Goal: Task Accomplishment & Management: Use online tool/utility

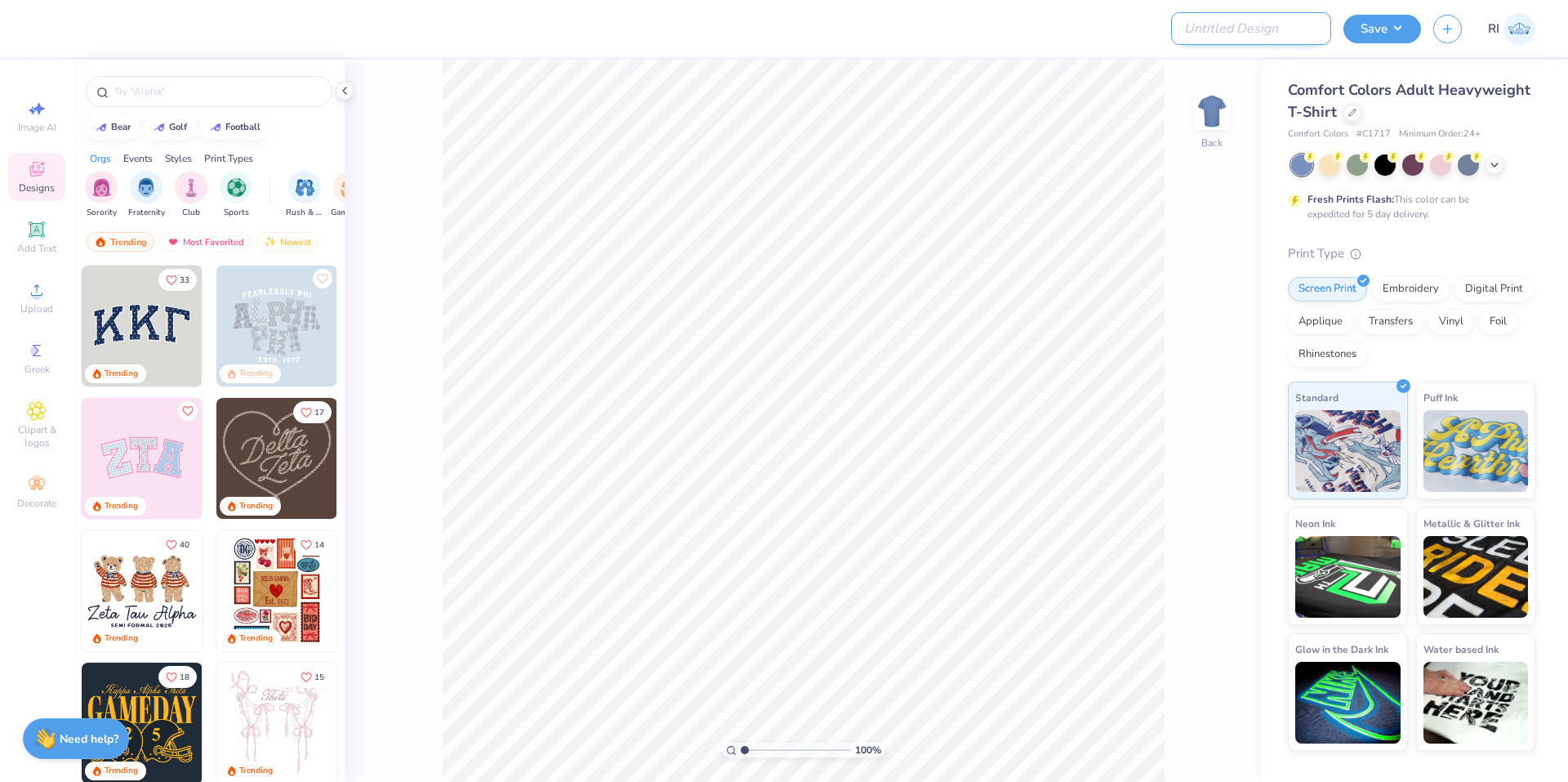
click at [1291, 26] on input "Design Title" at bounding box center [1251, 28] width 160 height 33
paste input "504774A"
type input "504774A"
click at [1352, 118] on div at bounding box center [1353, 111] width 18 height 18
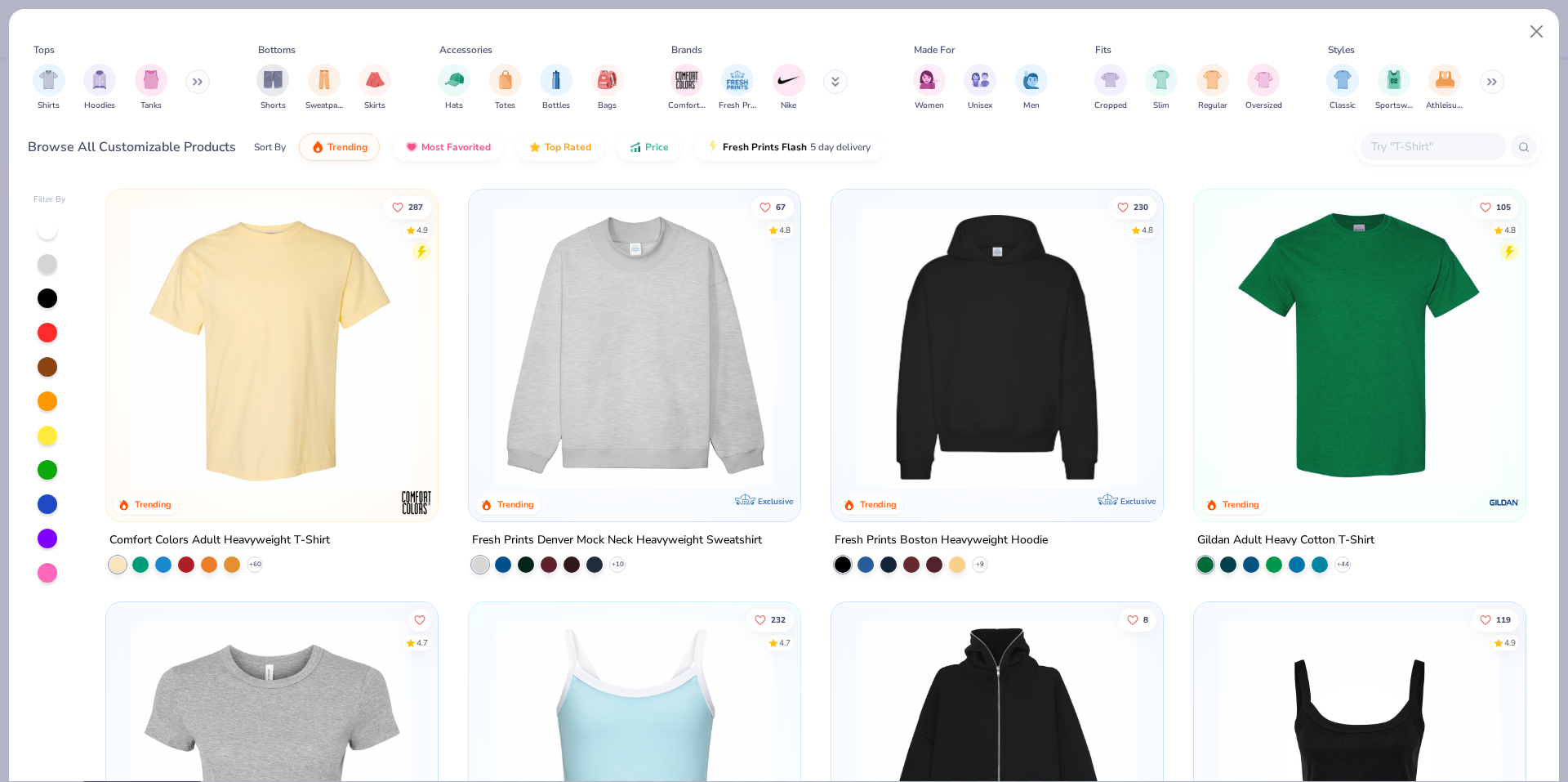
click at [1430, 144] on input "text" at bounding box center [1433, 146] width 126 height 19
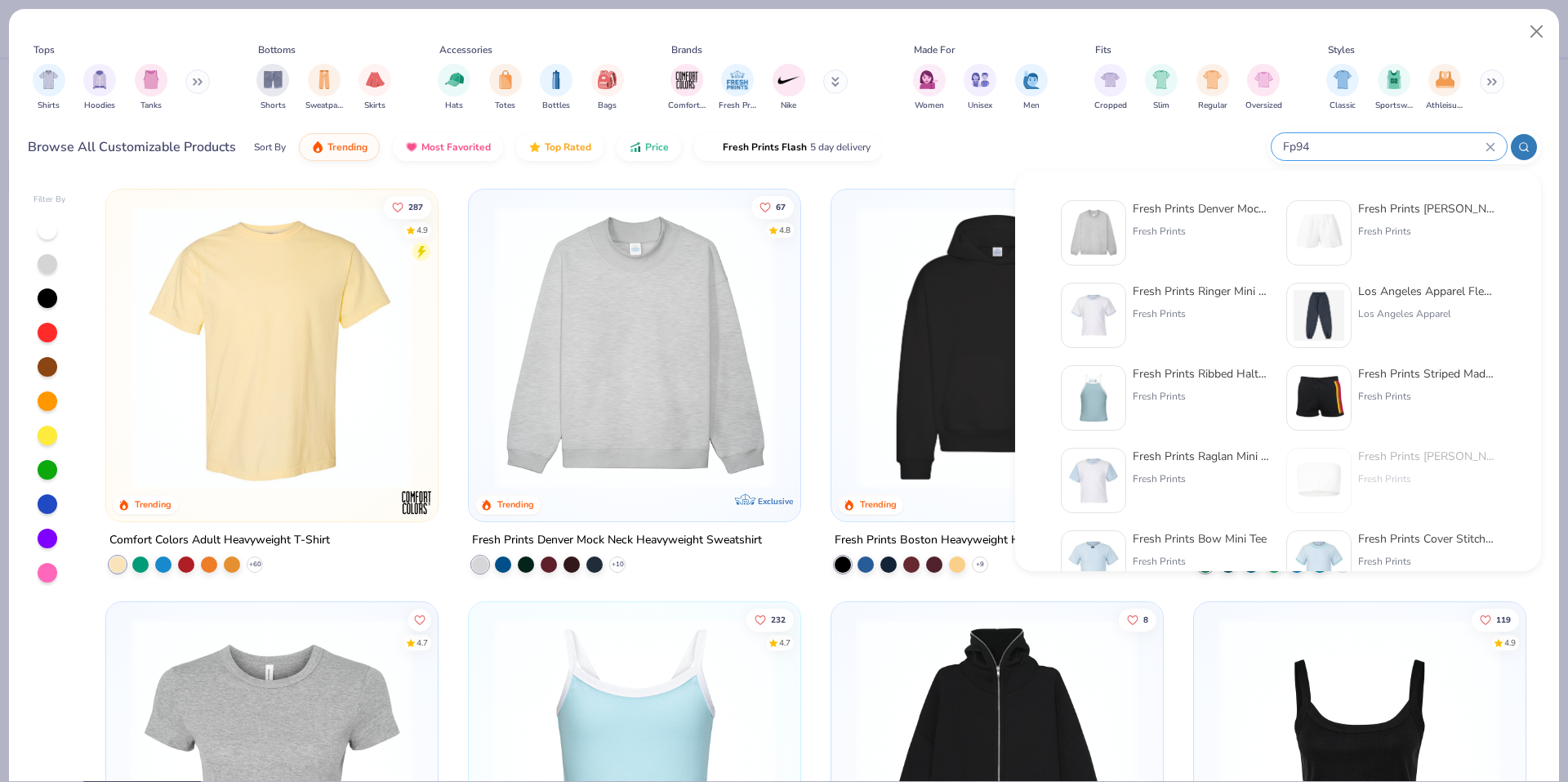
type input "Fp94"
click at [1106, 225] on img at bounding box center [1093, 232] width 51 height 51
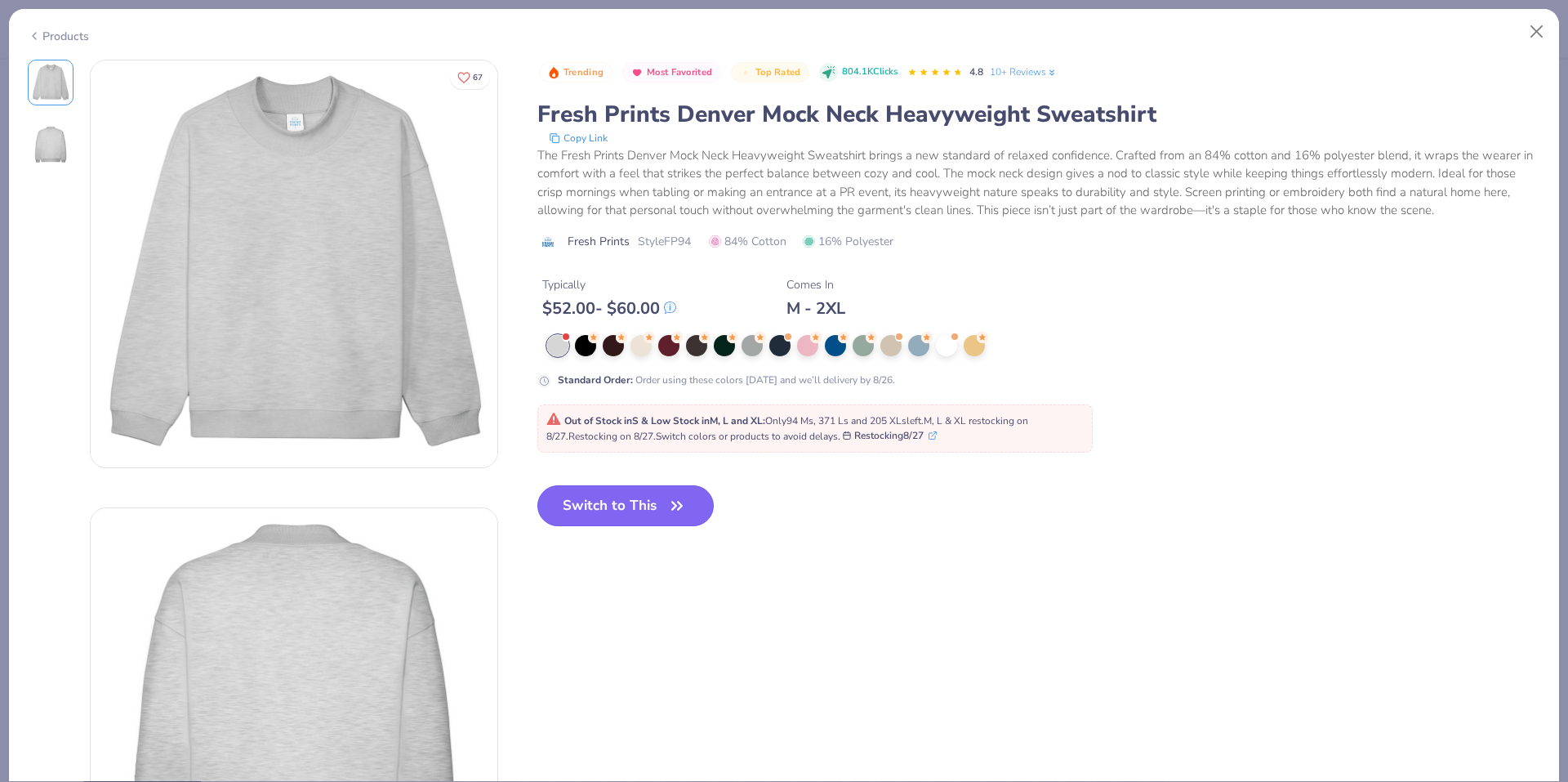
click at [620, 500] on button "Switch to This" at bounding box center [625, 505] width 177 height 41
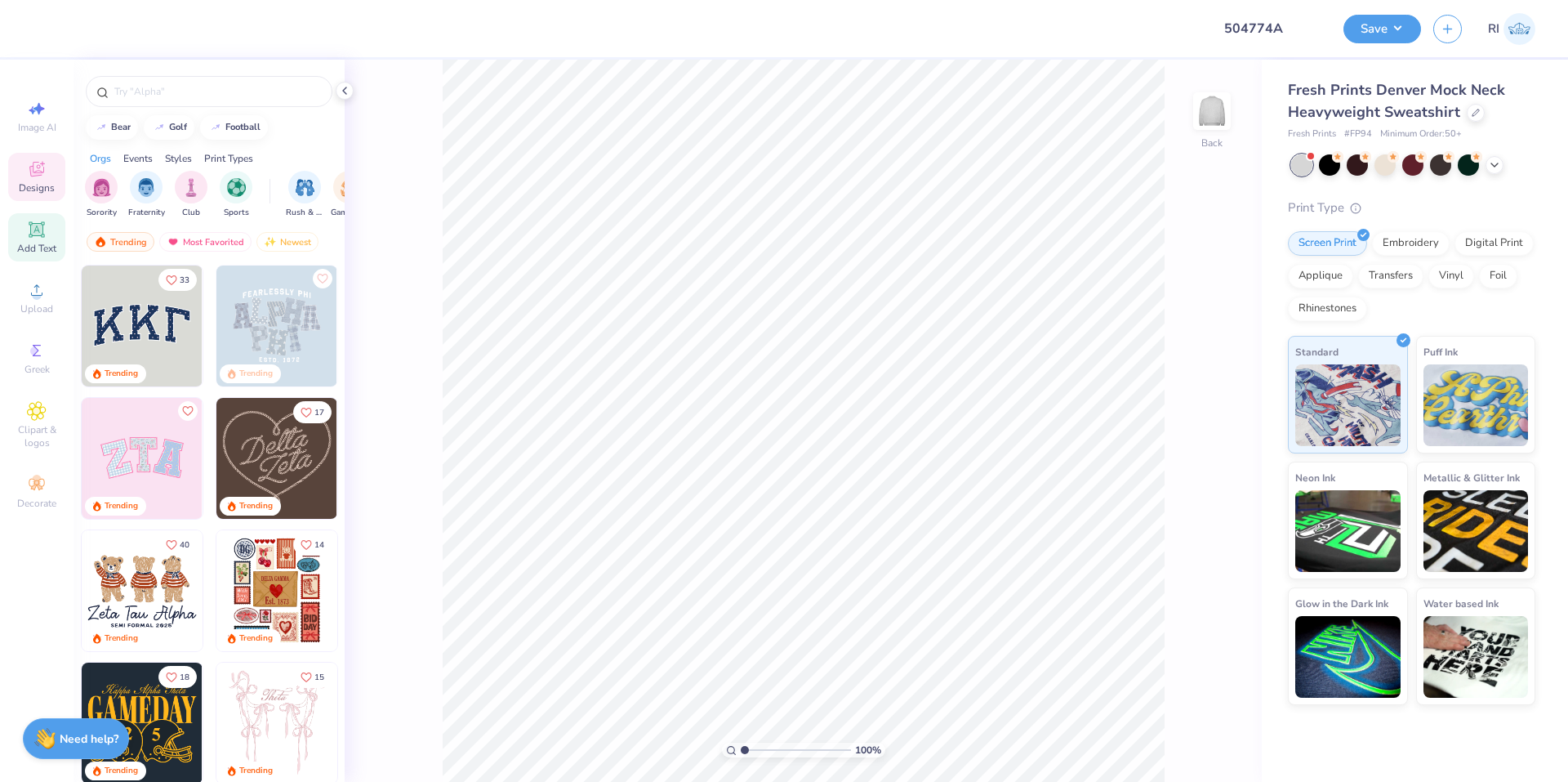
click at [33, 224] on icon at bounding box center [37, 229] width 16 height 16
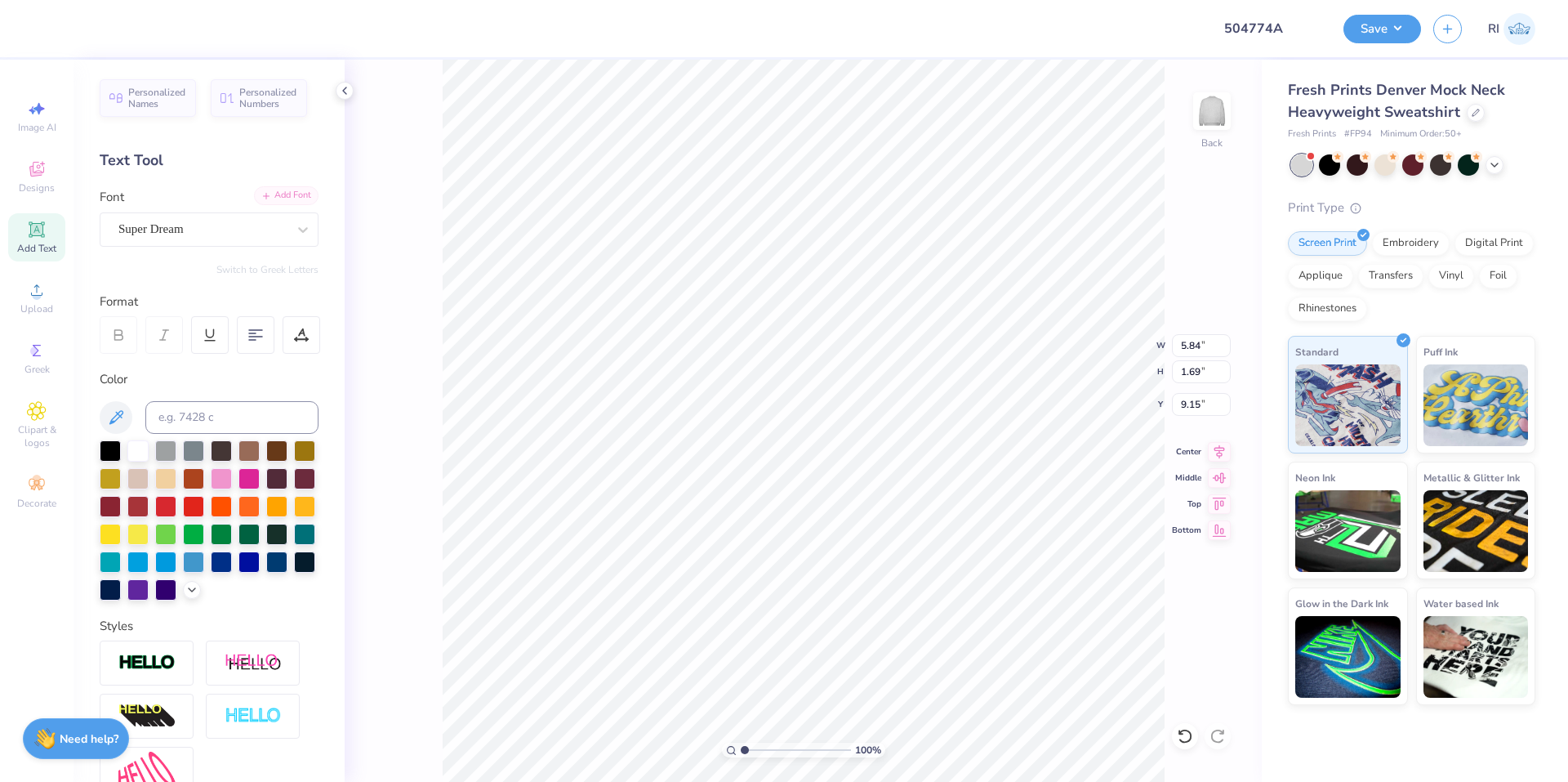
click at [288, 198] on div "Add Font" at bounding box center [286, 195] width 65 height 19
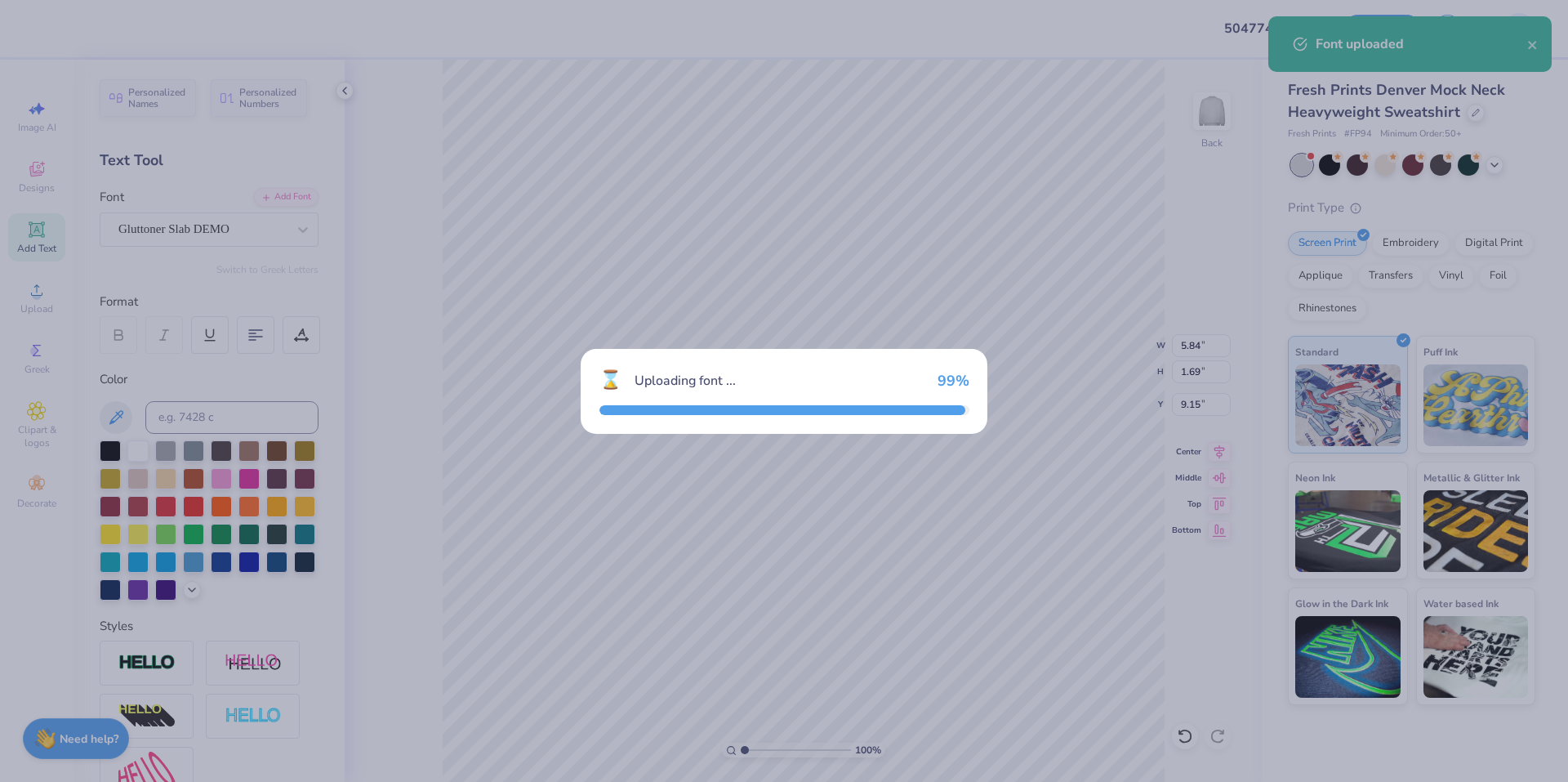
type input "4.24"
type input "1.87"
type input "9.07"
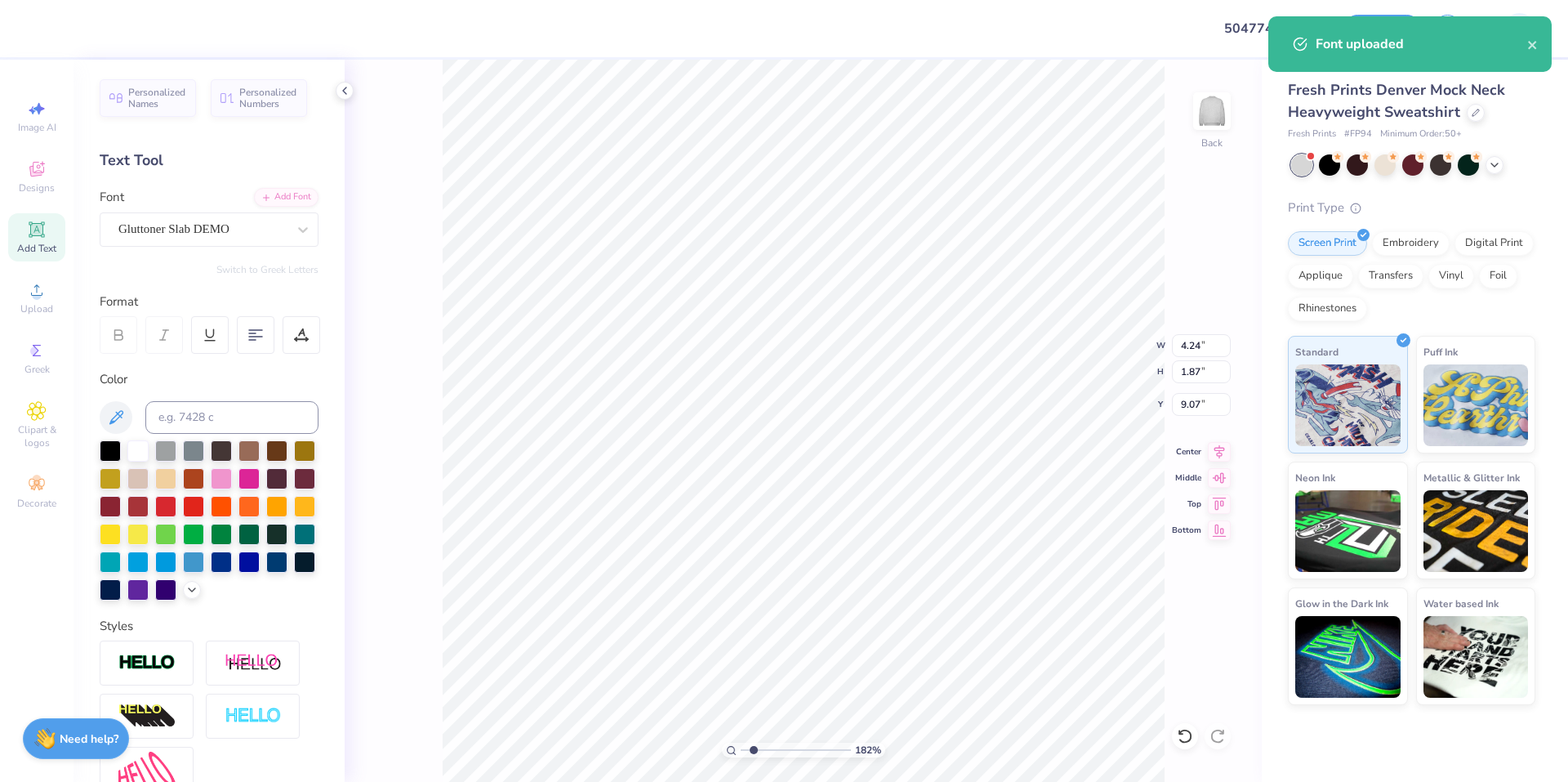
scroll to position [14, 2]
type input "1.82266588284093"
type textarea "A"
type input "1.82266588284093"
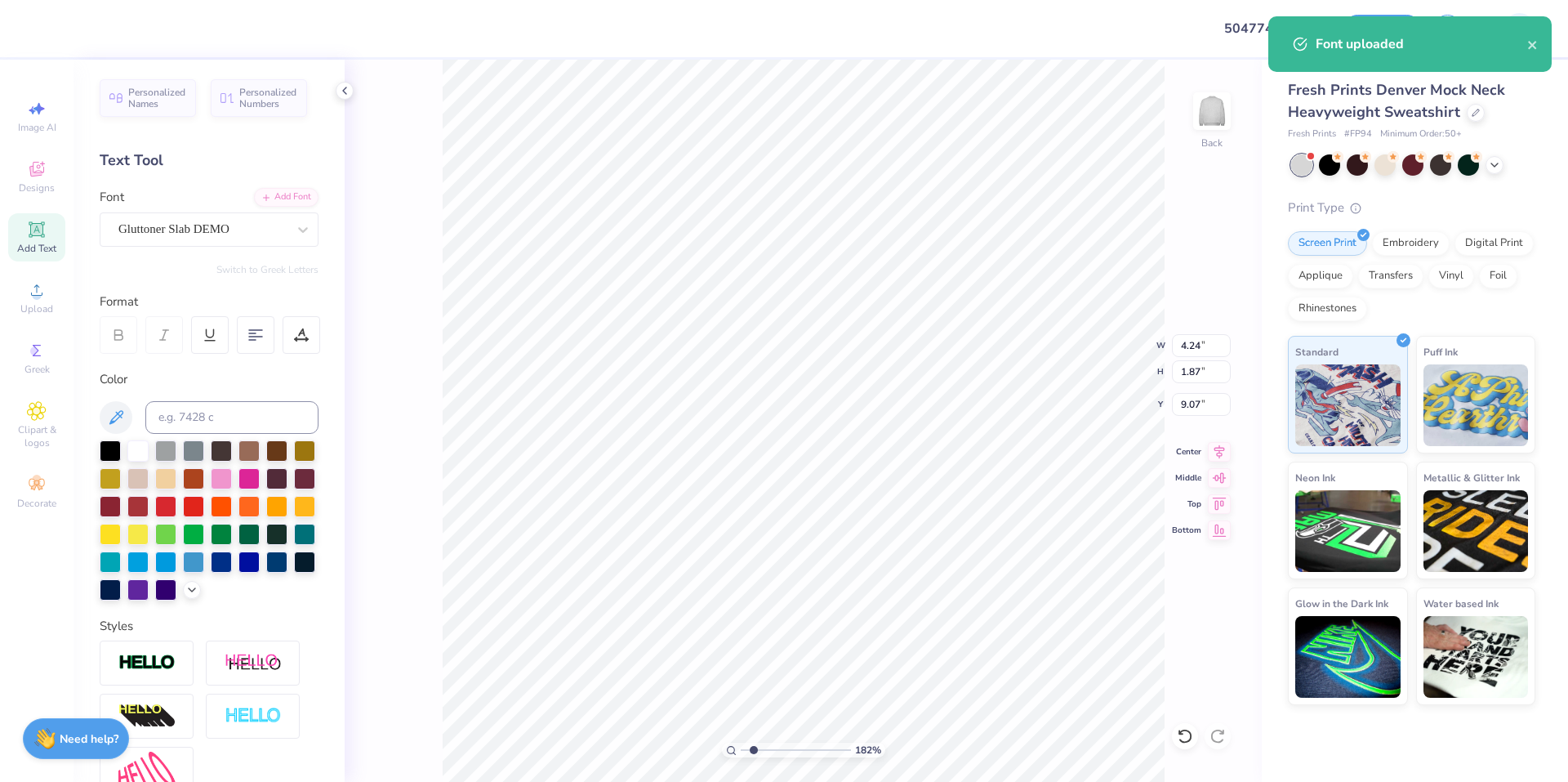
type textarea "A."
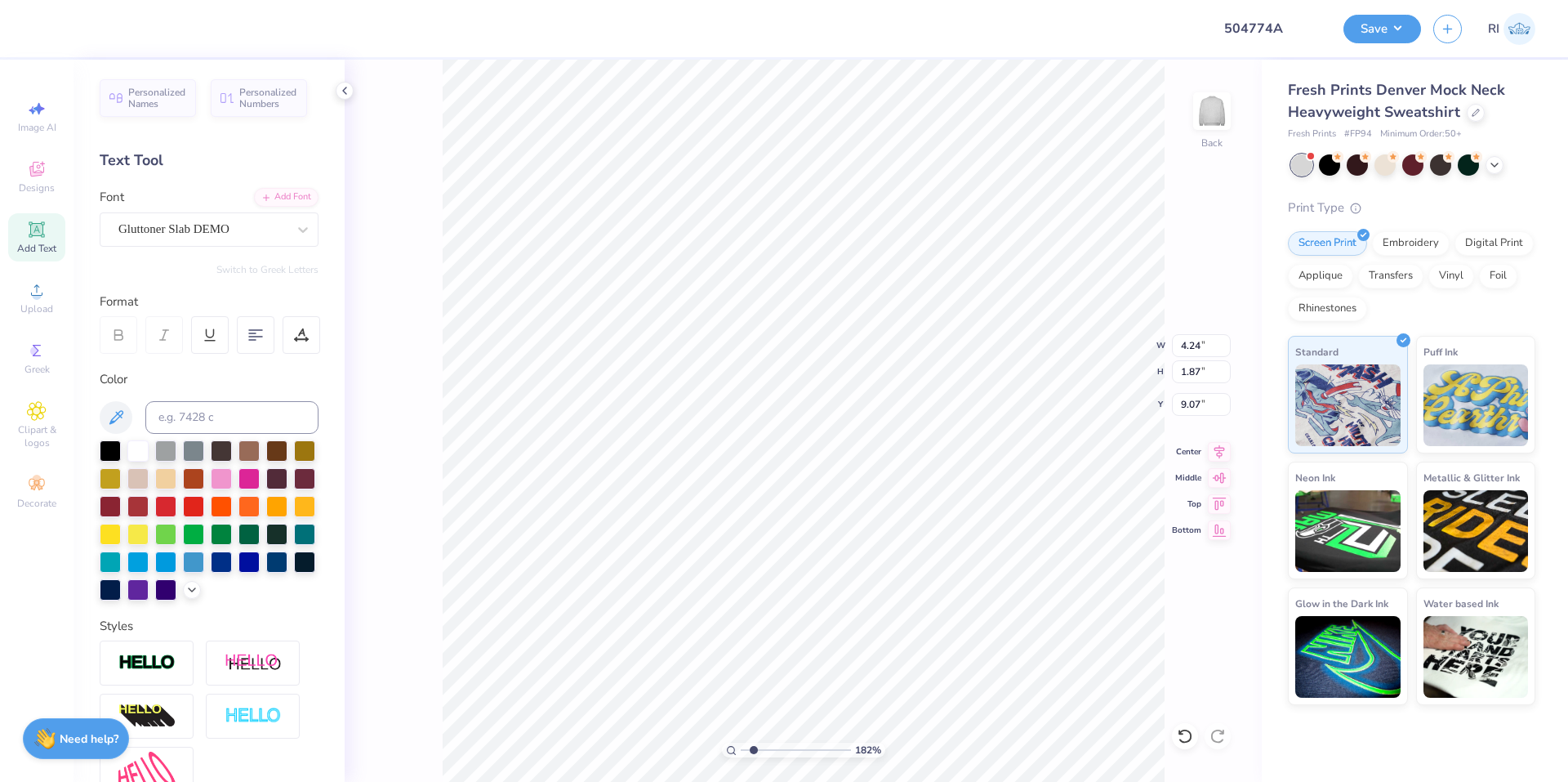
type input "1.82266588284093"
type textarea "A.O"
type input "1.82266588284093"
type textarea "A.O."
type input "1.82266588284093"
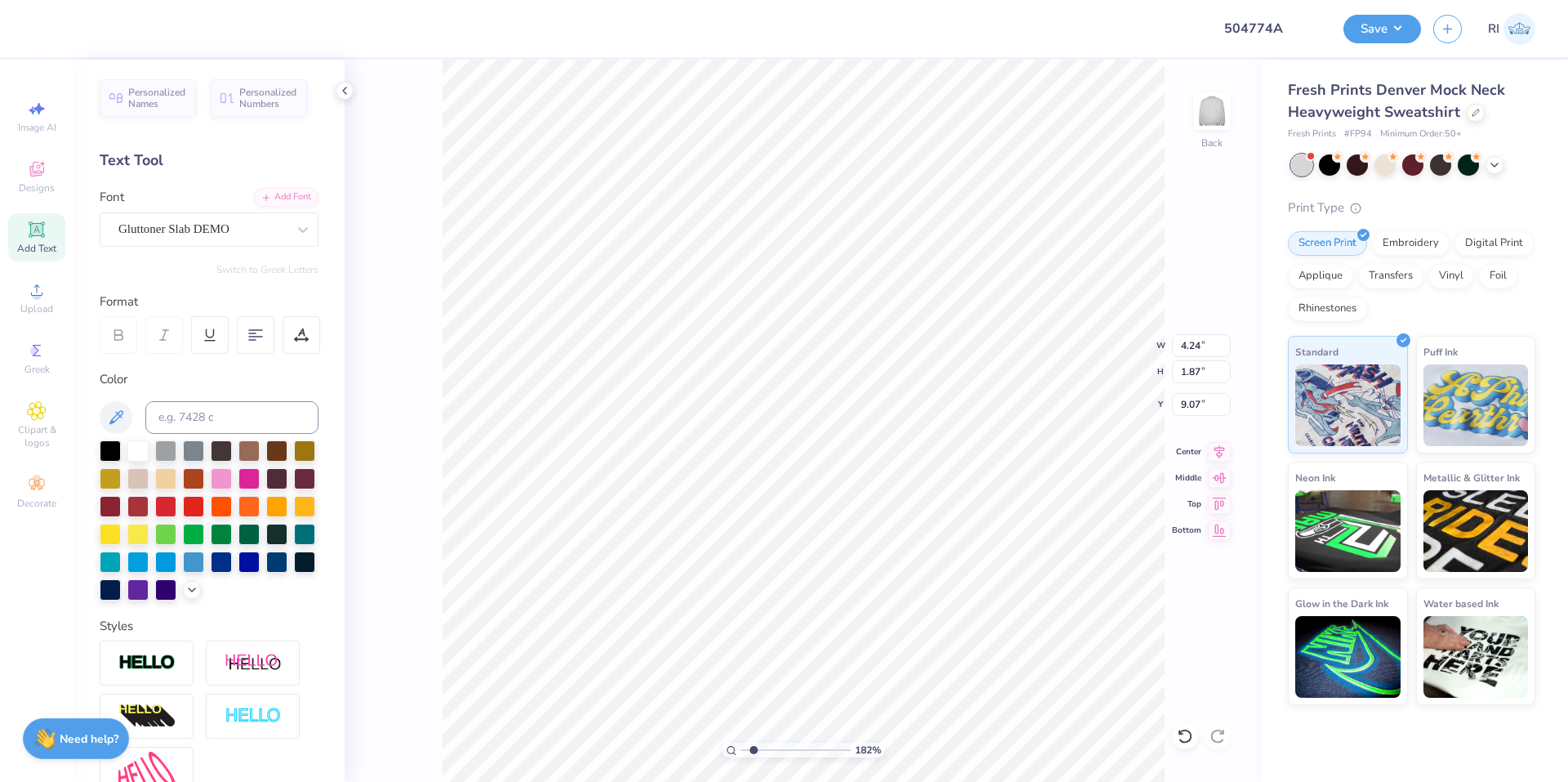
type textarea "A.O.E"
type input "1.82266588284093"
type textarea "A.O.E."
type input "1.82266588284093"
type input "8.76"
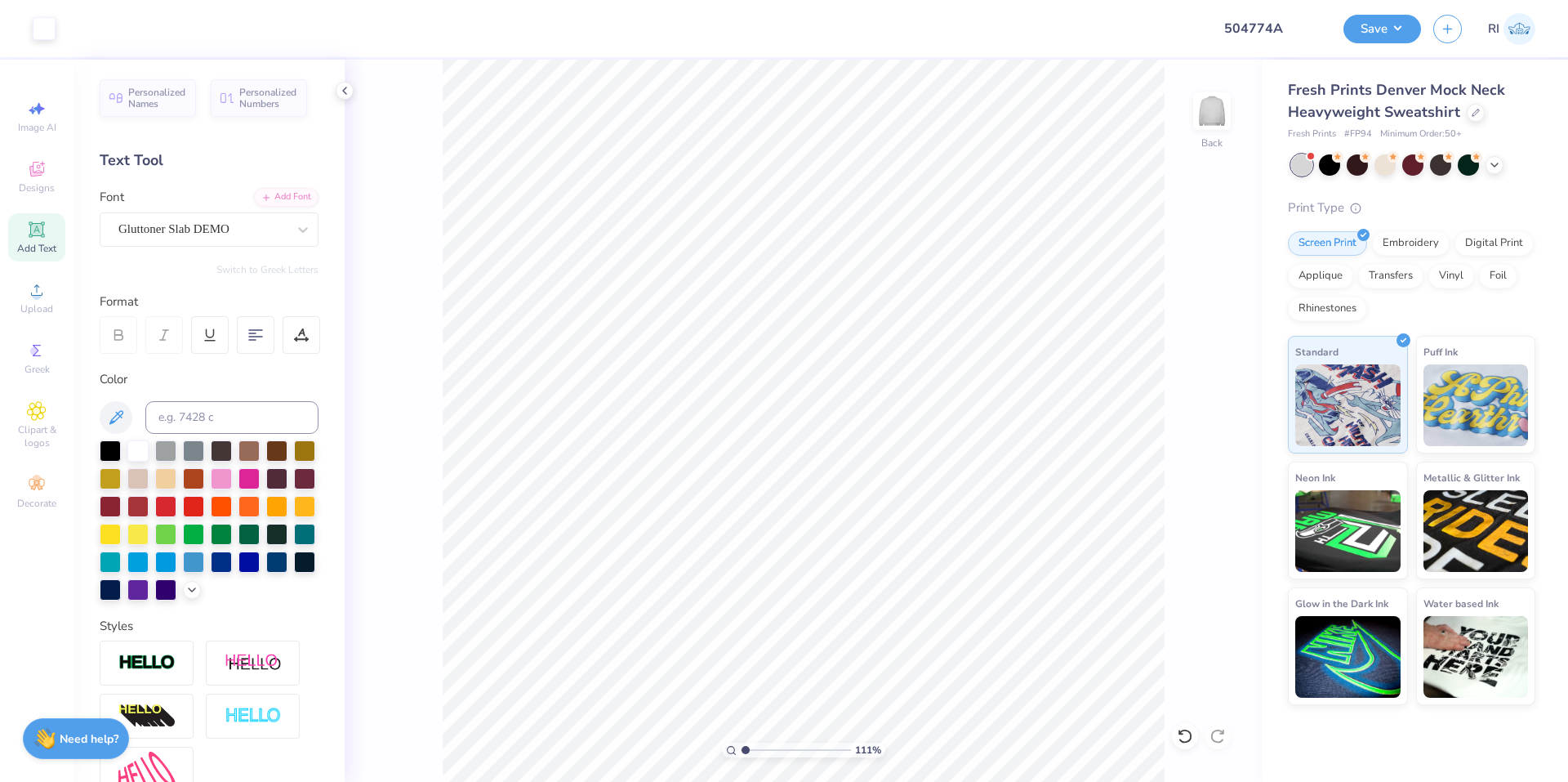
type input "1"
click at [47, 294] on div "Upload" at bounding box center [36, 298] width 57 height 48
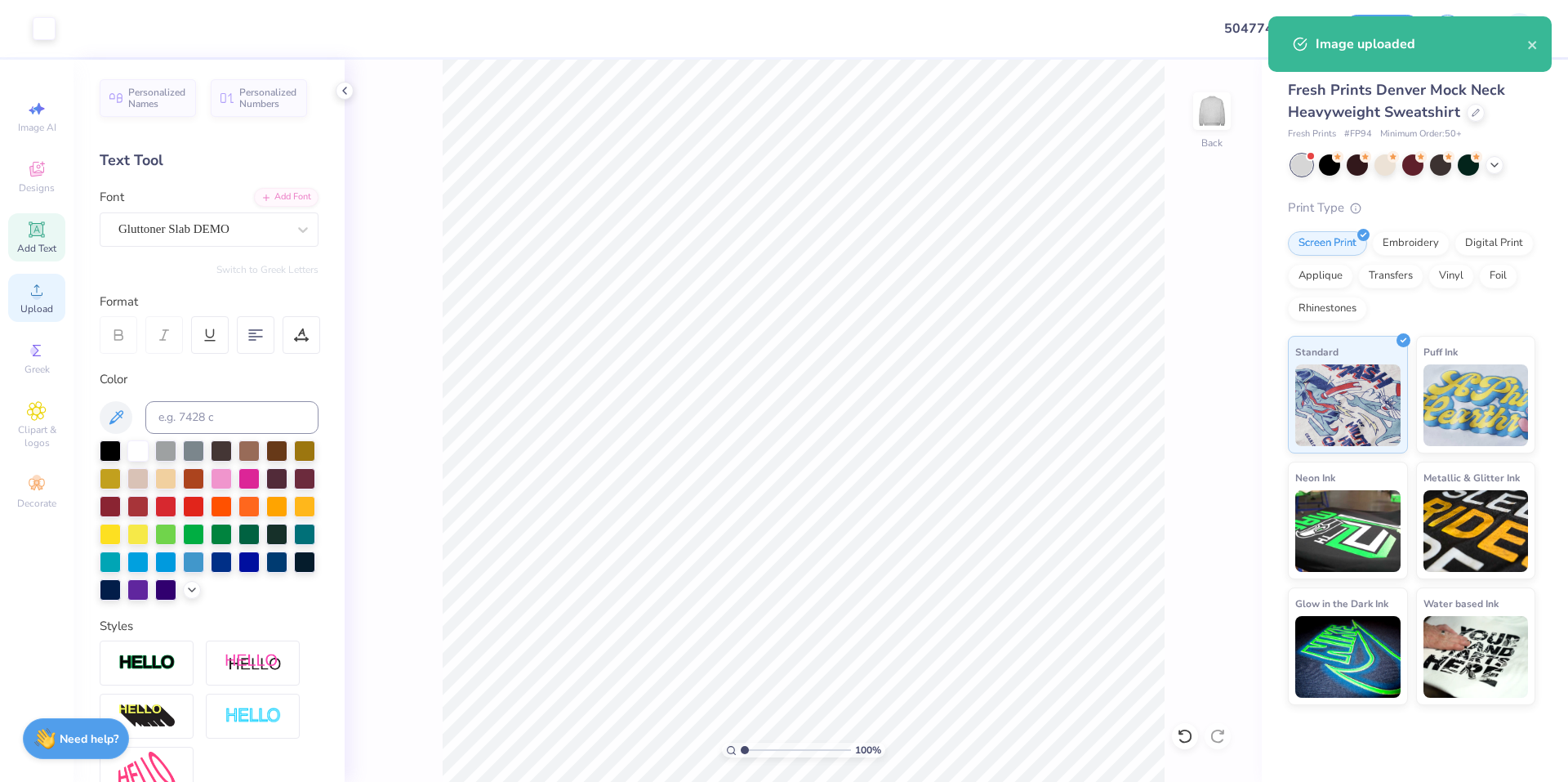
click at [35, 288] on icon at bounding box center [37, 290] width 20 height 20
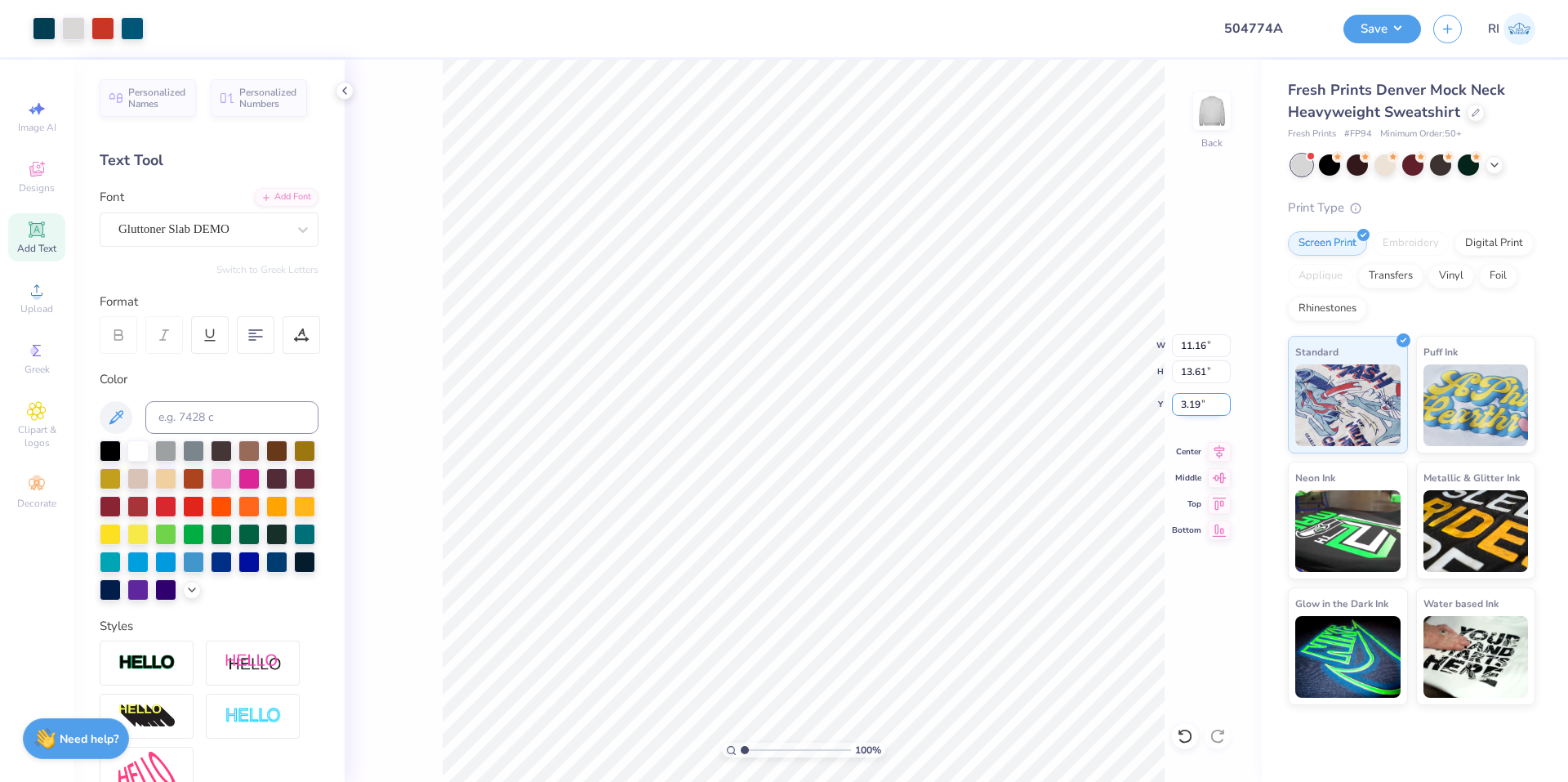
click at [1201, 403] on input "3.19" at bounding box center [1201, 404] width 59 height 23
type input "3.00"
click at [1185, 341] on input "11.16" at bounding box center [1201, 345] width 59 height 23
type input "9.00"
type input "10.98"
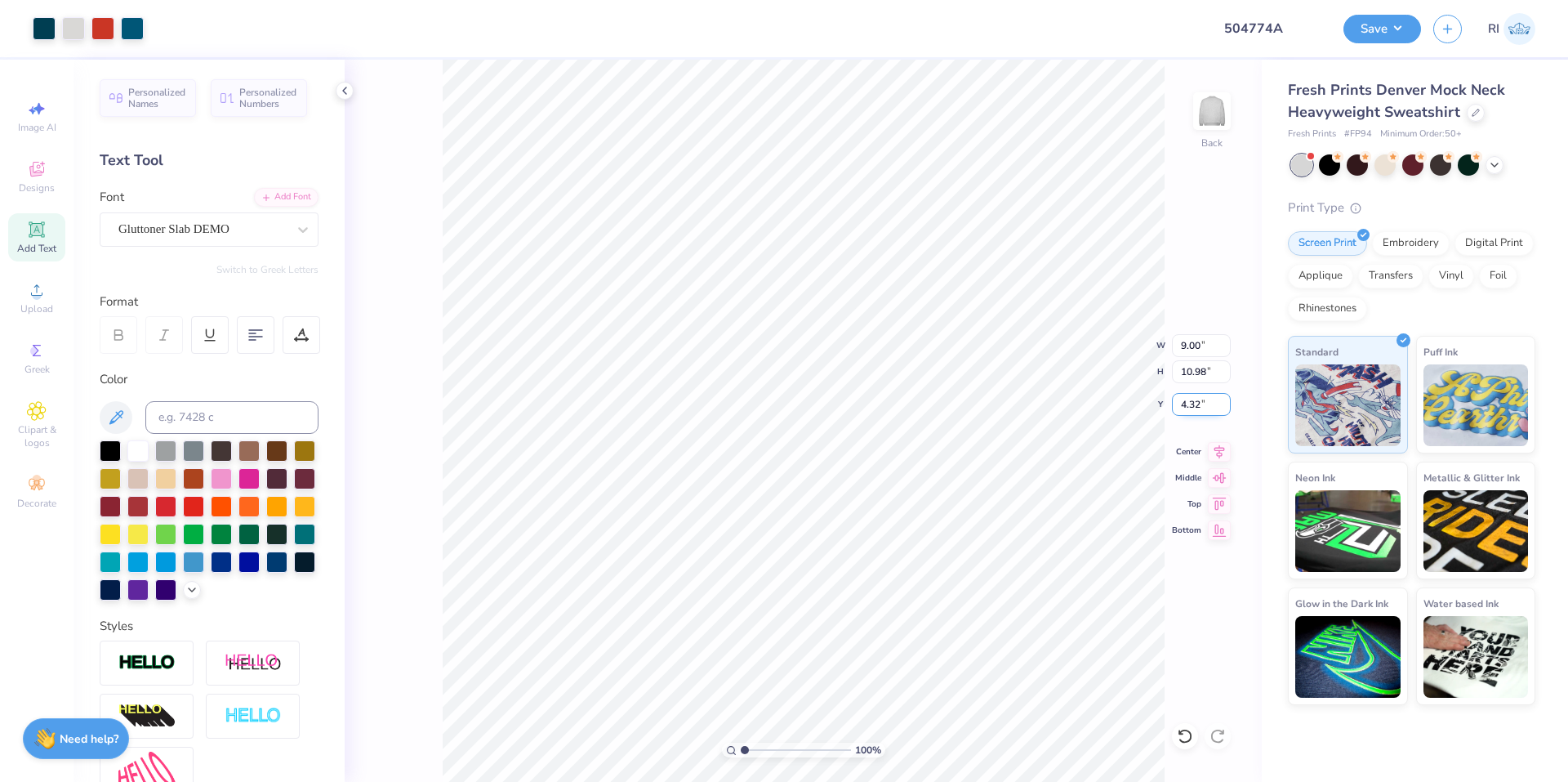
click at [1203, 405] on input "4.32" at bounding box center [1201, 404] width 59 height 23
type input "3.00"
click at [932, 761] on li "Send to Back" at bounding box center [918, 762] width 128 height 32
type input "2.22643191709162"
type input "8.08"
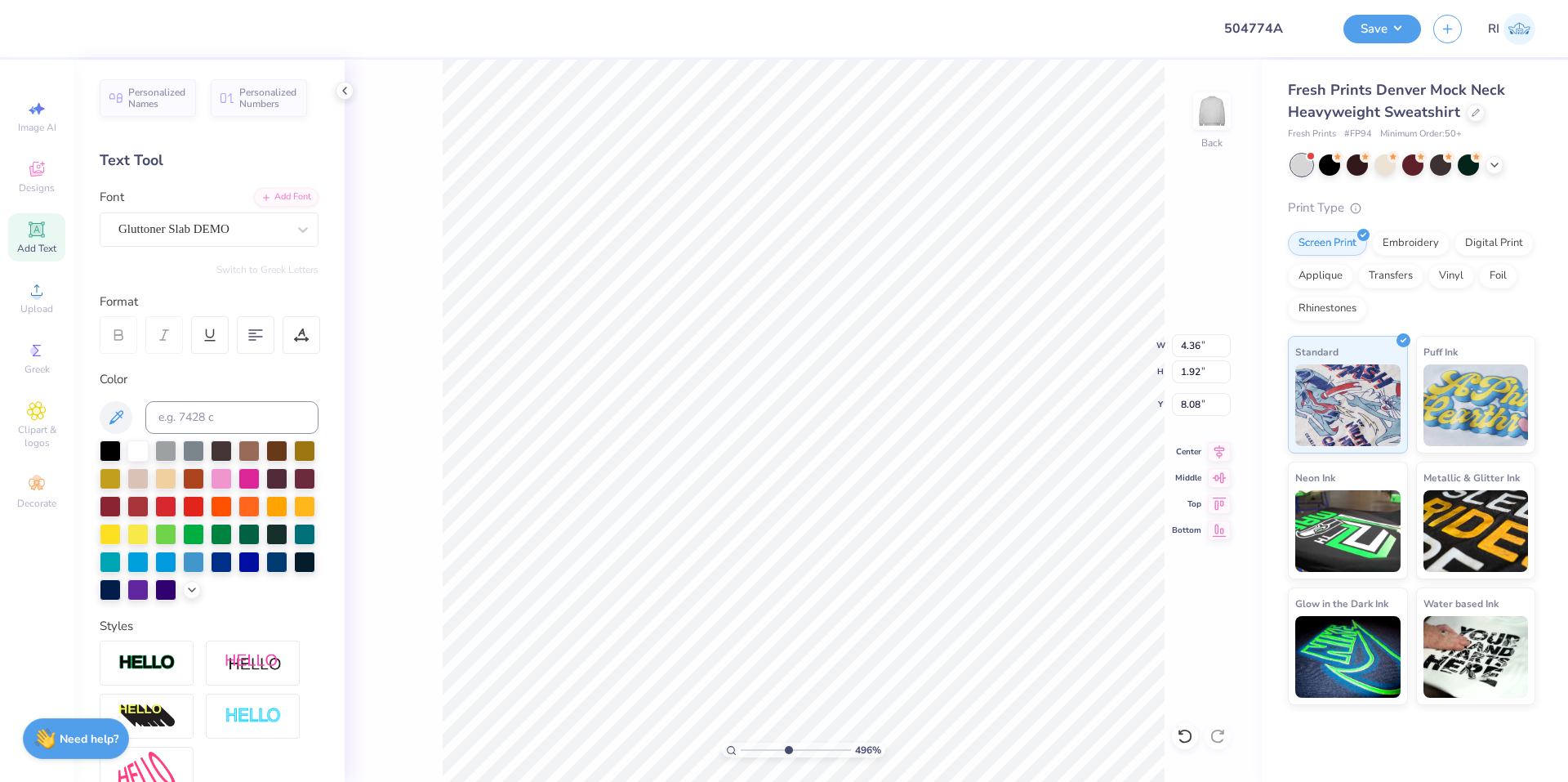
type input "2.71964221644285"
type input "8.20"
type input "1.22152498603932"
type input "8.15"
type input "3.59"
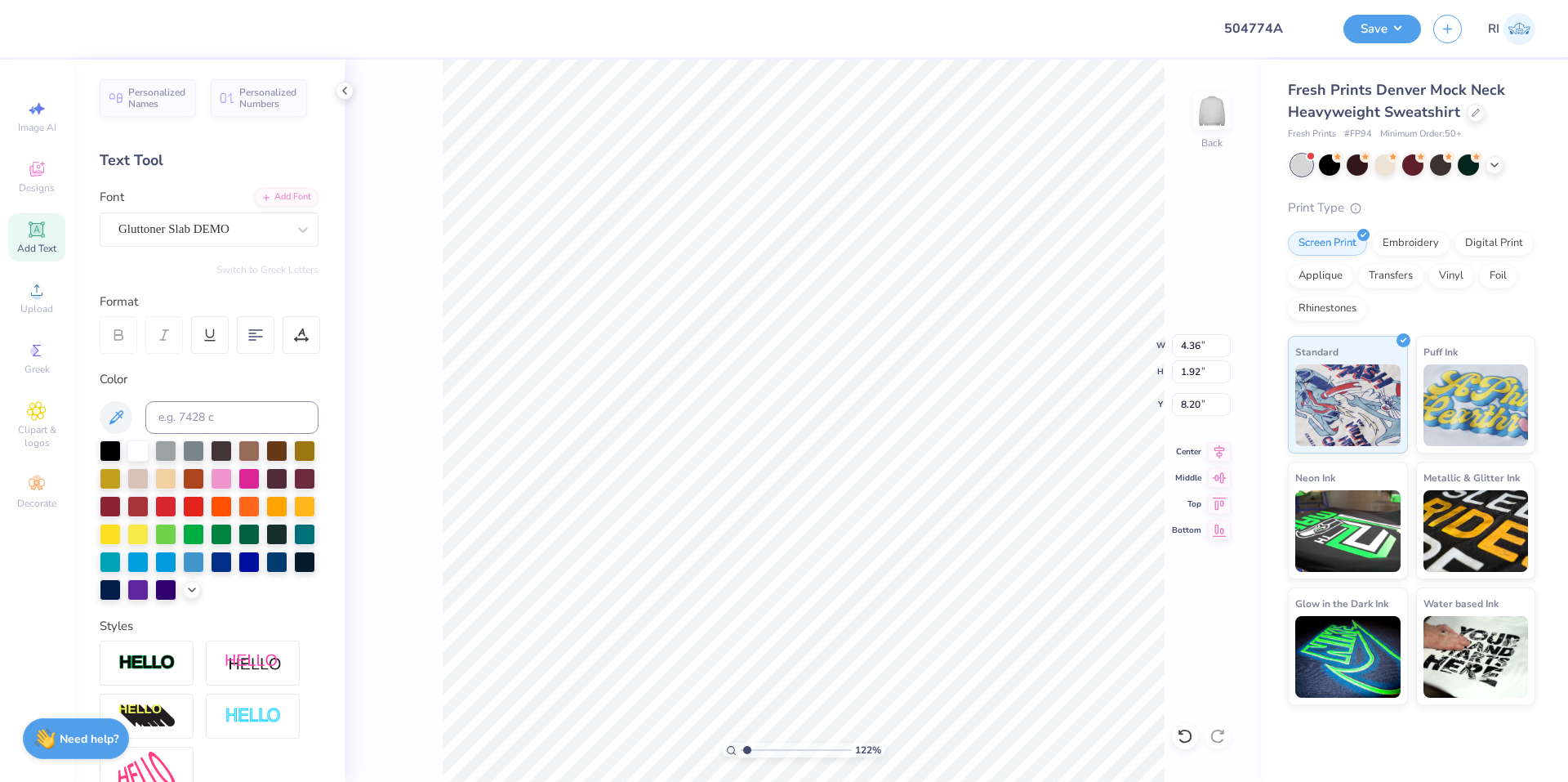
type input "6.53"
type input "2.71964221644285"
type input "6.51"
type input "2.22643191709162"
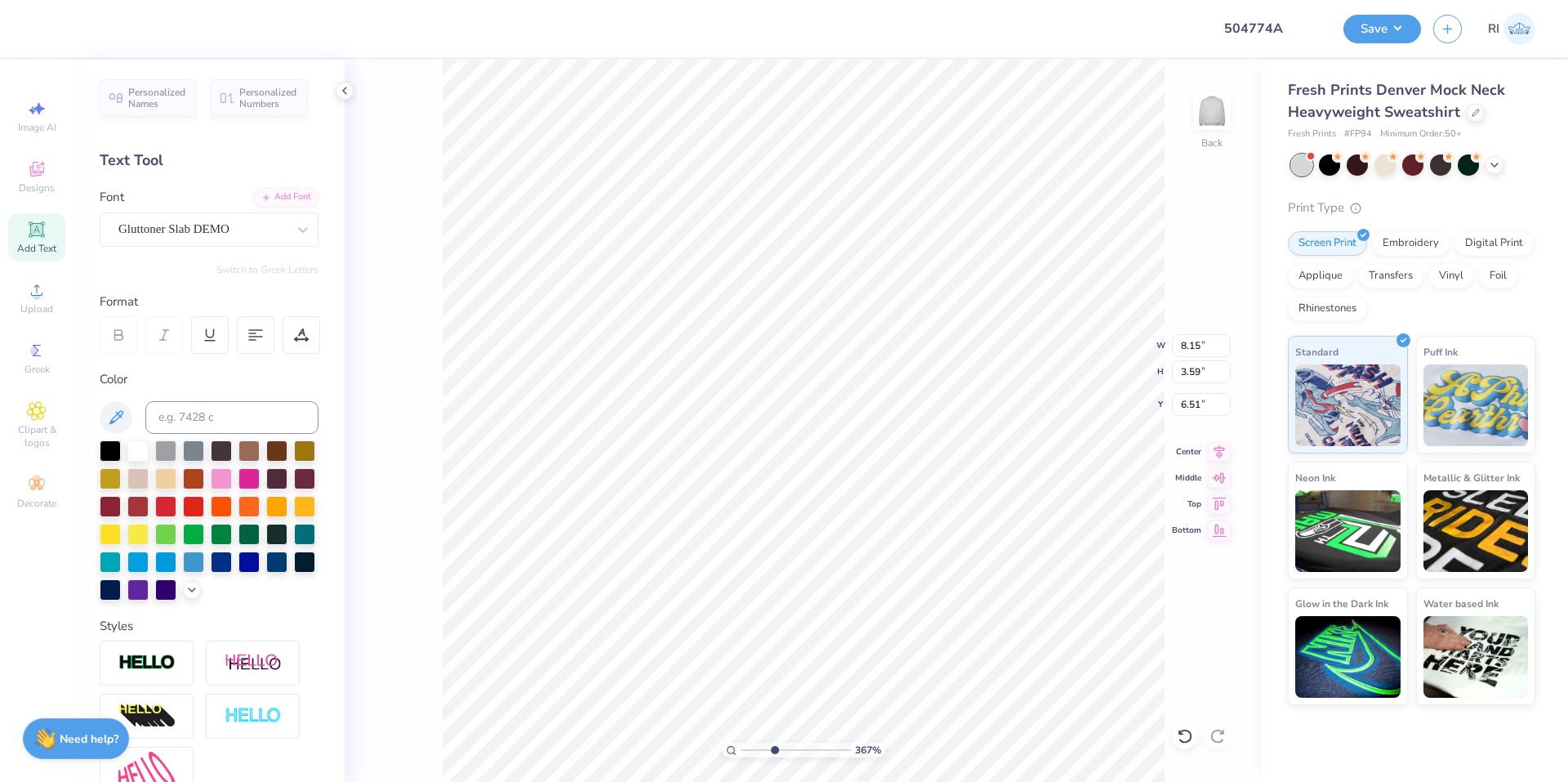
type input "8.20"
type input "3.61"
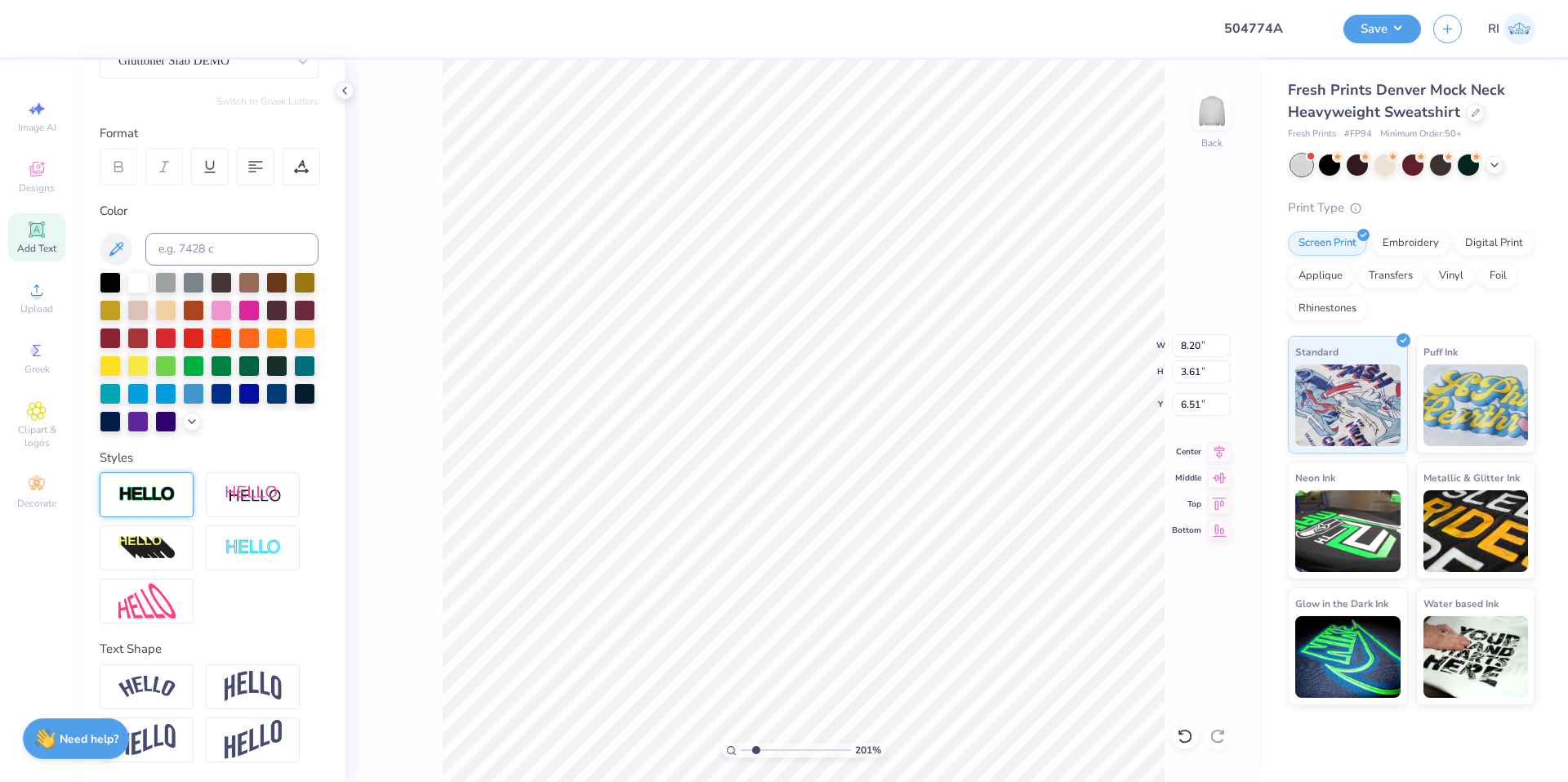
scroll to position [196, 0]
click at [164, 494] on img at bounding box center [146, 494] width 57 height 19
type input "2.01445811466782"
type input "8.26"
type input "3.67"
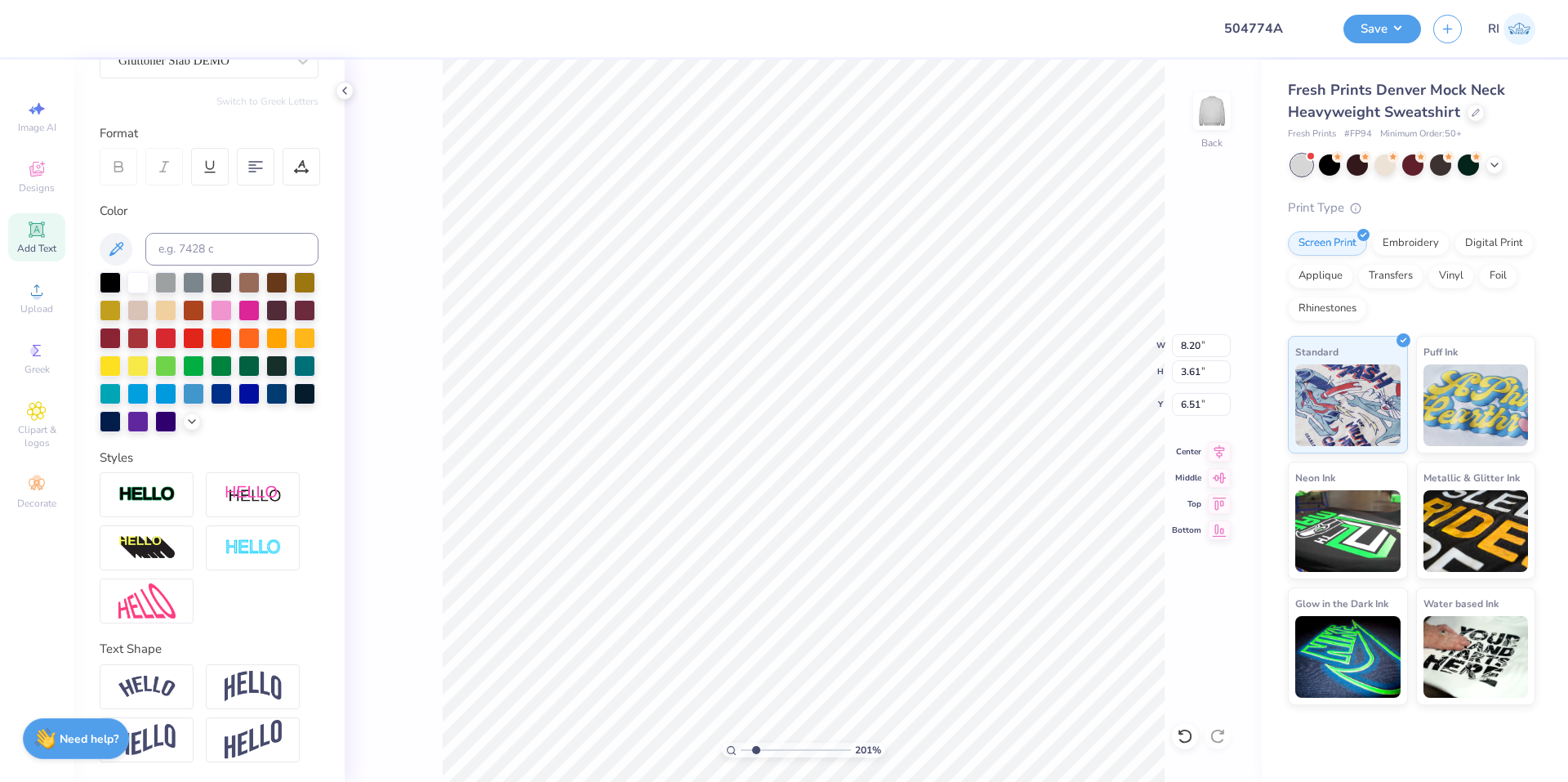
type input "6.48"
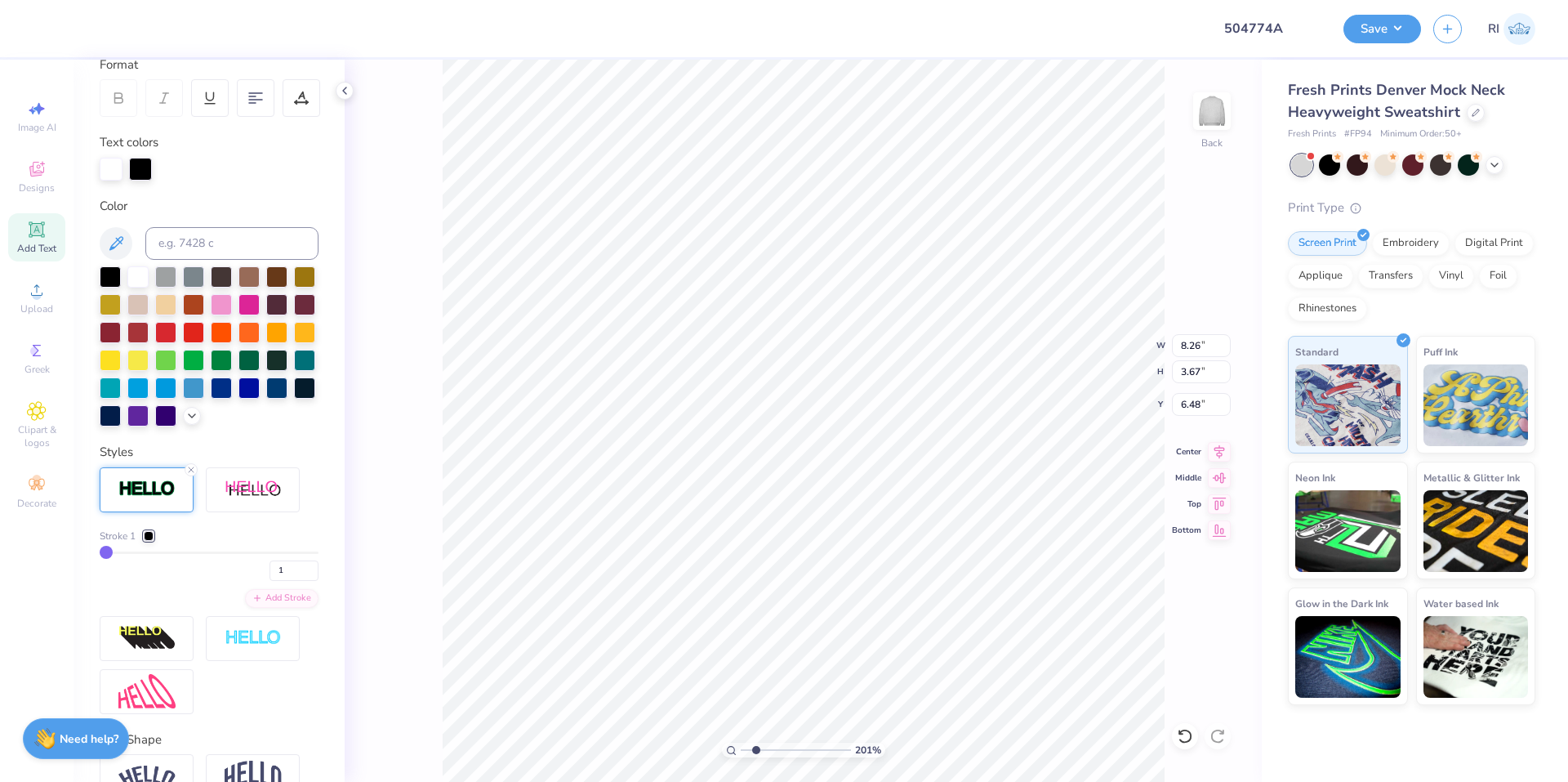
scroll to position [278, 0]
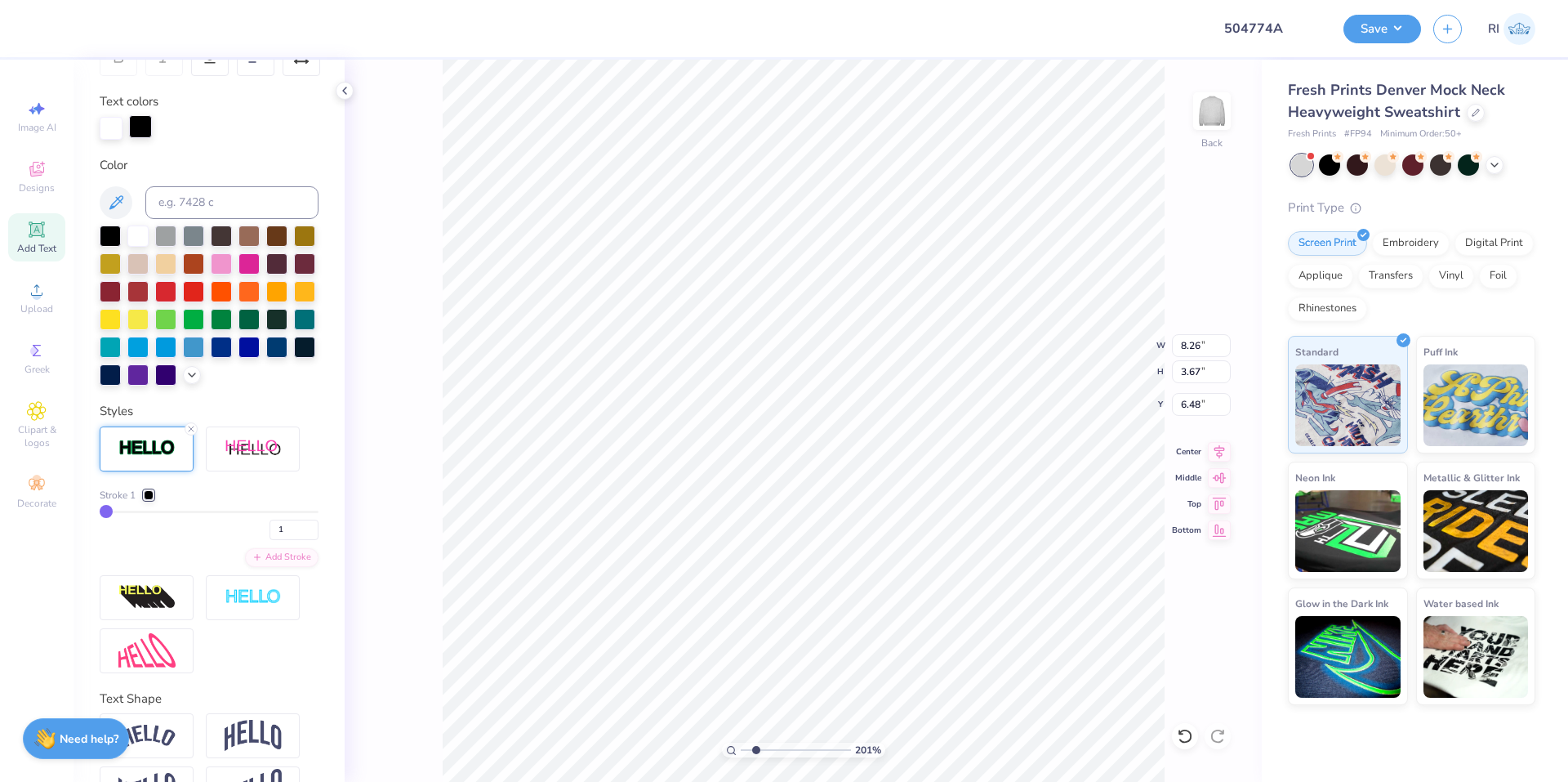
click at [140, 136] on div at bounding box center [140, 126] width 23 height 23
click at [187, 182] on div "Color" at bounding box center [209, 271] width 219 height 230
click at [197, 192] on input at bounding box center [231, 202] width 173 height 33
click at [275, 126] on div at bounding box center [209, 128] width 219 height 23
type input "2.01445811466782"
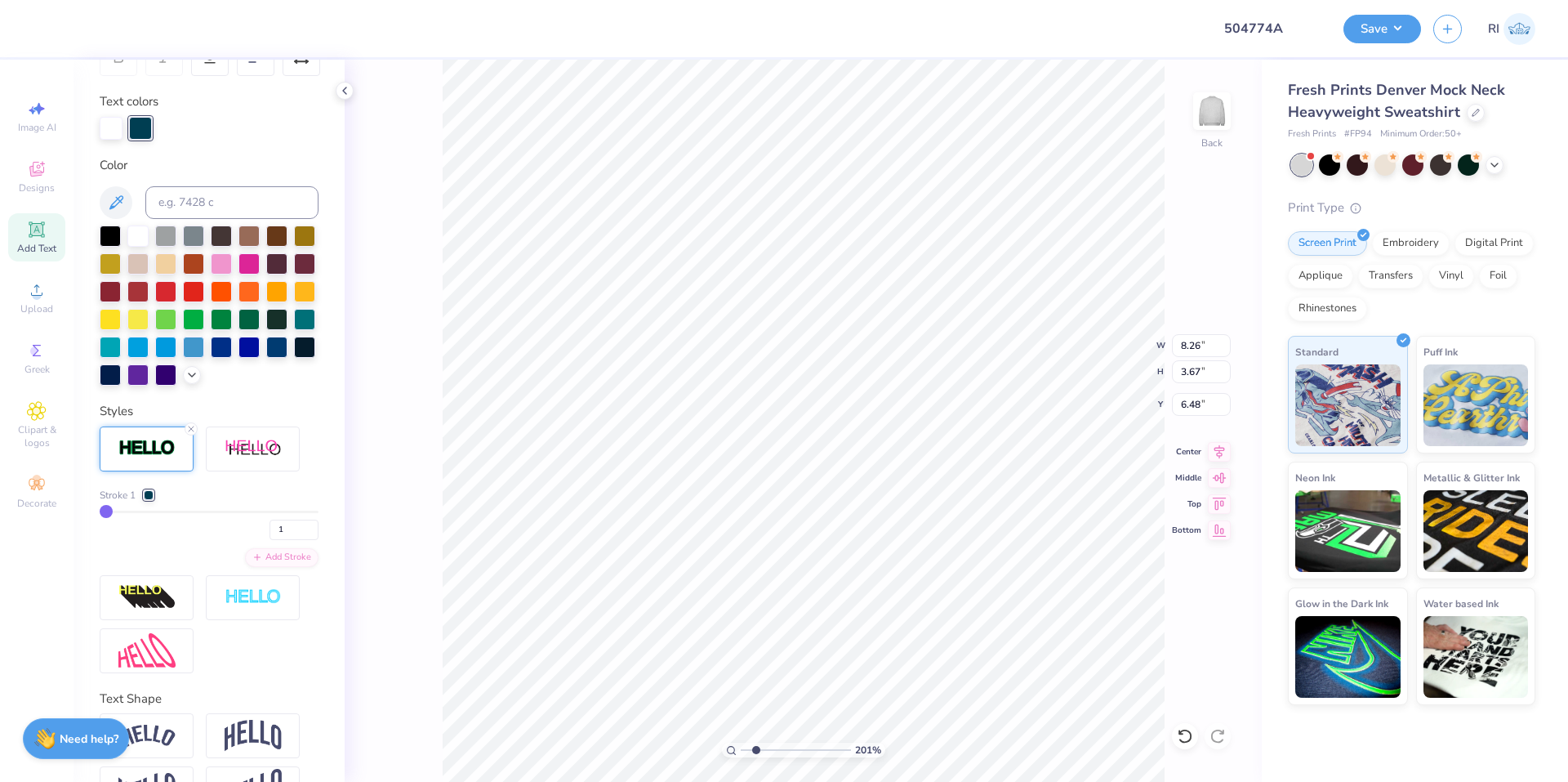
type input "2.01445811466782"
click at [197, 207] on input at bounding box center [231, 202] width 173 height 33
drag, startPoint x: 273, startPoint y: 555, endPoint x: 259, endPoint y: 543, distance: 18.0
click at [270, 540] on input "1" at bounding box center [294, 530] width 49 height 20
type input "2"
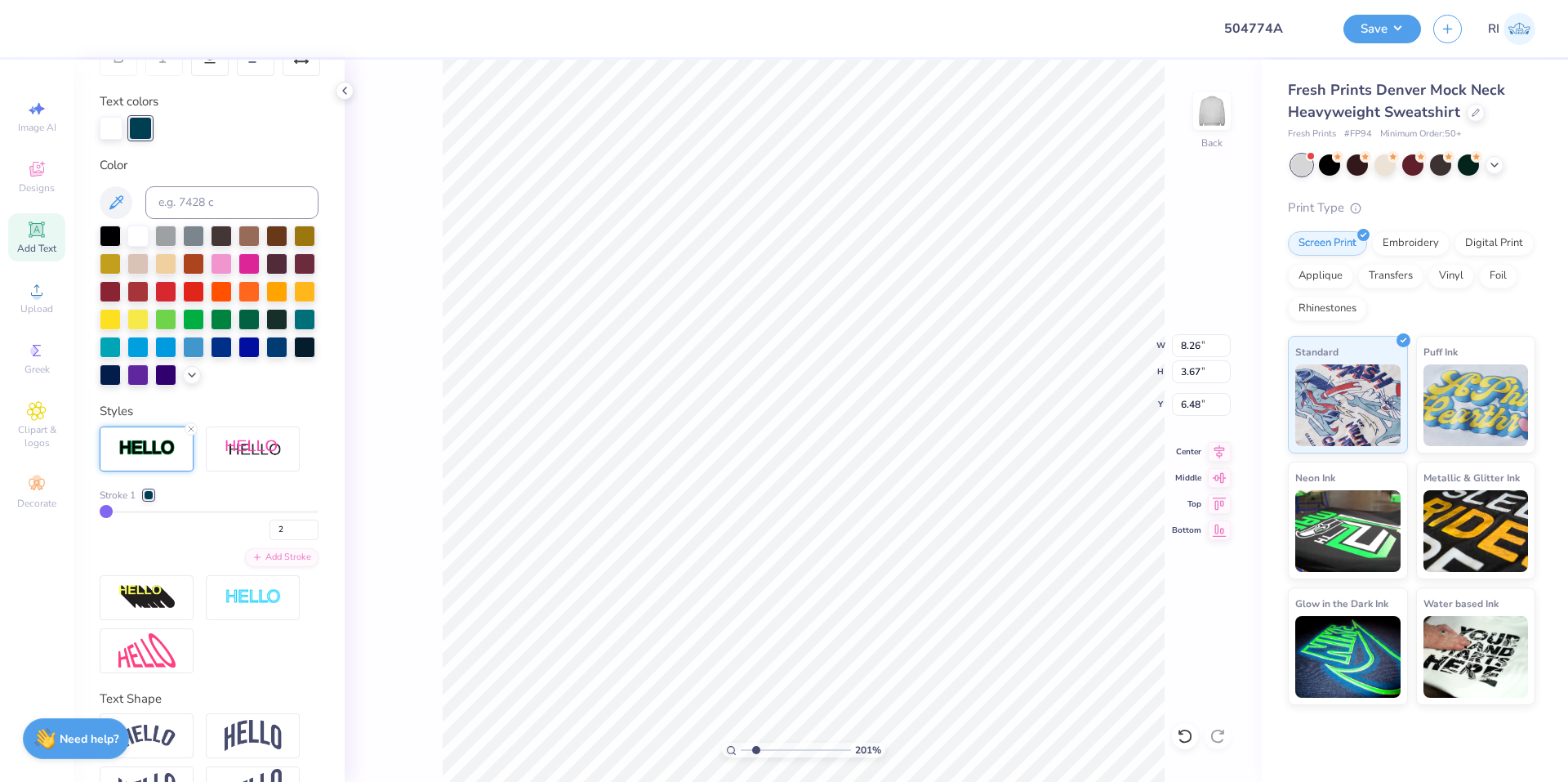
type input "2"
click at [242, 511] on div "Stroke 1 2 Add Stroke" at bounding box center [209, 549] width 219 height 247
type input "2.01445811466782"
type input "8.32"
type input "3.73"
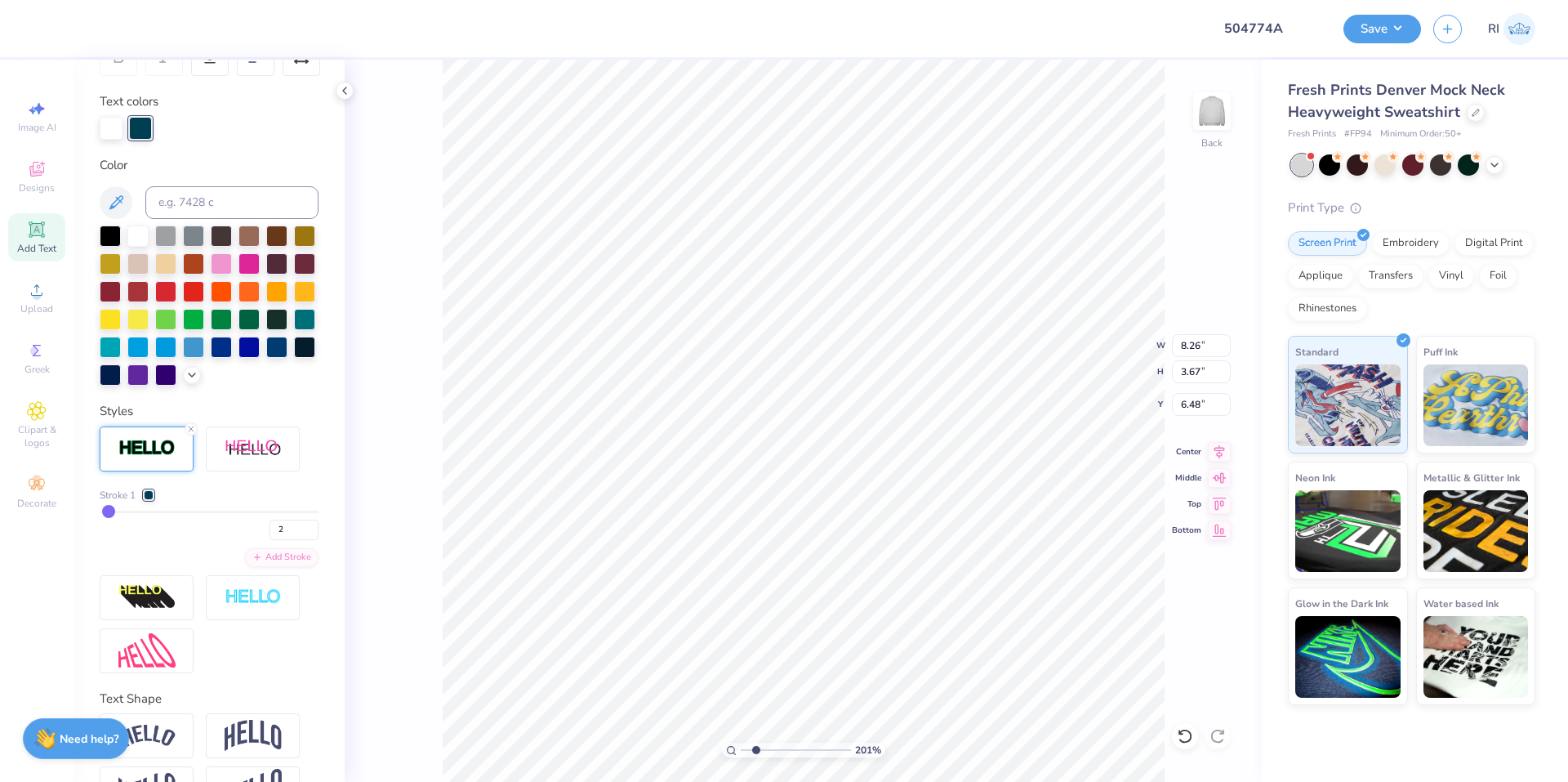
type input "6.45"
click at [244, 540] on div "2" at bounding box center [209, 525] width 219 height 29
type input "1"
click at [265, 502] on div "Stroke 1" at bounding box center [209, 495] width 219 height 15
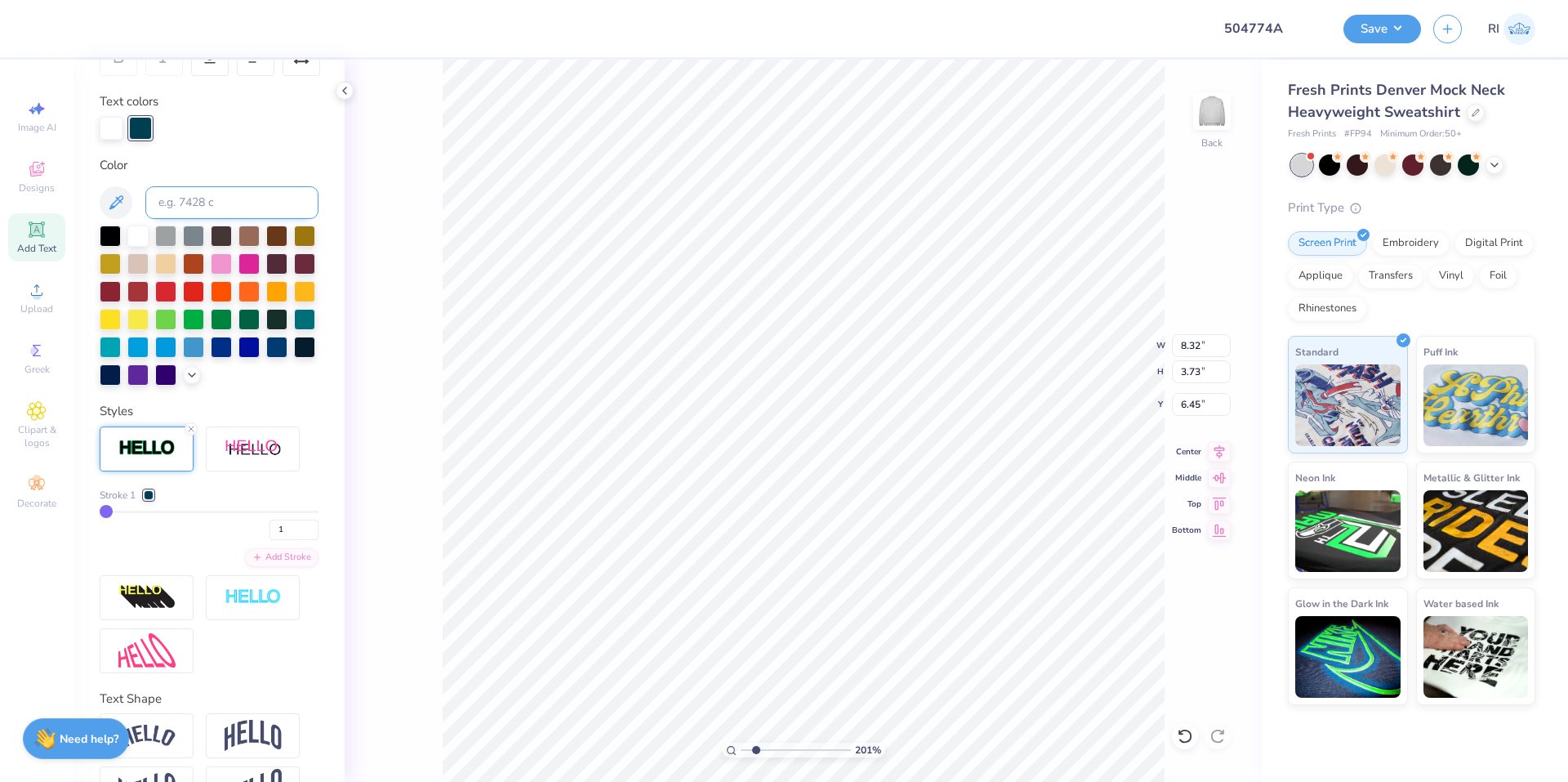
type input "2.01445811466782"
type input "8.26"
type input "3.67"
type input "6.48"
click at [194, 189] on input at bounding box center [231, 202] width 173 height 33
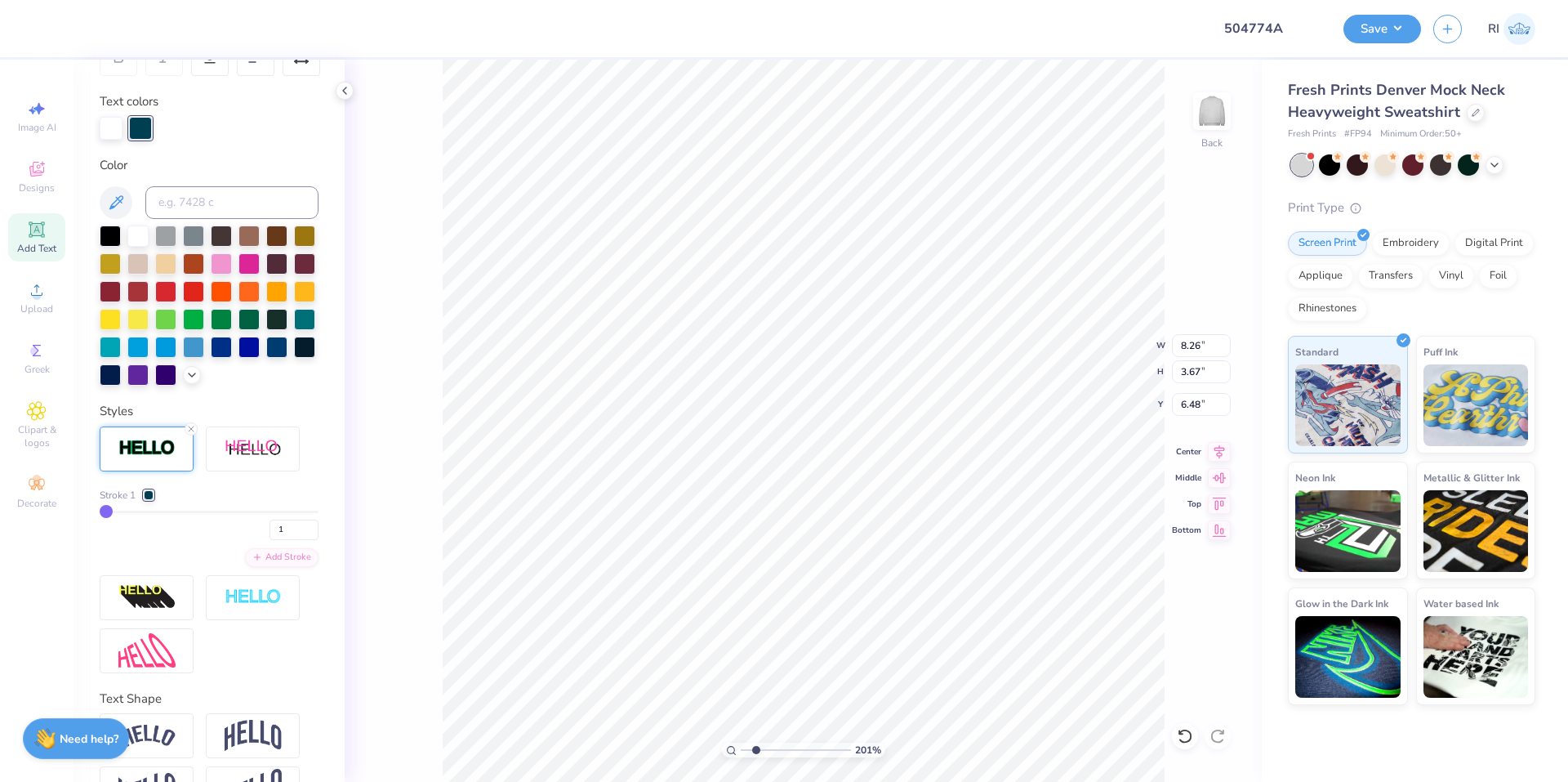
type input "2.01445811466782"
click at [226, 129] on div at bounding box center [209, 128] width 219 height 23
click at [273, 565] on div "Add Stroke" at bounding box center [282, 555] width 74 height 19
type input "2.01445811466782"
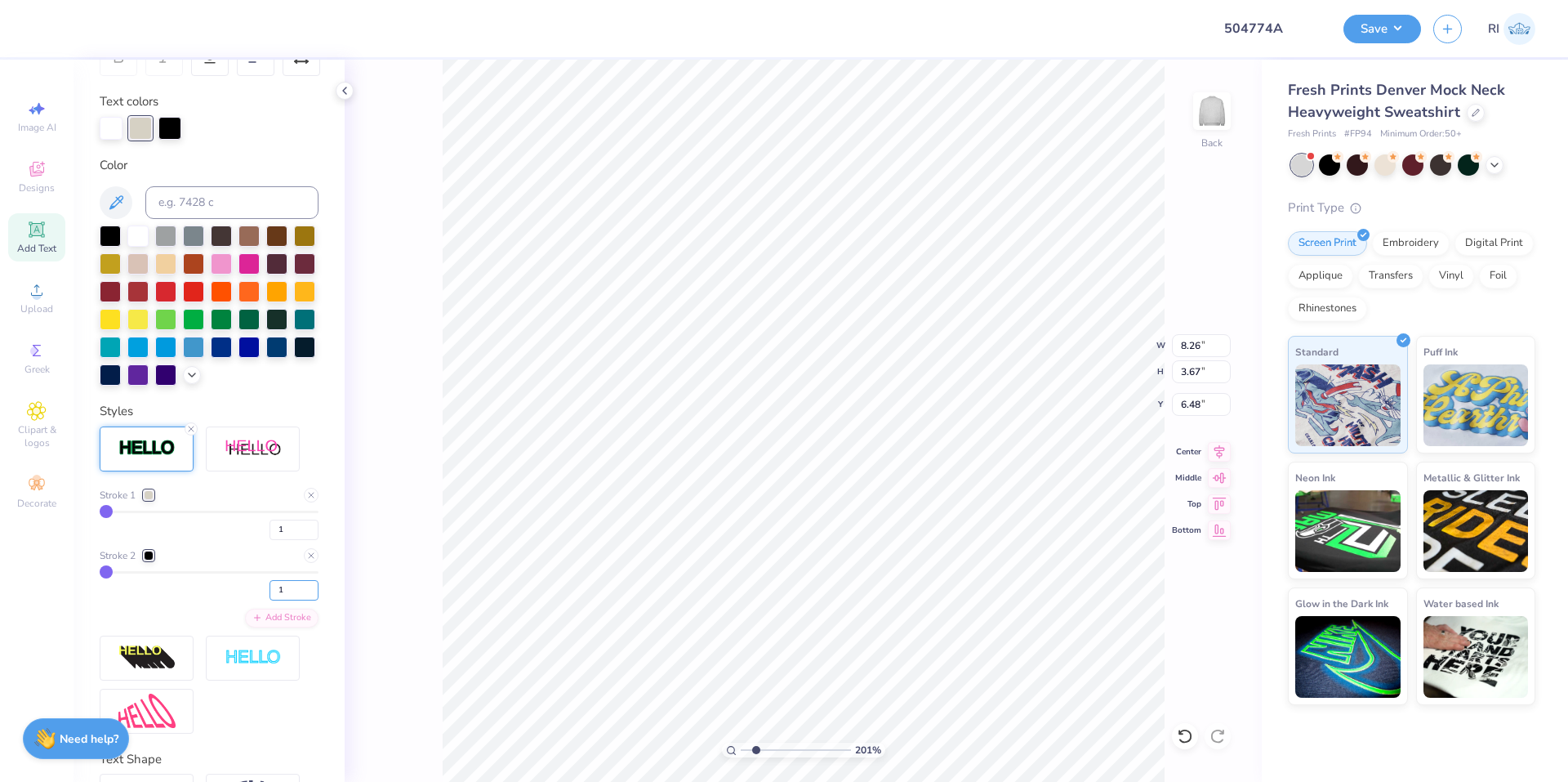
drag, startPoint x: 270, startPoint y: 615, endPoint x: 215, endPoint y: 587, distance: 62.5
click at [232, 600] on div "1" at bounding box center [209, 585] width 219 height 29
type input "3"
click at [215, 563] on div "Stroke 2" at bounding box center [209, 555] width 219 height 15
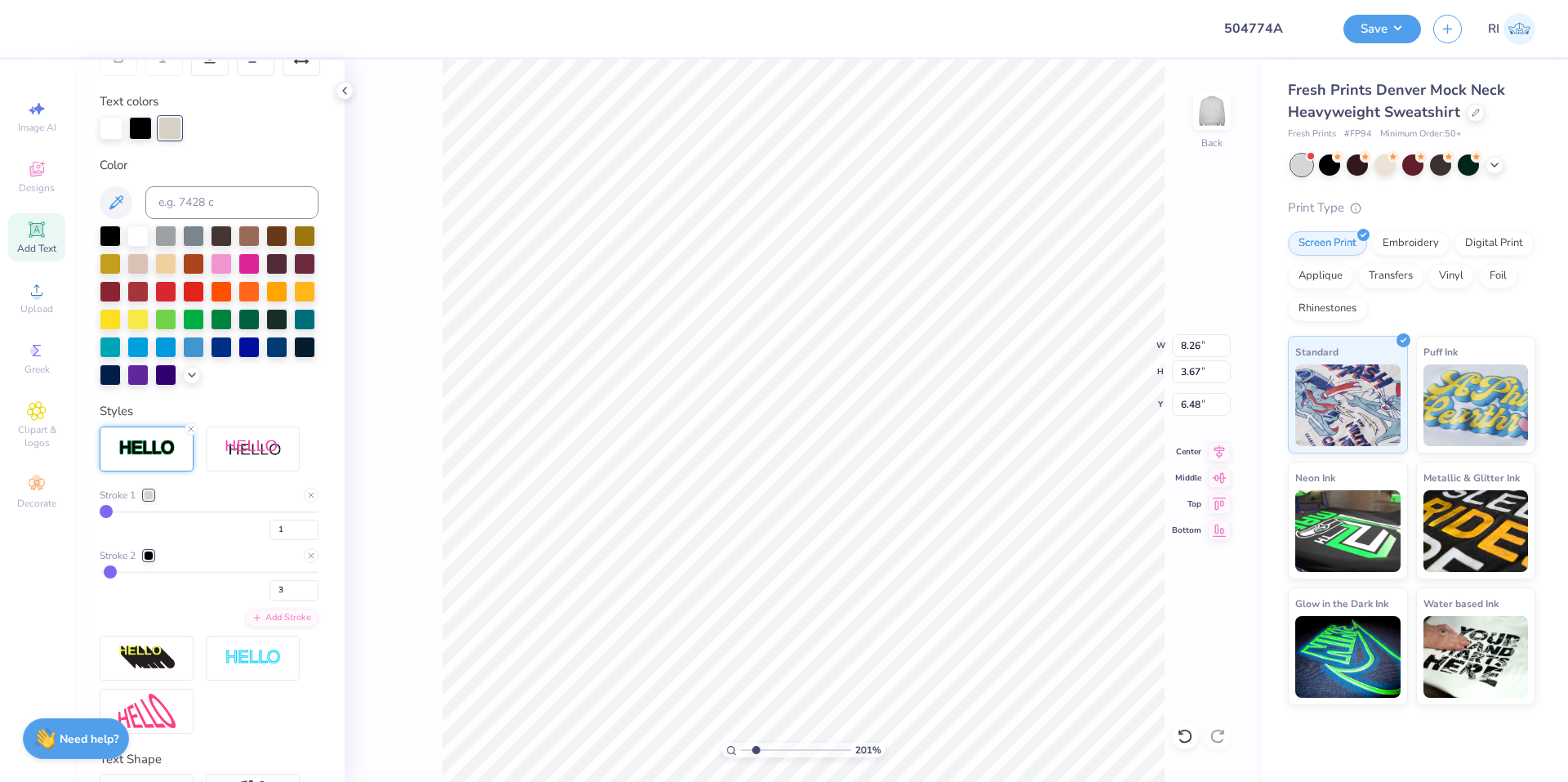
type input "2.01445811466782"
type input "8.38"
type input "3.79"
type input "6.42"
click at [237, 190] on input at bounding box center [231, 202] width 173 height 33
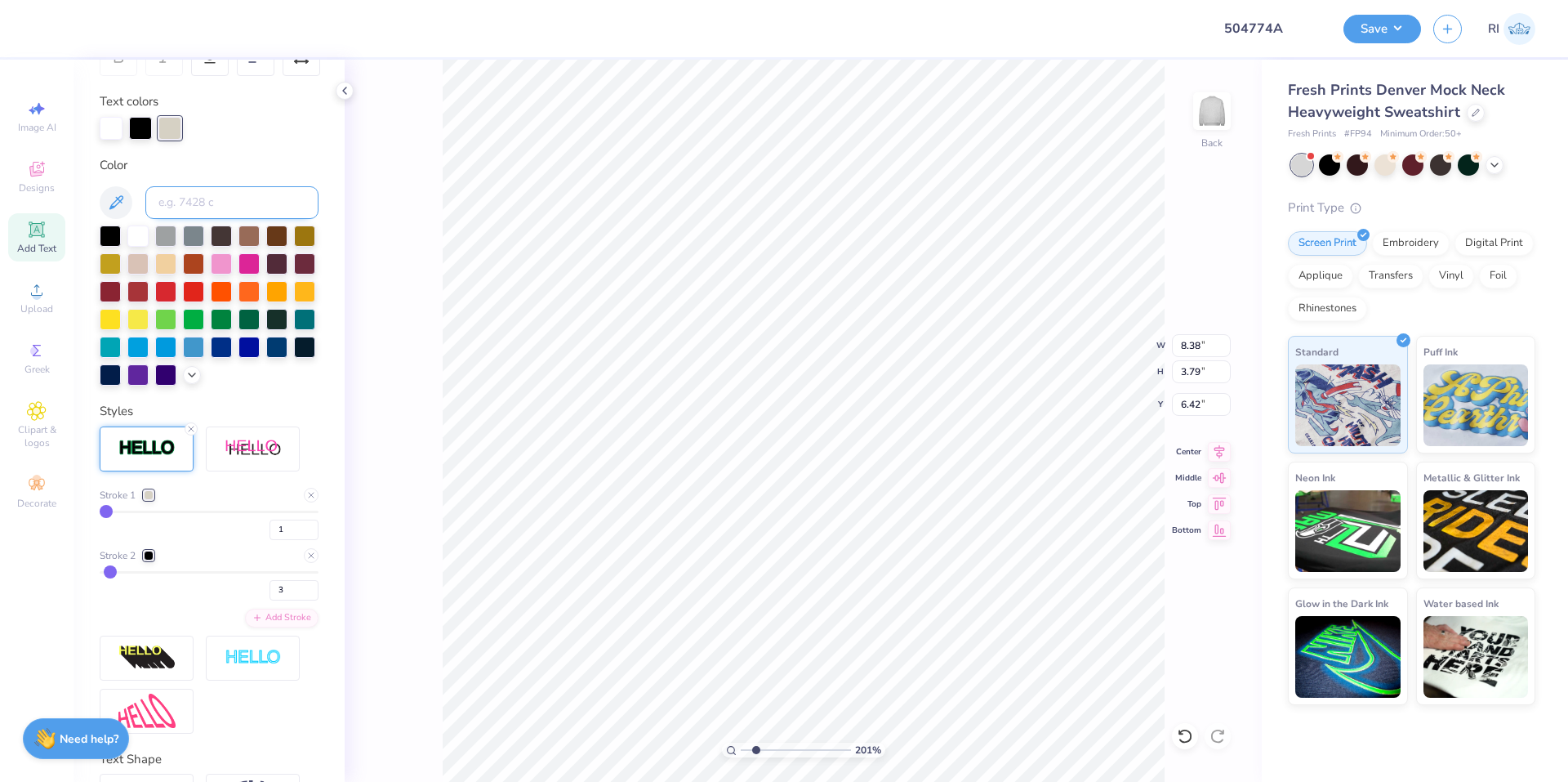
paste input
type input "2.01445811466782"
click at [301, 118] on div at bounding box center [209, 128] width 219 height 23
type input "2.71964221644285"
drag, startPoint x: 273, startPoint y: 616, endPoint x: 230, endPoint y: 578, distance: 57.9
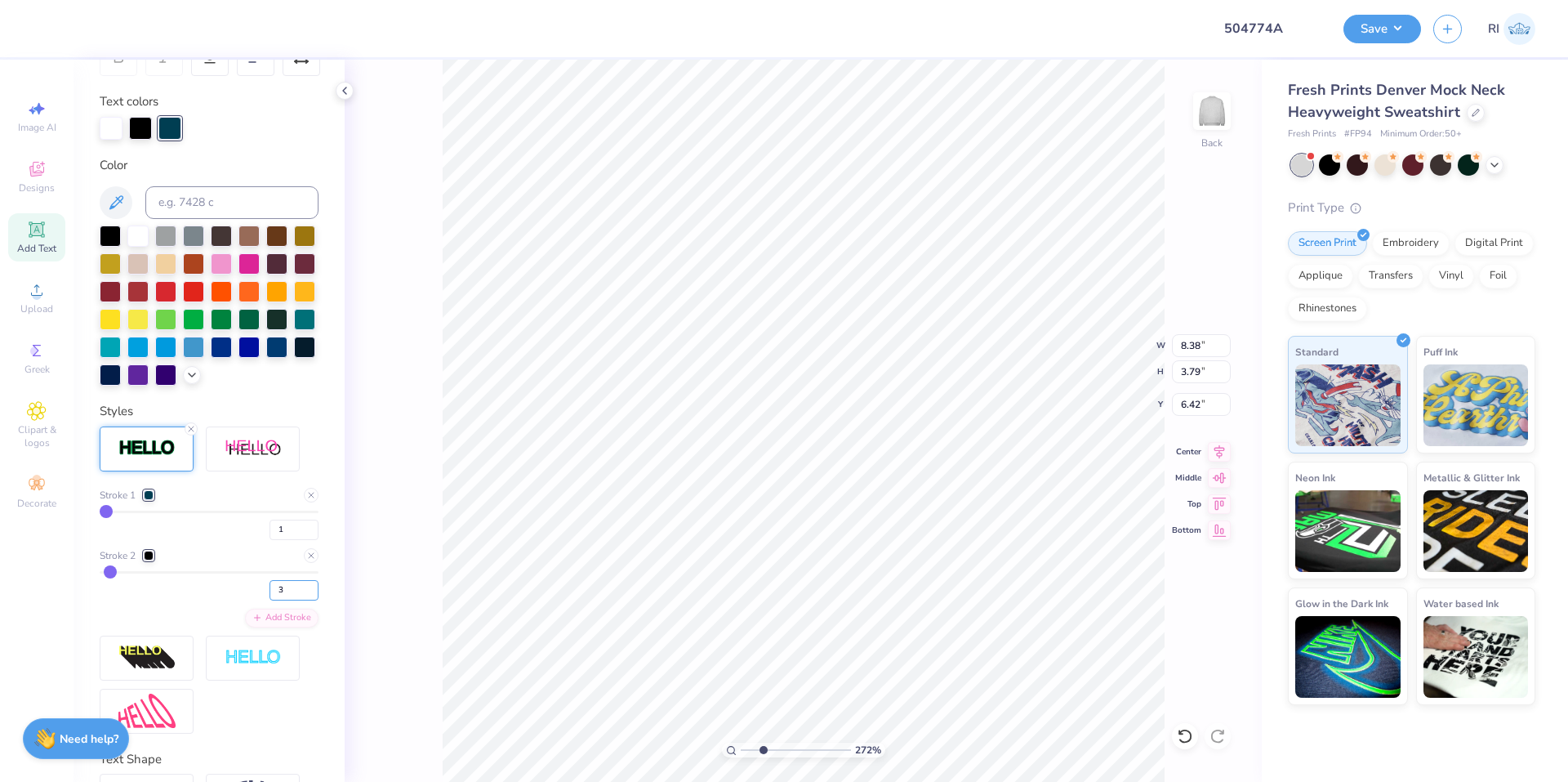
click at [240, 600] on div "3" at bounding box center [209, 585] width 219 height 29
type input "4"
click at [230, 563] on div "Stroke 2" at bounding box center [209, 555] width 219 height 15
type input "2.71964221644285"
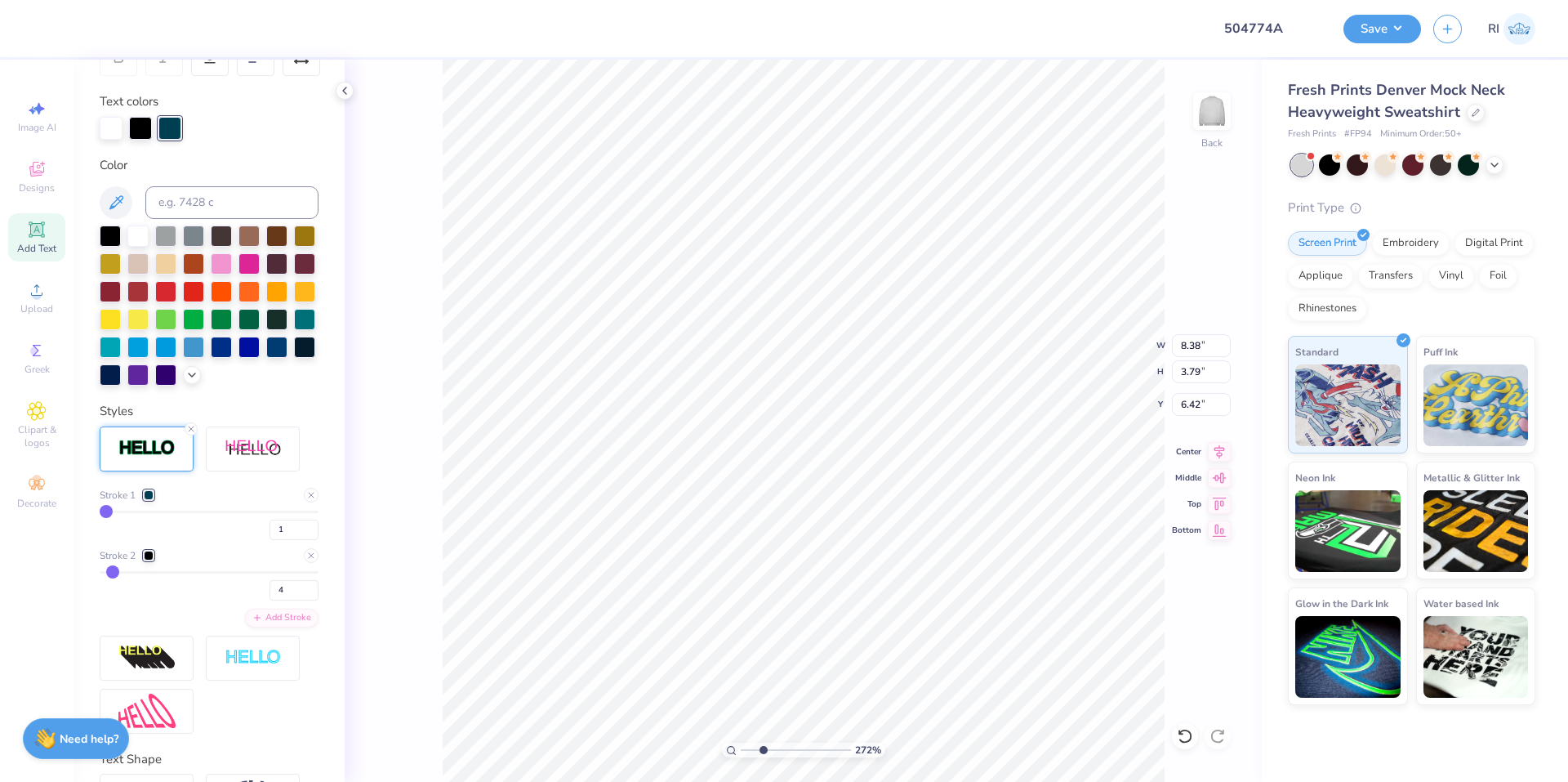
type input "8.43"
type input "3.85"
type input "6.39"
drag, startPoint x: 278, startPoint y: 620, endPoint x: 230, endPoint y: 571, distance: 68.2
click at [252, 600] on div "4" at bounding box center [209, 585] width 219 height 29
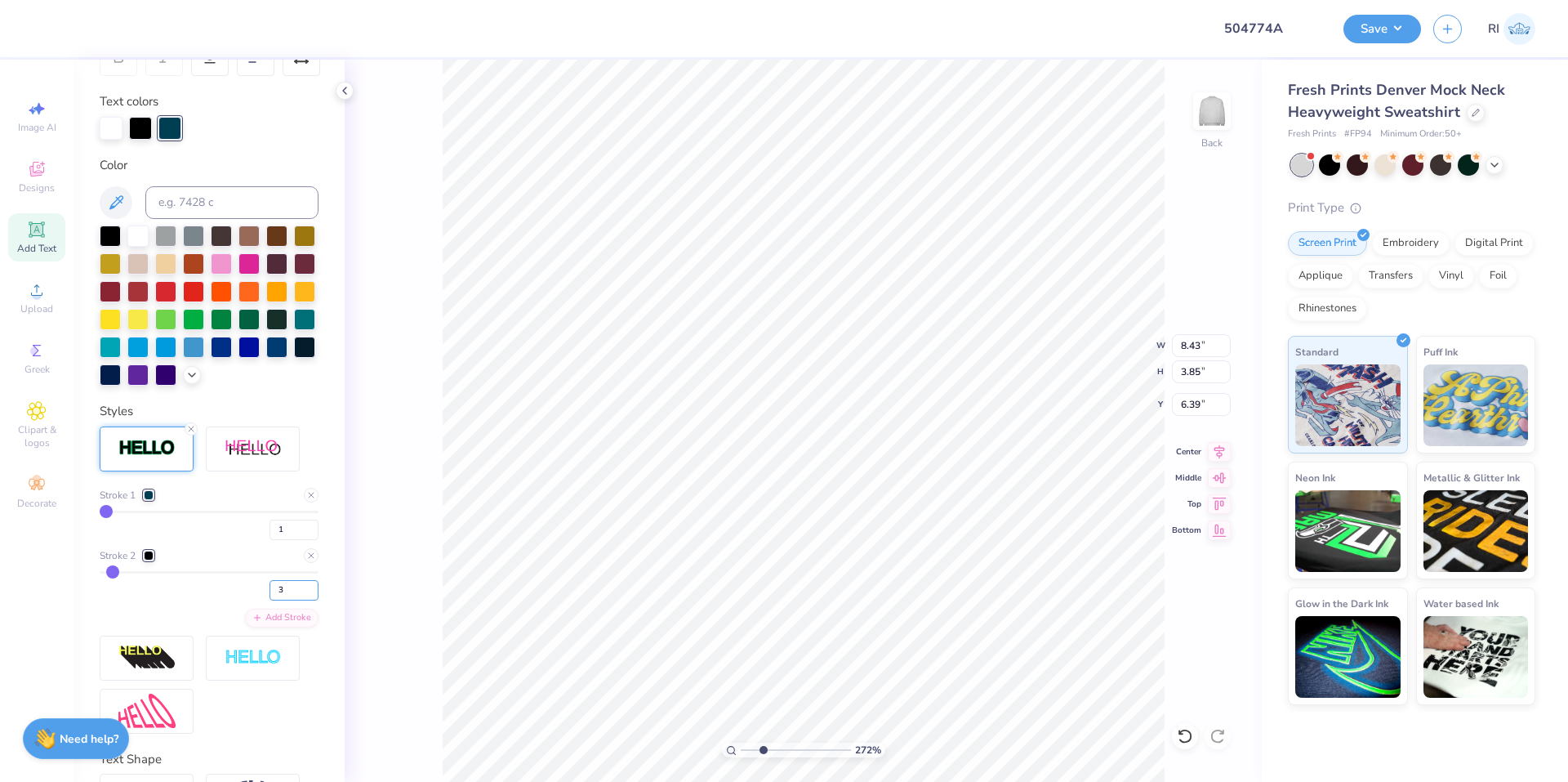
type input "3"
click at [223, 540] on div "1" at bounding box center [209, 525] width 219 height 29
type input "2.71964221644285"
type input "8.38"
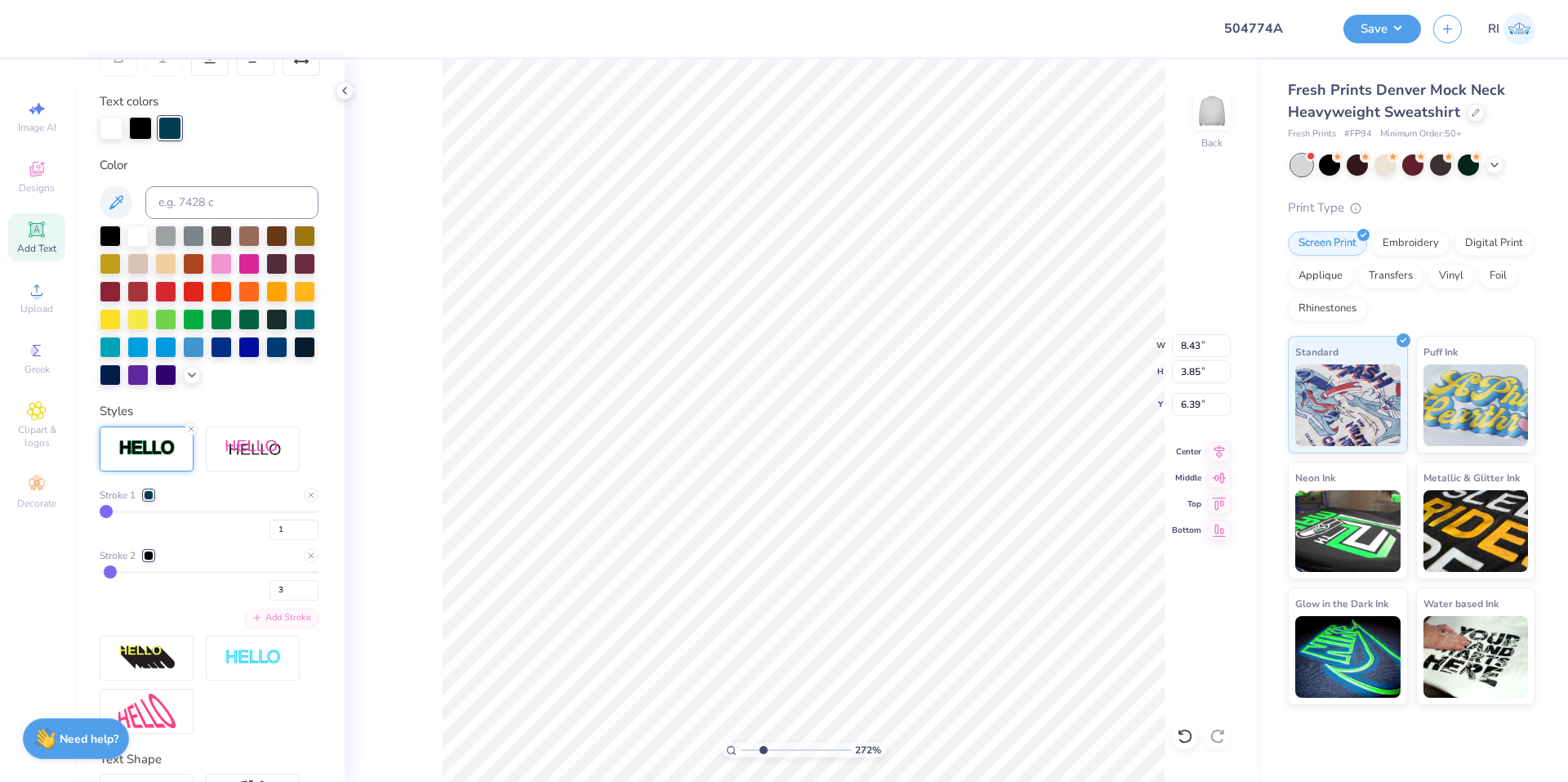
type input "3.79"
type input "6.42"
click at [145, 500] on div at bounding box center [149, 495] width 10 height 10
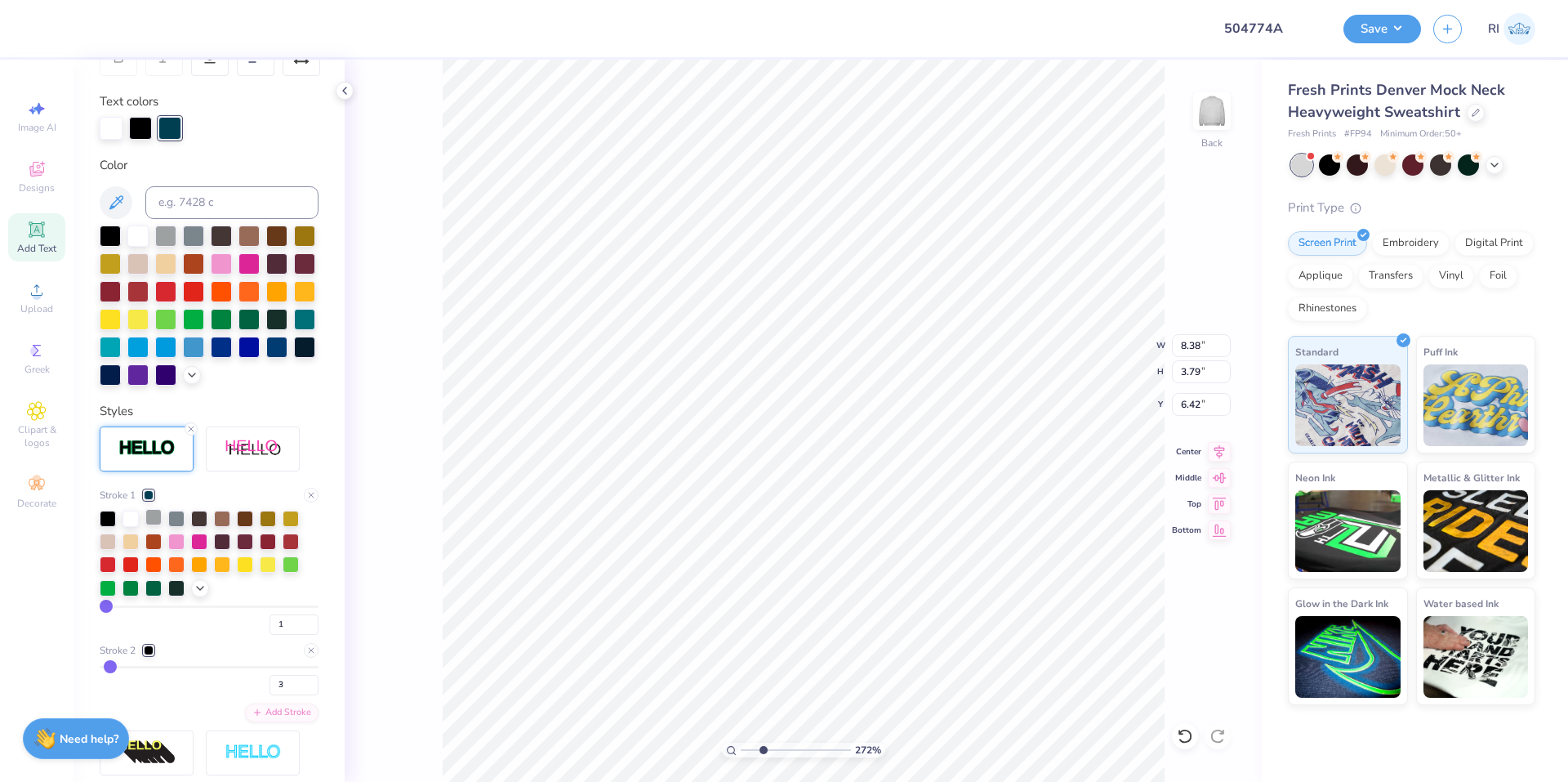
click at [158, 525] on div at bounding box center [153, 517] width 16 height 16
click at [167, 124] on div at bounding box center [169, 126] width 23 height 23
click at [203, 197] on input at bounding box center [231, 202] width 173 height 33
paste input
type input "2.71964221644285"
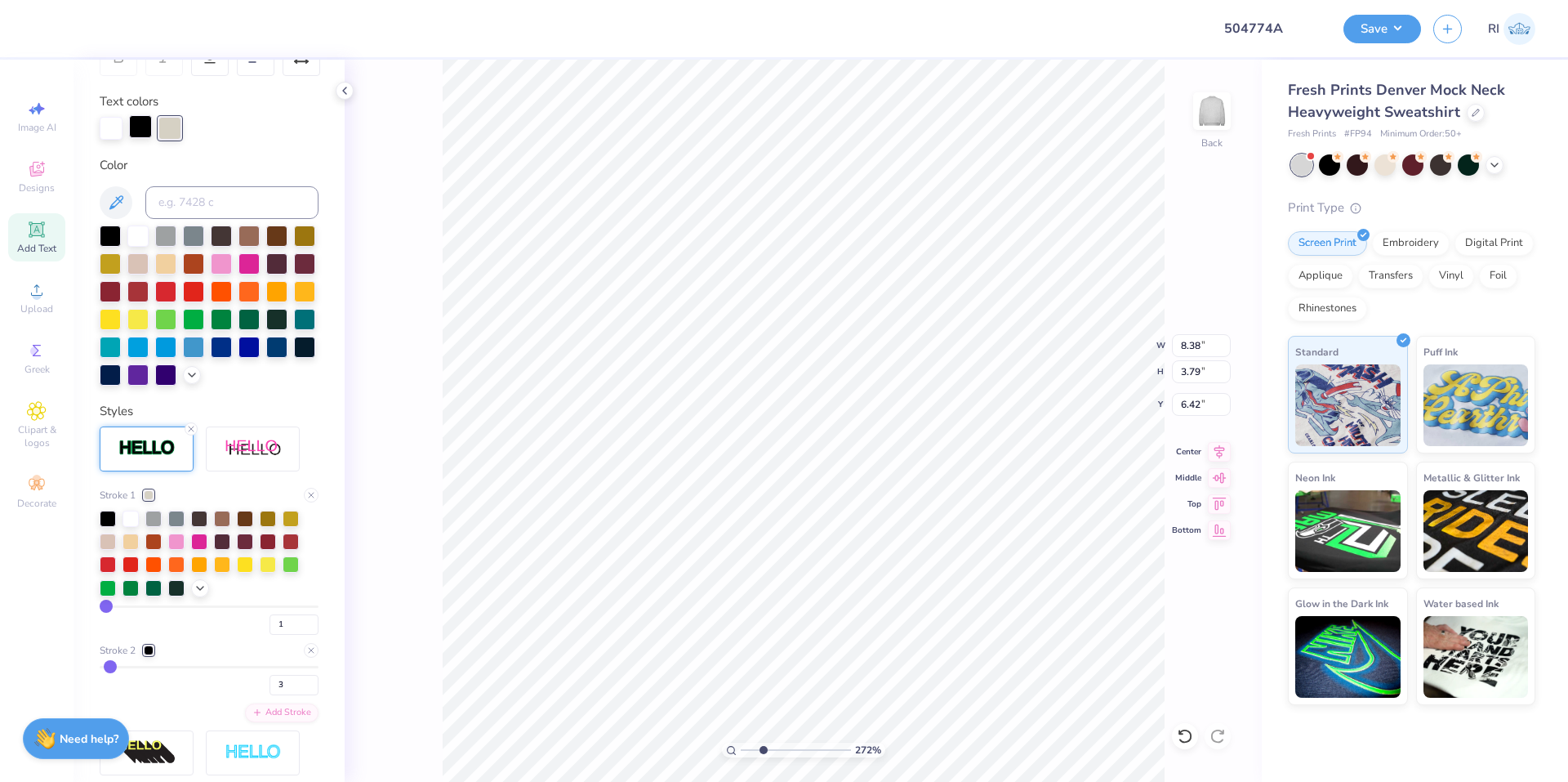
click at [139, 132] on div at bounding box center [140, 126] width 23 height 23
type input "2.71964221644285"
drag, startPoint x: 268, startPoint y: 717, endPoint x: 255, endPoint y: 711, distance: 14.3
click at [256, 695] on div "3" at bounding box center [209, 680] width 219 height 29
drag, startPoint x: 274, startPoint y: 711, endPoint x: 244, endPoint y: 697, distance: 33.3
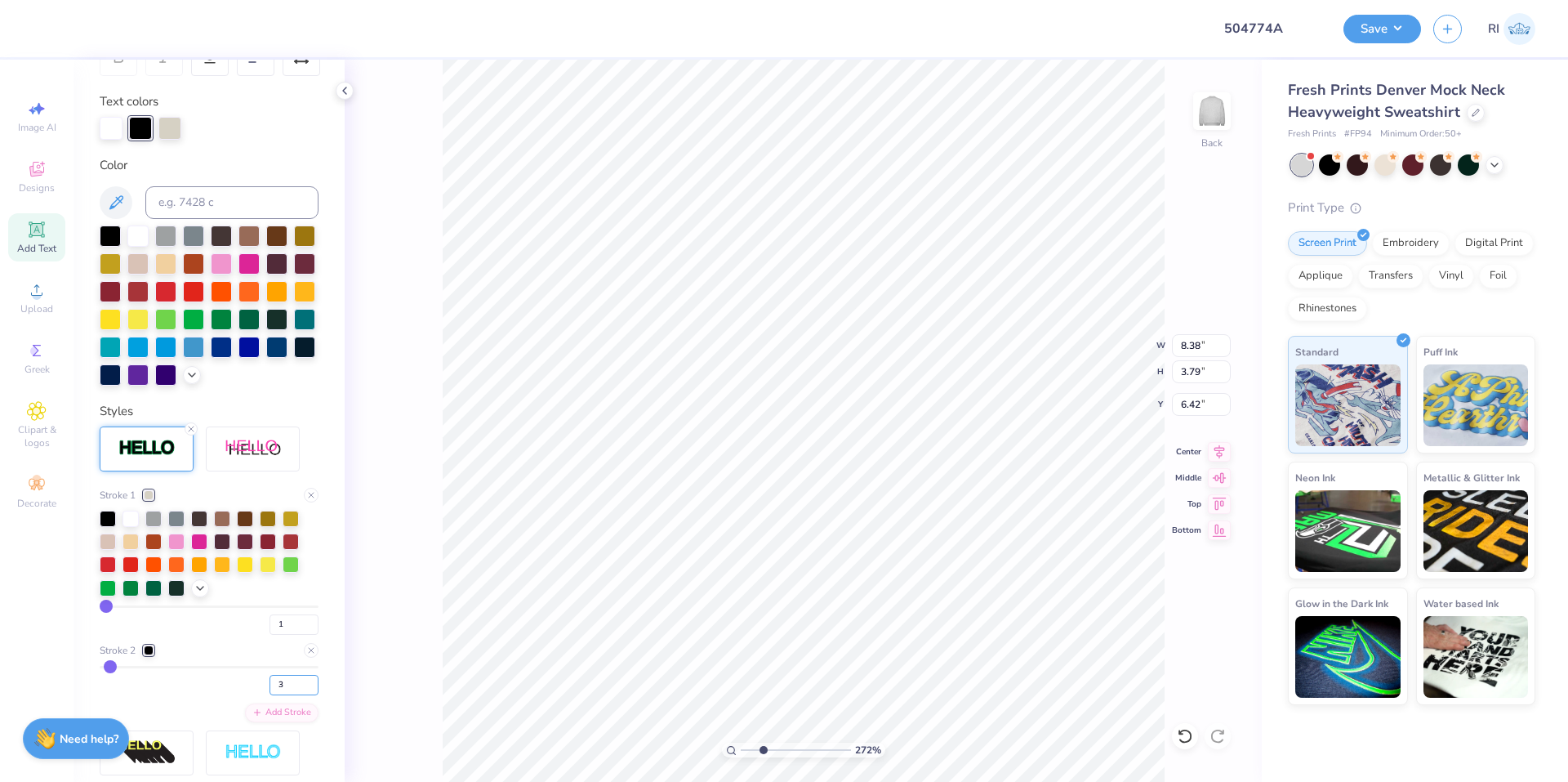
click at [247, 695] on div "3" at bounding box center [209, 680] width 219 height 29
type input "5"
click at [243, 658] on div "Stroke 2" at bounding box center [209, 650] width 219 height 15
type input "2.71964221644285"
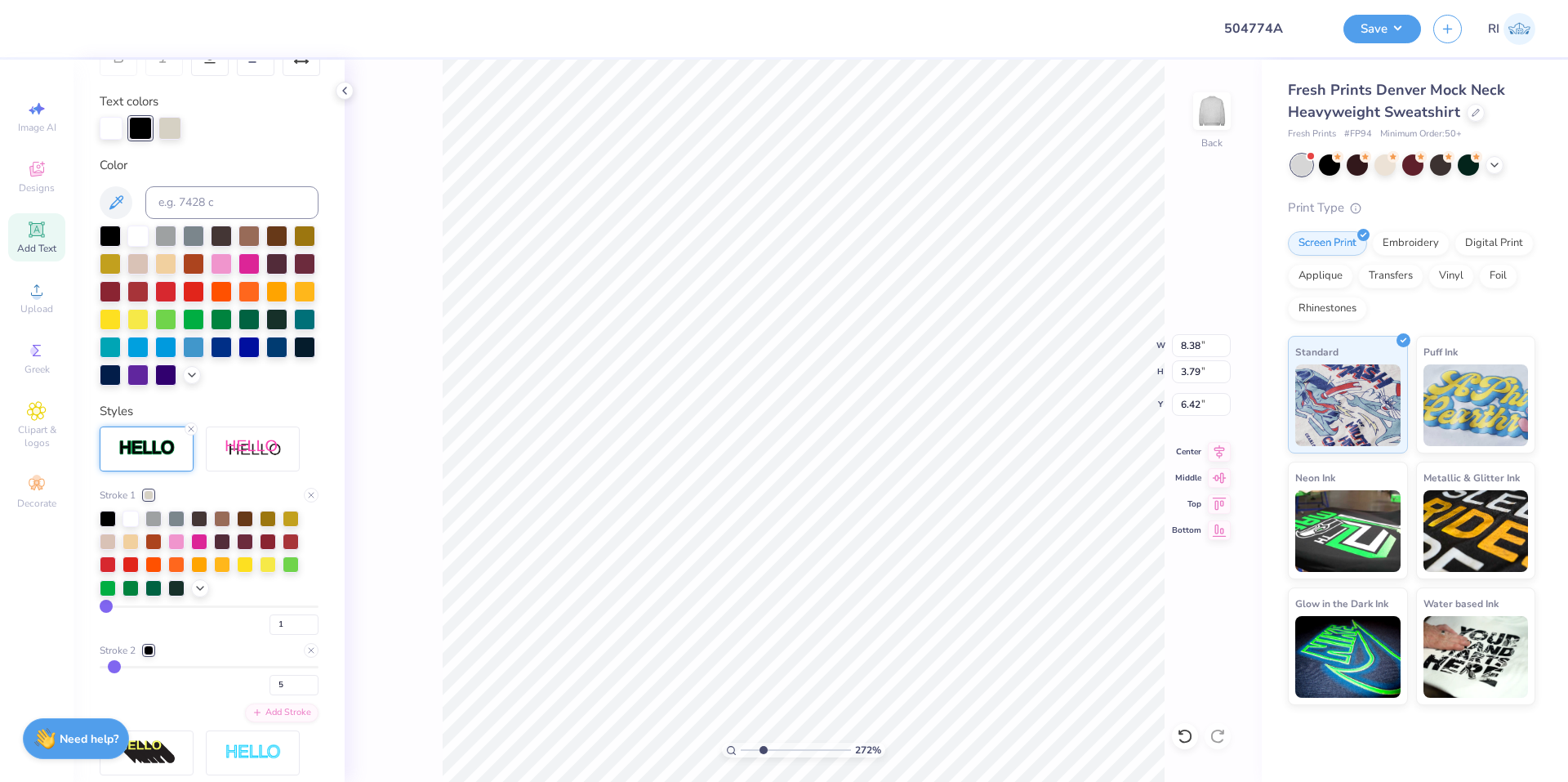
type input "8.49"
type input "3.91"
type input "6.36"
drag, startPoint x: 281, startPoint y: 713, endPoint x: 244, endPoint y: 709, distance: 37.0
click at [246, 695] on div "5" at bounding box center [209, 680] width 219 height 29
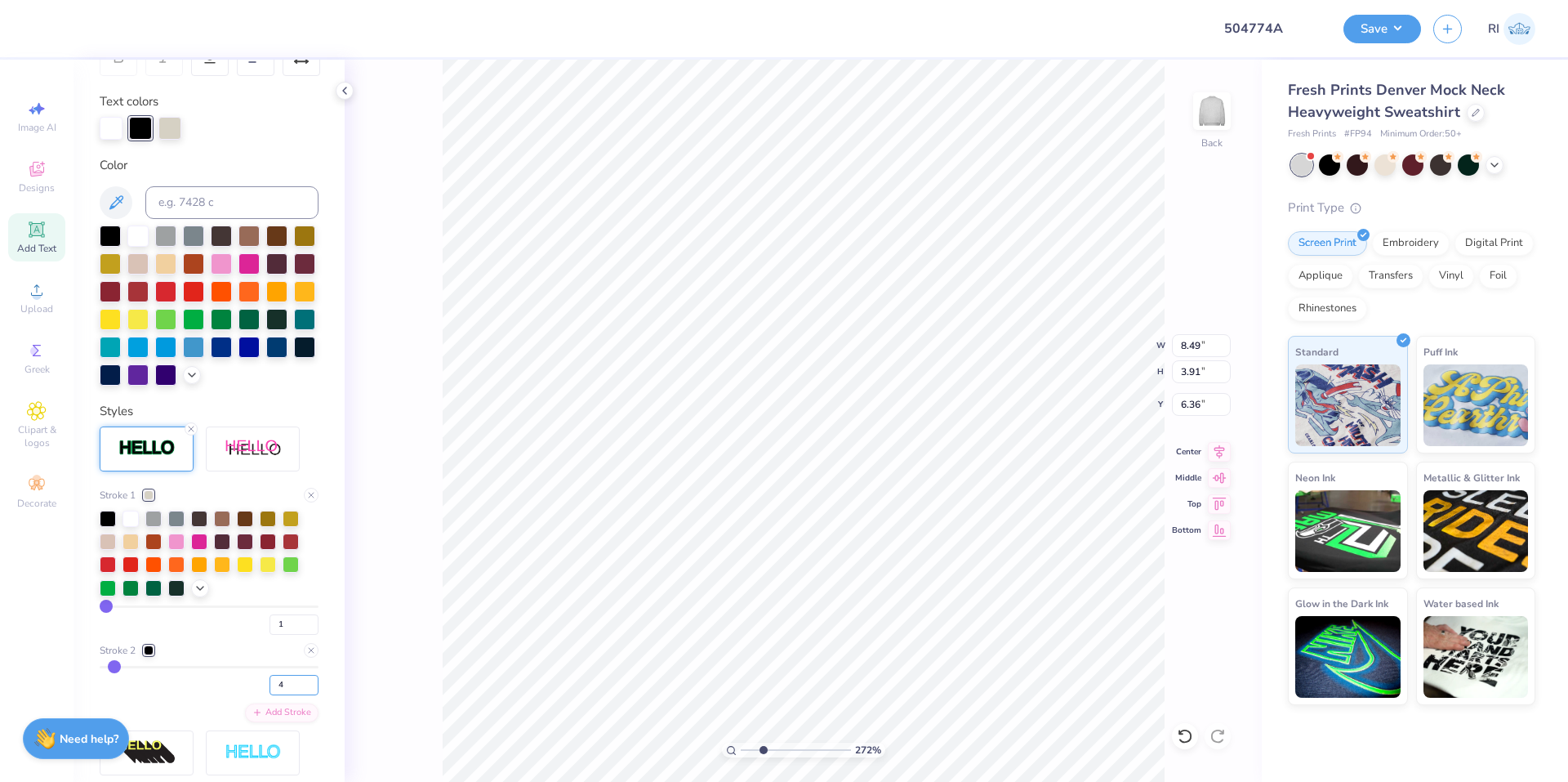
type input "4"
click at [230, 667] on div "Stroke 1 1 Stroke 2 4 Add Stroke" at bounding box center [209, 605] width 219 height 234
type input "2.71964221644285"
type input "8.43"
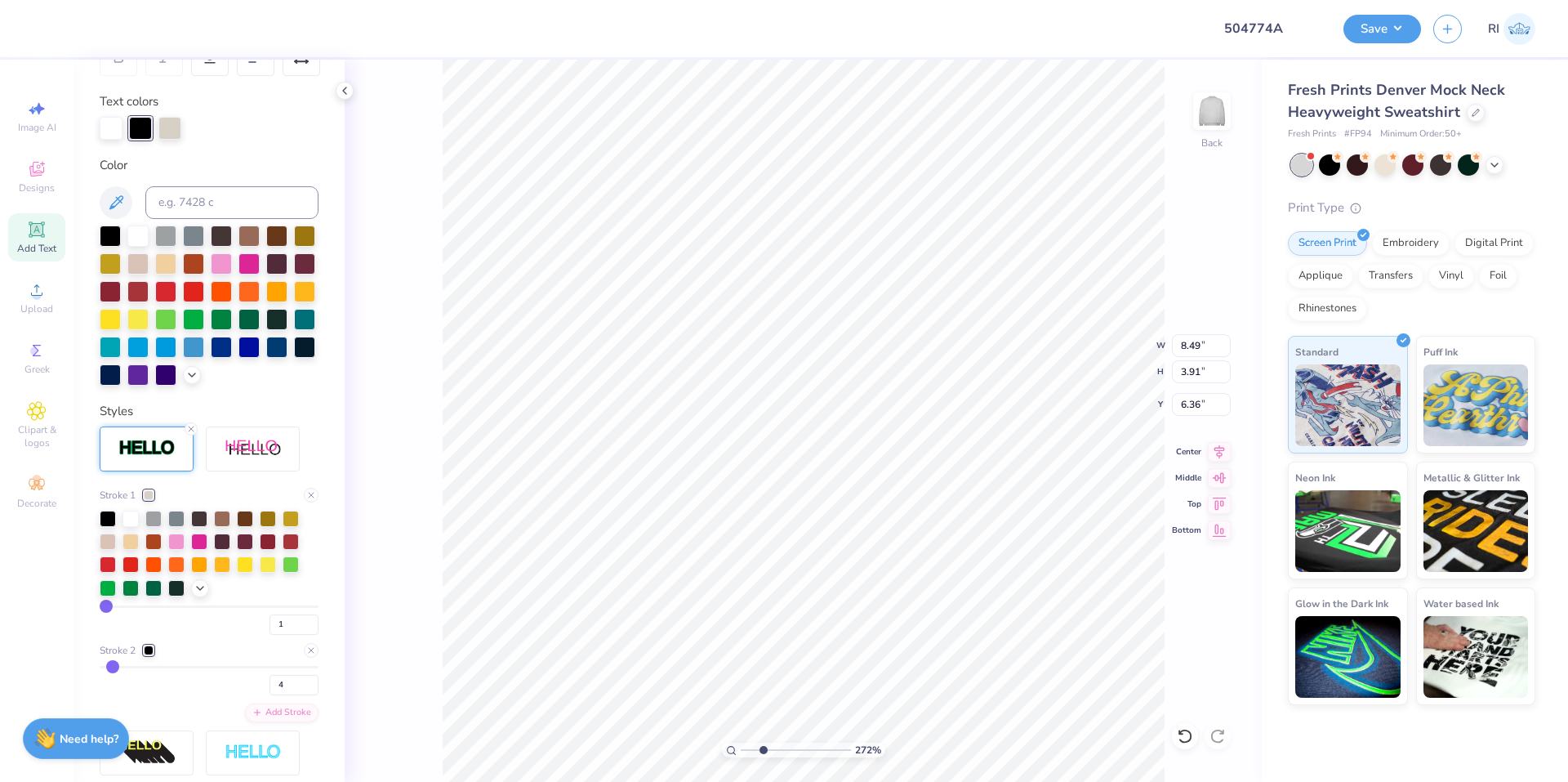
type input "3.85"
type input "6.39"
click at [107, 136] on div at bounding box center [111, 126] width 23 height 23
click at [223, 206] on input at bounding box center [231, 202] width 173 height 33
paste input
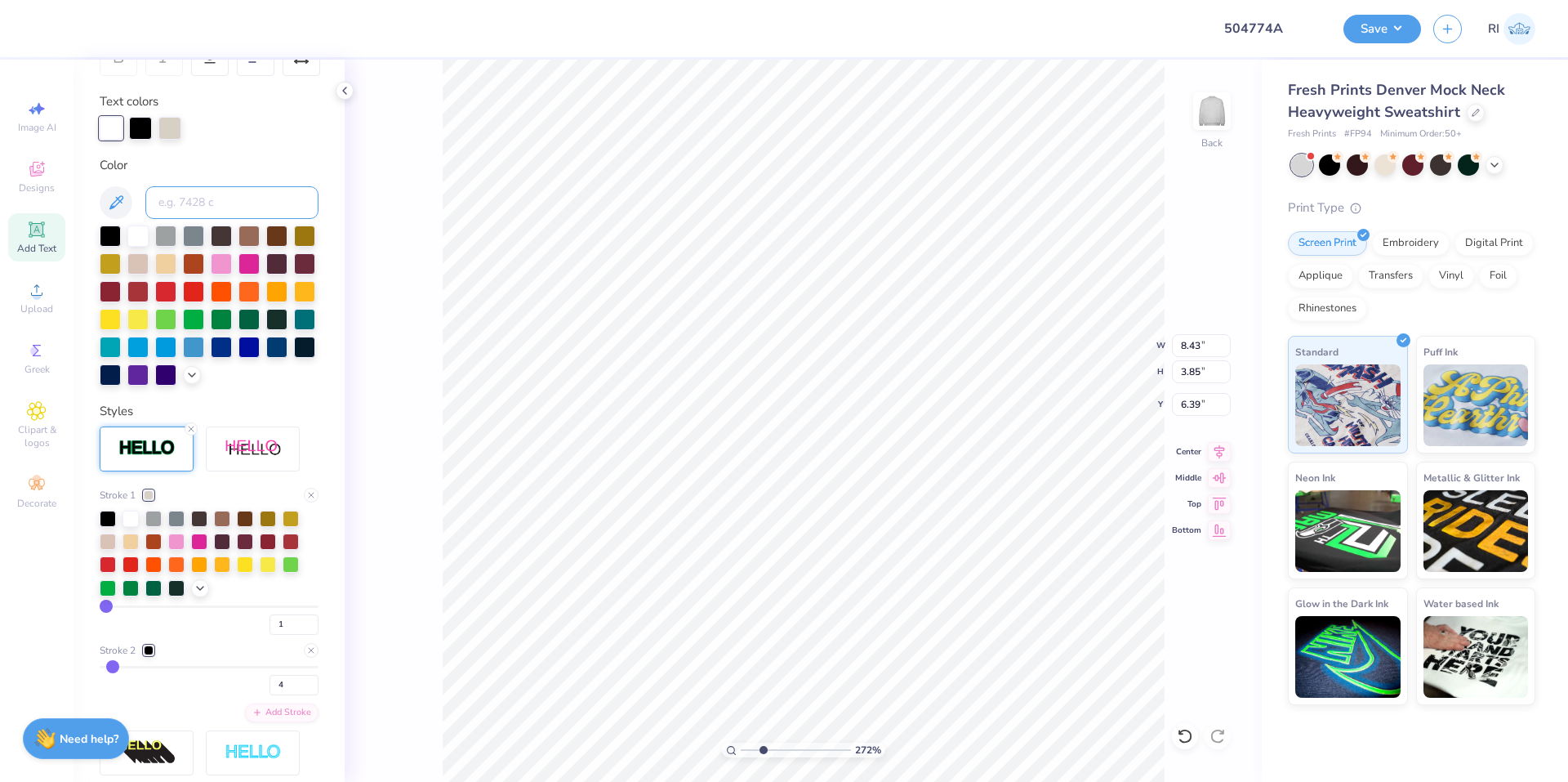
type input "2.71964221644285"
click at [281, 123] on div at bounding box center [209, 128] width 219 height 23
click at [140, 131] on div at bounding box center [140, 126] width 23 height 23
click at [225, 193] on input at bounding box center [231, 202] width 173 height 33
paste input
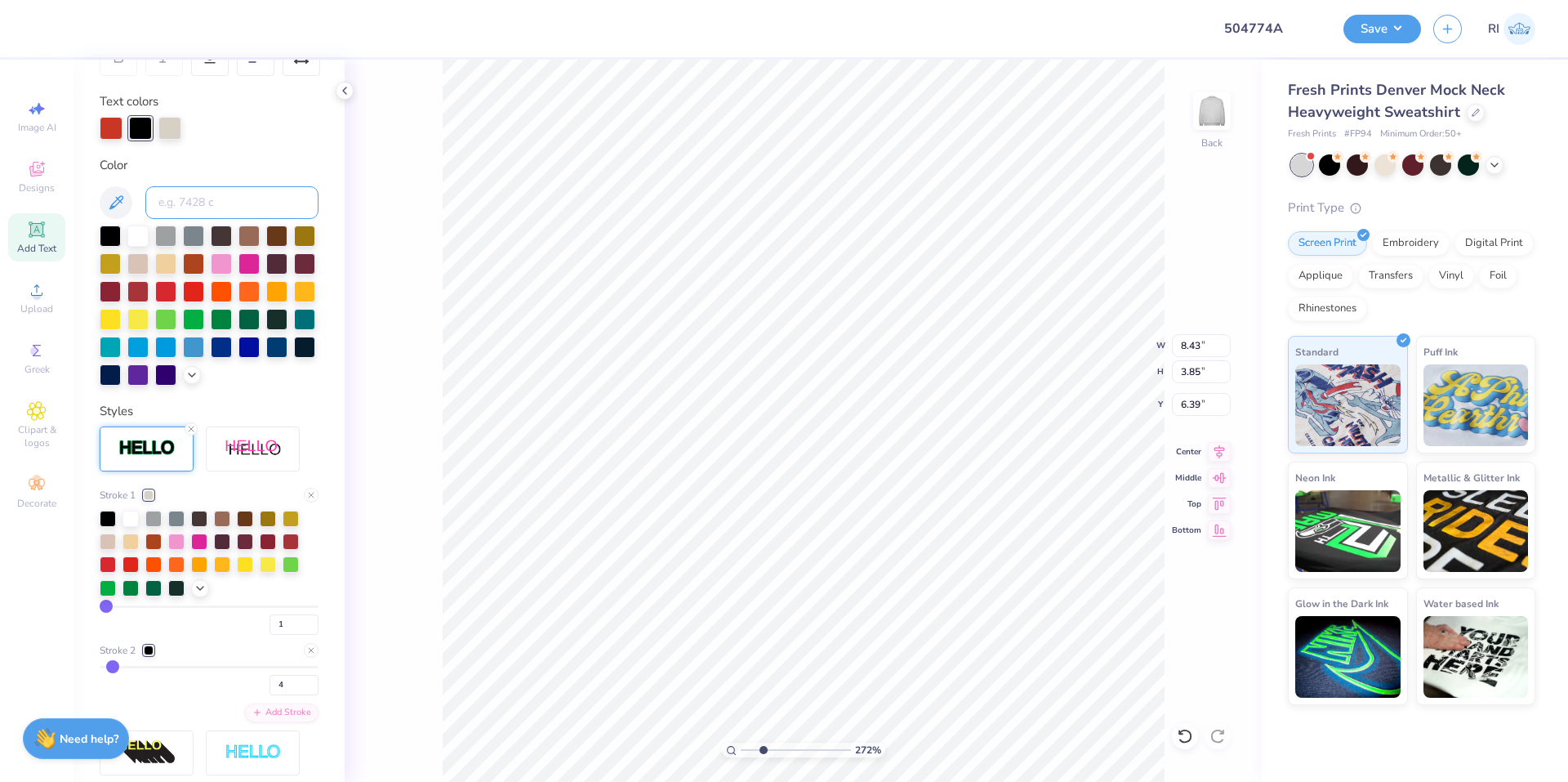
type input "2.71964221644285"
type input "2.22643191709162"
type input "6.38"
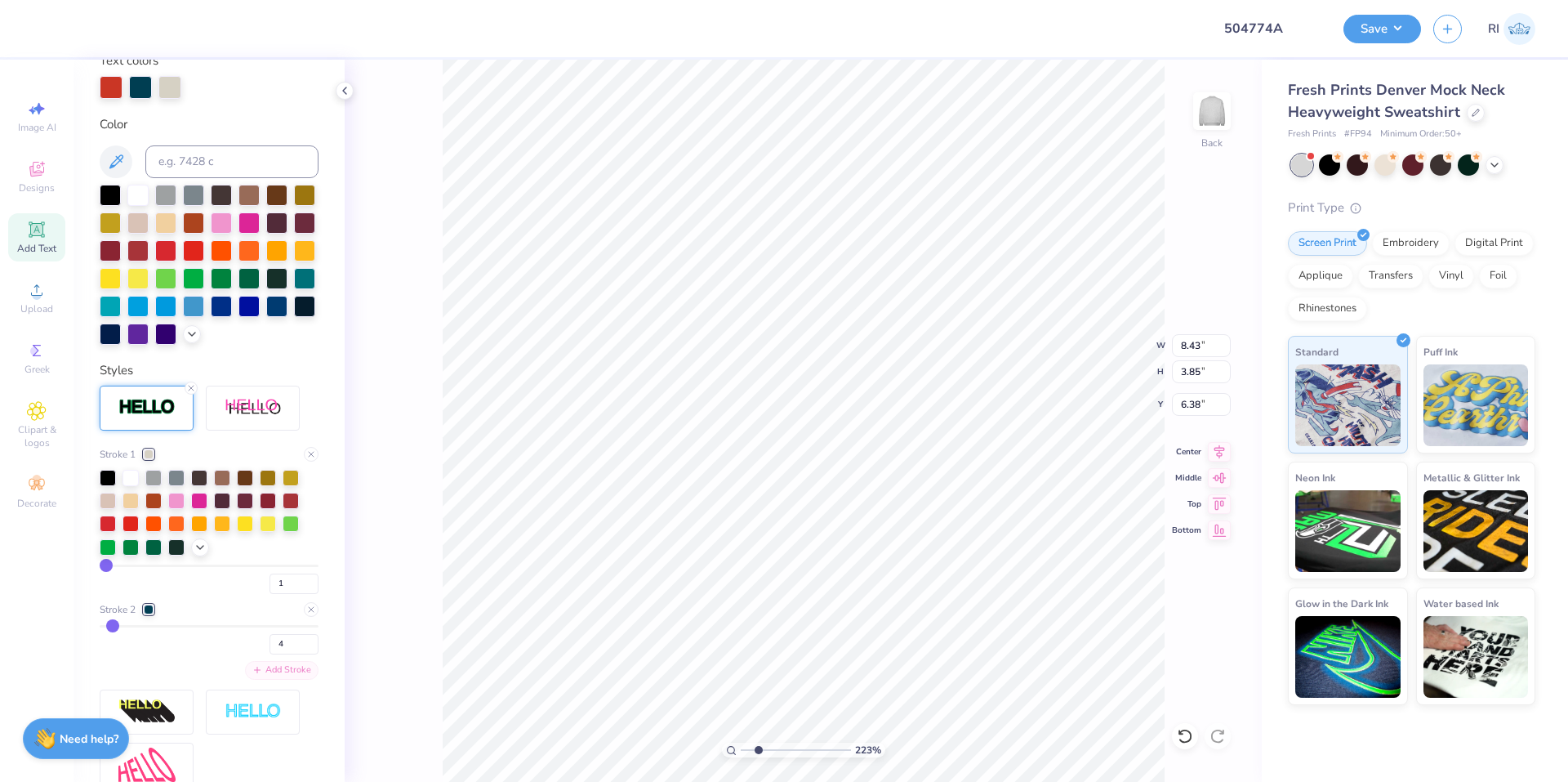
scroll to position [359, 0]
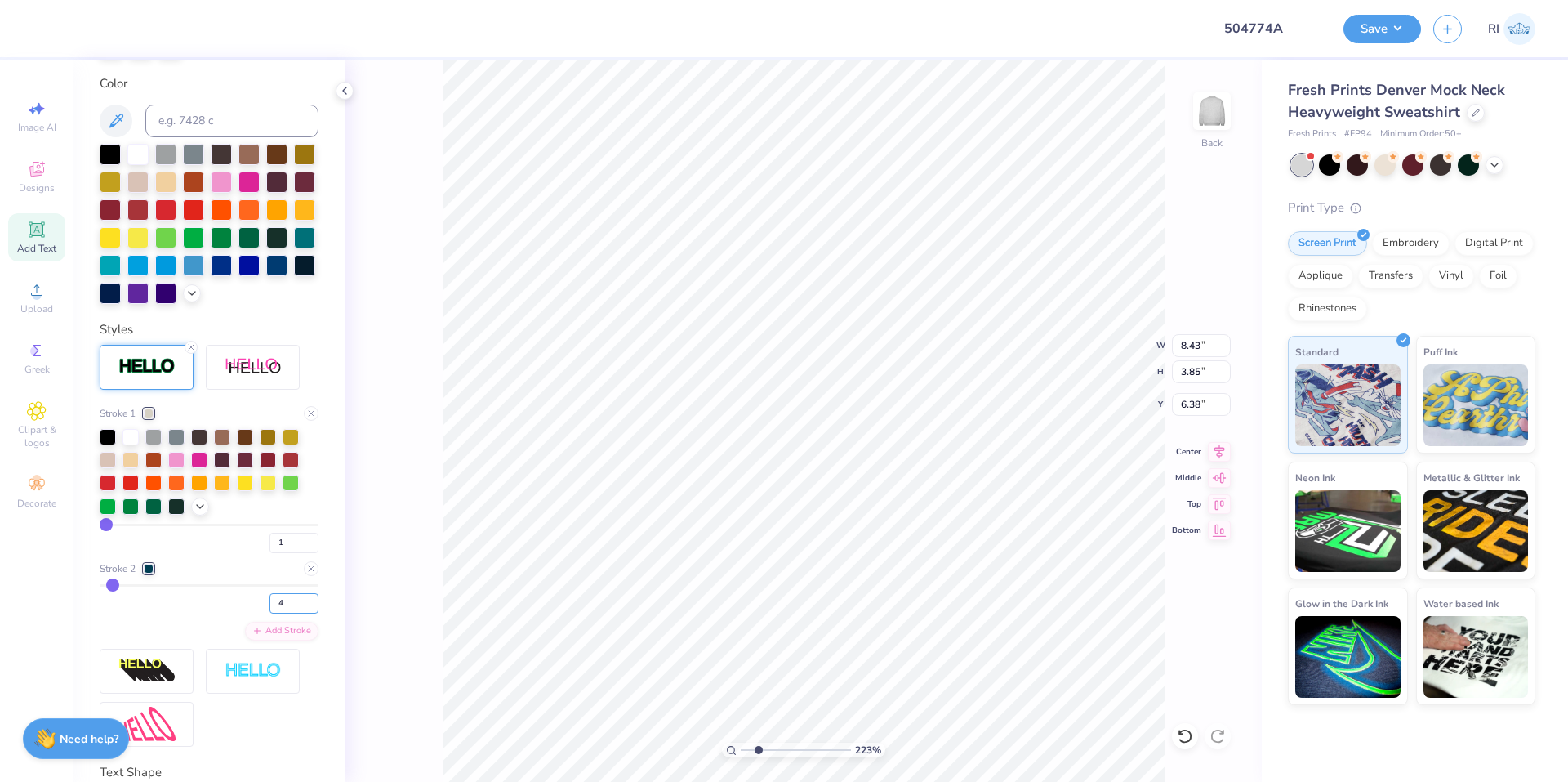
drag, startPoint x: 279, startPoint y: 638, endPoint x: 252, endPoint y: 625, distance: 29.2
click at [256, 613] on div "4" at bounding box center [209, 598] width 219 height 29
type input "3"
click at [239, 576] on div "Stroke 2" at bounding box center [209, 568] width 219 height 15
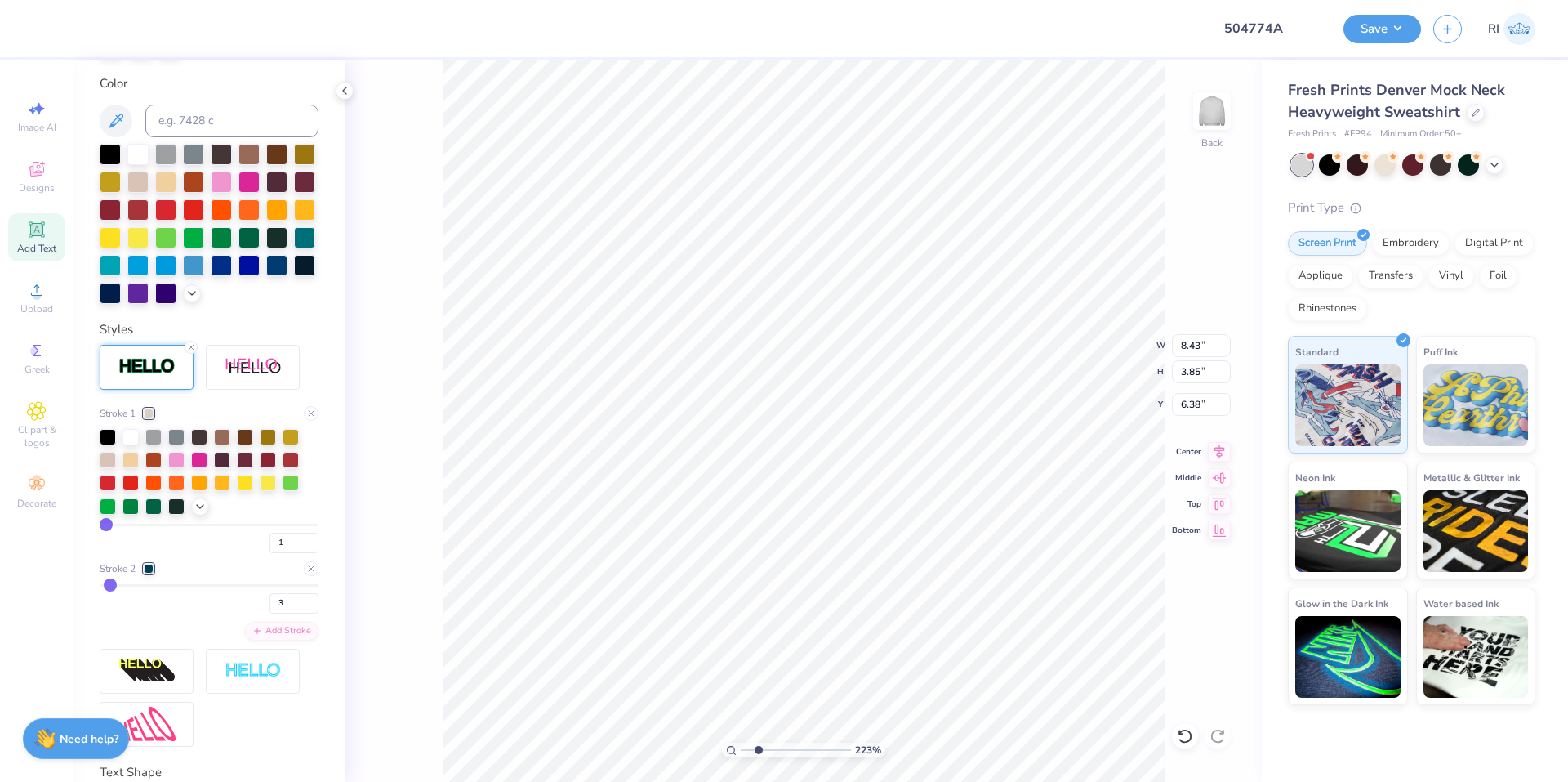
type input "2.22643191709162"
type input "8.38"
type input "3.79"
type input "6.41"
type input "2.22643191709162"
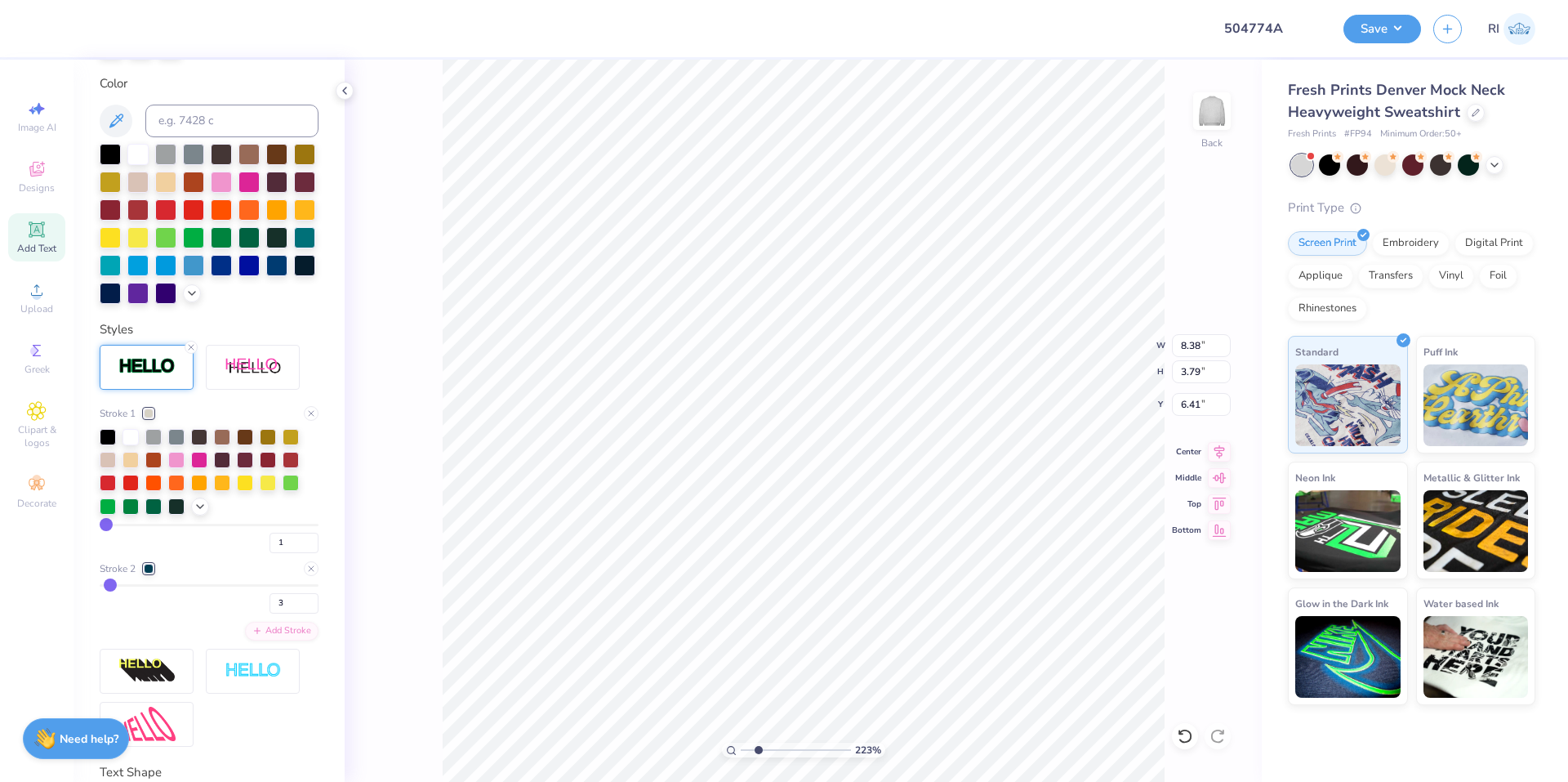
type input "6.44"
type input "1.64913377760655"
type input "4.42"
type input "2.22643191709162"
type input "5.02"
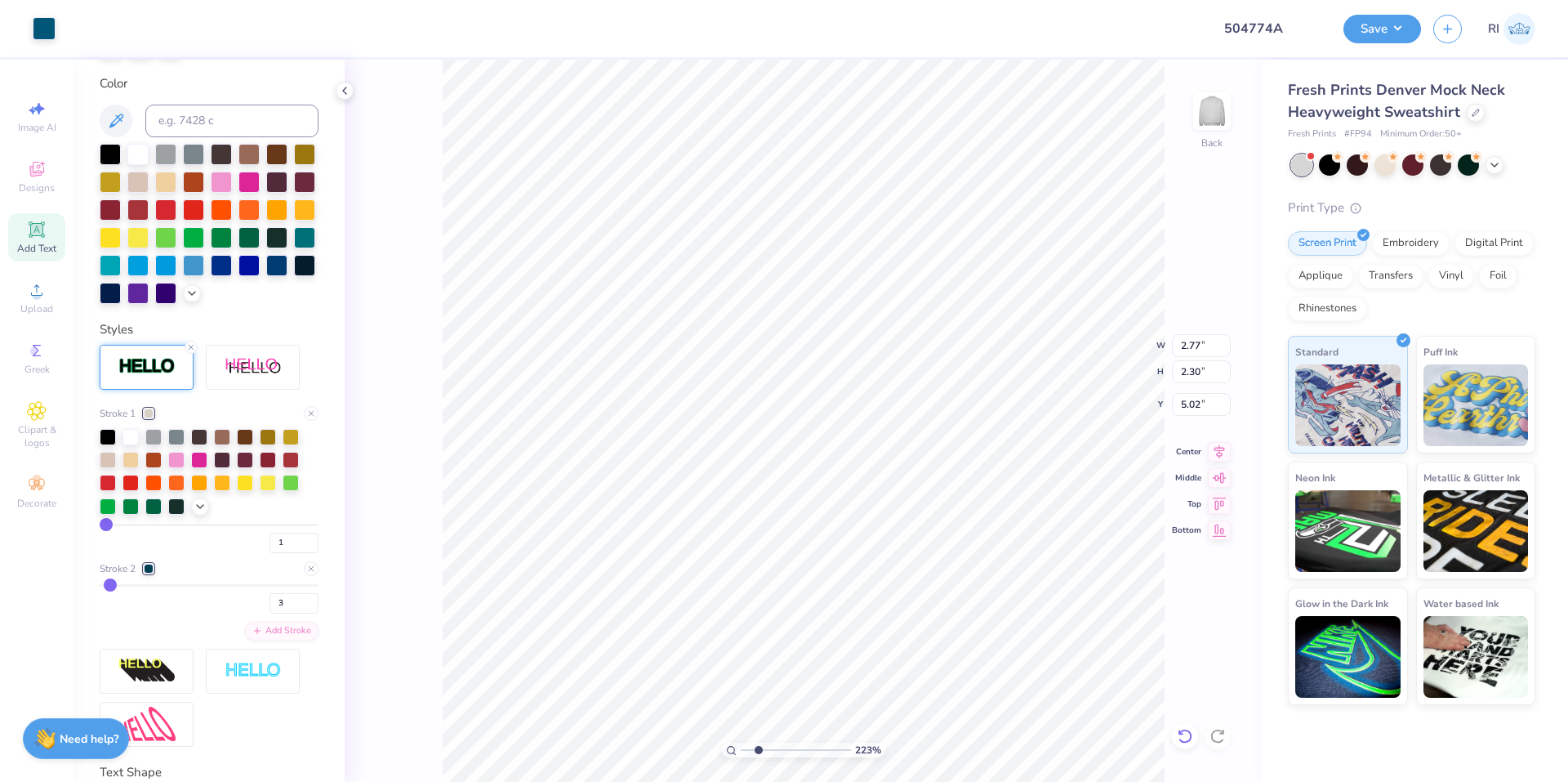
click at [1187, 734] on icon at bounding box center [1185, 736] width 16 height 16
type input "2.22643191709162"
type input "3.27"
click at [895, 599] on li "Group" at bounding box center [879, 603] width 128 height 32
click at [1383, 29] on button "Save" at bounding box center [1383, 26] width 78 height 29
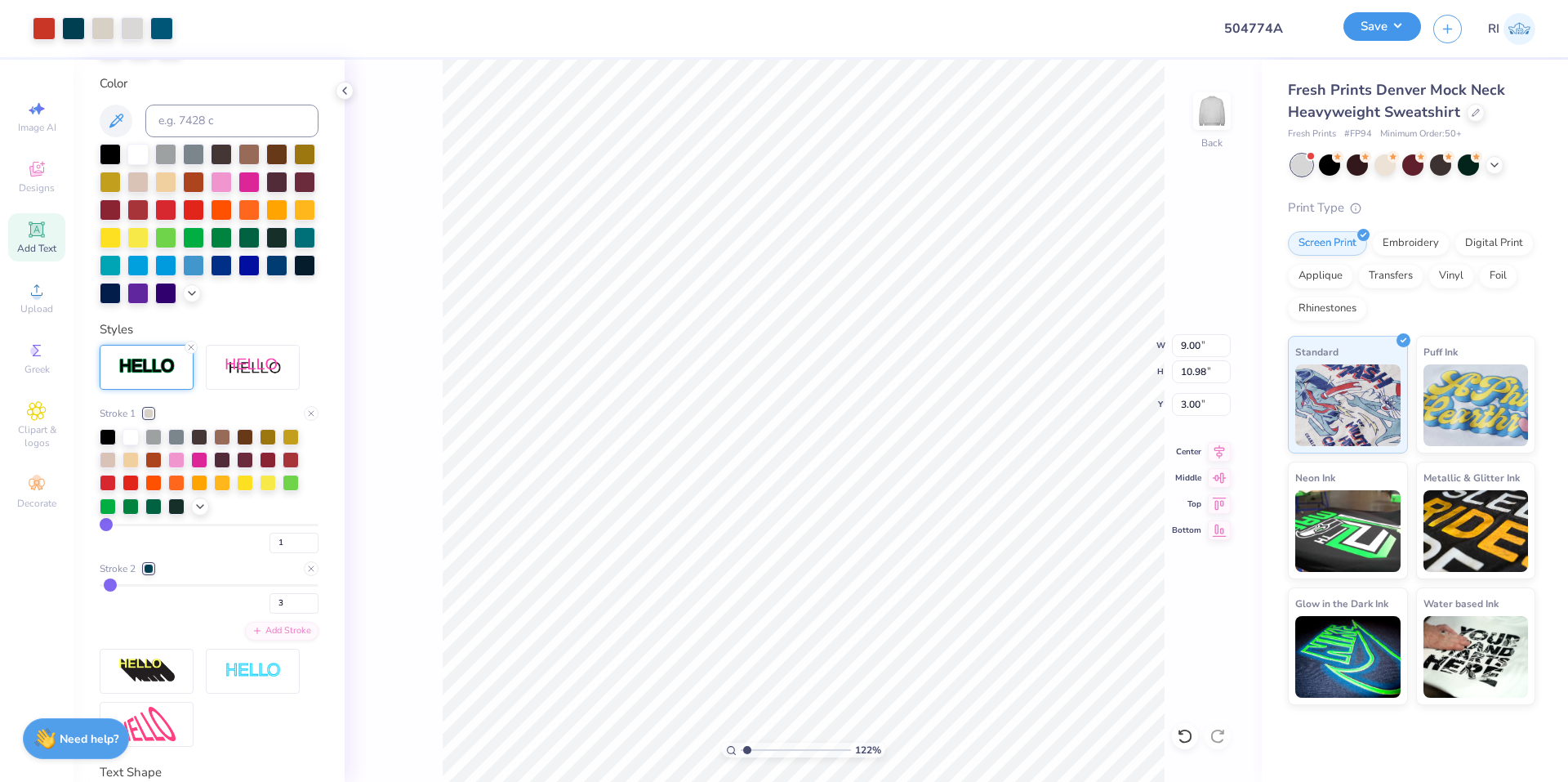
type input "1.22152498603932"
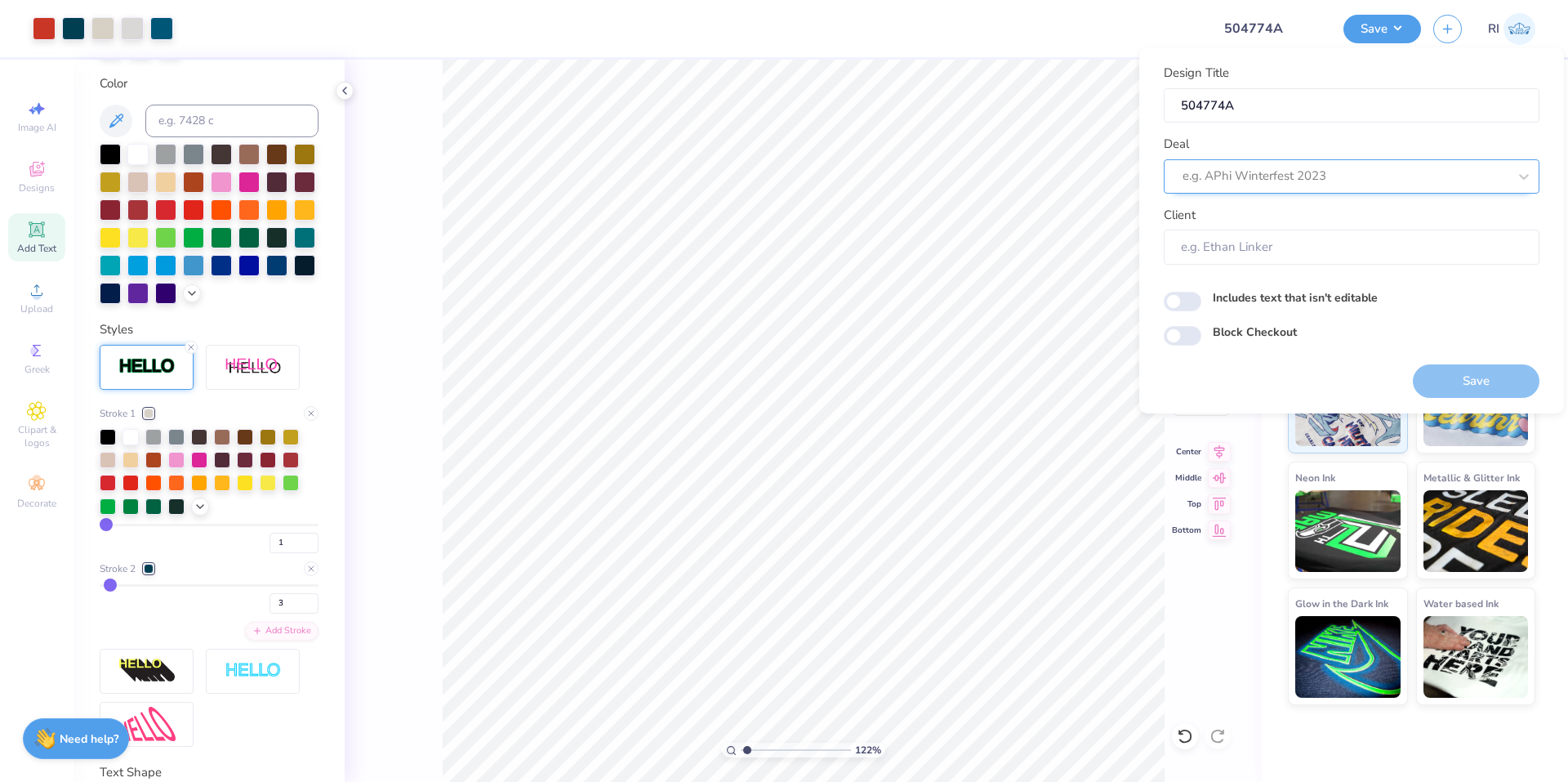
click at [1296, 178] on div at bounding box center [1345, 176] width 325 height 22
click at [1301, 216] on div "Loading..." at bounding box center [1352, 218] width 376 height 29
click at [1301, 216] on div "Design Tool Gallery" at bounding box center [1352, 220] width 363 height 27
type input "design tool galler"
type input "1.22152498603932"
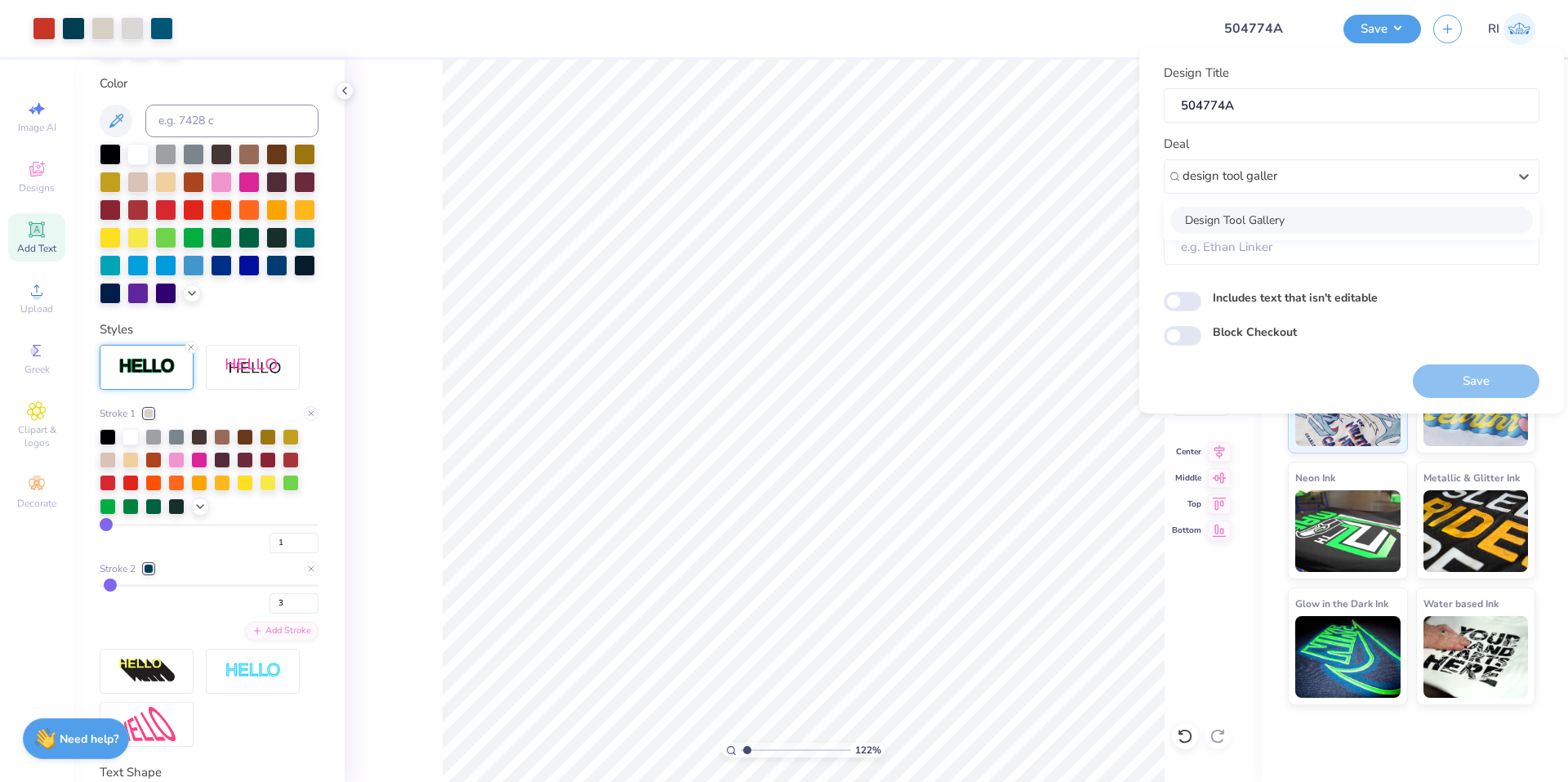
type input "Design Tool Gallery User"
click at [1187, 333] on input "Block Checkout" at bounding box center [1183, 336] width 38 height 20
checkbox input "true"
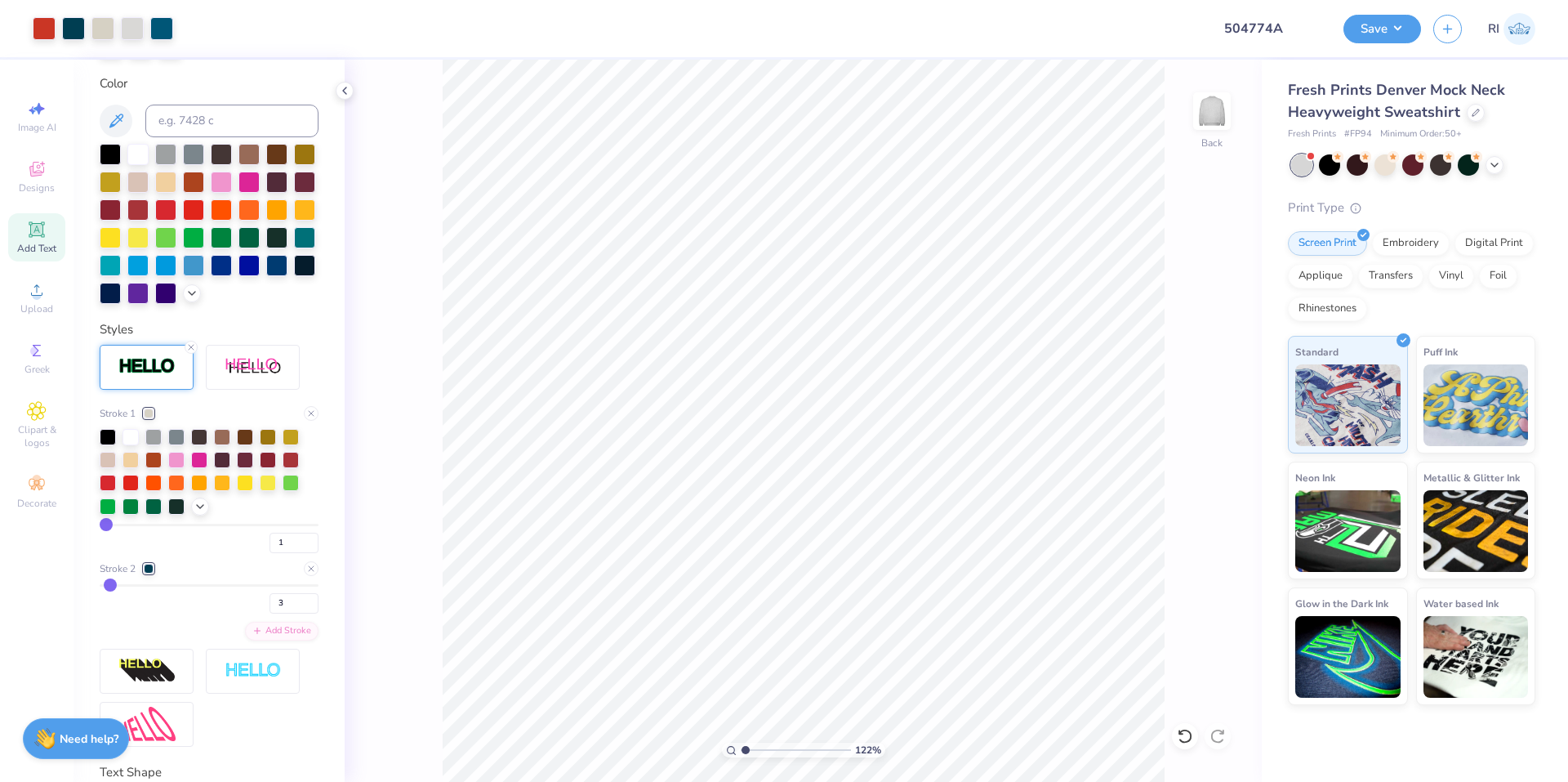
type input "1"
click at [122, 29] on div at bounding box center [132, 27] width 23 height 23
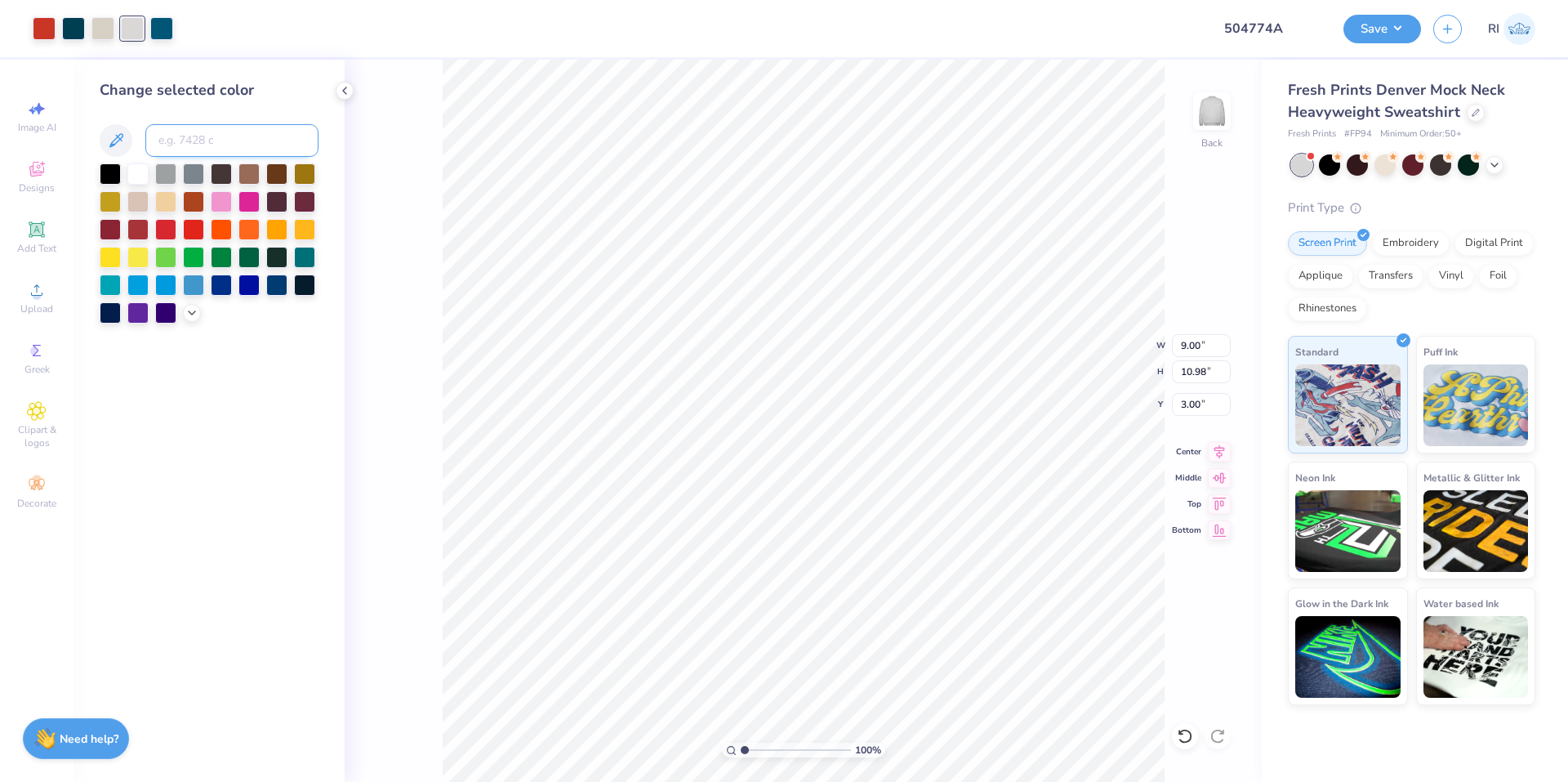
click at [184, 134] on input at bounding box center [231, 140] width 173 height 33
type input "7527"
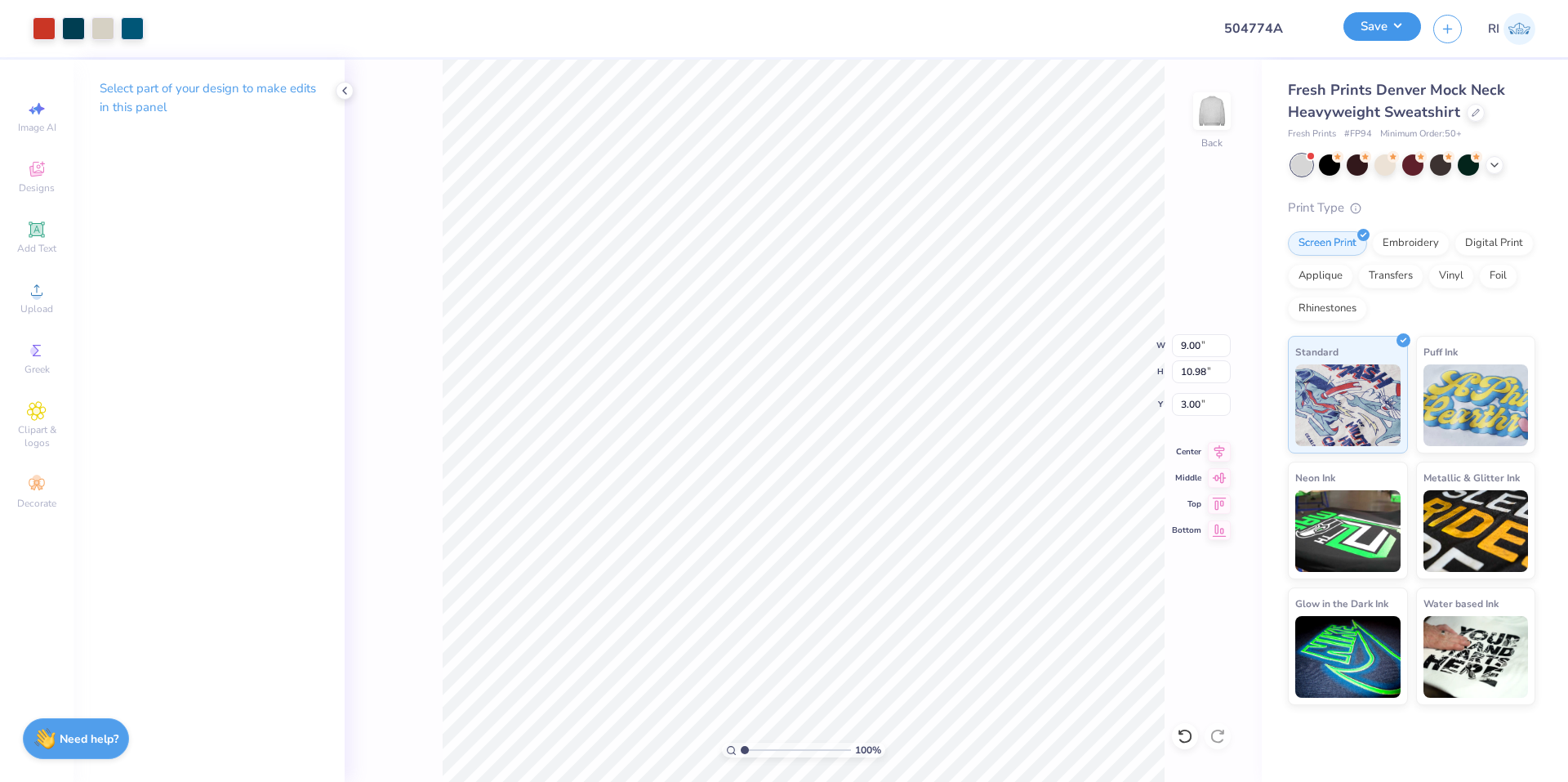
click at [1400, 25] on button "Save" at bounding box center [1383, 26] width 78 height 29
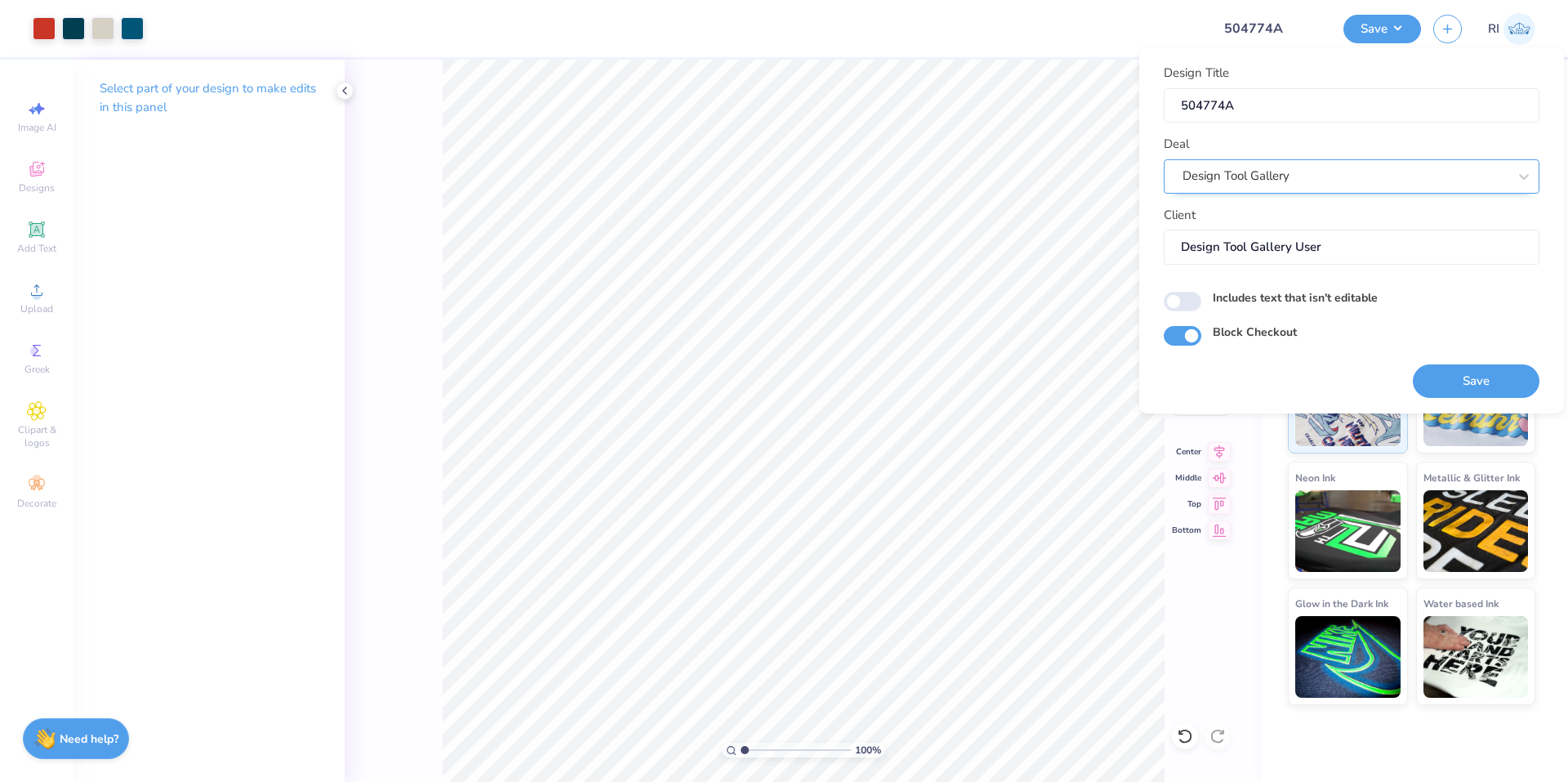
click at [1336, 173] on div "Design Tool Gallery" at bounding box center [1345, 175] width 328 height 25
click at [1152, 98] on div "Design Title 504774A Deal Design Tool Gallery Client Design Tool Gallery User I…" at bounding box center [1352, 230] width 425 height 366
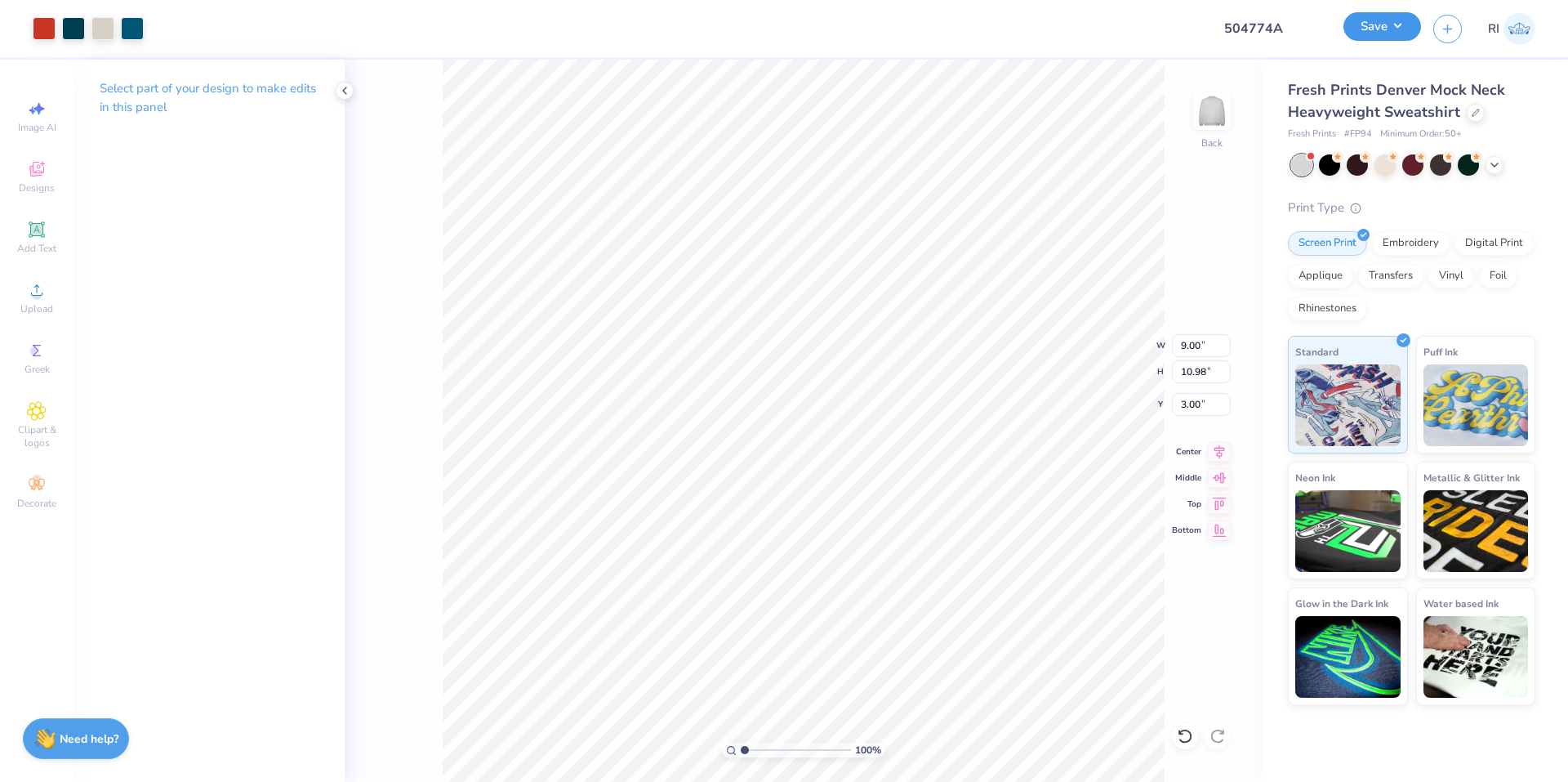
click at [1392, 28] on button "Save" at bounding box center [1383, 26] width 78 height 29
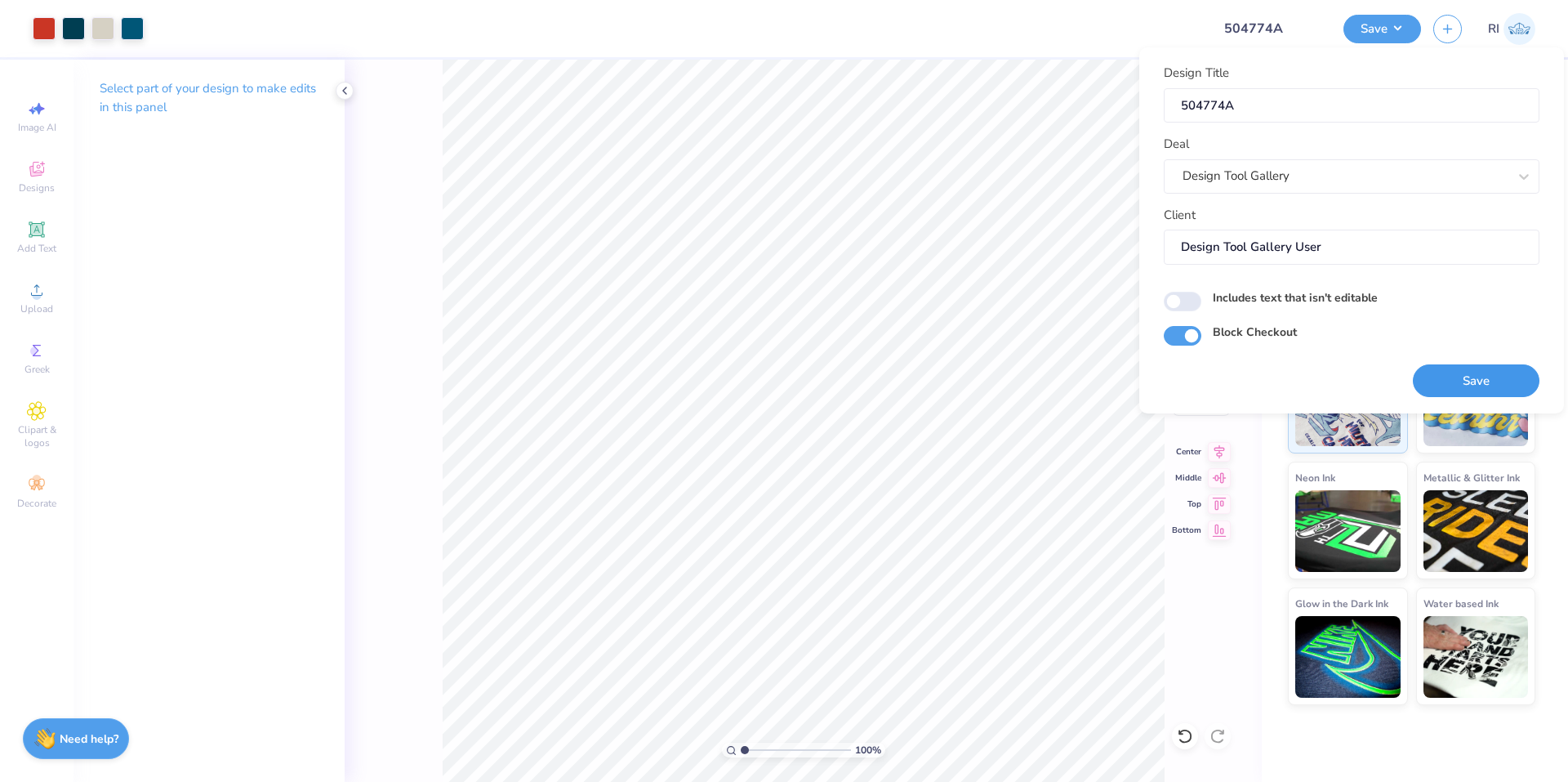
click at [1443, 388] on button "Save" at bounding box center [1476, 380] width 127 height 33
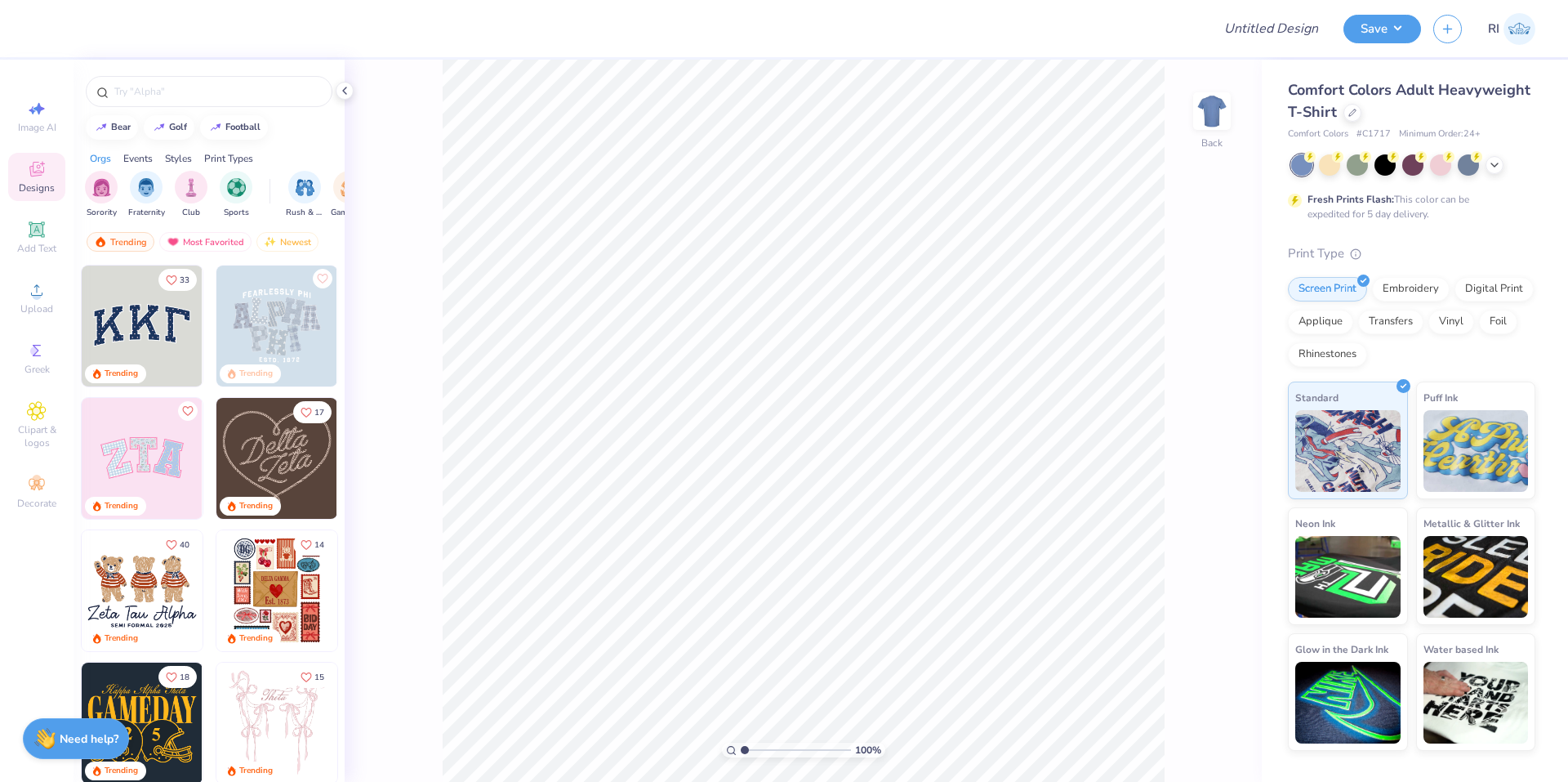
click at [1265, 10] on div "Design Title" at bounding box center [1271, 28] width 120 height 57
click at [1269, 23] on input "Design Title" at bounding box center [1251, 28] width 160 height 33
paste input "504975A"
type input "504975A"
click at [1357, 112] on div at bounding box center [1353, 111] width 18 height 18
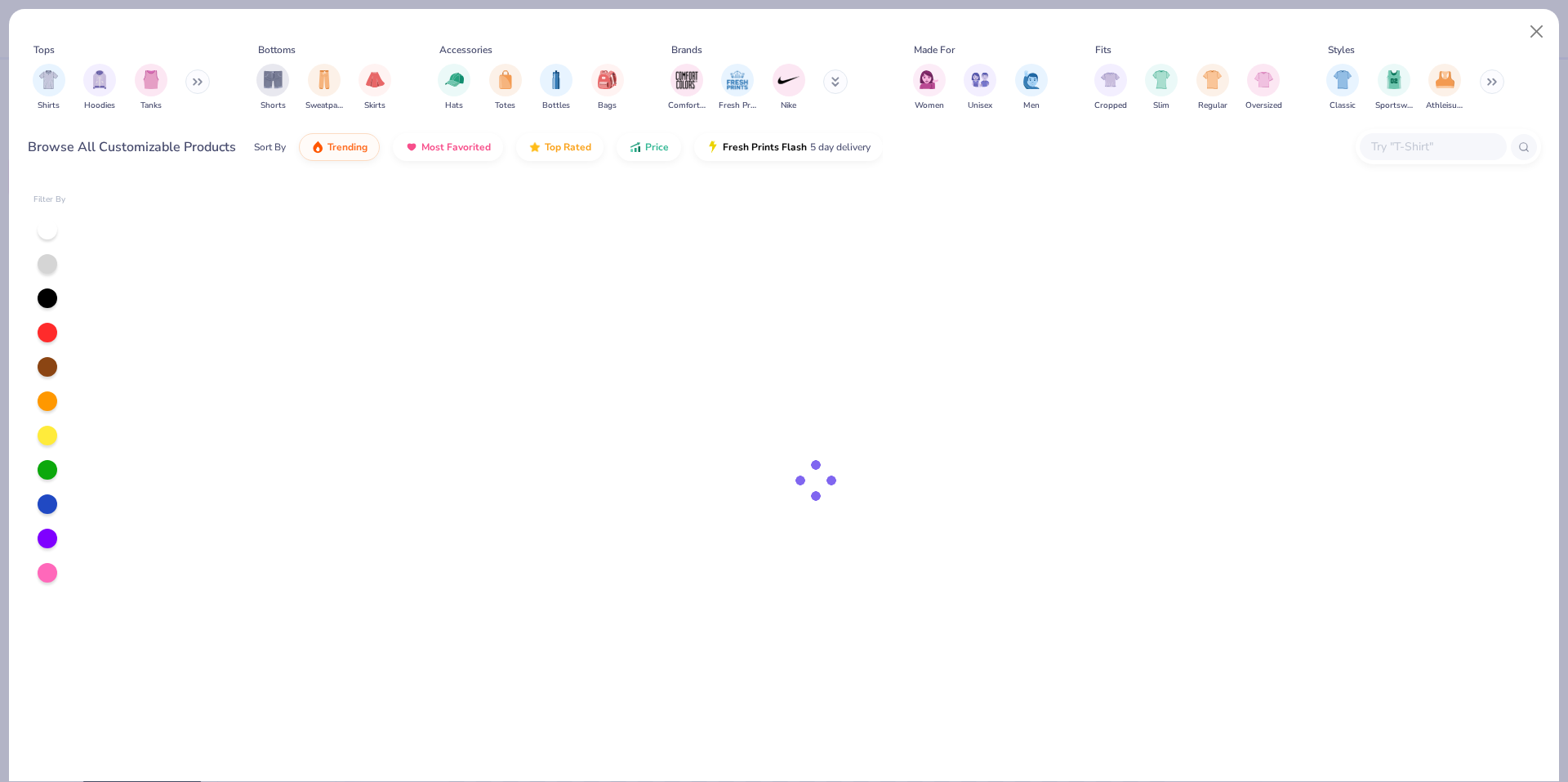
click at [1413, 148] on input "text" at bounding box center [1433, 146] width 126 height 19
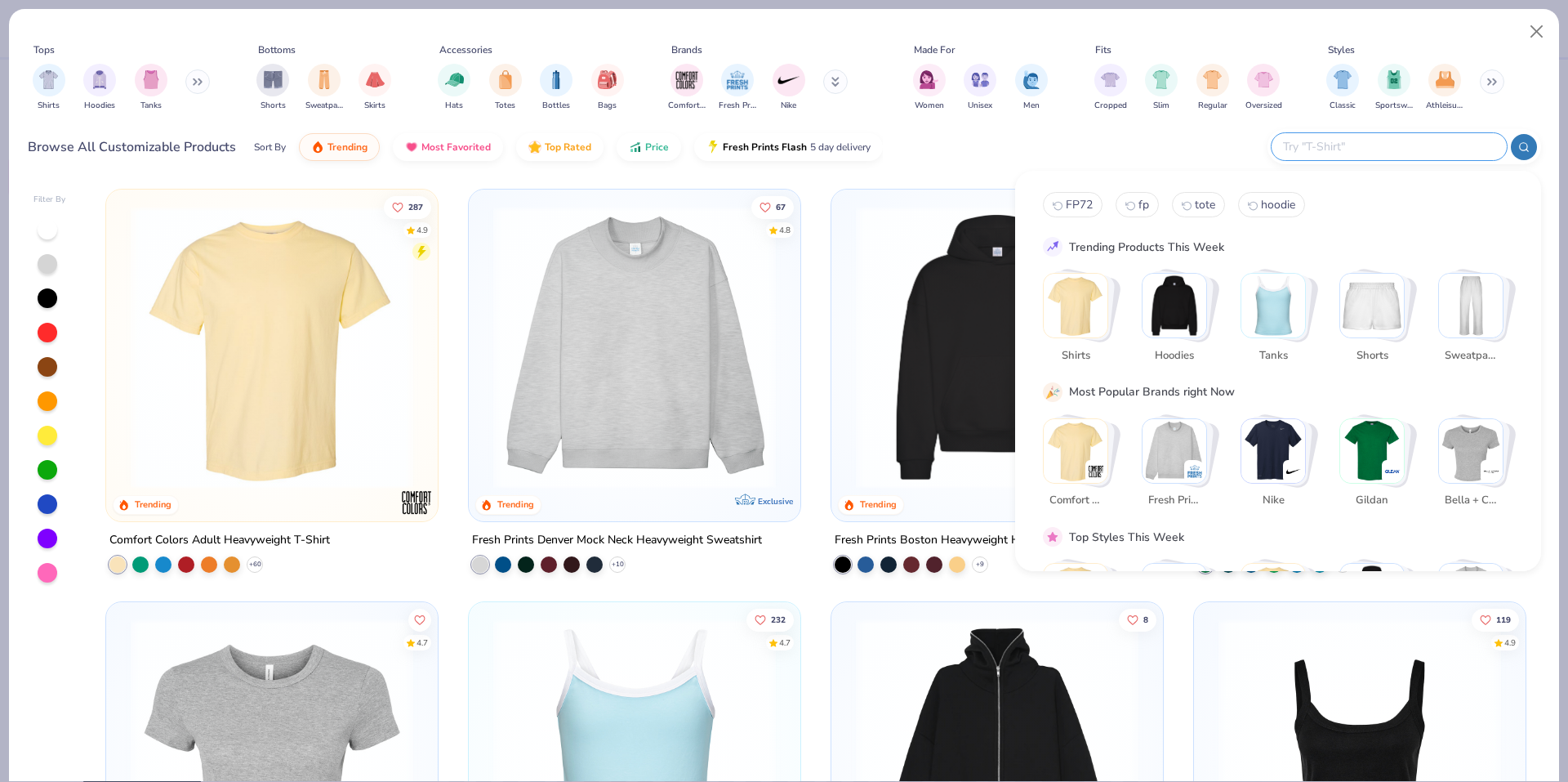
paste input "1010BE"
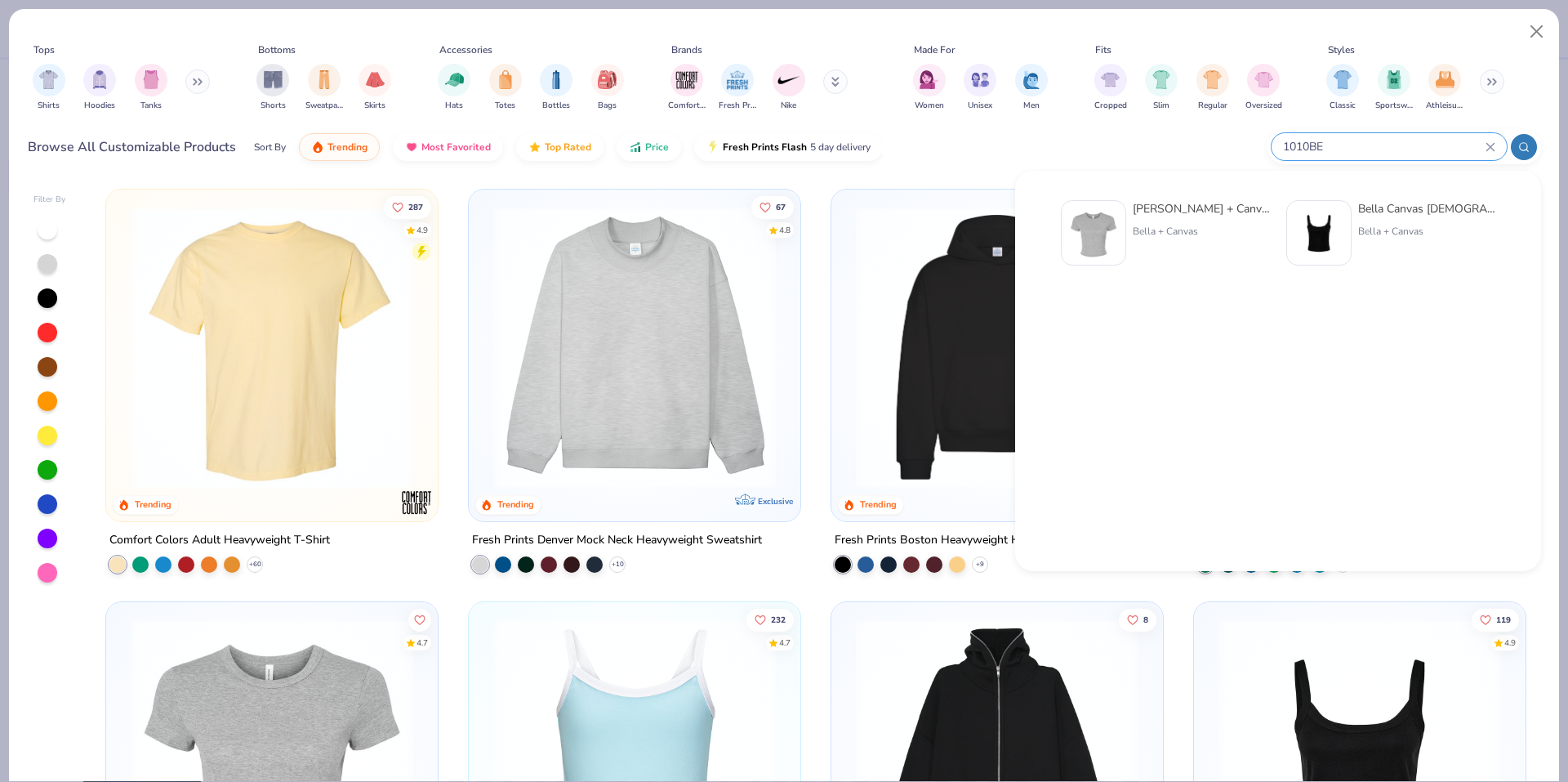
type input "1010BE"
click at [1107, 228] on img at bounding box center [1093, 232] width 51 height 51
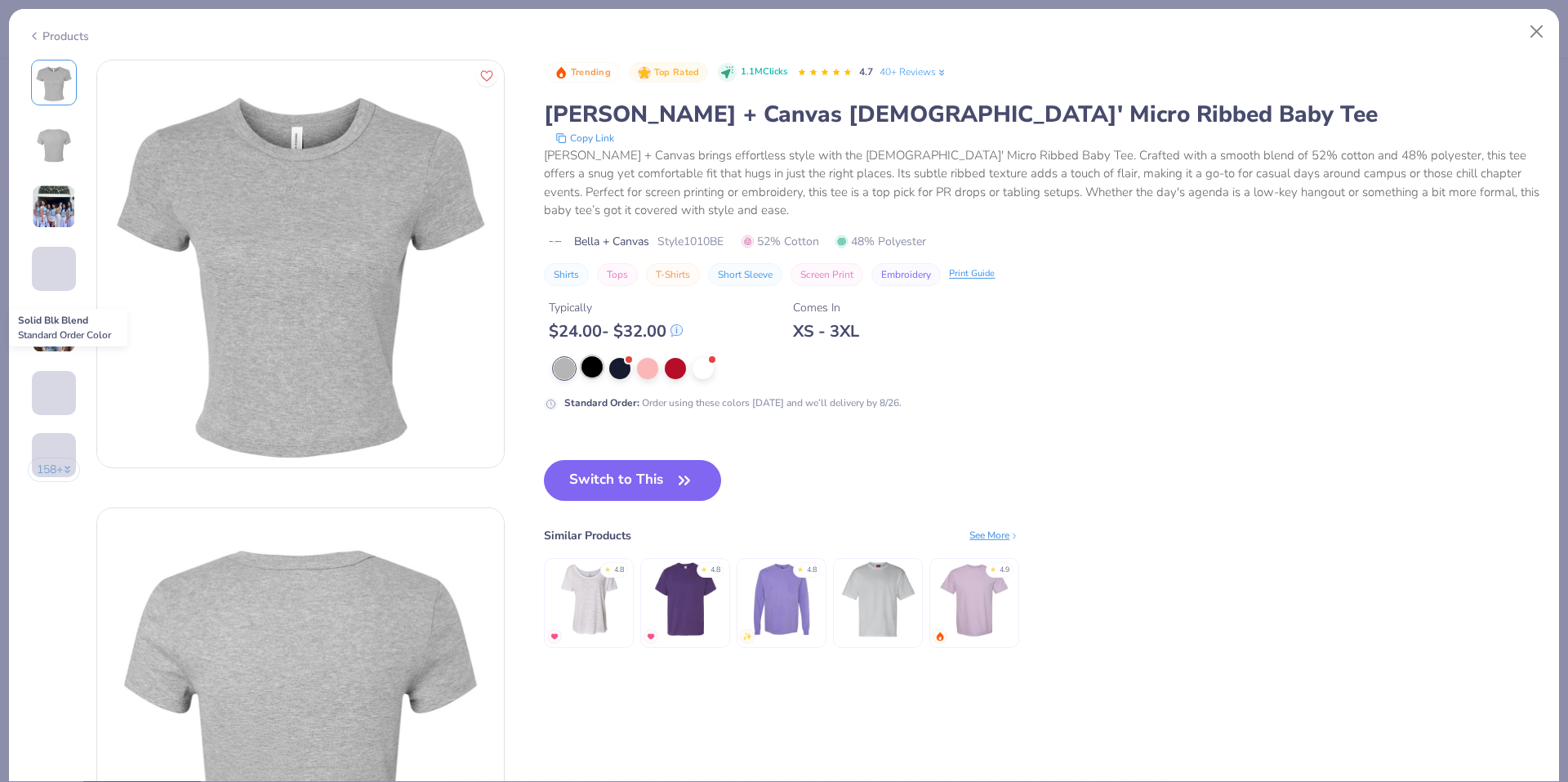
click at [593, 369] on div at bounding box center [592, 366] width 21 height 21
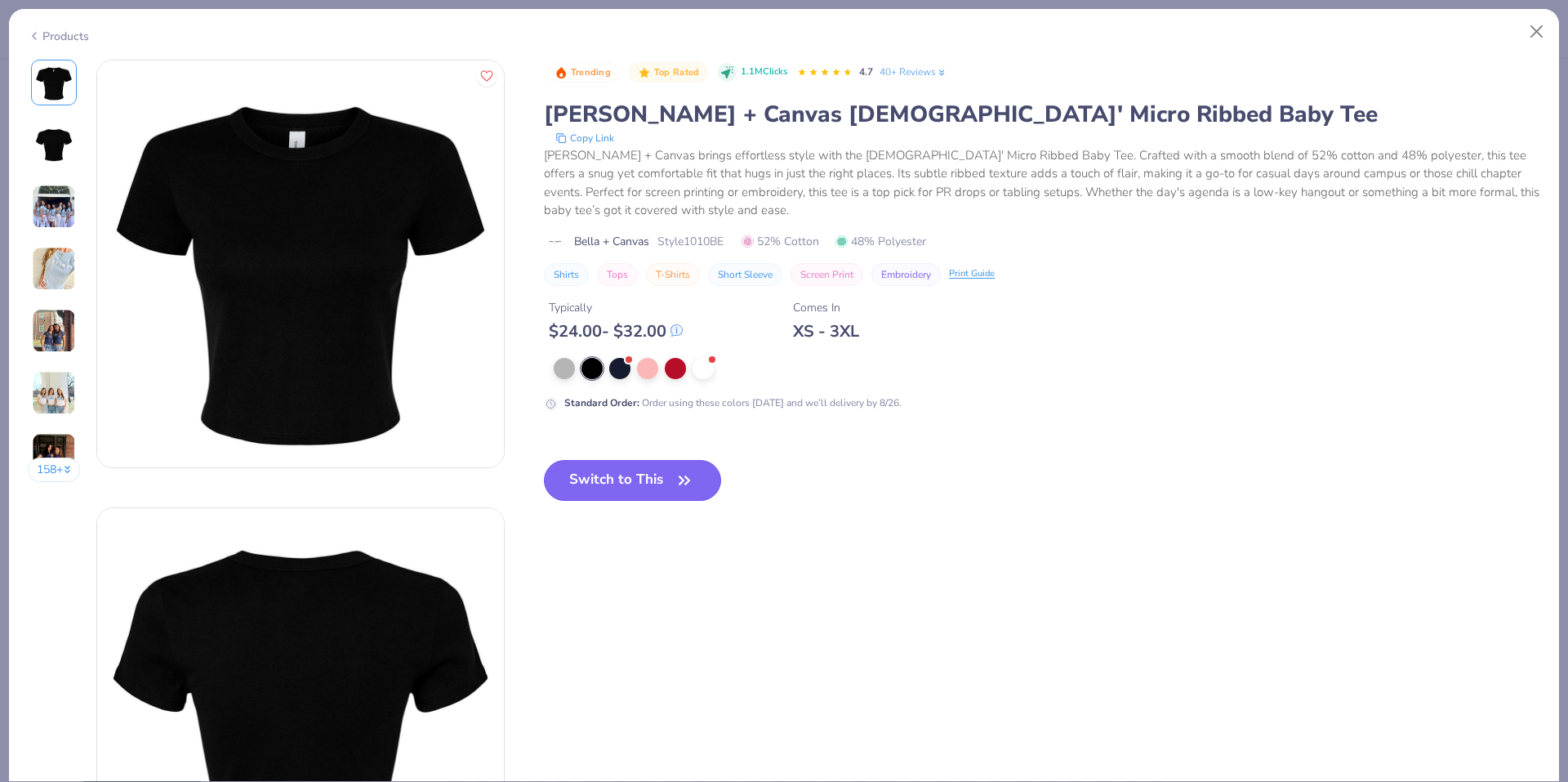
click at [609, 477] on button "Switch to This" at bounding box center [632, 480] width 177 height 41
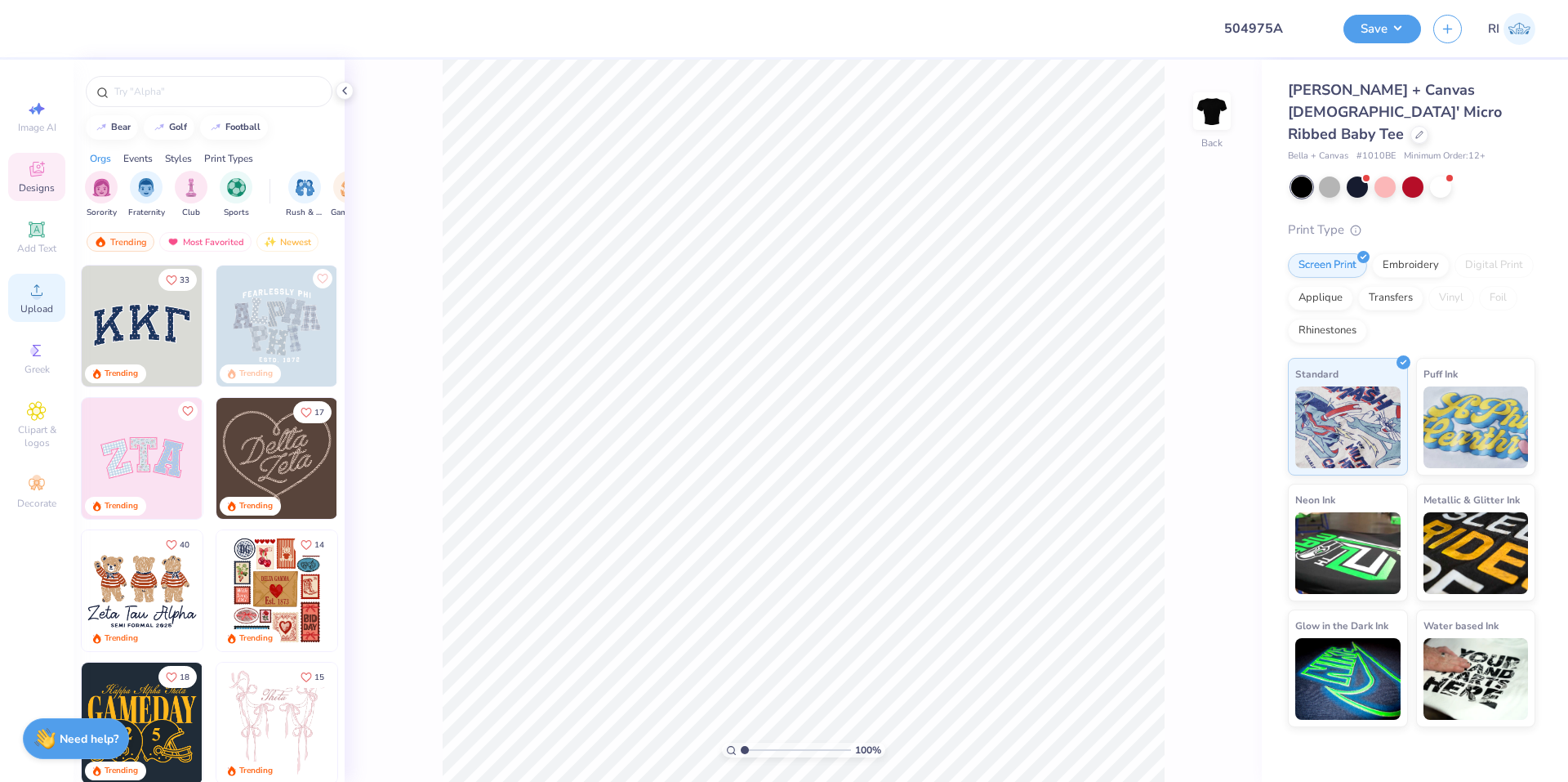
click at [43, 310] on span "Upload" at bounding box center [36, 308] width 33 height 13
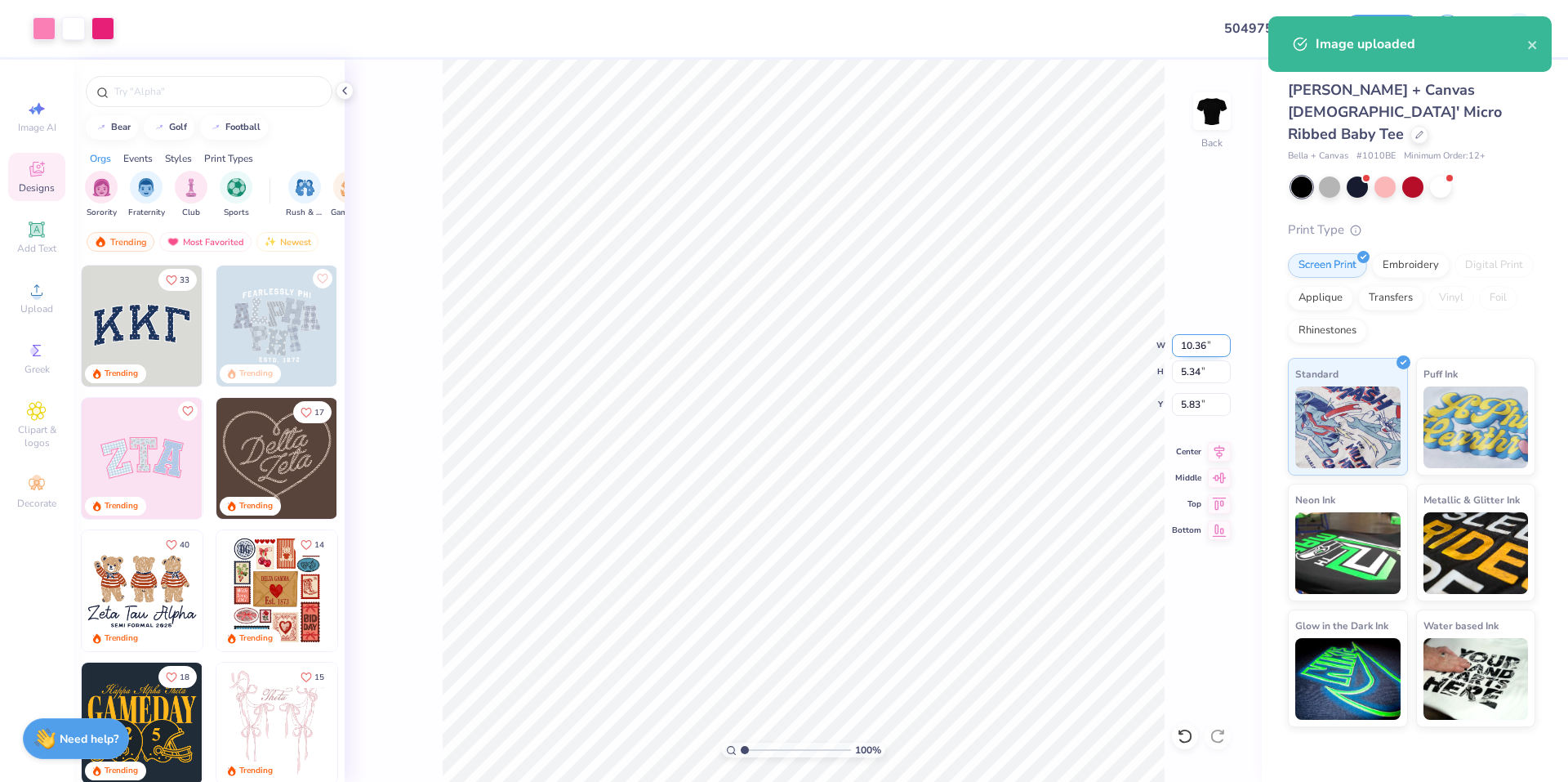
click at [1193, 346] on input "10.36" at bounding box center [1201, 345] width 59 height 23
type input "9.00"
type input "4.64"
click at [1203, 404] on input "6.18" at bounding box center [1201, 404] width 59 height 23
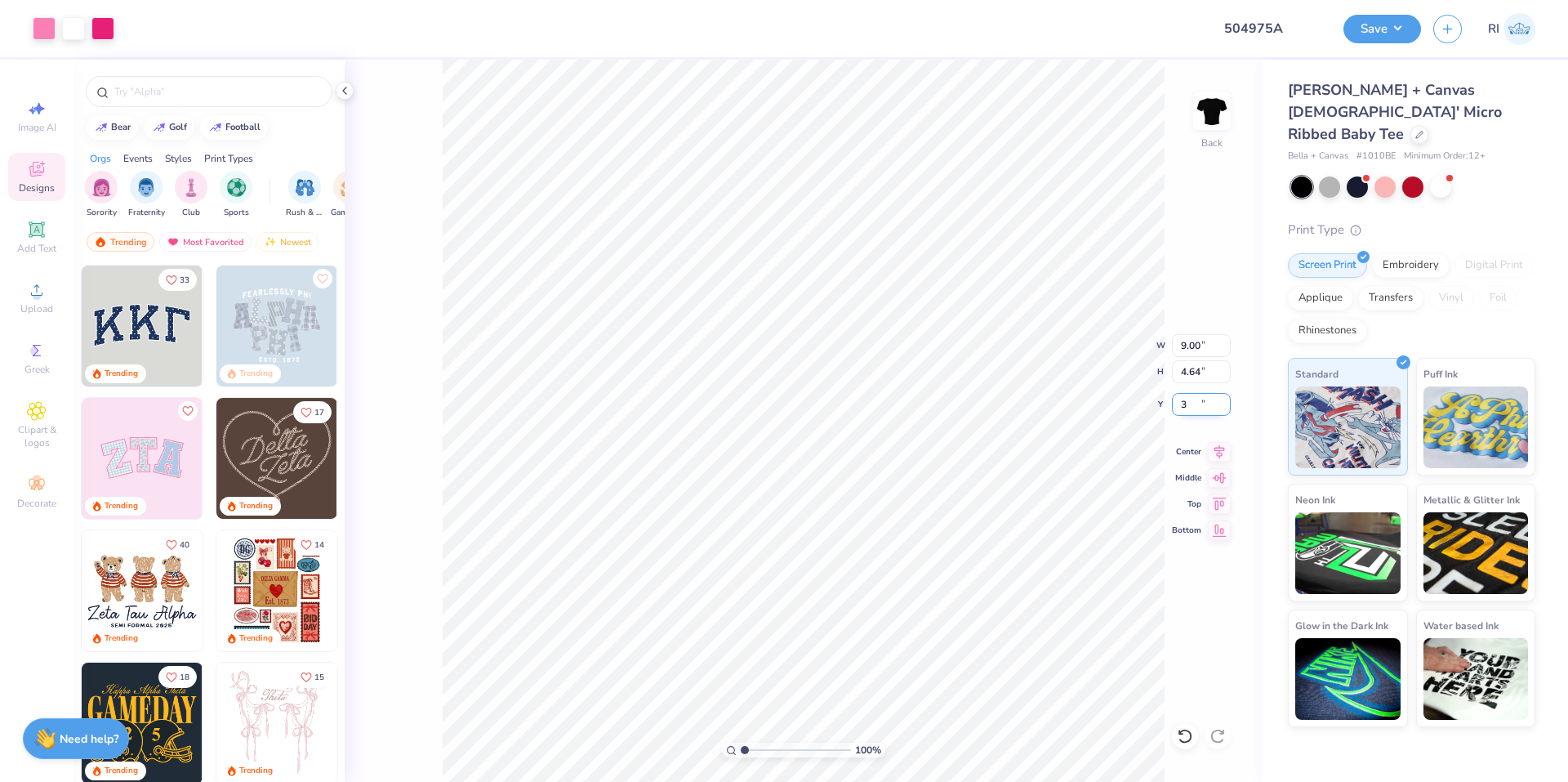
type input "3.00"
click at [1388, 29] on button "Save" at bounding box center [1383, 26] width 78 height 29
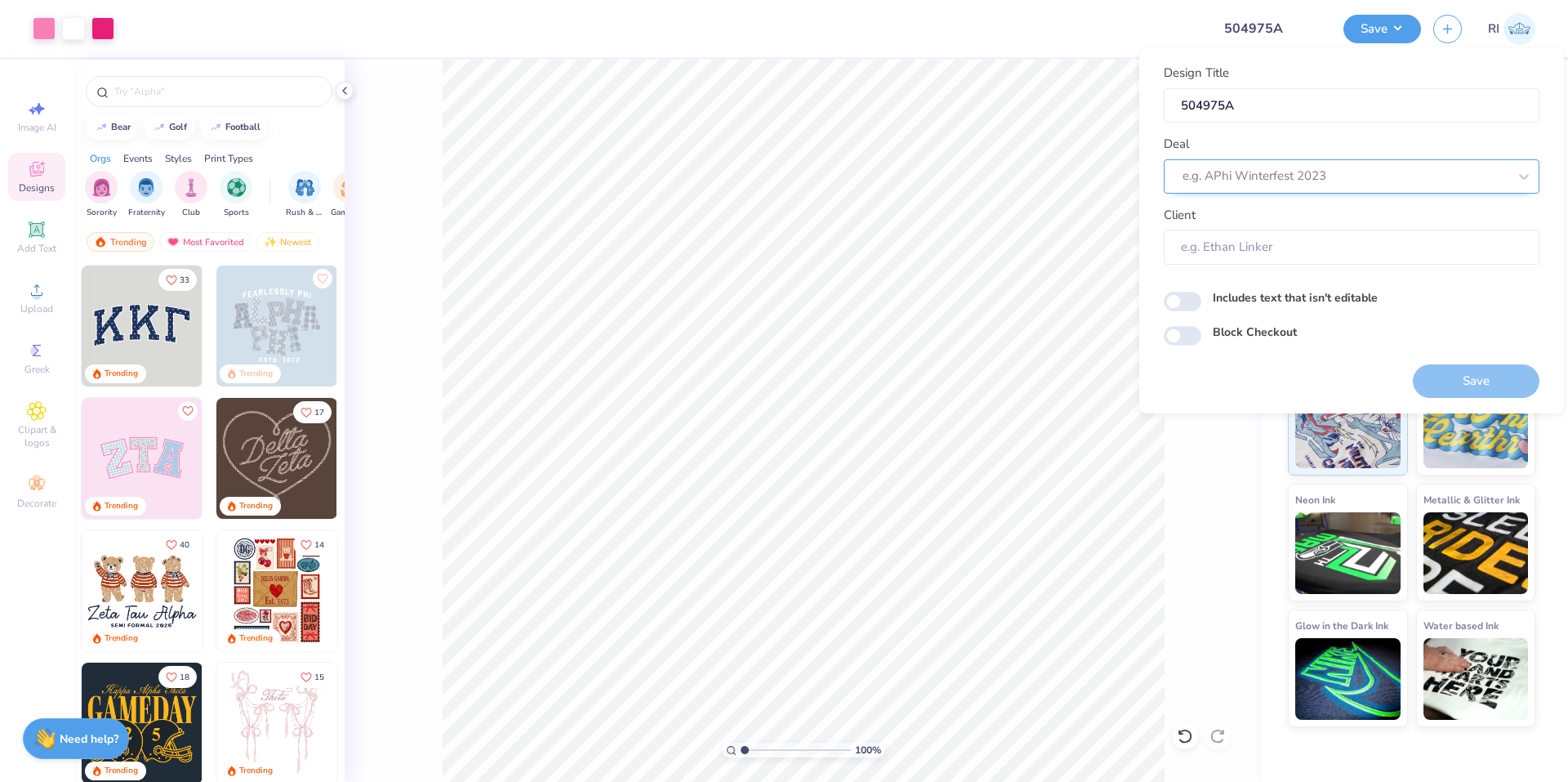
click at [1290, 181] on div at bounding box center [1345, 176] width 325 height 22
drag, startPoint x: 1307, startPoint y: 218, endPoint x: 1175, endPoint y: 368, distance: 199.6
click at [1304, 218] on div "Design Tool Gallery" at bounding box center [1352, 220] width 363 height 27
type input "design tool gall"
type input "Design Tool Gallery User"
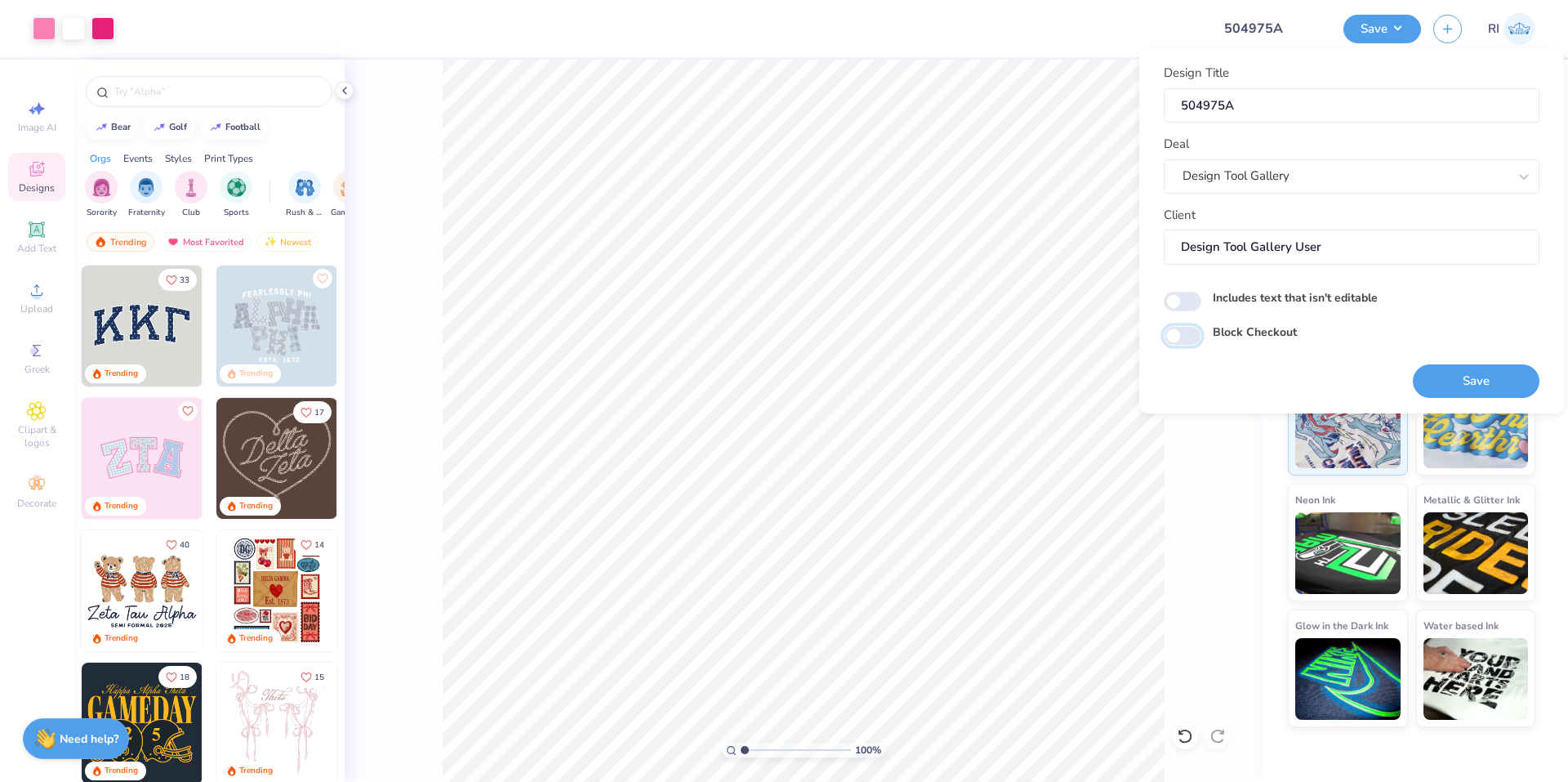
click at [1187, 332] on input "Block Checkout" at bounding box center [1183, 336] width 38 height 20
checkbox input "true"
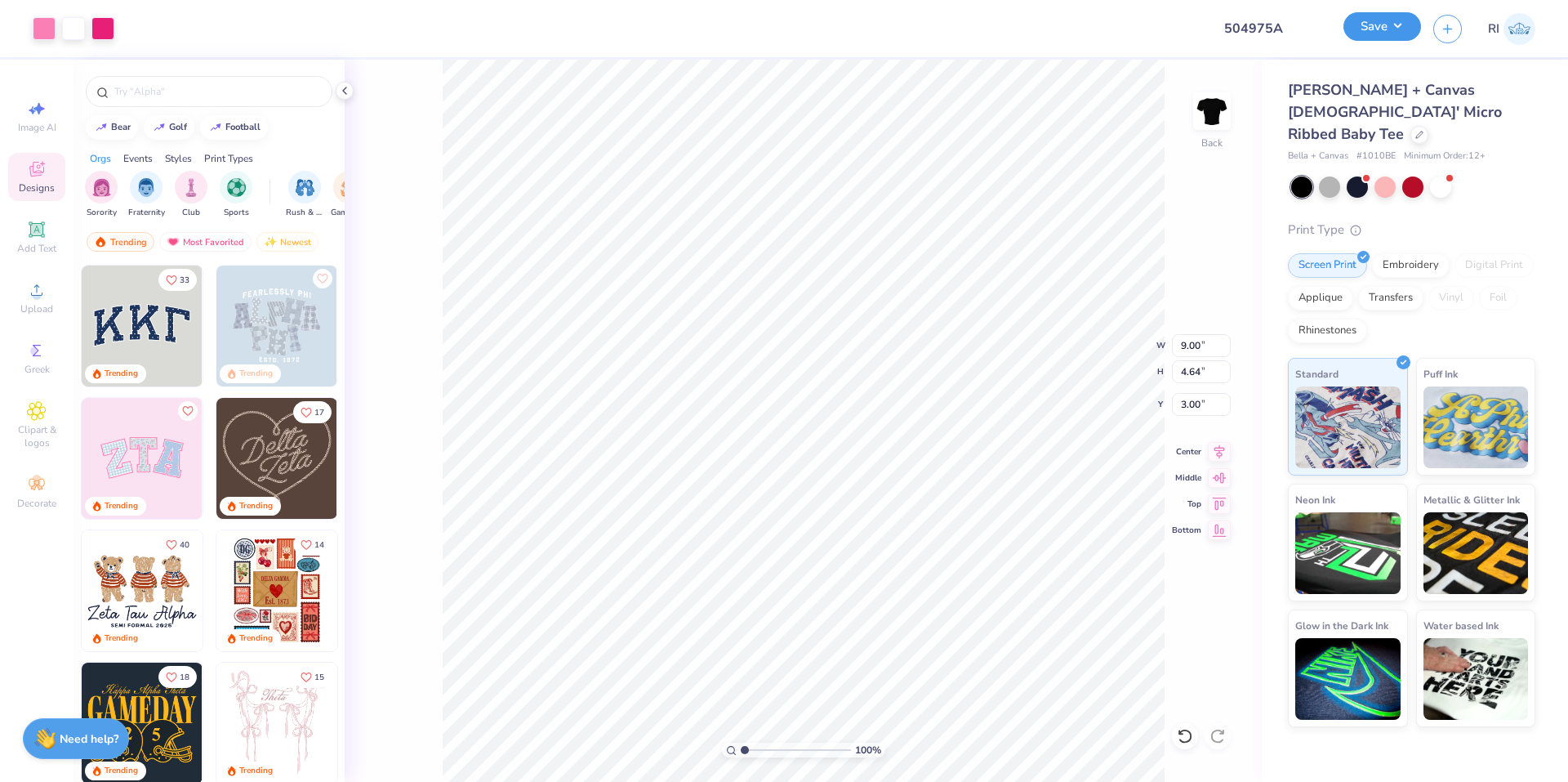
click at [1376, 20] on button "Save" at bounding box center [1383, 26] width 78 height 29
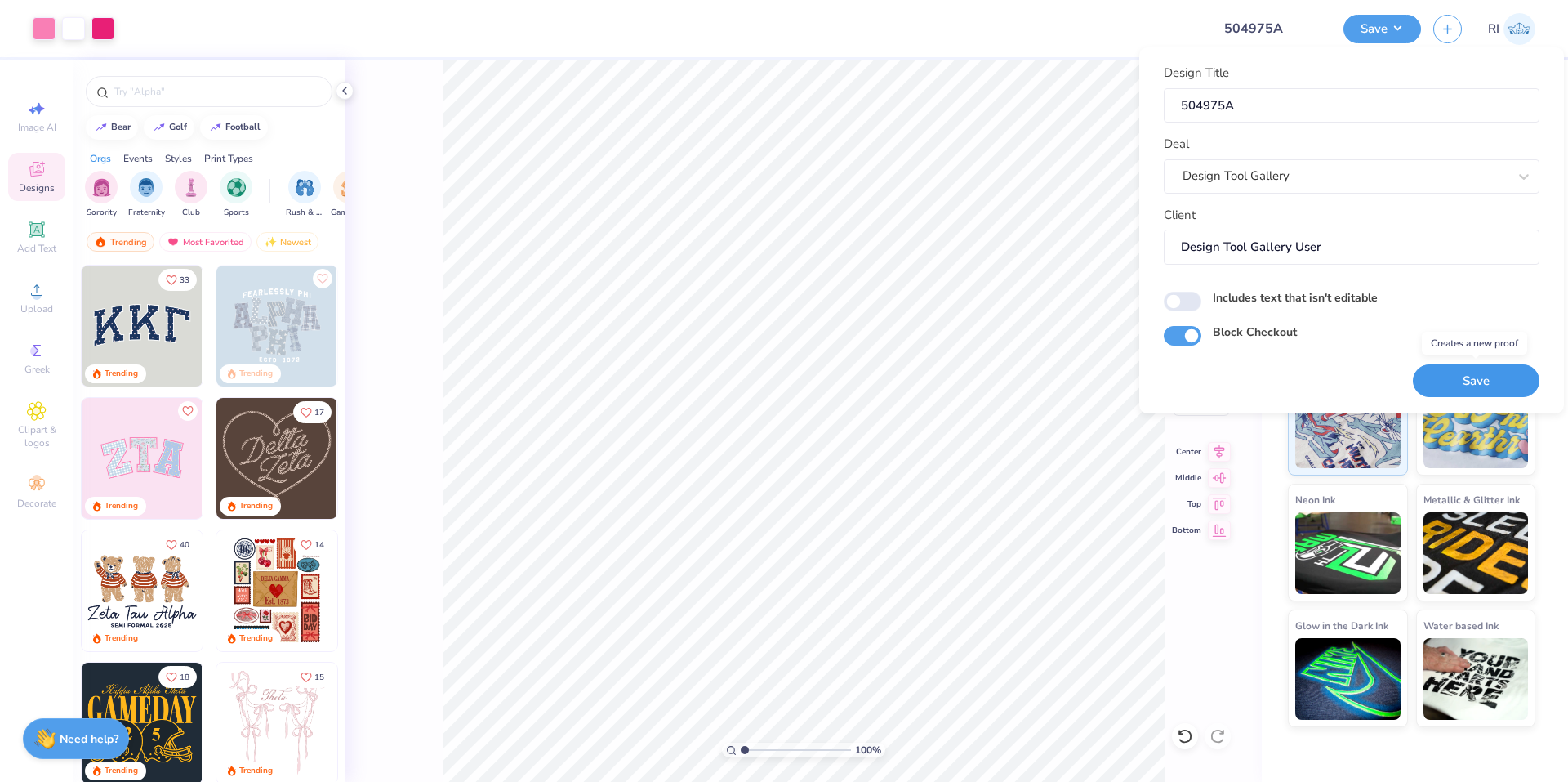
click at [1433, 376] on button "Save" at bounding box center [1476, 380] width 127 height 33
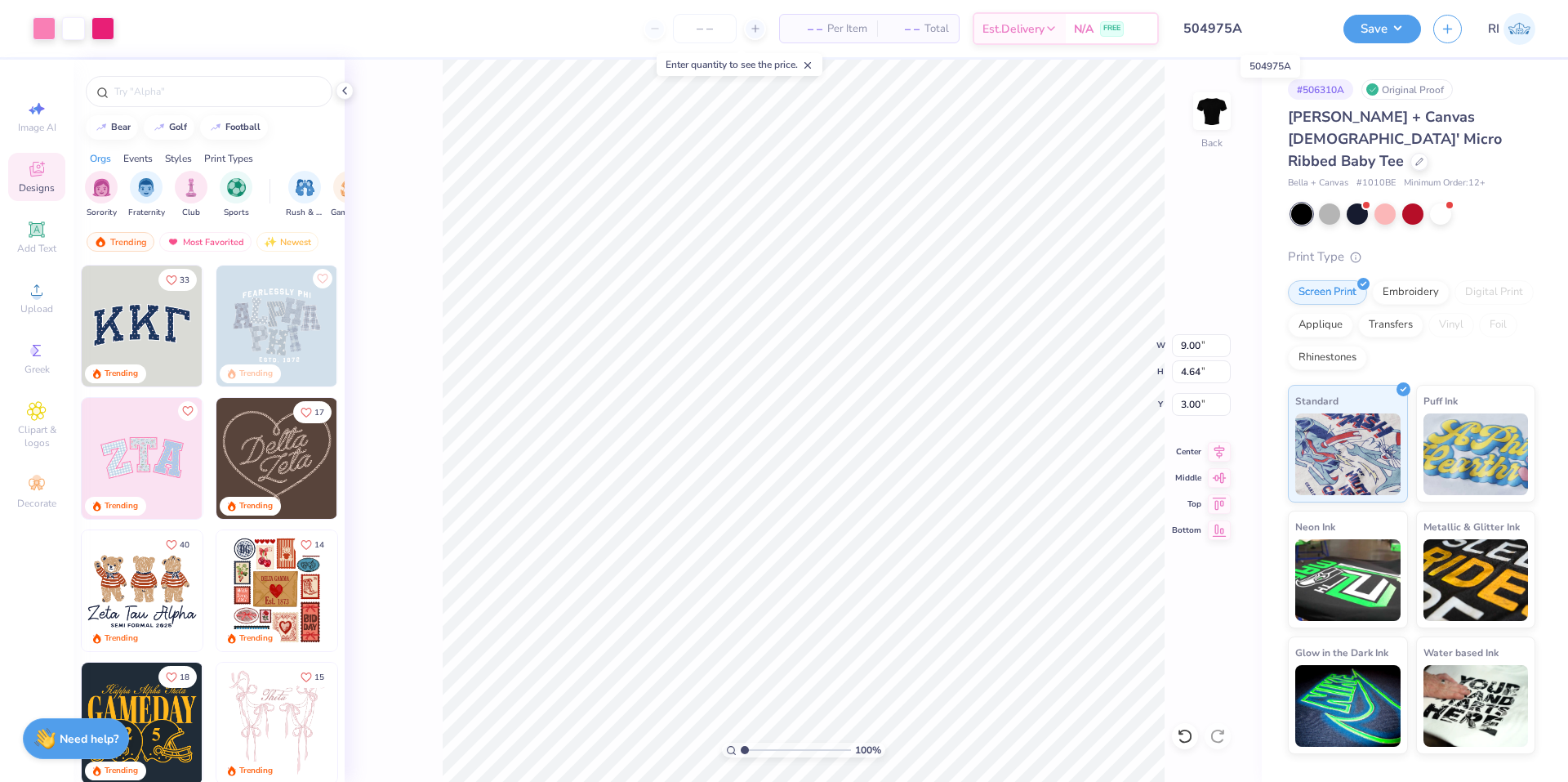
click at [1269, 37] on input "504975A" at bounding box center [1251, 28] width 160 height 33
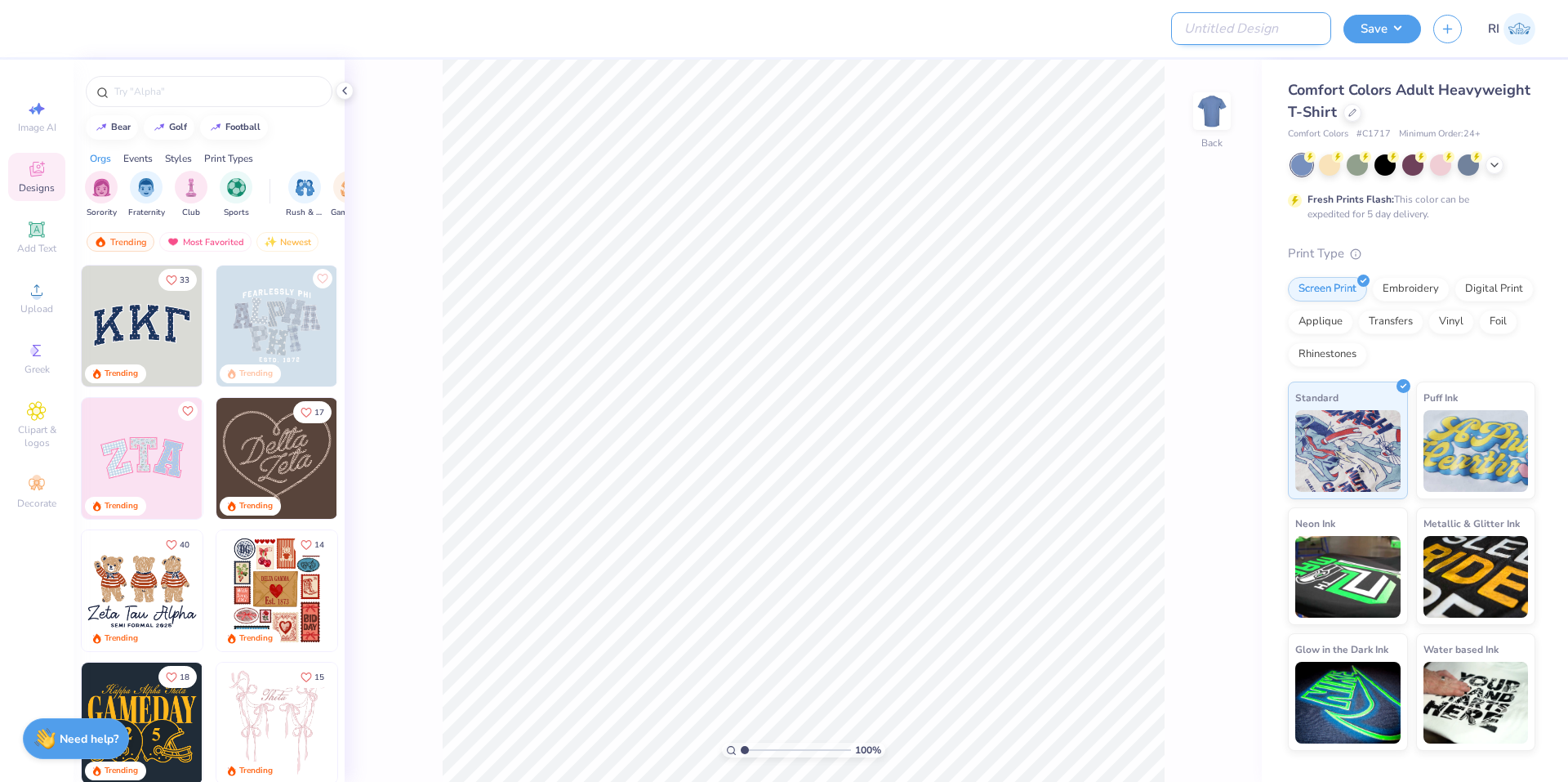
click at [1271, 24] on input "Design Title" at bounding box center [1251, 28] width 160 height 33
paste input "505364"
click at [1281, 39] on input "505364" at bounding box center [1251, 28] width 160 height 33
type input "505364A"
drag, startPoint x: 1493, startPoint y: 167, endPoint x: 1481, endPoint y: 168, distance: 12.4
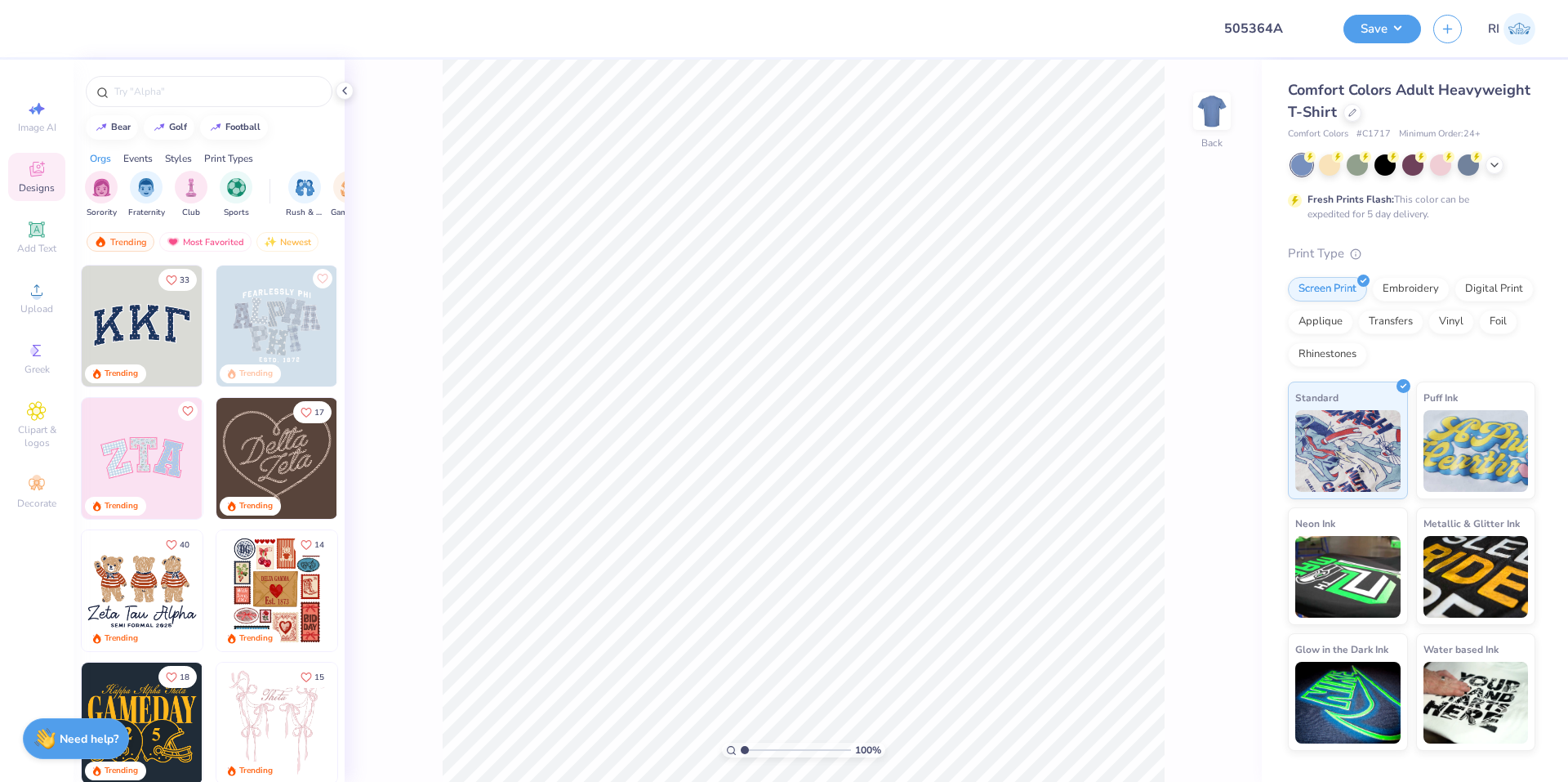
click at [1493, 167] on icon at bounding box center [1494, 164] width 13 height 13
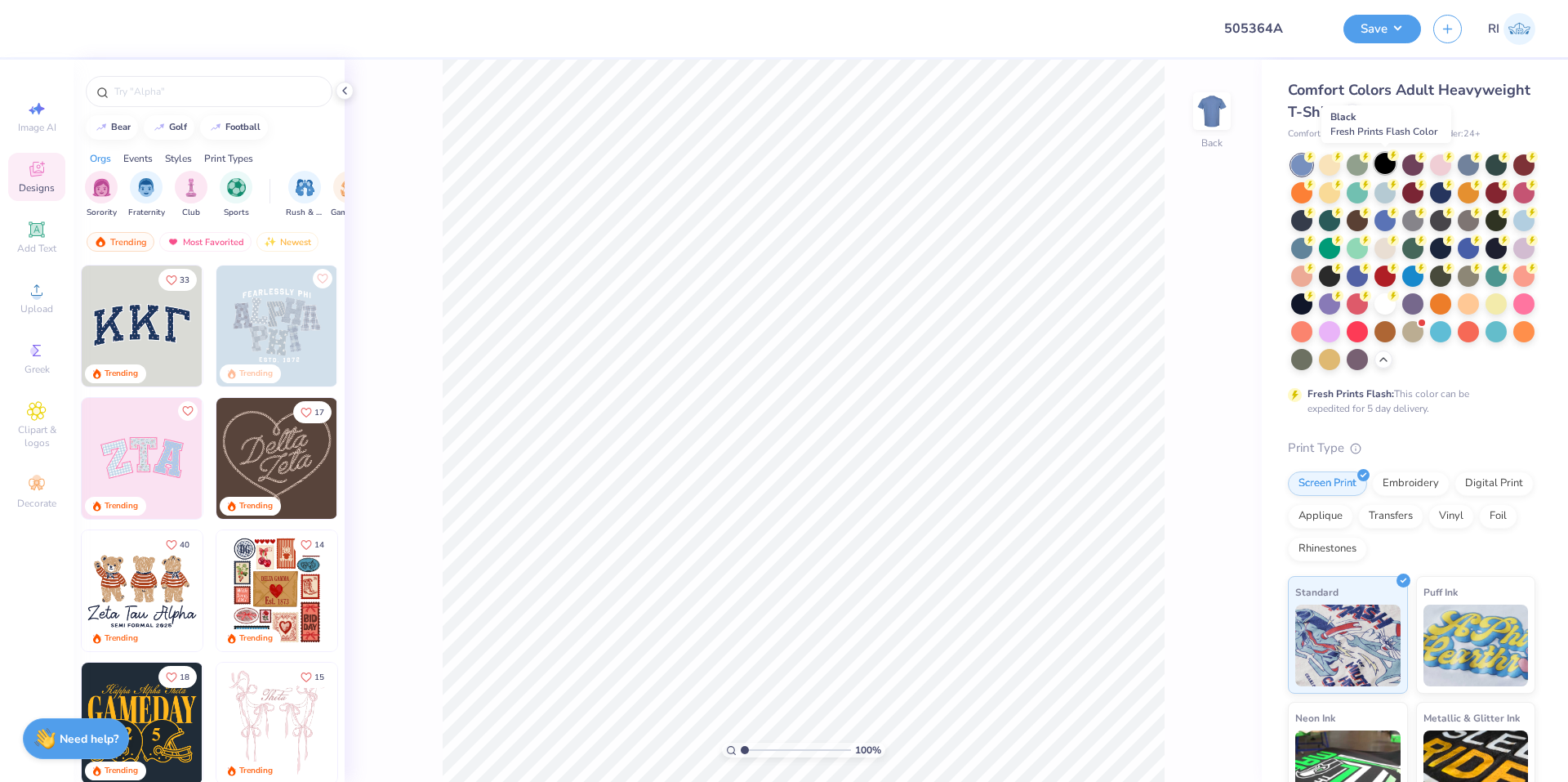
click at [1383, 158] on div at bounding box center [1385, 163] width 21 height 21
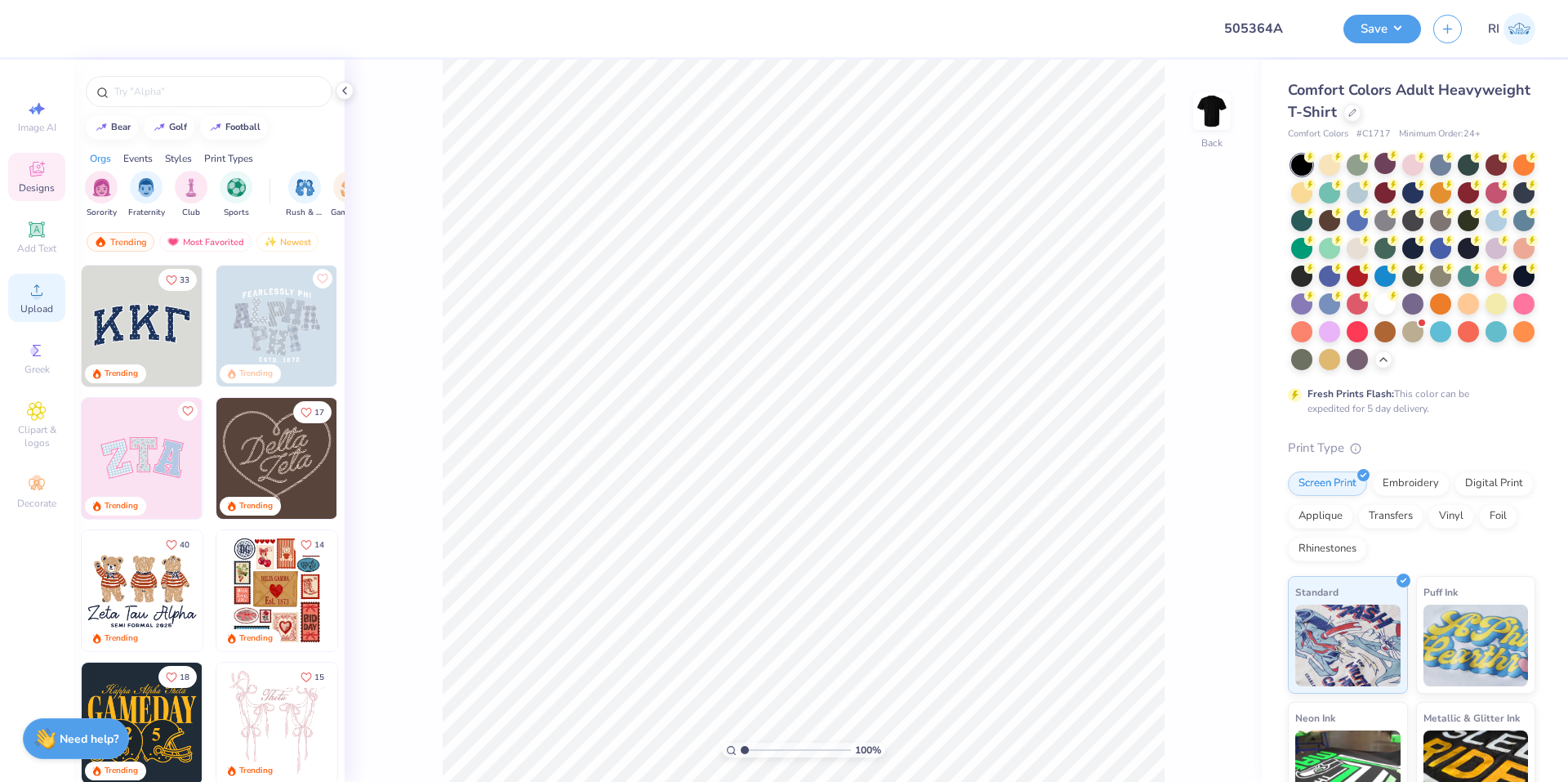
click at [57, 289] on div "Upload" at bounding box center [36, 298] width 57 height 48
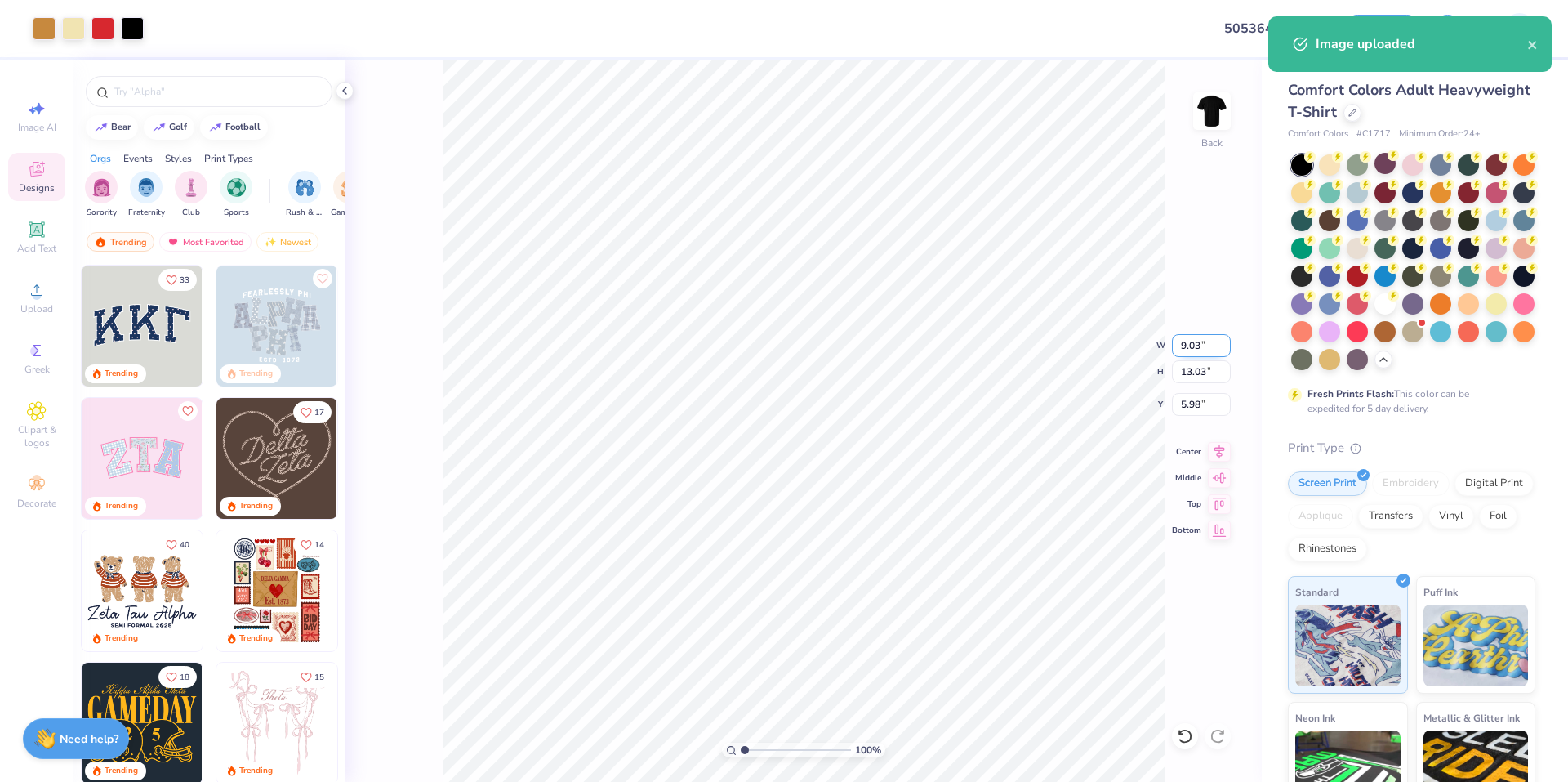
click at [1199, 348] on input "9.03" at bounding box center [1201, 345] width 59 height 23
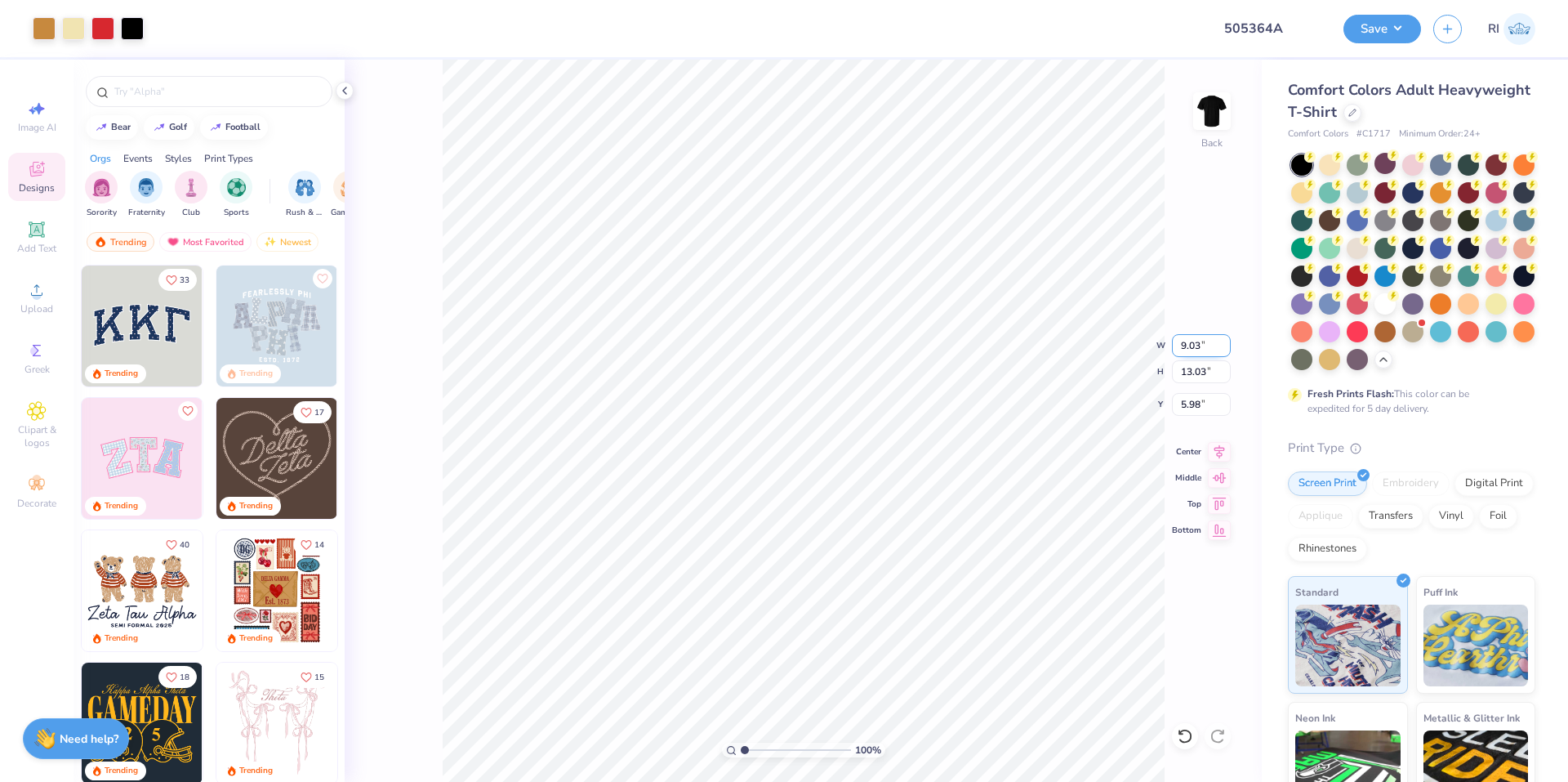
click at [1191, 344] on input "9.03" at bounding box center [1201, 345] width 59 height 23
type input "12.47"
type input "18.00"
type input "3.50"
click at [1202, 374] on input "18.00" at bounding box center [1201, 371] width 59 height 23
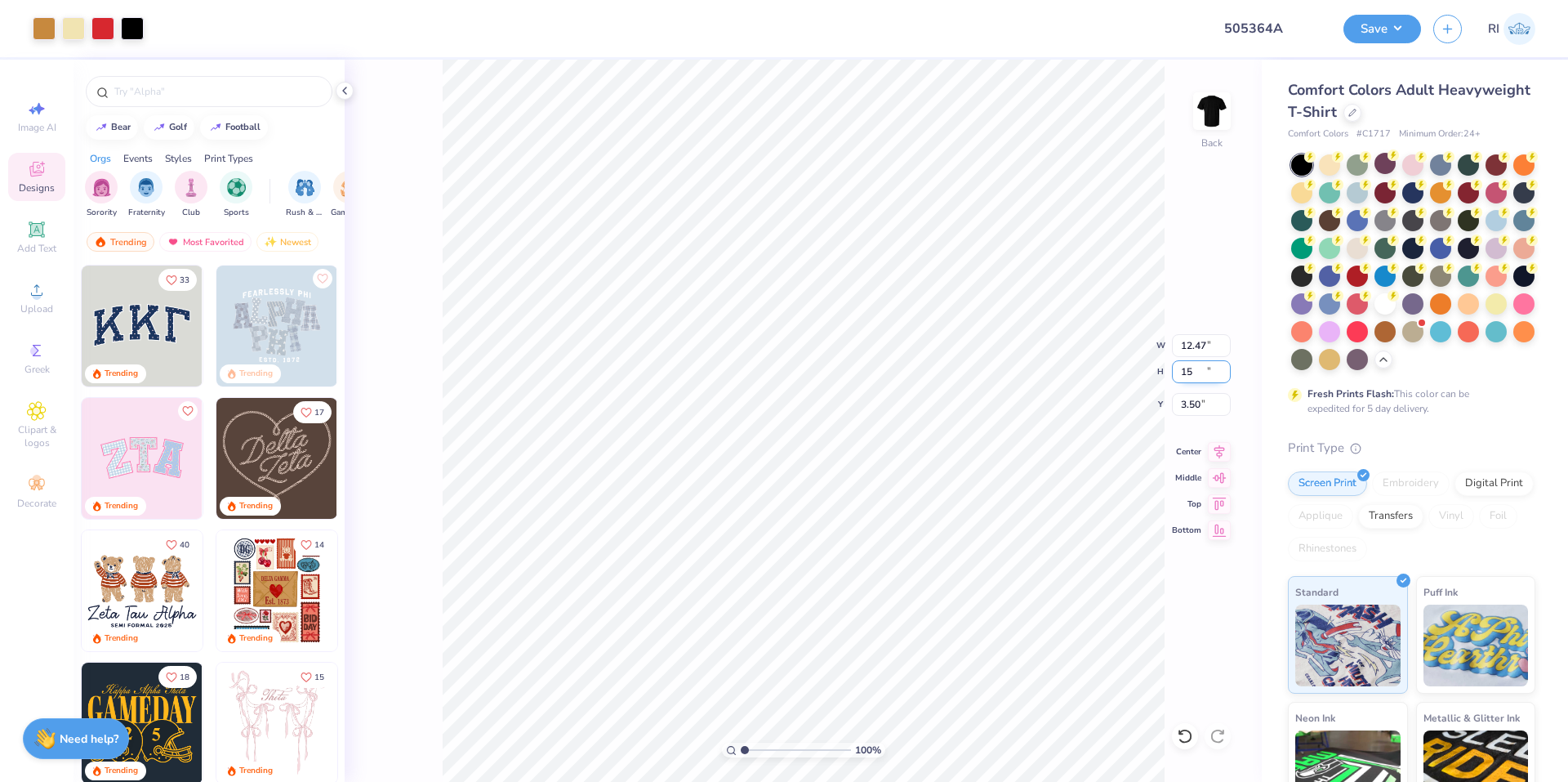
type input "15"
type input "10.39"
type input "15.00"
click at [1202, 401] on input "5.00" at bounding box center [1201, 404] width 59 height 23
type input "3.00"
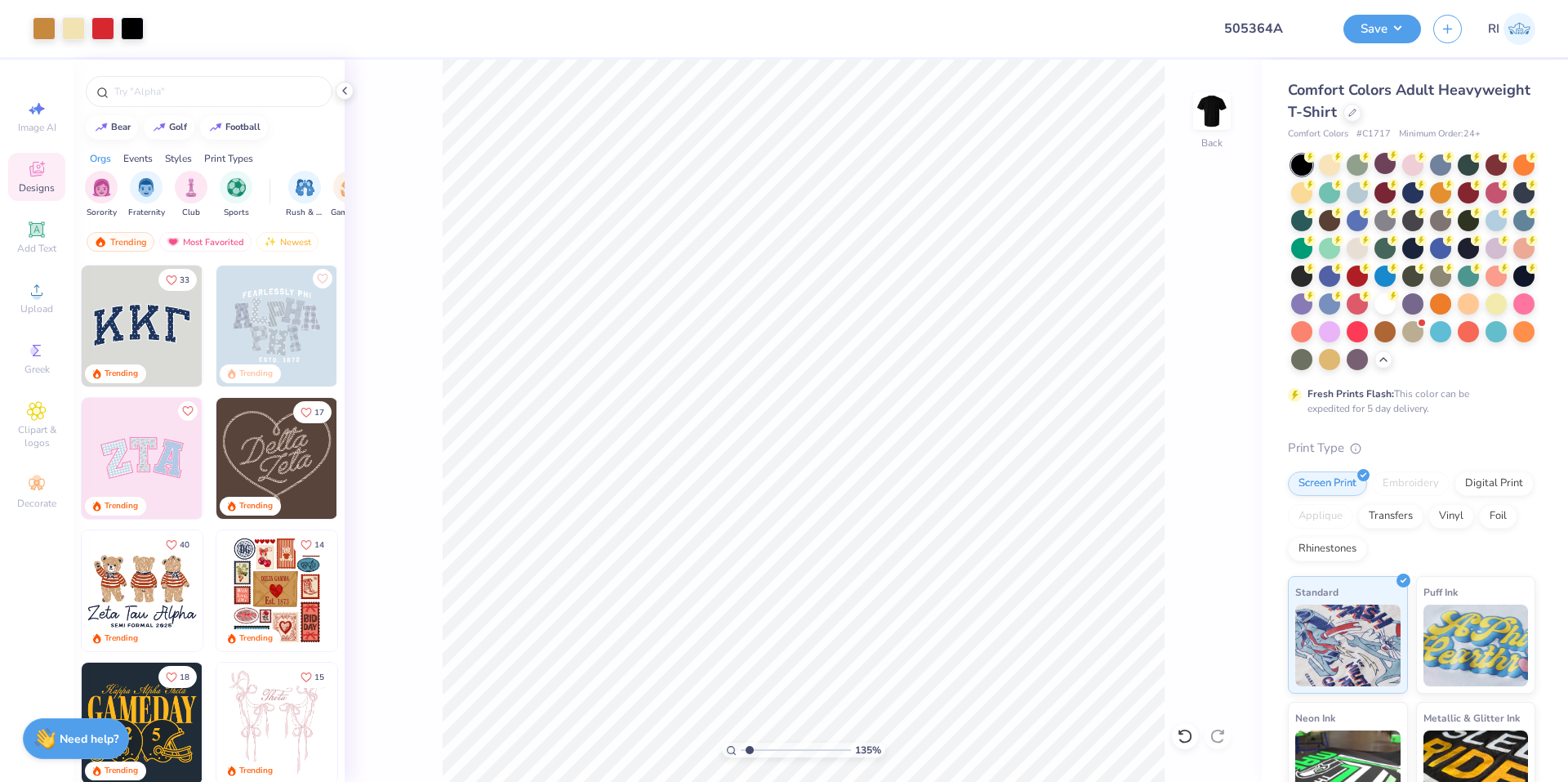
type input "1.64913377760655"
drag, startPoint x: 51, startPoint y: 292, endPoint x: 65, endPoint y: 229, distance: 64.6
click at [65, 229] on div "Image AI Designs Add Text Upload Greek Clipart & logos Decorate" at bounding box center [37, 421] width 74 height 722
click at [55, 229] on div "Add Text" at bounding box center [36, 237] width 57 height 48
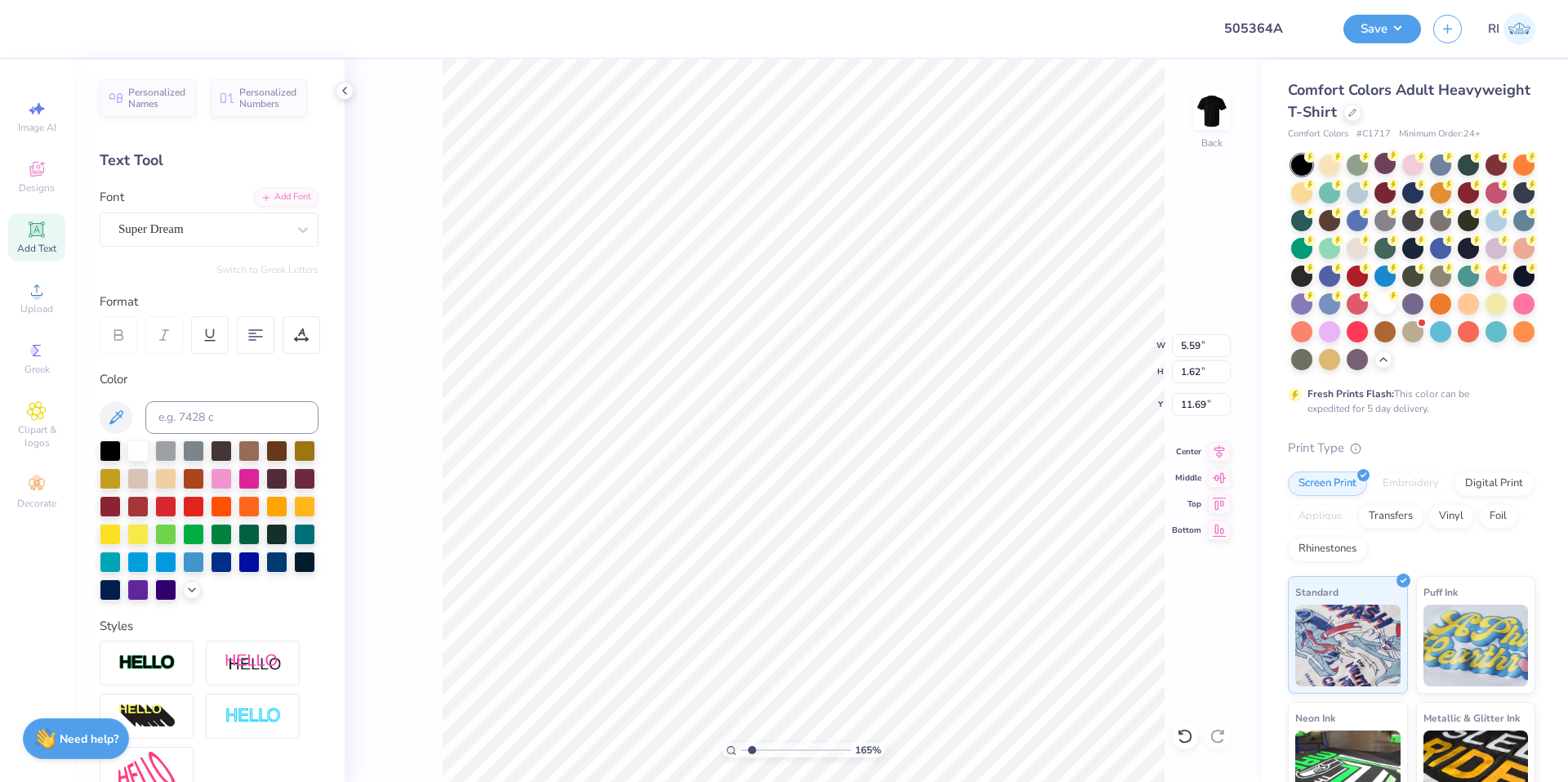
type input "18.76"
click at [260, 481] on div at bounding box center [249, 478] width 21 height 21
click at [272, 198] on div "Add Font" at bounding box center [286, 195] width 65 height 19
click at [270, 193] on div "Add Font" at bounding box center [286, 195] width 65 height 19
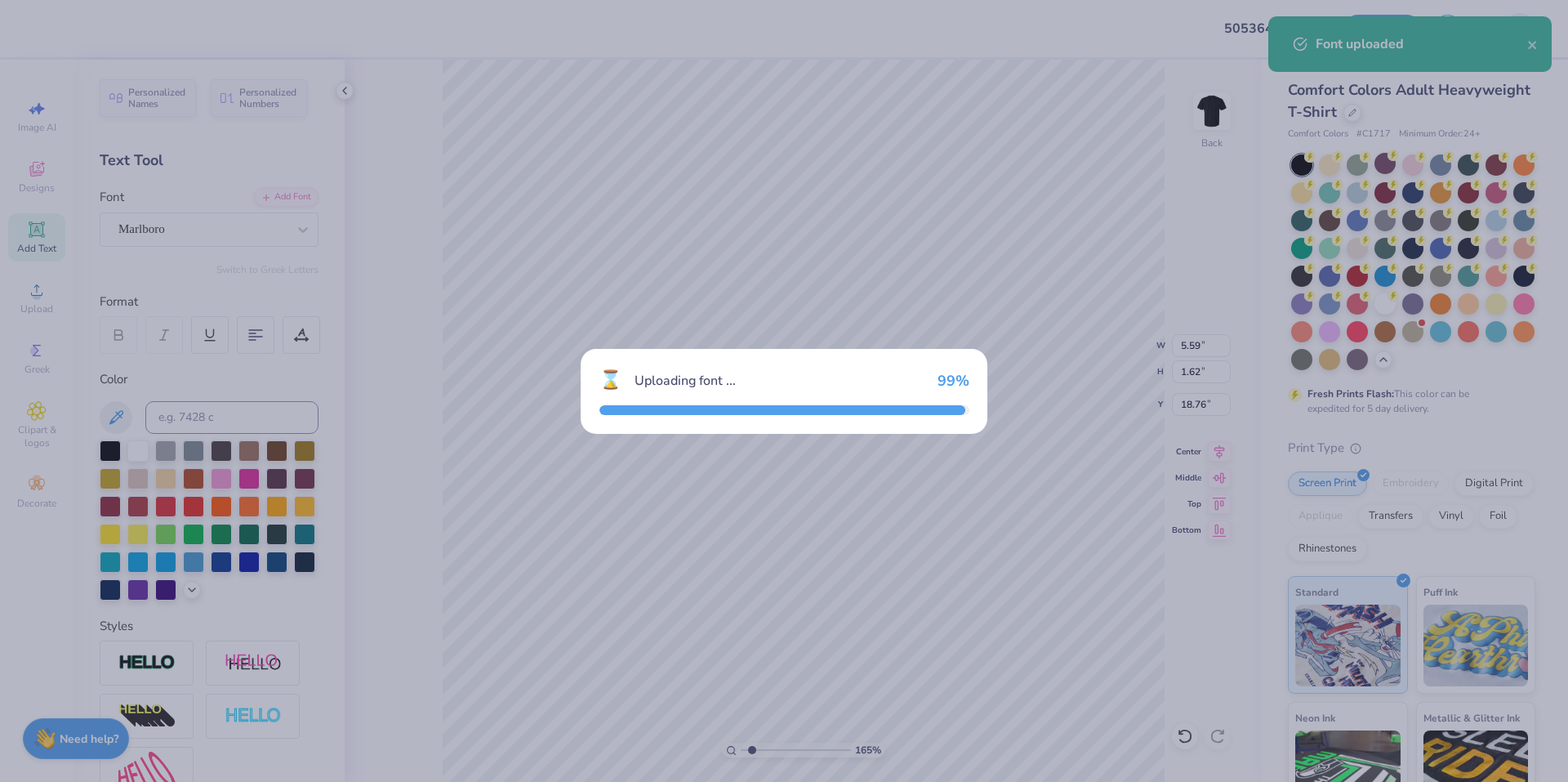
type input "3.60"
type input "1.58"
type input "18.78"
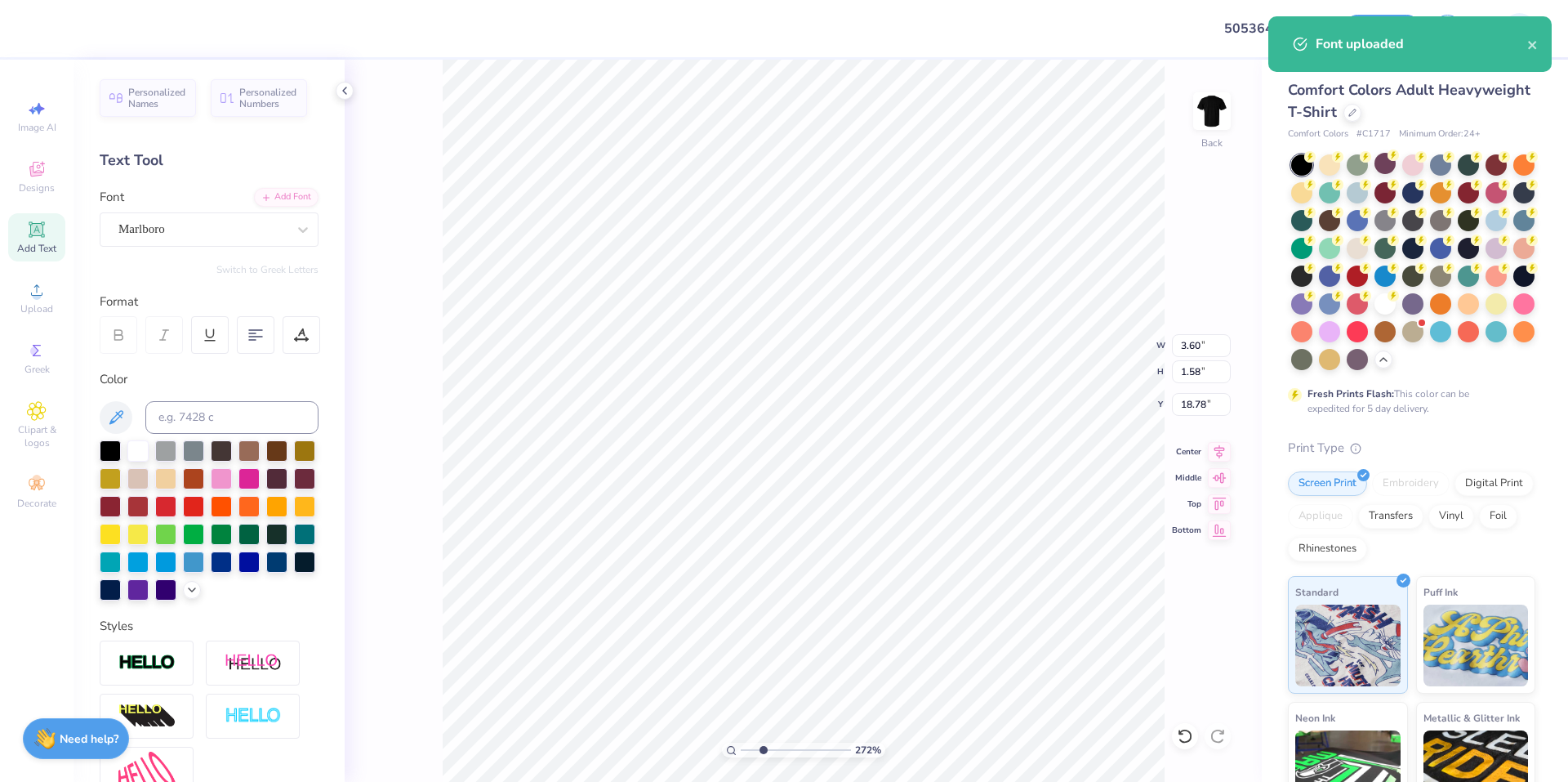
type input "2.71964221644285"
type input "18.75"
type input "2.71964221644285"
type textarea "TEDXT"
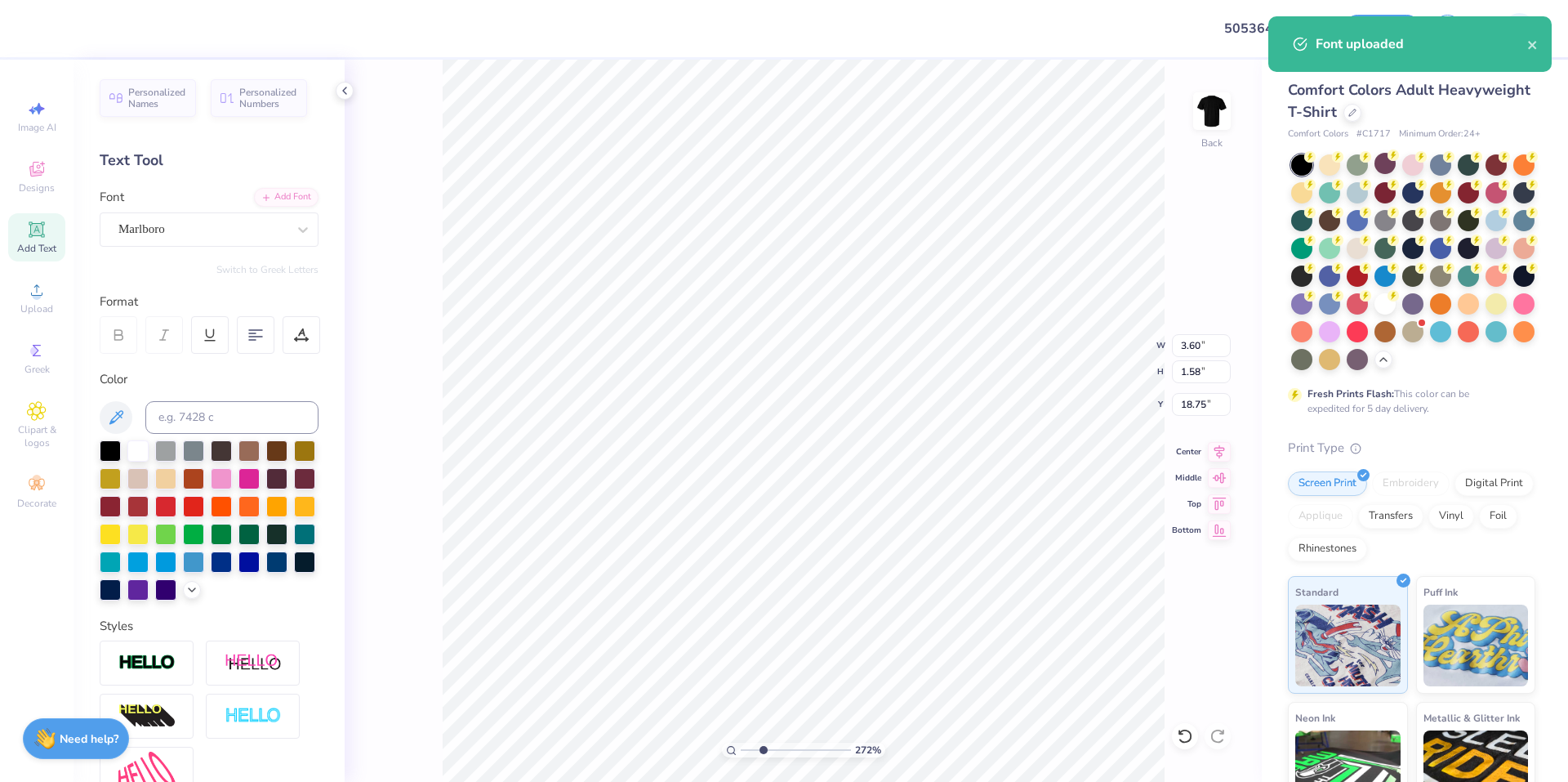
type input "2.71964221644285"
type textarea "D"
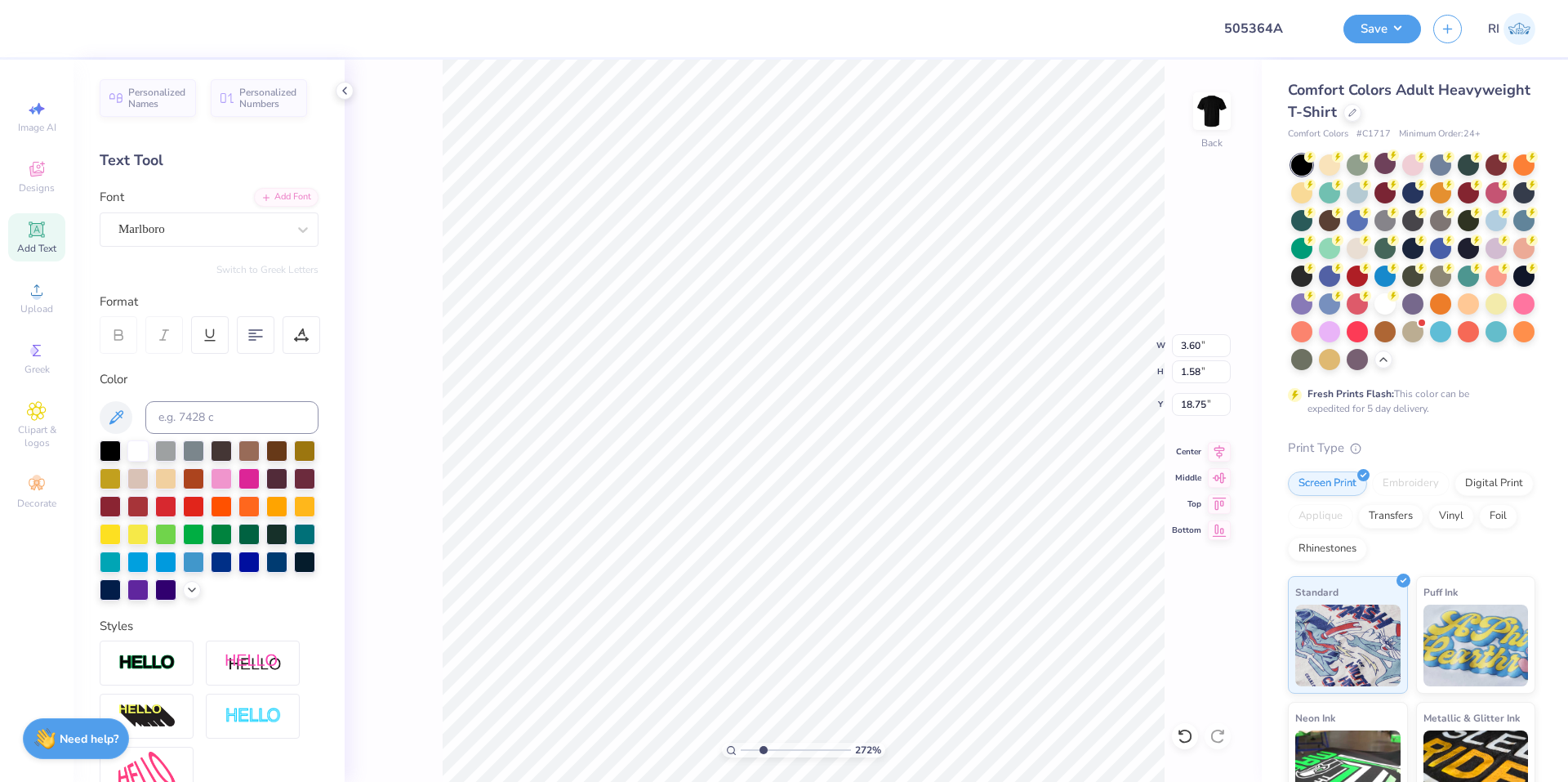
type input "2.71964221644285"
type textarea "Dr"
type input "2.71964221644285"
type textarea "Dre"
type input "2.71964221644285"
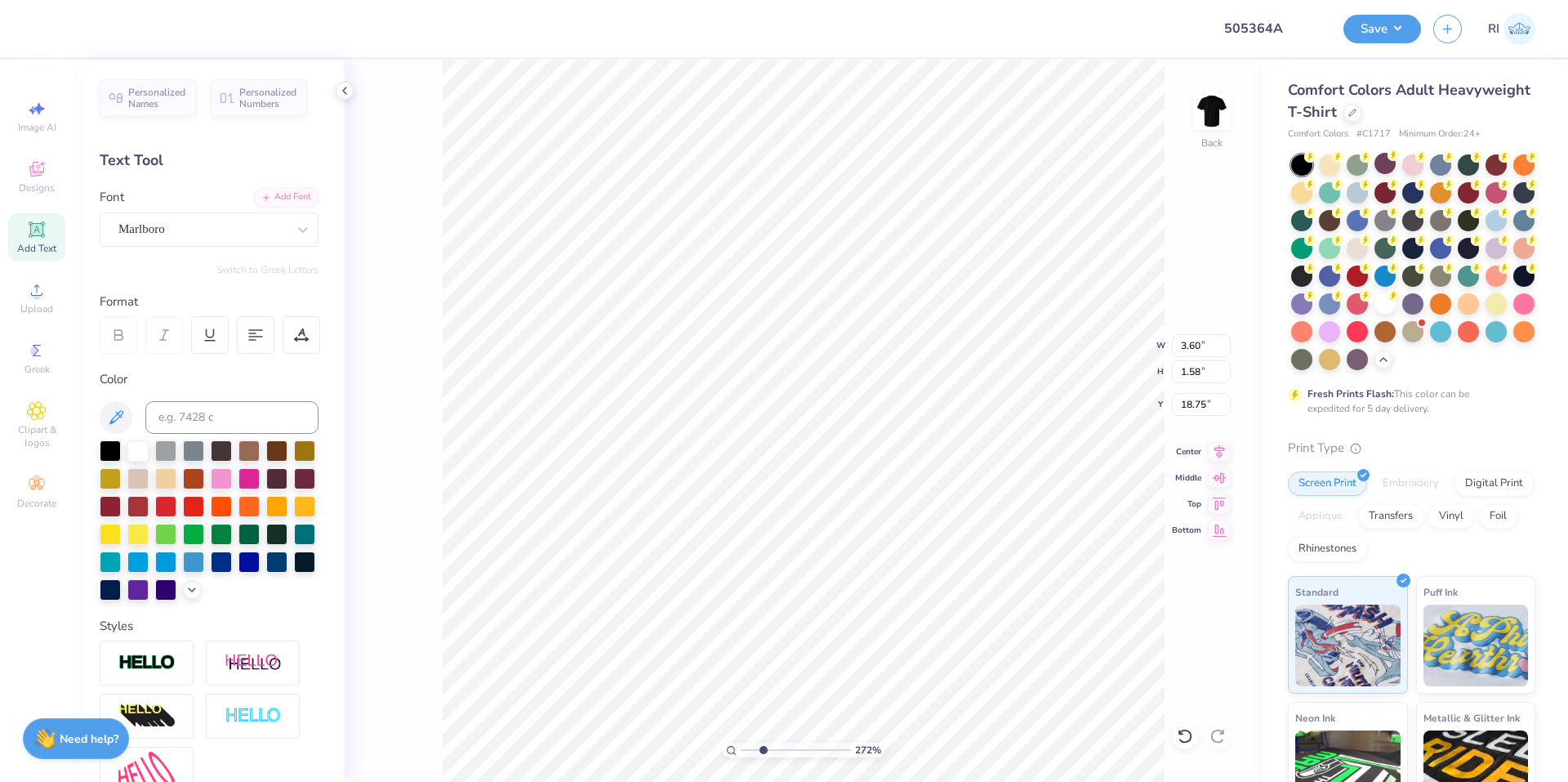
type textarea "Drex"
type input "2.71964221644285"
type textarea "Drexe"
type input "2.71964221644285"
type textarea "Drexel"
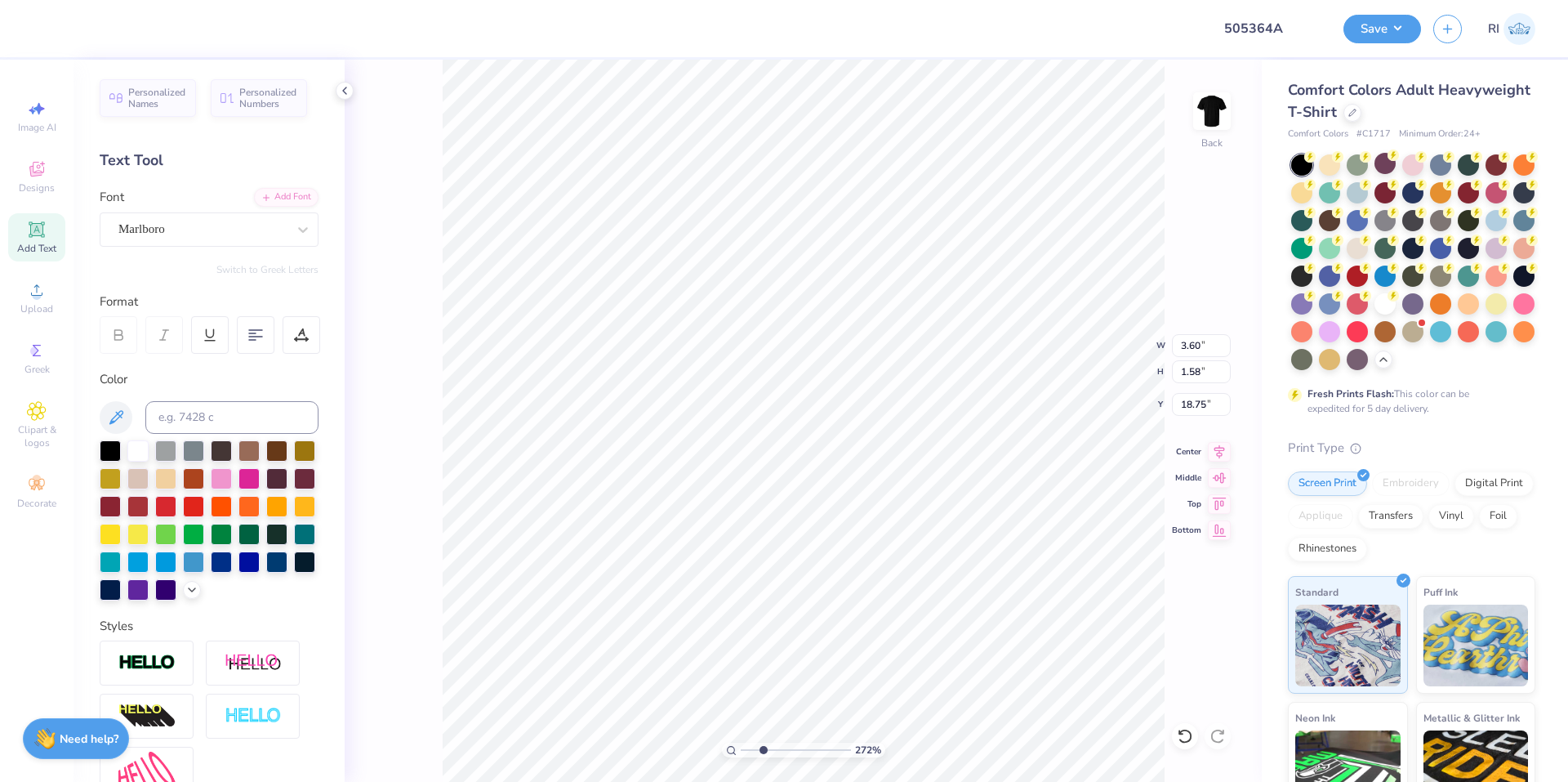
type input "2.71964221644285"
type textarea "Drexel"
type input "2.71964221644285"
type textarea "Drexel U"
type input "2.71964221644285"
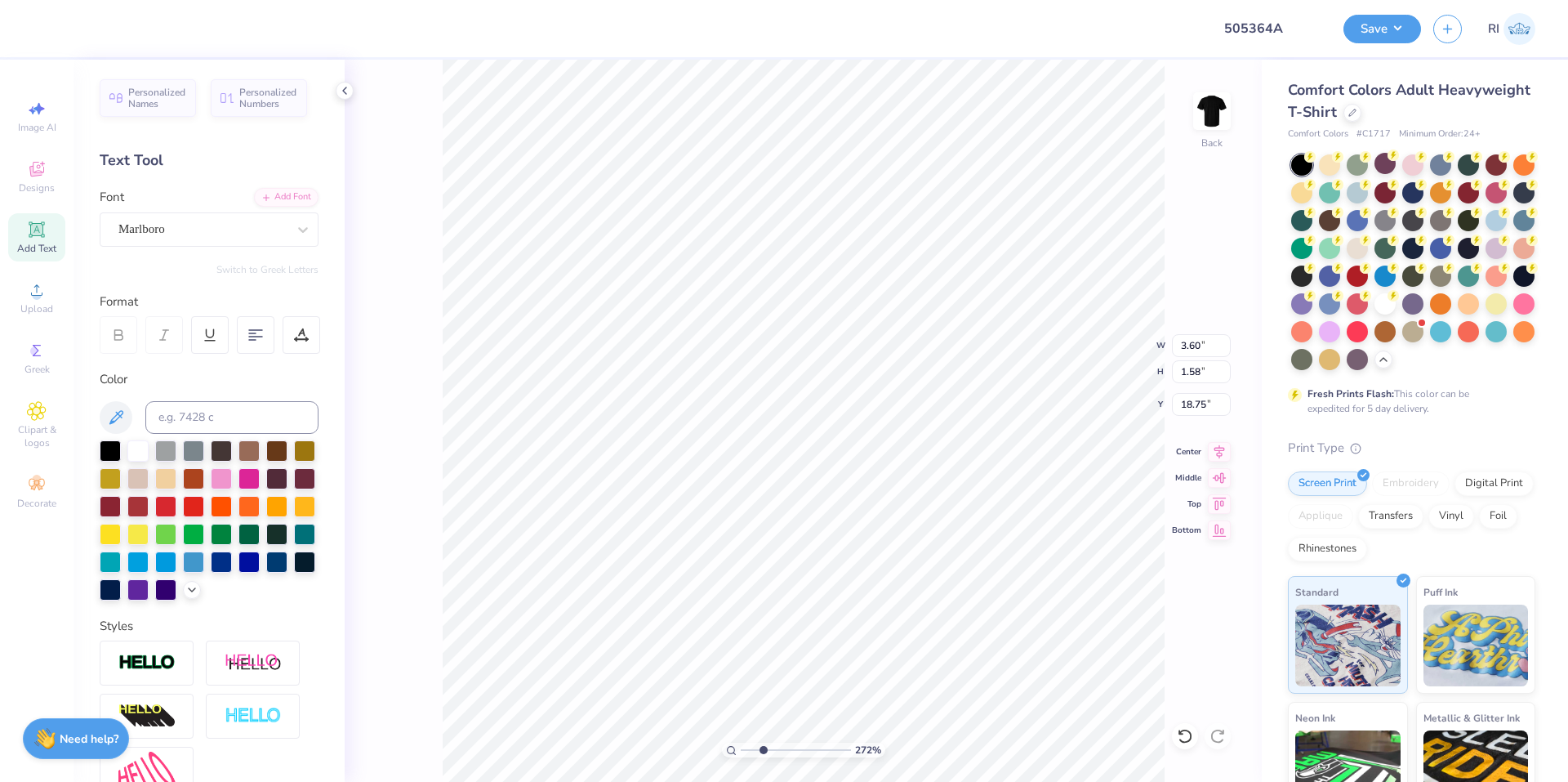
type textarea "Drexel Un"
type input "2.71964221644285"
type textarea "Drexel Uni"
type input "2.71964221644285"
type textarea "[GEOGRAPHIC_DATA]"
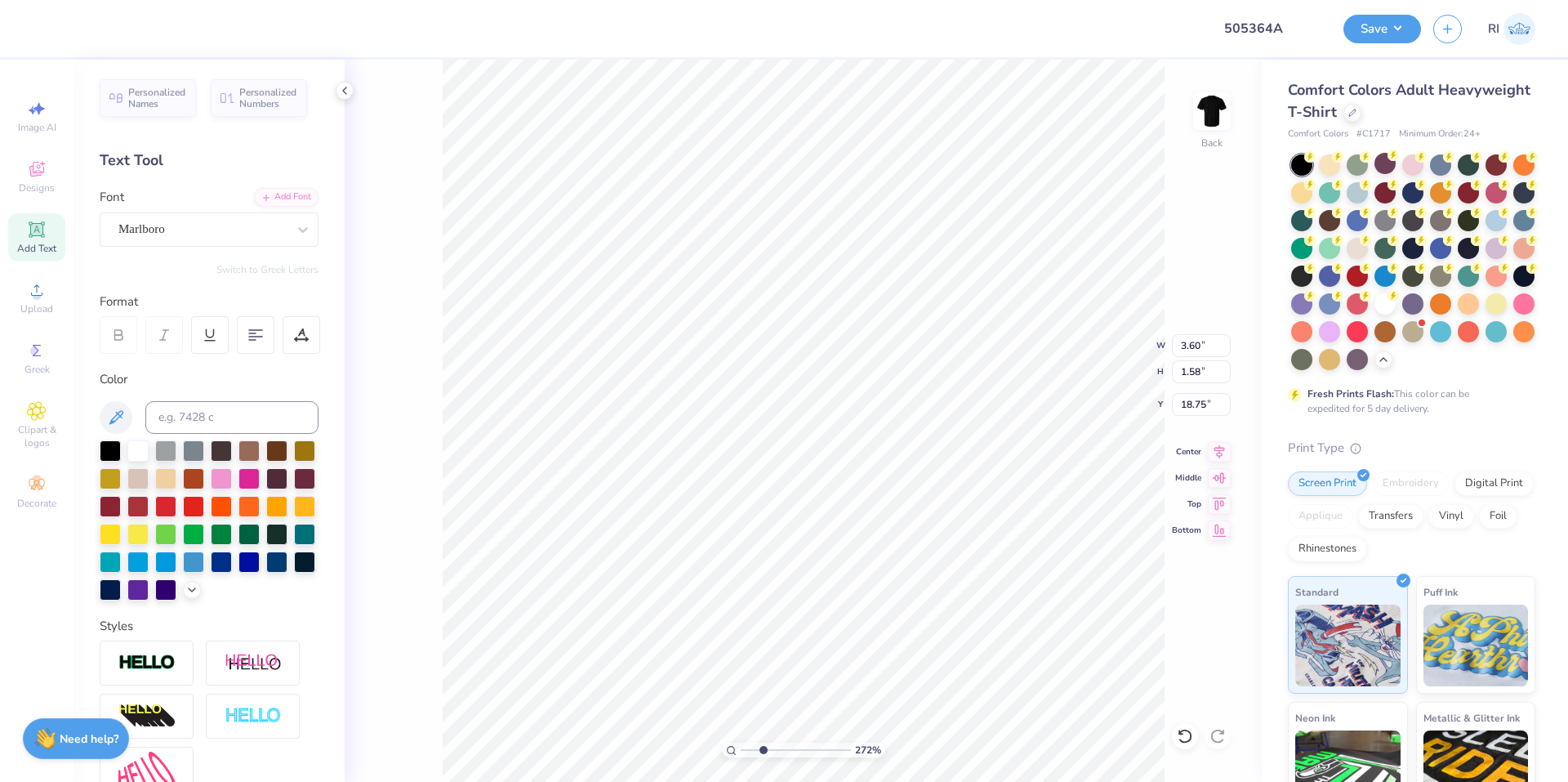
type input "2.71964221644285"
type textarea "Drexel Univer"
type input "2.71964221644285"
type textarea "Drexel Univers"
type input "2.71964221644285"
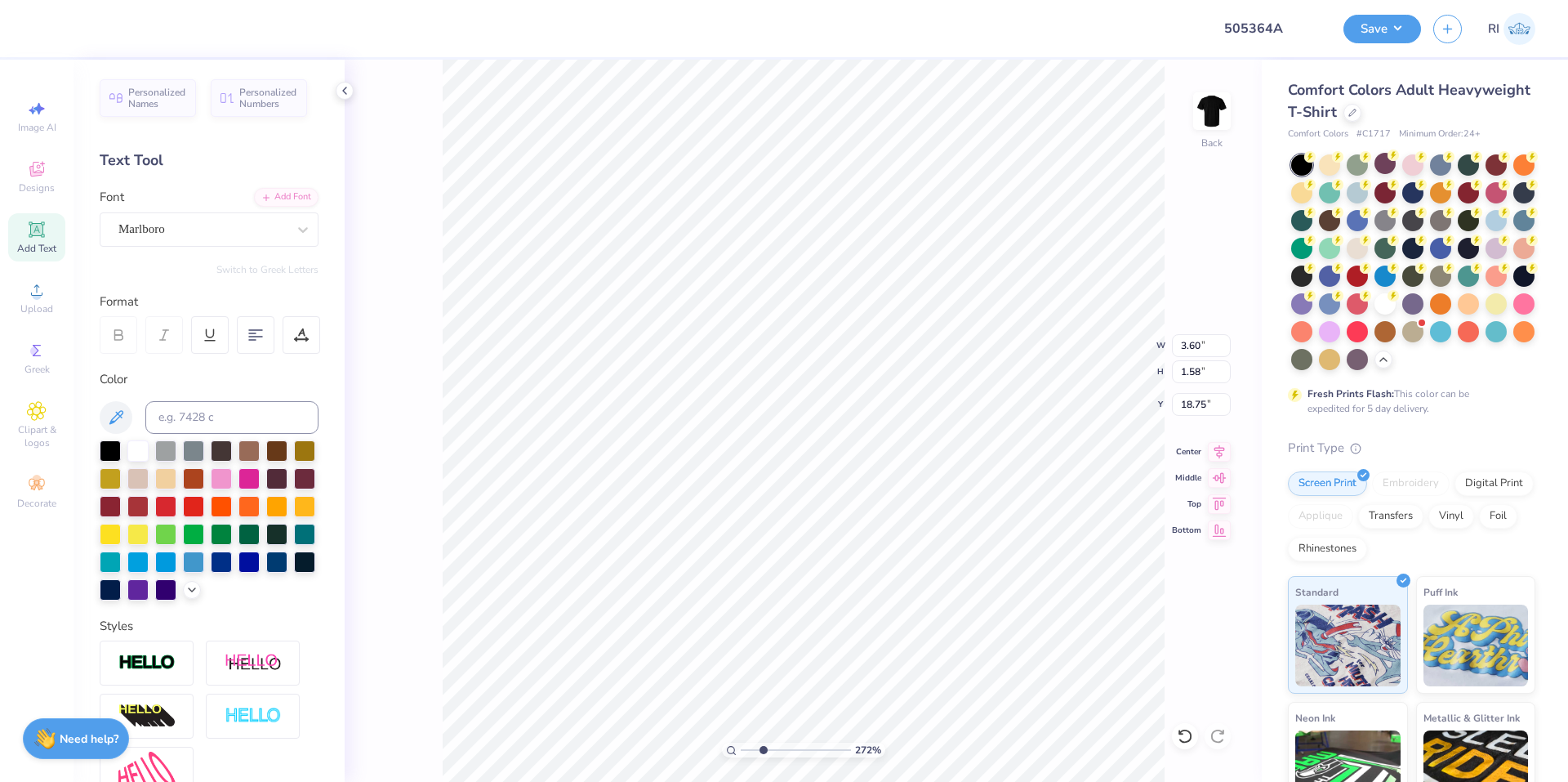
type textarea "Drexel Universit"
type input "2.71964221644285"
type textarea "[GEOGRAPHIC_DATA]"
type input "1.64913377760655"
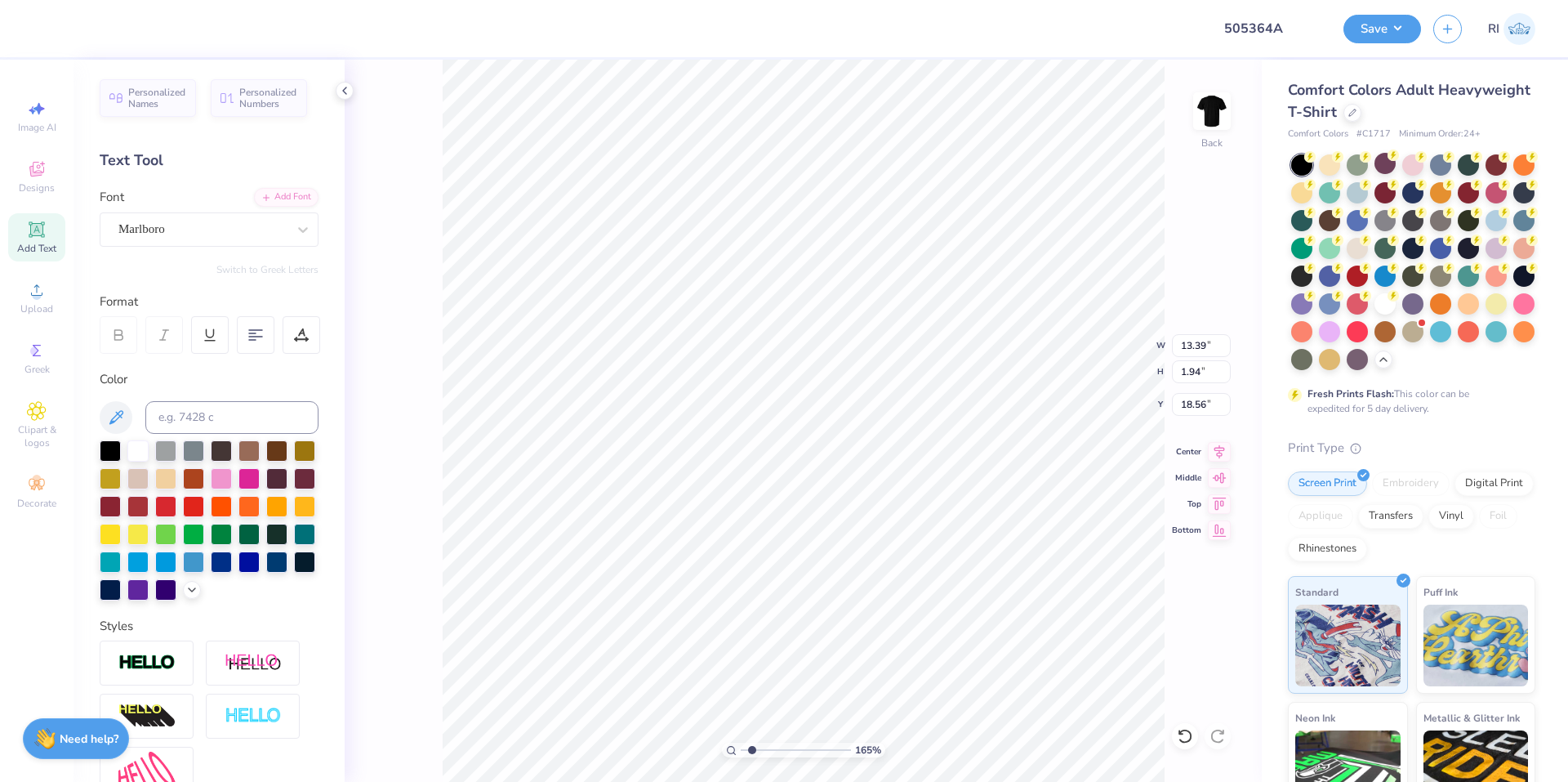
type input "6.17"
type input "0.90"
type input "3.00581987268404"
type input "17.45"
type input "4.95699908144428"
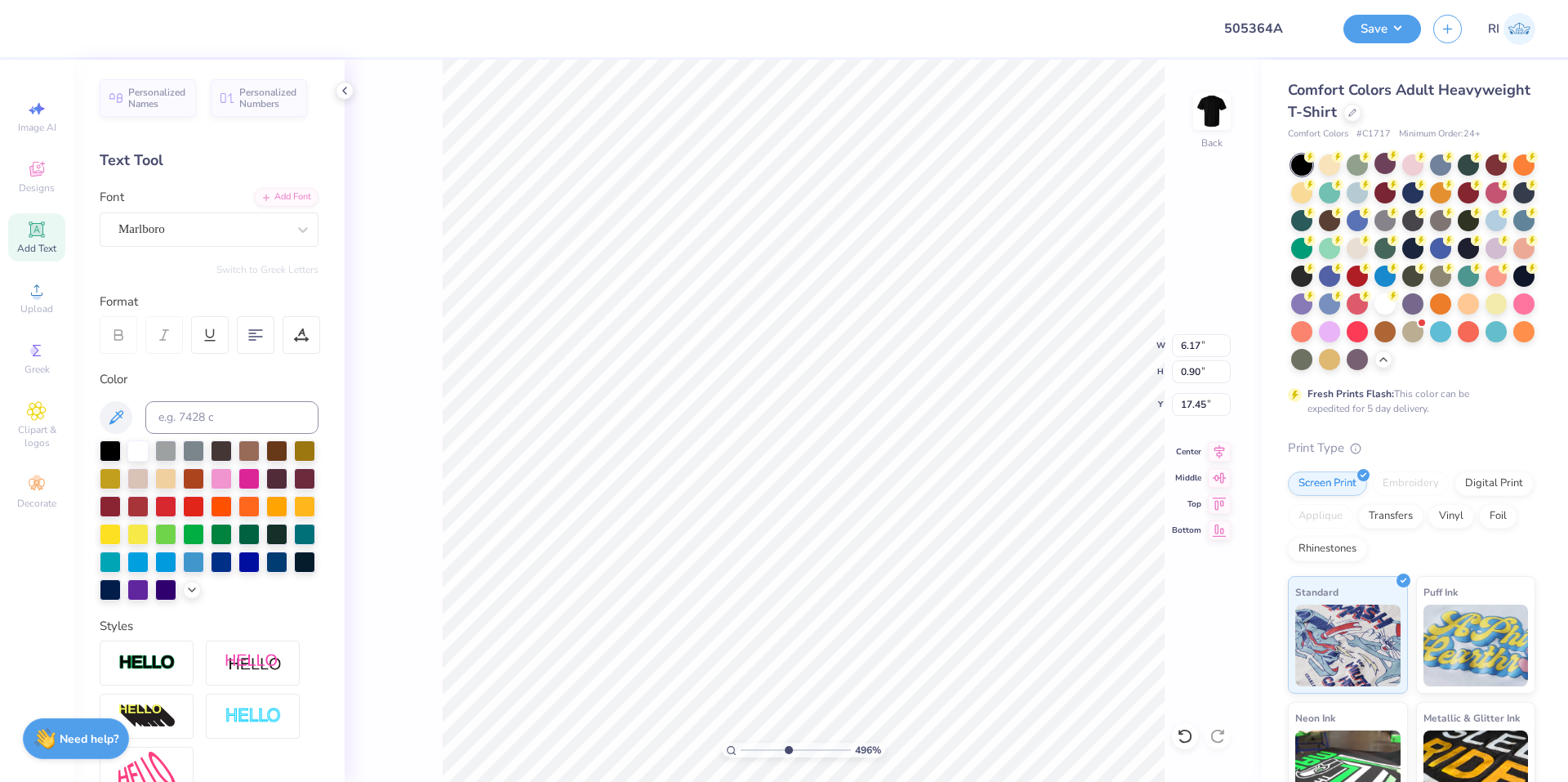
type input "3.49"
type input "0.51"
type input "4.95699908144428"
type input "17.49"
type input "4.95699908144428"
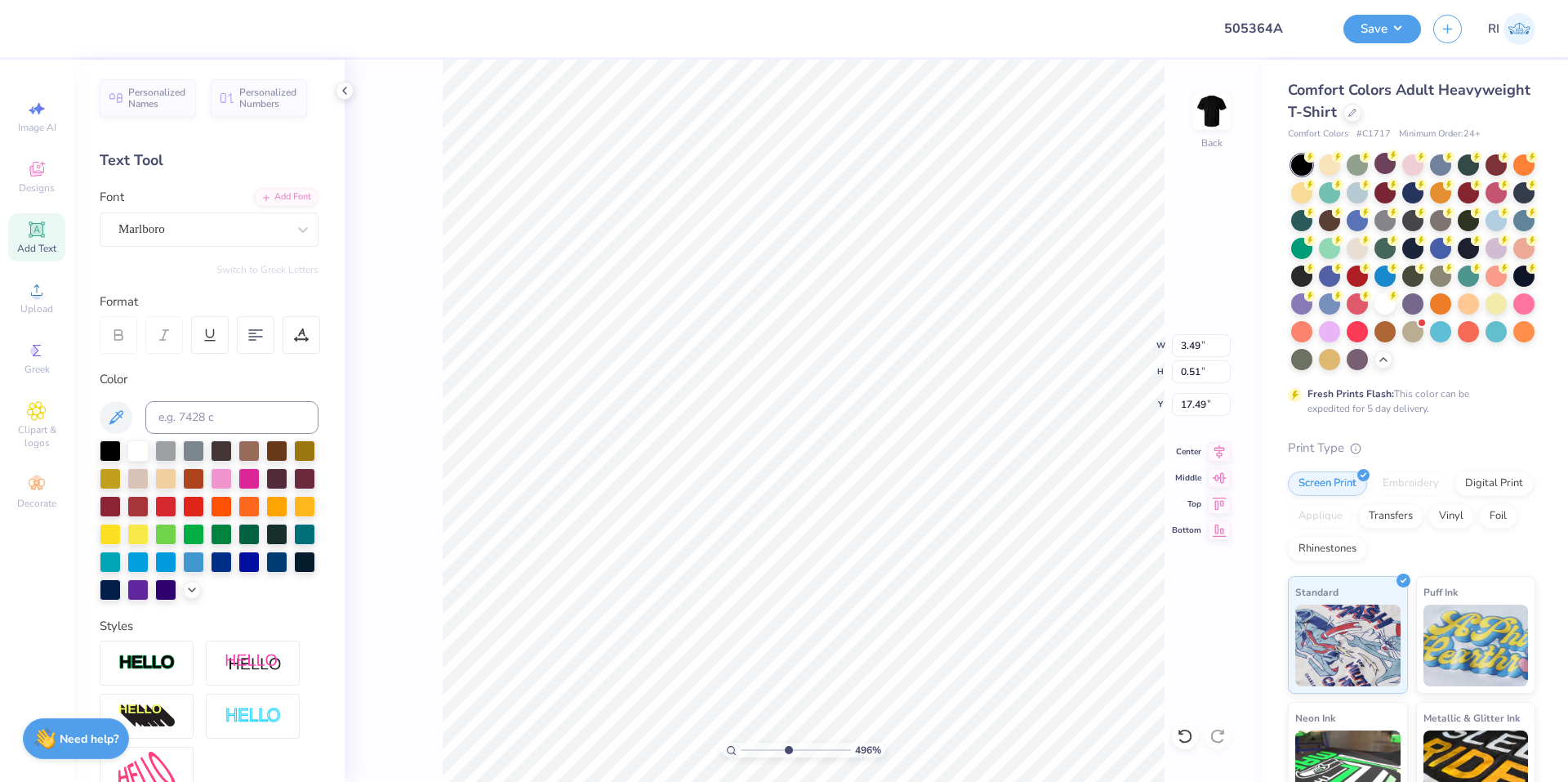
type input "2.79"
type input "0.40"
type input "17.59"
type input "10"
type input "17.58"
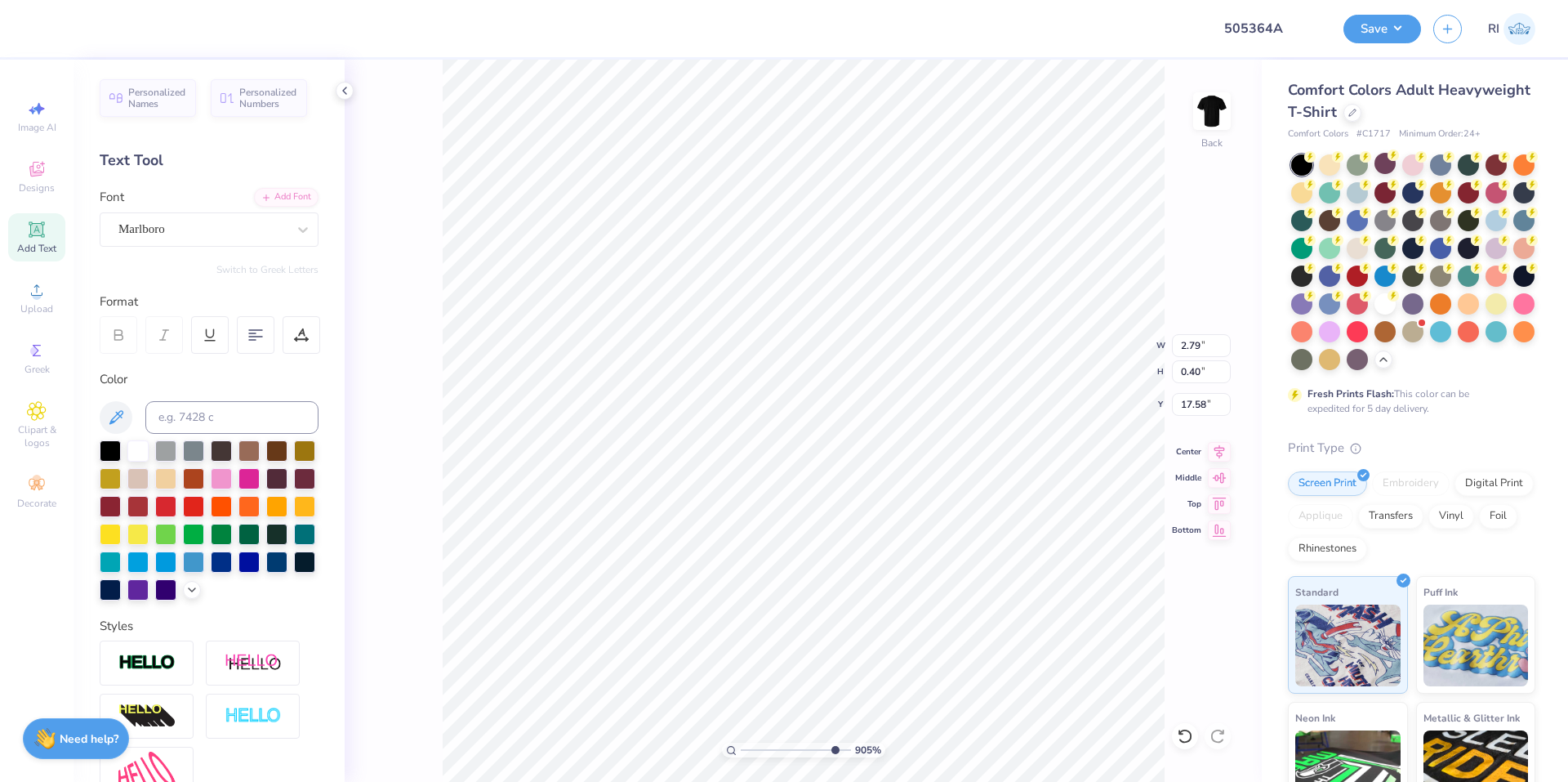
type input "10"
type input "10.39"
type input "15.00"
type input "3.00"
type input "2.79"
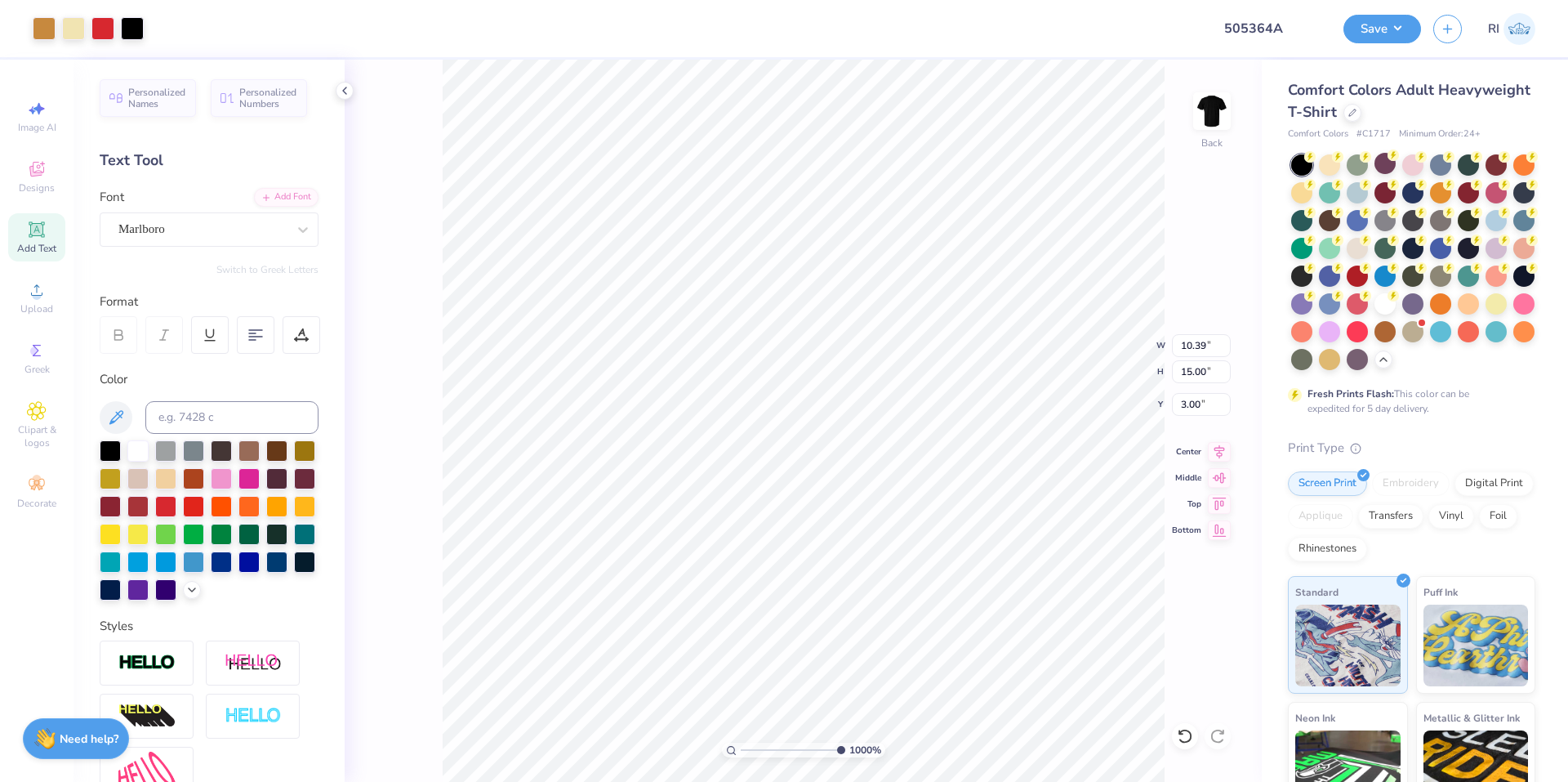
type input "0.40"
type input "17.58"
type input "10"
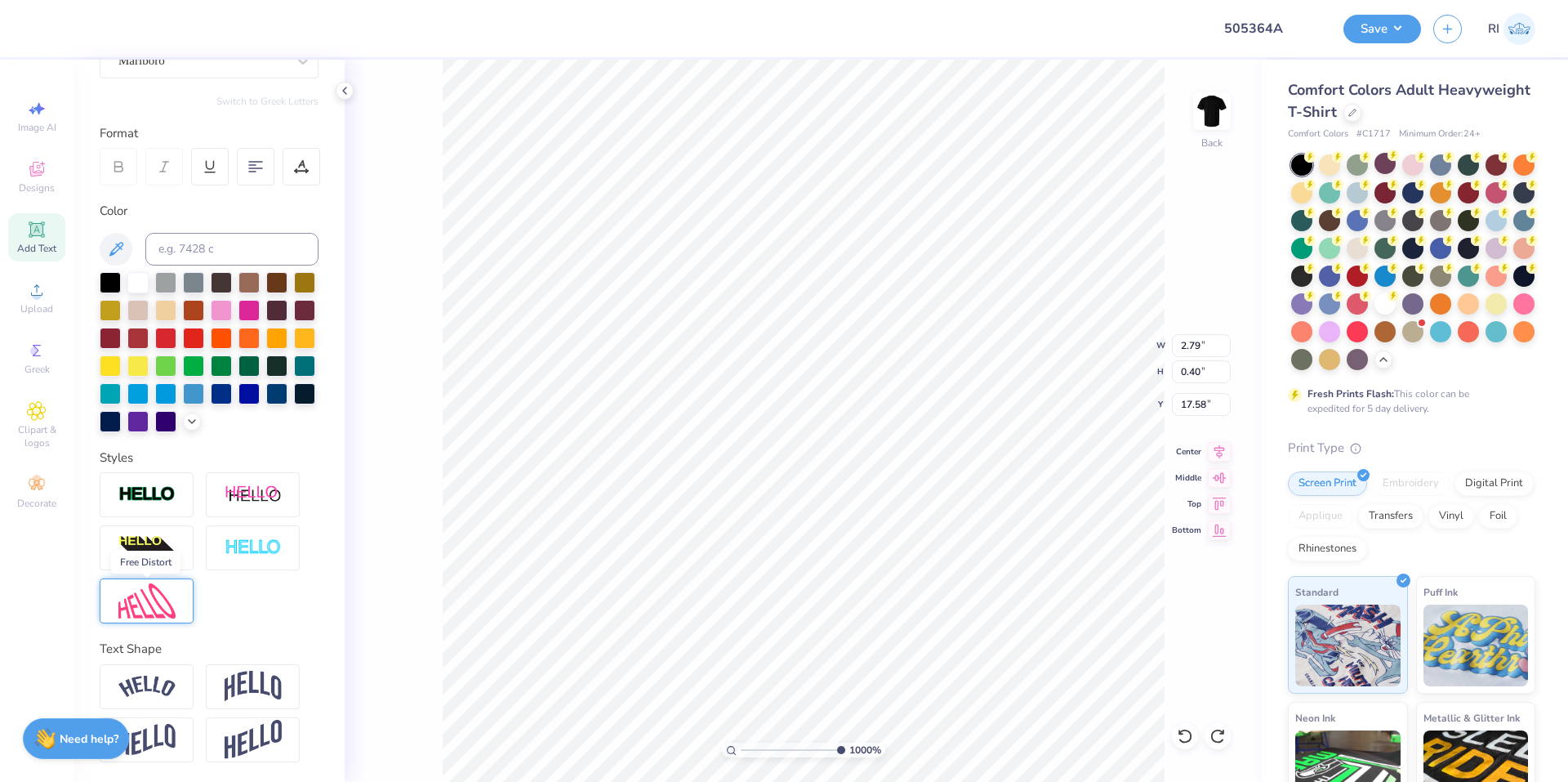
click at [158, 602] on img at bounding box center [146, 600] width 57 height 35
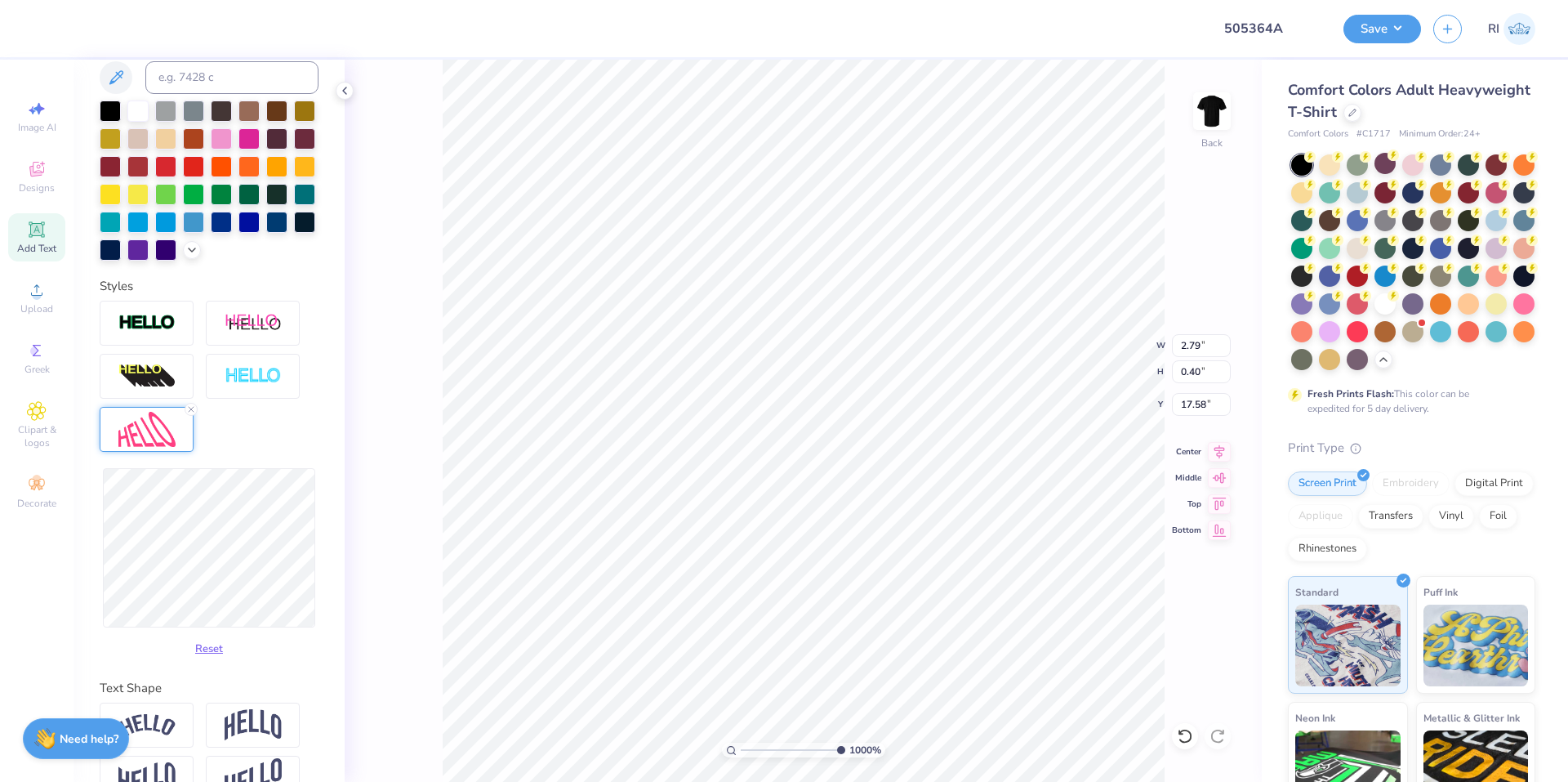
scroll to position [359, 0]
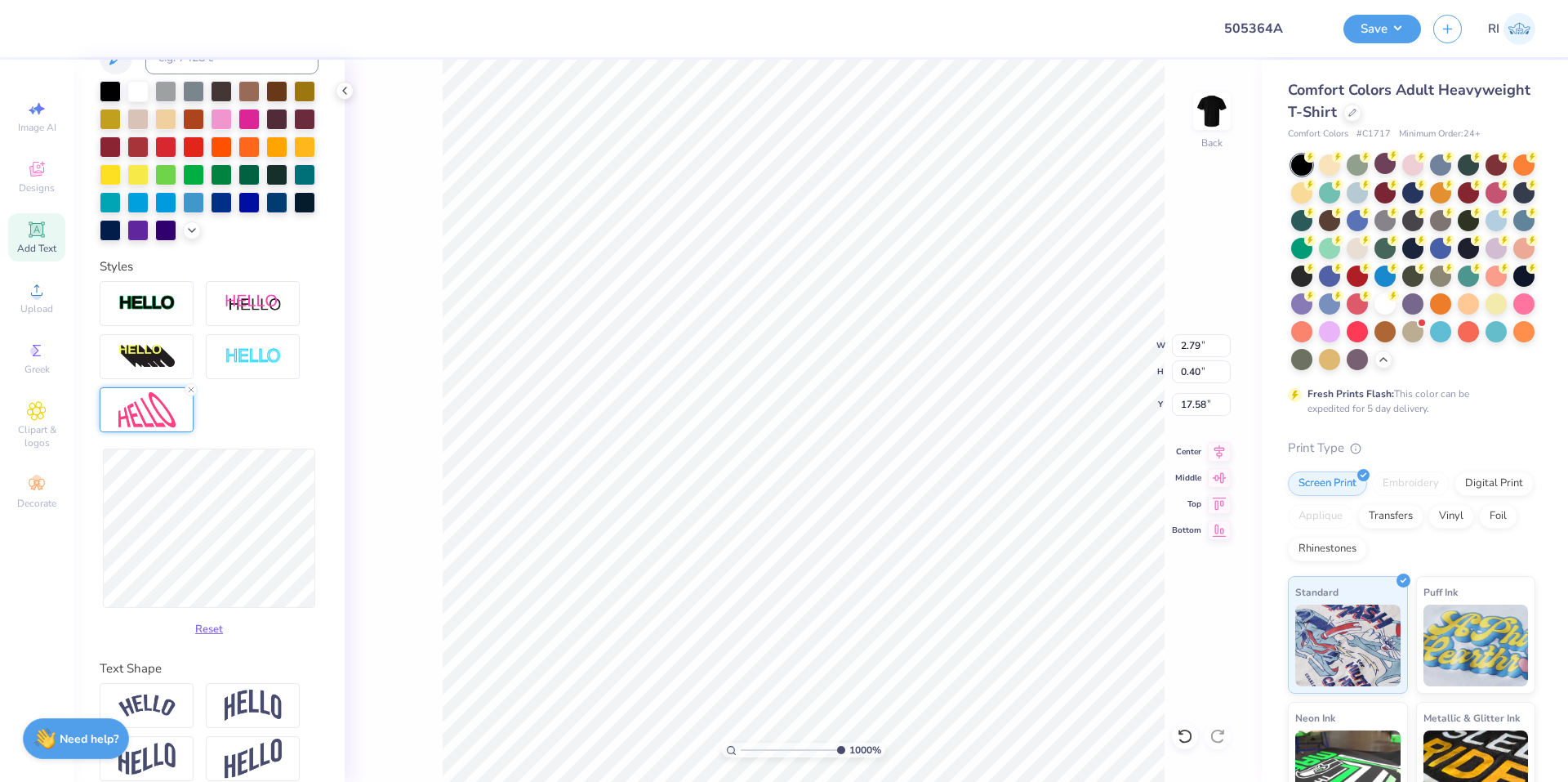
type input "2.80"
type input "0.56"
type input "17.44"
type input "2.82"
type input "0.51"
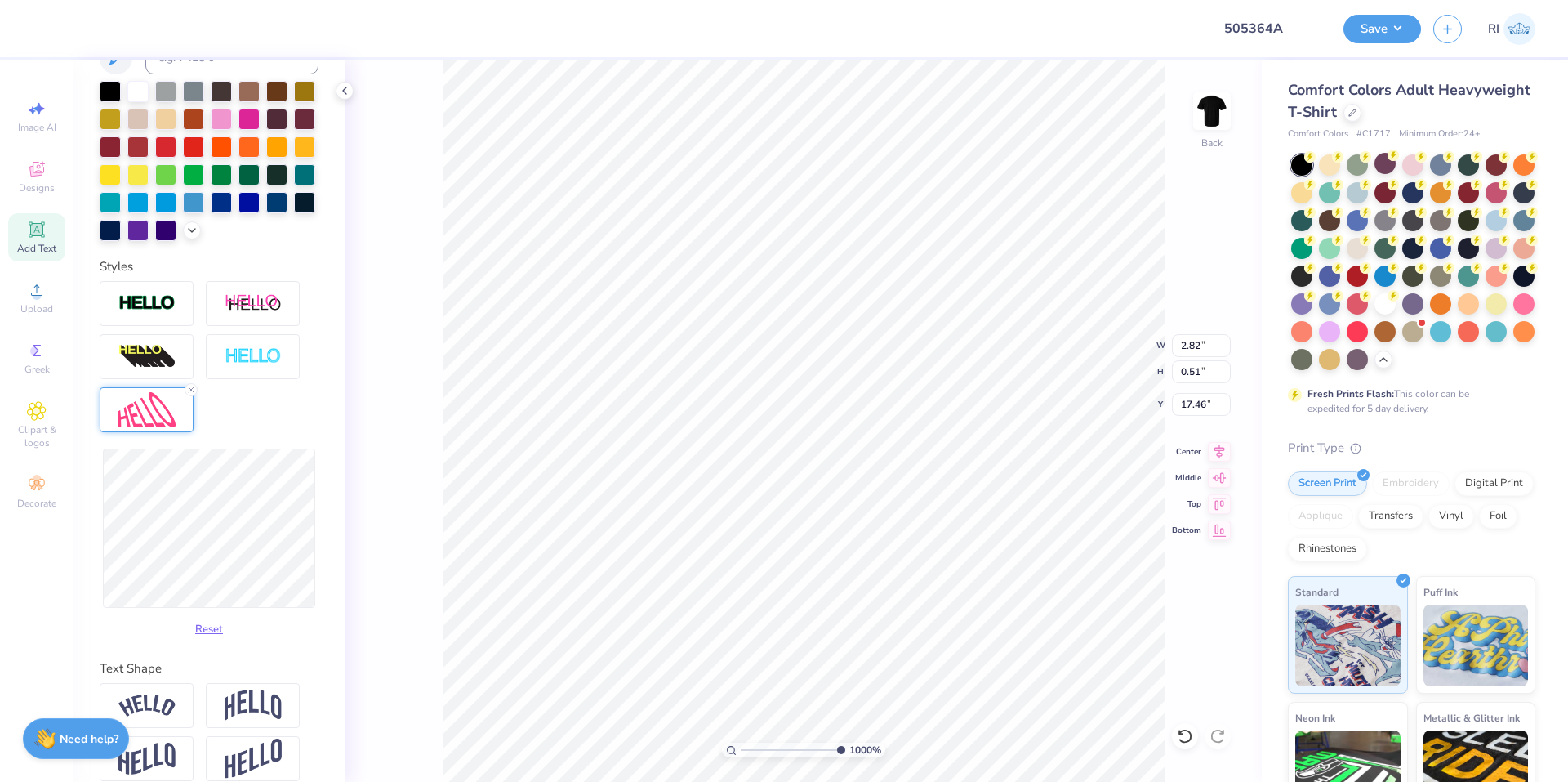
type input "17.49"
type input "2.82"
type input "0.49"
type input "17.50"
type input "2.83"
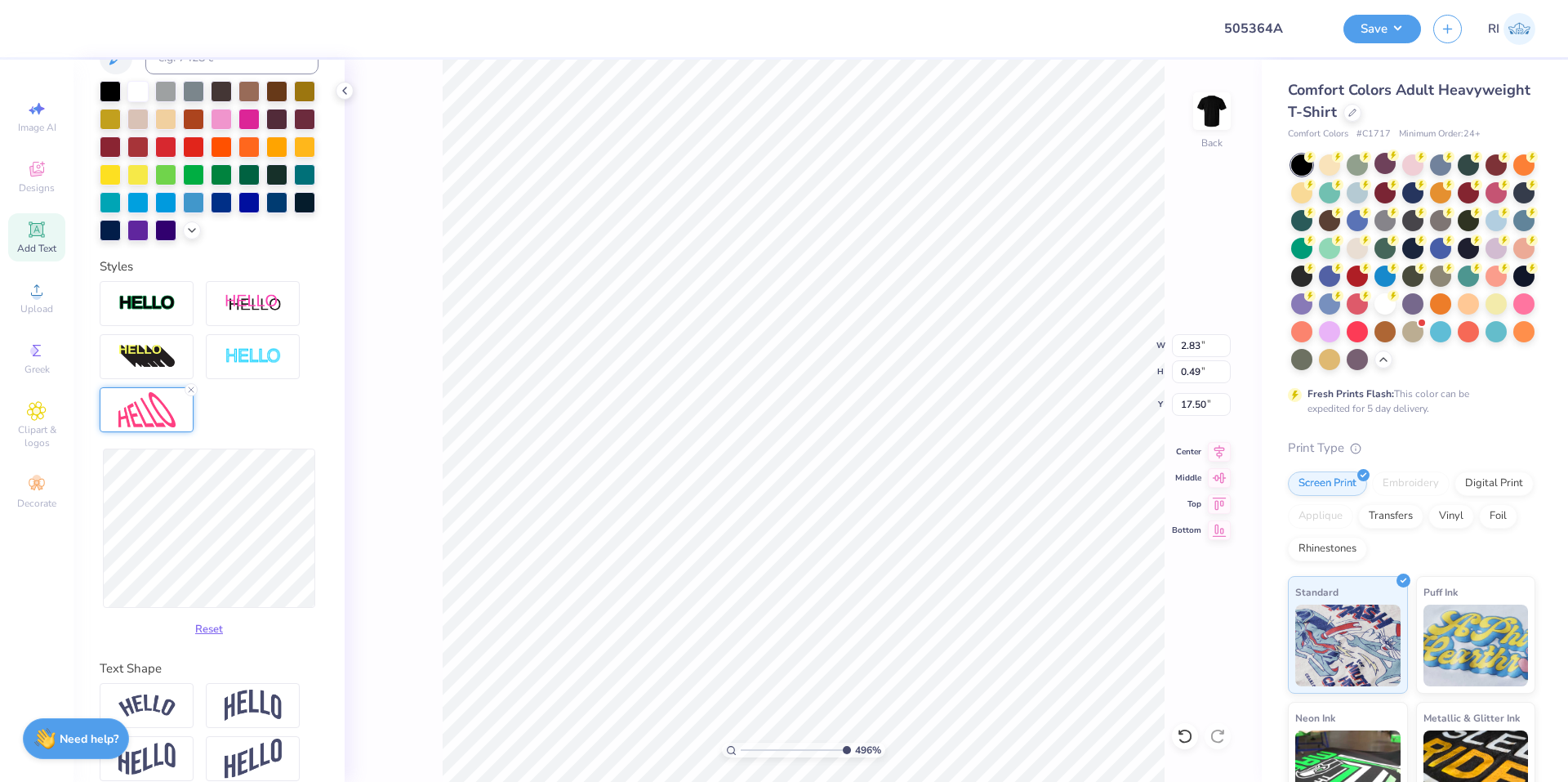
type input "4.96411413431099"
type input "17.51"
type input "4.49149148610075"
click at [1004, 477] on li "Duplicate" at bounding box center [992, 475] width 128 height 32
type input "18.51"
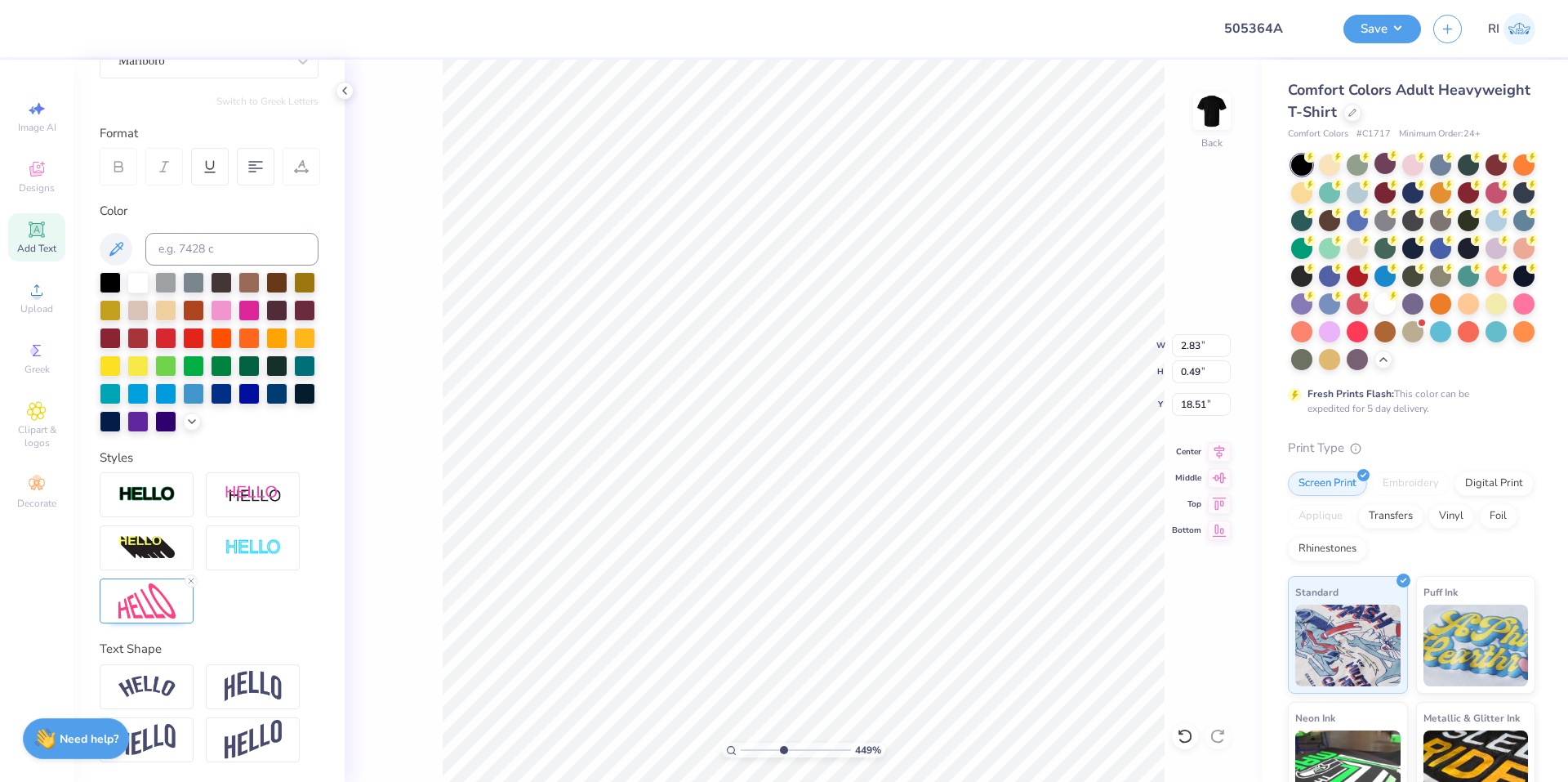
scroll to position [14, 2]
type textarea "2025"
click at [192, 578] on icon at bounding box center [191, 581] width 10 height 10
type input "0.76"
type input "0.34"
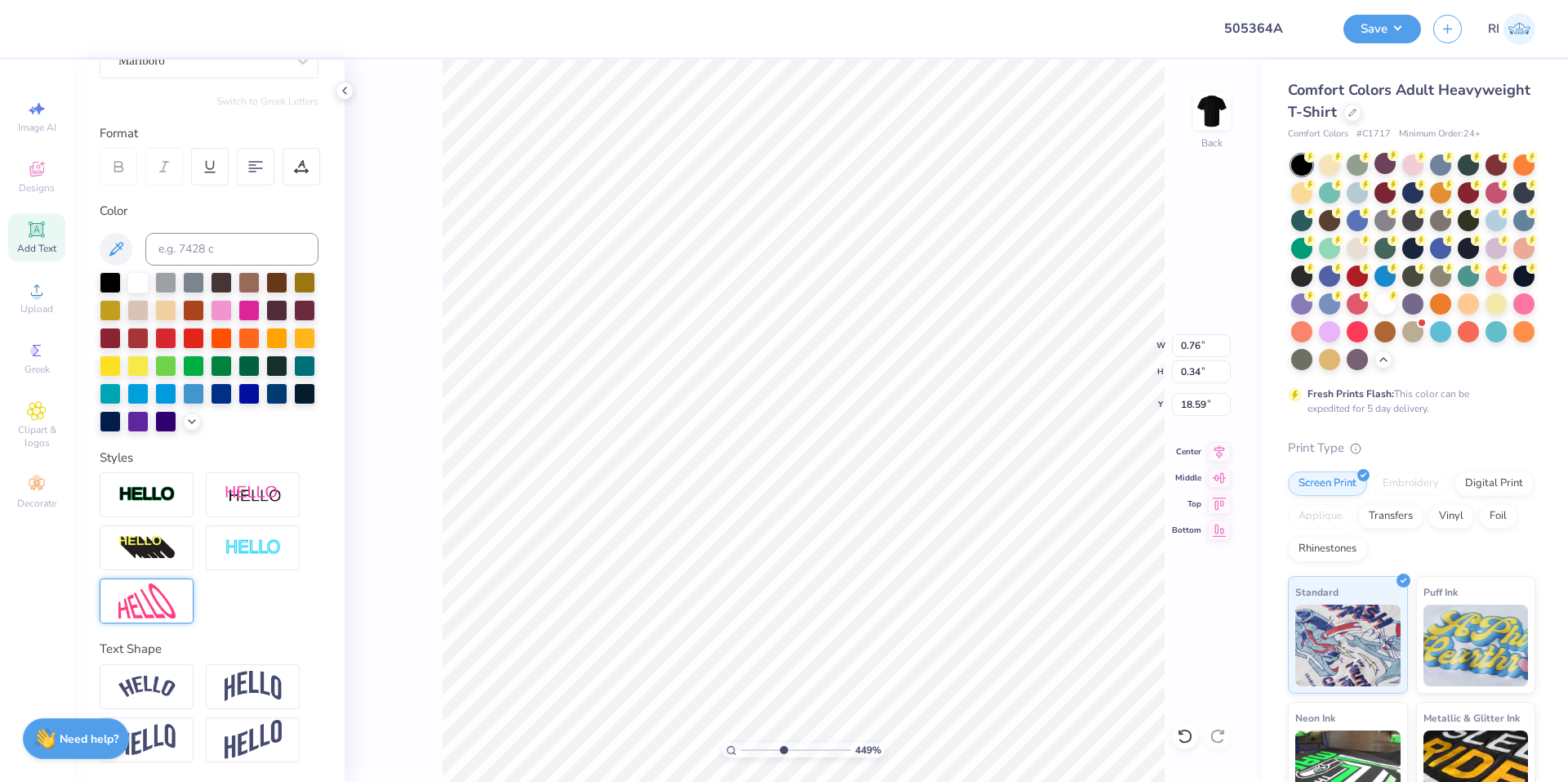
type input "16.77"
type input "2.01"
type input "0.89"
type input "16.22"
type textarea "2 0 2 5"
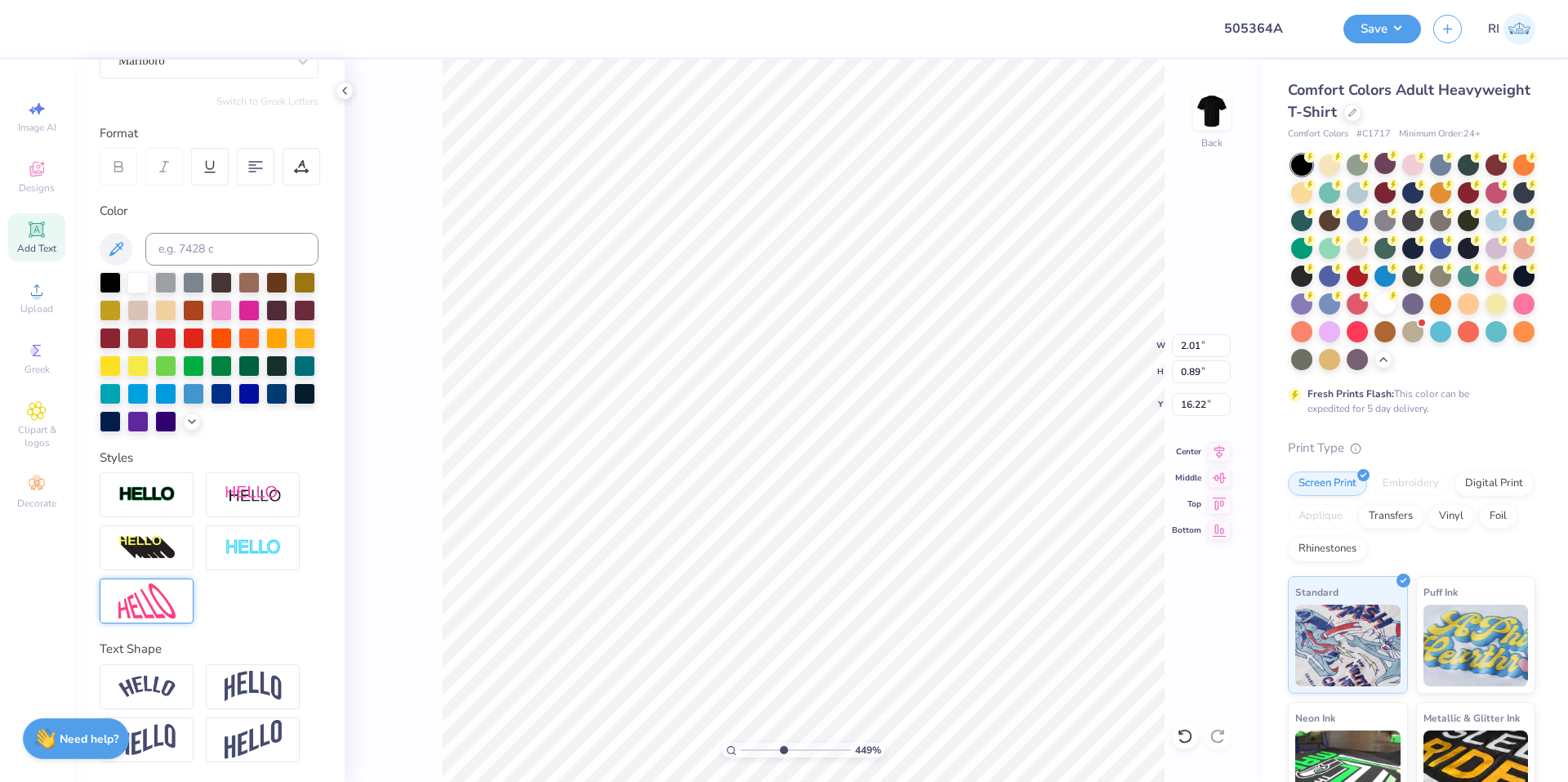
scroll to position [14, 3]
type input "16.24"
type input "6.06378944861185"
type input "2.96"
type input "0.70"
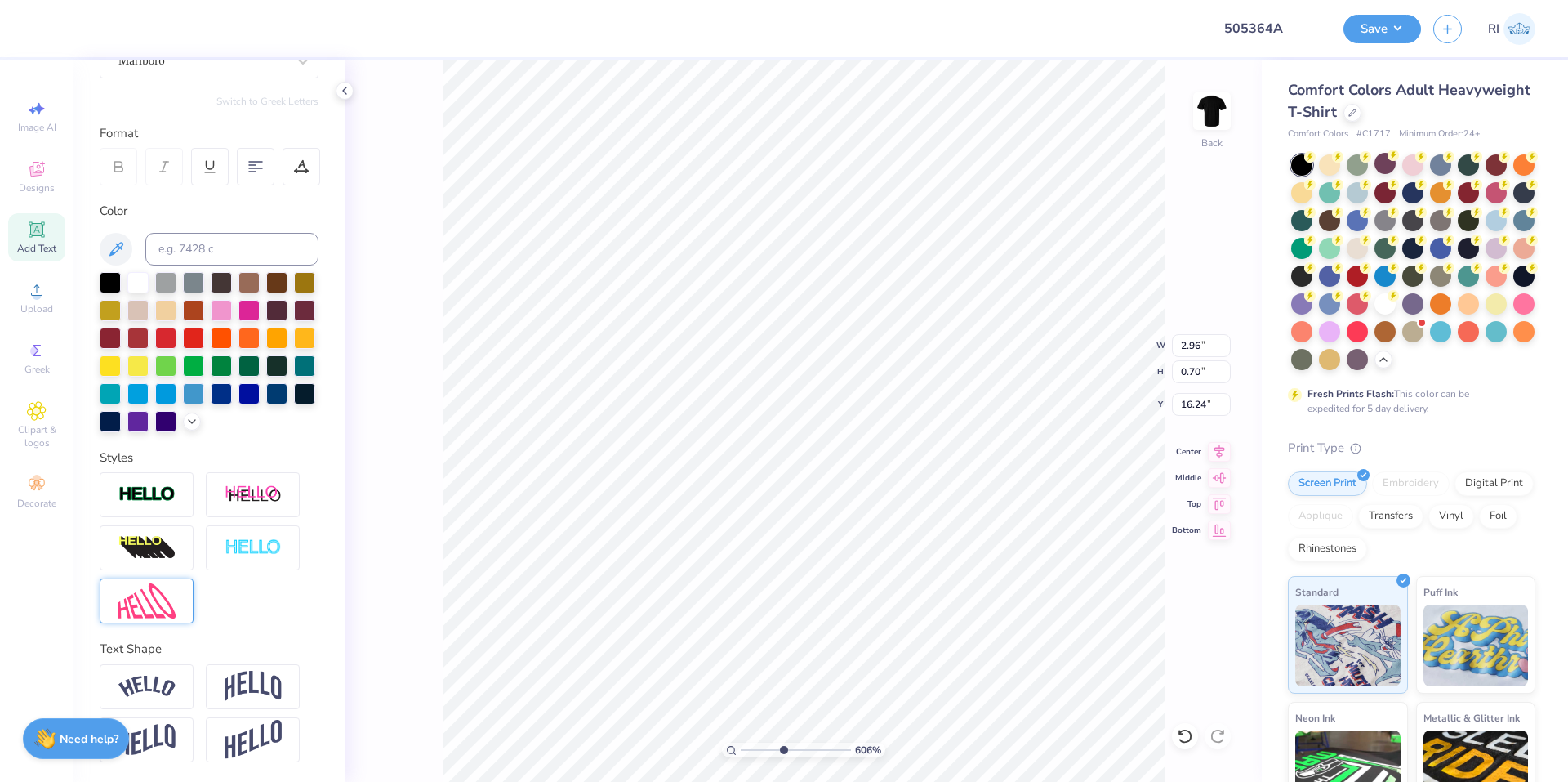
type input "16.43"
type input "8.18648829478635"
type input "16.41"
click at [132, 614] on img at bounding box center [146, 600] width 57 height 35
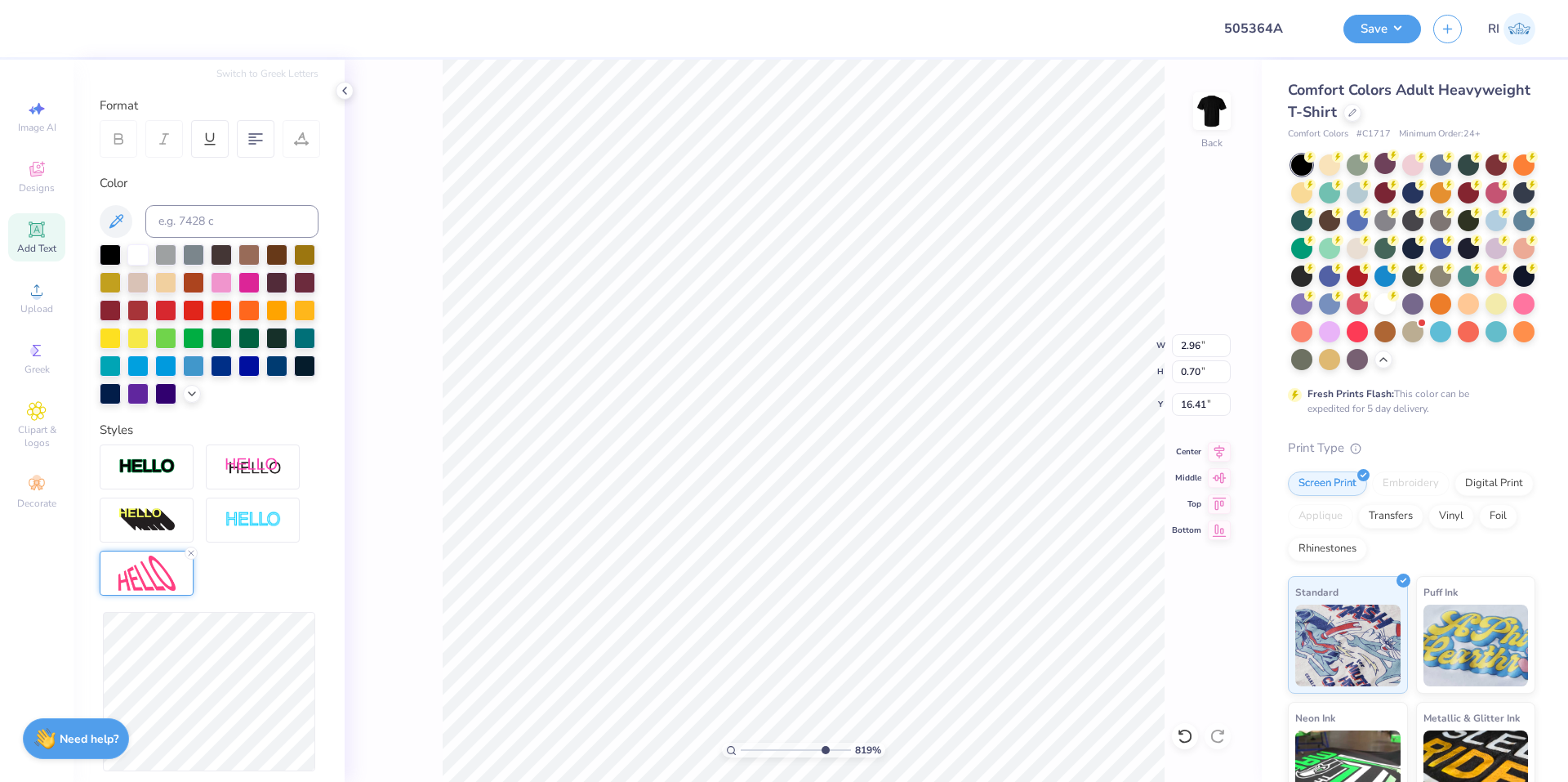
type input "8.18648829478635"
type input "2.98"
type input "0.98"
type input "16.27"
type input "8.18648829478635"
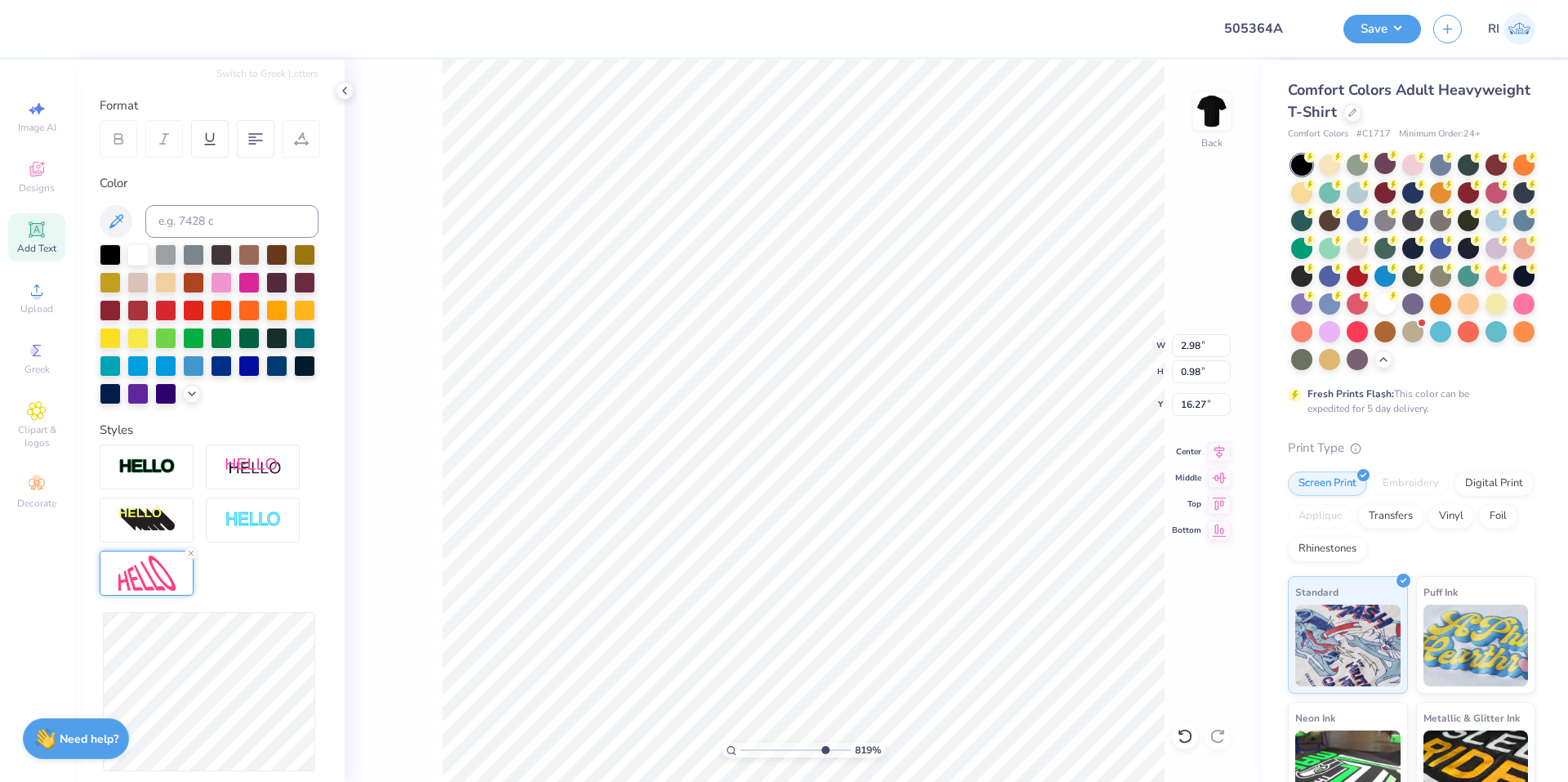
type input "2.99"
type input "1.03"
type input "16.25"
type input "8.18648829478635"
type input "16.10"
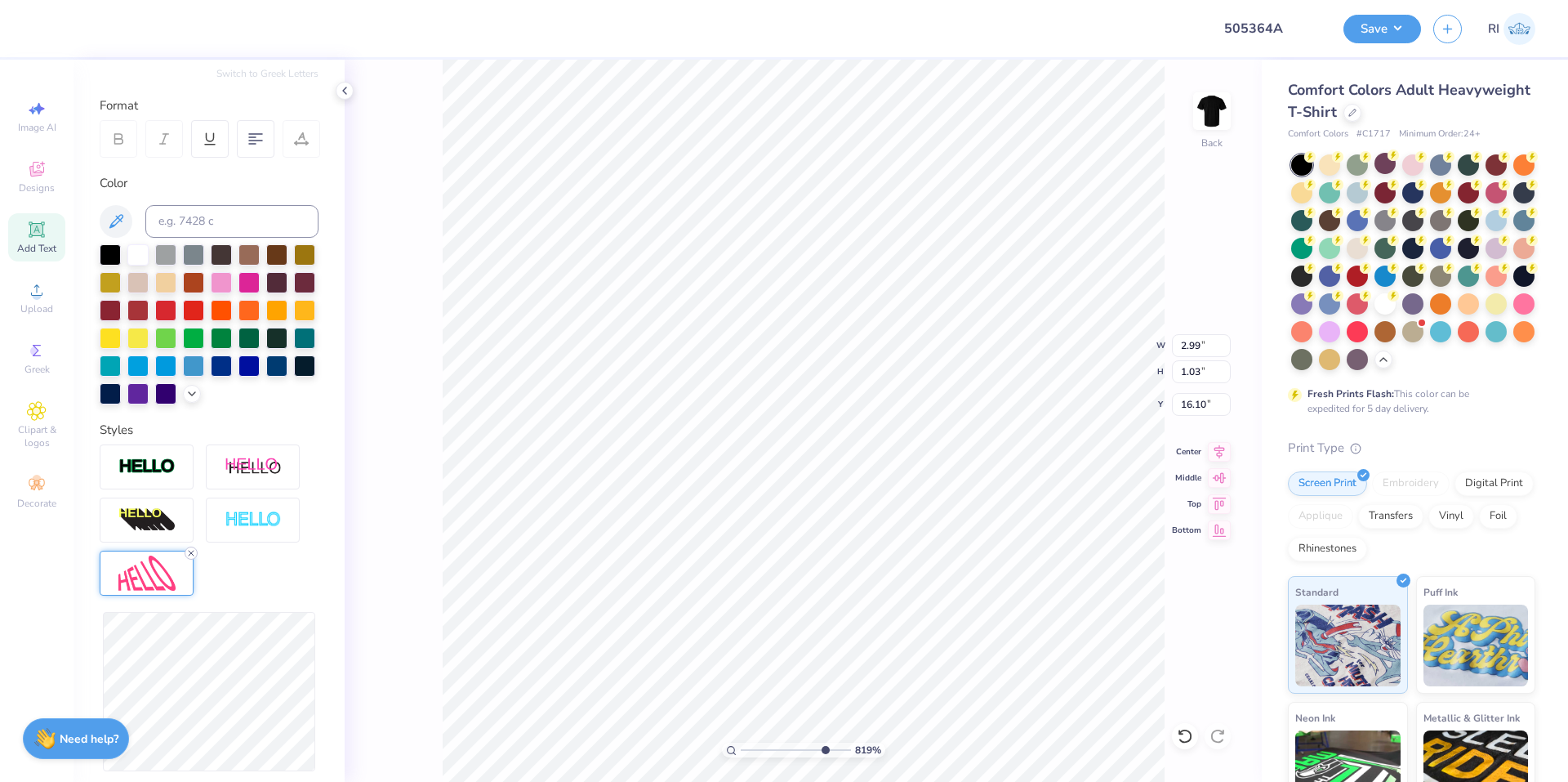
click at [191, 558] on icon at bounding box center [191, 553] width 10 height 10
type input "8.18648829478635"
type input "2.96"
type input "0.70"
type input "16.27"
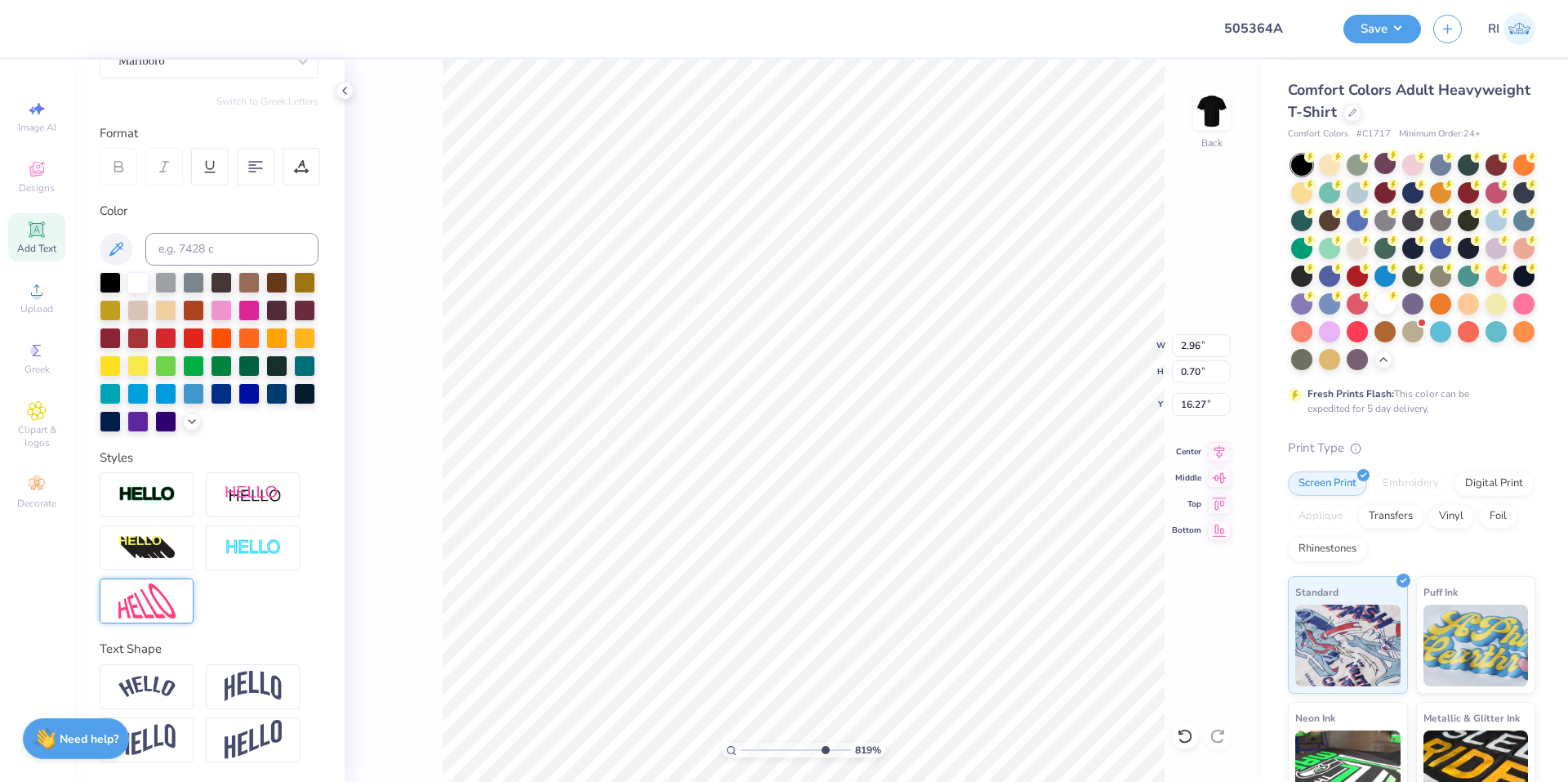
scroll to position [14, 2]
type input "8.18648829478635"
type textarea "20 2 5"
type input "8.18648829478635"
type textarea "202 5"
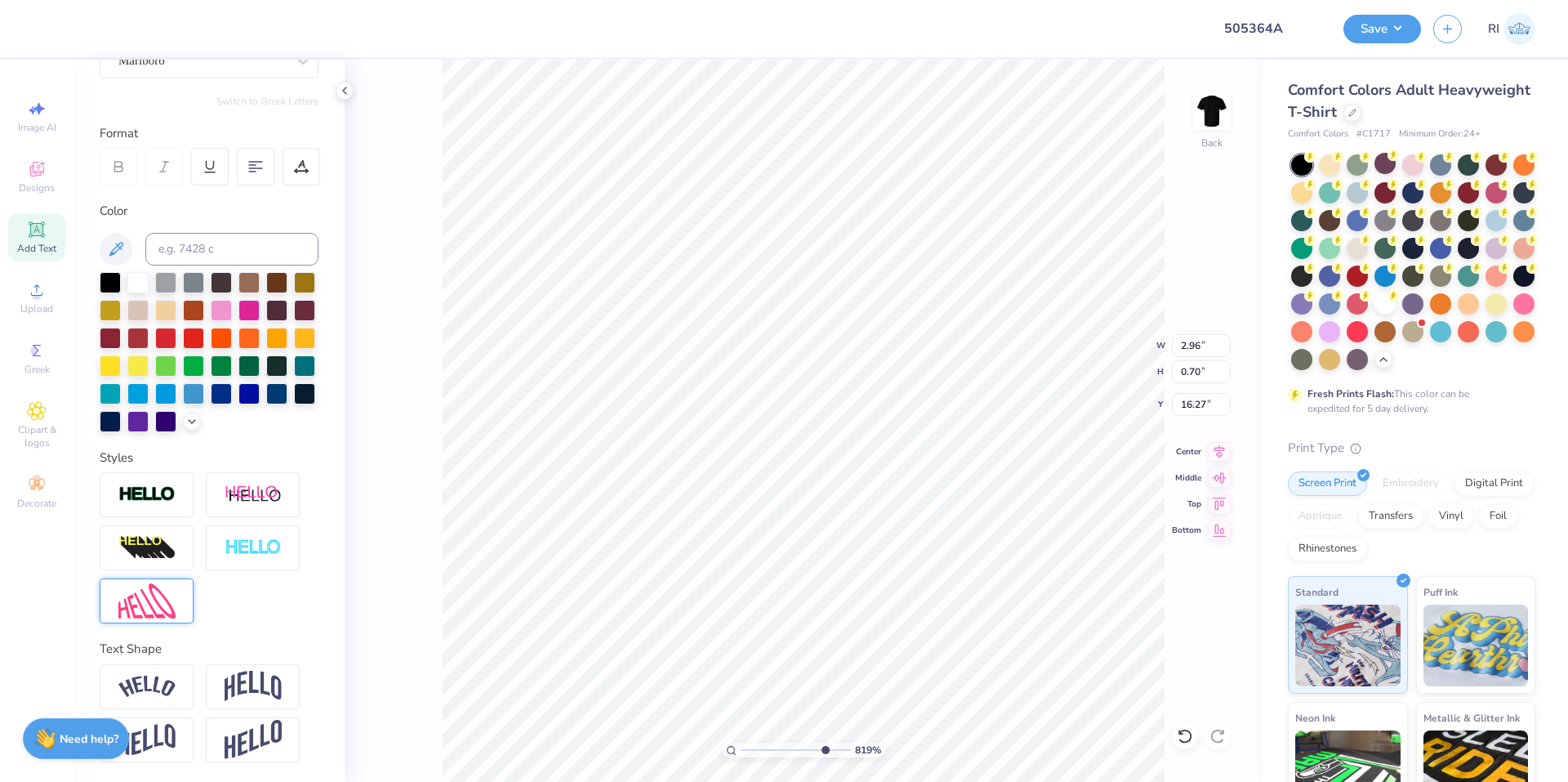
type input "8.18648829478635"
type textarea "2025"
type input "7.40707032156099"
type input "16.26"
type input "7.40707032156099"
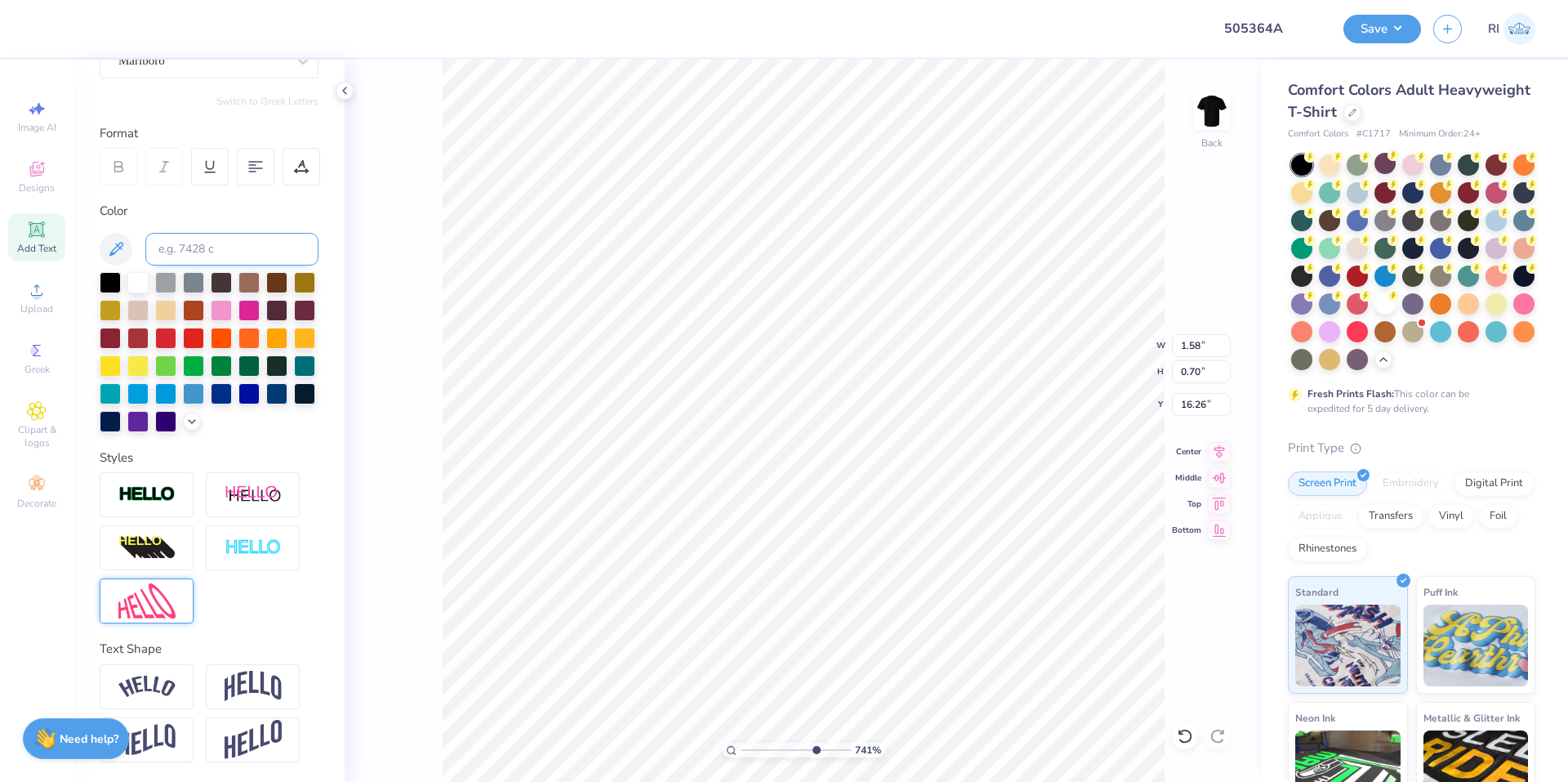
type input "1.91"
type input "0.84"
click at [301, 150] on div at bounding box center [302, 167] width 38 height 38
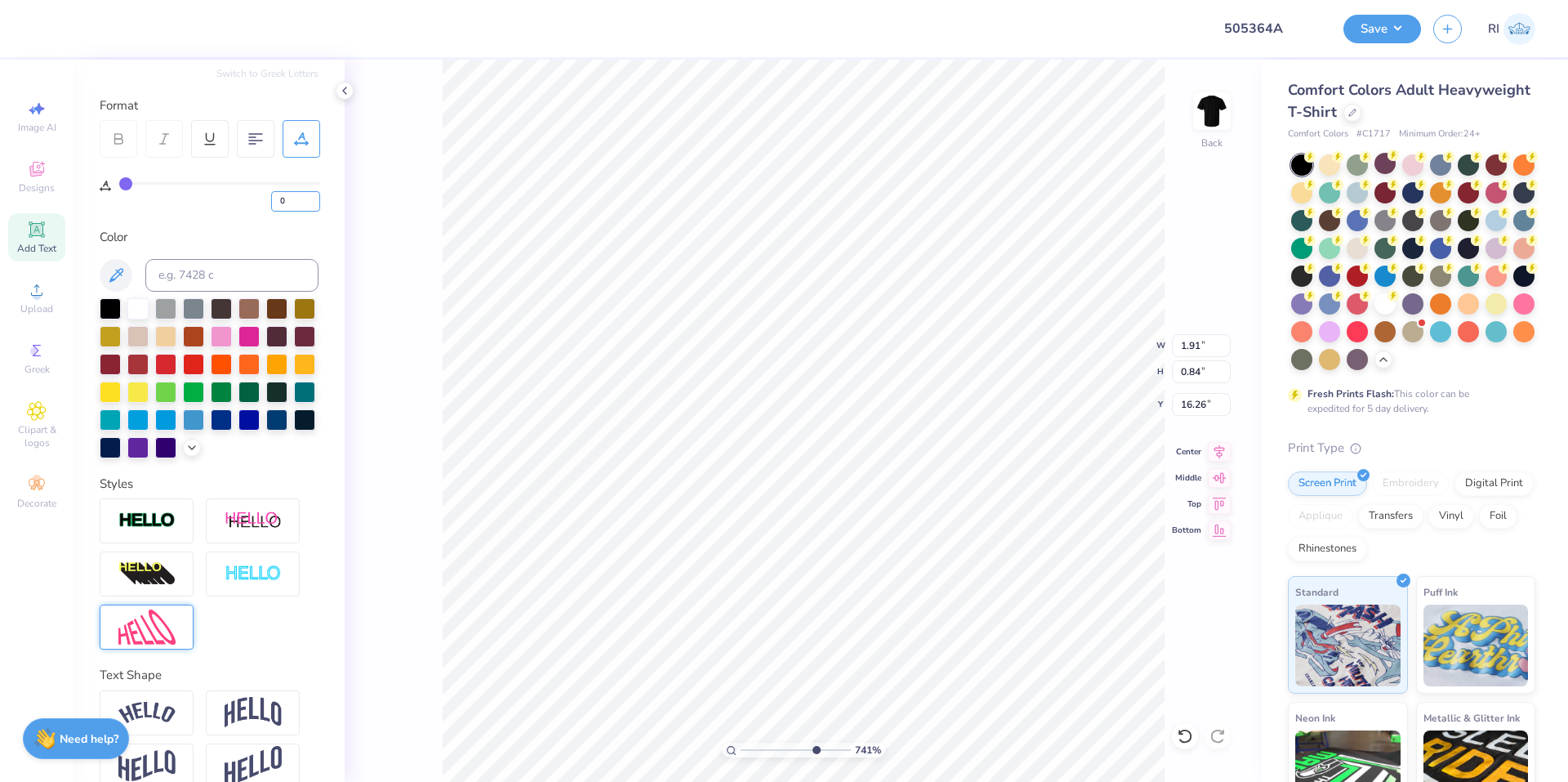
drag, startPoint x: 289, startPoint y: 195, endPoint x: 258, endPoint y: 194, distance: 31.1
click at [256, 198] on div "0" at bounding box center [219, 196] width 201 height 29
type input "4"
click at [248, 214] on div "Personalized Names Personalized Numbers Text Tool Add Font Font Marlboro Switch…" at bounding box center [209, 421] width 271 height 722
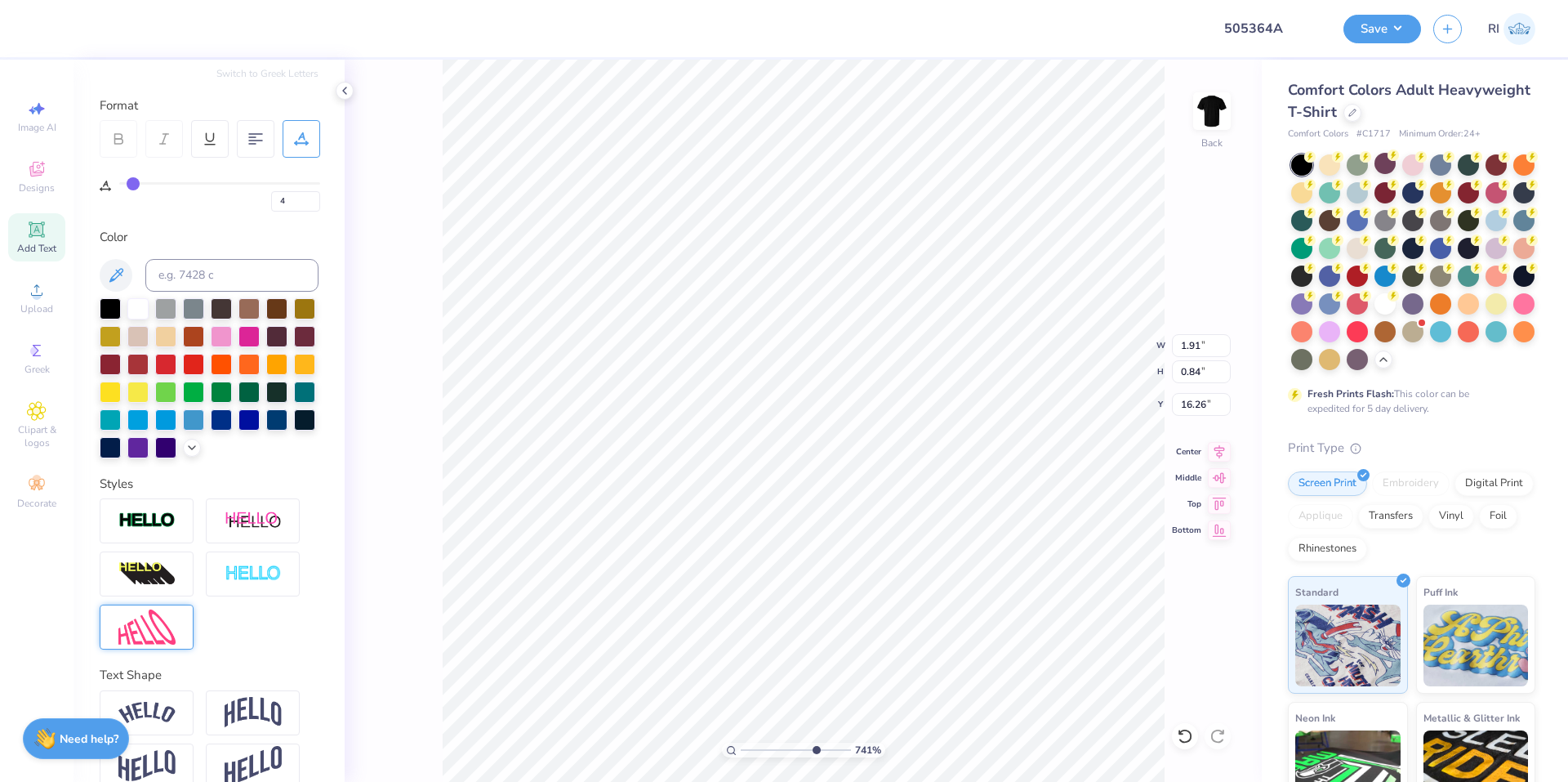
type input "7.40707032156099"
type input "2.05"
drag, startPoint x: 294, startPoint y: 201, endPoint x: 270, endPoint y: 202, distance: 23.7
click at [273, 200] on input "5" at bounding box center [295, 201] width 49 height 20
type input "5"
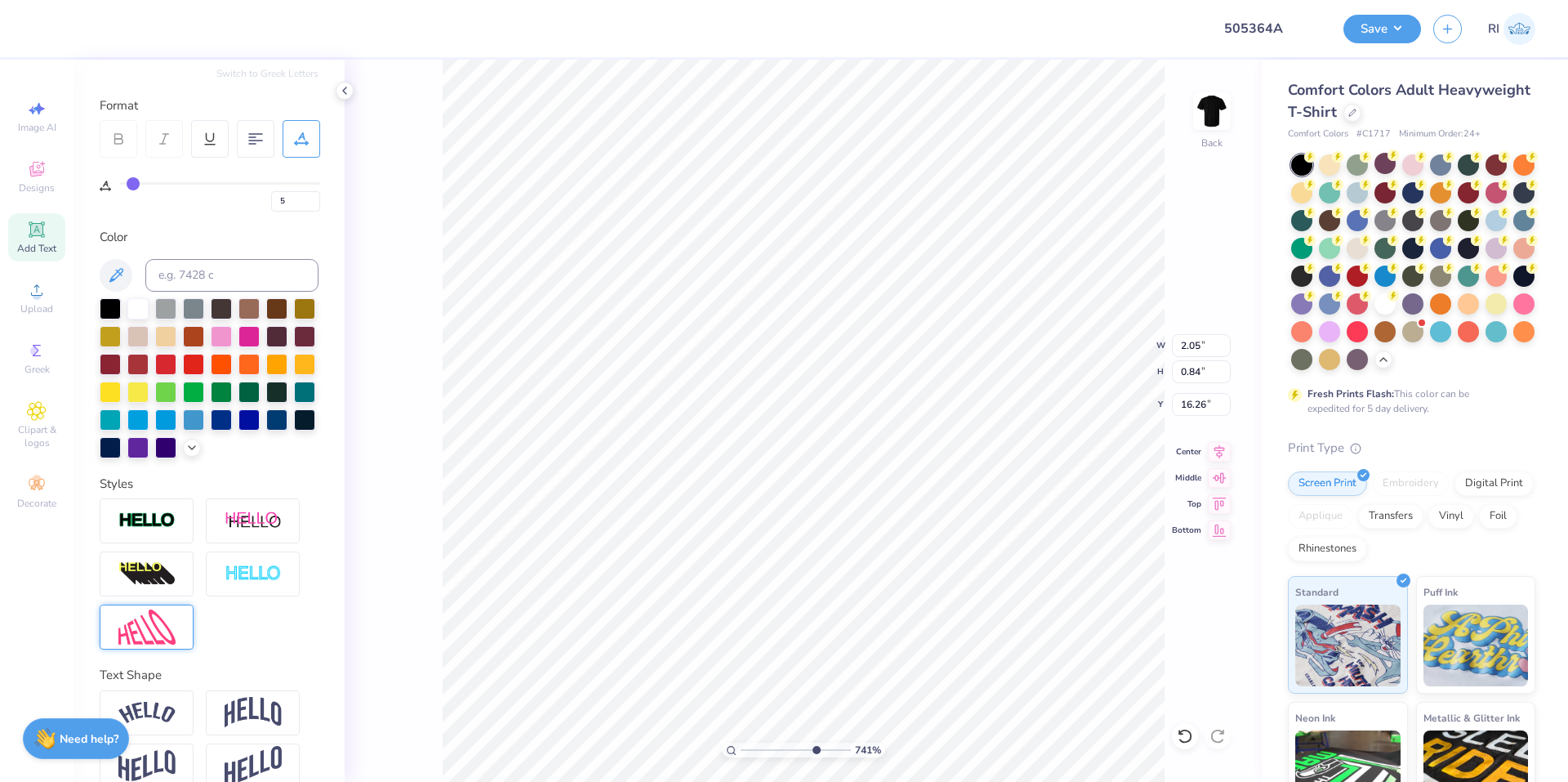
type input "5"
click at [261, 248] on div "Color" at bounding box center [209, 343] width 219 height 230
type input "7.40707032156099"
type input "2.09"
type input "7.40707032156099"
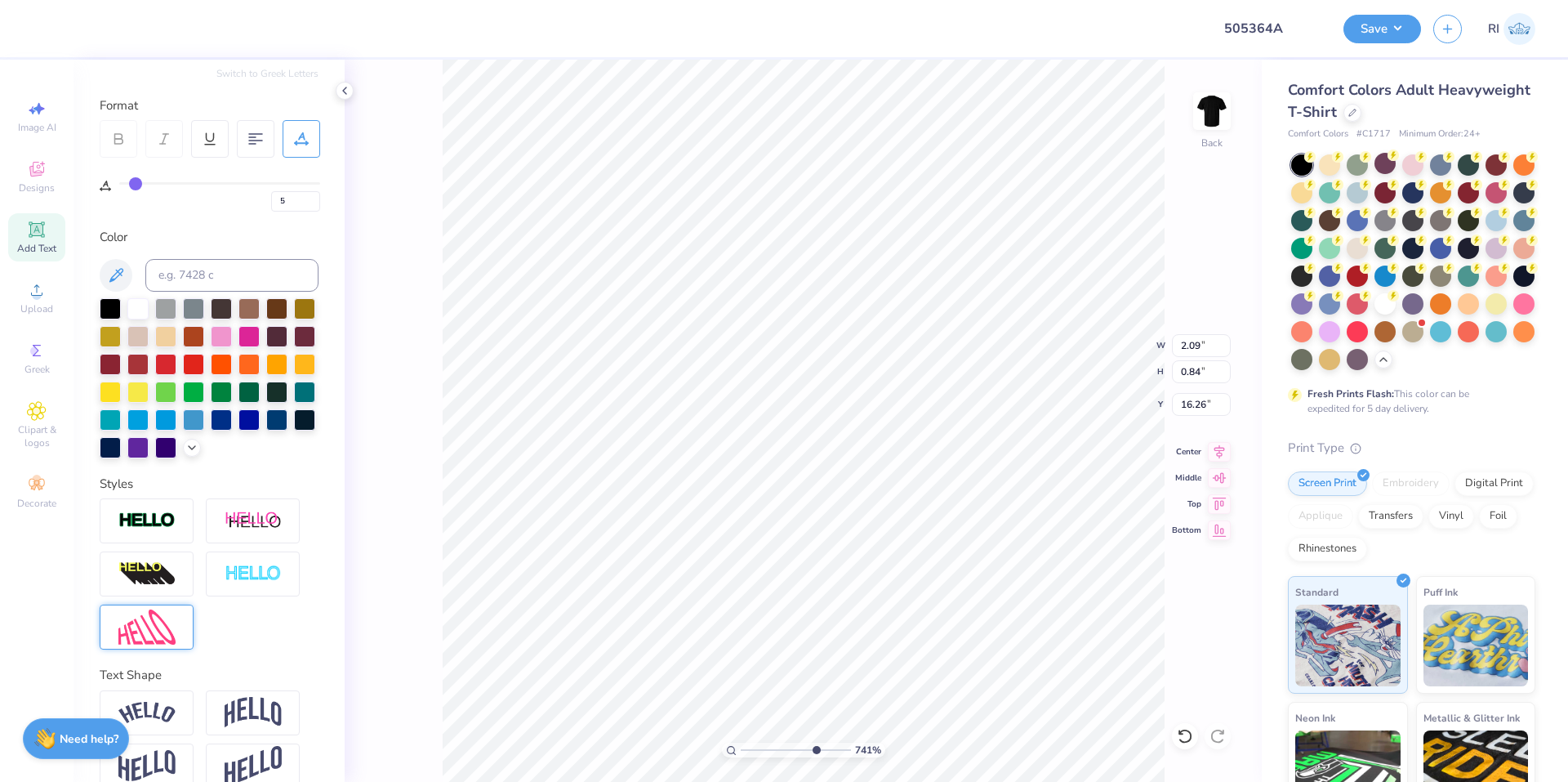
type input "16.28"
click at [1187, 731] on icon at bounding box center [1185, 736] width 14 height 15
click at [1184, 731] on icon at bounding box center [1185, 736] width 16 height 16
type input "7.40707032156099"
type input "2.05"
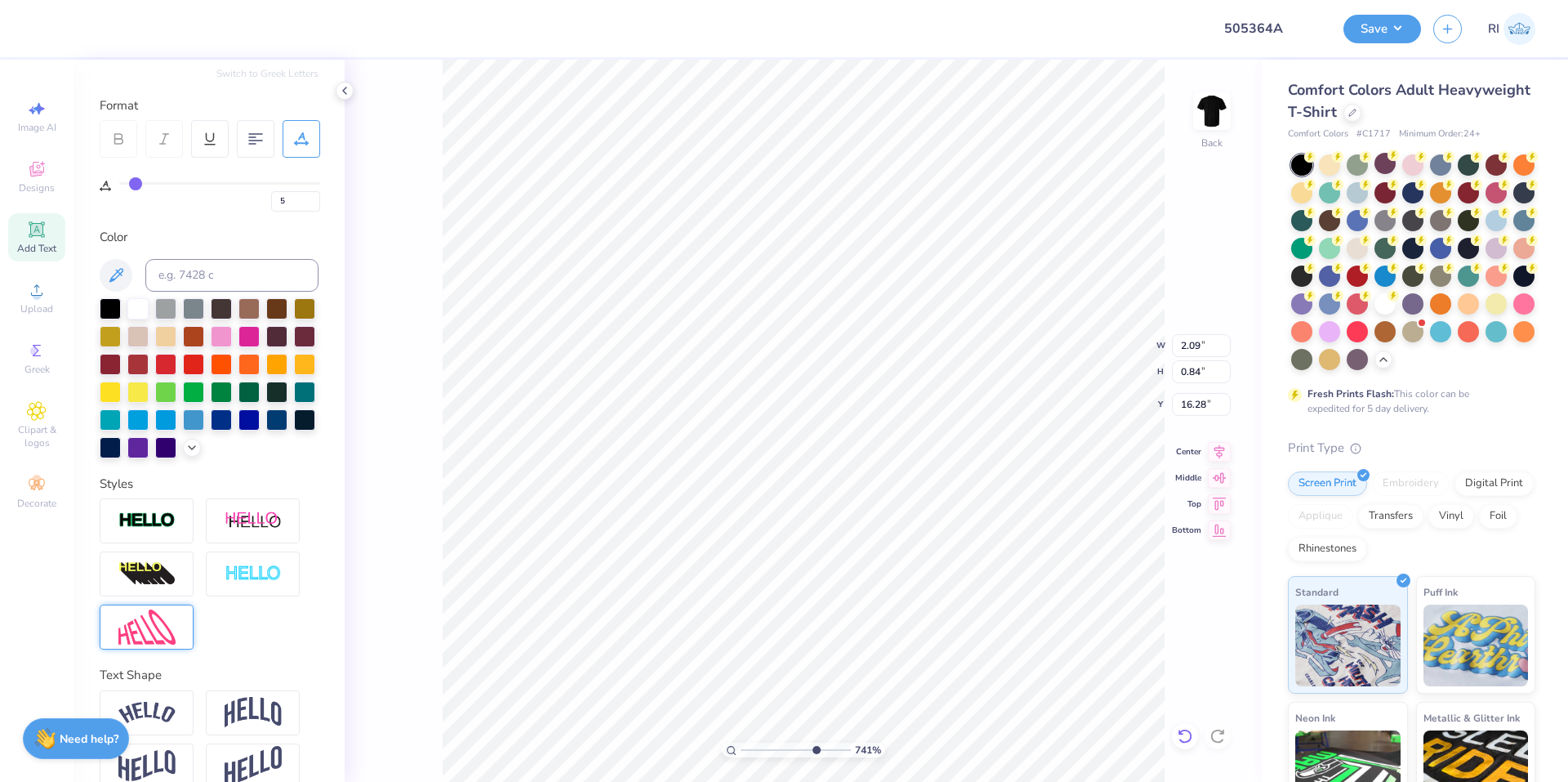
type input "16.26"
type input "4"
click at [1184, 731] on icon at bounding box center [1185, 736] width 16 height 16
type input "7.40707032156099"
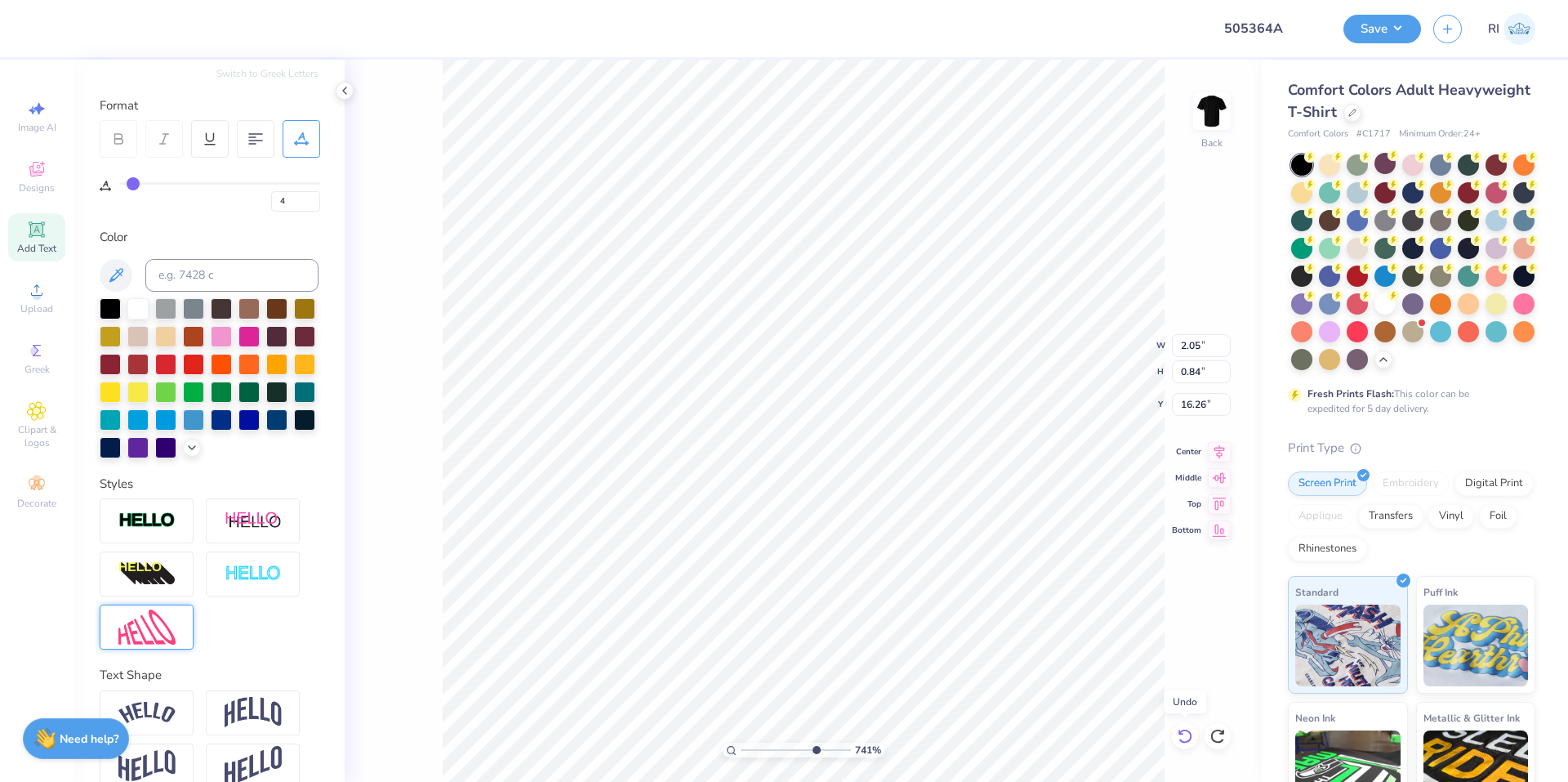
type input "1.91"
type input "0"
click at [1184, 729] on icon at bounding box center [1185, 736] width 14 height 15
type input "7.40707032156099"
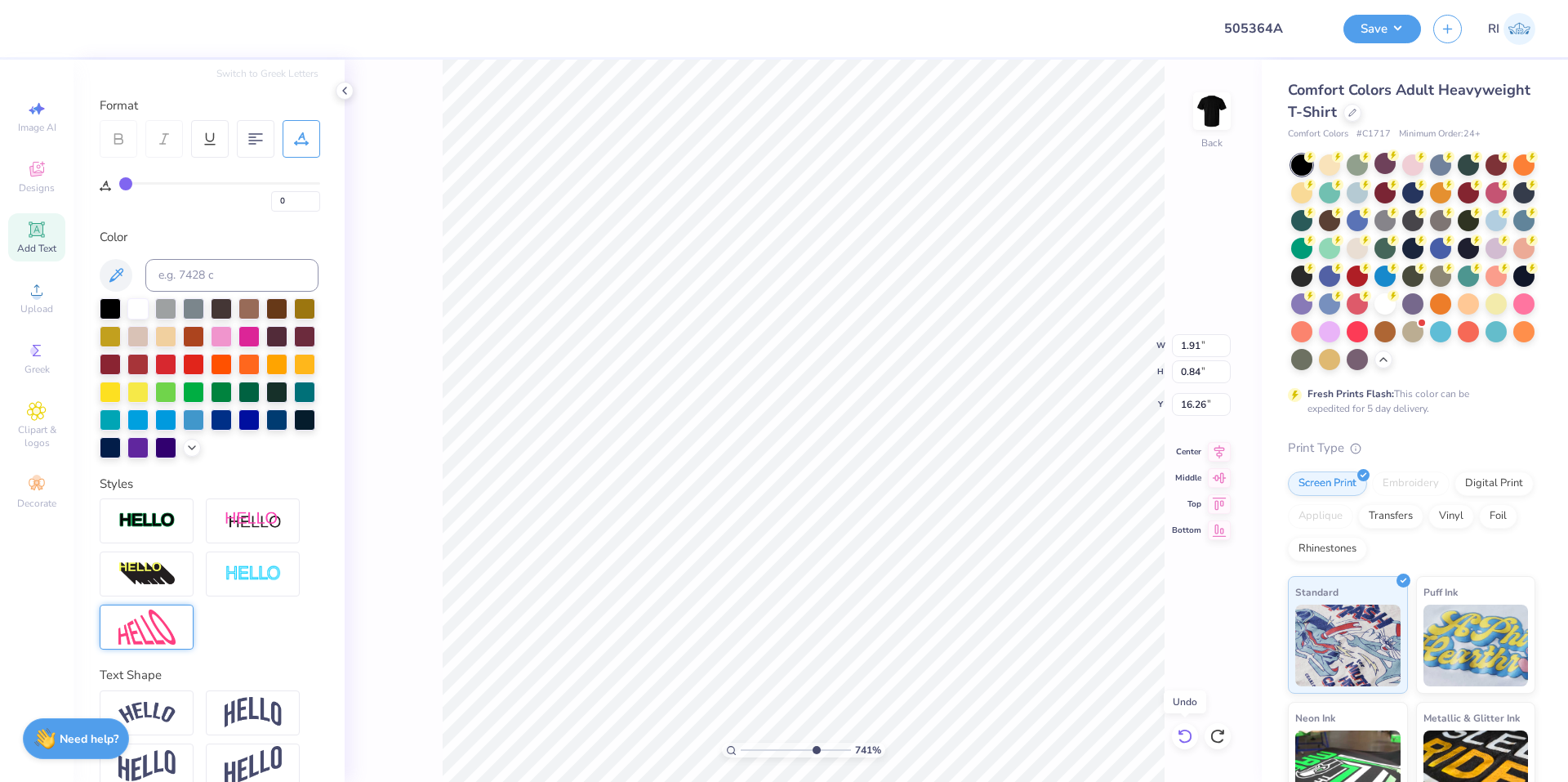
type input "1.58"
type input "0.70"
click at [1184, 729] on icon at bounding box center [1185, 736] width 14 height 15
type input "7.40707032156099"
type input "16.27"
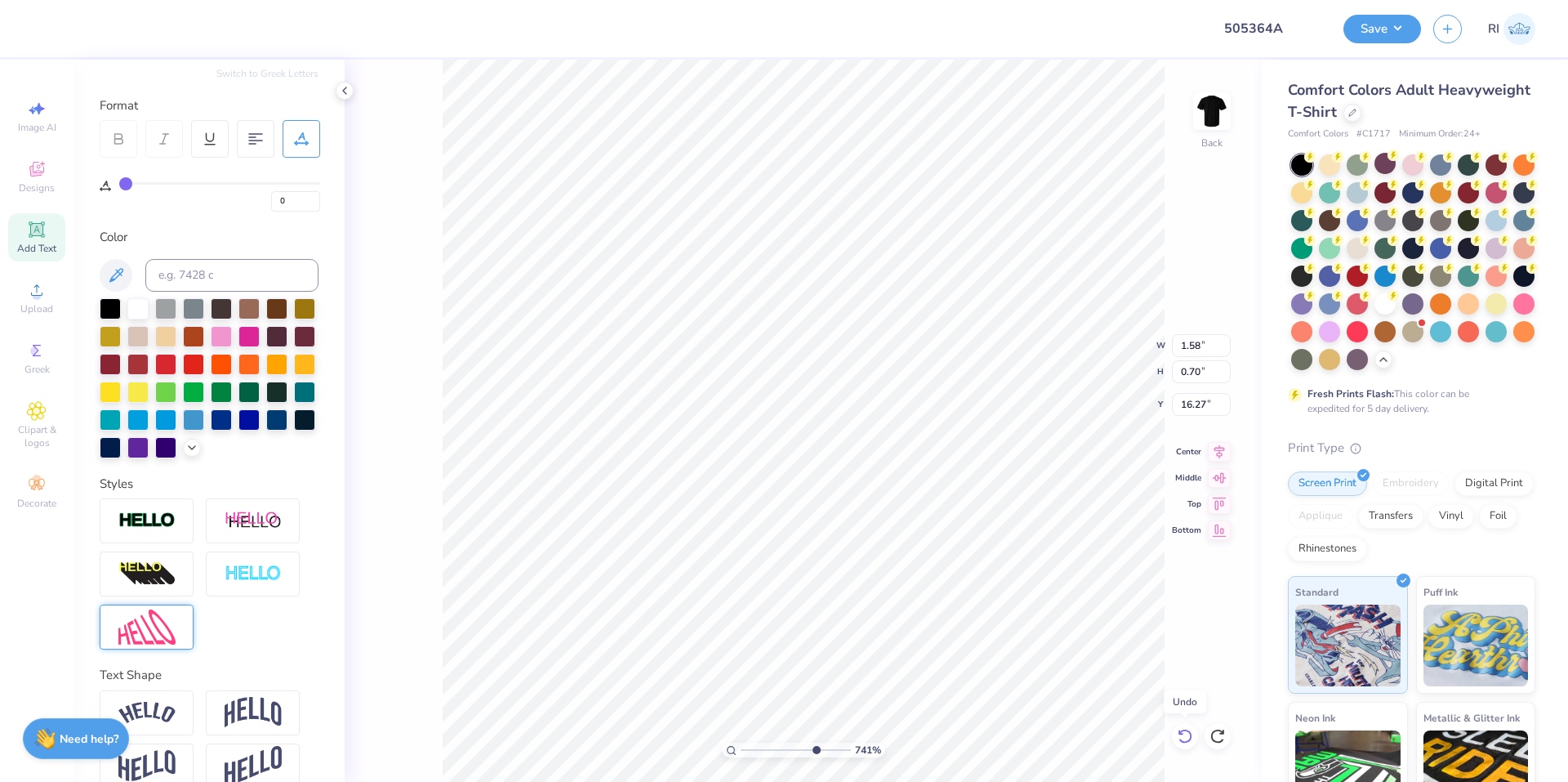
click at [1184, 729] on icon at bounding box center [1185, 736] width 14 height 15
type input "7.40707032156099"
type input "2.96"
type input "7.40707032156099"
type input "16.42"
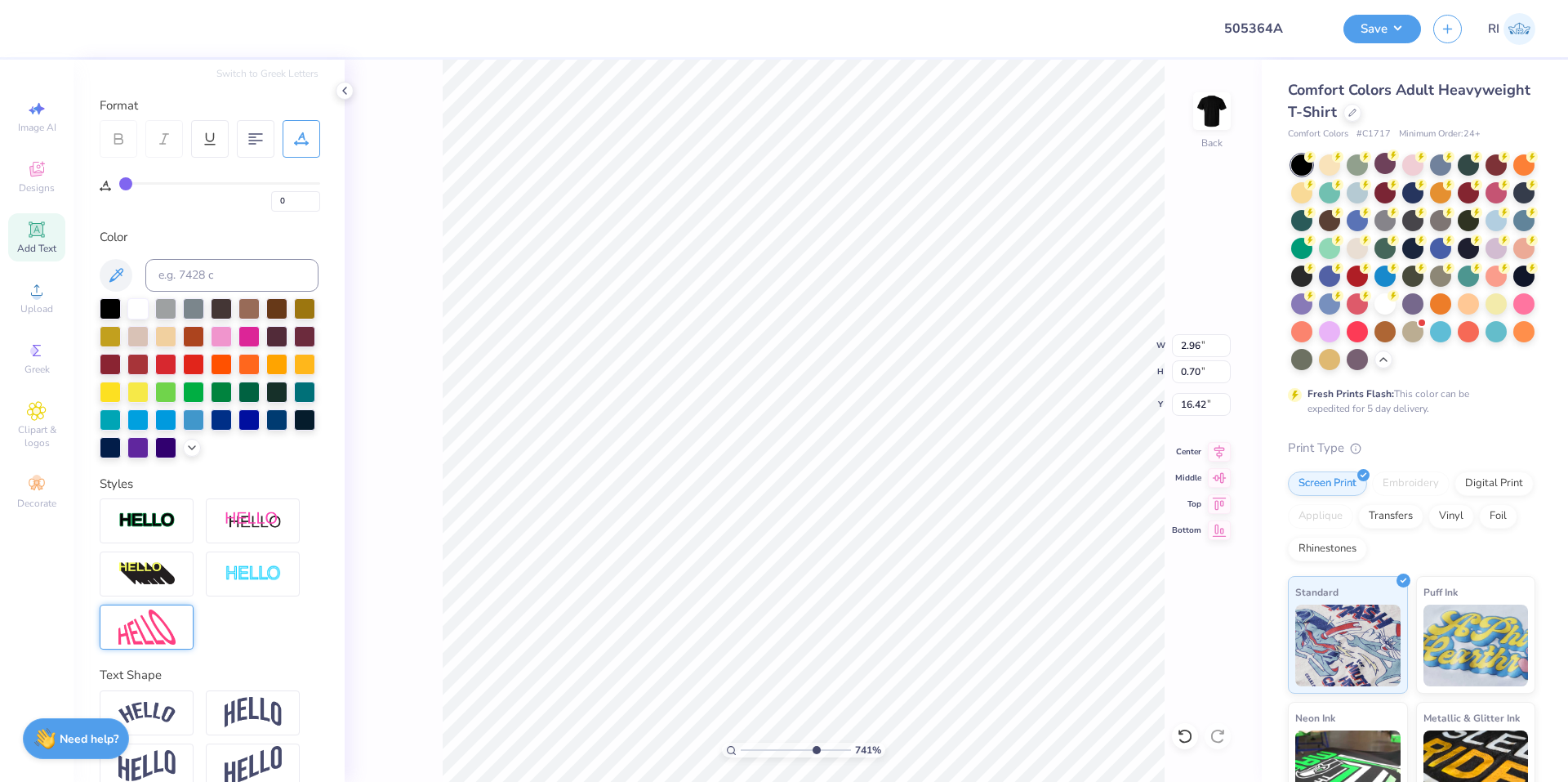
scroll to position [250, 0]
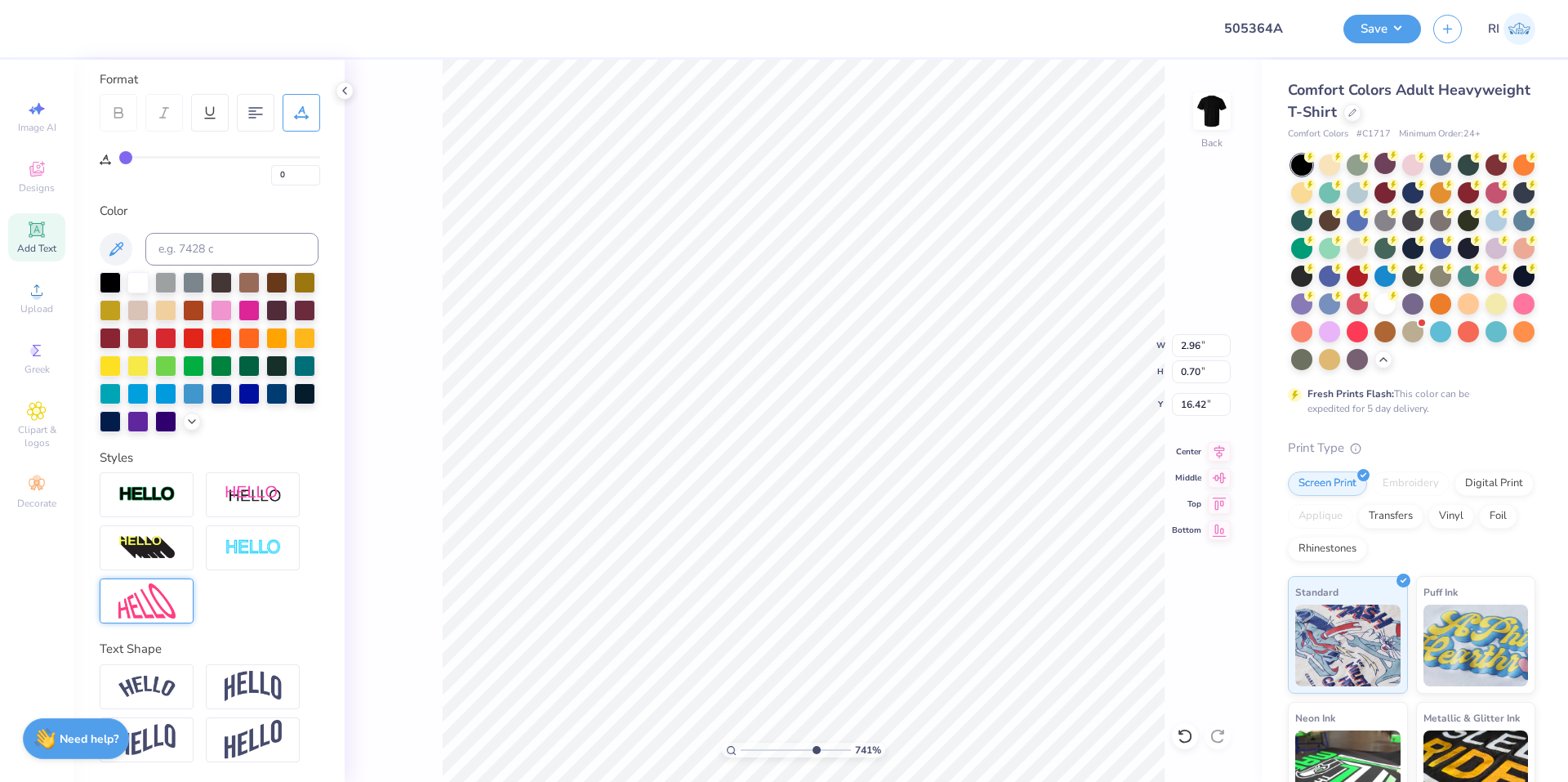
click at [144, 604] on img at bounding box center [146, 600] width 57 height 35
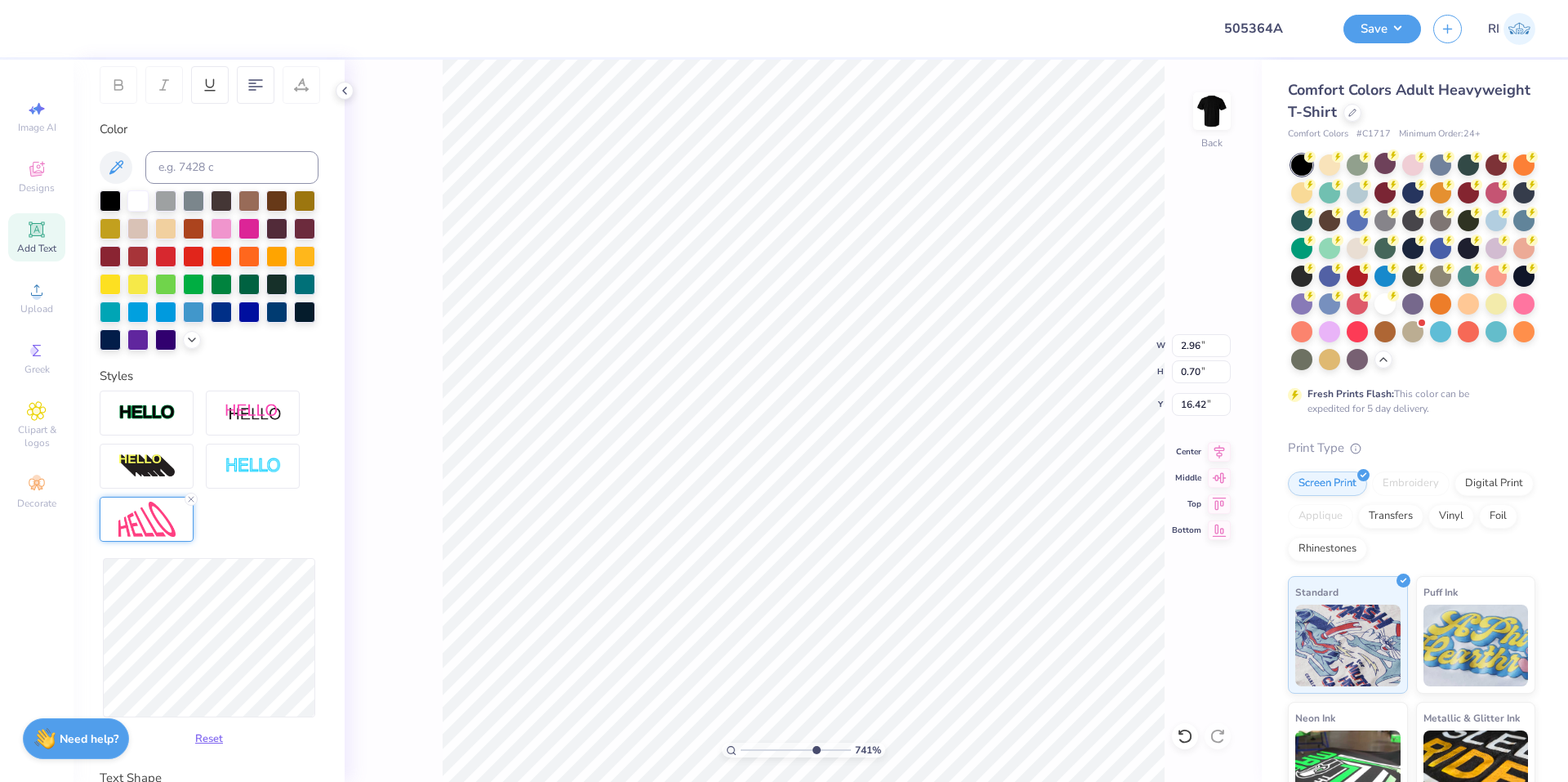
type input "7.40707032156099"
type input "2.97"
type input "0.96"
type input "16.29"
type input "7.40707032156099"
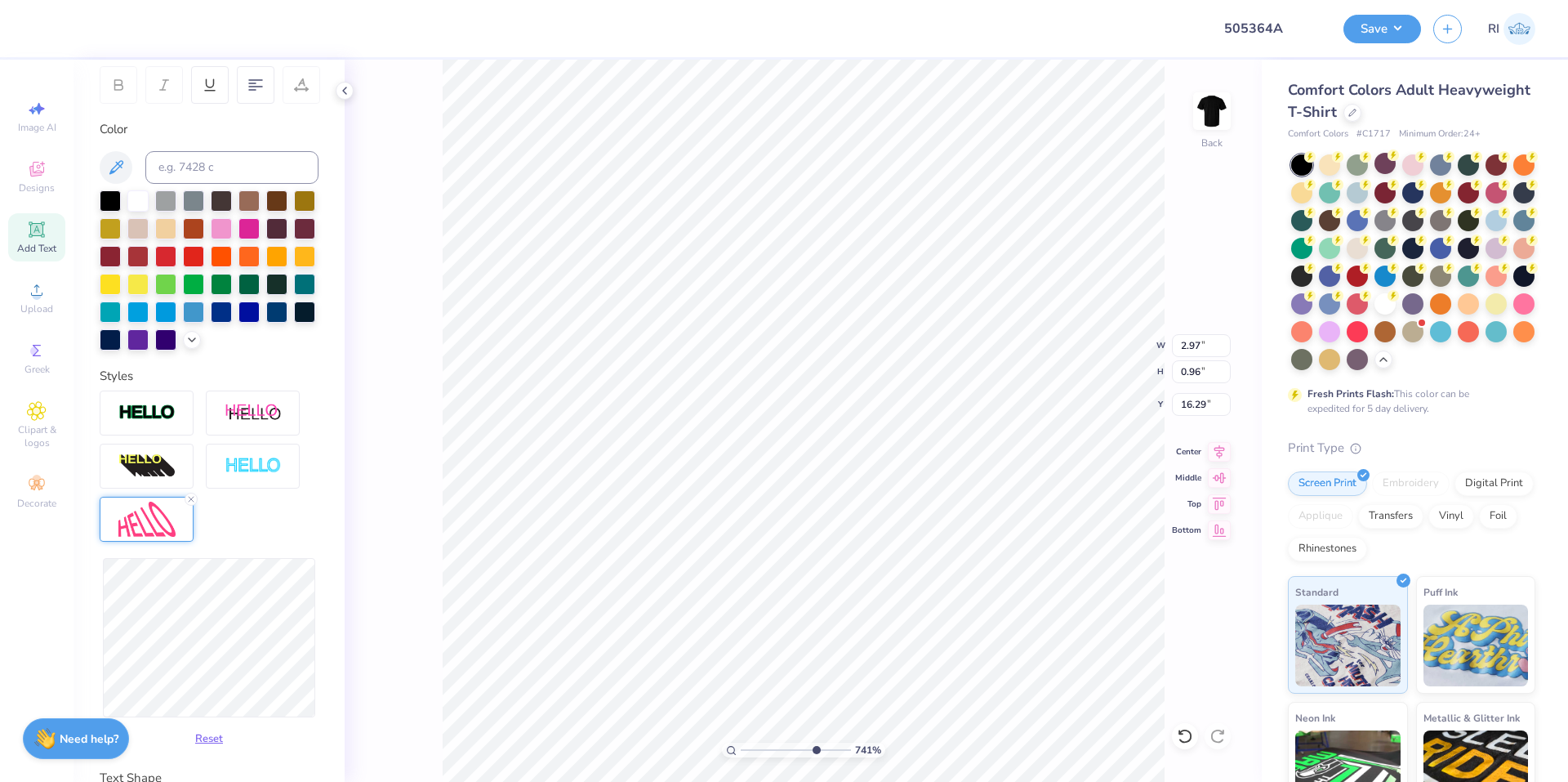
type input "2.96"
type input "0.97"
type input "16.28"
type input "7.40707032156099"
type input "16.15"
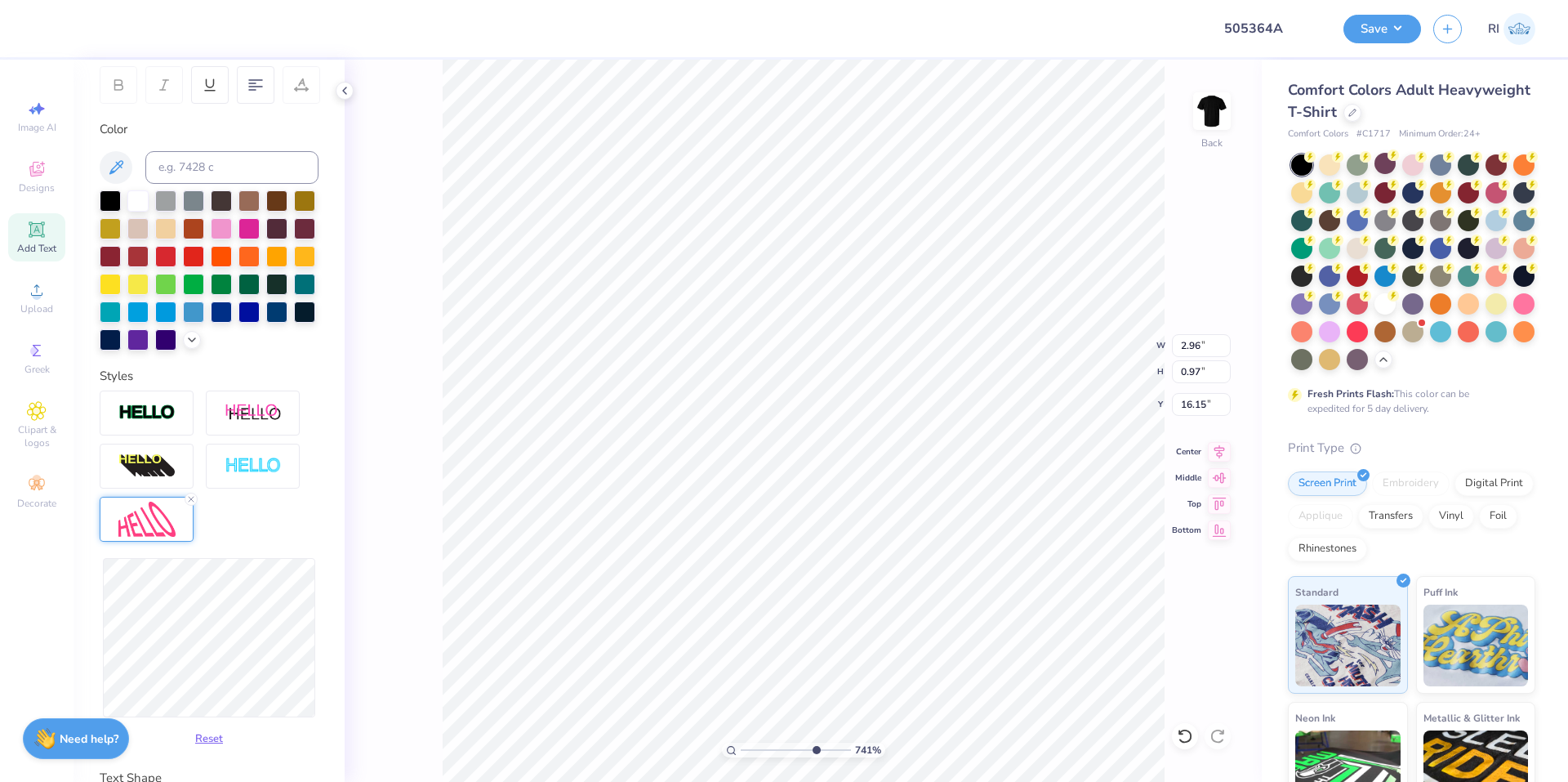
type input "7.40707032156099"
type input "2.94"
type input "0.96"
type input "16.16"
type input "7.40707032156099"
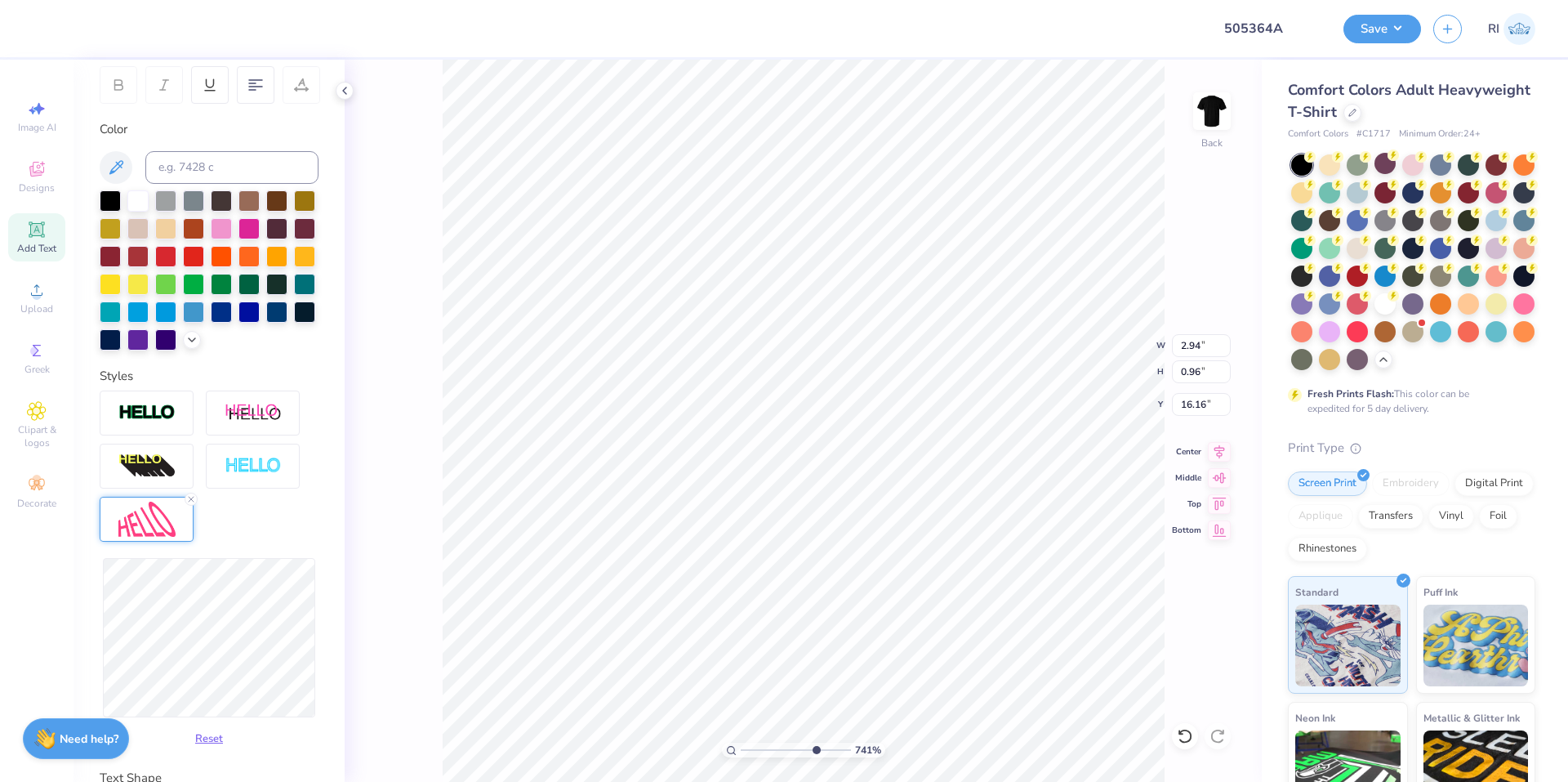
type input "0.86"
type input "16.21"
type input "7.40707032156099"
type input "16.25"
type input "7.40707032156099"
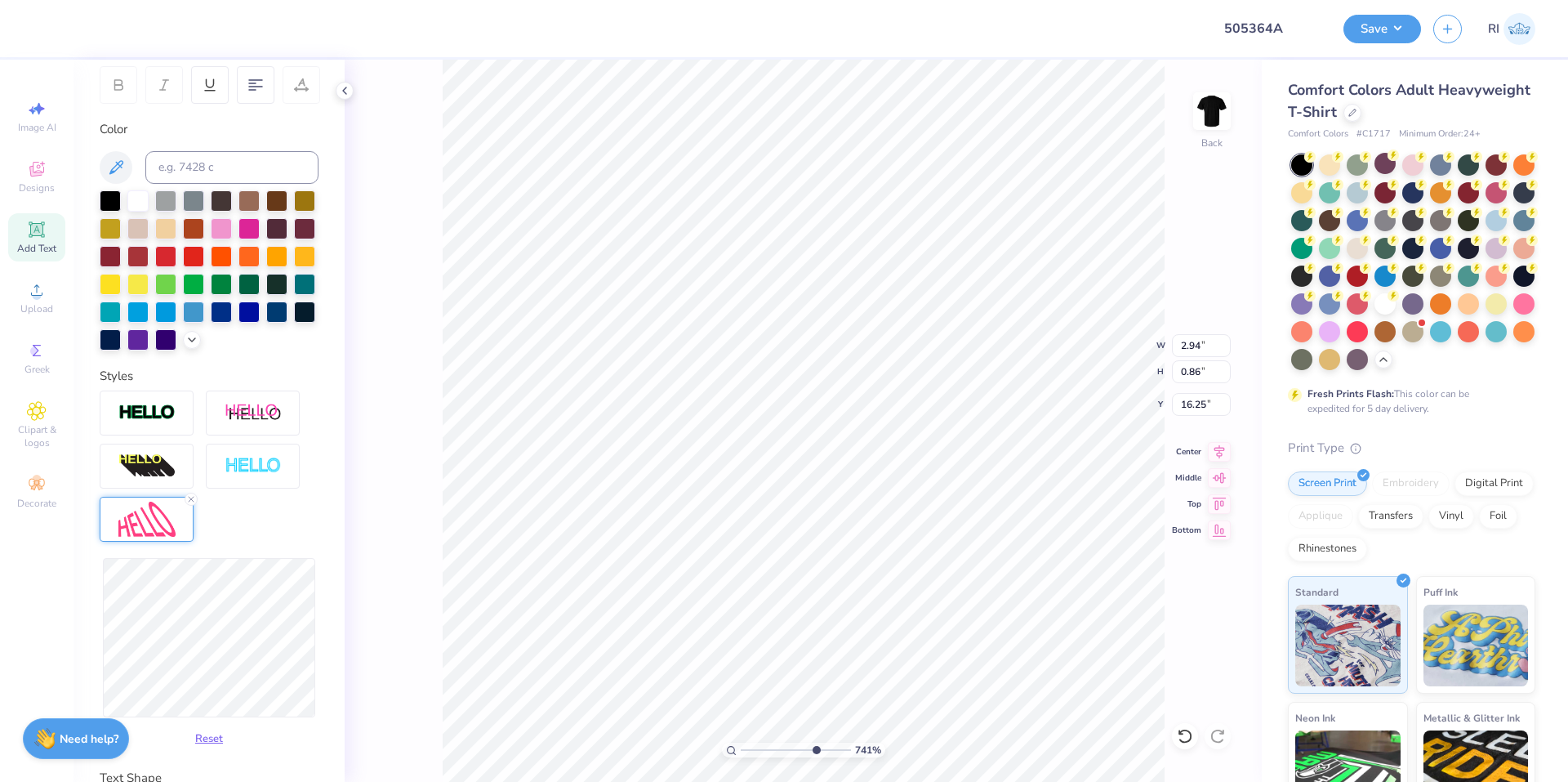
type input "0.87"
click at [921, 471] on li "Duplicate" at bounding box center [954, 475] width 128 height 32
type input "2.22962763702902"
type input "17.25"
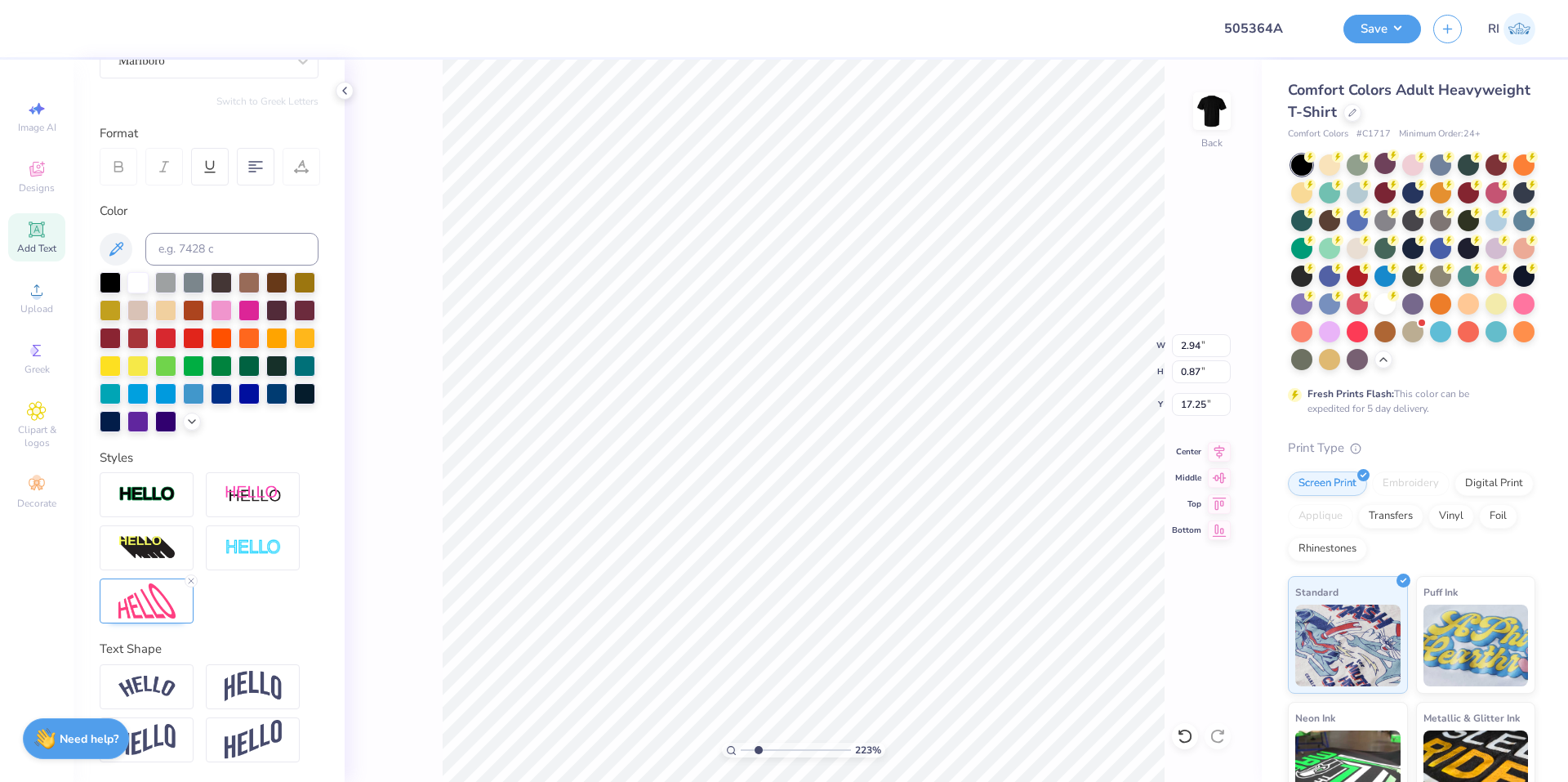
type input "2.22962763702902"
type input "19.11"
click at [189, 576] on icon at bounding box center [191, 581] width 10 height 10
type input "2.22962763702902"
type input "2.96"
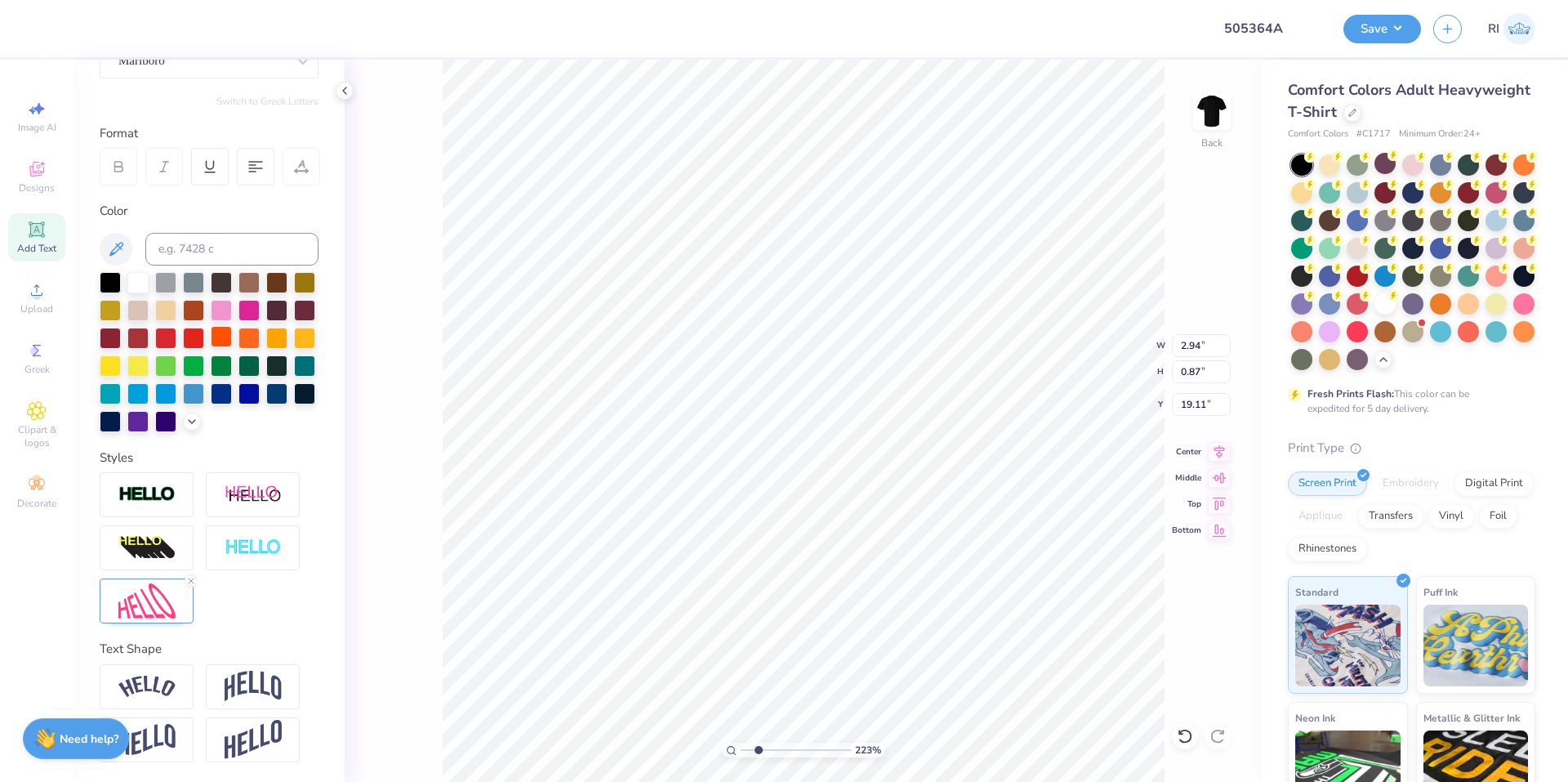
type input "0.70"
type input "19.20"
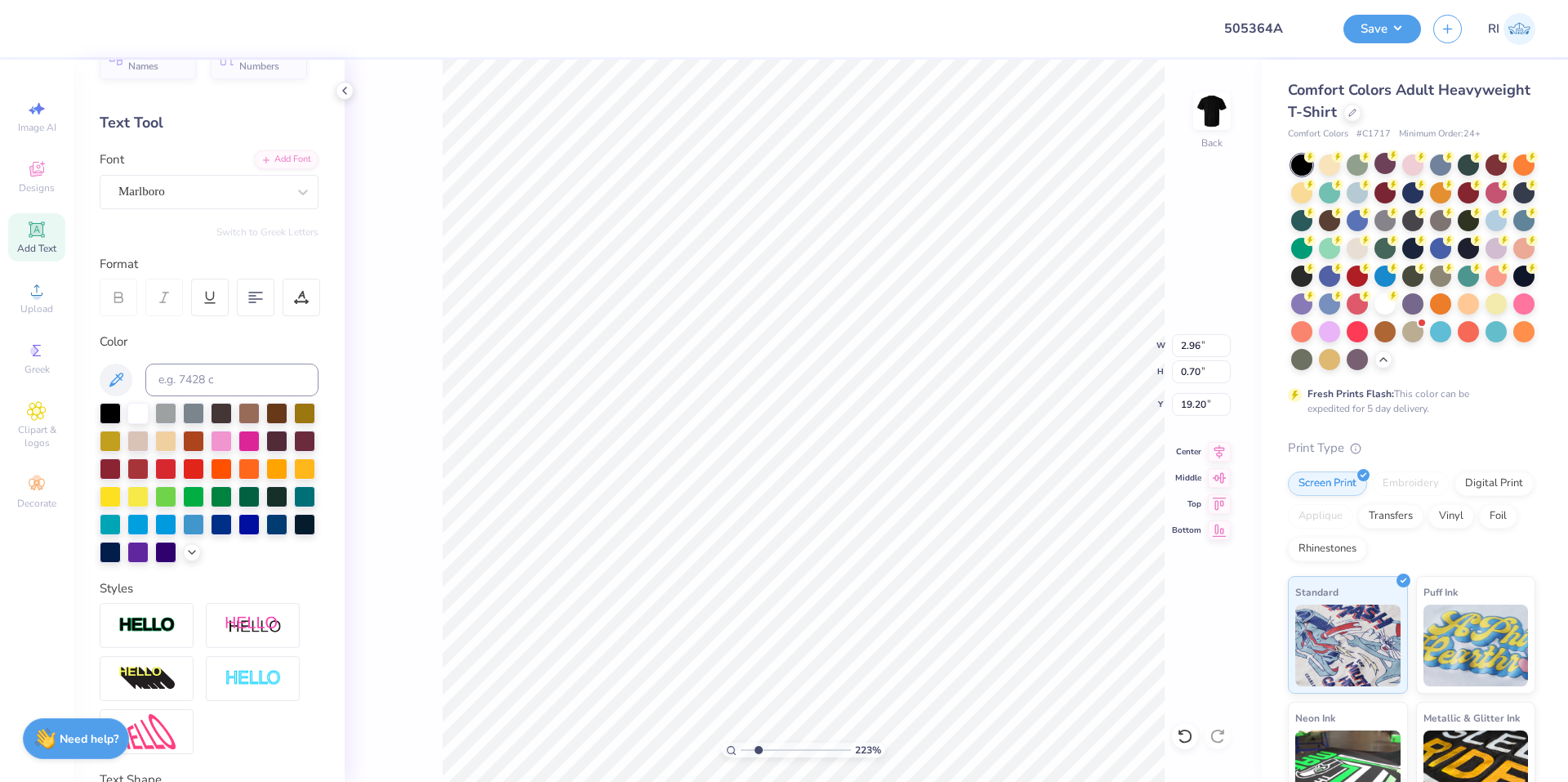
scroll to position [33, 0]
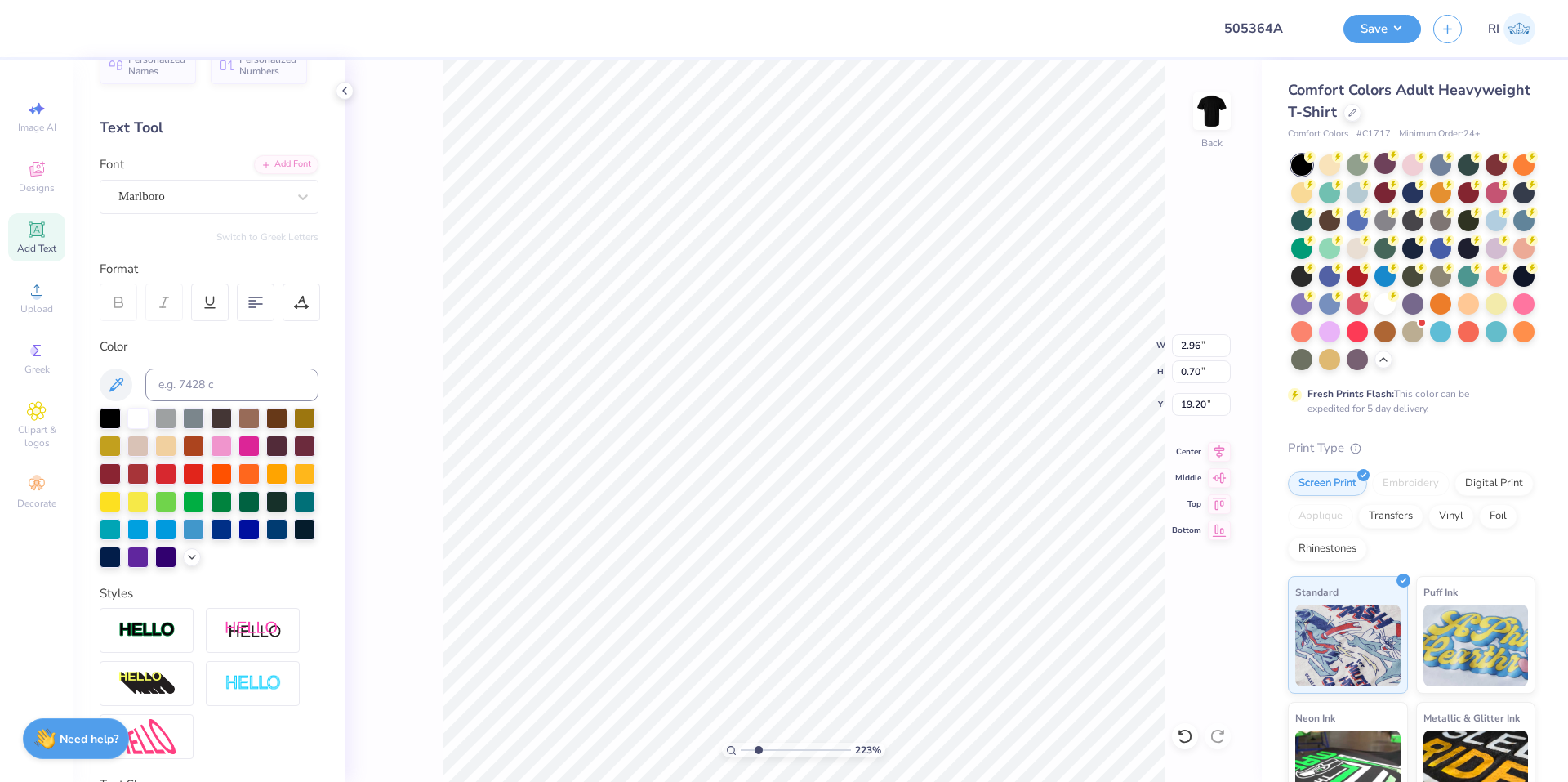
click at [276, 154] on div "Personalized Names Personalized Numbers Text Tool Add Font Font Marlboro Switch…" at bounding box center [209, 421] width 271 height 722
click at [282, 163] on div "Add Font" at bounding box center [286, 163] width 65 height 19
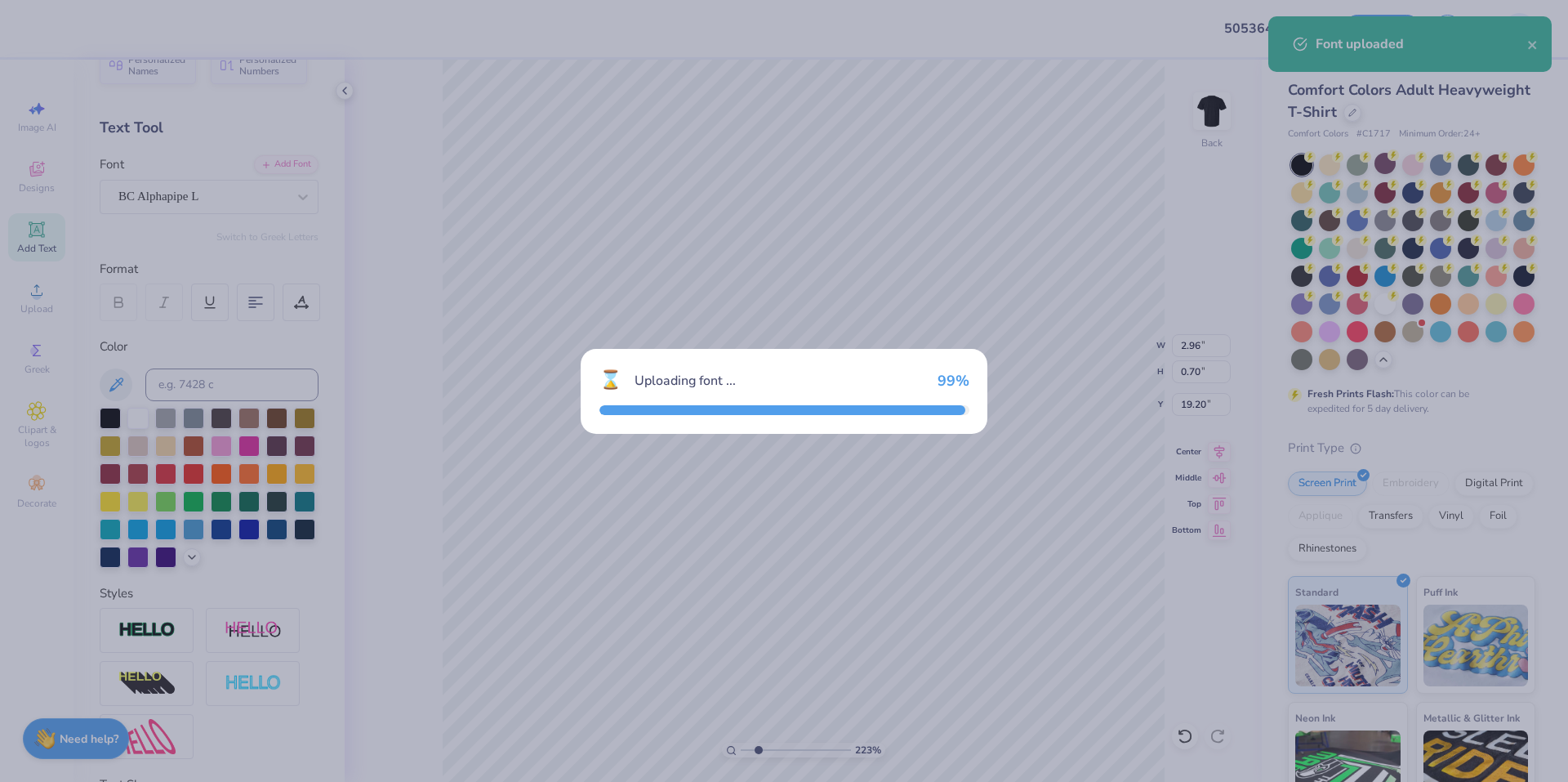
type input "2.22962763702902"
type input "3.00"
type input "0.72"
type input "19.19"
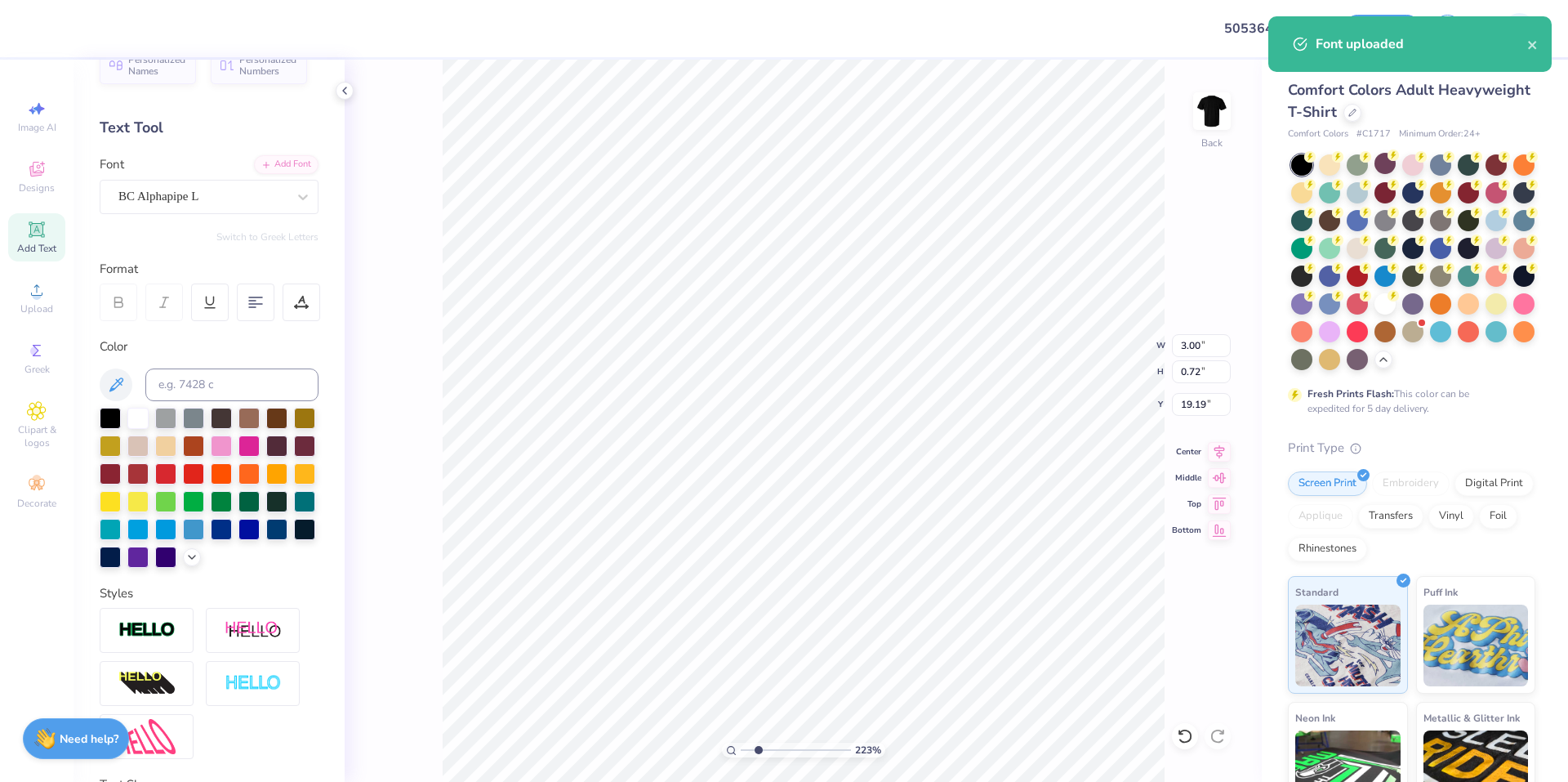
scroll to position [14, 2]
type input "2.22962763702902"
type textarea "2 B 2 5"
type input "2.22962763702902"
type textarea "2 Bet 2 5"
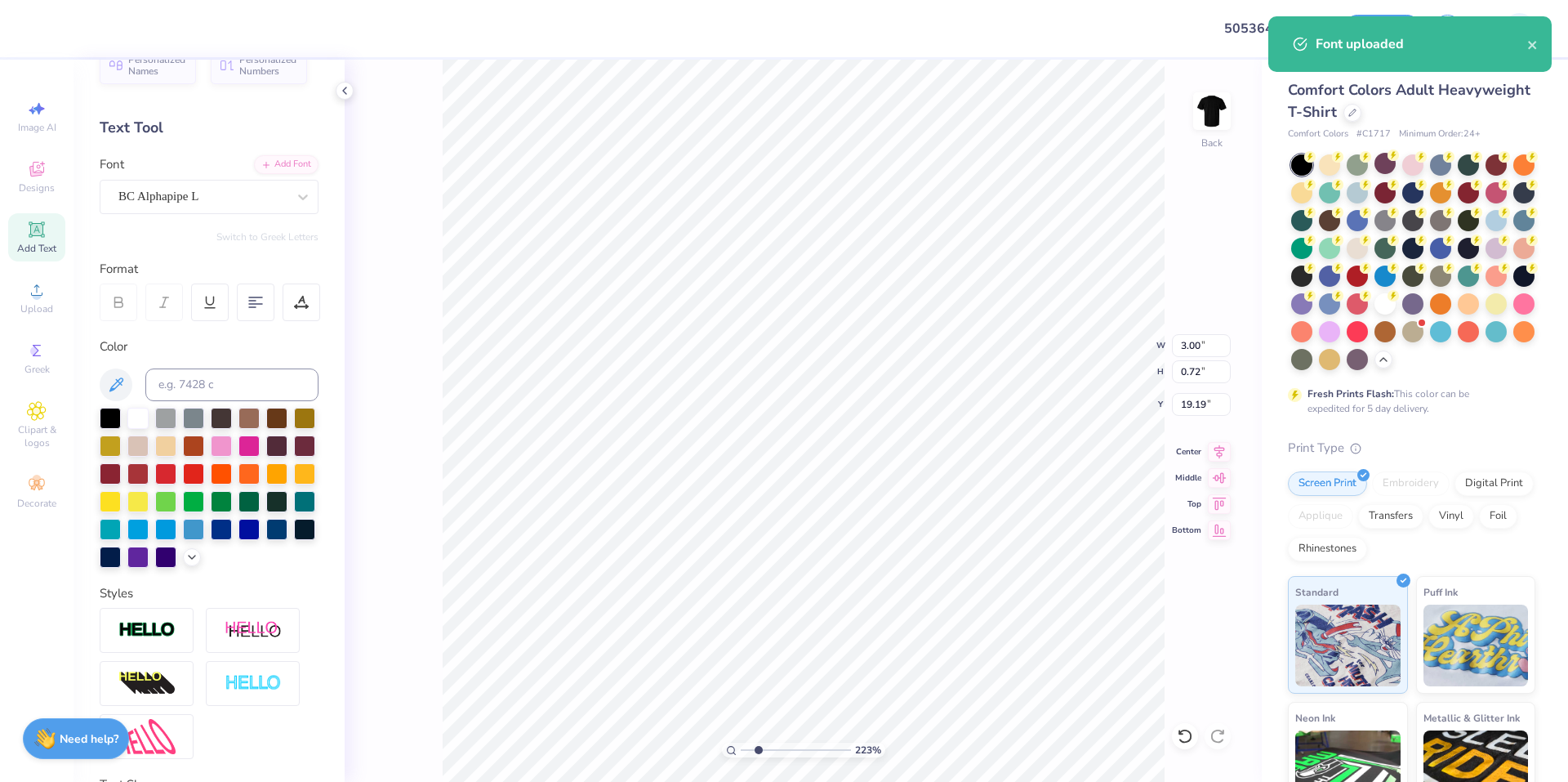
scroll to position [14, 3]
type input "2.22962763702902"
type textarea "2 Bett 2 5"
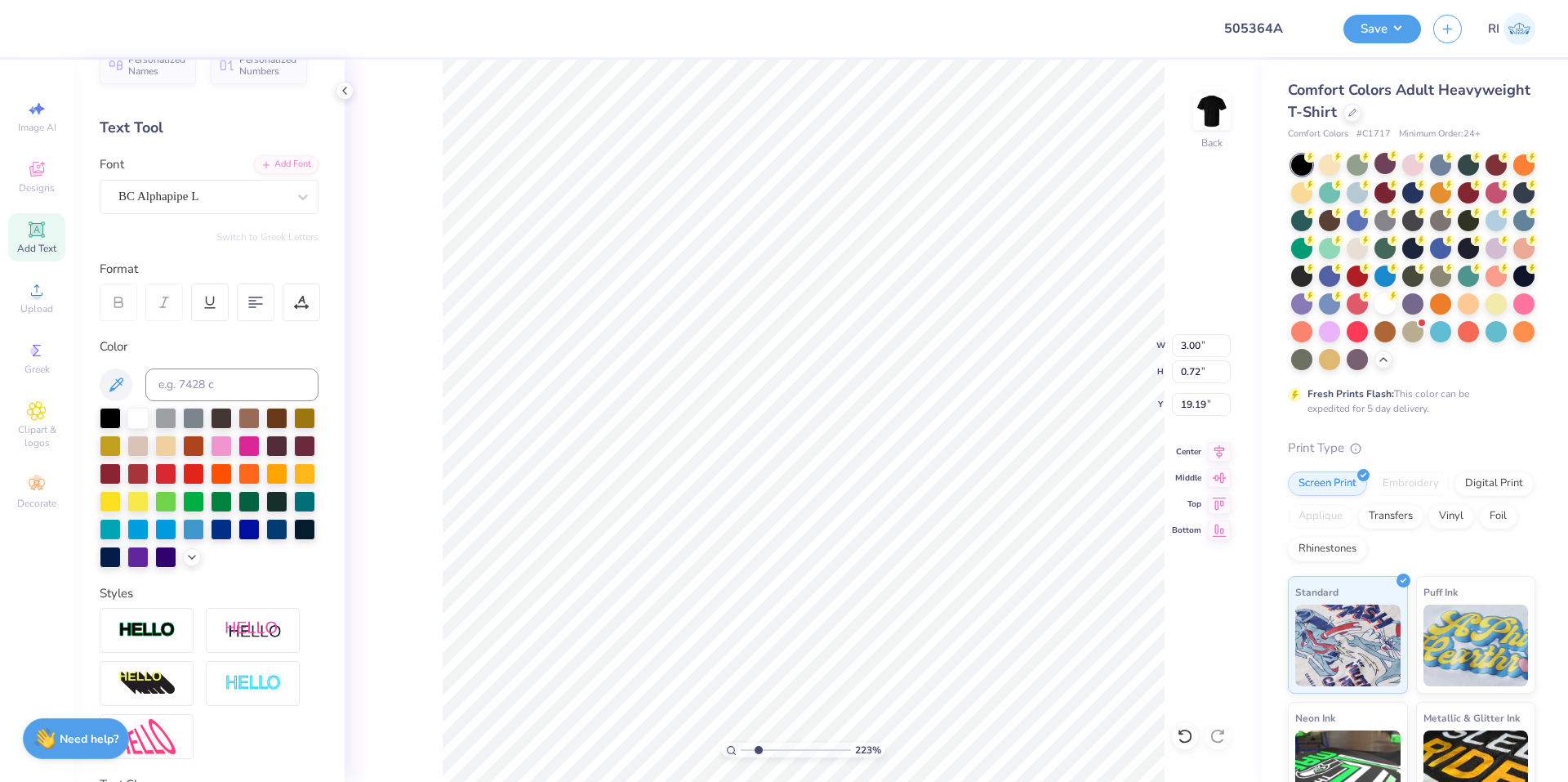
type input "2.22962763702902"
type textarea "B"
type input "2.22962763702902"
type textarea "Be"
type input "2.22962763702902"
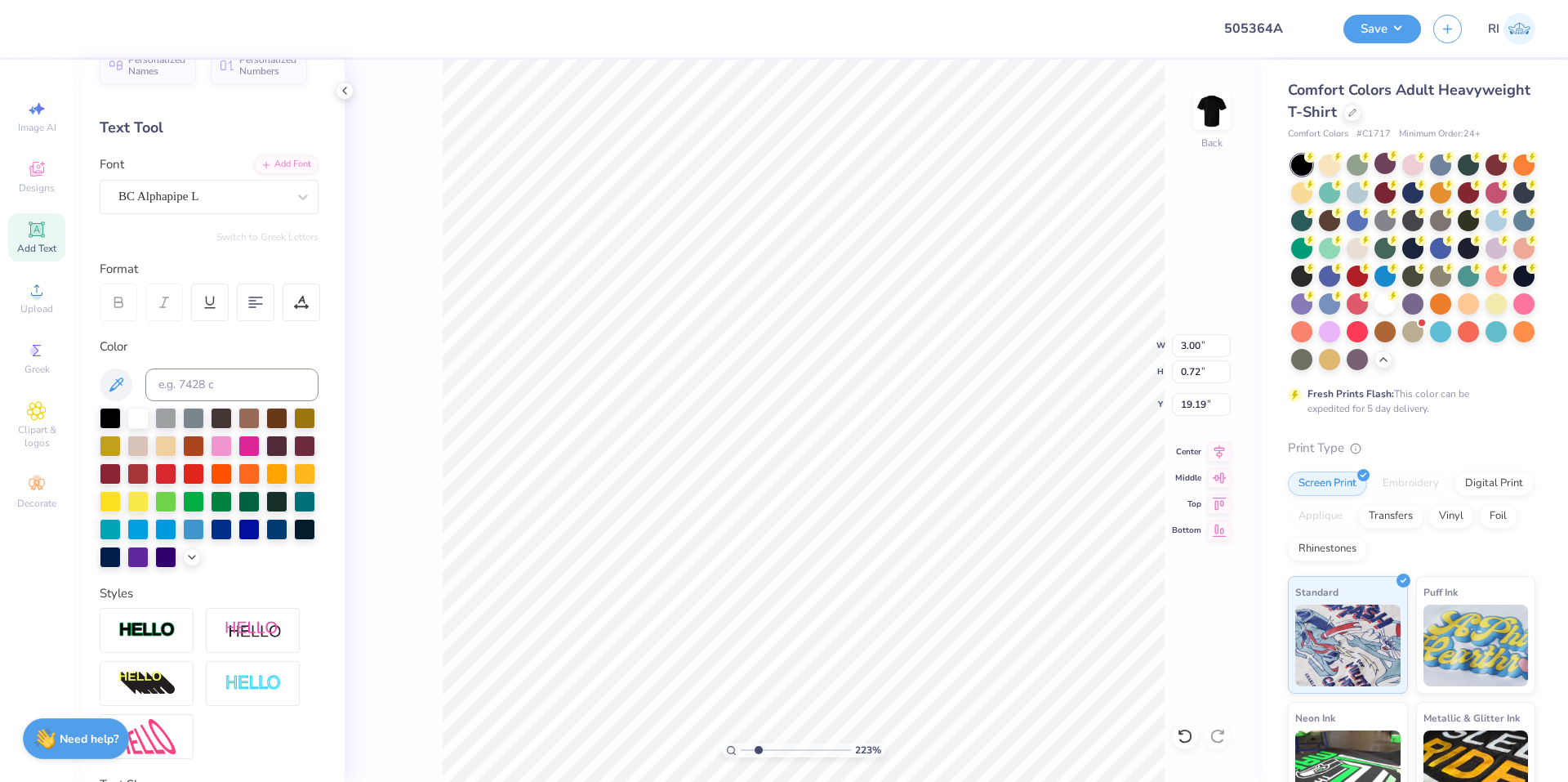
type textarea "Bet"
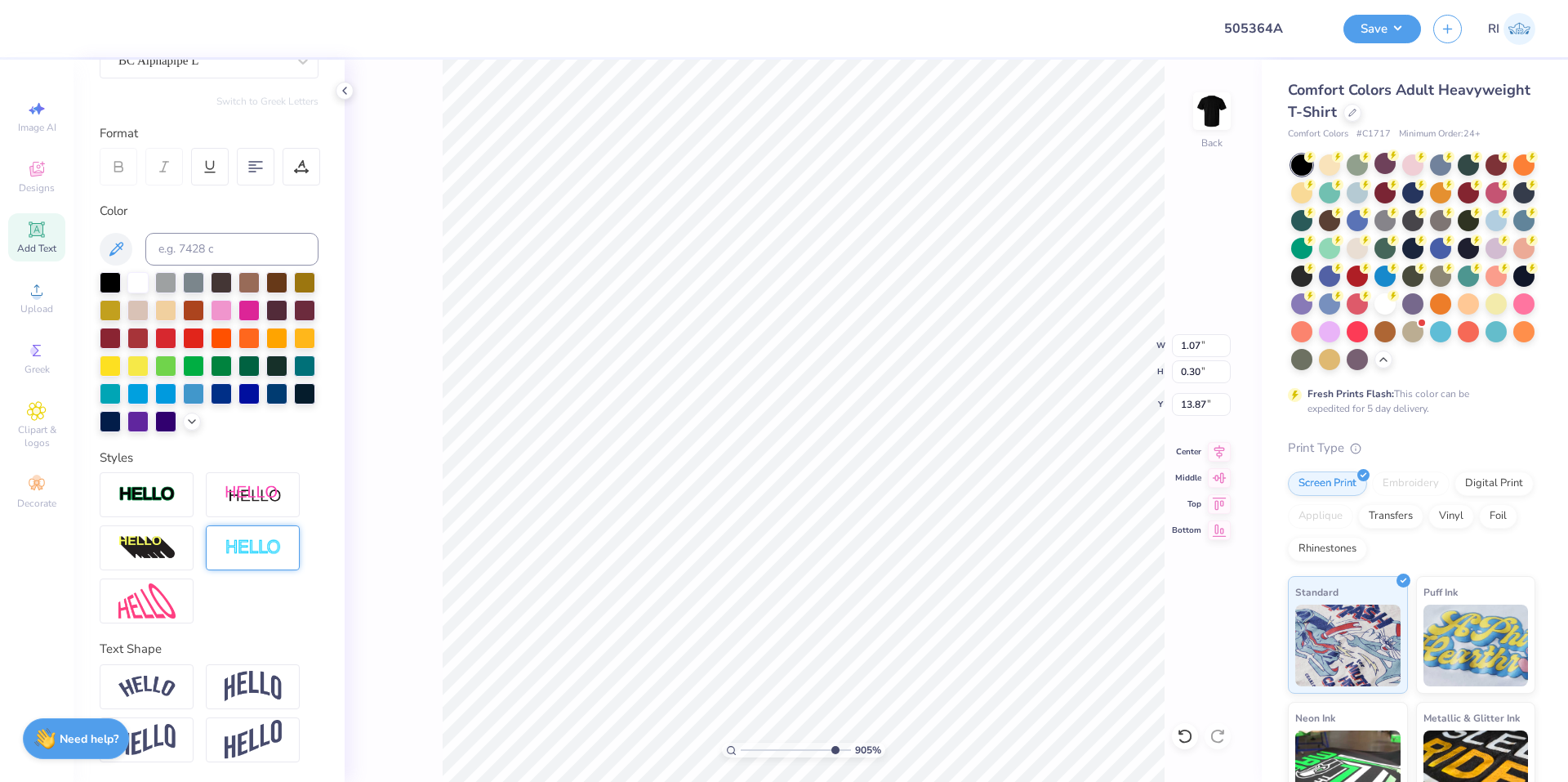
scroll to position [196, 0]
click at [151, 497] on img at bounding box center [146, 494] width 57 height 19
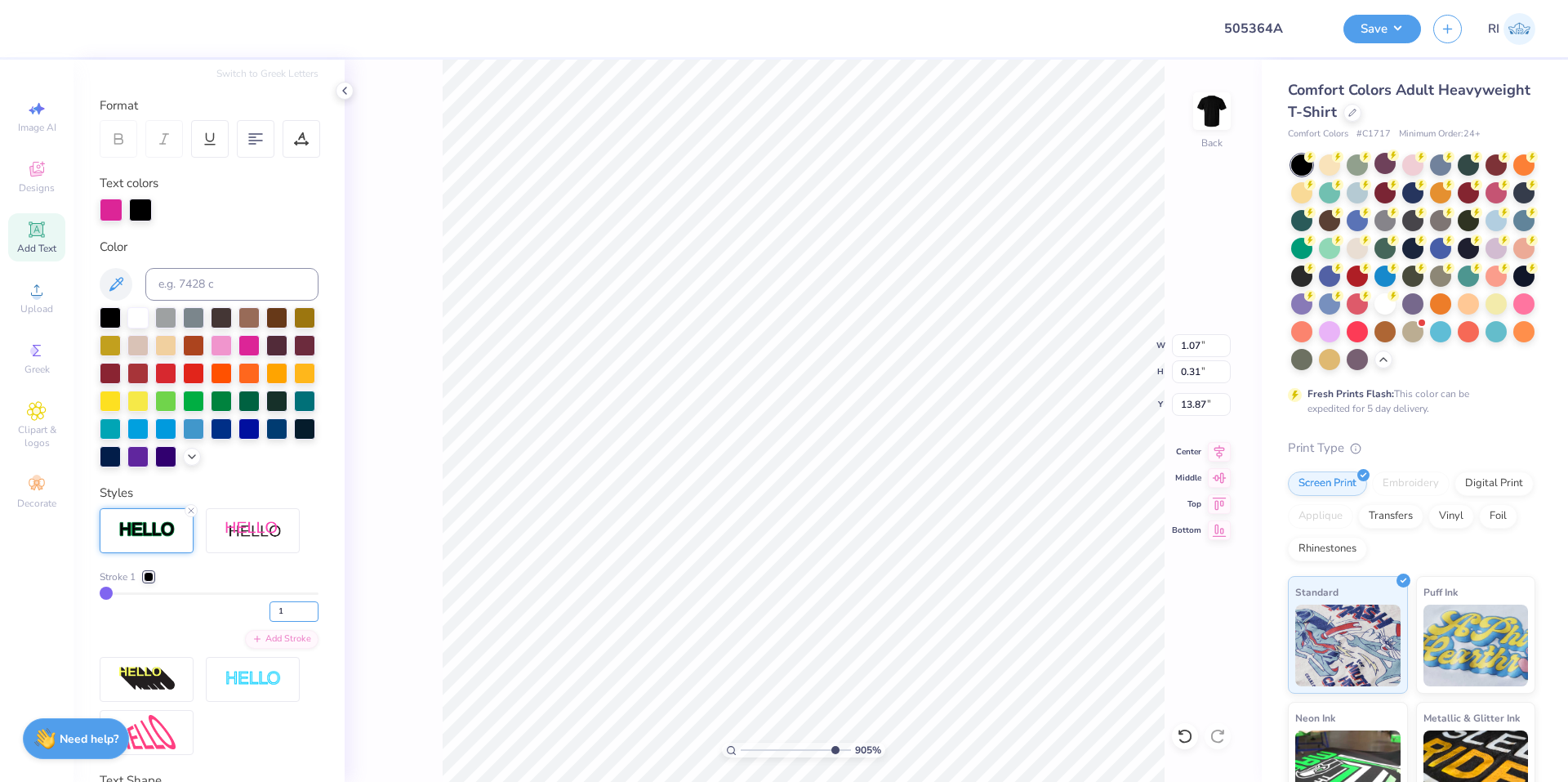
drag, startPoint x: 289, startPoint y: 636, endPoint x: 244, endPoint y: 617, distance: 49.0
click at [247, 622] on div "1" at bounding box center [209, 606] width 219 height 29
click at [246, 594] on div "Stroke 1 2 Add Stroke" at bounding box center [209, 631] width 219 height 247
drag, startPoint x: 264, startPoint y: 635, endPoint x: 234, endPoint y: 607, distance: 41.0
click at [235, 613] on div "Stroke 1 2" at bounding box center [209, 595] width 219 height 52
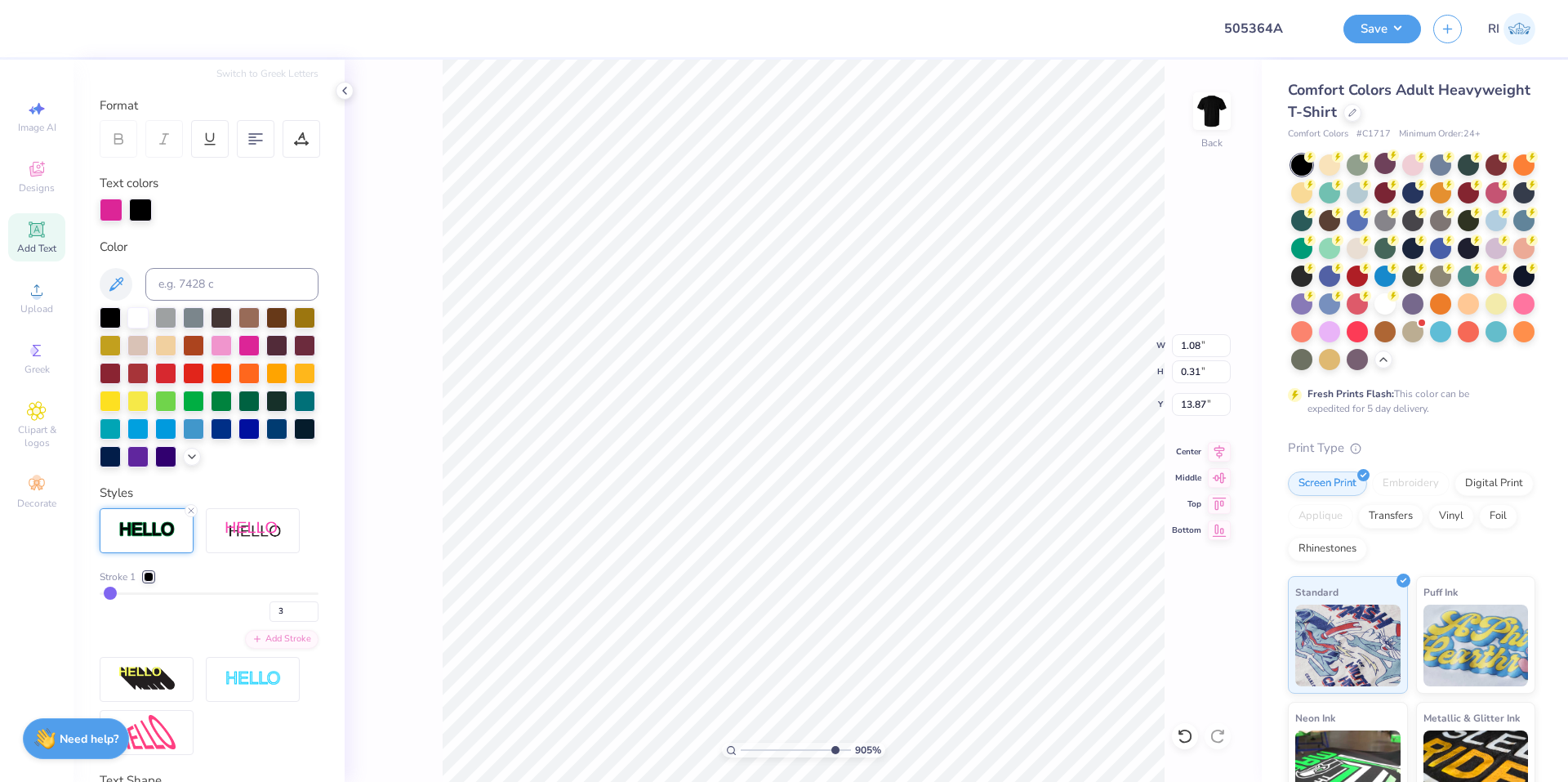
click at [235, 584] on div "Stroke 1" at bounding box center [209, 576] width 219 height 15
click at [796, 471] on li "Duplicate" at bounding box center [798, 475] width 128 height 32
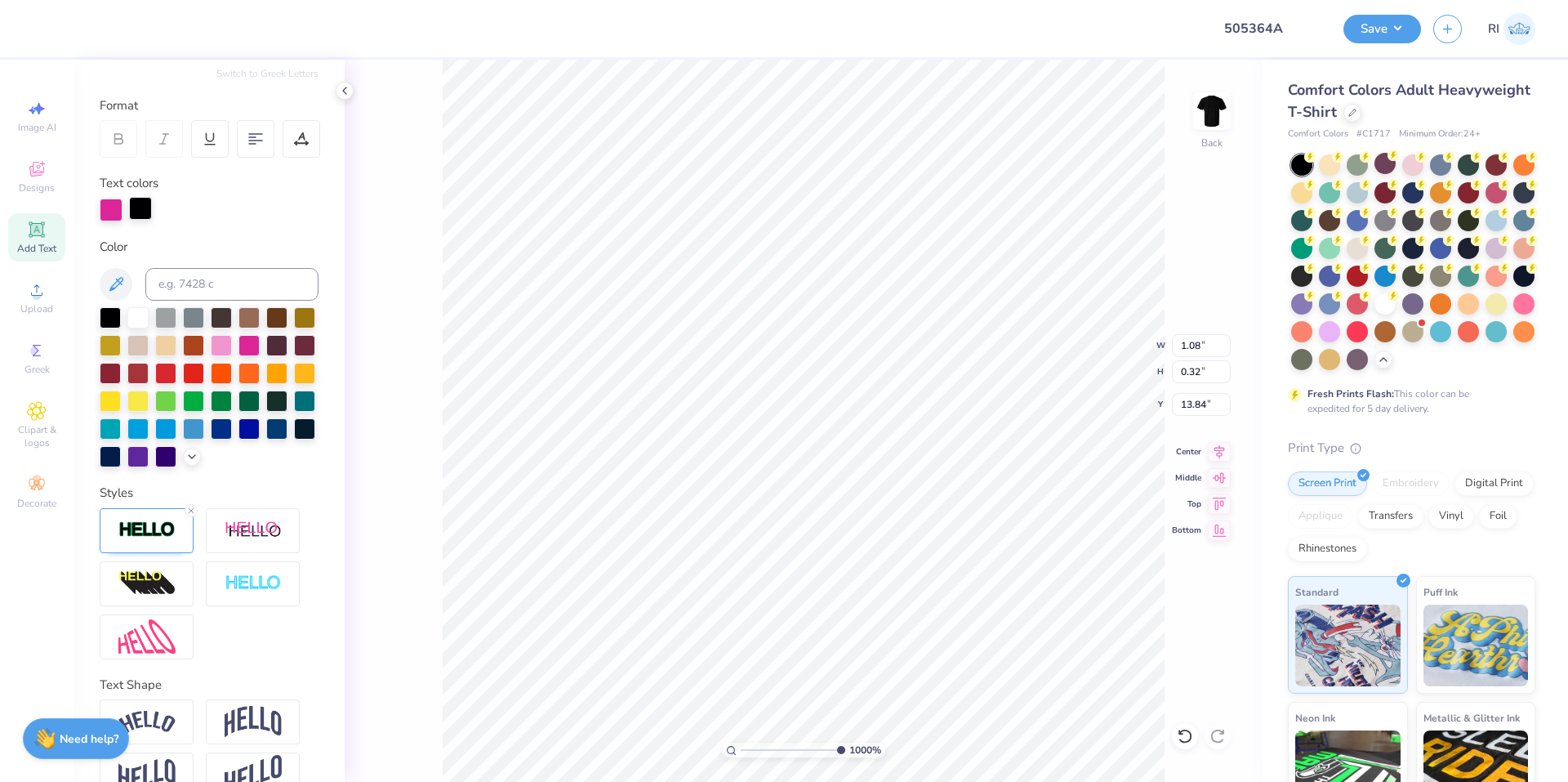
click at [139, 217] on div at bounding box center [140, 208] width 23 height 23
click at [260, 350] on div at bounding box center [249, 343] width 21 height 21
click at [145, 214] on div at bounding box center [140, 208] width 23 height 23
click at [260, 343] on div at bounding box center [249, 343] width 21 height 21
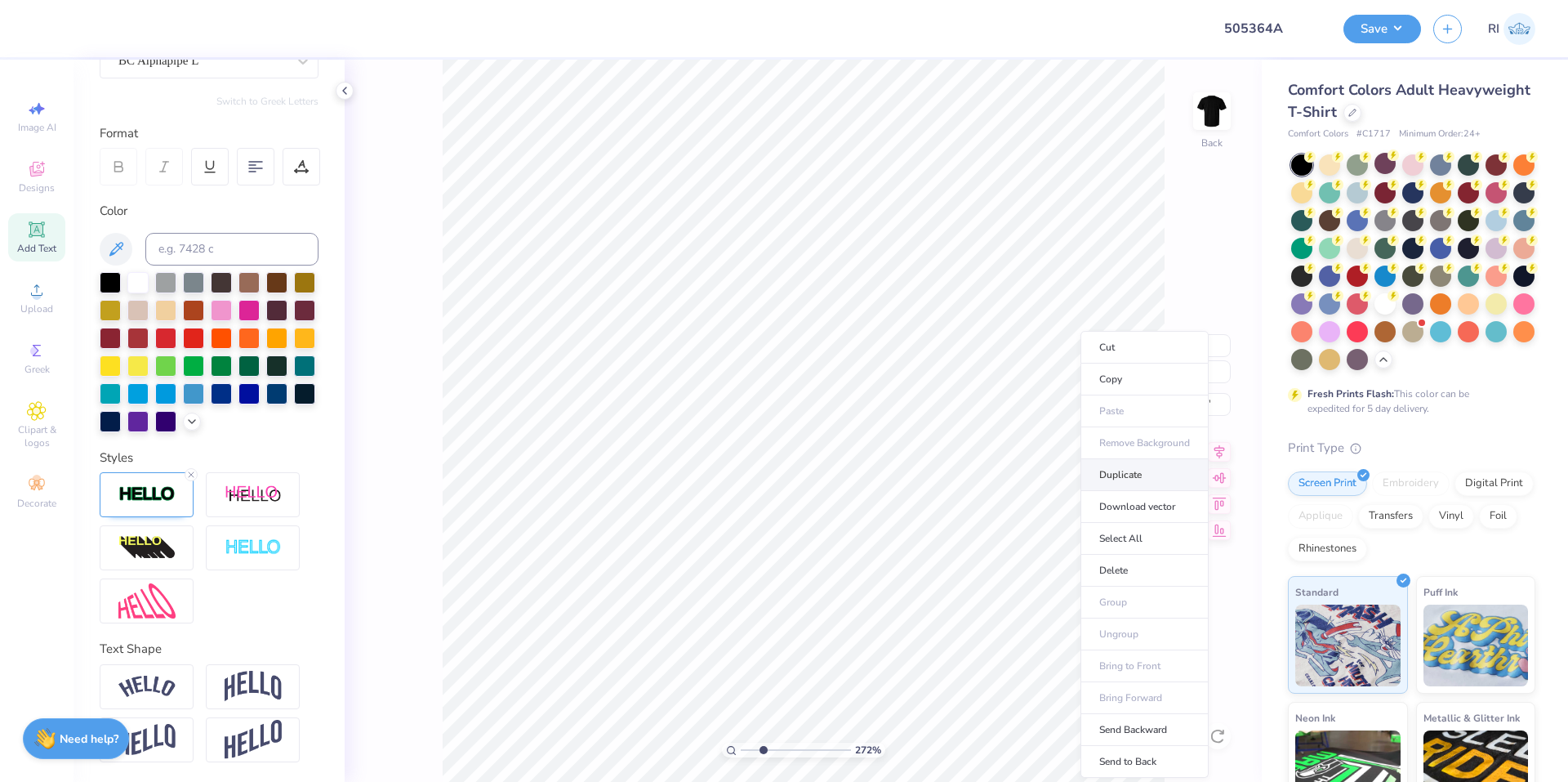
click at [1113, 474] on li "Duplicate" at bounding box center [1145, 475] width 128 height 32
click at [736, 381] on li "Duplicate" at bounding box center [715, 380] width 128 height 32
click at [850, 474] on li "Duplicate" at bounding box center [838, 475] width 128 height 32
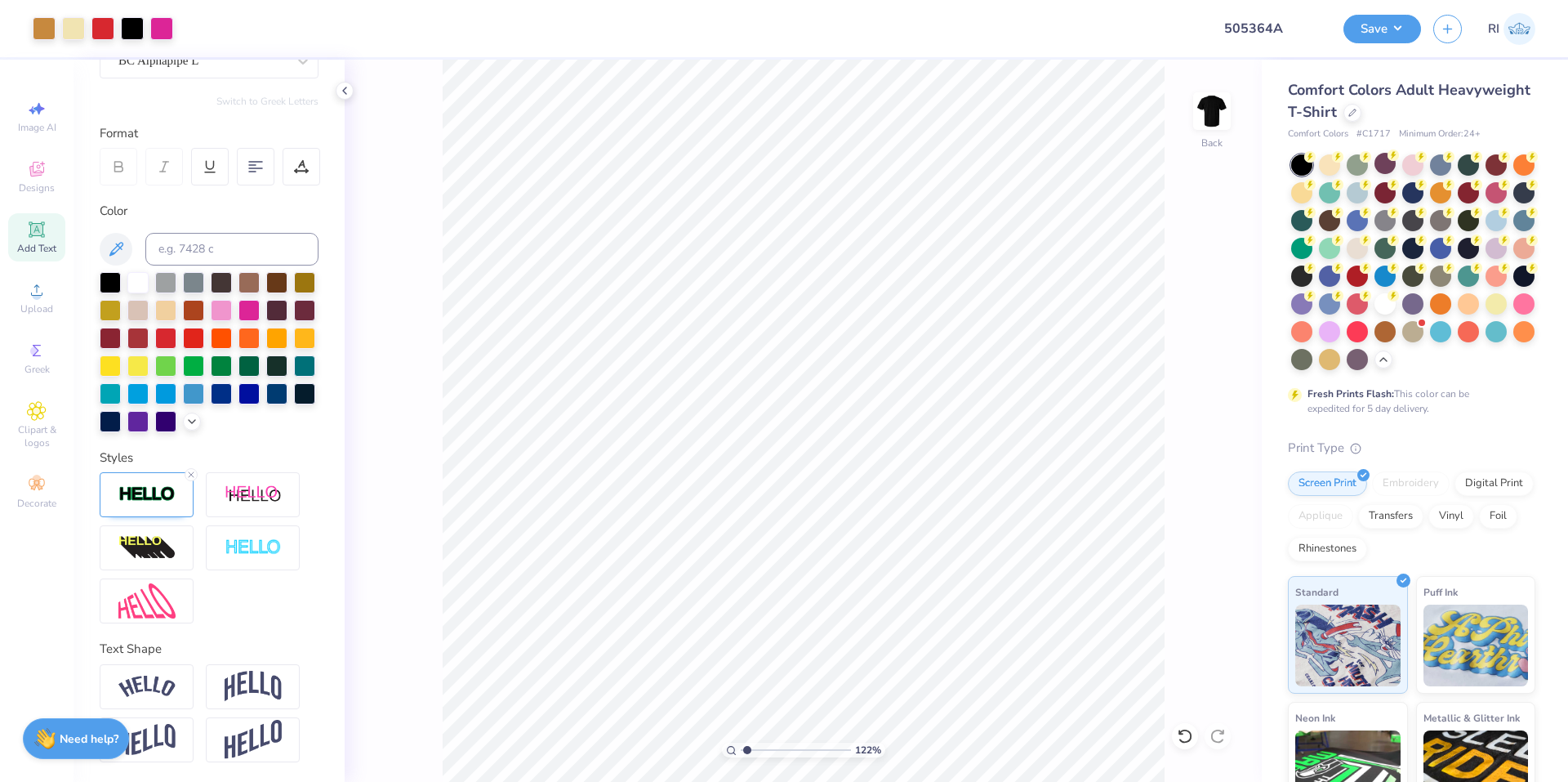
click at [43, 226] on icon at bounding box center [37, 229] width 16 height 16
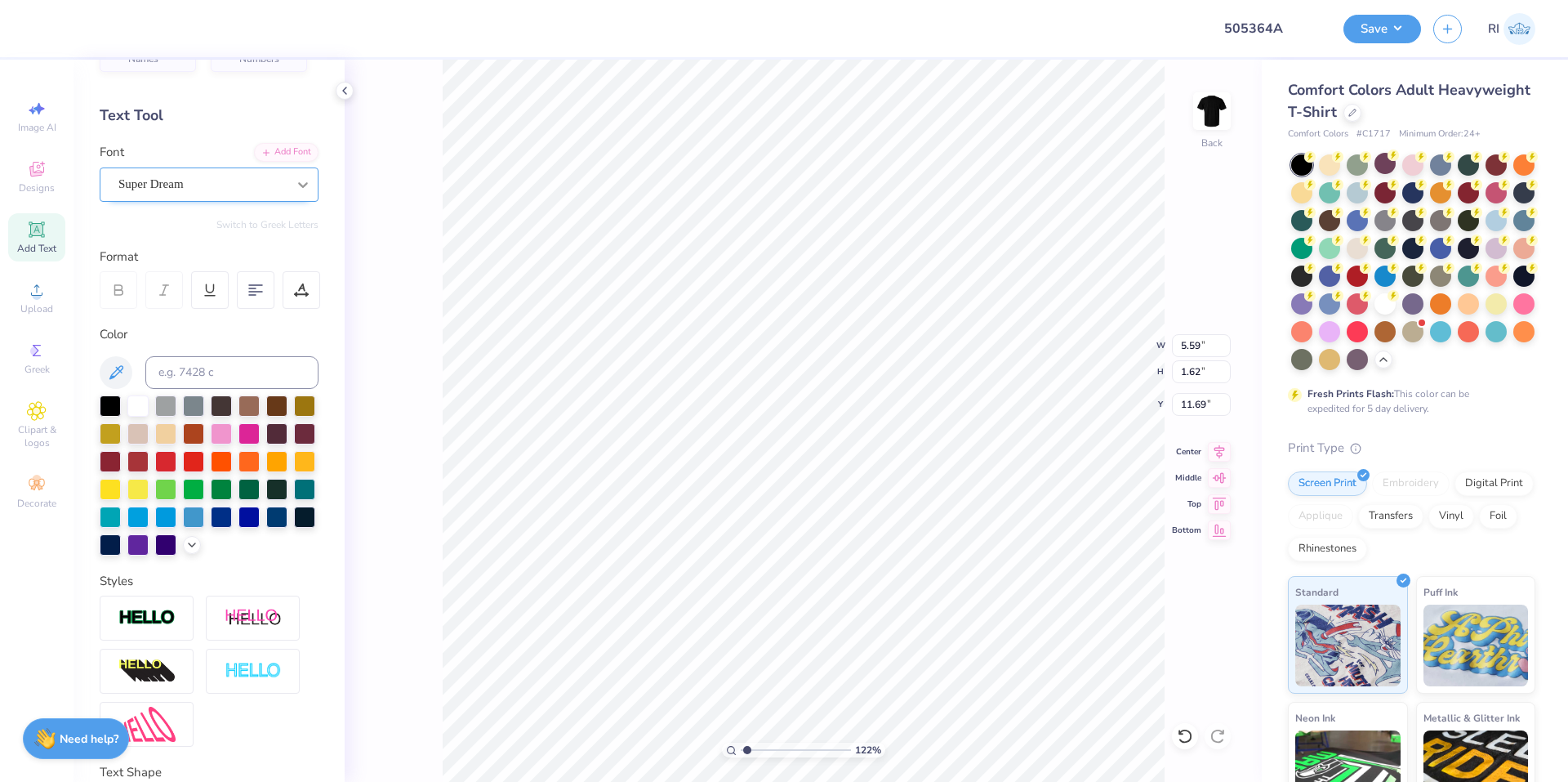
scroll to position [33, 0]
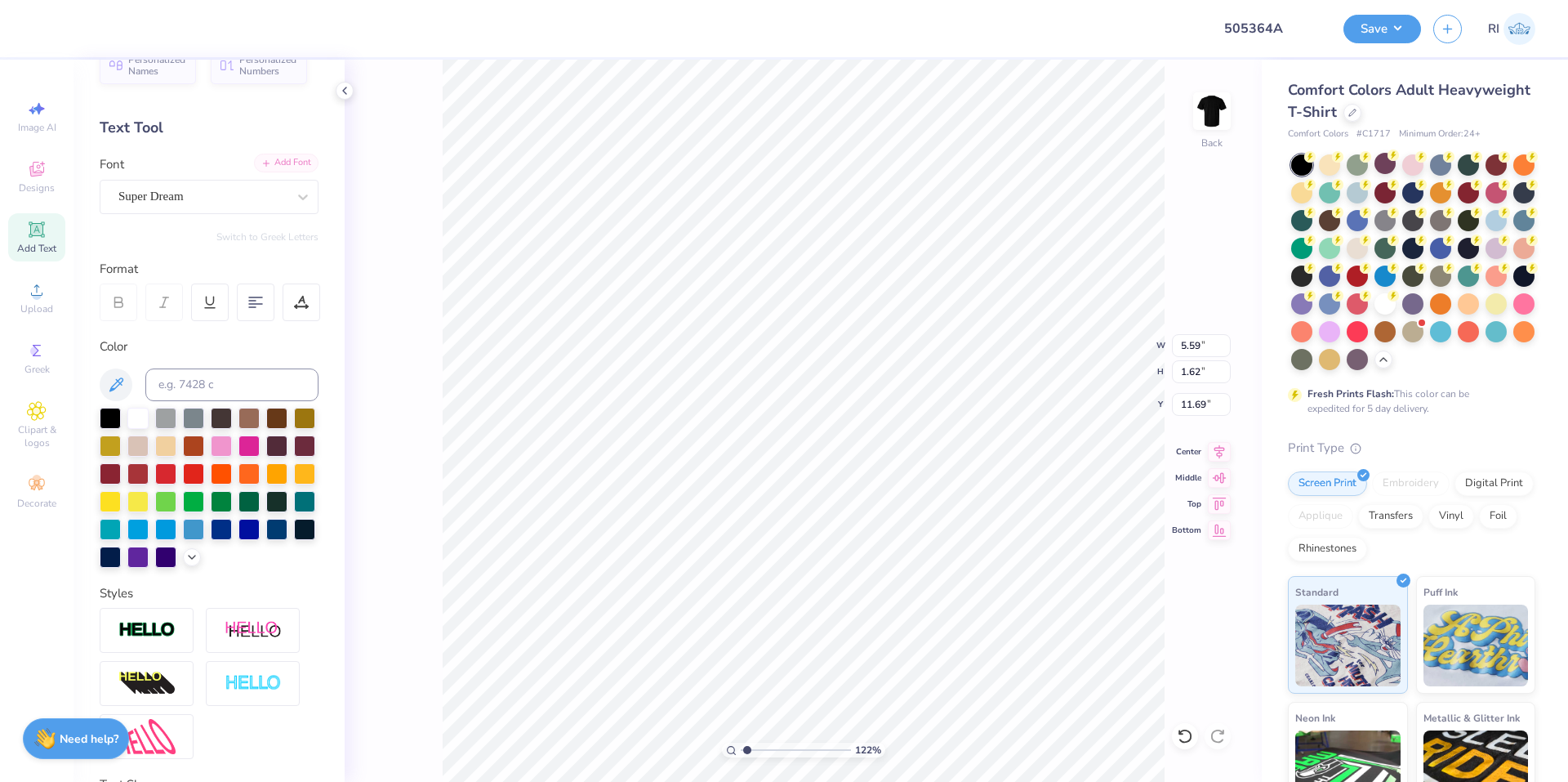
click at [279, 167] on div "Add Font" at bounding box center [286, 163] width 65 height 19
click at [298, 165] on div "Add Font" at bounding box center [286, 163] width 65 height 19
click at [260, 445] on div at bounding box center [249, 444] width 21 height 21
click at [727, 472] on li "Duplicate" at bounding box center [722, 475] width 128 height 32
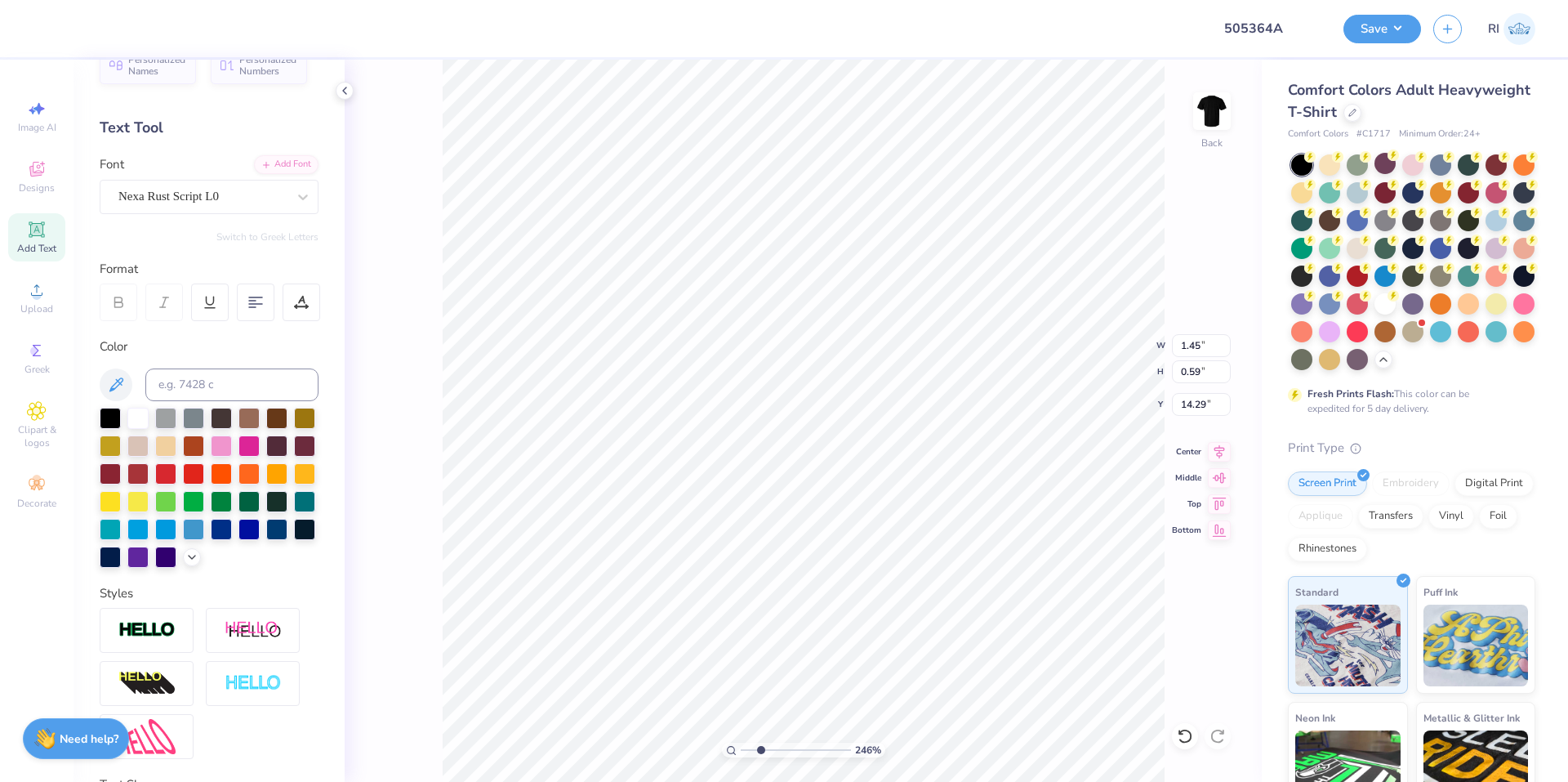
scroll to position [14, 2]
click at [25, 235] on div "Add Text" at bounding box center [36, 237] width 57 height 48
click at [292, 166] on div "Add Font" at bounding box center [286, 163] width 65 height 19
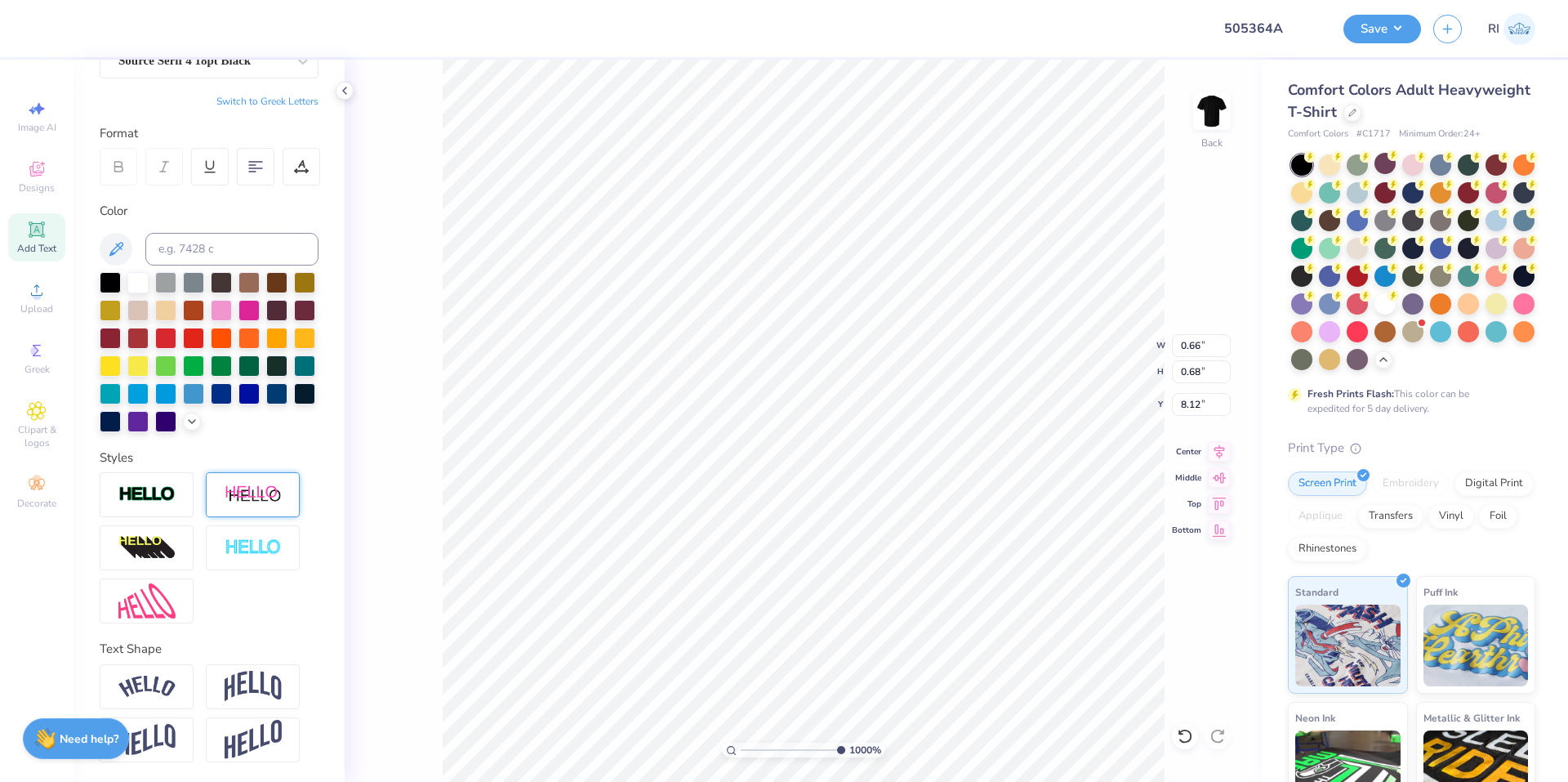
click at [253, 480] on div at bounding box center [253, 494] width 94 height 45
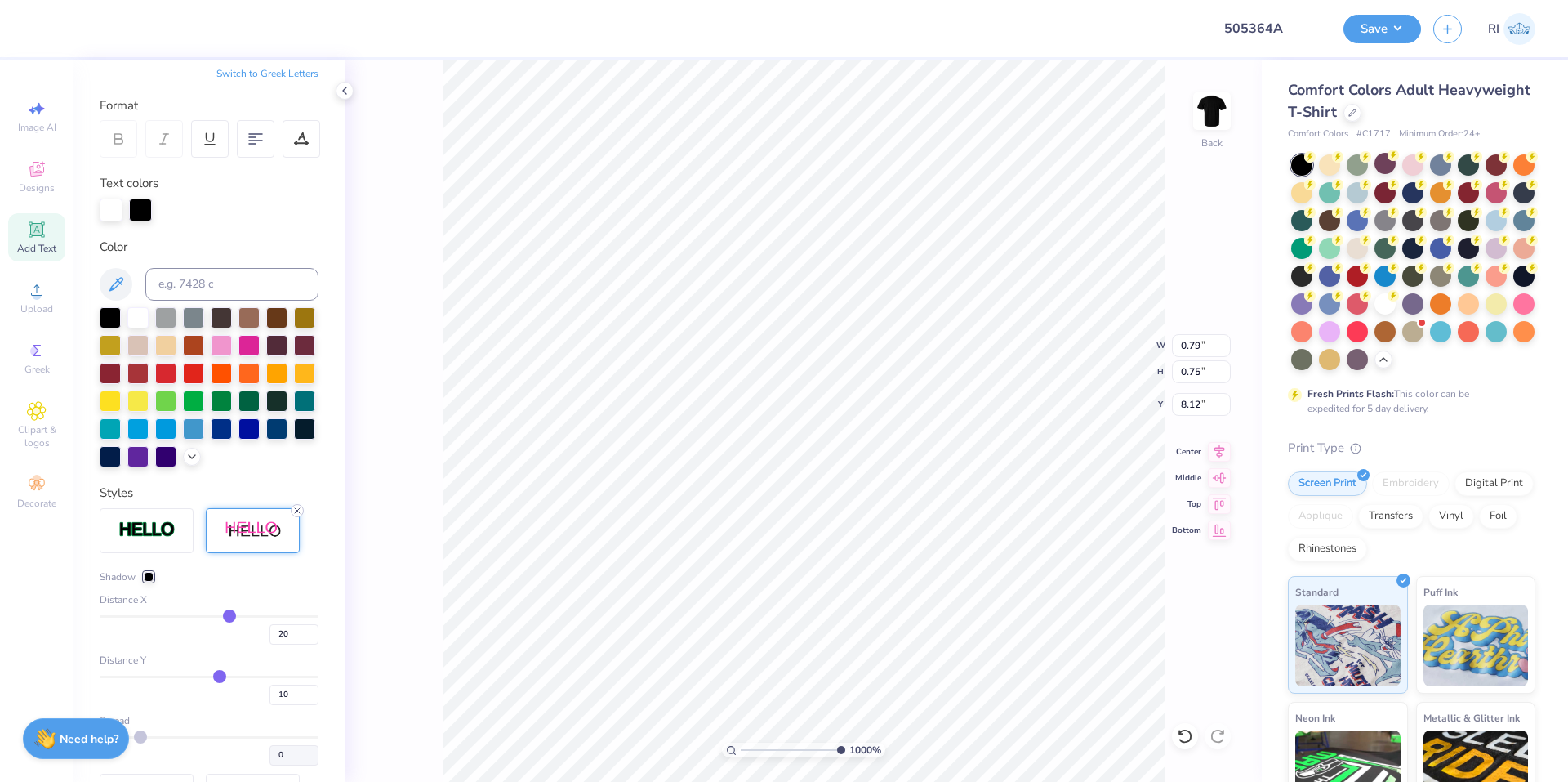
click at [296, 513] on line at bounding box center [297, 510] width 5 height 5
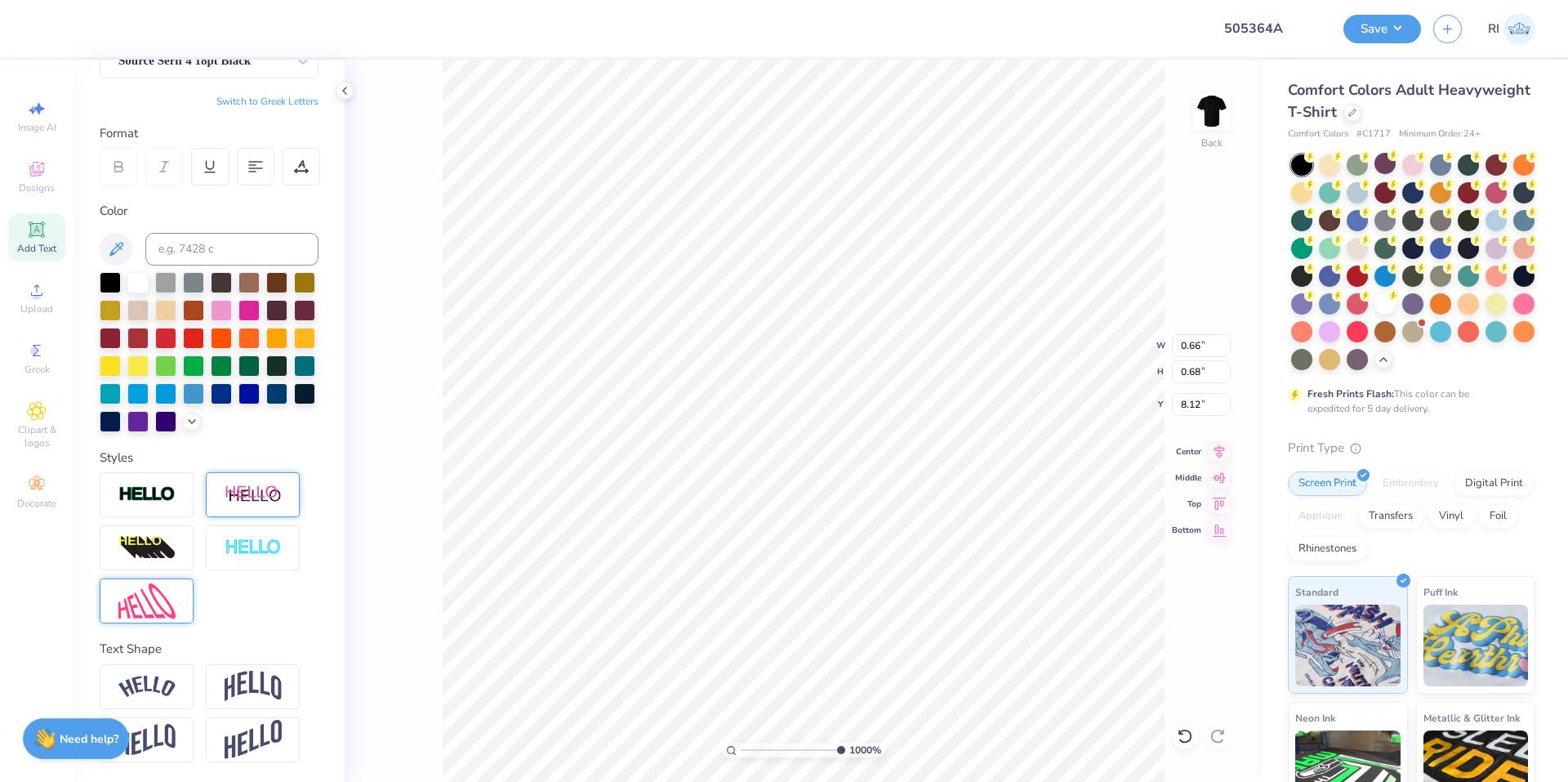
click at [153, 609] on img at bounding box center [146, 600] width 57 height 35
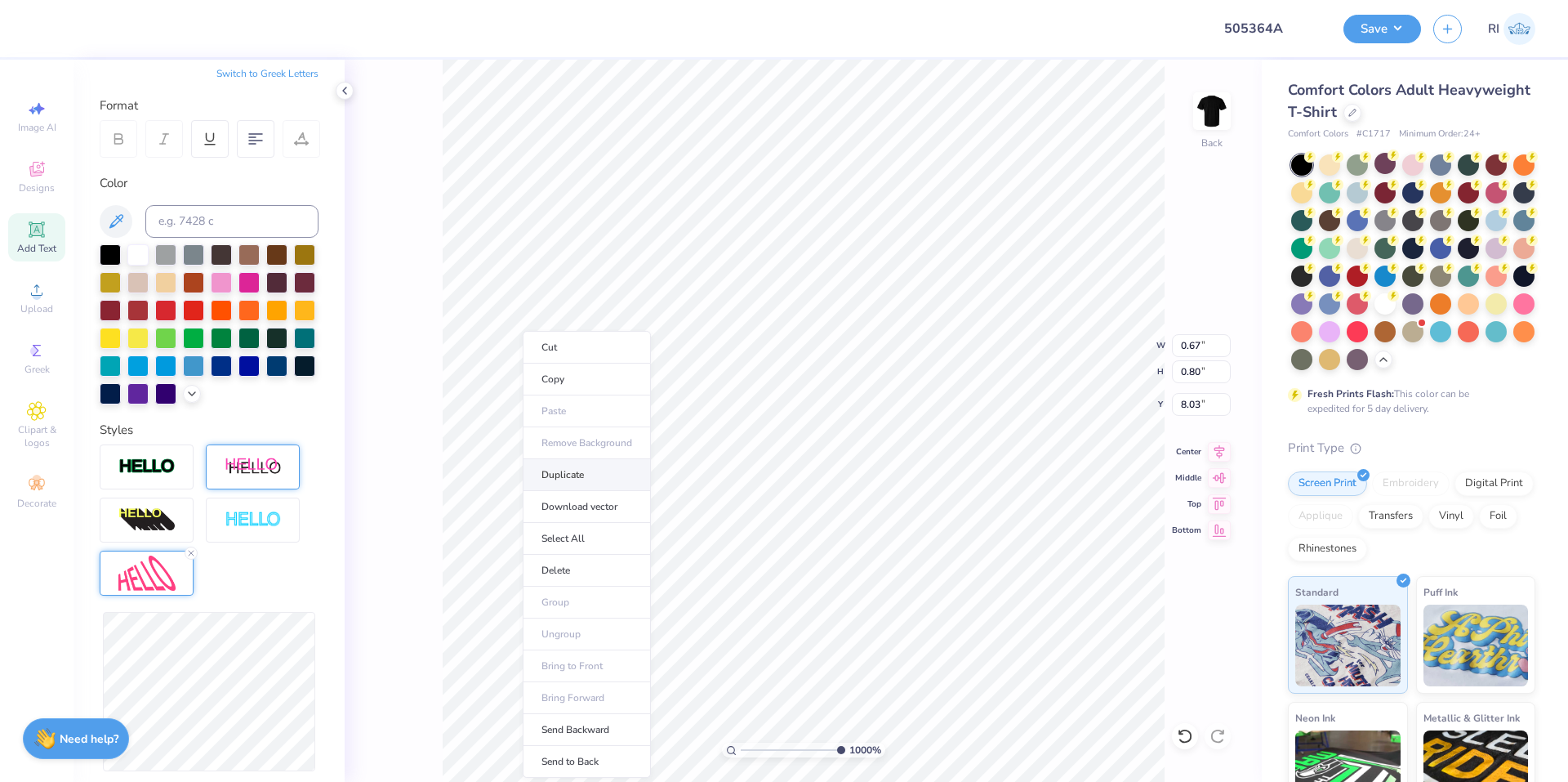
click at [595, 480] on li "Duplicate" at bounding box center [587, 475] width 128 height 32
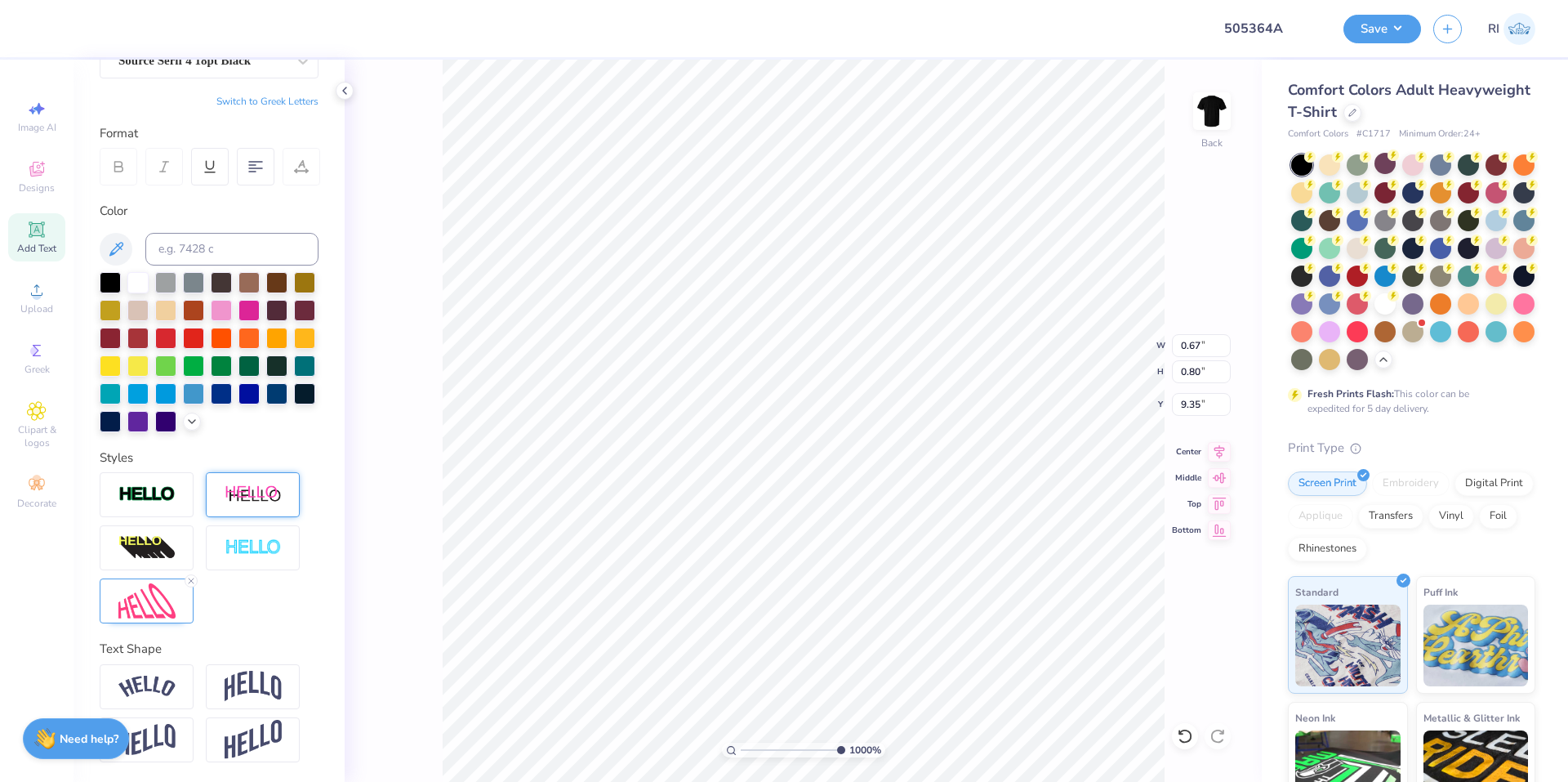
scroll to position [14, 2]
click at [163, 605] on img at bounding box center [146, 600] width 57 height 35
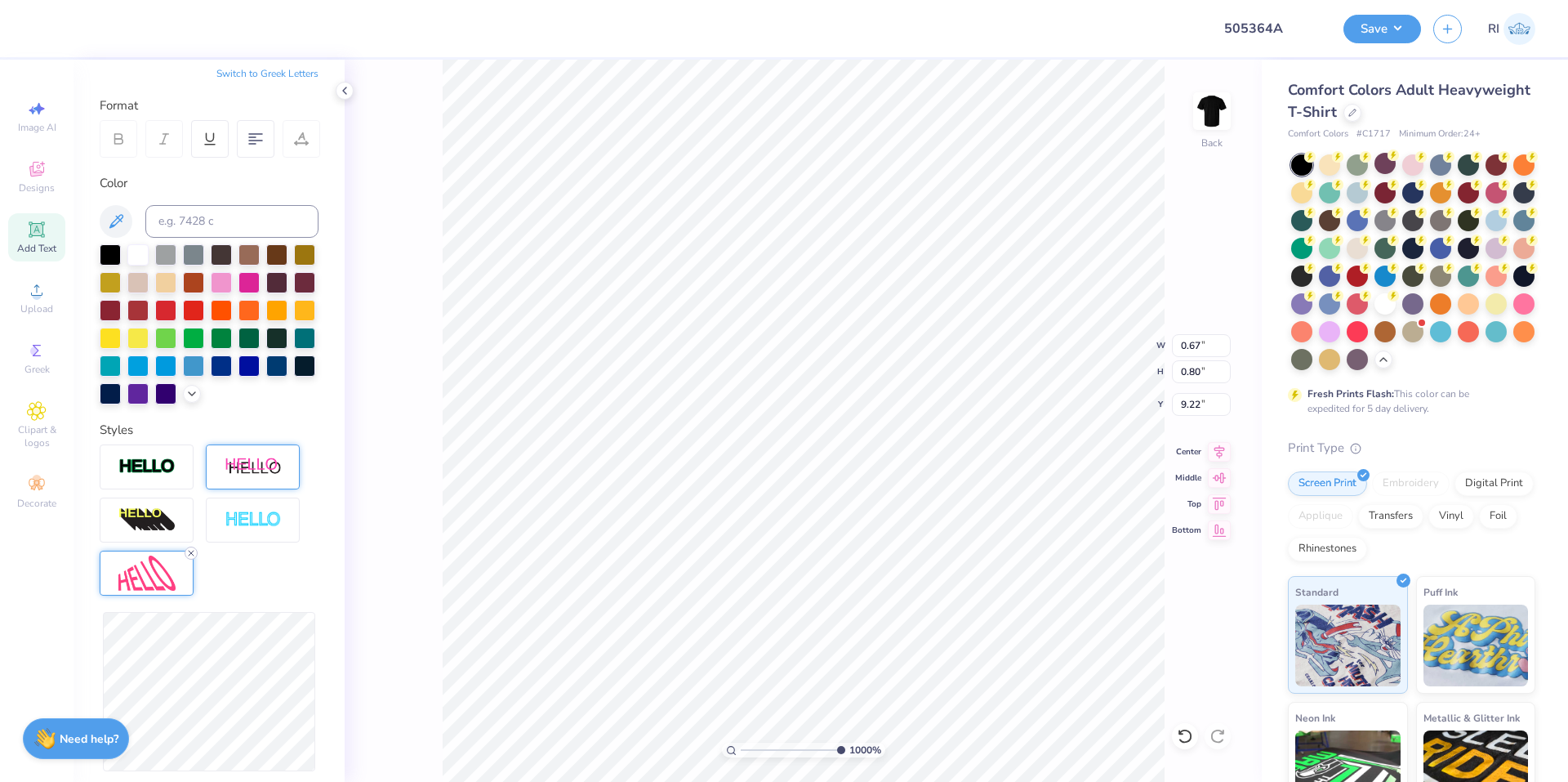
click at [194, 558] on icon at bounding box center [191, 553] width 10 height 10
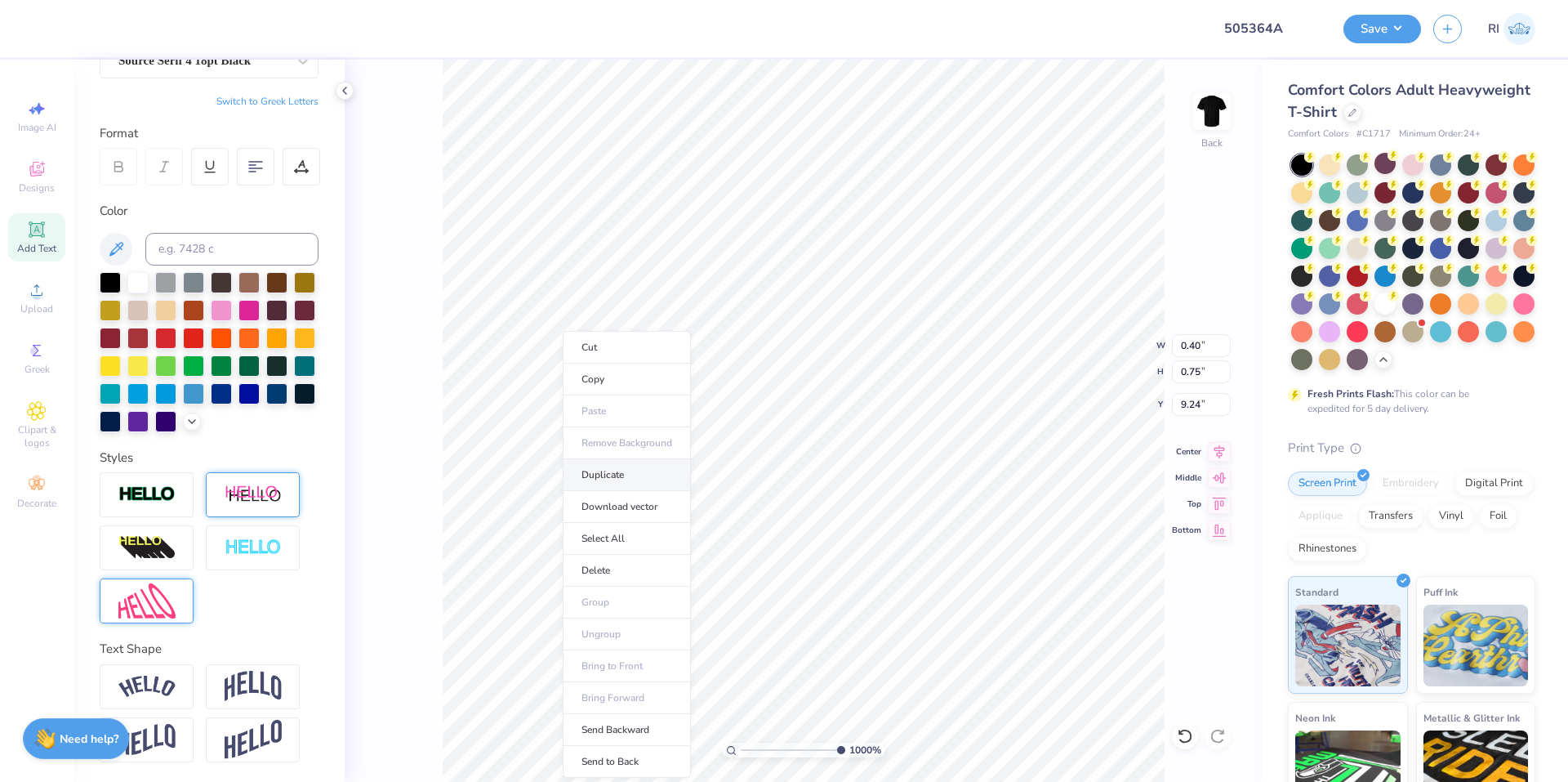
click at [647, 480] on li "Duplicate" at bounding box center [627, 475] width 128 height 32
click at [841, 474] on li "Duplicate" at bounding box center [820, 475] width 128 height 32
click at [146, 616] on img at bounding box center [146, 600] width 57 height 35
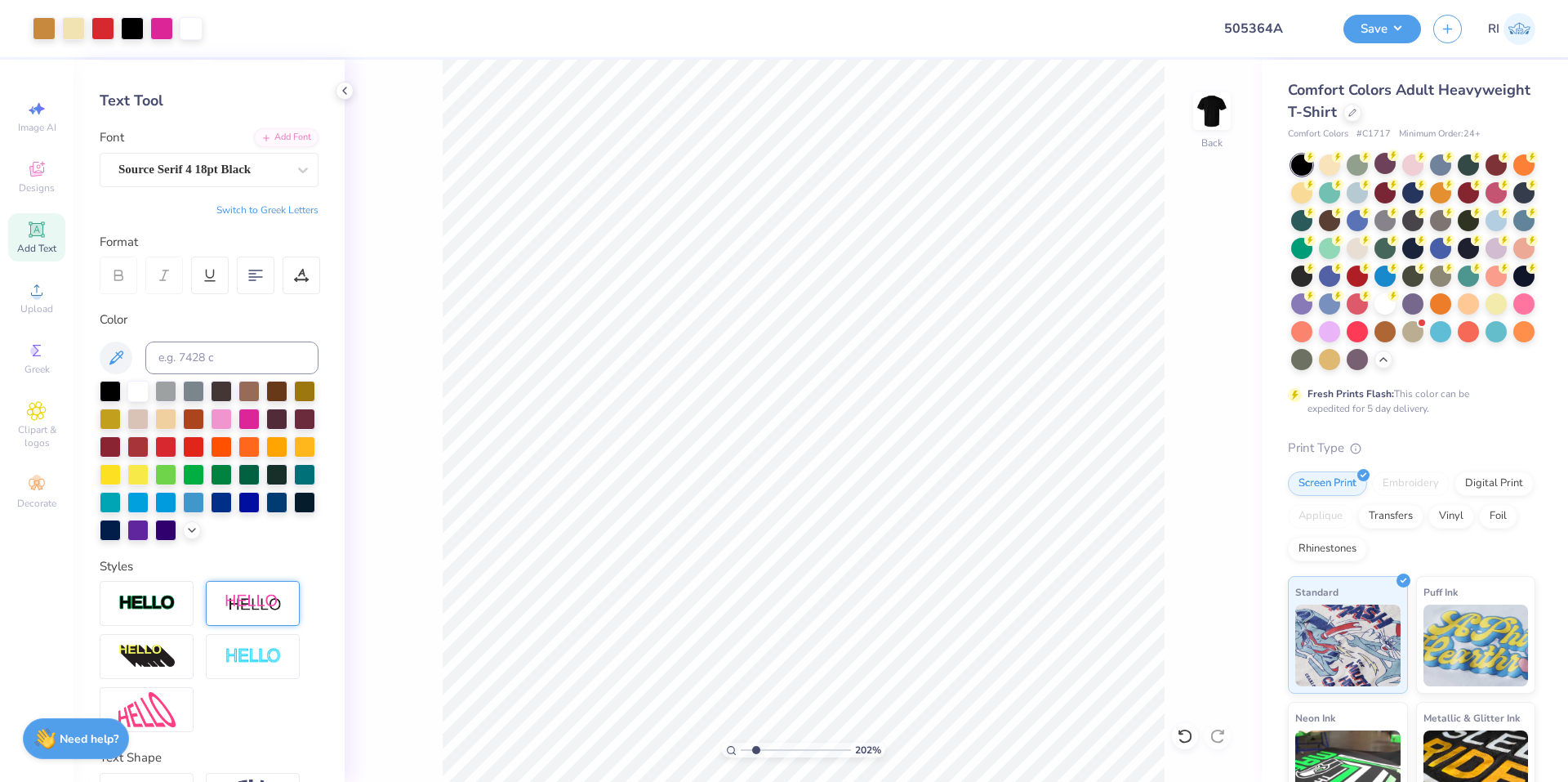
scroll to position [33, 0]
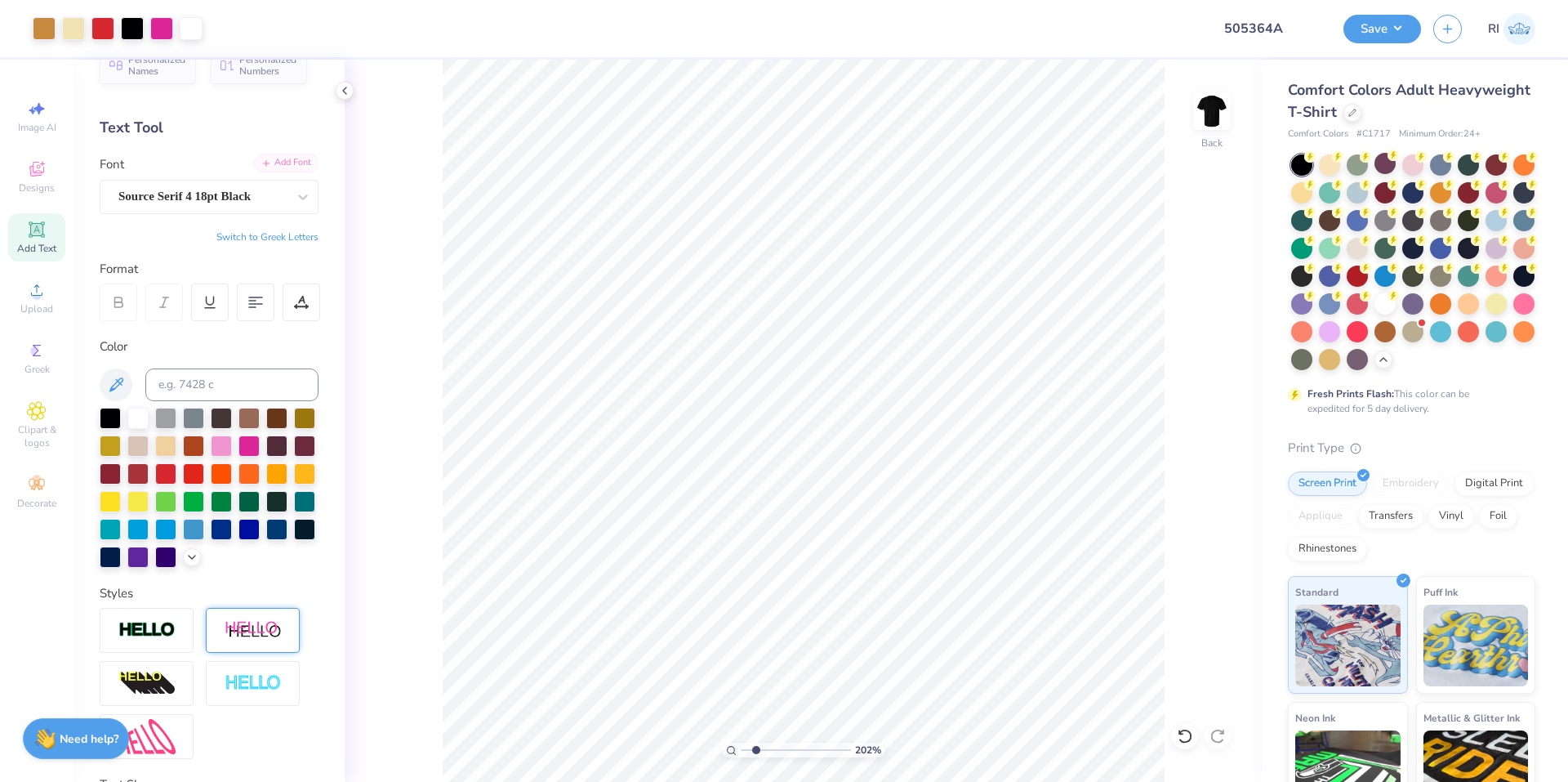
click at [293, 159] on div "Add Font" at bounding box center [286, 163] width 65 height 19
click at [41, 247] on span "Add Text" at bounding box center [36, 248] width 39 height 13
click at [257, 174] on div "Font Super Dream" at bounding box center [209, 184] width 219 height 59
click at [268, 160] on div "Add Font" at bounding box center [286, 163] width 65 height 19
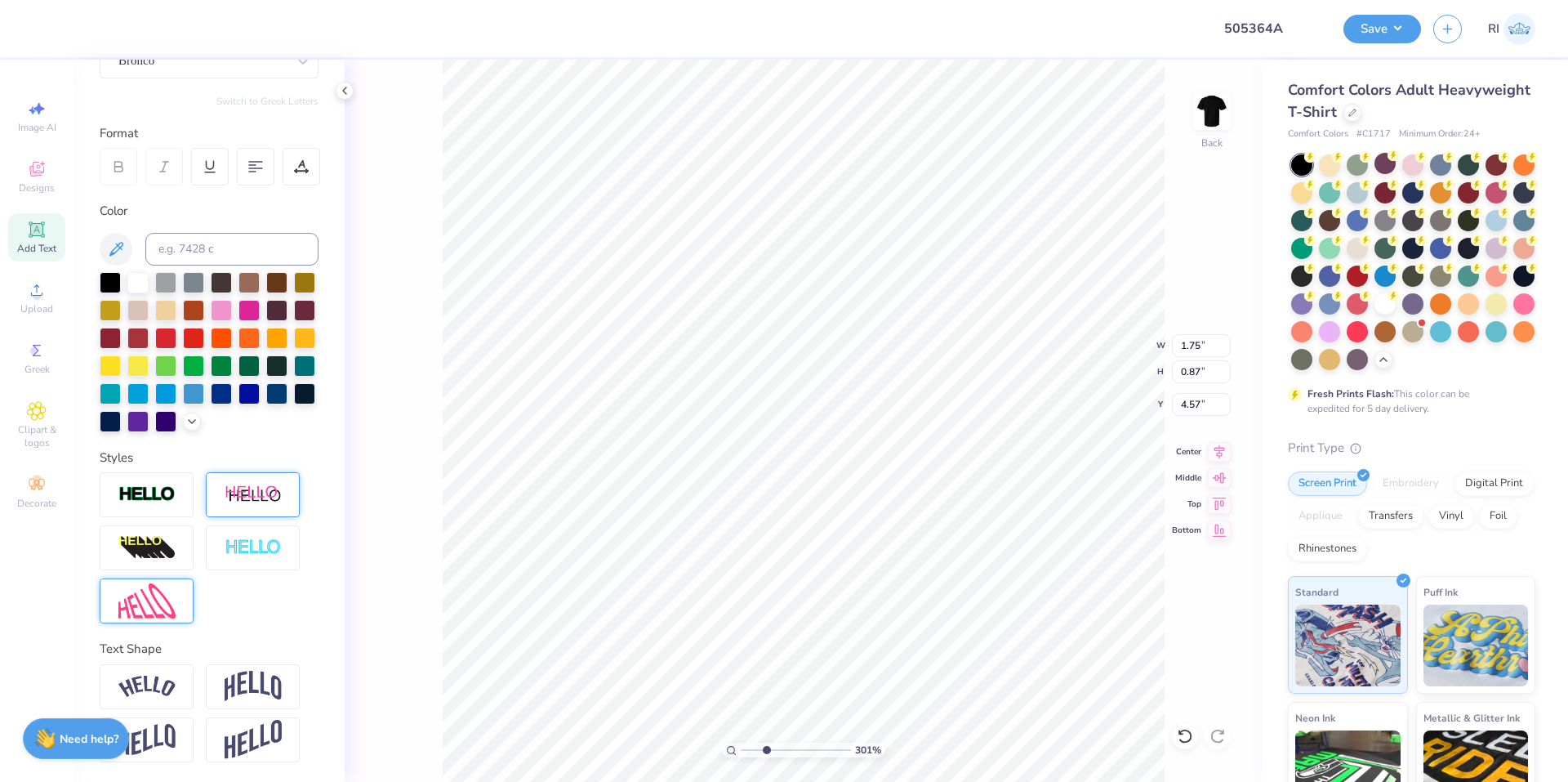
click at [171, 591] on img at bounding box center [146, 600] width 57 height 35
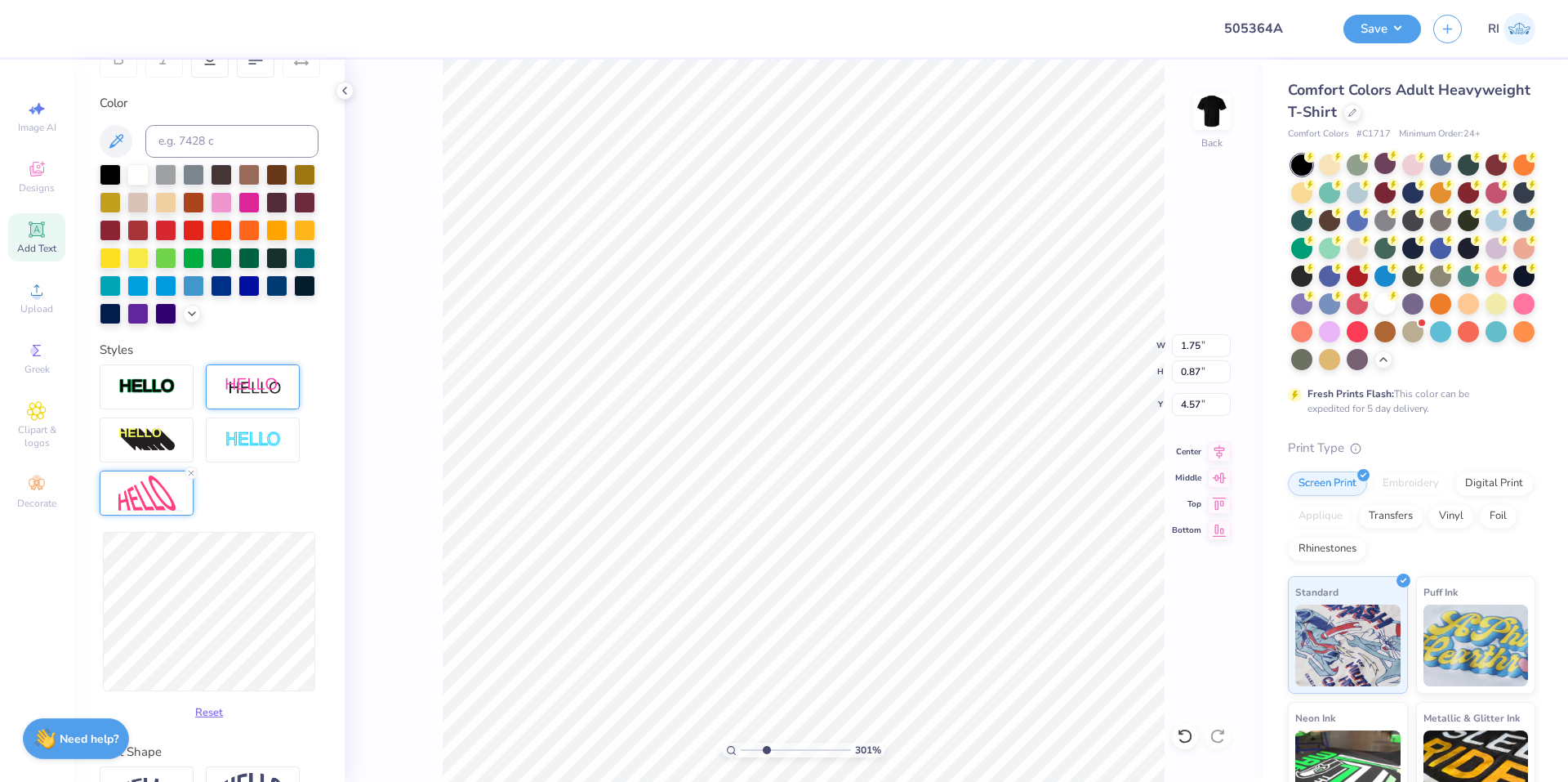
scroll to position [278, 0]
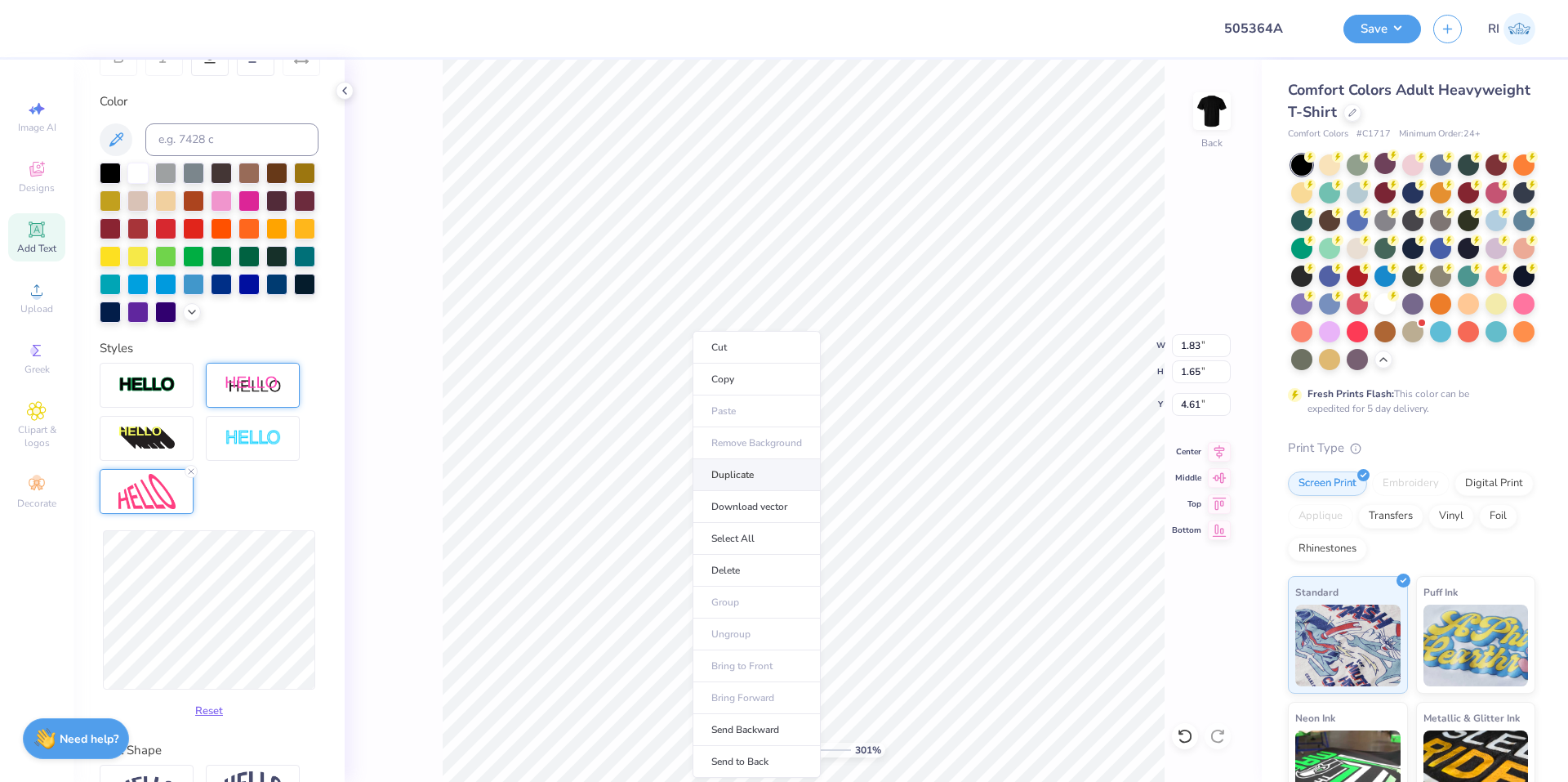
click at [776, 469] on li "Duplicate" at bounding box center [757, 475] width 128 height 32
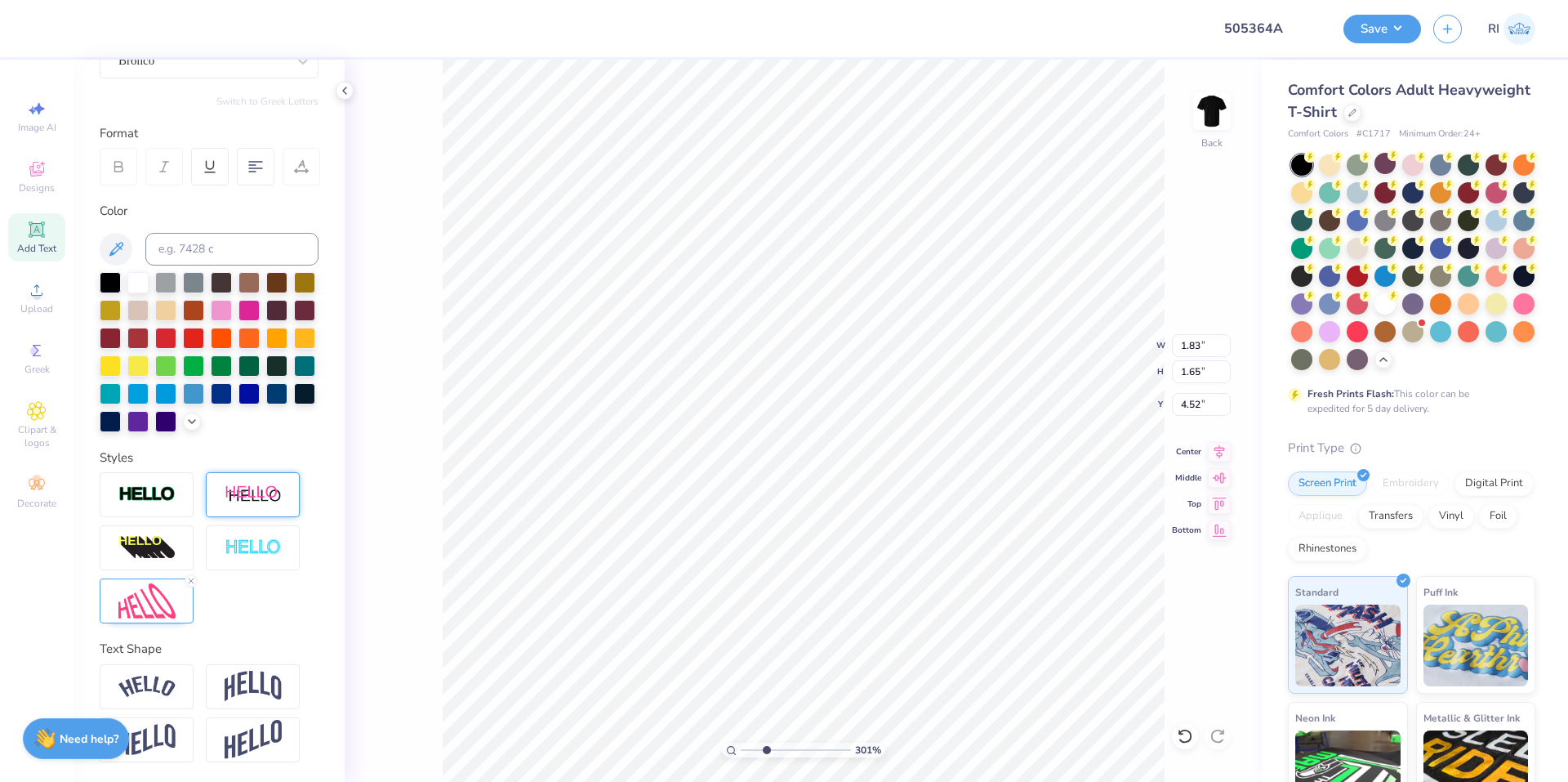
scroll to position [14, 2]
click at [185, 614] on div at bounding box center [147, 600] width 94 height 45
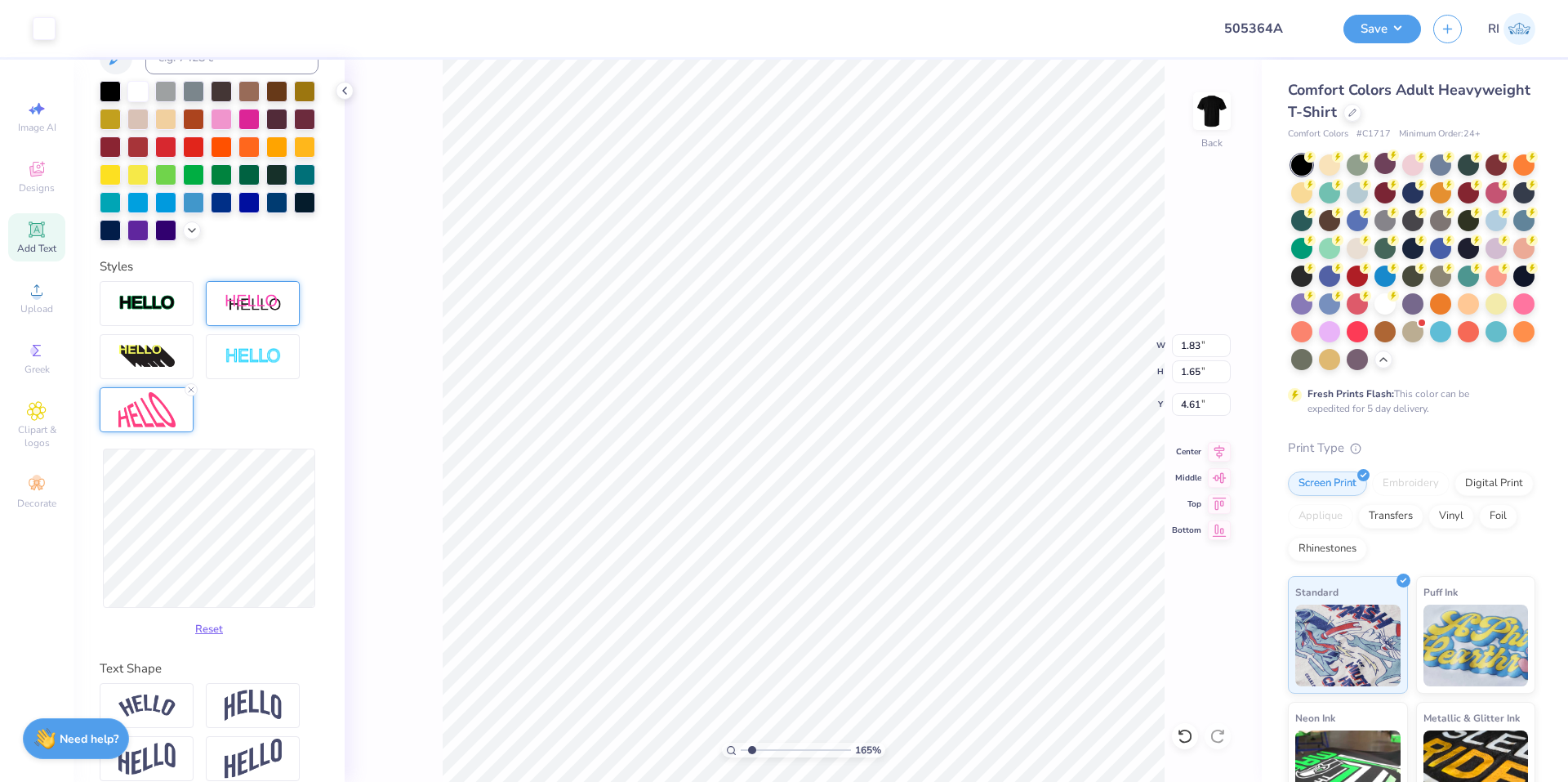
scroll to position [196, 0]
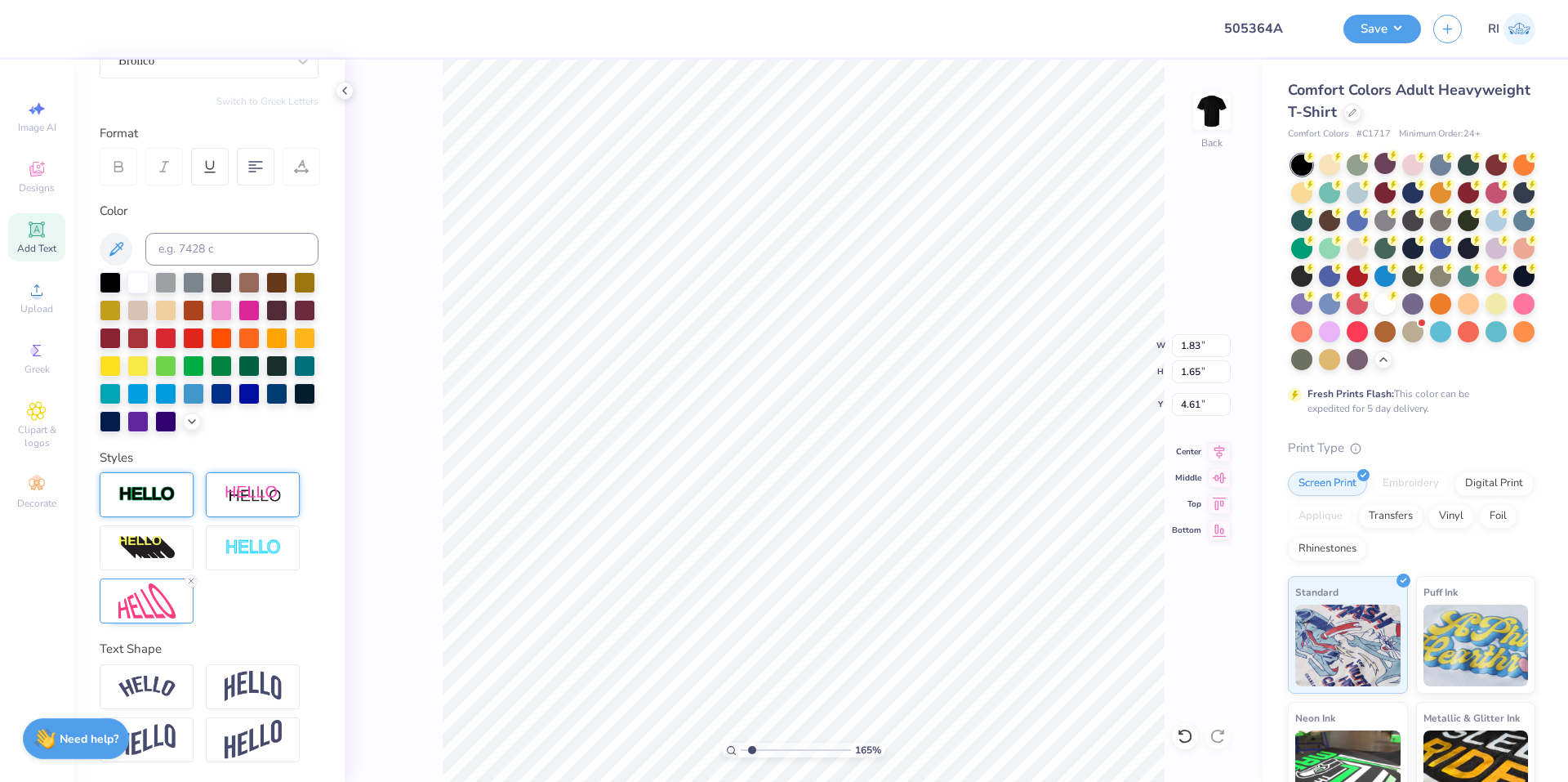
click at [163, 502] on img at bounding box center [146, 494] width 57 height 19
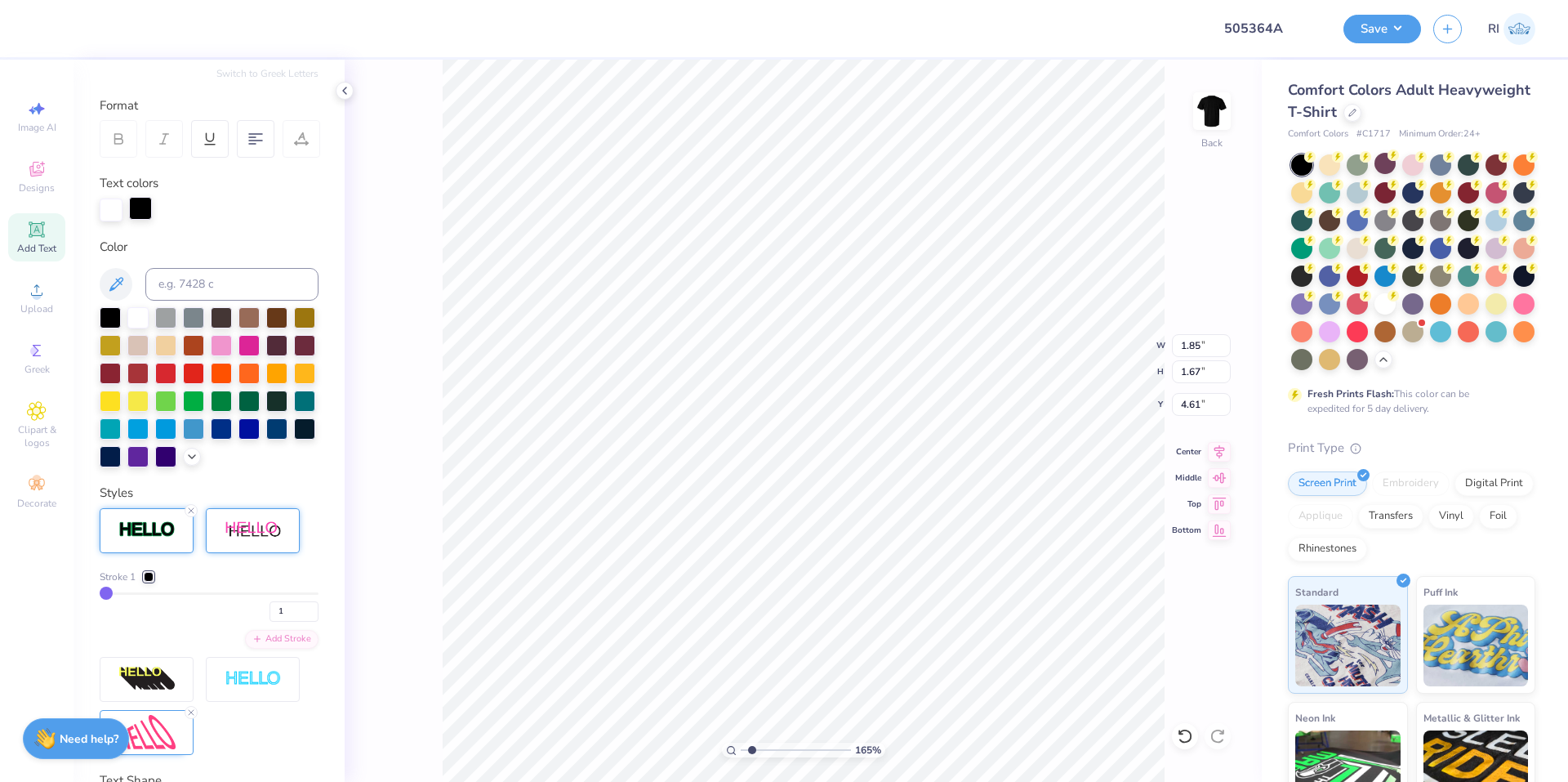
click at [146, 211] on div at bounding box center [140, 208] width 23 height 23
click at [204, 375] on div at bounding box center [193, 371] width 21 height 21
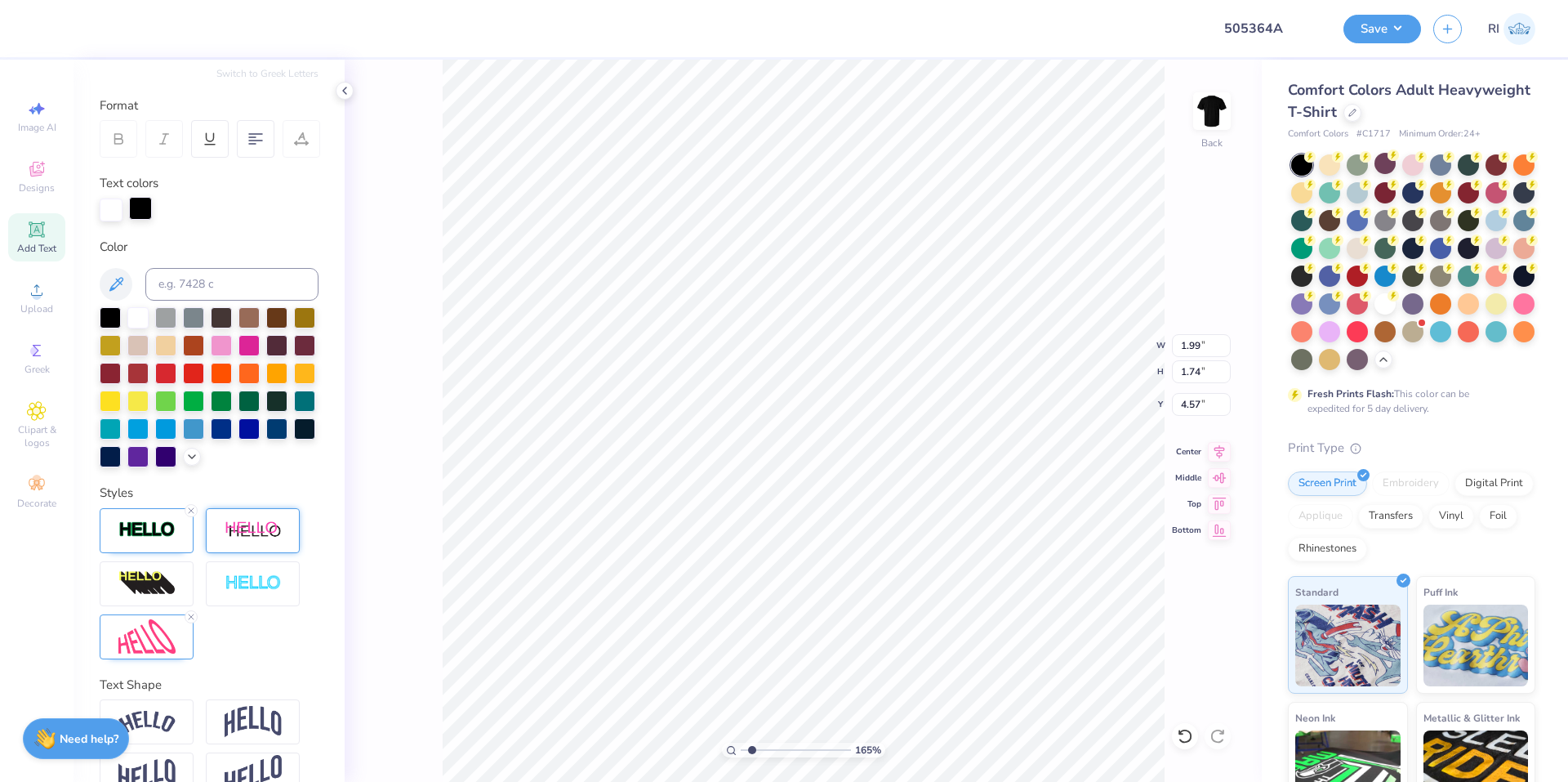
click at [140, 214] on div at bounding box center [140, 208] width 23 height 23
click at [176, 372] on div at bounding box center [165, 371] width 21 height 21
click at [33, 227] on icon at bounding box center [36, 229] width 12 height 12
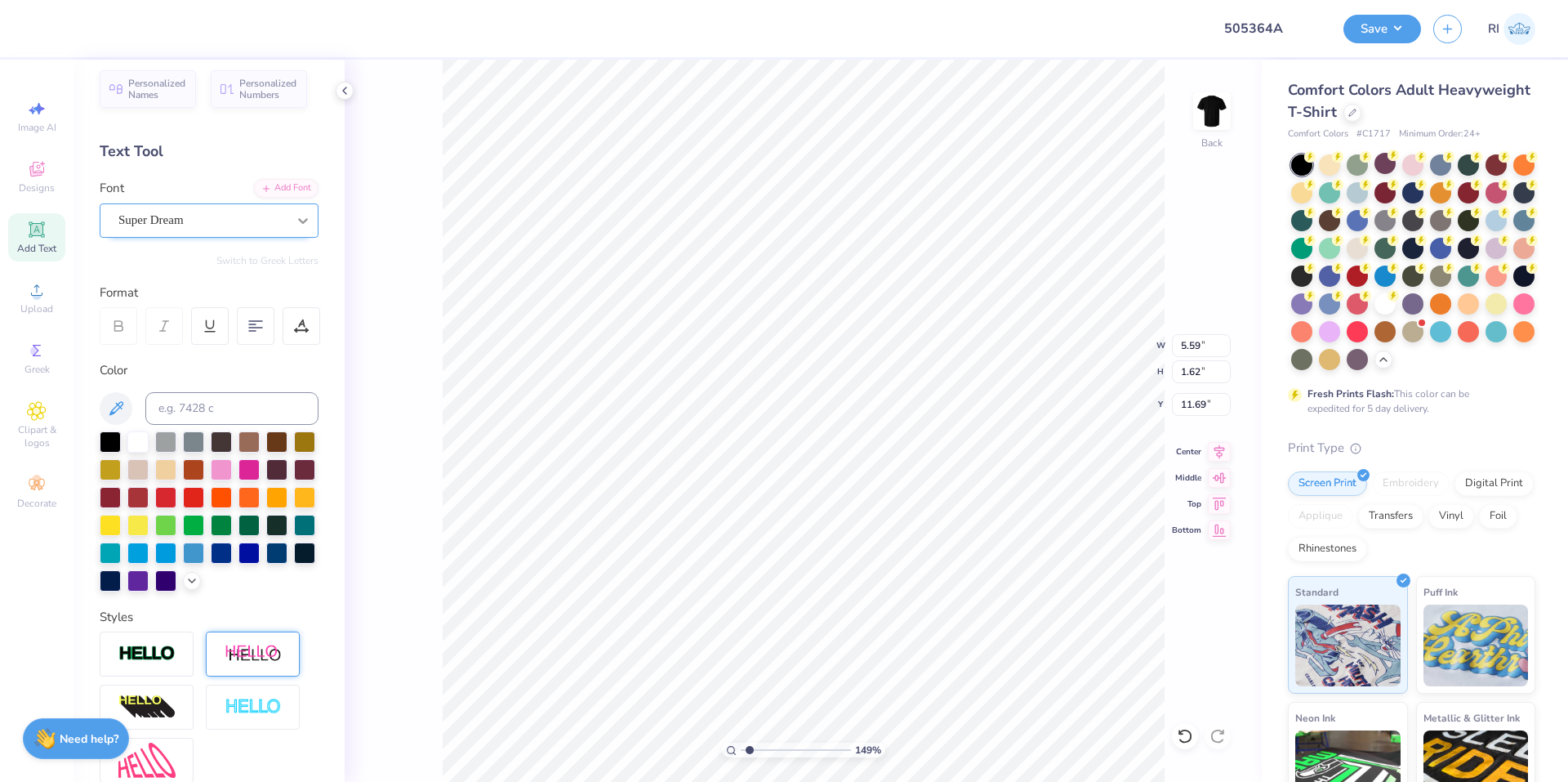
scroll to position [0, 0]
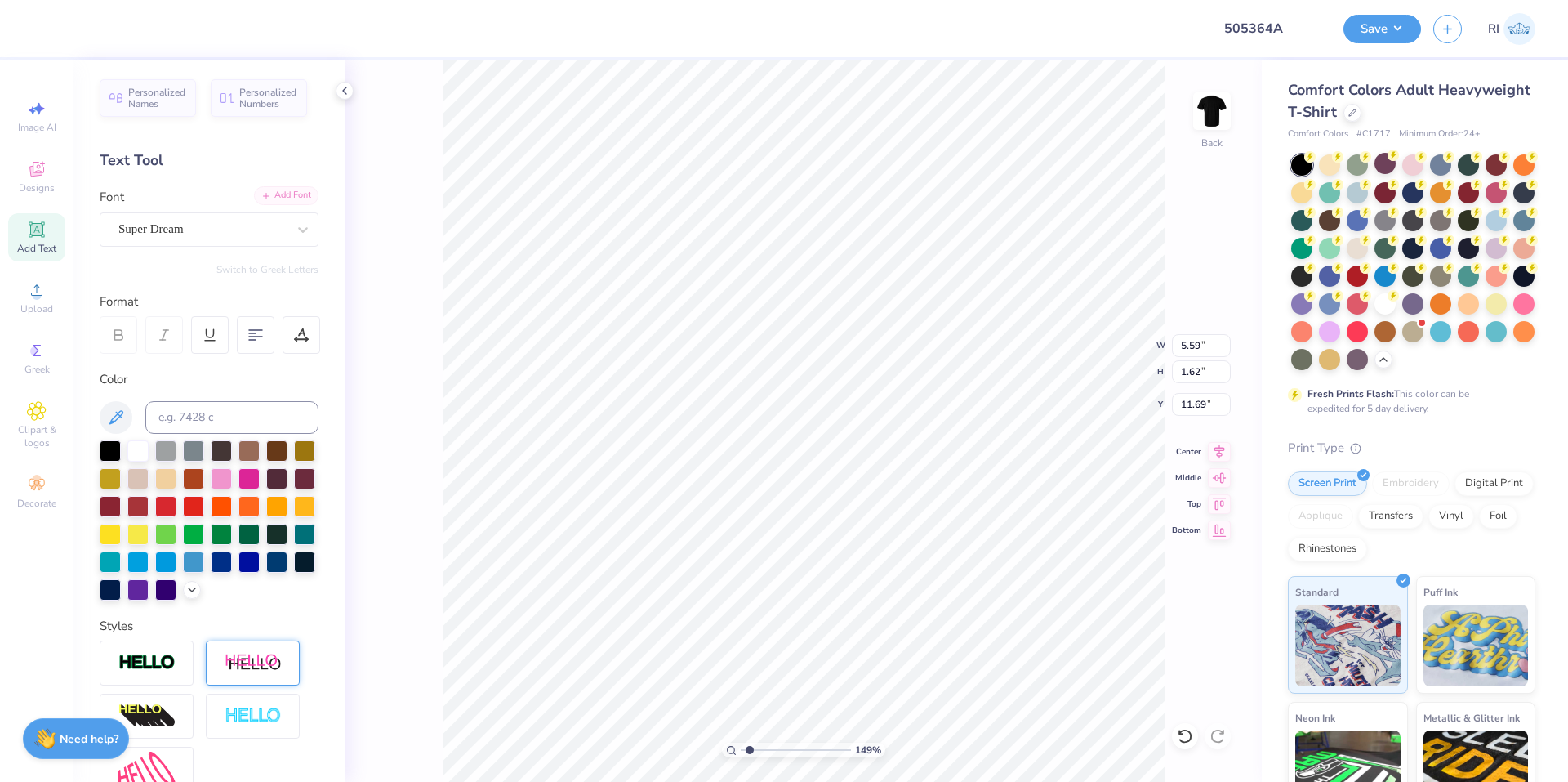
click at [271, 190] on div "Add Font" at bounding box center [286, 195] width 65 height 19
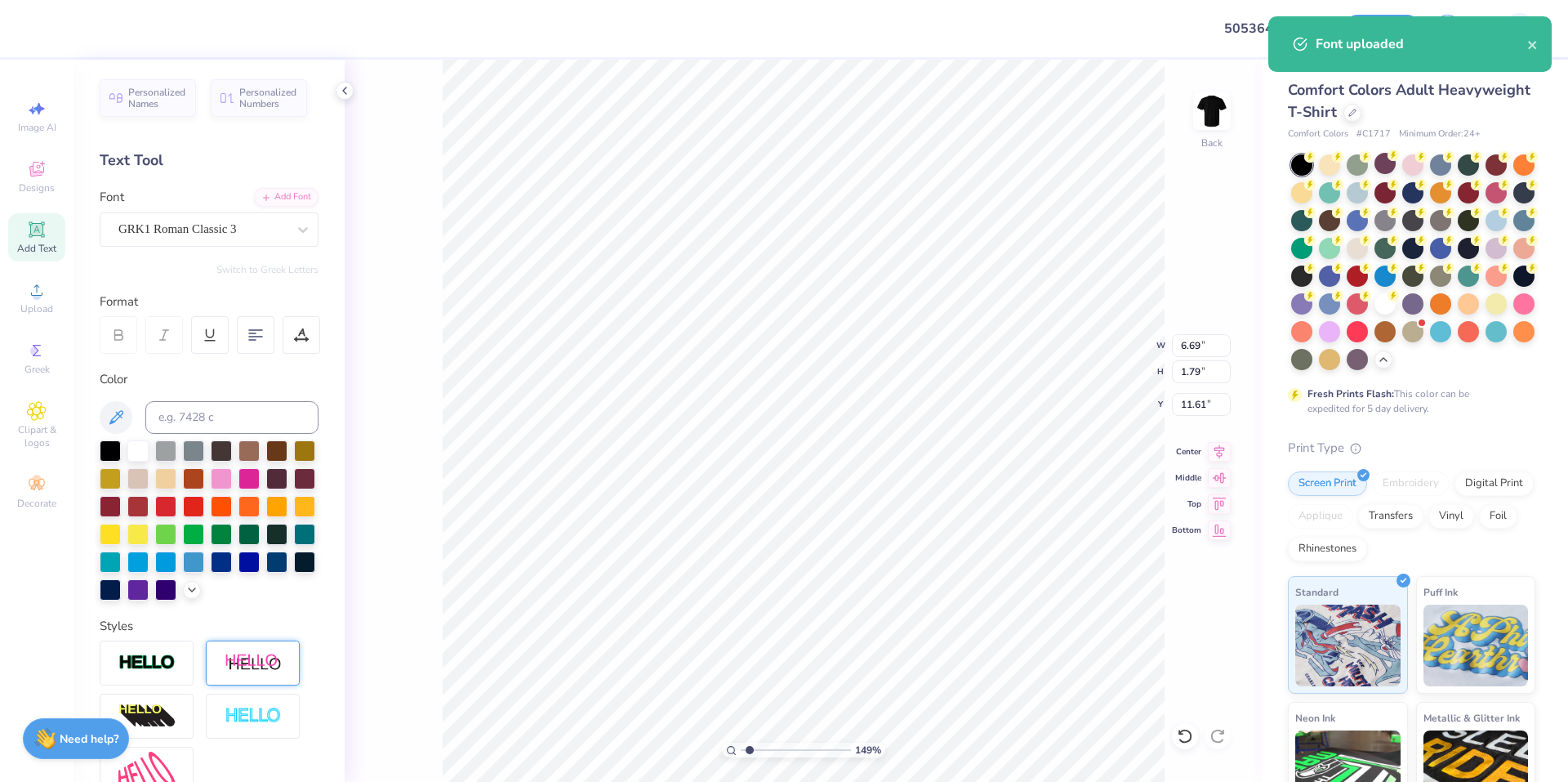
scroll to position [14, 2]
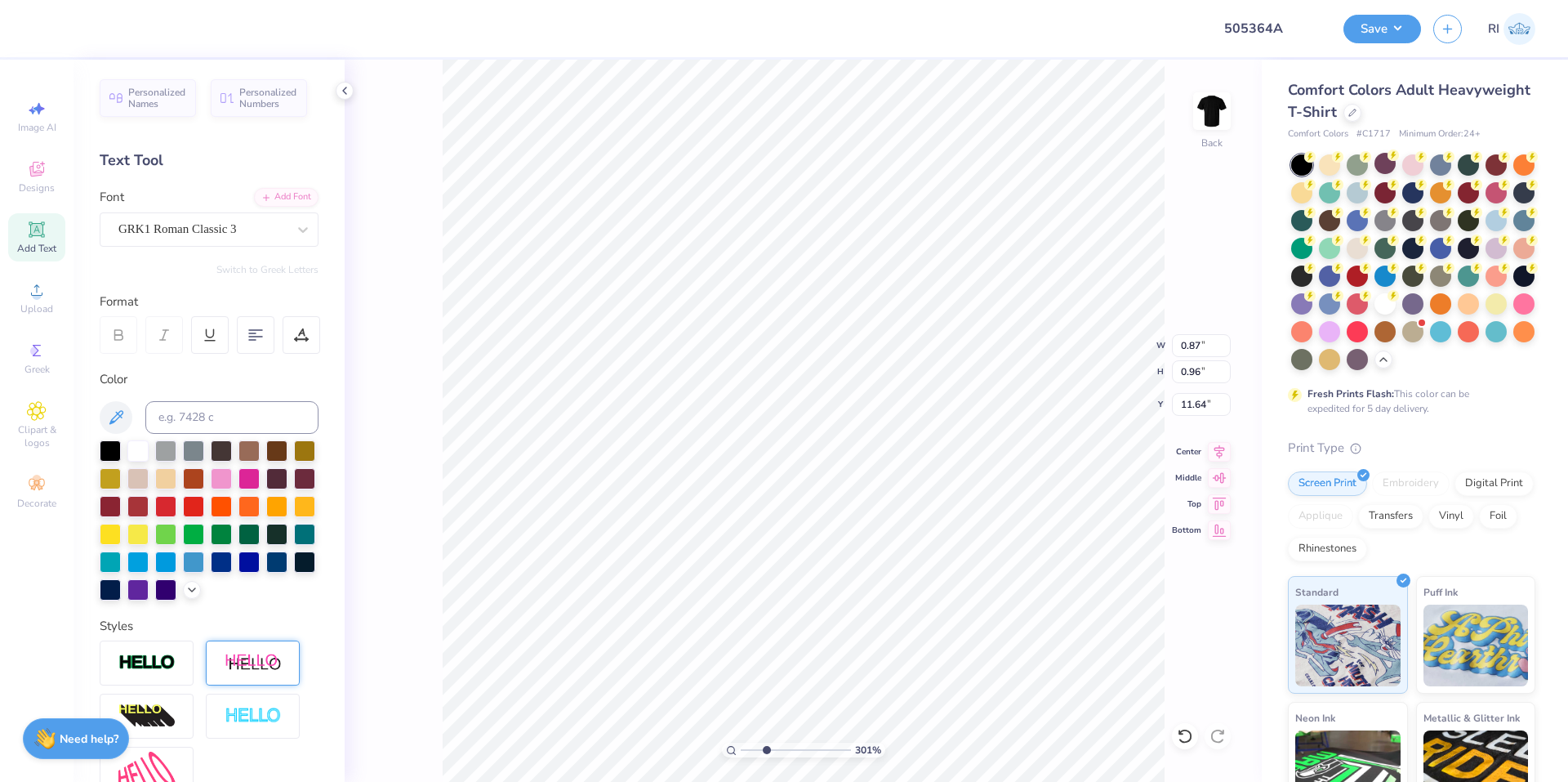
click at [261, 202] on icon at bounding box center [266, 198] width 10 height 10
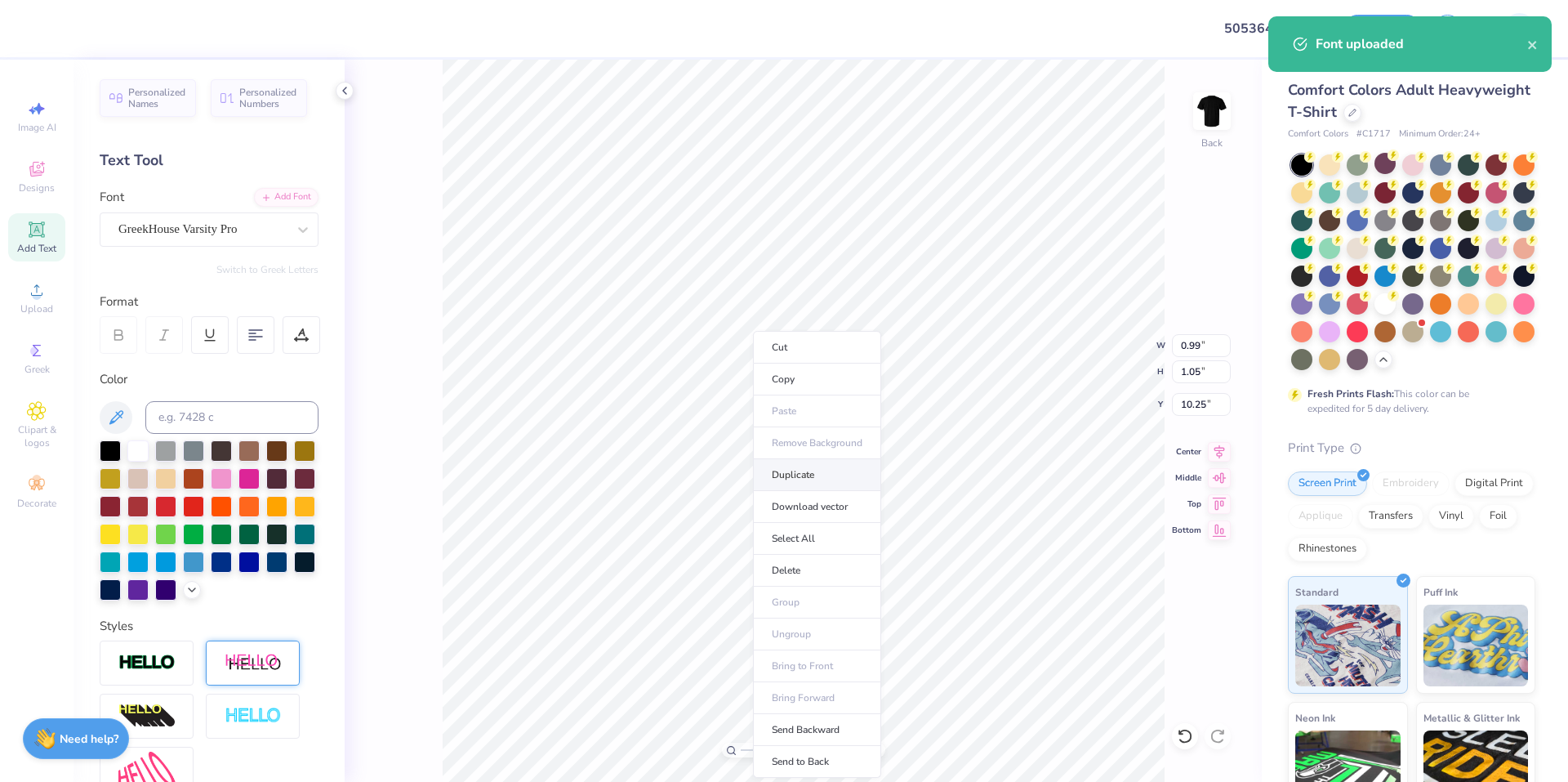
click at [844, 472] on li "Duplicate" at bounding box center [817, 475] width 128 height 32
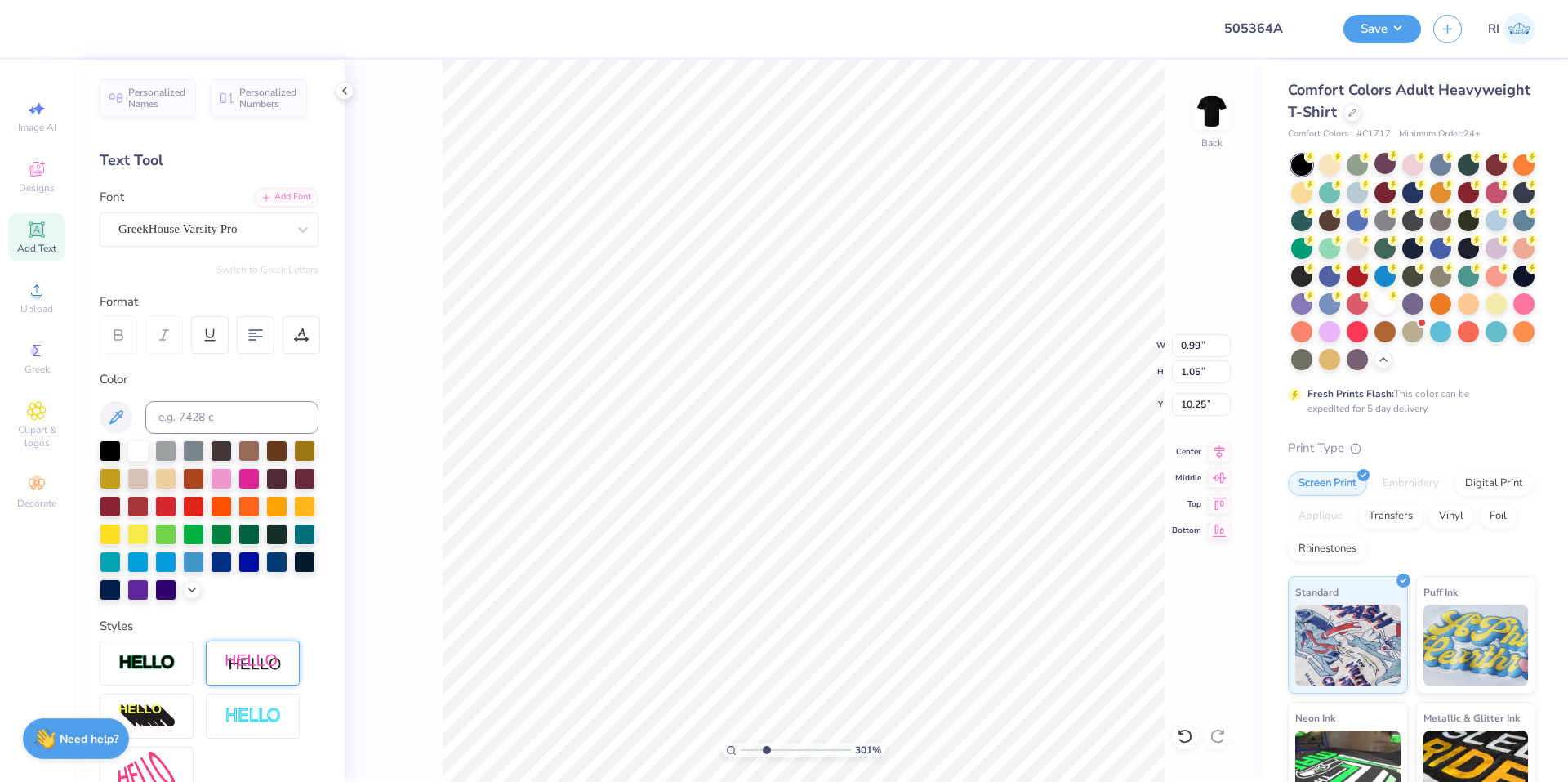
scroll to position [12, 1]
click at [934, 473] on li "Duplicate" at bounding box center [923, 475] width 128 height 32
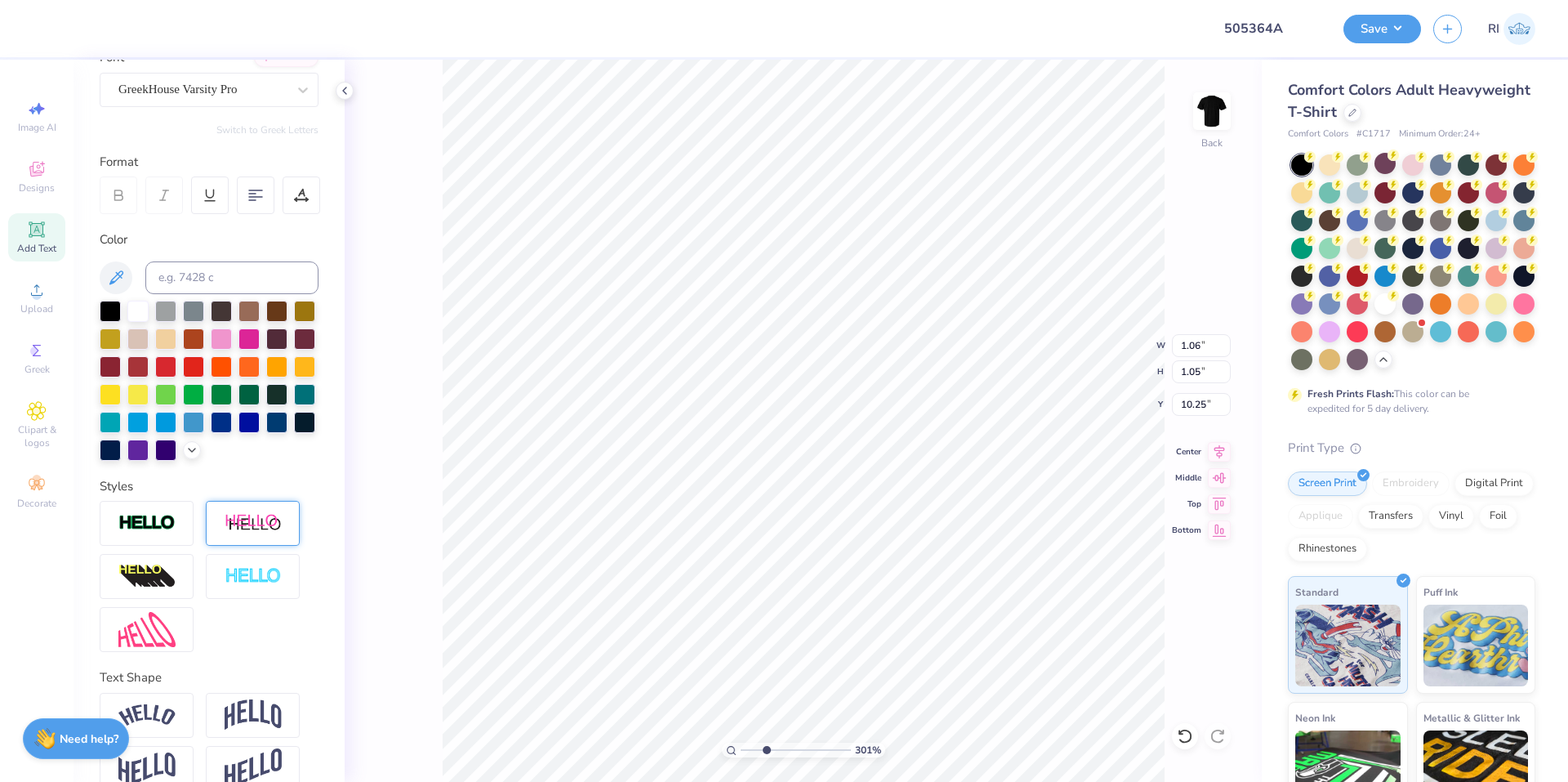
scroll to position [196, 0]
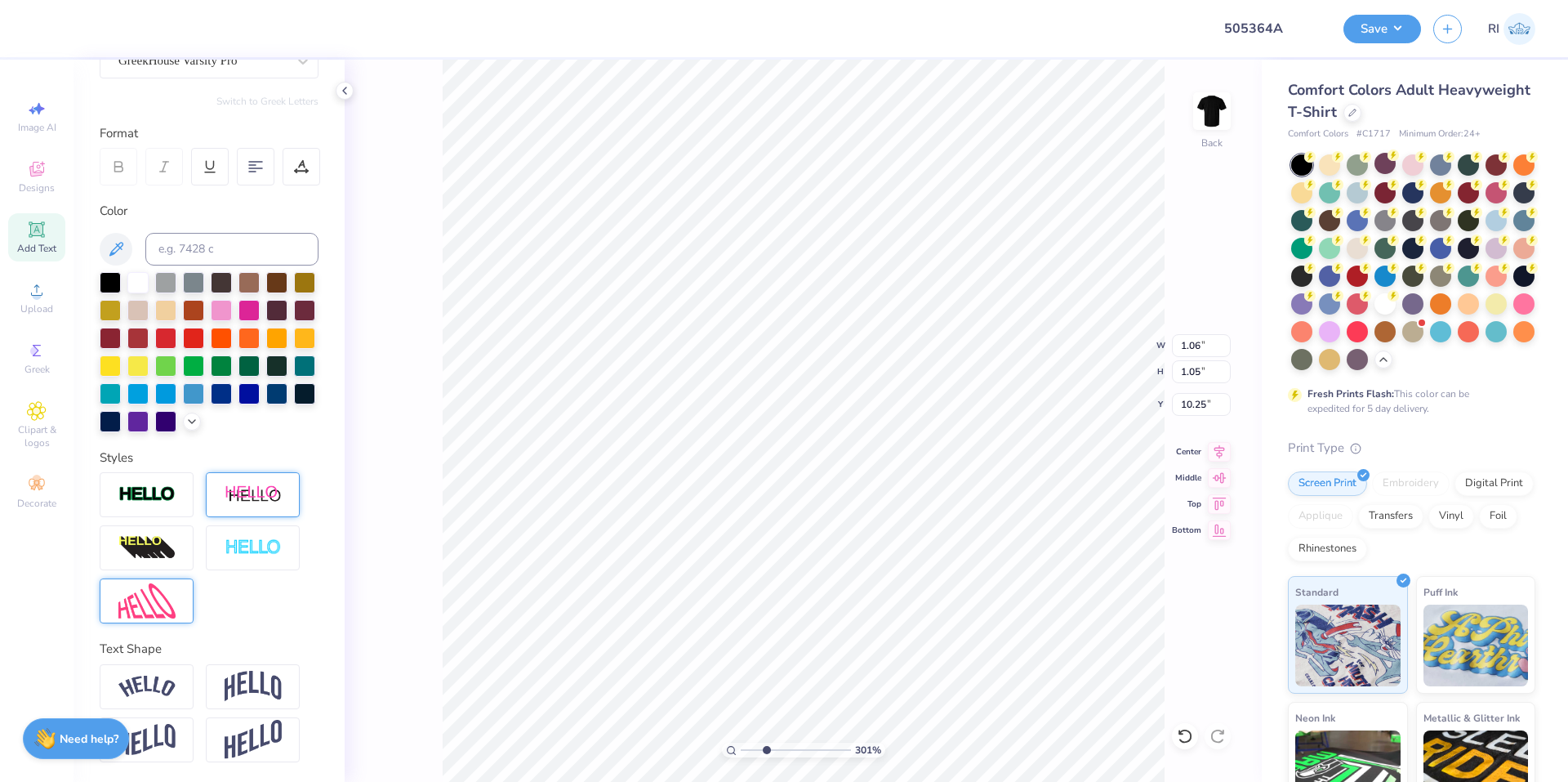
click at [174, 600] on img at bounding box center [146, 600] width 57 height 35
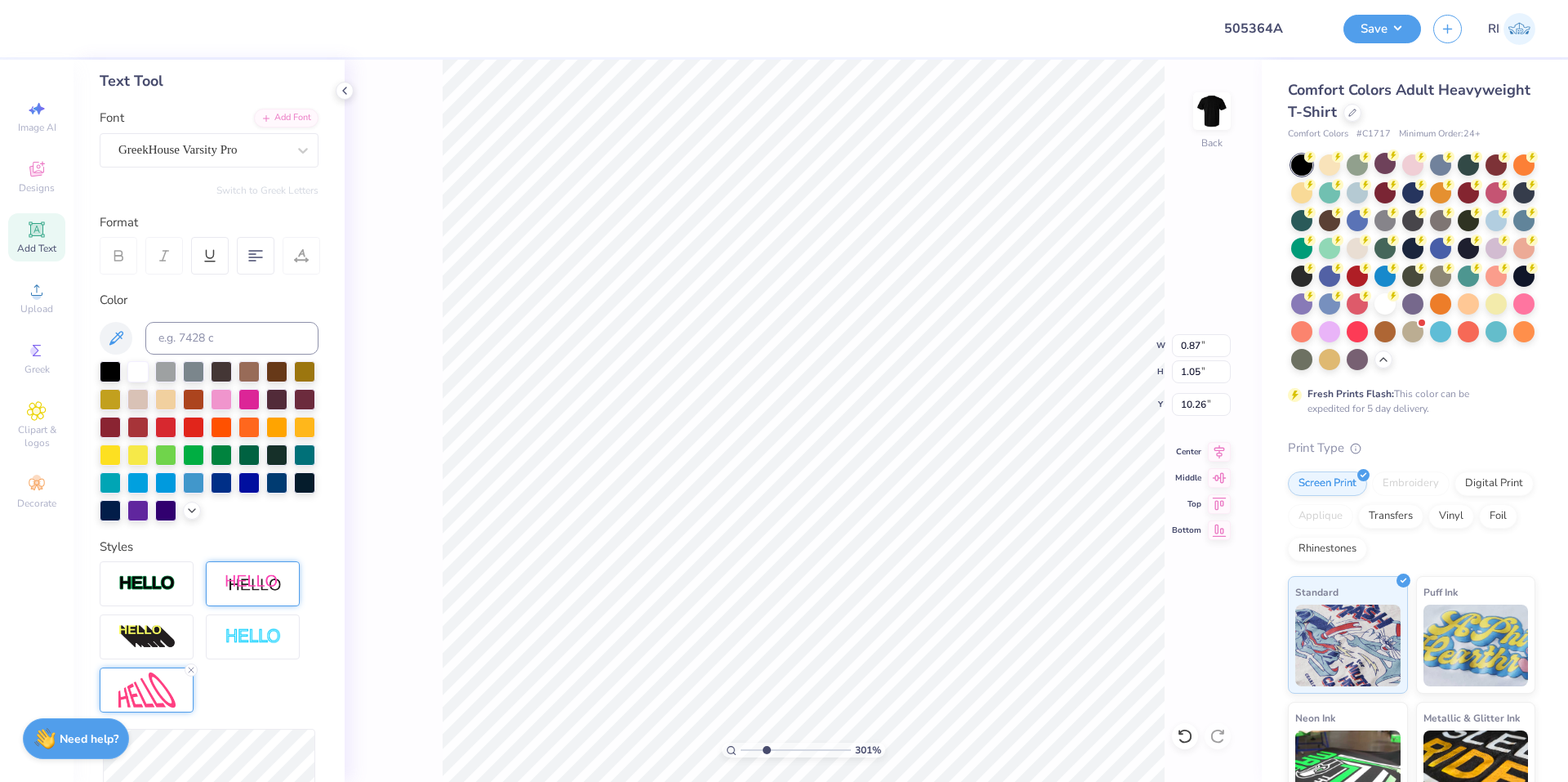
scroll to position [33, 0]
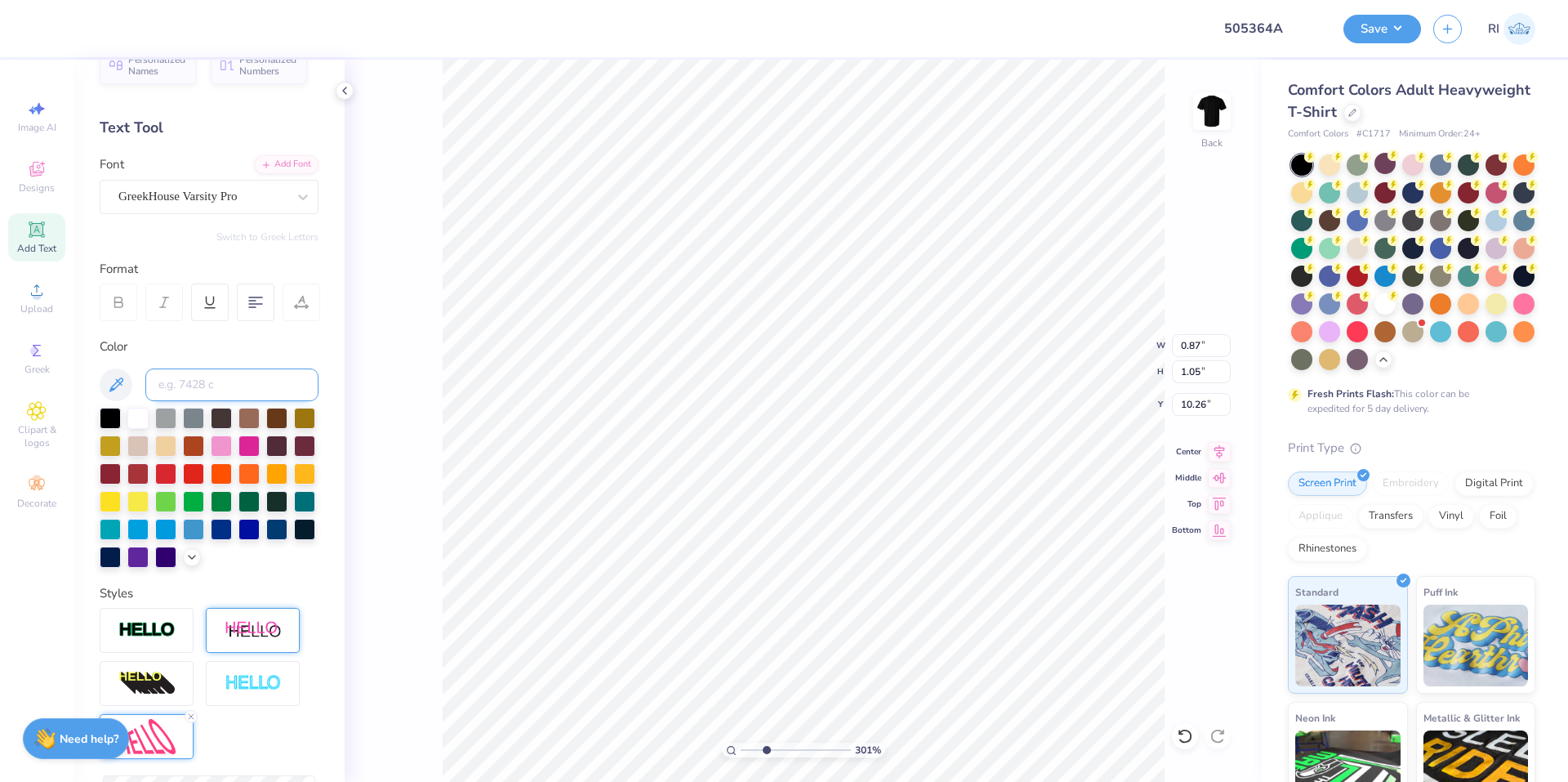
click at [225, 381] on input at bounding box center [231, 384] width 173 height 33
paste input
click at [223, 385] on input at bounding box center [231, 384] width 173 height 33
paste input
click at [224, 394] on input at bounding box center [231, 384] width 173 height 33
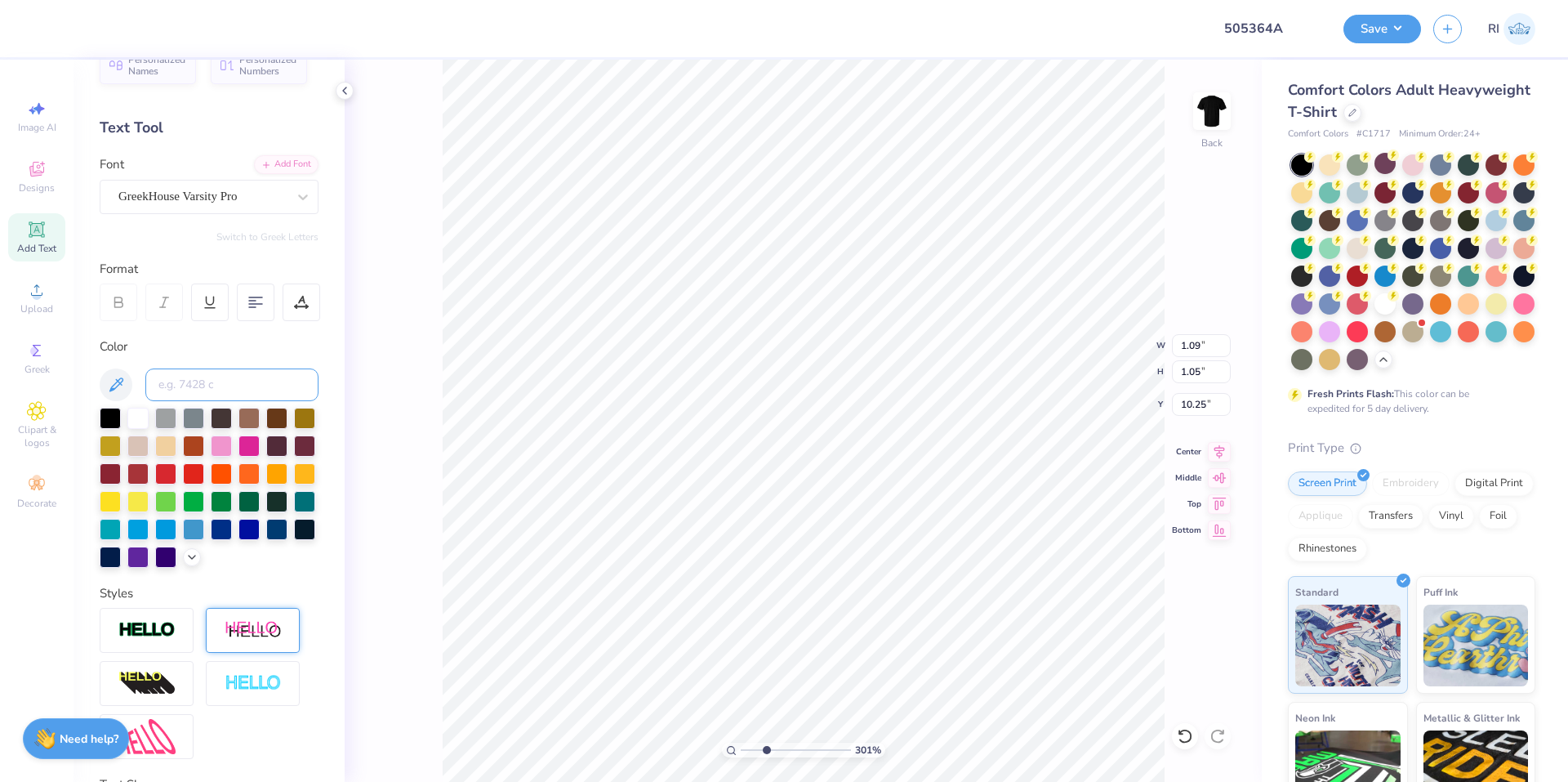
paste input
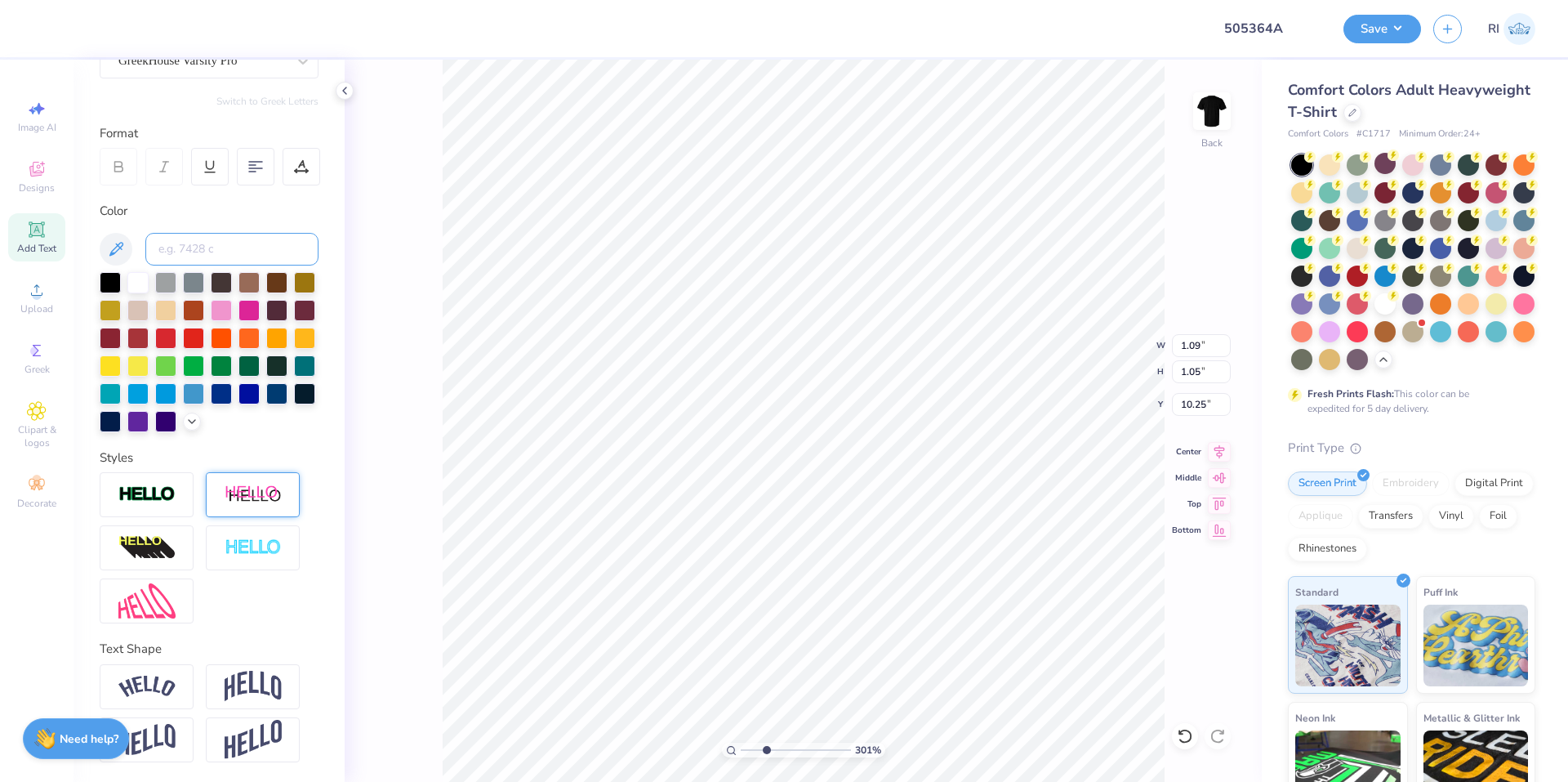
scroll to position [196, 0]
drag, startPoint x: 153, startPoint y: 494, endPoint x: 200, endPoint y: 489, distance: 47.6
click at [153, 493] on img at bounding box center [146, 494] width 57 height 19
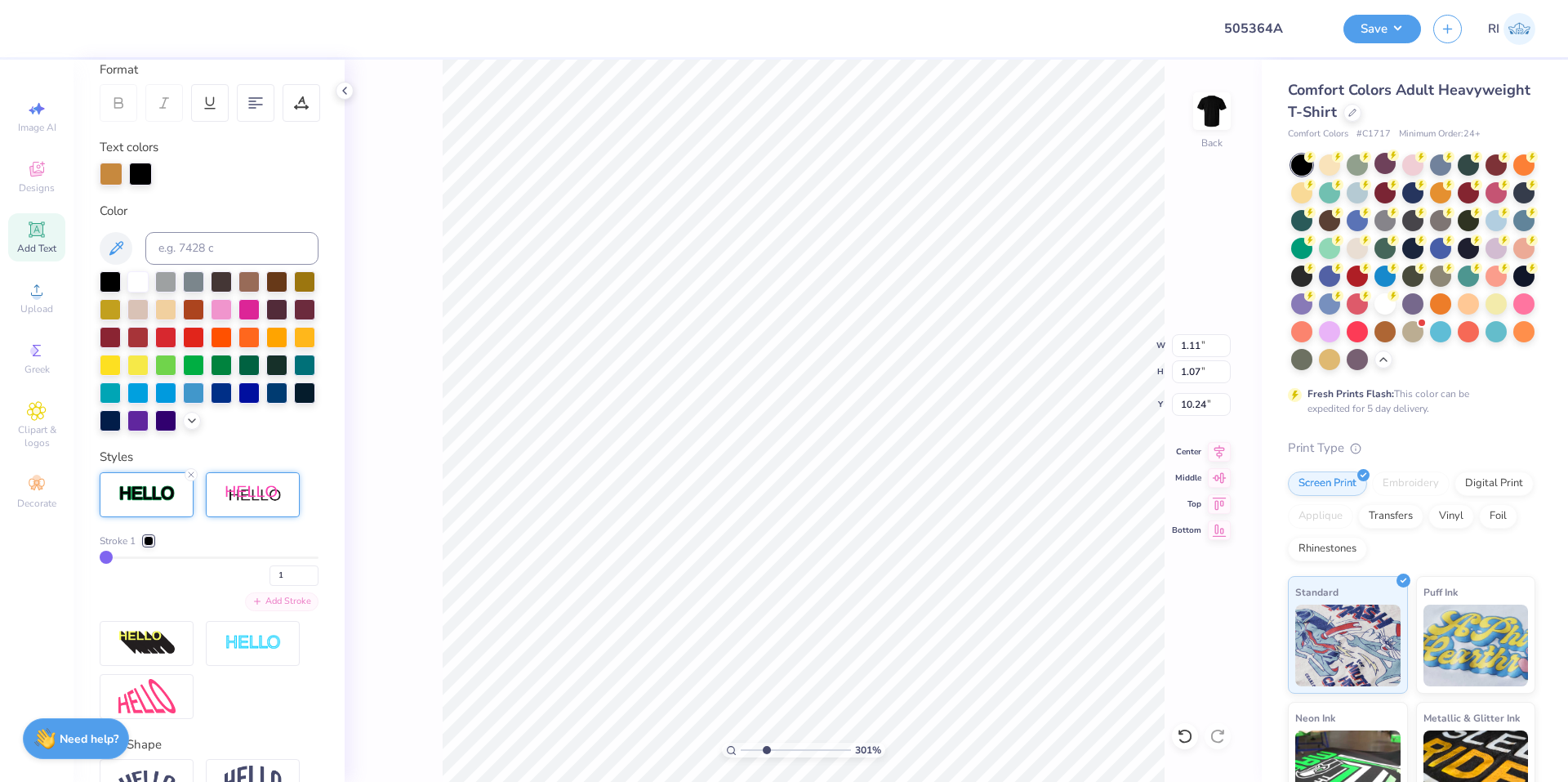
scroll to position [278, 0]
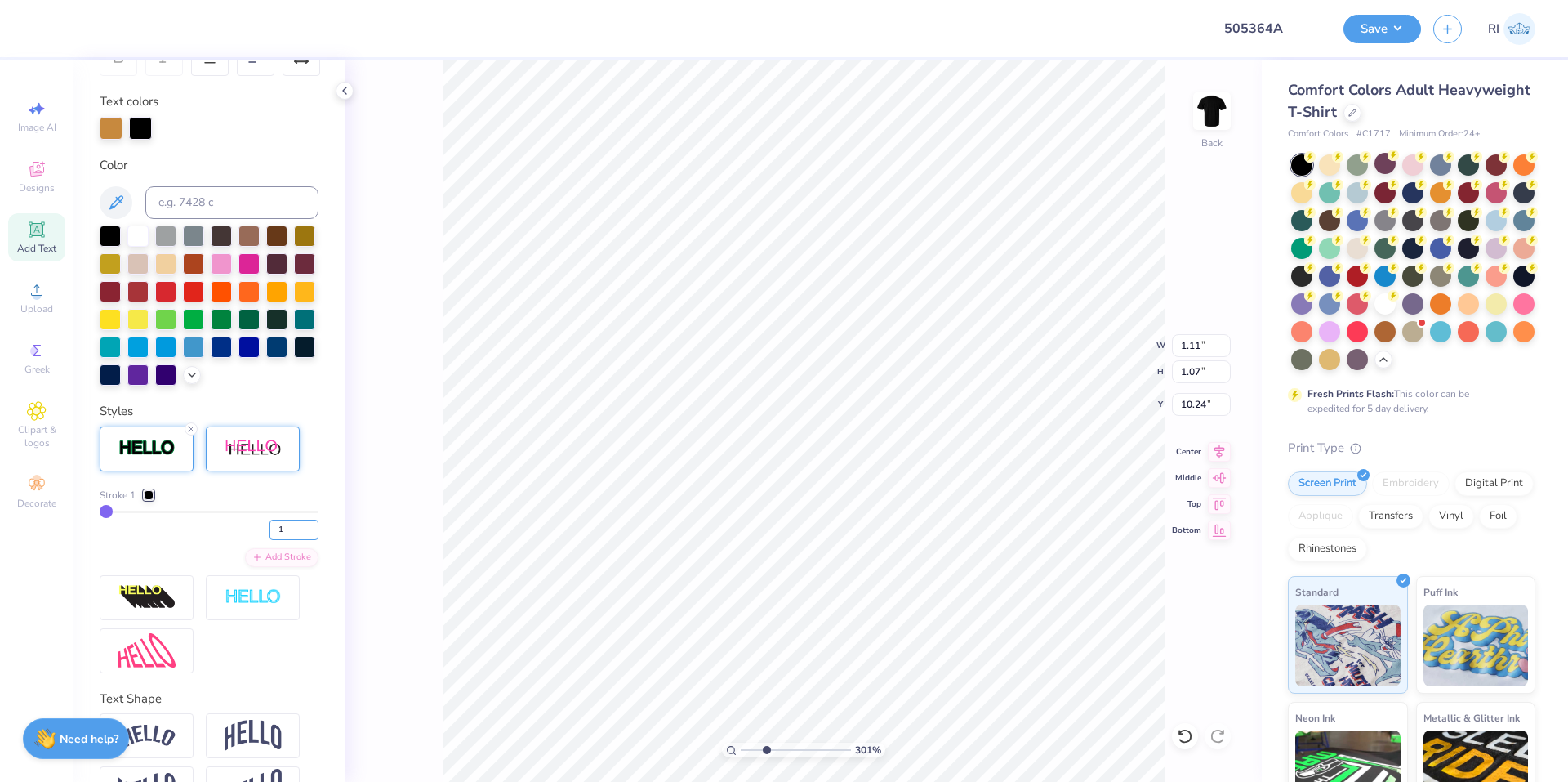
drag, startPoint x: 282, startPoint y: 552, endPoint x: 256, endPoint y: 533, distance: 32.2
click at [263, 540] on div "1" at bounding box center [209, 525] width 219 height 29
click at [258, 502] on div "Stroke 1" at bounding box center [209, 495] width 219 height 15
drag, startPoint x: 149, startPoint y: 127, endPoint x: 178, endPoint y: 163, distance: 45.3
click at [149, 127] on div at bounding box center [140, 128] width 23 height 23
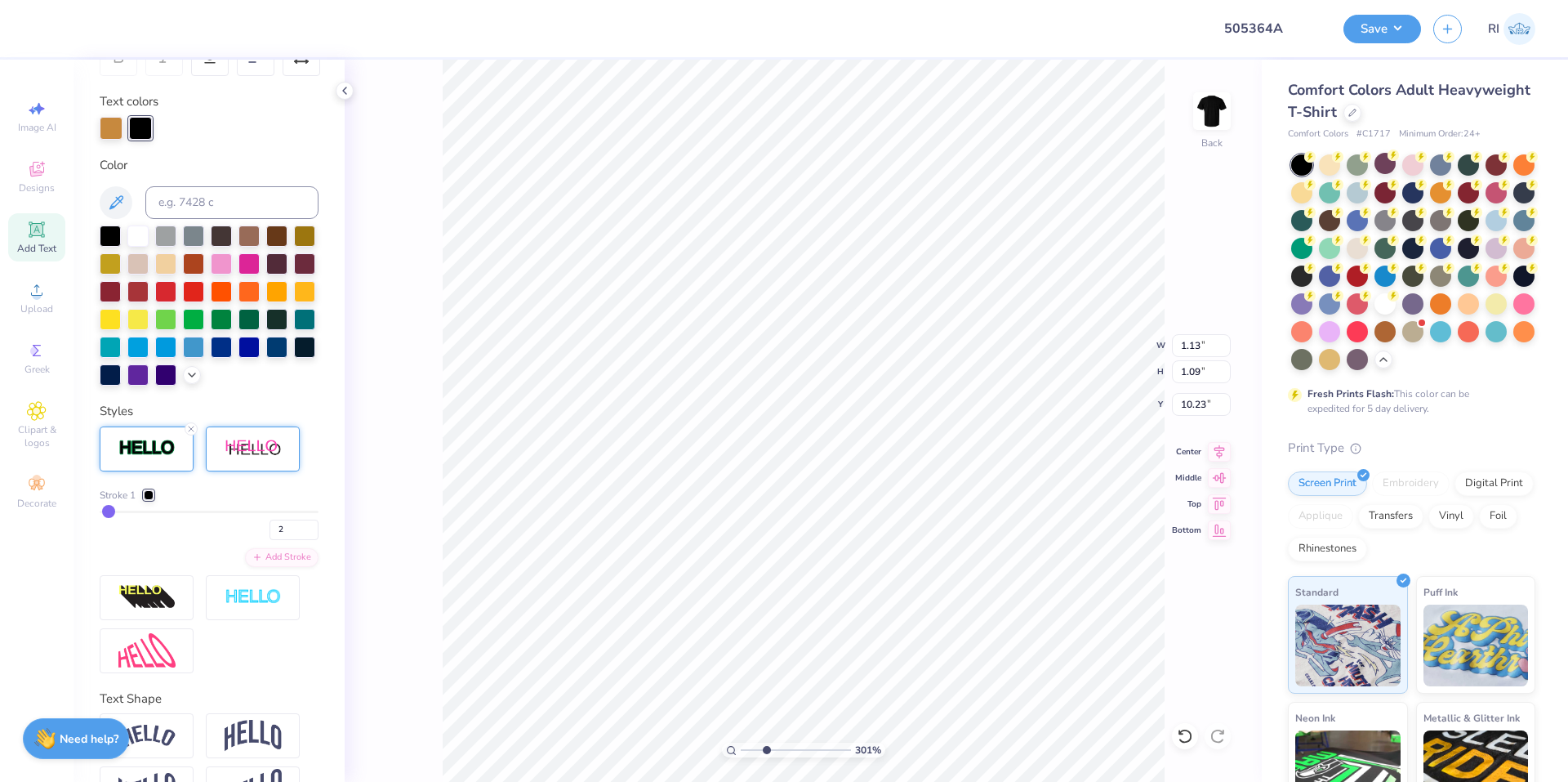
click at [202, 182] on div "Color" at bounding box center [209, 271] width 219 height 230
drag, startPoint x: 211, startPoint y: 196, endPoint x: 204, endPoint y: 216, distance: 21.4
click at [212, 196] on input at bounding box center [231, 202] width 173 height 33
paste input
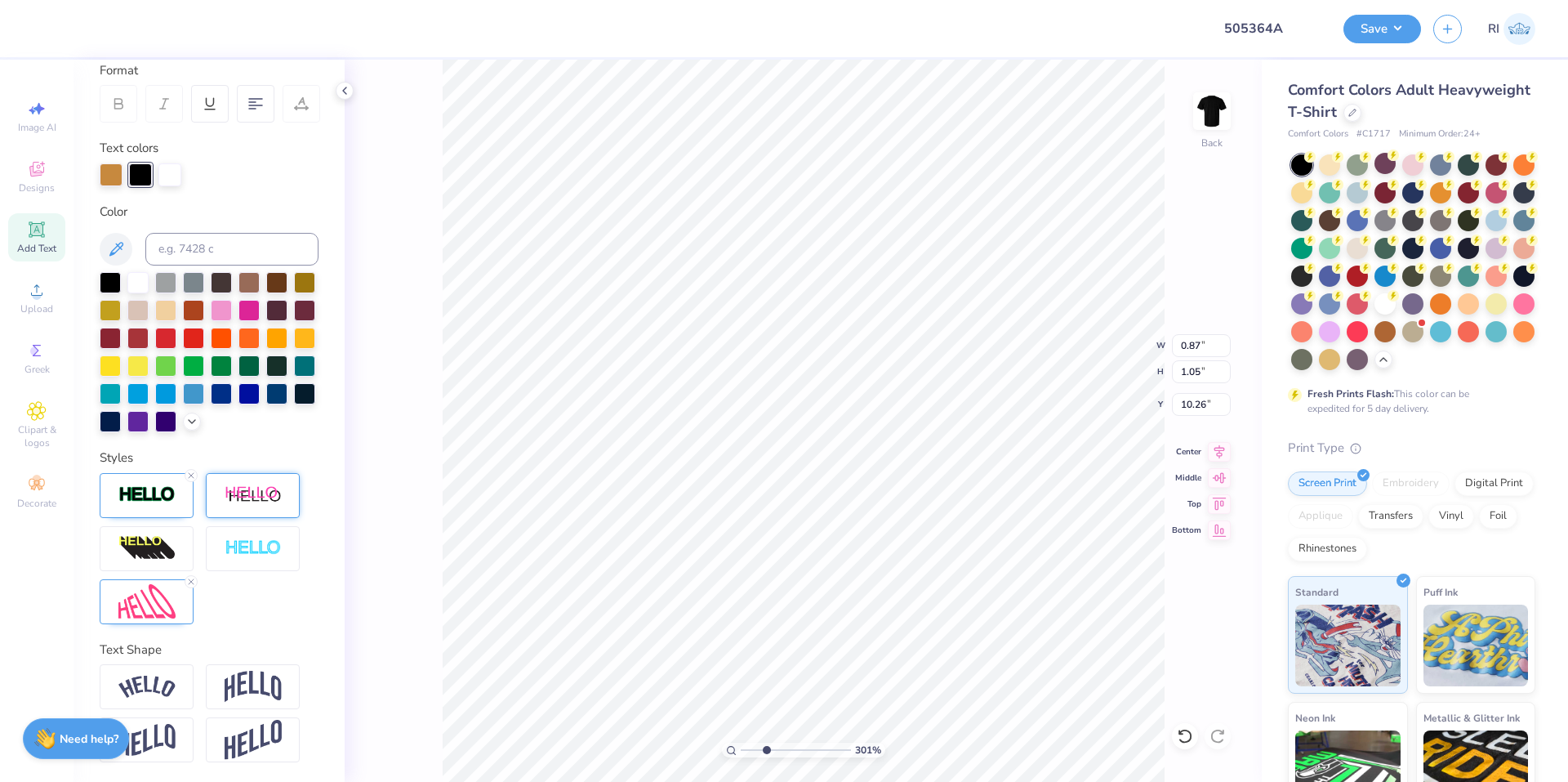
scroll to position [259, 0]
click at [201, 233] on input at bounding box center [231, 249] width 173 height 33
paste input
click at [163, 162] on div at bounding box center [169, 173] width 23 height 23
click at [101, 270] on div at bounding box center [110, 280] width 21 height 21
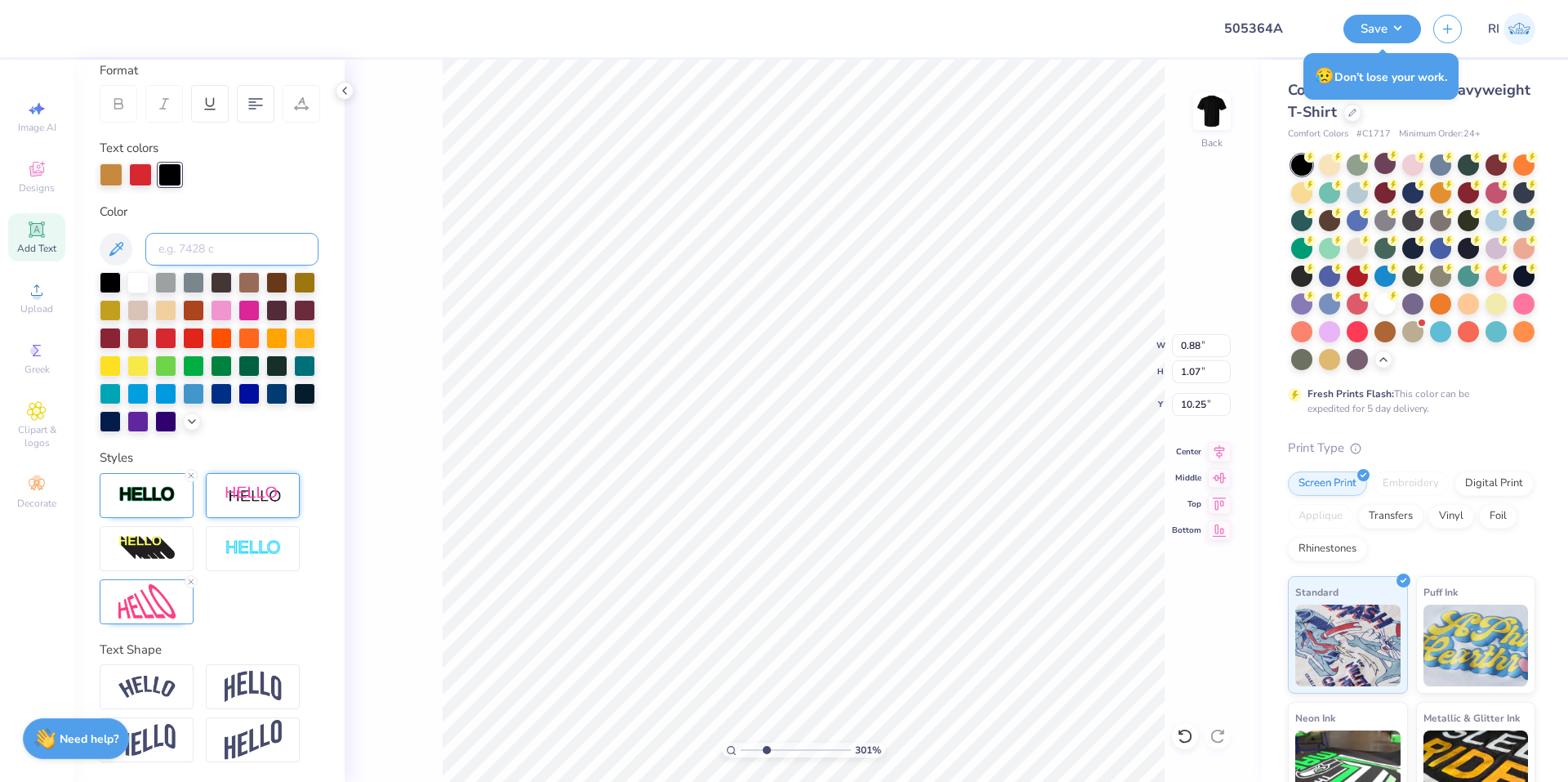
click at [191, 233] on input at bounding box center [231, 249] width 173 height 33
paste input
click at [167, 507] on div at bounding box center [147, 495] width 94 height 45
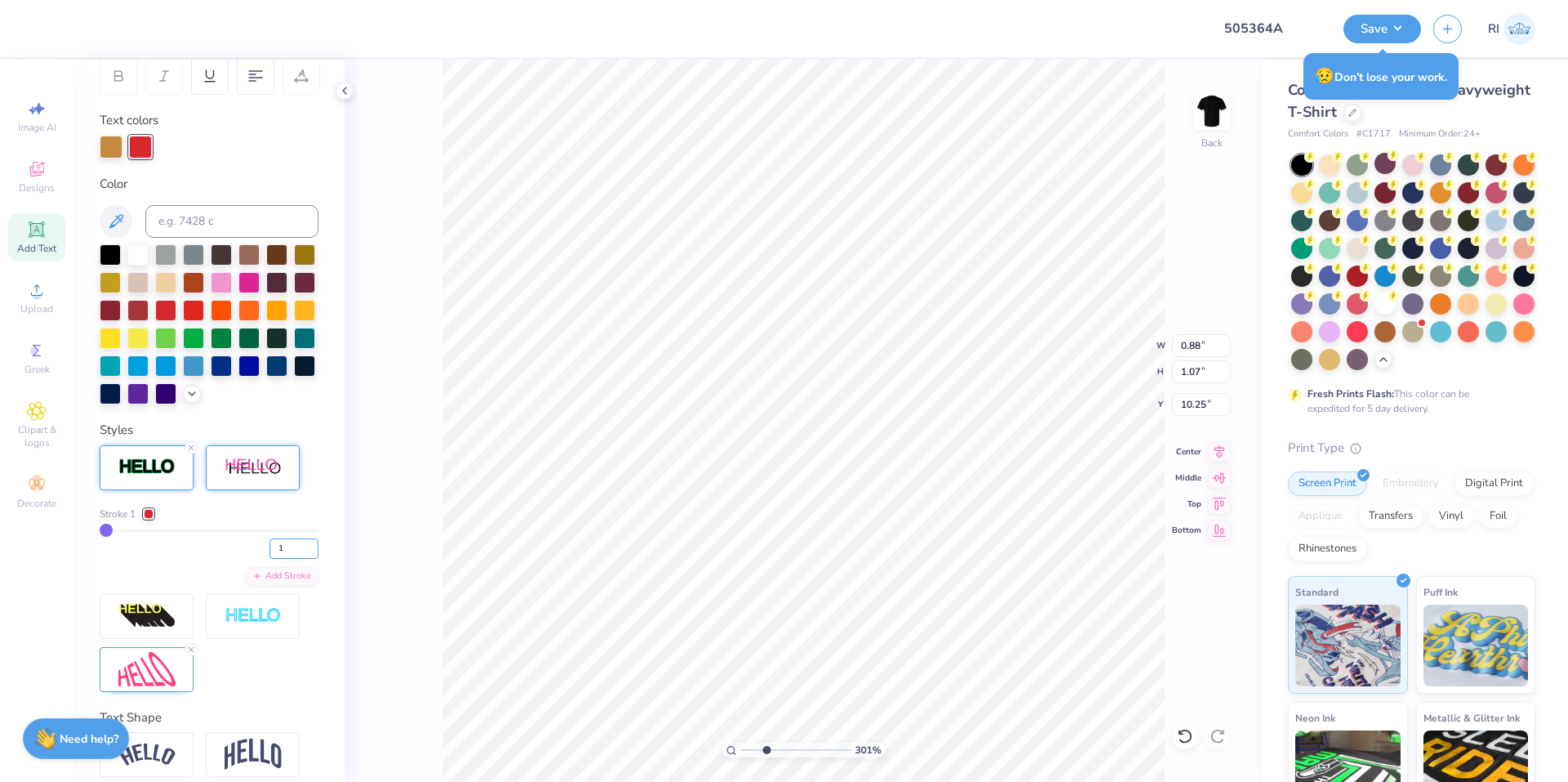
drag, startPoint x: 281, startPoint y: 576, endPoint x: 257, endPoint y: 572, distance: 24.0
click at [270, 559] on input "1" at bounding box center [294, 548] width 49 height 20
click at [212, 559] on div "2" at bounding box center [209, 543] width 219 height 29
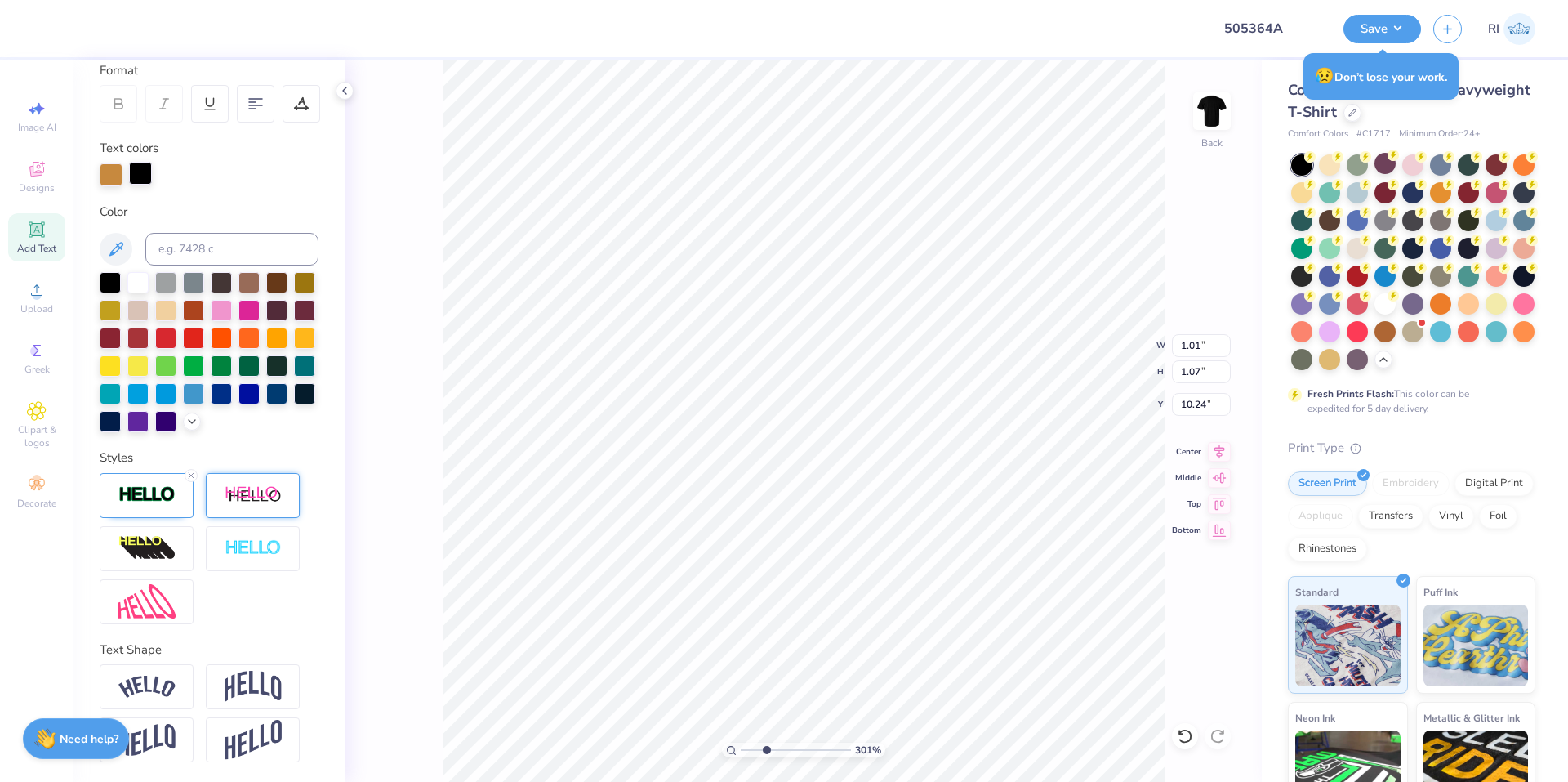
click at [137, 162] on div at bounding box center [140, 173] width 23 height 23
click at [198, 233] on input at bounding box center [231, 249] width 173 height 33
paste input
click at [155, 493] on img at bounding box center [146, 494] width 57 height 19
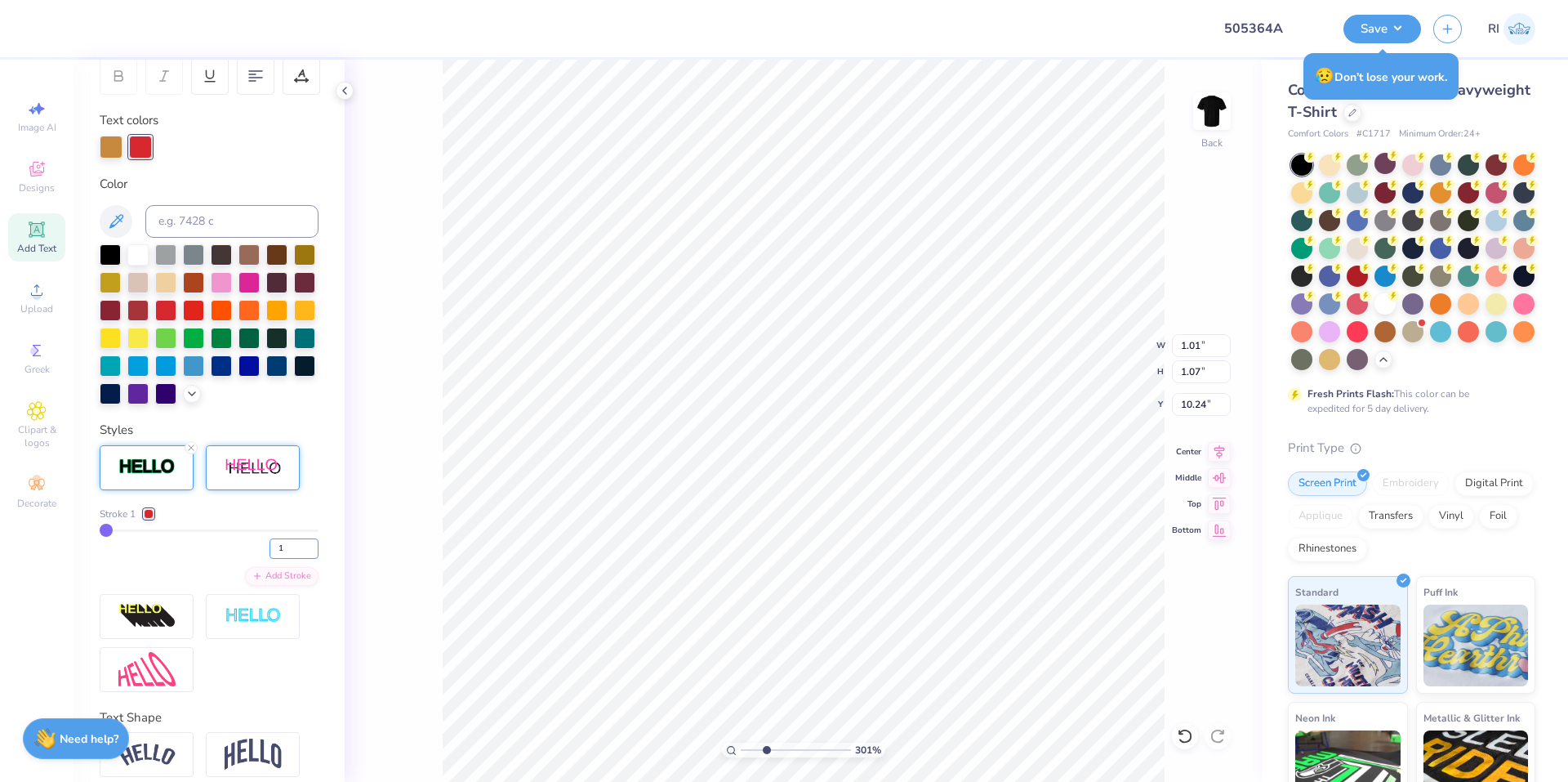
drag, startPoint x: 274, startPoint y: 571, endPoint x: 242, endPoint y: 537, distance: 46.8
click at [259, 559] on div "1" at bounding box center [209, 543] width 219 height 29
click at [242, 521] on div "Stroke 1" at bounding box center [209, 513] width 219 height 15
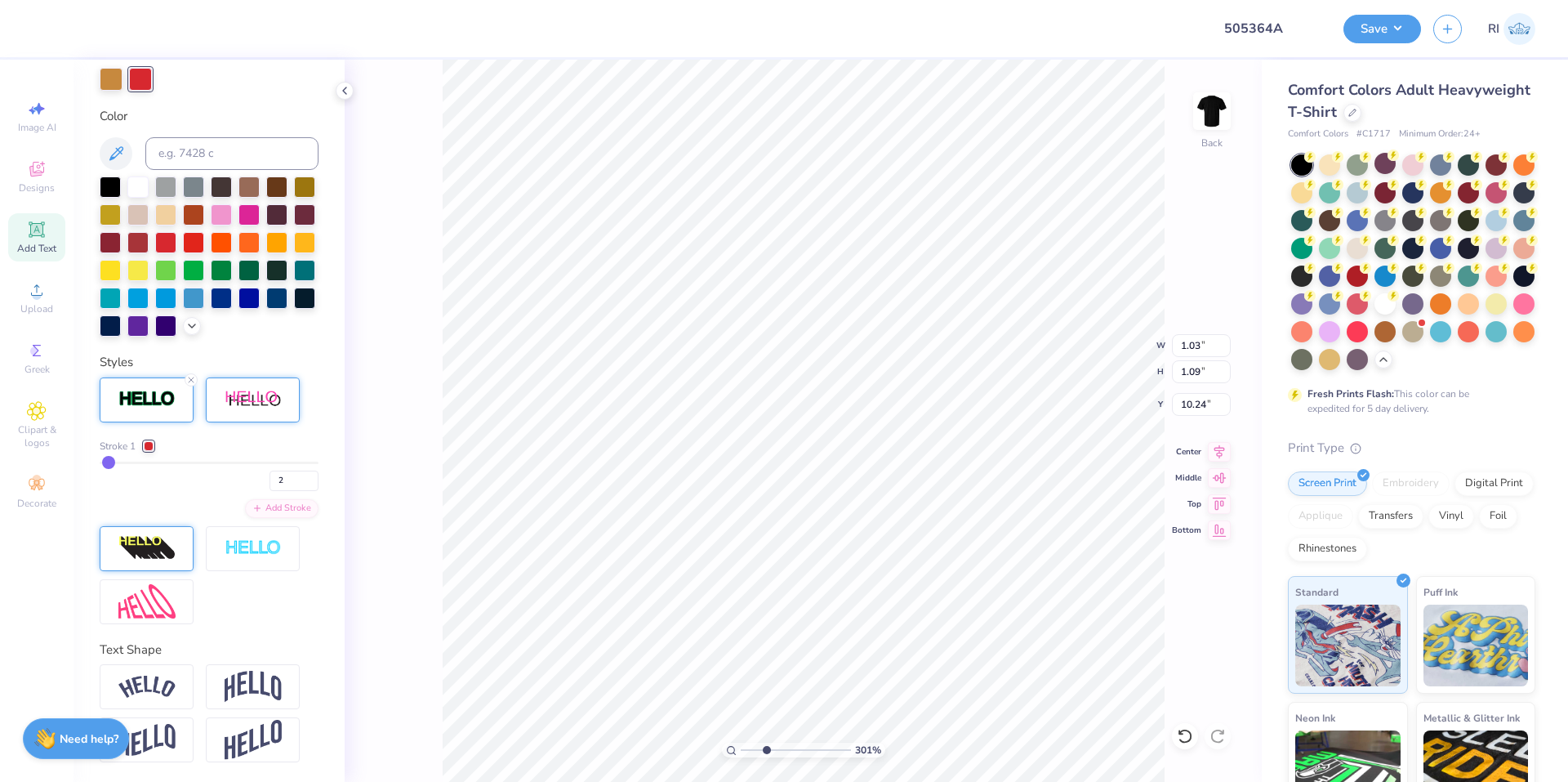
scroll to position [355, 0]
click at [260, 415] on div at bounding box center [253, 399] width 94 height 45
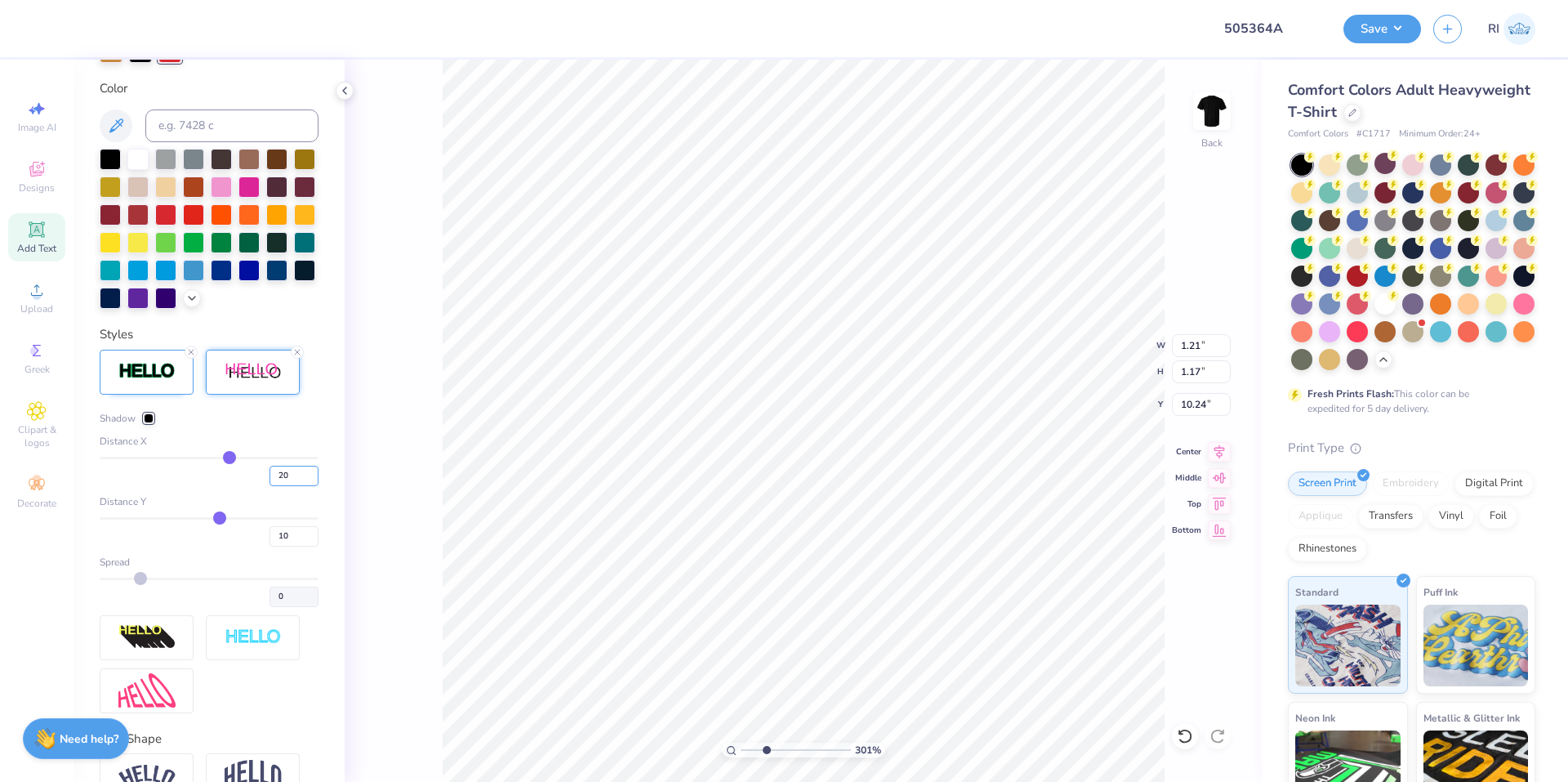
drag, startPoint x: 282, startPoint y: 510, endPoint x: 256, endPoint y: 510, distance: 25.3
click at [256, 486] on div "20" at bounding box center [209, 471] width 219 height 29
drag, startPoint x: 283, startPoint y: 565, endPoint x: 252, endPoint y: 561, distance: 31.3
click at [253, 546] on div "10" at bounding box center [209, 531] width 219 height 29
click at [221, 520] on div "Shadow Distance X 1 Distance Y 1 Spread 0" at bounding box center [209, 509] width 219 height 196
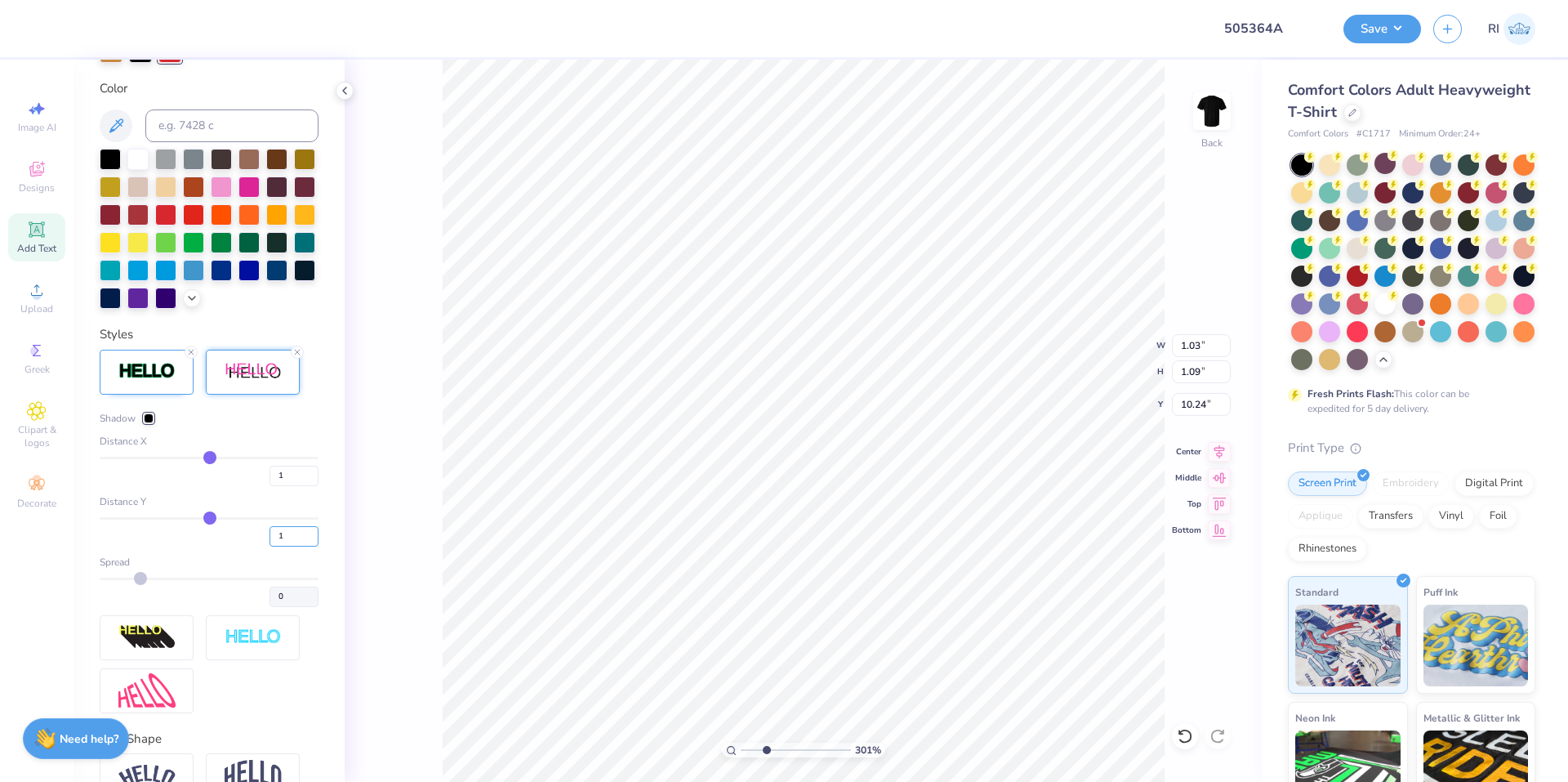
drag, startPoint x: 275, startPoint y: 562, endPoint x: 262, endPoint y: 537, distance: 27.8
click at [270, 546] on input "1" at bounding box center [294, 536] width 49 height 20
drag, startPoint x: 292, startPoint y: 506, endPoint x: 239, endPoint y: 498, distance: 53.7
click at [270, 486] on input "0" at bounding box center [294, 476] width 49 height 20
click at [241, 486] on div "0" at bounding box center [209, 471] width 219 height 29
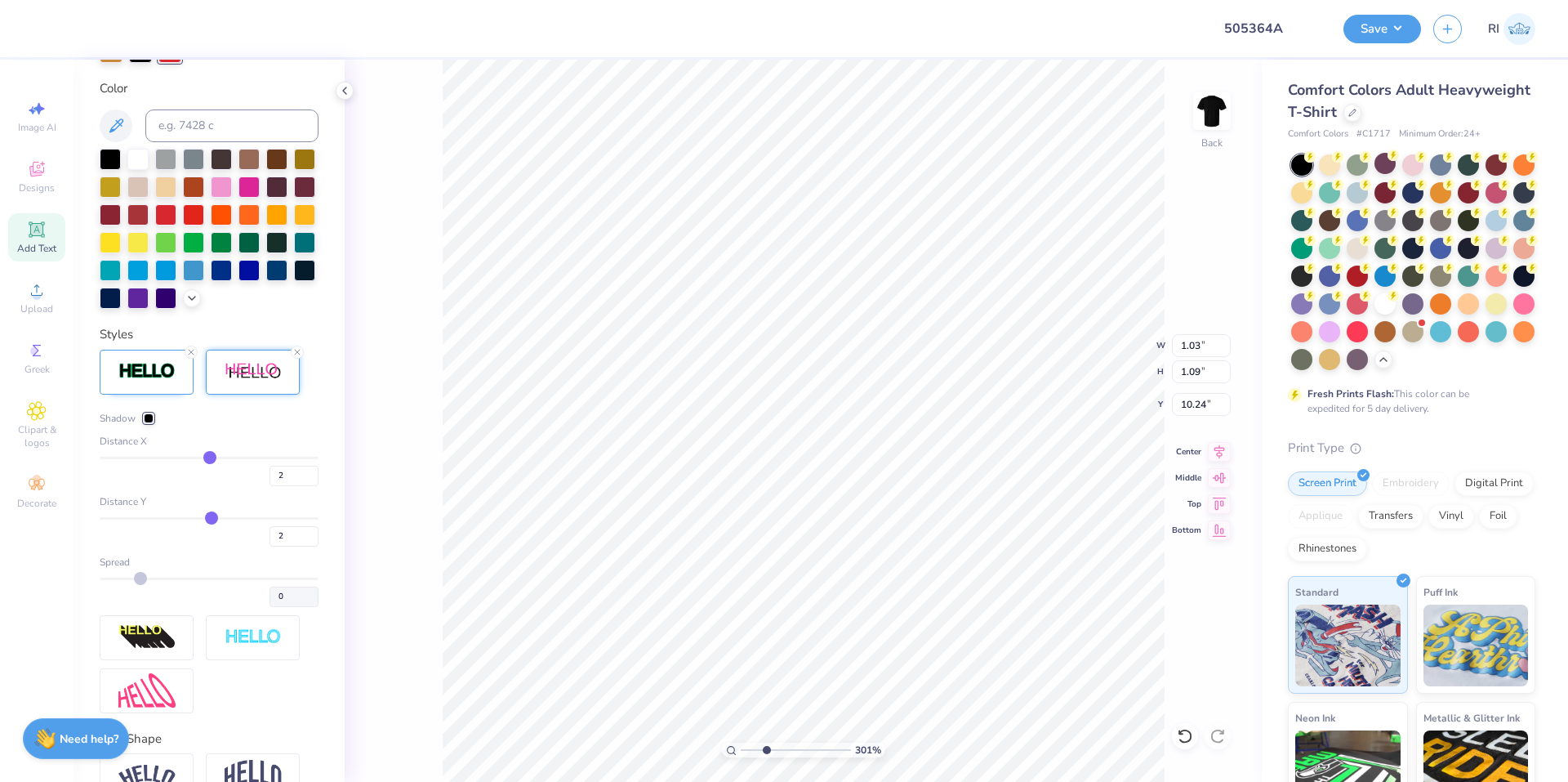
click at [246, 515] on div "Shadow Distance X 2 Distance Y 2 Spread 0" at bounding box center [209, 509] width 219 height 196
drag, startPoint x: 278, startPoint y: 562, endPoint x: 251, endPoint y: 549, distance: 30.0
click at [251, 546] on div "2" at bounding box center [209, 531] width 219 height 29
drag, startPoint x: 279, startPoint y: 504, endPoint x: 256, endPoint y: 502, distance: 23.7
click at [256, 486] on div "2" at bounding box center [209, 471] width 219 height 29
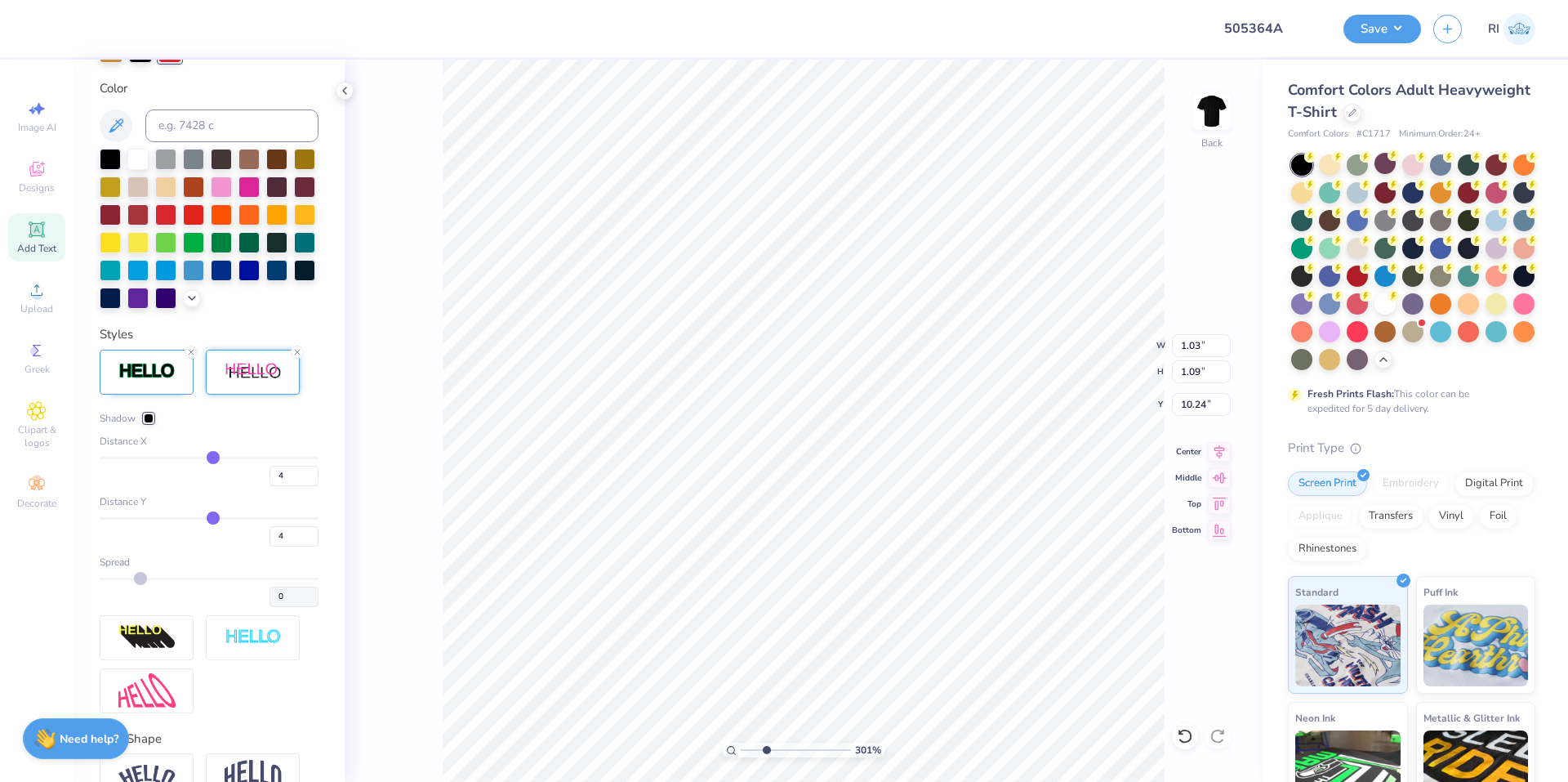
click at [243, 517] on div "Shadow Distance X 4 Distance Y 4 Spread 0" at bounding box center [209, 509] width 219 height 196
click at [274, 486] on input "4" at bounding box center [294, 476] width 49 height 20
drag, startPoint x: 270, startPoint y: 503, endPoint x: 252, endPoint y: 502, distance: 18.0
click at [252, 486] on div "4" at bounding box center [209, 471] width 219 height 29
drag, startPoint x: 279, startPoint y: 555, endPoint x: 250, endPoint y: 537, distance: 34.5
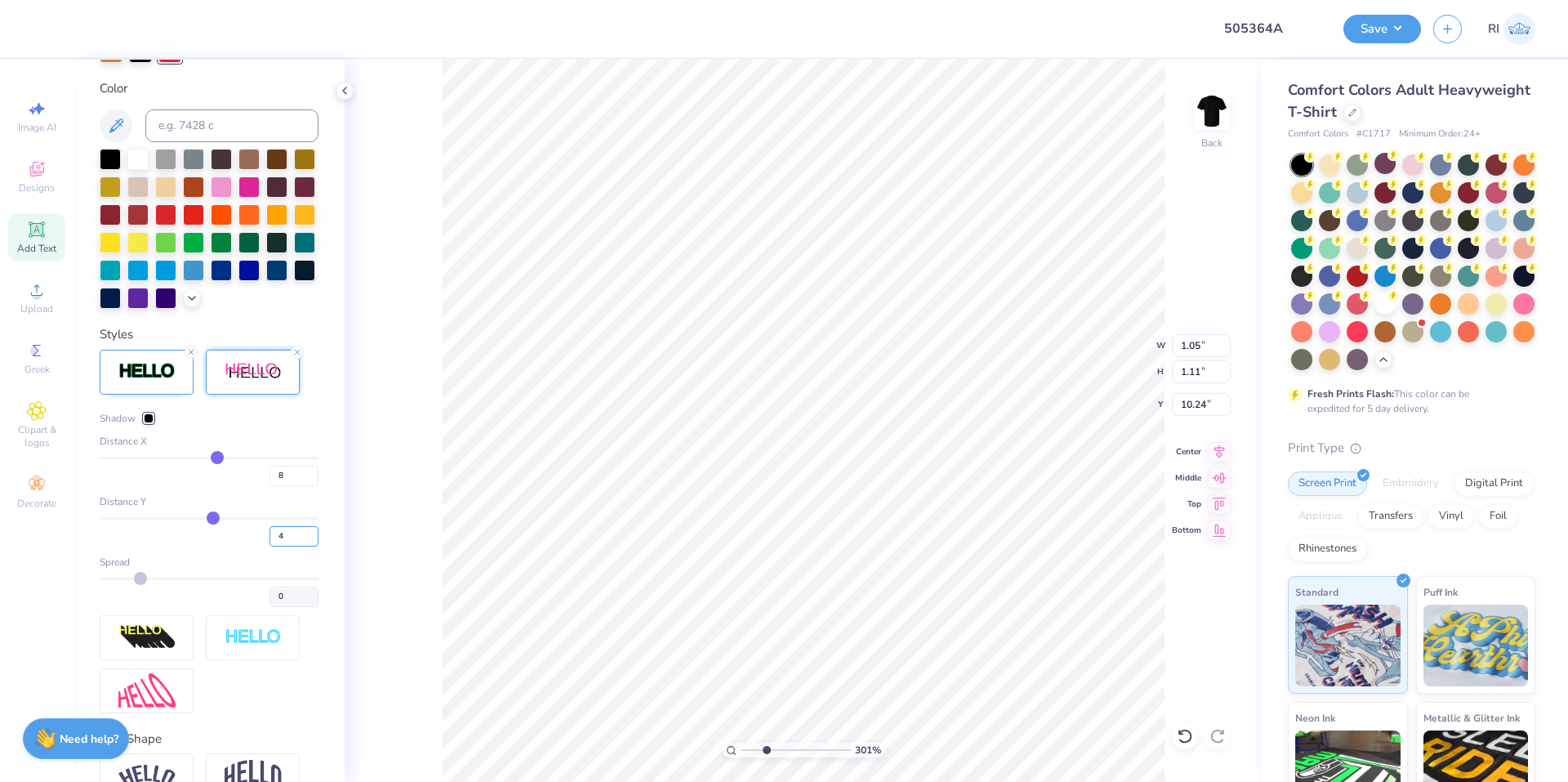
click at [270, 546] on input "4" at bounding box center [294, 536] width 49 height 20
click at [244, 486] on div "8" at bounding box center [209, 471] width 219 height 29
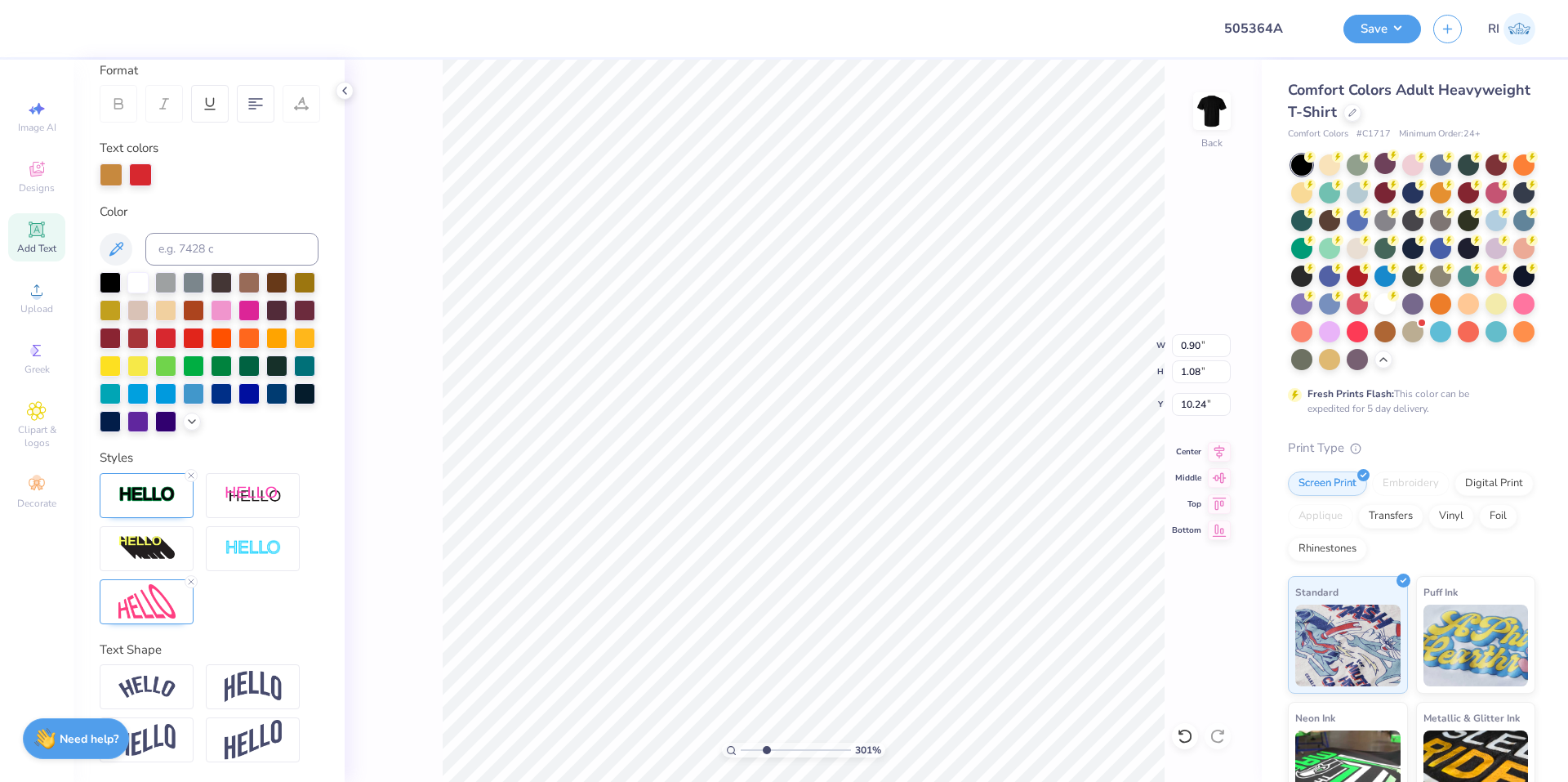
scroll to position [259, 0]
click at [260, 498] on img at bounding box center [253, 495] width 57 height 20
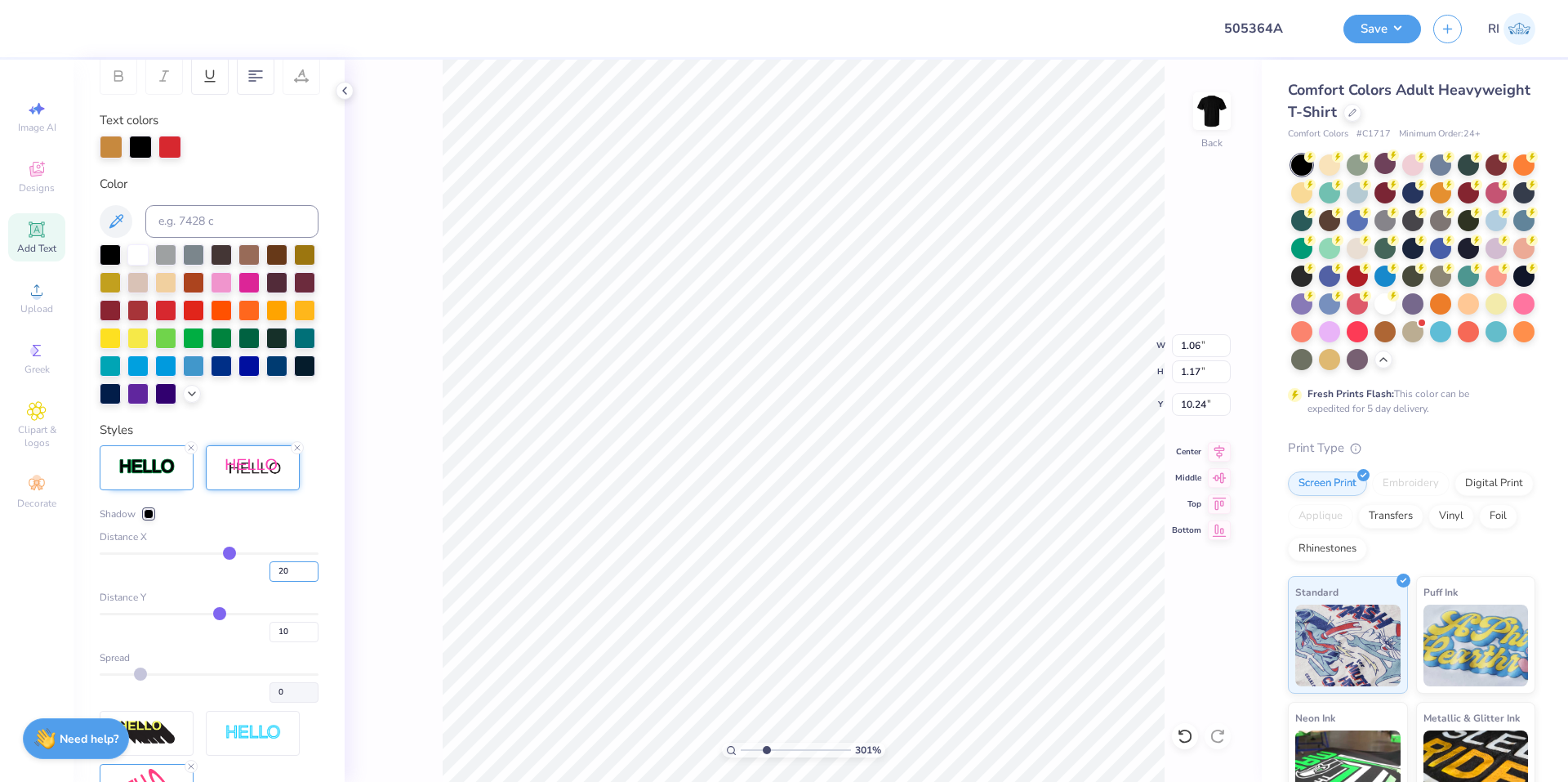
drag, startPoint x: 260, startPoint y: 594, endPoint x: 253, endPoint y: 588, distance: 8.7
click at [249, 582] on div "20" at bounding box center [209, 566] width 219 height 29
drag, startPoint x: 255, startPoint y: 652, endPoint x: 260, endPoint y: 590, distance: 62.3
click at [247, 642] on div "10" at bounding box center [209, 627] width 219 height 29
click at [263, 544] on div "Distance X" at bounding box center [209, 536] width 219 height 15
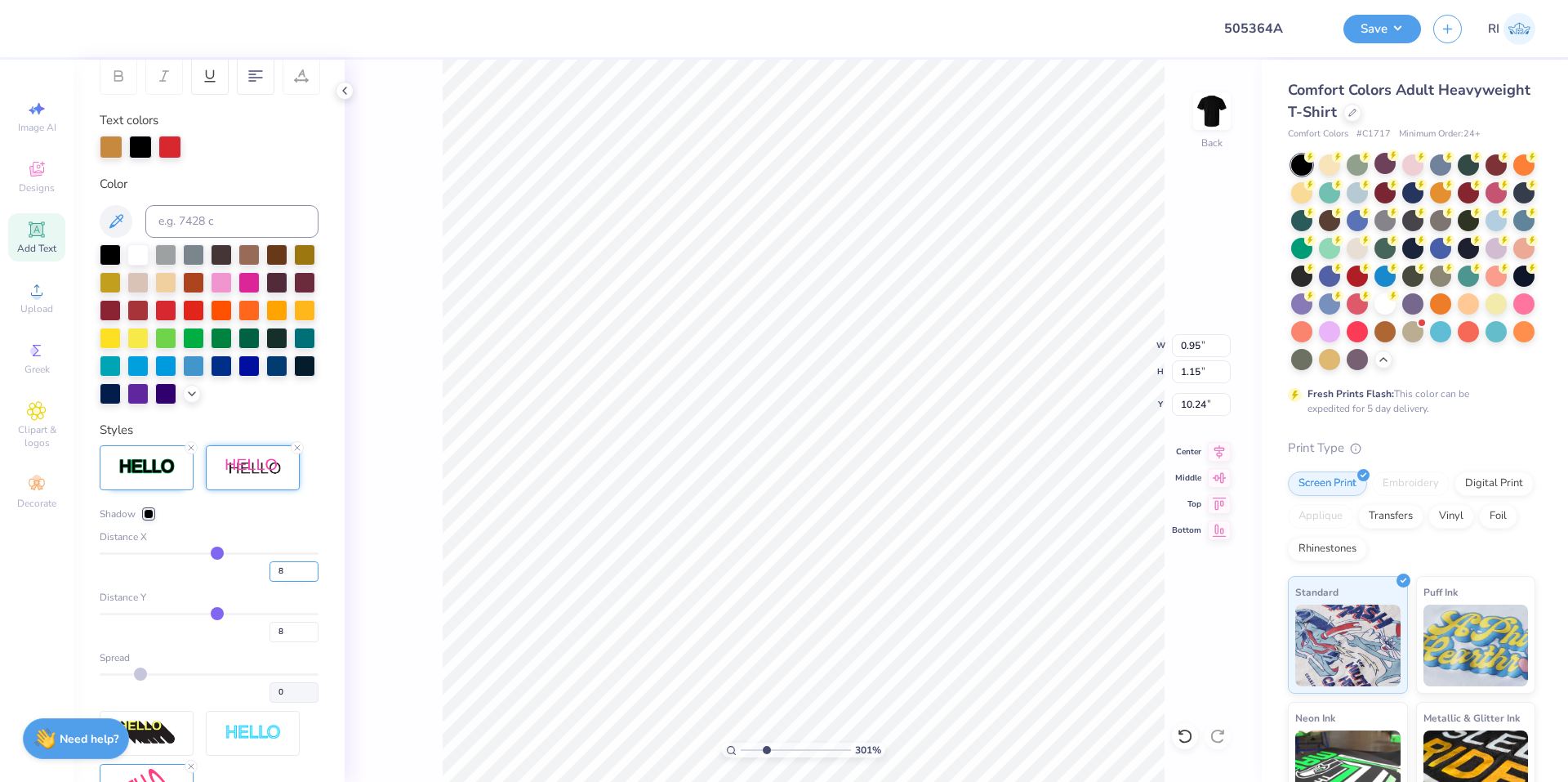
drag, startPoint x: 277, startPoint y: 598, endPoint x: 259, endPoint y: 593, distance: 18.6
click at [270, 582] on input "8" at bounding box center [294, 571] width 49 height 20
click at [274, 549] on div "Shadow Distance X 7 Distance Y 8 Spread 0" at bounding box center [209, 604] width 219 height 196
drag, startPoint x: 283, startPoint y: 606, endPoint x: 248, endPoint y: 604, distance: 35.2
click at [248, 582] on div "7" at bounding box center [209, 566] width 219 height 29
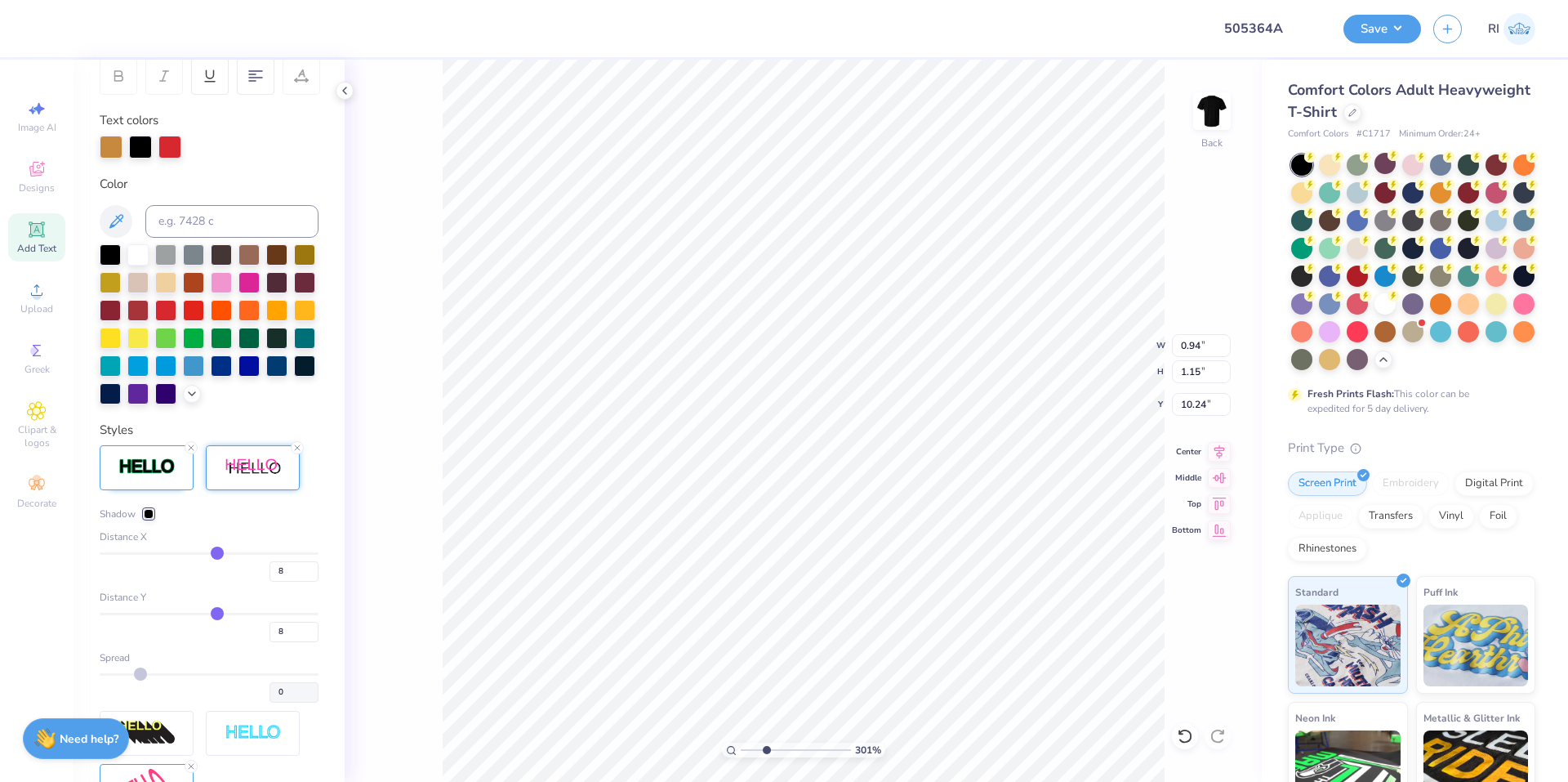
click at [269, 544] on div "Distance X" at bounding box center [209, 536] width 219 height 15
click at [248, 642] on div "8" at bounding box center [209, 627] width 219 height 29
click at [279, 575] on div "Distance X 8" at bounding box center [209, 555] width 219 height 52
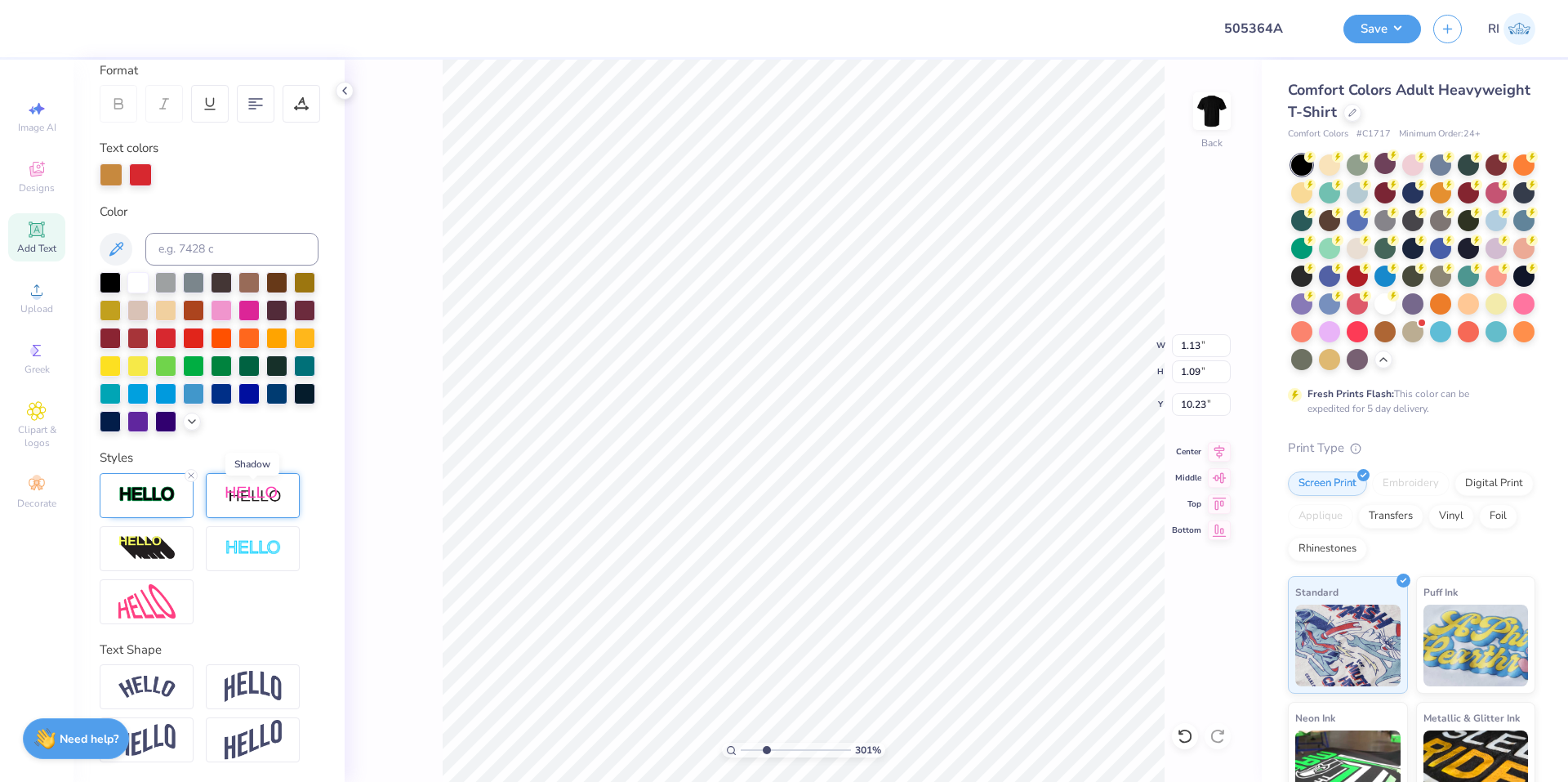
click at [238, 499] on img at bounding box center [253, 495] width 57 height 20
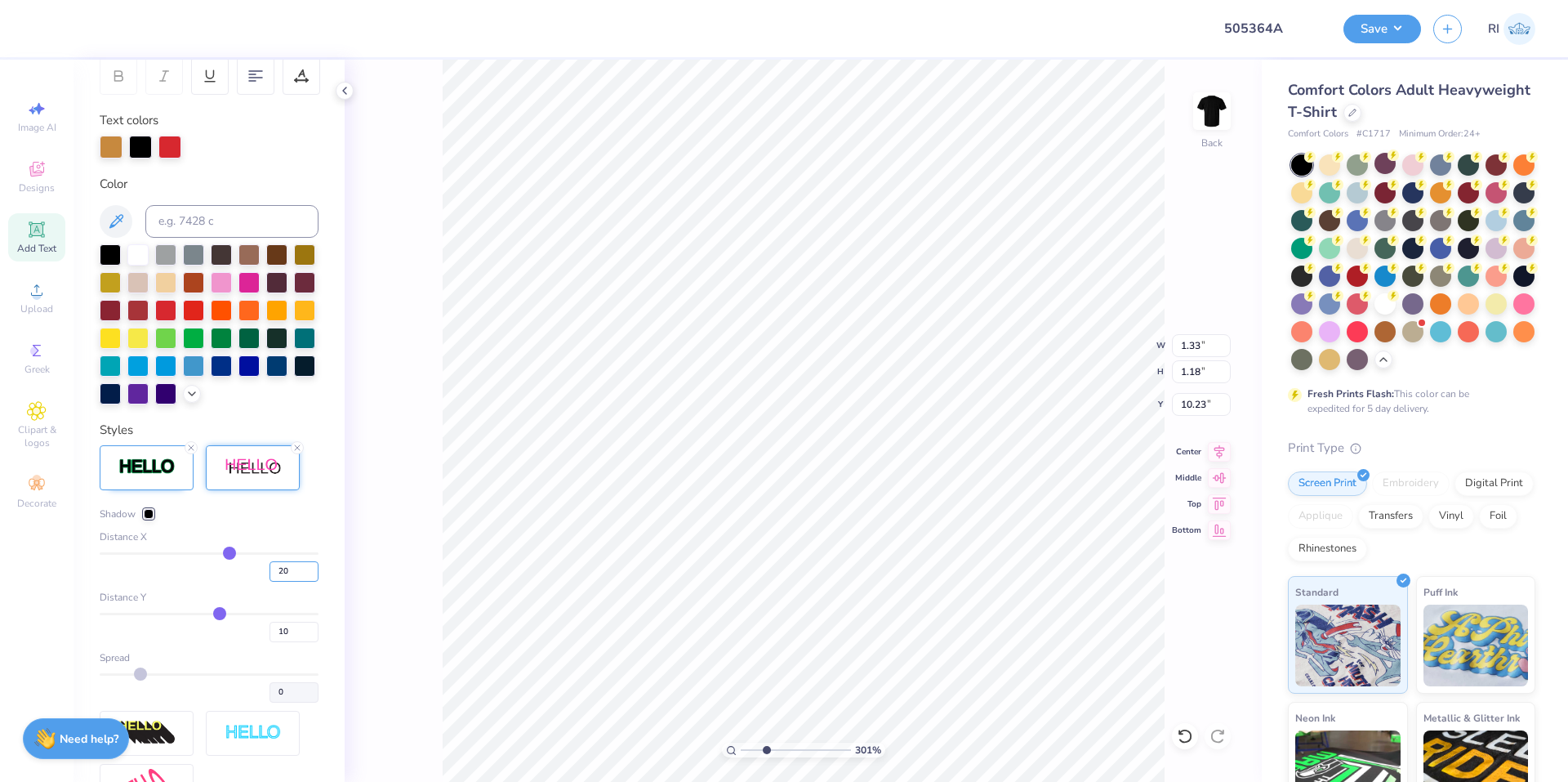
drag, startPoint x: 279, startPoint y: 598, endPoint x: 256, endPoint y: 589, distance: 24.6
click at [256, 582] on div "20" at bounding box center [209, 566] width 219 height 29
click at [274, 550] on div "Shadow Distance X 8 Distance Y 10 Spread 0" at bounding box center [209, 604] width 219 height 196
click at [270, 642] on input "10" at bounding box center [294, 632] width 49 height 20
click at [286, 522] on div "Shadow Distance X 8 Distance Y 6 Spread 0" at bounding box center [209, 627] width 219 height 364
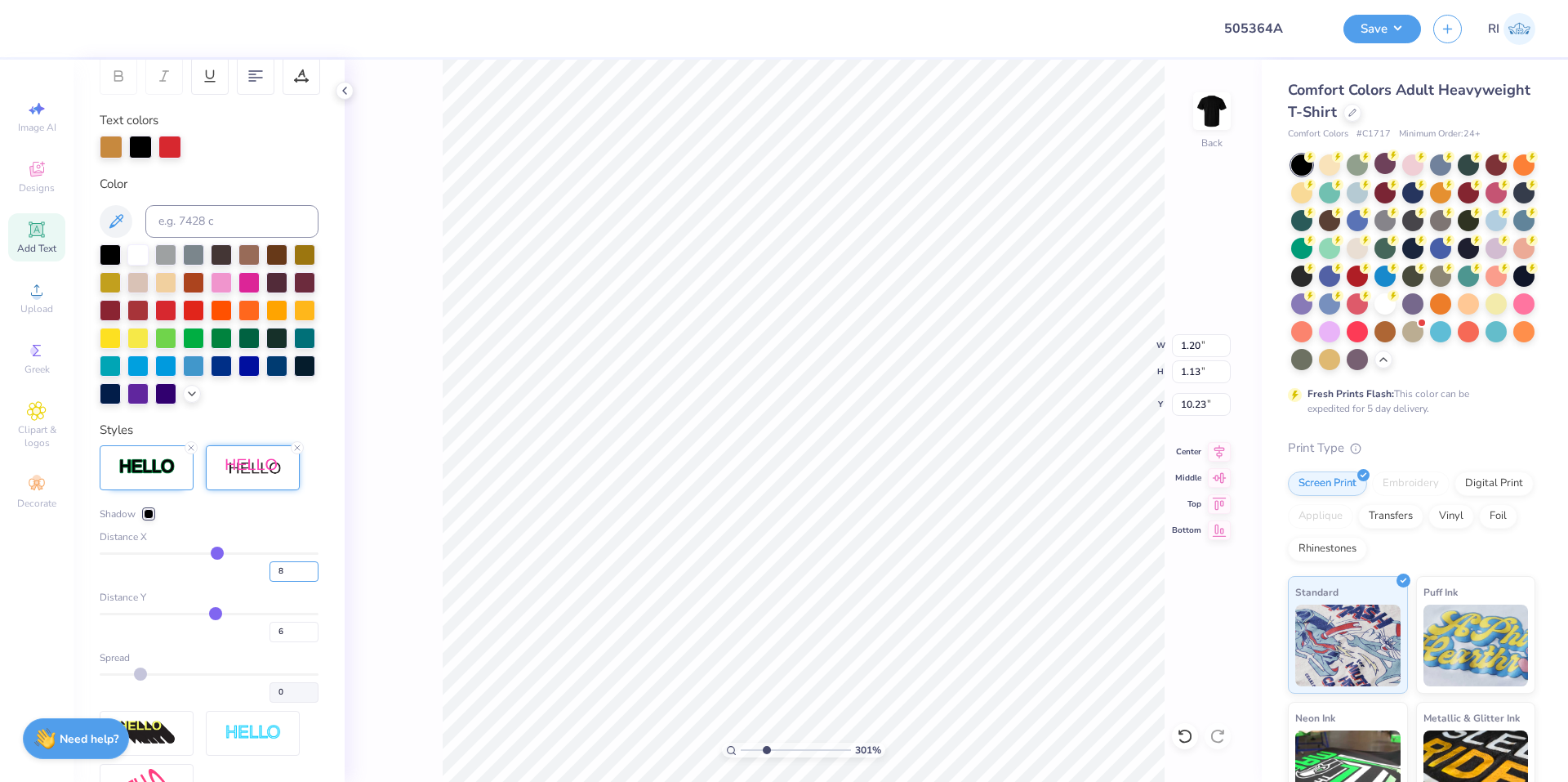
drag, startPoint x: 276, startPoint y: 596, endPoint x: 253, endPoint y: 590, distance: 23.8
click at [253, 582] on div "8" at bounding box center [209, 566] width 219 height 29
click at [283, 544] on div "Distance X" at bounding box center [209, 536] width 219 height 15
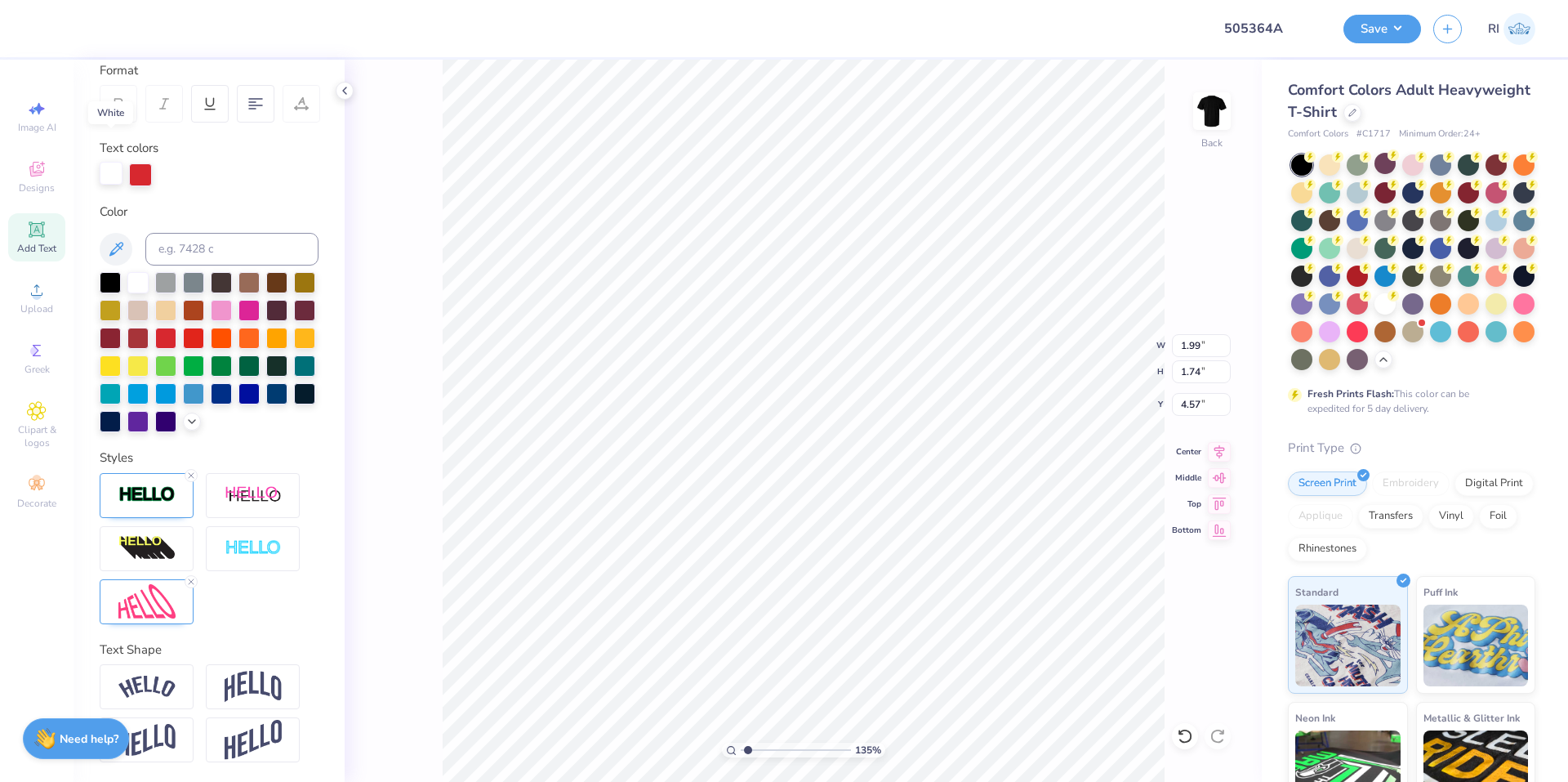
click at [118, 162] on div at bounding box center [111, 173] width 23 height 23
click at [267, 233] on input at bounding box center [231, 249] width 173 height 33
paste input
click at [212, 233] on input at bounding box center [231, 249] width 173 height 33
click at [113, 162] on div at bounding box center [111, 173] width 23 height 23
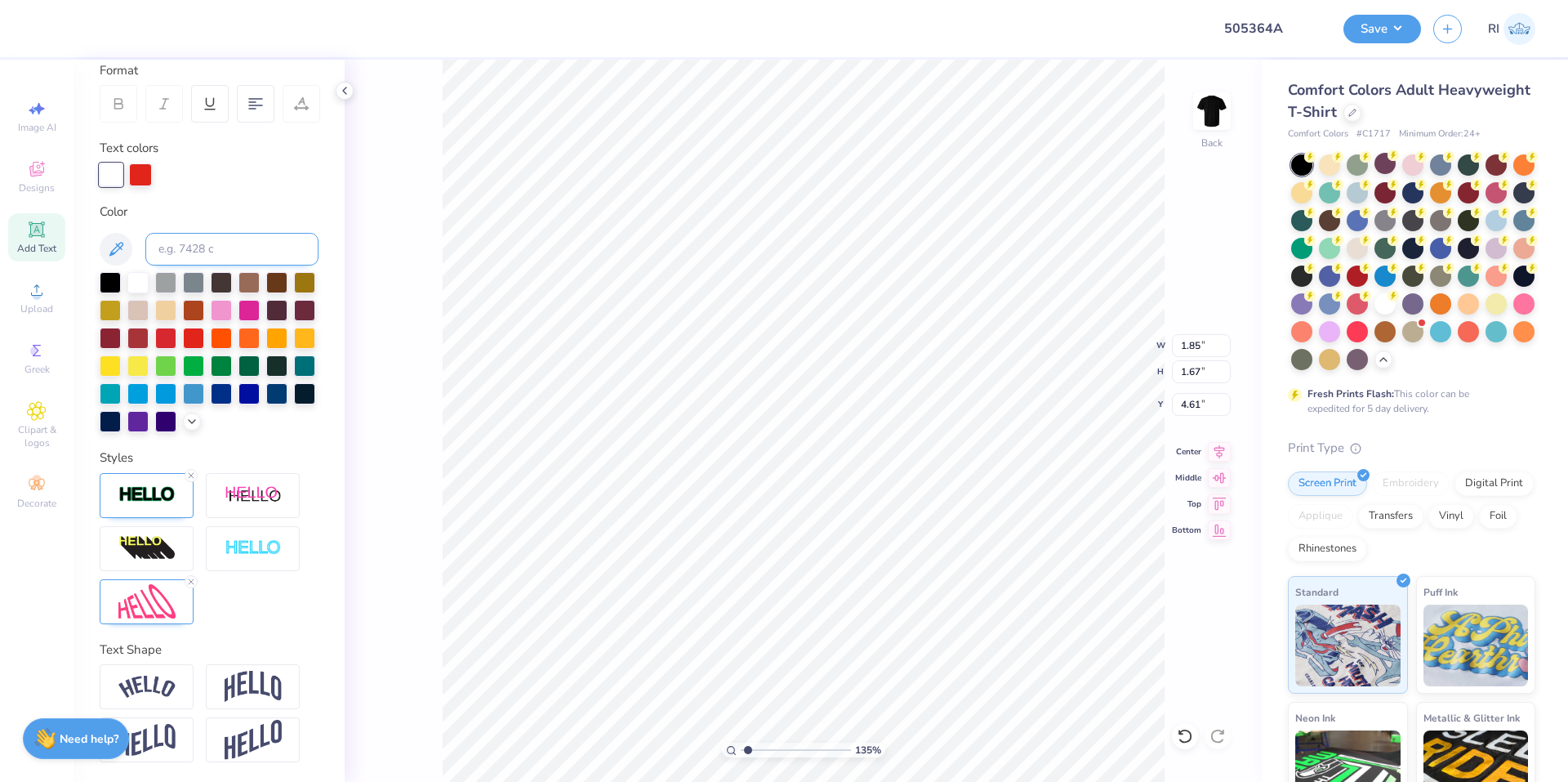
click at [194, 233] on input at bounding box center [231, 249] width 173 height 33
paste input
click at [140, 162] on div at bounding box center [140, 173] width 23 height 23
click at [145, 496] on img at bounding box center [146, 494] width 57 height 19
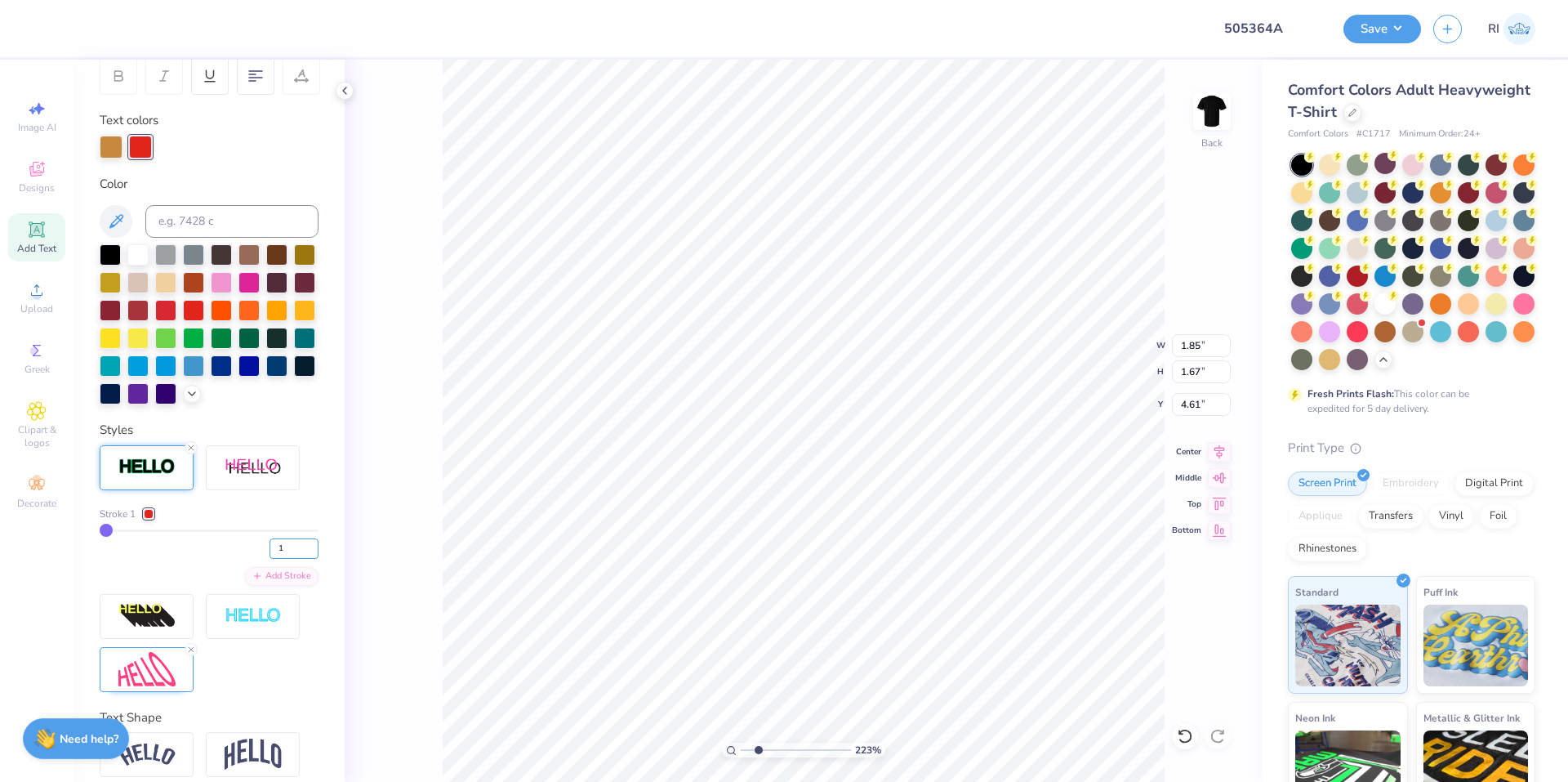
drag, startPoint x: 283, startPoint y: 575, endPoint x: 247, endPoint y: 549, distance: 44.4
click at [252, 559] on div "1" at bounding box center [209, 543] width 219 height 29
click at [247, 521] on div "Stroke 1" at bounding box center [209, 513] width 219 height 15
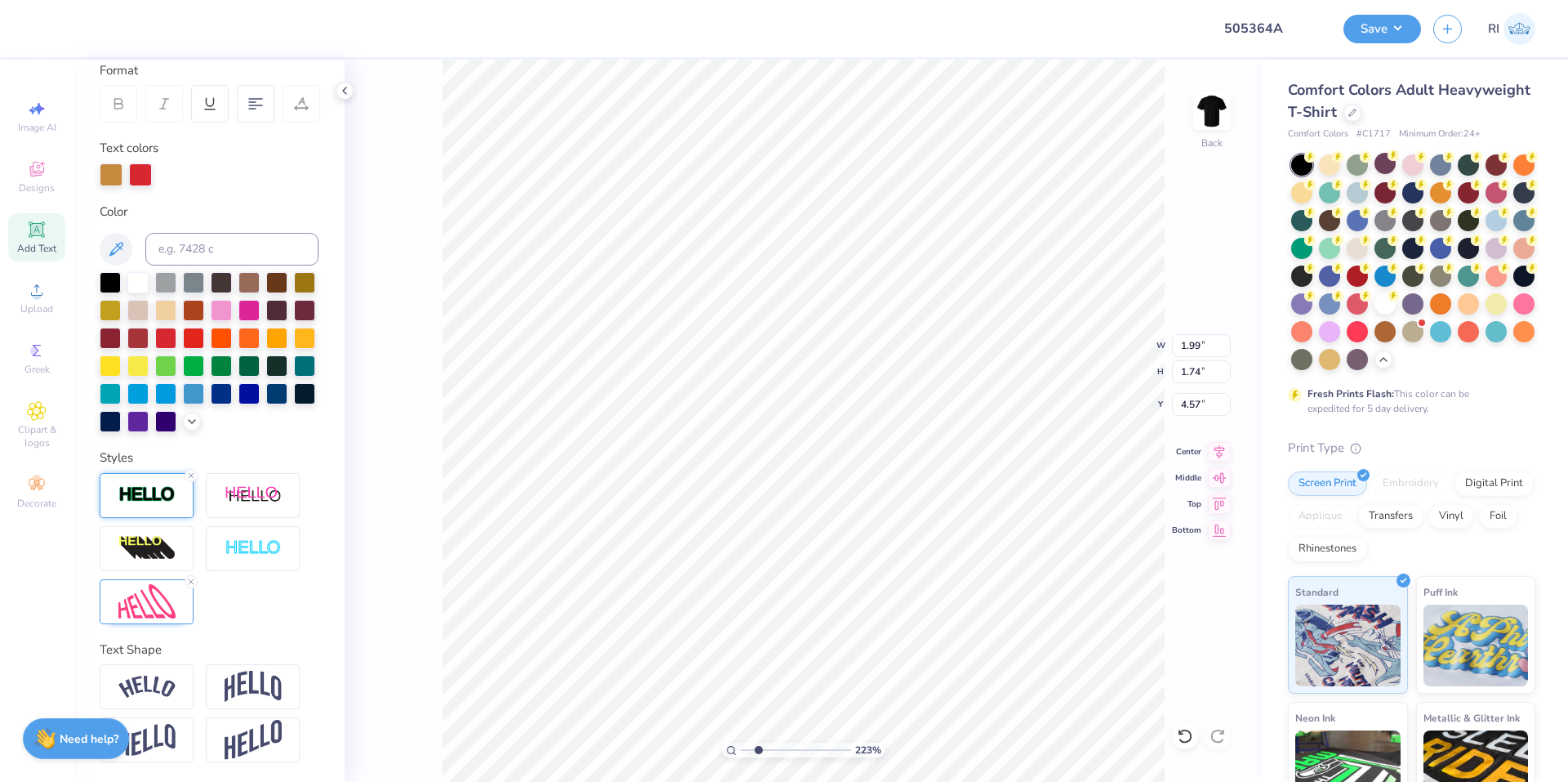
click at [157, 495] on img at bounding box center [146, 494] width 57 height 19
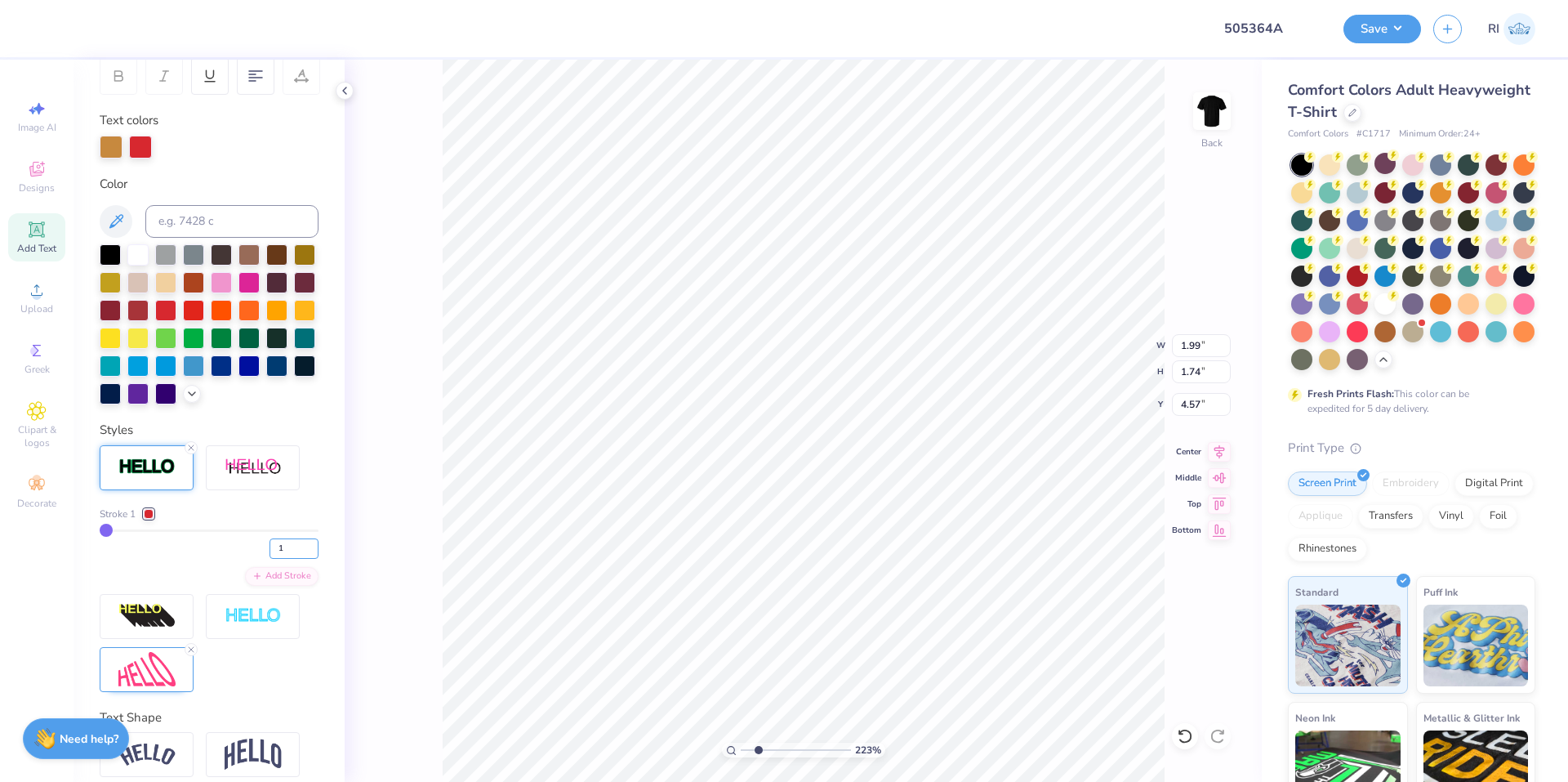
drag, startPoint x: 275, startPoint y: 572, endPoint x: 252, endPoint y: 533, distance: 44.7
click at [252, 559] on div "1" at bounding box center [209, 543] width 219 height 29
click at [254, 521] on div "Stroke 1" at bounding box center [209, 513] width 219 height 15
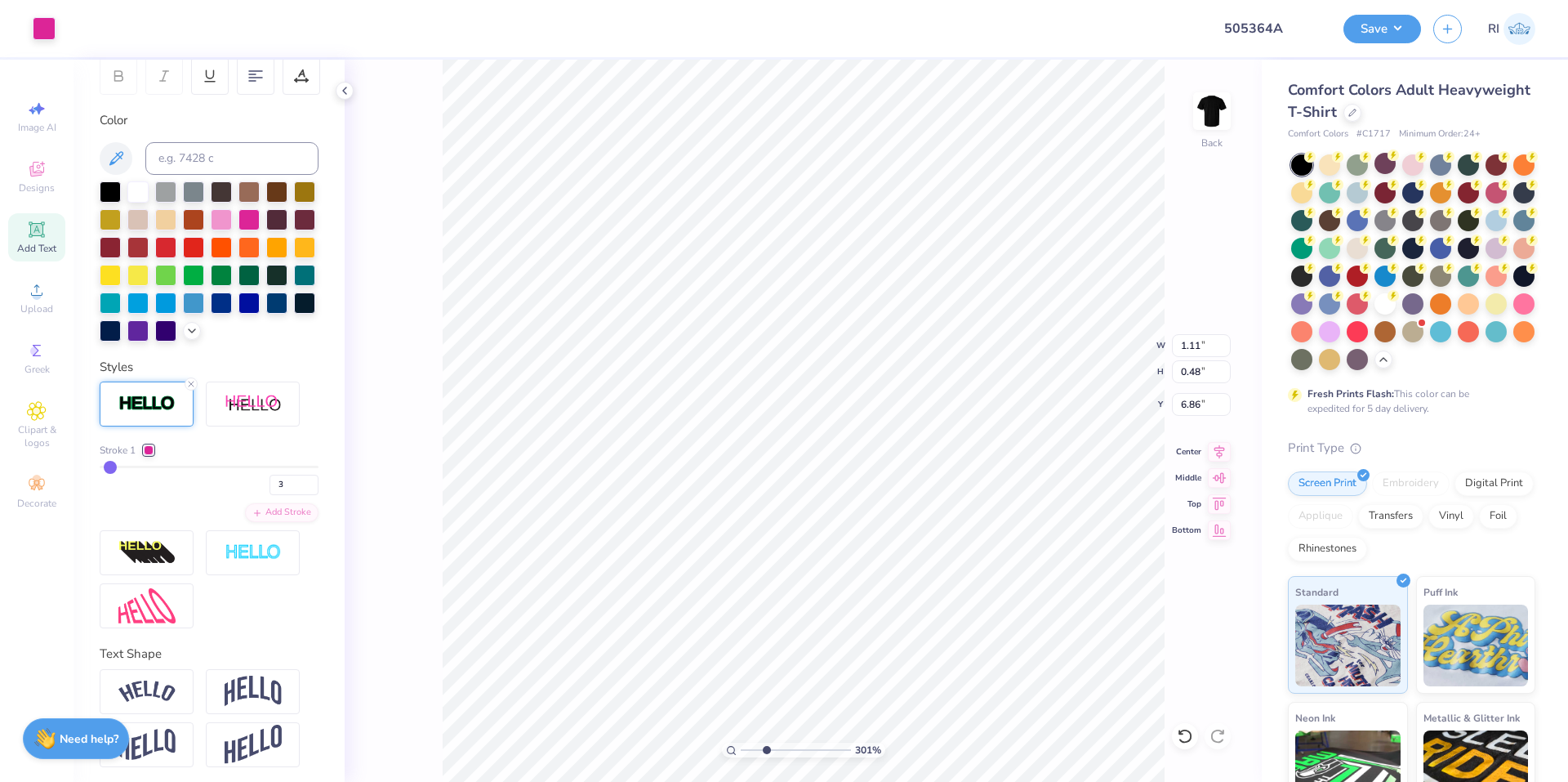
scroll to position [196, 0]
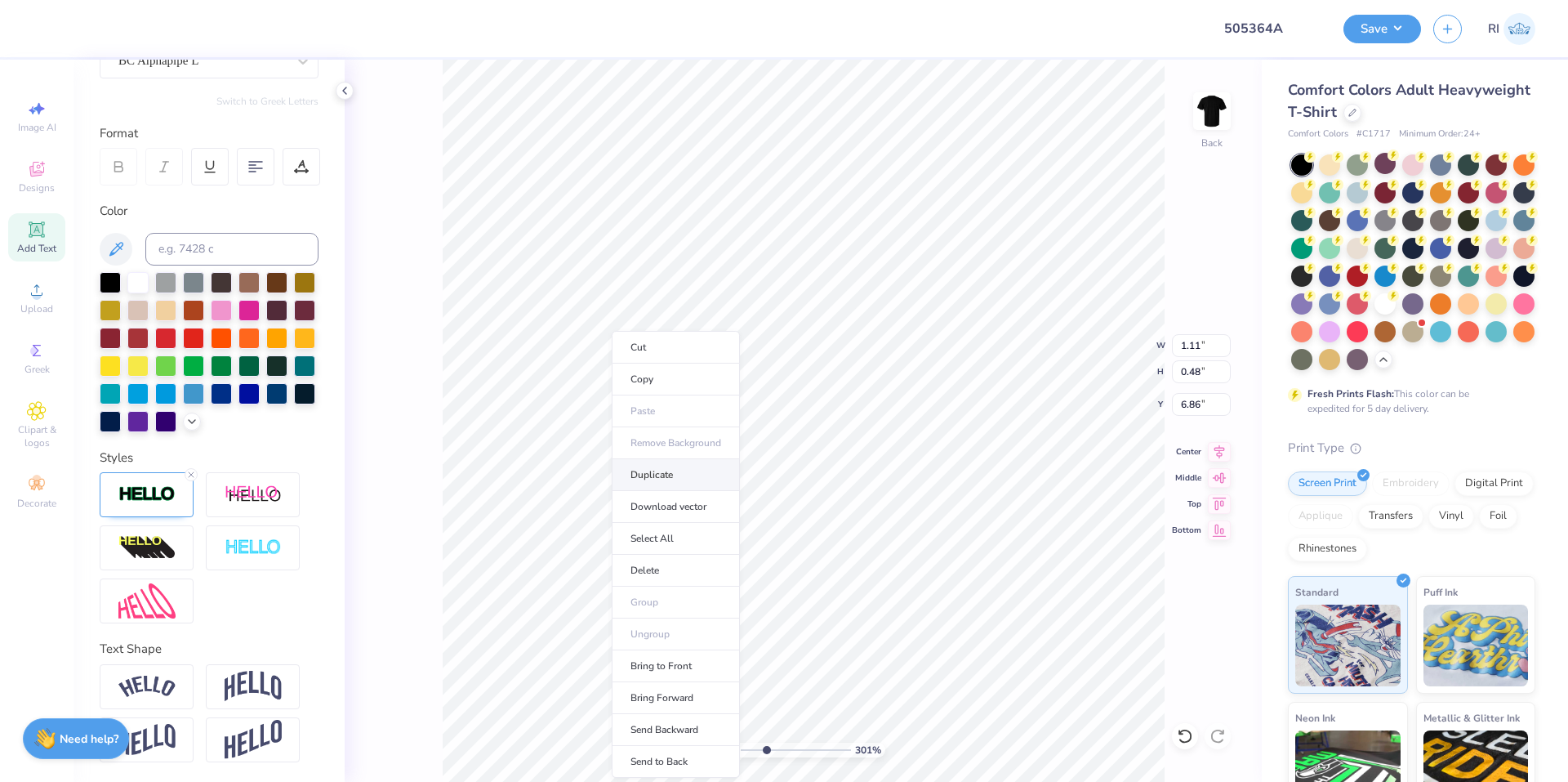
click at [715, 479] on li "Duplicate" at bounding box center [676, 475] width 128 height 32
click at [598, 461] on li "Duplicate" at bounding box center [588, 466] width 128 height 32
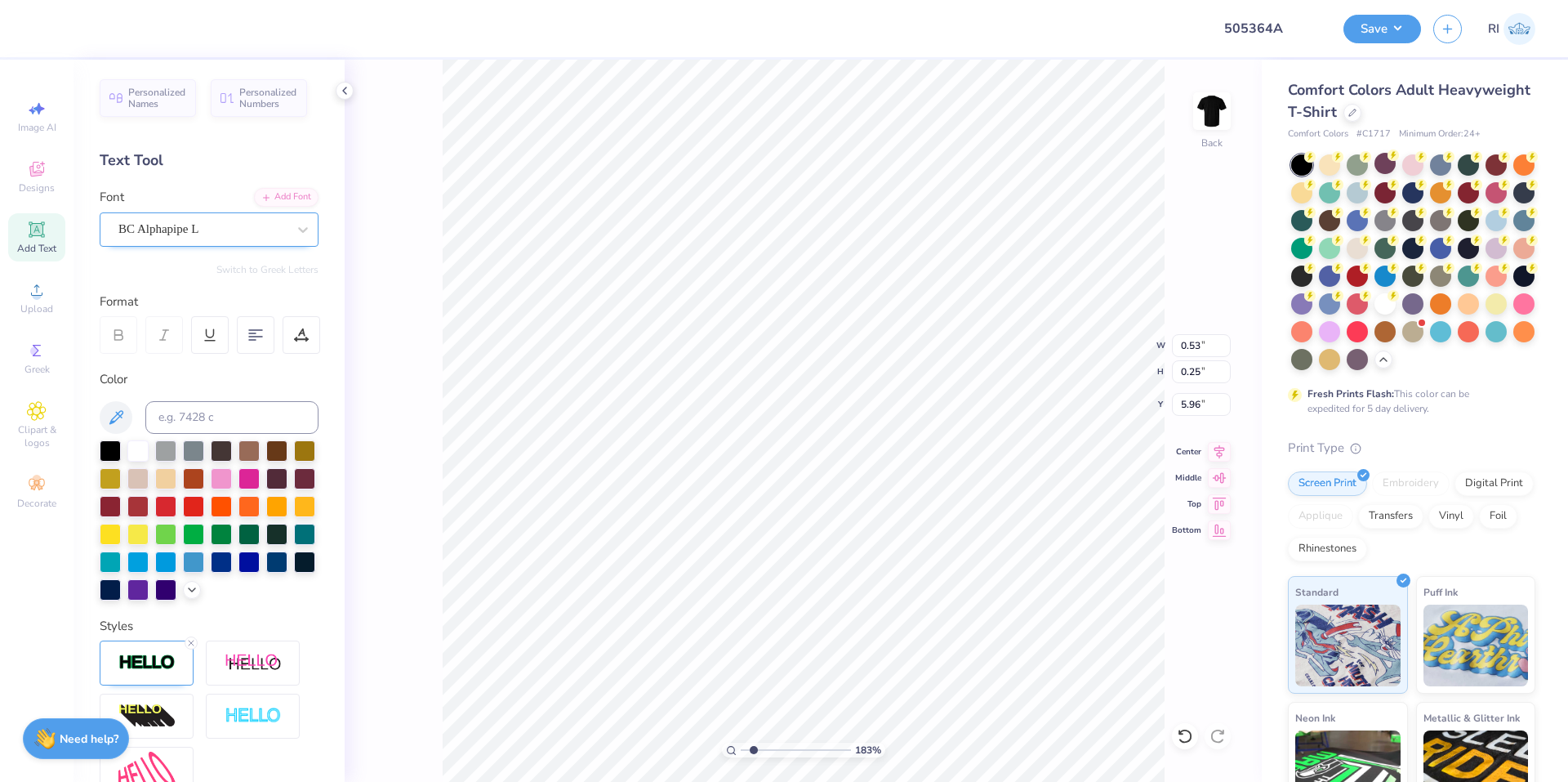
click at [233, 225] on div "BC Alphapipe L" at bounding box center [203, 228] width 172 height 25
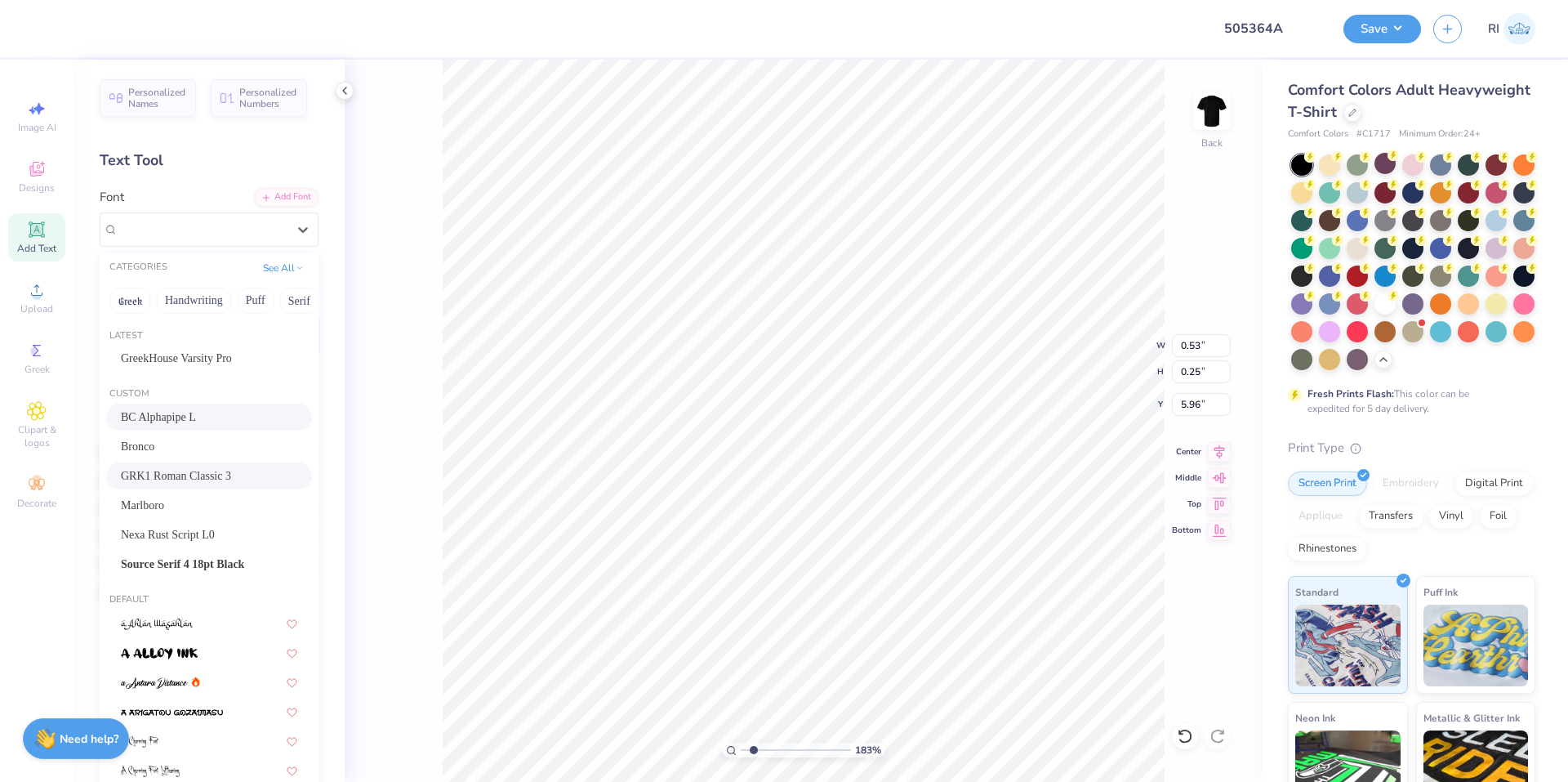
click at [231, 481] on span "GRK1 Roman Classic 3" at bounding box center [176, 475] width 110 height 17
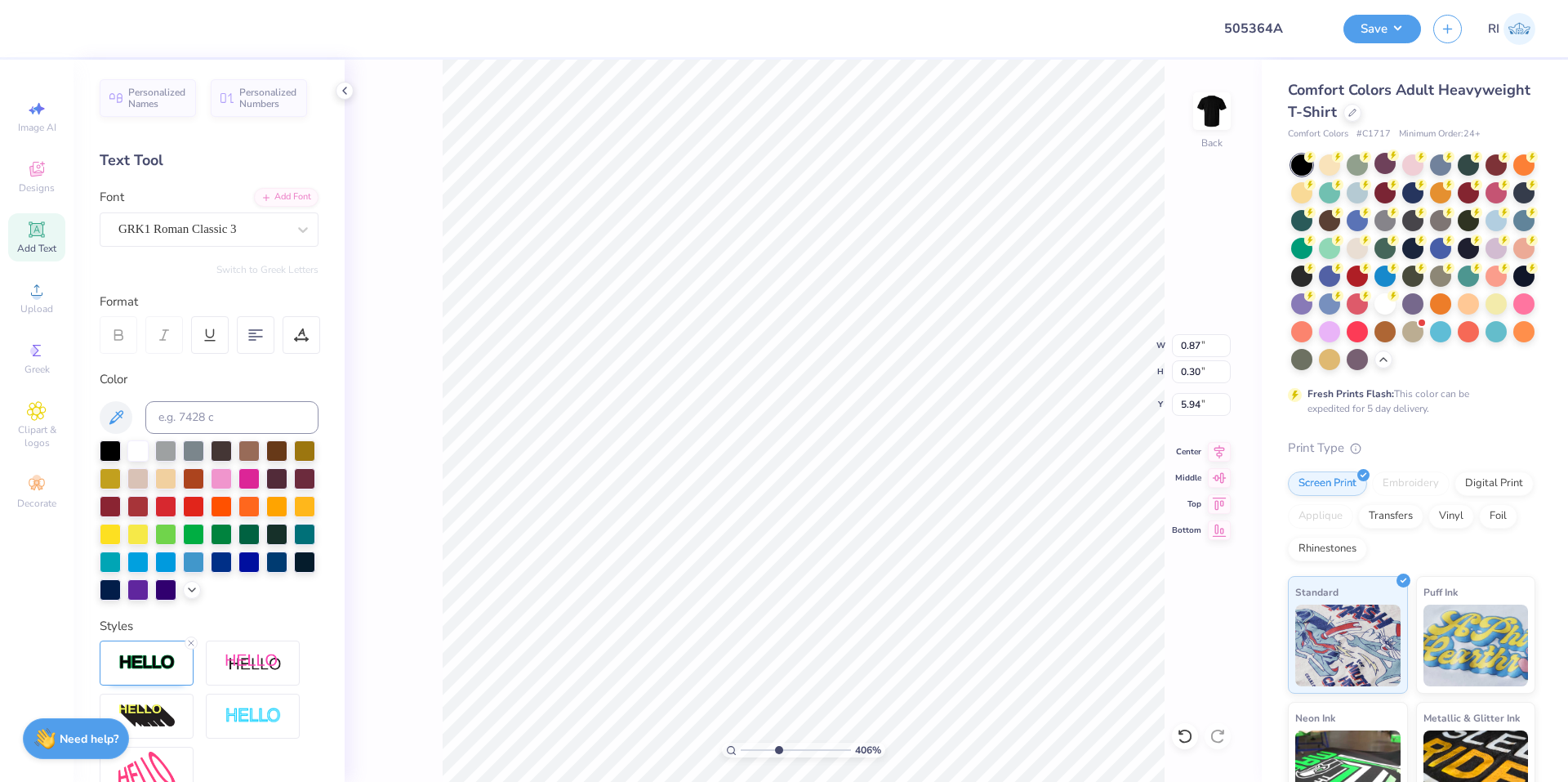
scroll to position [12, 1]
click at [287, 194] on div "Add Font" at bounding box center [286, 195] width 65 height 19
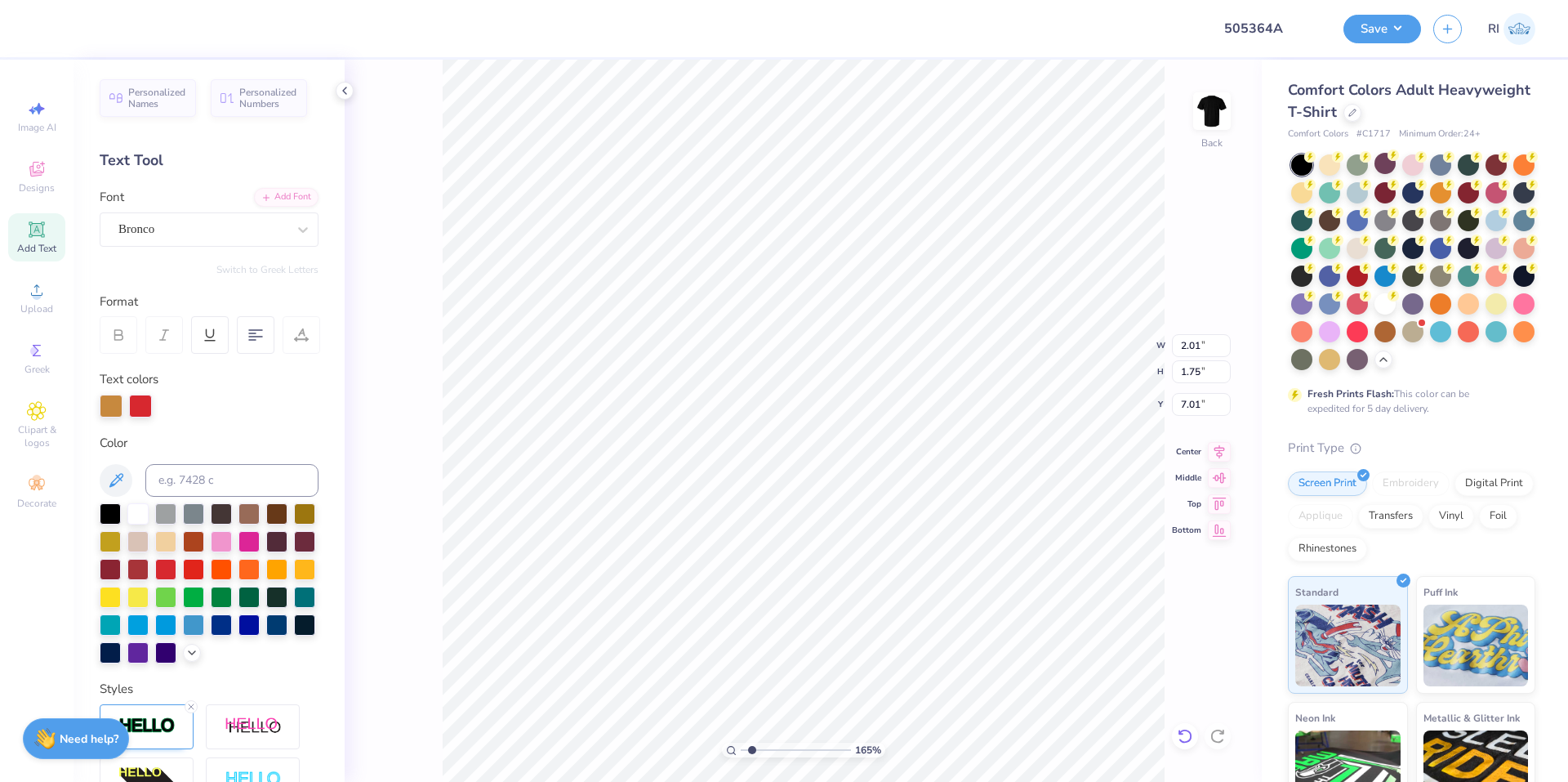
click at [1184, 737] on icon at bounding box center [1185, 736] width 16 height 16
click at [844, 747] on li "Send to Back" at bounding box center [806, 750] width 128 height 32
click at [868, 747] on li "Send to Back" at bounding box center [838, 751] width 128 height 32
click at [1239, 673] on div "272 % Back W 3.18 3.18 " H 0.99 0.99 " Y 16.18 16.18 " Center Middle Top Bottom" at bounding box center [803, 421] width 917 height 722
click at [1190, 732] on icon at bounding box center [1185, 736] width 14 height 15
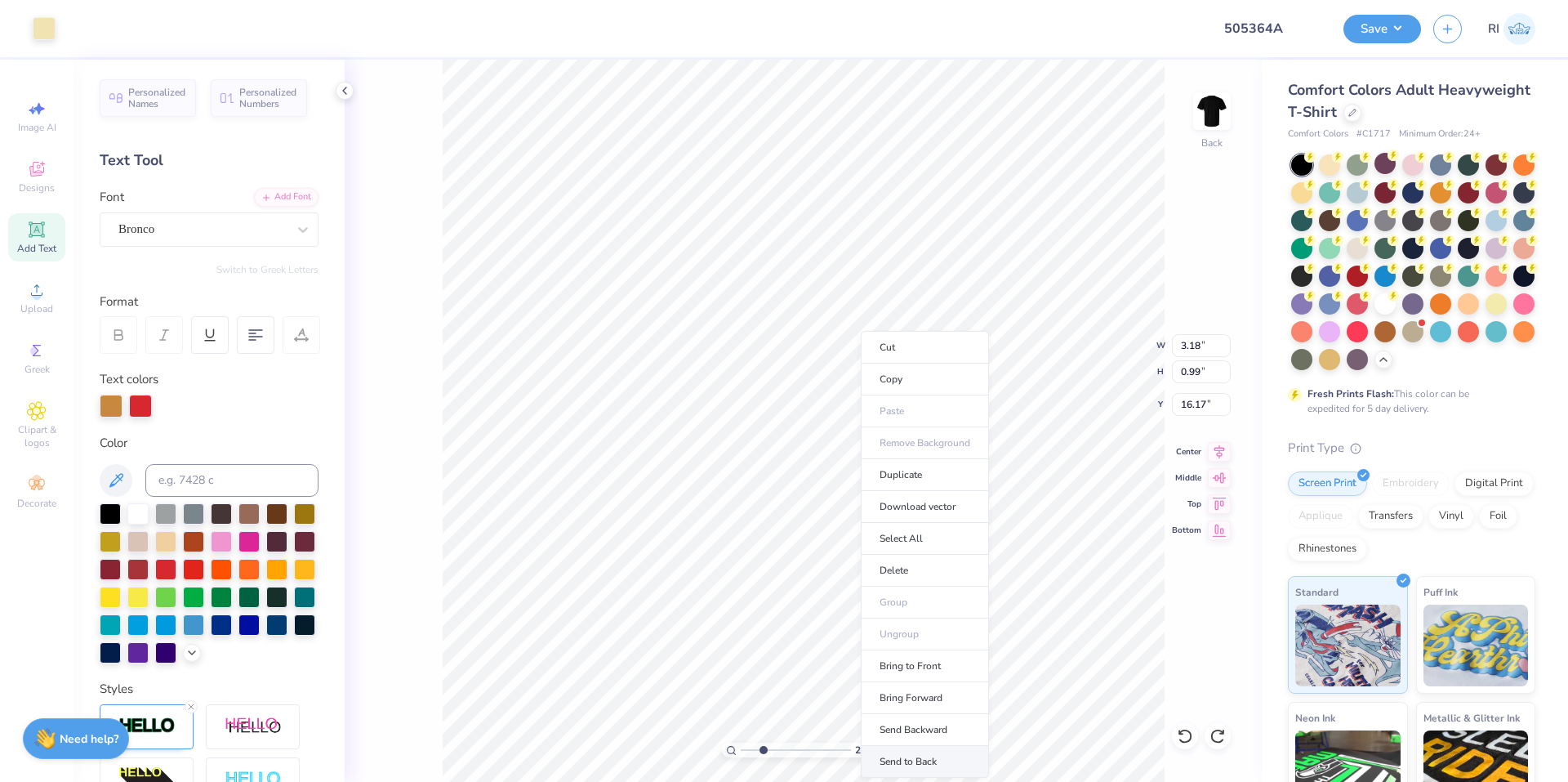
click at [933, 749] on li "Send to Back" at bounding box center [925, 762] width 128 height 32
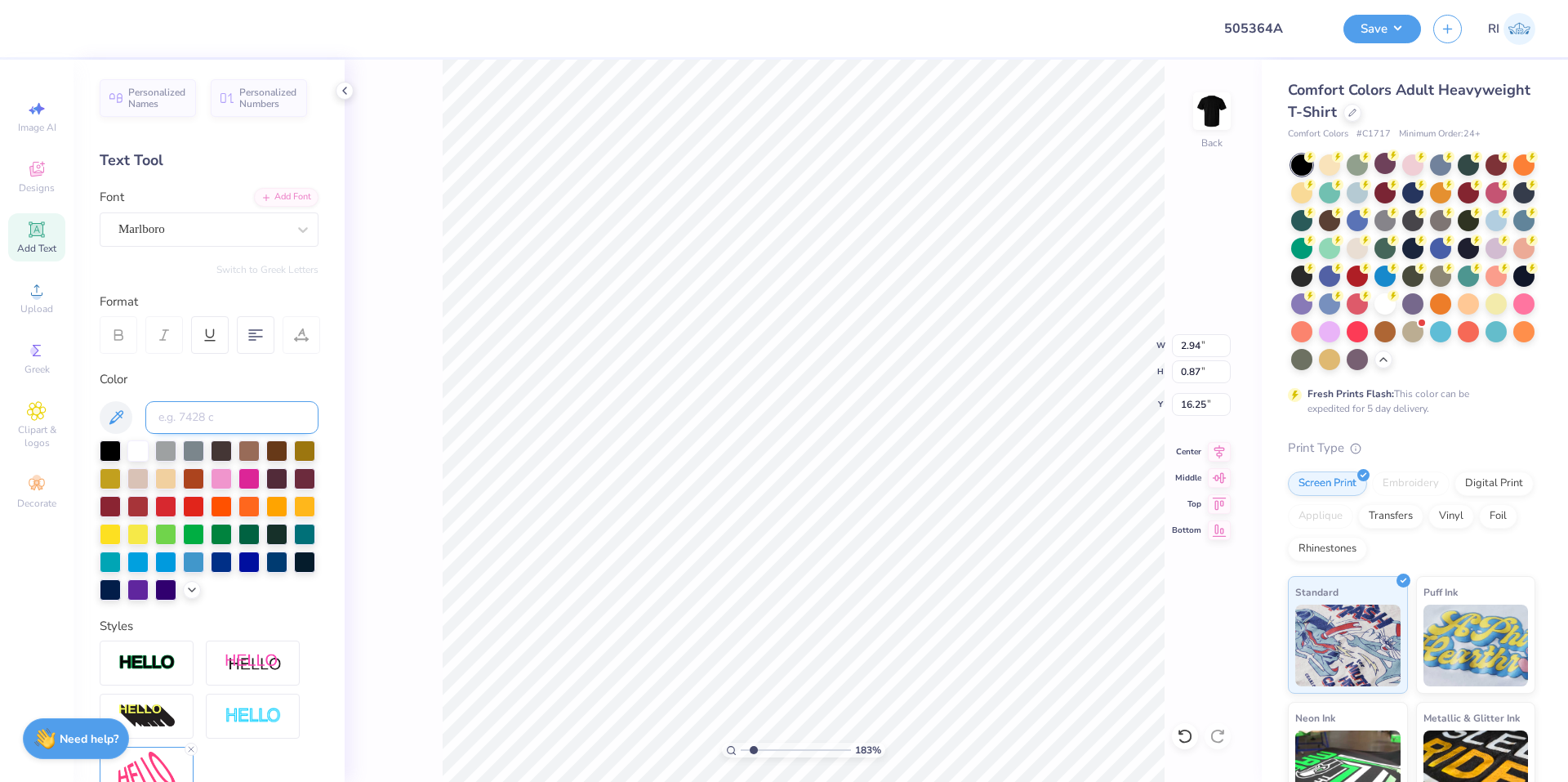
click at [201, 415] on input at bounding box center [231, 417] width 173 height 33
paste input "Black"
click at [113, 446] on div at bounding box center [110, 449] width 21 height 21
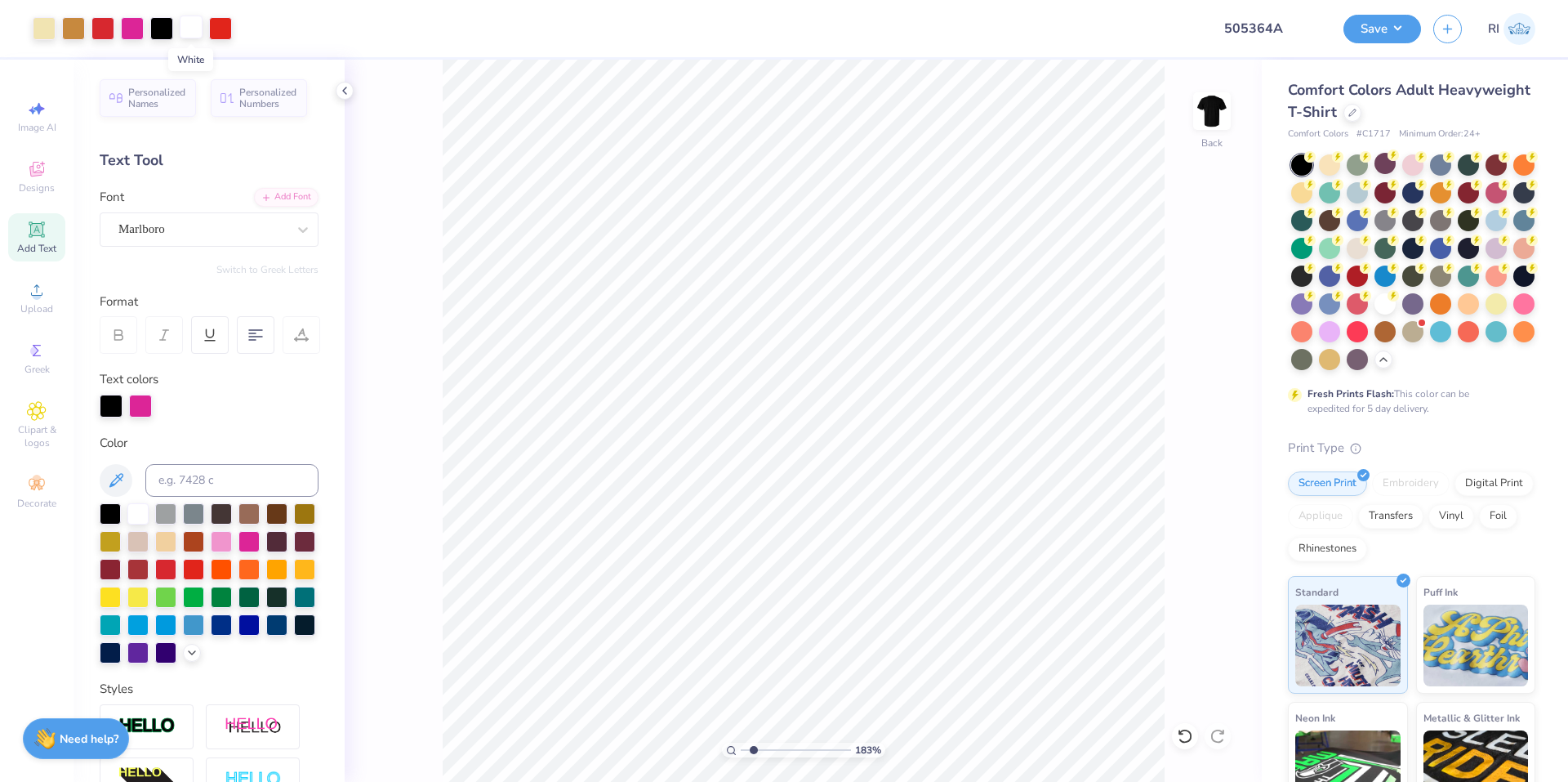
click at [193, 31] on div at bounding box center [191, 27] width 23 height 23
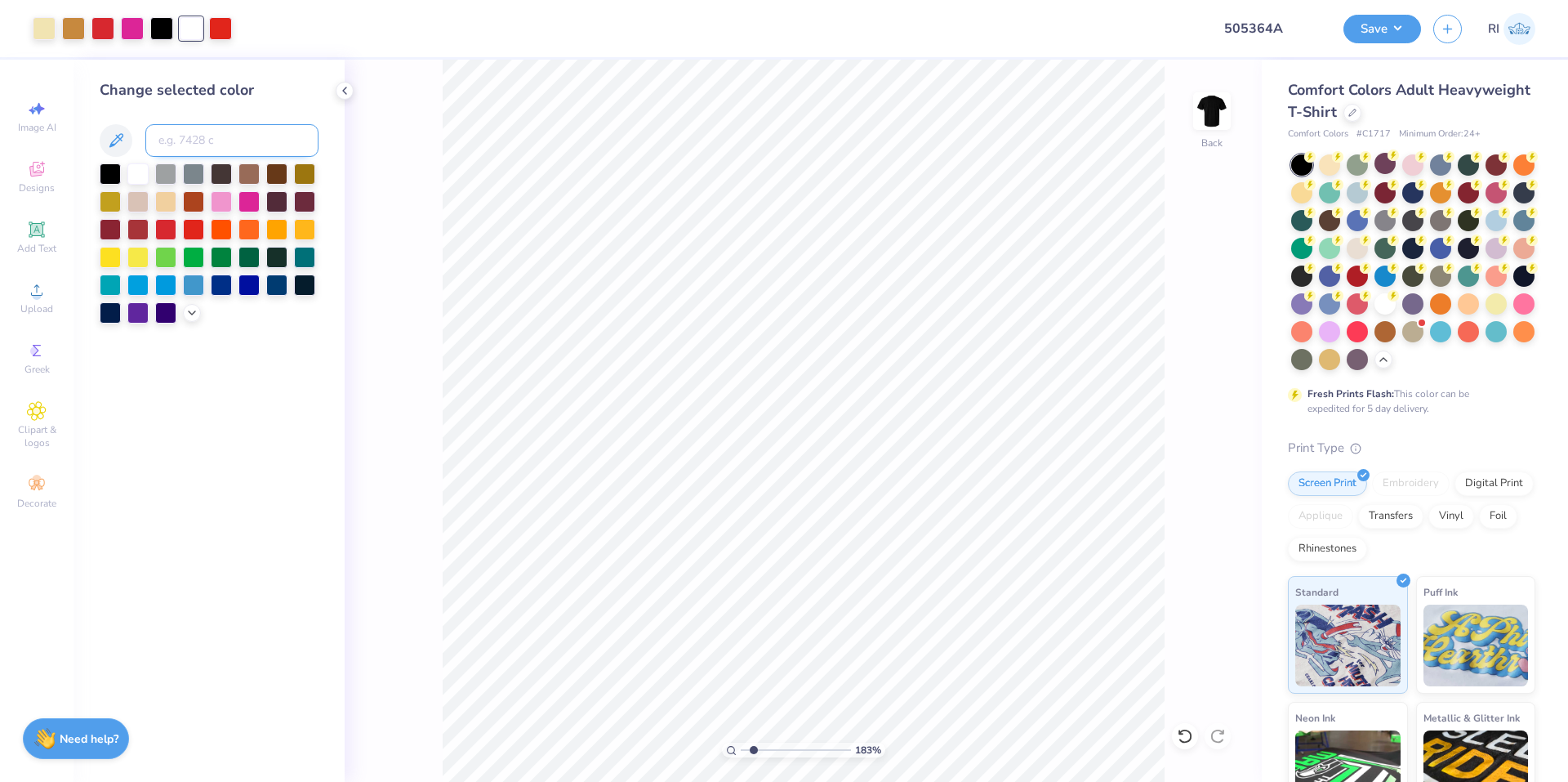
click at [255, 134] on input at bounding box center [231, 140] width 173 height 33
paste input
click at [136, 23] on div at bounding box center [132, 27] width 23 height 23
click at [234, 145] on input at bounding box center [231, 140] width 173 height 33
paste input
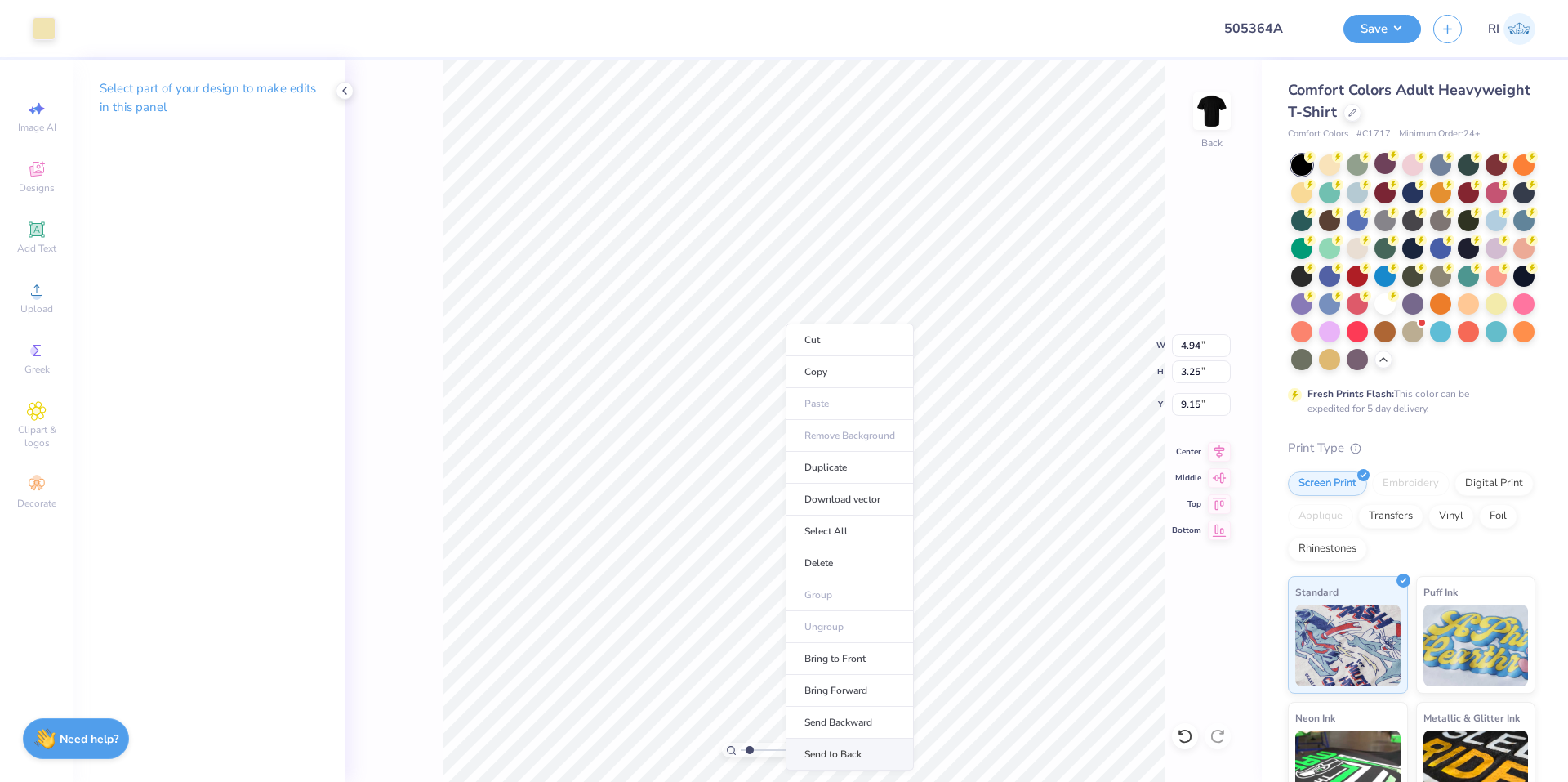
click at [859, 749] on li "Send to Back" at bounding box center [850, 754] width 128 height 32
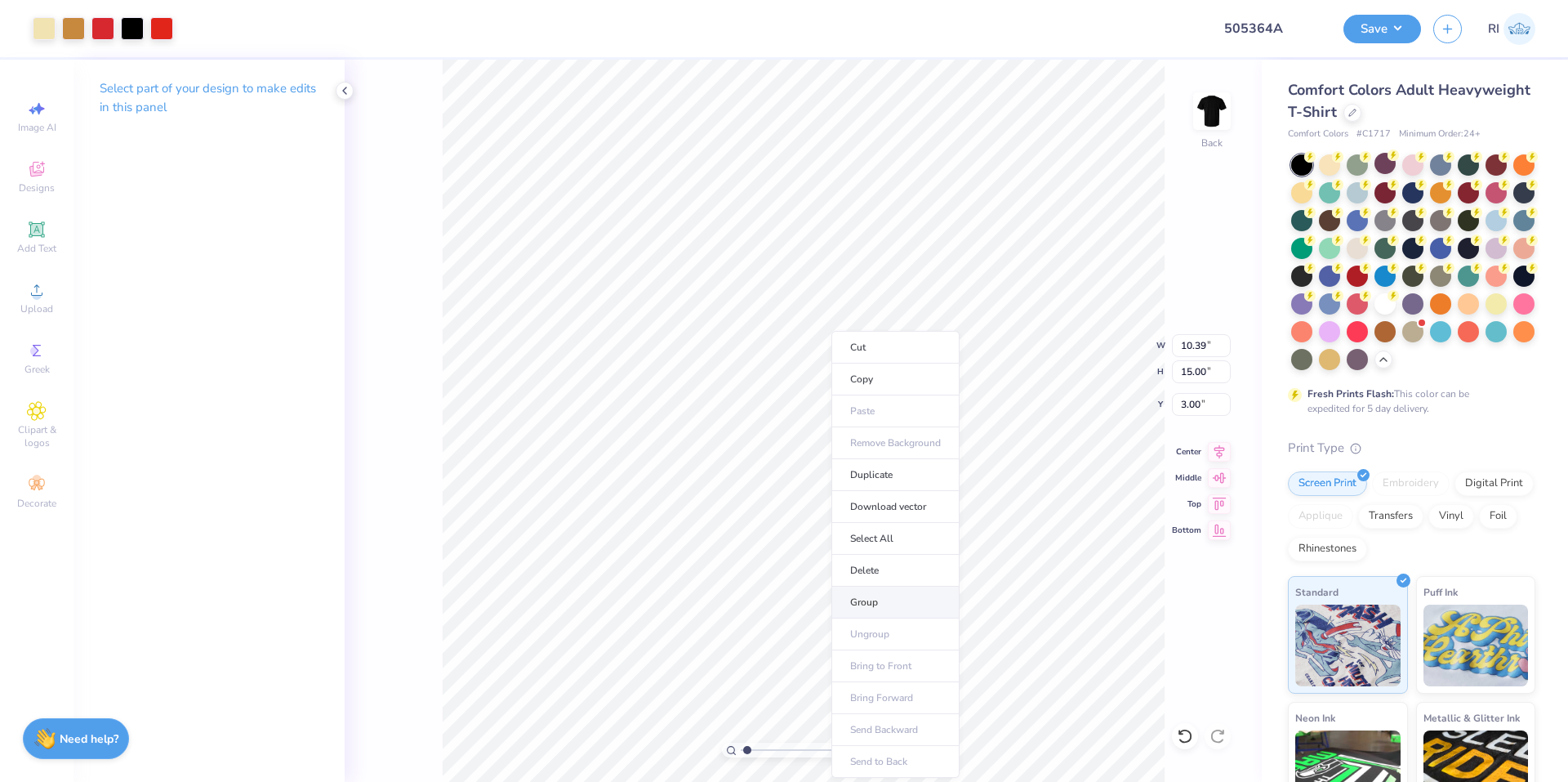
click at [881, 594] on li "Group" at bounding box center [896, 603] width 128 height 32
click at [1203, 406] on input "3.00" at bounding box center [1201, 404] width 59 height 23
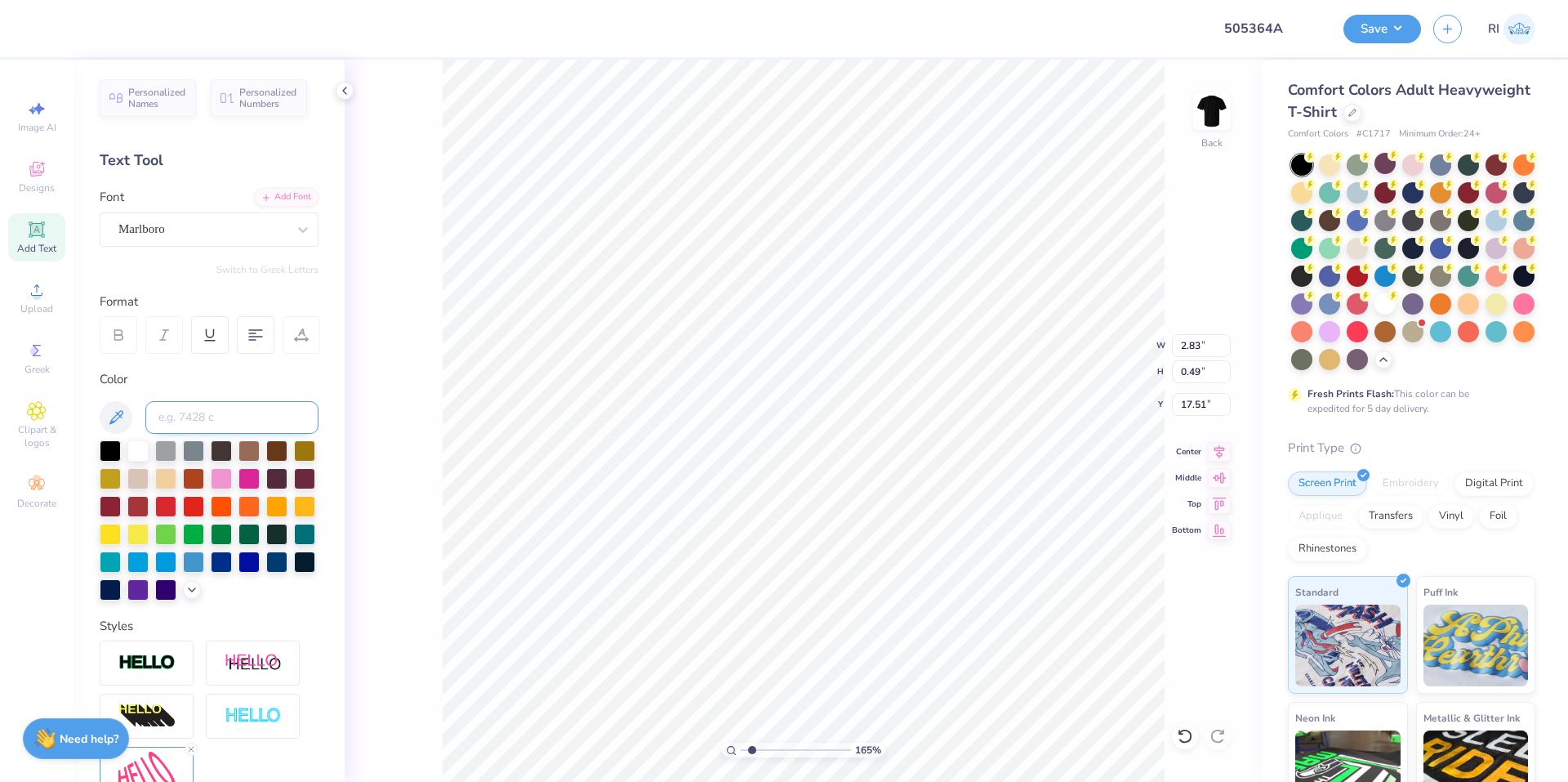
click at [244, 420] on input at bounding box center [231, 417] width 173 height 33
paste input
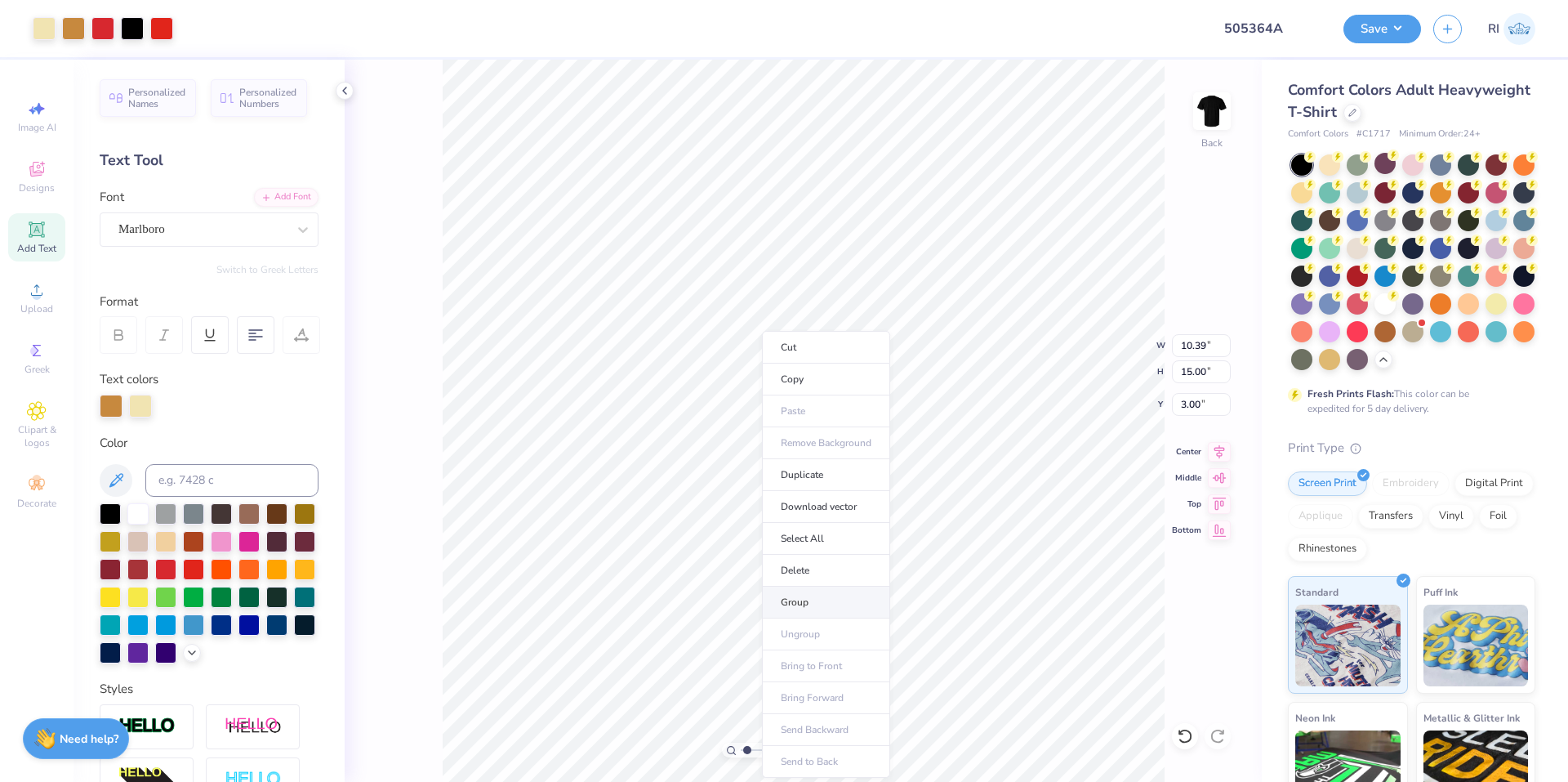
click at [818, 590] on li "Group" at bounding box center [826, 603] width 128 height 32
click at [1416, 25] on button "Save" at bounding box center [1383, 26] width 78 height 29
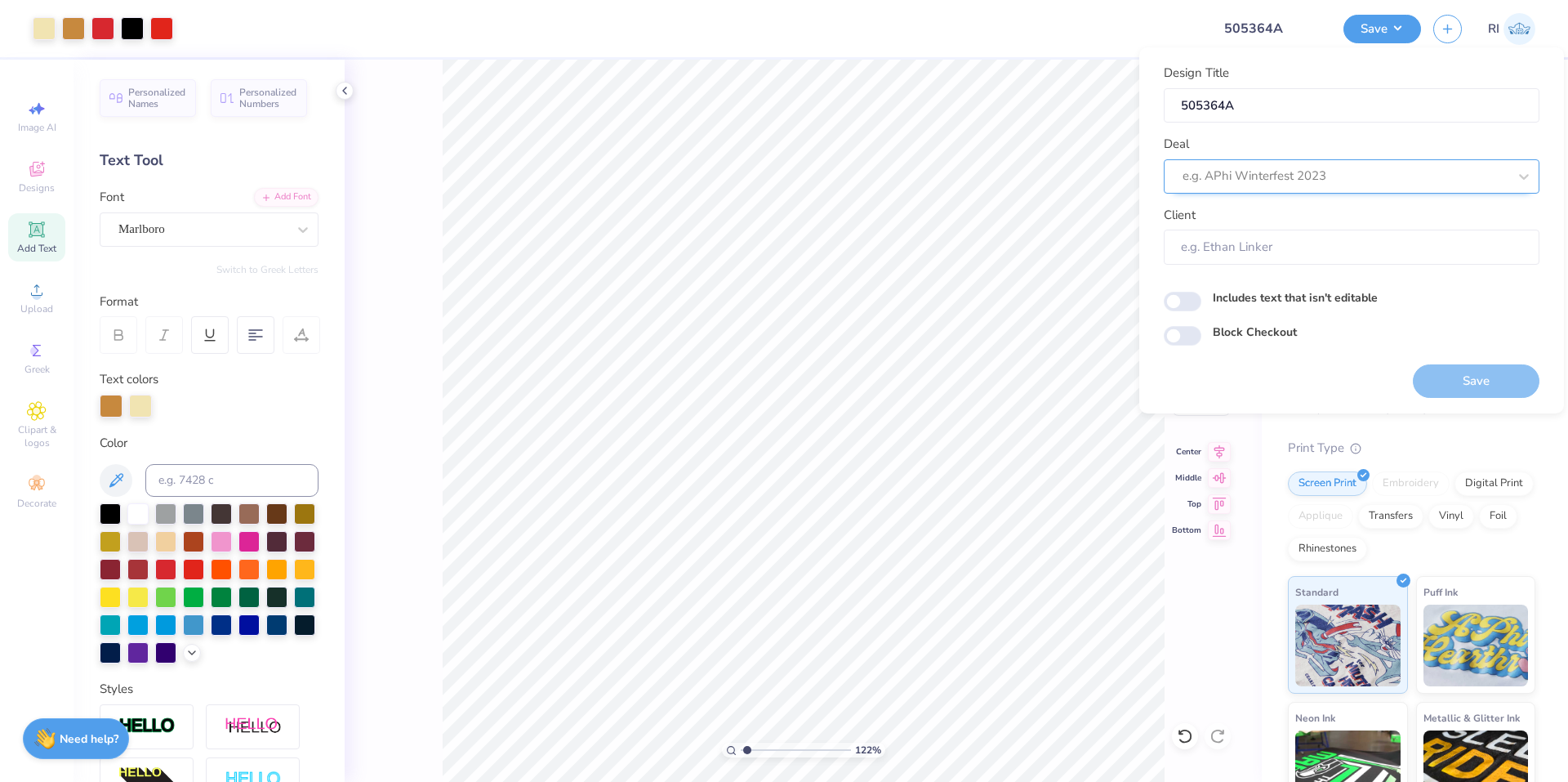
click at [1264, 173] on div at bounding box center [1345, 176] width 325 height 22
click at [1251, 270] on div "Design Tool Gallery" at bounding box center [1352, 278] width 363 height 27
click at [1193, 330] on input "Block Checkout" at bounding box center [1183, 336] width 38 height 20
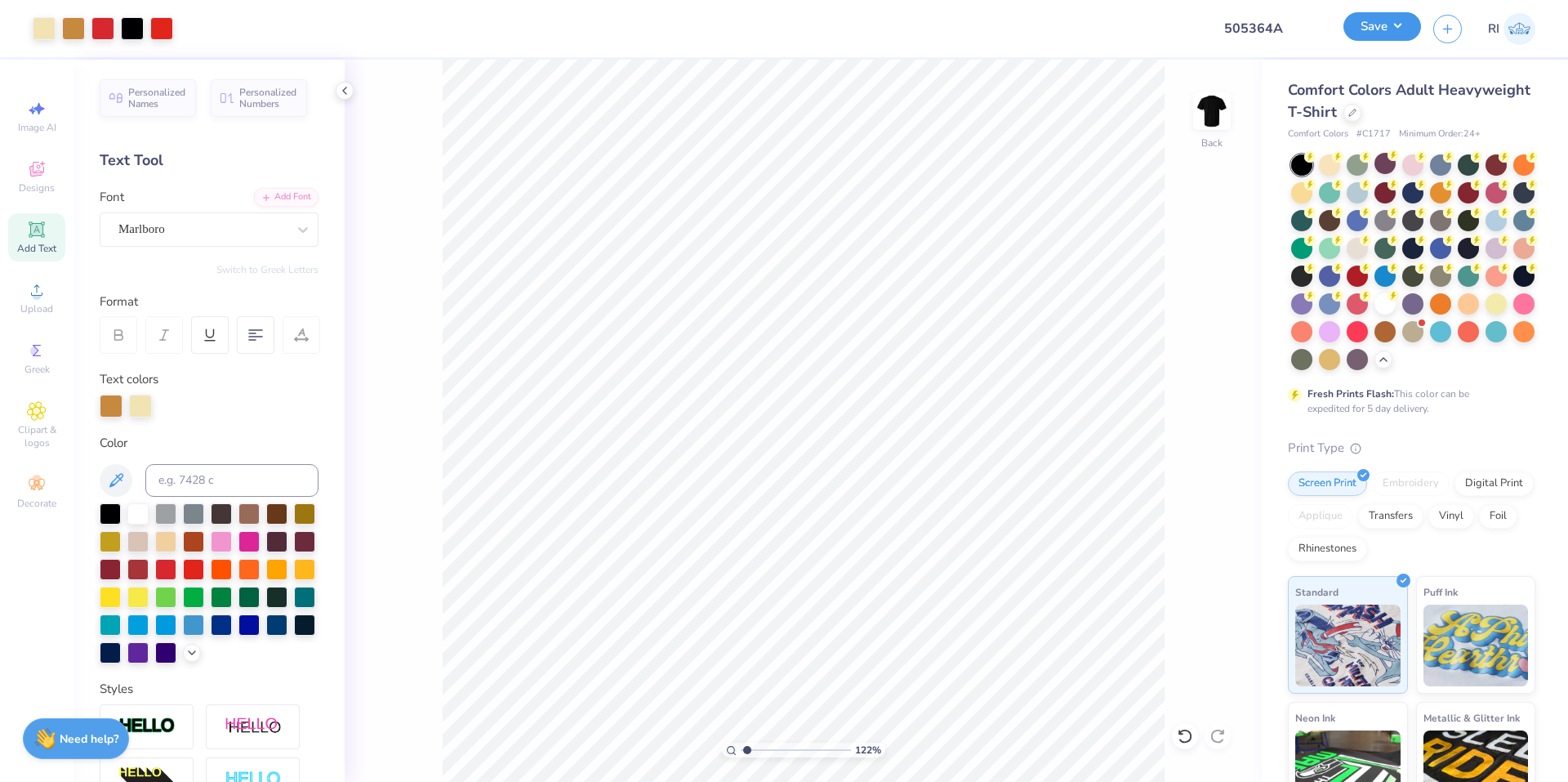
click at [1398, 38] on button "Save" at bounding box center [1383, 26] width 78 height 29
click at [1400, 35] on button "Save" at bounding box center [1383, 26] width 78 height 29
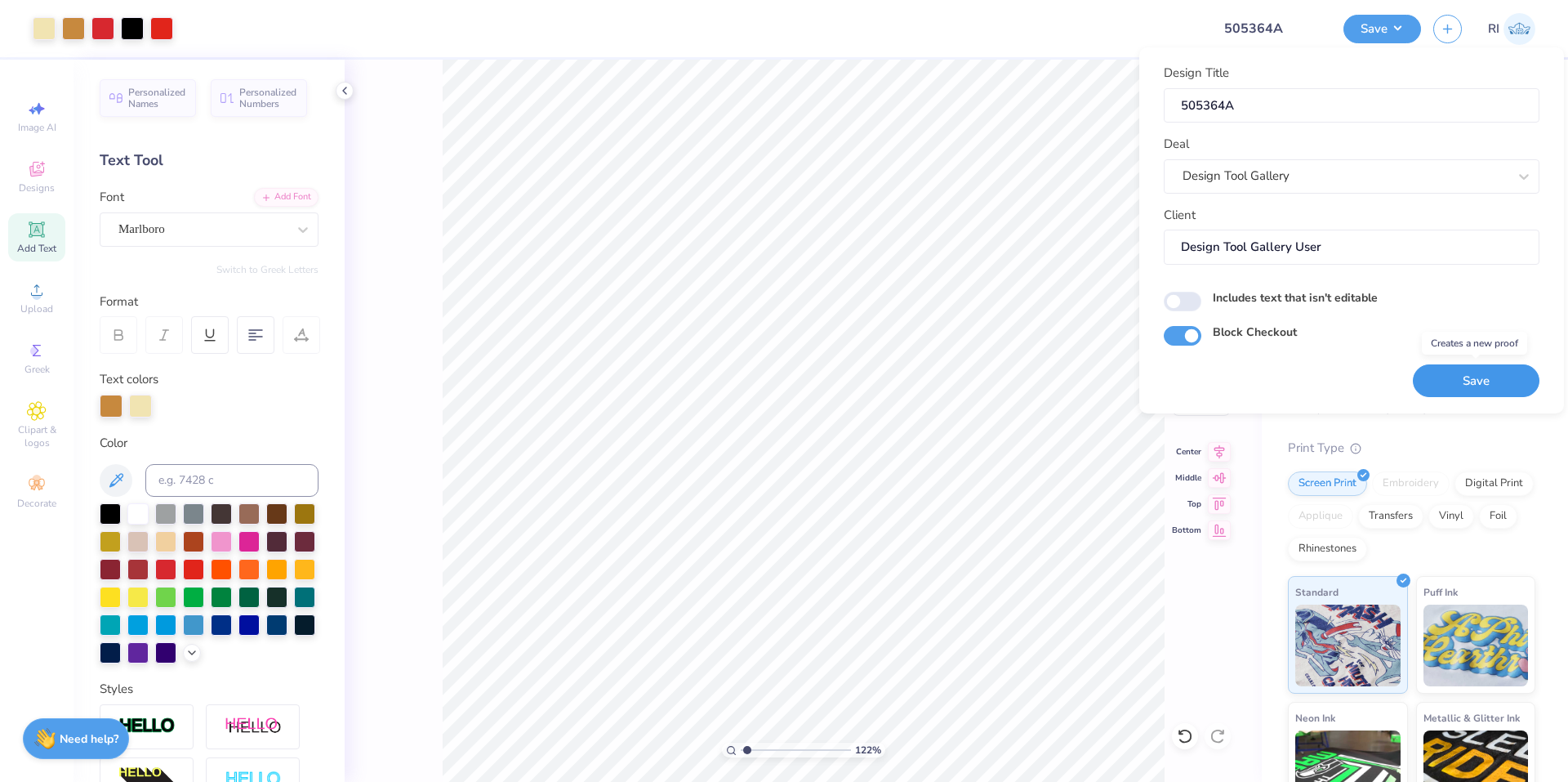
click at [1487, 376] on button "Save" at bounding box center [1476, 380] width 127 height 33
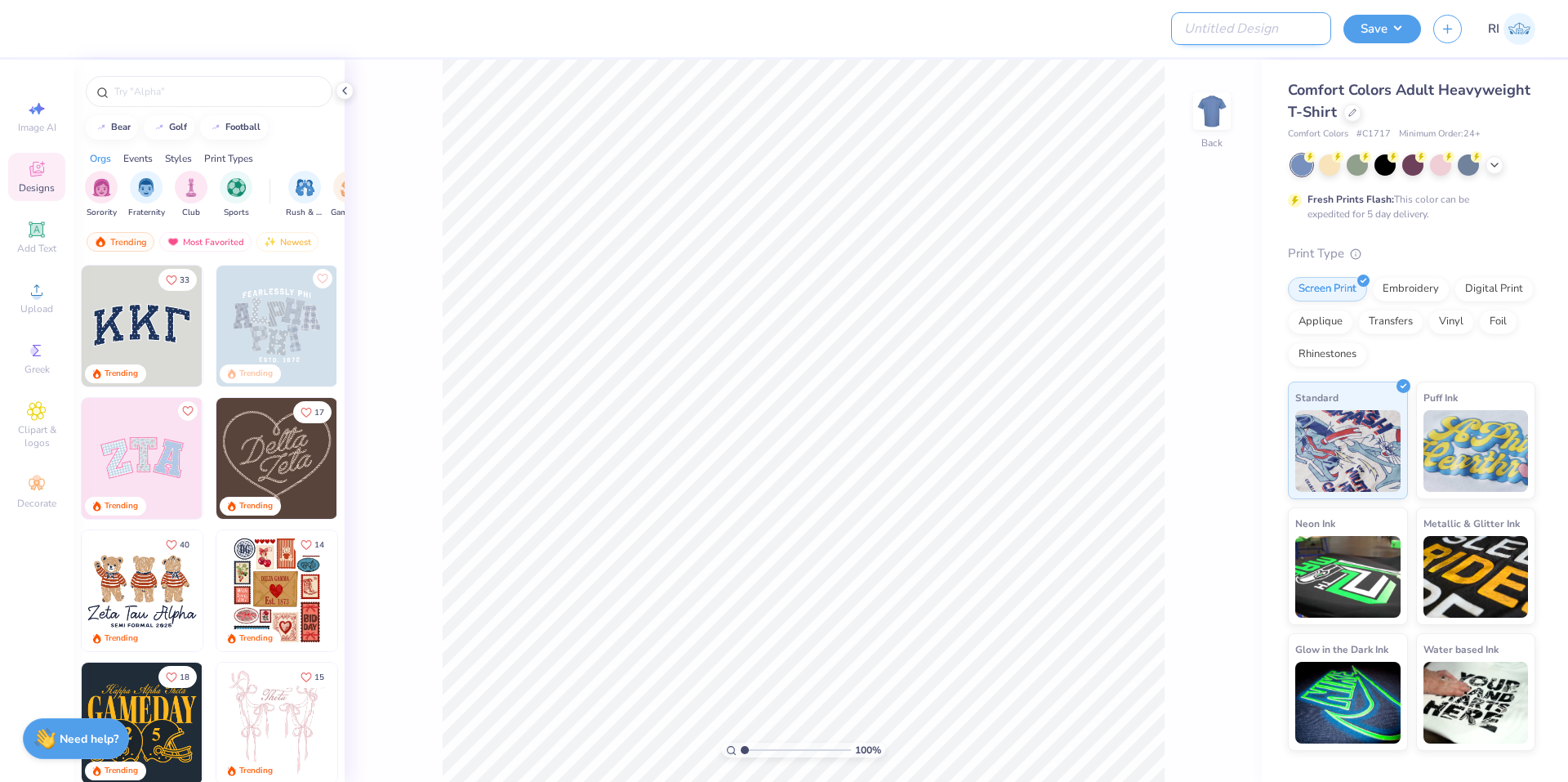
click at [1256, 32] on input "Design Title" at bounding box center [1251, 28] width 160 height 33
paste input "506144"
click at [1275, 25] on input "506144" at bounding box center [1251, 28] width 160 height 33
type input "506144A"
click at [1356, 105] on div at bounding box center [1353, 111] width 18 height 18
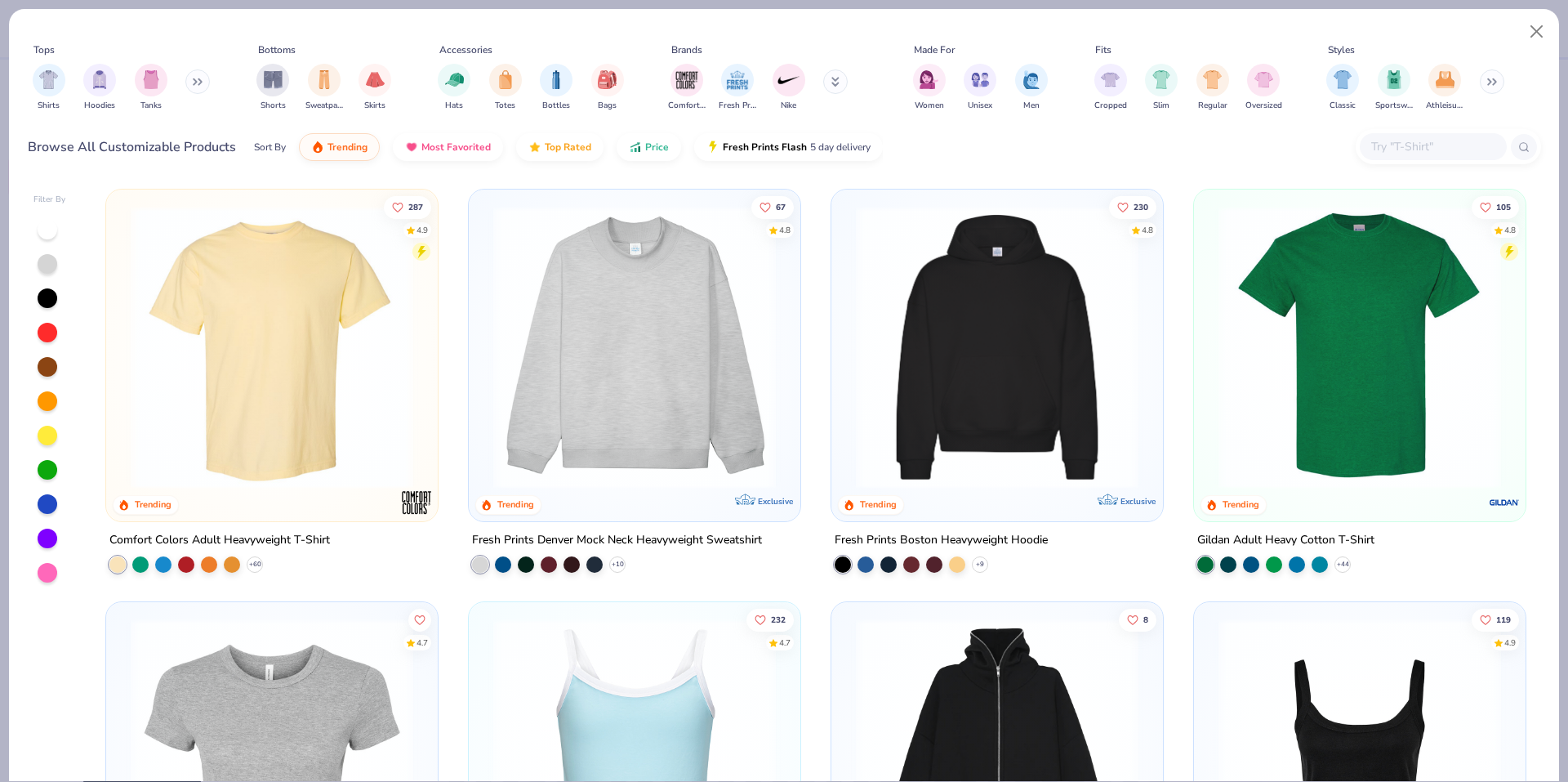
click at [1409, 152] on input "text" at bounding box center [1433, 146] width 126 height 19
paste input "G800"
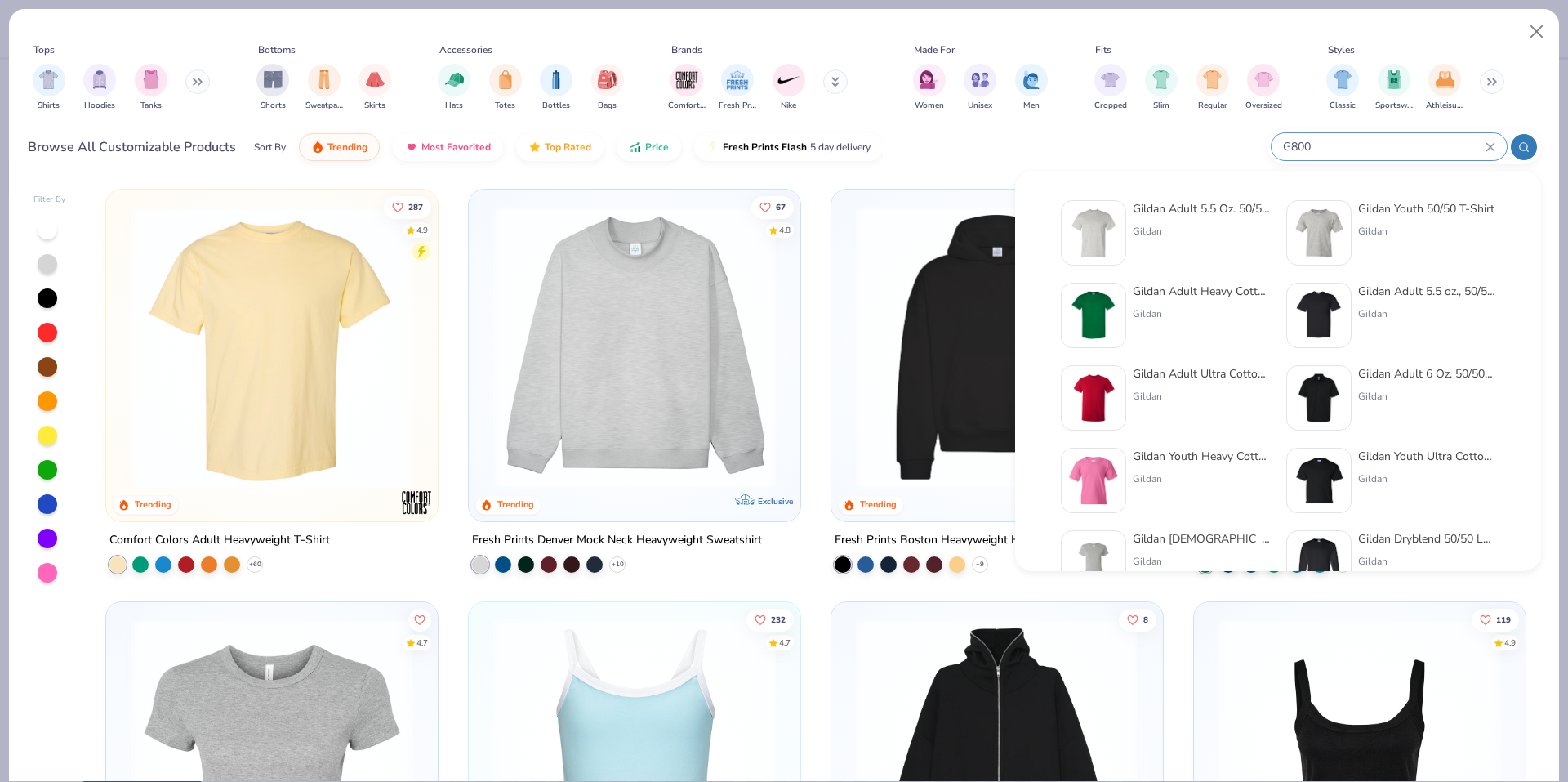
type input "G800"
click at [1122, 225] on div at bounding box center [1093, 232] width 65 height 65
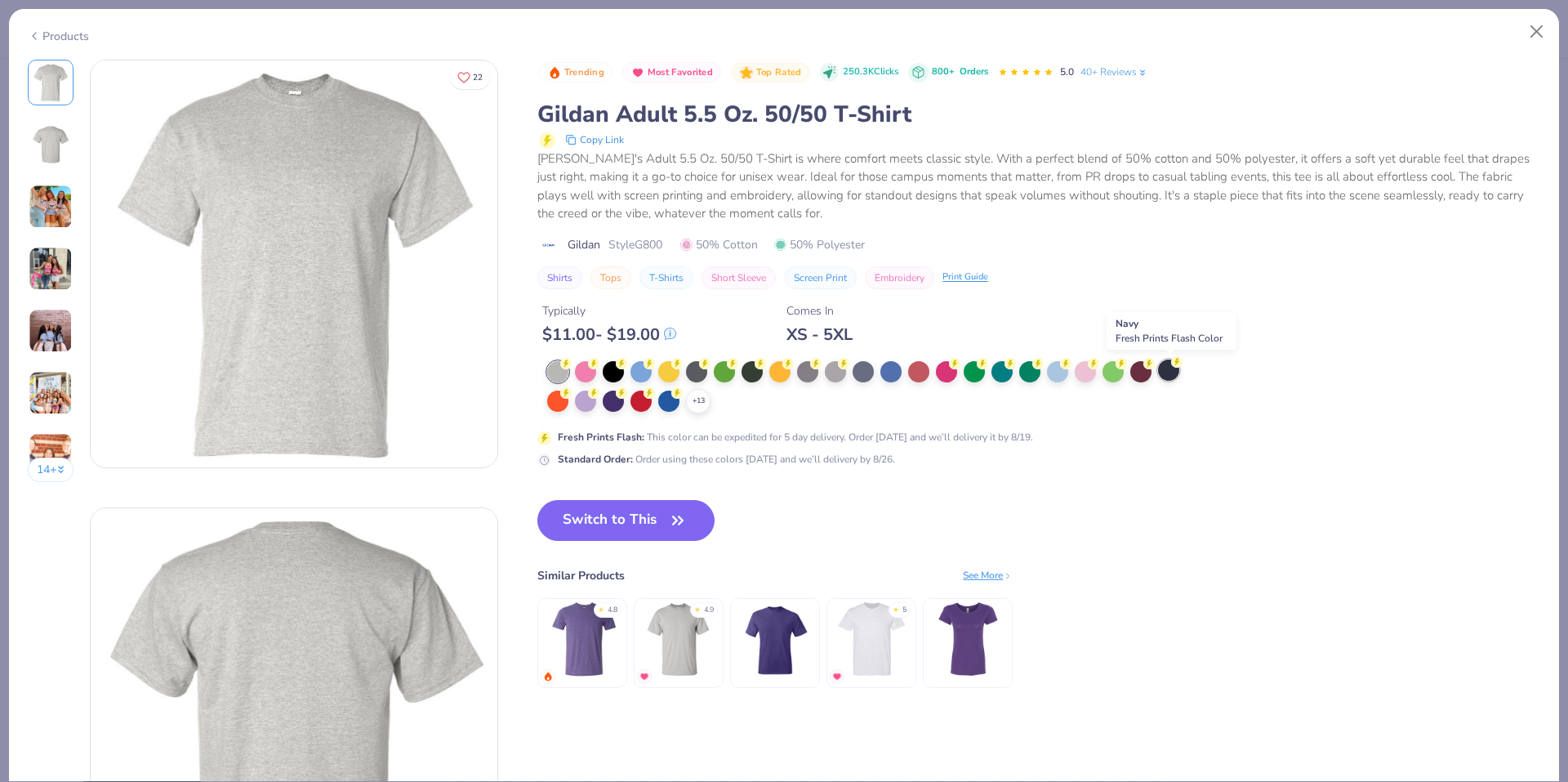
click at [1170, 364] on div at bounding box center [1168, 369] width 21 height 21
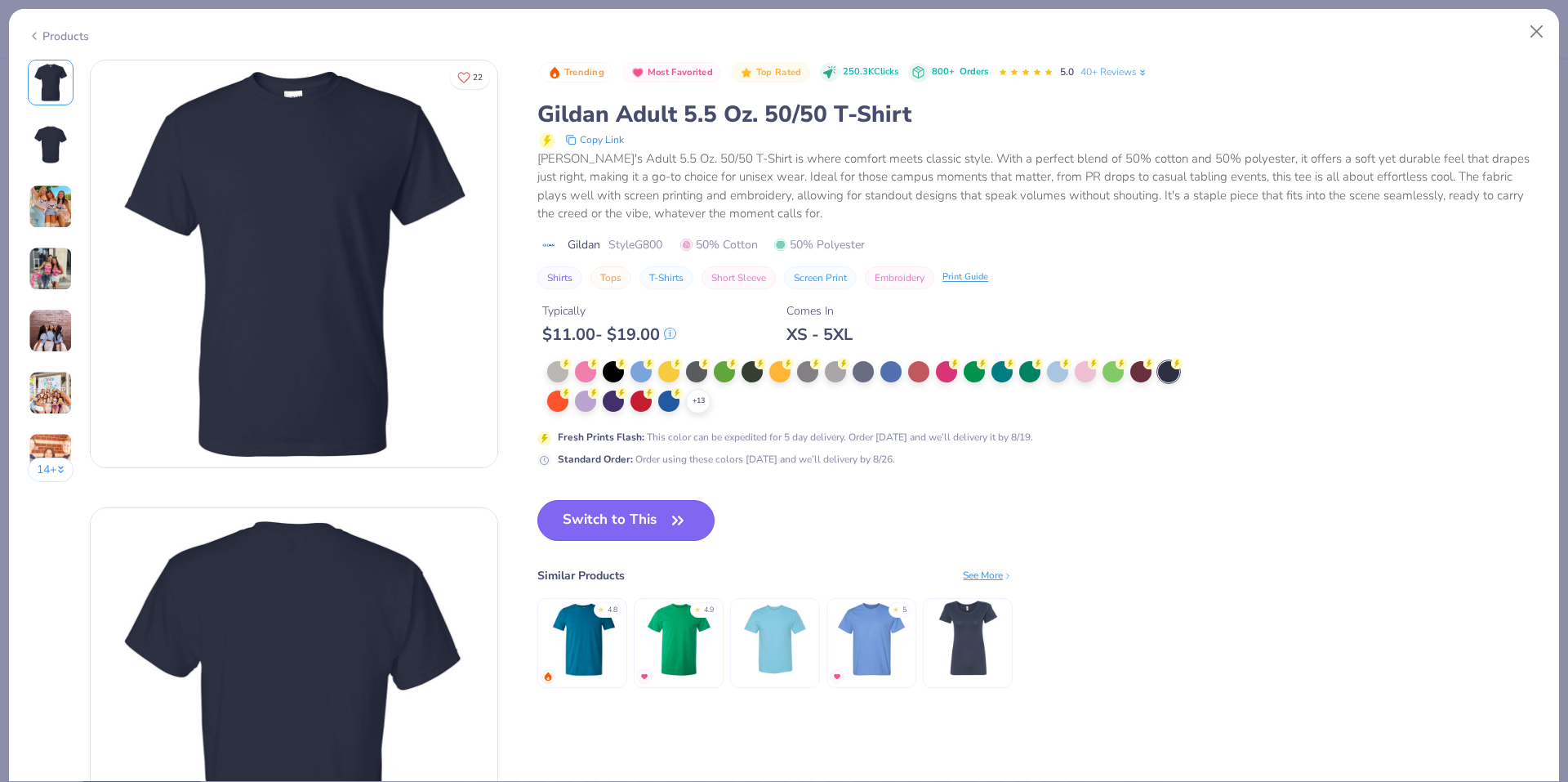
click at [655, 510] on button "Switch to This" at bounding box center [625, 520] width 177 height 41
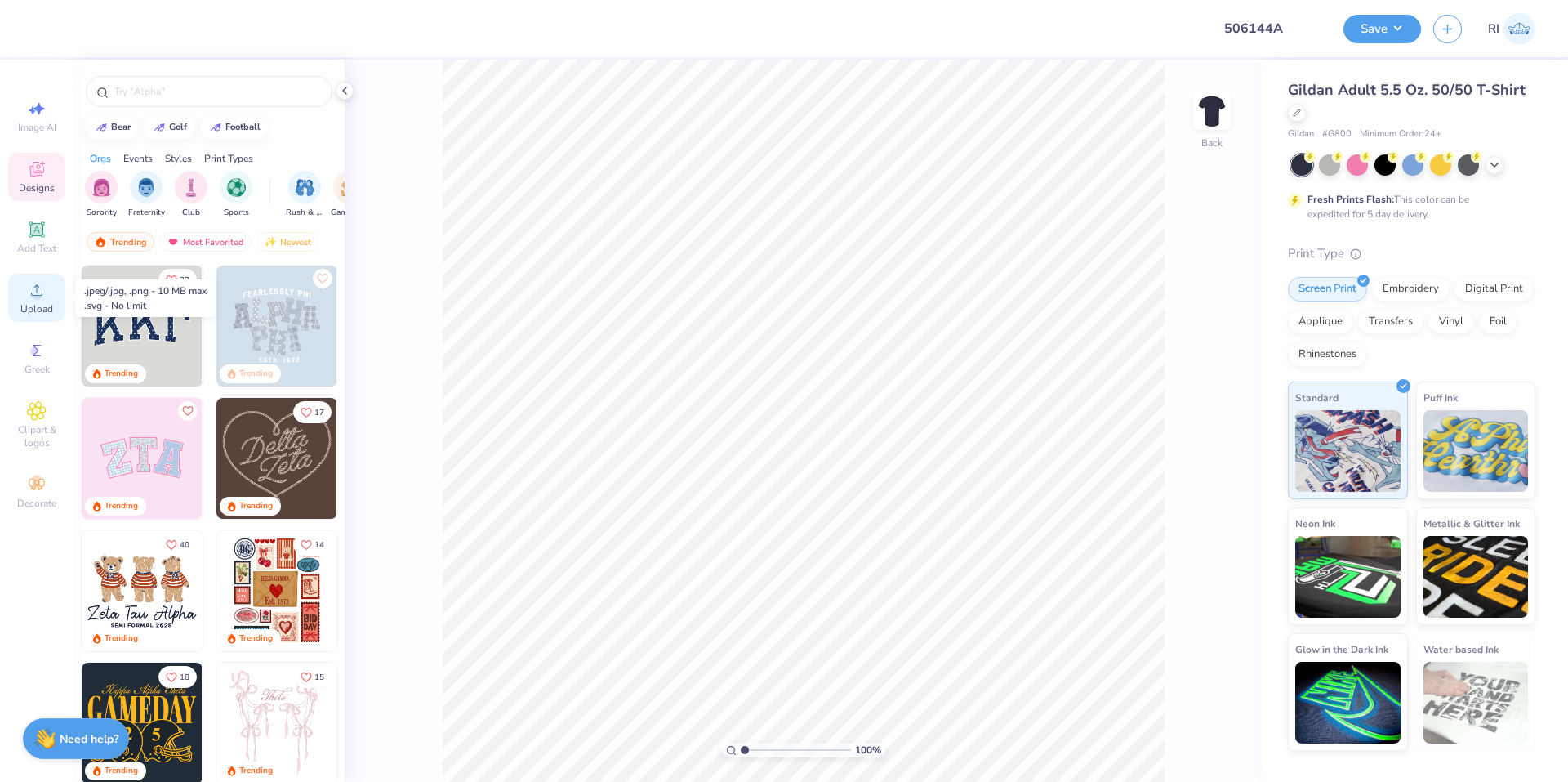
click at [44, 290] on icon at bounding box center [37, 290] width 20 height 20
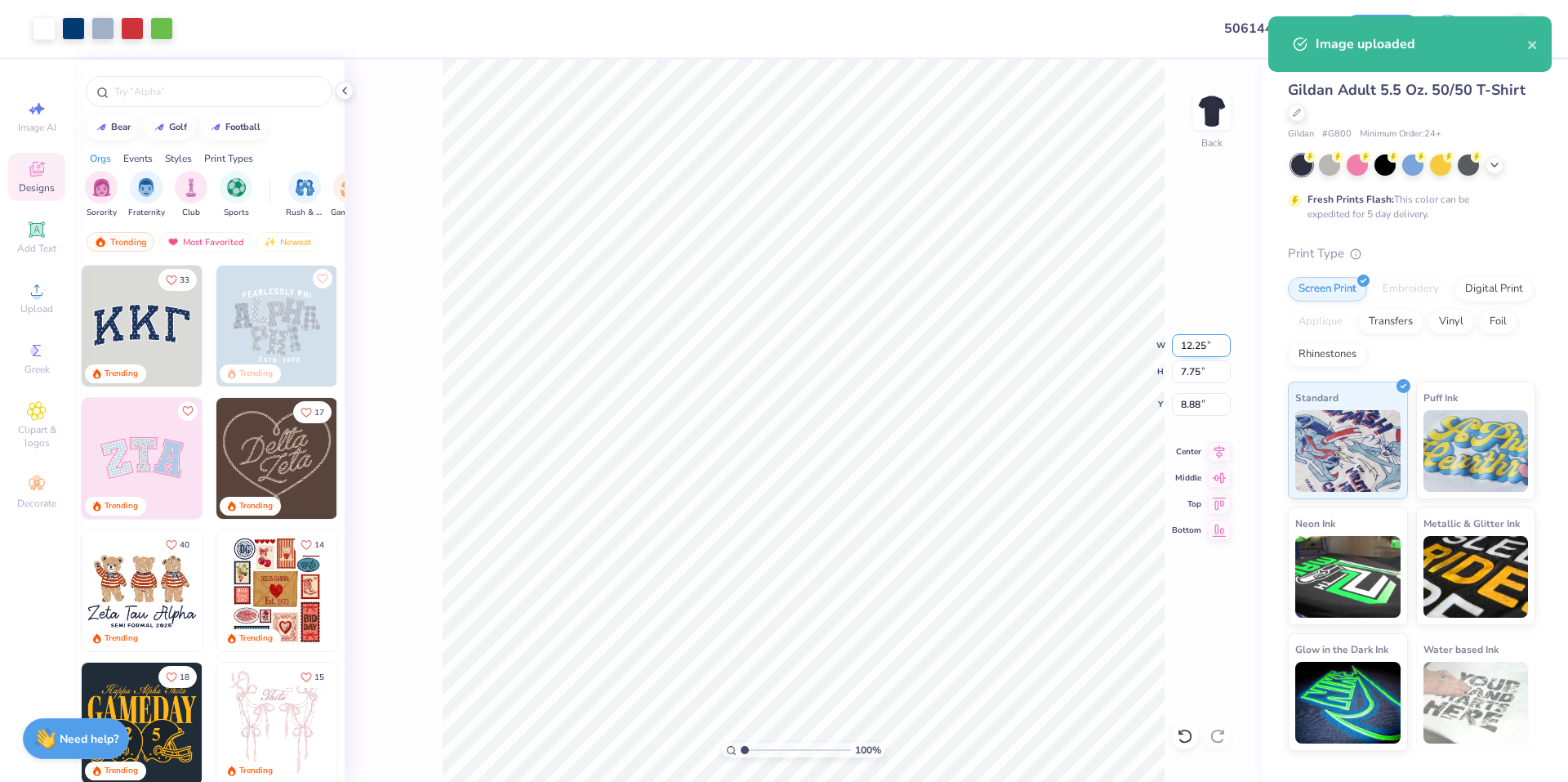
click at [1199, 346] on input "12.25" at bounding box center [1201, 345] width 59 height 23
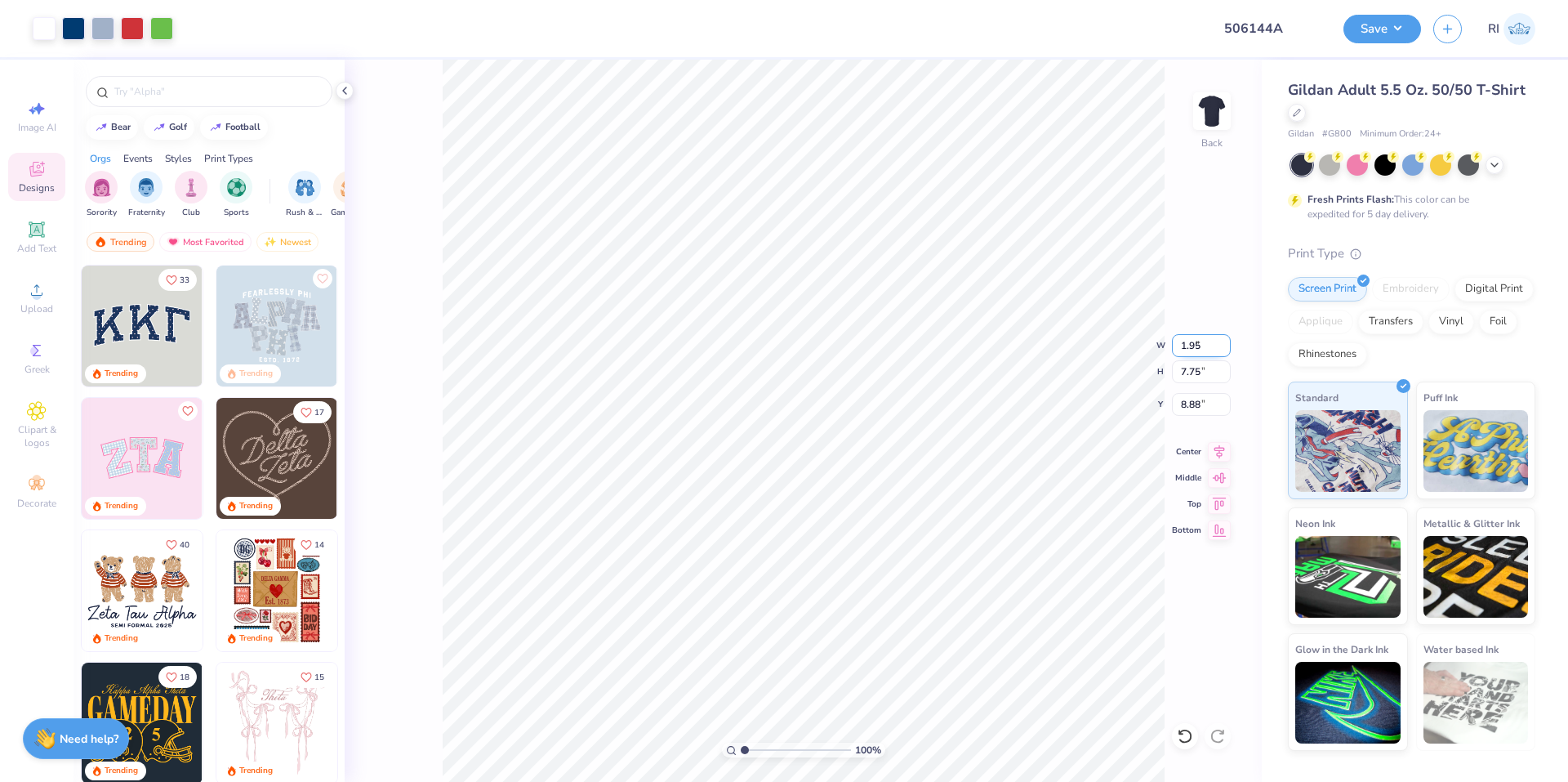
type input "1.95"
type input "1.23"
type input "12.13"
type input "11.95"
type input "7.56"
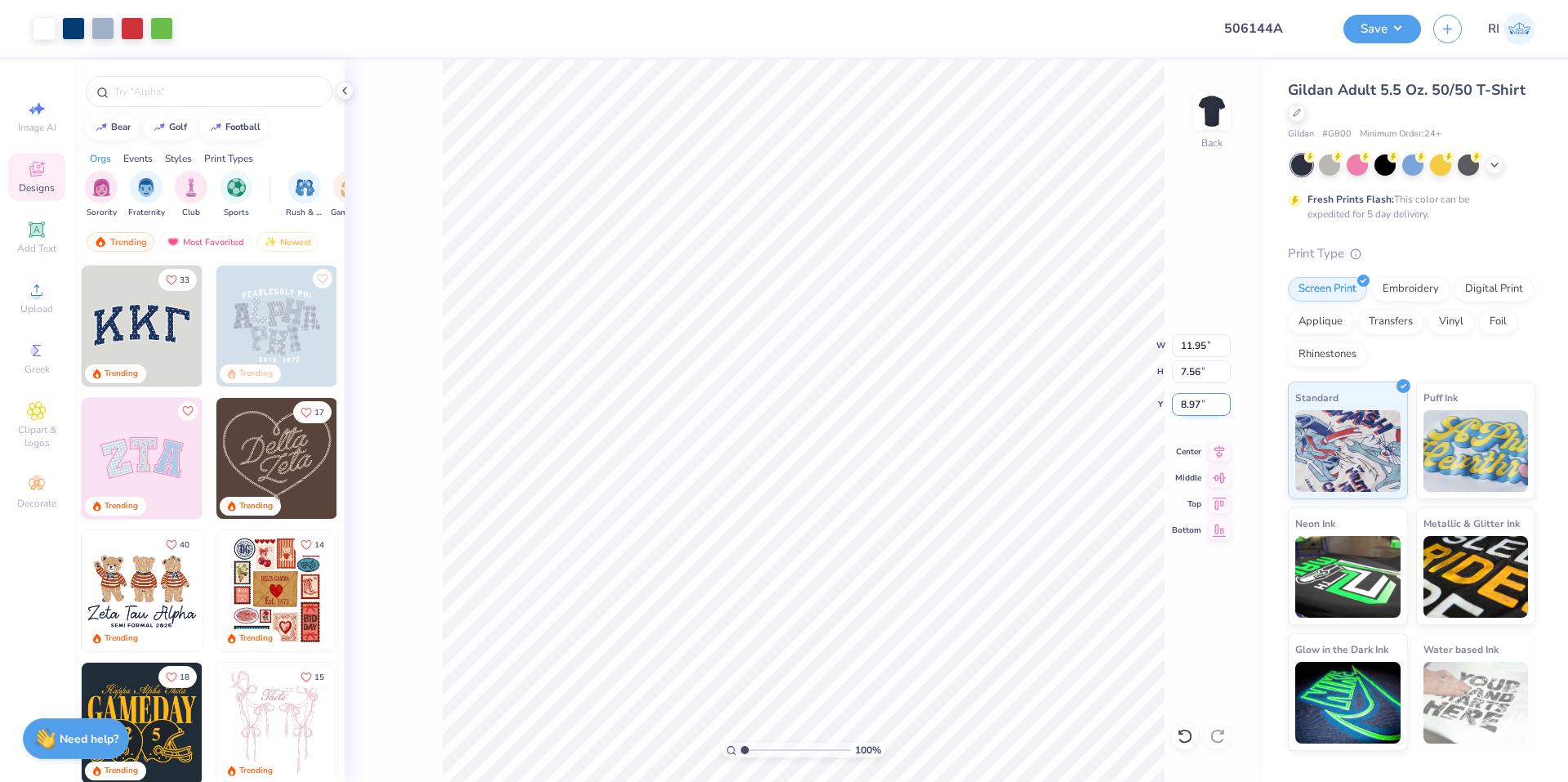
click at [1204, 404] on input "8.97" at bounding box center [1201, 404] width 59 height 23
type input "3.00"
click at [32, 239] on icon at bounding box center [37, 230] width 20 height 20
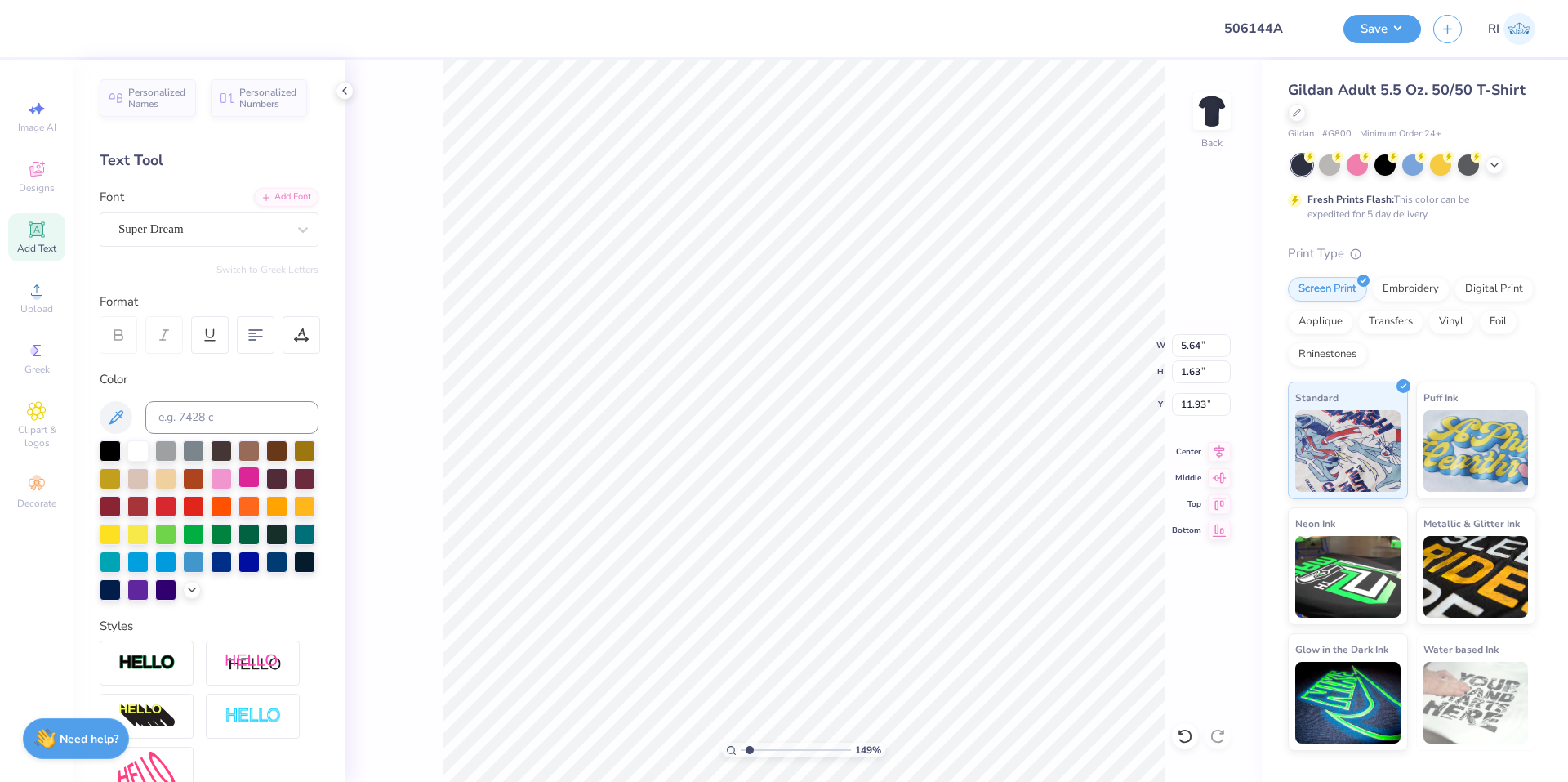
click at [260, 478] on div at bounding box center [249, 476] width 21 height 21
click at [283, 201] on div "Add Font" at bounding box center [286, 195] width 65 height 19
click at [271, 207] on div "Font Super Dream" at bounding box center [209, 217] width 219 height 59
click at [279, 194] on div "Add Font" at bounding box center [286, 195] width 65 height 19
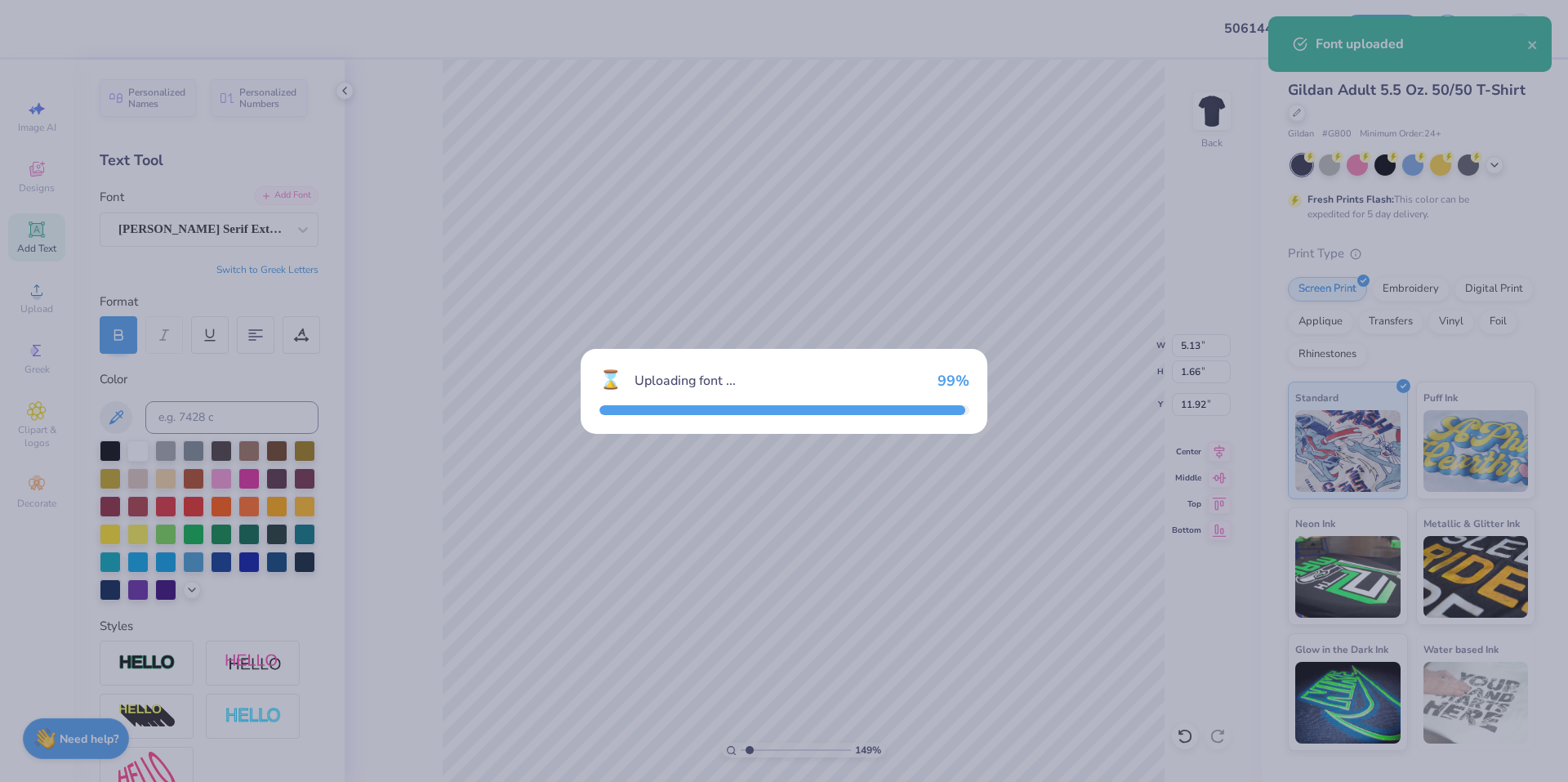
type input "1.49212329151837"
type input "5.13"
type input "1.66"
type input "11.92"
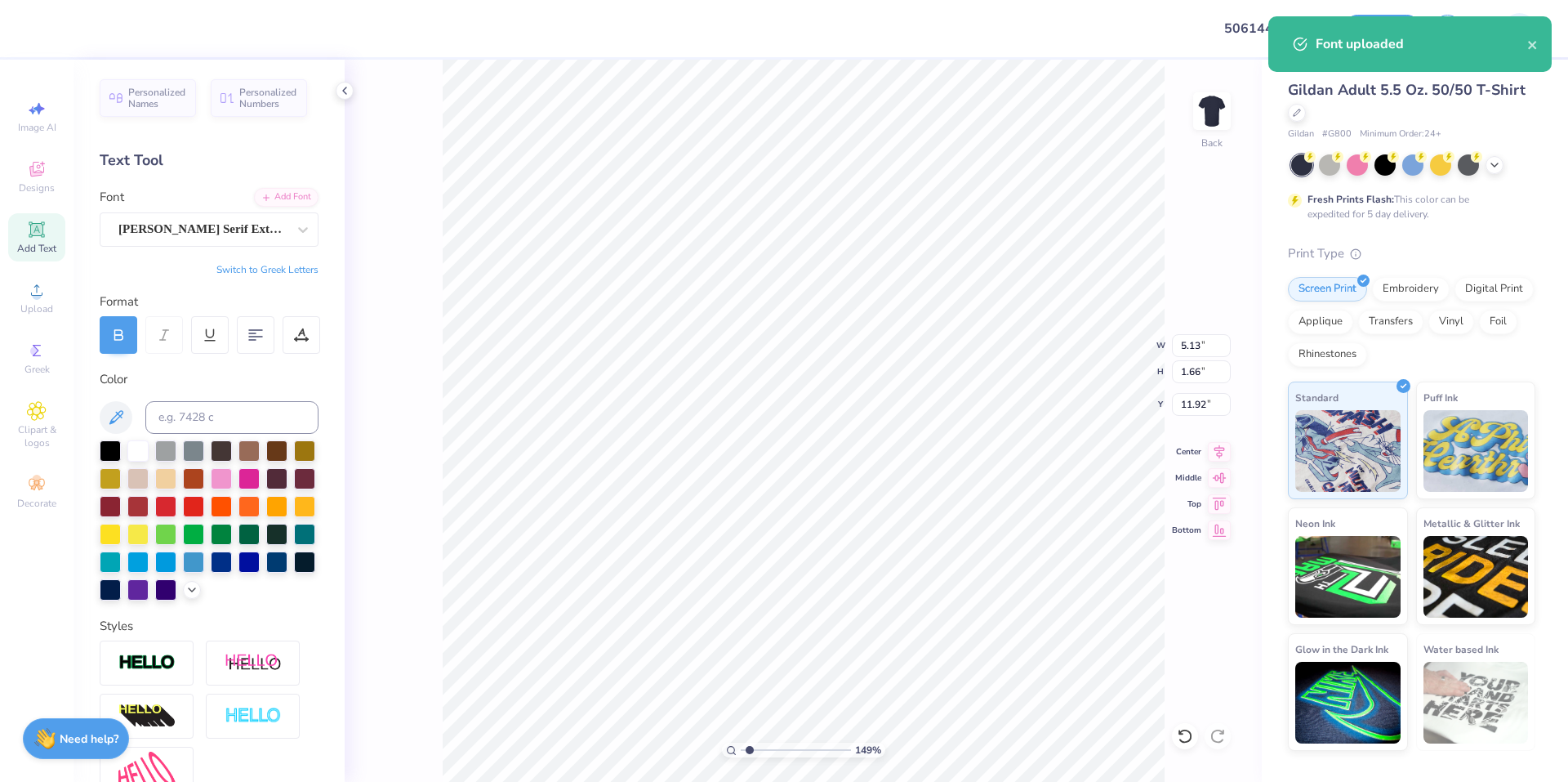
scroll to position [14, 2]
type input "1.49212329151837"
type textarea "D"
type input "1.49212329151837"
type textarea "DI"
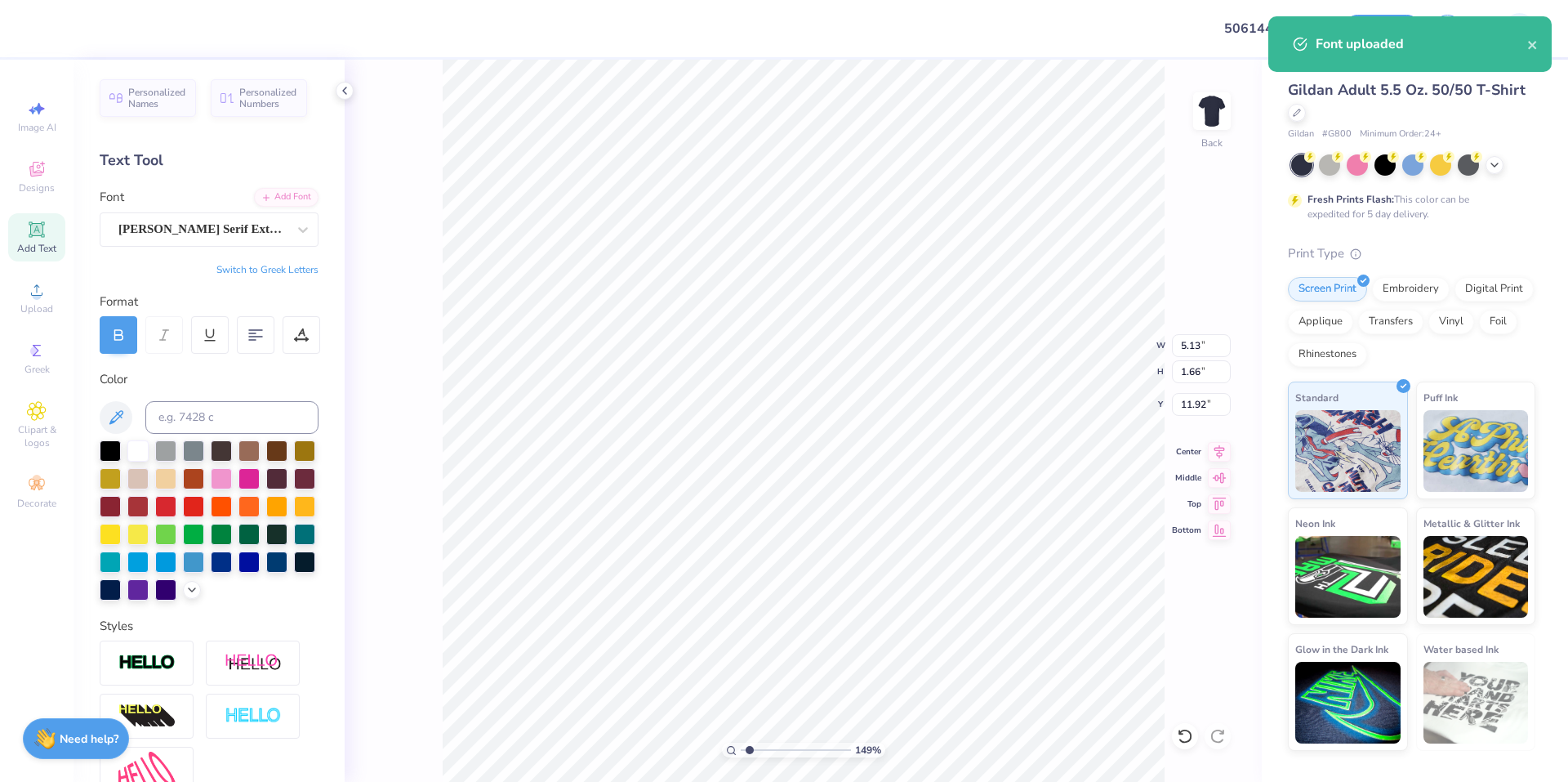
type input "1.49212329151837"
type textarea "DIR"
type input "1.49212329151837"
type textarea "DIRT"
type input "1.49212329151837"
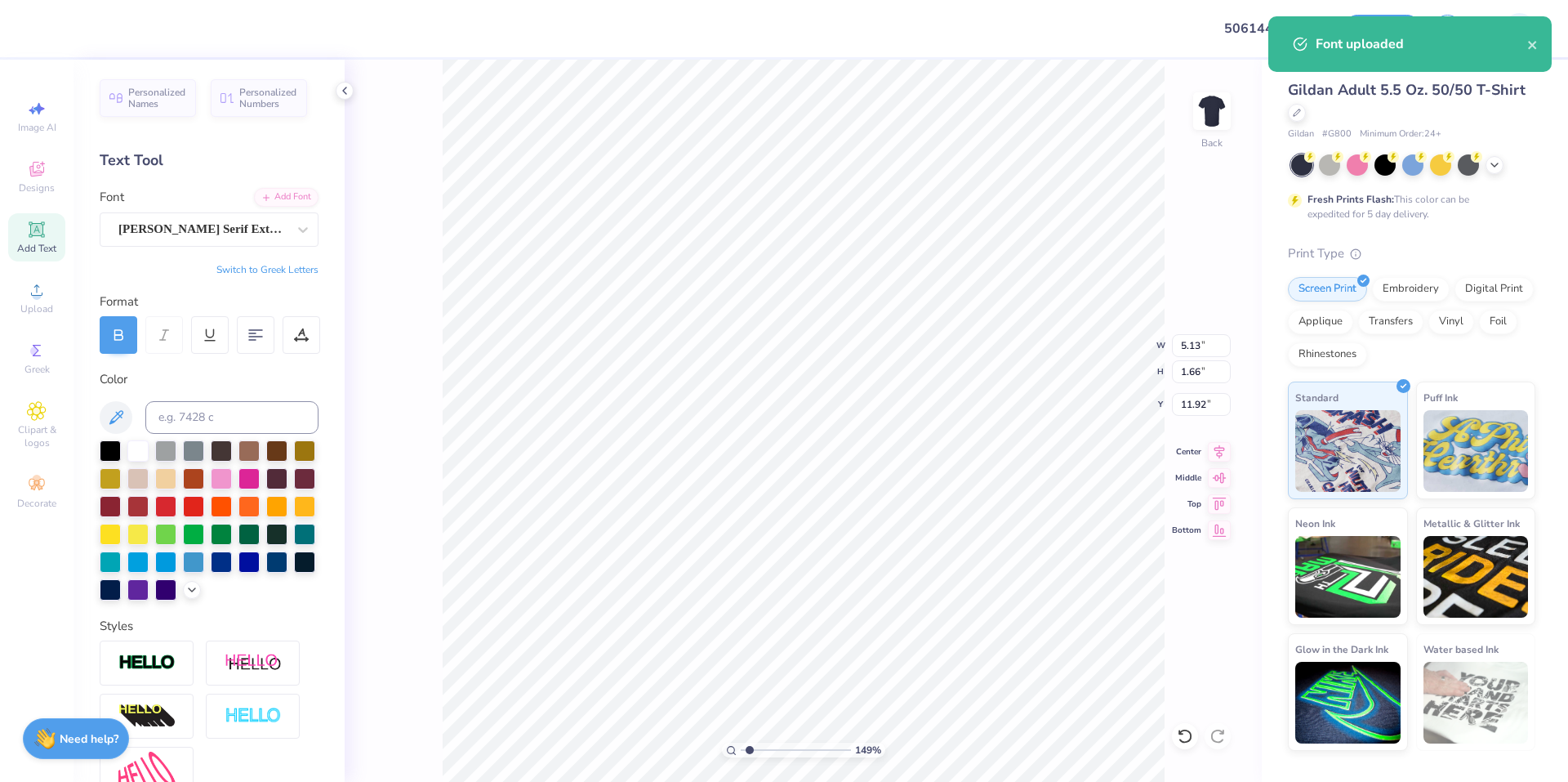
type textarea "DIRTY"
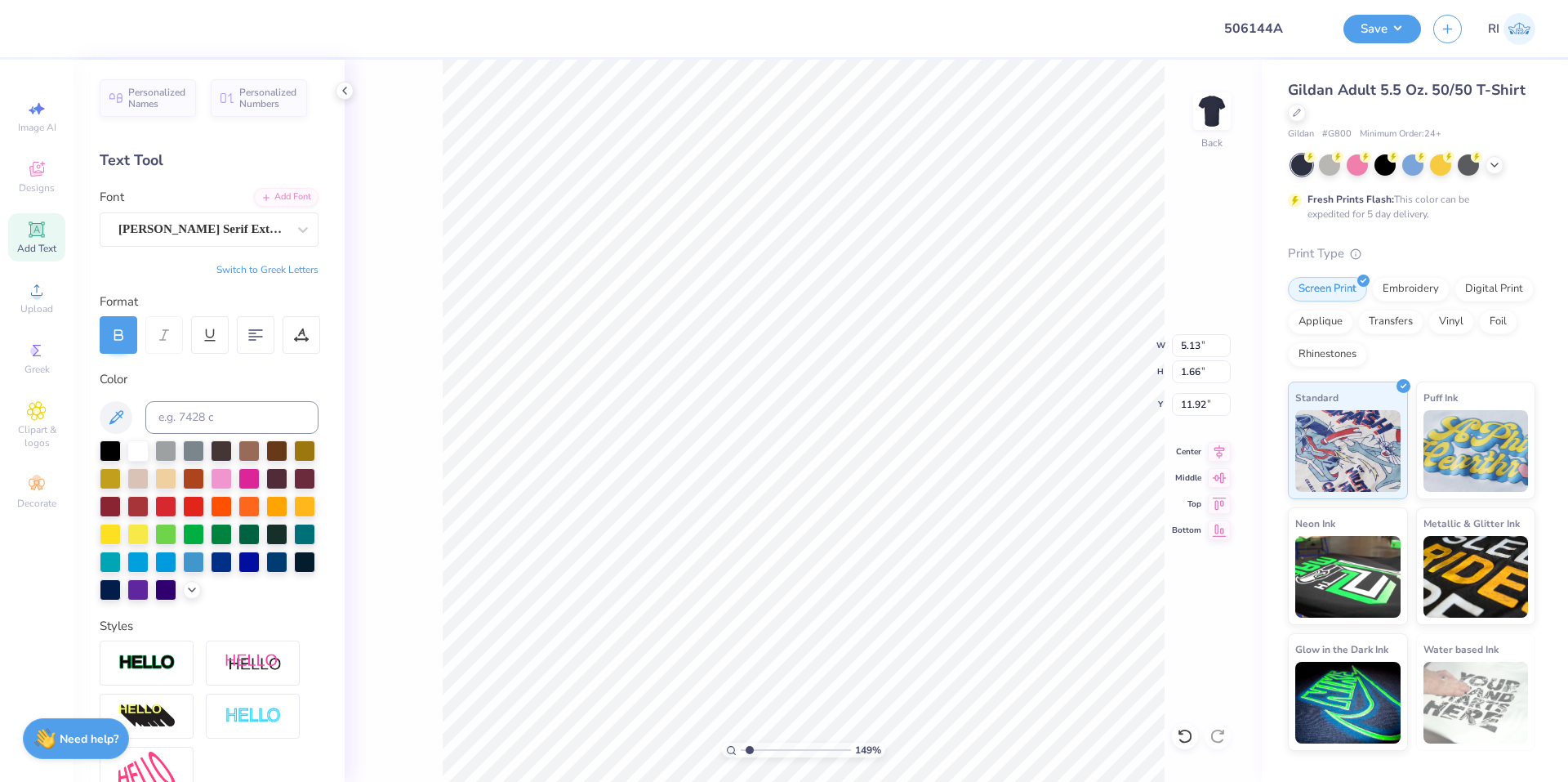
type input "1.49212329151837"
type textarea "DIRTY"
type input "1.49212329151837"
type textarea "DIRTY-"
type input "1.49212329151837"
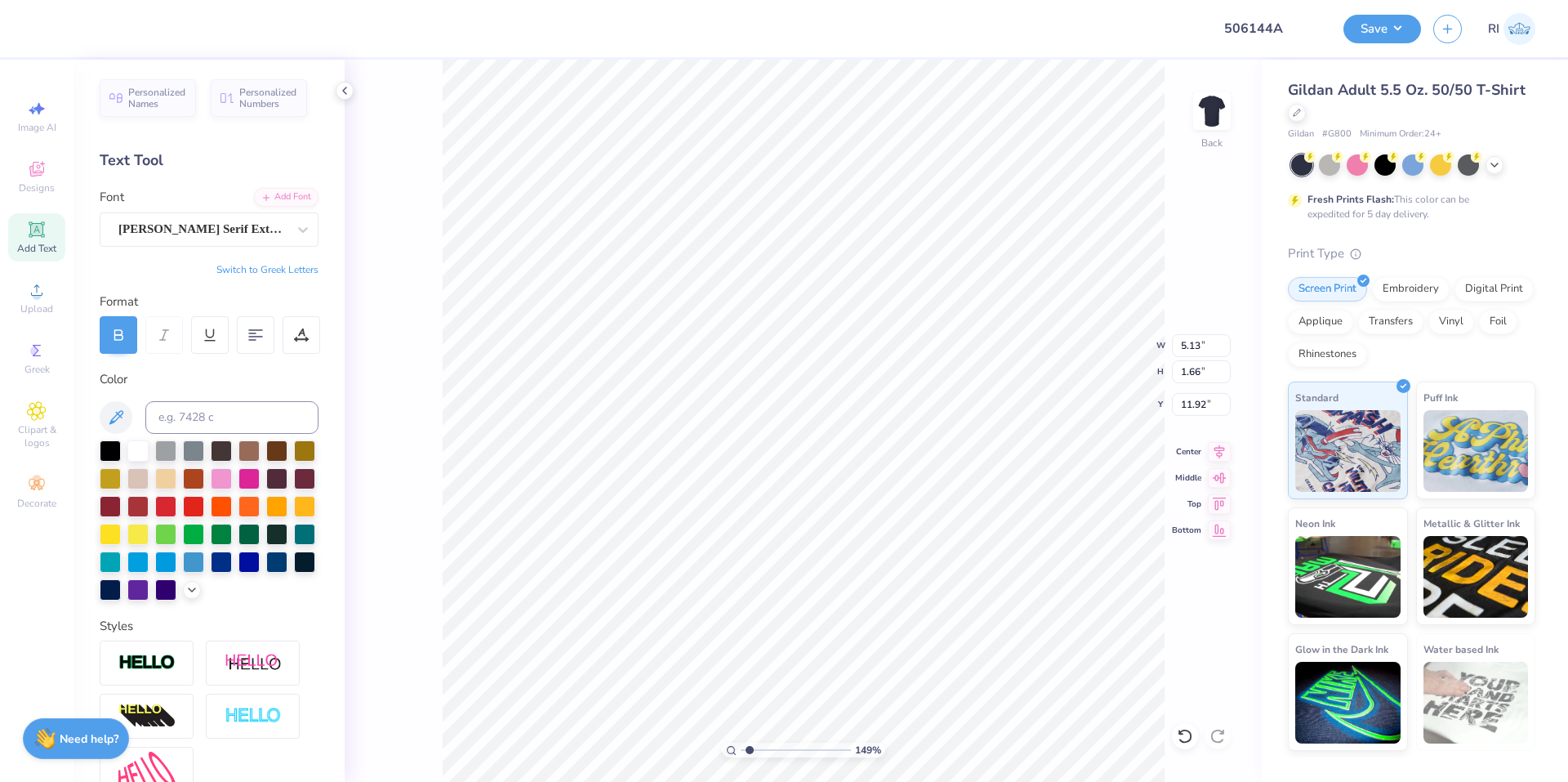
type textarea "DIRTY-O"
type input "1.49212329151837"
type input "5.92"
type input "6.05509823375817"
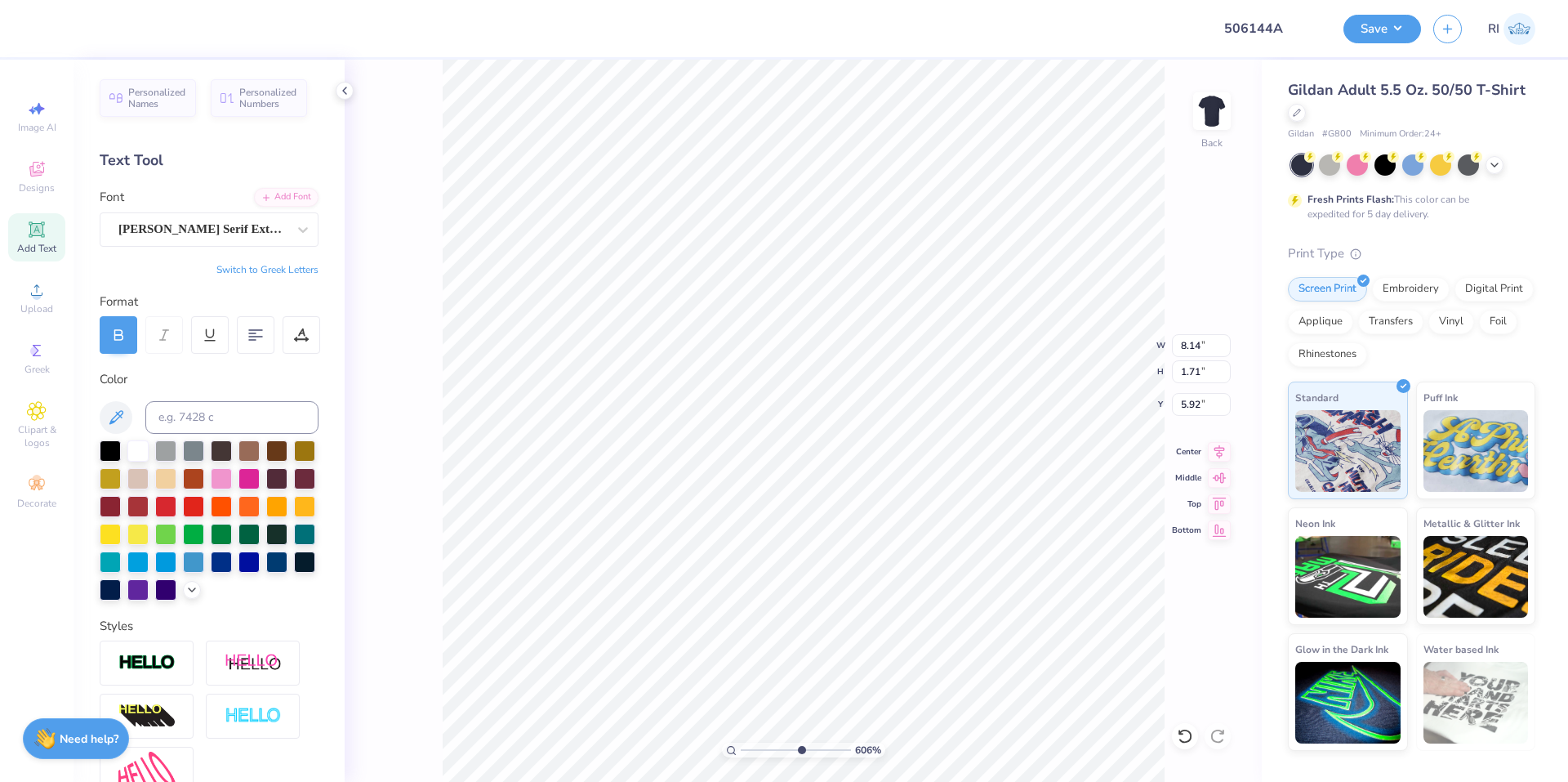
type input "6.02"
type input "2.71964221644285"
type input "11.55"
type input "2.43"
type input "5.30"
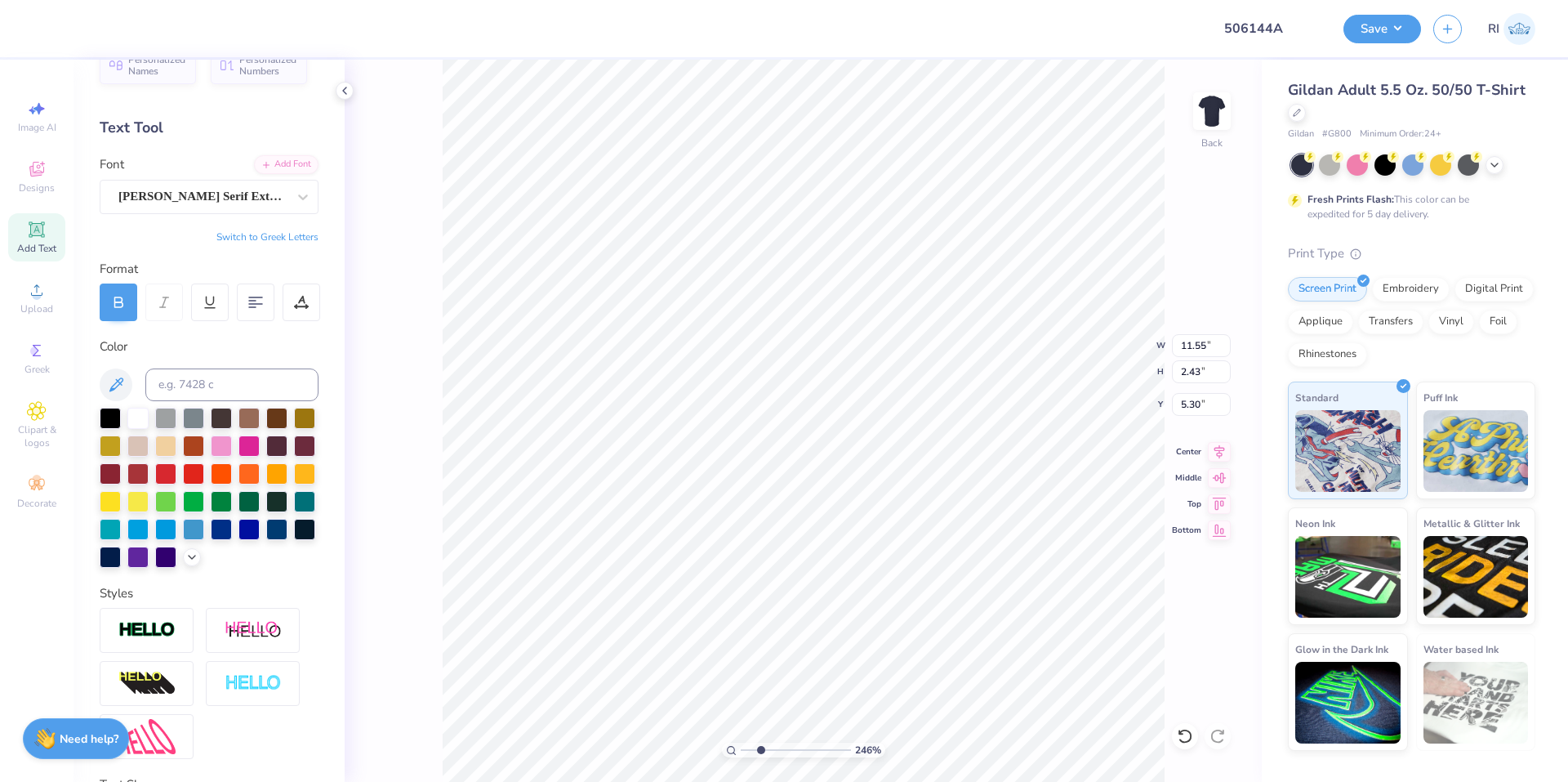
scroll to position [0, 0]
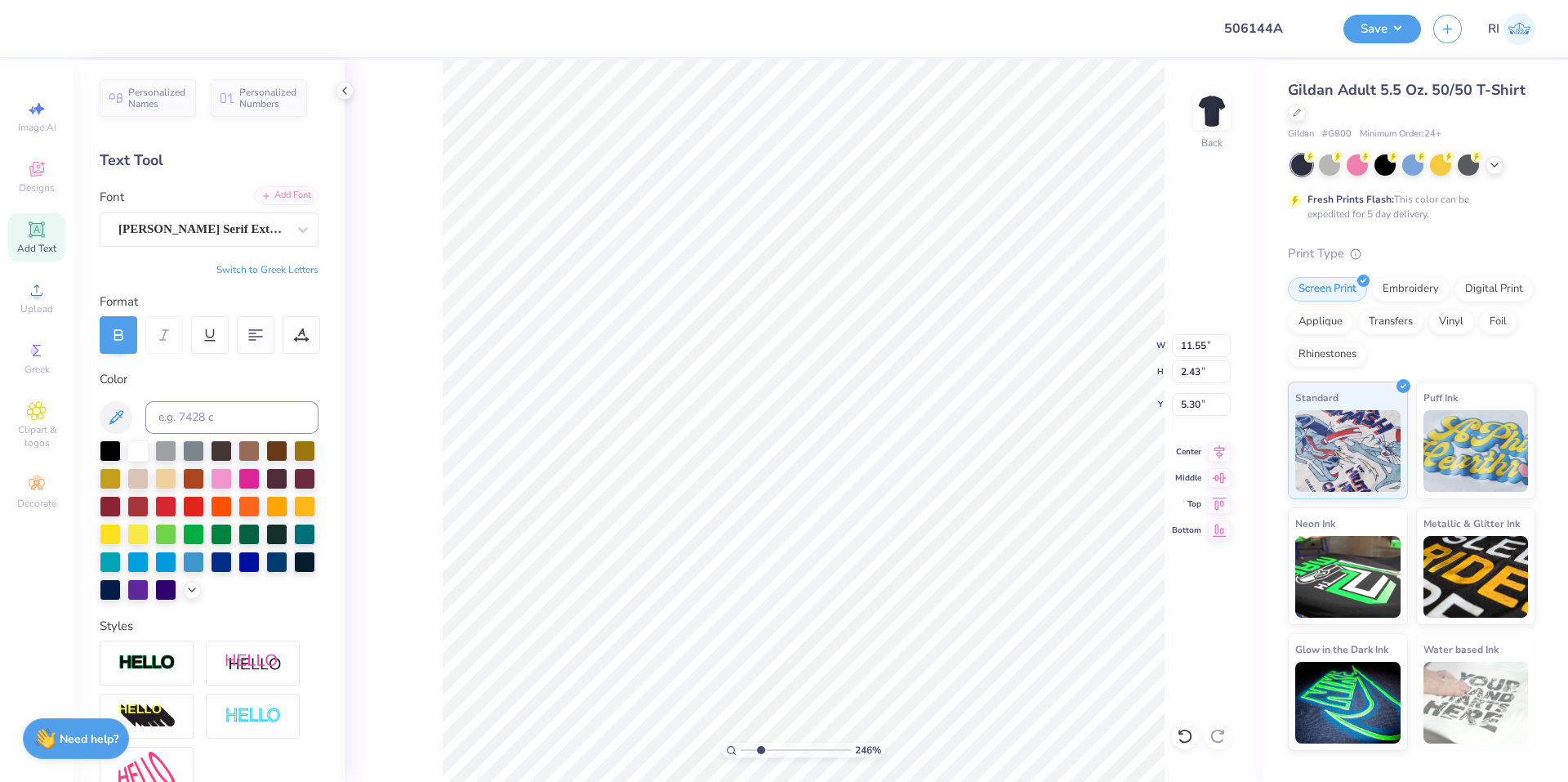
click at [282, 193] on div "Add Font" at bounding box center [286, 195] width 65 height 19
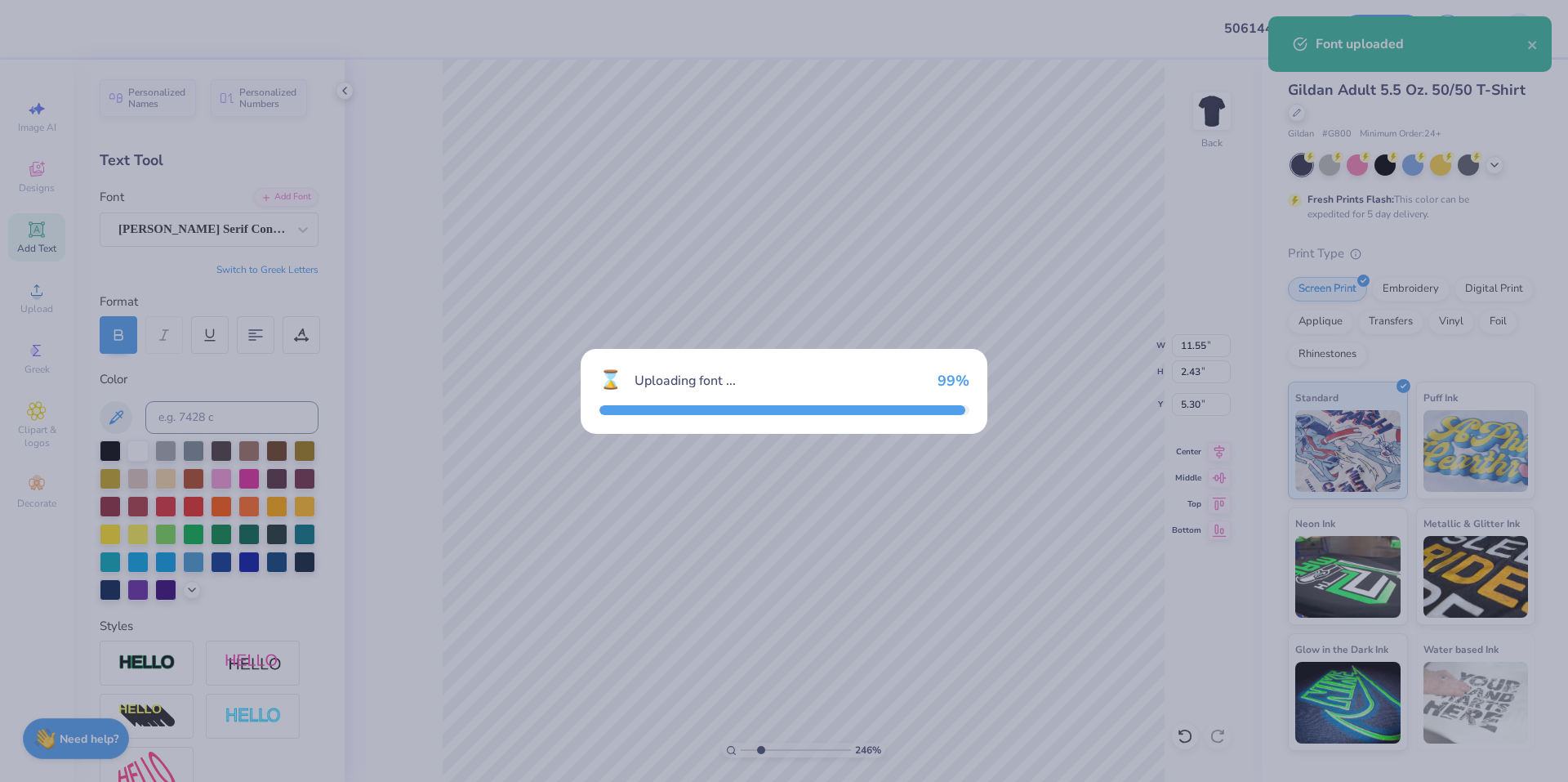
type input "2.46071092039642"
type input "12.29"
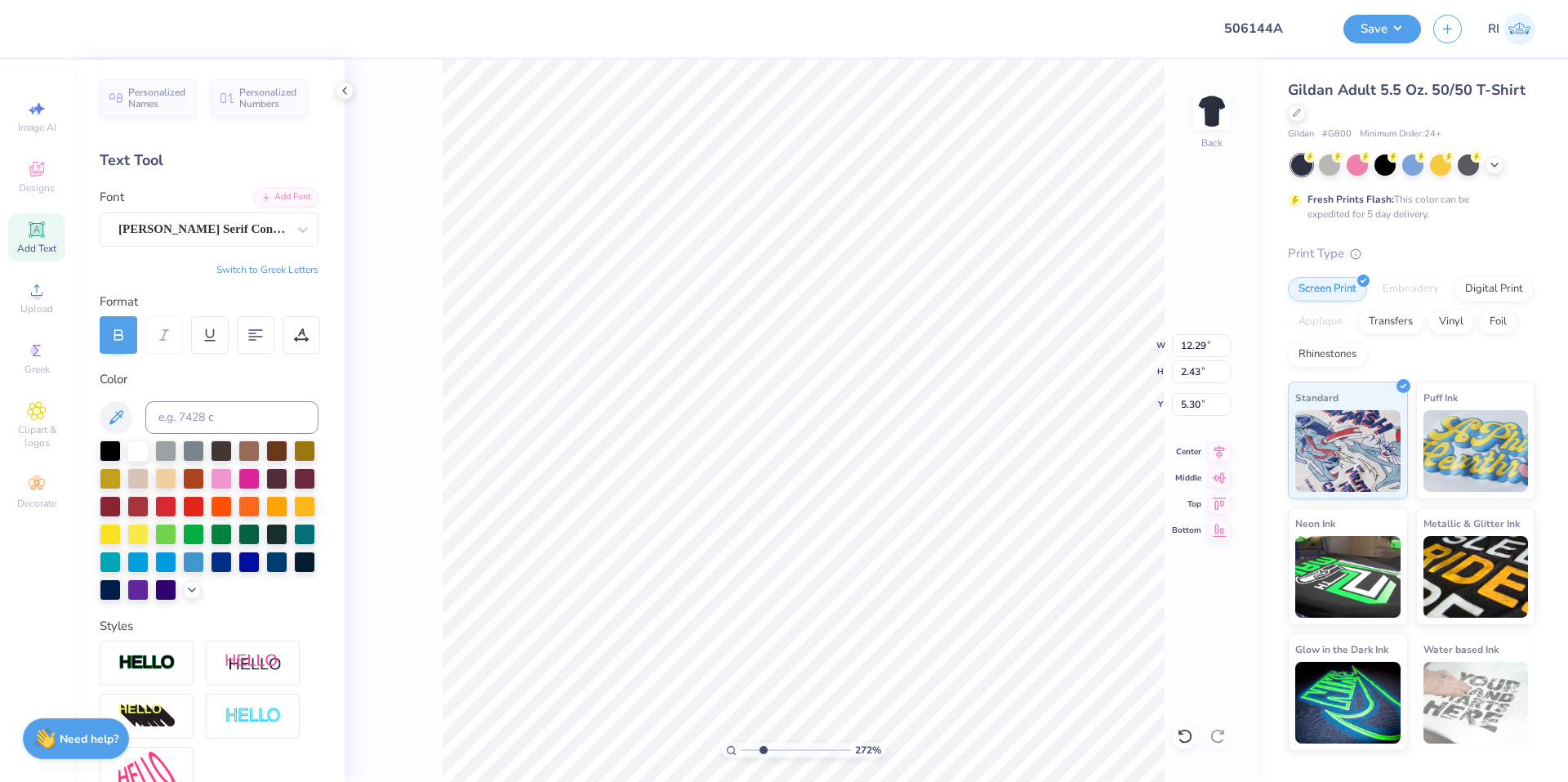
type input "2.71964221644285"
type input "11.56"
type input "2.29"
type input "5.45"
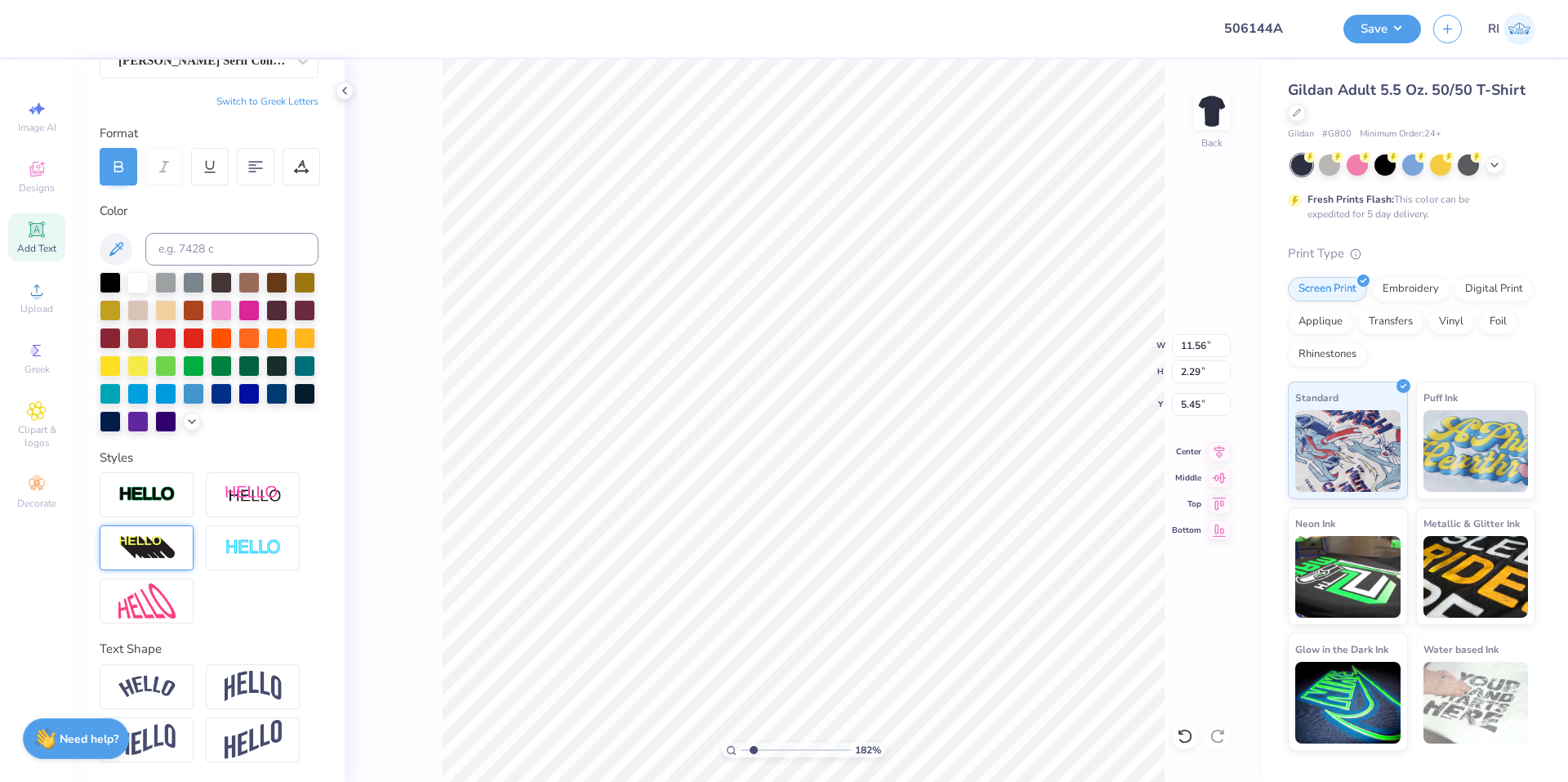
scroll to position [196, 0]
click at [148, 614] on img at bounding box center [146, 600] width 57 height 35
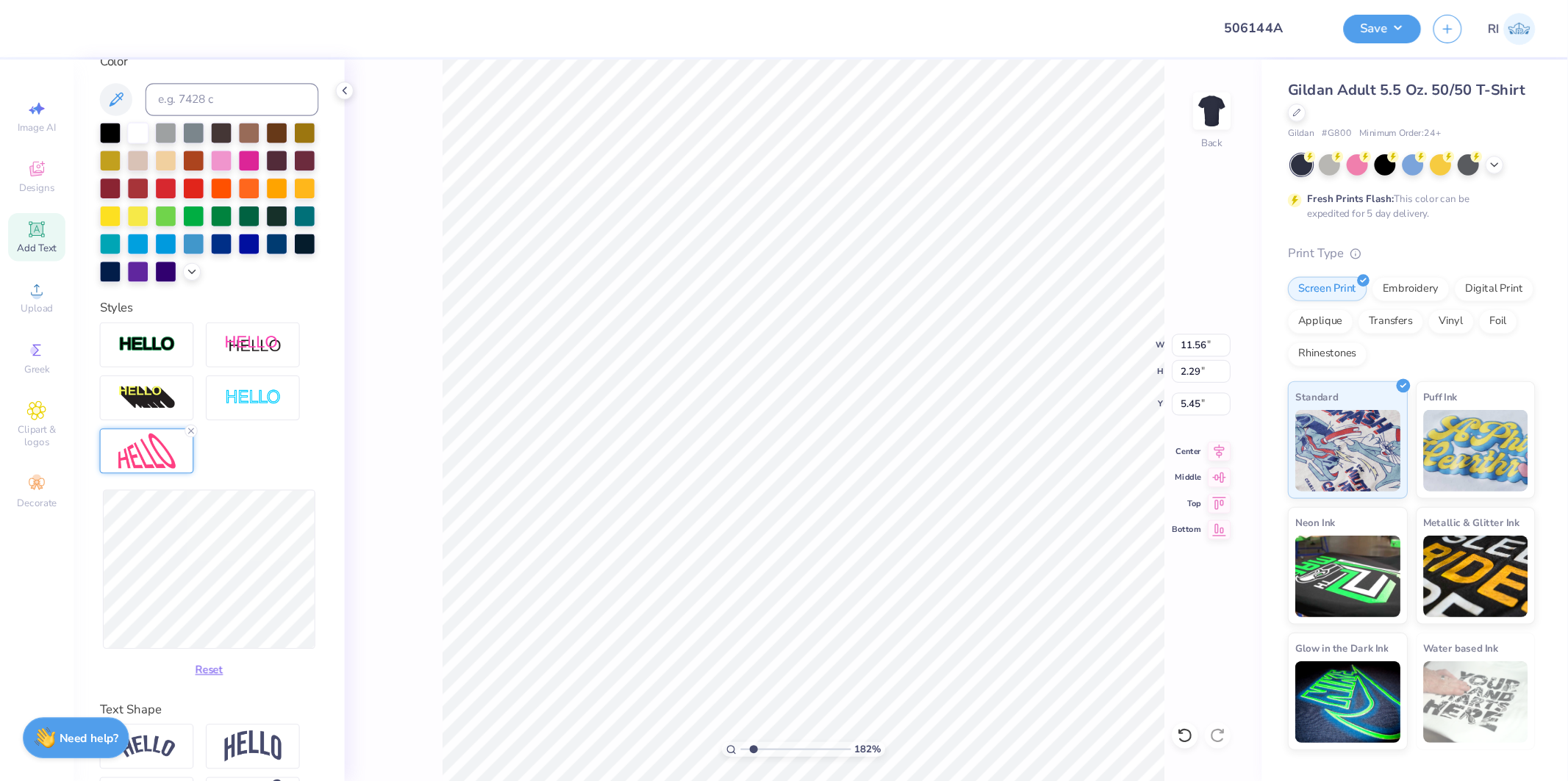
scroll to position [323, 0]
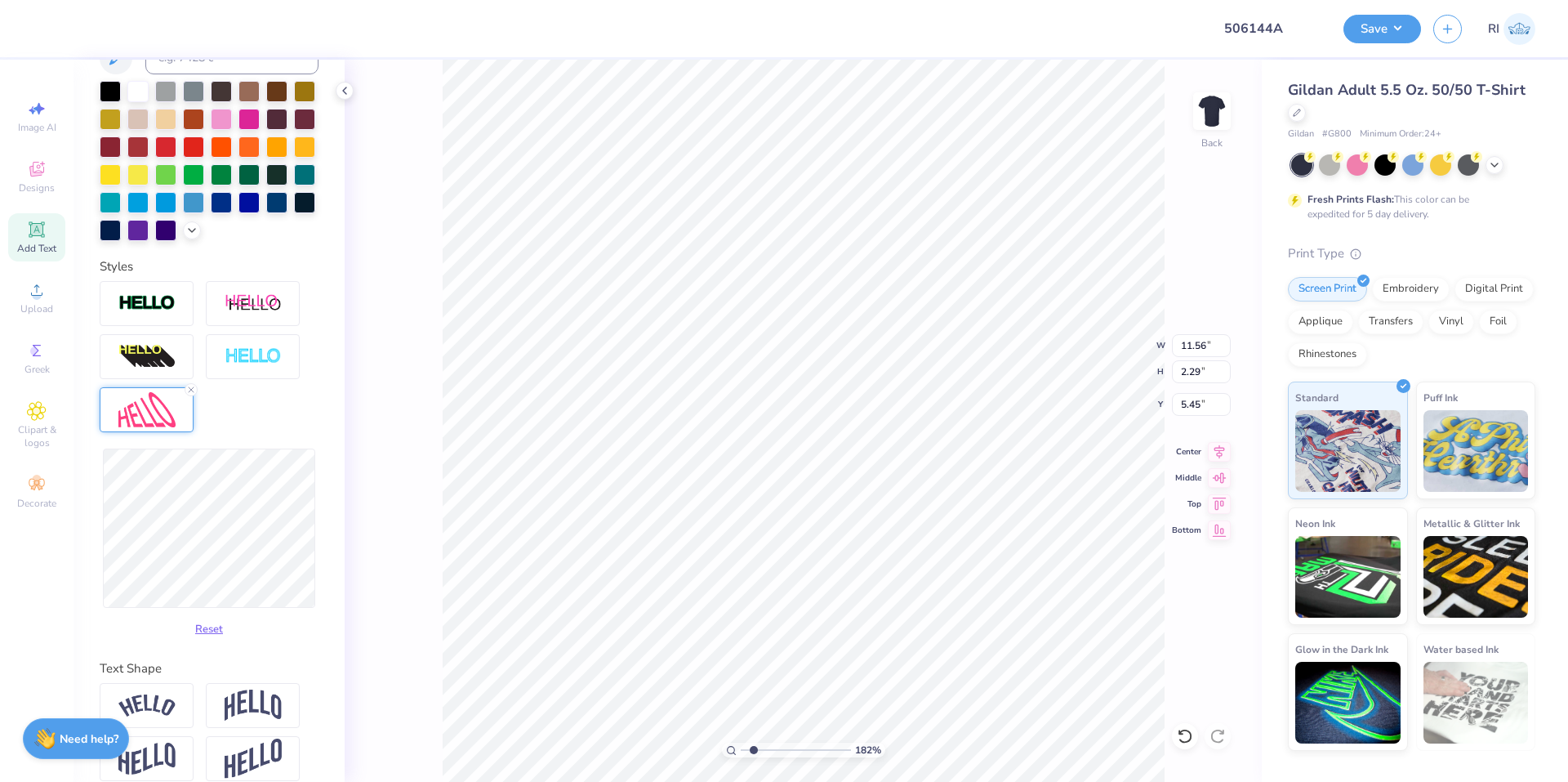
type input "1.82266588284093"
type input "2.27"
type input "1.82266588284093"
type input "11.58"
type input "2.05"
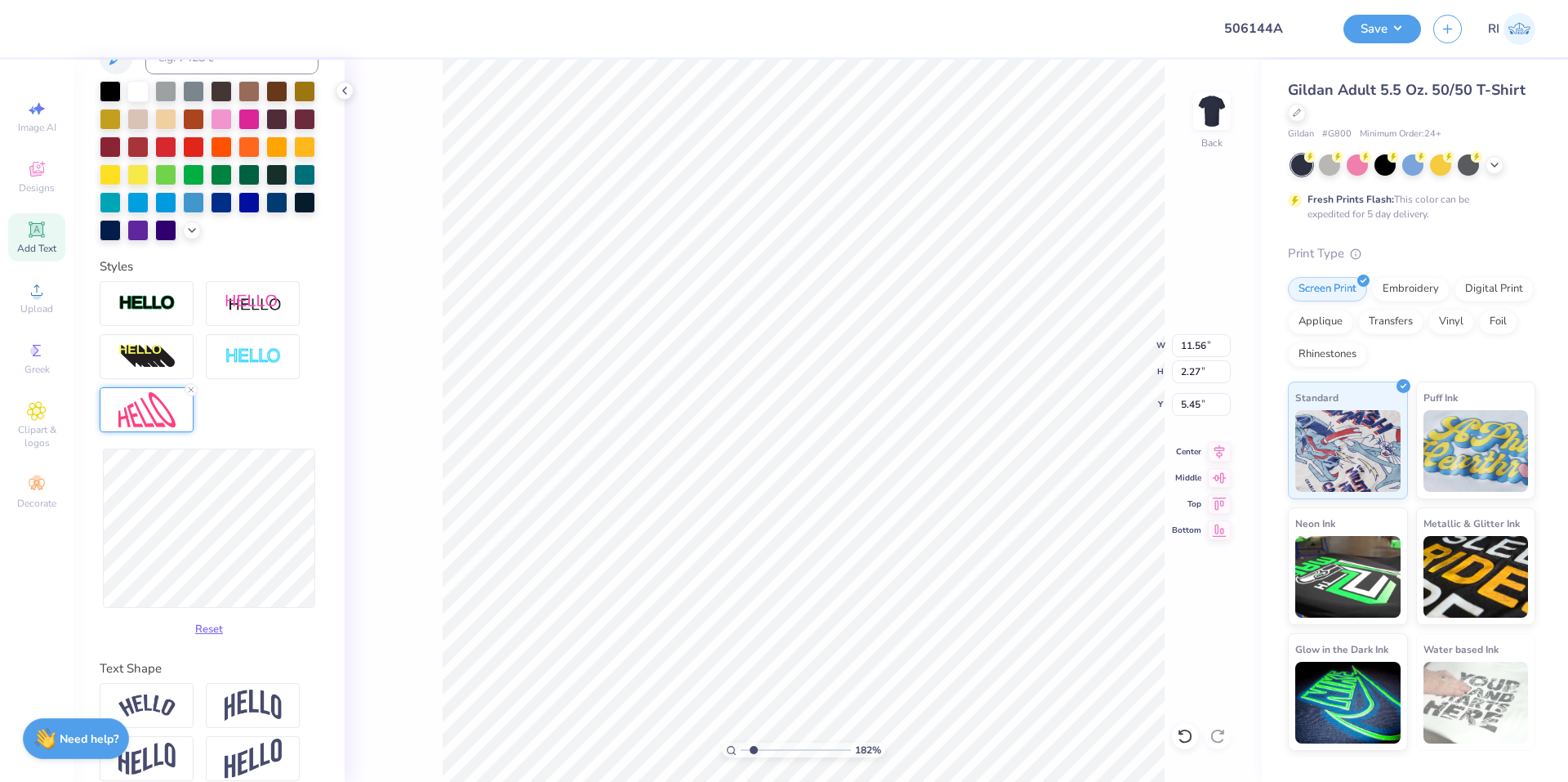
type input "5.57"
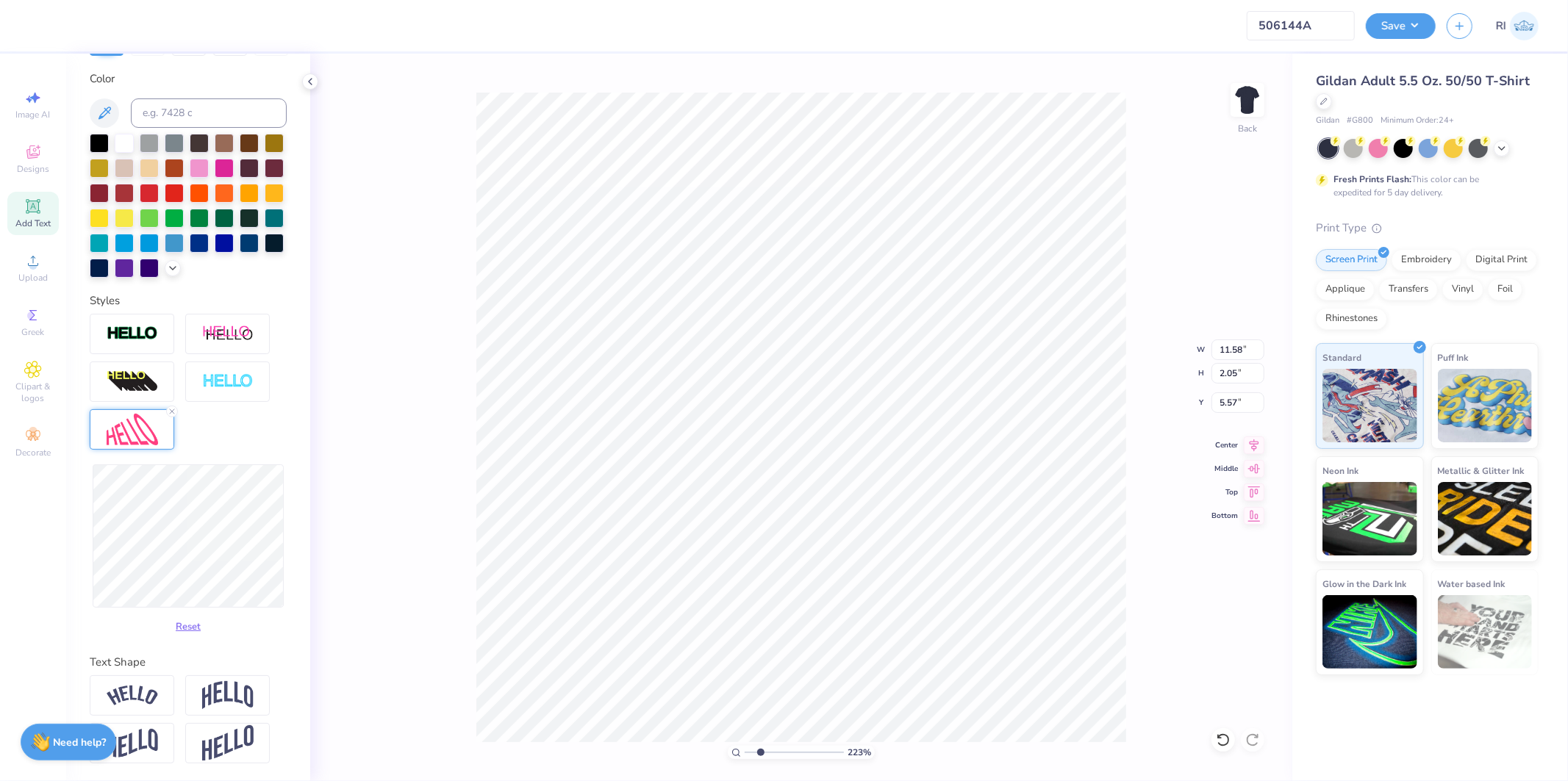
type input "1"
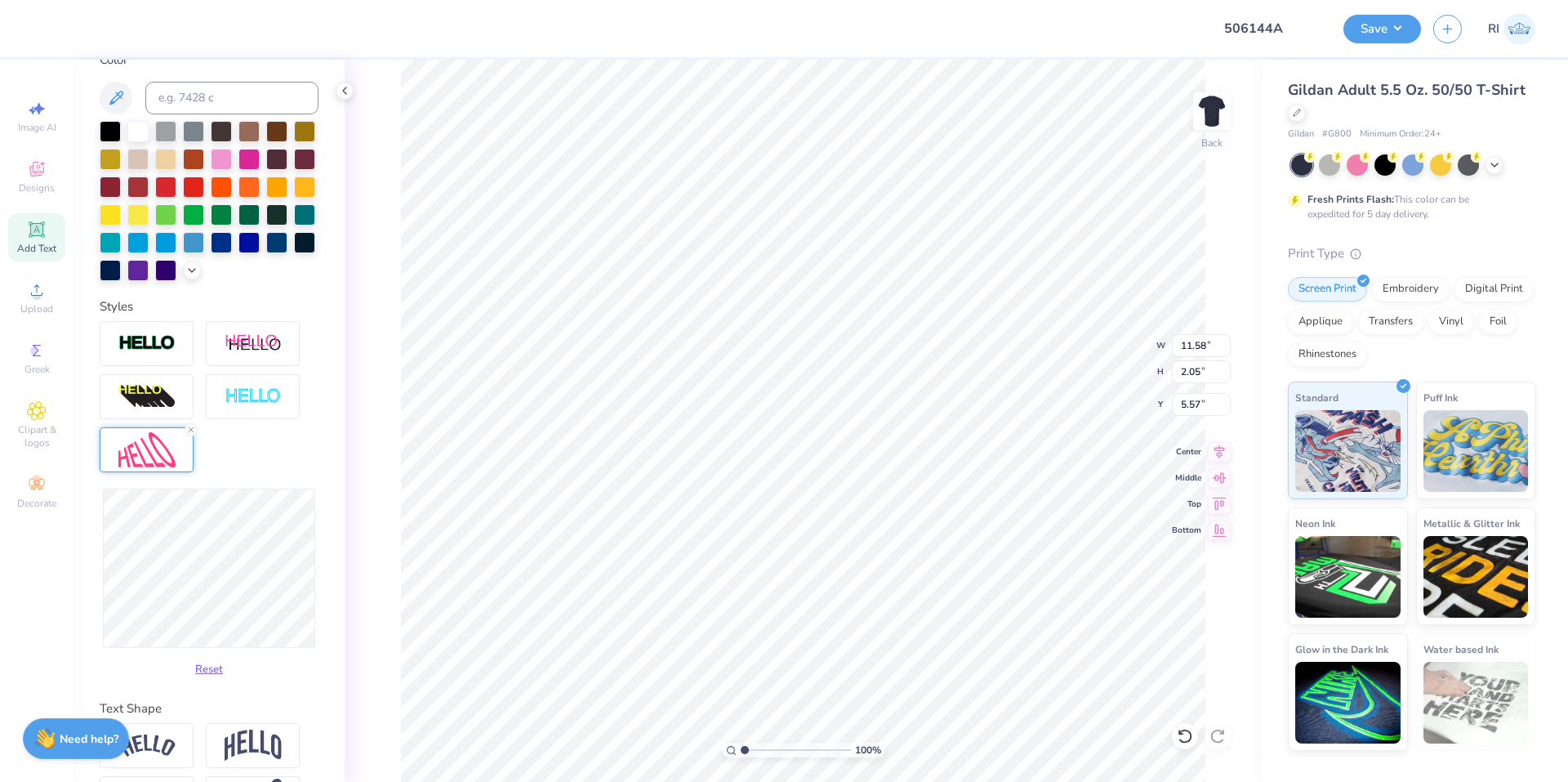
type input "11.54"
type input "2.16"
type input "5.51"
type input "2.71964221644285"
type input "5.59"
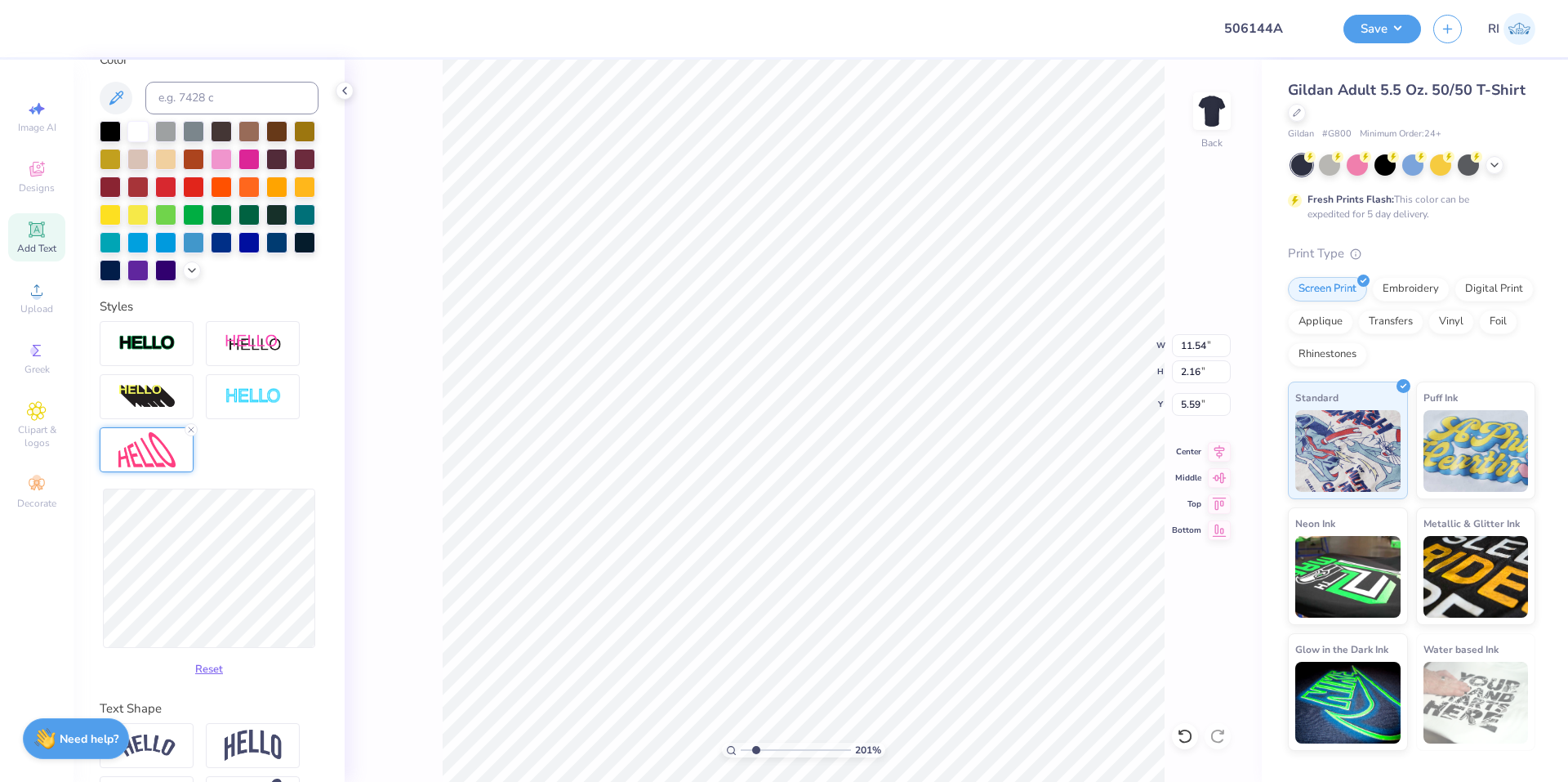
type input "2.01445811466782"
type input "2.15"
type input "2.01445811466782"
type input "11.58"
type input "1.99"
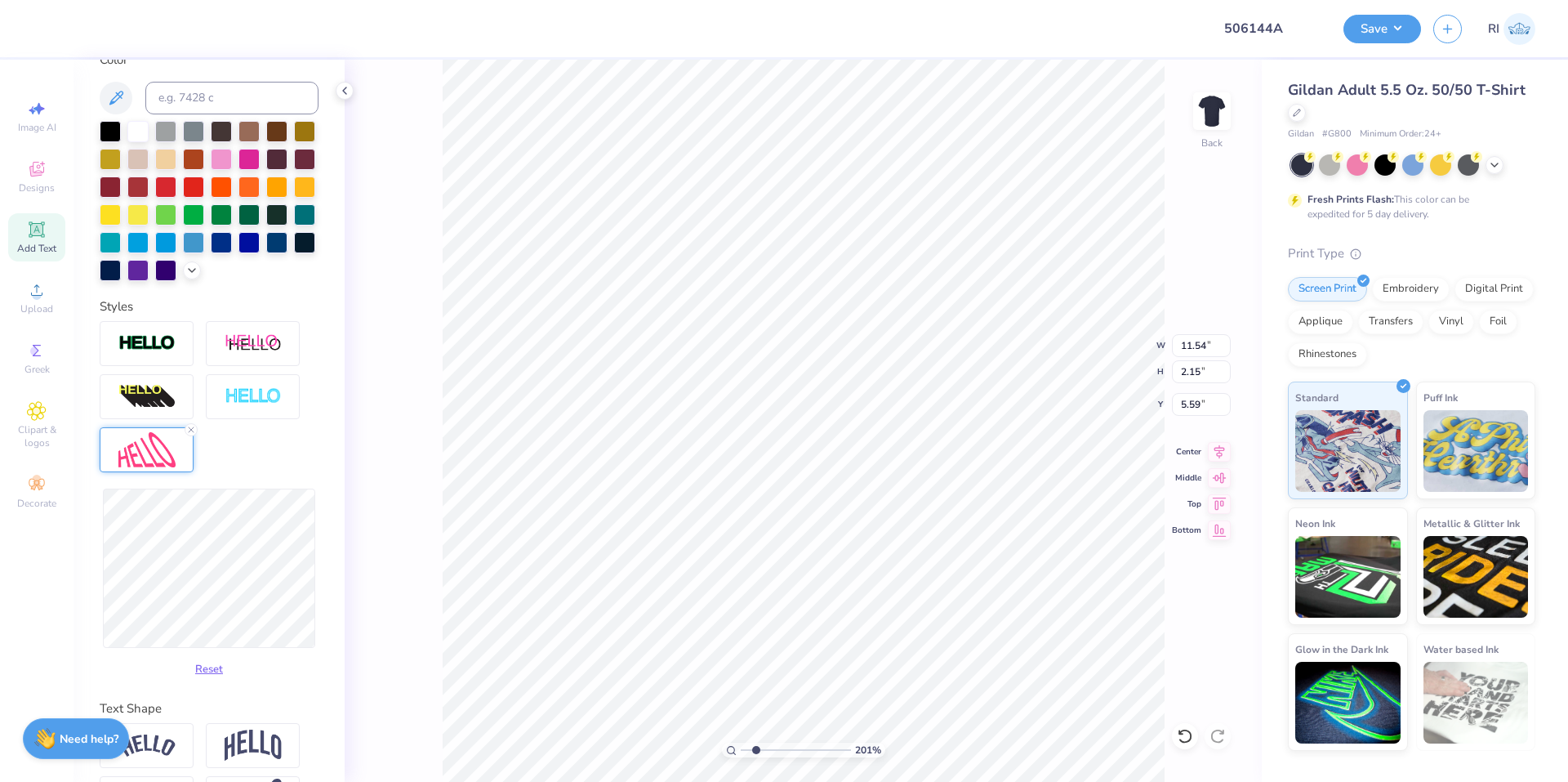
type input "5.67"
type input "2.01445811466782"
type input "5.78"
click at [820, 408] on li "Duplicate" at bounding box center [830, 406] width 128 height 32
type input "2.22643191709162"
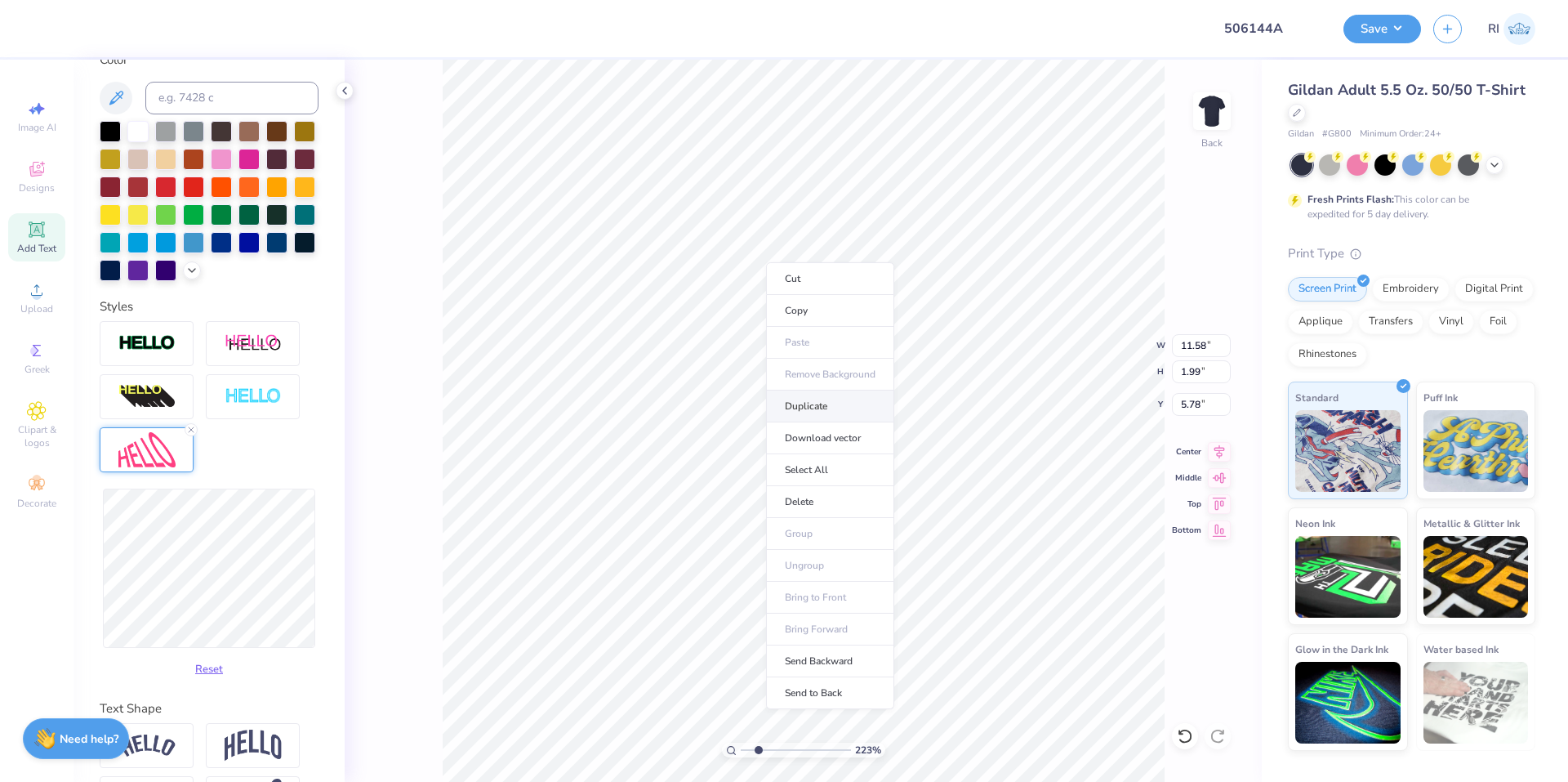
type input "6.78"
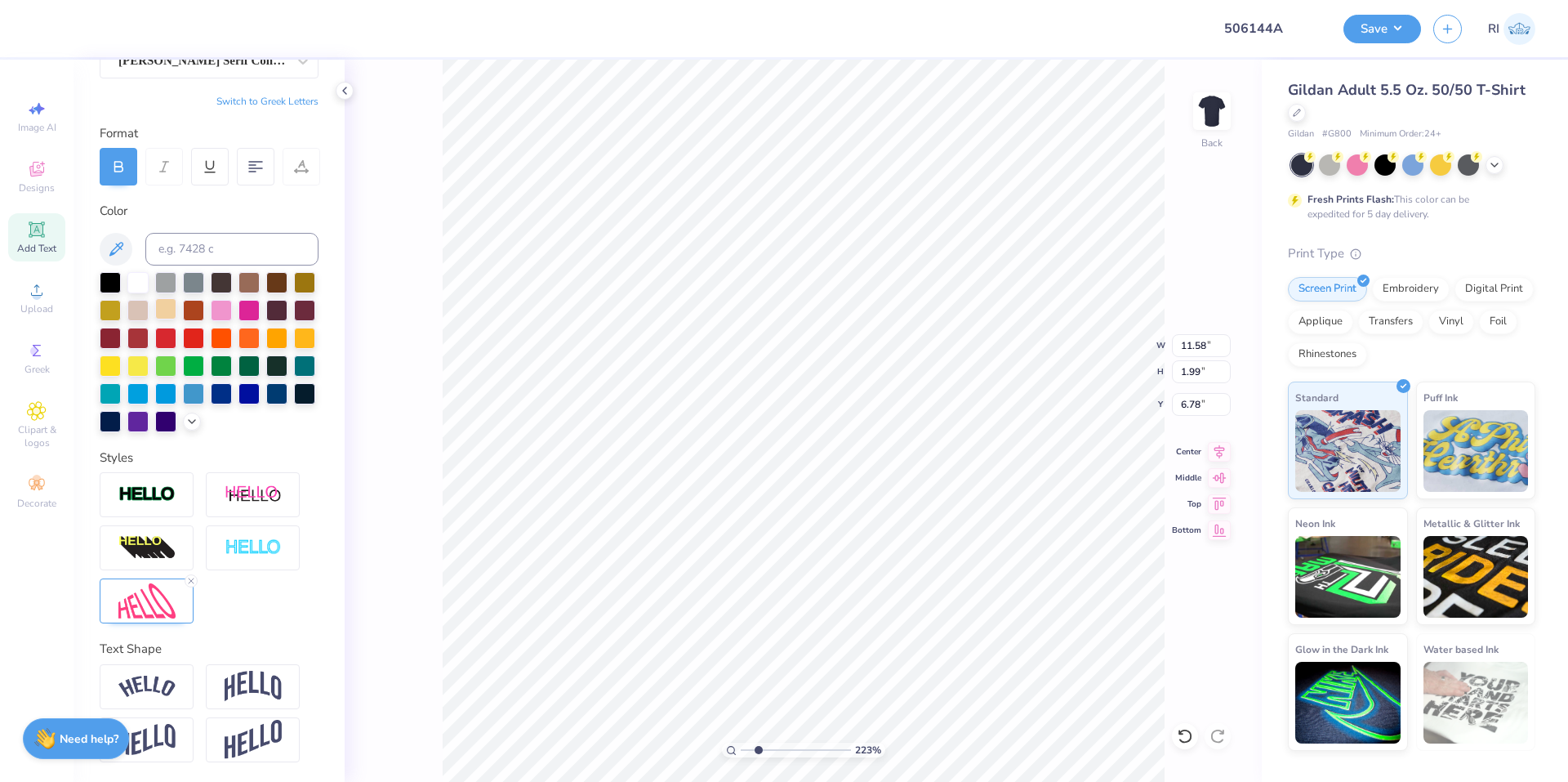
type input "2.22643191709162"
type input "11.13"
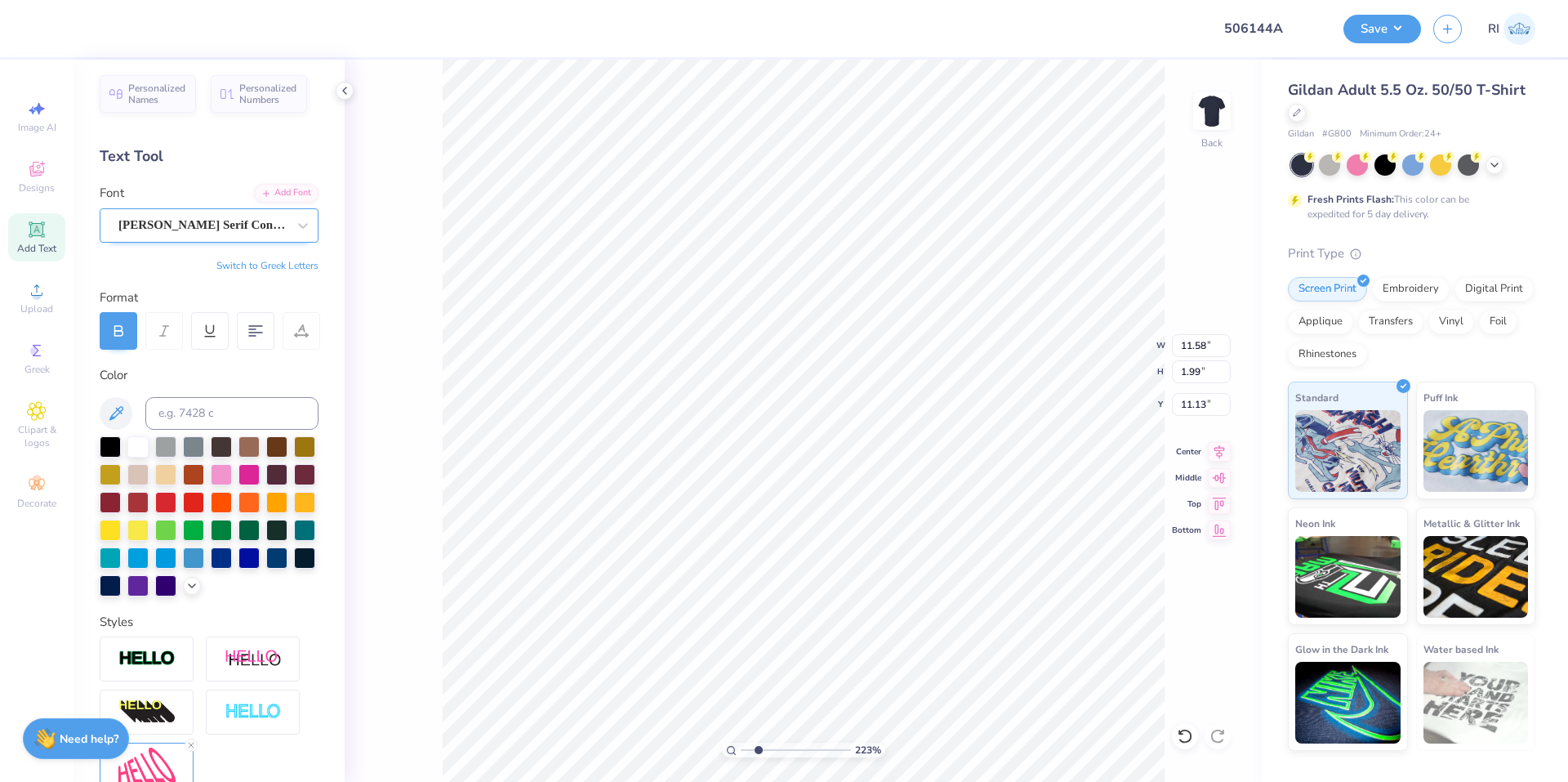
scroll to position [0, 0]
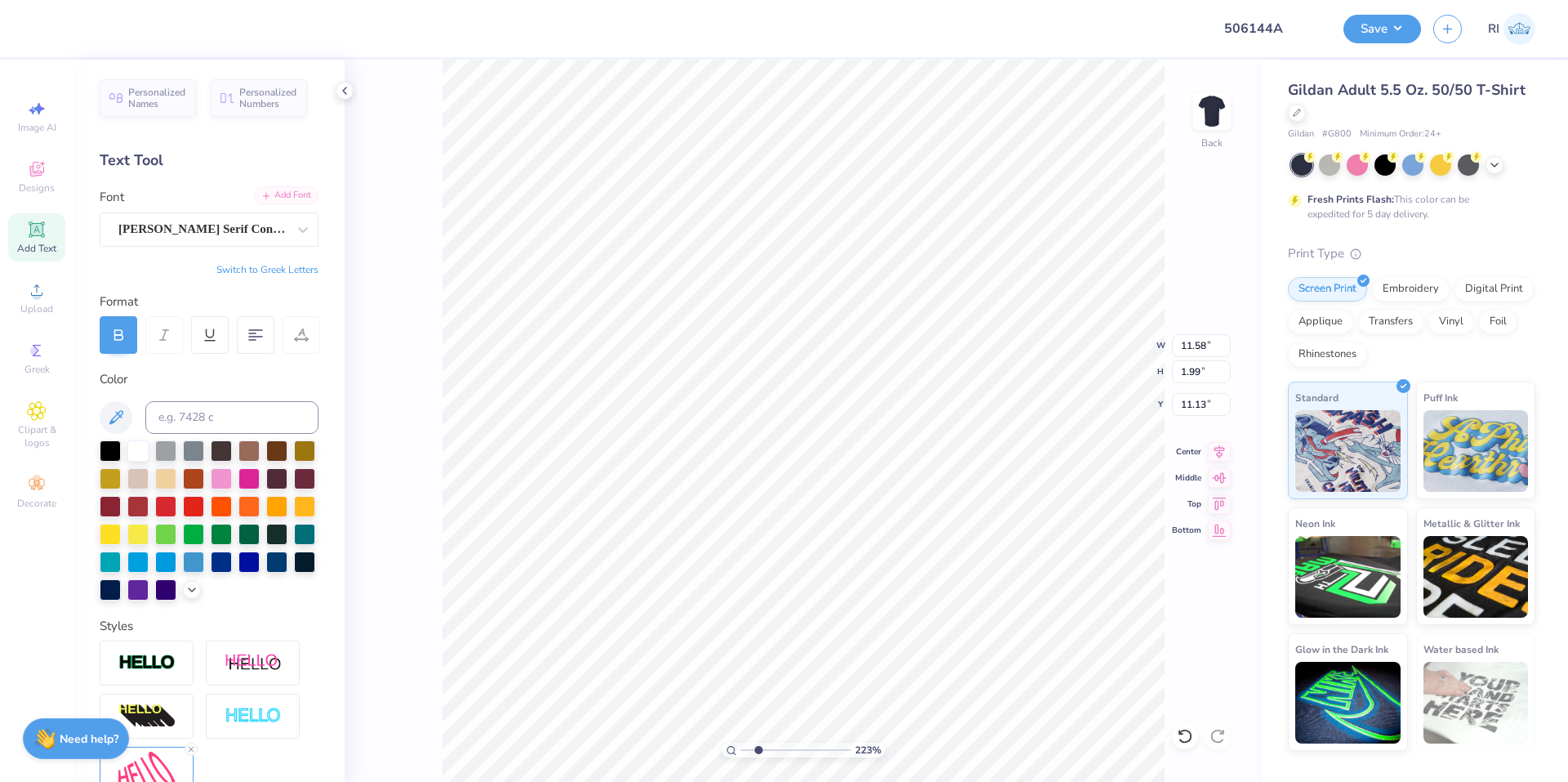
click at [268, 200] on div "Add Font" at bounding box center [286, 195] width 65 height 19
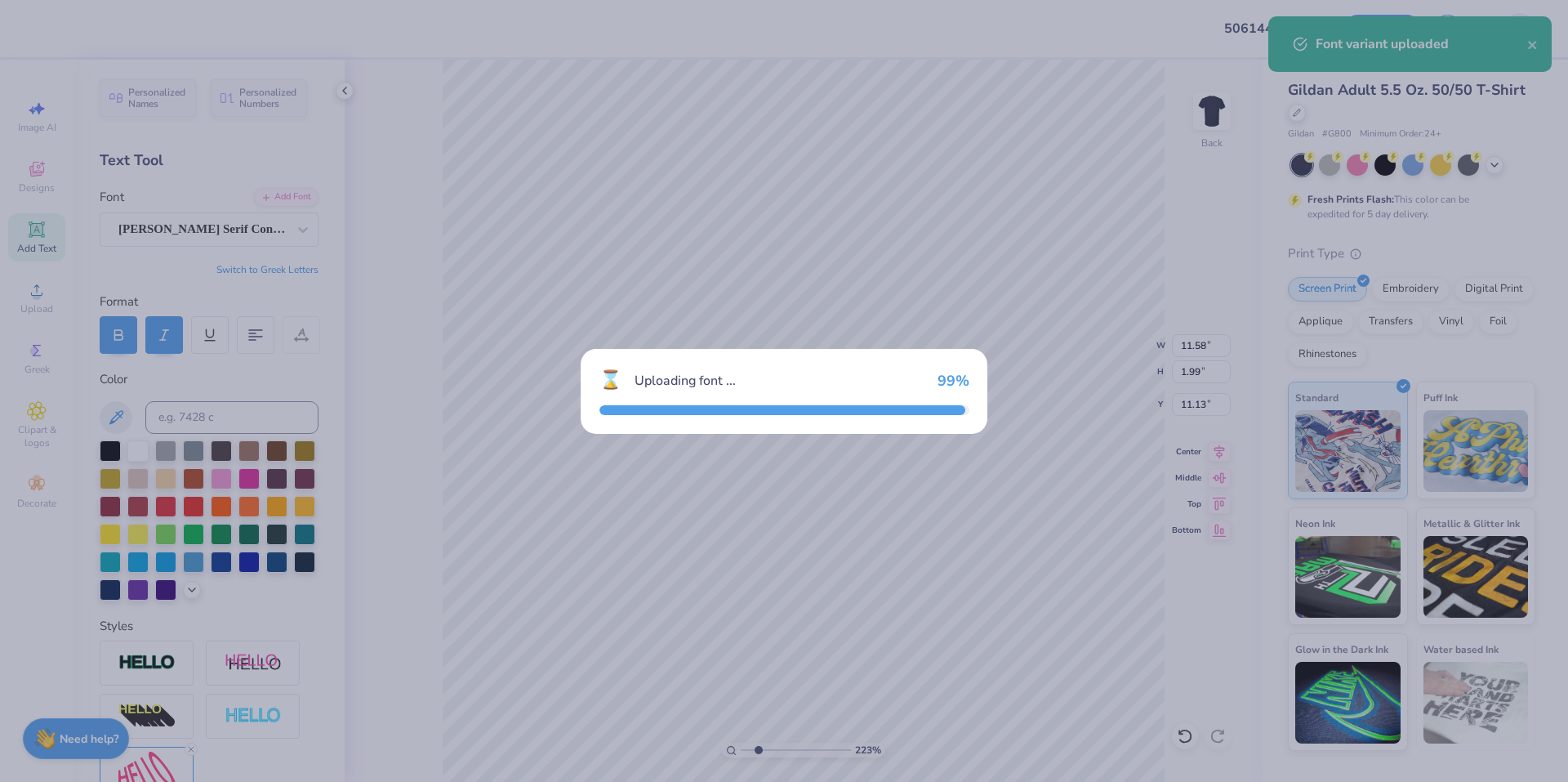
type input "2.22643191709162"
type input "11.59"
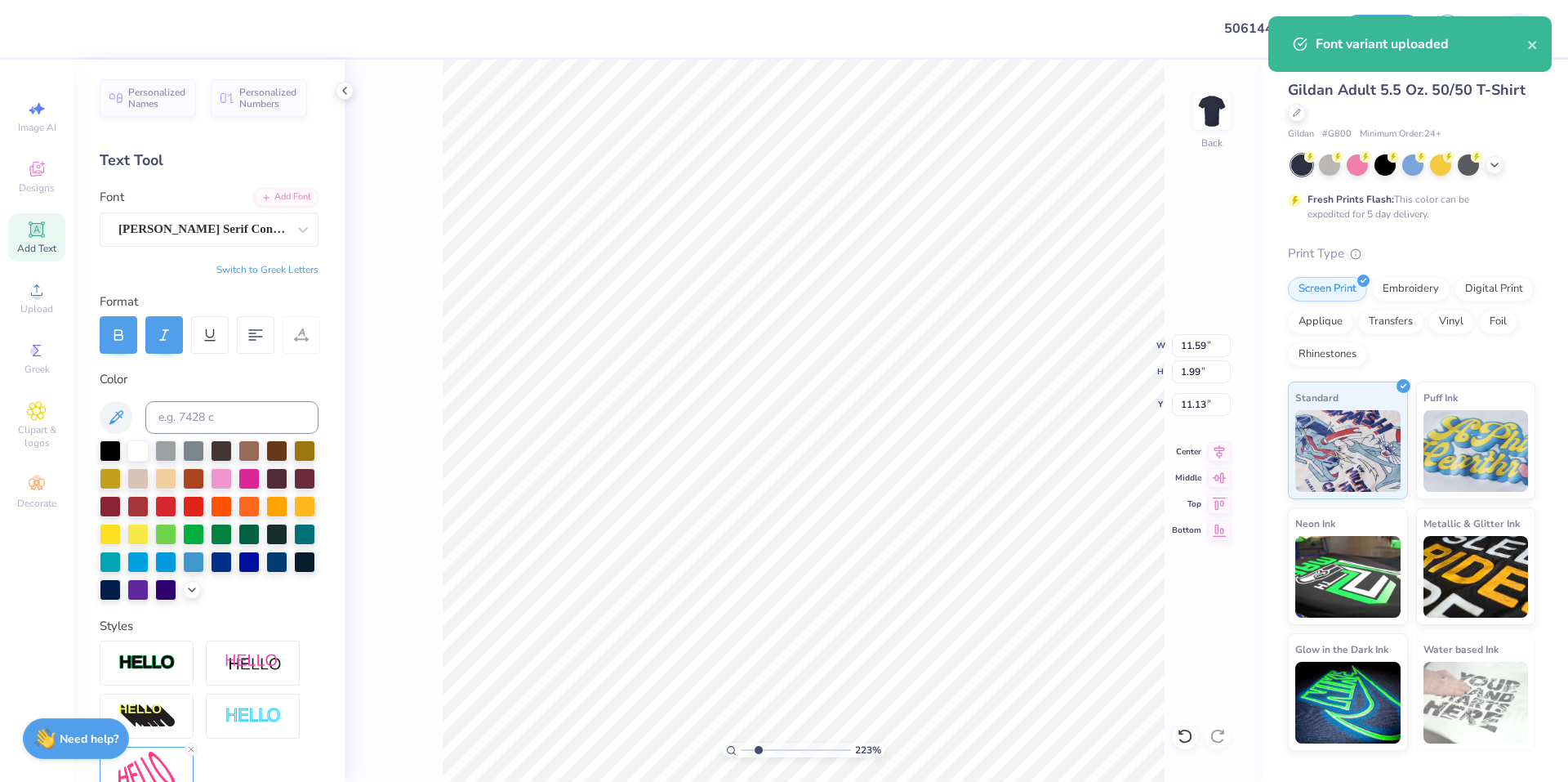
scroll to position [14, 2]
type input "2.22643191709162"
type textarea "O"
type input "2.22643191709162"
type textarea "OME"
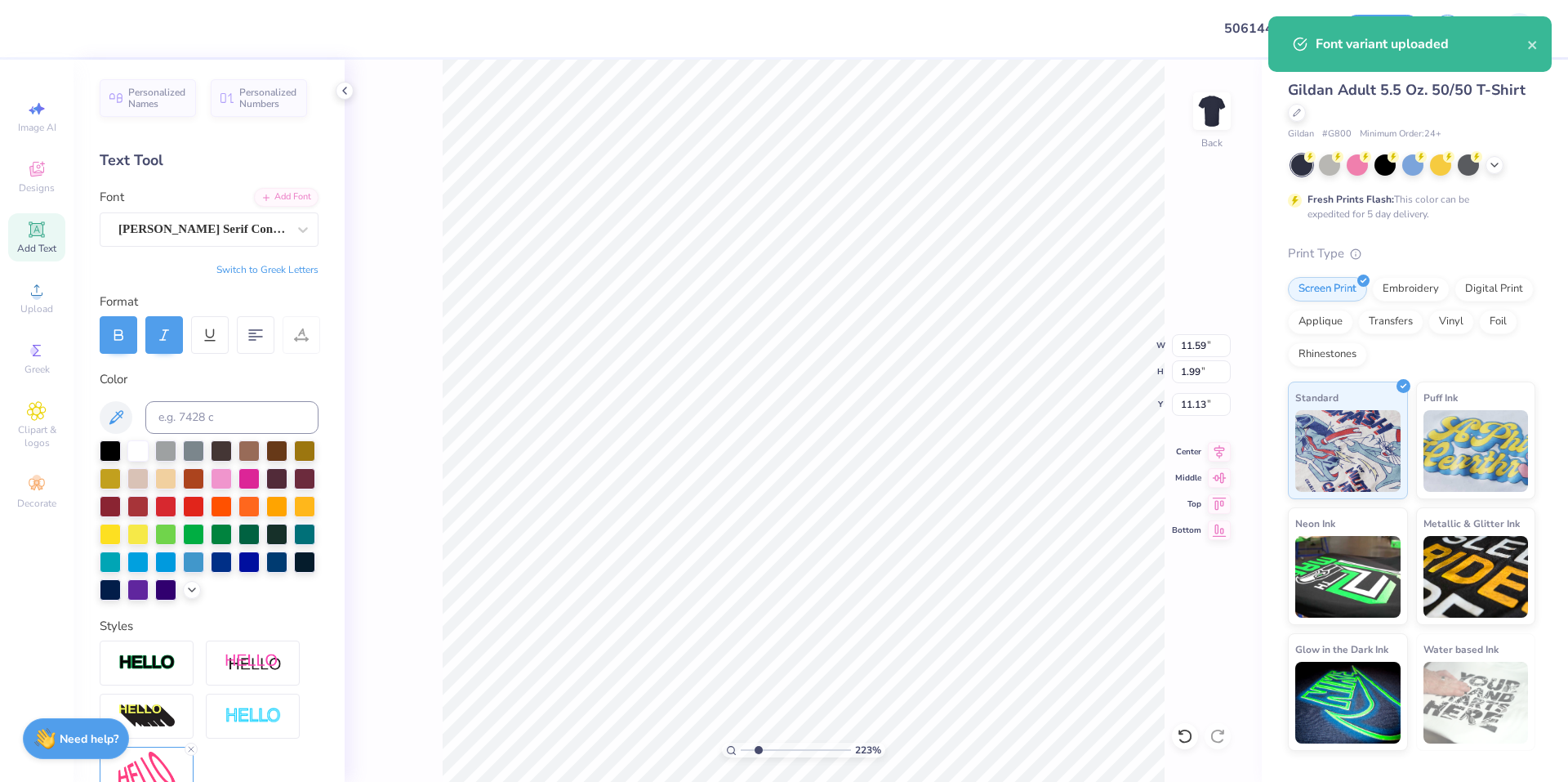
type input "2.22643191709162"
type textarea "OMEGA"
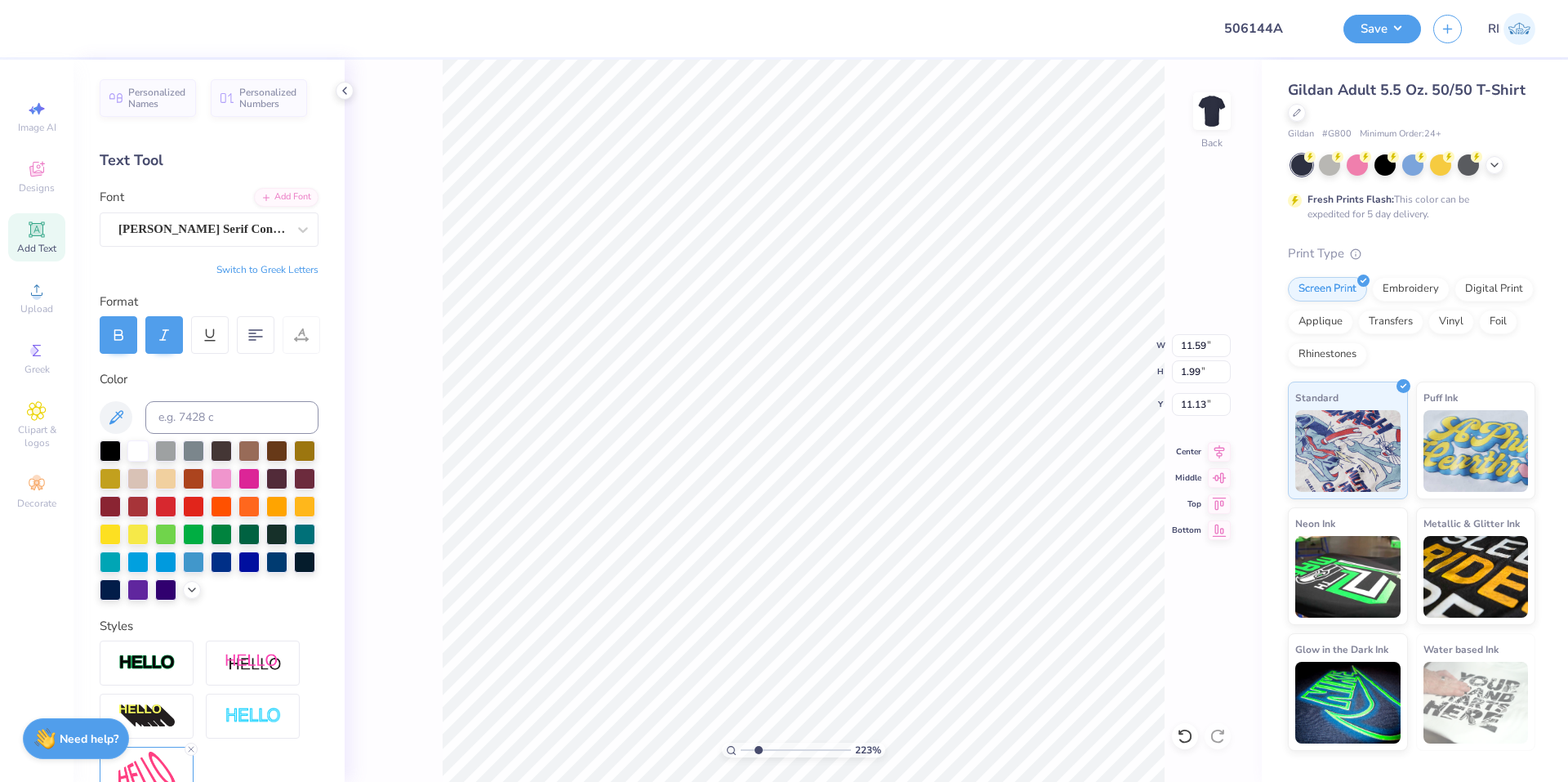
type input "2.22643191709162"
type textarea "OMEGA"
type input "2.22643191709162"
type textarea "OMEGA X"
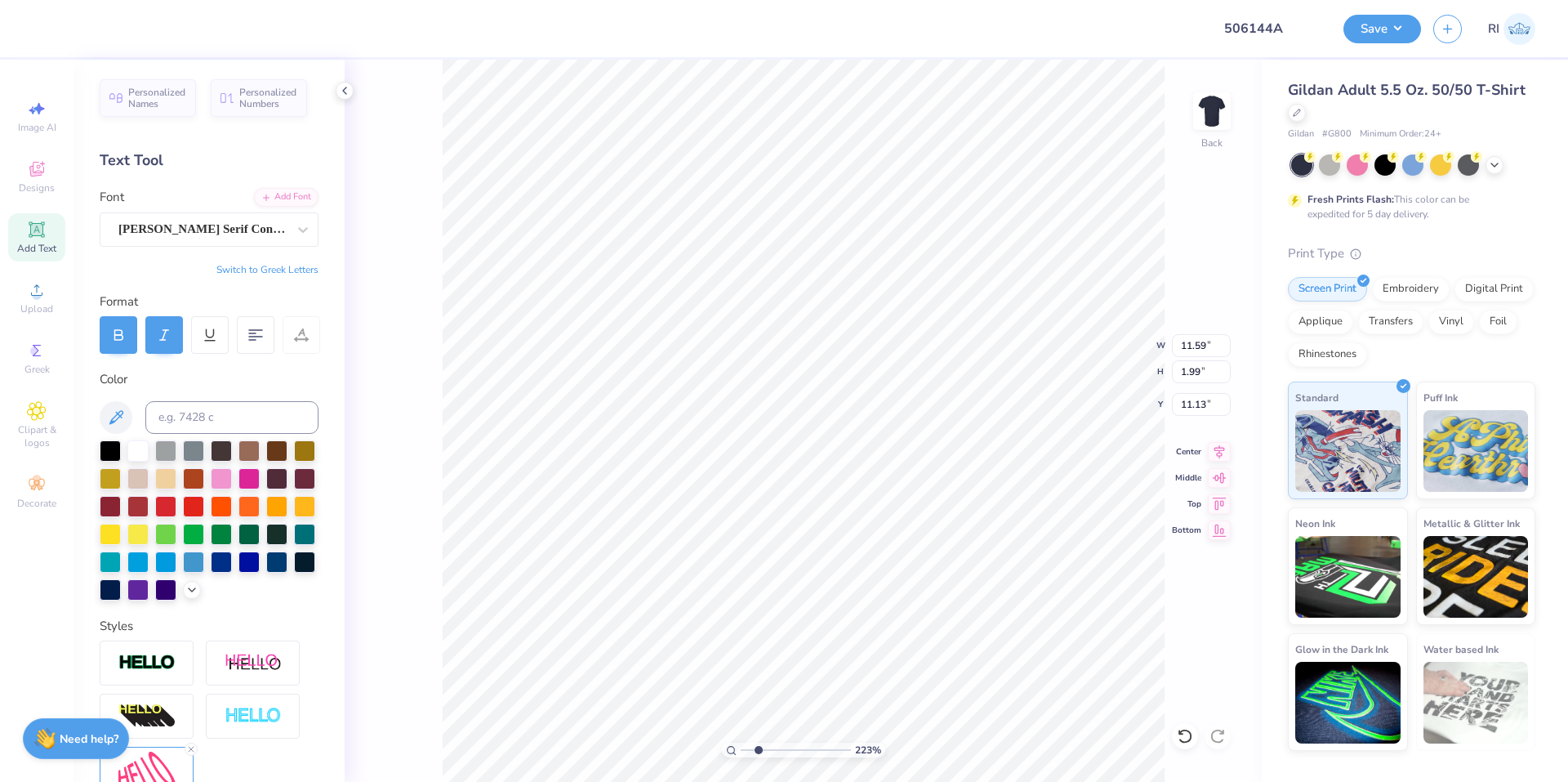
type input "2.22643191709162"
type textarea "OMEGA"
type input "2.22643191709162"
type textarea "OMEGA x"
type input "2.22643191709162"
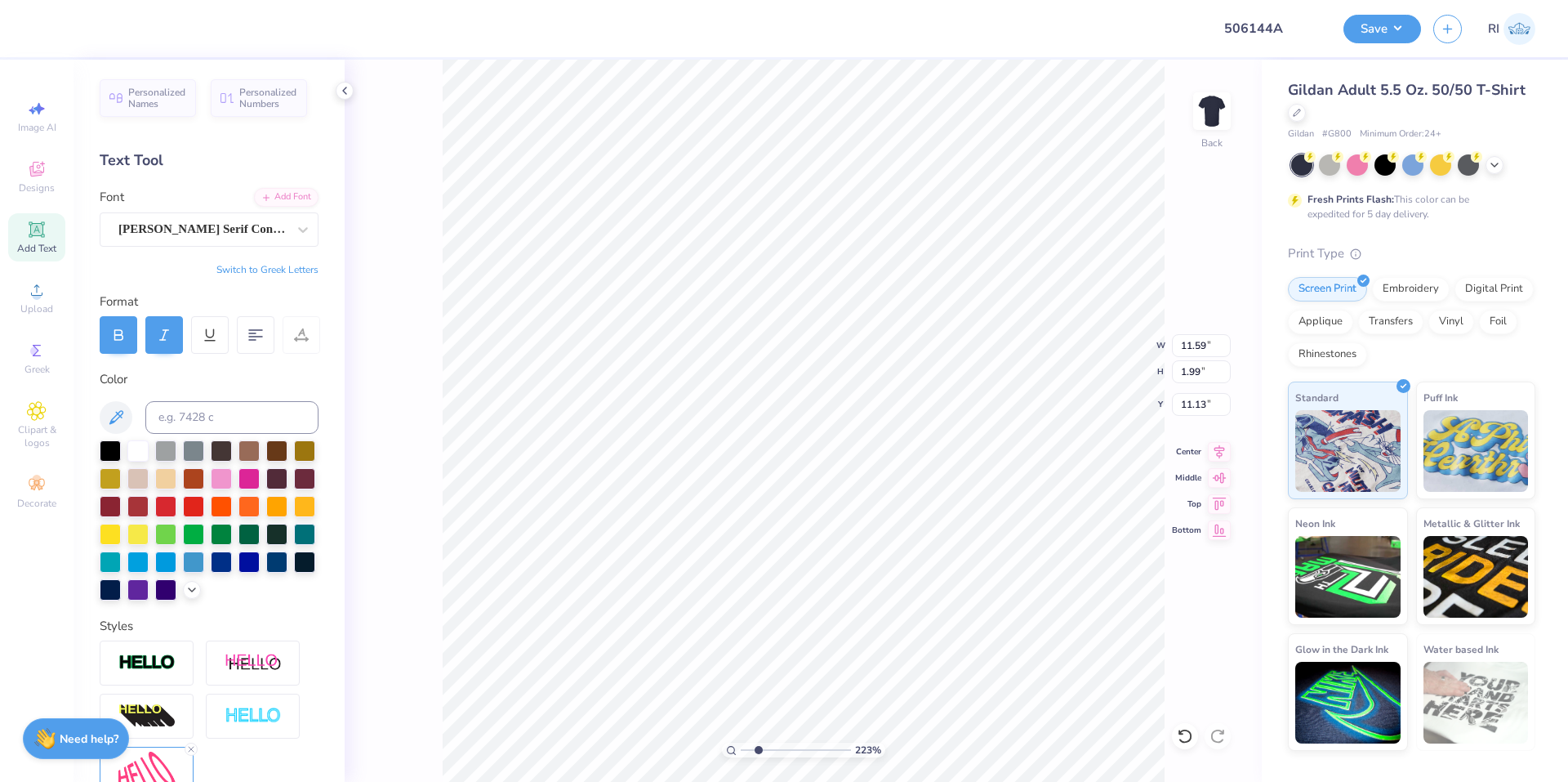
type textarea "OMEGA x"
type input "2.22643191709162"
type textarea "OMEGA x R"
type input "2.22643191709162"
type textarea "OMEGA x RL"
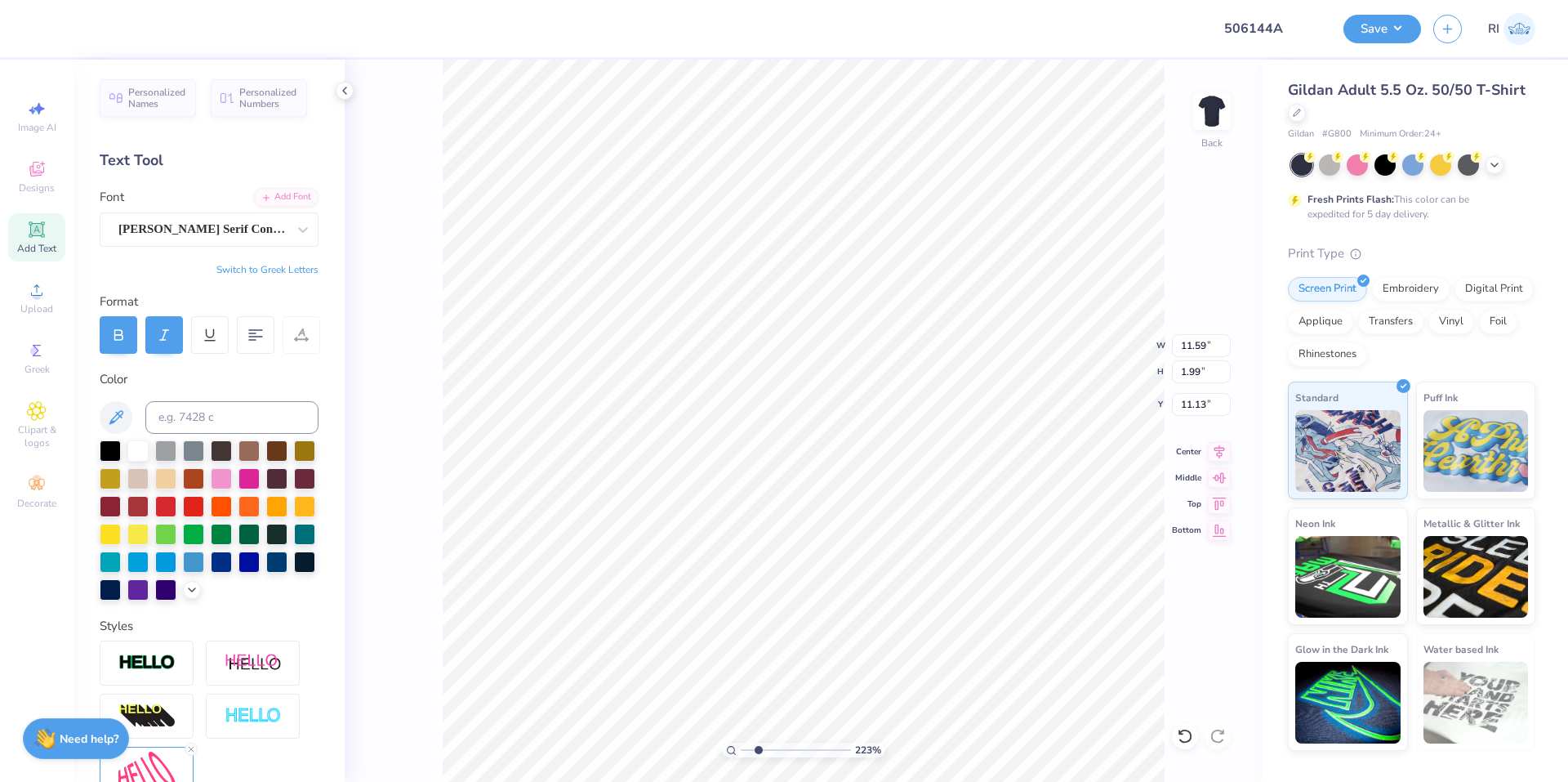
type input "2.22643191709162"
type textarea "OMEGA x RLK"
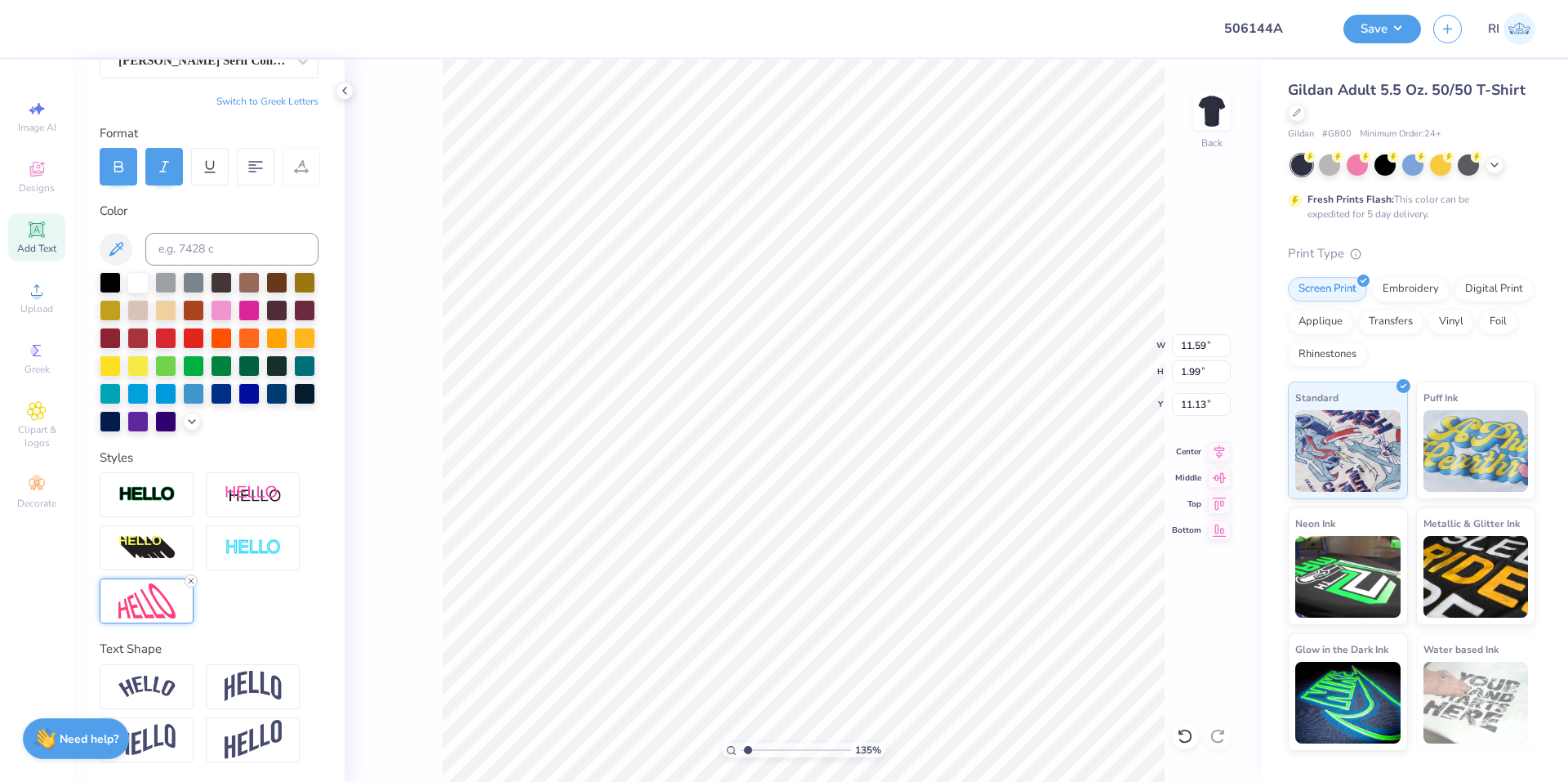
click at [194, 582] on icon at bounding box center [191, 581] width 10 height 10
type input "1.35006143669128"
type input "15.55"
type input "1.83"
type input "11.21"
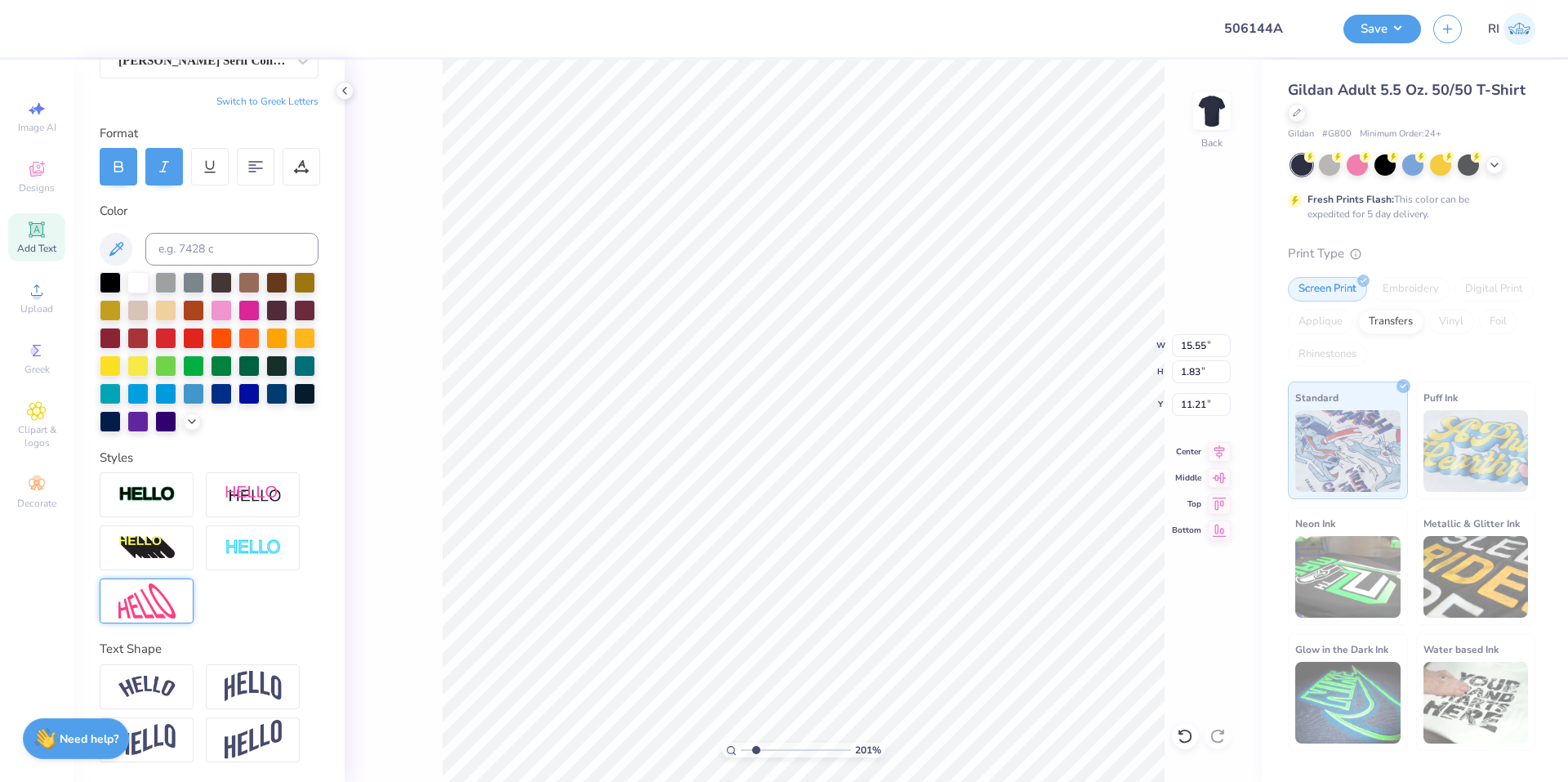
type input "2.01445811466782"
click at [1208, 354] on input "15.55" at bounding box center [1201, 345] width 59 height 23
type input "10"
type input "2.01445811466782"
type input "10.00"
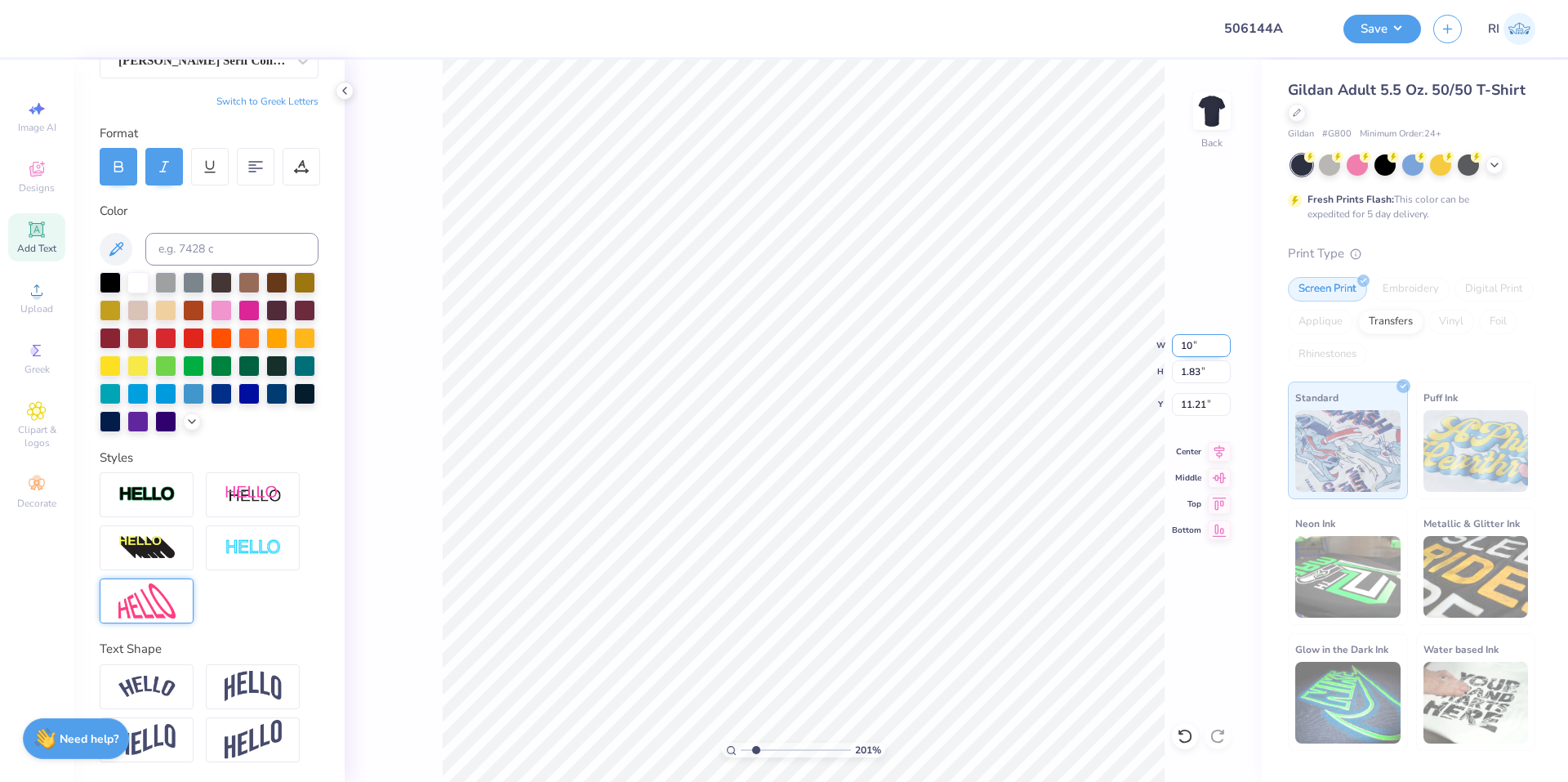
type input "1.18"
type input "11.54"
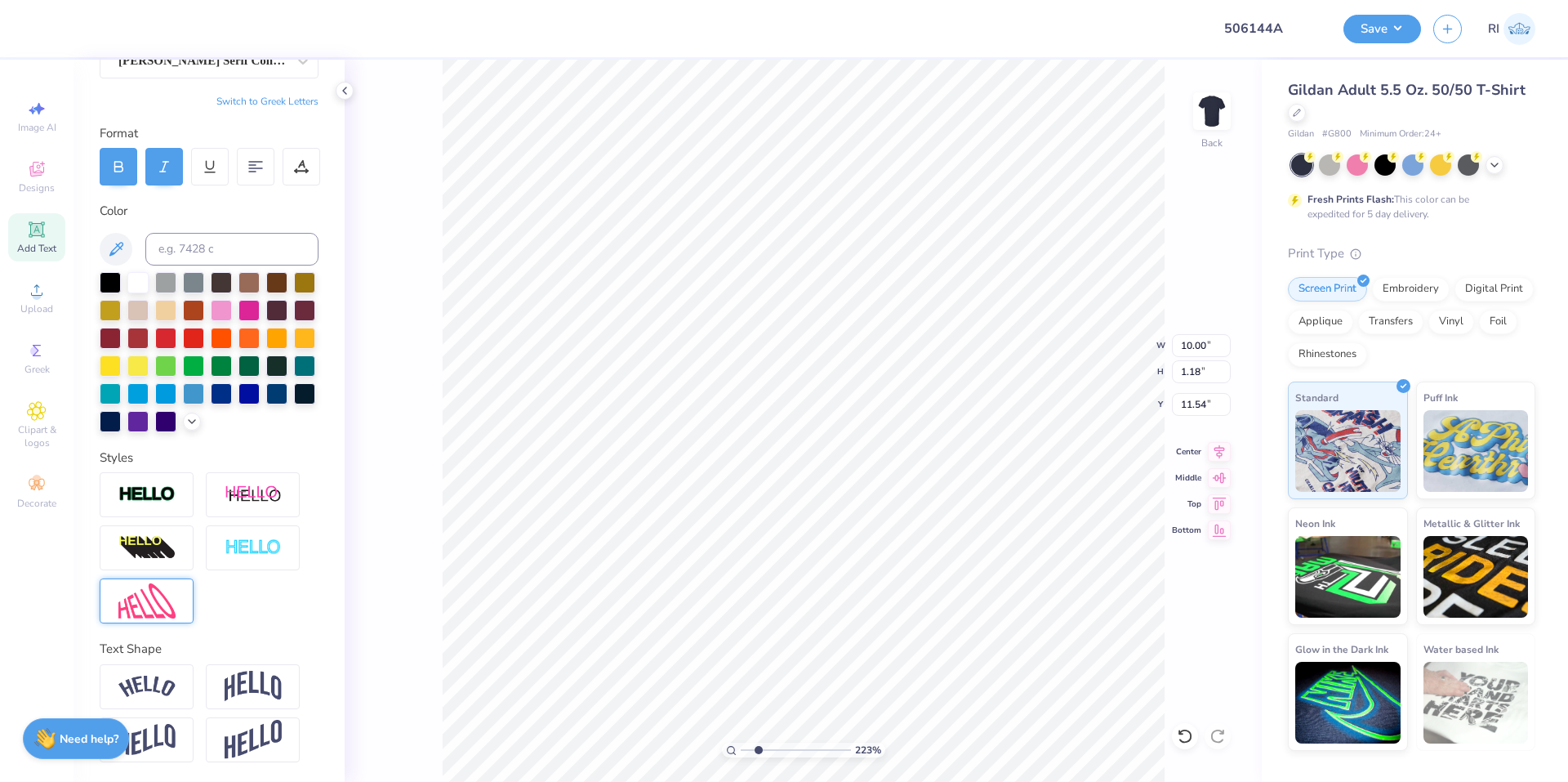
type input "2.22643191709162"
type input "7.88"
type input "3.32211092047231"
type input "5.15"
type input "0.60"
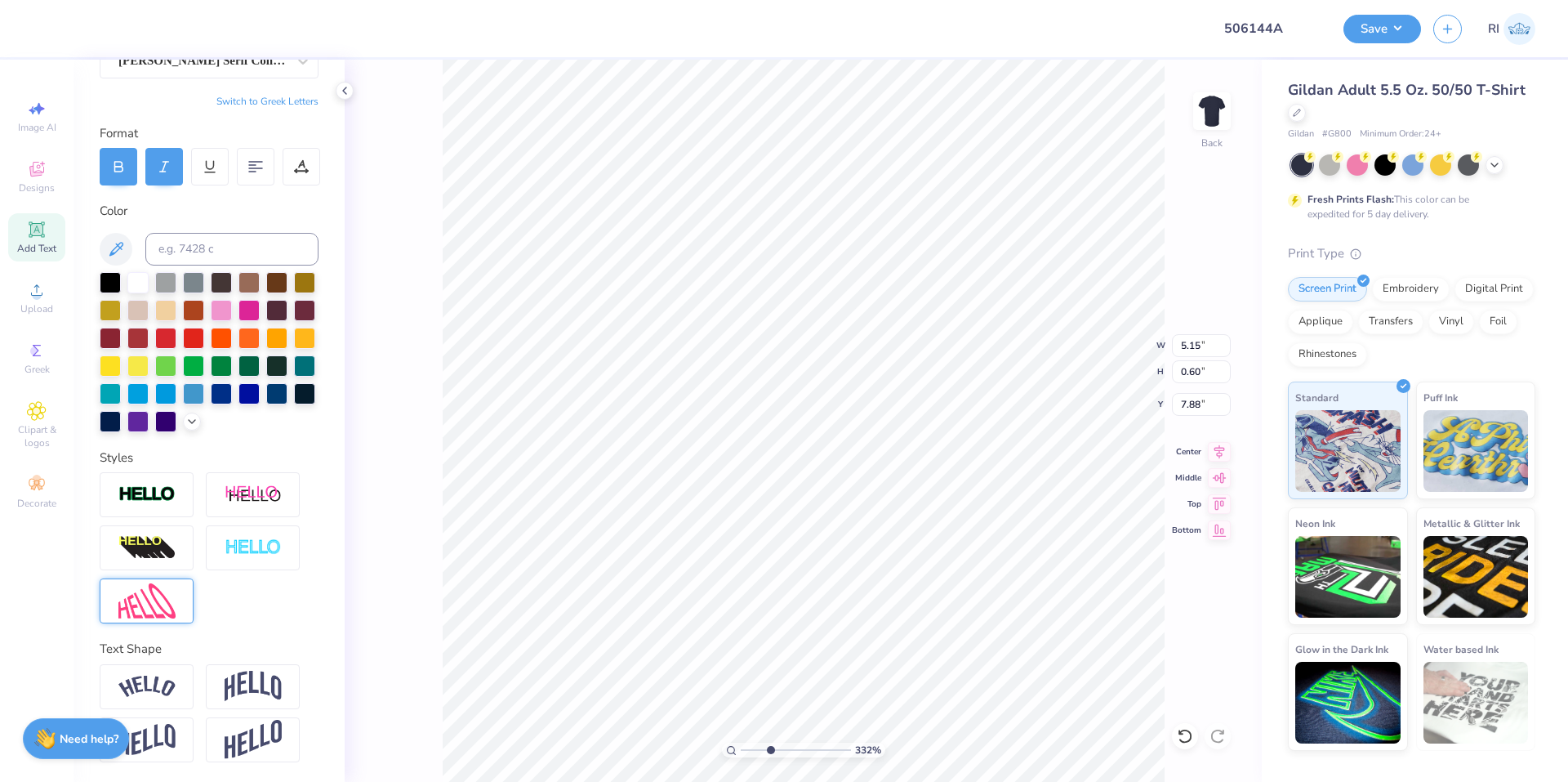
type input "6.05509823375817"
type input "8.11"
type input "8.1747546207744"
type input "4.24"
type input "0.50"
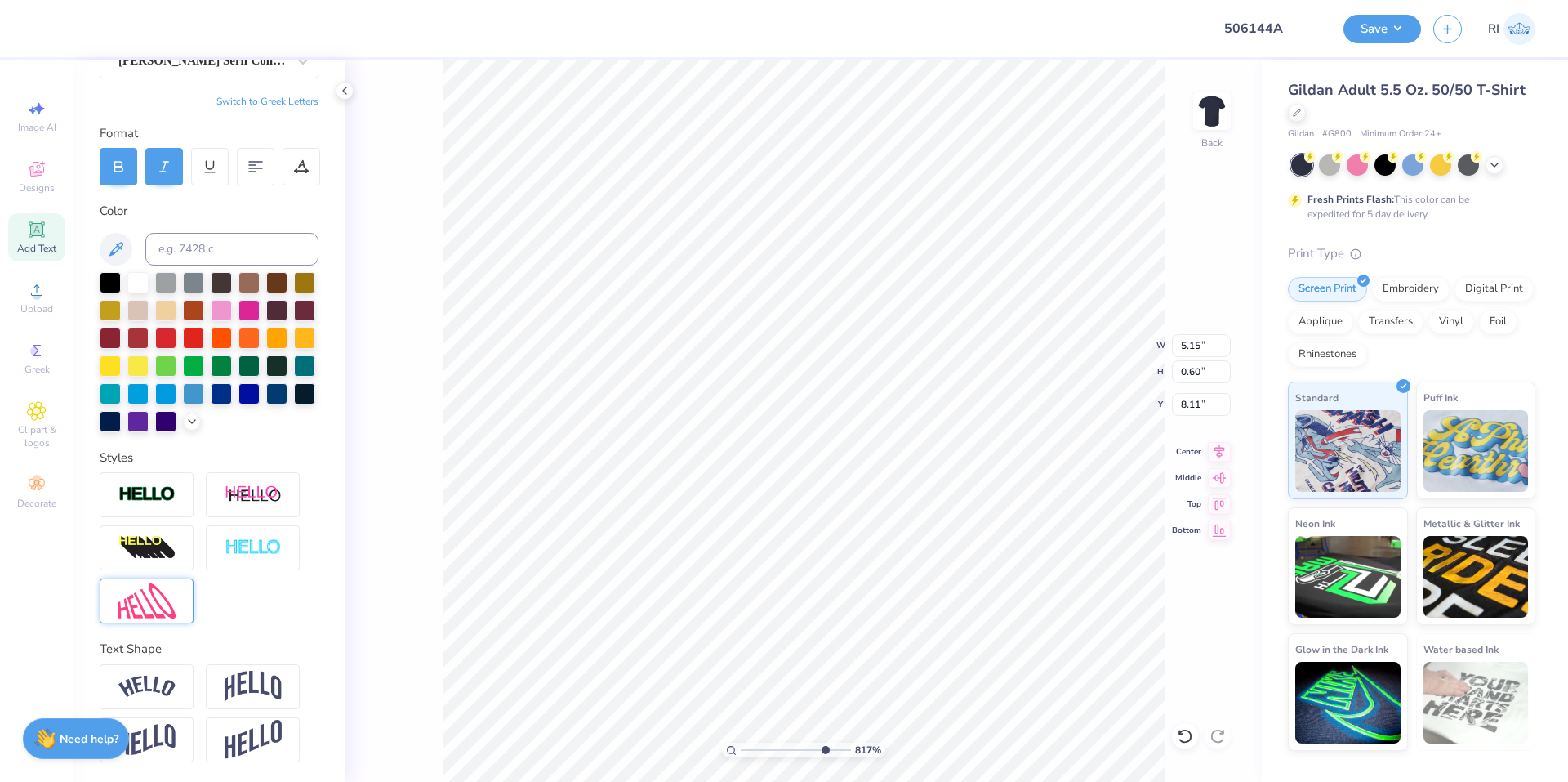
type input "8.21"
type input "5.47860533190648"
type input "8.20"
type input "4.95699908144427"
type input "8.19"
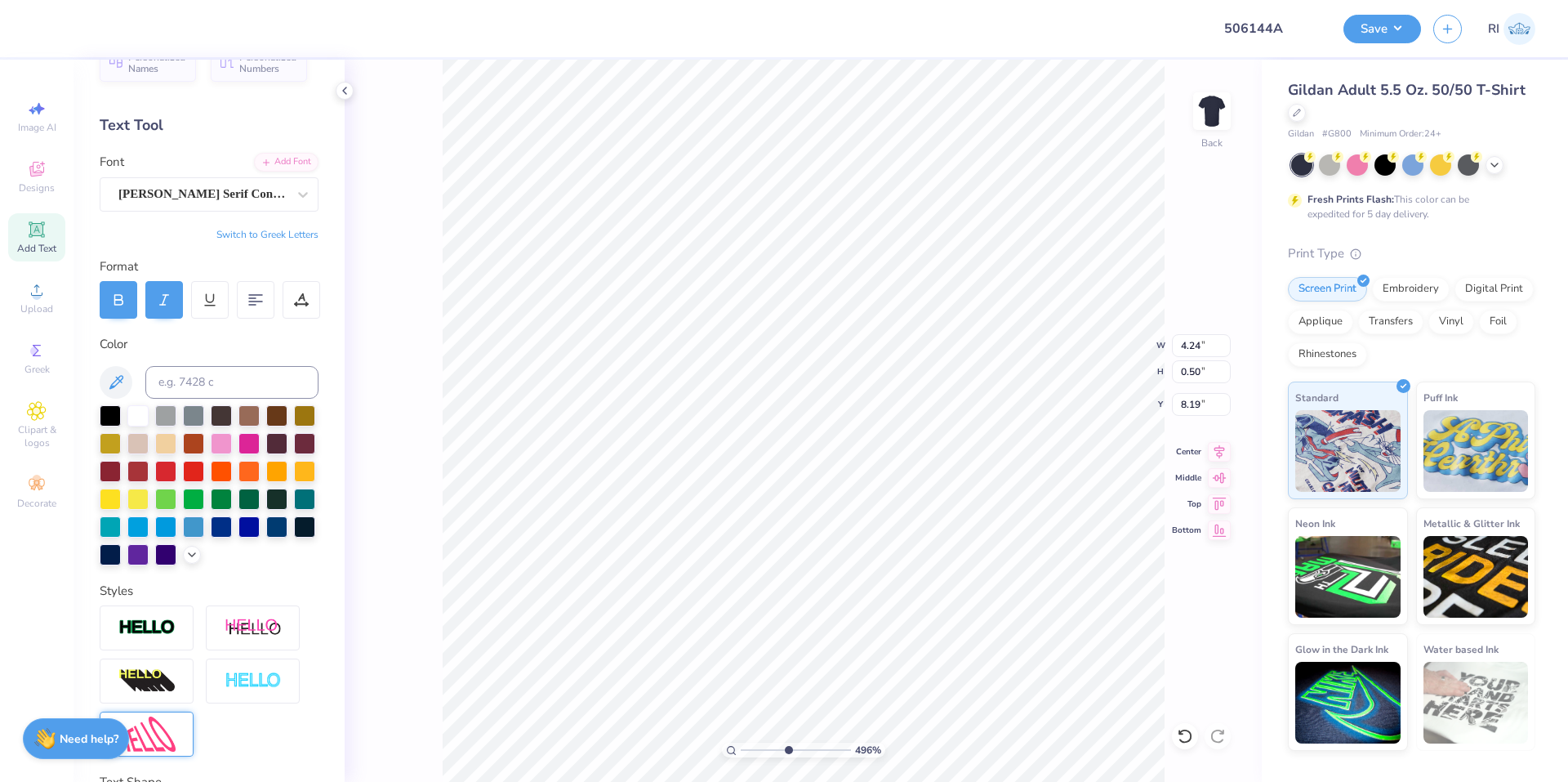
scroll to position [0, 0]
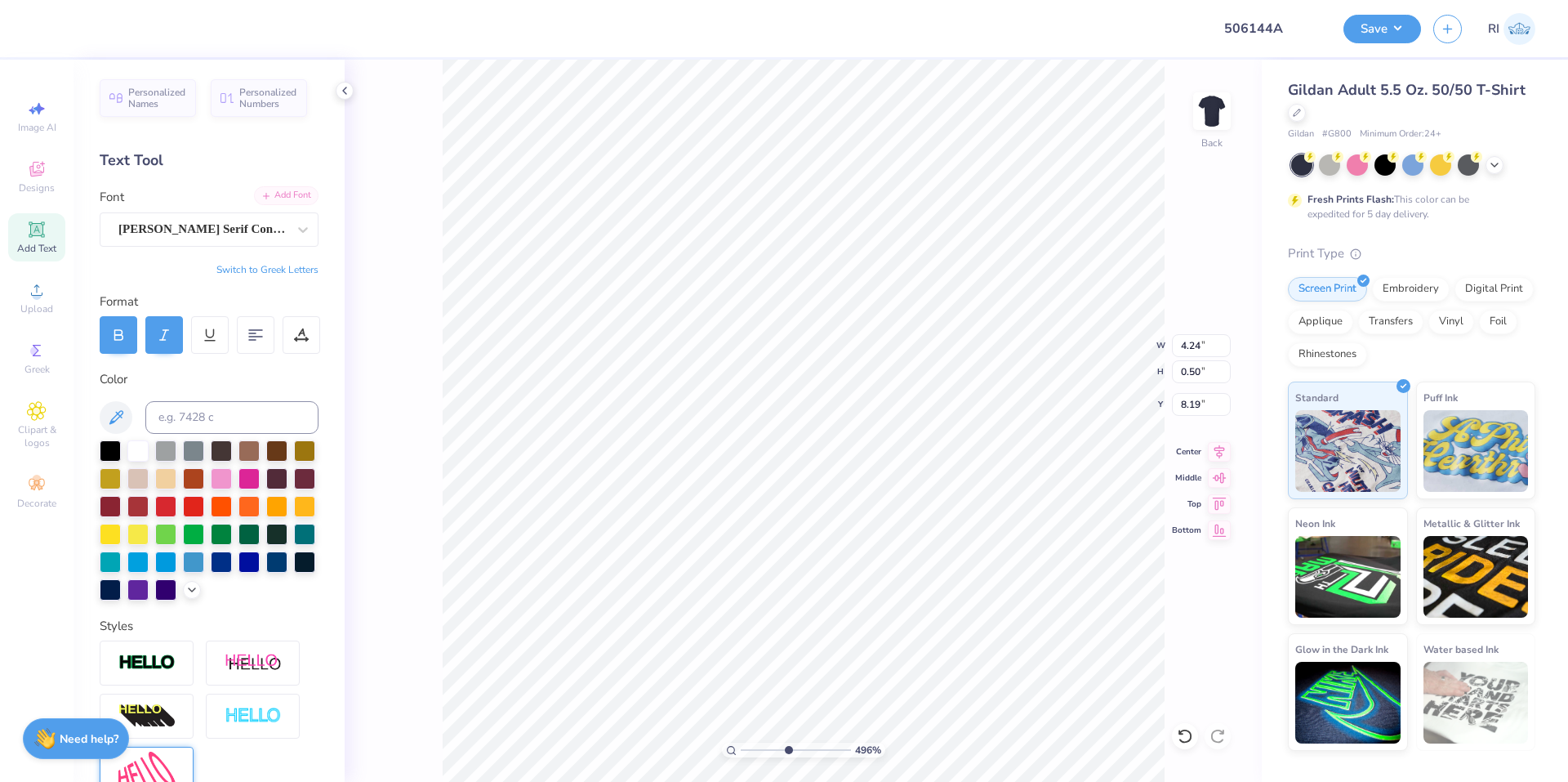
click at [274, 197] on div "Add Font" at bounding box center [286, 195] width 65 height 19
click at [275, 194] on div "Add Font" at bounding box center [286, 195] width 65 height 19
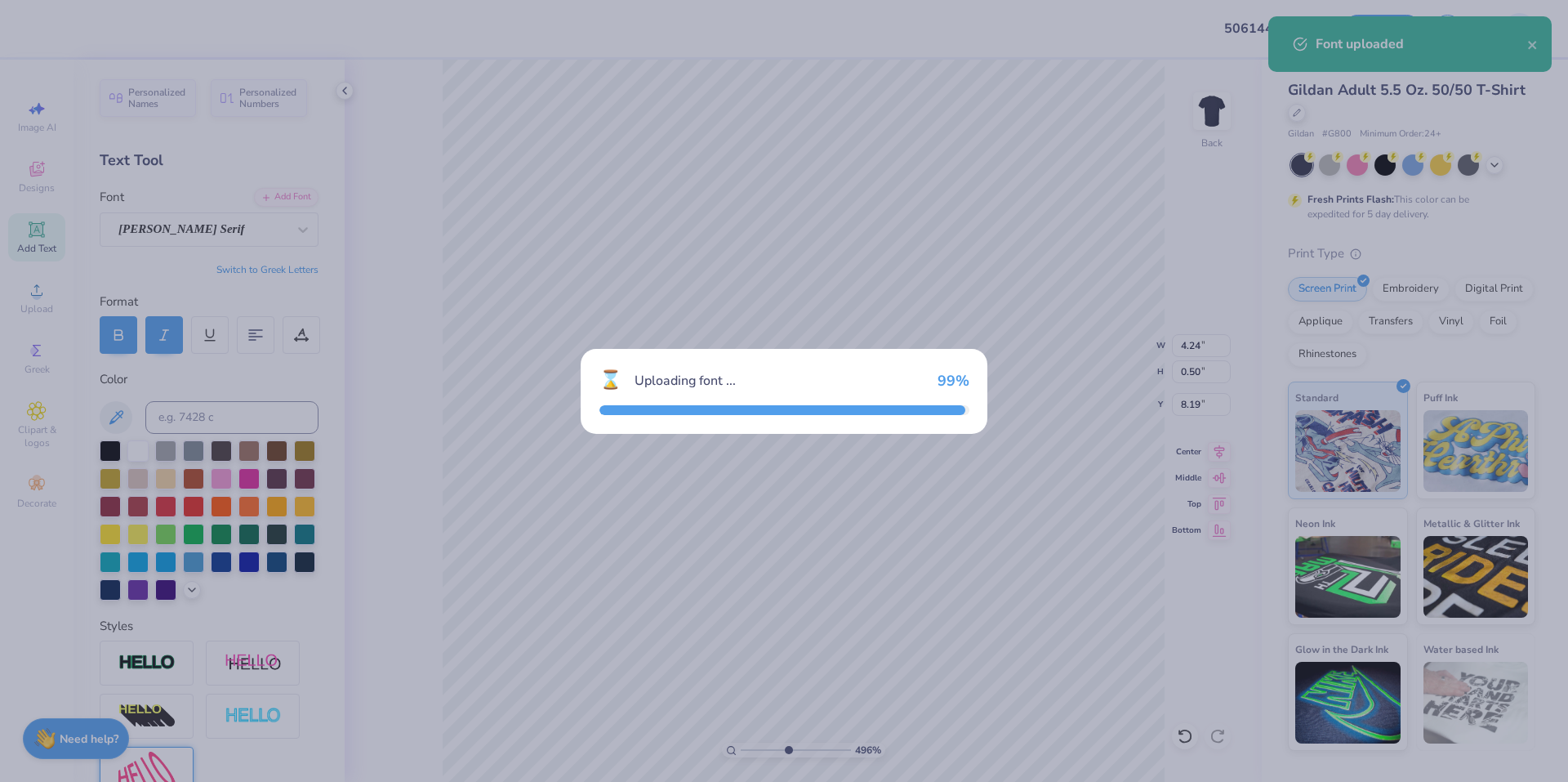
type input "4.95699908144427"
type input "4.85"
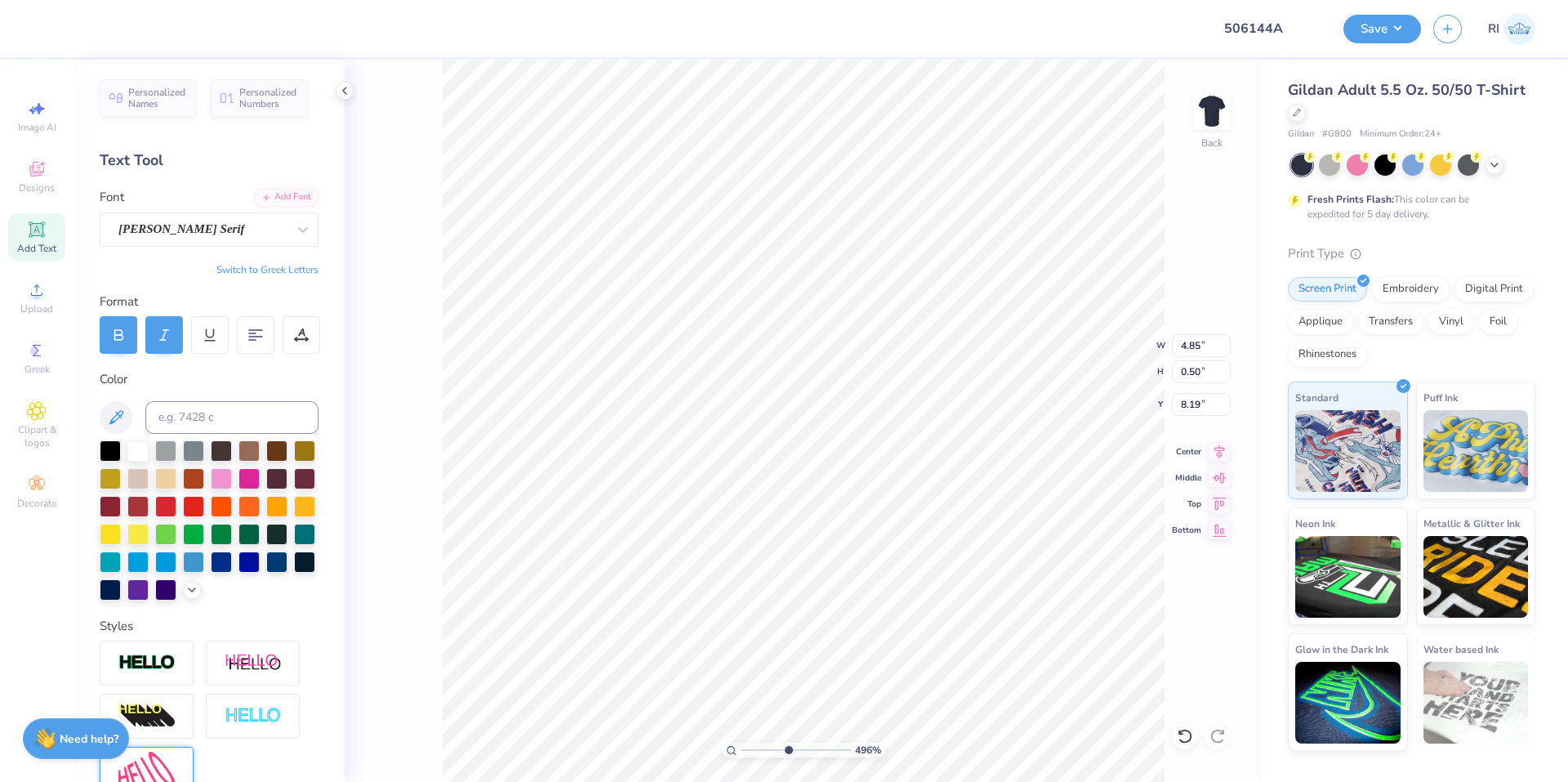
type input "4.95699908144427"
type input "4.61"
type input "0.47"
type input "8.21"
click at [960, 466] on li "Duplicate" at bounding box center [994, 475] width 128 height 32
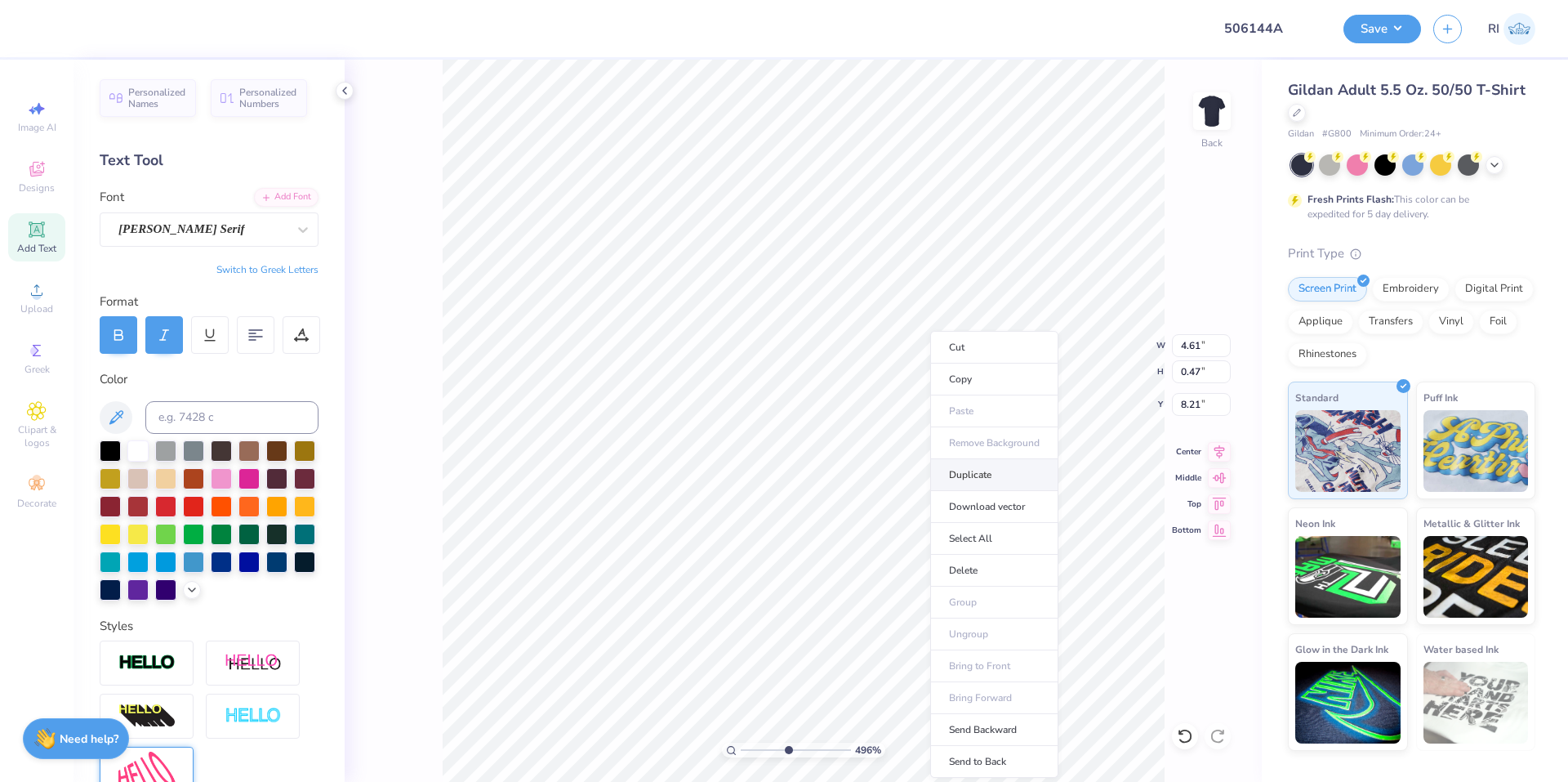
type input "4.95699908144427"
type input "9.21"
type input "4.95699908144427"
type input "9.00"
click at [234, 223] on div "Noto Serif" at bounding box center [203, 228] width 172 height 25
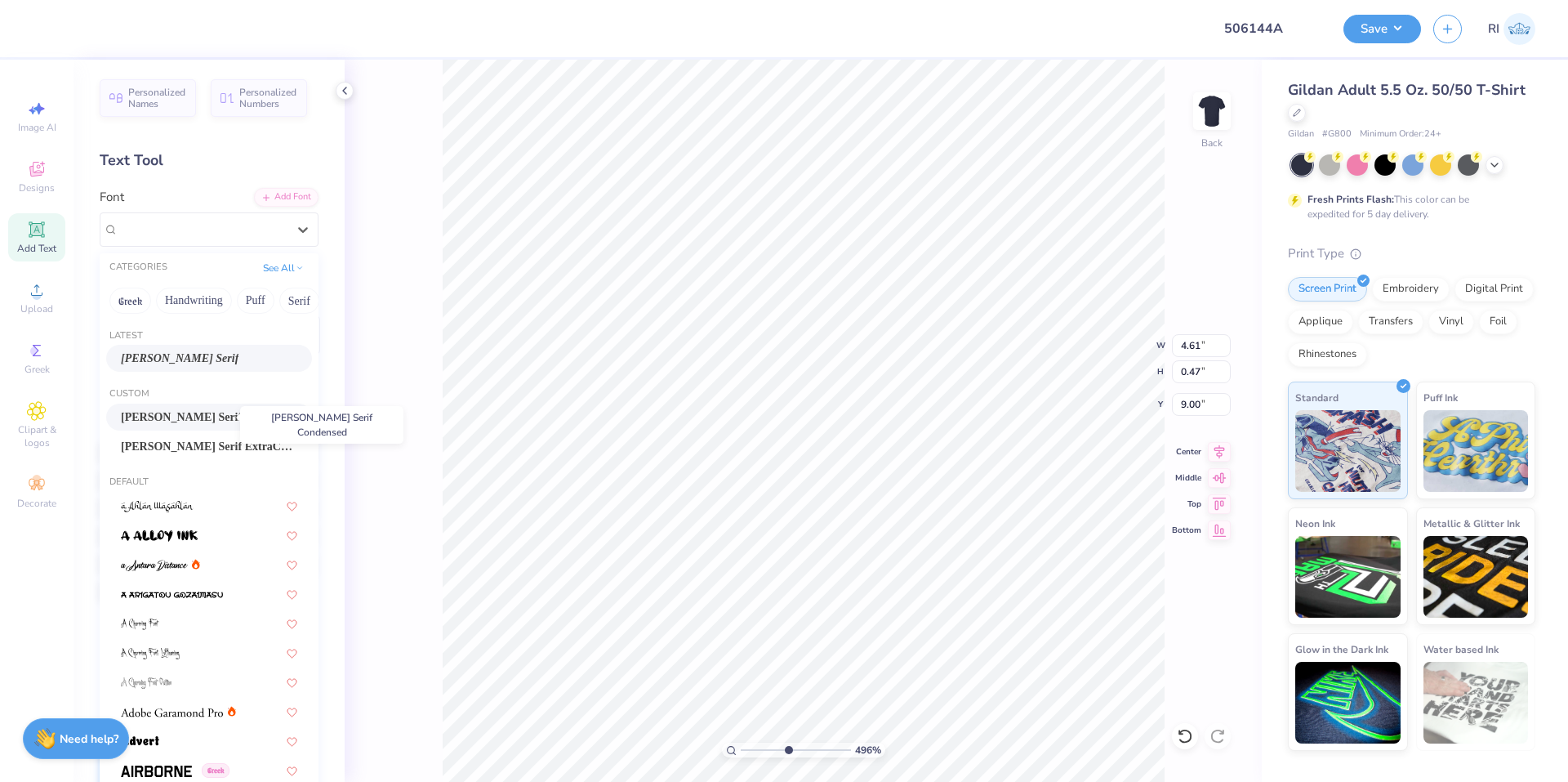
click at [196, 418] on span "Noto Serif Condensed" at bounding box center [209, 416] width 176 height 17
type input "4.95699908144427"
type input "4.03"
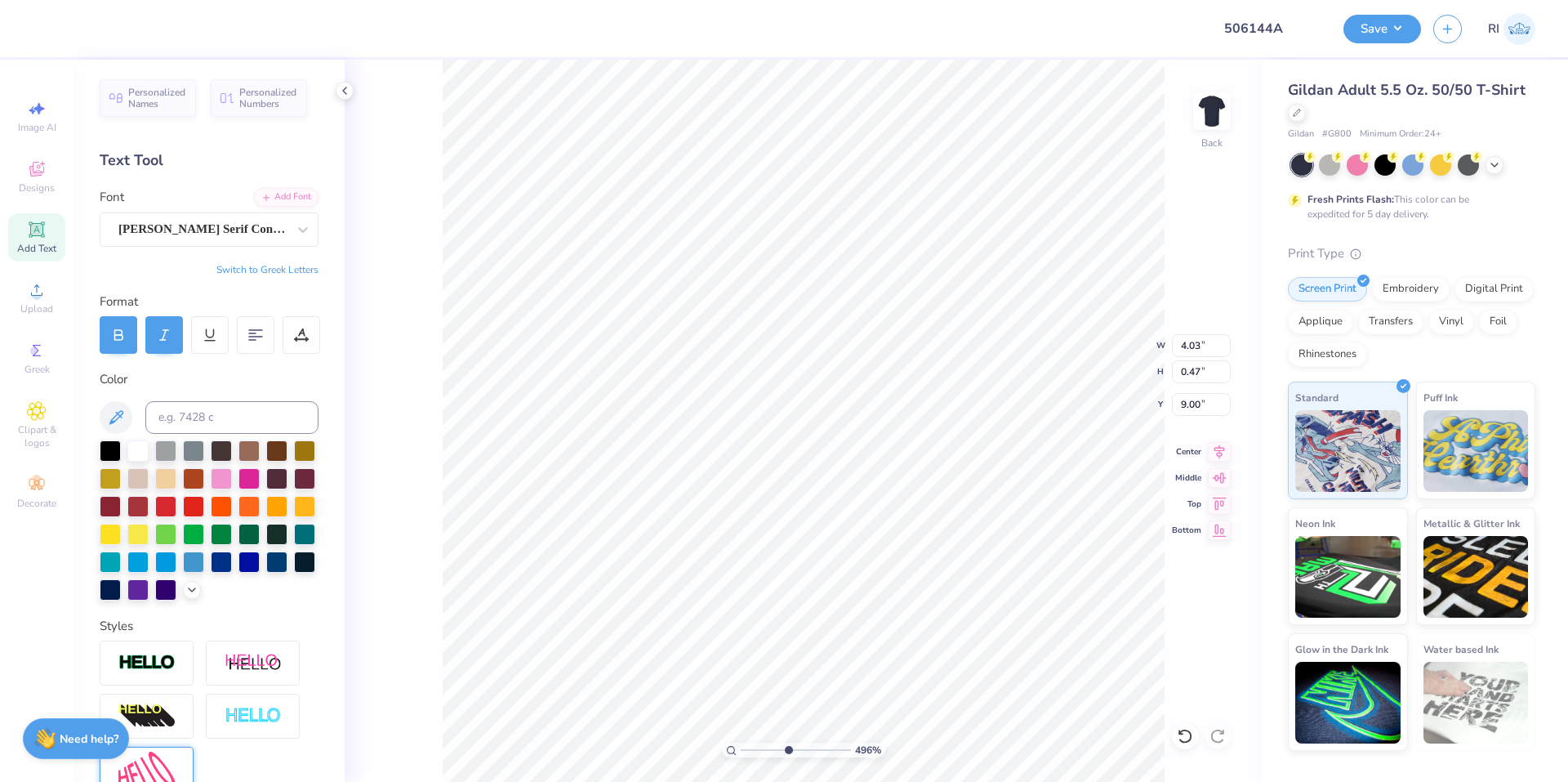
scroll to position [14, 2]
type input "4.95699908144427"
type textarea "F"
type input "4.95699908144427"
type textarea "FA"
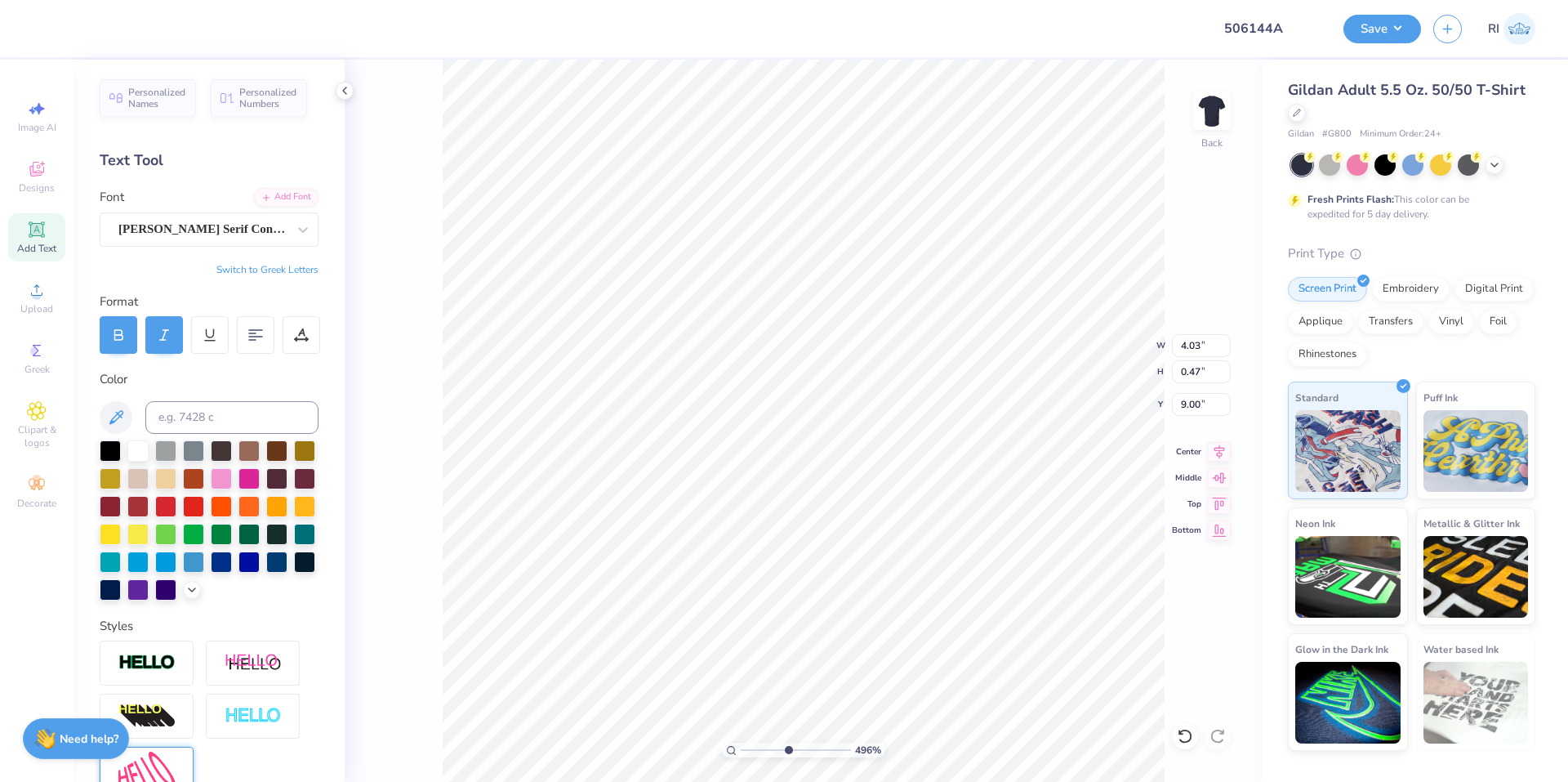
type input "4.95699908144427"
type textarea "FAL"
type input "4.95699908144427"
type textarea "FALL"
type input "4.95699908144427"
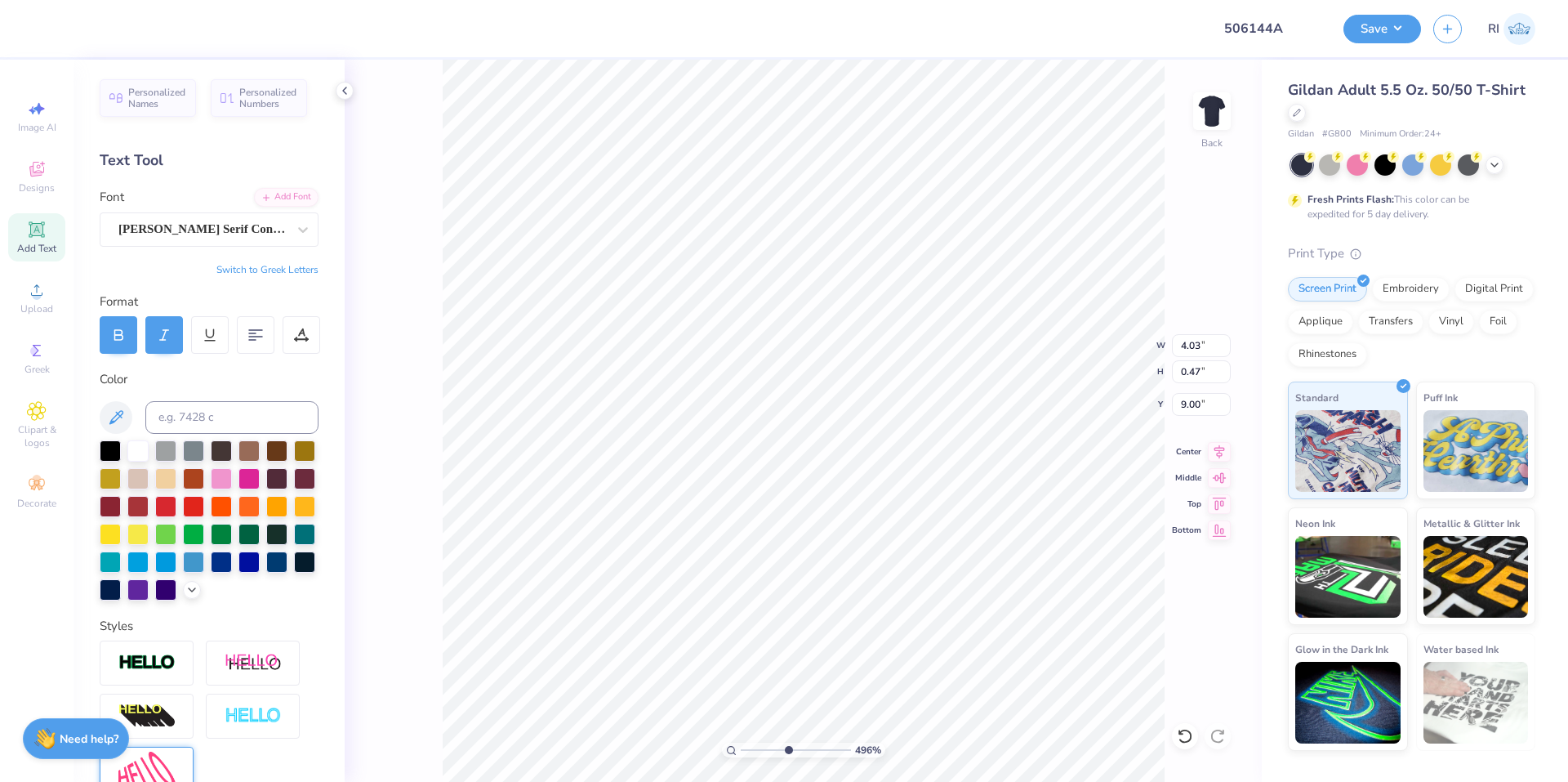
type textarea "FALL"
type input "4.95699908144427"
type textarea "FALL 2"
type input "4.95699908144427"
type textarea "FALL 202"
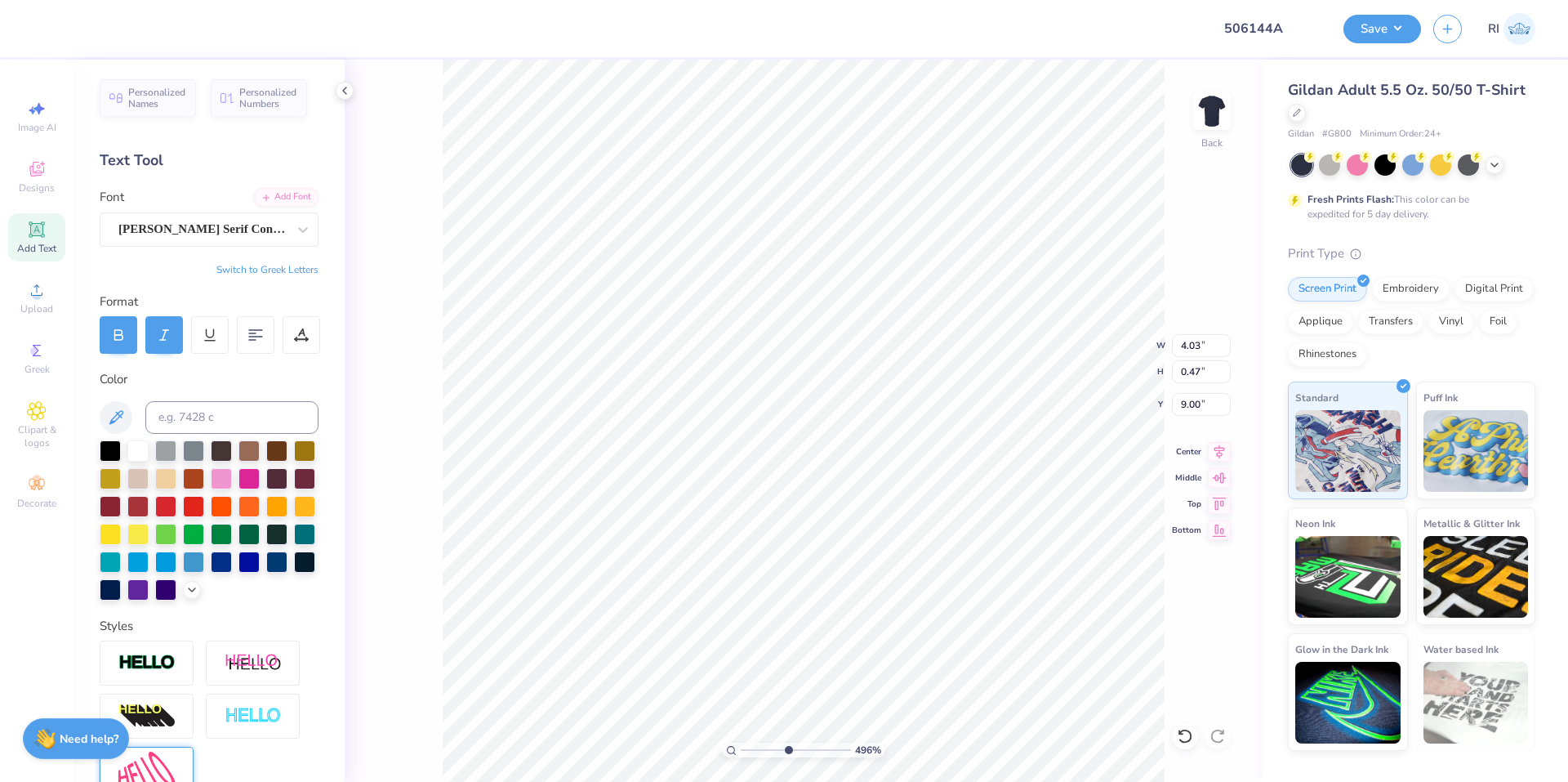
scroll to position [14, 4]
type input "4.95699908144427"
type textarea "FALL 2025"
type input "4.95699908144427"
type input "2.98"
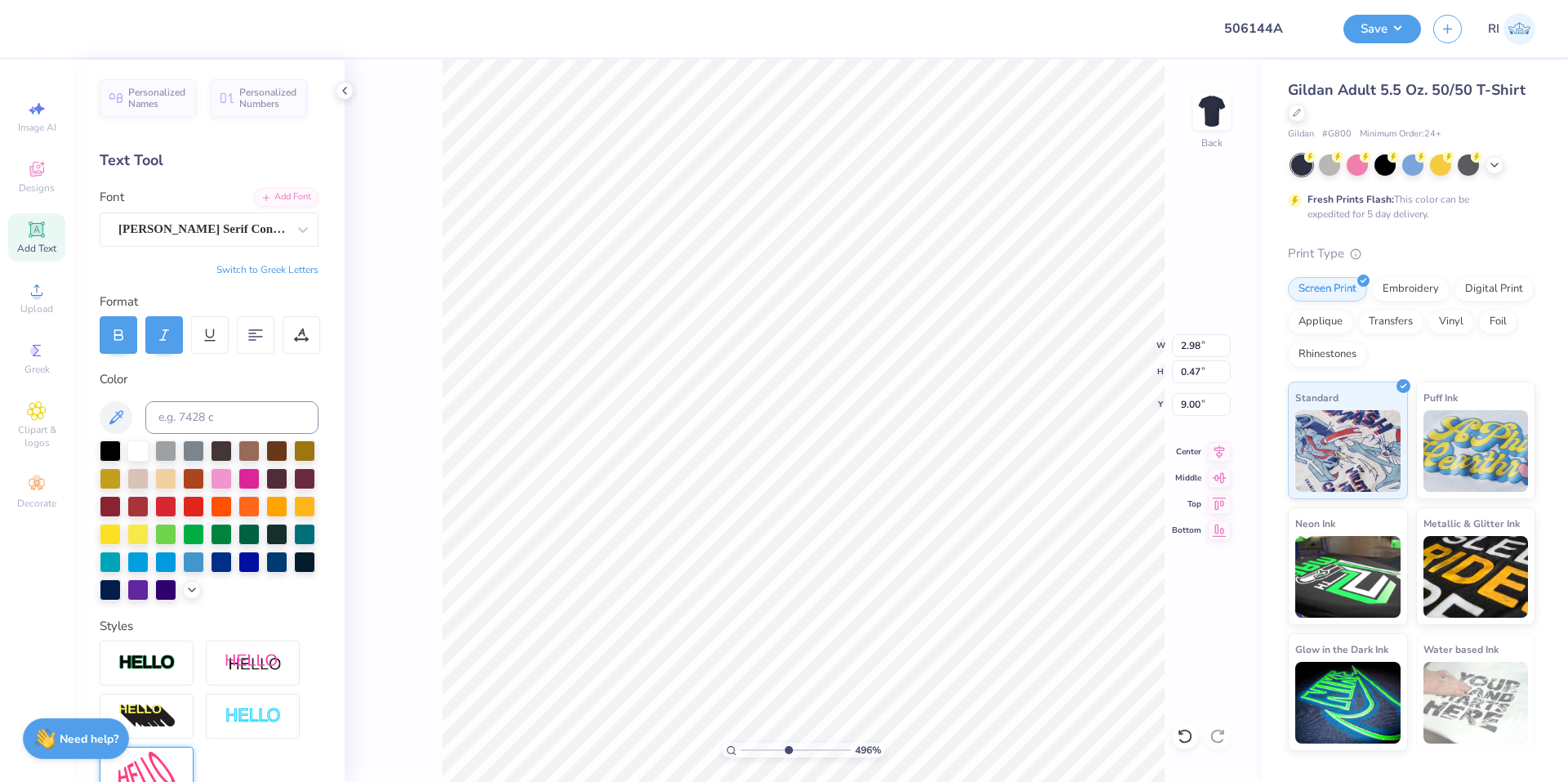
type input "4.95699908144427"
type input "8.91"
click at [265, 229] on div "Noto Serif Condensed" at bounding box center [203, 228] width 172 height 25
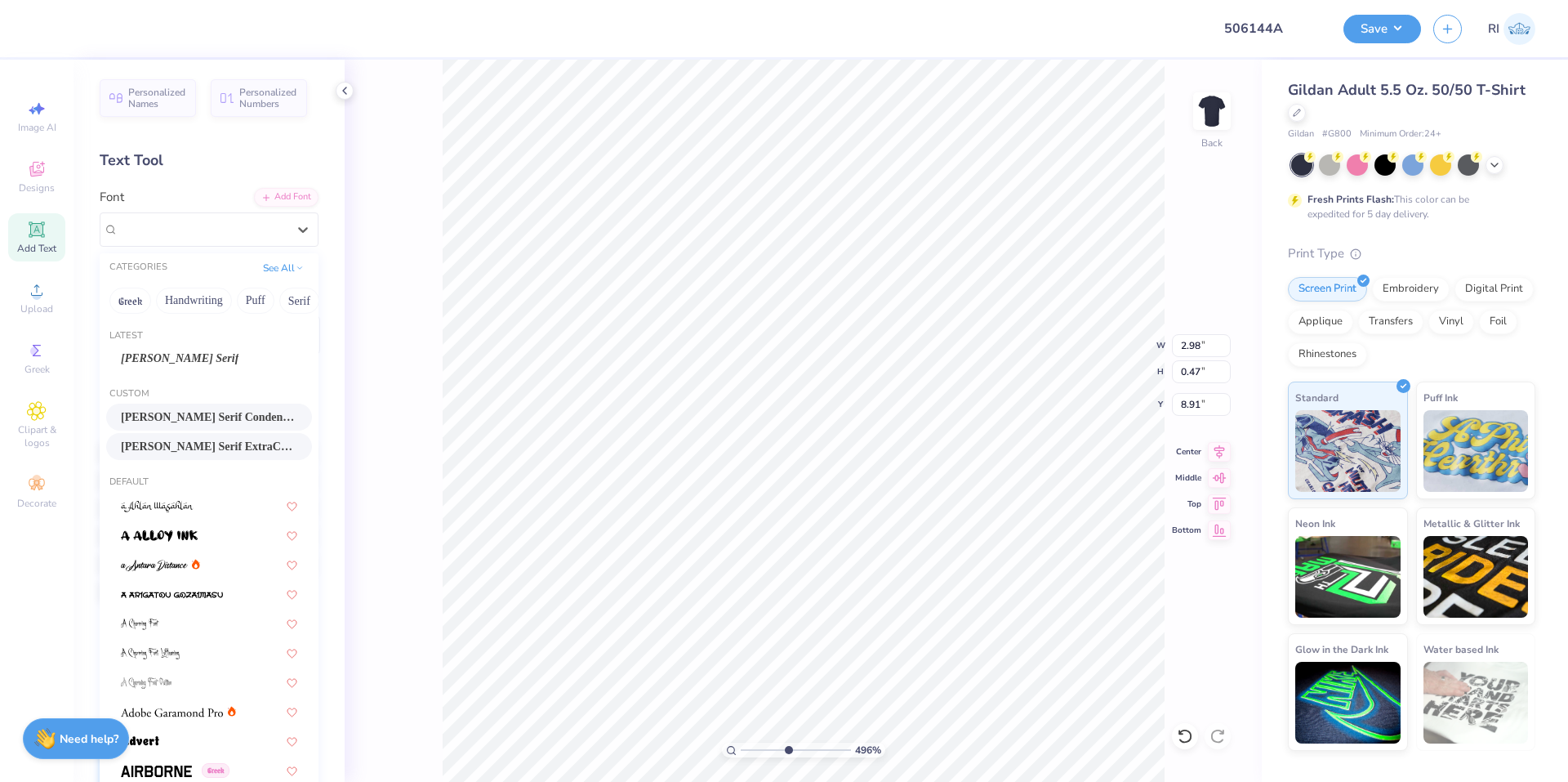
click at [220, 441] on span "Noto Serif ExtraCondensed" at bounding box center [209, 446] width 176 height 17
type input "4.95699908144427"
type input "2.69"
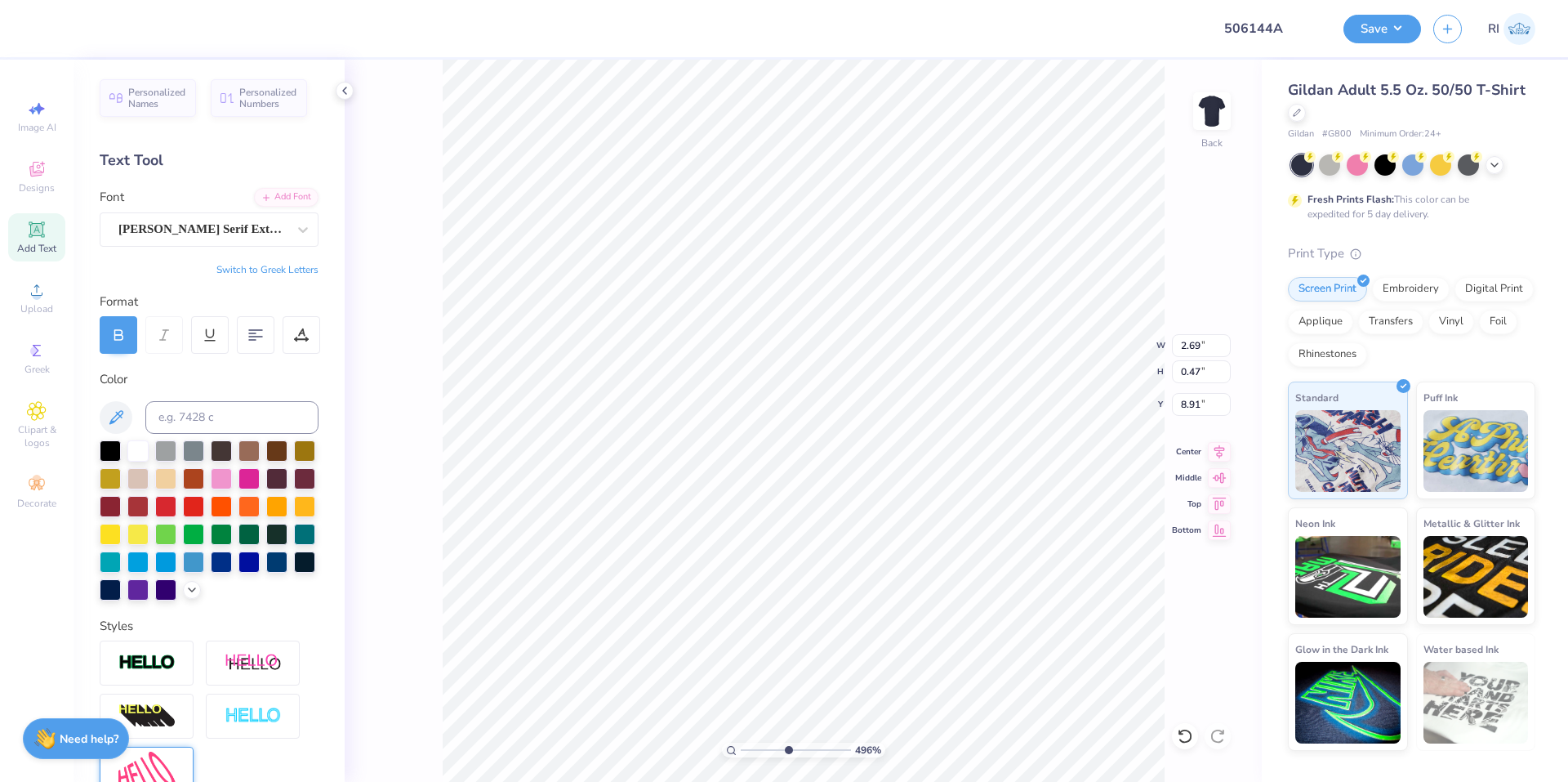
click at [114, 337] on icon at bounding box center [118, 335] width 15 height 15
click at [284, 185] on div "Personalized Names Personalized Numbers Text Tool Add Font Font Noto Serif Extr…" at bounding box center [209, 421] width 271 height 722
click at [291, 197] on div "Add Font" at bounding box center [286, 195] width 65 height 19
type input "4.95699908144427"
type input "10.73"
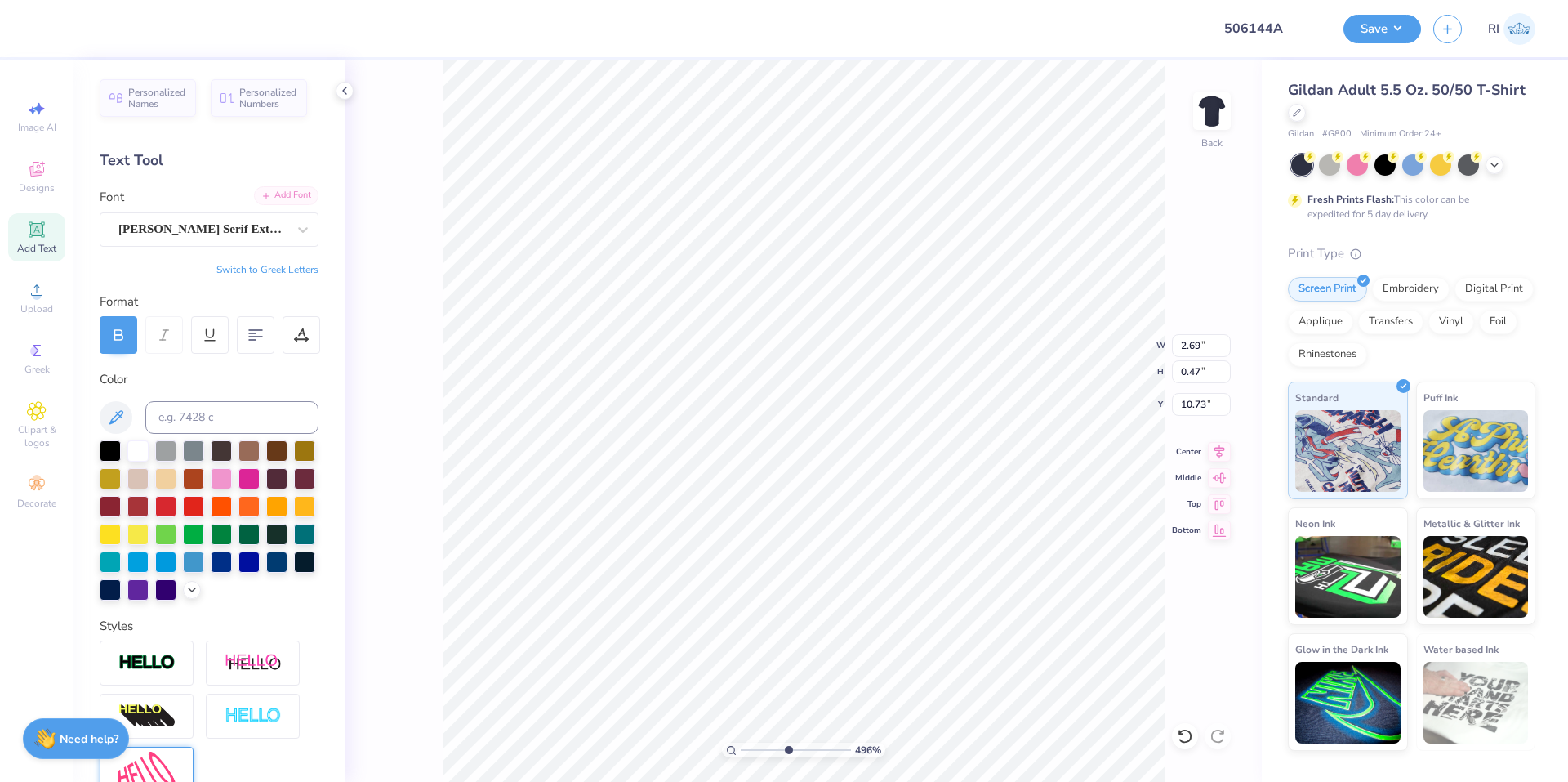
click at [284, 190] on div "Add Font" at bounding box center [286, 195] width 65 height 19
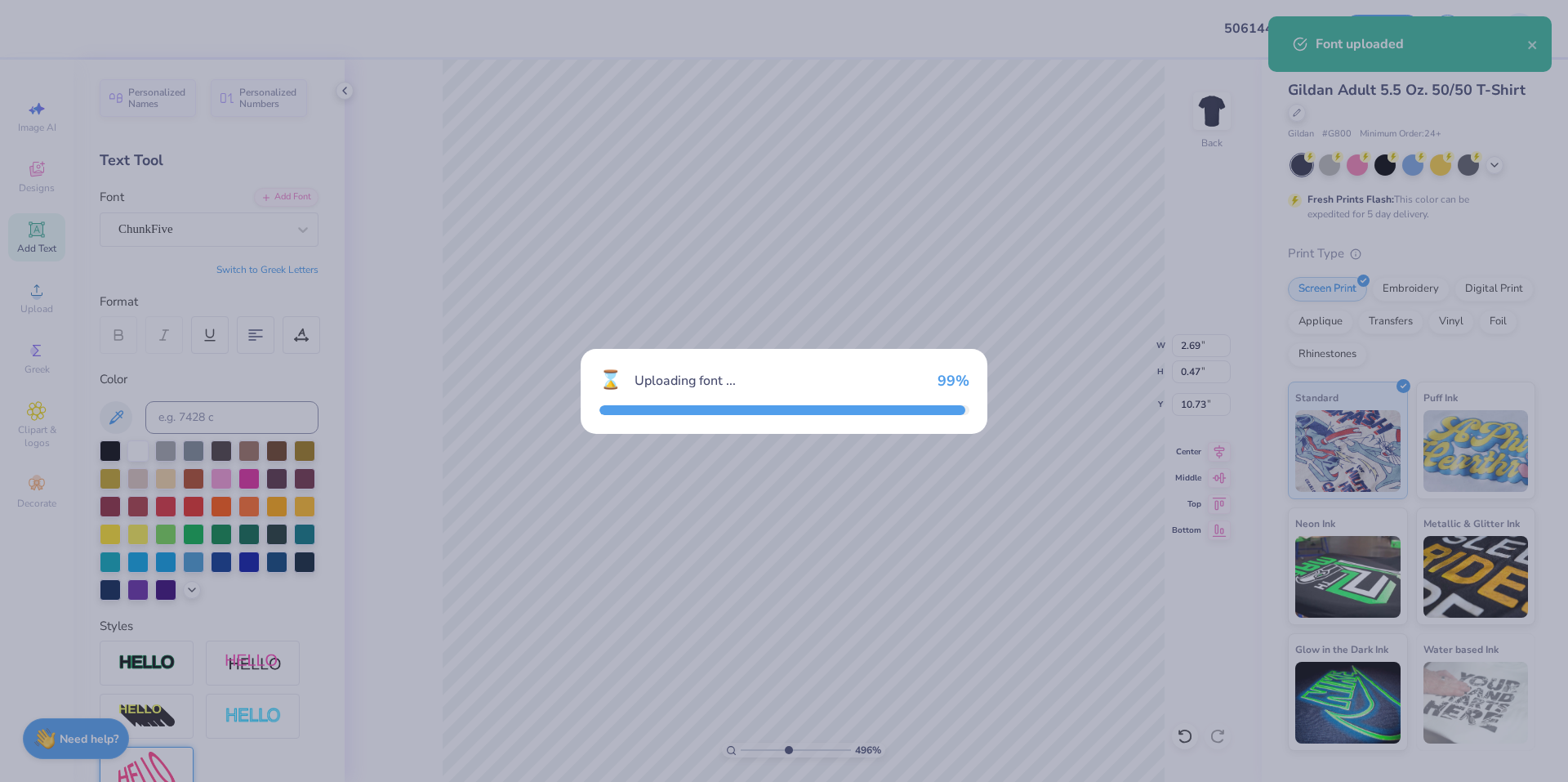
type input "4.95699908144427"
type input "3.38"
type input "10.74"
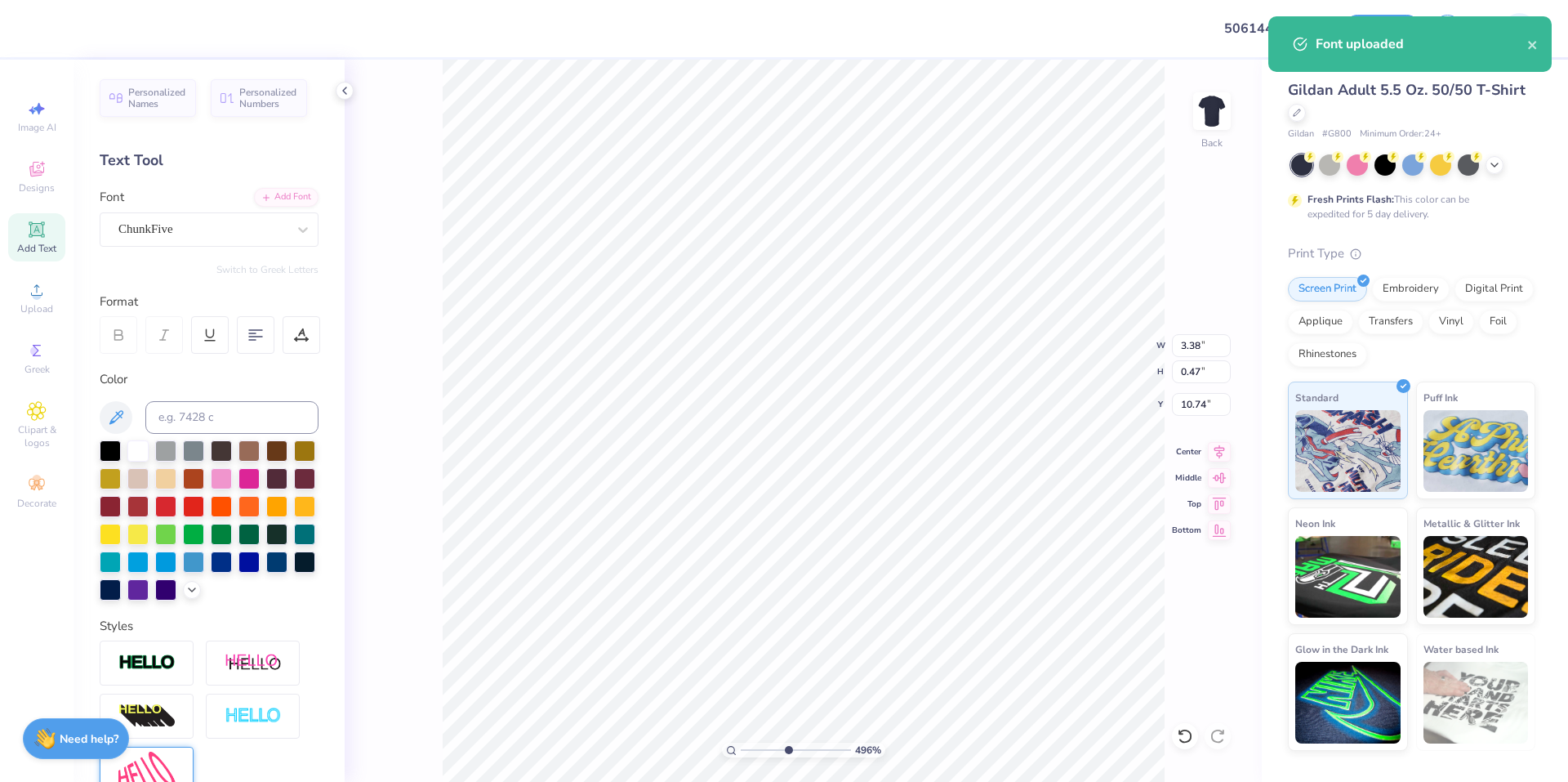
type input "4.95699908144427"
type input "8.91"
type input "4.95699908144427"
type textarea "F"
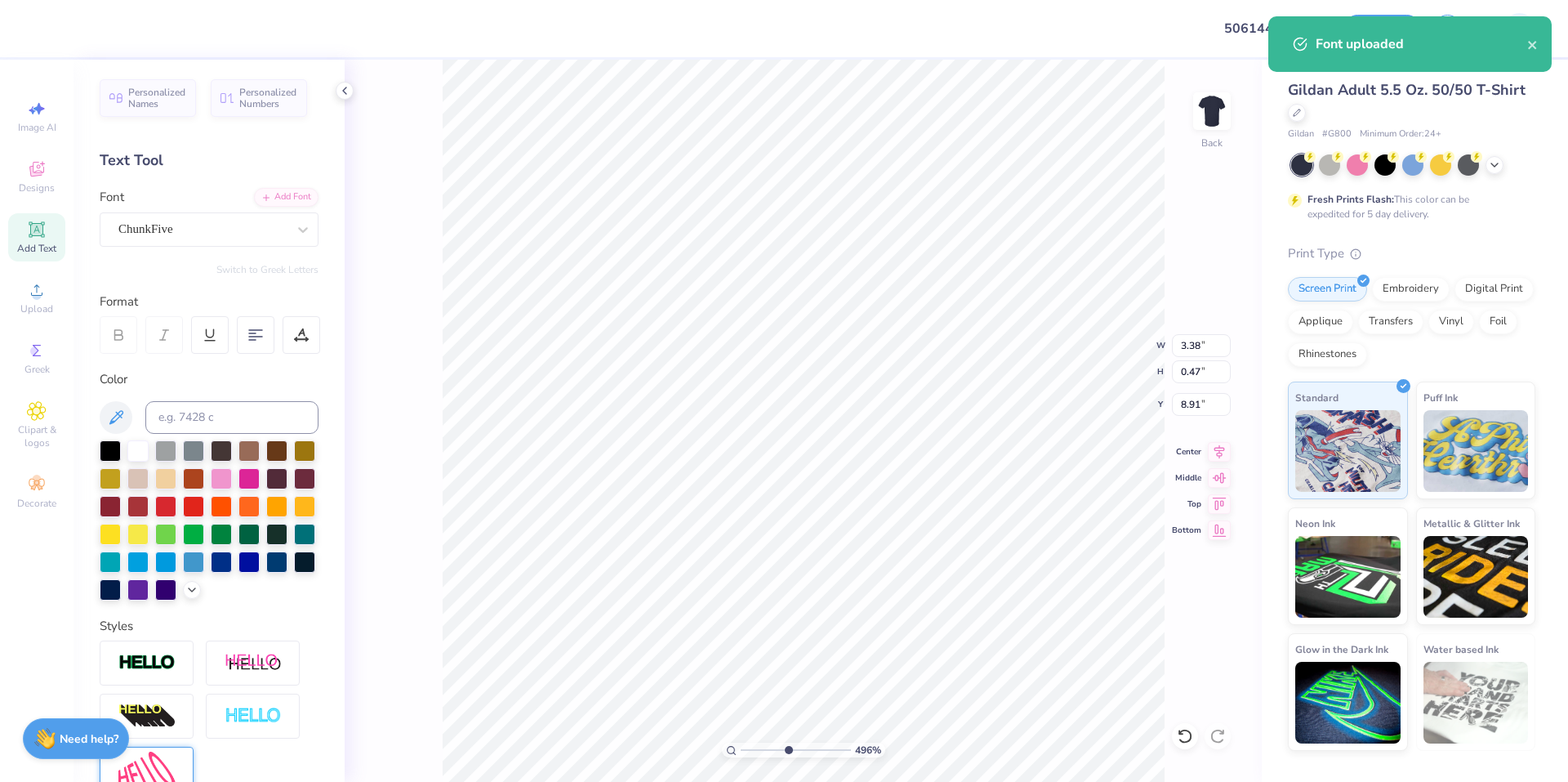
type input "4.95699908144427"
type textarea "FA"
type input "4.95699908144427"
type textarea "FAL"
type input "4.95699908144427"
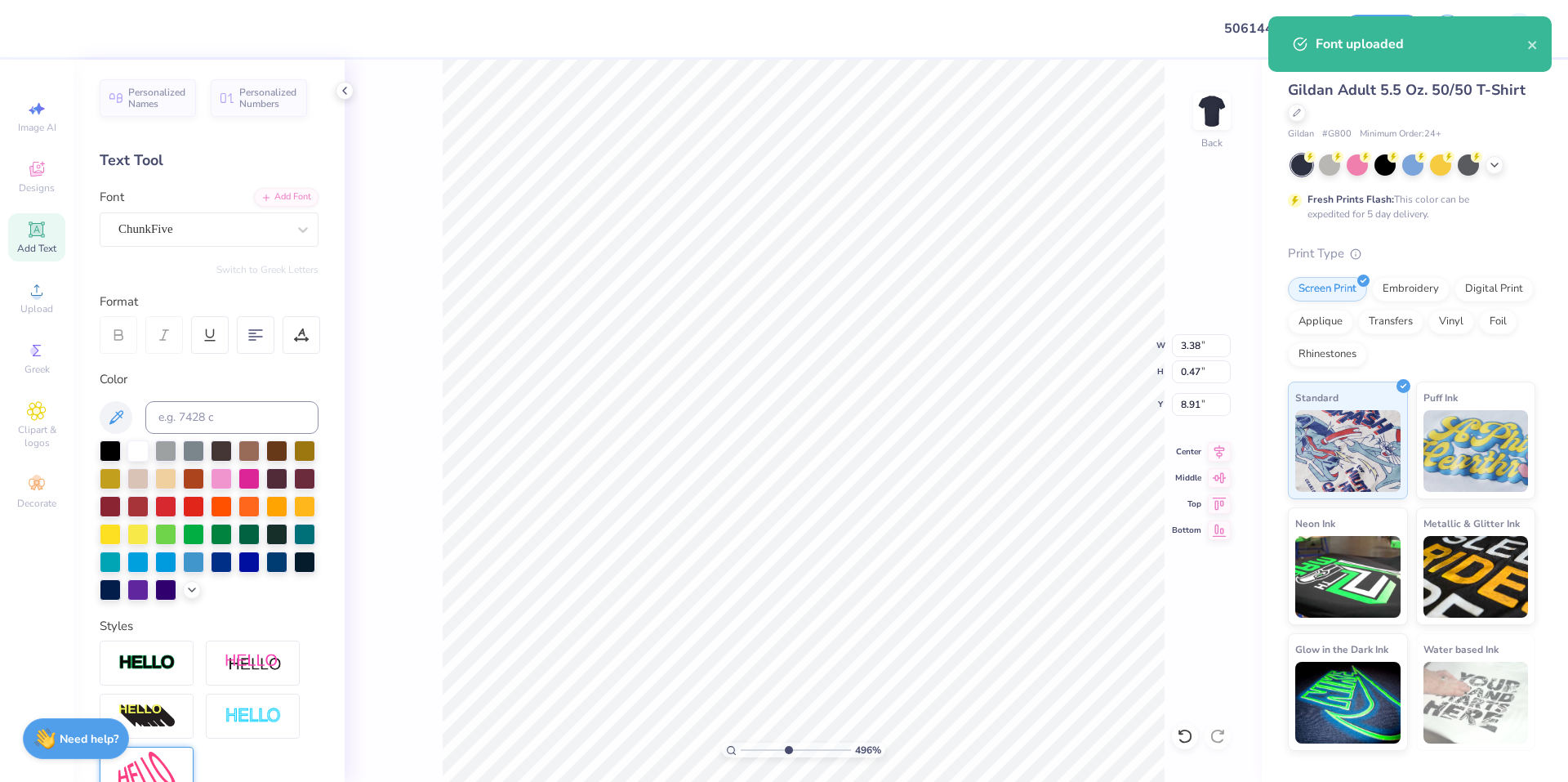
type textarea "FALL"
type input "4.95699908144427"
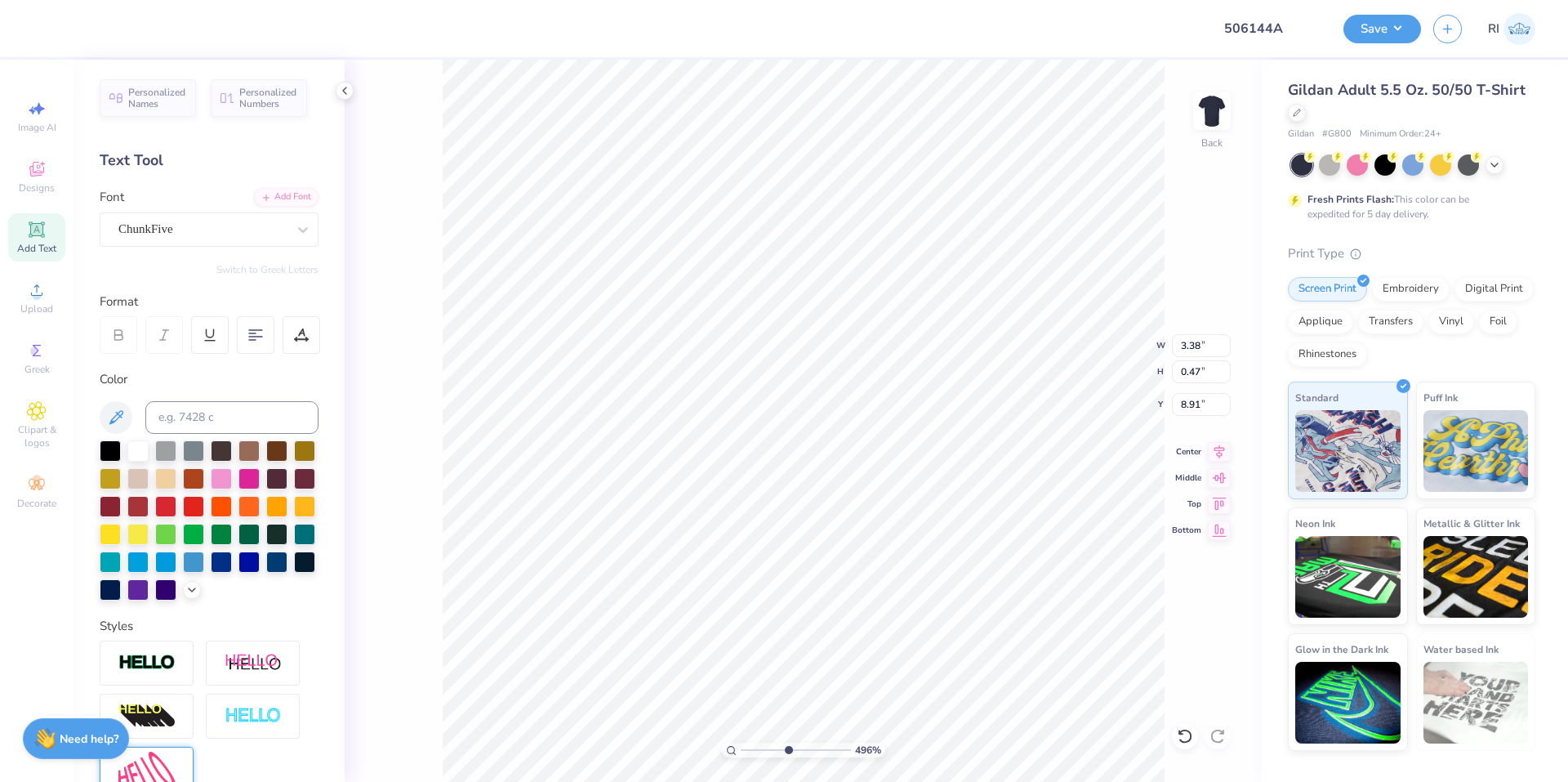
type textarea "FALL 20"
type input "4.95699908144427"
type textarea "FALL 202"
type input "4.95699908144427"
type textarea "FALL 2025"
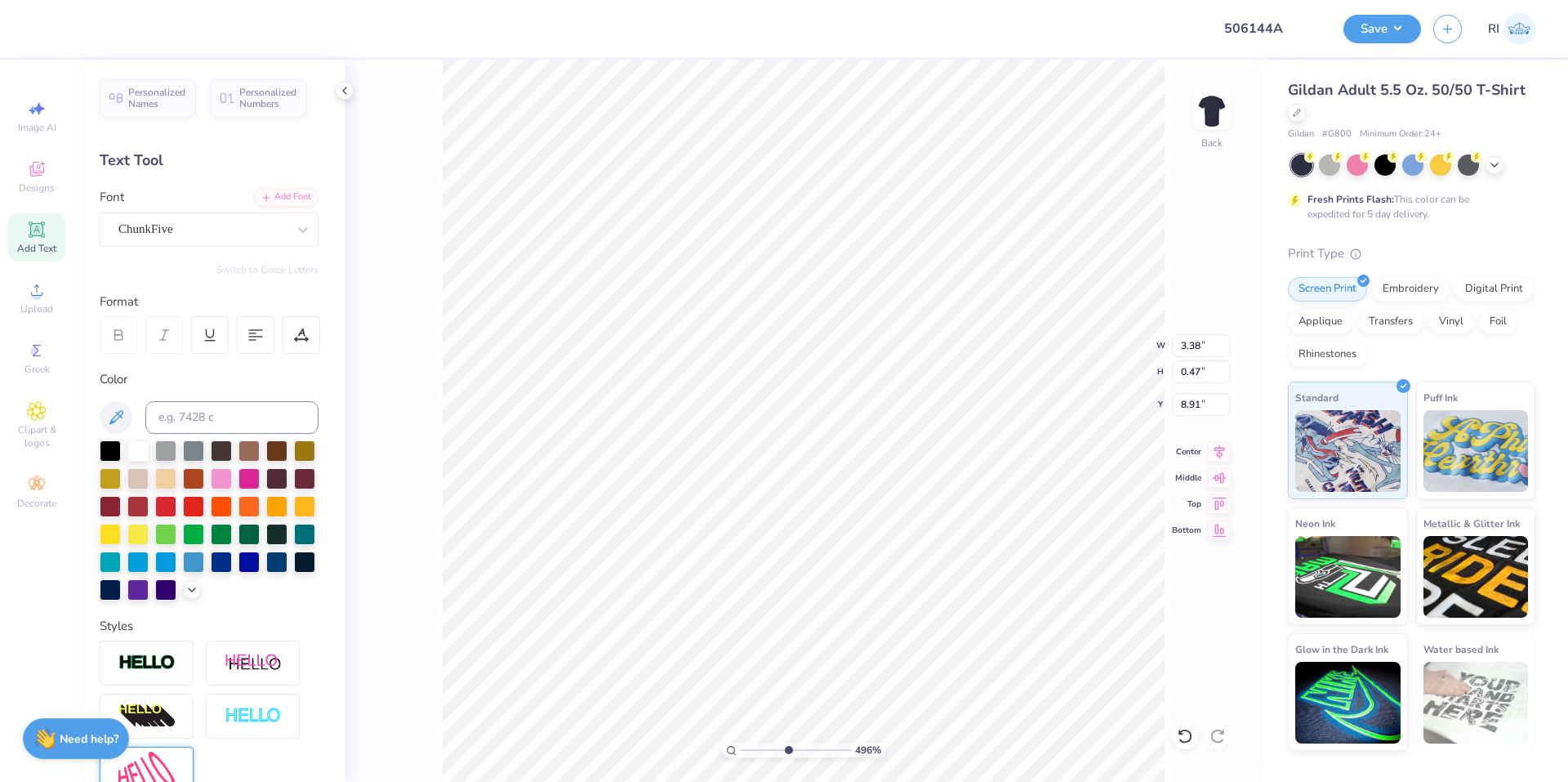
scroll to position [14, 4]
click at [109, 448] on div at bounding box center [110, 449] width 21 height 21
type input "4.95699908144427"
type input "8.92"
type input "4.95699908144427"
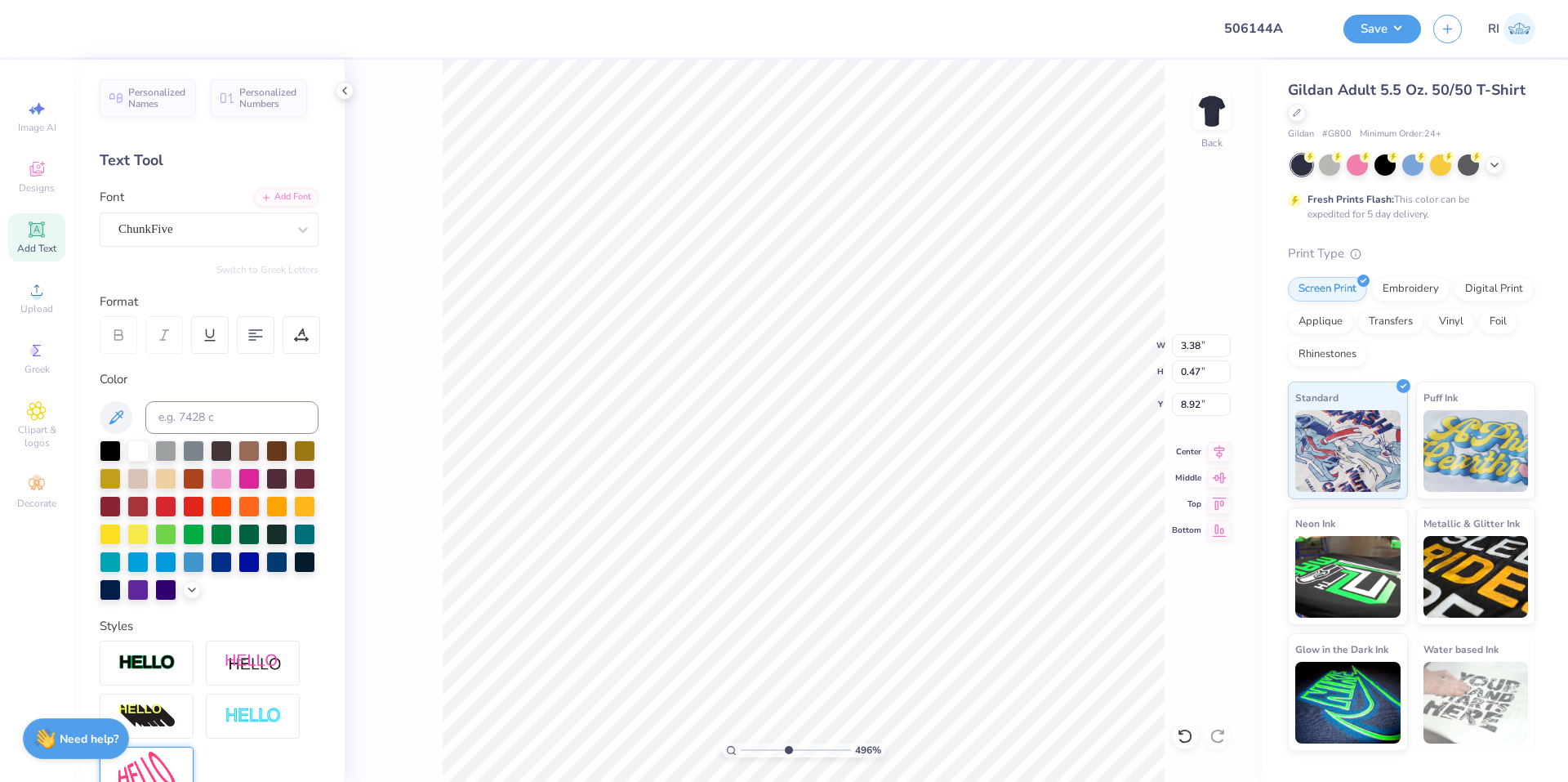
type input "3.45"
type input "0.48"
click at [312, 351] on div at bounding box center [302, 335] width 38 height 38
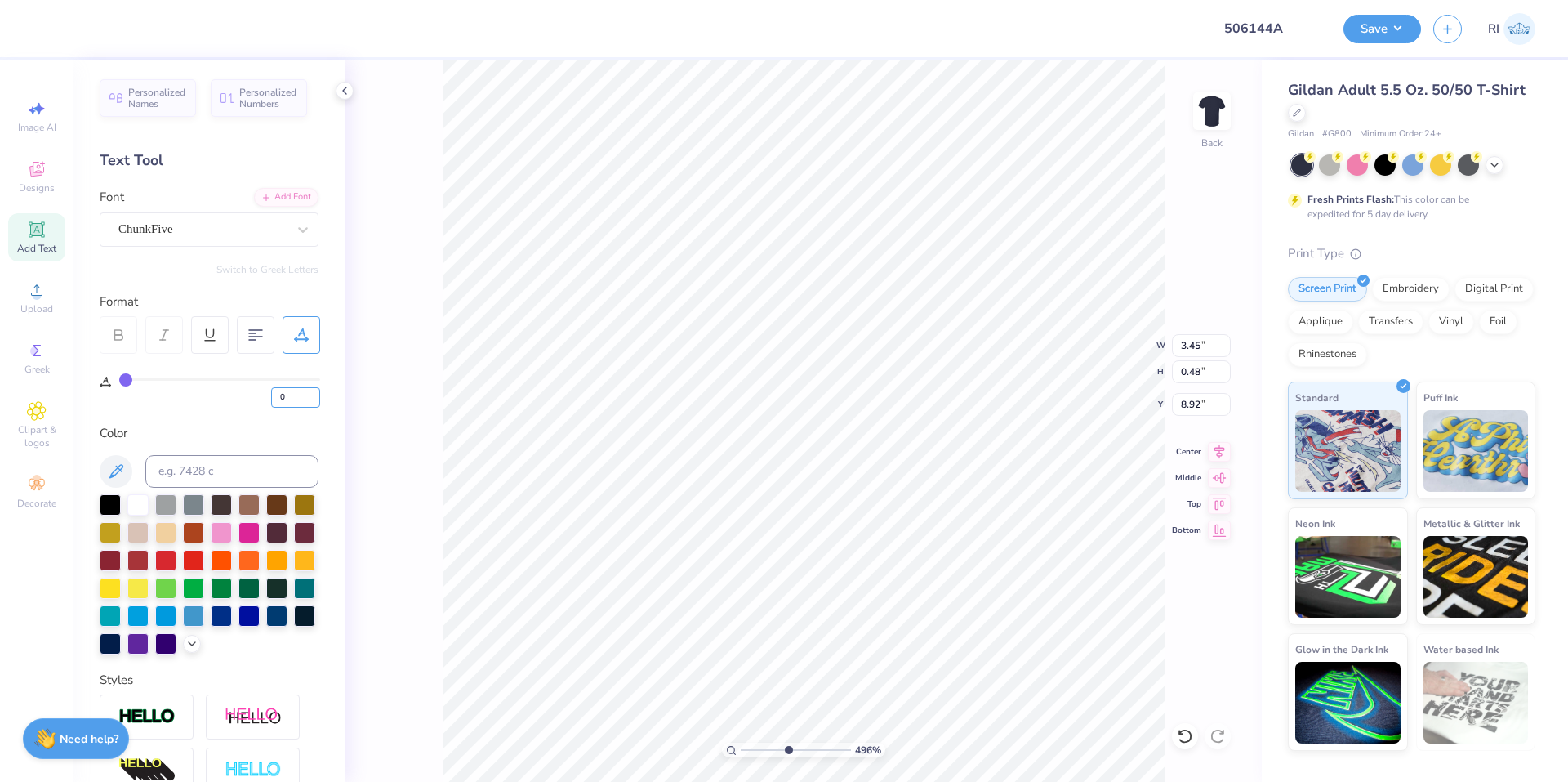
drag, startPoint x: 283, startPoint y: 402, endPoint x: 258, endPoint y: 399, distance: 24.7
click at [259, 399] on div "0" at bounding box center [219, 392] width 201 height 29
type input "5"
click at [238, 415] on div "Personalized Names Personalized Numbers Text Tool Add Font Font ChunkFive Switc…" at bounding box center [209, 421] width 271 height 722
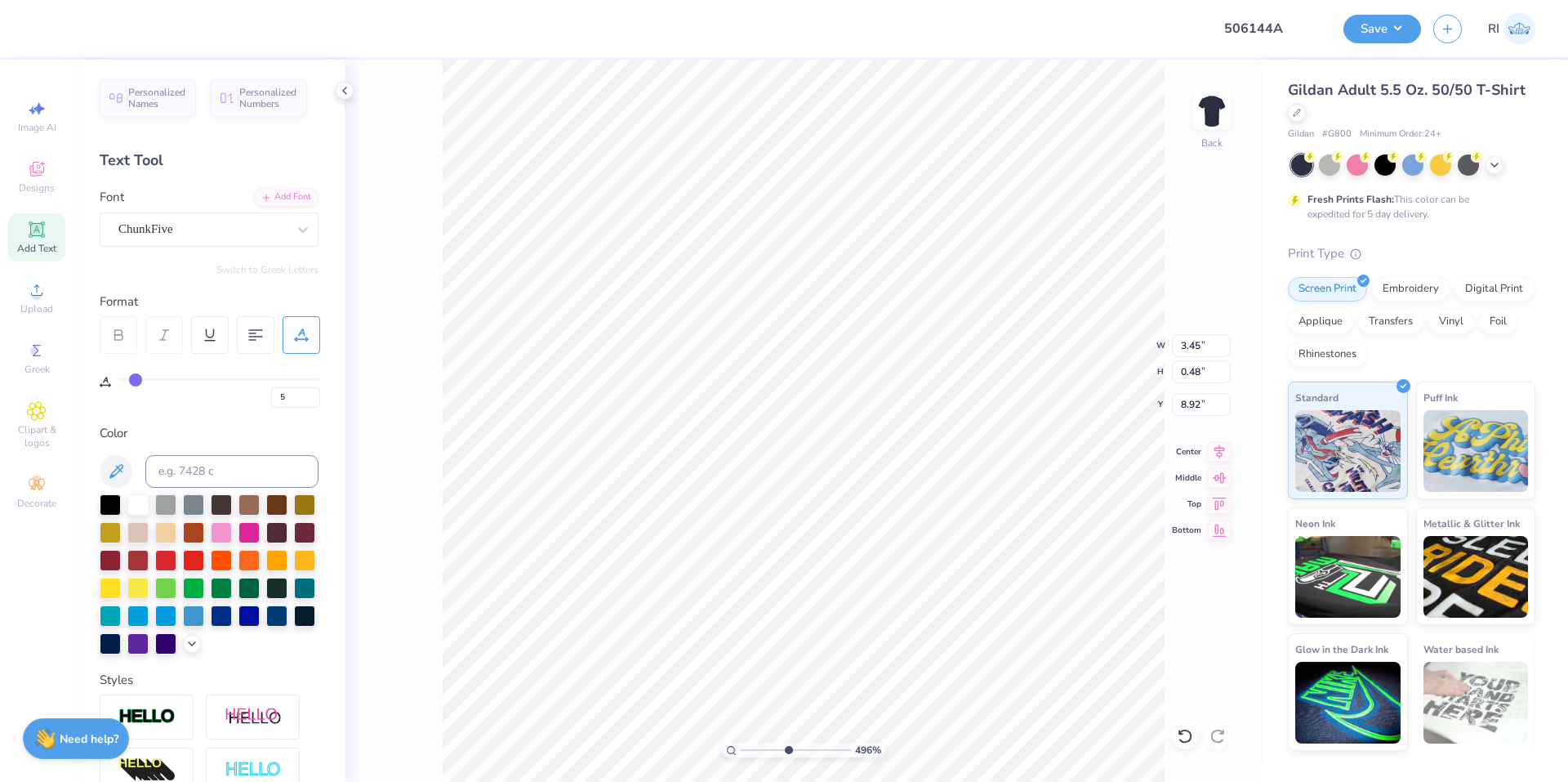
type input "4.95699908144427"
type input "3.72"
type input "4.95699908144427"
type input "8.93"
drag, startPoint x: 285, startPoint y: 398, endPoint x: 261, endPoint y: 399, distance: 23.7
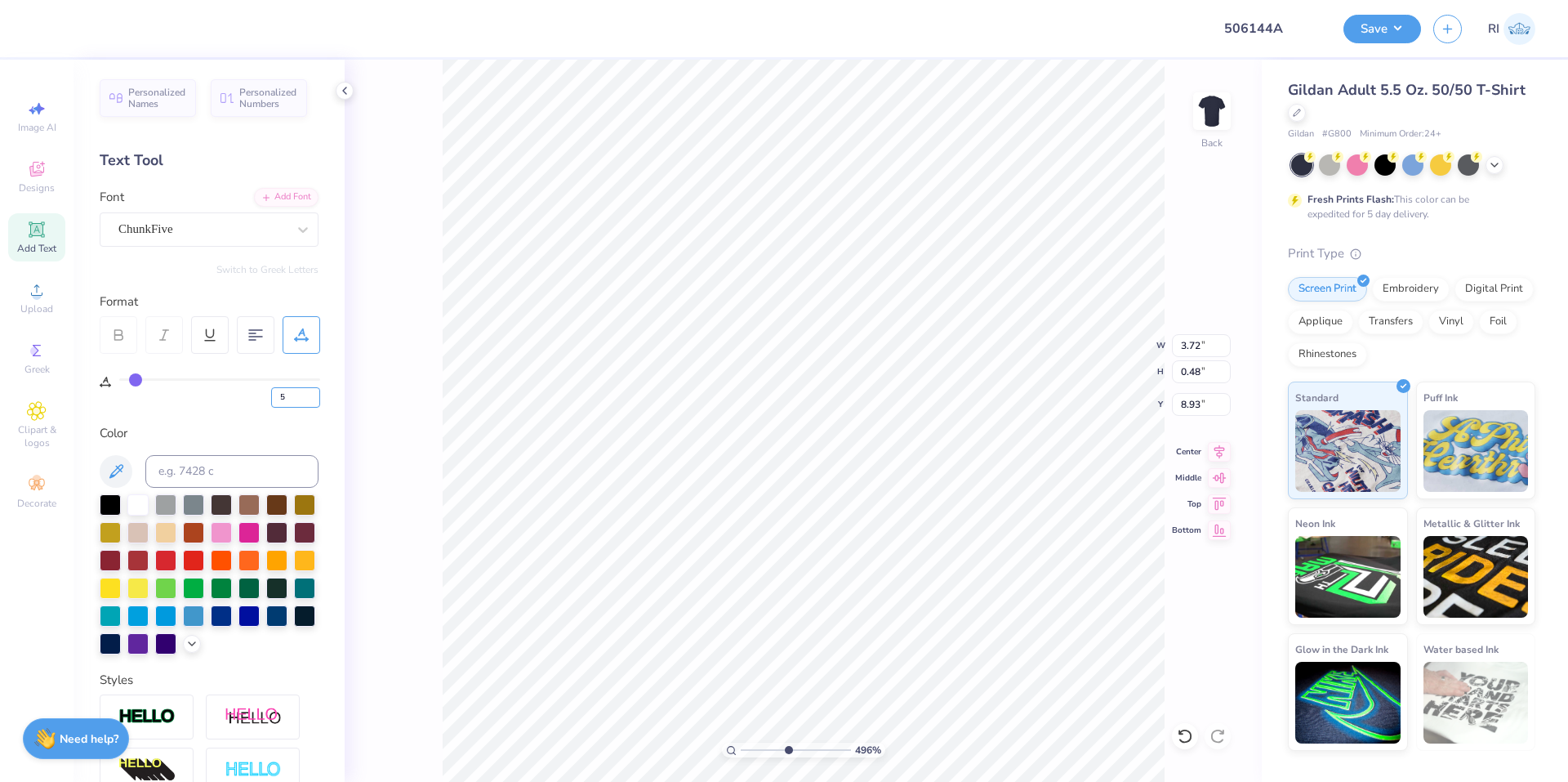
click at [262, 399] on div "5" at bounding box center [219, 392] width 201 height 29
type input "8"
type input "10"
type input "4.95699908144427"
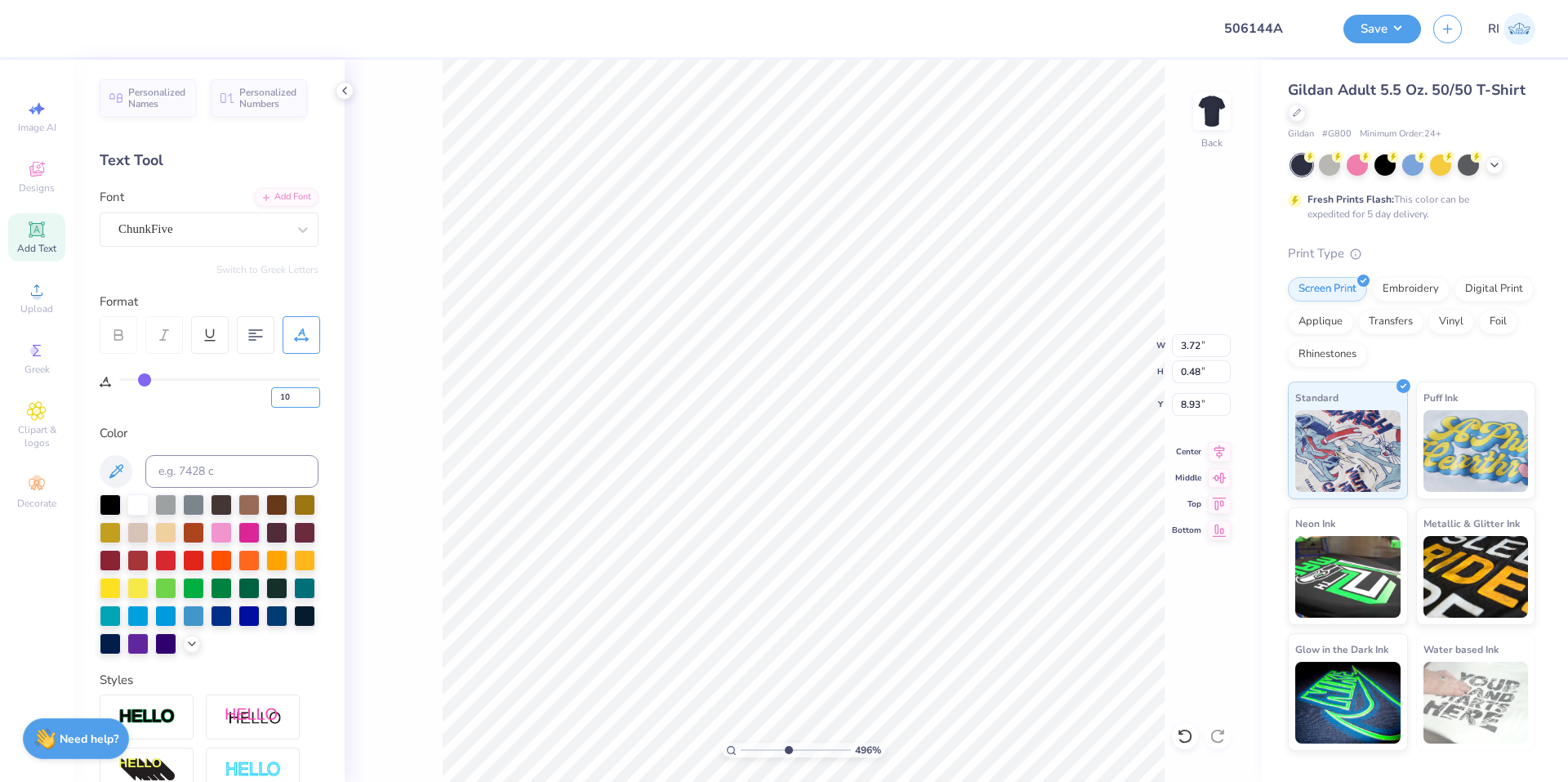
type input "3.98"
type input "4.95699908144427"
type input "8.92"
click at [292, 404] on input "10" at bounding box center [295, 397] width 49 height 20
type input "15"
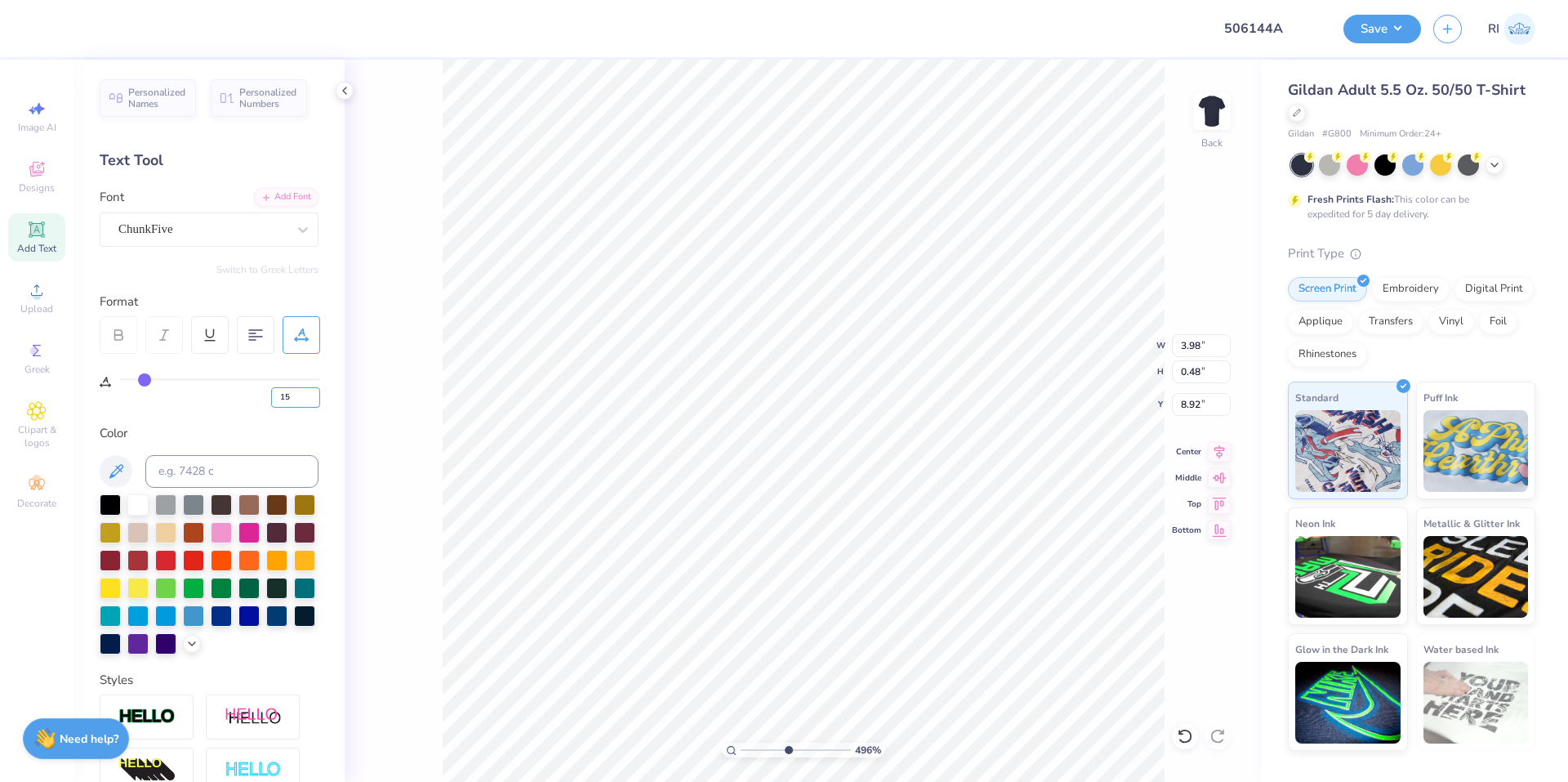
type input "15"
type input "4.95699908144427"
type input "4.24"
type input "4.95699908144427"
type input "4.21"
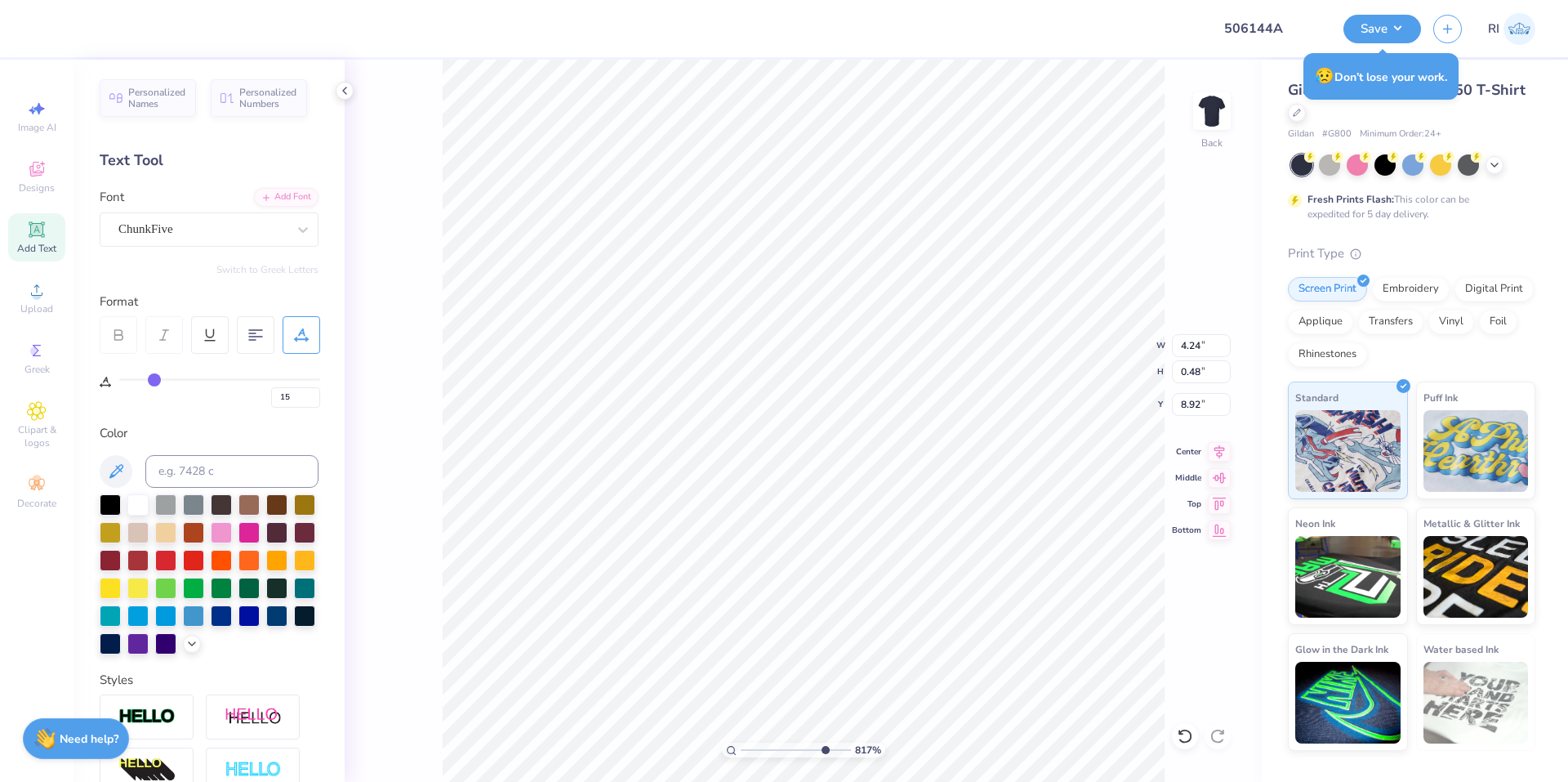
type input "0.47"
type input "2.72354586819477"
type input "4.22"
type input "1.49426501797996"
type input "11.58"
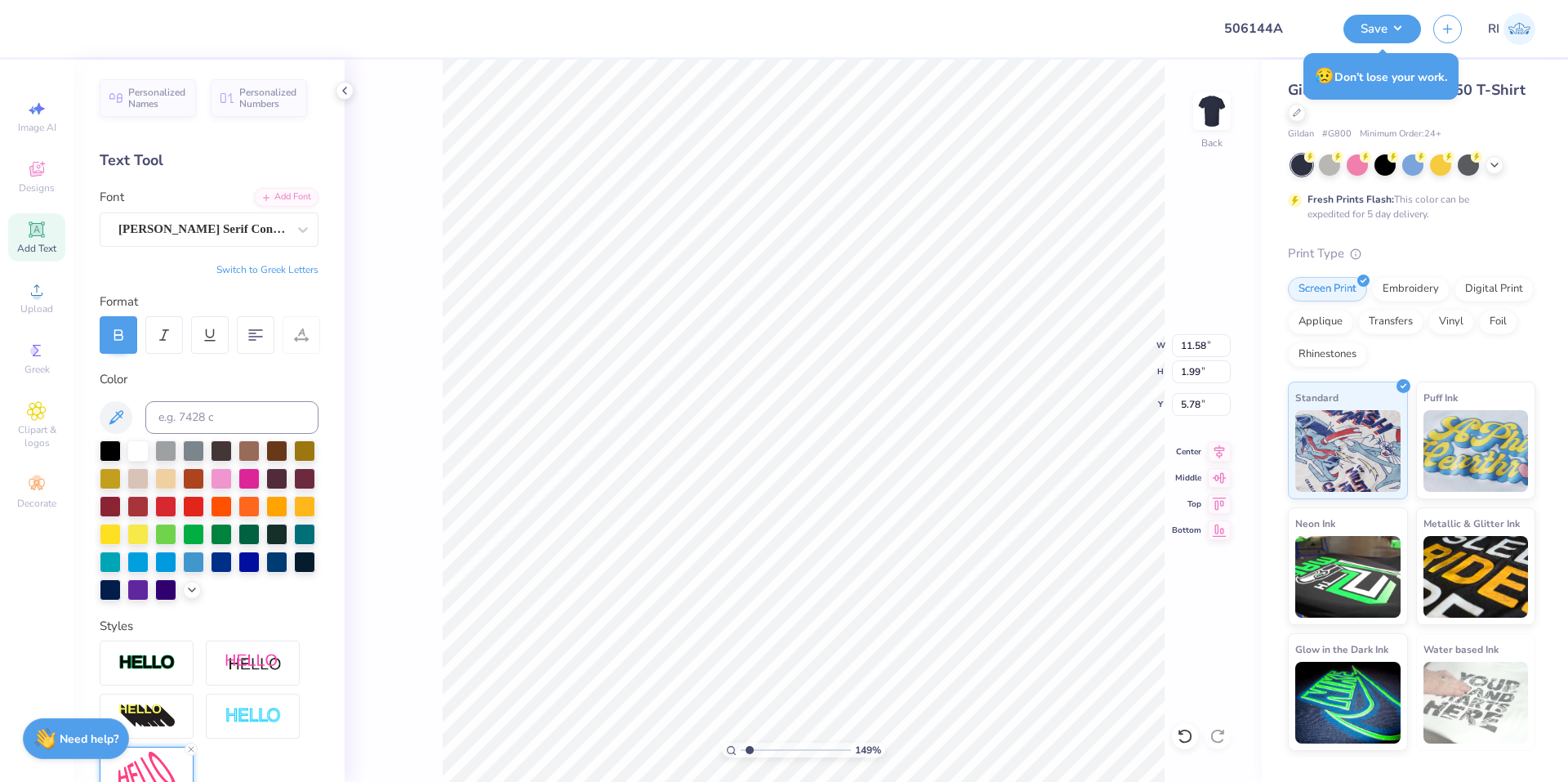
scroll to position [14, 2]
click at [1172, 734] on div at bounding box center [1185, 736] width 26 height 26
click at [912, 758] on li "Send to Back" at bounding box center [916, 762] width 128 height 32
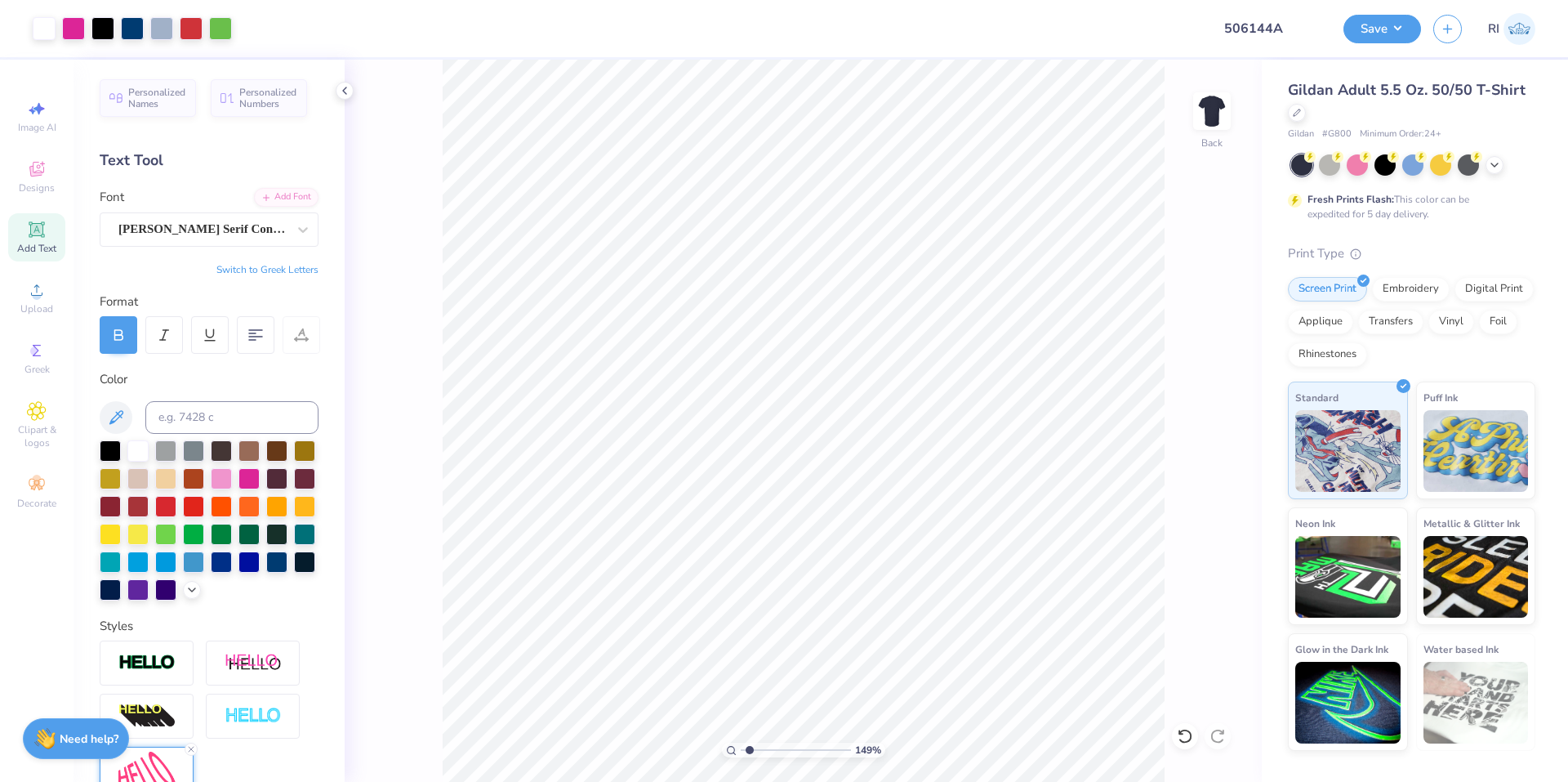
drag, startPoint x: 78, startPoint y: 25, endPoint x: 104, endPoint y: 54, distance: 38.7
click at [78, 25] on div at bounding box center [73, 28] width 23 height 23
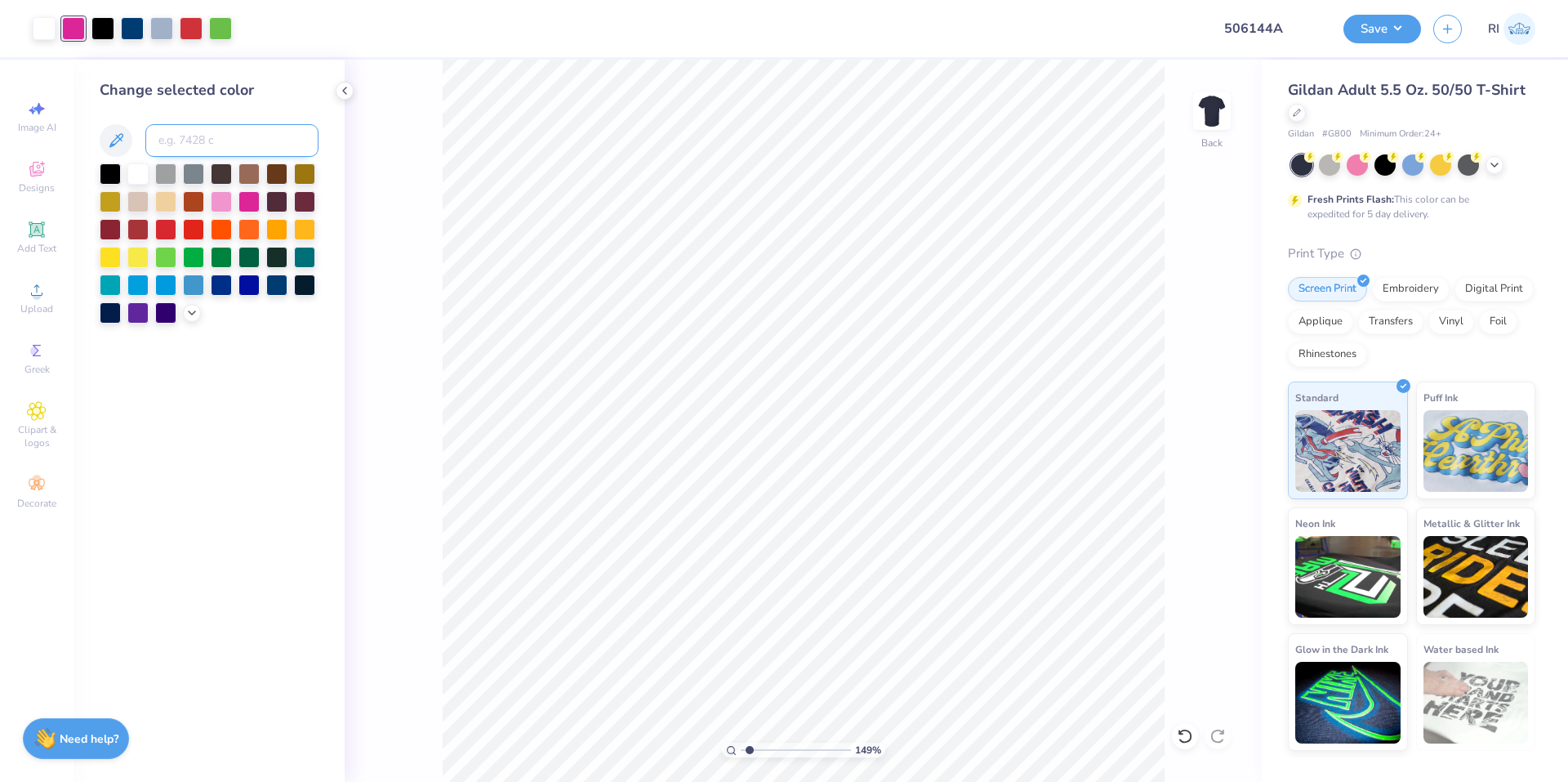
click at [228, 141] on input at bounding box center [231, 140] width 173 height 33
paste input
click at [96, 33] on div at bounding box center [102, 27] width 23 height 23
click at [181, 133] on input at bounding box center [231, 140] width 173 height 33
click at [165, 31] on div at bounding box center [161, 27] width 23 height 23
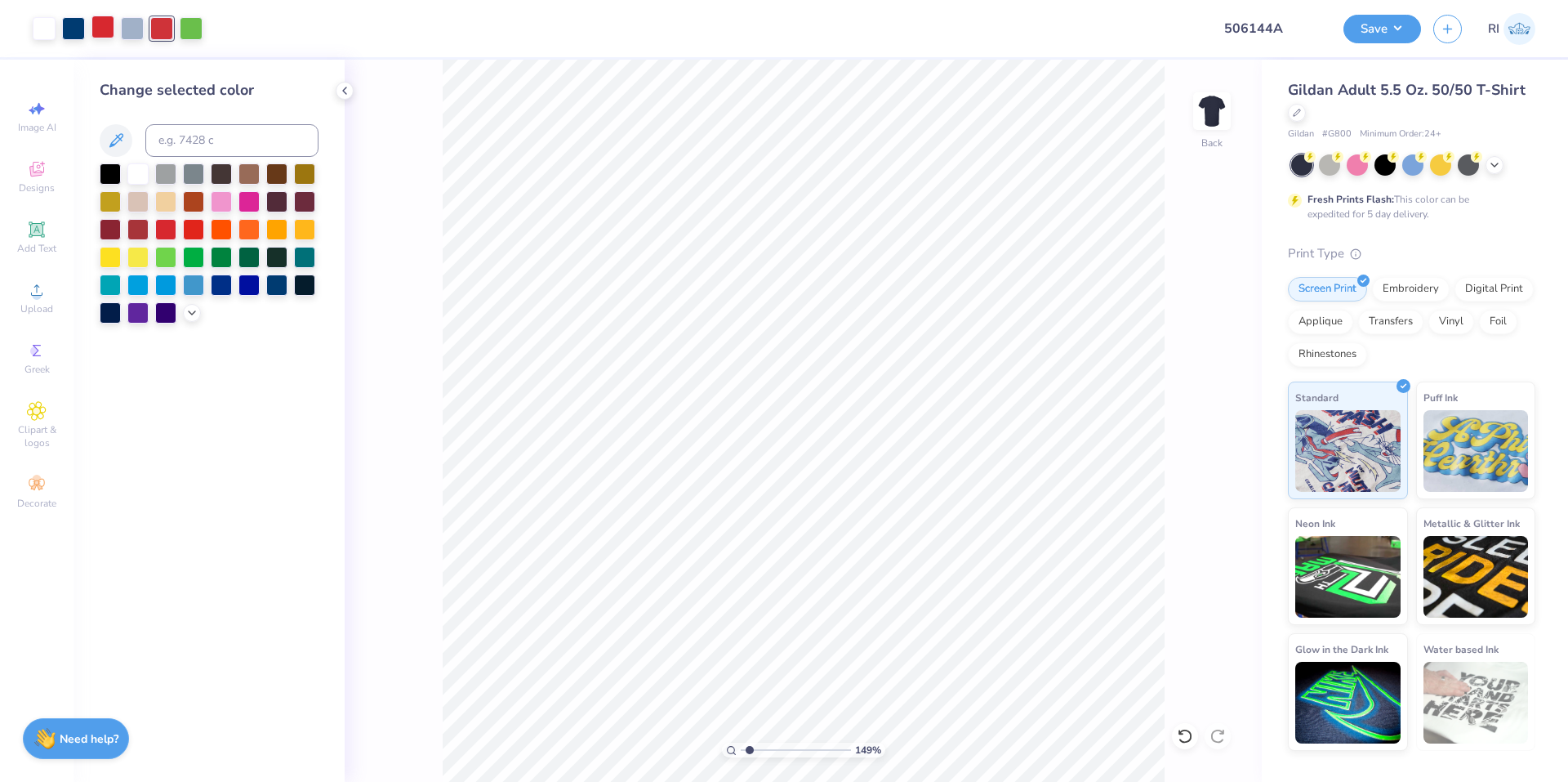
click at [100, 31] on div at bounding box center [102, 27] width 23 height 23
click at [202, 130] on input at bounding box center [231, 140] width 173 height 33
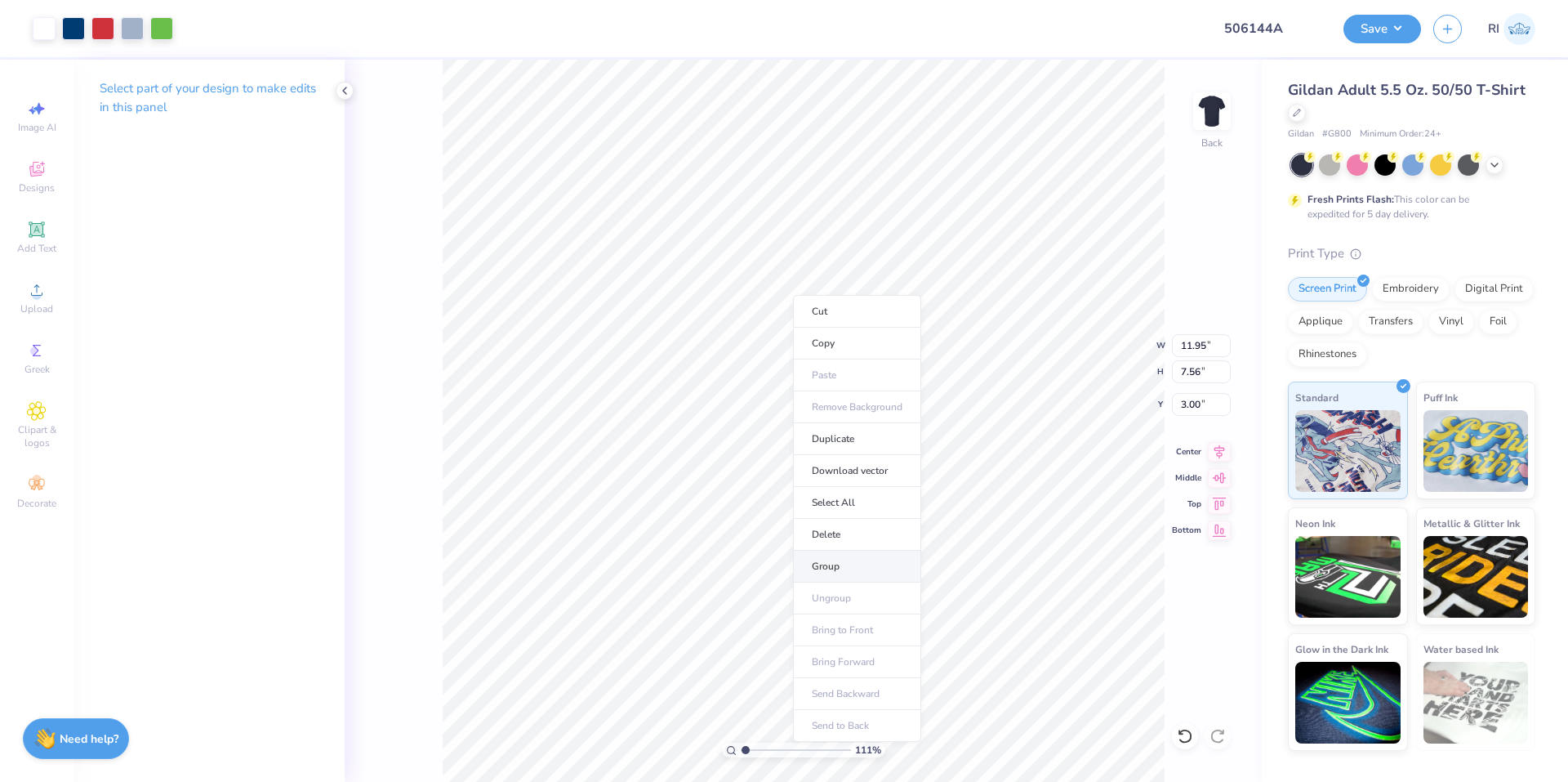
click at [897, 563] on li "Group" at bounding box center [857, 567] width 128 height 32
click at [1184, 728] on icon at bounding box center [1185, 736] width 16 height 16
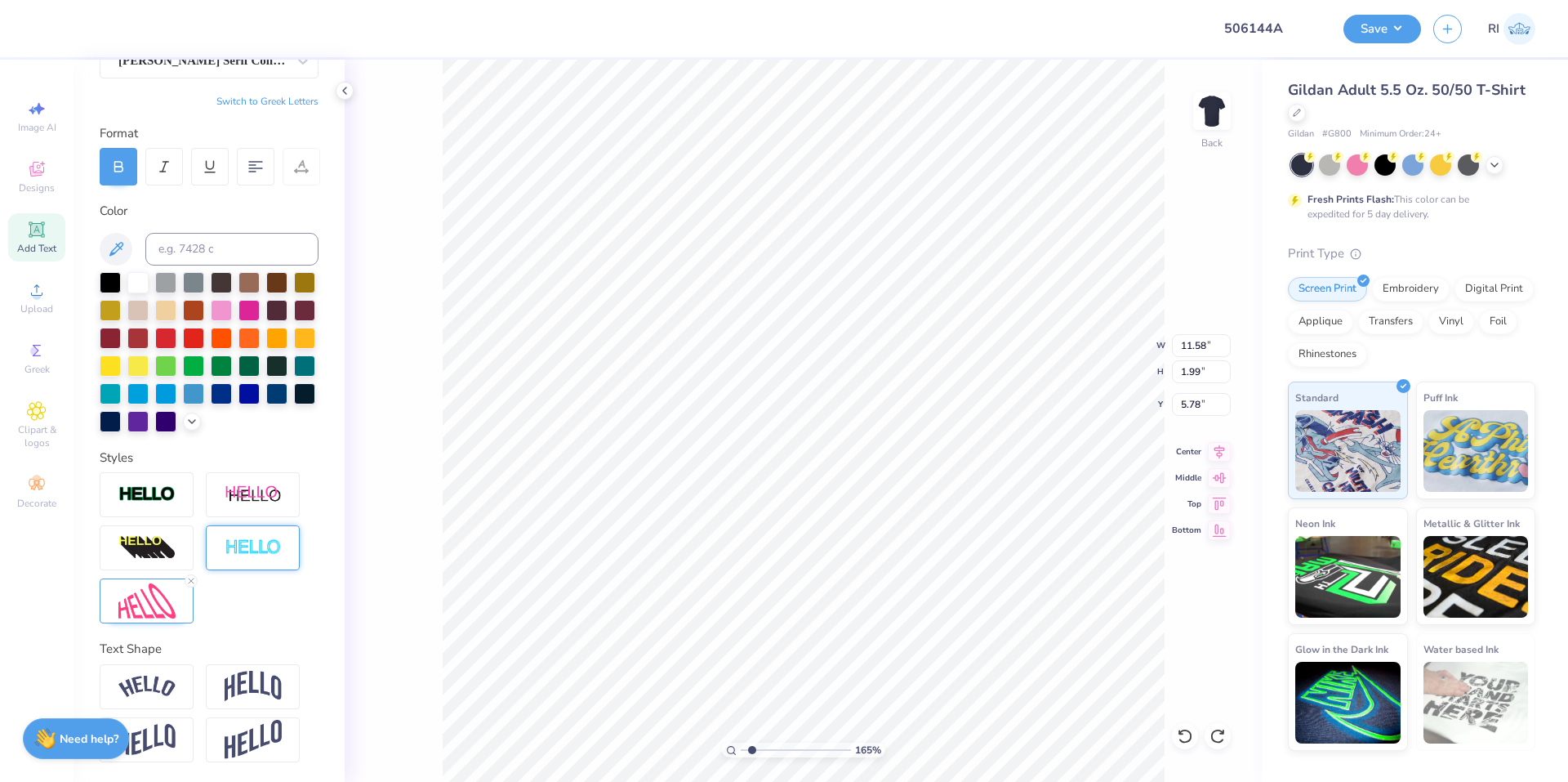
scroll to position [196, 0]
click at [230, 489] on img at bounding box center [253, 494] width 57 height 20
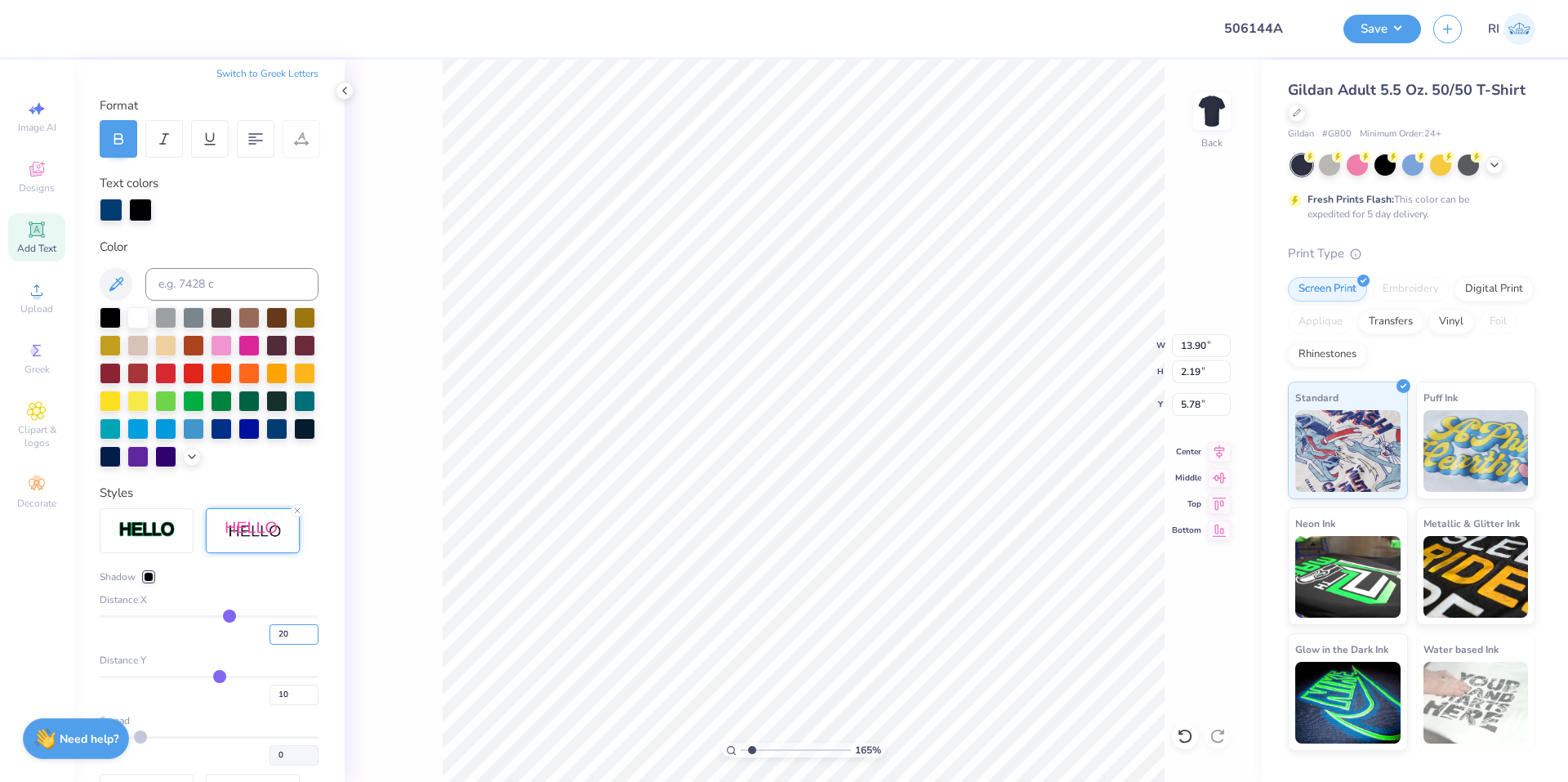
drag, startPoint x: 283, startPoint y: 658, endPoint x: 259, endPoint y: 688, distance: 38.9
click at [248, 645] on div "20" at bounding box center [209, 629] width 219 height 29
drag, startPoint x: 279, startPoint y: 717, endPoint x: 241, endPoint y: 695, distance: 43.6
click at [241, 702] on div "10" at bounding box center [209, 690] width 219 height 29
click at [251, 607] on div "Distance X" at bounding box center [209, 599] width 219 height 15
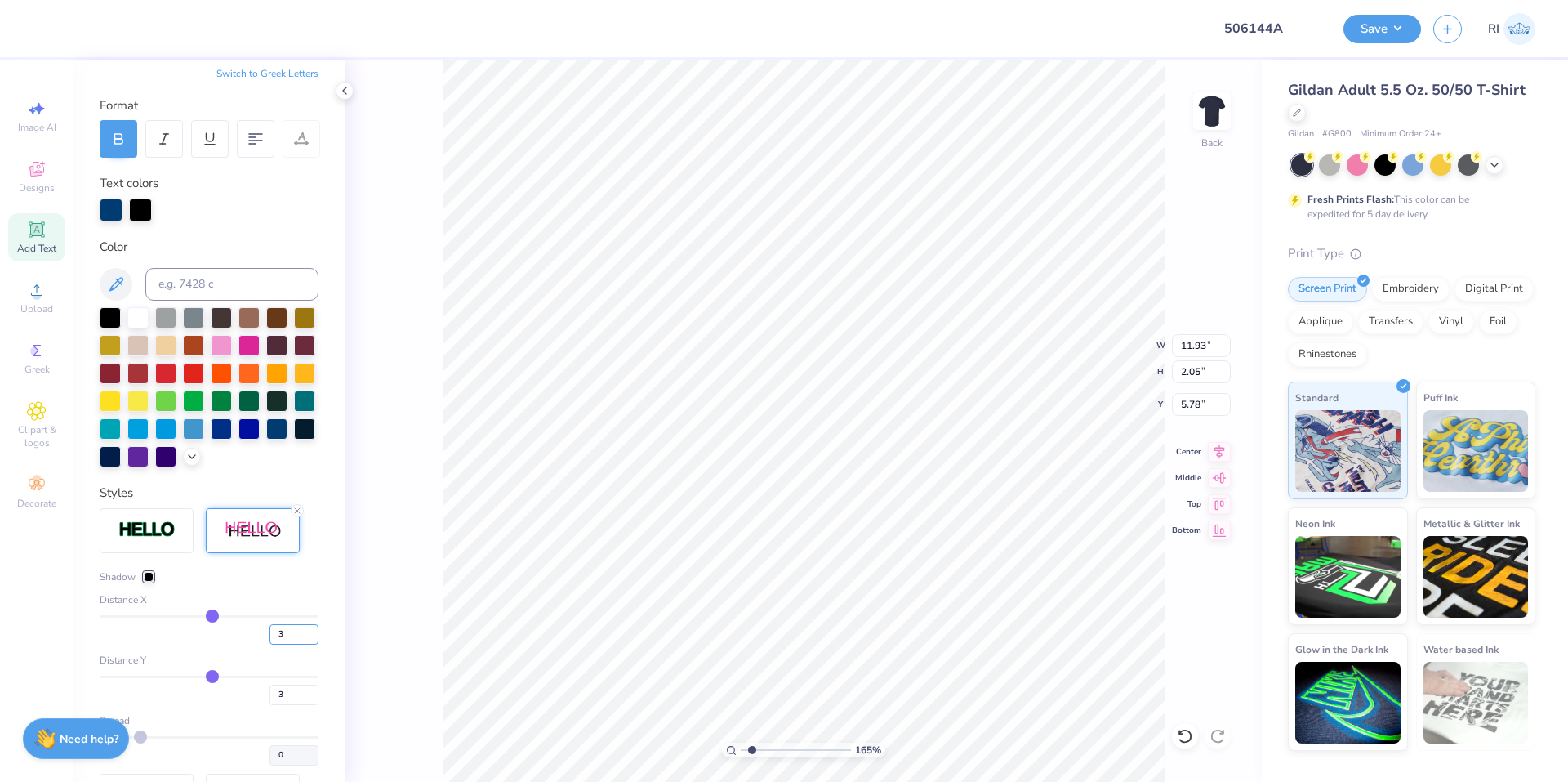
drag, startPoint x: 275, startPoint y: 662, endPoint x: 244, endPoint y: 643, distance: 36.7
click at [244, 645] on div "3" at bounding box center [209, 629] width 219 height 29
click at [260, 592] on div "Shadow Distance X 2 Distance Y 3 Spread 0" at bounding box center [209, 690] width 219 height 364
drag, startPoint x: 255, startPoint y: 667, endPoint x: 248, endPoint y: 652, distance: 16.8
click at [236, 645] on div "1" at bounding box center [209, 629] width 219 height 29
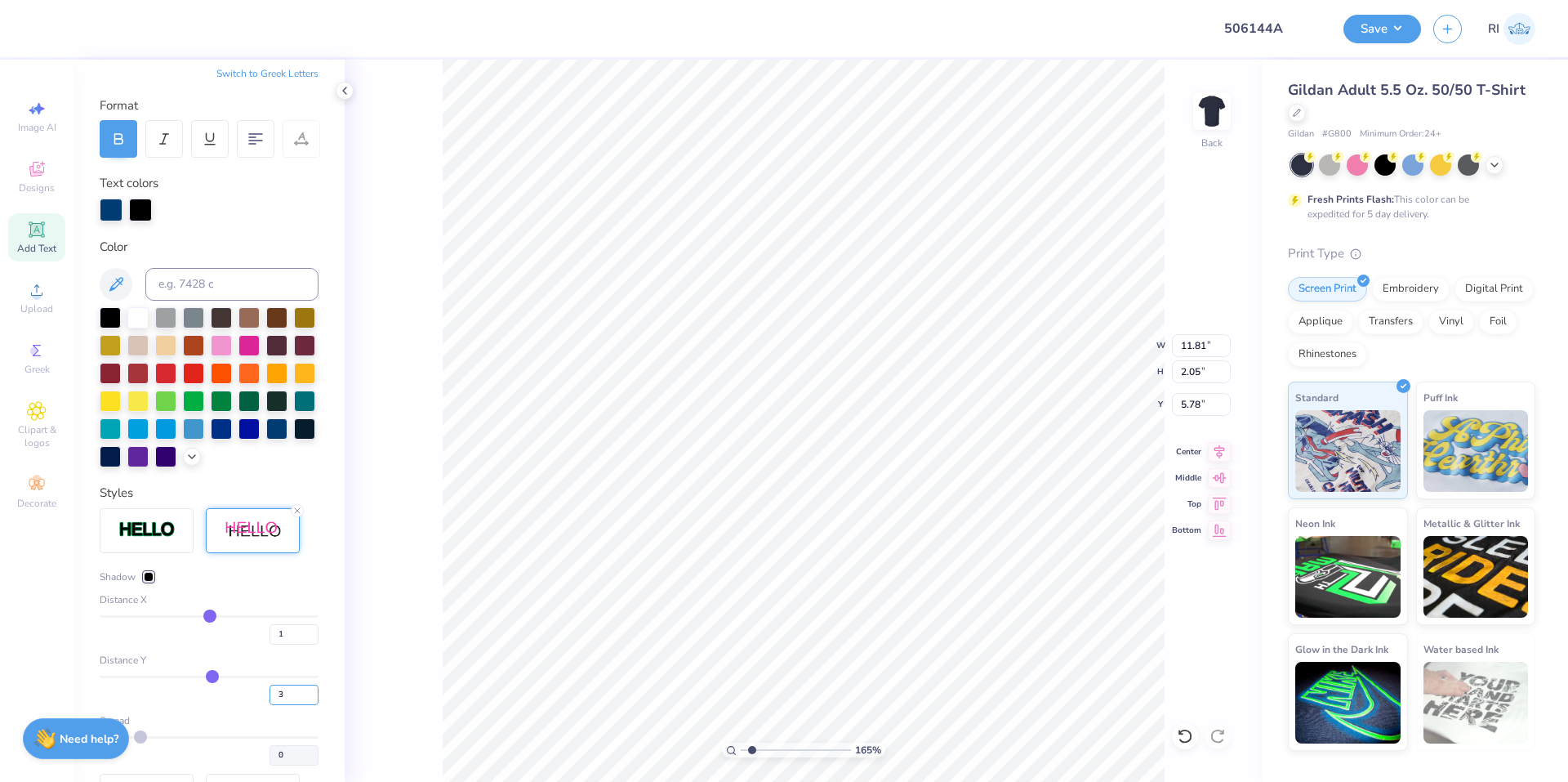
drag, startPoint x: 276, startPoint y: 723, endPoint x: 256, endPoint y: 680, distance: 47.5
click at [252, 703] on div "3" at bounding box center [209, 690] width 219 height 29
click at [269, 618] on div "Shadow Distance X 1 Distance Y 1 Spread 0" at bounding box center [209, 667] width 219 height 196
click at [144, 199] on div at bounding box center [140, 208] width 23 height 23
click at [191, 283] on input at bounding box center [231, 284] width 173 height 33
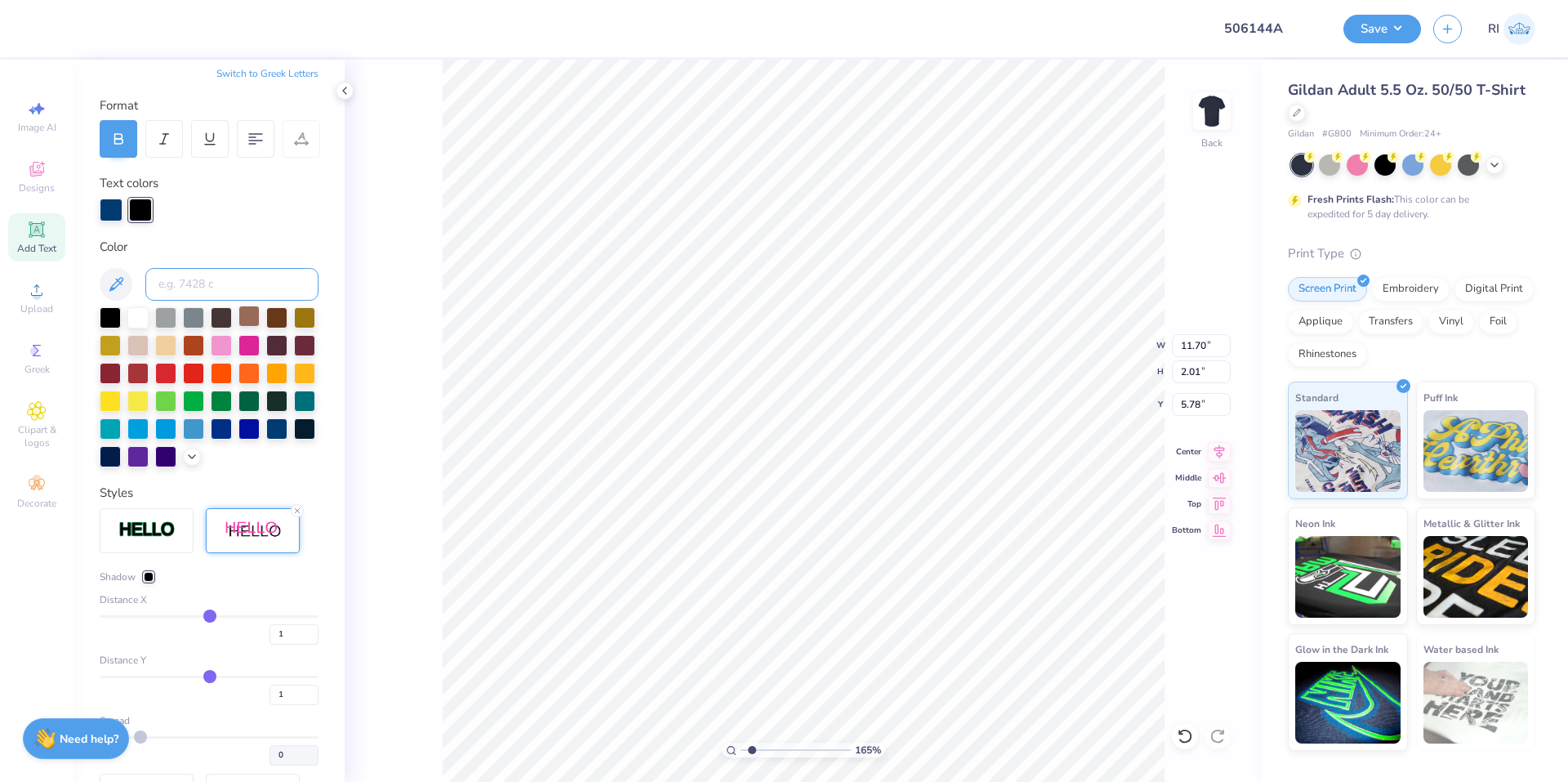
paste input
drag, startPoint x: 278, startPoint y: 719, endPoint x: 261, endPoint y: 667, distance: 54.8
click at [268, 705] on div "1" at bounding box center [209, 690] width 219 height 29
click at [267, 584] on div "Shadow" at bounding box center [209, 576] width 219 height 15
drag, startPoint x: 274, startPoint y: 715, endPoint x: 250, endPoint y: 710, distance: 24.2
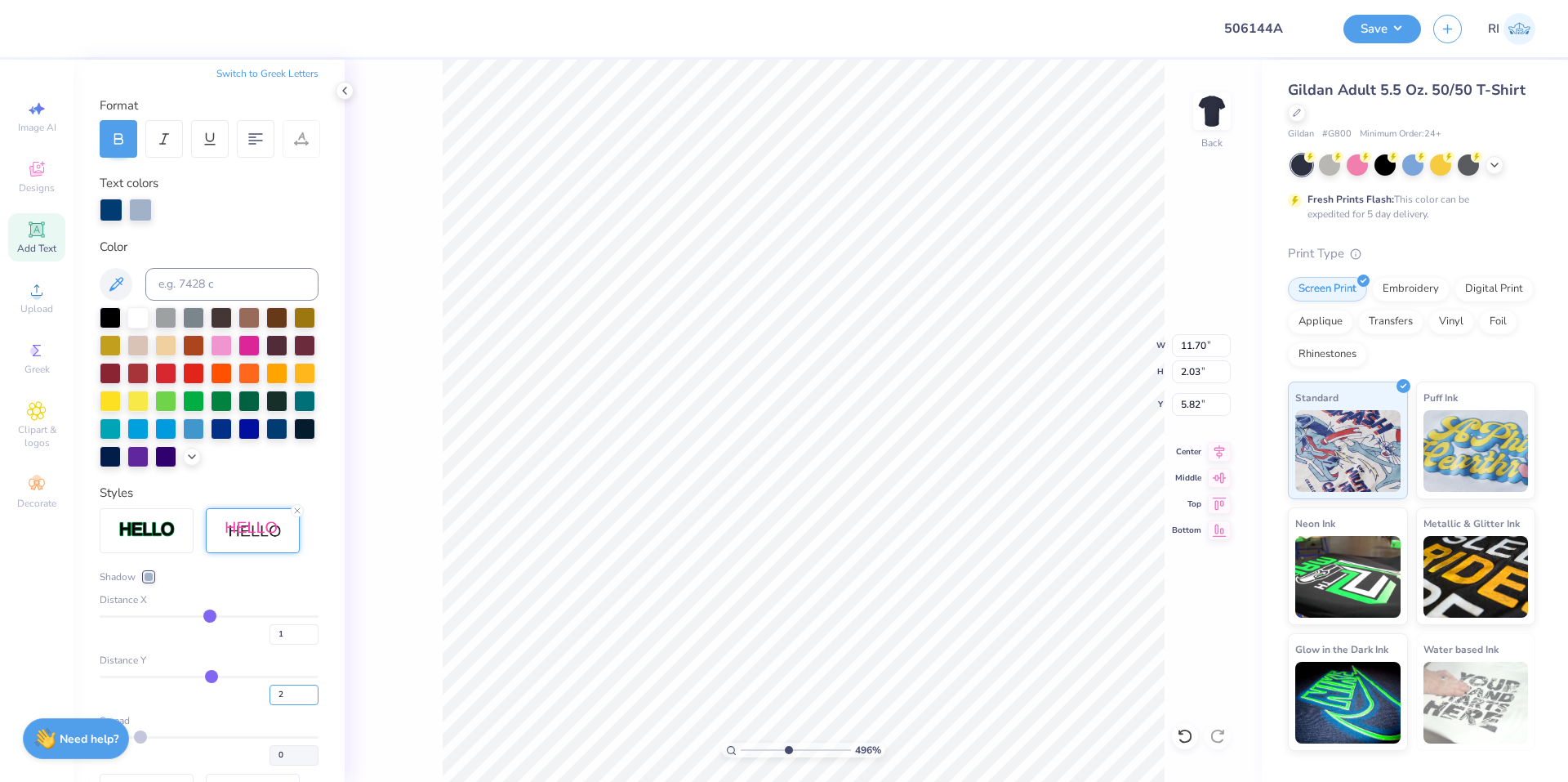
click at [251, 705] on div "2" at bounding box center [209, 690] width 219 height 29
click at [256, 607] on div "Distance X" at bounding box center [209, 599] width 219 height 15
click at [939, 608] on li "Group" at bounding box center [921, 603] width 128 height 32
click at [1393, 29] on button "Save" at bounding box center [1383, 26] width 78 height 29
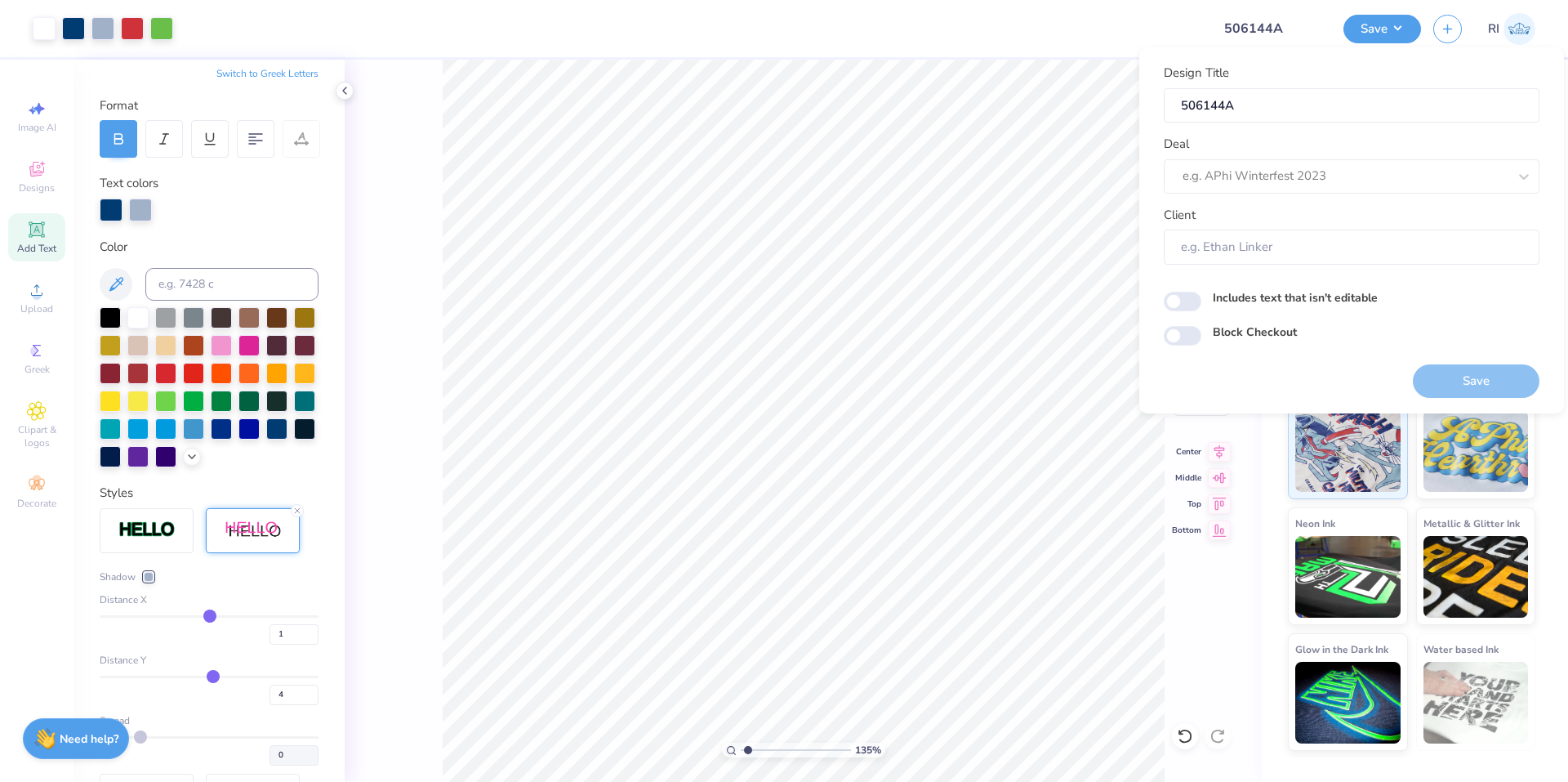
click at [1305, 153] on div "Deal e.g. APhi Winterfest 2023" at bounding box center [1352, 164] width 376 height 59
click at [1316, 169] on div at bounding box center [1345, 176] width 325 height 22
click at [1257, 218] on div "Design Tool Gallery" at bounding box center [1352, 220] width 363 height 27
click at [1178, 327] on input "Block Checkout" at bounding box center [1183, 336] width 38 height 20
click at [1438, 372] on button "Save" at bounding box center [1476, 380] width 127 height 33
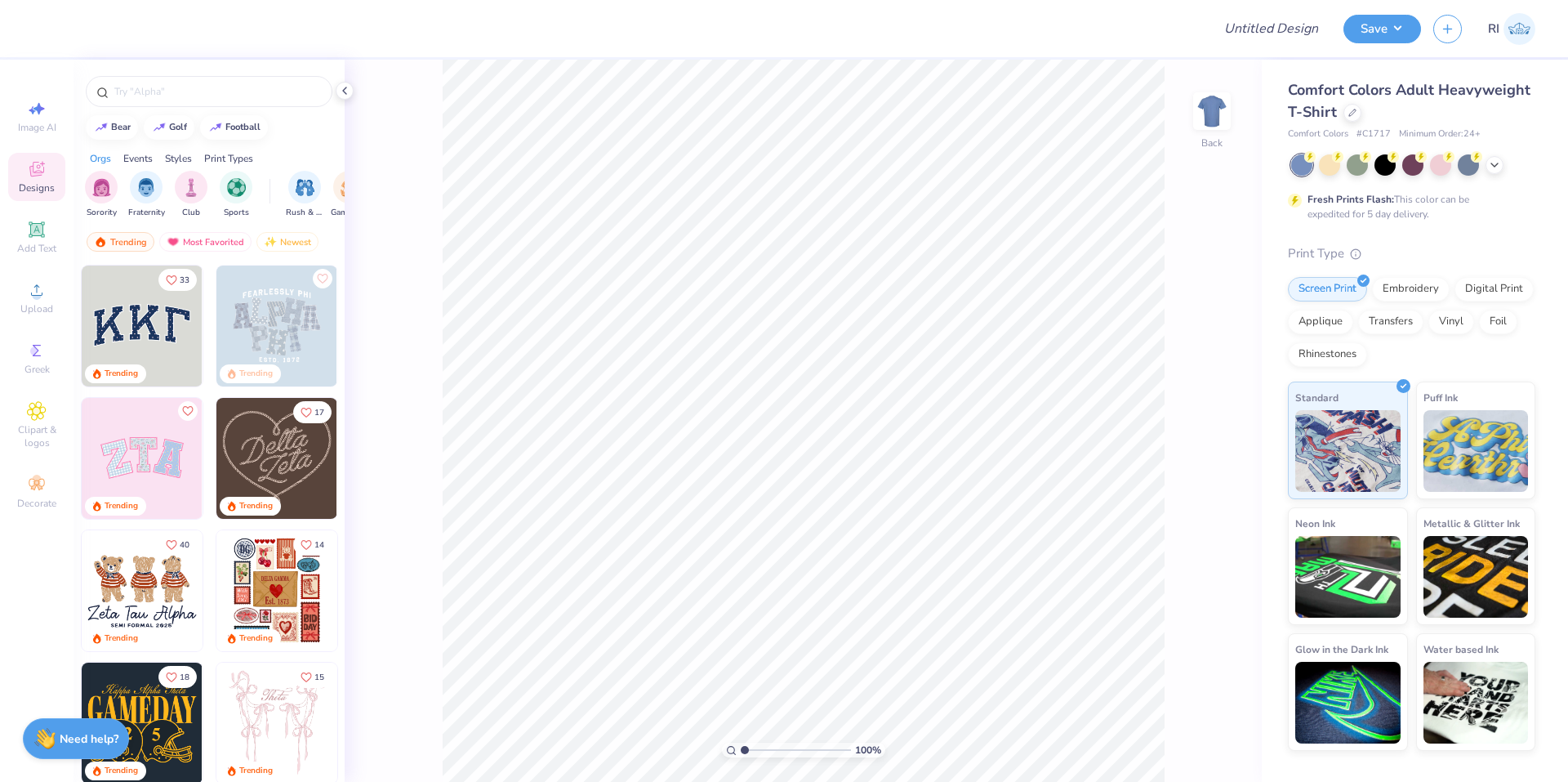
click at [1358, 119] on div "Comfort Colors Adult Heavyweight T-Shirt" at bounding box center [1412, 101] width 248 height 44
click at [1353, 112] on icon at bounding box center [1353, 111] width 8 height 8
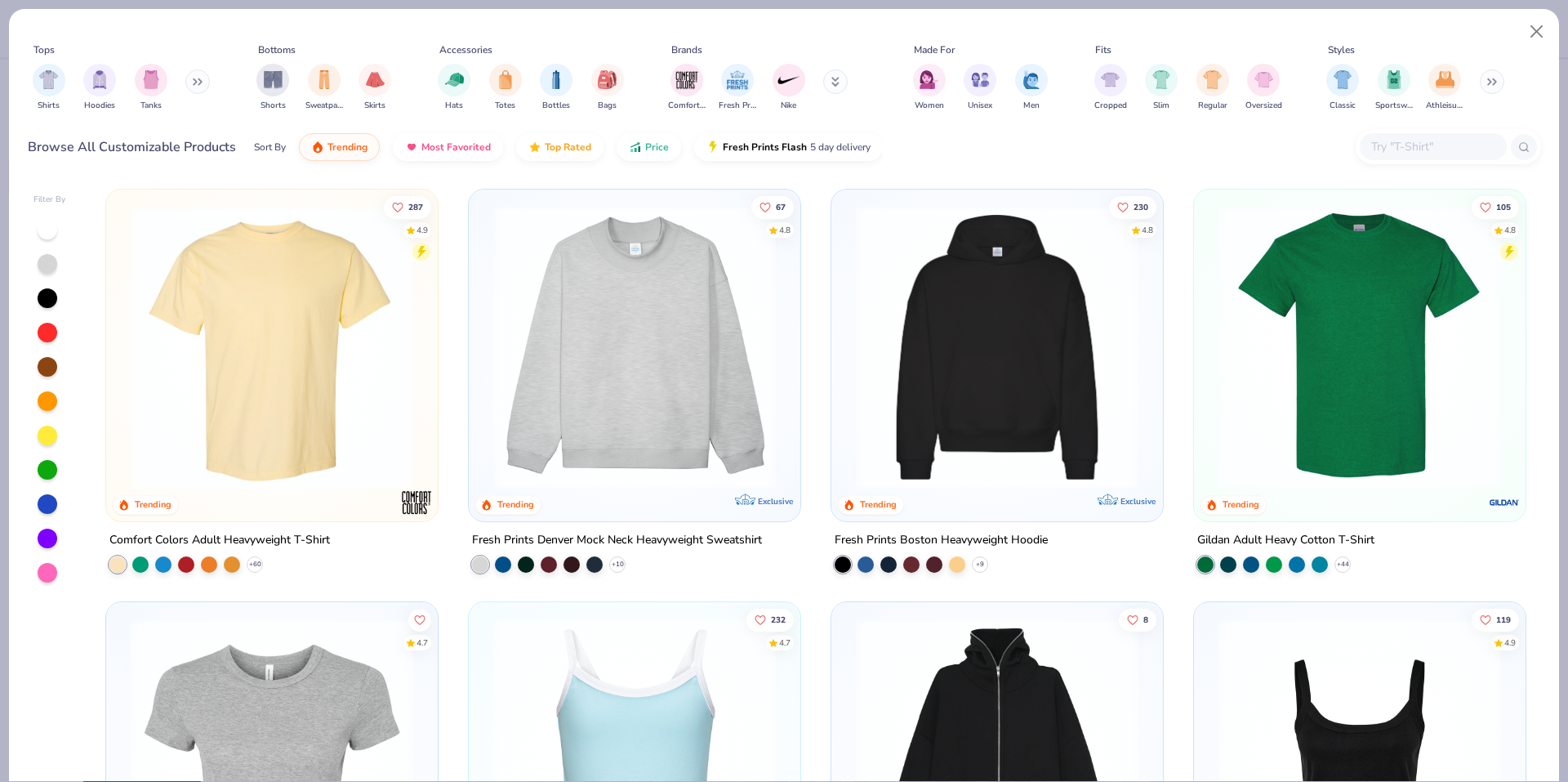
click at [1415, 144] on input "text" at bounding box center [1433, 146] width 126 height 19
paste input "4325"
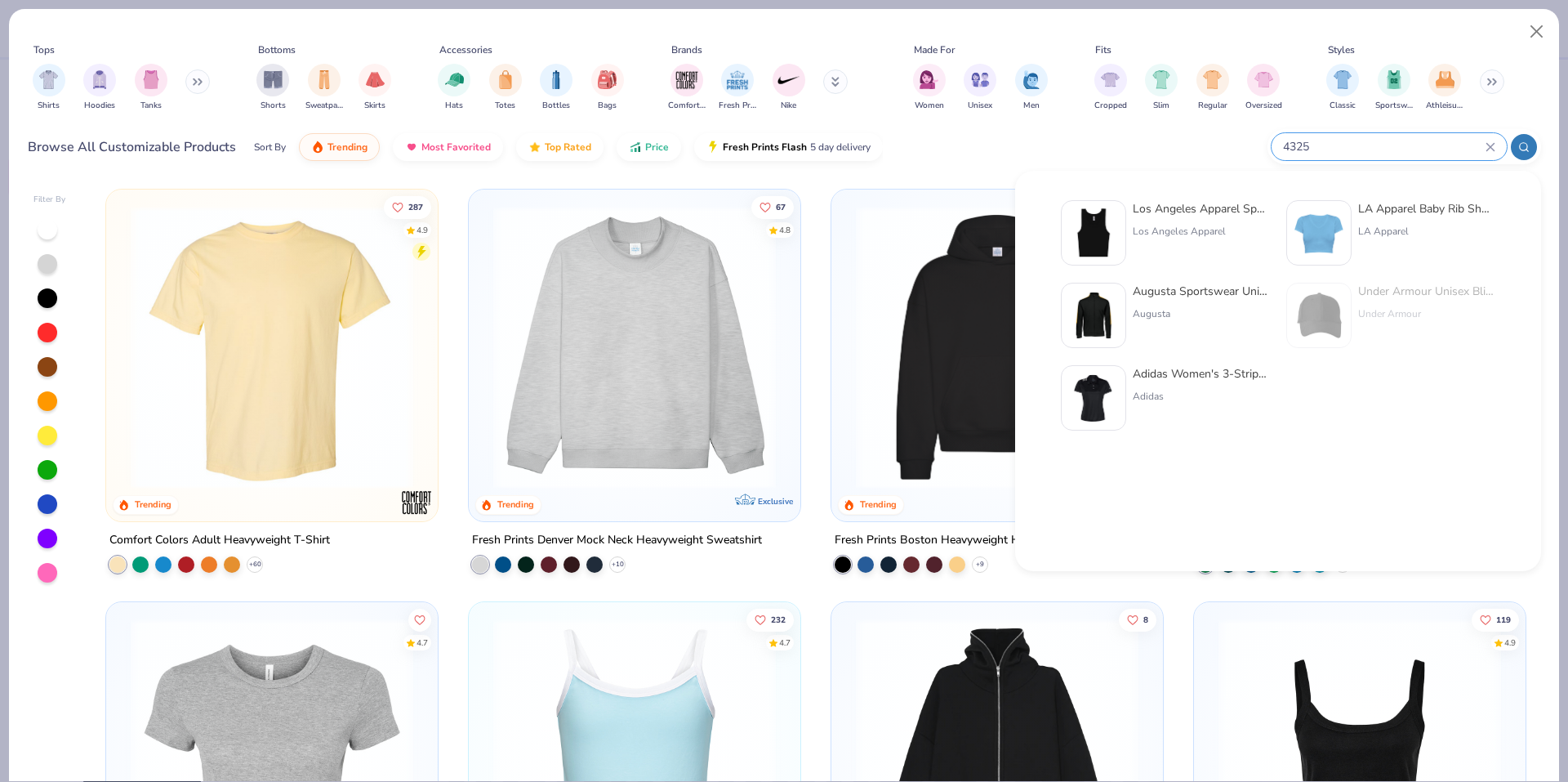
type input "4325"
click at [1340, 230] on img at bounding box center [1319, 232] width 51 height 51
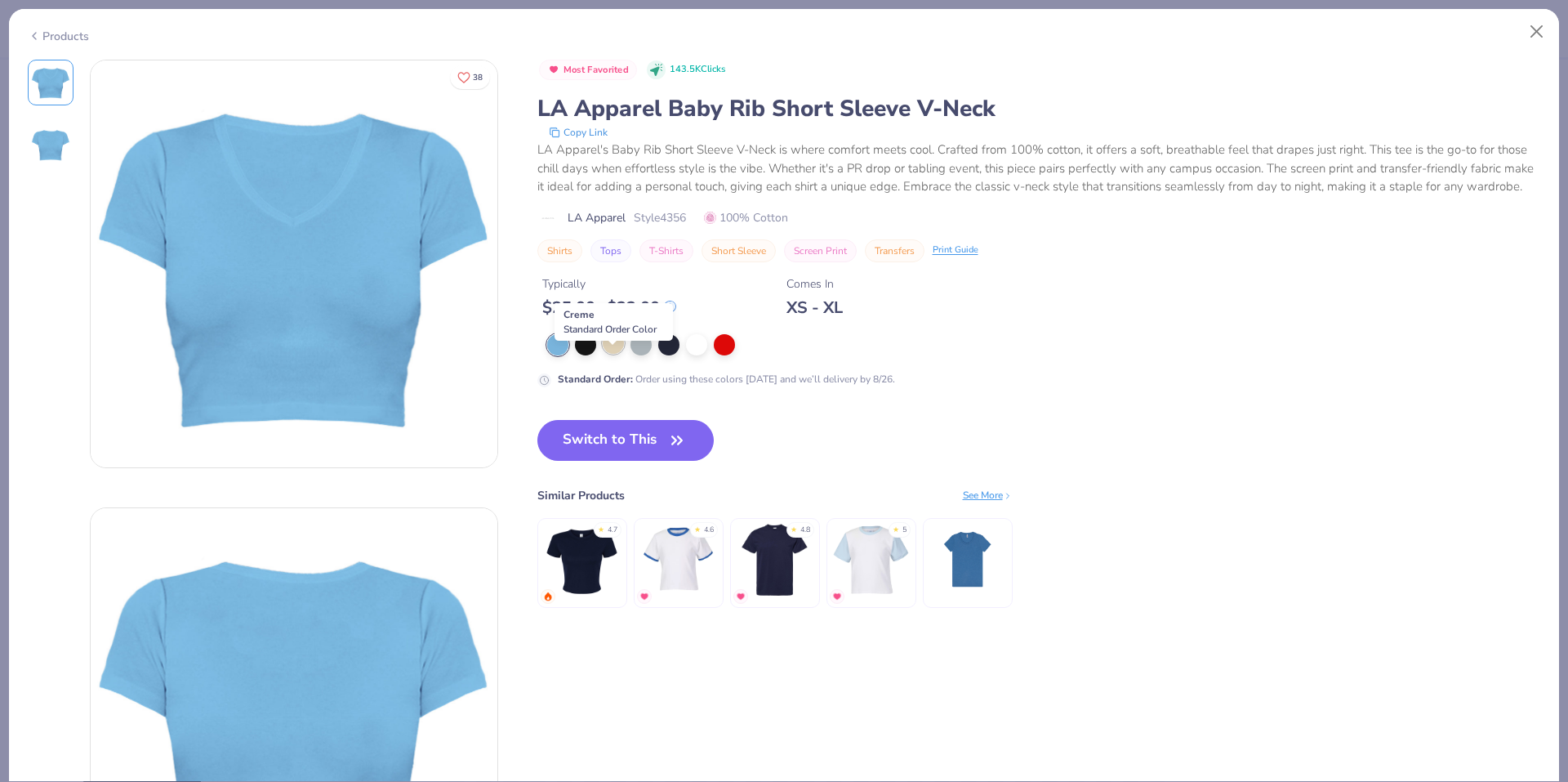
click at [607, 354] on div at bounding box center [613, 342] width 21 height 21
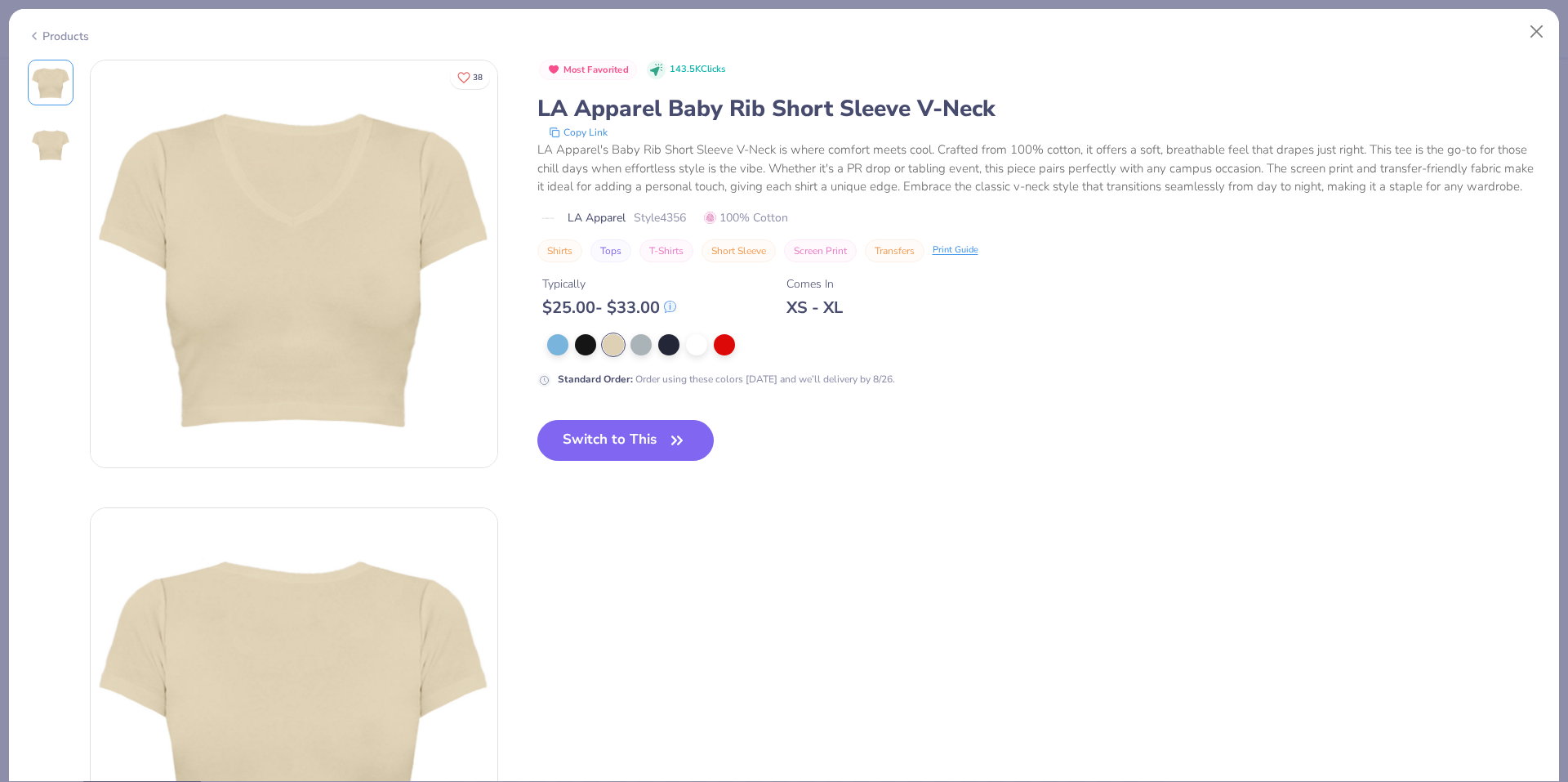
click at [36, 35] on polyline at bounding box center [34, 36] width 3 height 7
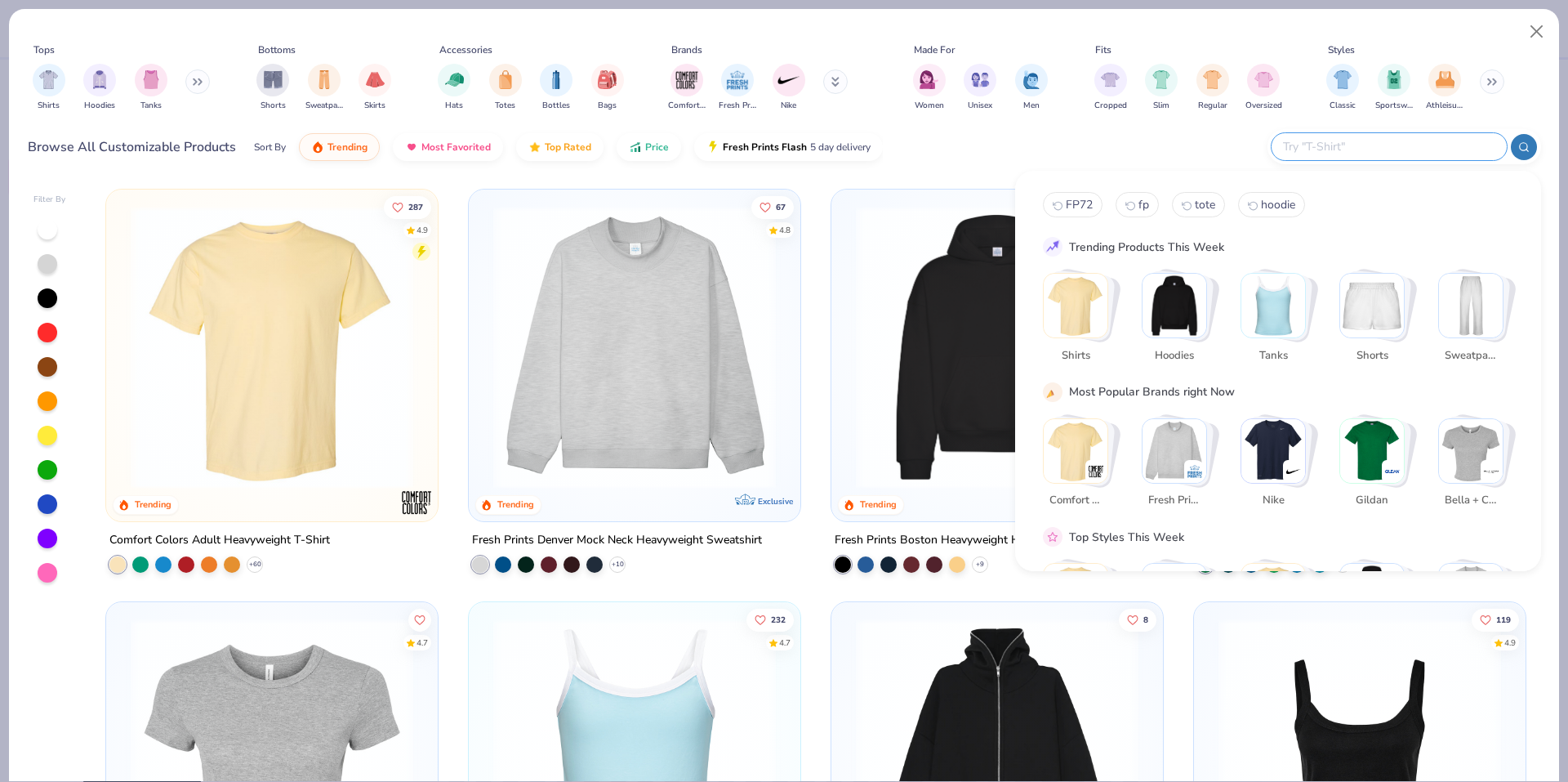
click at [1440, 149] on input "text" at bounding box center [1389, 146] width 214 height 19
click at [1393, 149] on input "text" at bounding box center [1389, 146] width 214 height 19
paste input "4325"
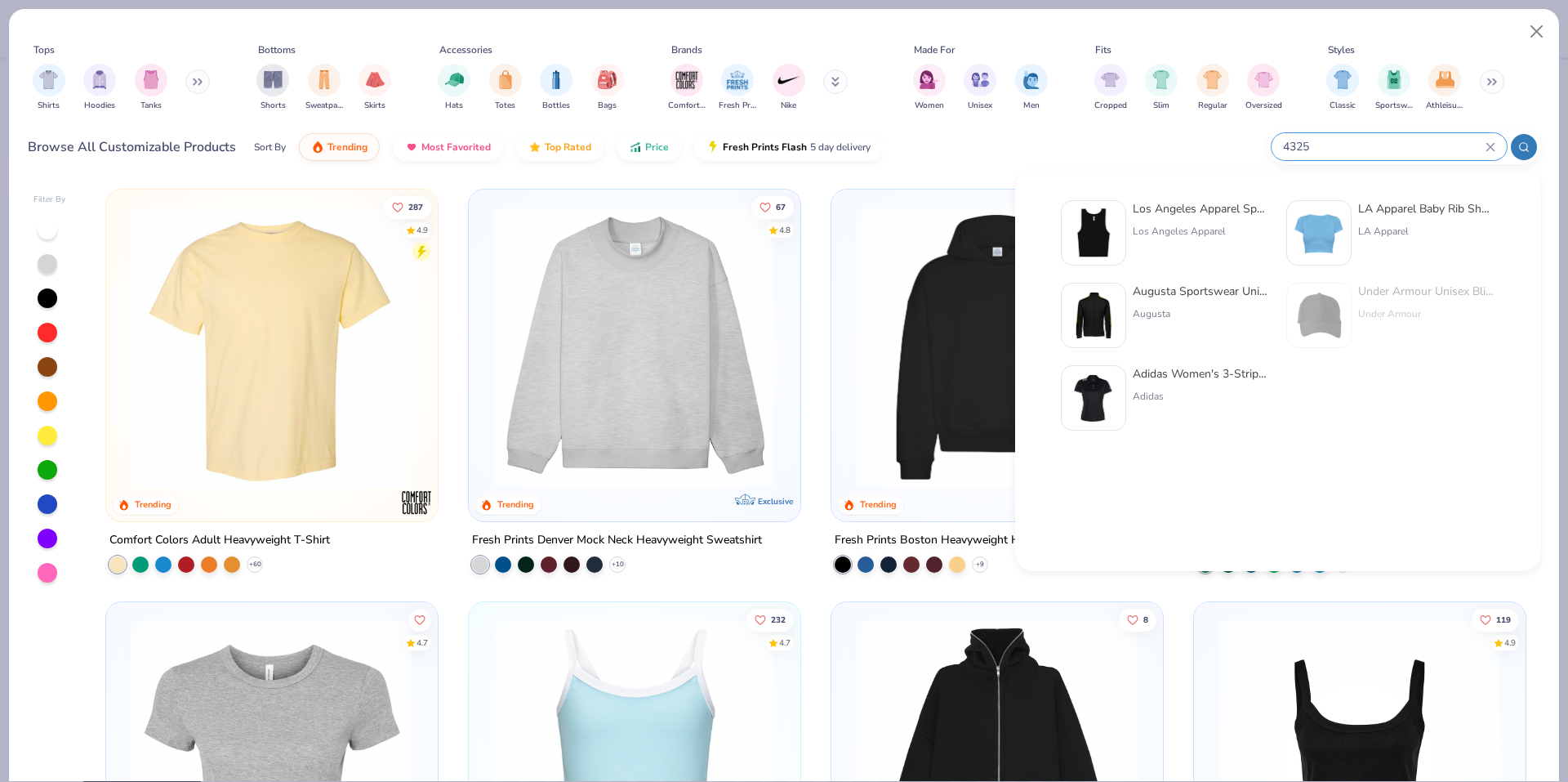
type input "4325"
click at [1354, 134] on div "4325" at bounding box center [1389, 146] width 235 height 27
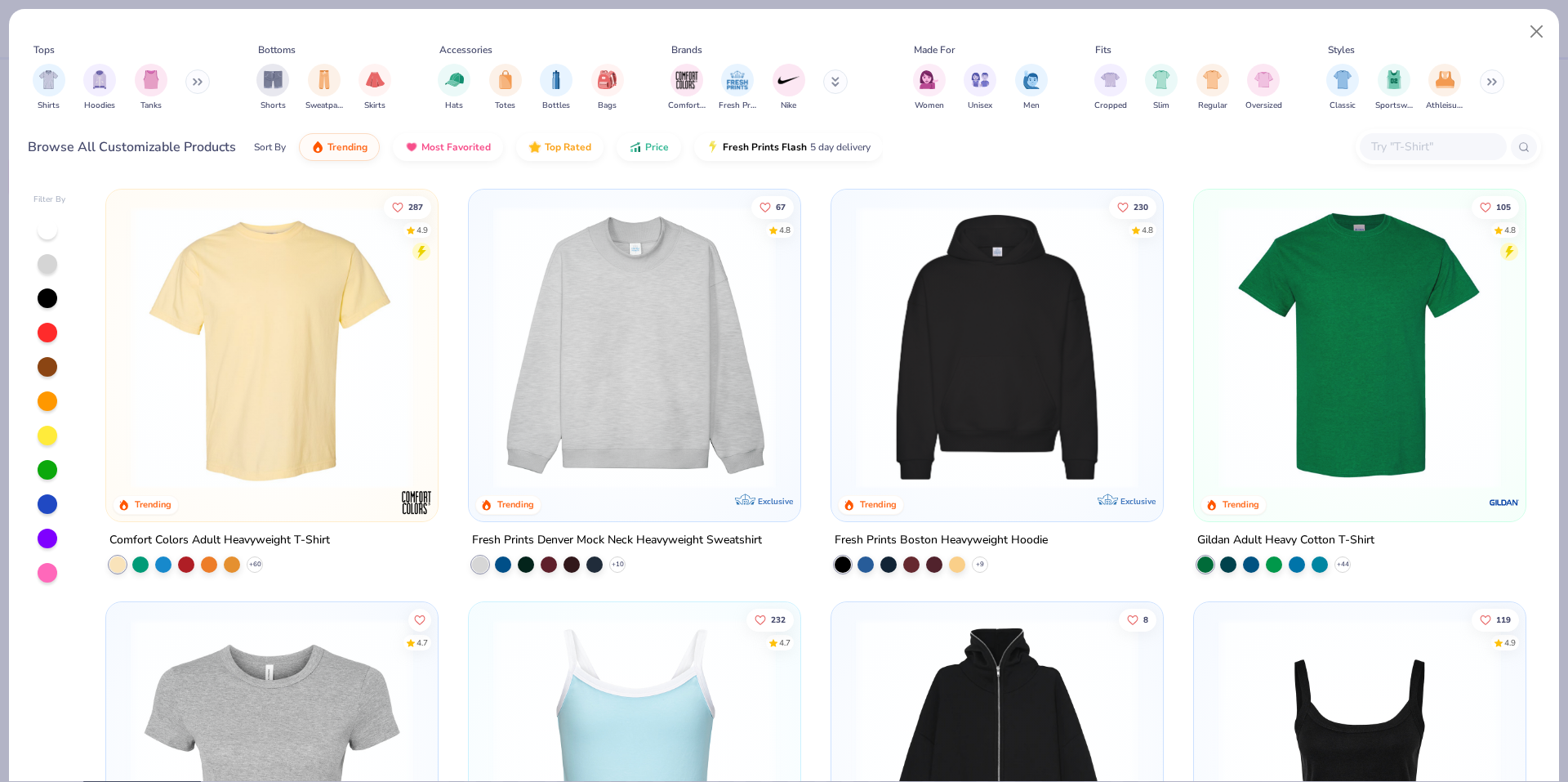
click at [1403, 154] on input "text" at bounding box center [1433, 146] width 126 height 19
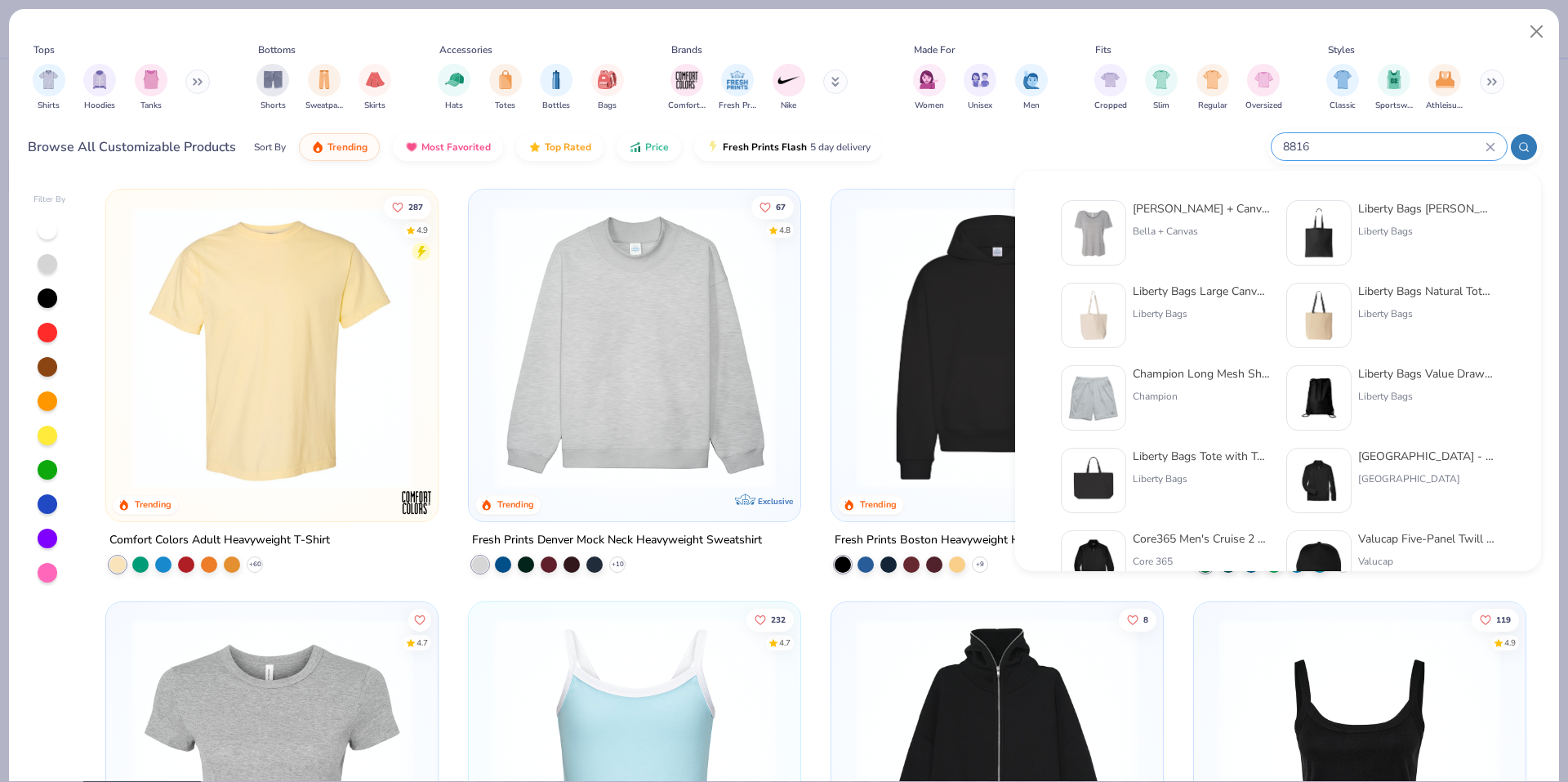
type input "8816"
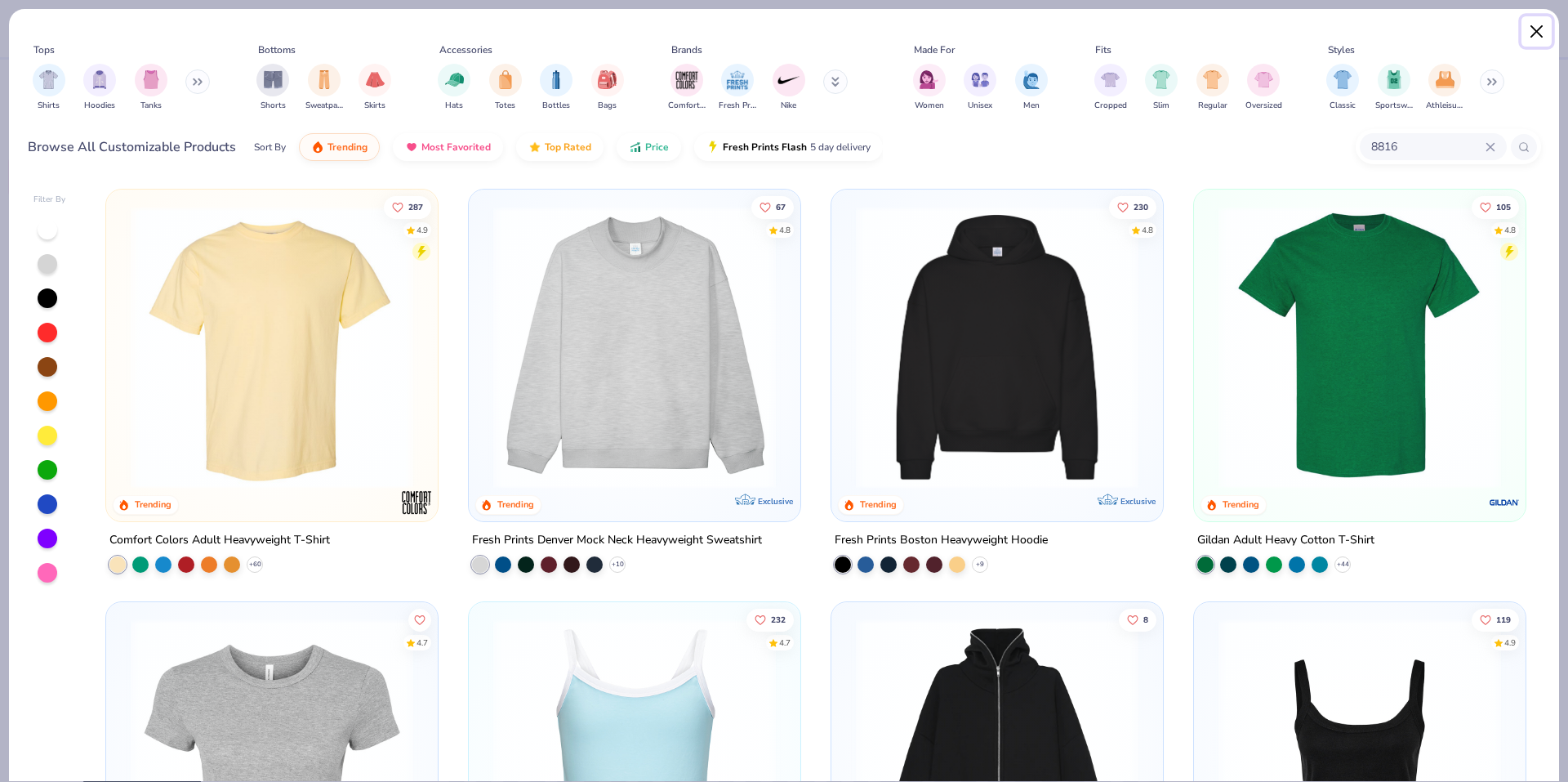
click at [1526, 28] on button "Close" at bounding box center [1537, 31] width 31 height 31
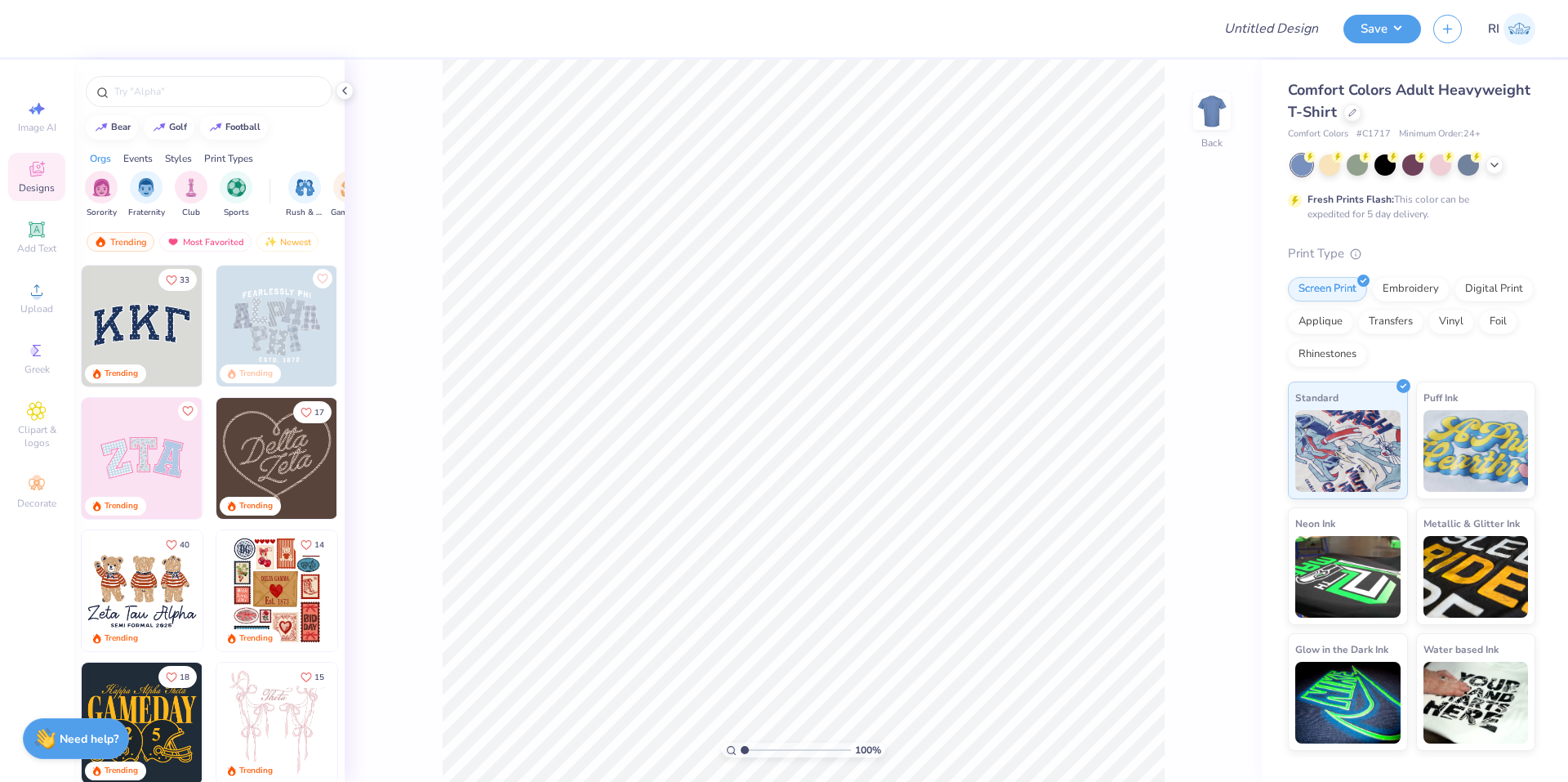
click at [1352, 107] on div at bounding box center [1353, 113] width 18 height 18
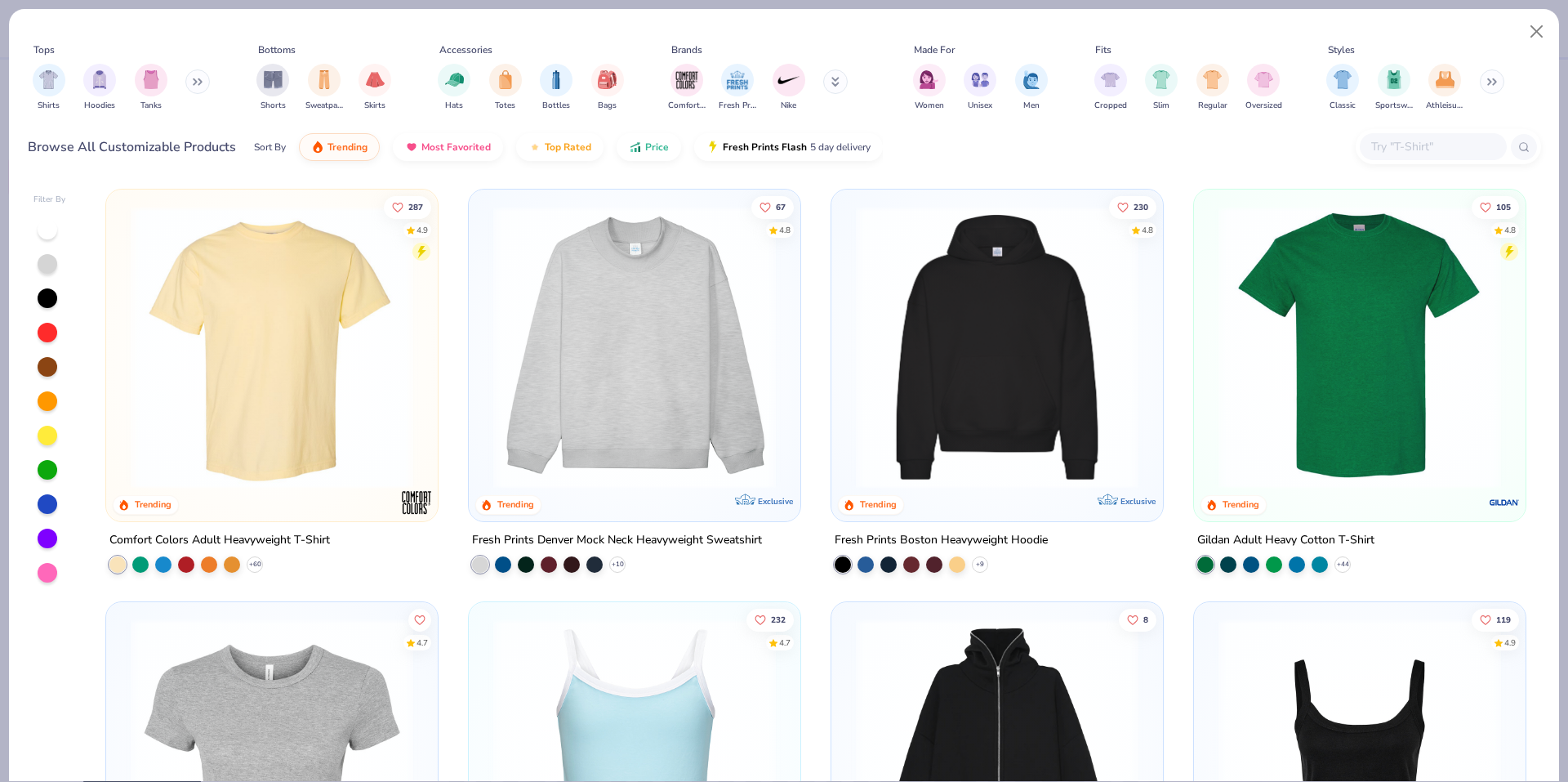
click at [1401, 135] on div at bounding box center [1433, 146] width 147 height 27
paste input "43005"
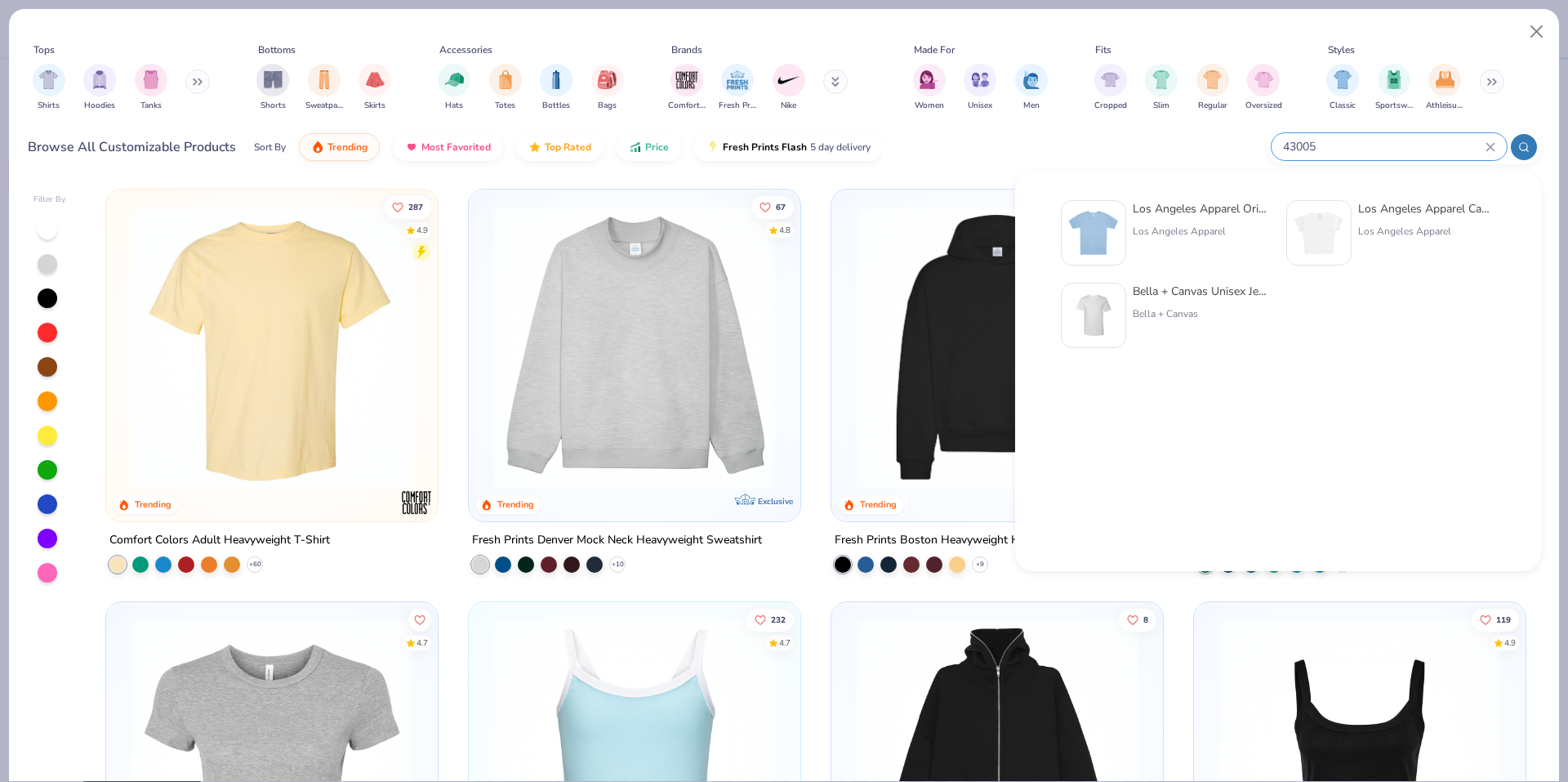
type input "43005"
click at [1086, 229] on img at bounding box center [1093, 232] width 51 height 51
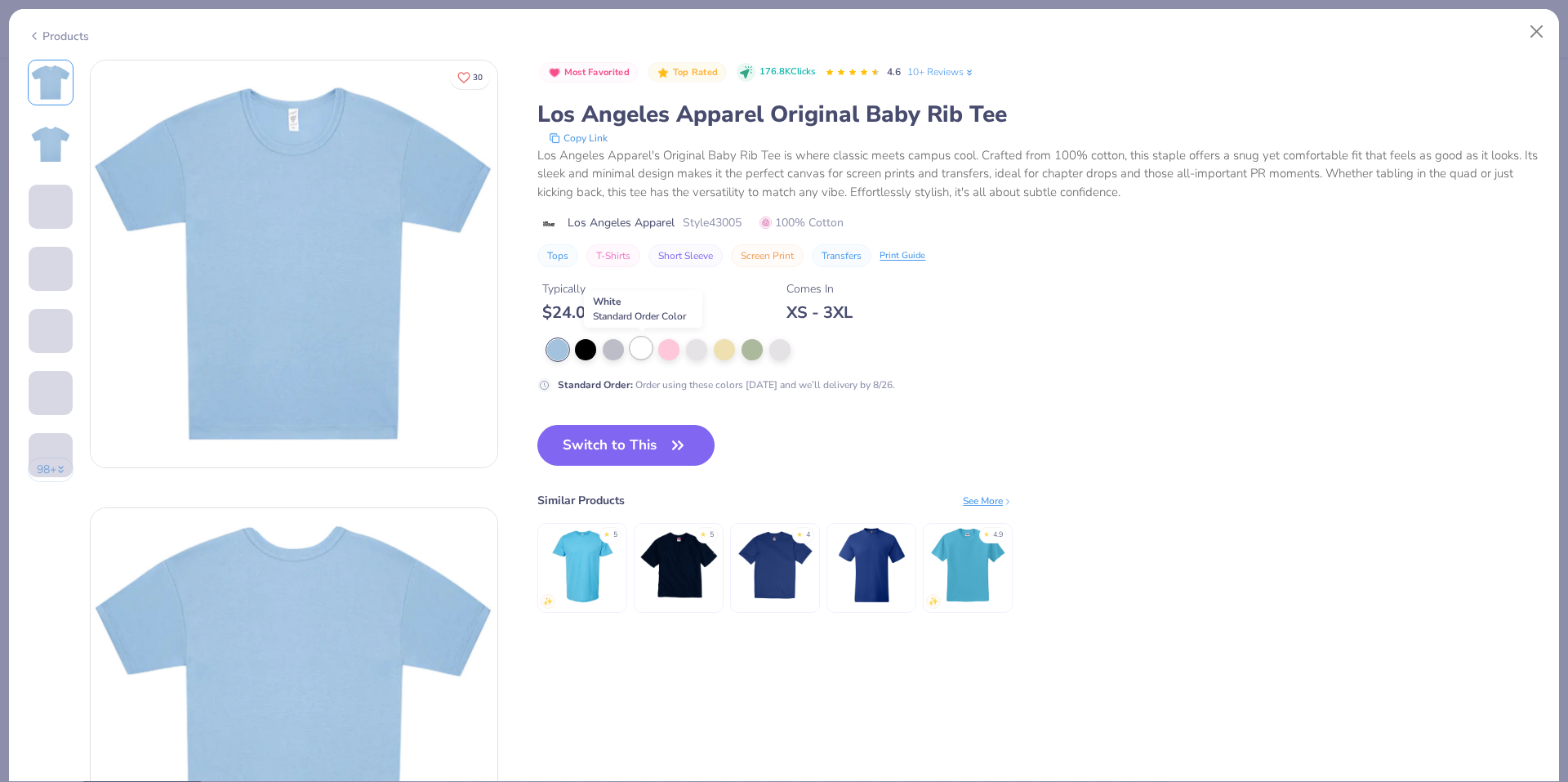
click at [647, 355] on div at bounding box center [641, 347] width 21 height 21
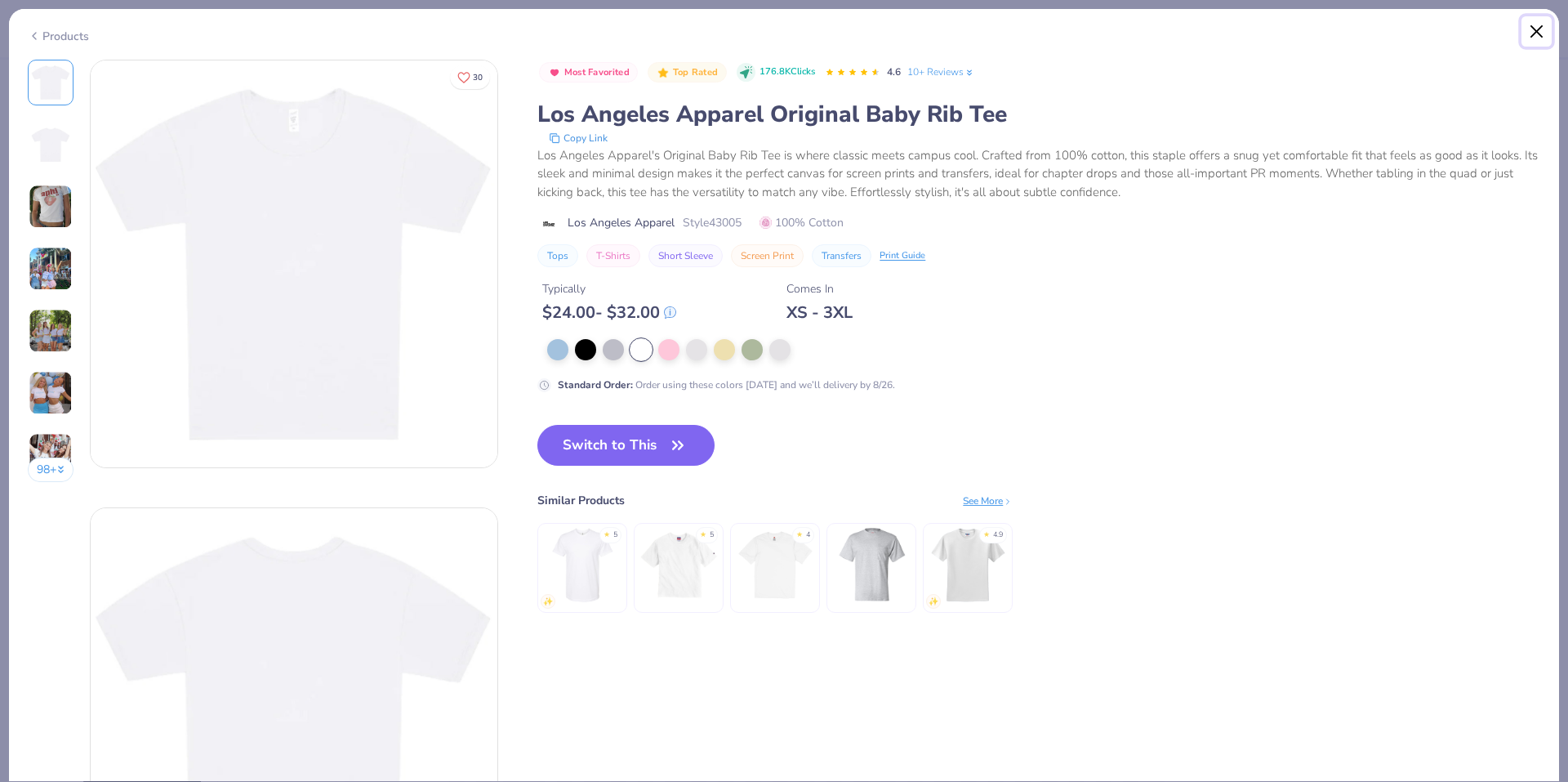
click at [1523, 33] on button "Close" at bounding box center [1537, 31] width 31 height 31
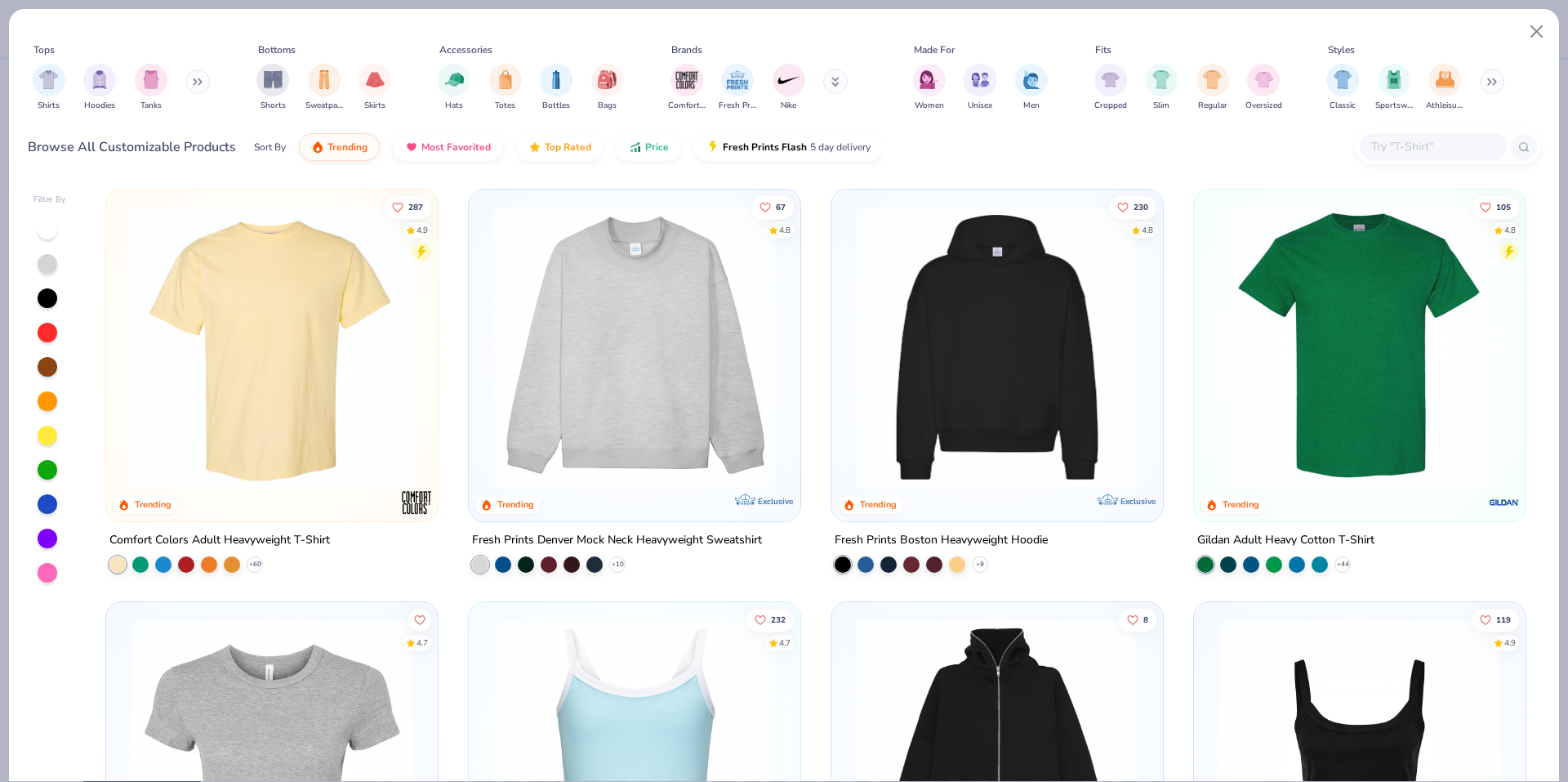
click at [1435, 148] on input "text" at bounding box center [1433, 146] width 126 height 19
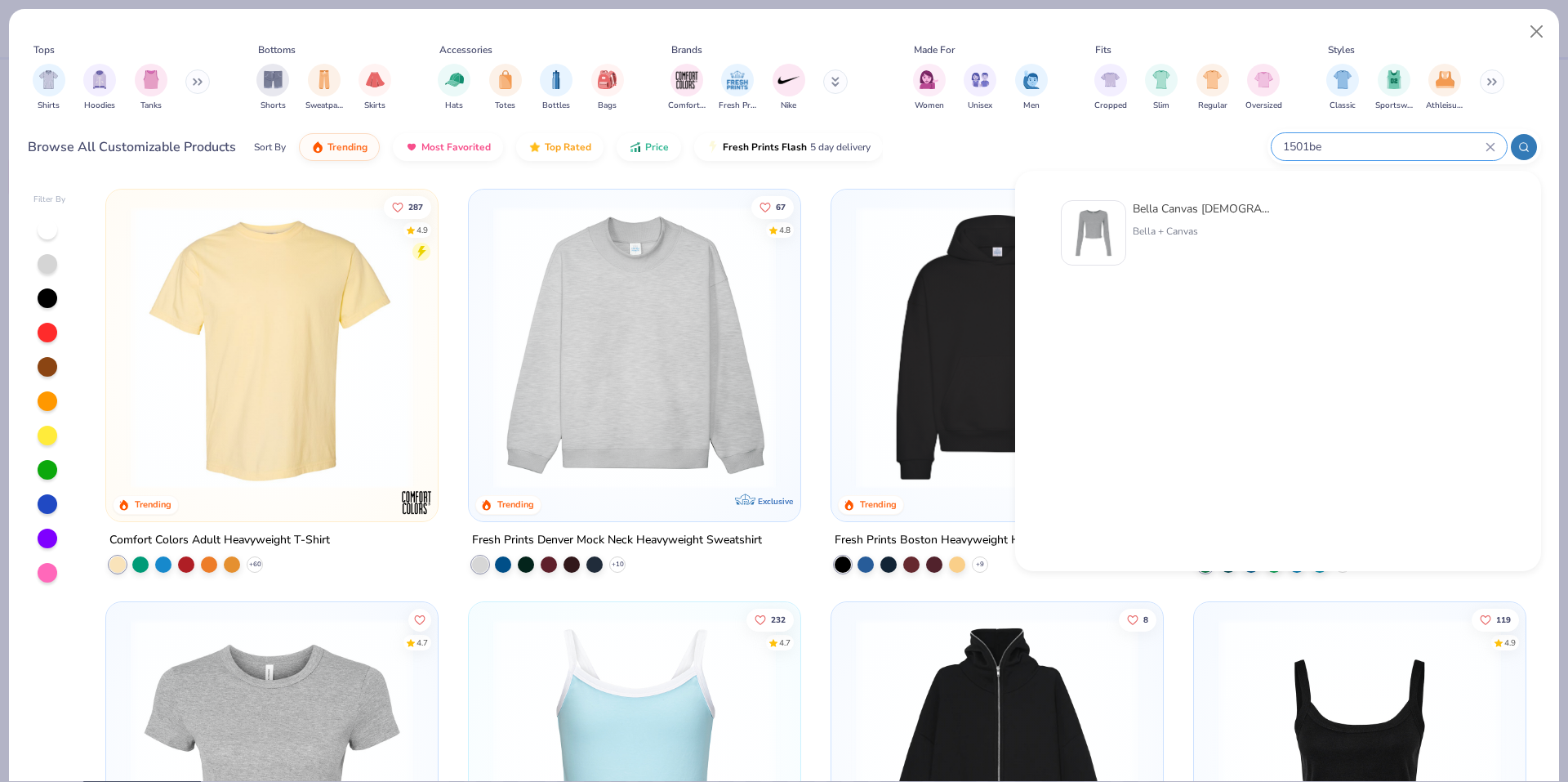
type input "1501be"
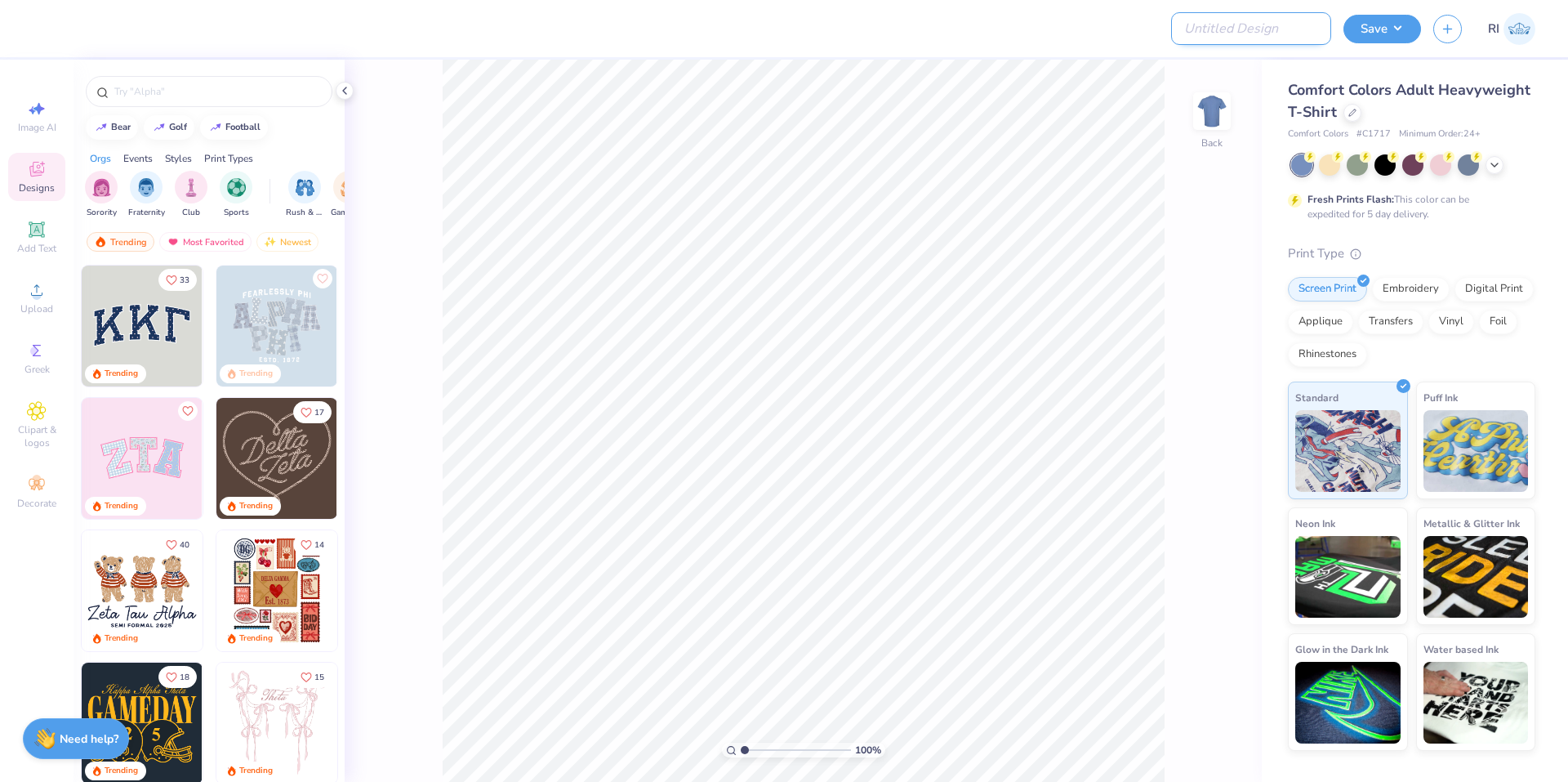
click at [1290, 30] on input "Design Title" at bounding box center [1251, 28] width 160 height 33
click at [1351, 114] on icon at bounding box center [1353, 111] width 8 height 8
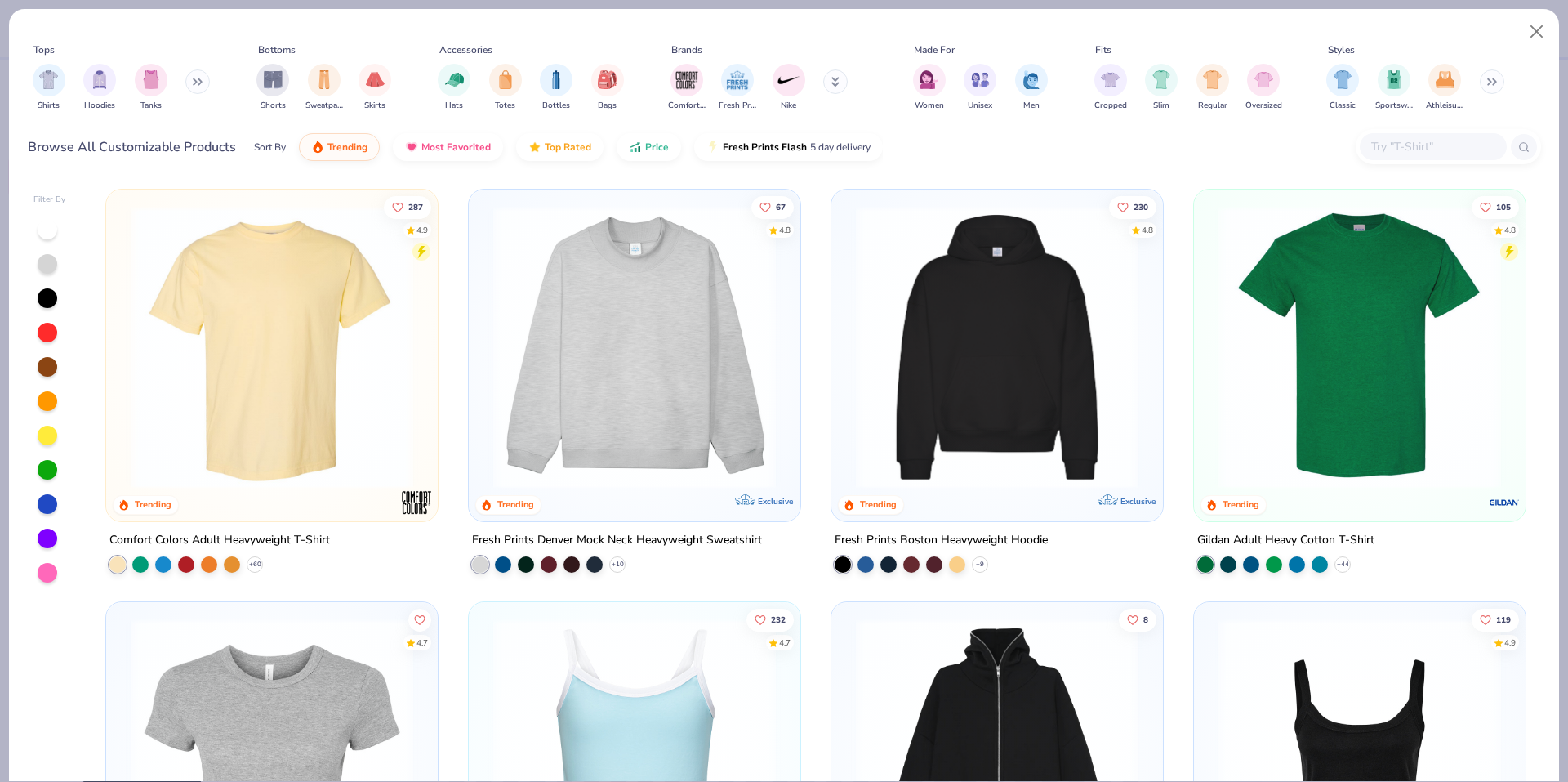
click at [1447, 145] on input "text" at bounding box center [1433, 146] width 126 height 19
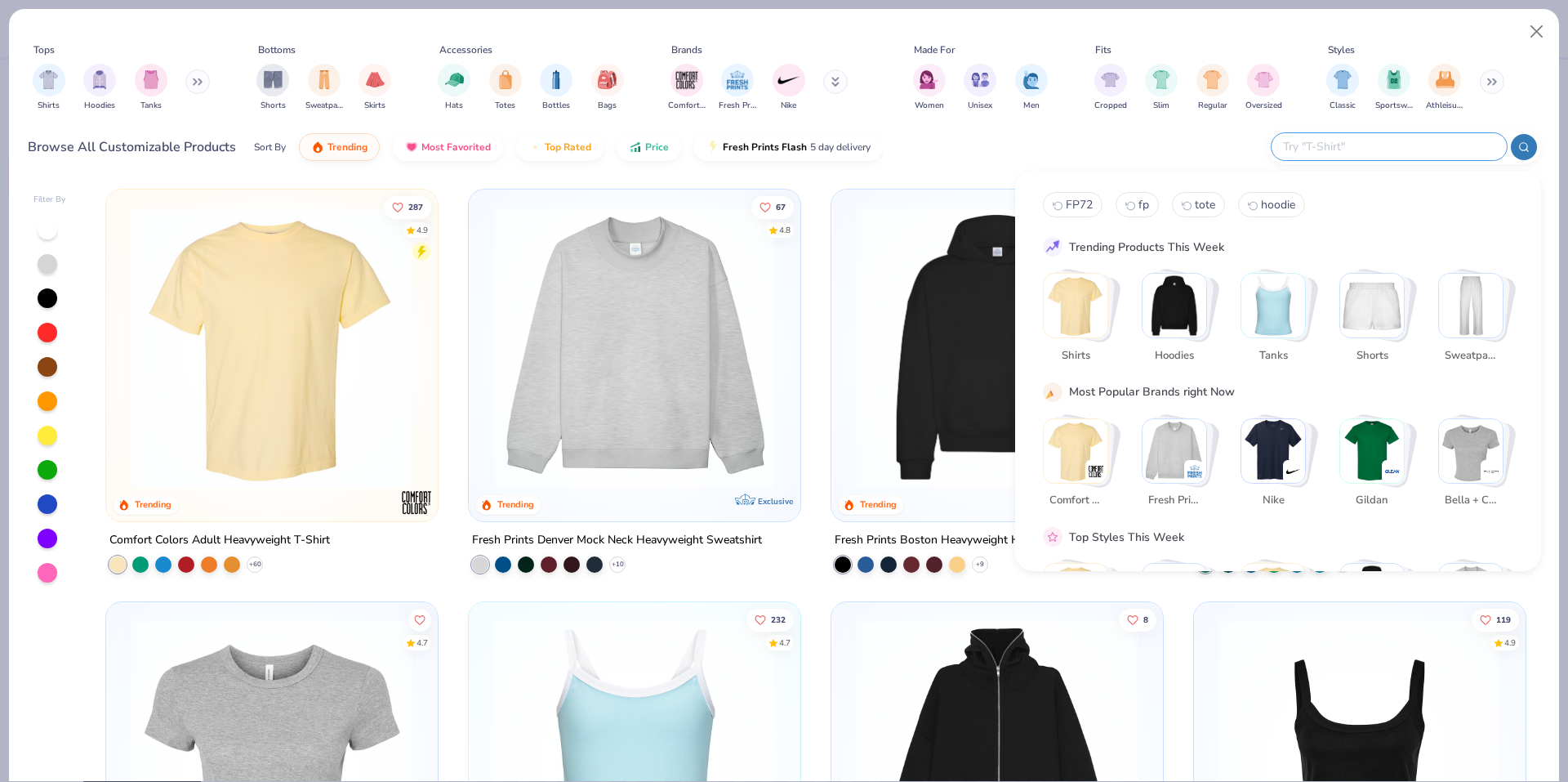
paste input "6801C"
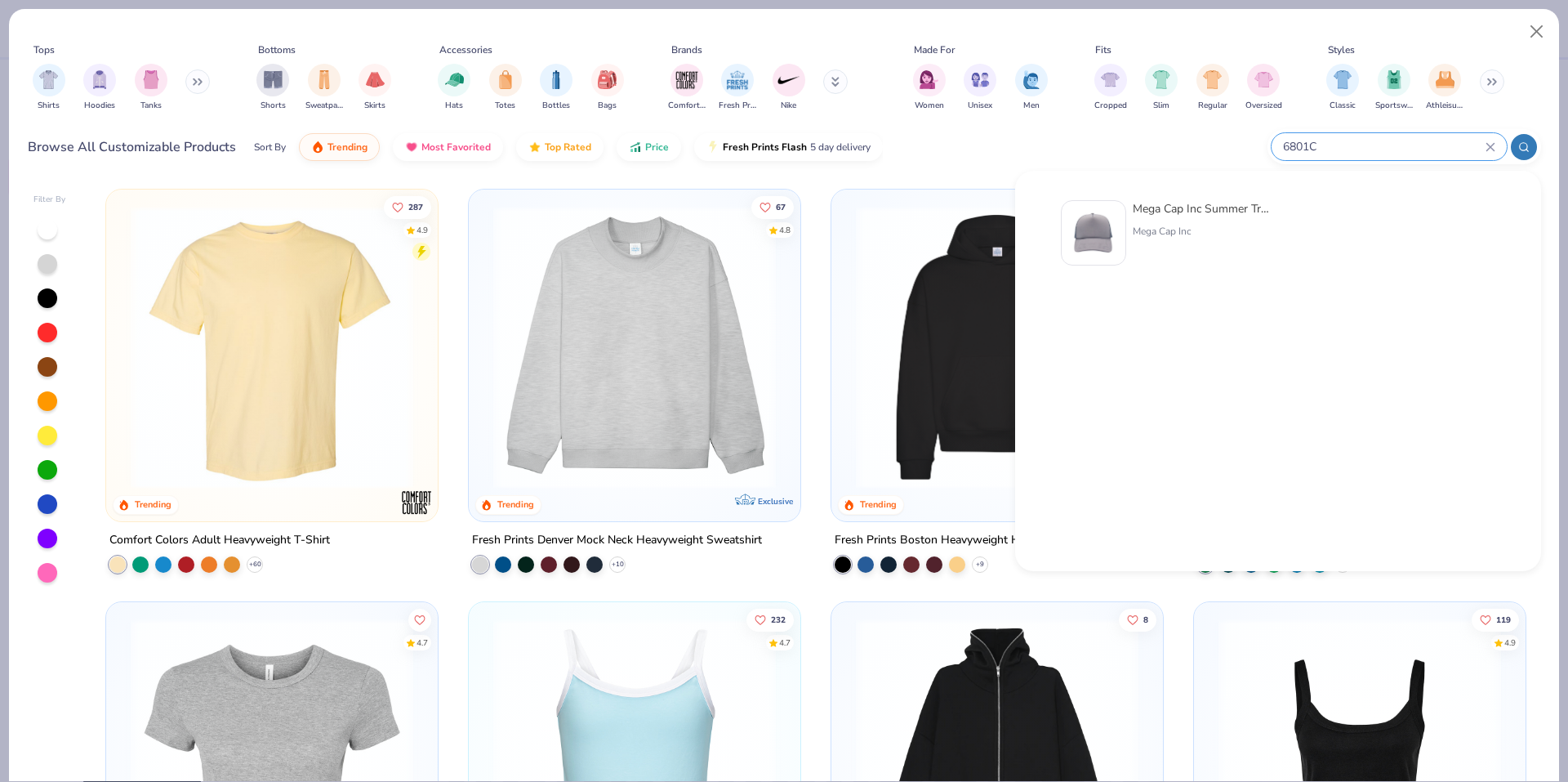
type input "6801C"
click at [1131, 225] on div "Mega Cap Inc Summer Trucker Cap Mega Cap Inc" at bounding box center [1165, 232] width 209 height 65
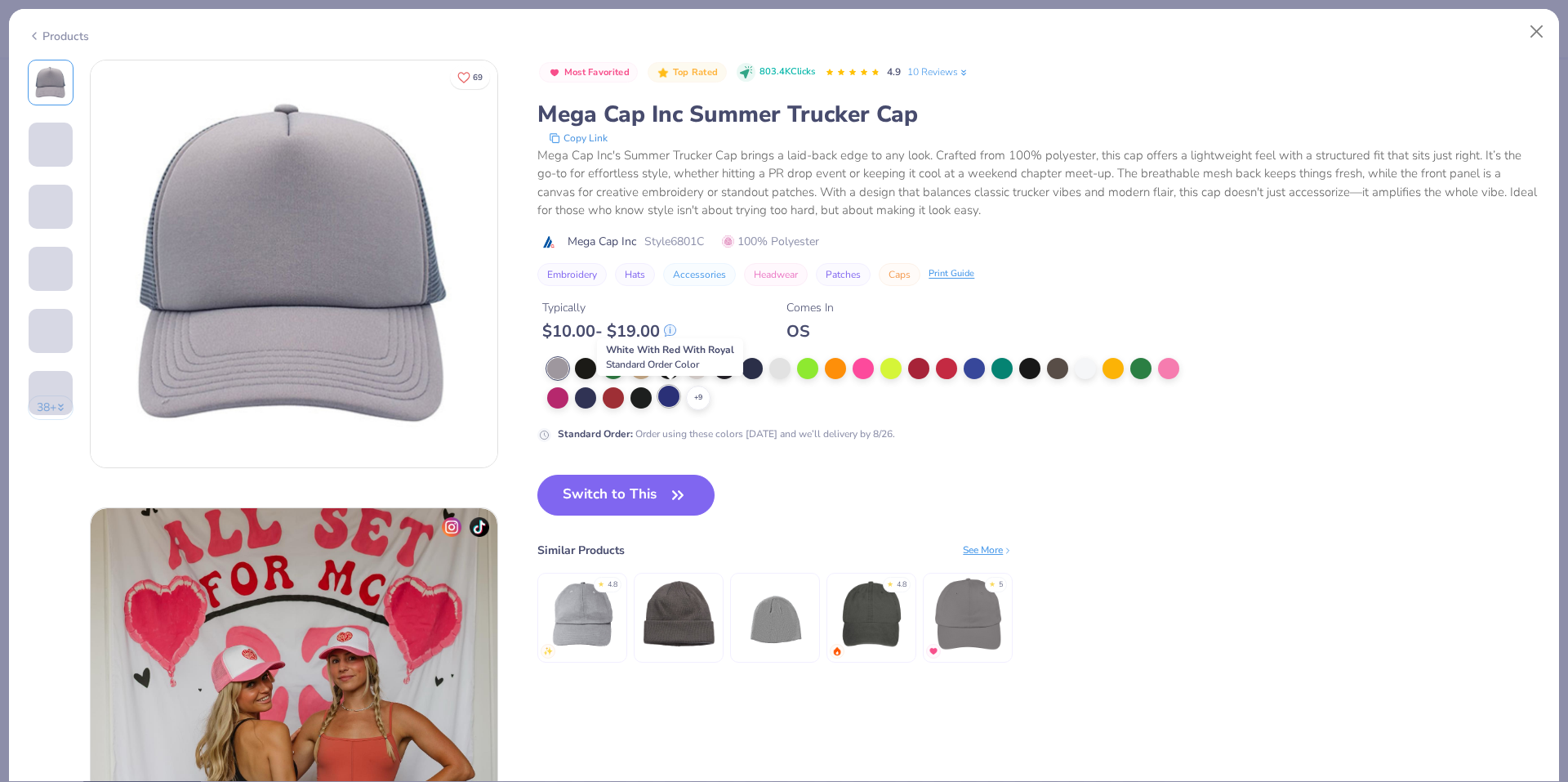
click at [670, 387] on div at bounding box center [668, 396] width 21 height 21
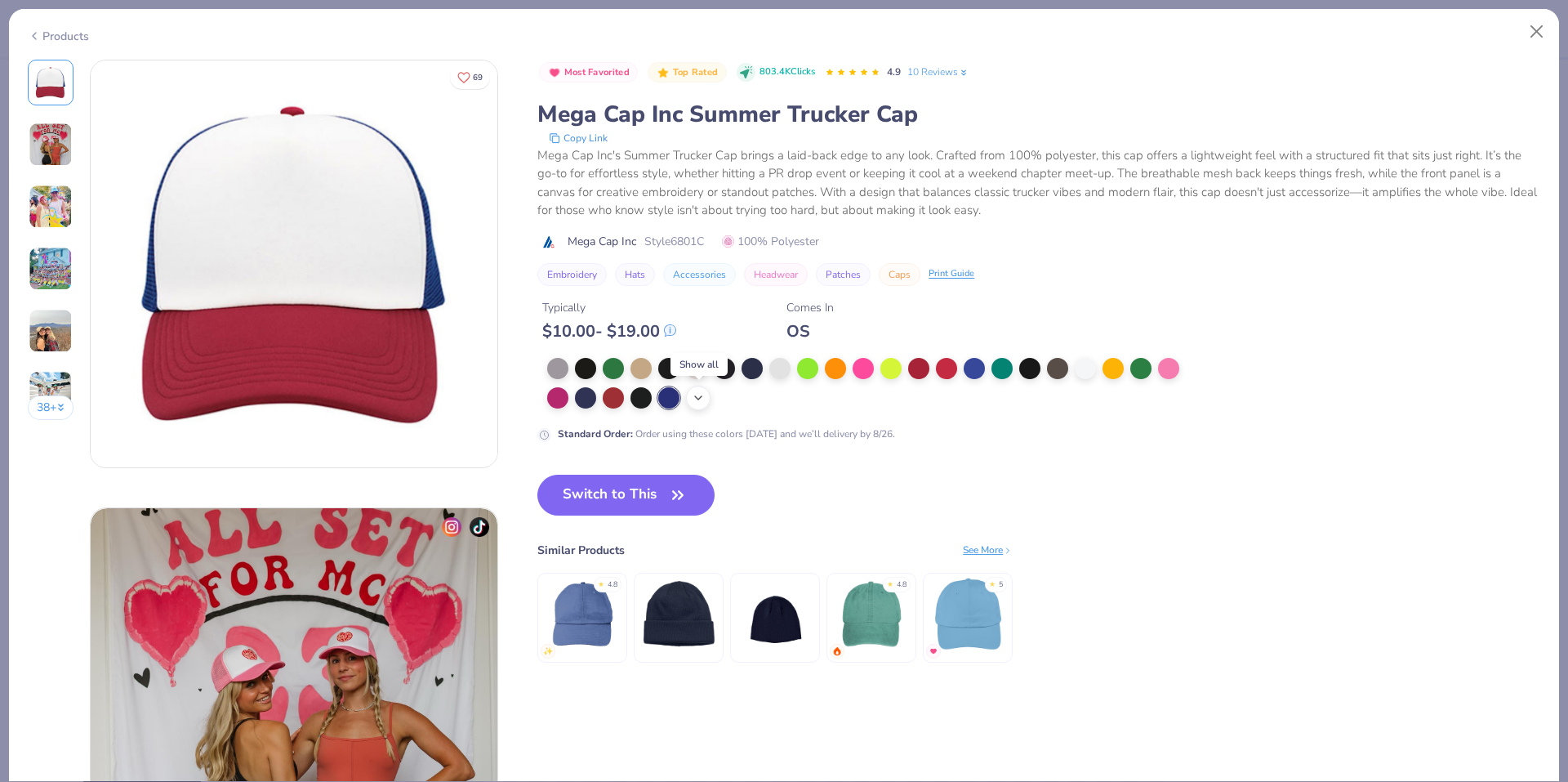
click at [702, 394] on icon at bounding box center [698, 397] width 13 height 13
click at [702, 404] on div at bounding box center [696, 396] width 21 height 21
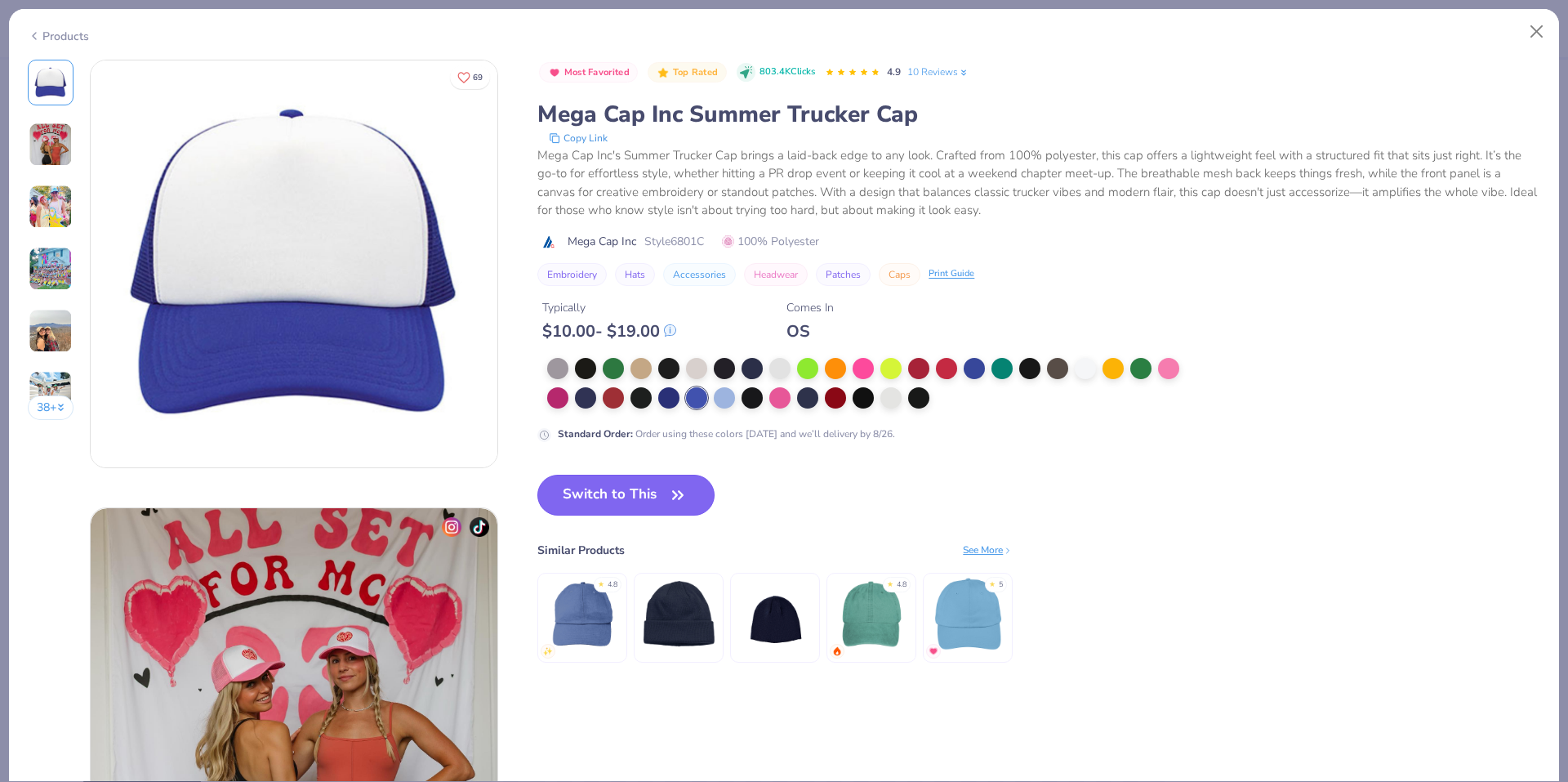
click at [632, 504] on button "Switch to This" at bounding box center [625, 495] width 177 height 41
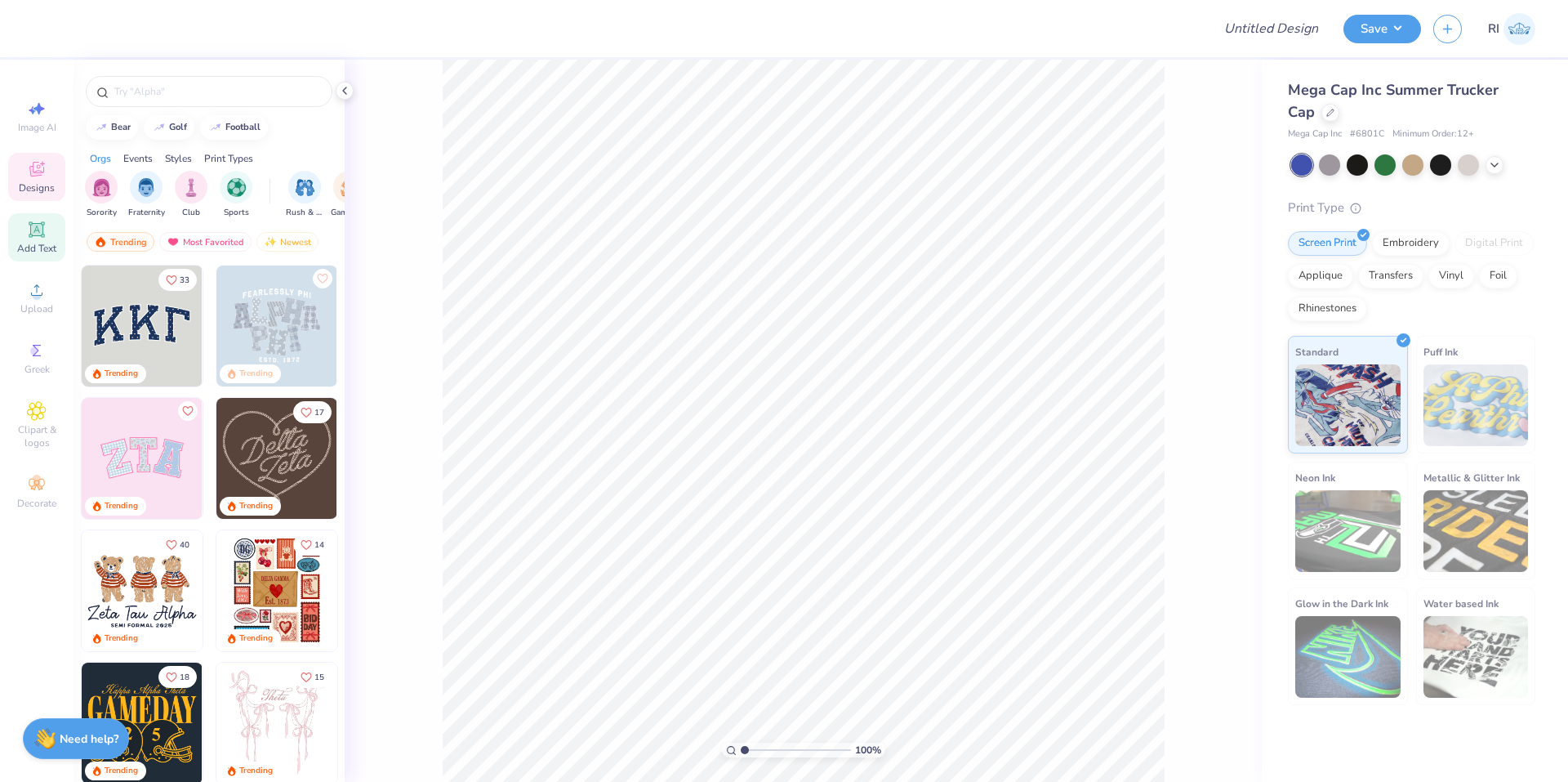
click at [48, 235] on div "Add Text" at bounding box center [36, 237] width 57 height 48
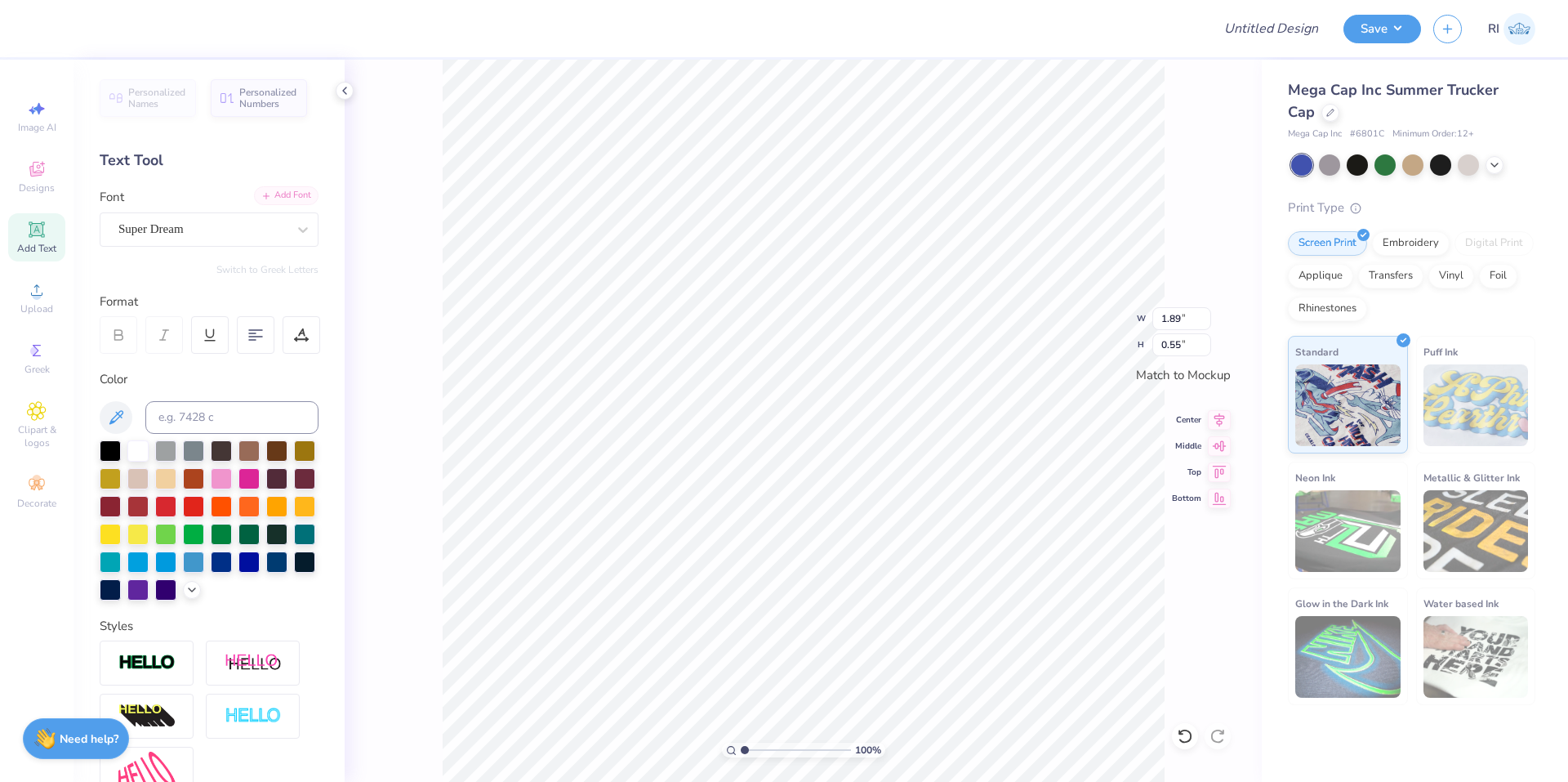
click at [281, 195] on div "Add Font" at bounding box center [286, 195] width 65 height 19
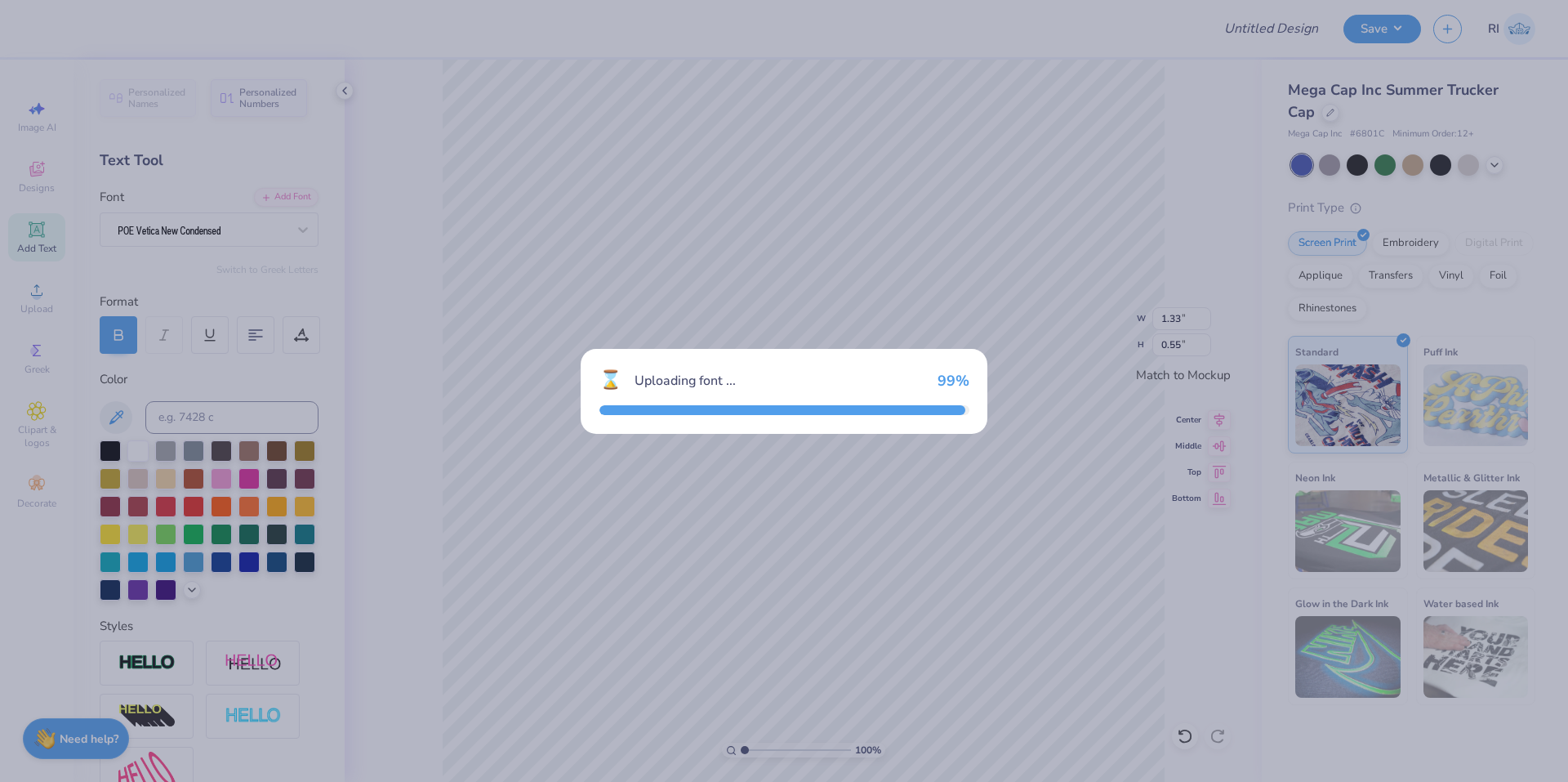
type input "1.33"
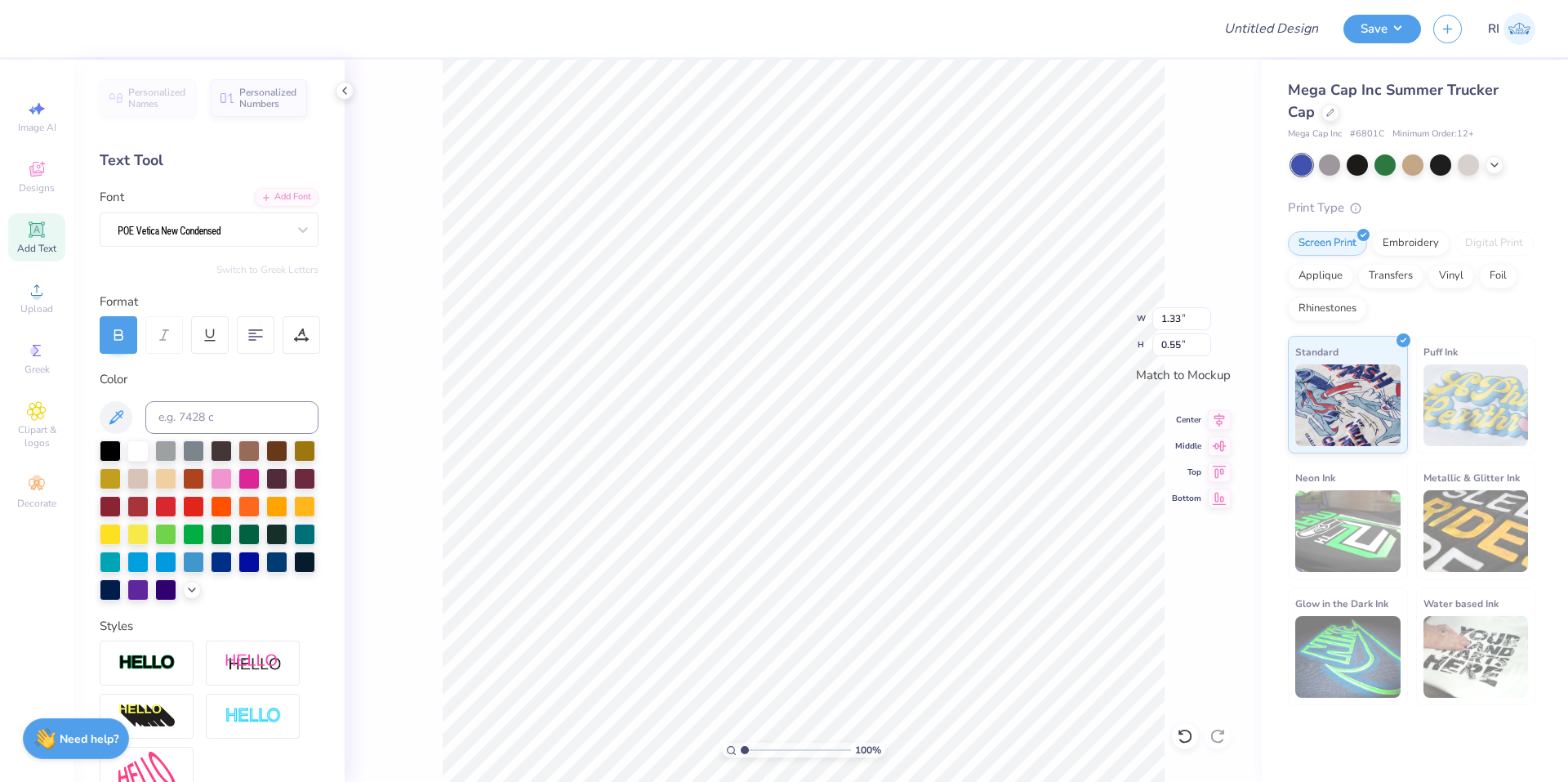
scroll to position [14, 2]
type textarea "SIGMA"
click at [1407, 239] on div "Embroidery" at bounding box center [1411, 241] width 78 height 25
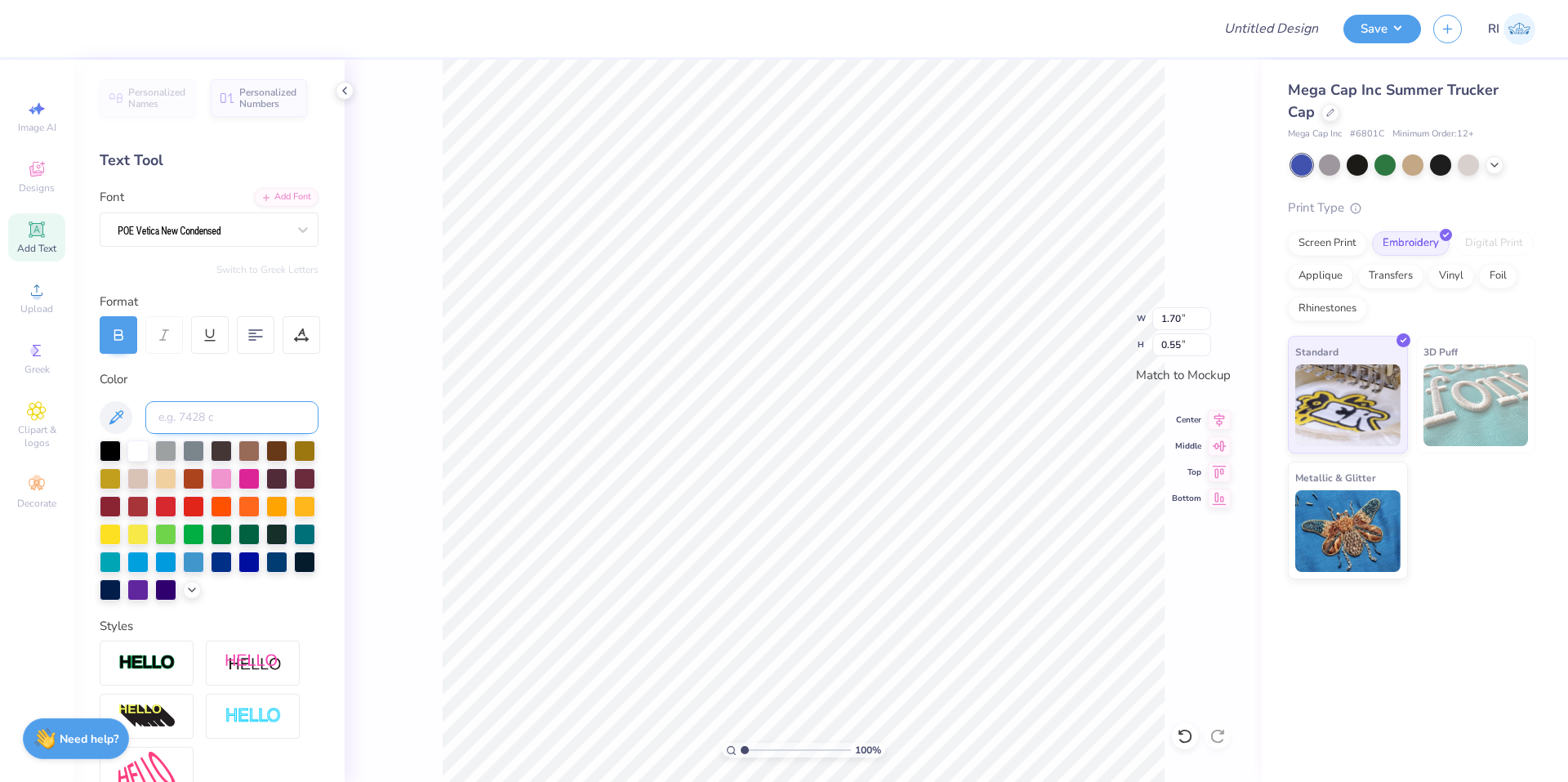
click at [201, 408] on input at bounding box center [231, 417] width 173 height 33
paste input
click at [873, 481] on li "Duplicate" at bounding box center [882, 475] width 128 height 32
click at [1217, 424] on icon at bounding box center [1219, 418] width 23 height 20
type input "1.35006143669128"
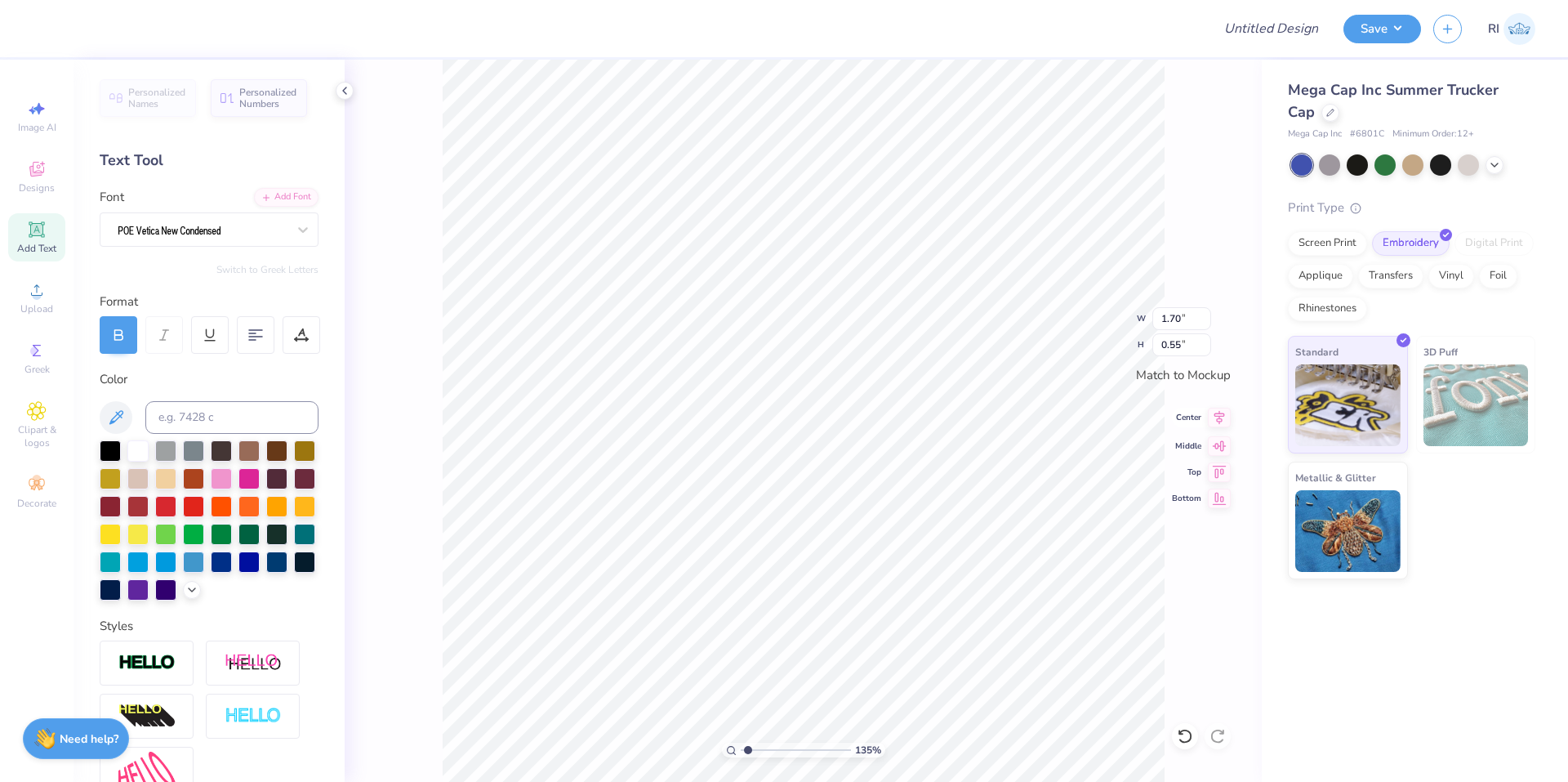
type textarea "KA"
type input "1.35006143669128"
type textarea "KAP"
type input "1.35006143669128"
type textarea "KAPPA"
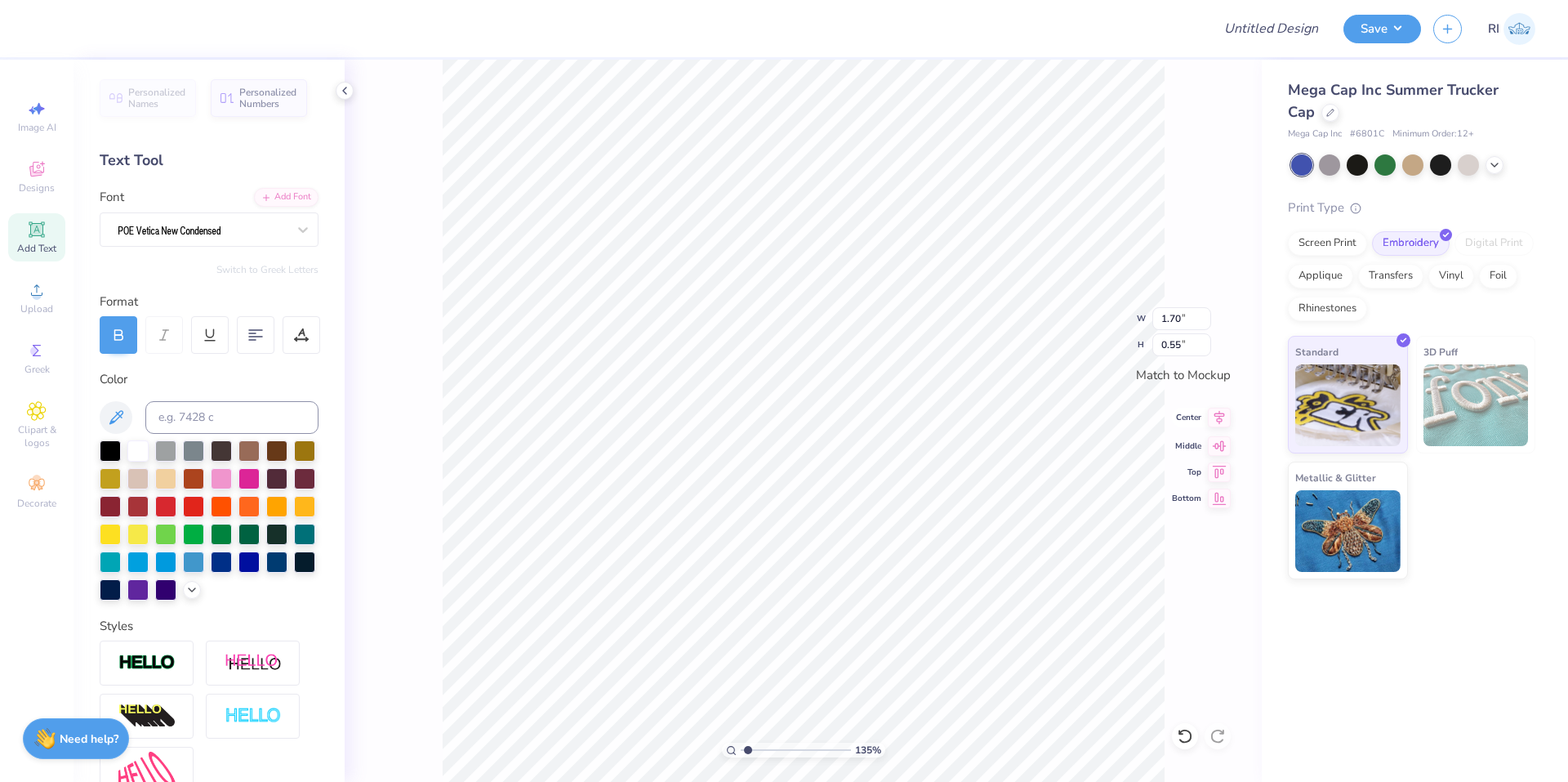
scroll to position [14, 3]
type input "2.01445811466782"
click at [1187, 315] on input "1.85" at bounding box center [1182, 318] width 59 height 23
type input "1.85"
type input "2.01445811466782"
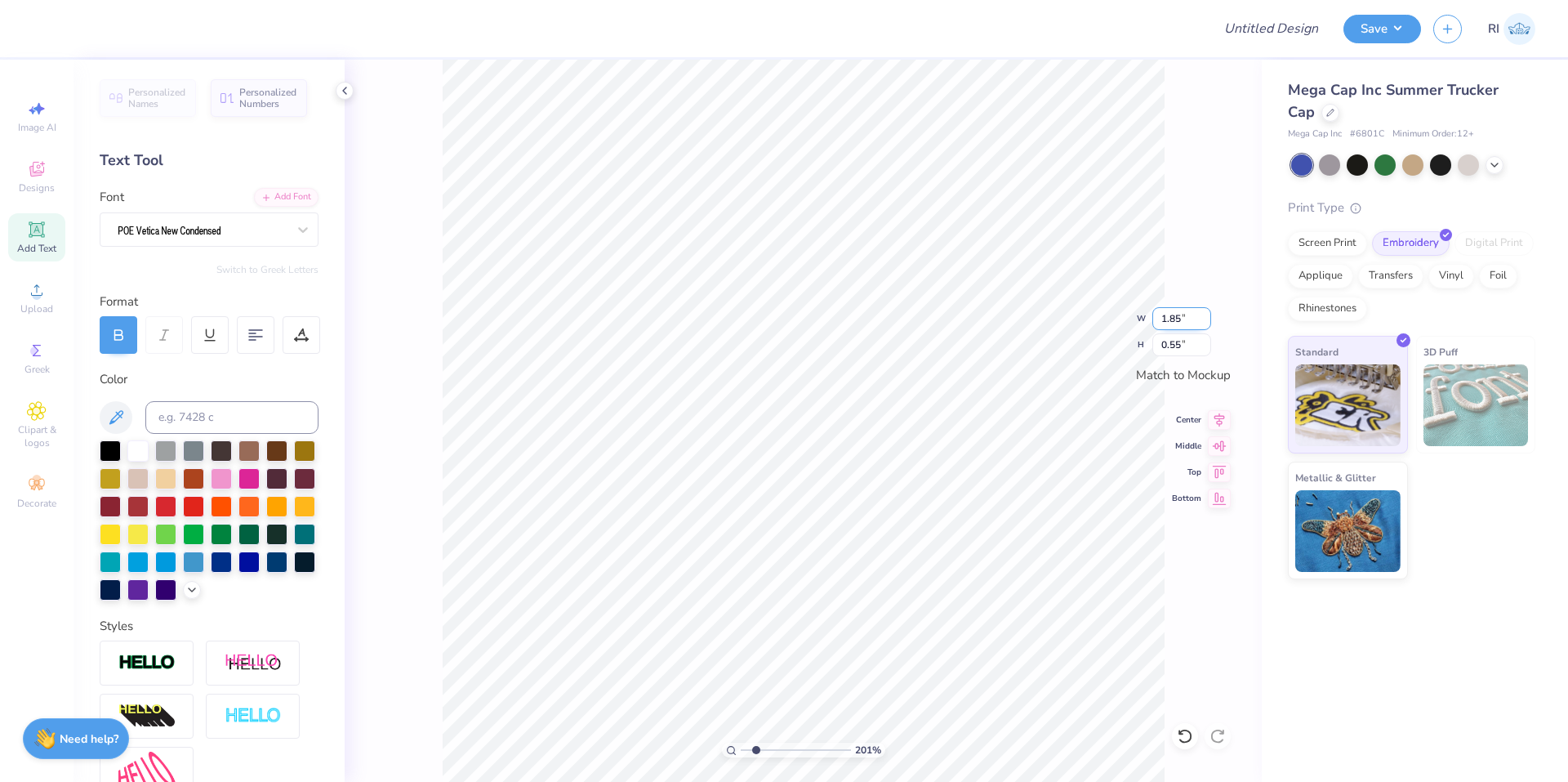
type input "1.17"
click at [1179, 325] on input "1.85" at bounding box center [1182, 318] width 59 height 23
type input "3.39"
type input "2.01445811466782"
type input "3.16"
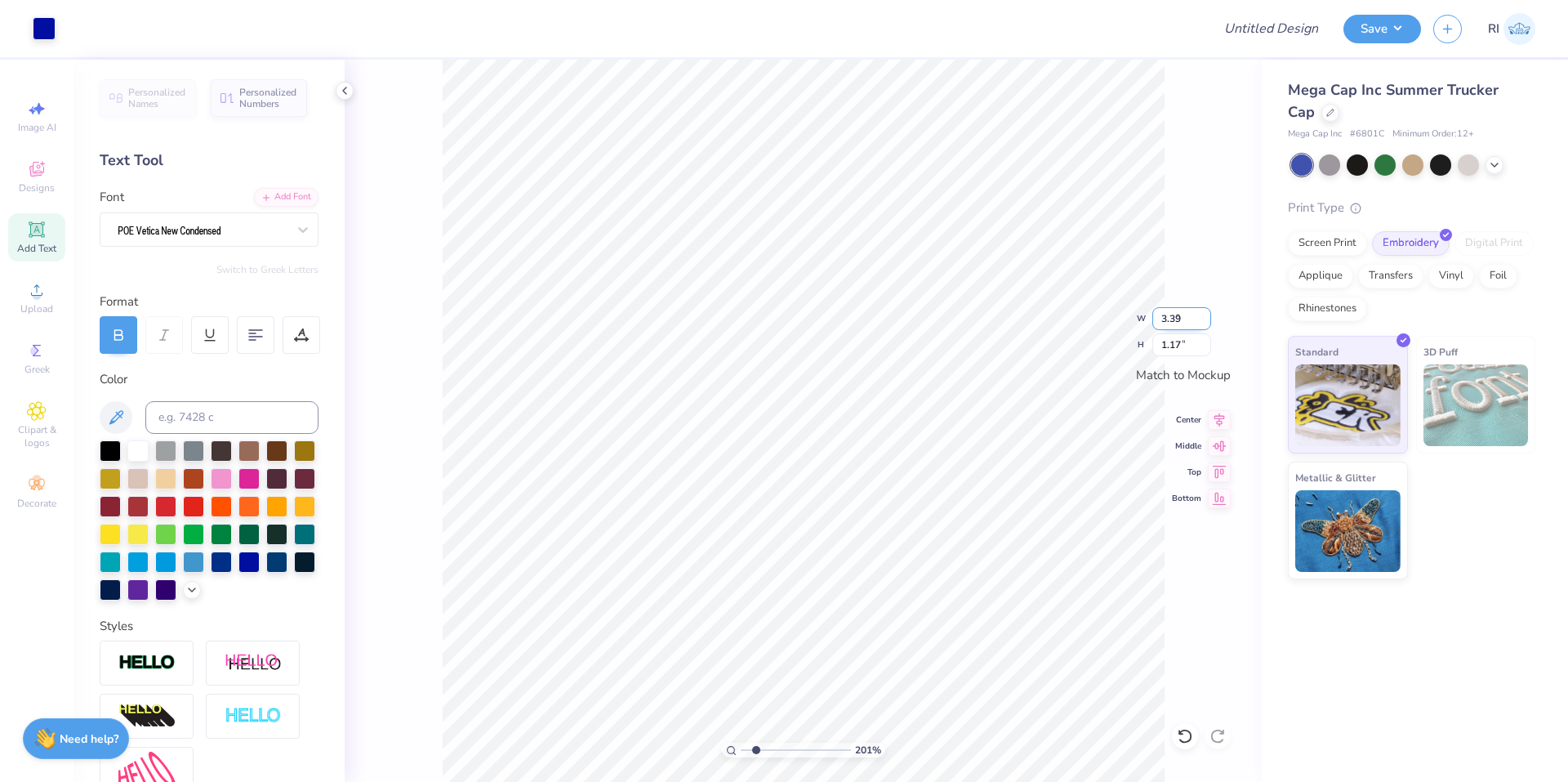
type input "2.00"
type input "1.35006143669128"
type input "2.90"
type input "1.35006143669128"
type input "3.16"
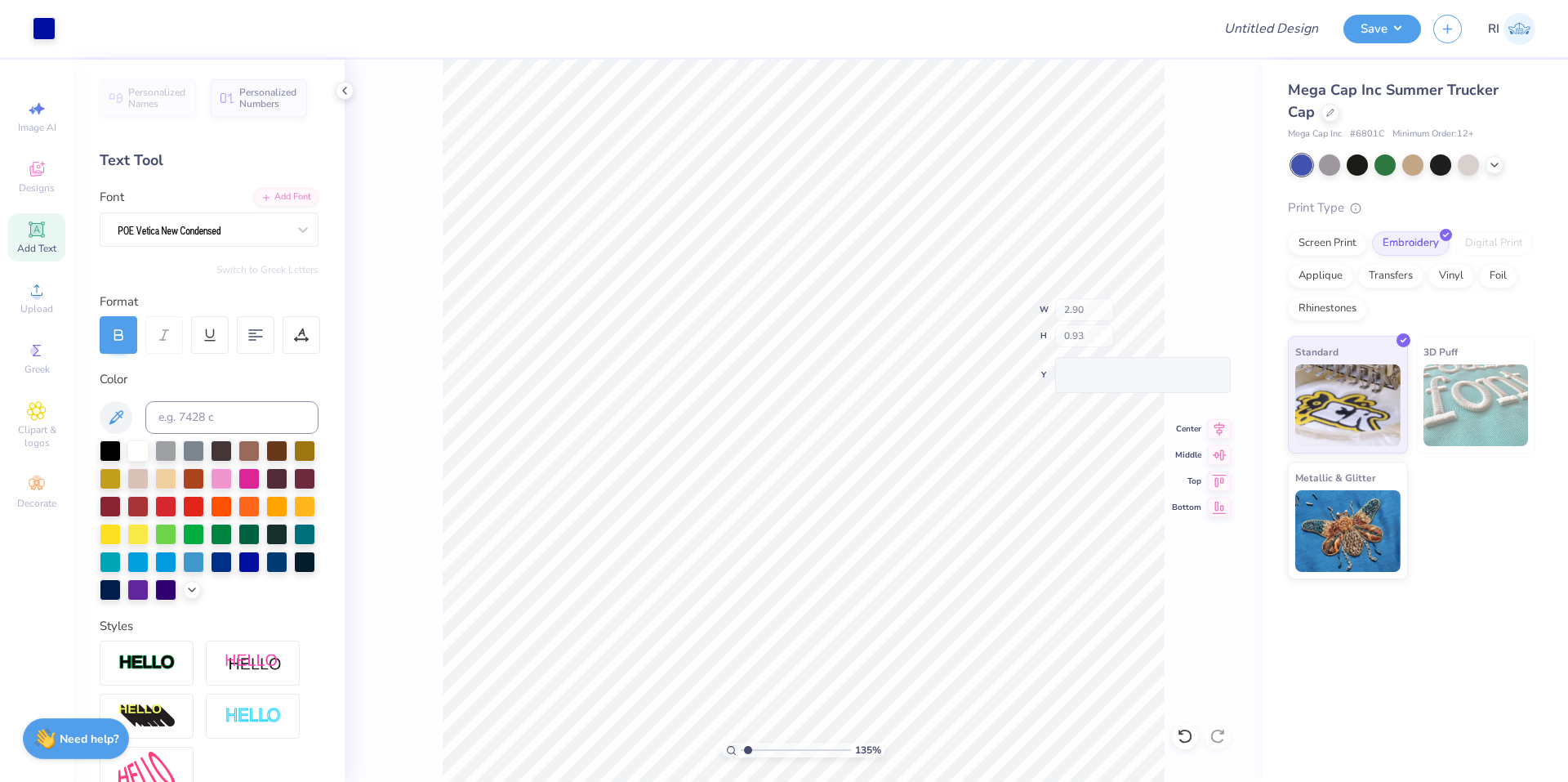
type input "2.00"
type input "1.82266588284093"
type input "2.90"
click at [1223, 419] on icon at bounding box center [1219, 418] width 23 height 20
type input "1.82266588284093"
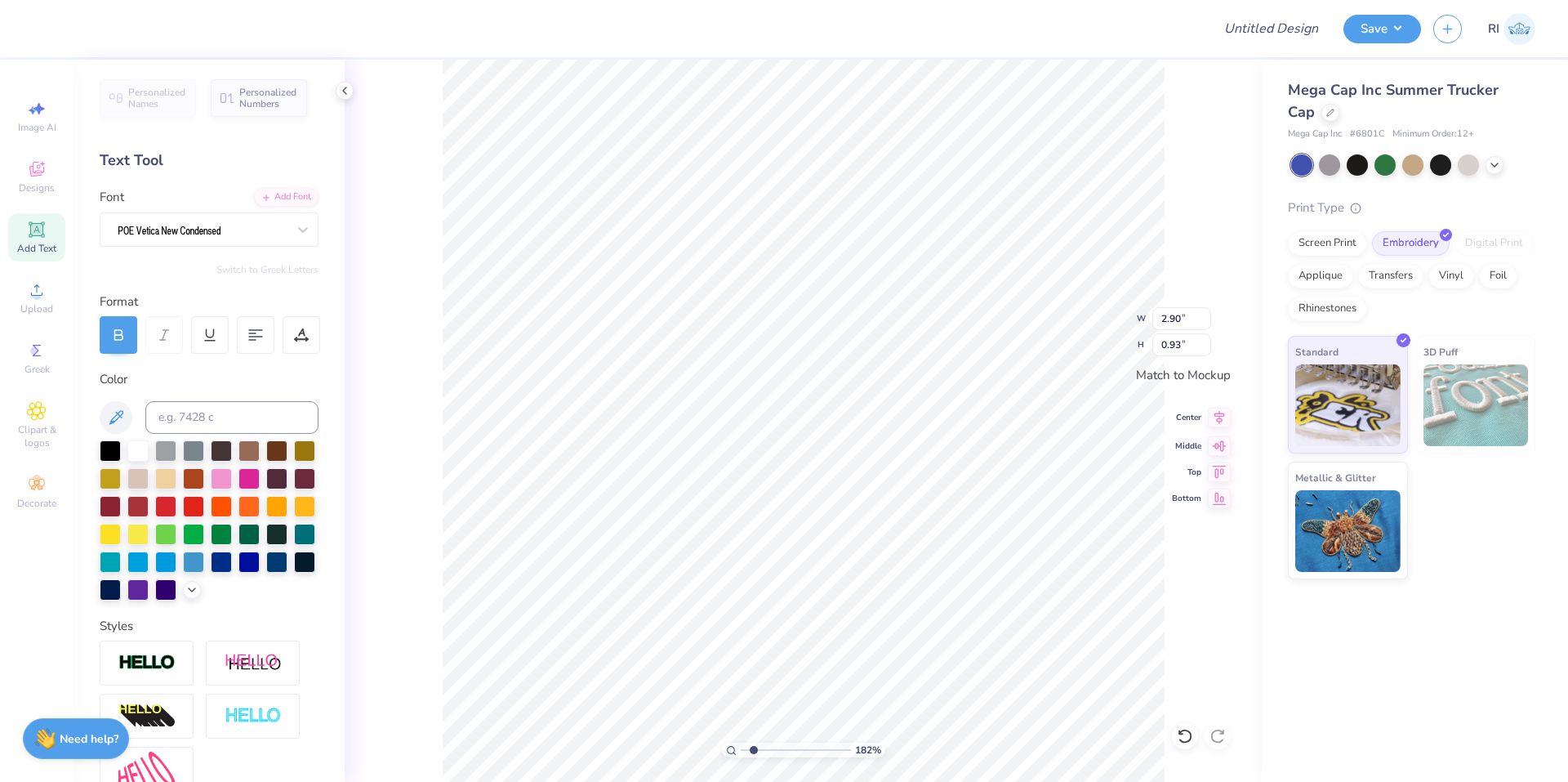
type input "3.16"
click at [1217, 408] on div "182 % W 3.16 3.16 " H 0.93 0.93 " Match to Mockup Center Middle Top Bottom" at bounding box center [803, 421] width 917 height 722
type input "1.49212329151837"
type input "3.16"
type input "1.49212329151837"
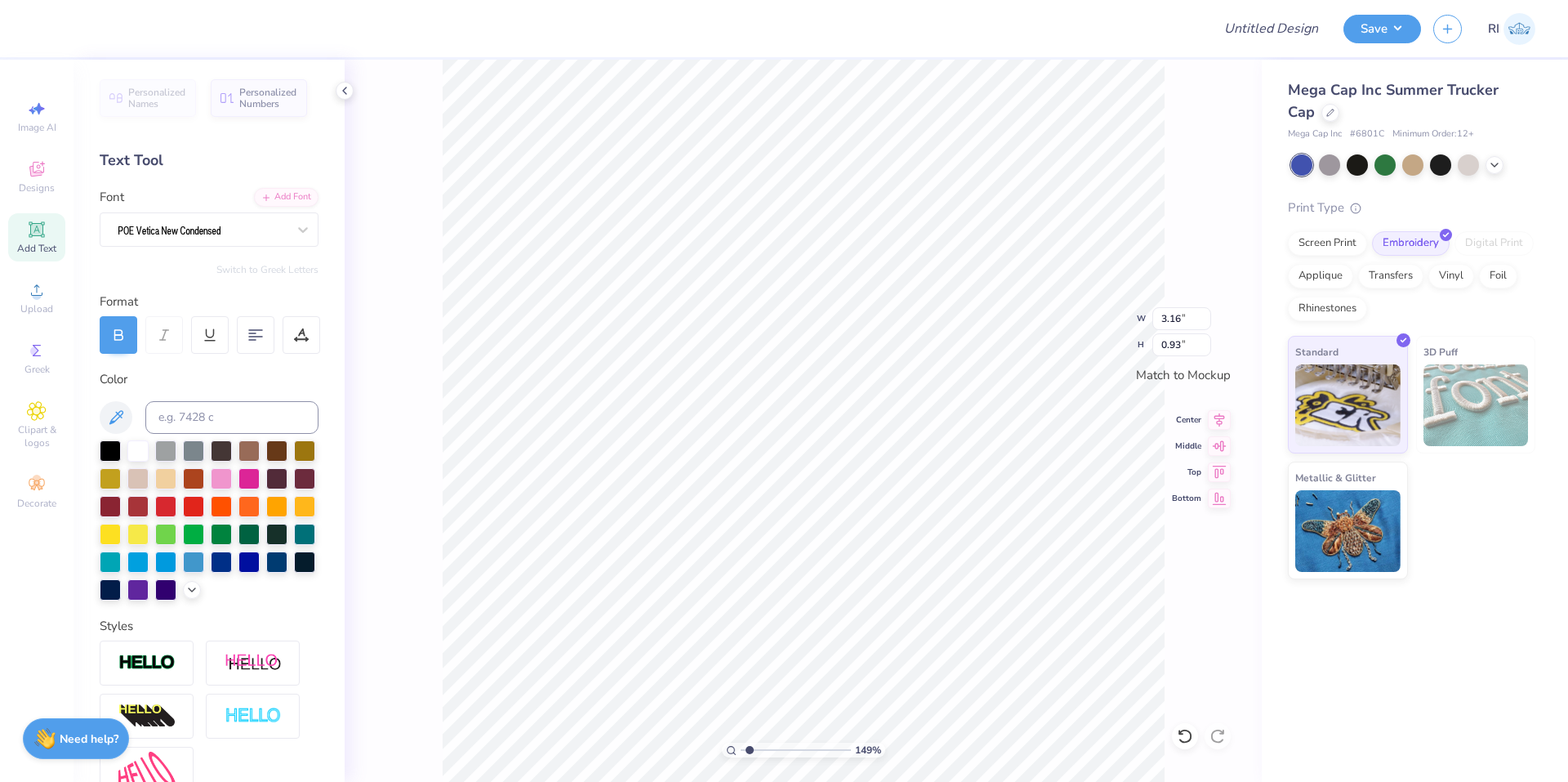
type input "3.05"
type input "0.90"
type input "1.49212329151837"
type input "3.05"
type input "2.00"
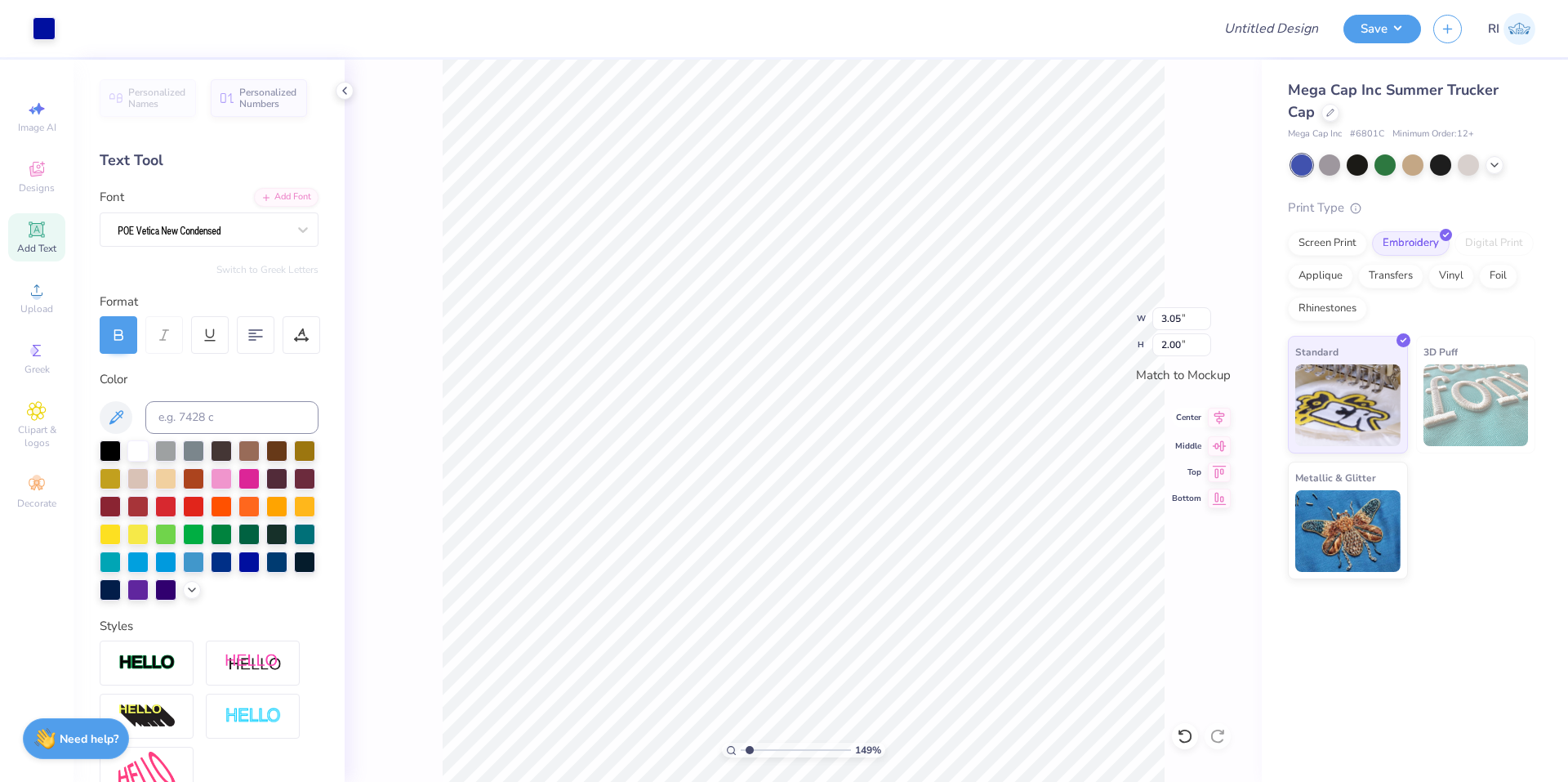
click at [1211, 419] on icon at bounding box center [1219, 418] width 23 height 20
click at [1184, 739] on icon at bounding box center [1185, 736] width 16 height 16
type input "1.64913377760655"
type input "3.11"
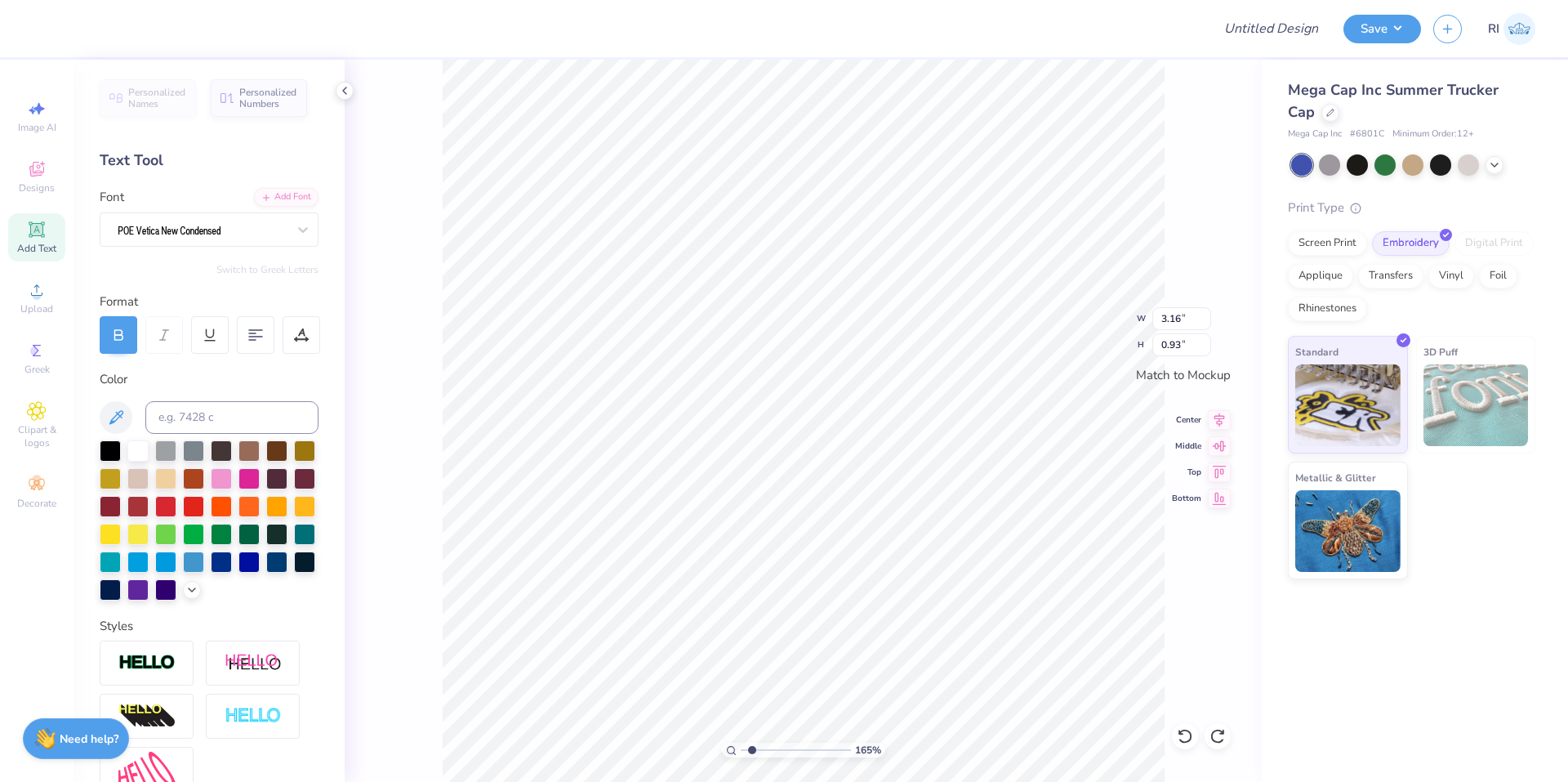
type input "0.92"
click at [1224, 416] on icon at bounding box center [1219, 418] width 23 height 20
type input "1.35006143669128"
click at [1232, 21] on input "Design Title" at bounding box center [1251, 28] width 160 height 33
paste input "391644A"
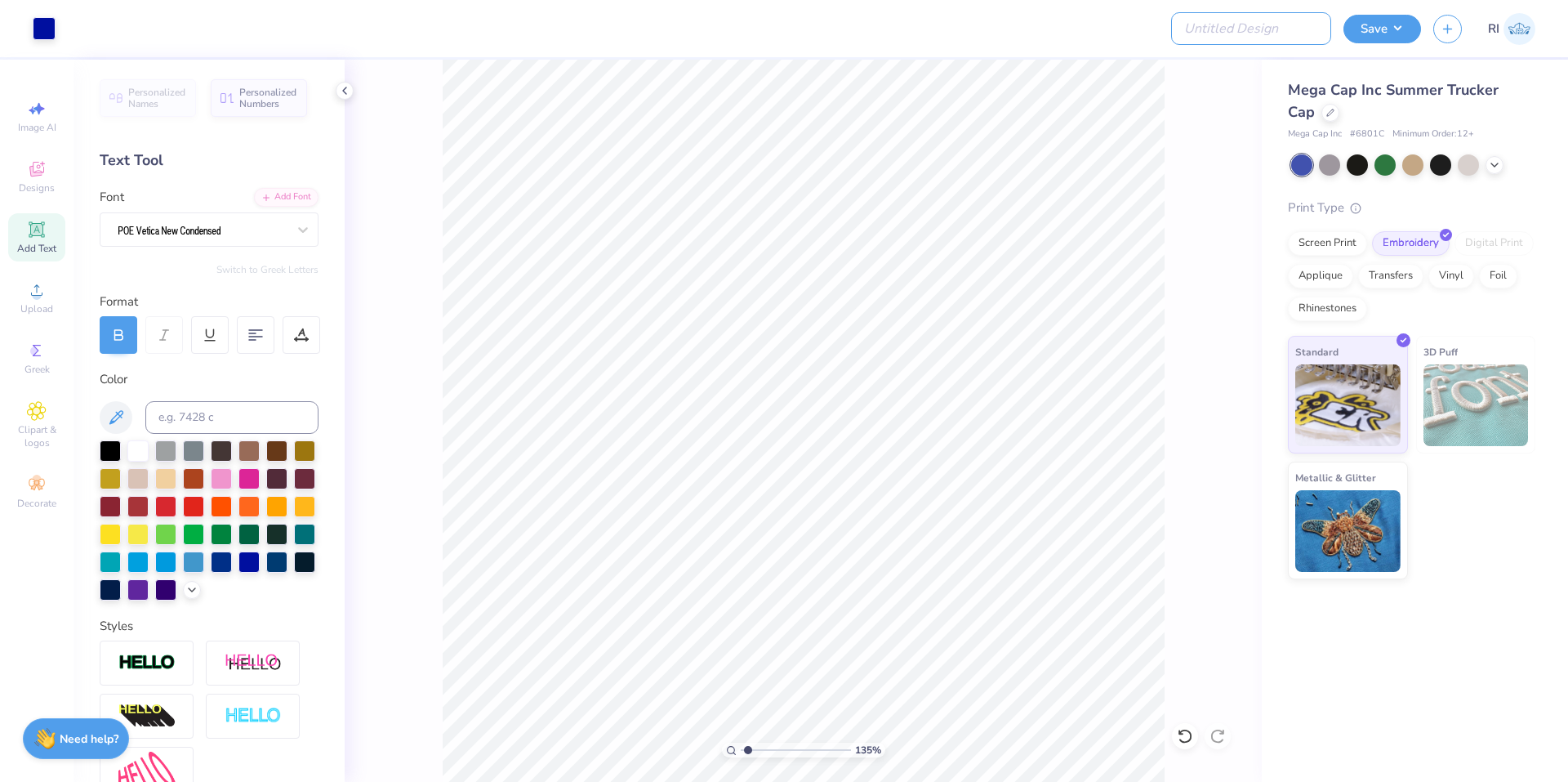
type input "391644A"
type input "1.35006143669128"
type input "391644A"
click at [1382, 25] on button "Save" at bounding box center [1383, 26] width 78 height 29
type input "1.35006143669128"
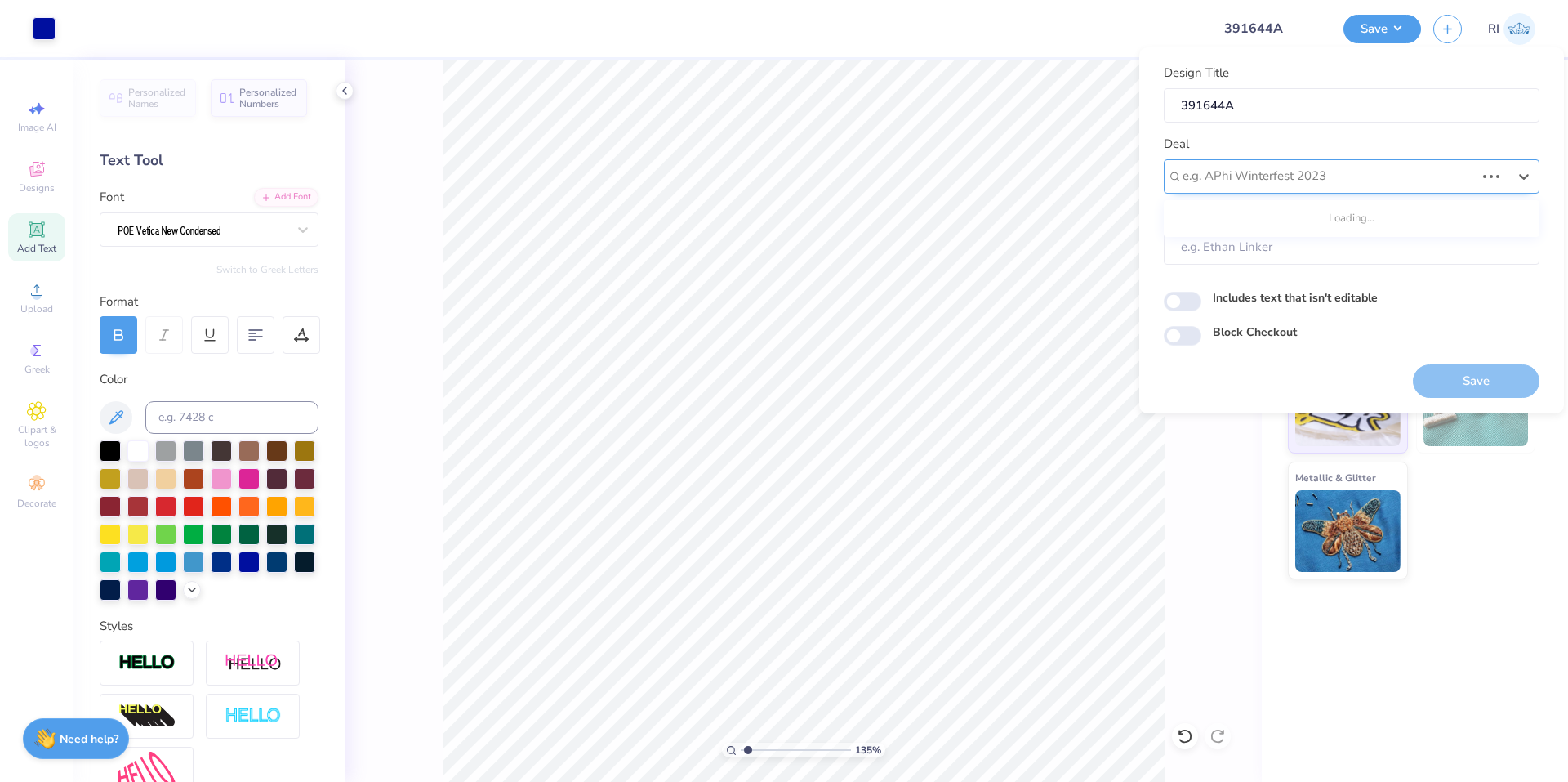
click at [1301, 180] on div at bounding box center [1329, 176] width 292 height 22
type input "Design too"
click at [1263, 221] on div "UGC Designs" at bounding box center [1352, 220] width 363 height 27
type input "UGC"
type input "1.35006143669128"
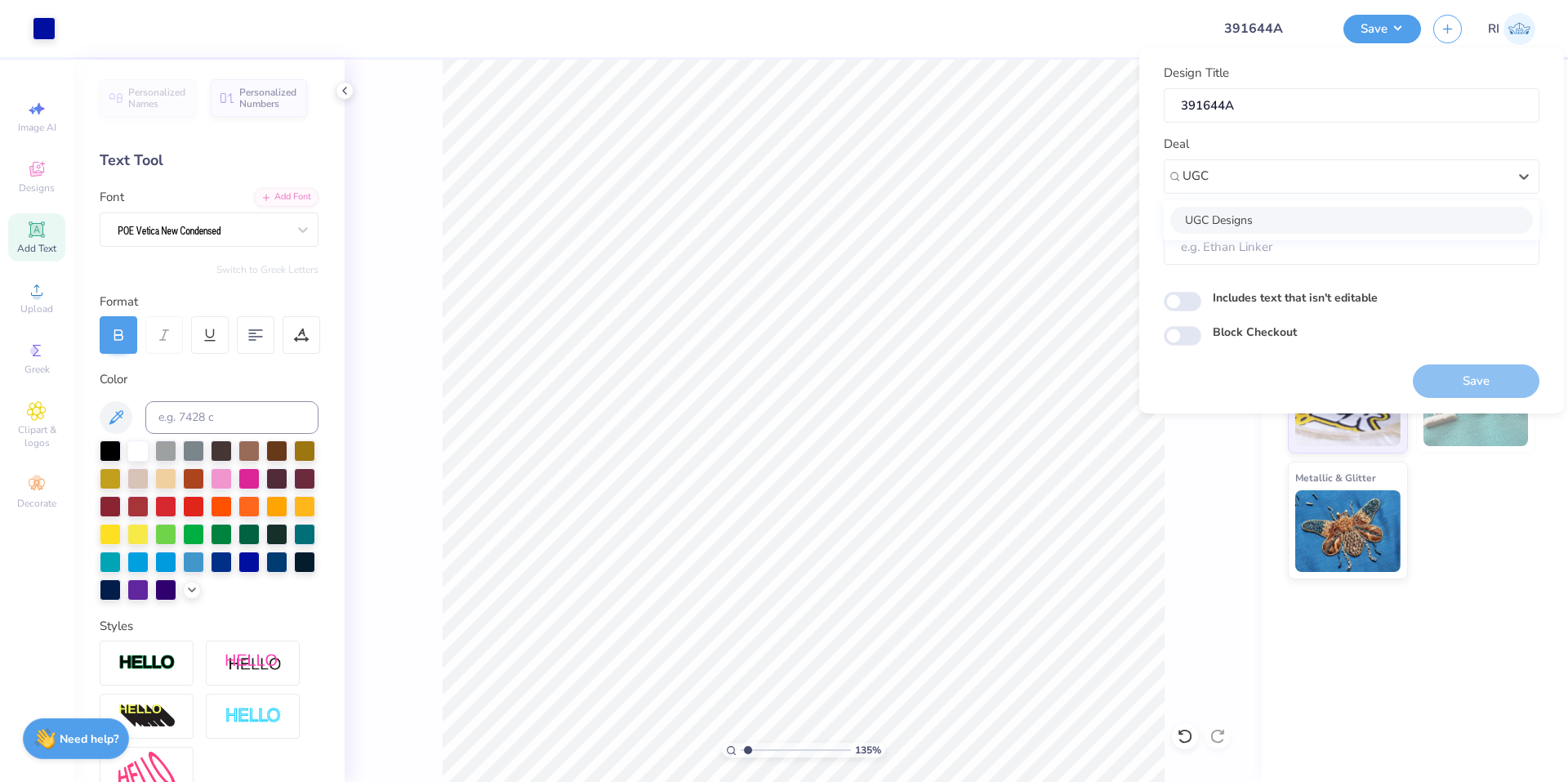
type input "Design Tool Gallery User"
click at [1187, 334] on input "Block Checkout" at bounding box center [1183, 336] width 38 height 20
checkbox input "true"
type input "1.35006143669128"
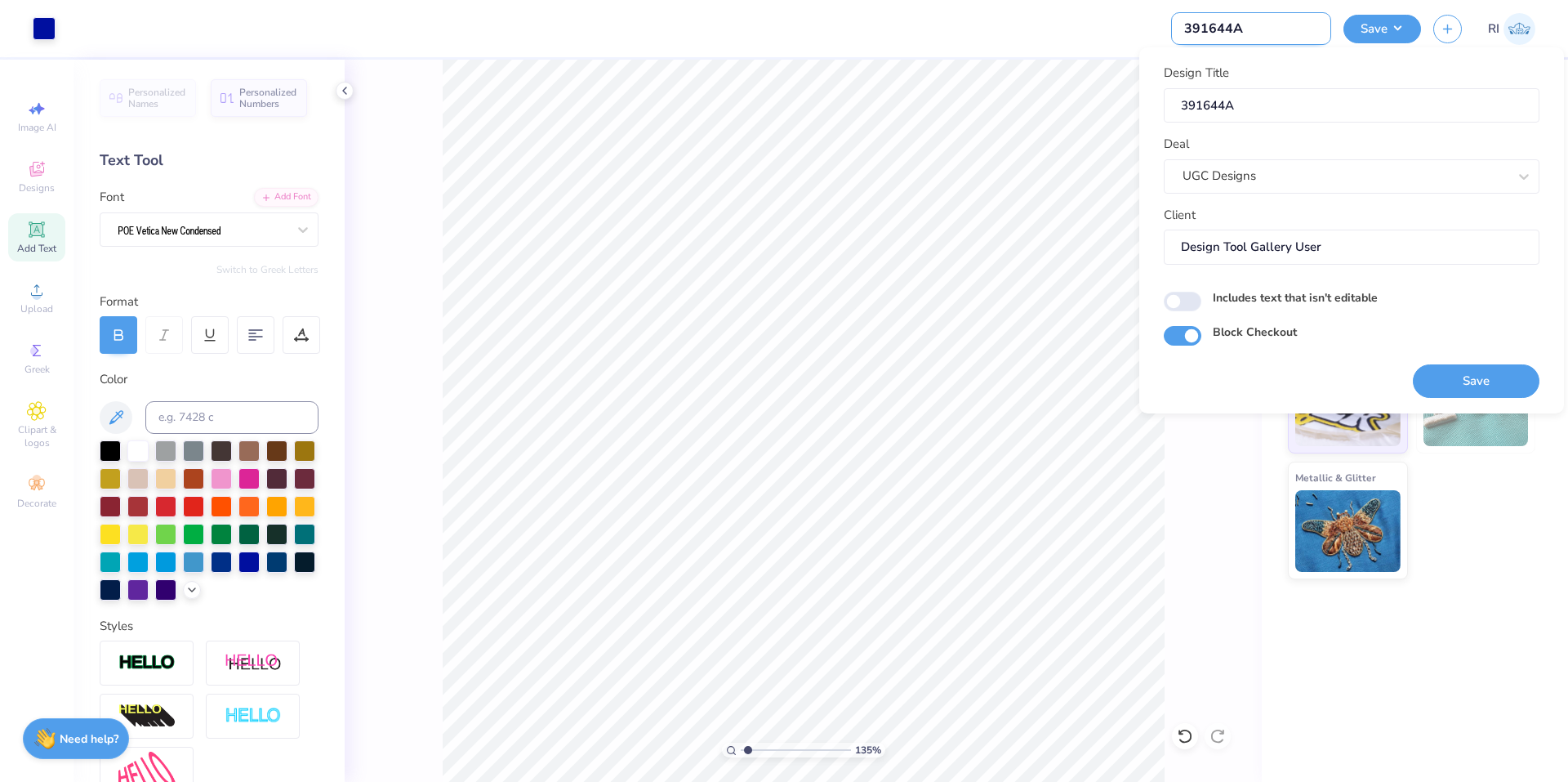
click at [1269, 31] on input "391644A" at bounding box center [1251, 28] width 160 height 33
paste input "UGC_3254"
type input "UGC_3254"
type input "1.35006143669128"
type input "UGC_3254"
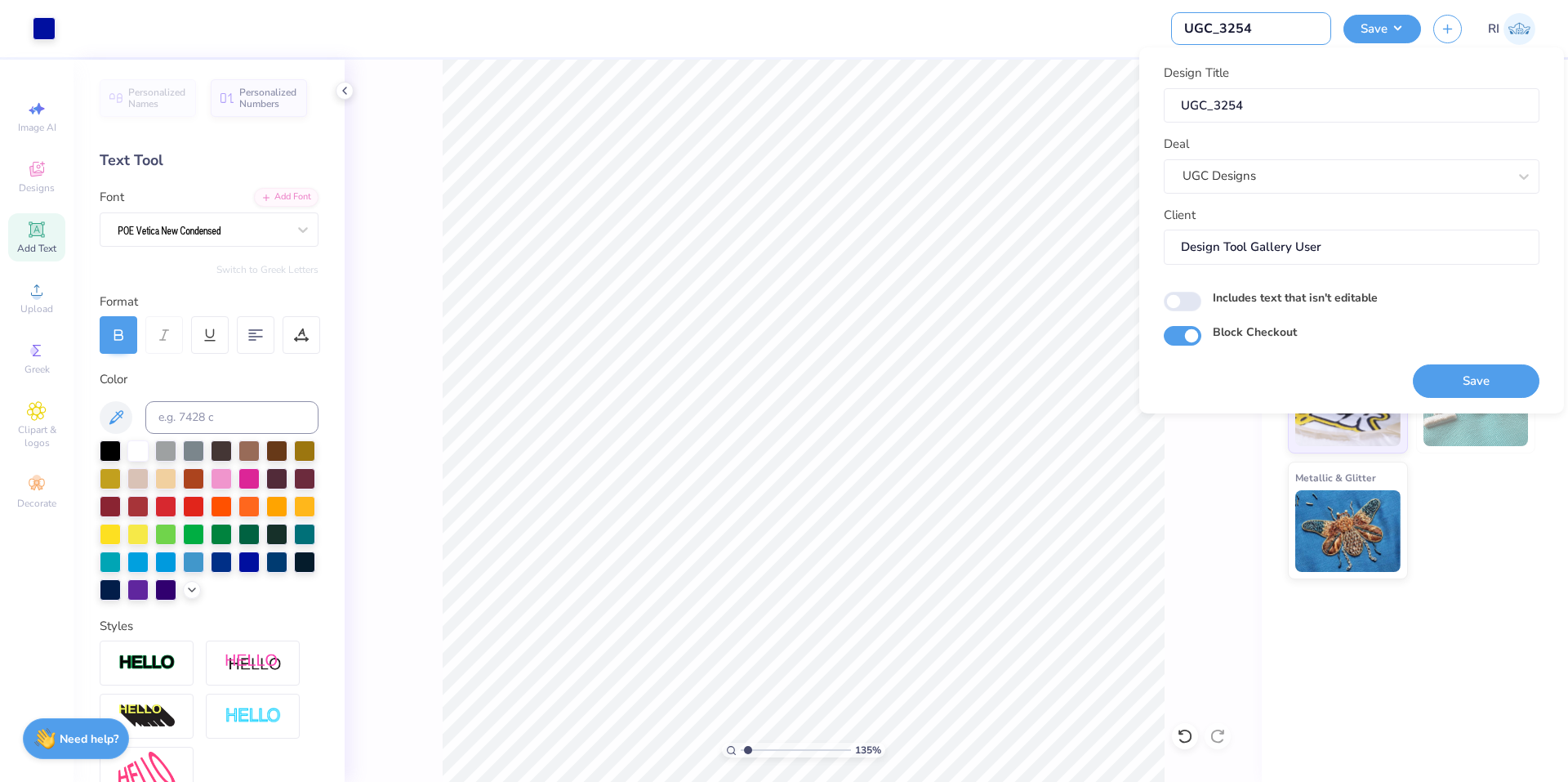
type input "UGC_3254"
click at [1072, 32] on div at bounding box center [633, 28] width 1131 height 57
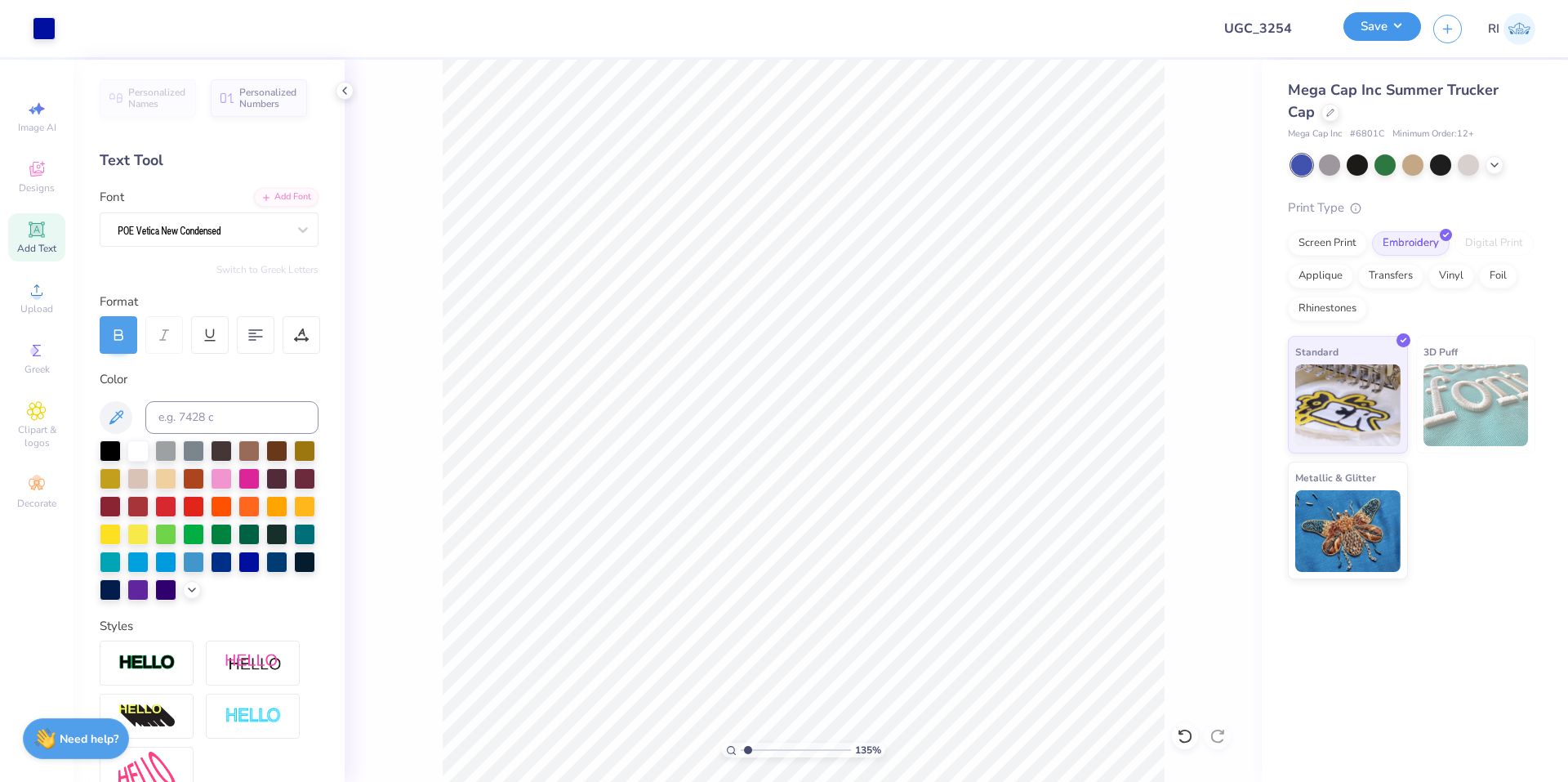
click at [1403, 29] on button "Save" at bounding box center [1383, 26] width 78 height 29
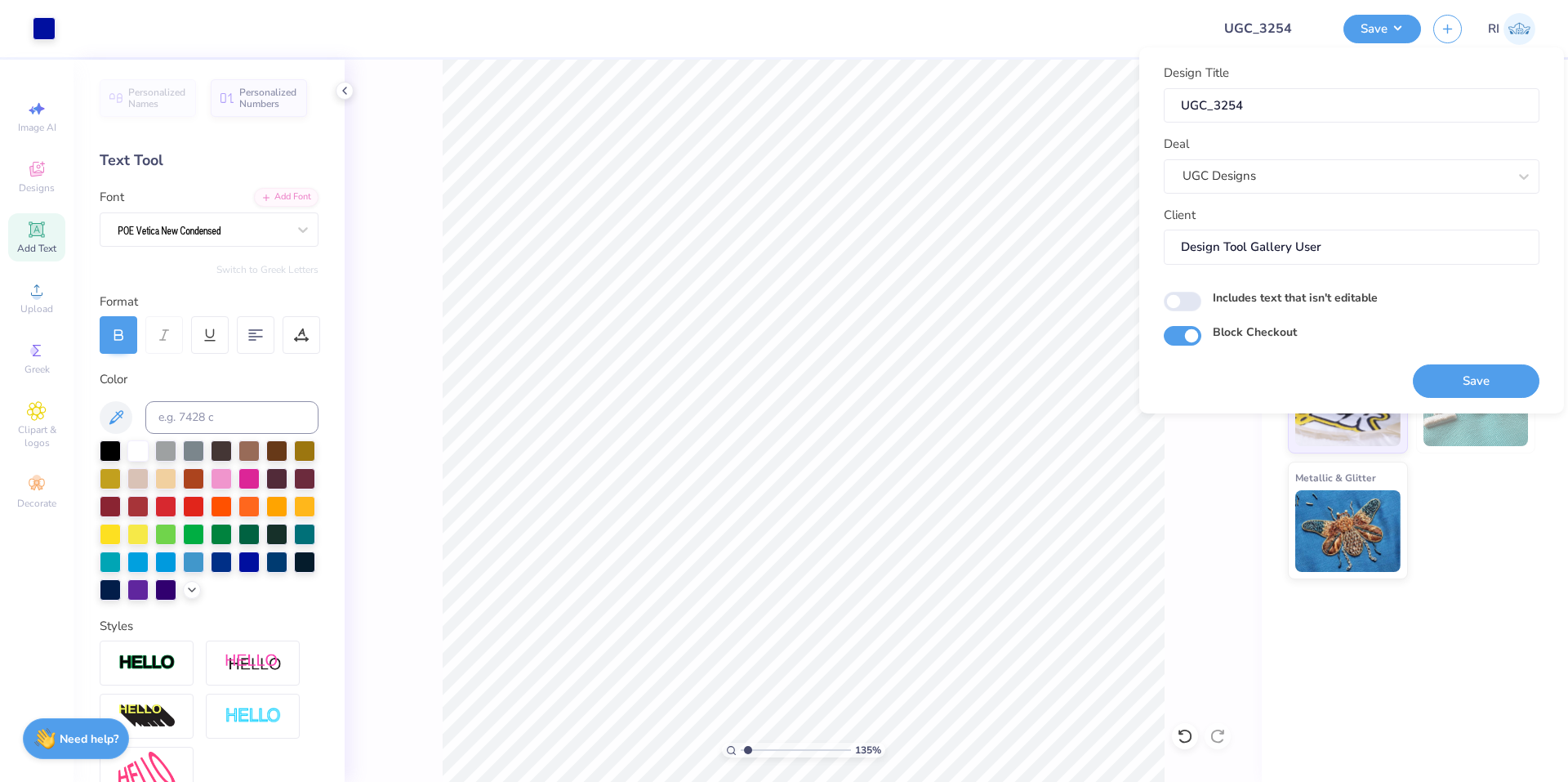
click at [1505, 557] on div "Standard 3D Puff Metallic & Glitter" at bounding box center [1412, 457] width 248 height 243
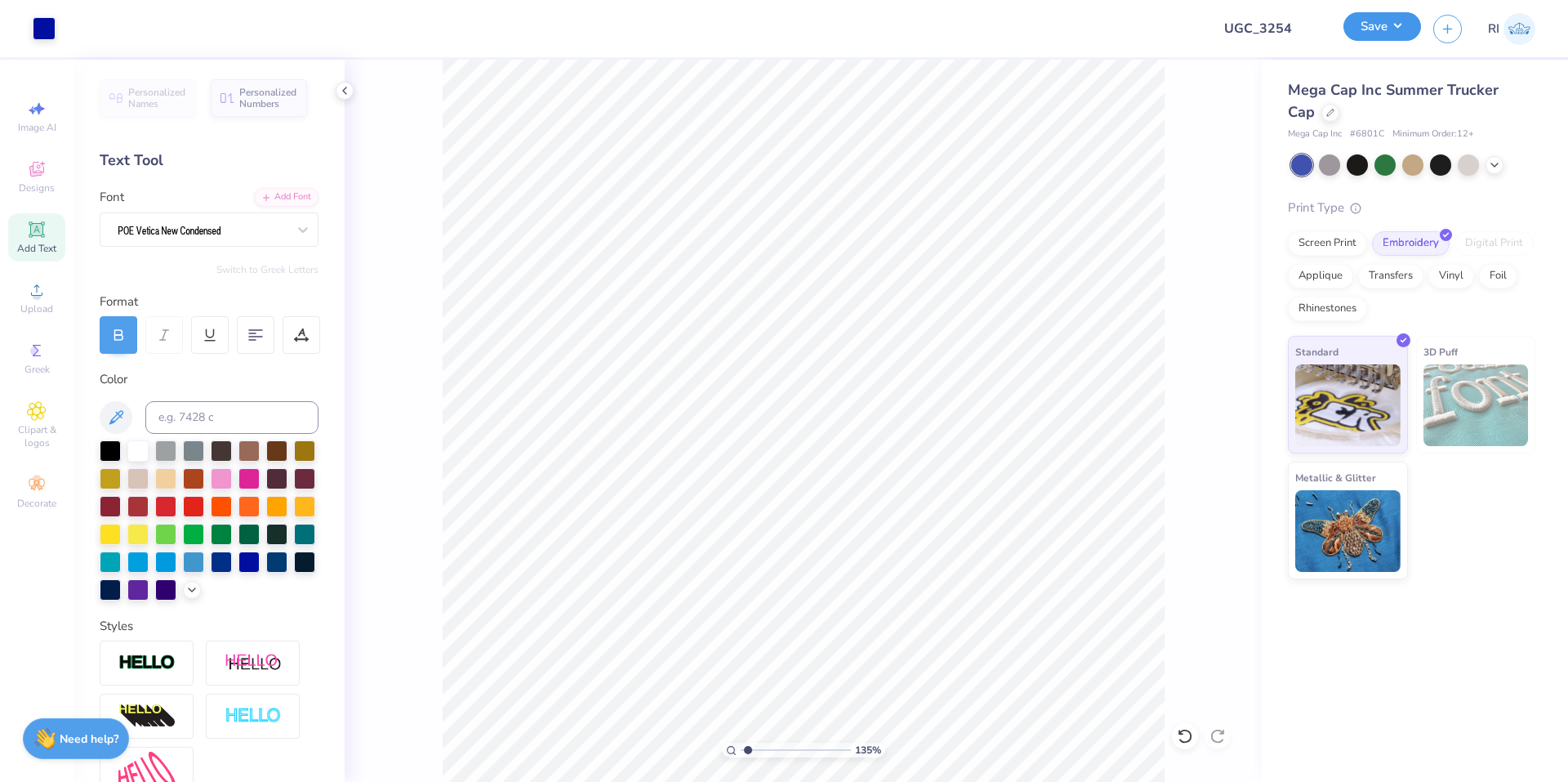
click at [1399, 34] on button "Save" at bounding box center [1383, 26] width 78 height 29
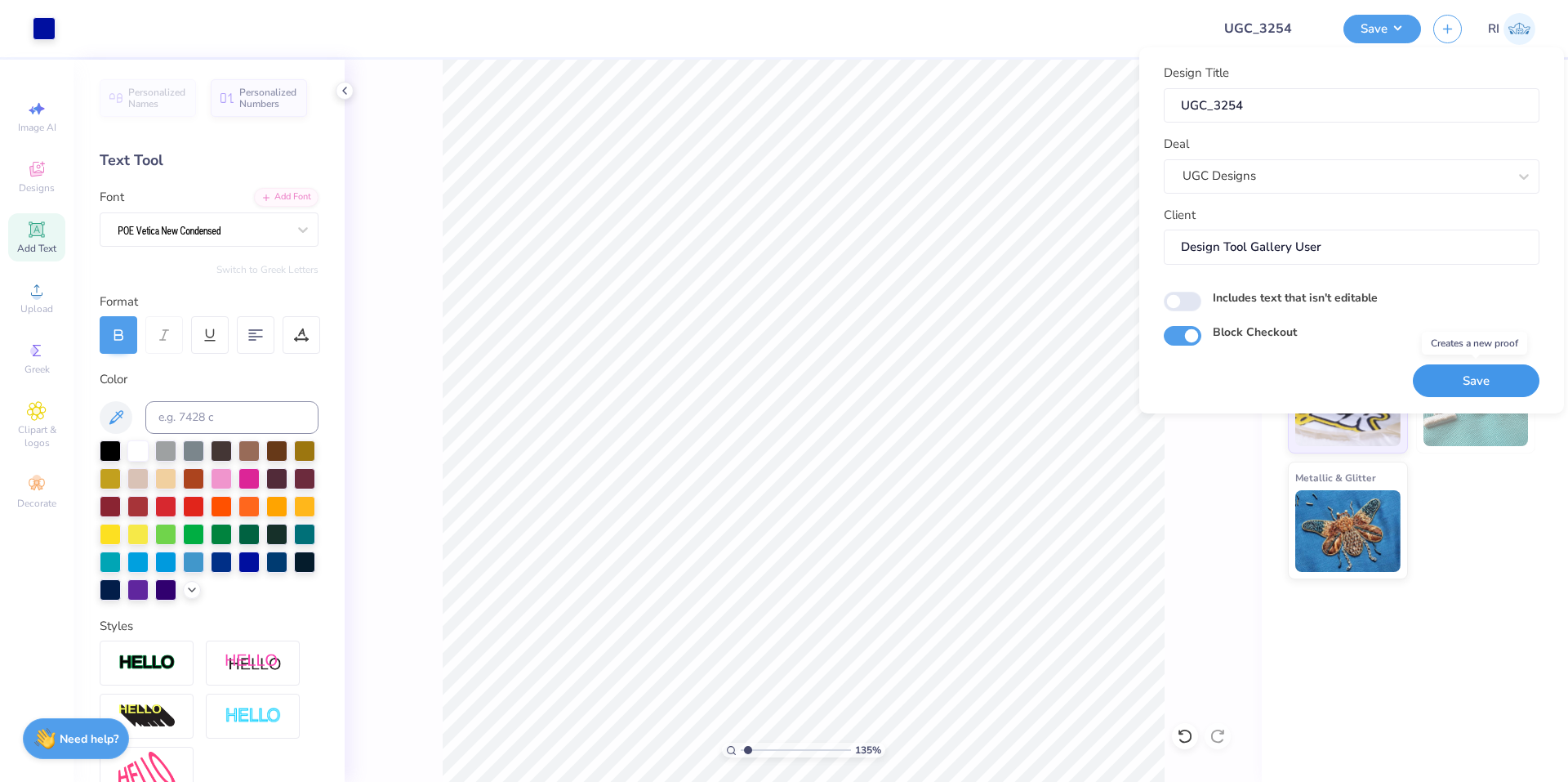
click at [1472, 373] on button "Save" at bounding box center [1476, 380] width 127 height 33
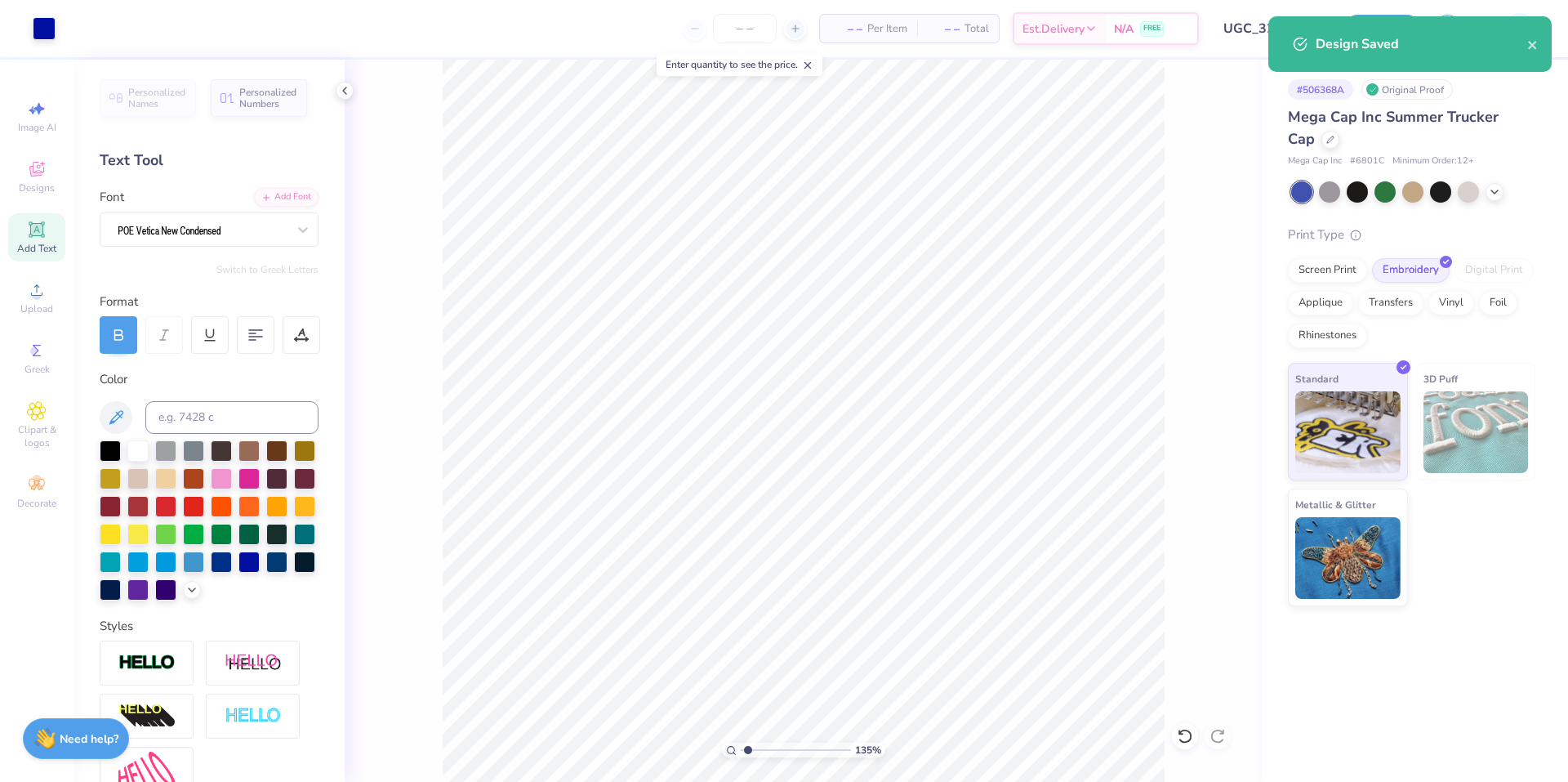
type input "1.35006143669128"
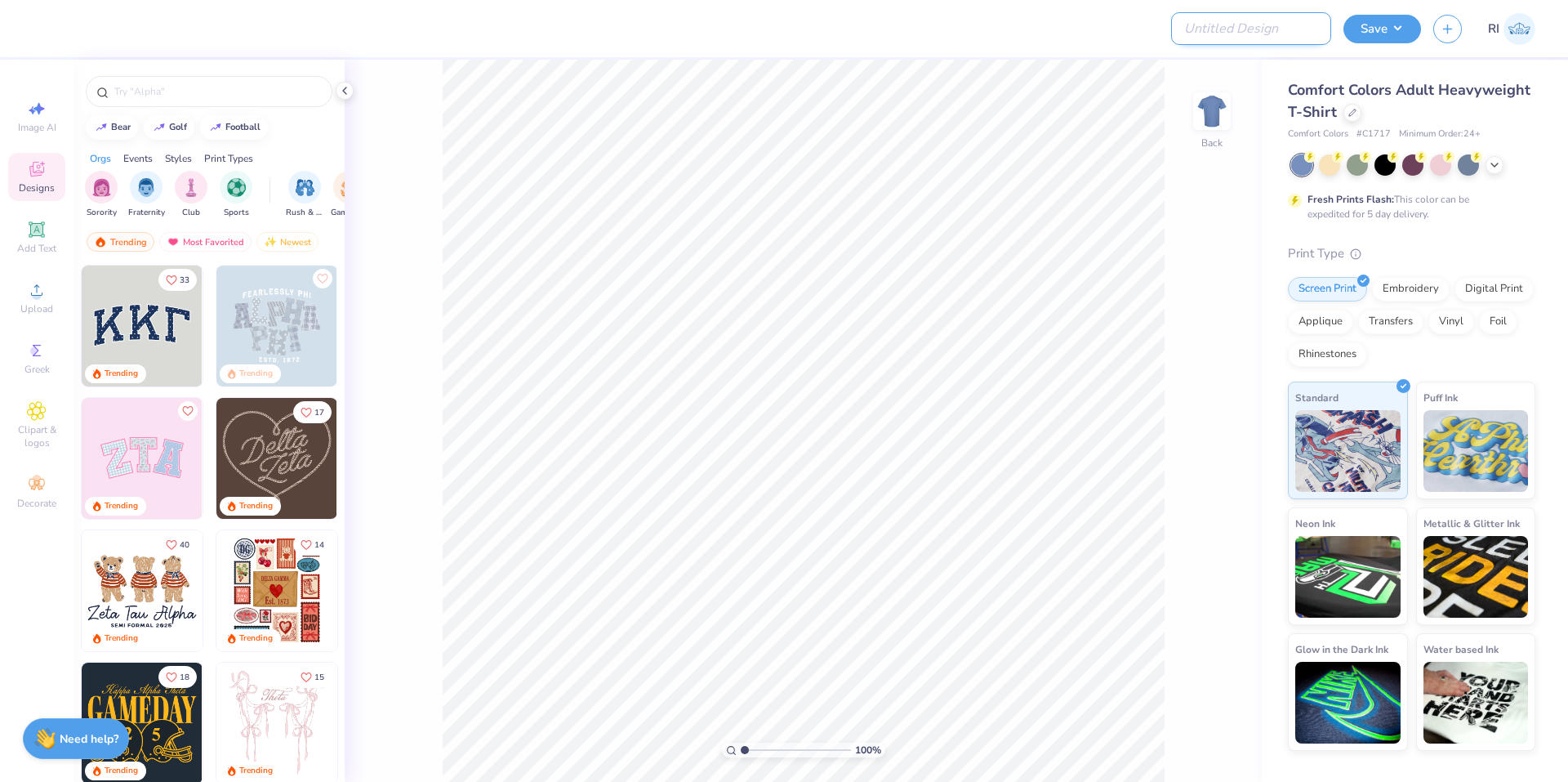
click at [1268, 34] on input "Design Title" at bounding box center [1251, 28] width 160 height 33
paste input "UGC_3255"
type input "UGC_3255"
click at [1355, 118] on div at bounding box center [1353, 111] width 18 height 18
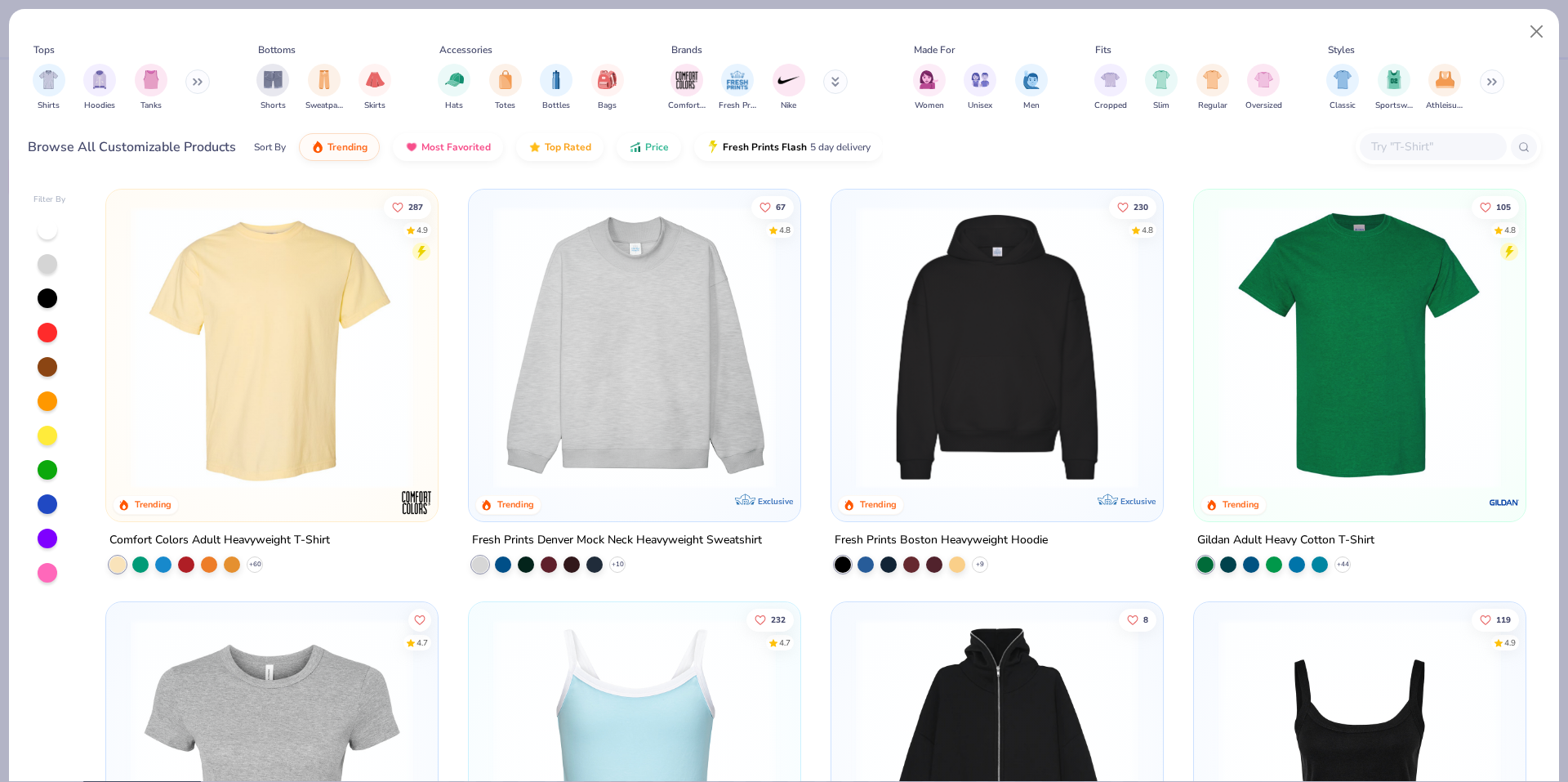
click at [1412, 162] on div at bounding box center [1448, 146] width 185 height 35
paste input "562"
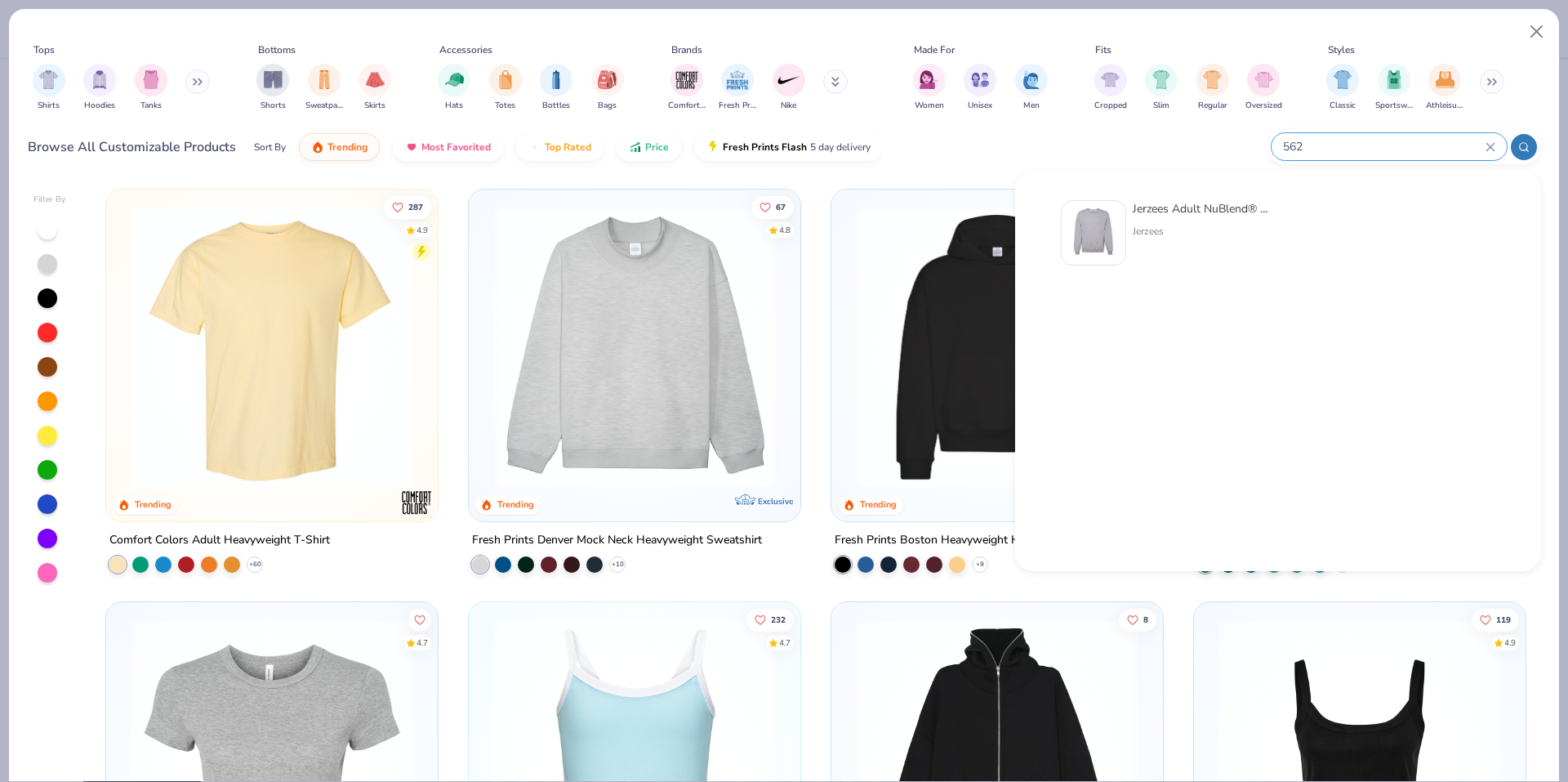
type input "562"
click at [1119, 230] on div at bounding box center [1093, 232] width 65 height 65
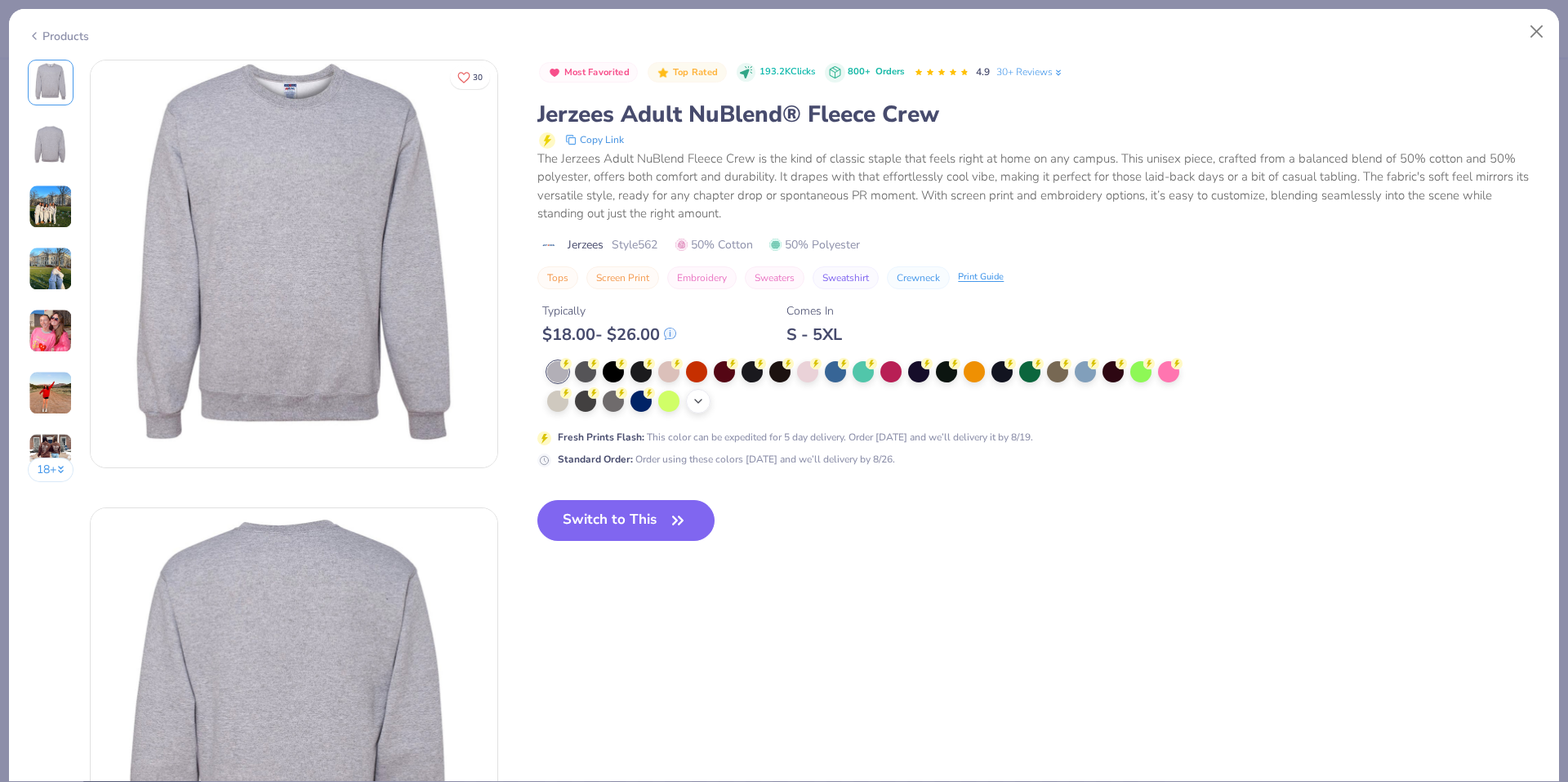
click at [693, 399] on icon at bounding box center [698, 401] width 13 height 13
click at [1013, 377] on div at bounding box center [1002, 369] width 21 height 21
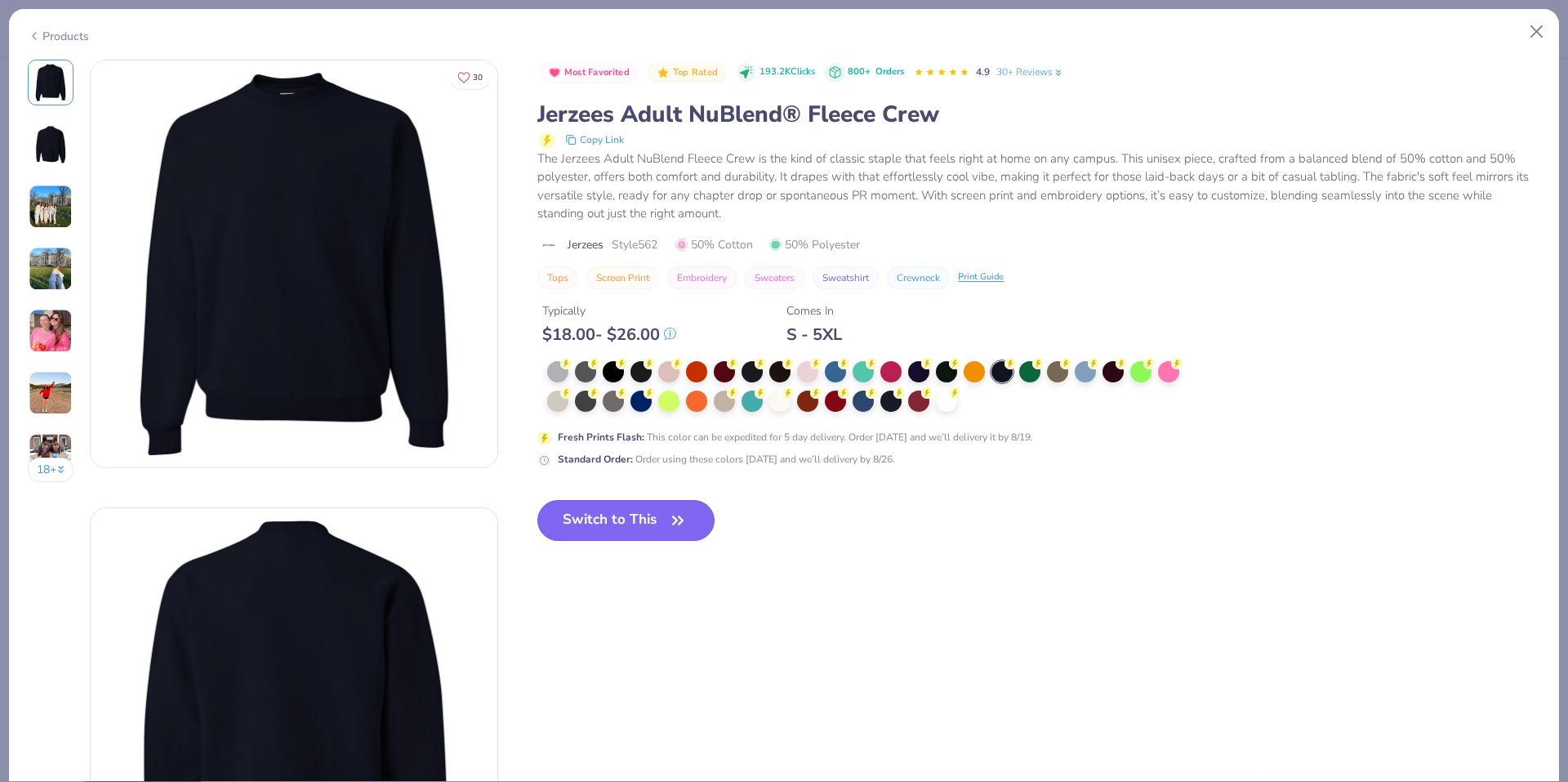
click at [648, 520] on button "Switch to This" at bounding box center [625, 520] width 177 height 41
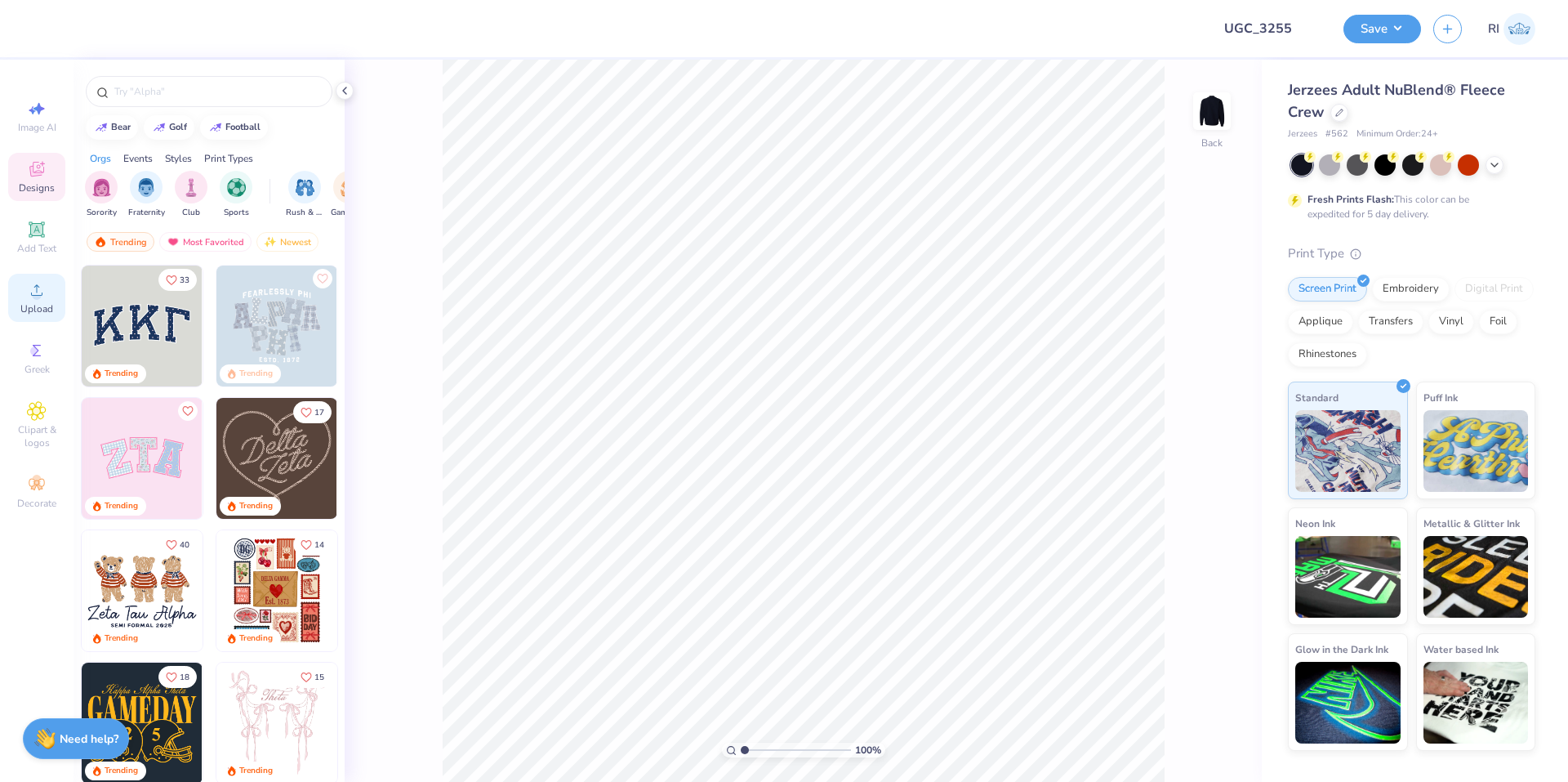
click at [52, 294] on div "Upload" at bounding box center [36, 298] width 57 height 48
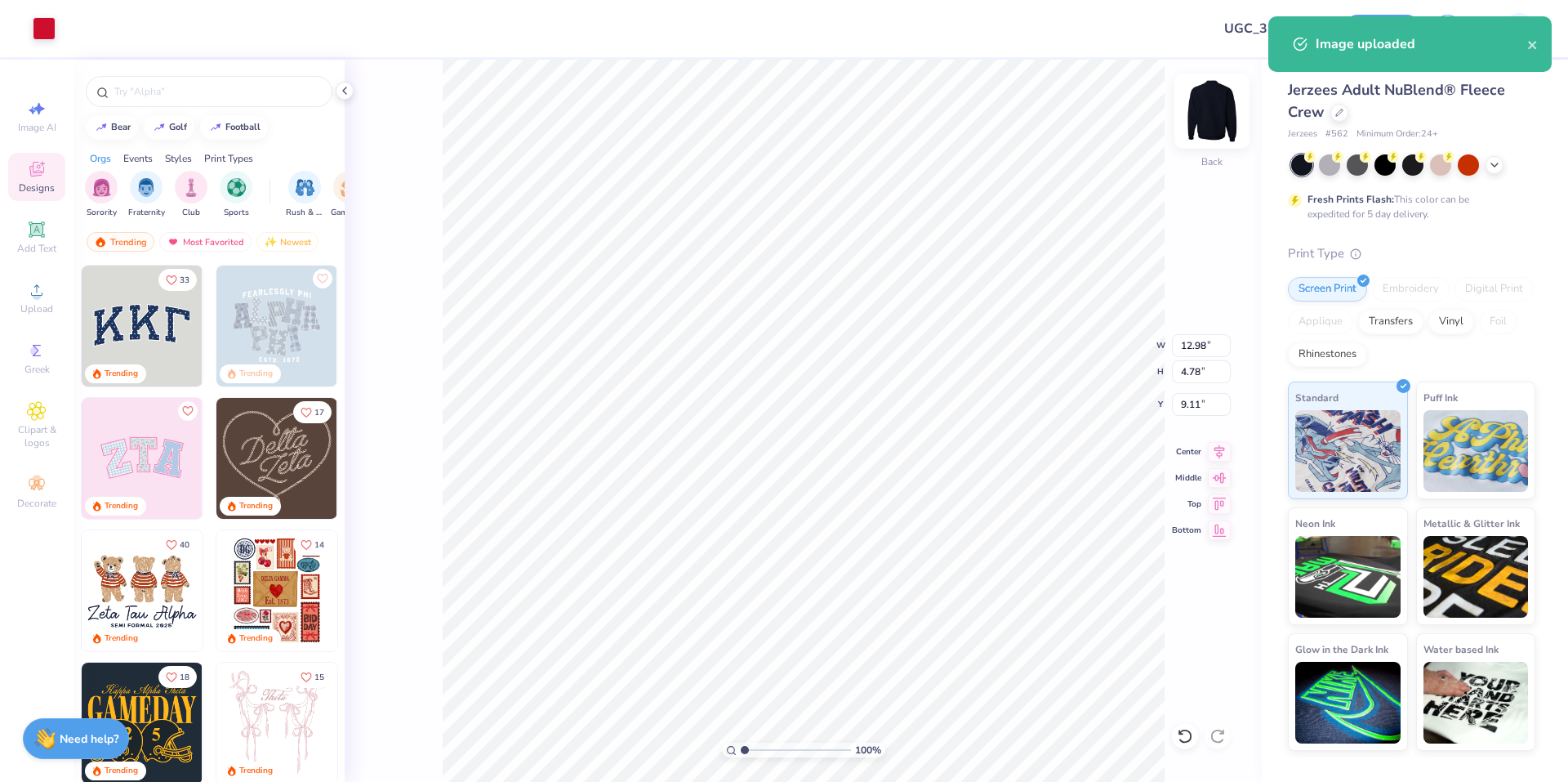
click at [1226, 114] on img at bounding box center [1212, 110] width 65 height 65
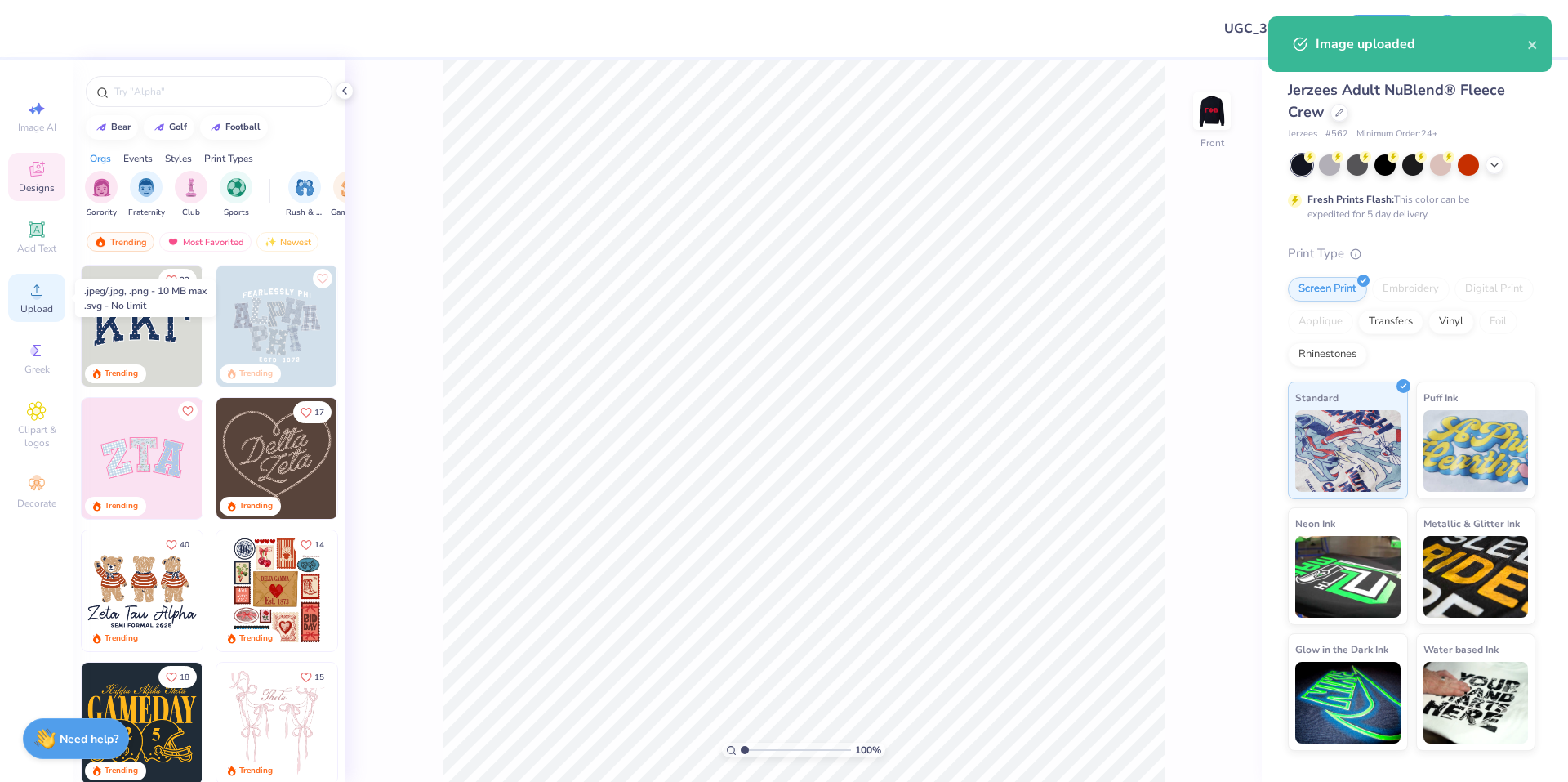
click at [33, 288] on icon at bounding box center [37, 290] width 20 height 20
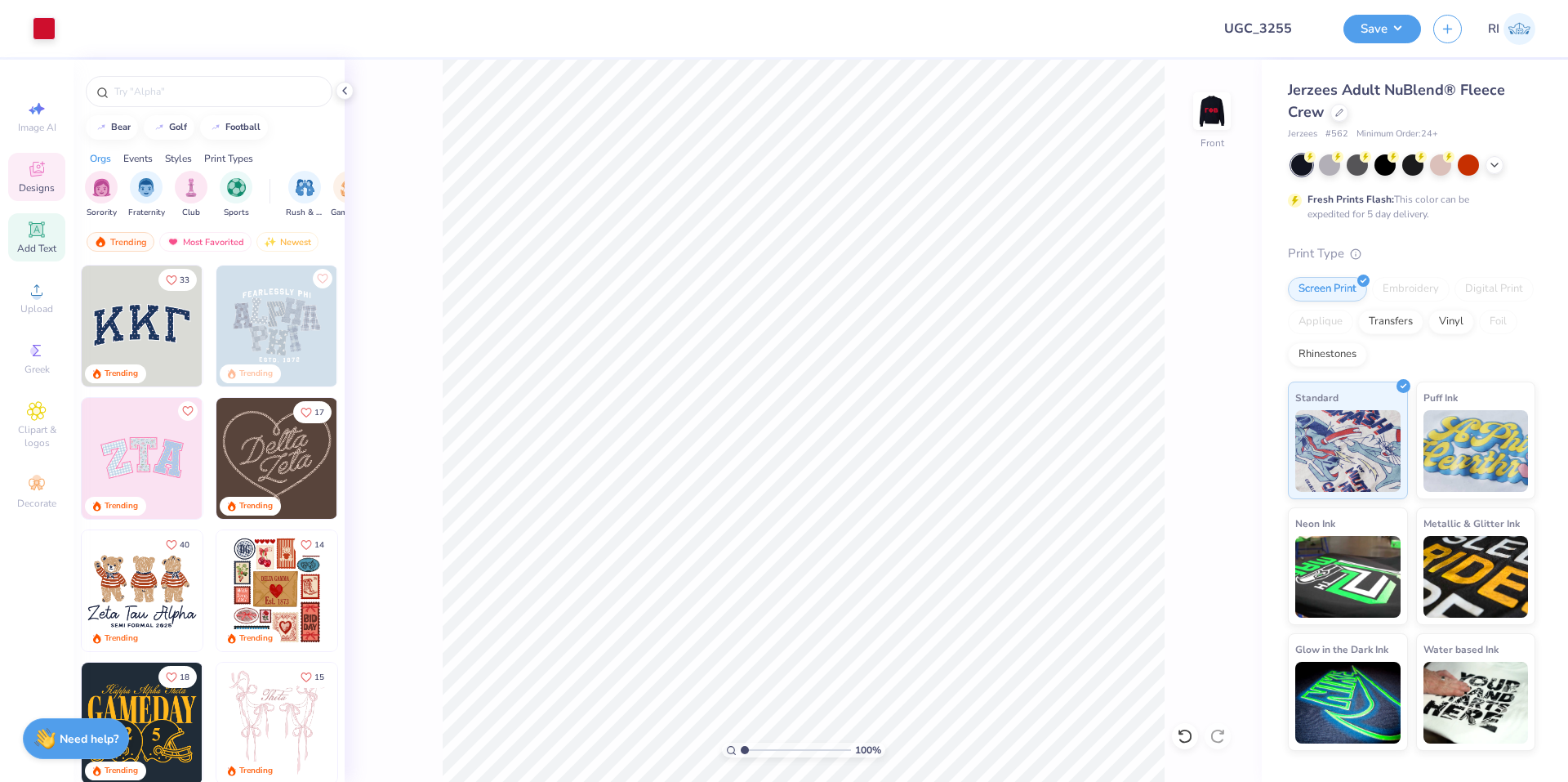
click at [43, 237] on icon at bounding box center [37, 229] width 16 height 16
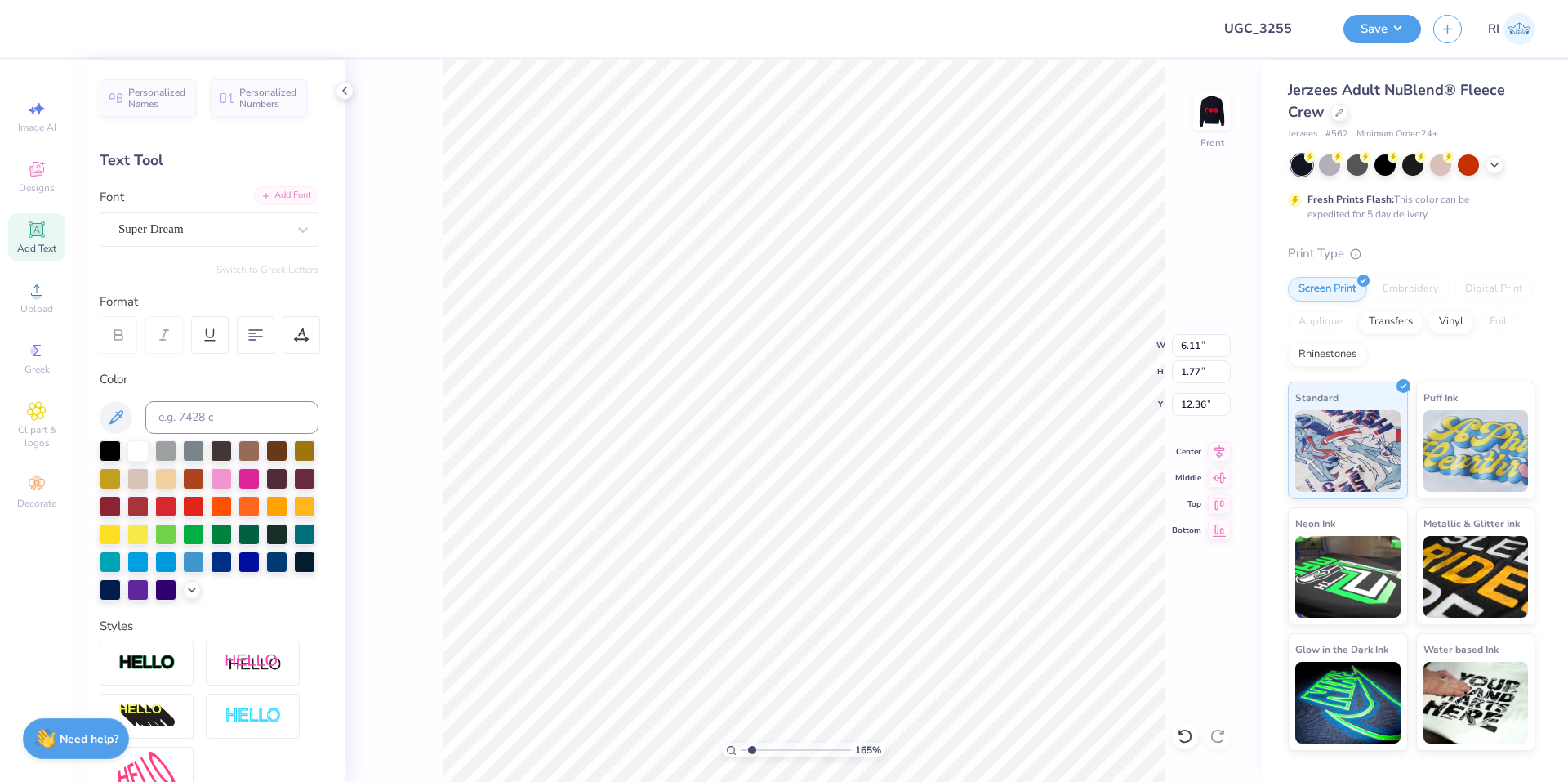
click at [254, 195] on div "Add Font" at bounding box center [286, 195] width 65 height 19
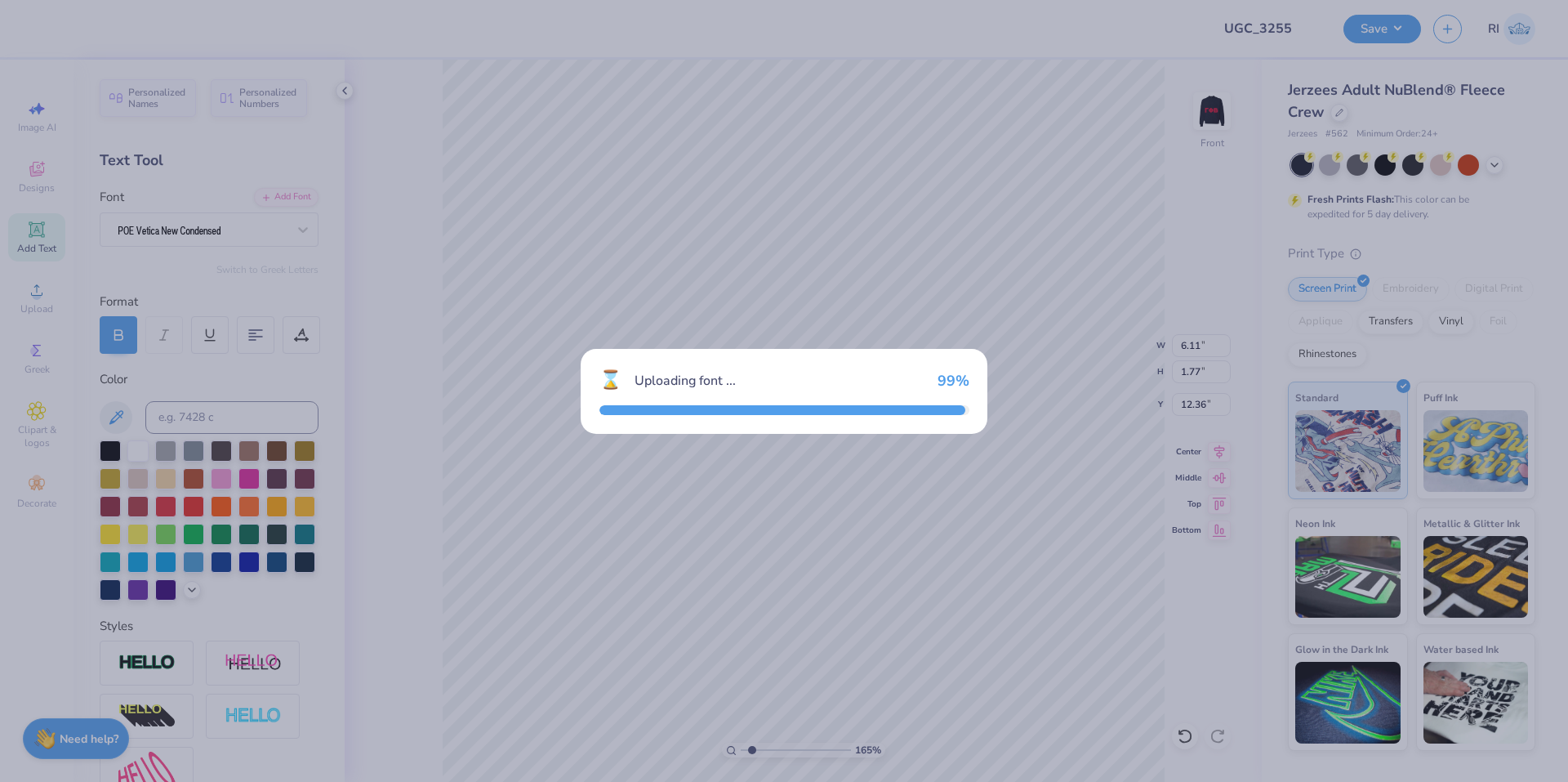
type input "1.64913377760655"
type input "4.30"
type input "12.37"
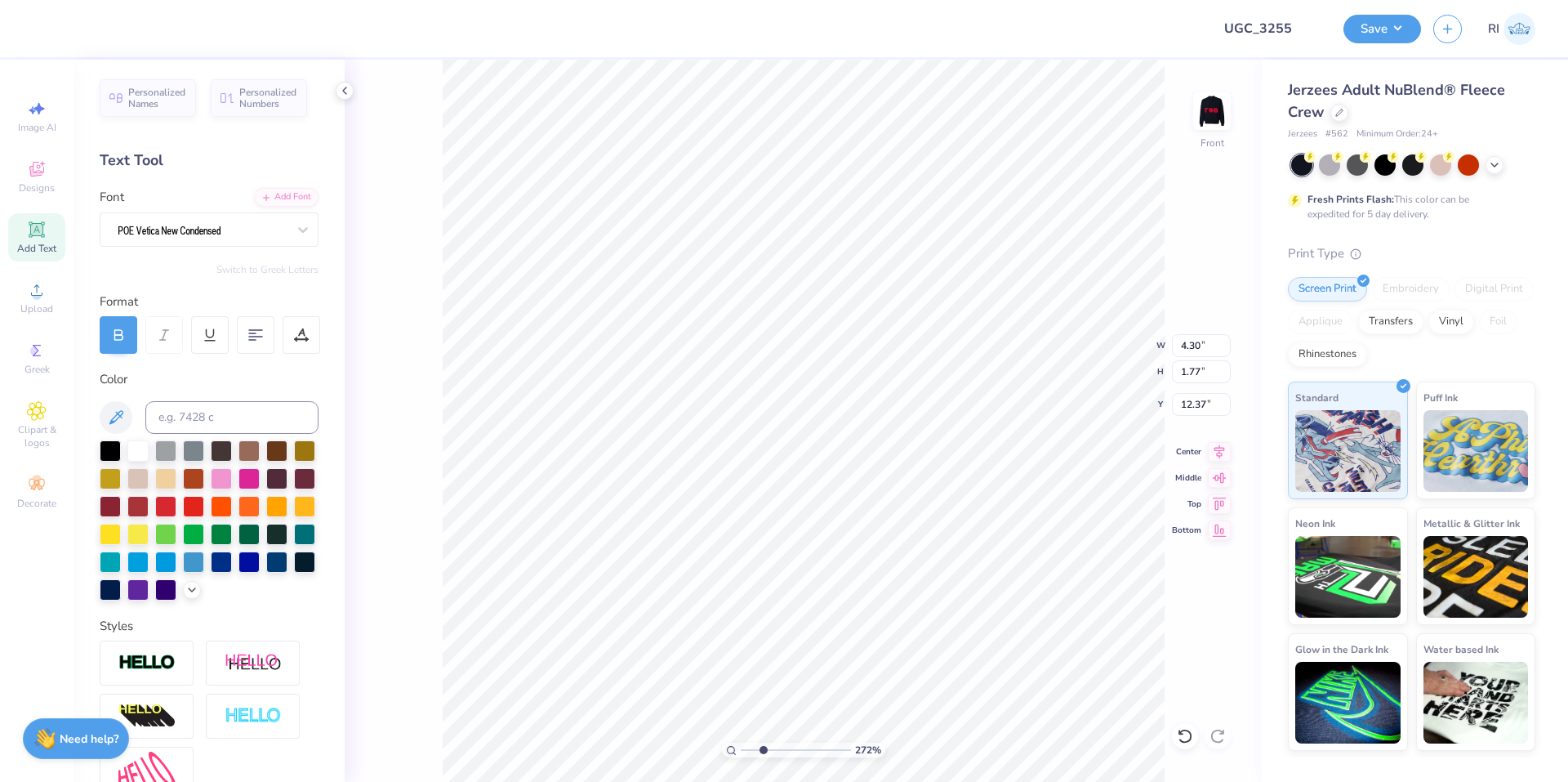
type input "2.71964221644285"
type input "9.24"
type input "3.32211092047231"
type input "8.76"
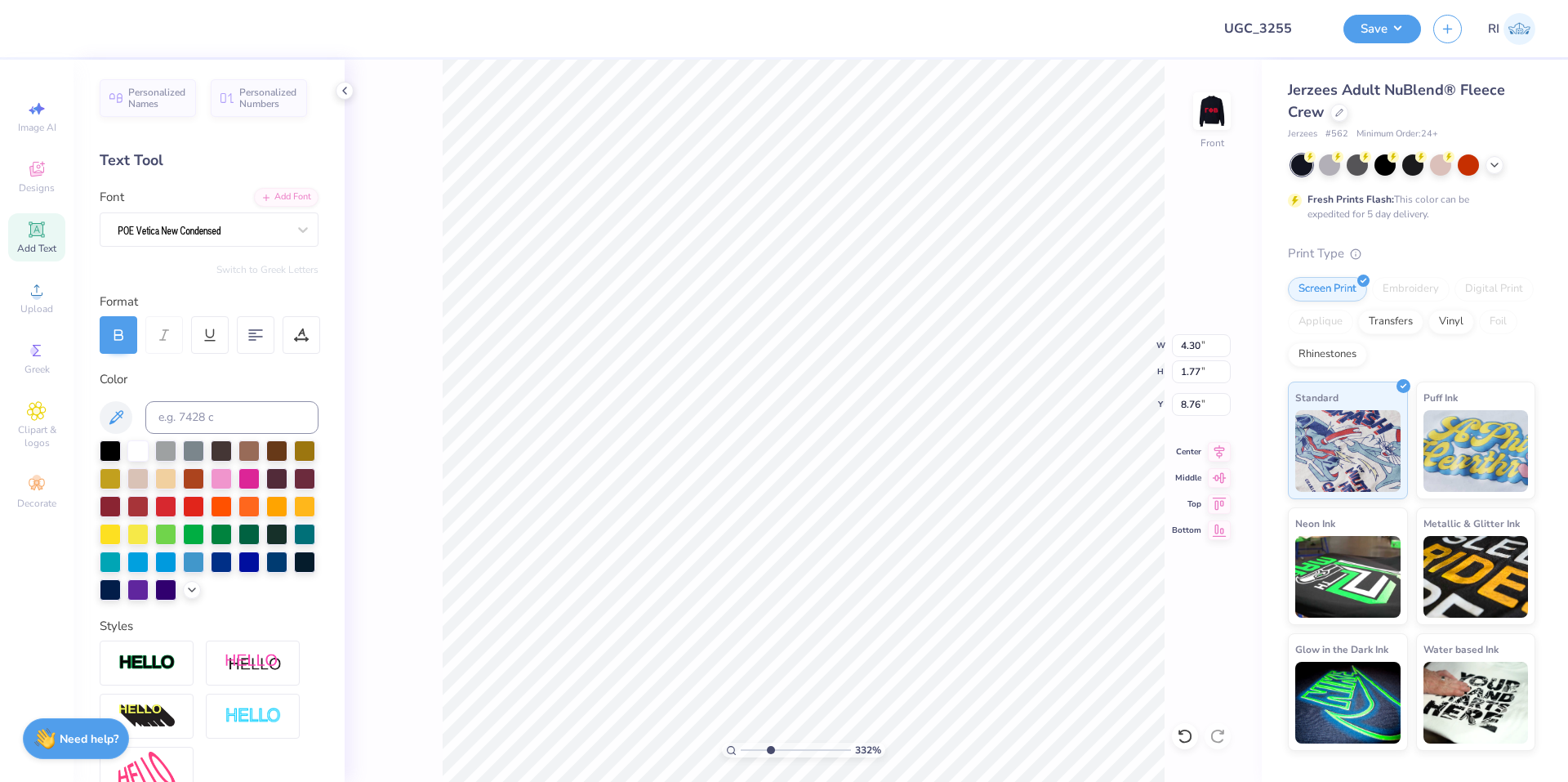
type input "3.32211092047231"
type textarea """
type input "3.32211092047231"
type textarea ""C"
type input "3.32211092047231"
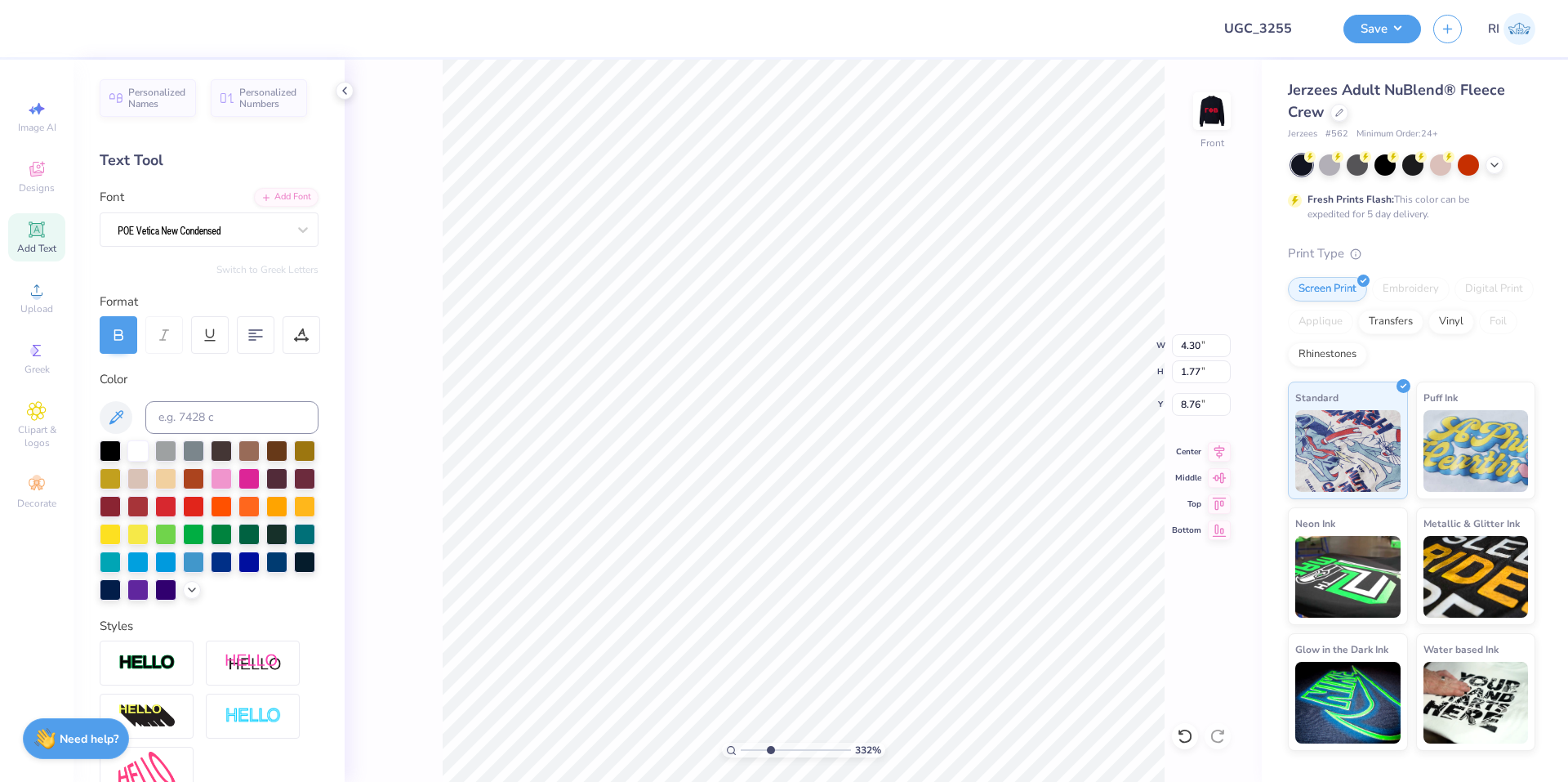
type textarea ""CO"
type input "3.32211092047231"
type textarea ""COM"
type input "3.32211092047231"
type textarea ""COMM"
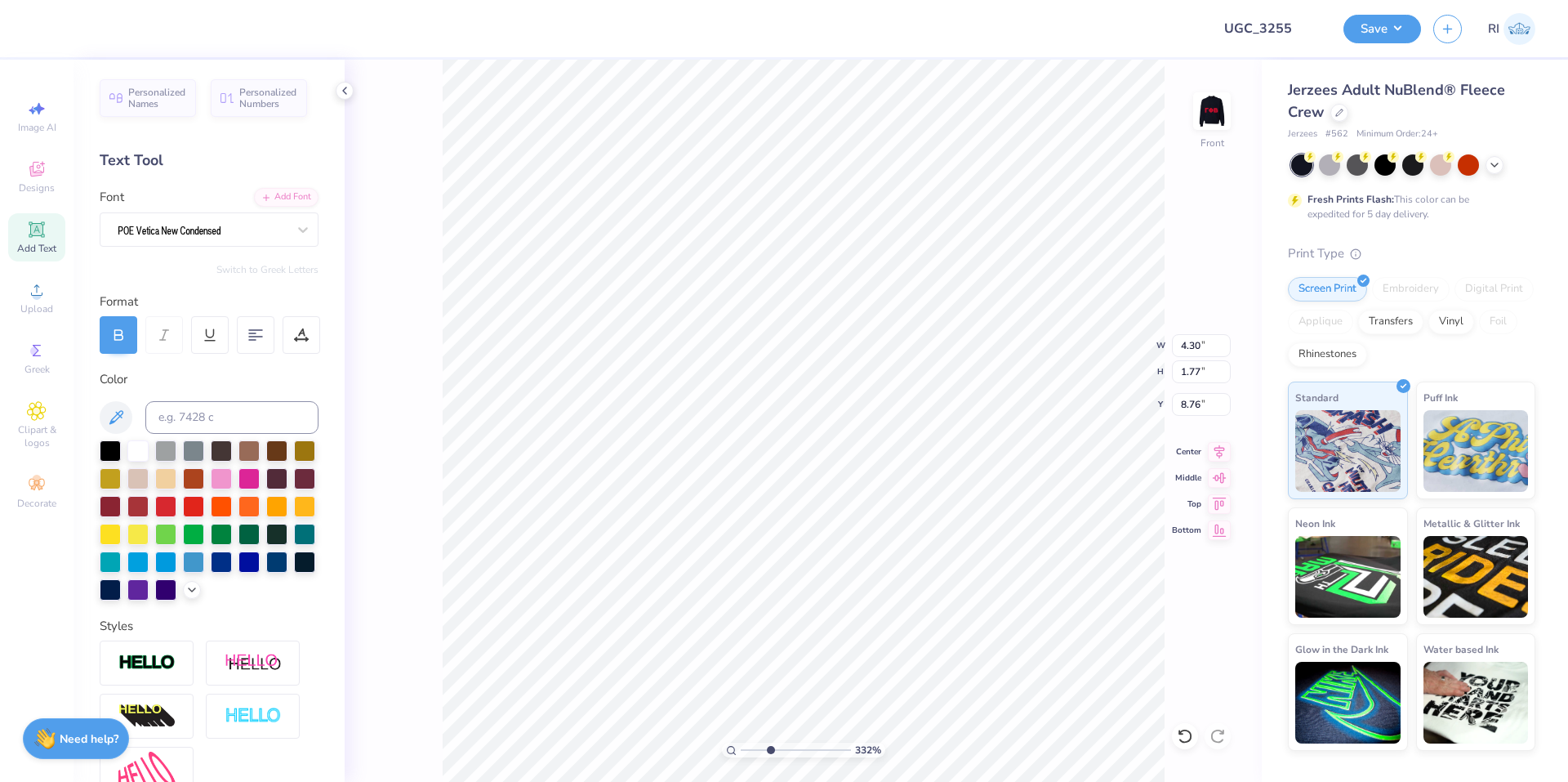
type input "3.32211092047231"
type textarea ""COMMI"
type input "3.32211092047231"
type textarea ""COMMIN"
type input "3.32211092047231"
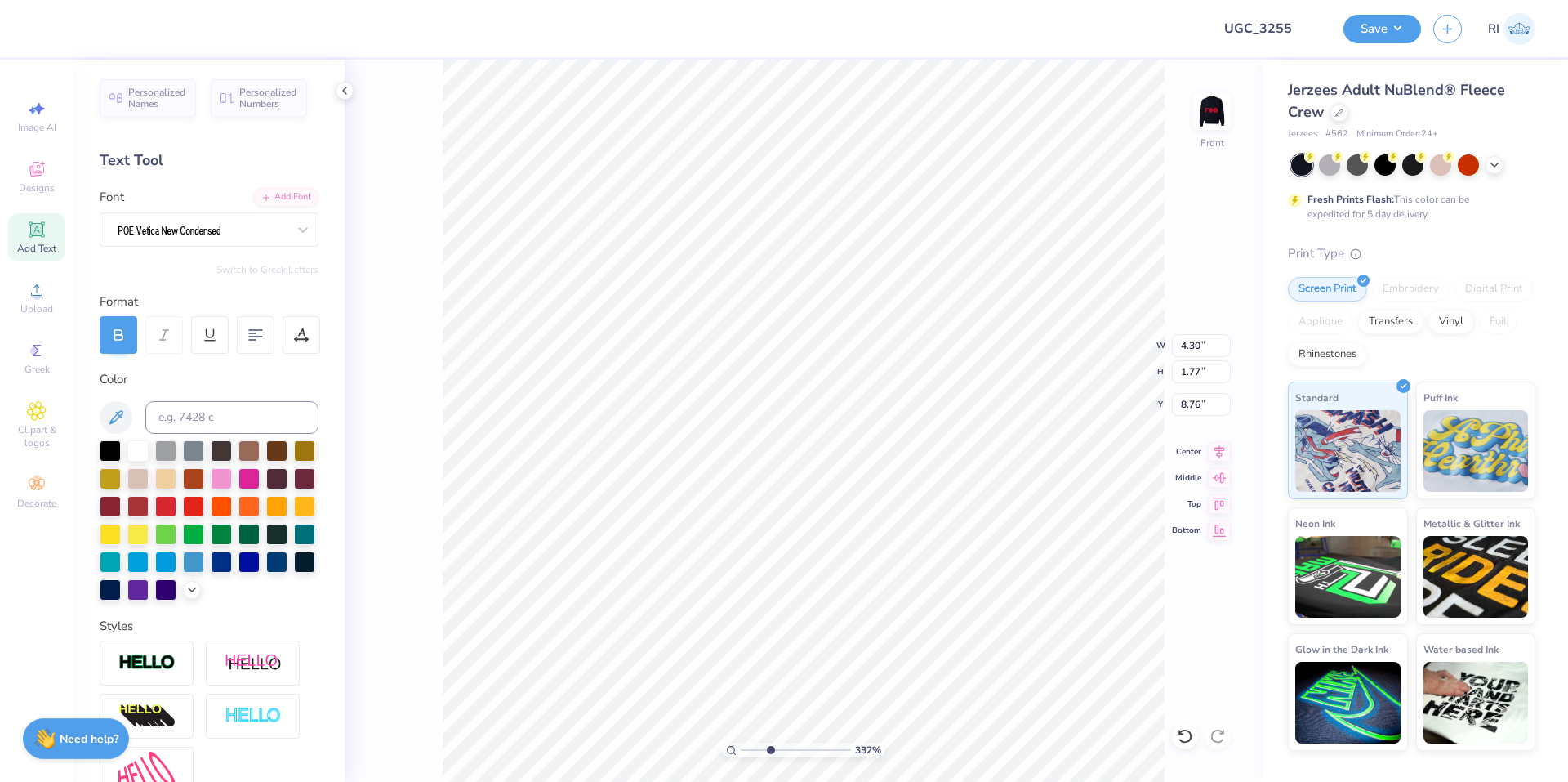
type textarea ""COMMIN"
type input "3.32211092047231"
type textarea ""COMMIN I"
type input "3.32211092047231"
type textarea ""COMMIN IN"
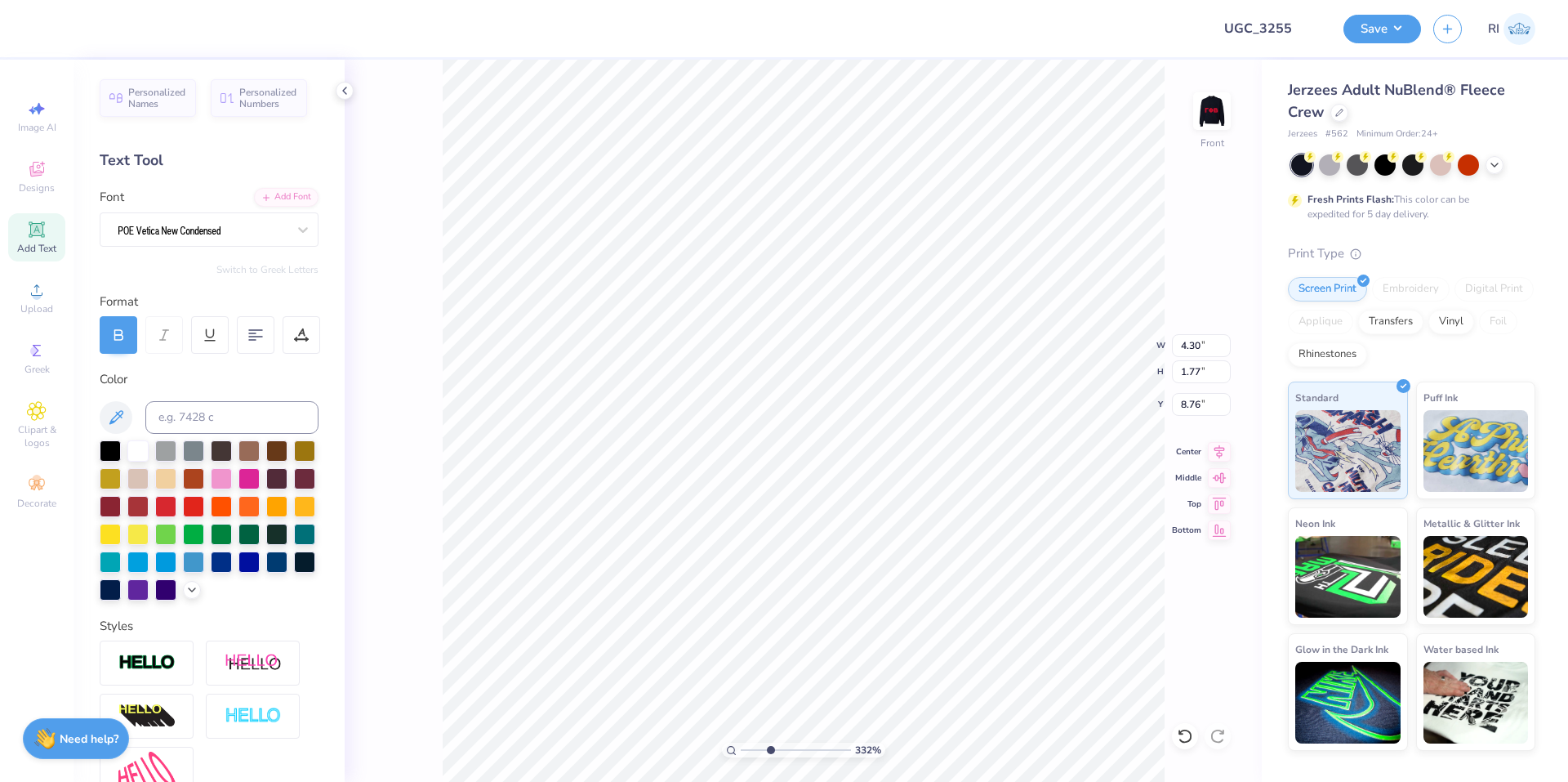
type input "3.32211092047231"
type textarea ""COMMIN IN"
type input "3.32211092047231"
type textarea ""COMMIN IN H"
type input "3.32211092047231"
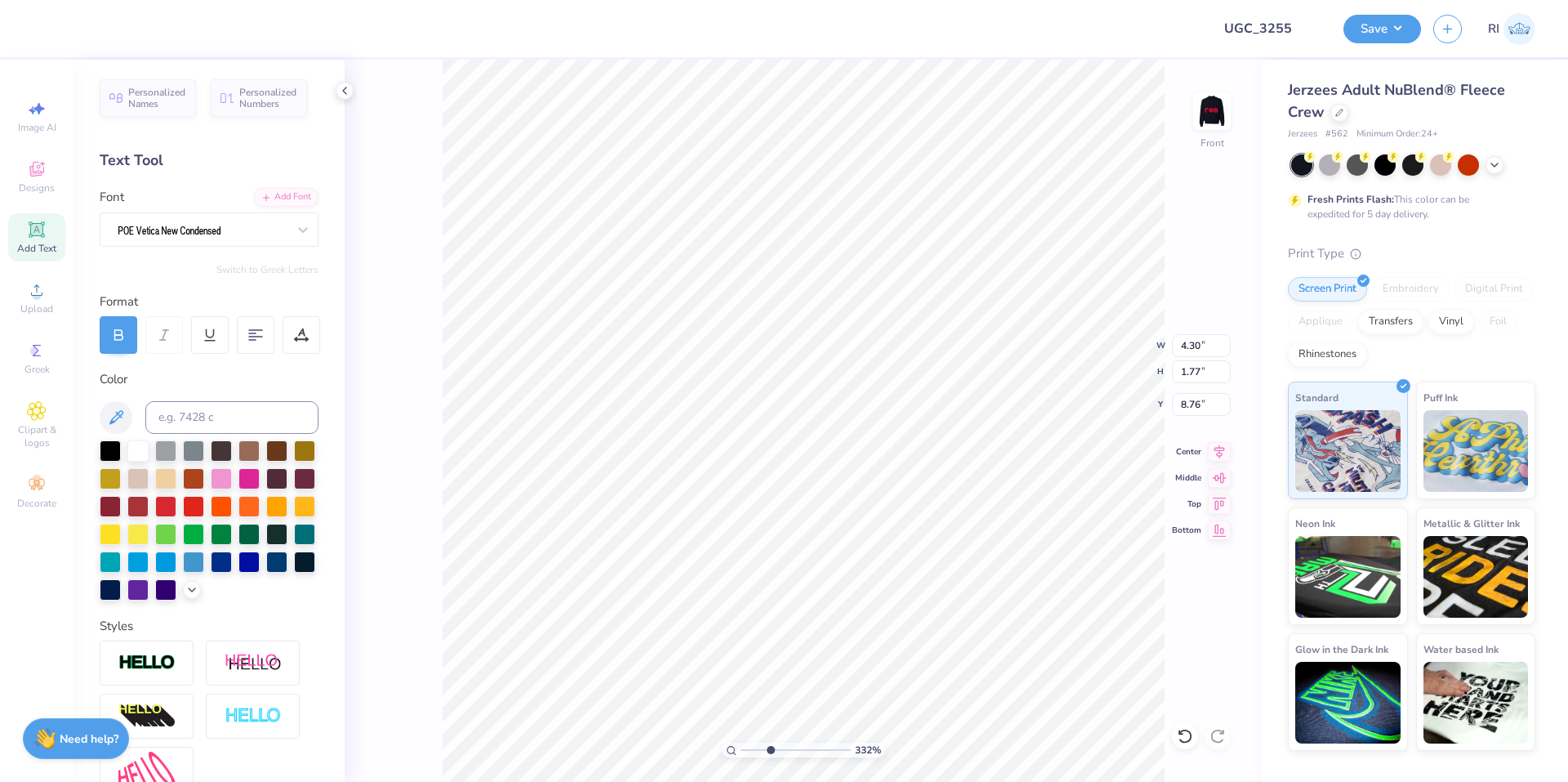
type textarea ""COMMIN IN HO"
type input "3.32211092047231"
type textarea ""COMMIN IN HOT"
type input "3.32211092047231"
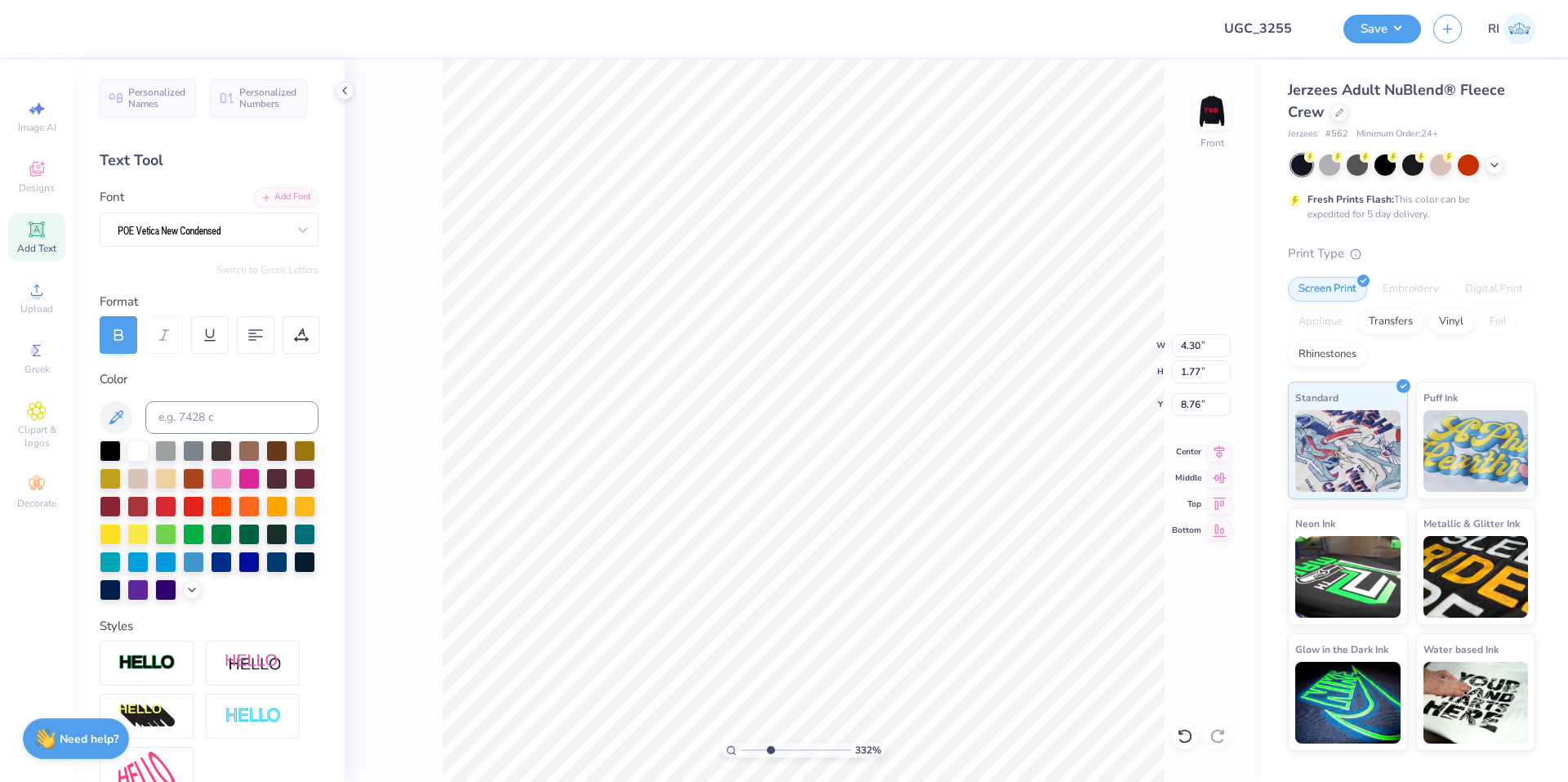
type textarea ""COMMIN IN HOT""
click at [292, 198] on div "Add Font" at bounding box center [286, 195] width 65 height 19
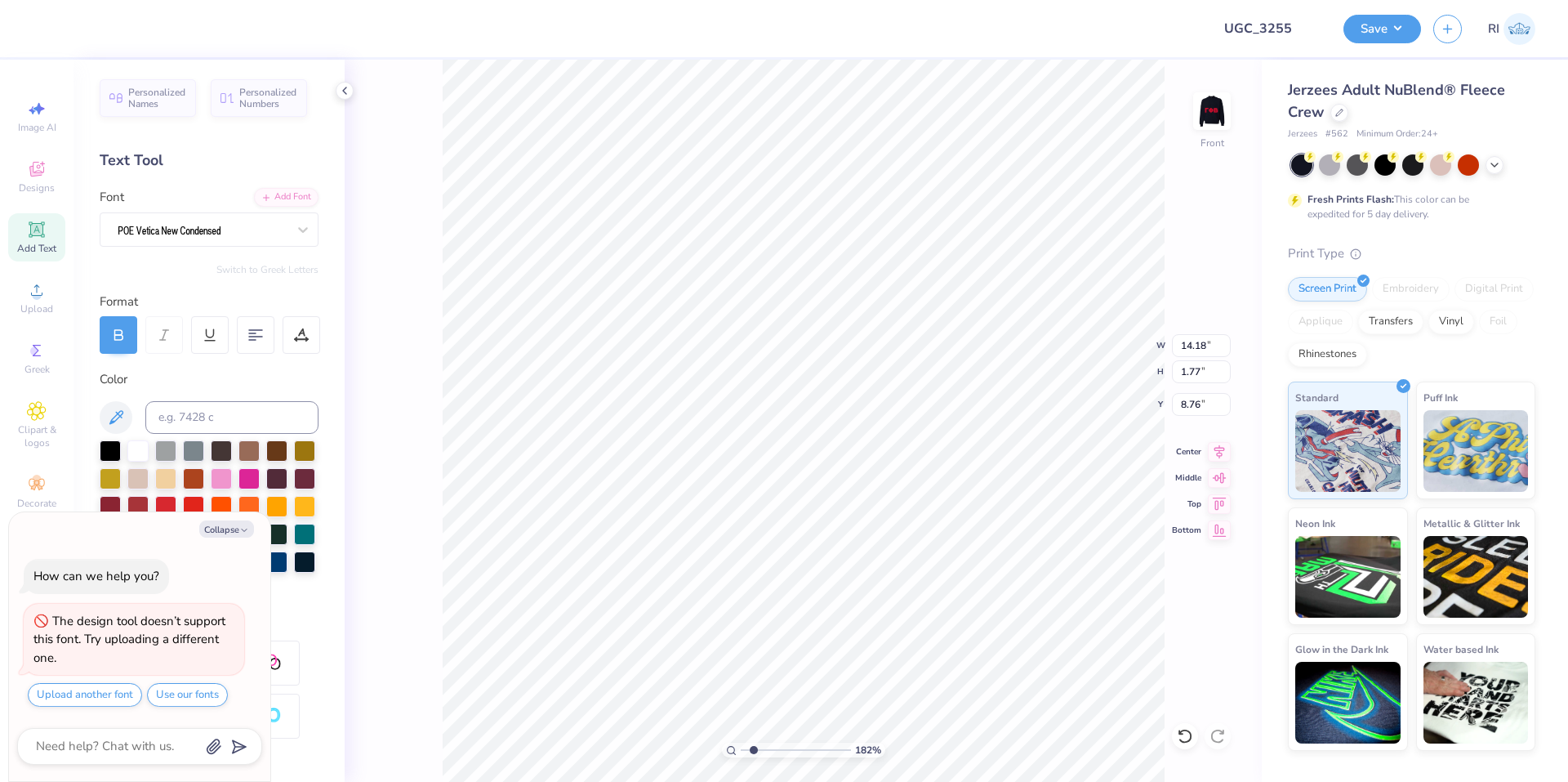
type input "1.82266588284093"
type textarea "x"
type input "1.82266588284093"
type input "10.11"
type textarea "x"
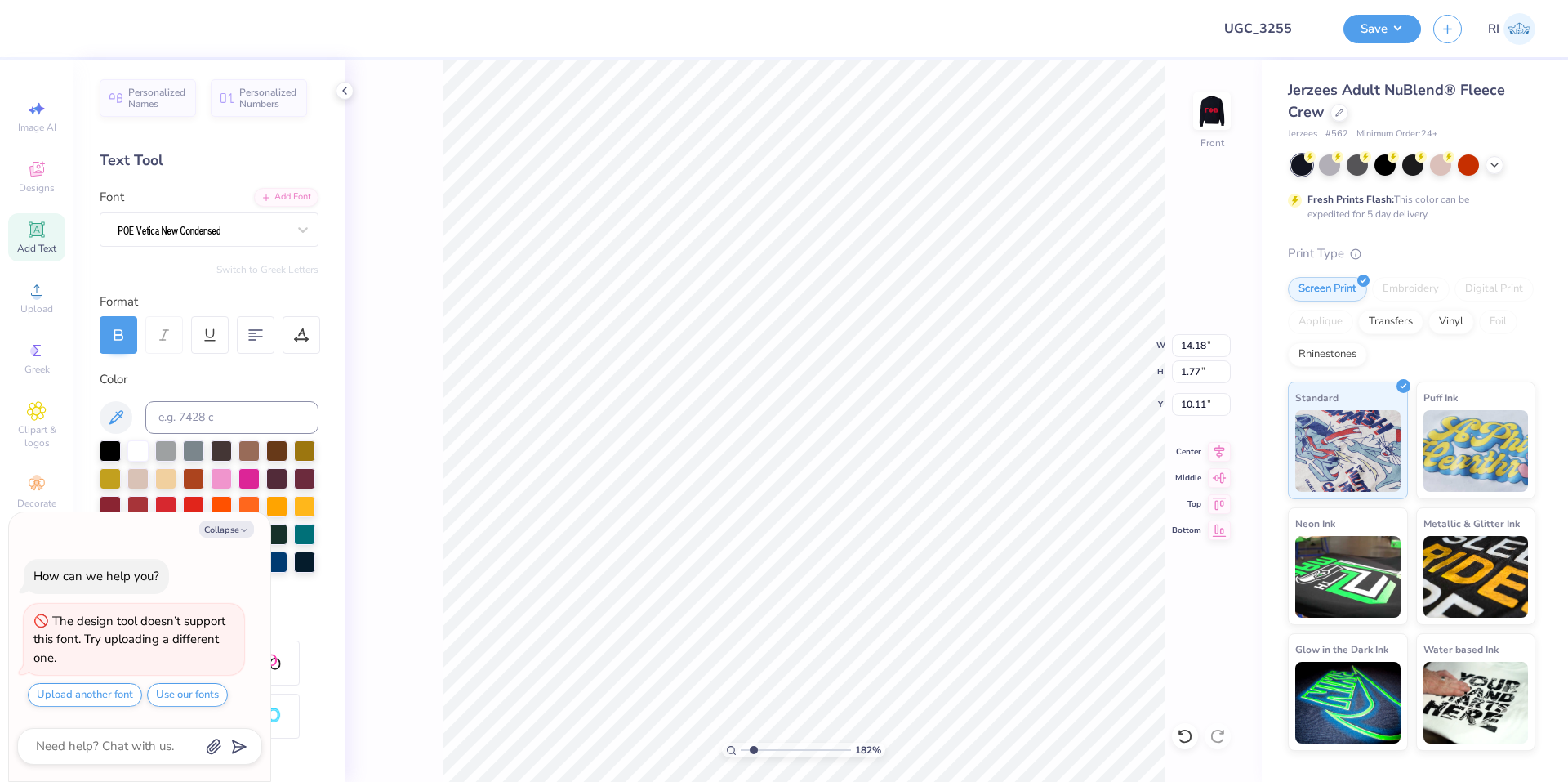
type input "1.82266588284093"
type textarea "x"
type input "1.82266588284093"
type input "10.41"
type input "1.30"
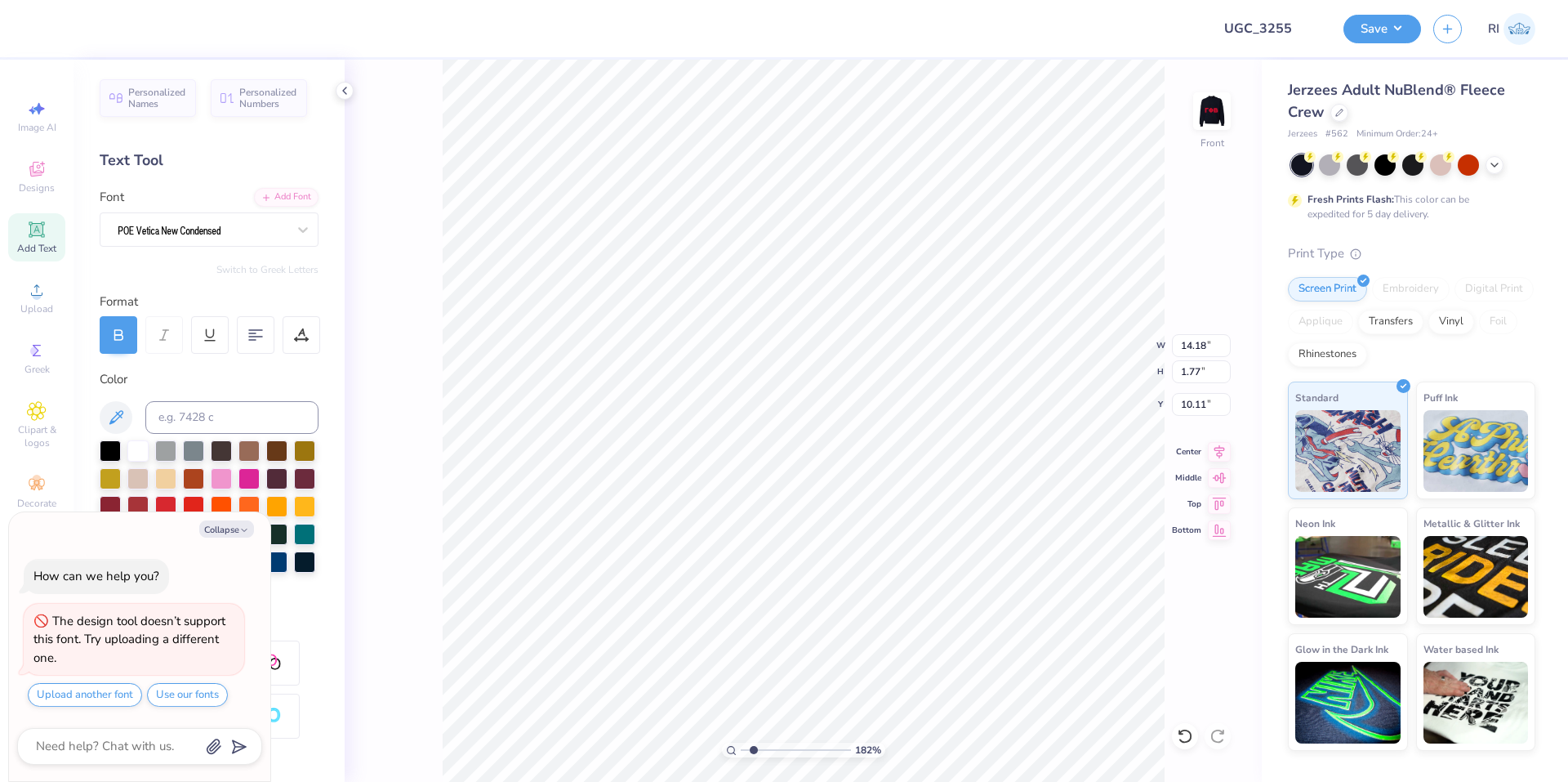
type textarea "x"
type input "1.82266588284093"
type textarea "x"
type input "1.82266588284093"
type input "9.94"
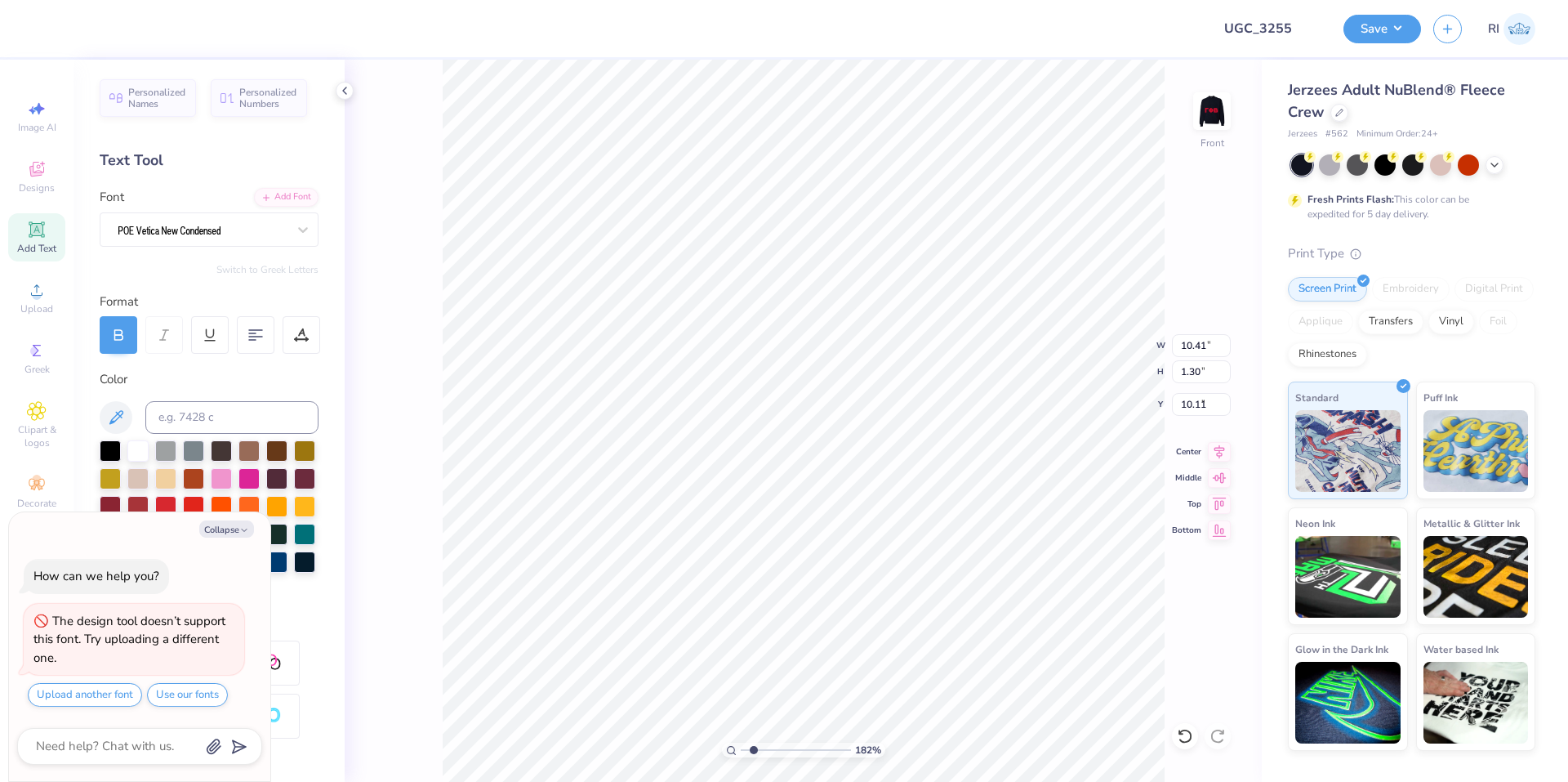
type textarea "x"
click at [261, 192] on icon at bounding box center [266, 196] width 10 height 10
type input "1.82266588284093"
type textarea "x"
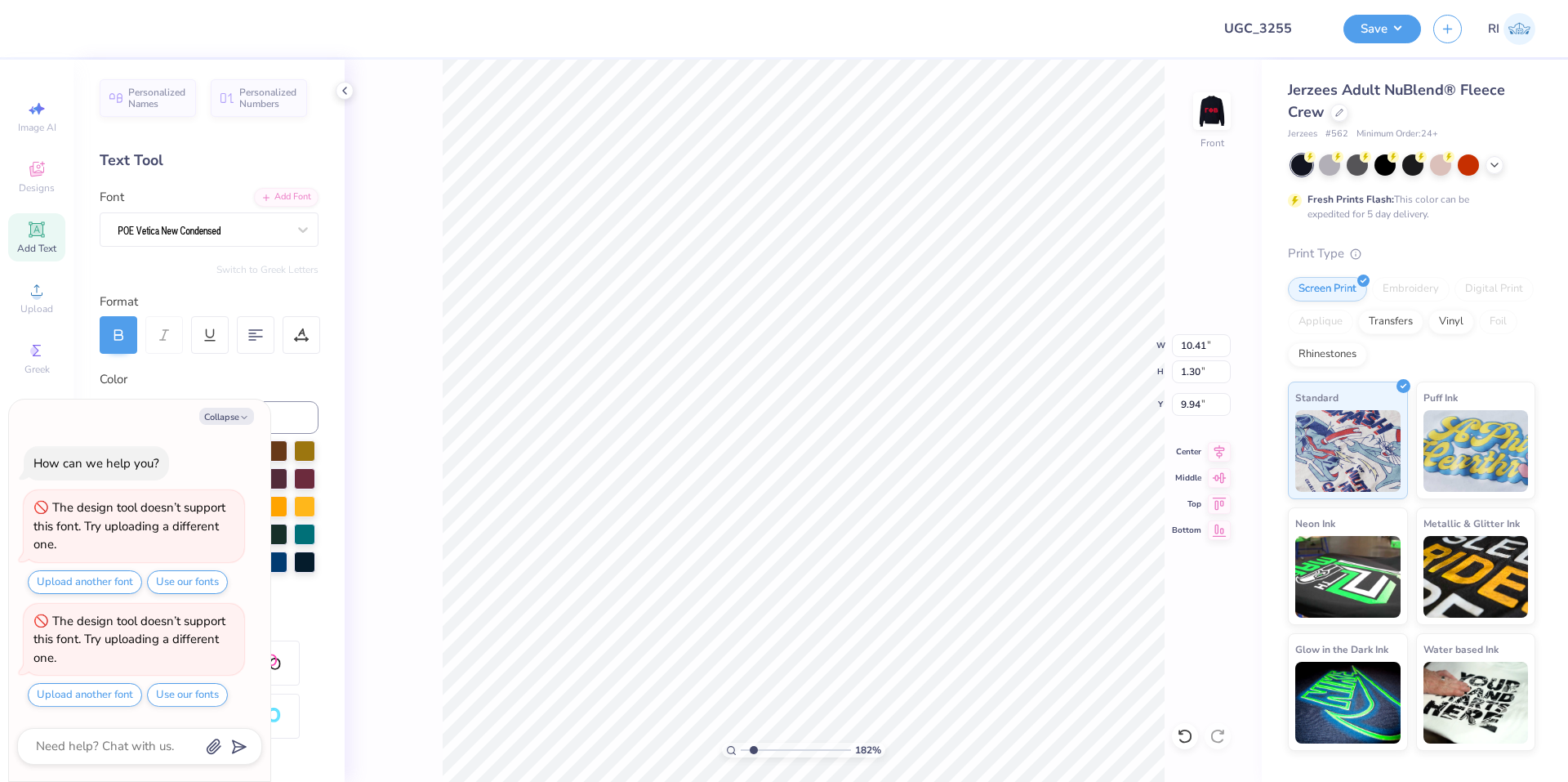
type input "1.82266588284093"
type textarea "x"
type input "1.82266588284093"
type textarea "x"
type input "1.82266588284093"
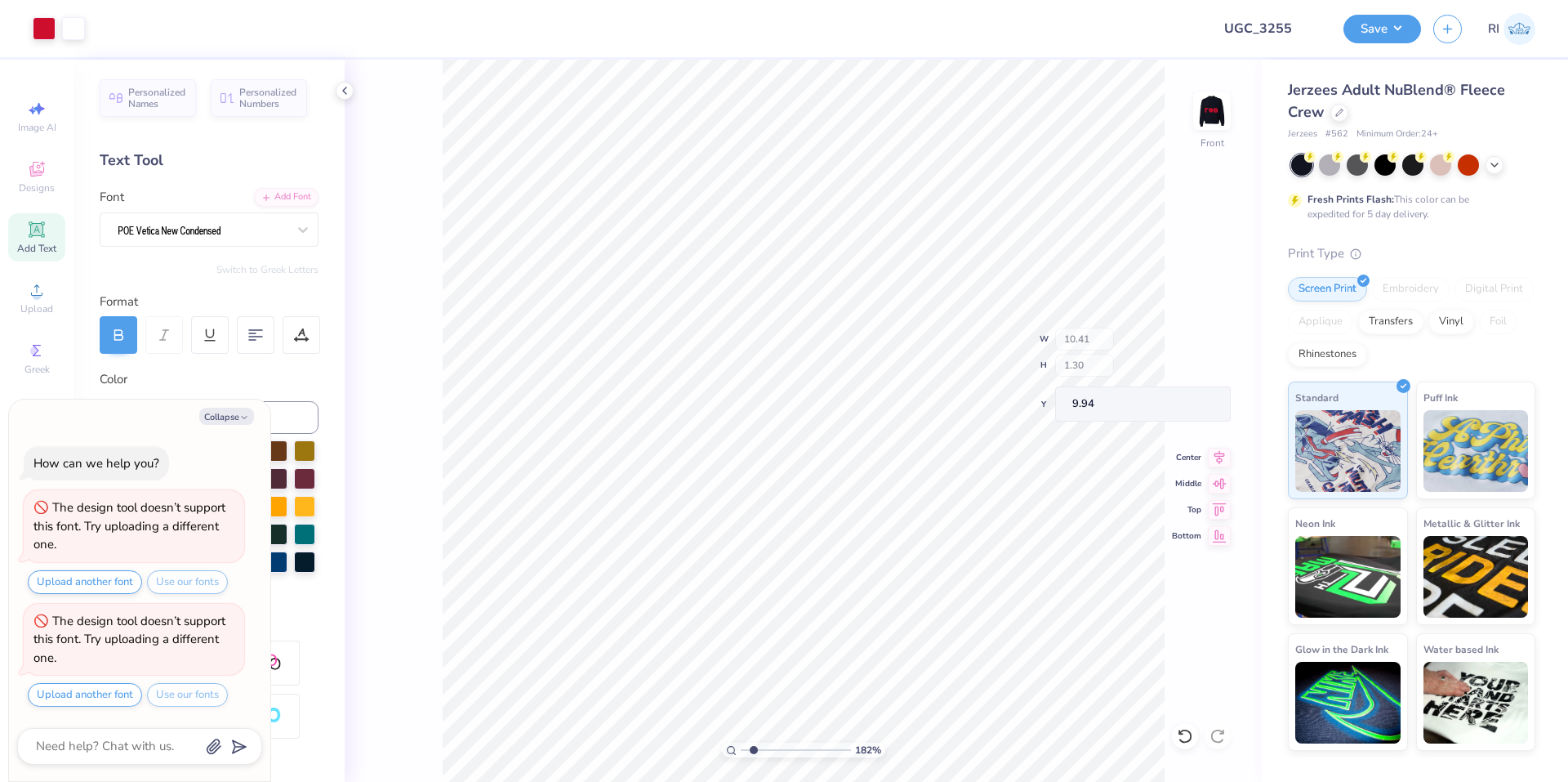
type textarea "x"
type input "2.46071092039641"
type textarea "x"
click at [277, 176] on div "Personalized Names Personalized Numbers Text Tool Add Font Font Switch to Greek…" at bounding box center [209, 421] width 271 height 722
click at [283, 190] on div "Add Font" at bounding box center [286, 195] width 65 height 19
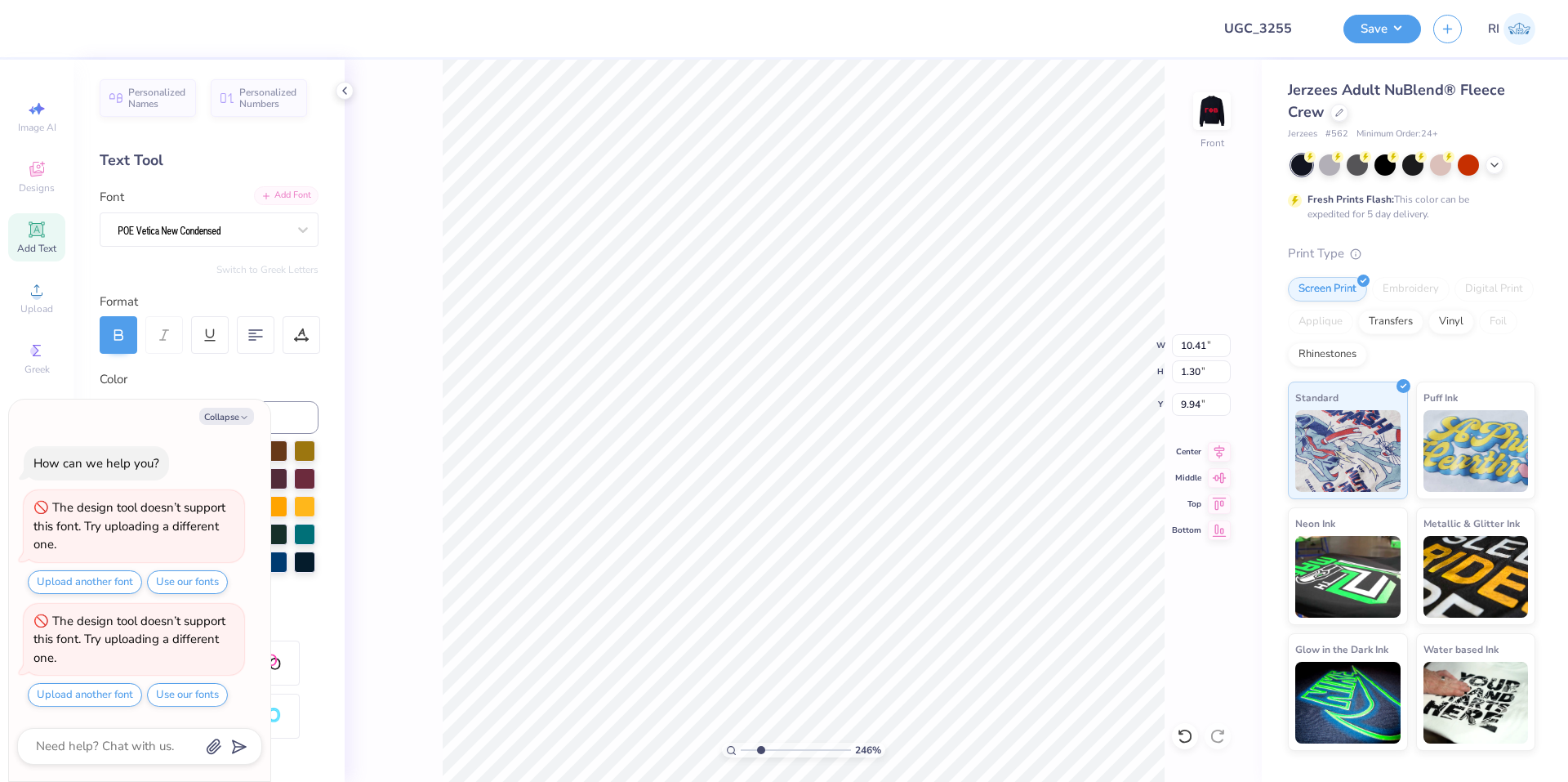
click at [279, 194] on div "Add Font" at bounding box center [286, 195] width 65 height 19
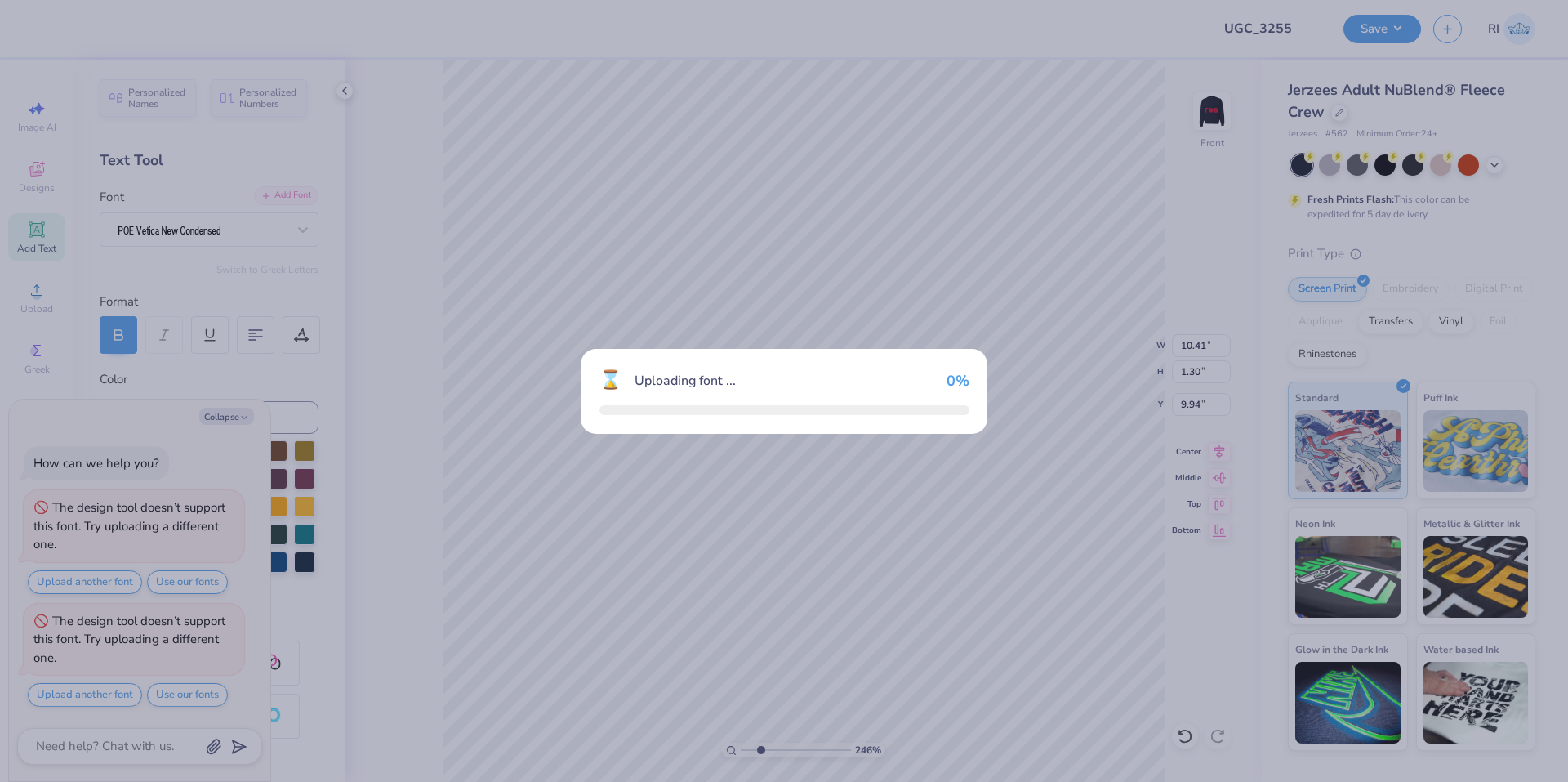
type input "2.46071092039641"
type textarea "x"
type input "2.46071092039641"
type textarea "x"
type input "2.46071092039641"
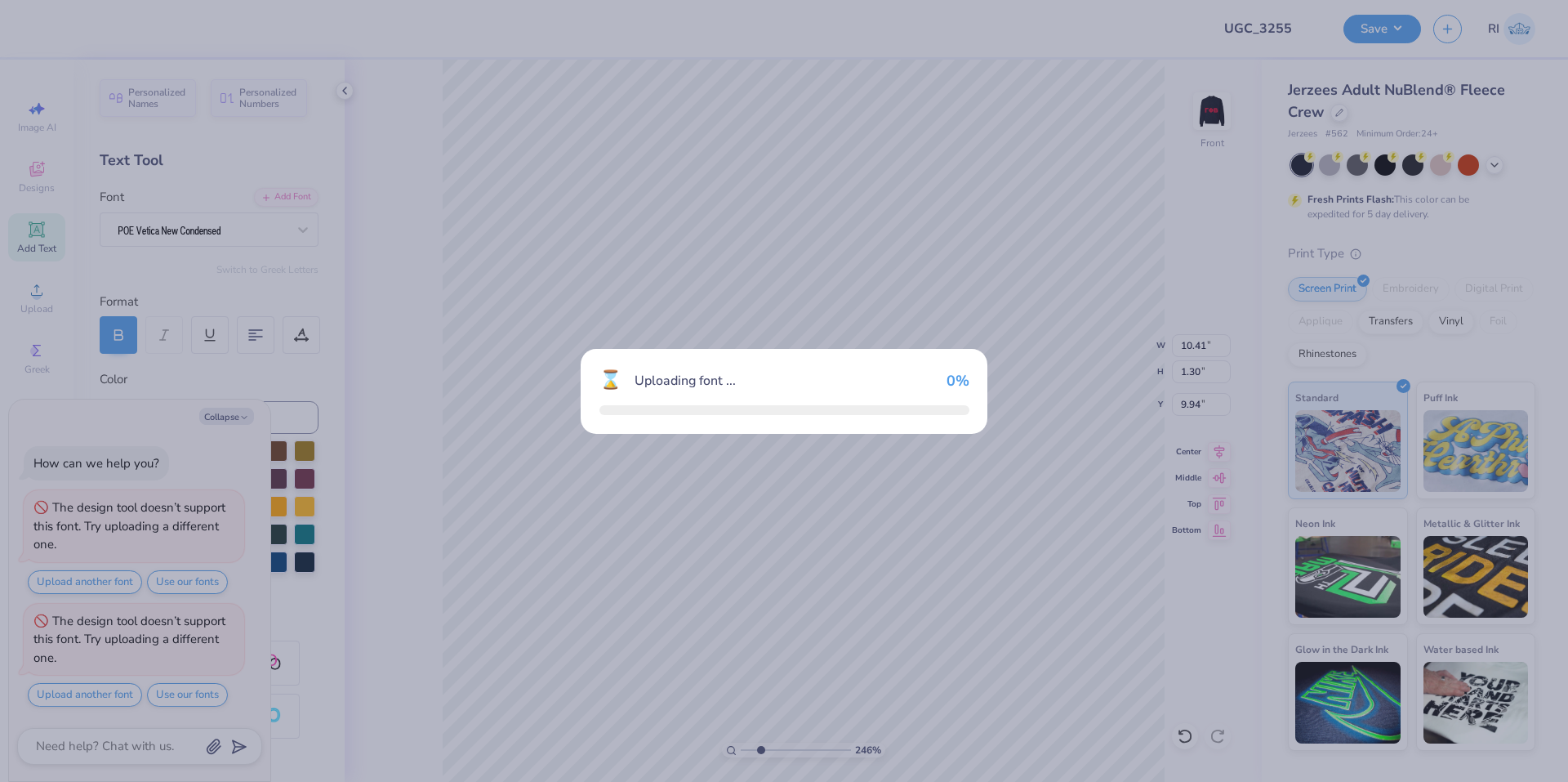
type textarea "x"
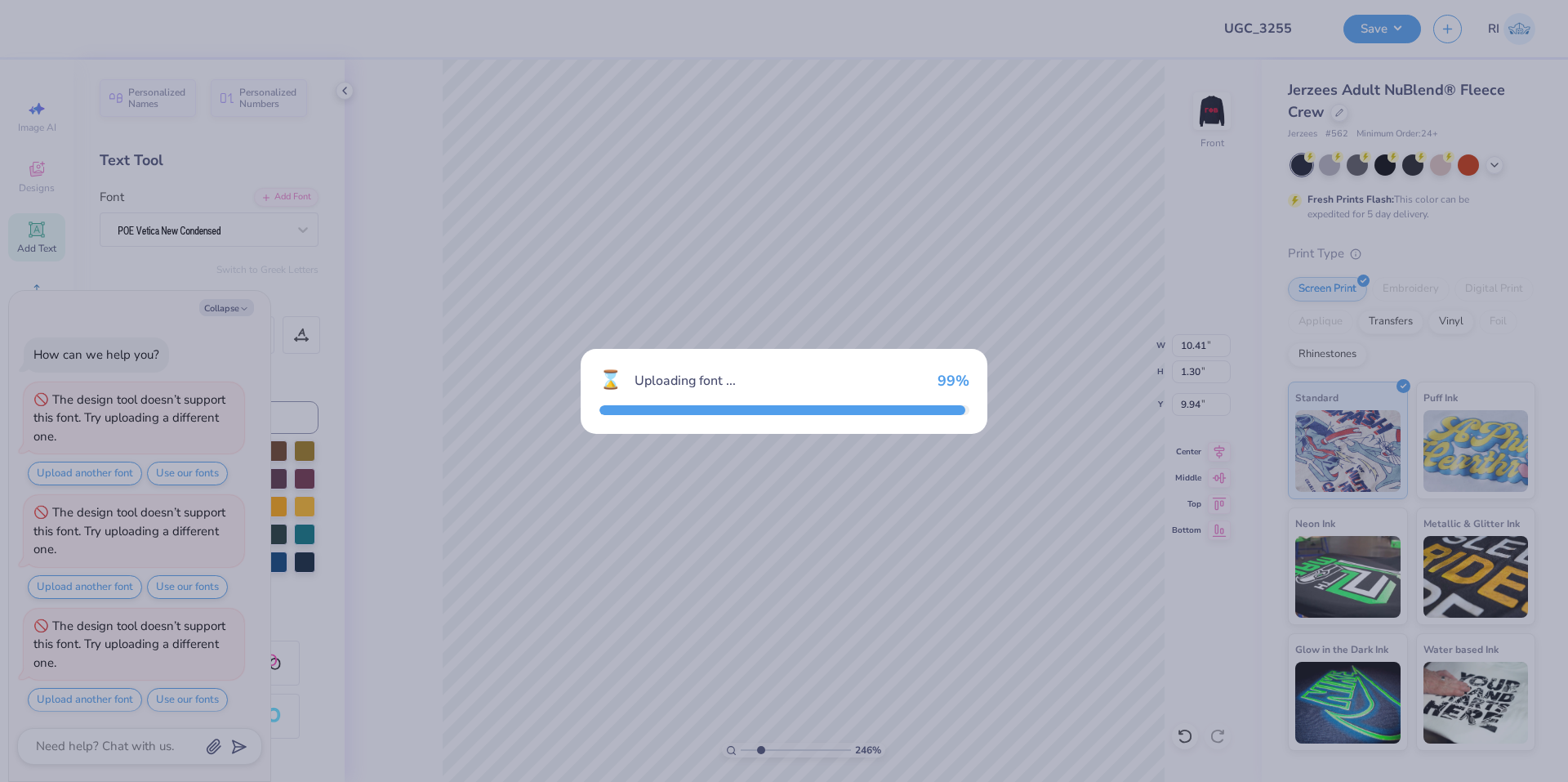
scroll to position [5, 0]
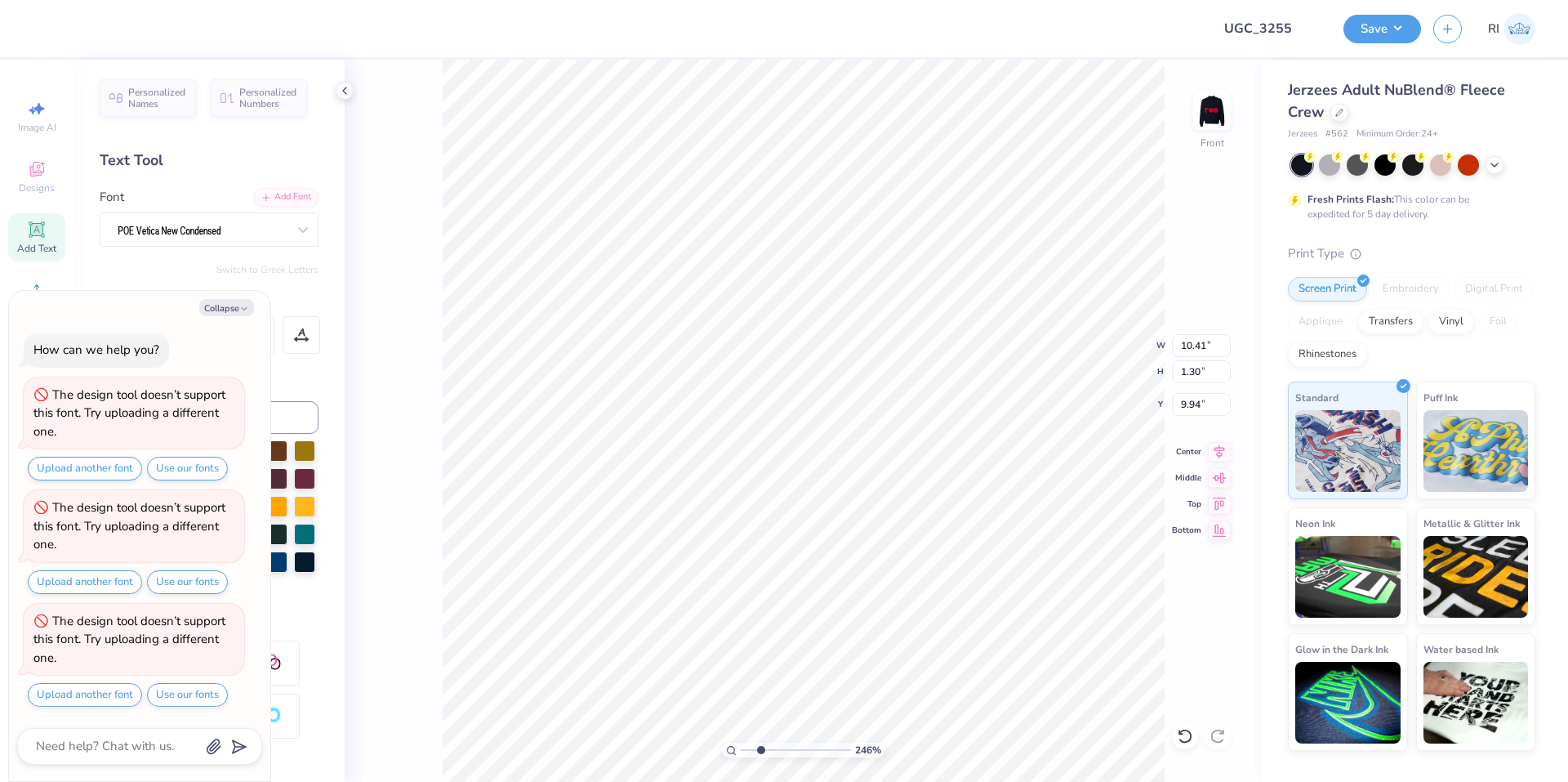
type input "2.46071092039641"
type textarea "x"
type input "1.82266588284093"
click at [236, 304] on button "Collapse" at bounding box center [226, 307] width 55 height 17
type textarea "x"
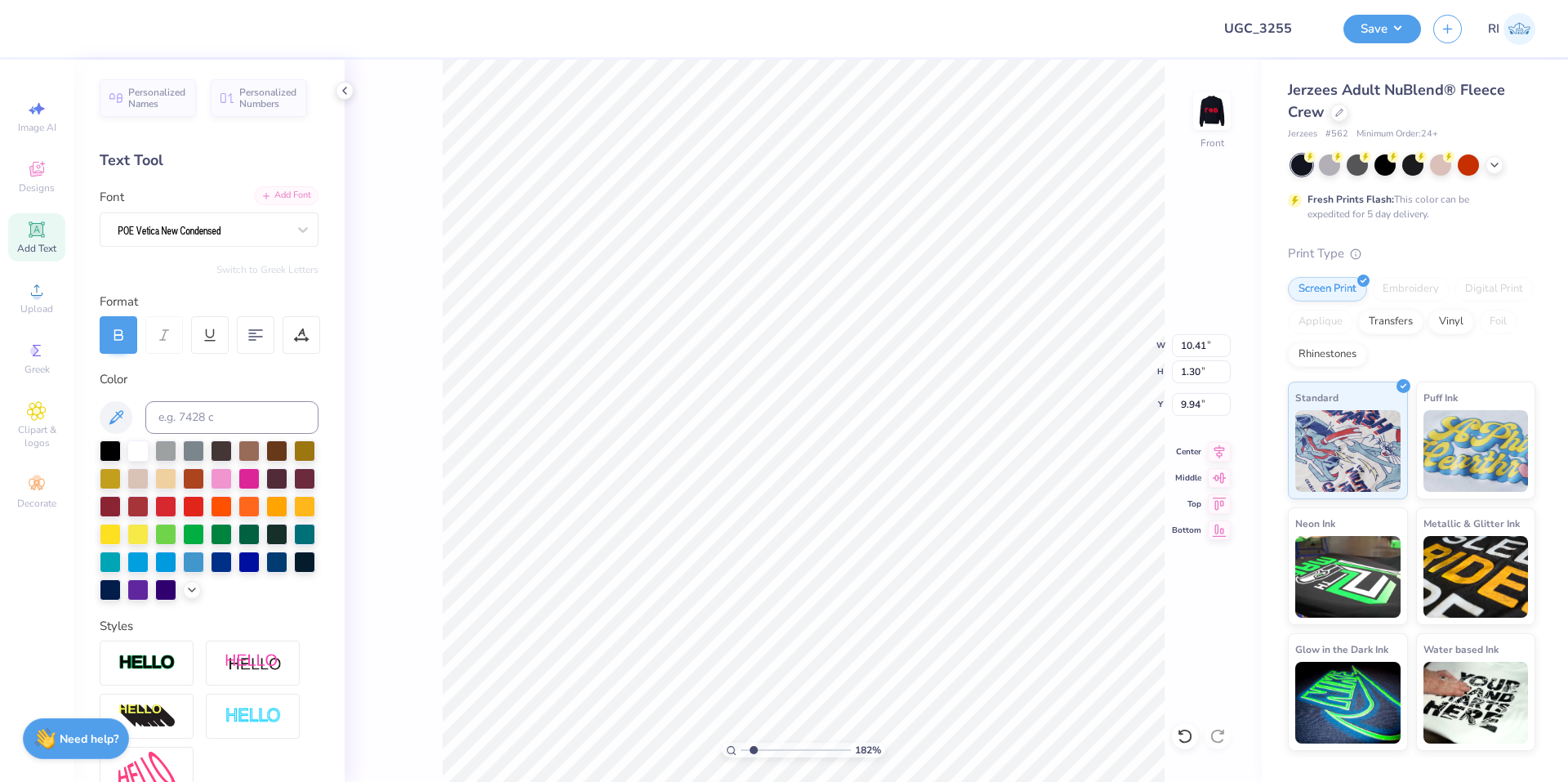
click at [274, 197] on div "Add Font" at bounding box center [286, 195] width 65 height 19
type input "1.82266588284093"
type textarea "x"
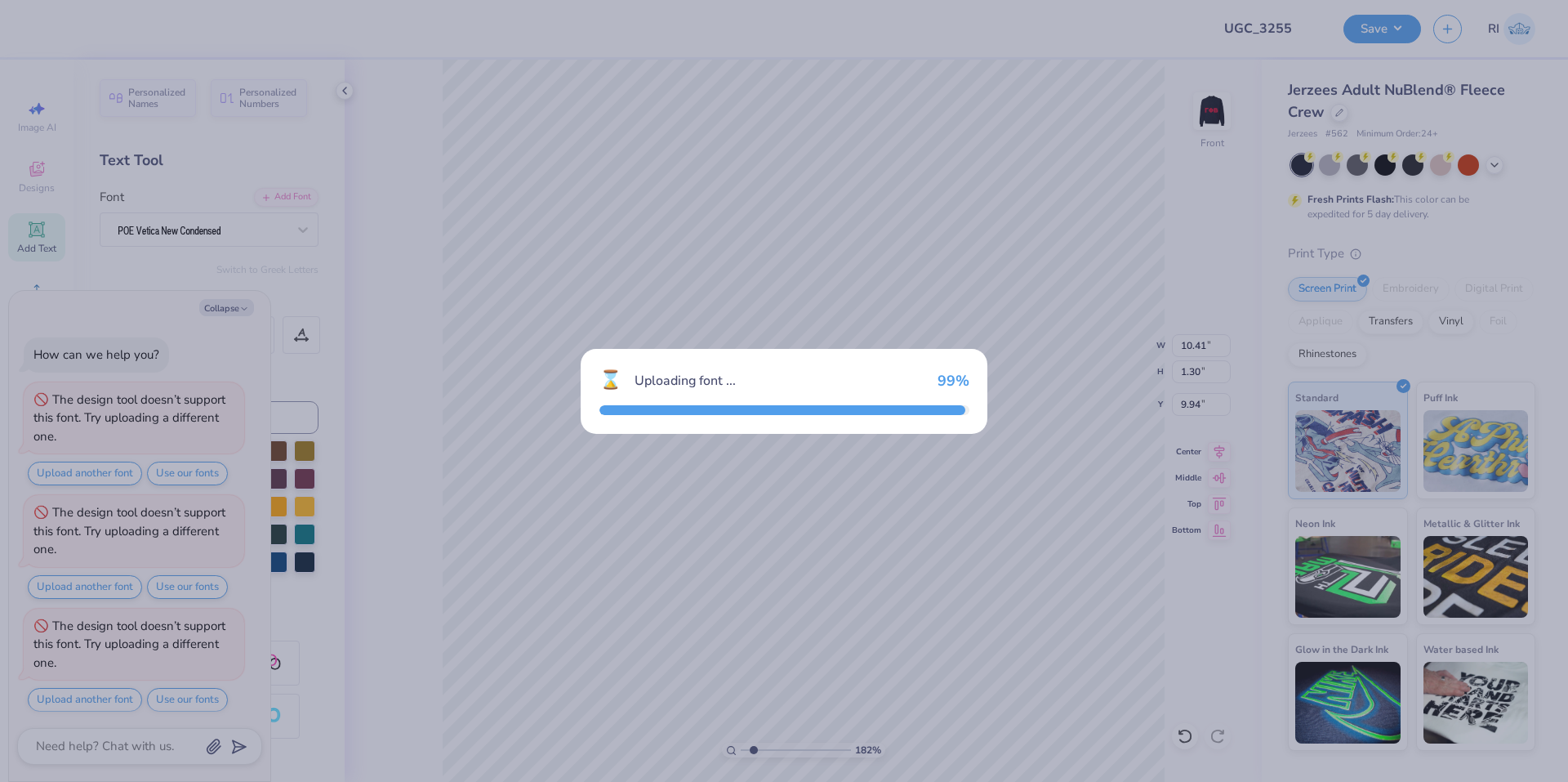
scroll to position [118, 0]
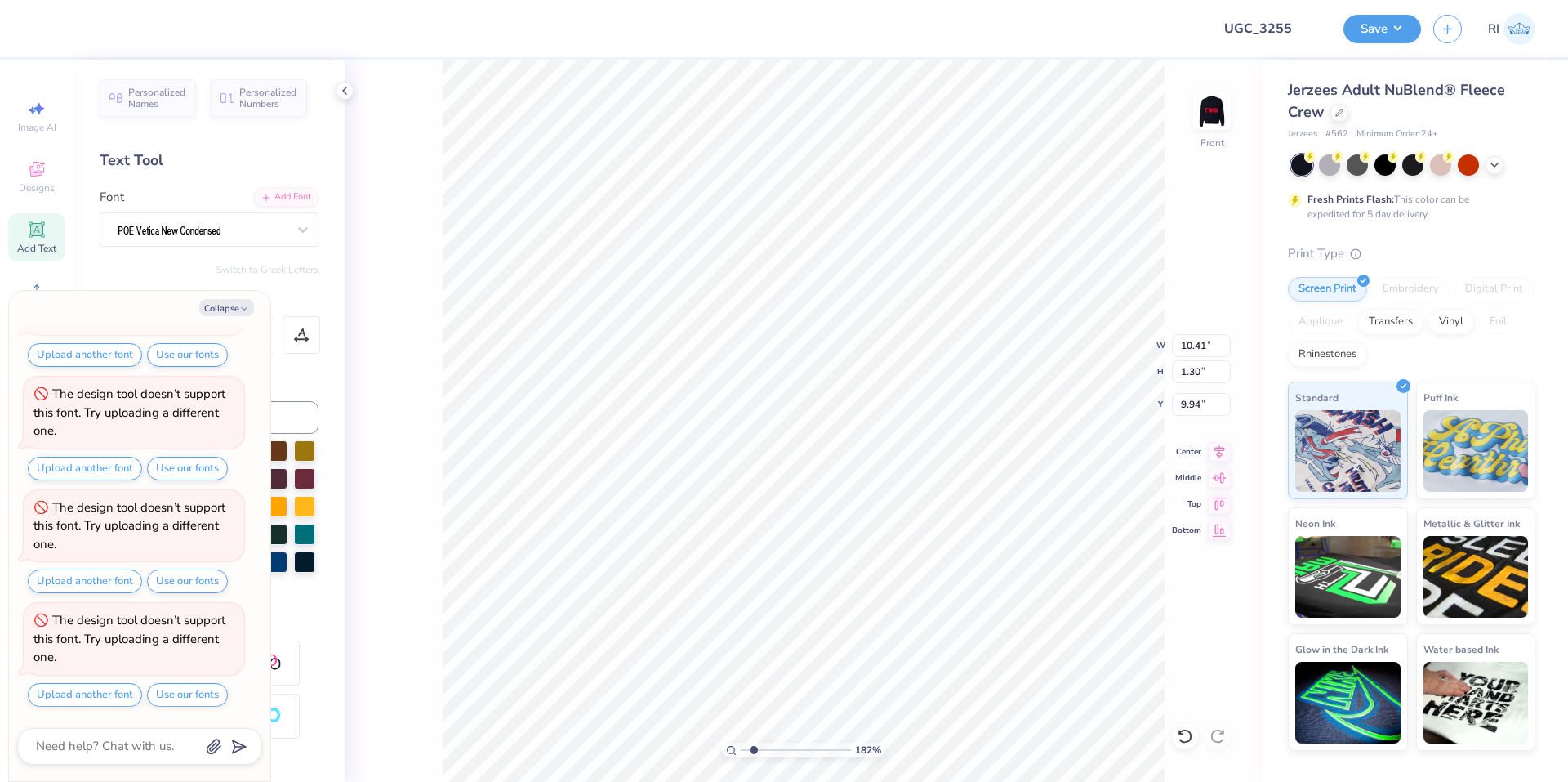
type input "1.82266588284093"
type textarea "x"
type input "2.46071092039641"
click at [243, 307] on icon "button" at bounding box center [244, 309] width 10 height 10
type textarea "x"
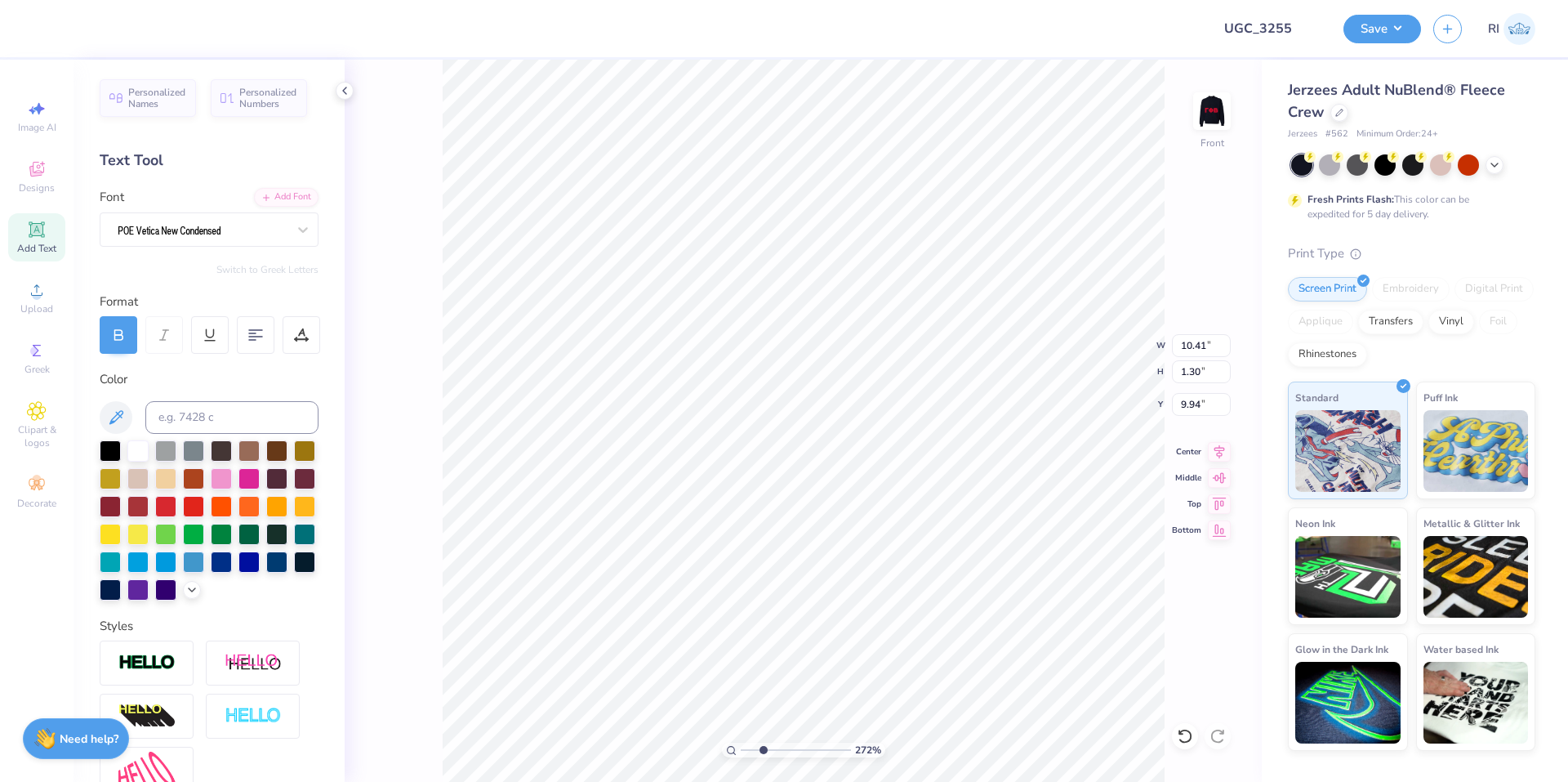
type input "2.71964221644285"
type input "9.01"
type input "2.01445811466782"
type input "6.24"
type input "0.78"
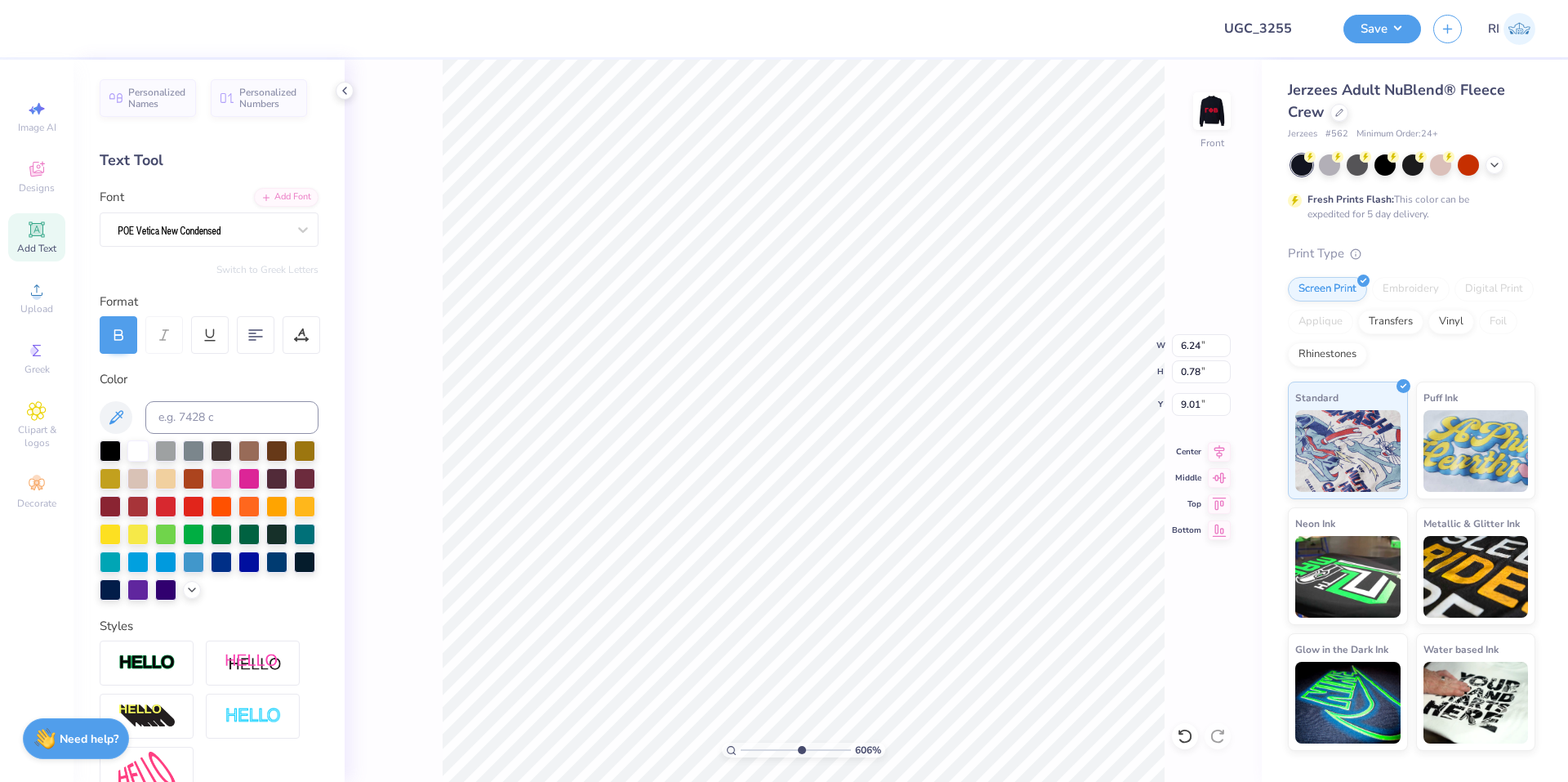
type input "6.05509823375817"
type input "13.29"
type input "10.14"
type input "8.18"
click at [1187, 728] on icon at bounding box center [1185, 736] width 16 height 16
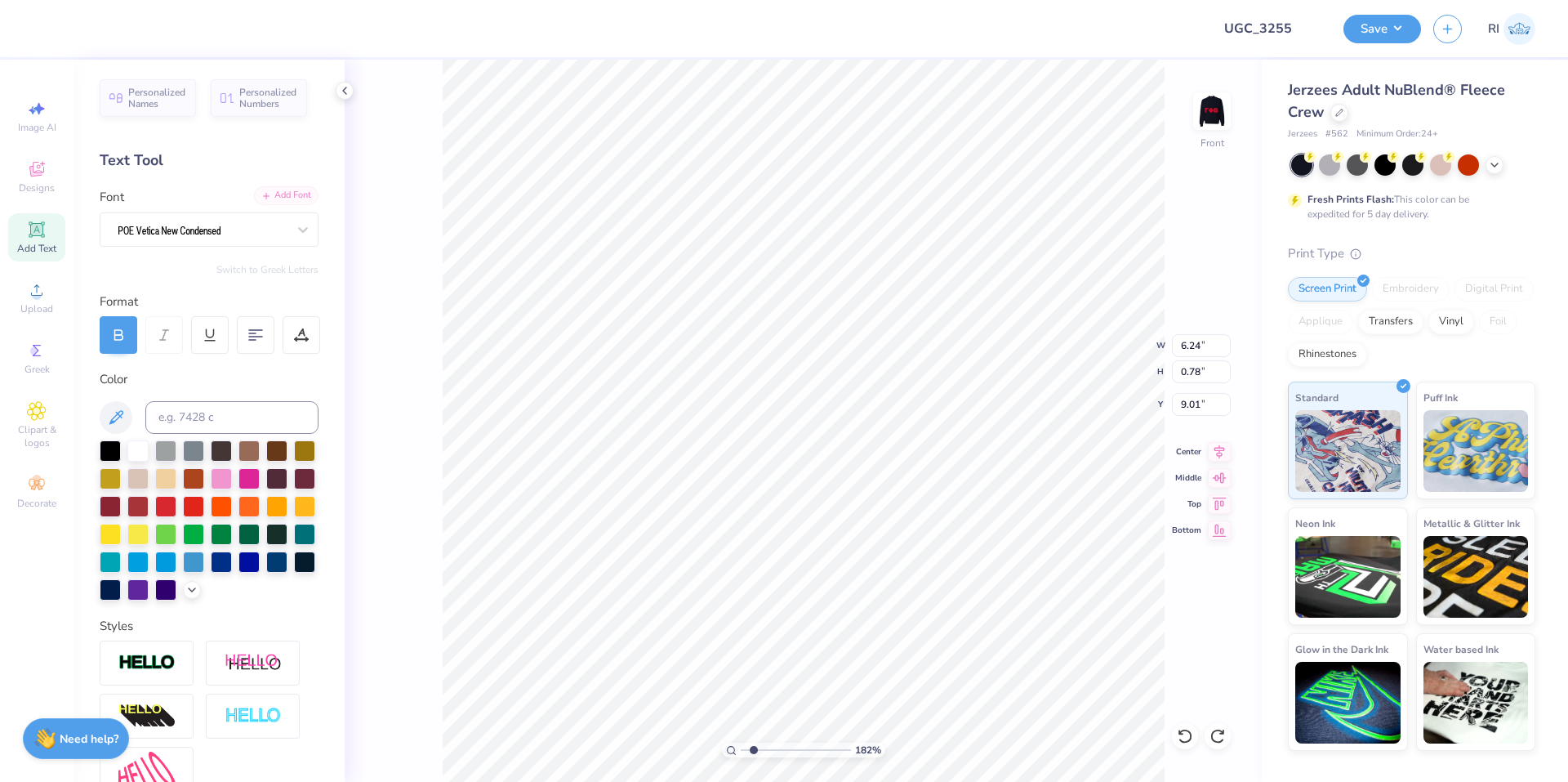
click at [283, 195] on div "Add Font" at bounding box center [286, 195] width 65 height 19
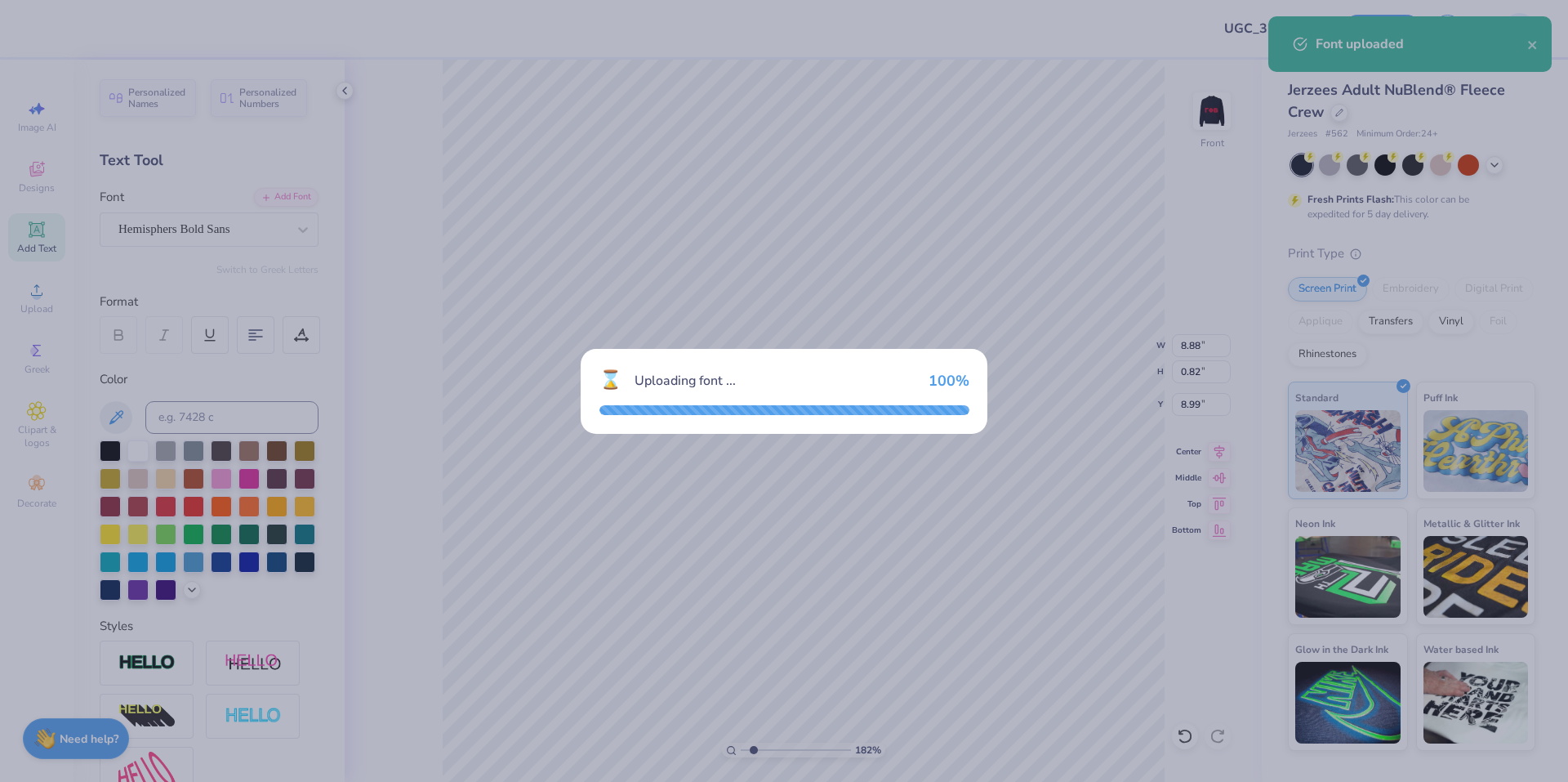
type input "1.82266588284093"
type input "8.88"
type input "0.82"
type input "8.99"
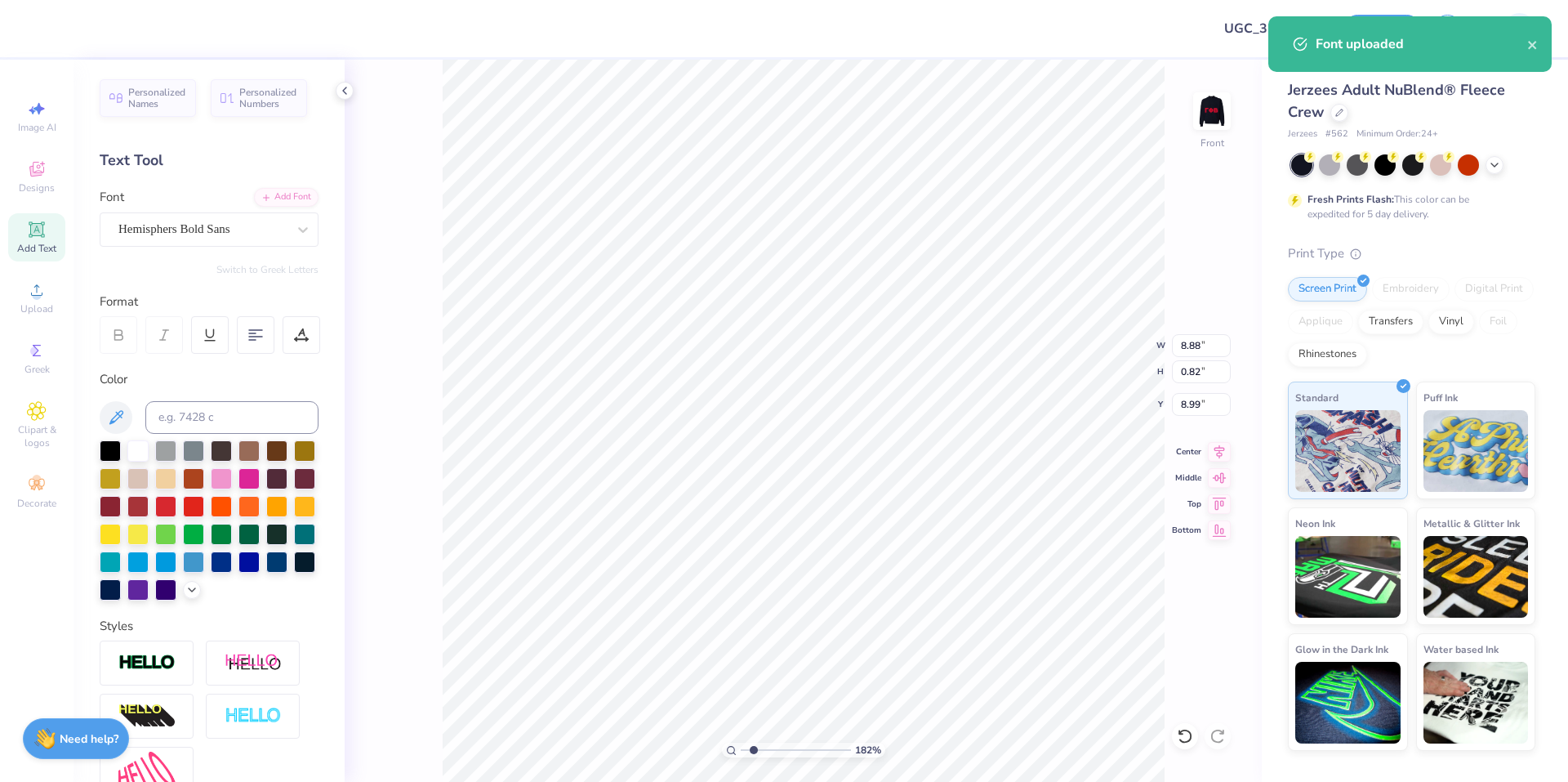
type input "1.82266588284093"
type input "12.84"
type input "2.22643191709162"
type input "17.65"
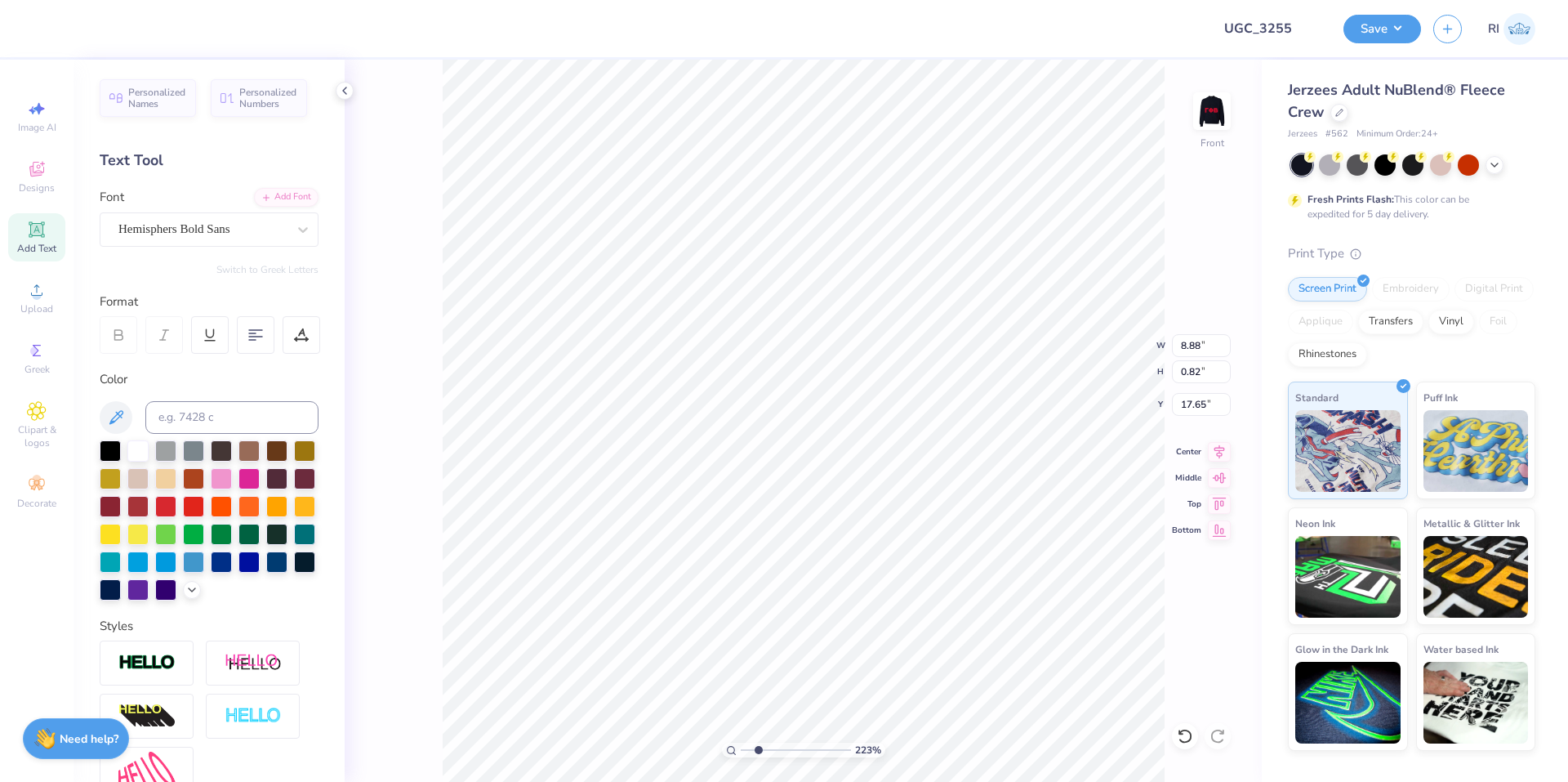
scroll to position [14, 2]
type input "2.22643191709162"
type textarea "T"
type input "2.22643191709162"
type textarea "TH"
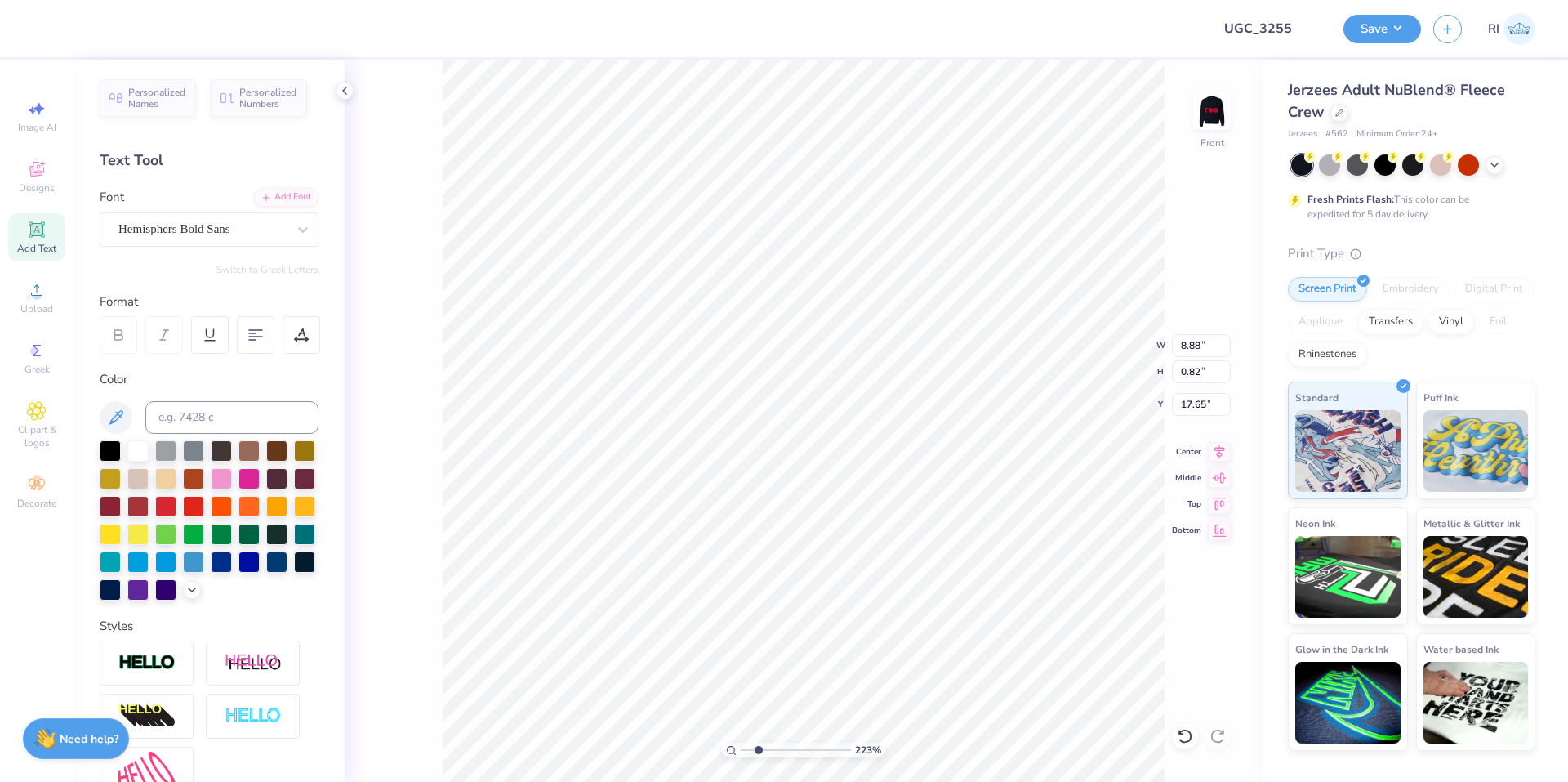
type input "2.22643191709162"
type textarea "THE"
type input "2.22643191709162"
type textarea "THE"
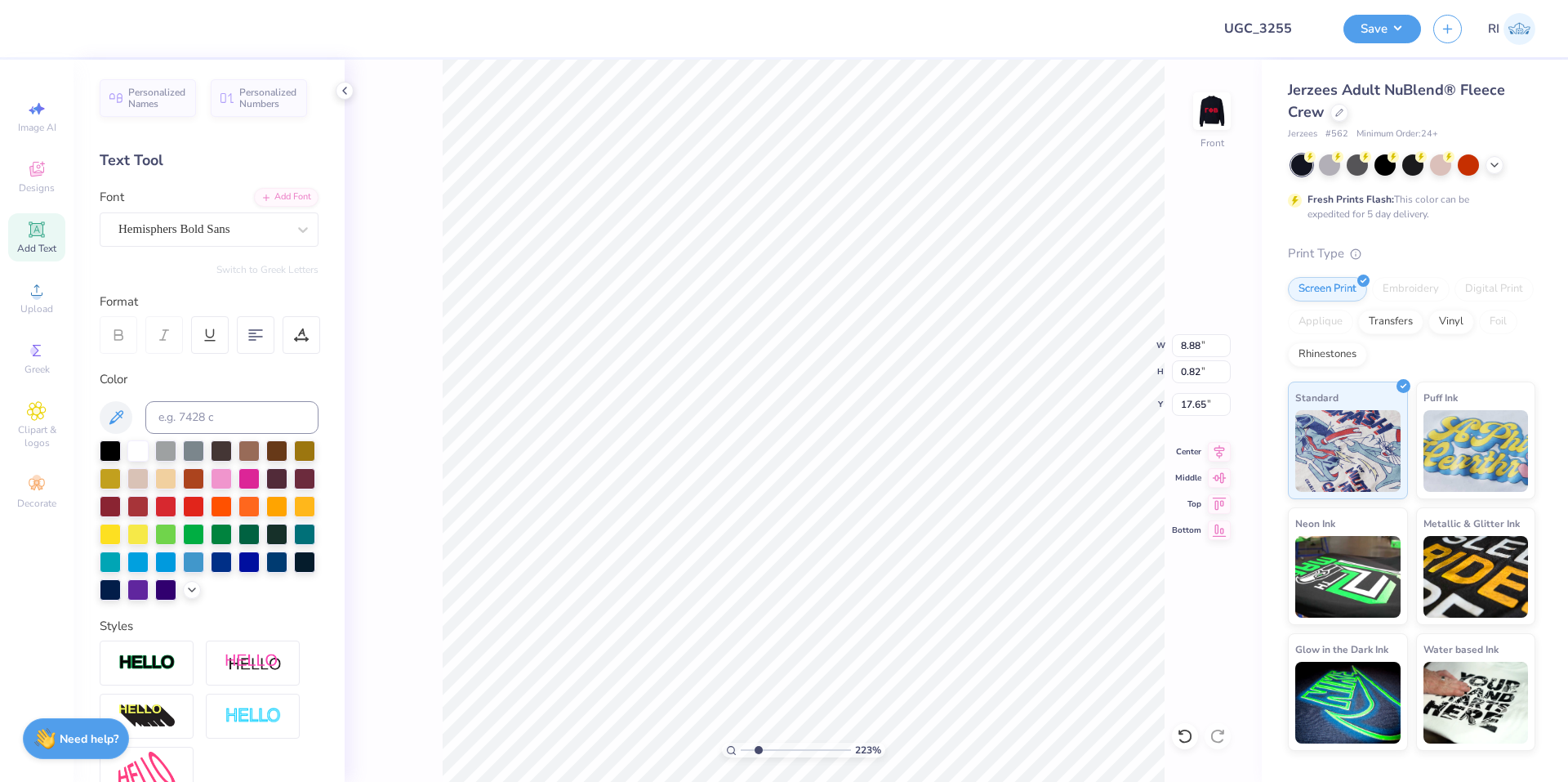
type input "2.22643191709162"
type textarea "THE B"
type input "2.22643191709162"
type textarea "THE BE"
type input "2.22643191709162"
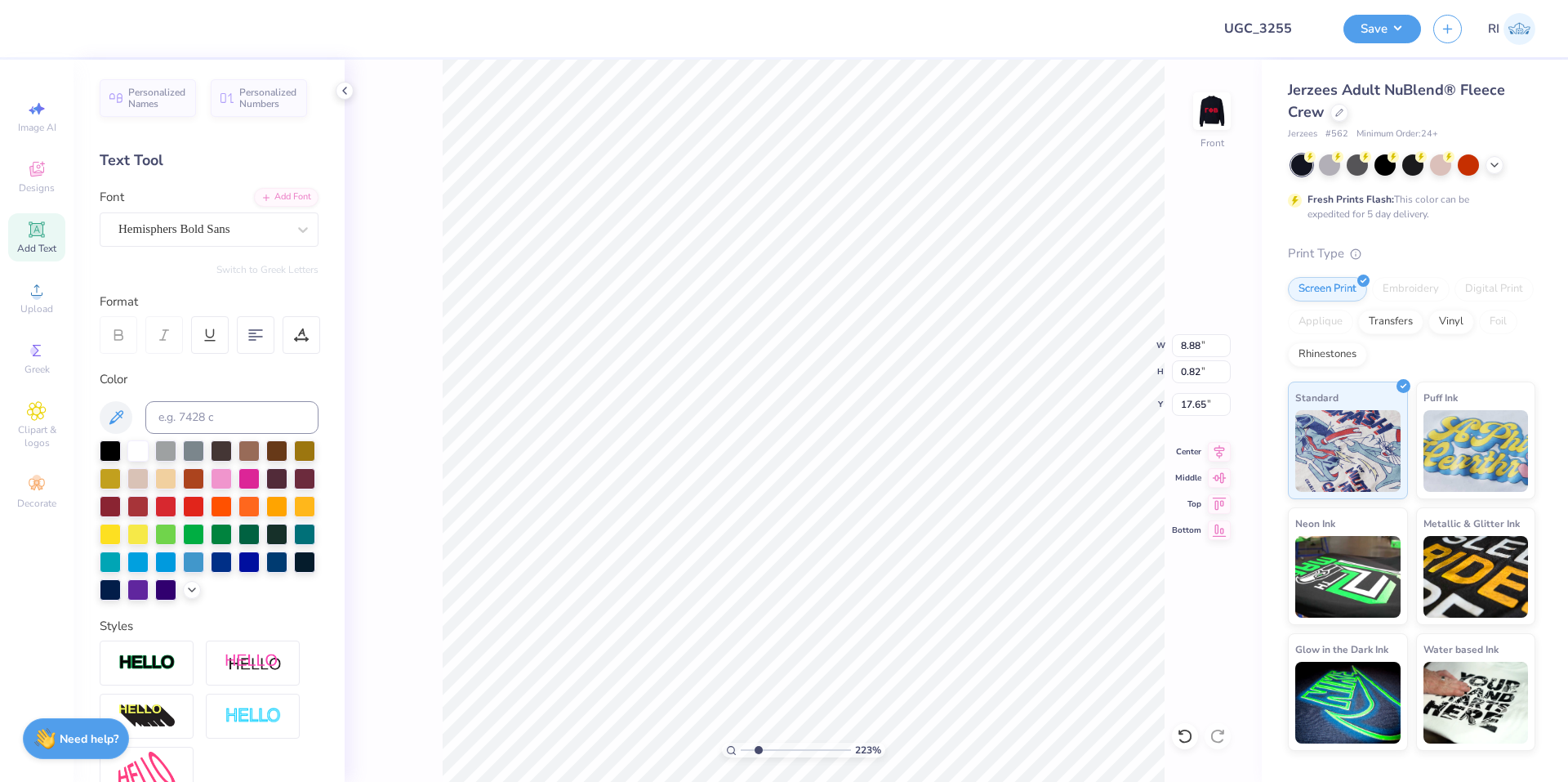
type textarea "THE BES"
type input "2.22643191709162"
type textarea "THE BEST"
type input "2.22643191709162"
type textarea "THE BEST"
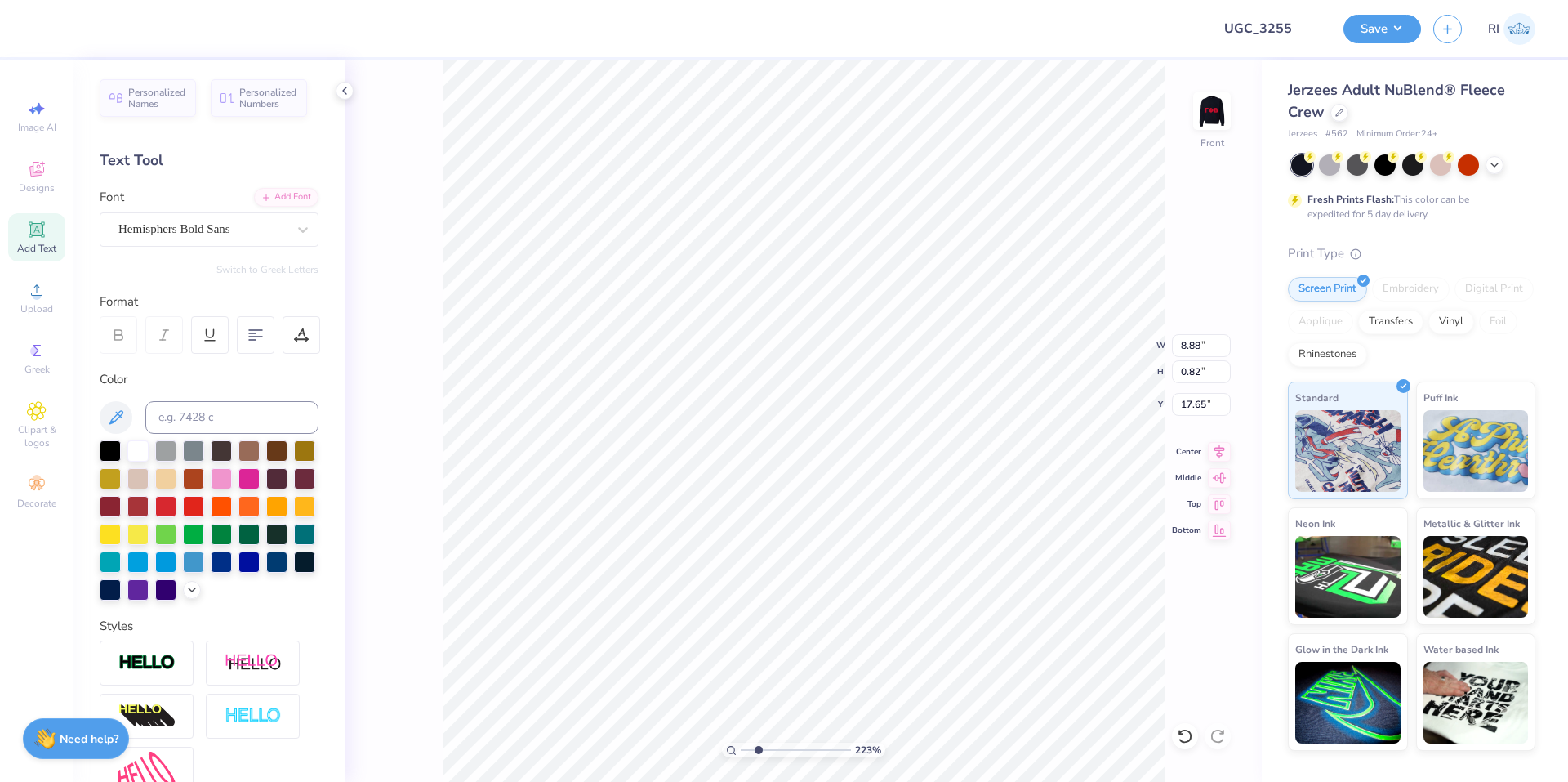
type input "2.22643191709162"
type textarea "THE BEST I"
type input "2.22643191709162"
type textarea "THE BEST IN"
type input "2.22643191709162"
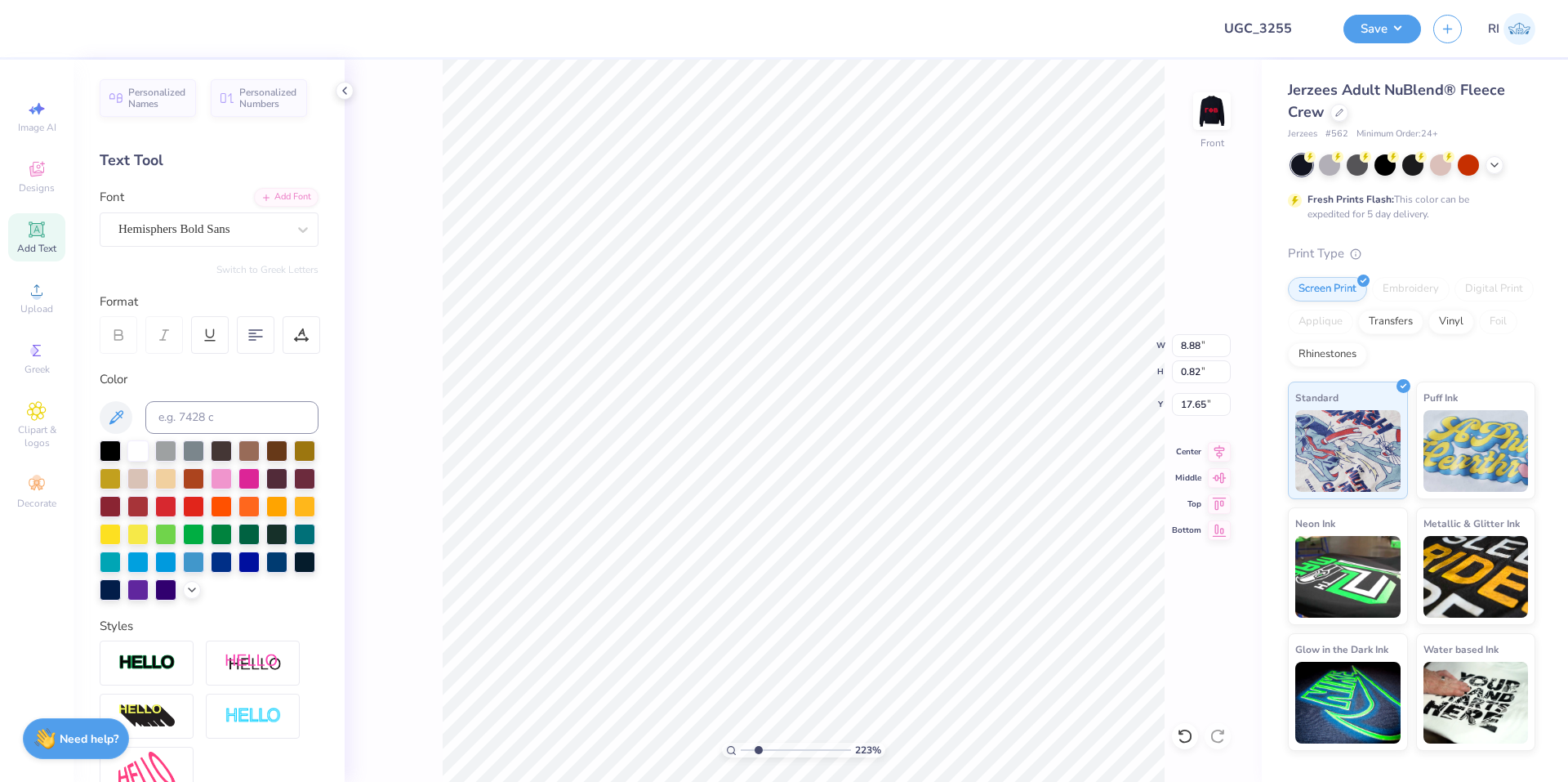
type textarea "THE BEST IN"
type input "2.22643191709162"
type textarea "THE BEST IN T"
type input "2.22643191709162"
type textarea "THE BEST IN TO"
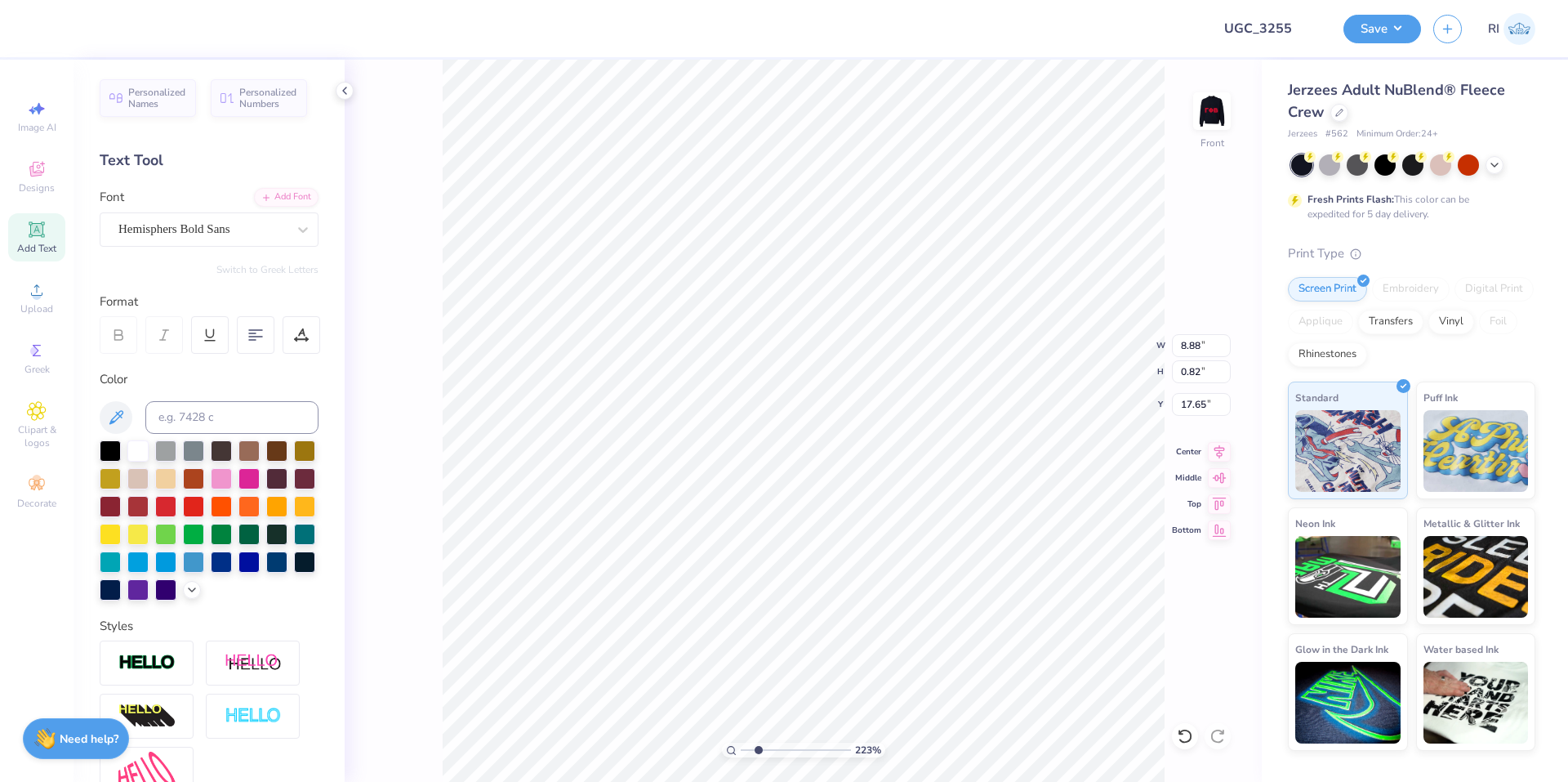
type input "2.22643191709162"
type textarea "THE BEST IN TOW"
type input "2.22643191709162"
type textarea "THE BEST IN TOWM"
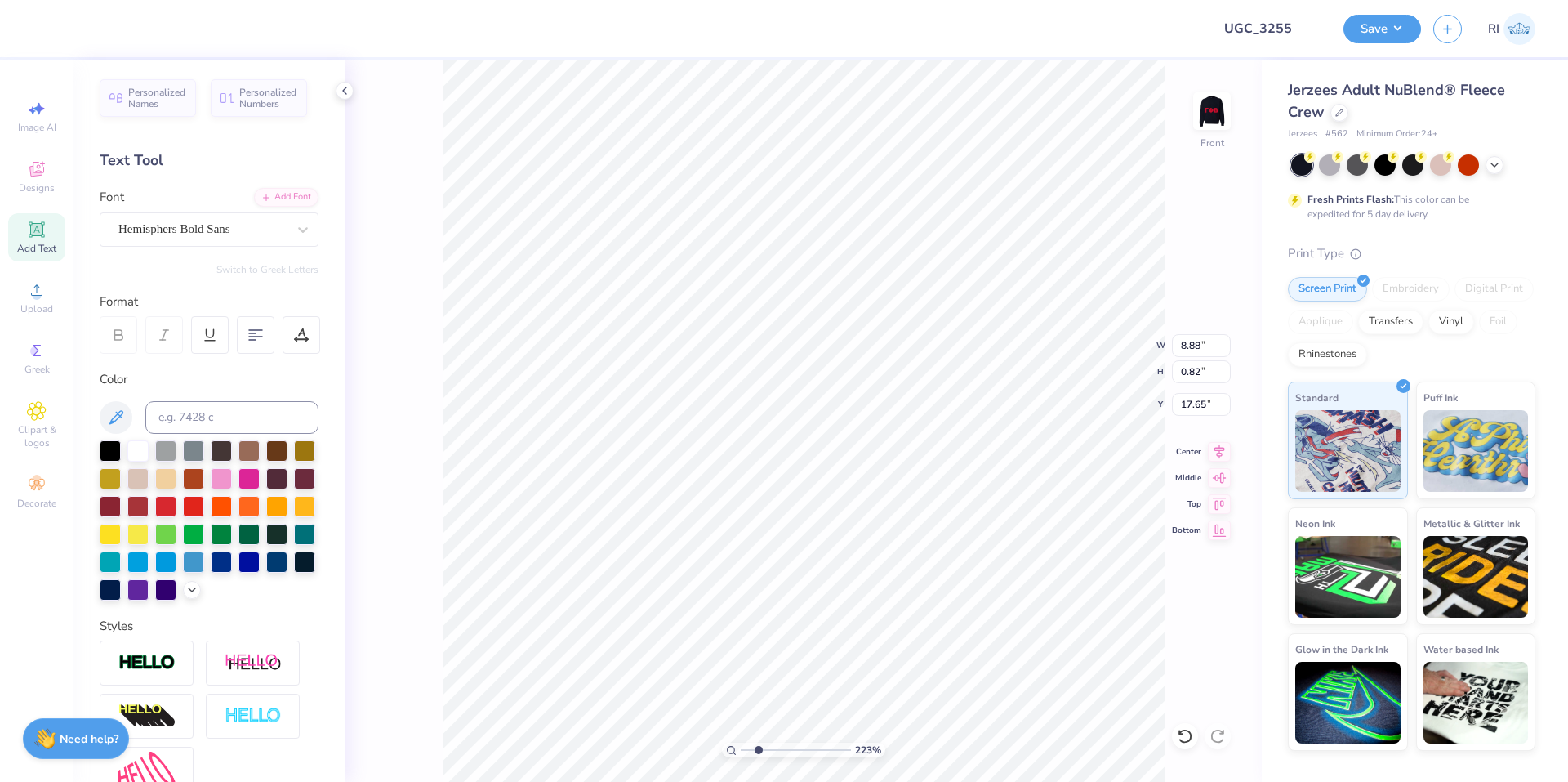
type input "2.22643191709162"
type textarea "THE BEST IN TOW"
type input "2.22643191709162"
type textarea "THE BEST IN TOWN"
type input "3.6716840780171"
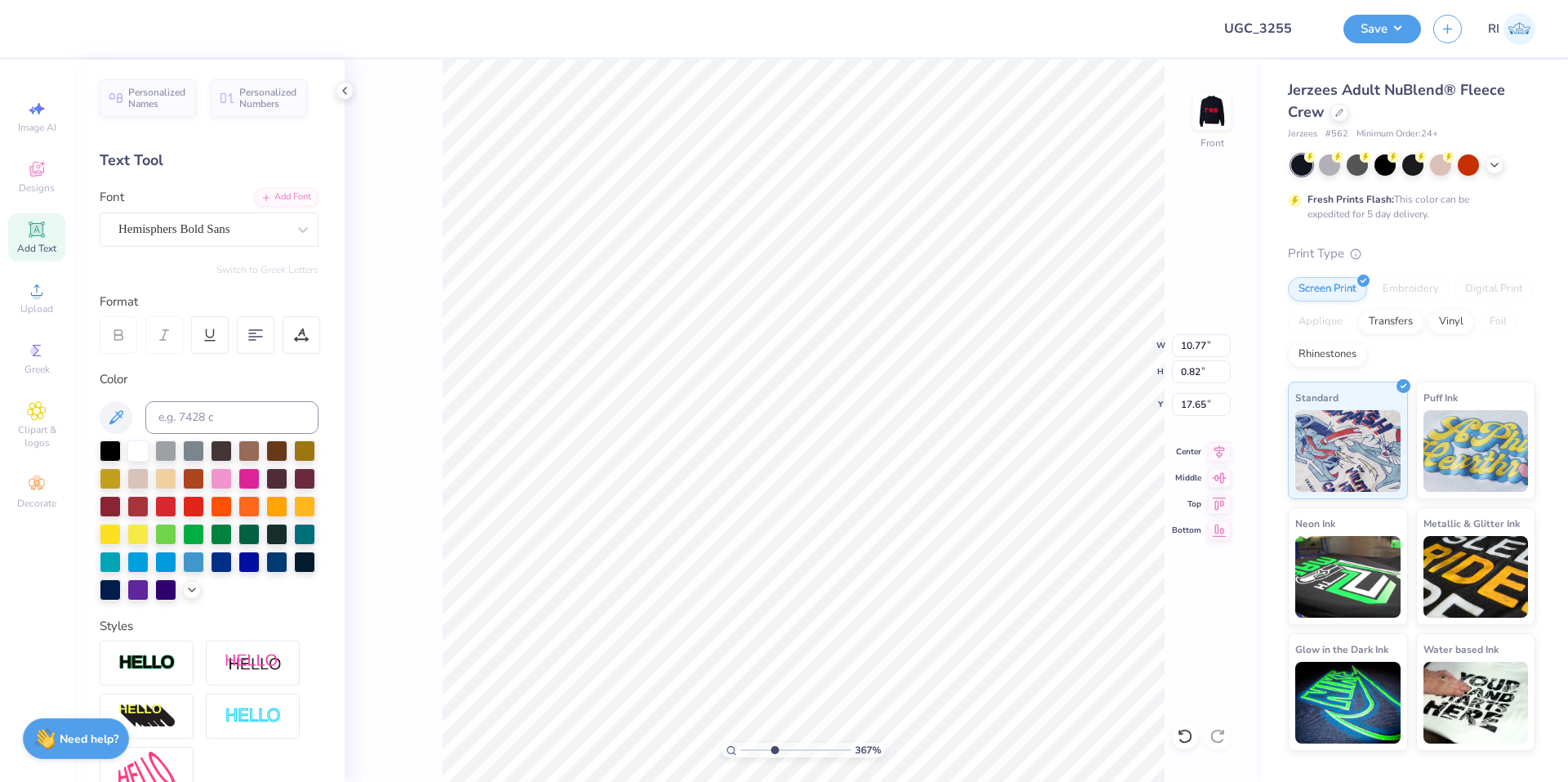
type input "17.32"
type input "3.32211092047231"
type input "13.21"
type input "1.01"
type input "10"
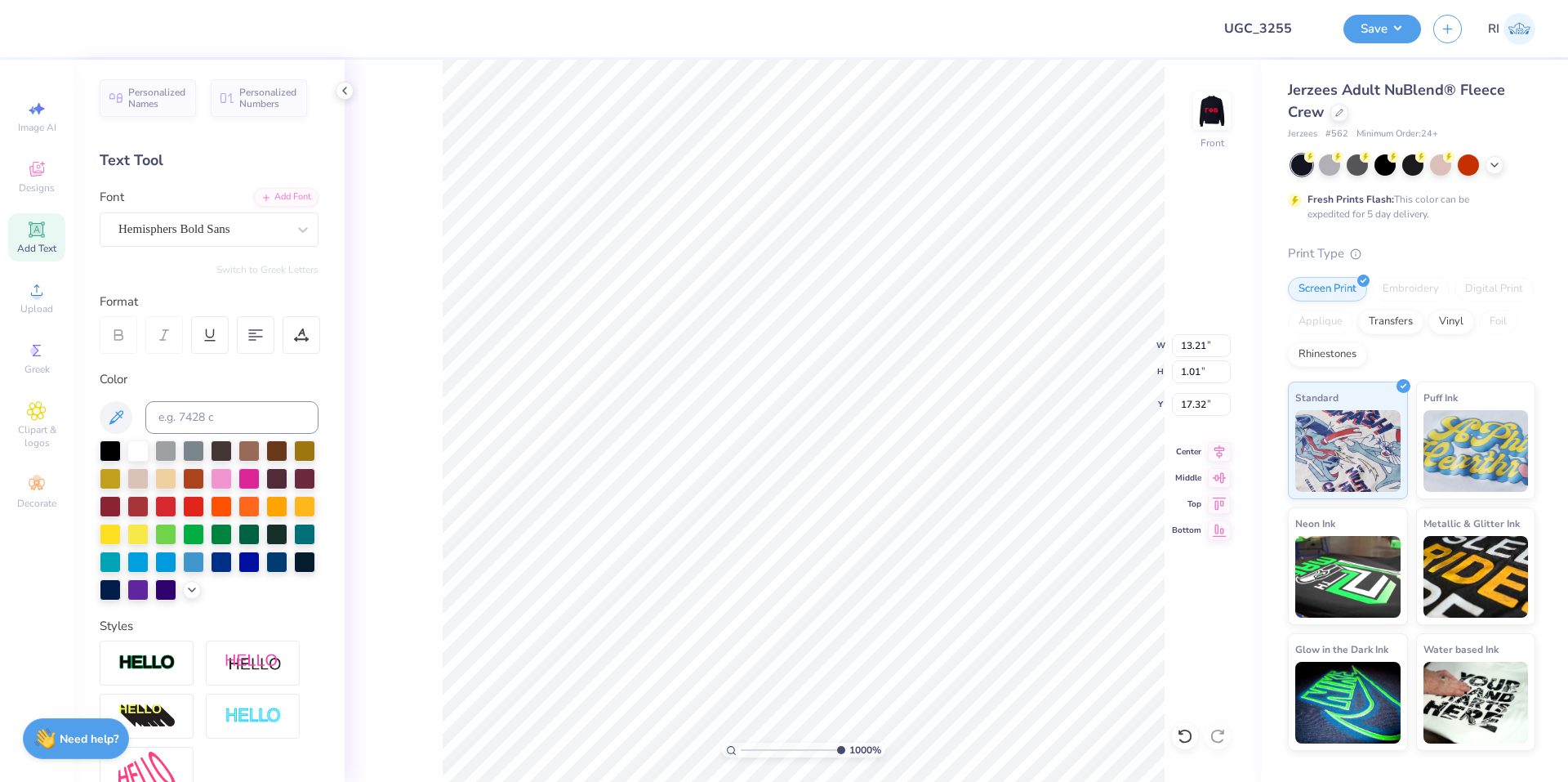
type input "17.31"
click at [813, 470] on li "Duplicate" at bounding box center [835, 475] width 128 height 32
type input "1.65150086983698"
type input "18.31"
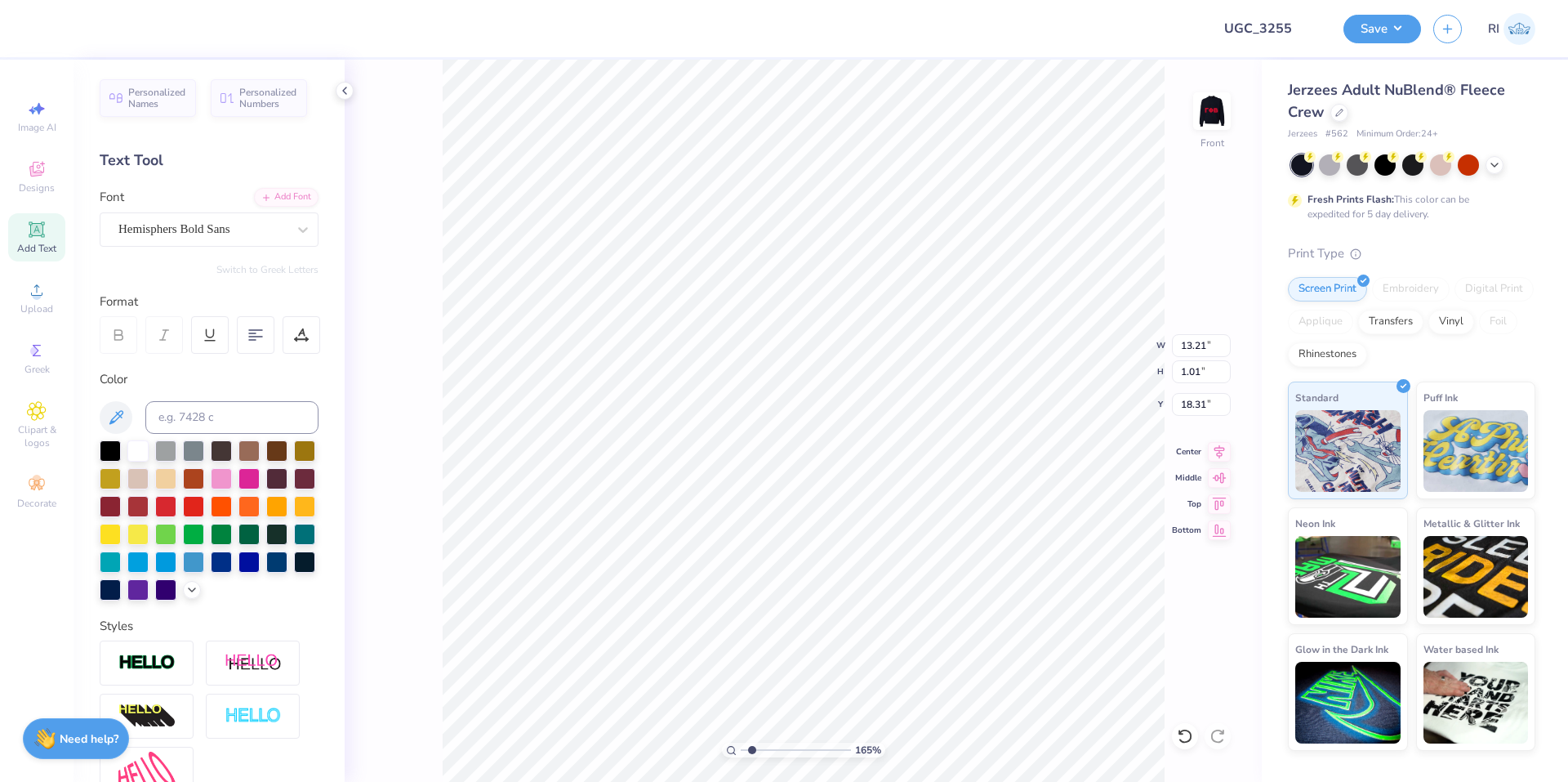
type input "1.65150086983698"
type textarea "O"
type input "1.65150086983698"
type textarea "OP"
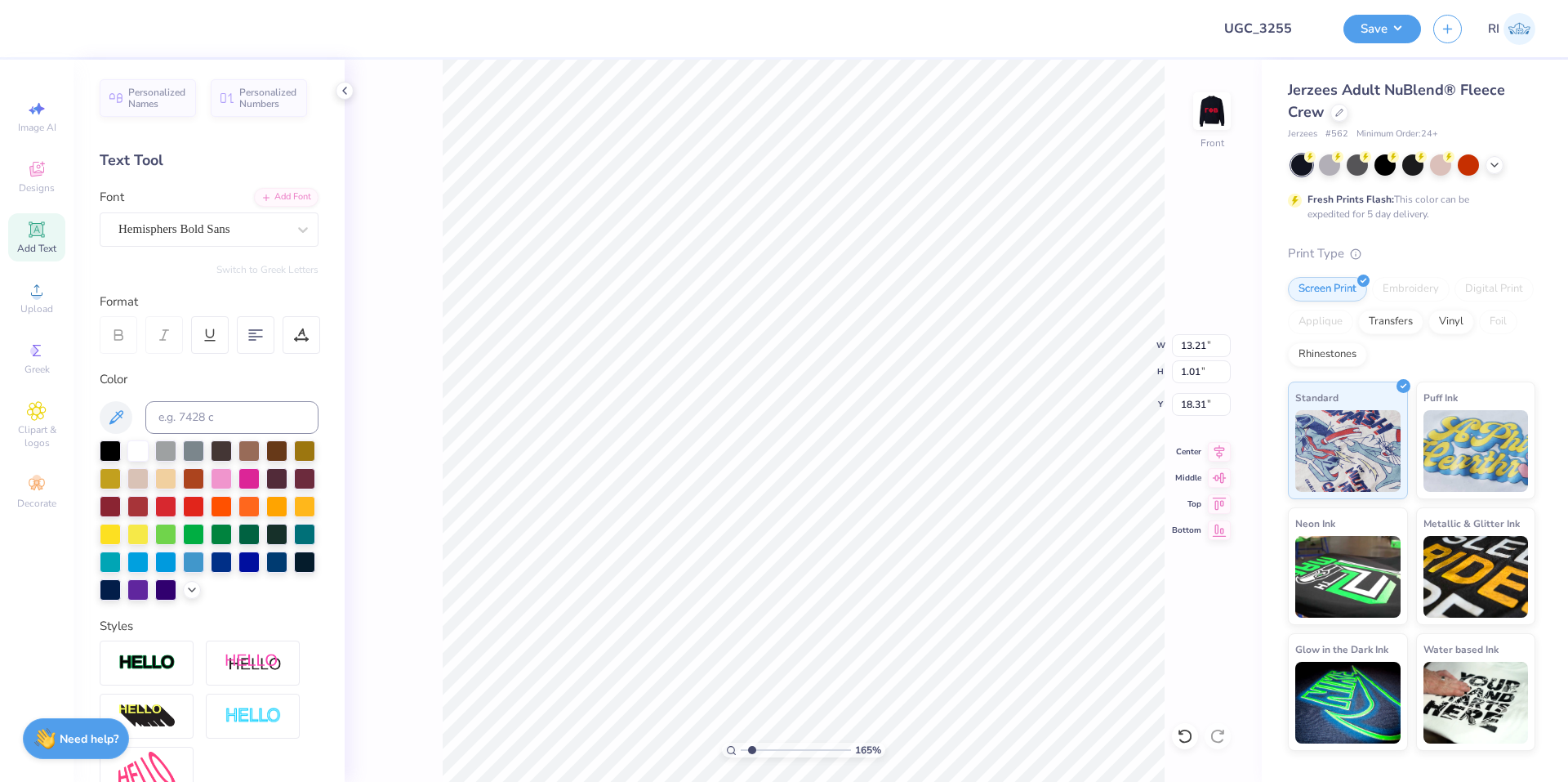
type input "1.65150086983698"
type textarea "OPEN"
type input "1.65150086983698"
type textarea "OPEN"
type input "1.65150086983698"
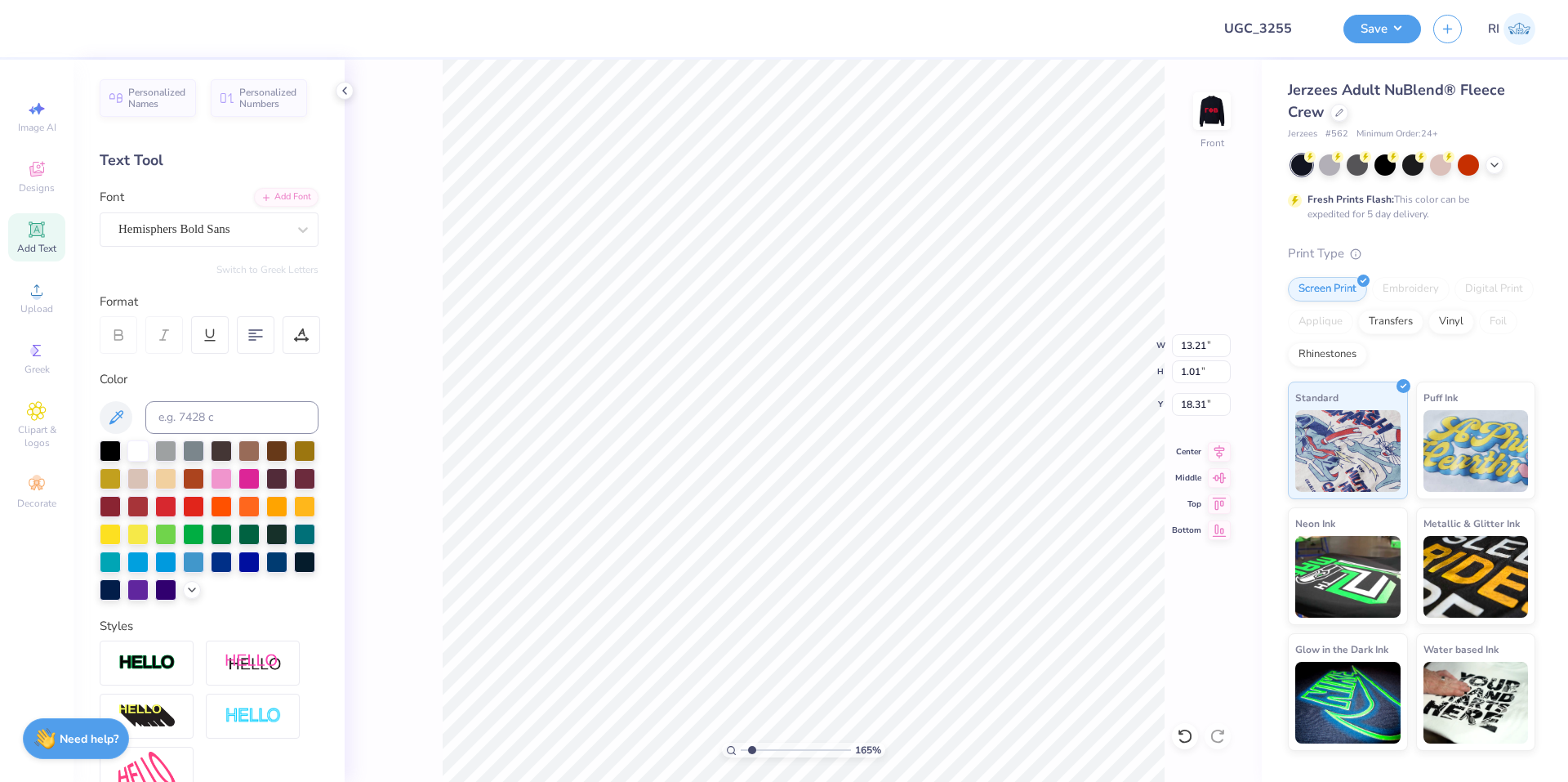
scroll to position [14, 4]
type textarea "OPEN 24"
type input "1.65150086983698"
type textarea "OPEN 245"
type input "1.65150086983698"
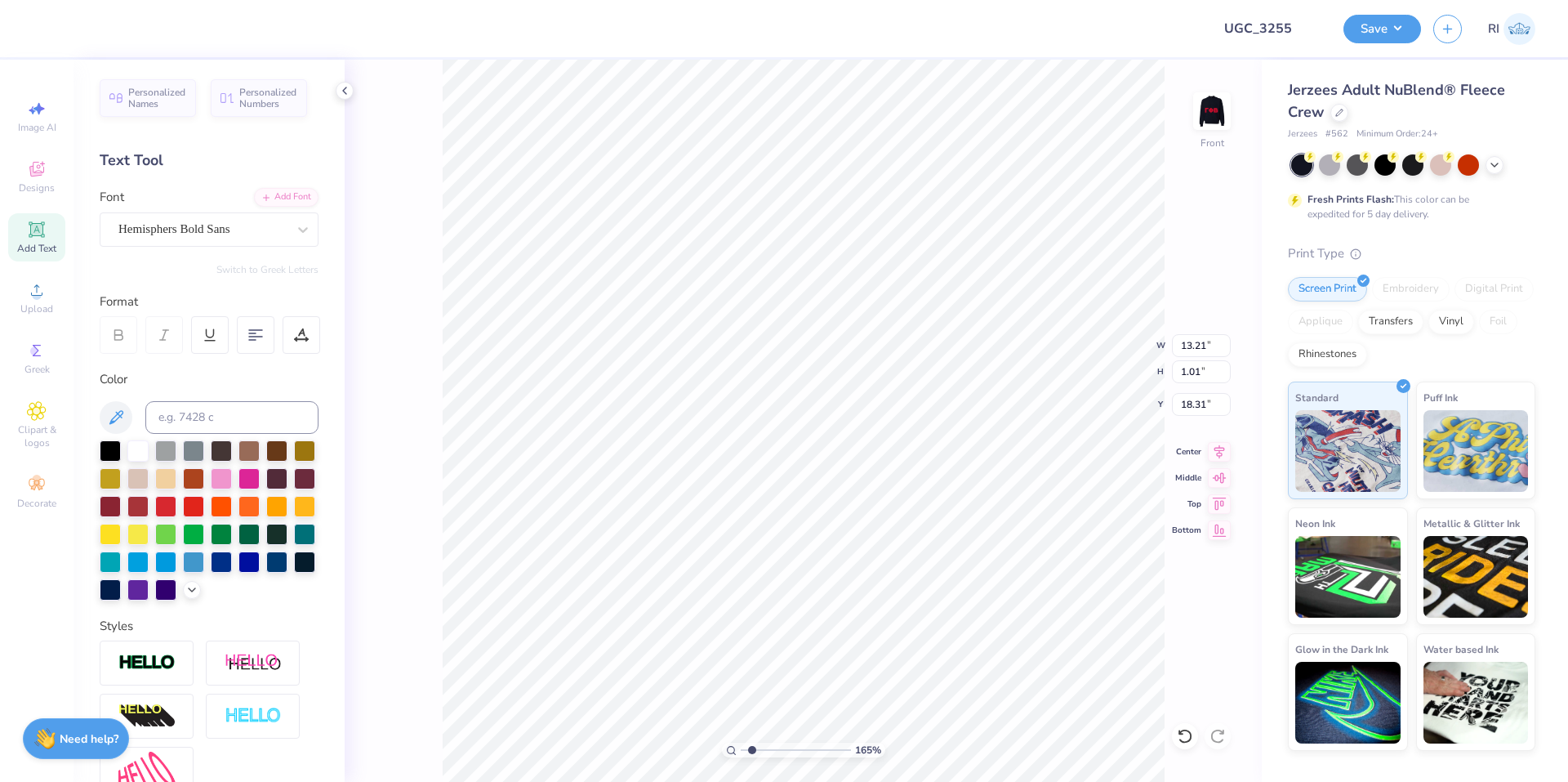
type textarea "OPEN 24"
type input "1.65150086983698"
type textarea "OPEN 24"
type input "1.65150086983698"
type textarea "OPEN 24 H"
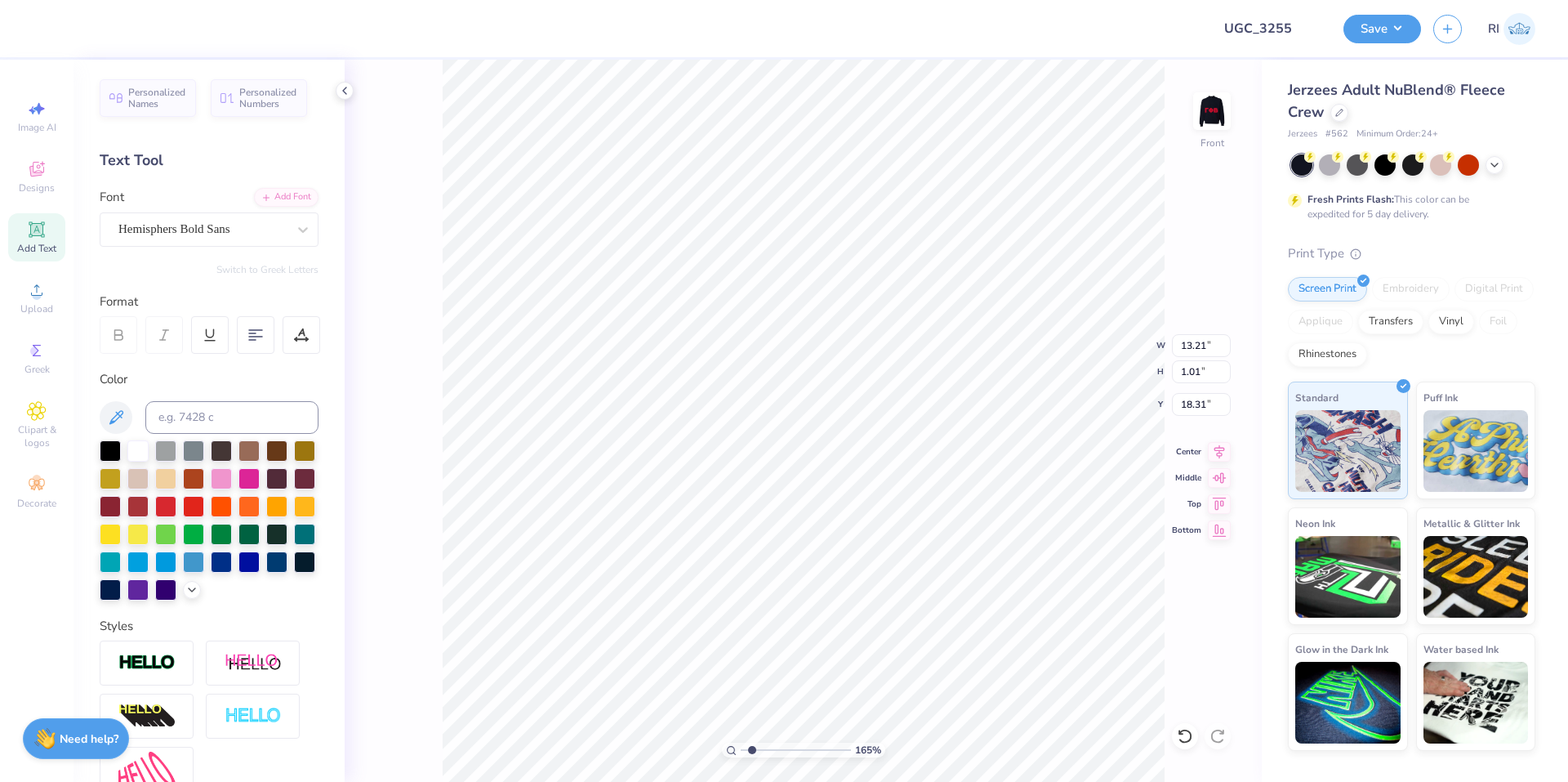
type input "1.65150086983698"
type textarea "OPEN 24 HR"
type input "1.65150086983698"
type textarea "OPEN 24 HRS"
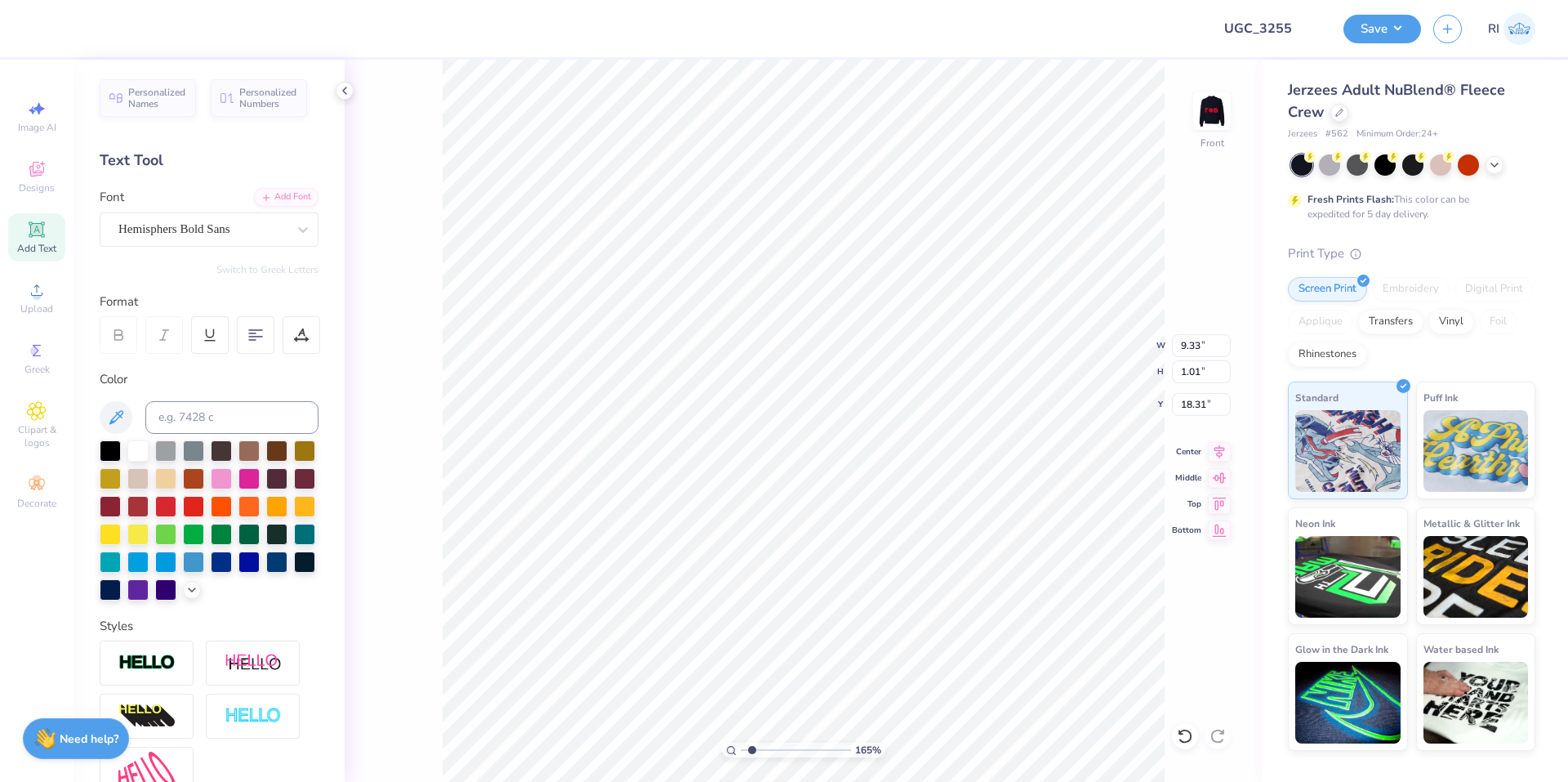
type input "1.65150086983698"
type input "9.63"
type input "1.65150086983698"
type input "6.21"
type input "0.67"
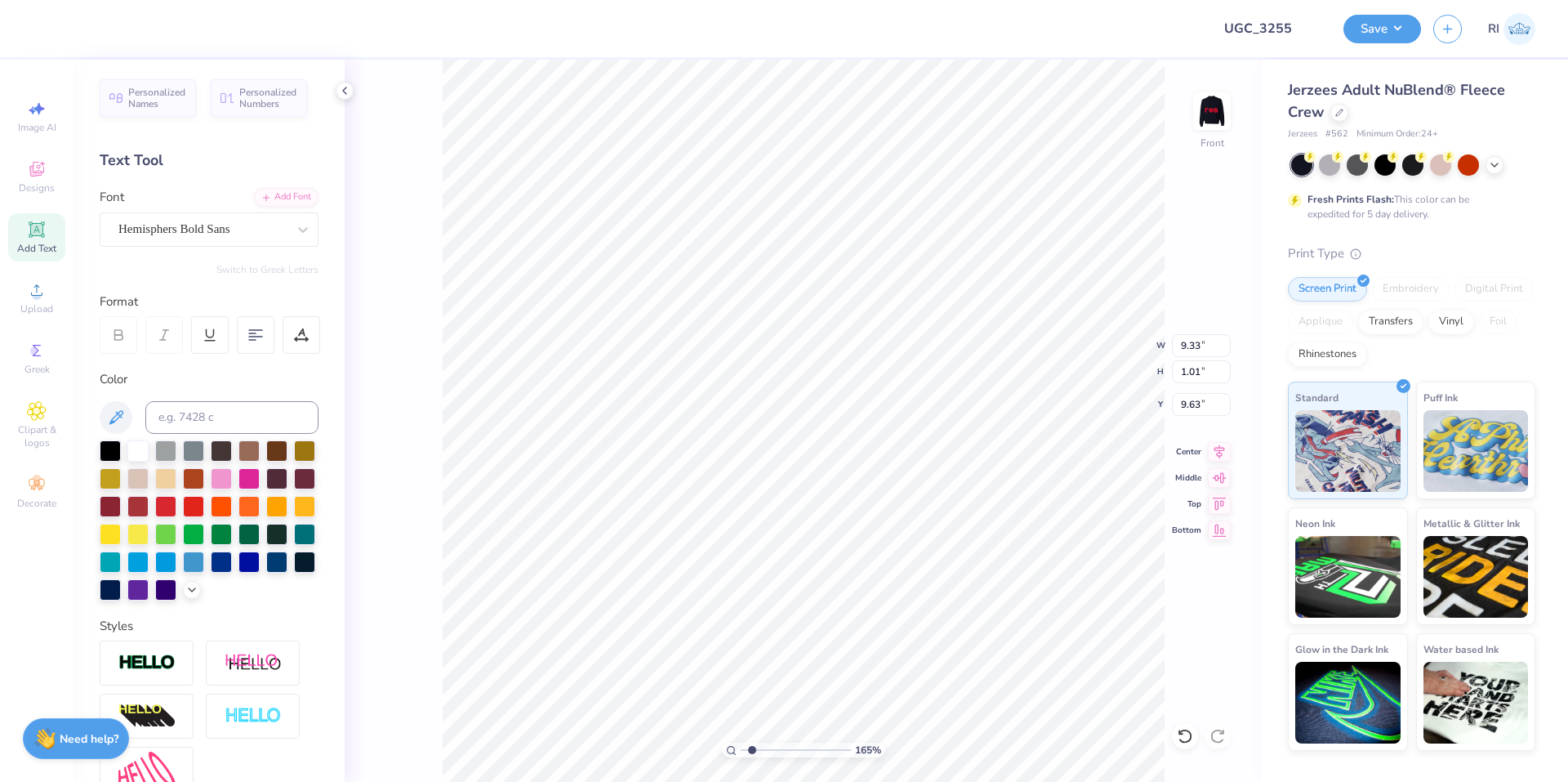
type input "9.97"
type input "5.48646907485496"
type input "9.87"
type input "6.06378944861184"
type input "6.18"
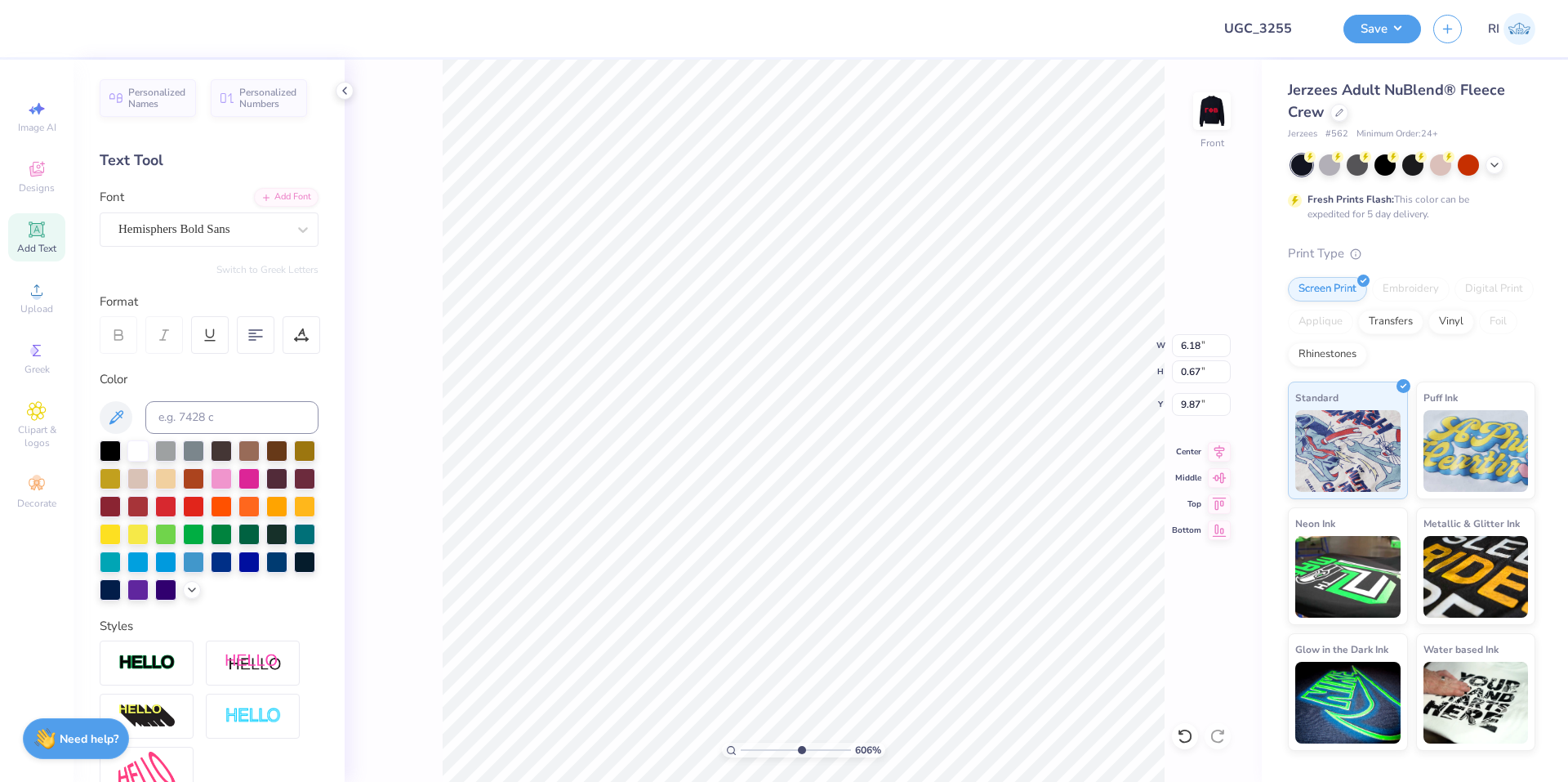
type input "6.06378944861184"
type input "9.94"
type input "8.18648829478633"
type input "6.27"
type input "0.68"
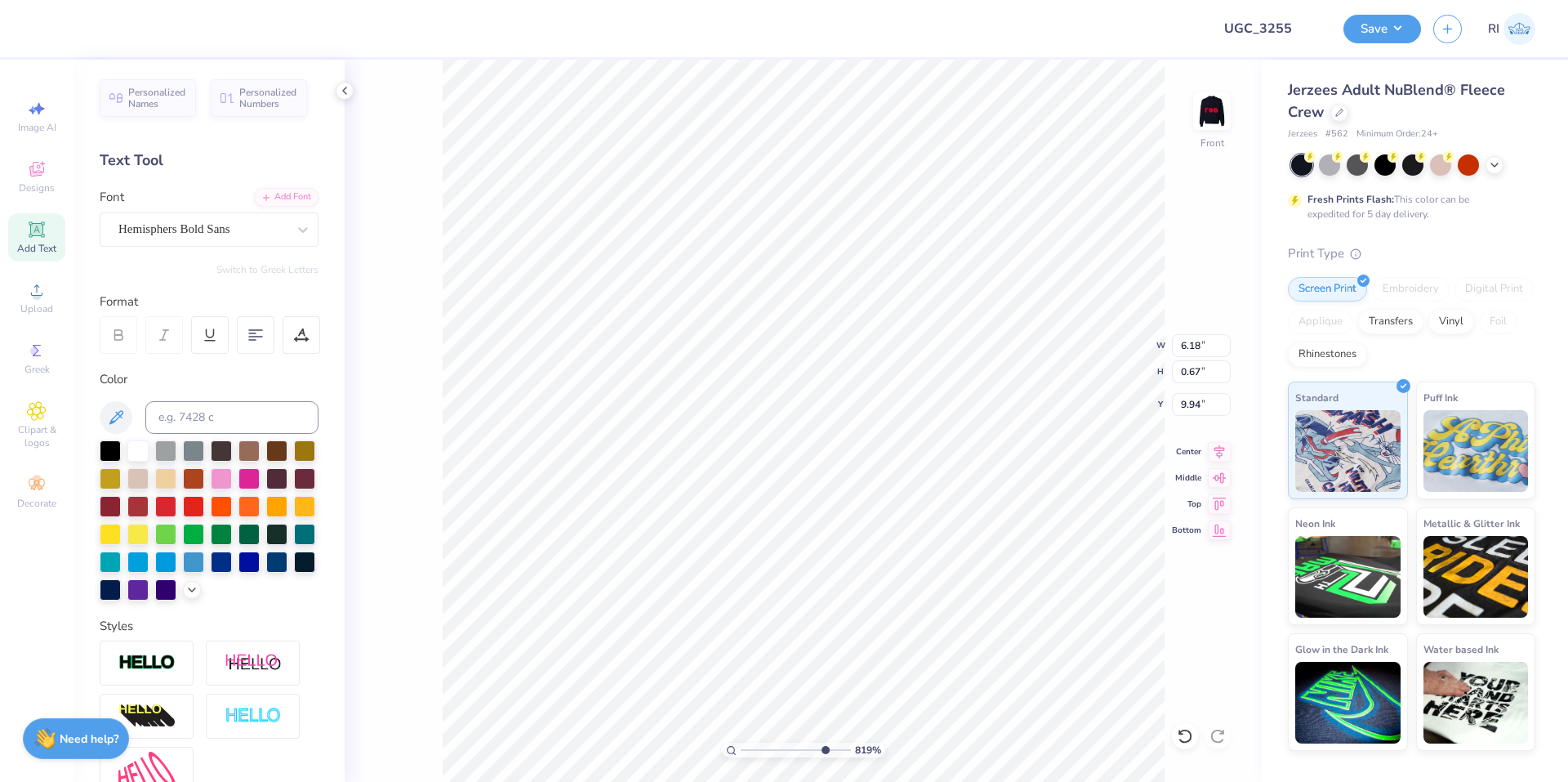
type input "9.93"
click at [907, 477] on li "Duplicate" at bounding box center [900, 475] width 128 height 32
type input "2.72354586819476"
type input "10.93"
type input "2.72354586819476"
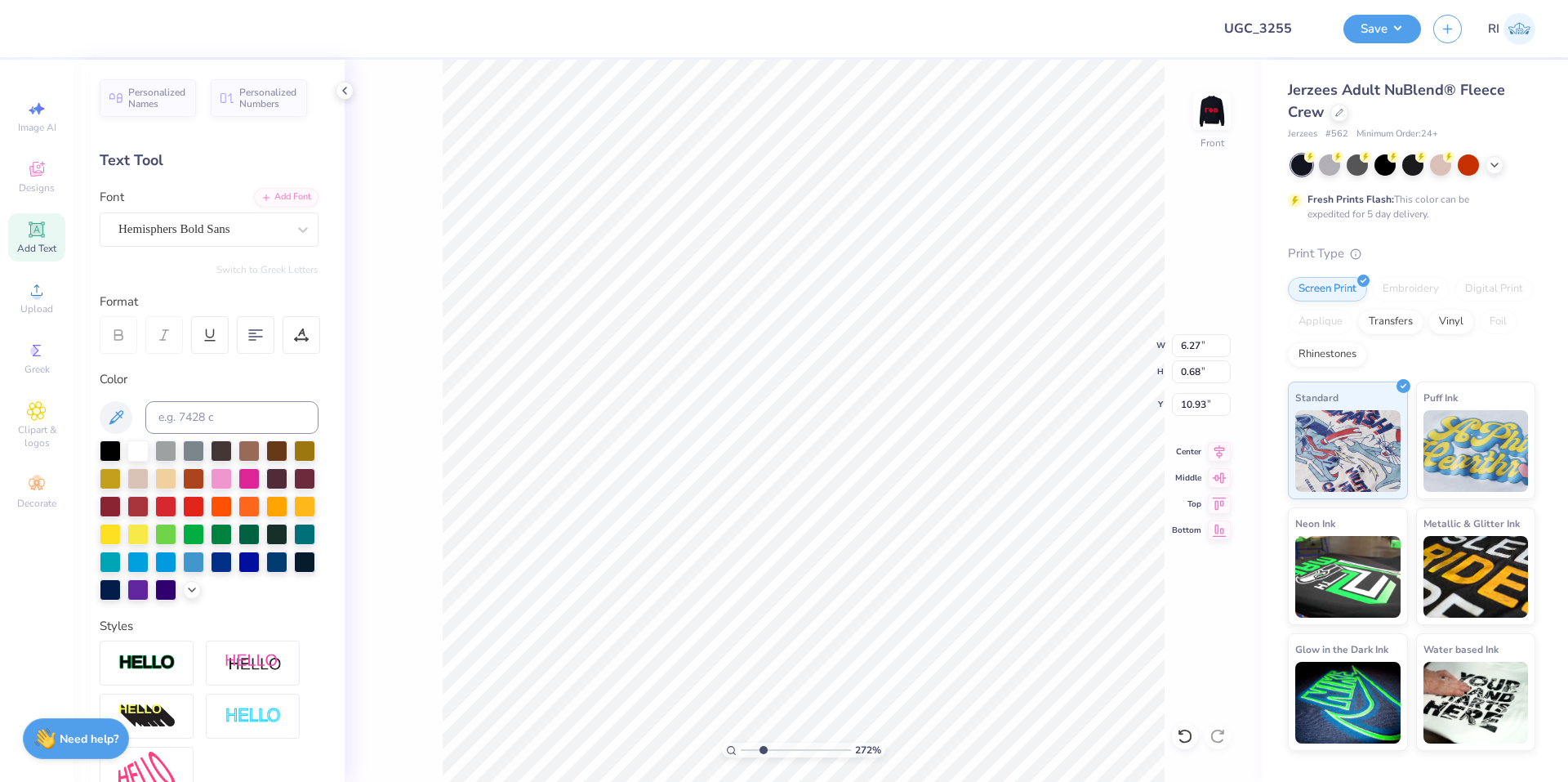
type textarea "B"
type input "2.72354586819476"
type textarea "BI"
type input "2.72354586819476"
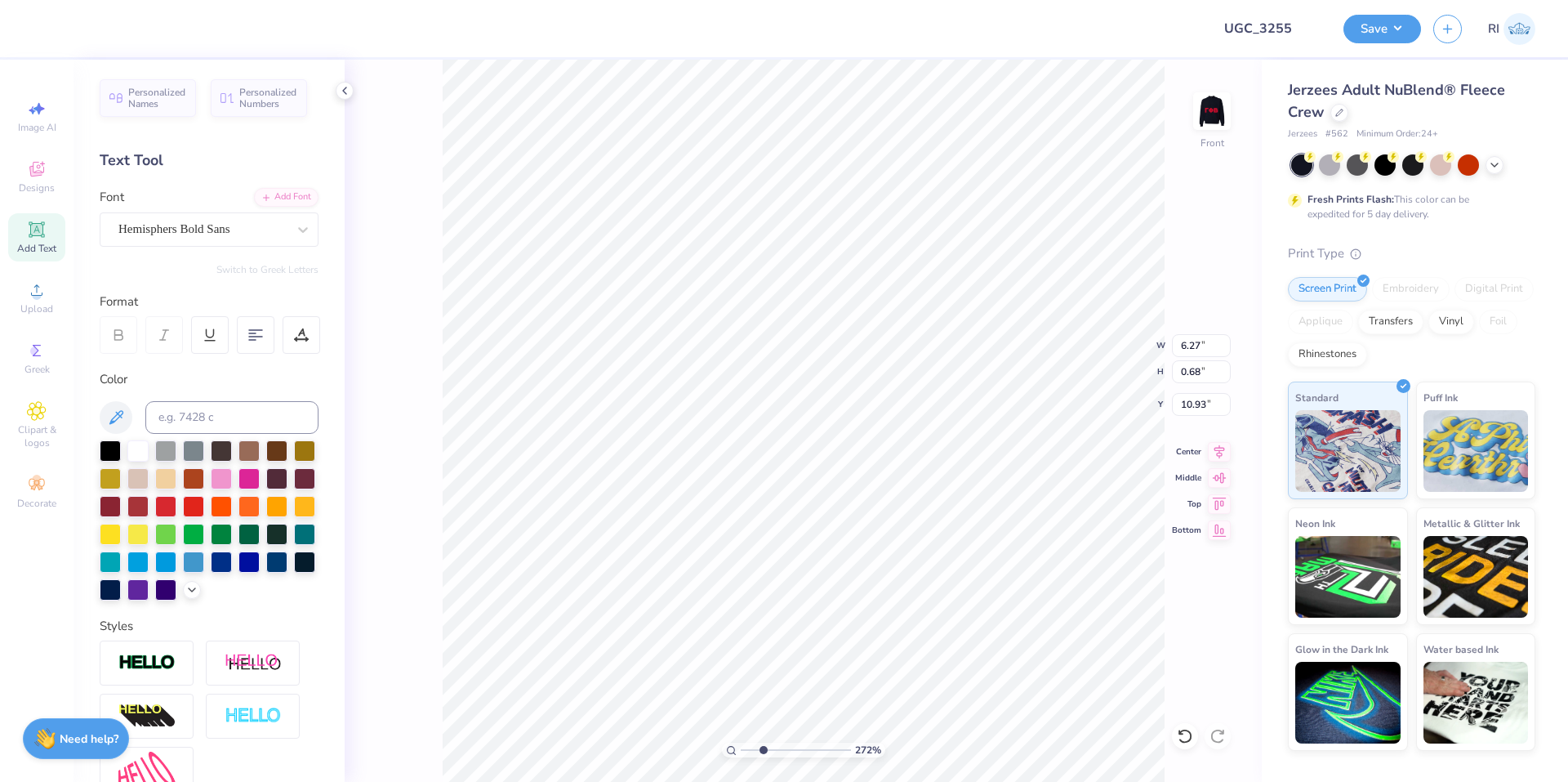
type textarea "BID"
type input "2.72354586819476"
type textarea "BID"
type input "2.72354586819476"
type textarea "BID D"
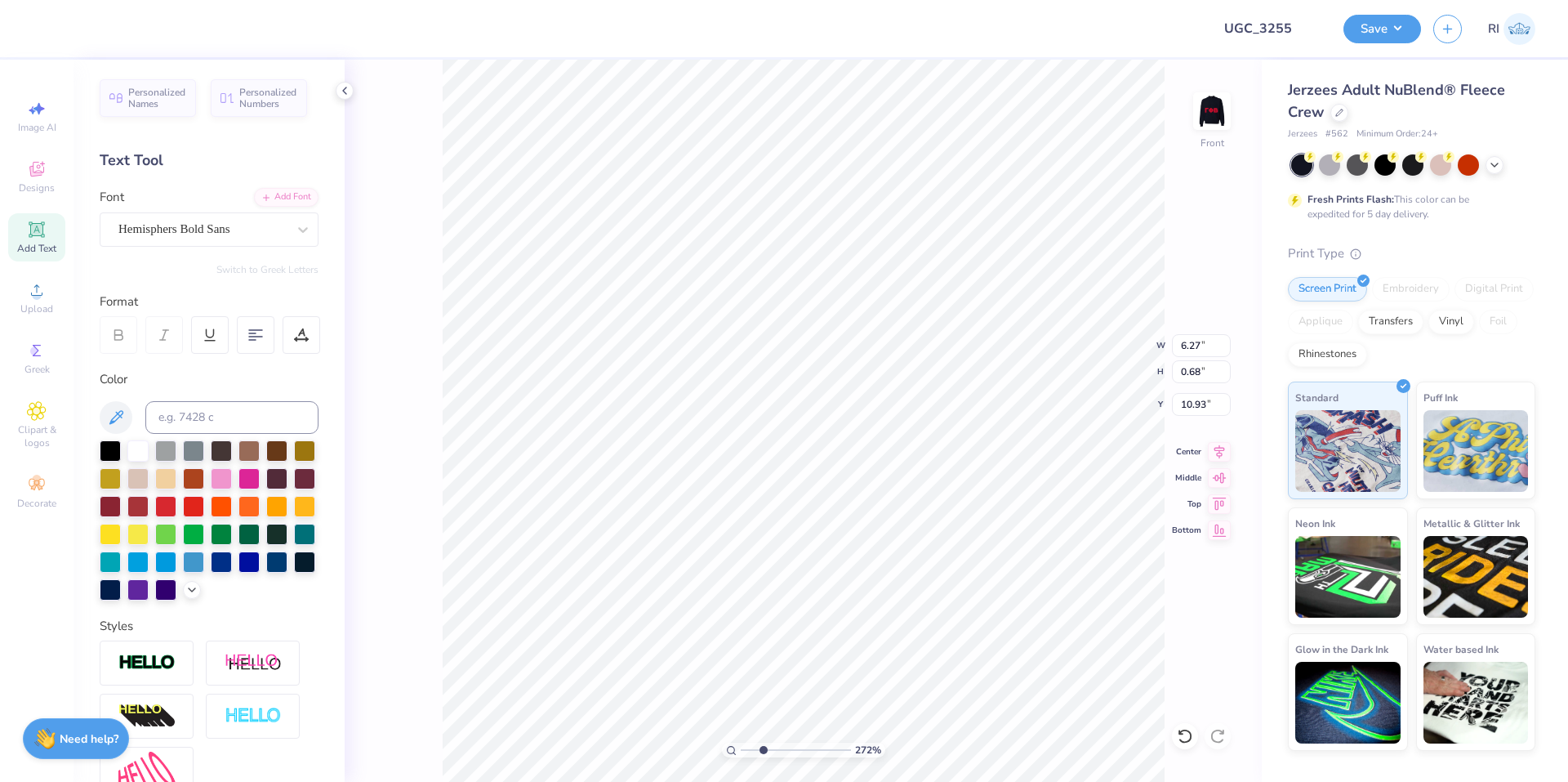
type input "2.72354586819476"
type textarea "BID DA"
type input "2.72354586819476"
type textarea "BID DAY"
type input "6.70185906006738"
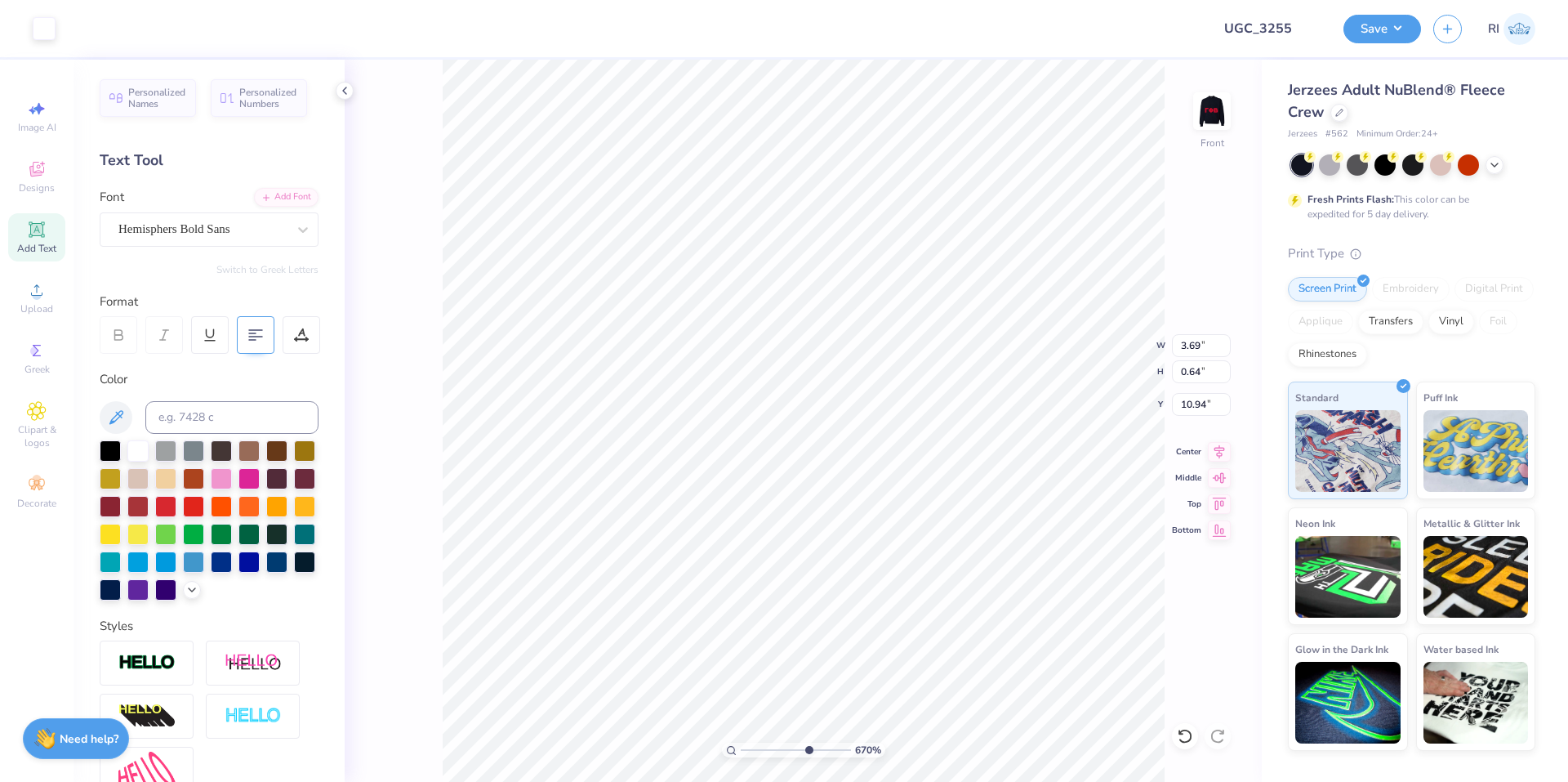
type input "11.14"
click at [217, 240] on div "Hemisphers Bold Sans" at bounding box center [203, 228] width 172 height 25
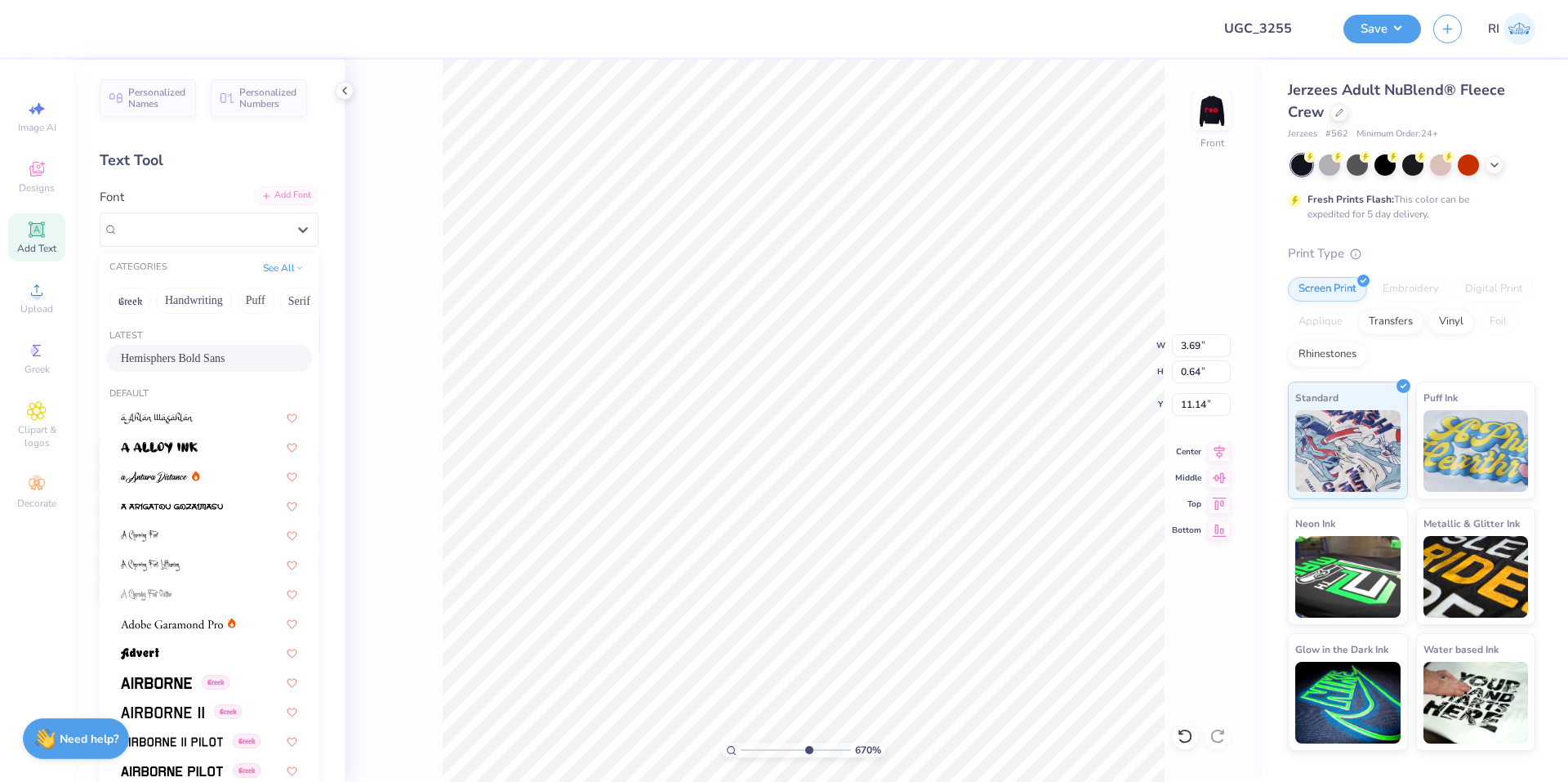
click at [279, 198] on div "Add Font" at bounding box center [286, 195] width 65 height 19
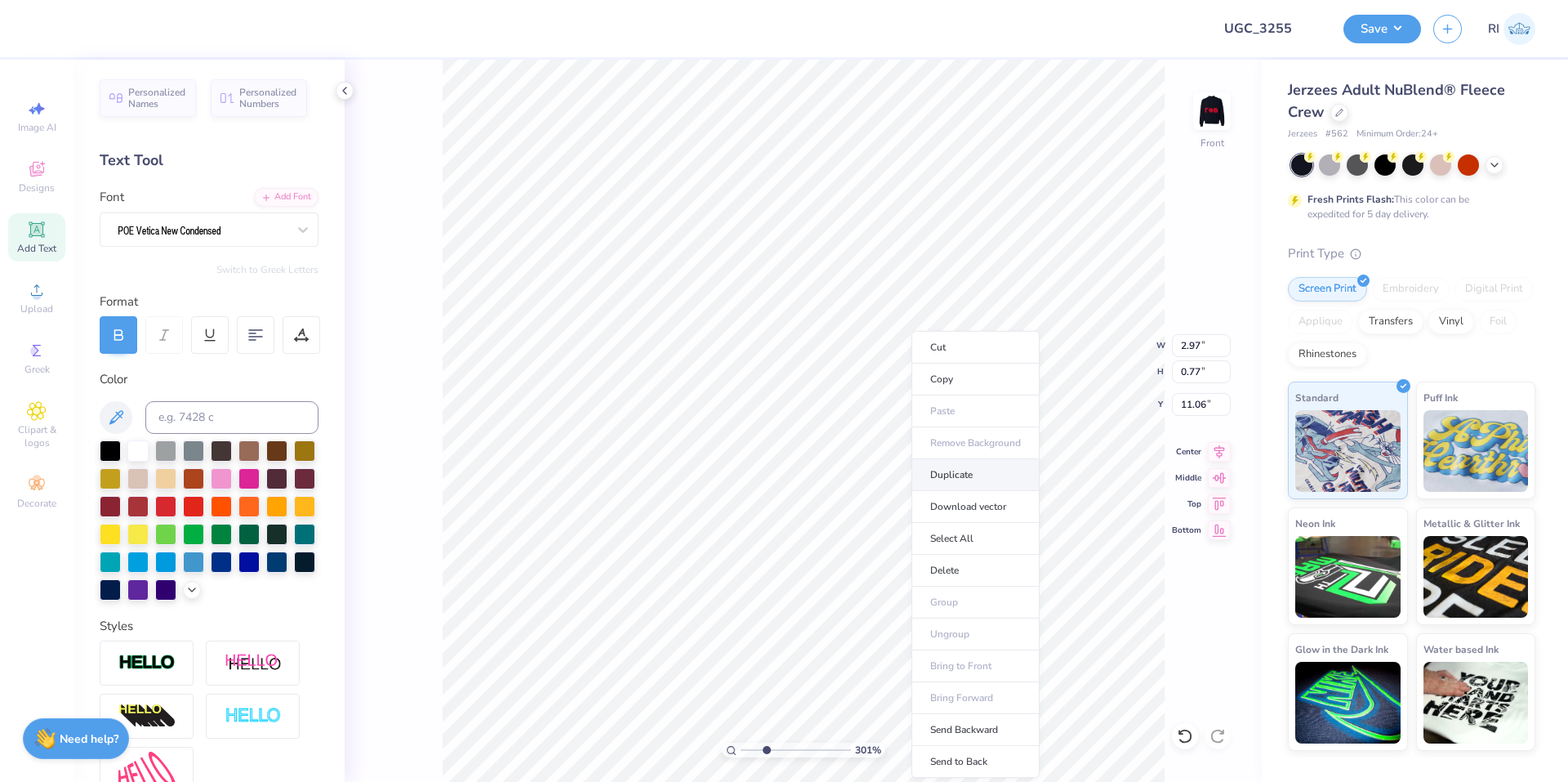
click at [979, 471] on li "Duplicate" at bounding box center [976, 475] width 128 height 32
click at [774, 471] on li "Duplicate" at bounding box center [754, 475] width 128 height 32
click at [965, 467] on li "Duplicate" at bounding box center [960, 475] width 128 height 32
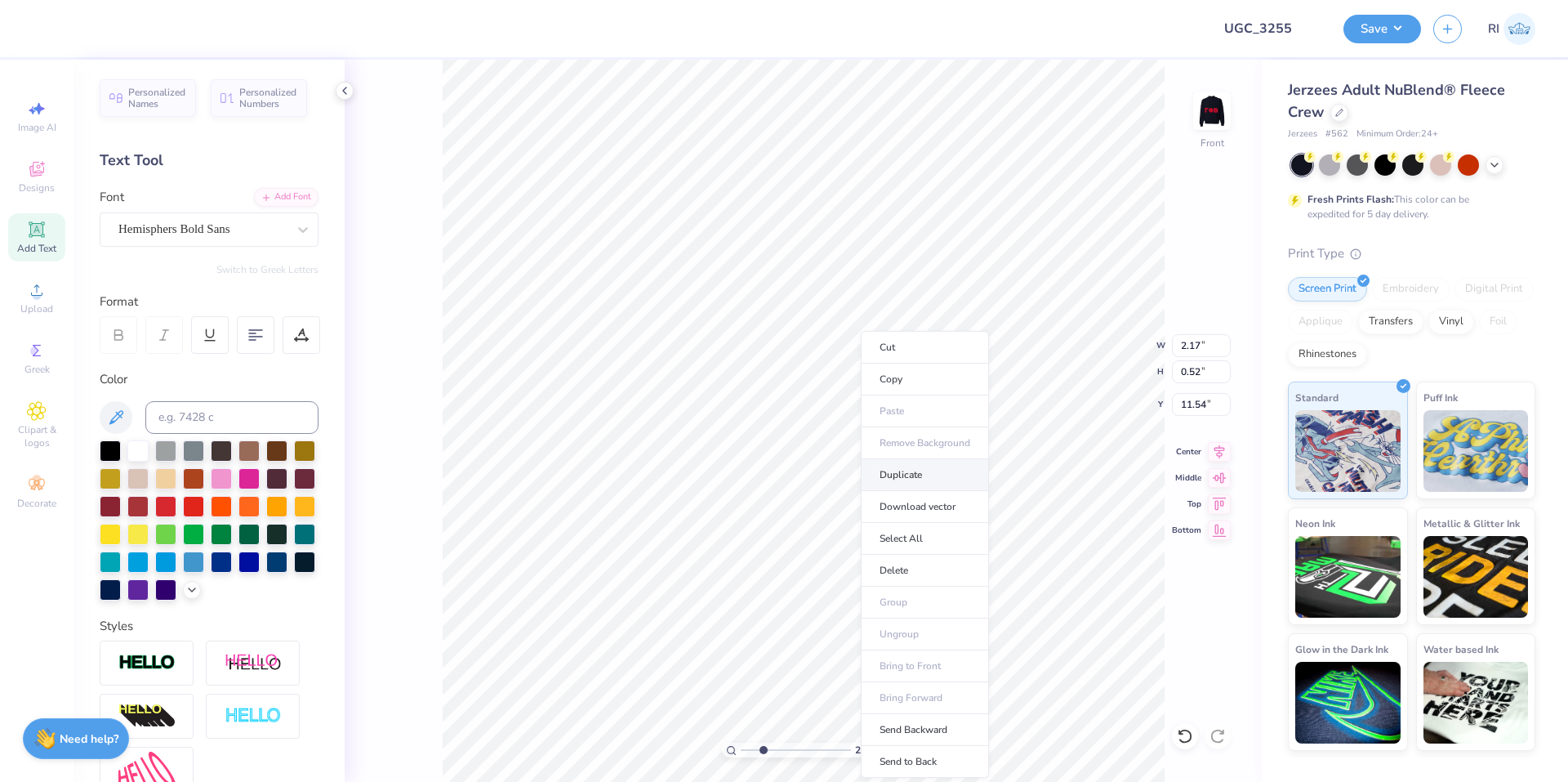
click at [921, 471] on li "Duplicate" at bounding box center [925, 475] width 128 height 32
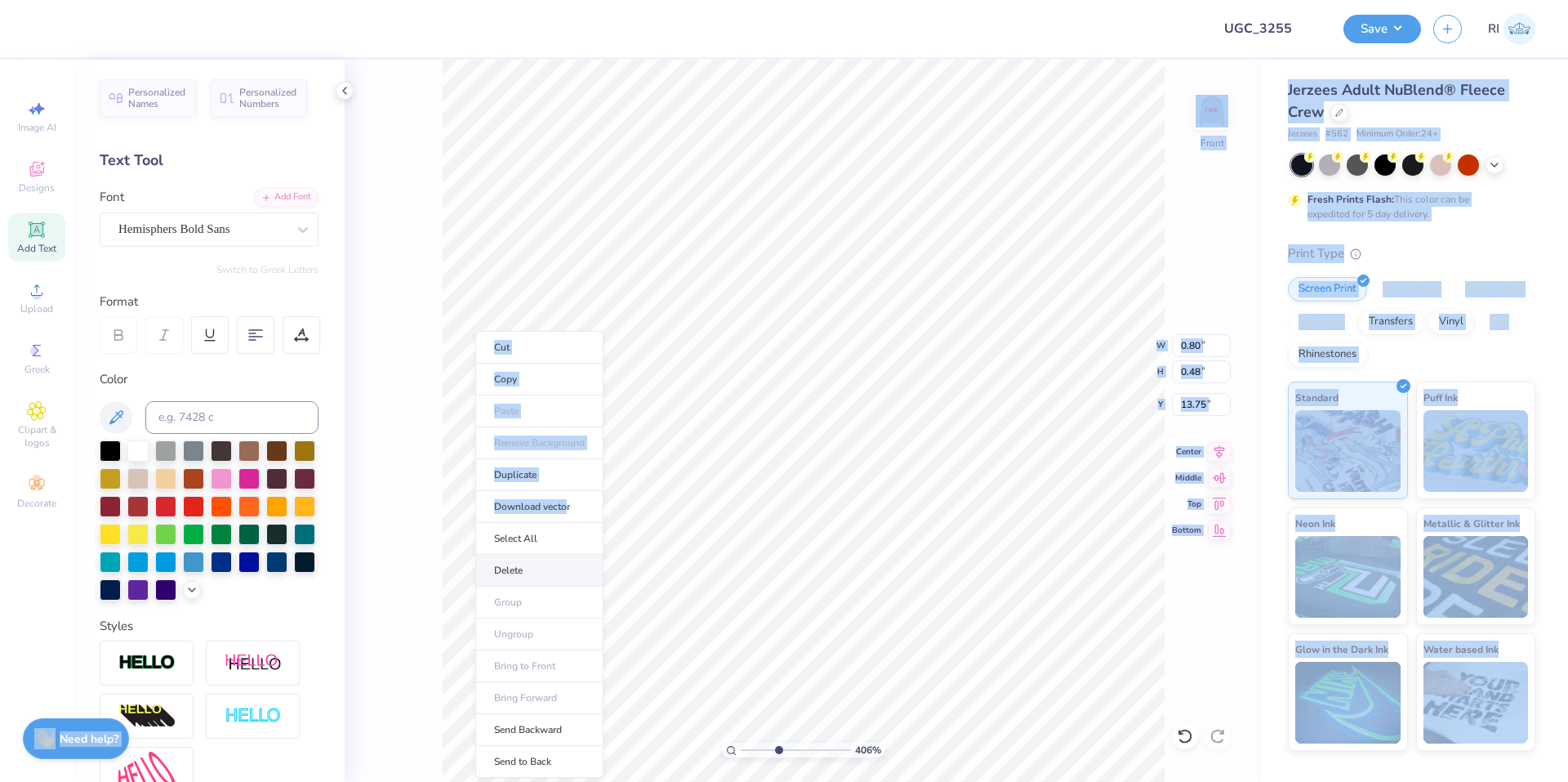
click at [685, 543] on body "Design Title UGC_3255 Save RI Image AI Designs Add Text Upload Greek Clipart & …" at bounding box center [784, 391] width 1568 height 782
click at [550, 481] on li "Duplicate" at bounding box center [539, 475] width 128 height 32
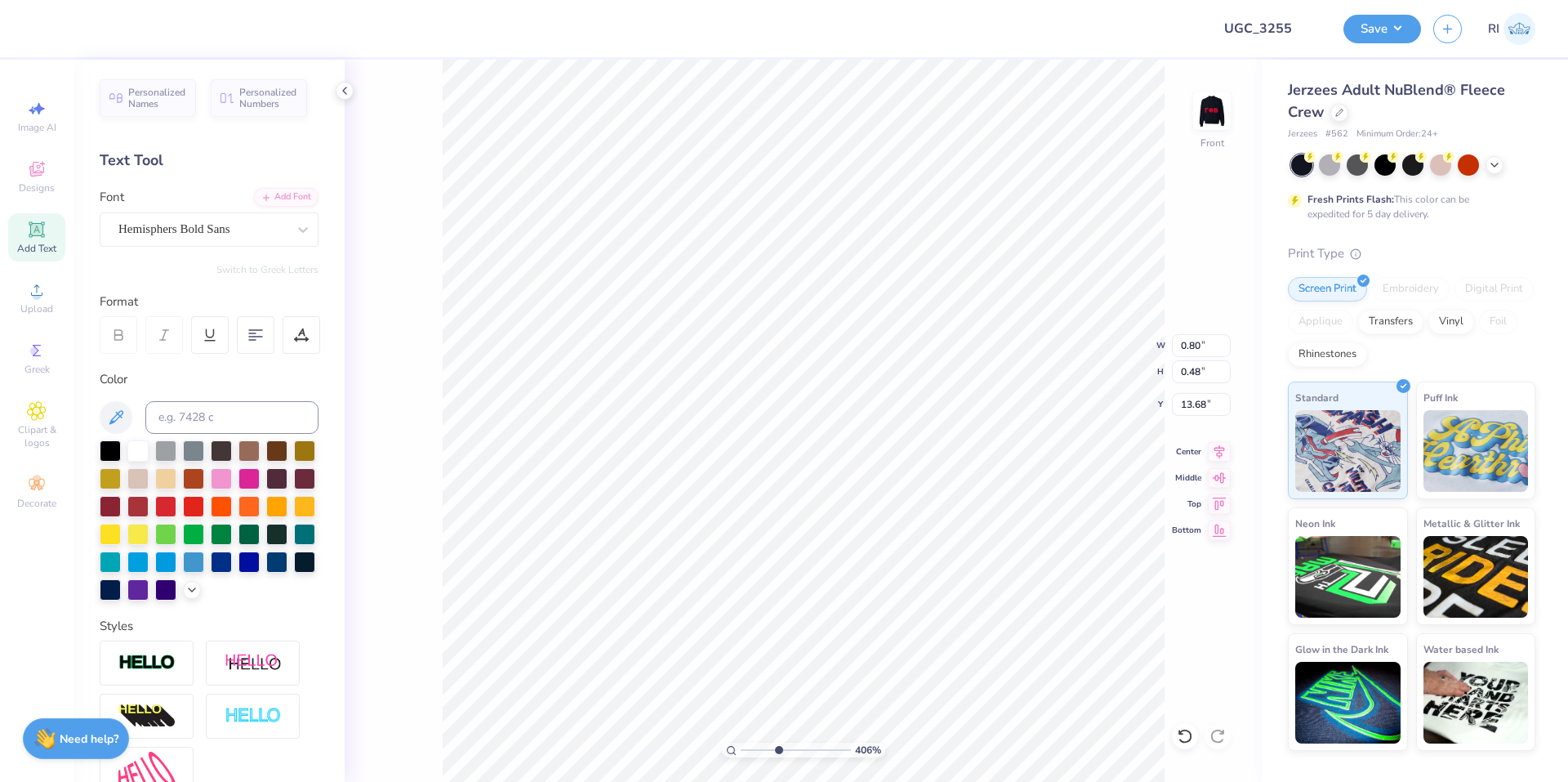
scroll to position [14, 2]
click at [206, 224] on div "Hemisphers Bold Sans" at bounding box center [203, 228] width 172 height 25
click at [280, 197] on div "Add Font" at bounding box center [286, 195] width 65 height 19
click at [957, 483] on li "Duplicate" at bounding box center [954, 475] width 128 height 32
click at [1017, 481] on li "Duplicate" at bounding box center [1002, 475] width 128 height 32
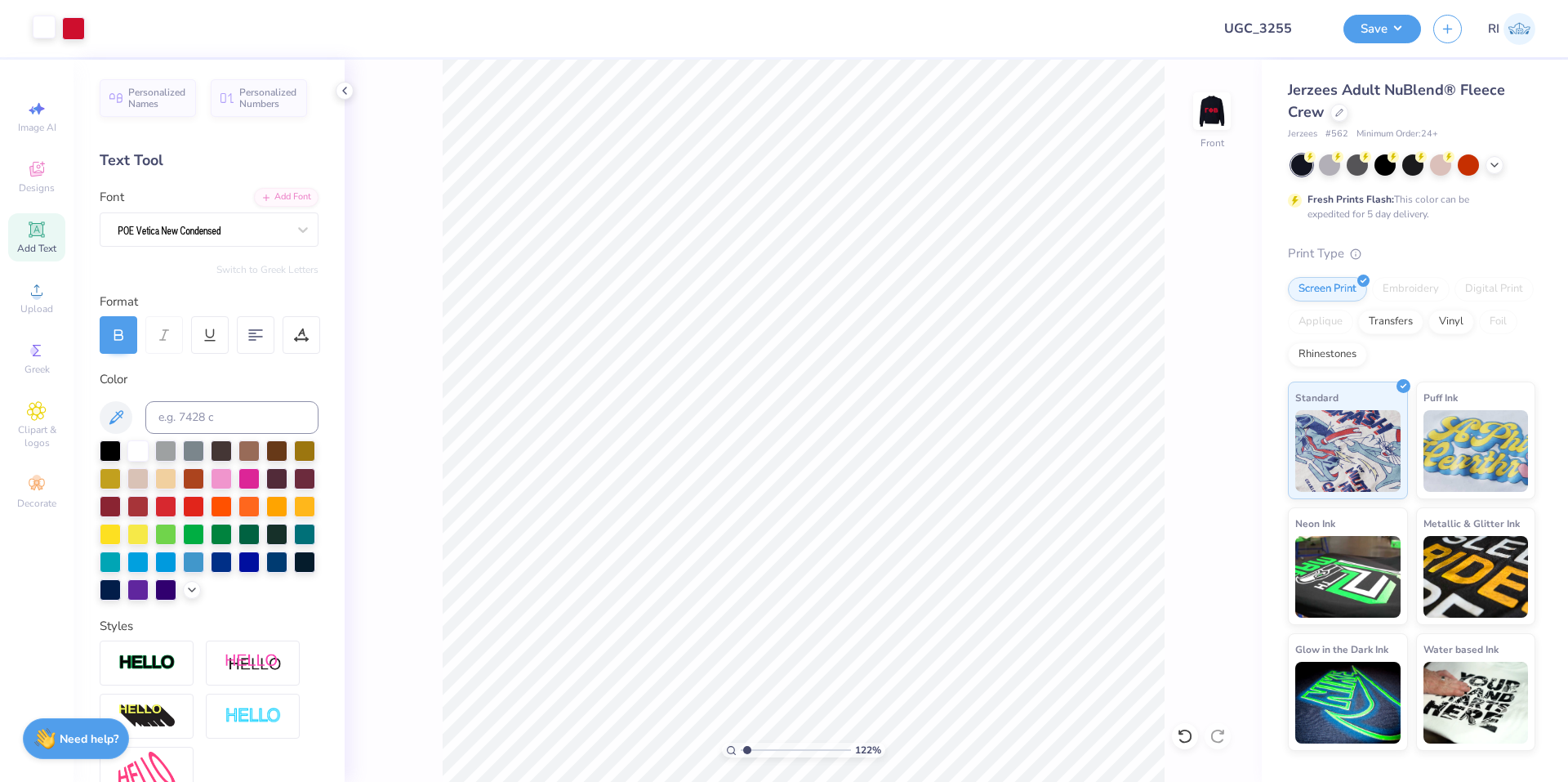
click at [49, 25] on div at bounding box center [44, 27] width 23 height 23
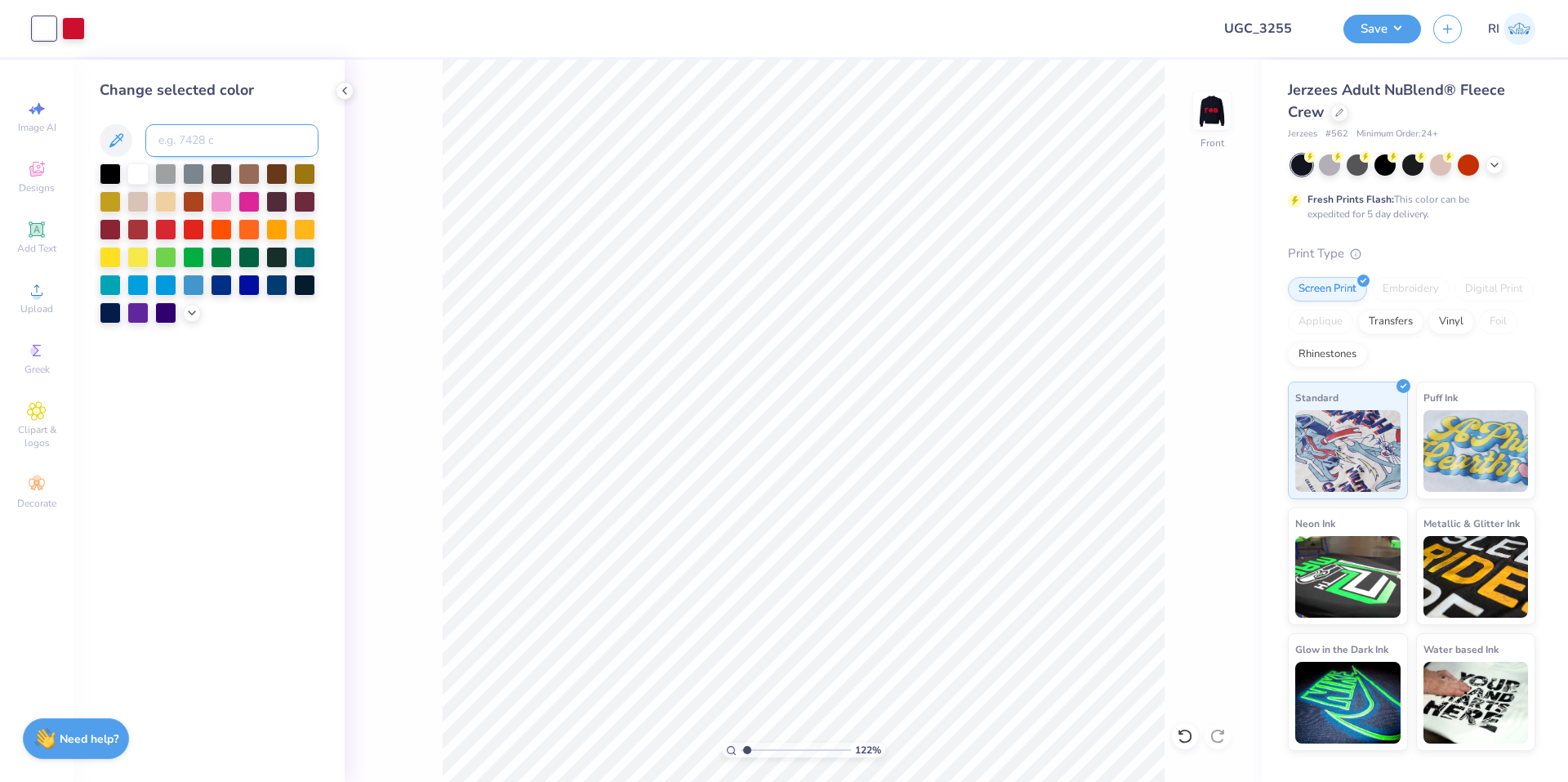
click at [189, 139] on input at bounding box center [231, 140] width 173 height 33
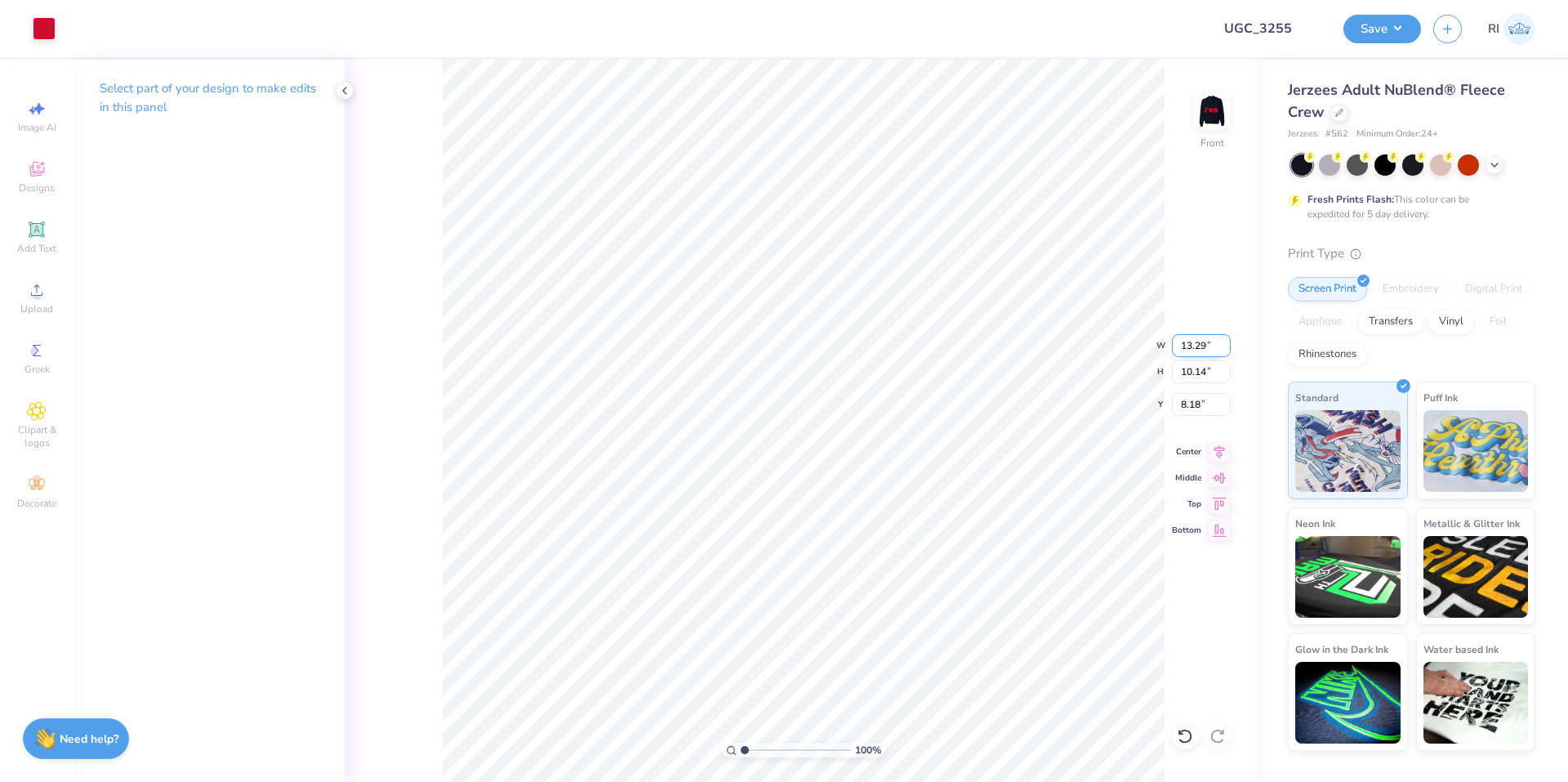
click at [1186, 348] on input "13.29" at bounding box center [1201, 345] width 59 height 23
click at [1187, 411] on input "8.48" at bounding box center [1201, 404] width 59 height 23
click at [937, 580] on li "Group" at bounding box center [900, 582] width 128 height 32
click at [1190, 123] on div "182 % Front" at bounding box center [803, 421] width 917 height 722
click at [1213, 112] on img at bounding box center [1212, 110] width 65 height 65
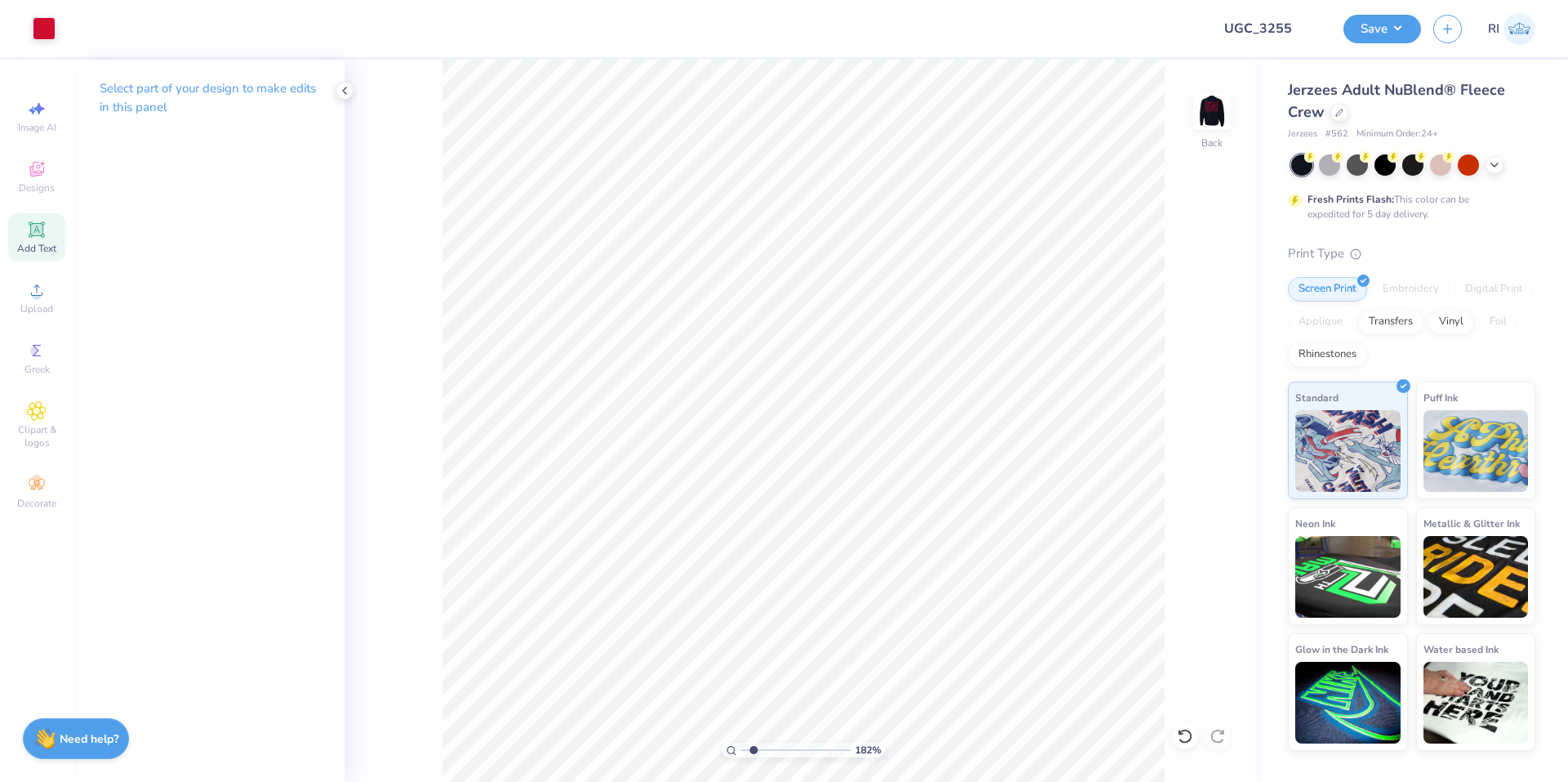
click at [47, 234] on div "Add Text" at bounding box center [36, 237] width 57 height 48
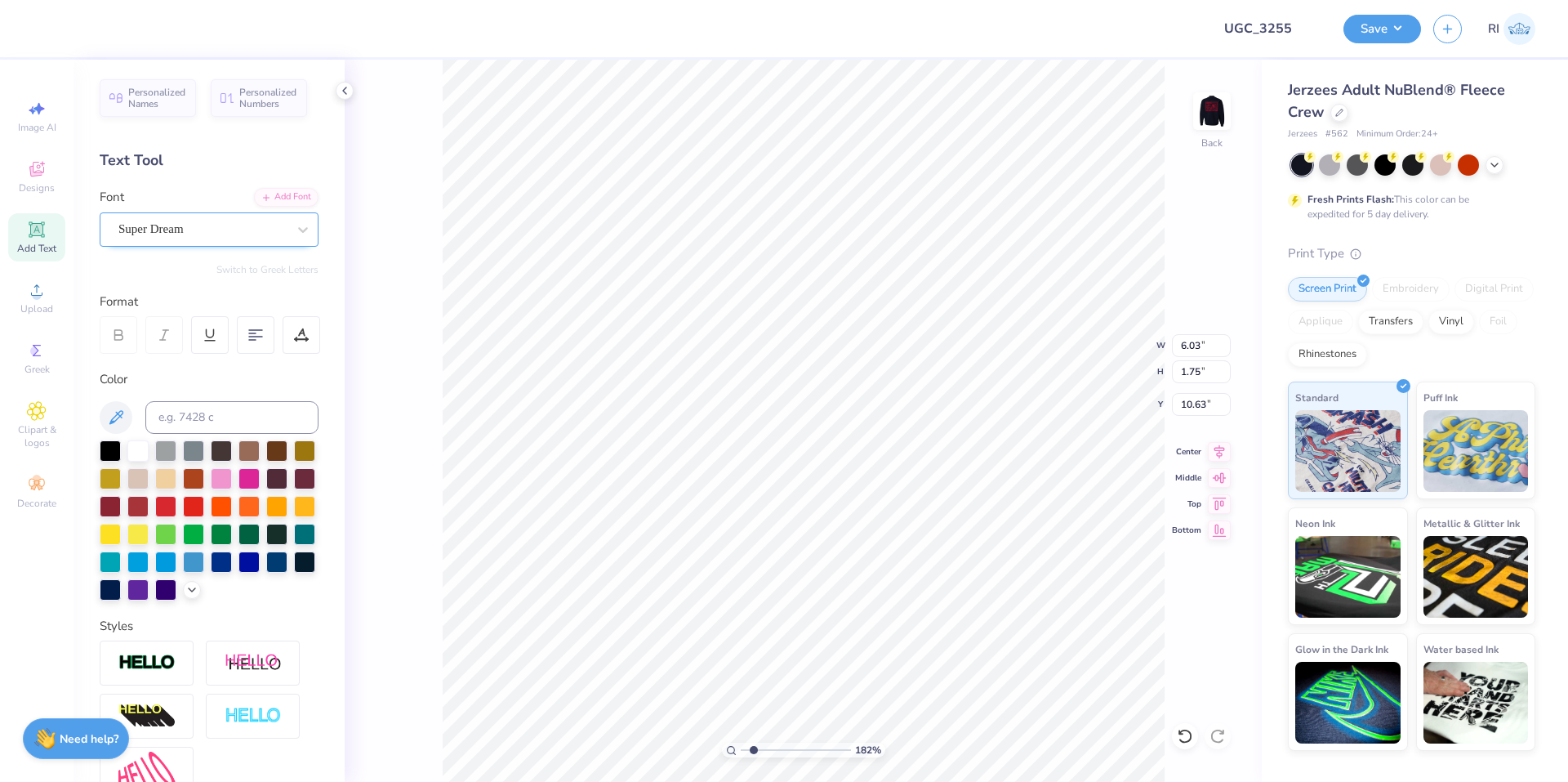
click at [248, 222] on div "Super Dream" at bounding box center [203, 228] width 172 height 25
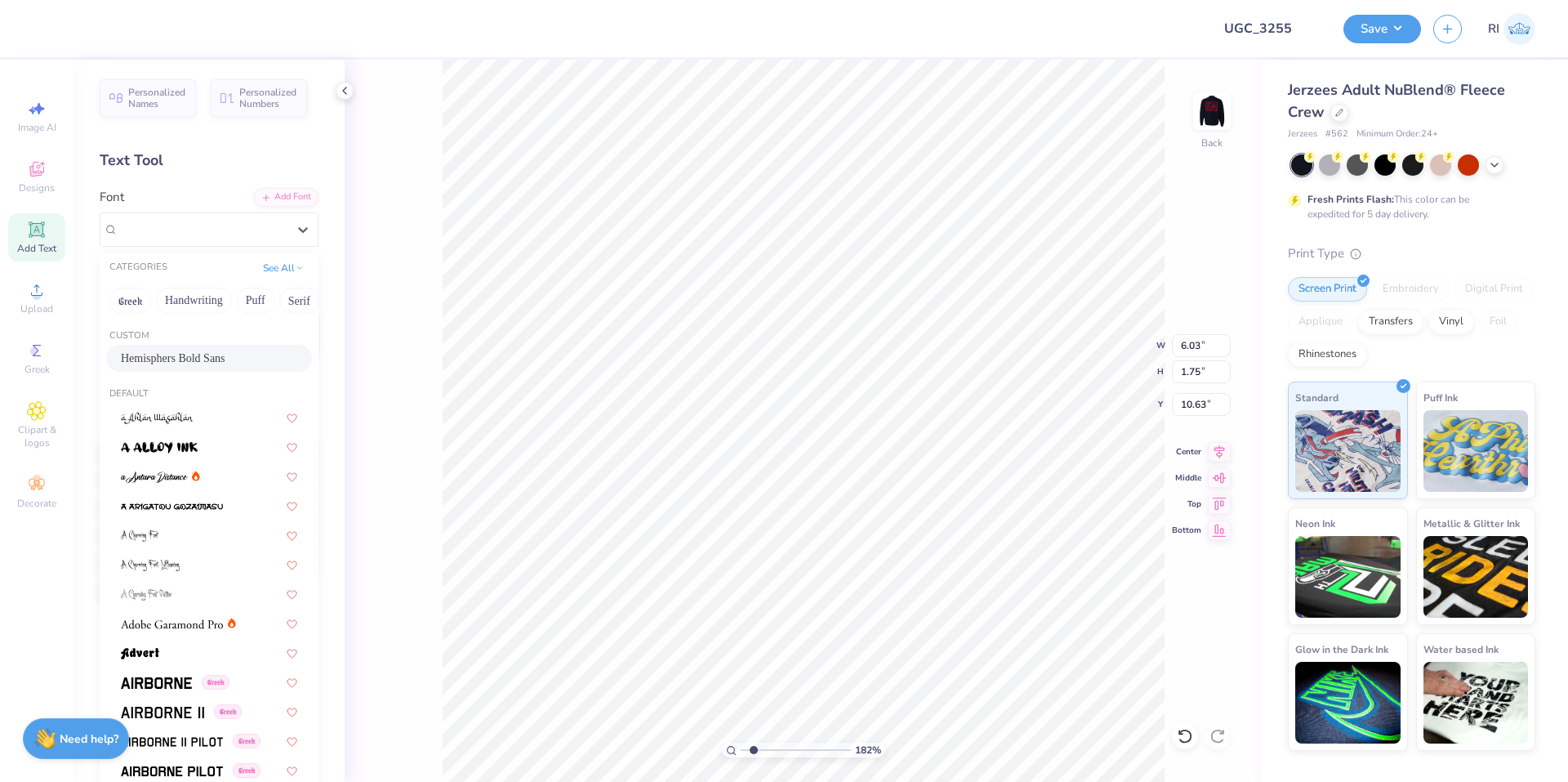
click at [177, 359] on span "Hemisphers Bold Sans" at bounding box center [173, 358] width 105 height 17
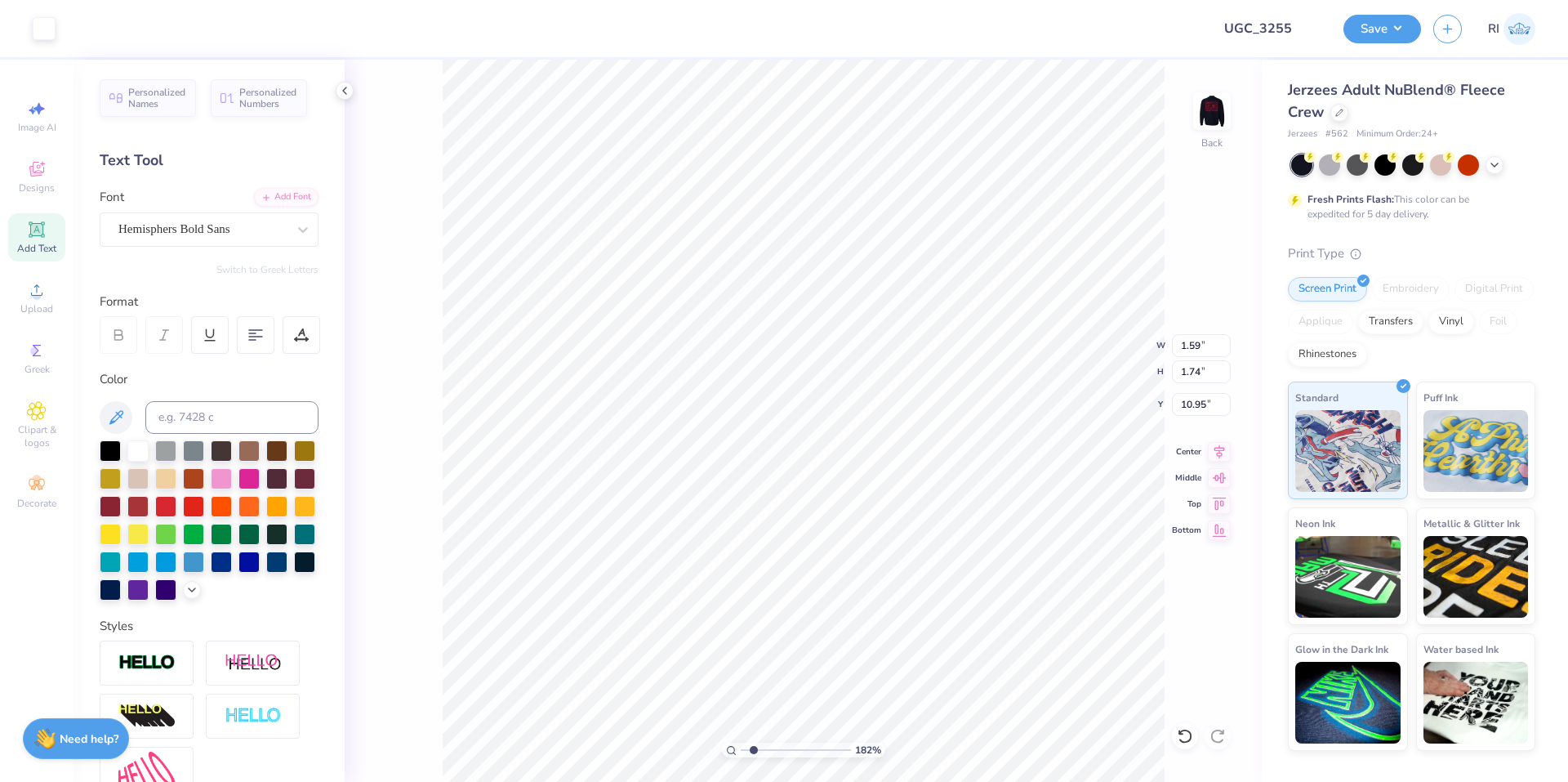
scroll to position [14, 2]
click at [279, 194] on div "Add Font" at bounding box center [286, 195] width 65 height 19
click at [288, 194] on div "Add Font" at bounding box center [286, 195] width 65 height 19
paste textarea
click at [256, 203] on div "Add Font" at bounding box center [286, 195] width 65 height 19
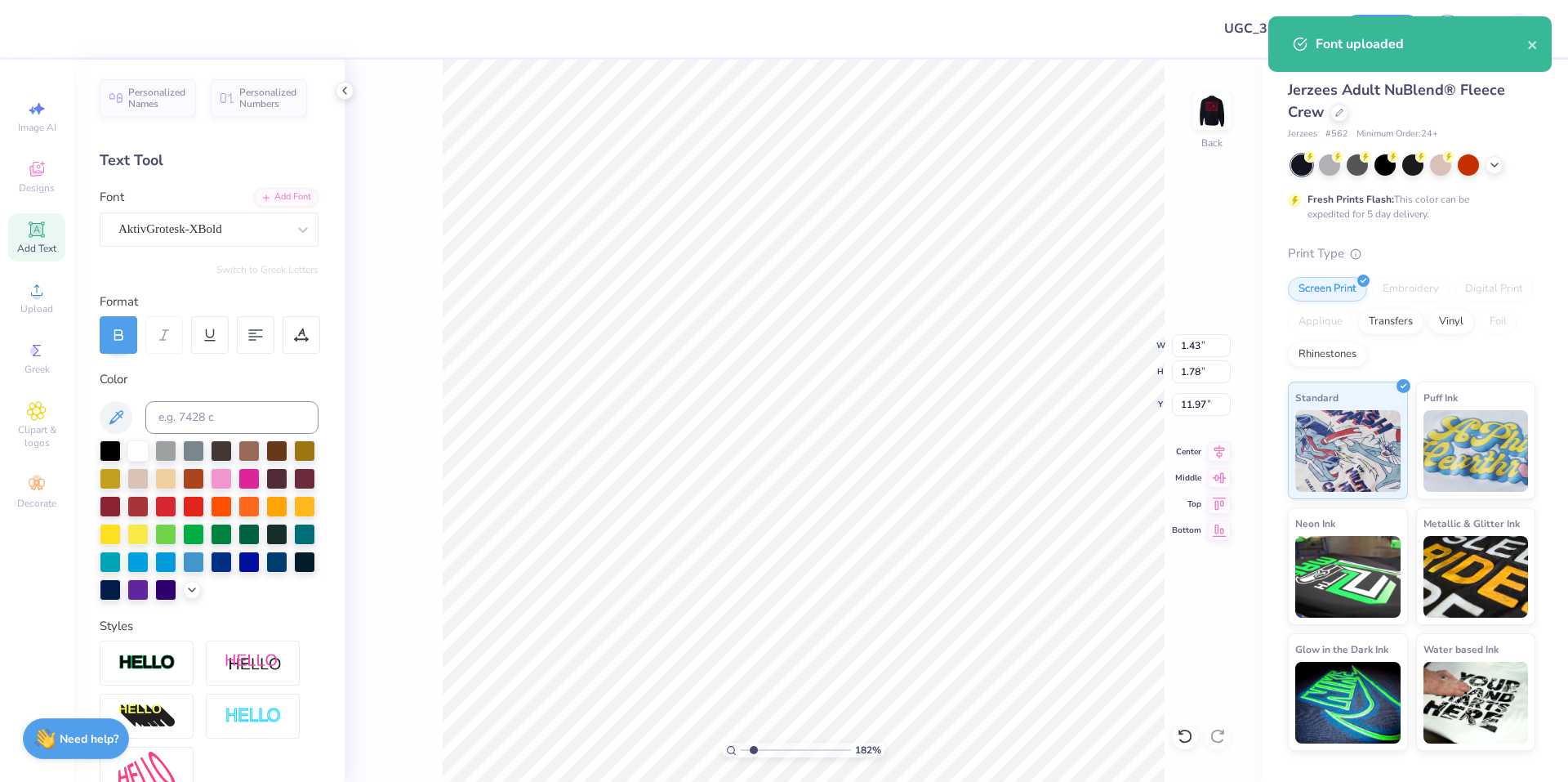
paste textarea
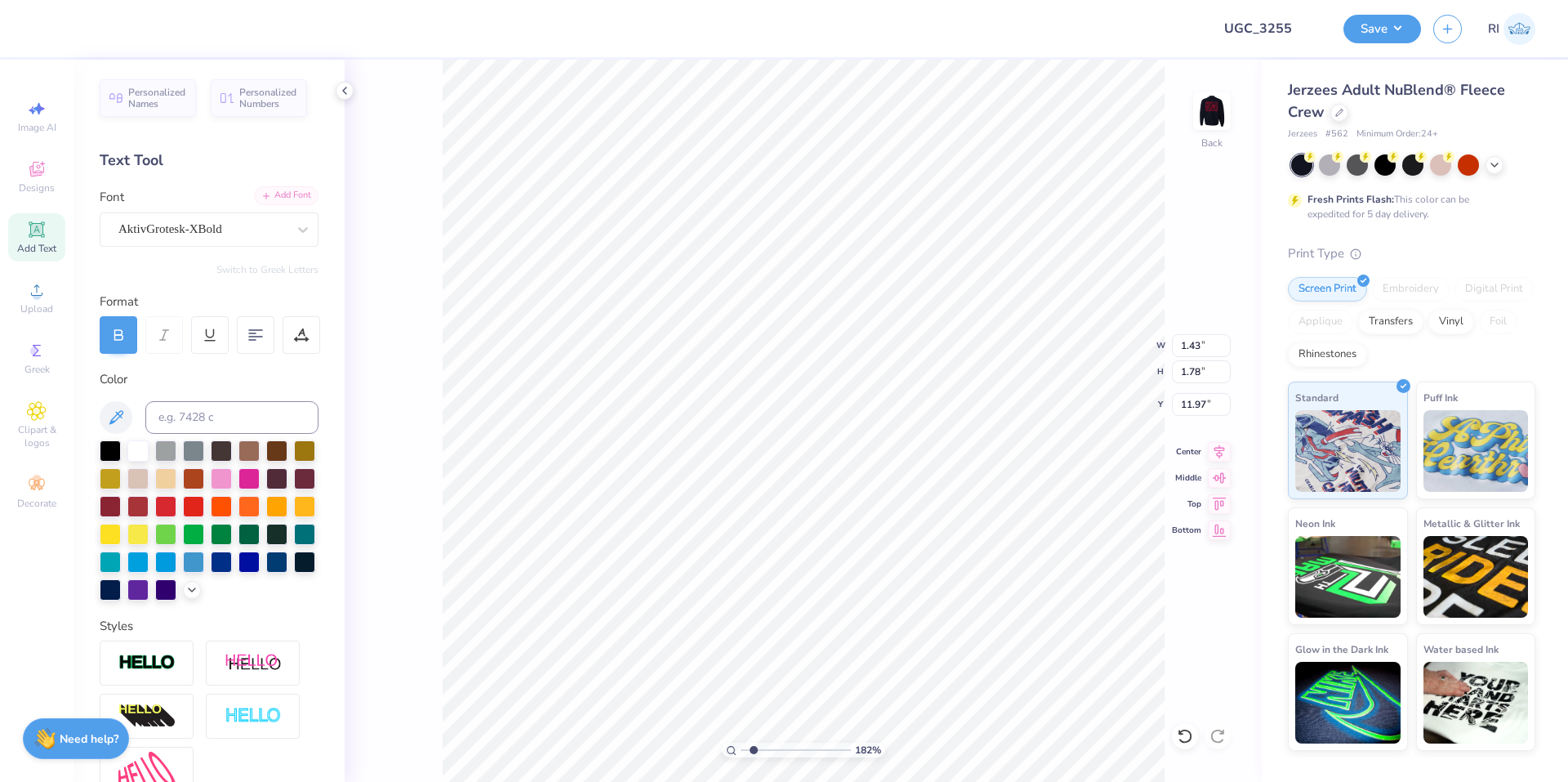
click at [274, 198] on div "Add Font" at bounding box center [286, 195] width 65 height 19
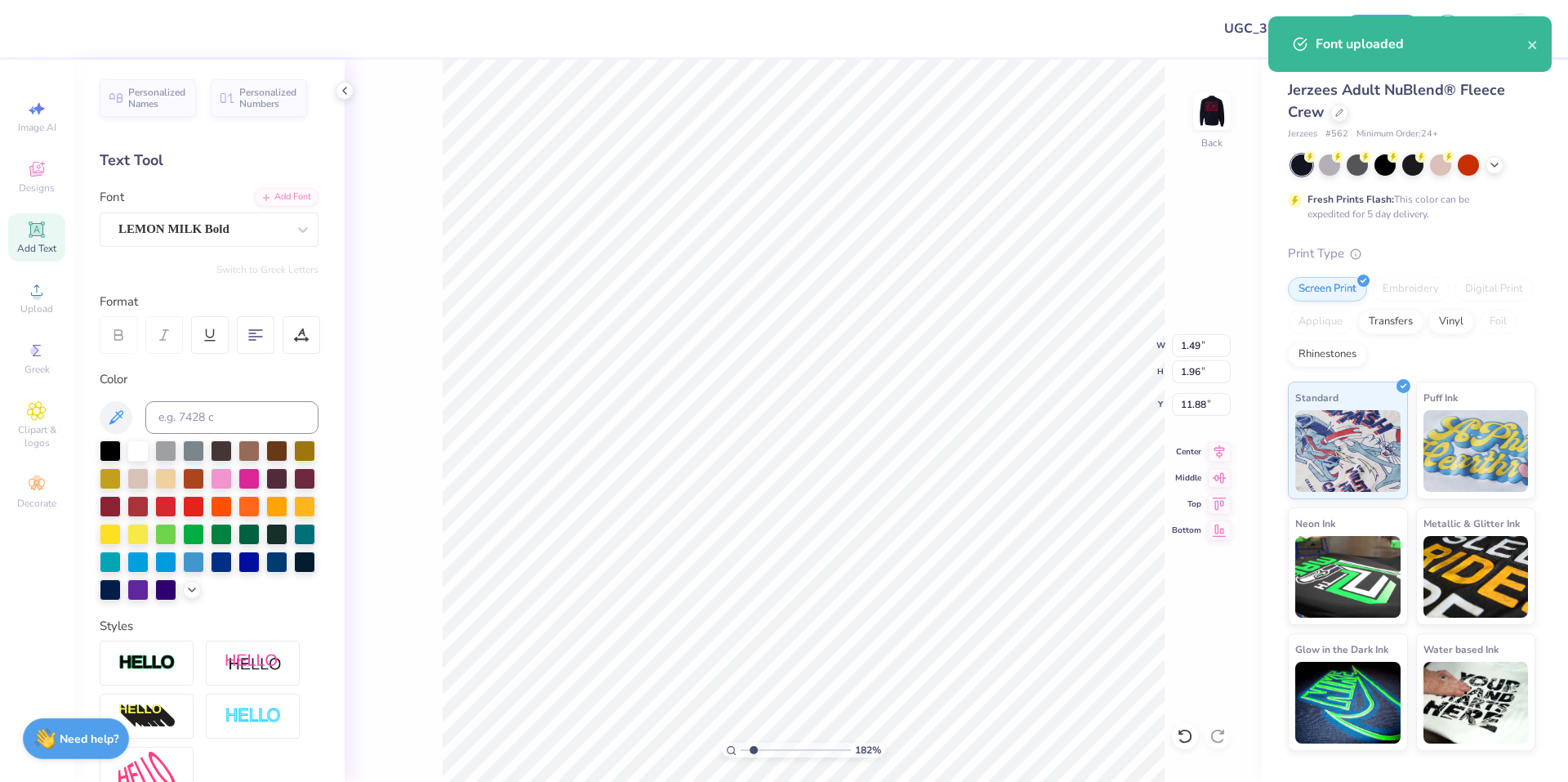
paste textarea
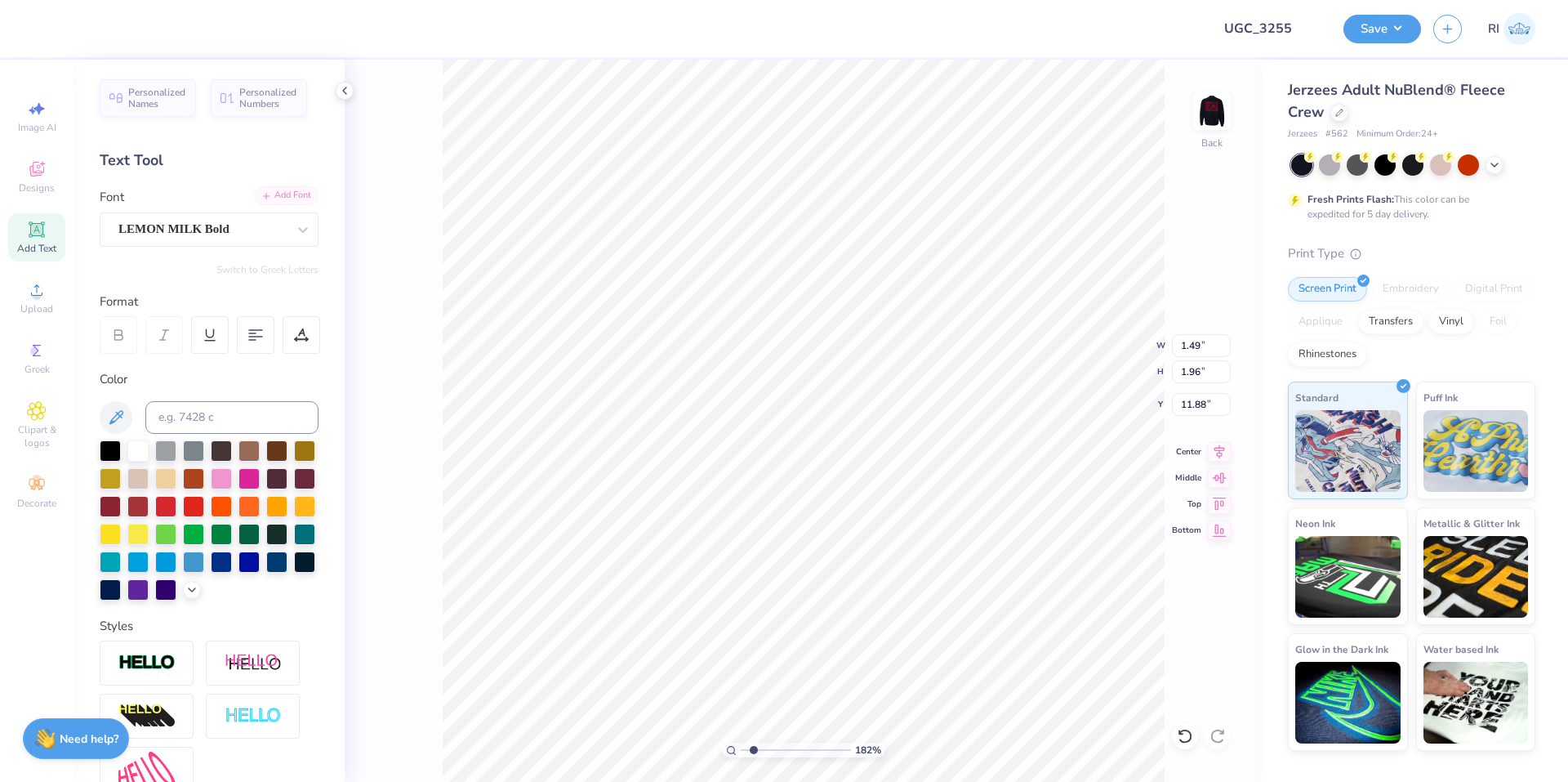
click at [289, 204] on div "Add Font" at bounding box center [286, 195] width 65 height 19
click at [262, 196] on div "Add Font" at bounding box center [286, 195] width 65 height 19
paste textarea
click at [274, 206] on div "Add Font Font" at bounding box center [209, 217] width 219 height 59
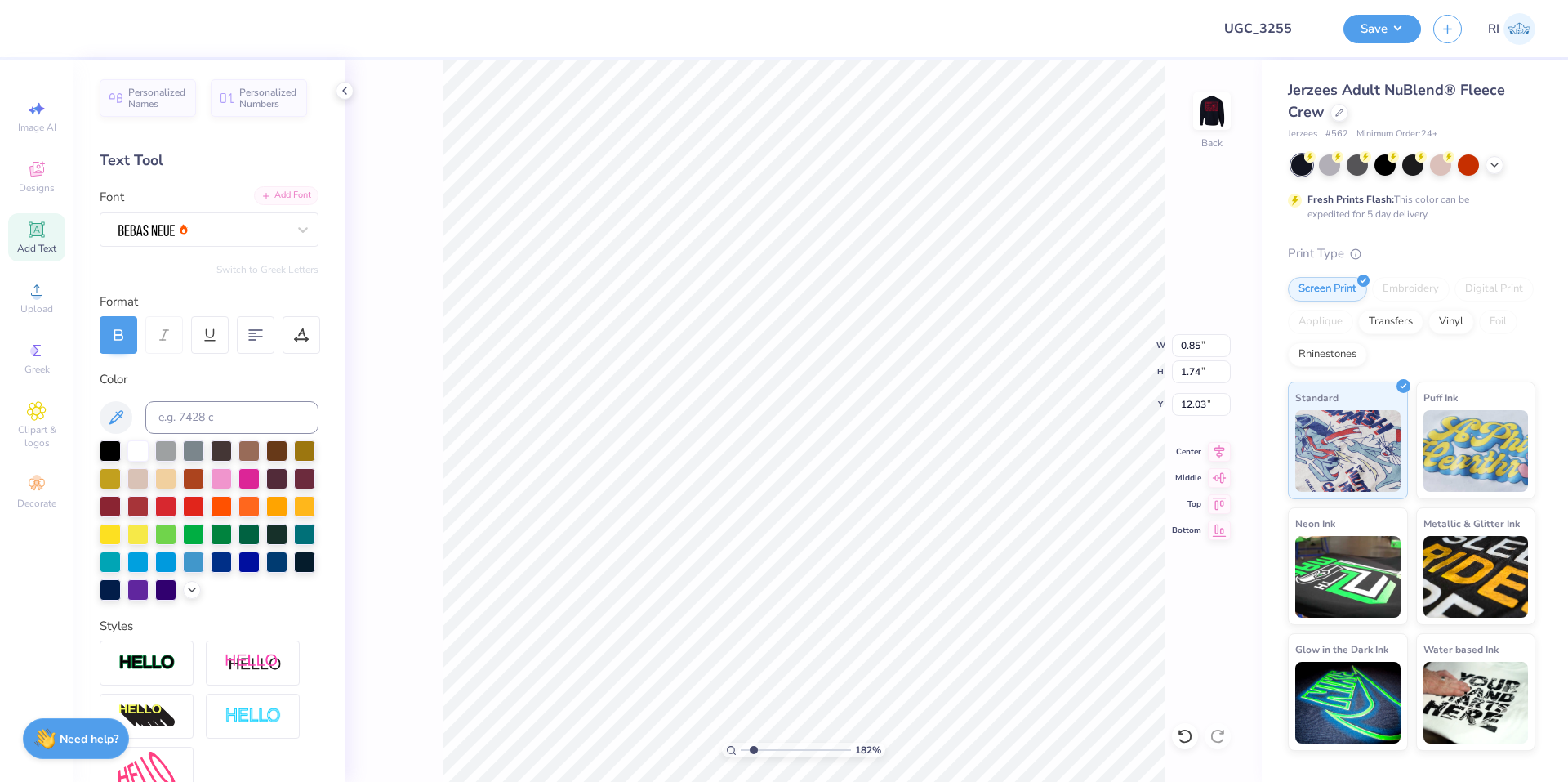
click at [280, 198] on div "Add Font" at bounding box center [286, 195] width 65 height 19
click at [261, 193] on icon at bounding box center [266, 196] width 10 height 10
paste textarea "D"
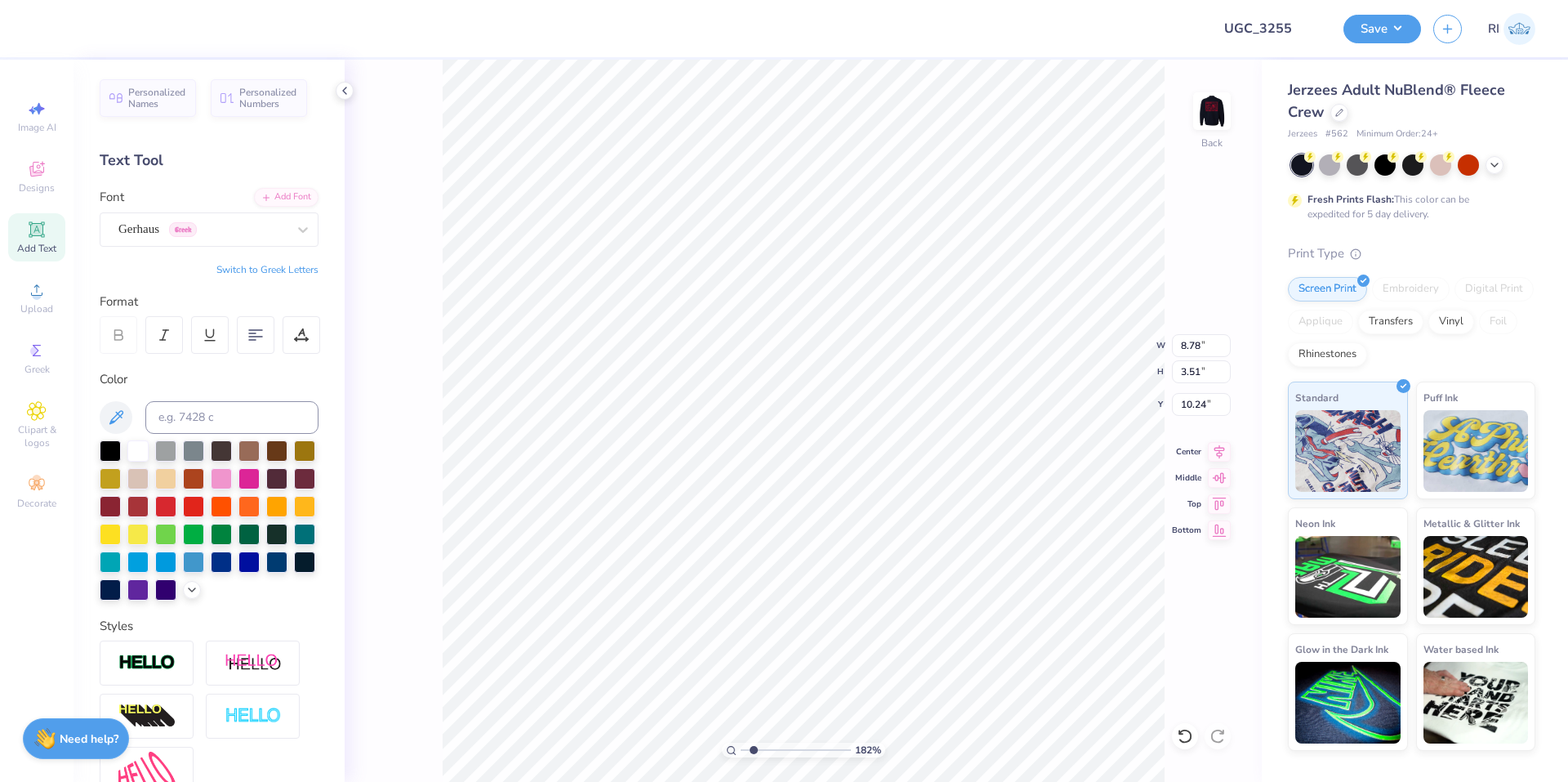
paste textarea
paste textarea "DFB"
click at [1176, 736] on div at bounding box center [1185, 736] width 26 height 26
click at [301, 202] on div "Add Font" at bounding box center [286, 195] width 65 height 19
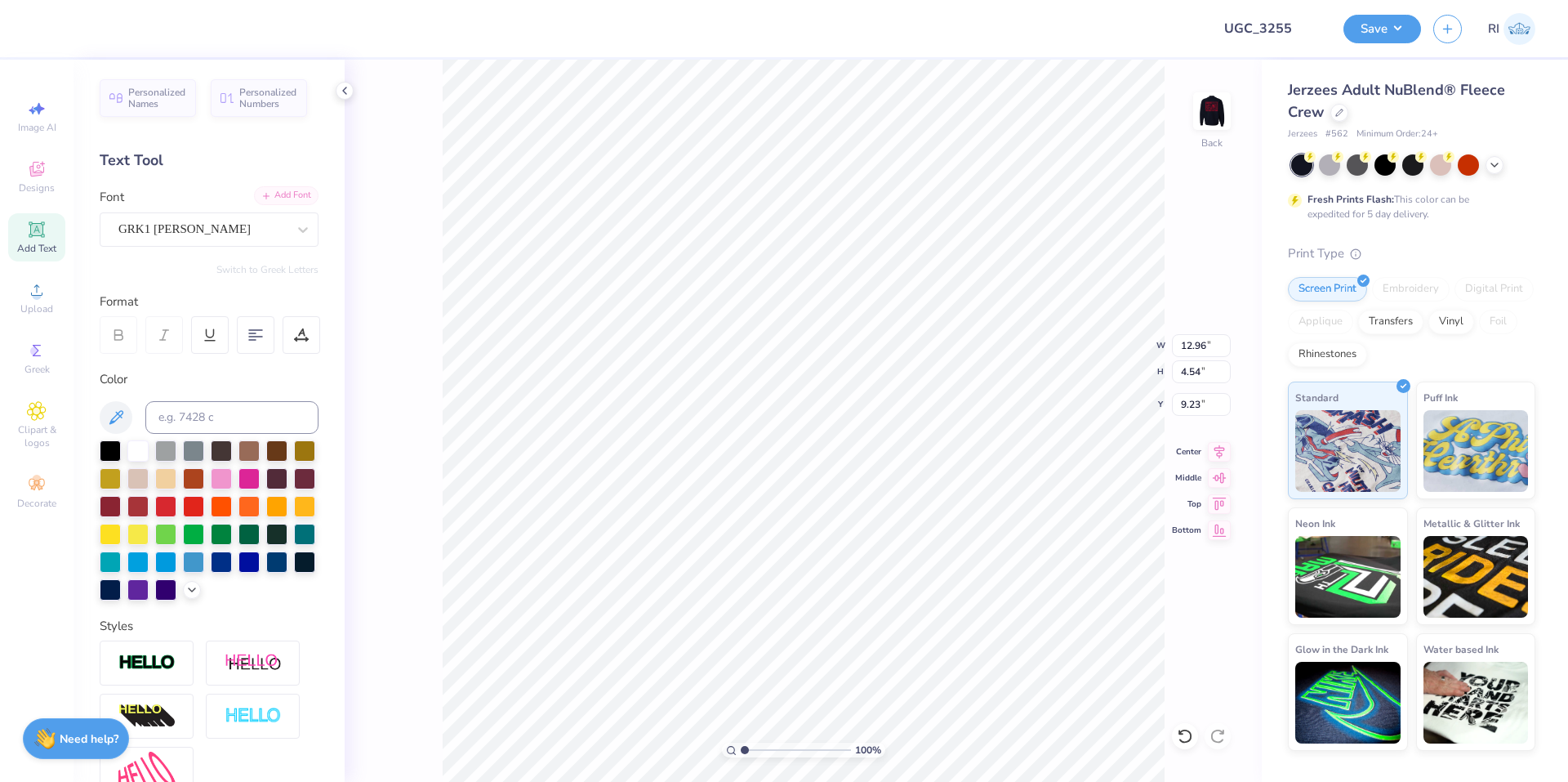
click at [289, 201] on div "Add Font" at bounding box center [286, 195] width 65 height 19
click at [274, 192] on div "Add Font" at bounding box center [286, 195] width 65 height 19
paste textarea
click at [243, 272] on button "Switch to Greek Letters" at bounding box center [267, 269] width 102 height 13
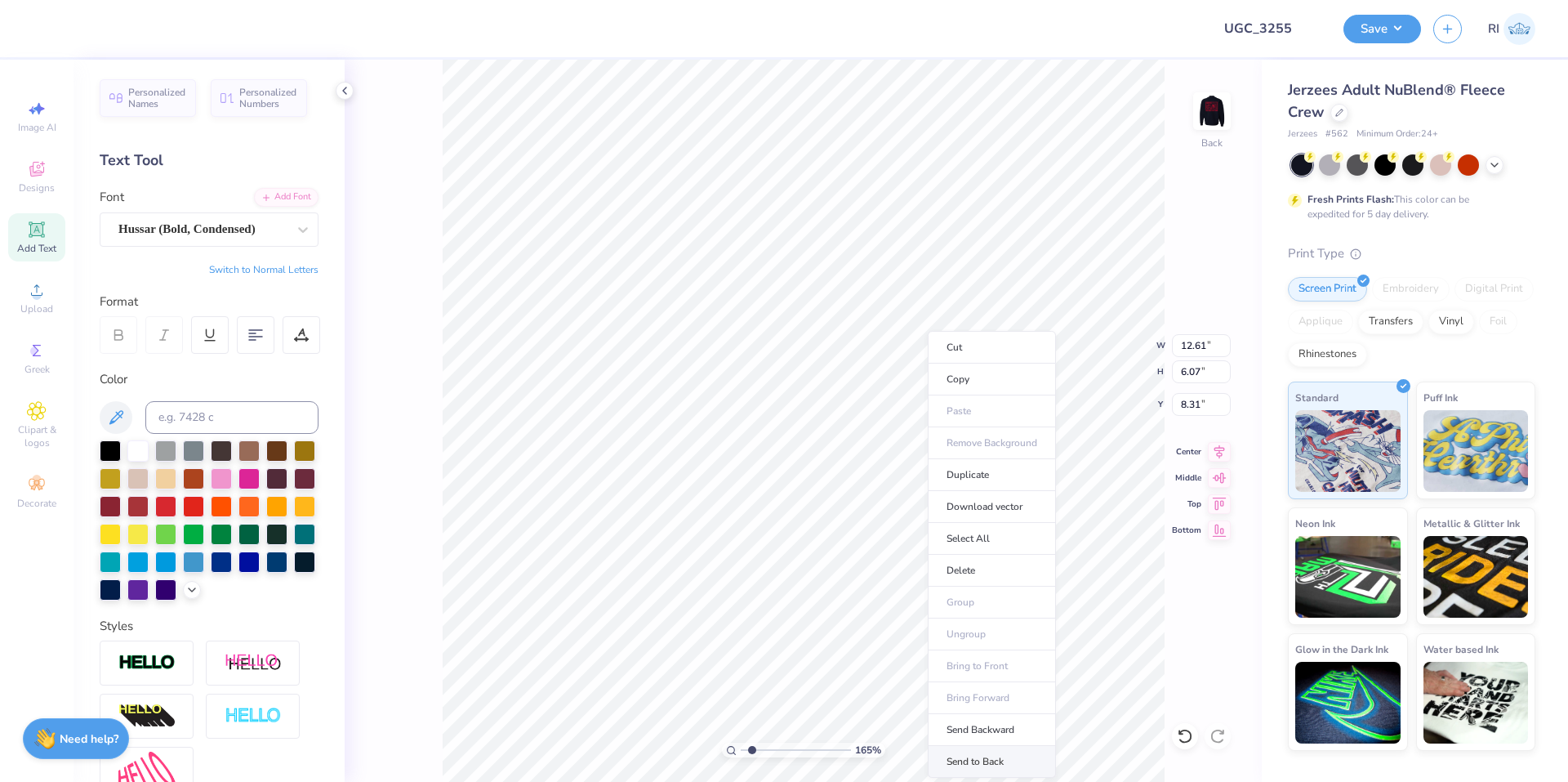
click at [1017, 762] on li "Send to Back" at bounding box center [992, 762] width 128 height 32
click at [1193, 340] on input "12.61" at bounding box center [1201, 345] width 59 height 23
click at [225, 423] on input at bounding box center [231, 417] width 173 height 33
paste input
click at [1207, 399] on input "10.24" at bounding box center [1201, 404] width 59 height 23
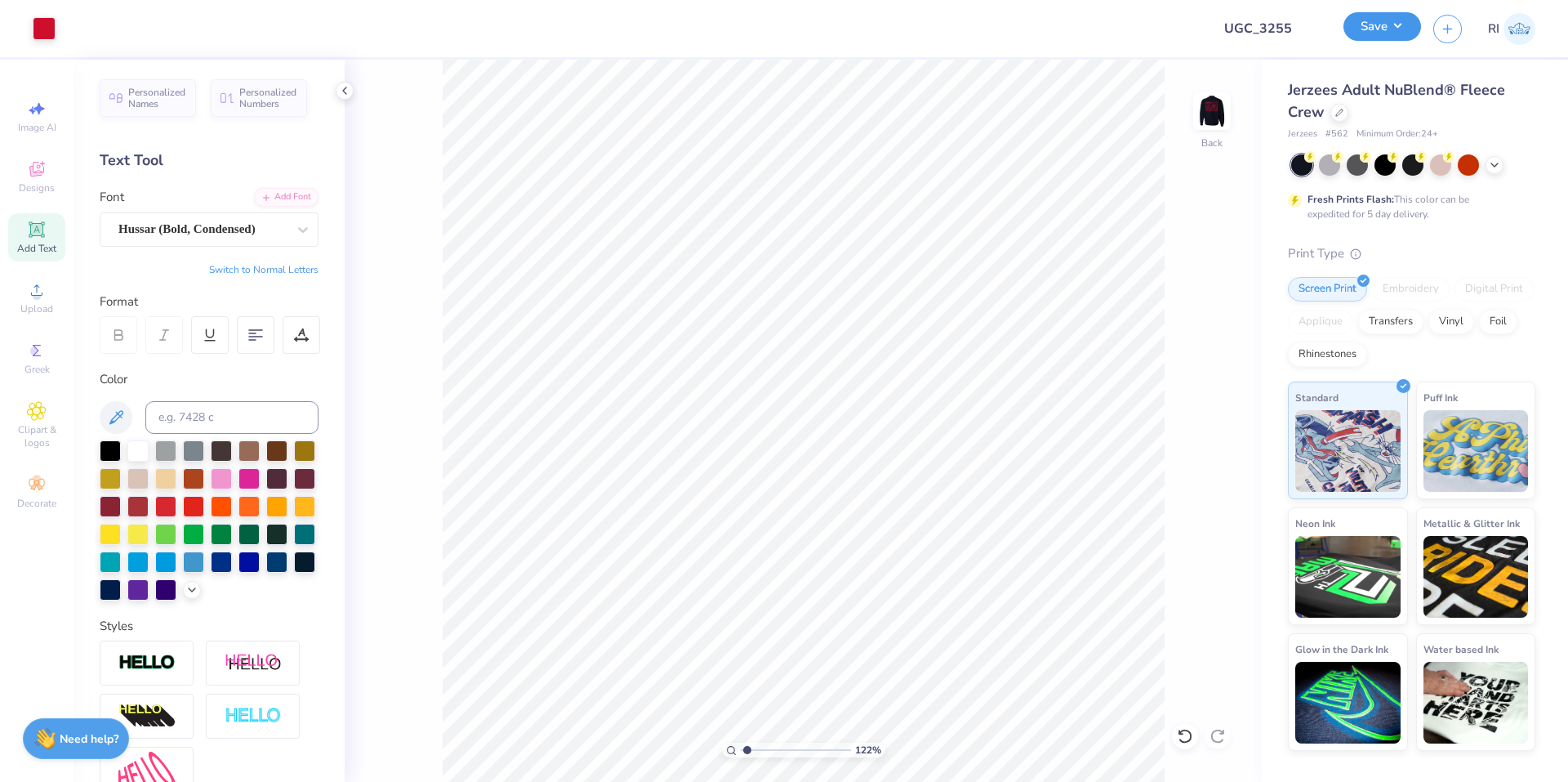
click at [1394, 30] on button "Save" at bounding box center [1383, 26] width 78 height 29
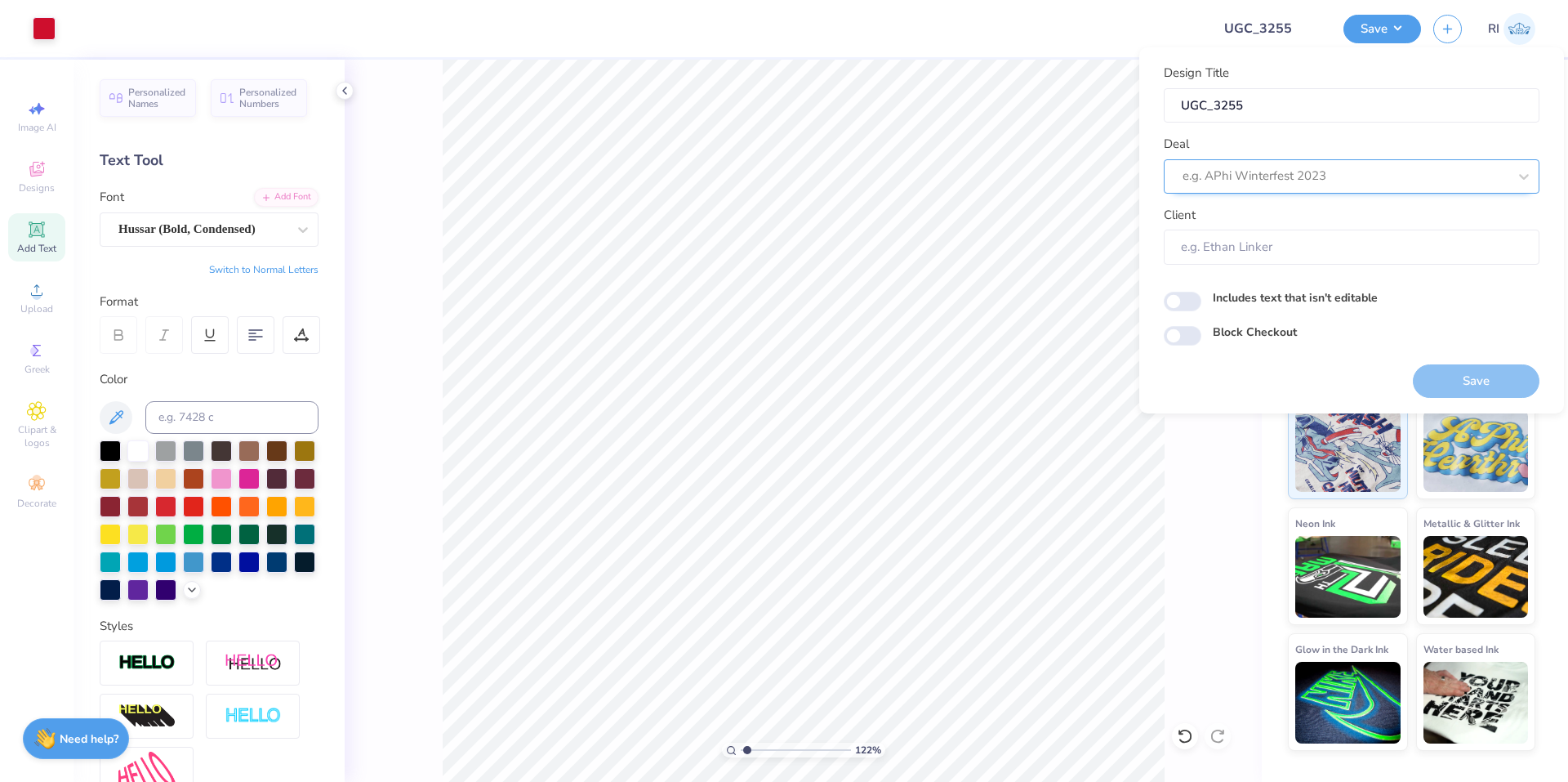
click at [1318, 181] on div at bounding box center [1345, 176] width 325 height 22
click at [1251, 216] on div "UGC Designs" at bounding box center [1352, 220] width 363 height 27
drag, startPoint x: 1196, startPoint y: 327, endPoint x: 1375, endPoint y: 675, distance: 391.3
click at [1196, 328] on input "Block Checkout" at bounding box center [1183, 336] width 38 height 20
click at [1005, 45] on div at bounding box center [633, 28] width 1131 height 57
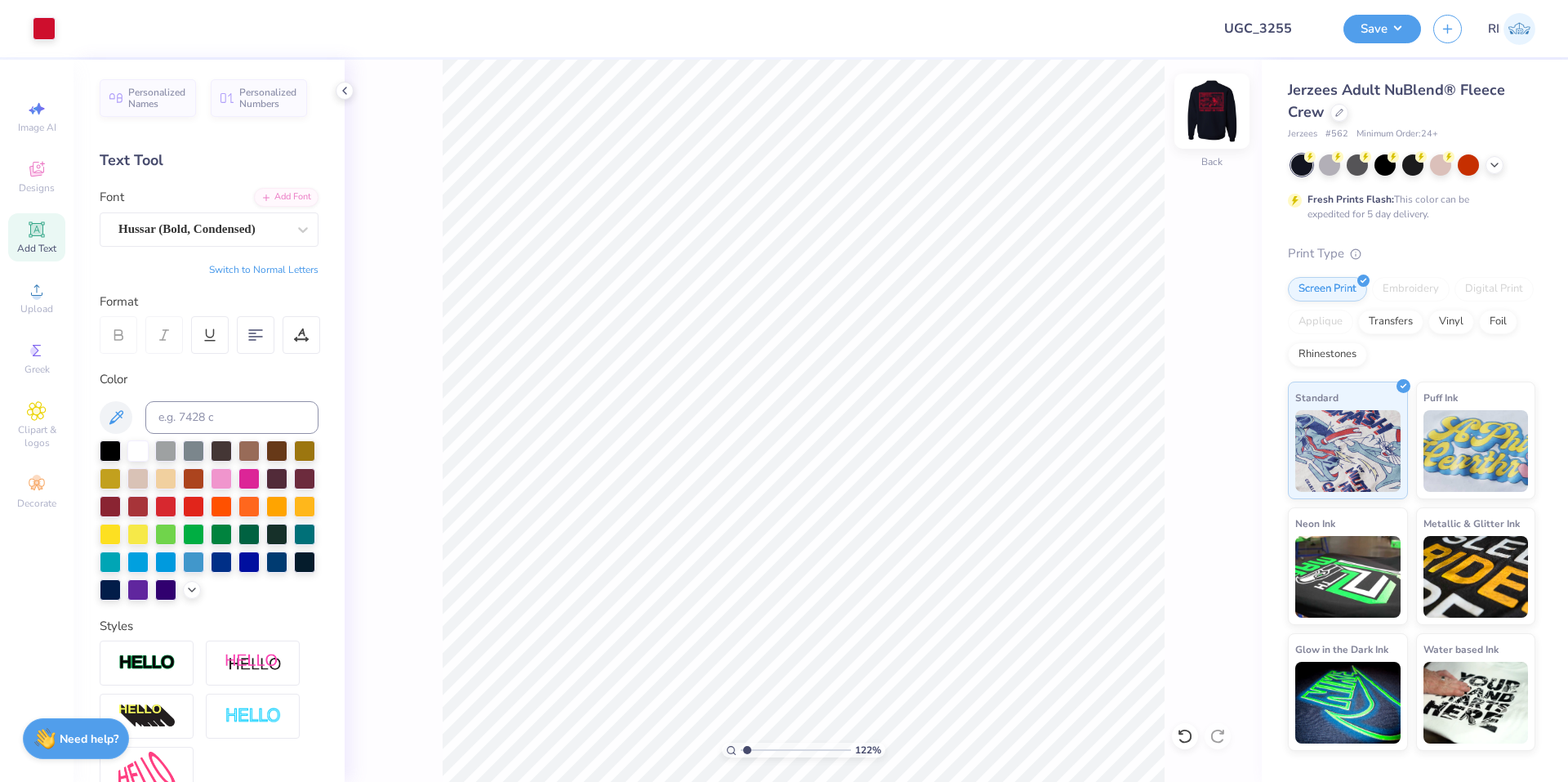
click at [1214, 110] on img at bounding box center [1212, 110] width 65 height 65
click at [1390, 43] on div "Save RI" at bounding box center [1456, 28] width 225 height 57
click at [1398, 38] on button "Save" at bounding box center [1383, 26] width 78 height 29
click at [1231, 123] on div "122 % Front" at bounding box center [803, 421] width 917 height 722
click at [1221, 117] on img at bounding box center [1212, 110] width 65 height 65
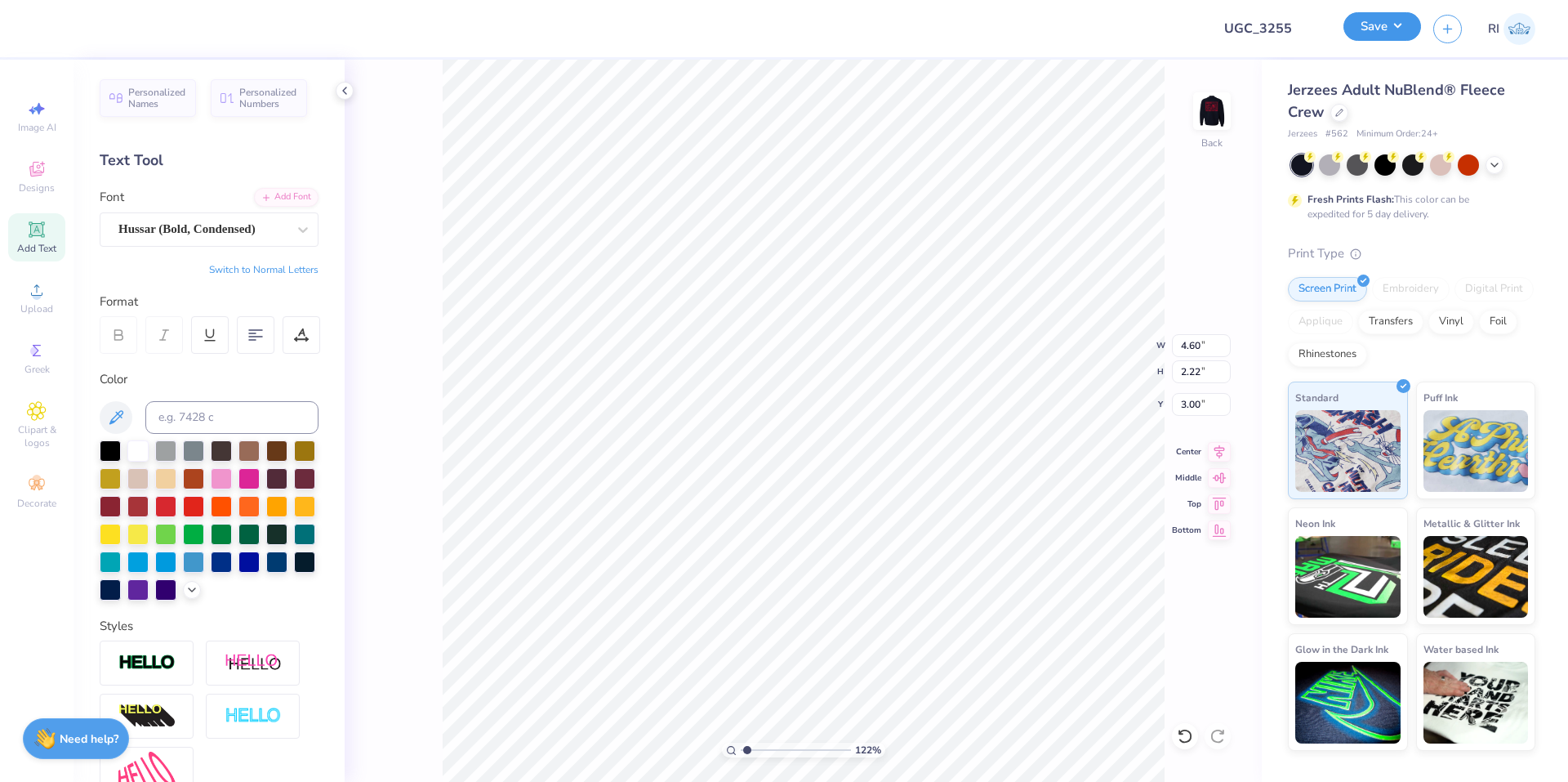
click at [1404, 29] on button "Save" at bounding box center [1383, 26] width 78 height 29
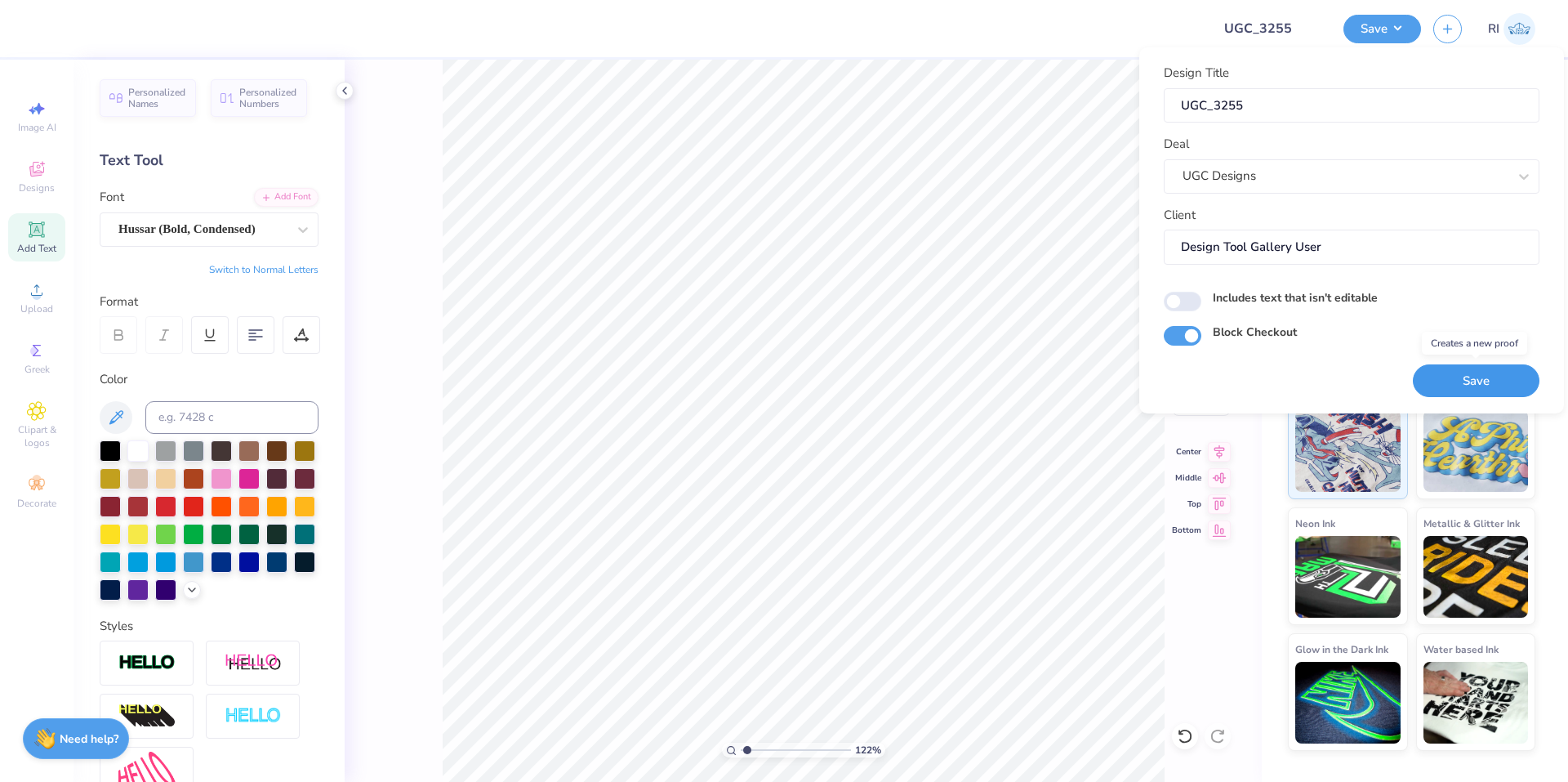
click at [1479, 378] on button "Save" at bounding box center [1476, 380] width 127 height 33
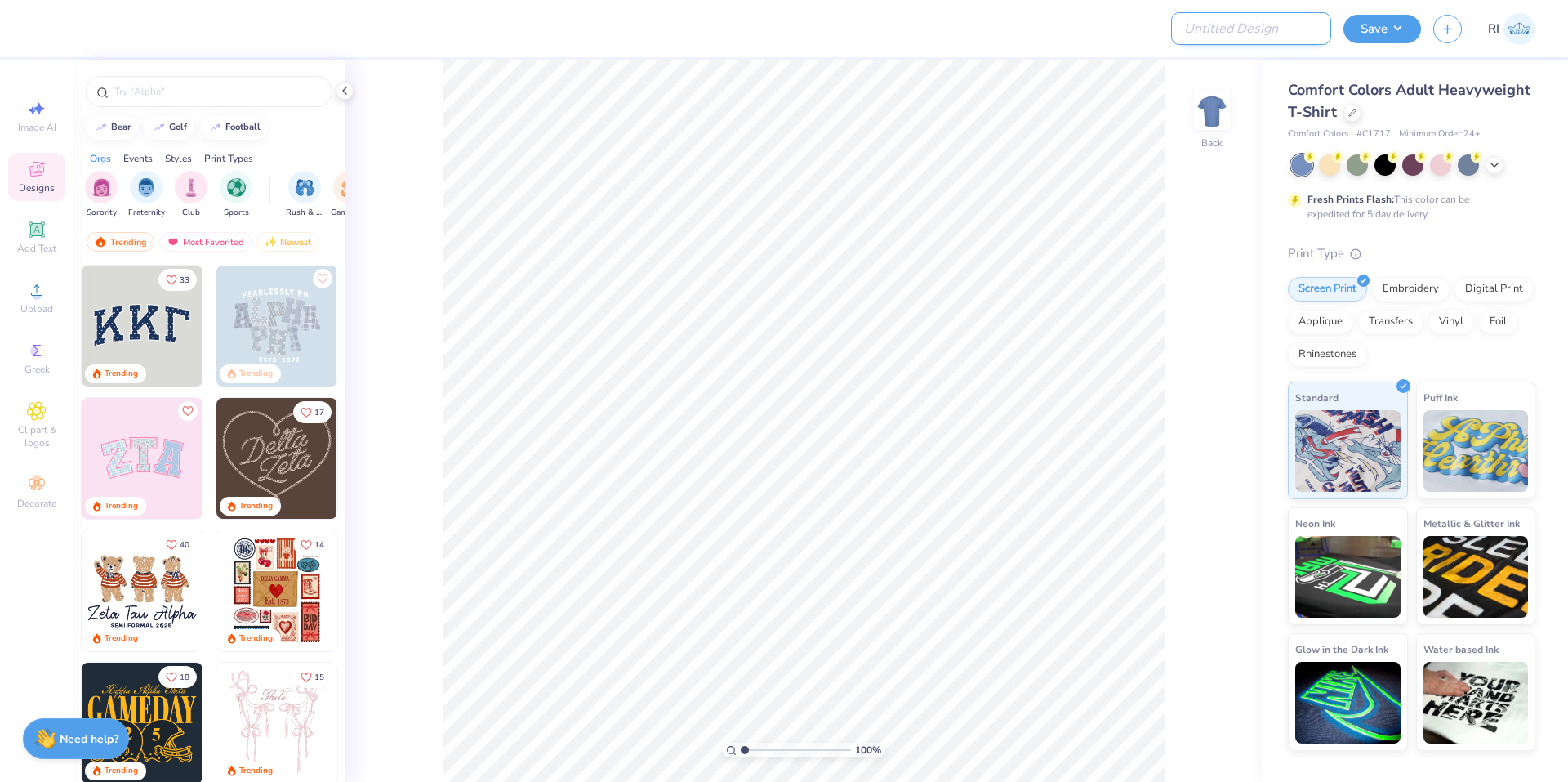
click at [1287, 29] on input "Design Title" at bounding box center [1251, 28] width 160 height 33
paste input "UGC_3258"
type input "UGC_3258"
click at [1349, 116] on div at bounding box center [1353, 111] width 18 height 18
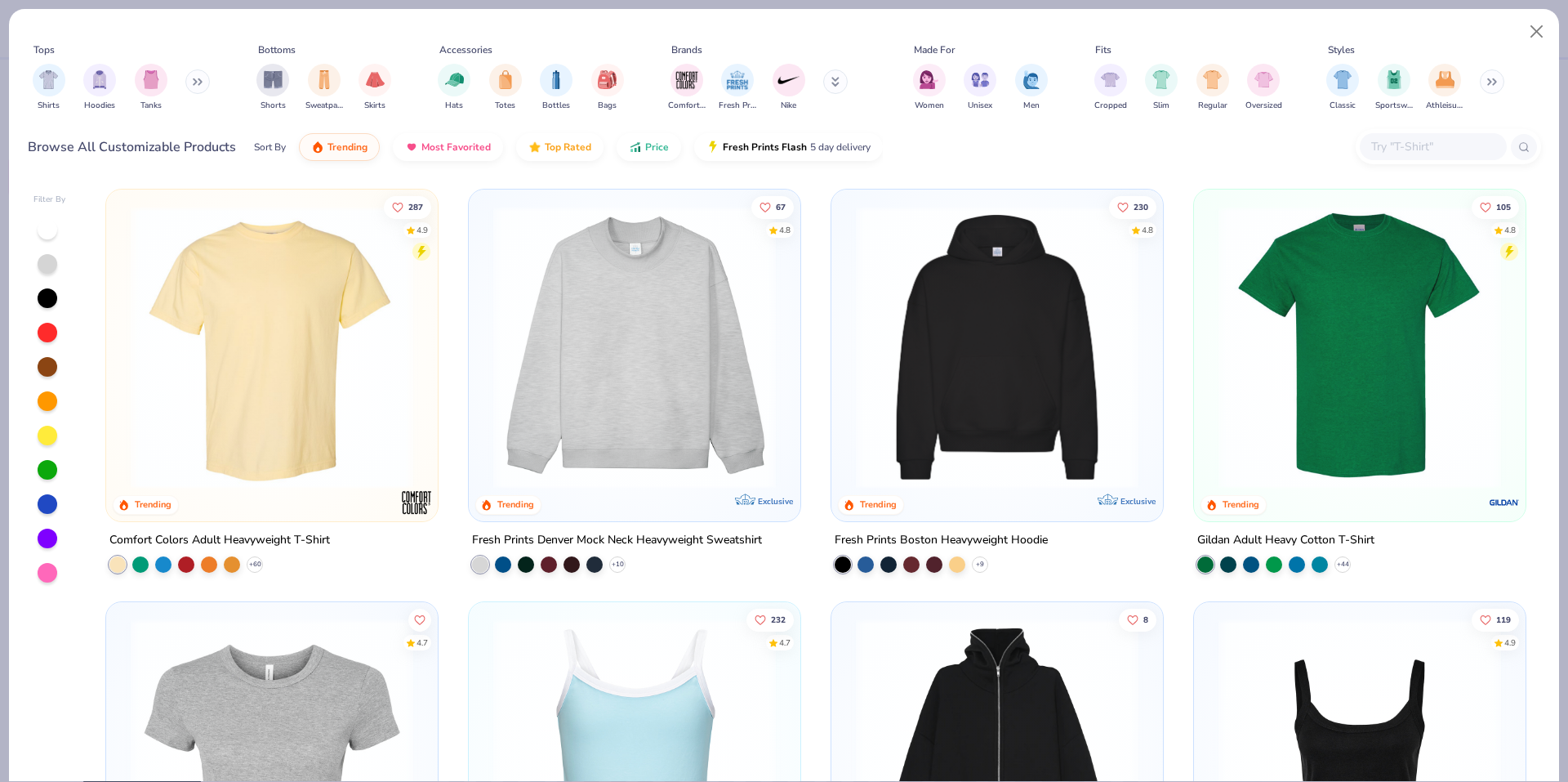
click at [1435, 154] on input "text" at bounding box center [1433, 146] width 126 height 19
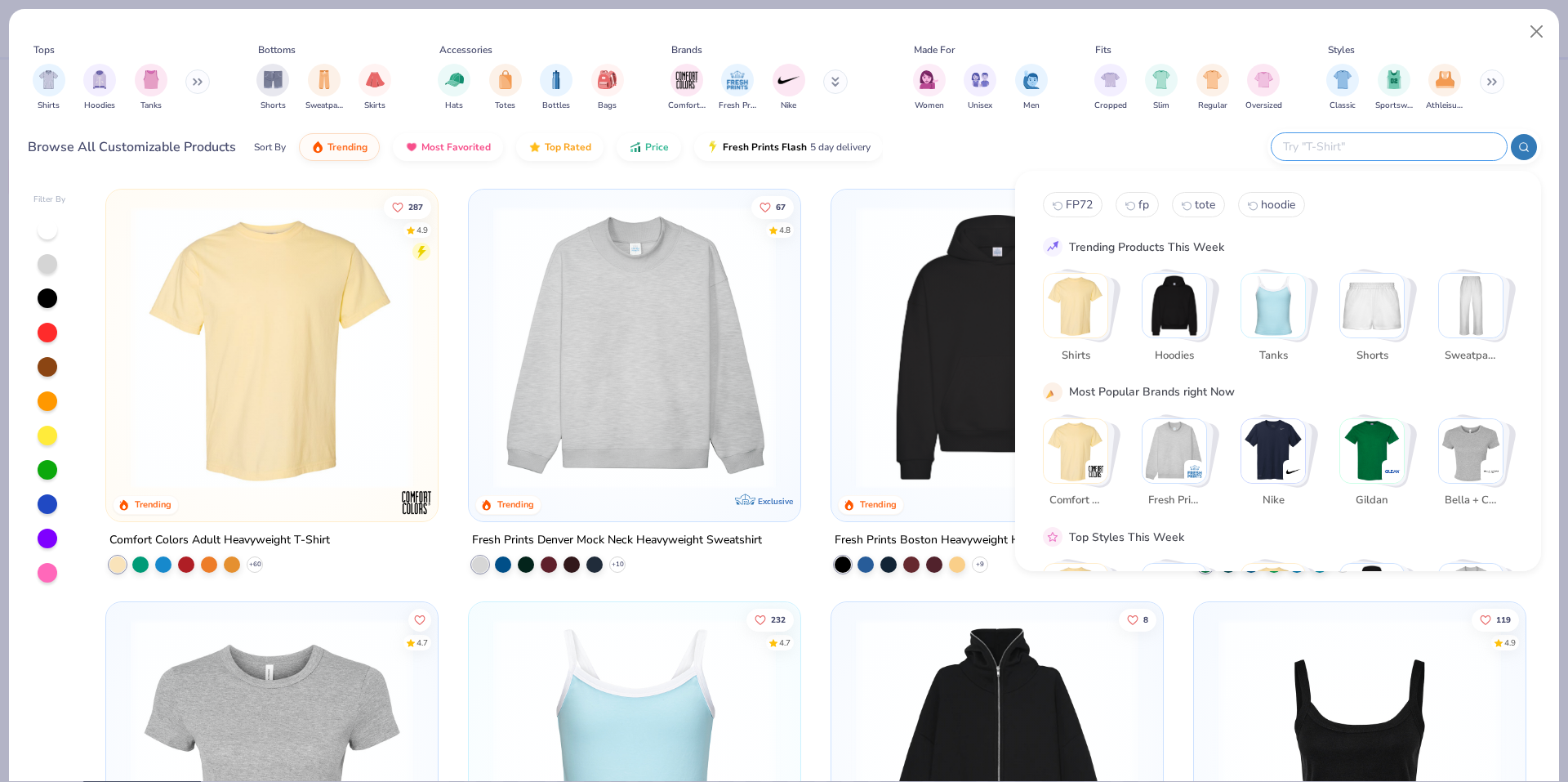
paste input "FP38"
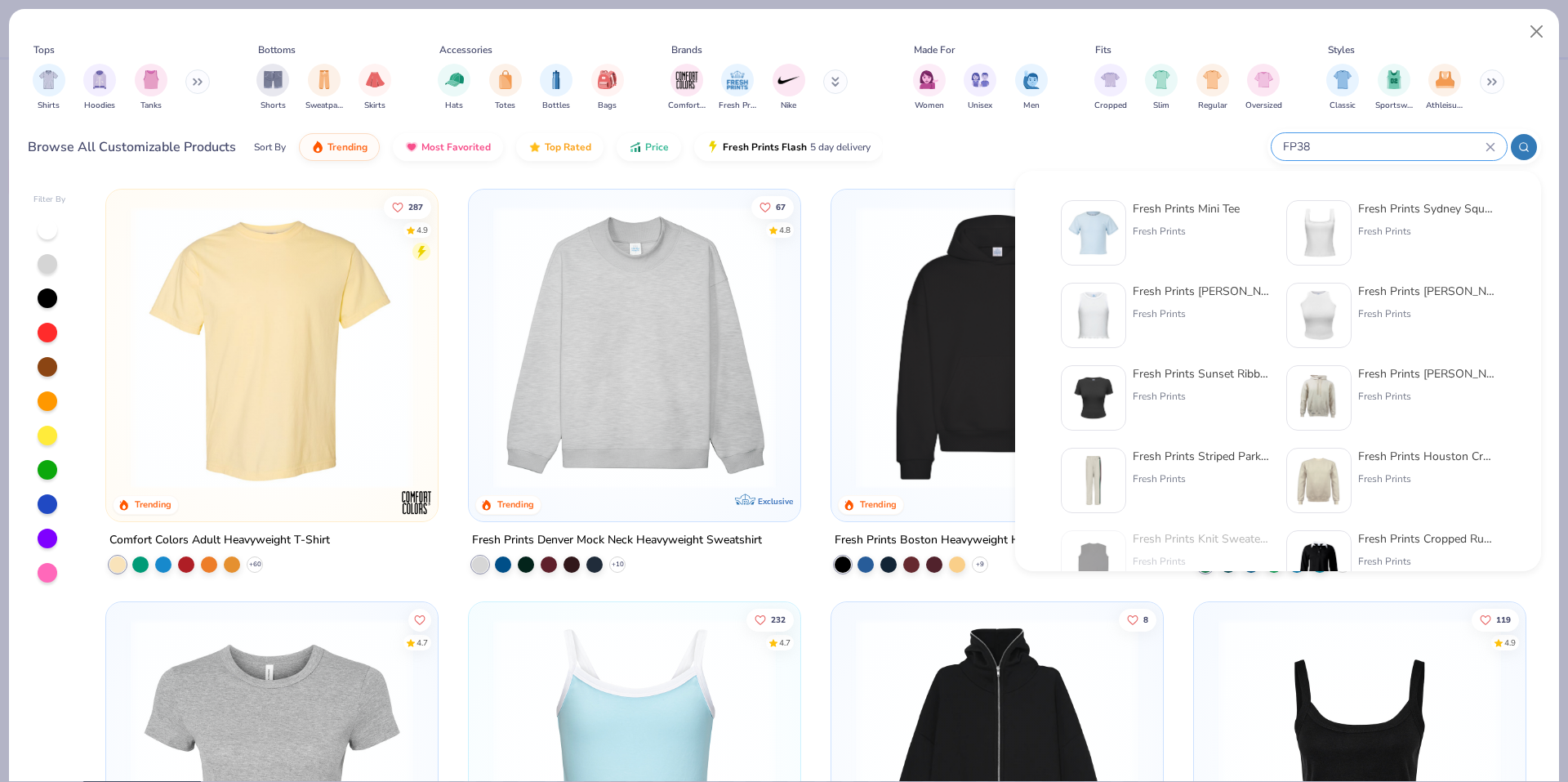
type input "FP38"
click at [1111, 231] on img at bounding box center [1093, 232] width 51 height 51
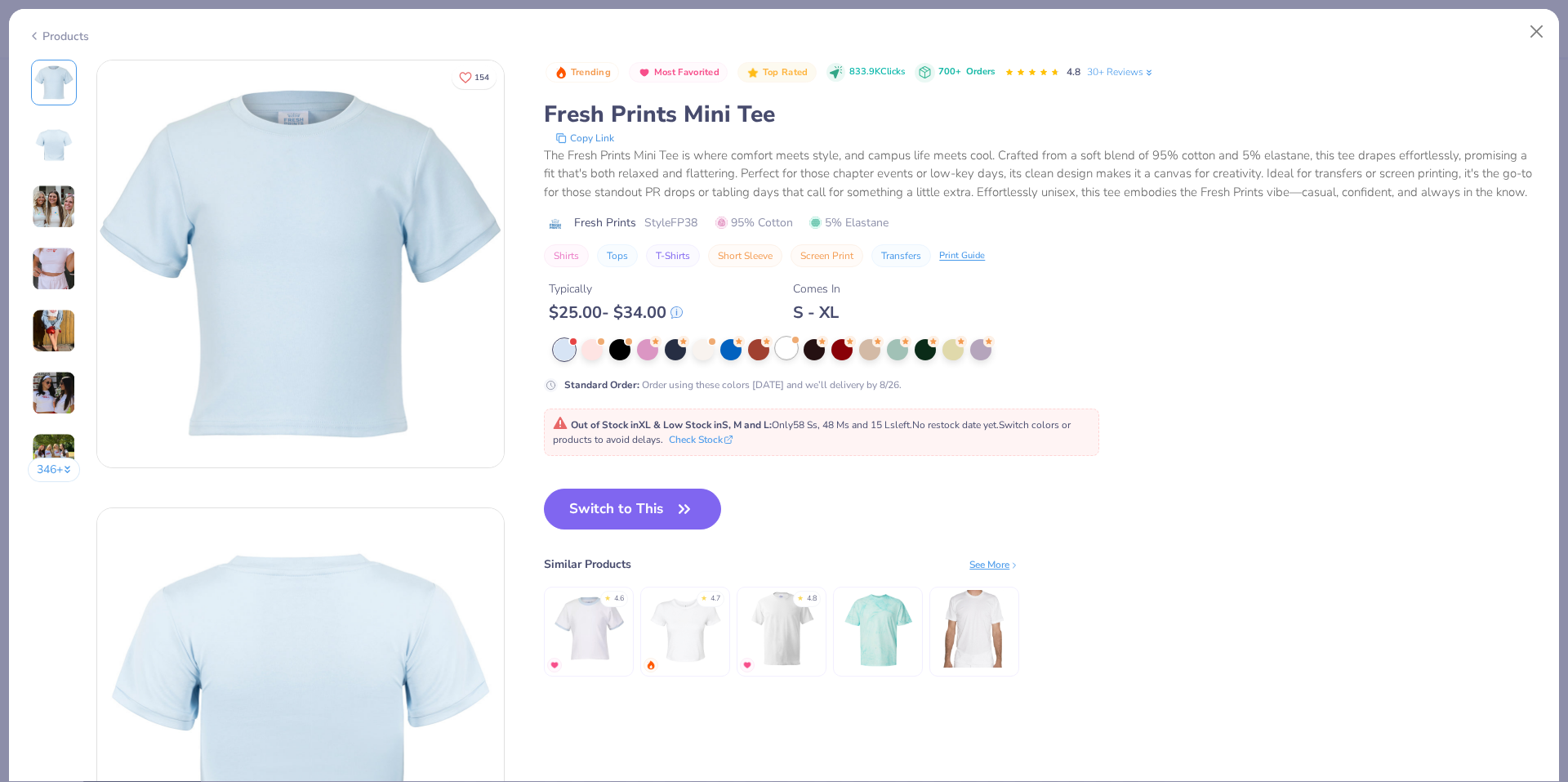
click at [783, 359] on div at bounding box center [786, 347] width 21 height 21
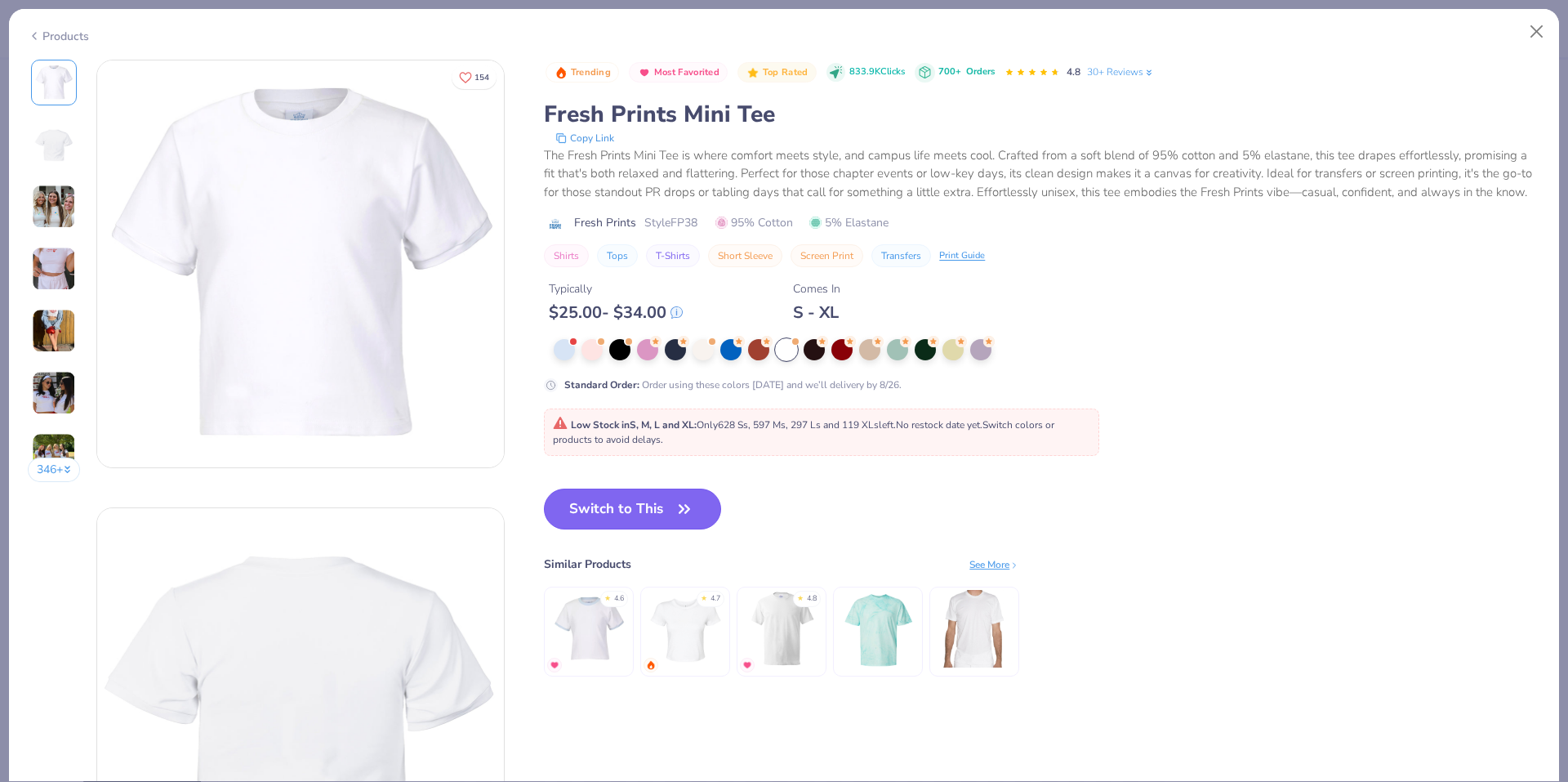
click at [618, 512] on button "Switch to This" at bounding box center [632, 508] width 177 height 41
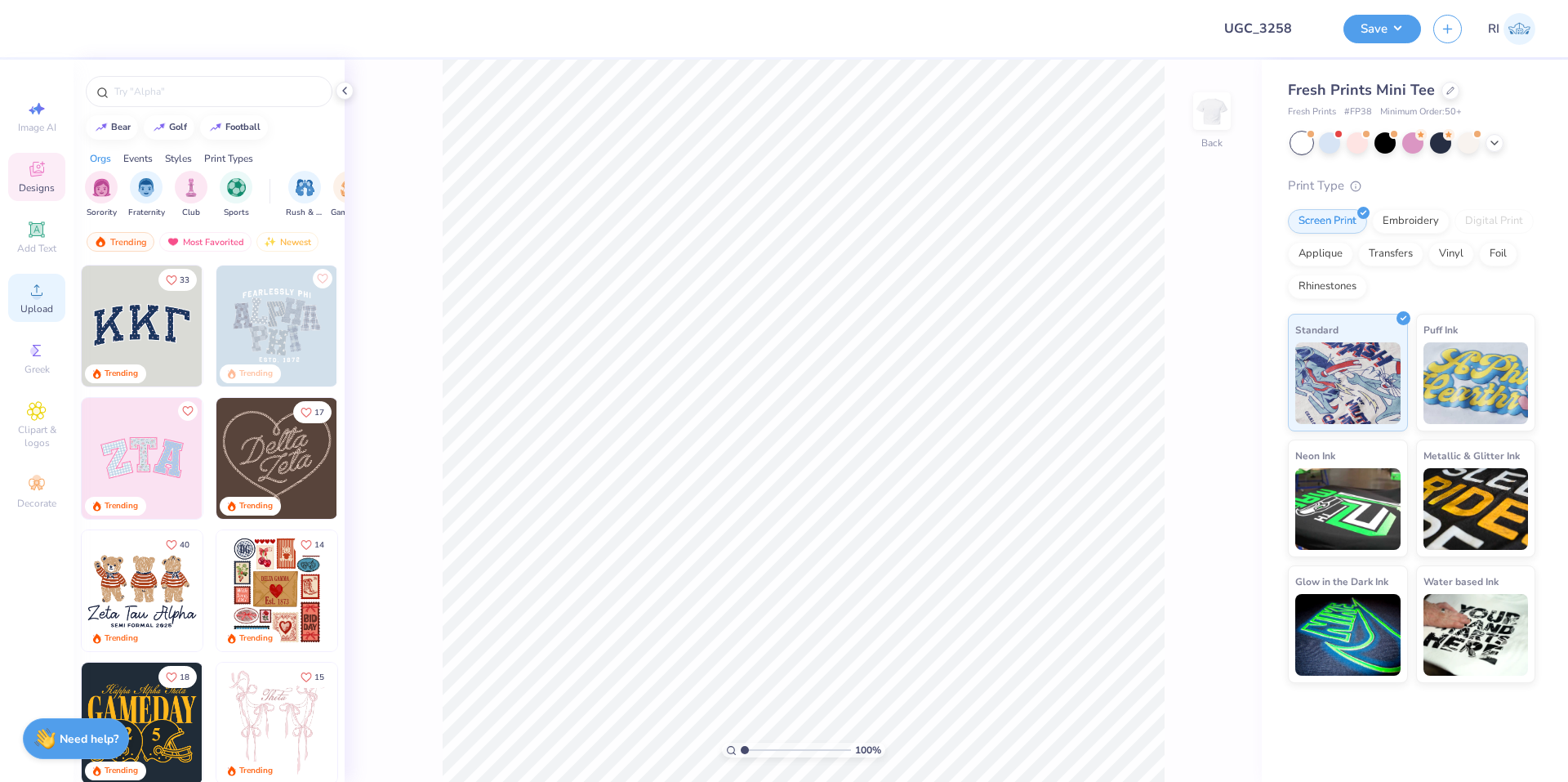
click at [40, 303] on span "Upload" at bounding box center [36, 308] width 33 height 13
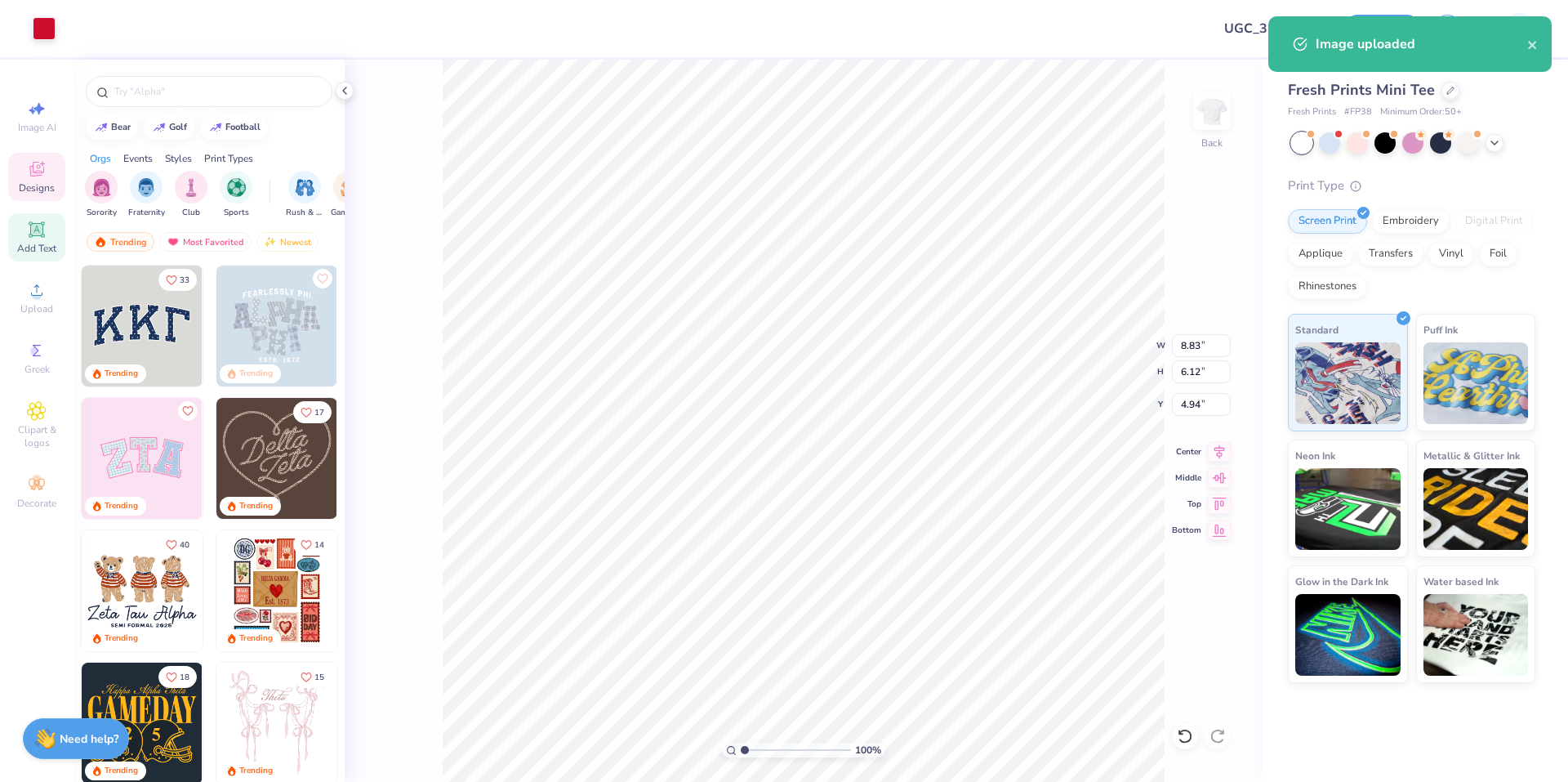
click at [38, 245] on span "Add Text" at bounding box center [36, 248] width 39 height 13
type input "4.06"
type input "1.18"
type input "7.41"
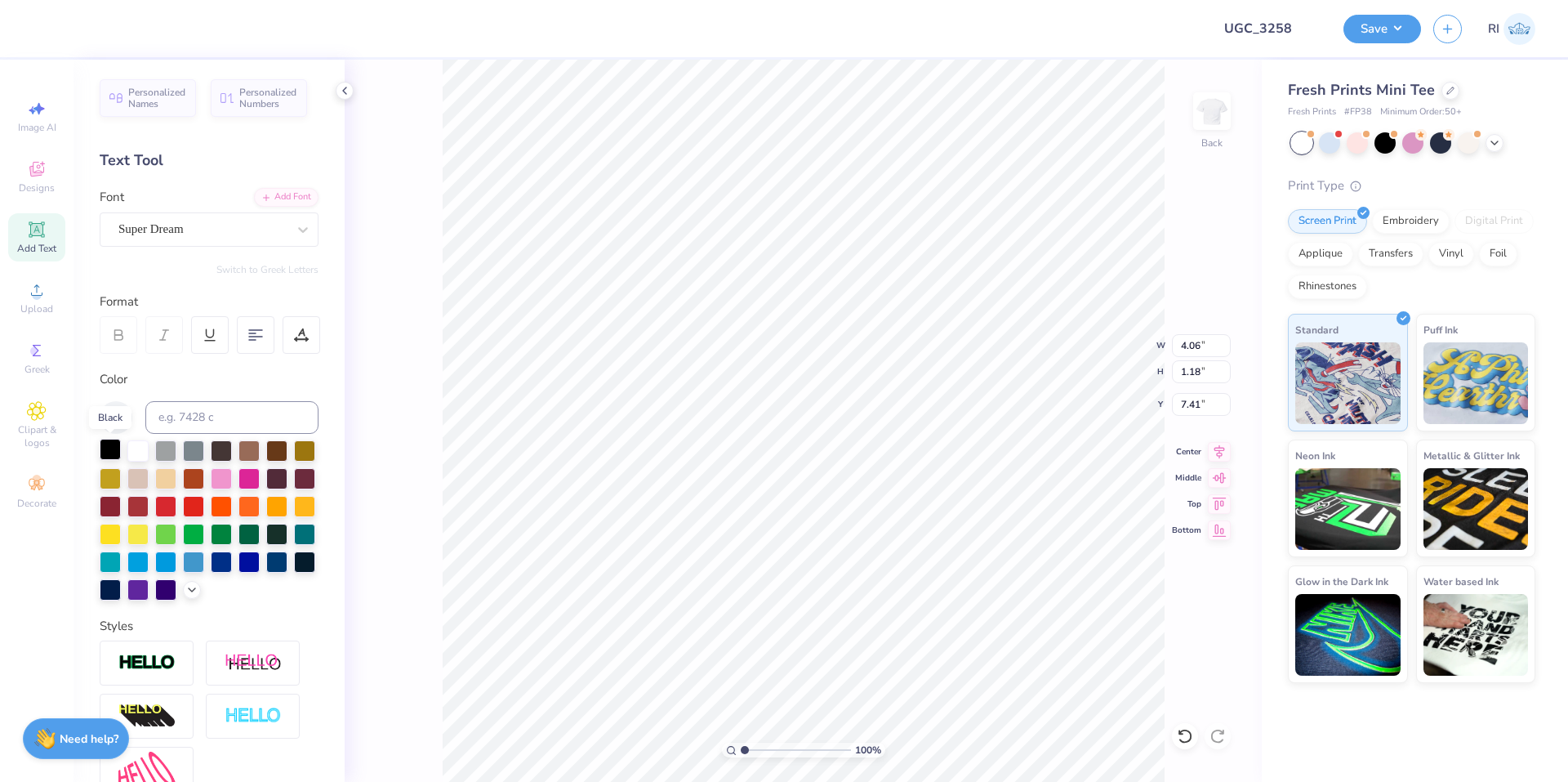
click at [103, 444] on div at bounding box center [110, 449] width 21 height 21
click at [260, 199] on div "Add Font" at bounding box center [286, 195] width 65 height 19
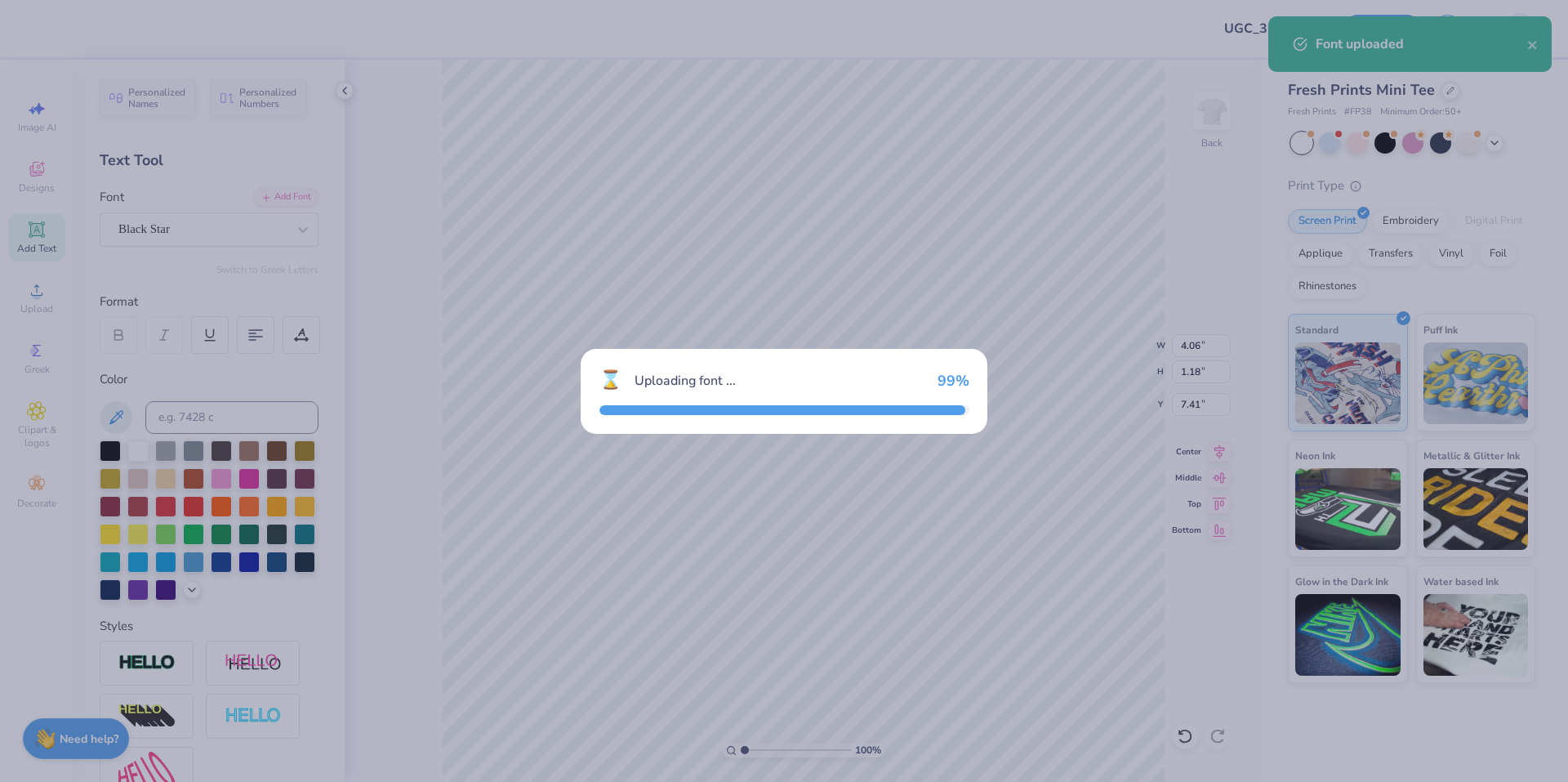
type input "6.02"
type input "1.67"
type input "7.17"
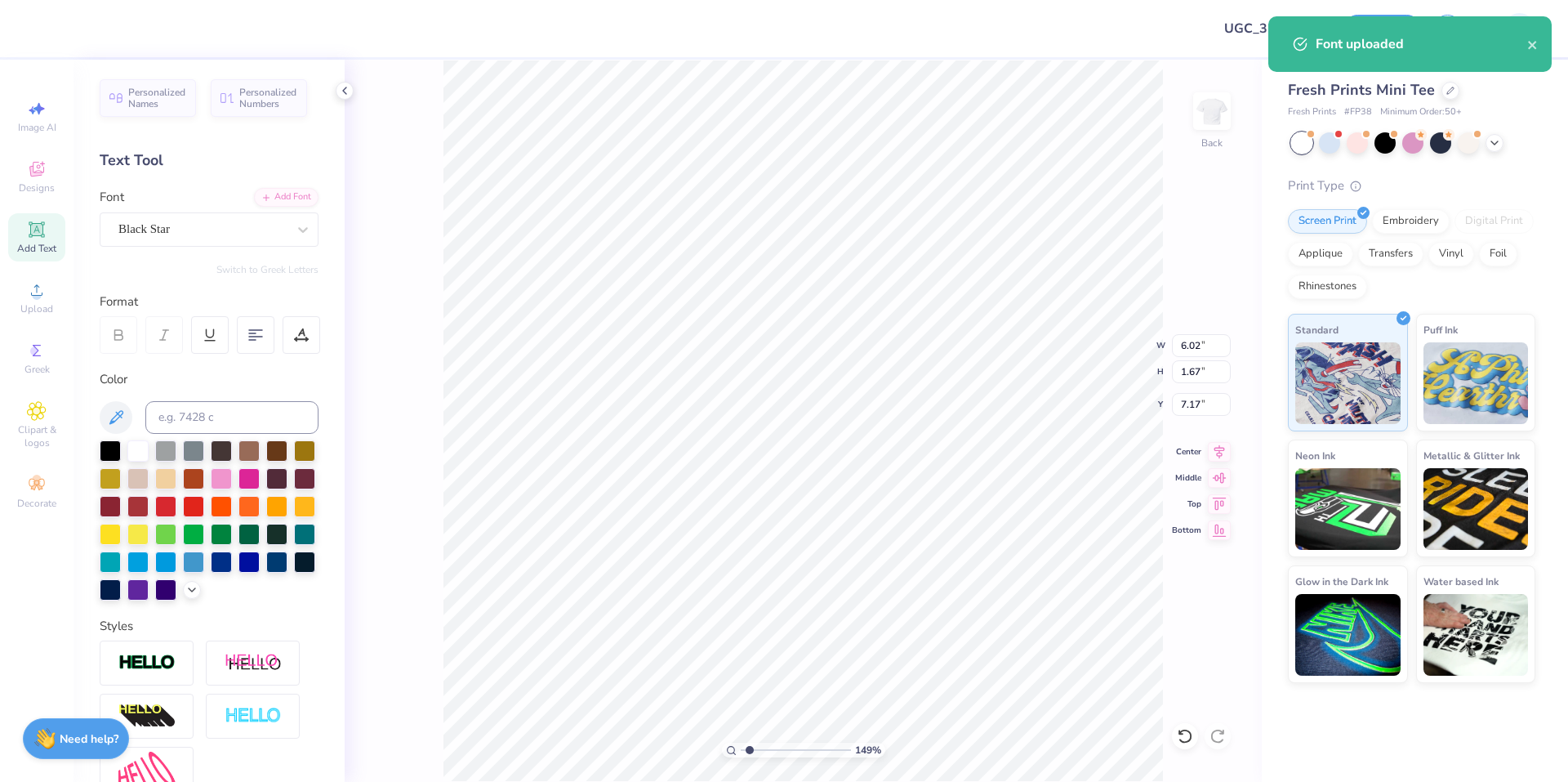
type input "1"
type textarea "Est."
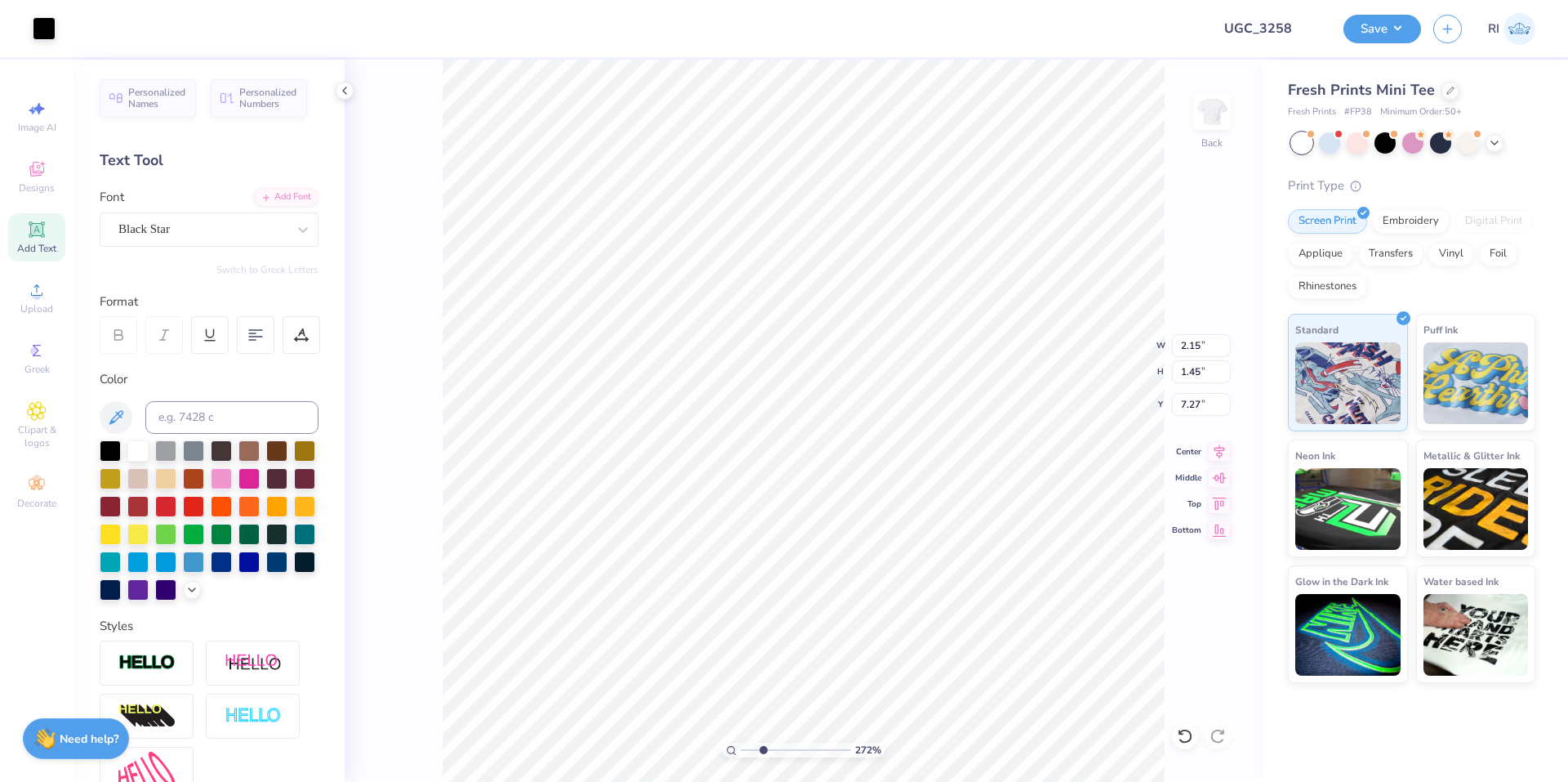
type input "2.71964221644285"
type input "6.18"
type input "2.71964221644285"
type input "2.06"
type input "1.82"
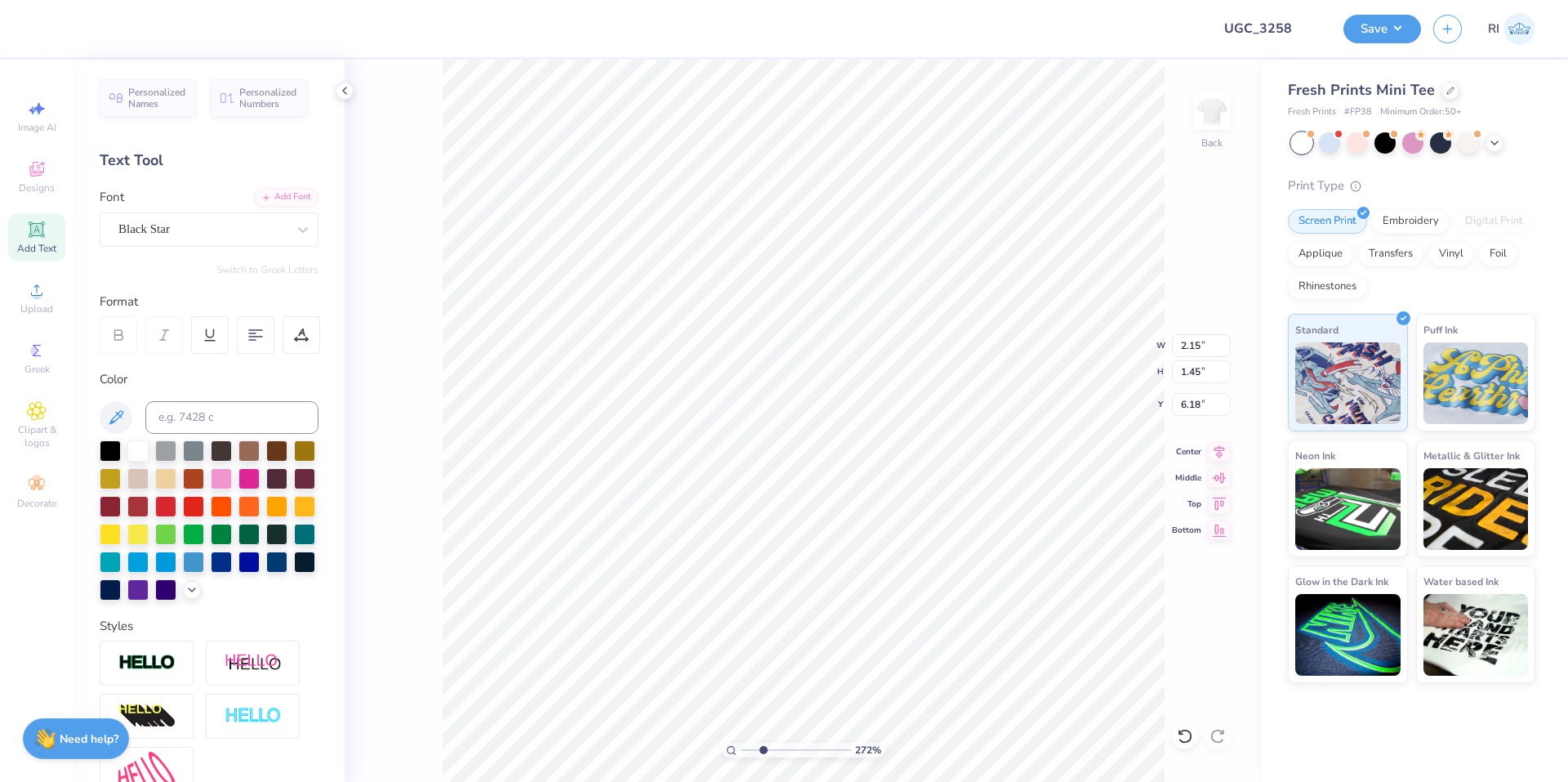
type input "6.07"
type input "2.71964221644285"
type input "1.61"
type input "1.43"
type input "6.50"
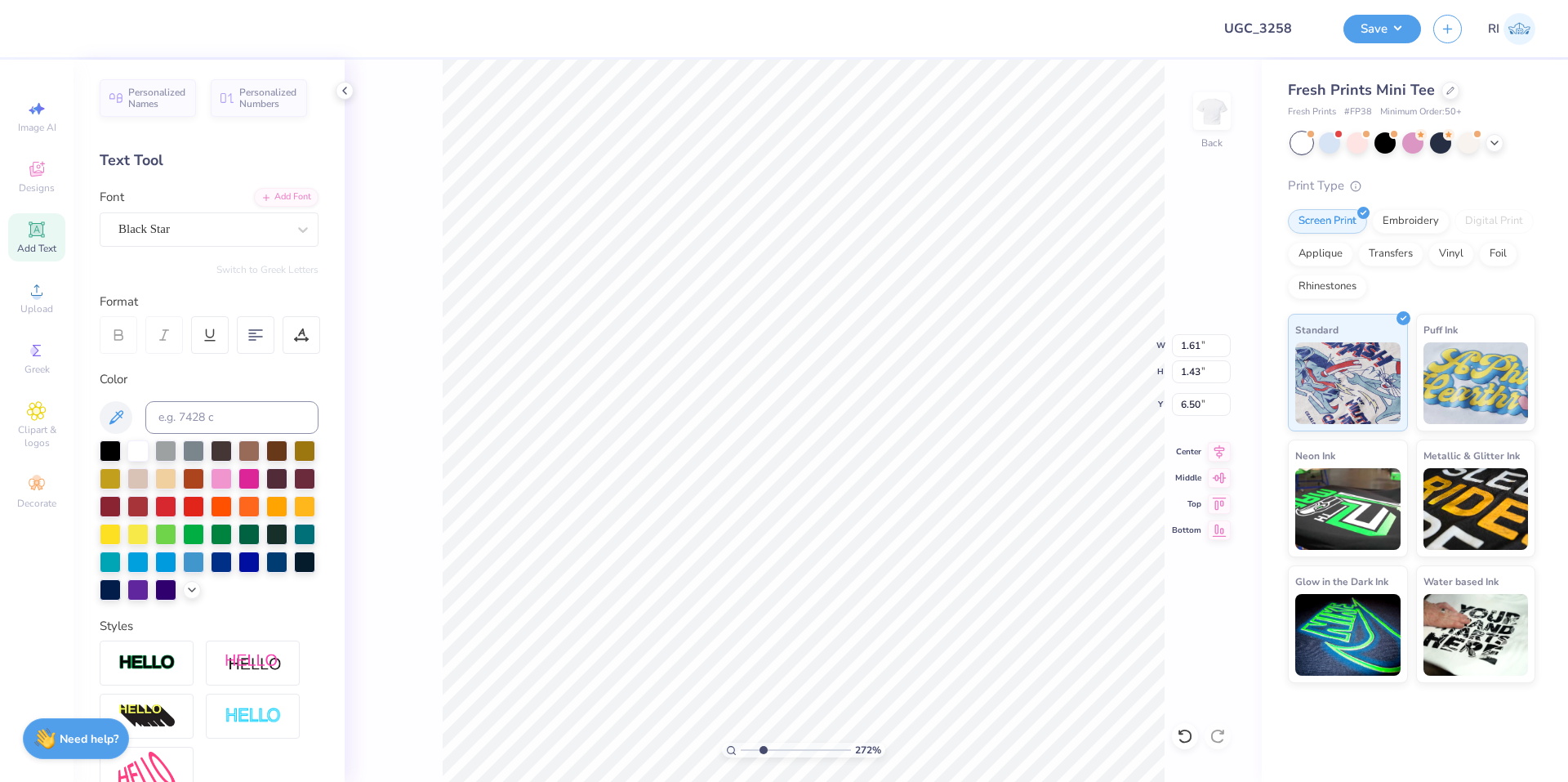
type input "2.71964221644285"
type input "1.14"
type input "1.01"
type input "6.72"
type input "2.71964221644285"
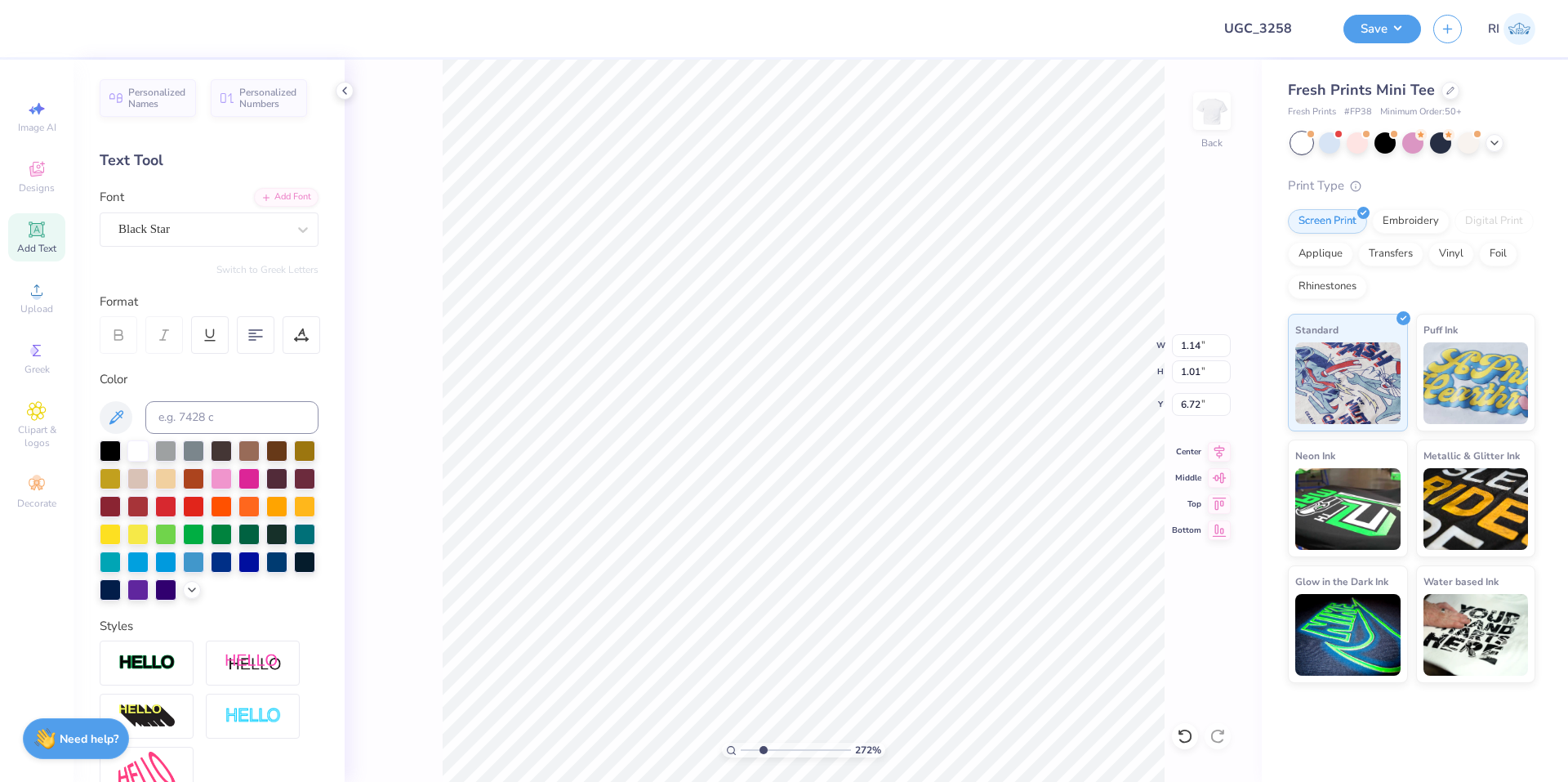
type input "6.66"
type input "2.71964221644285"
type input "1.19"
type input "1.05"
type input "6.63"
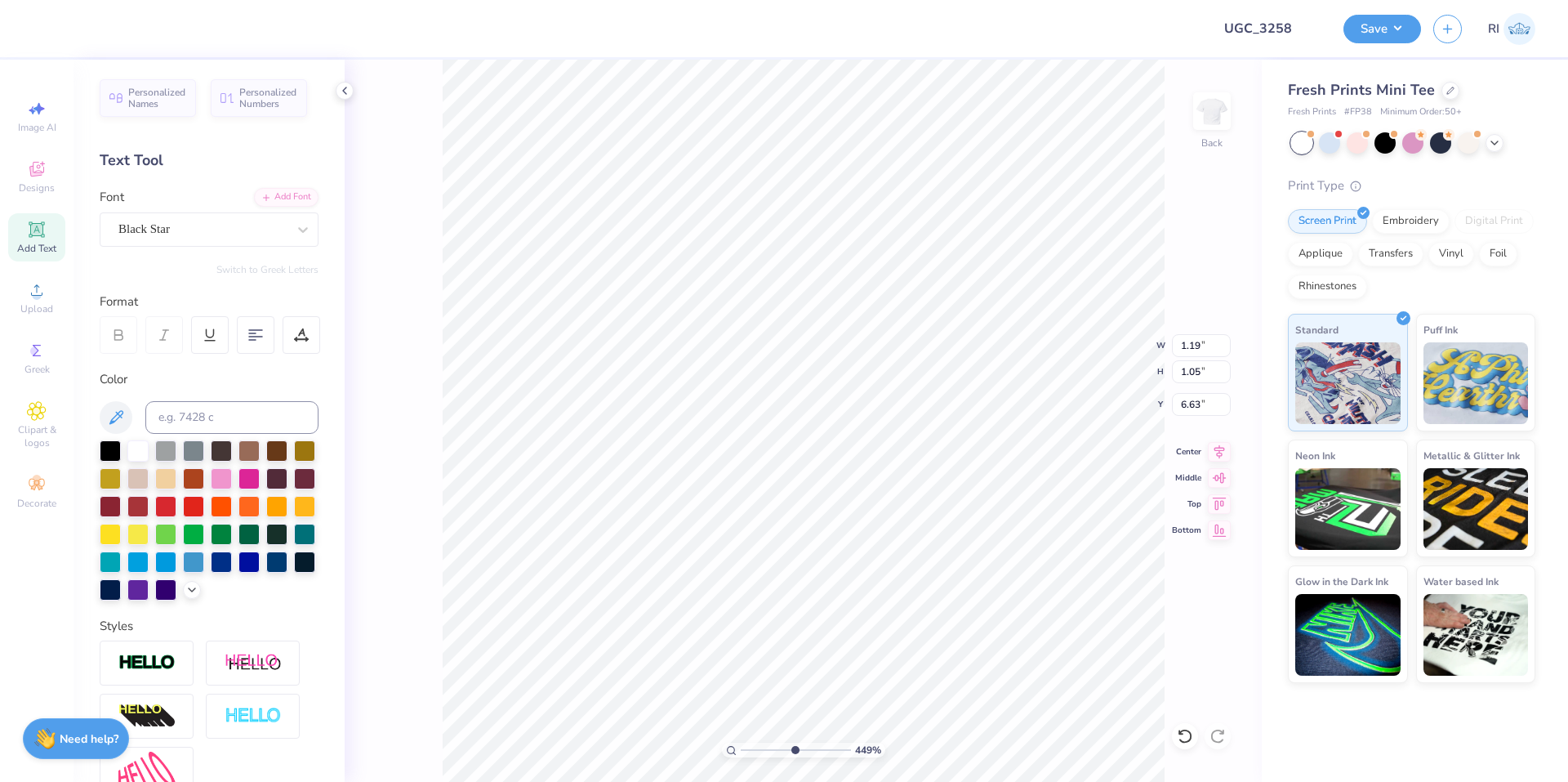
type input "6.05509823375817"
type input "1.02"
click at [742, 474] on li "Duplicate" at bounding box center [727, 475] width 128 height 32
type input "7.56"
type textarea "1984."
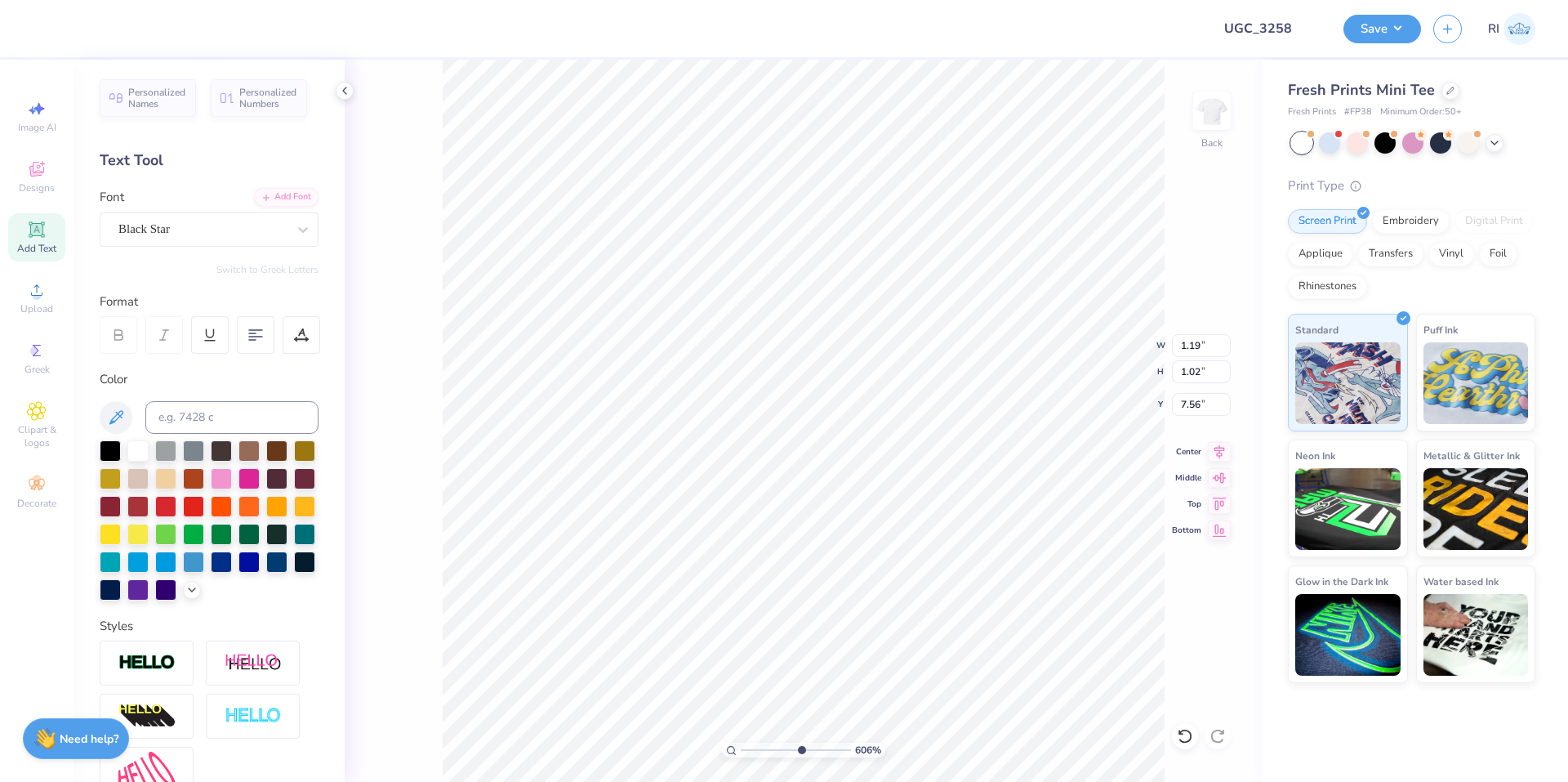
type input "8.83"
type input "6.12"
type input "4.94"
type input "1.21"
type input "0.91"
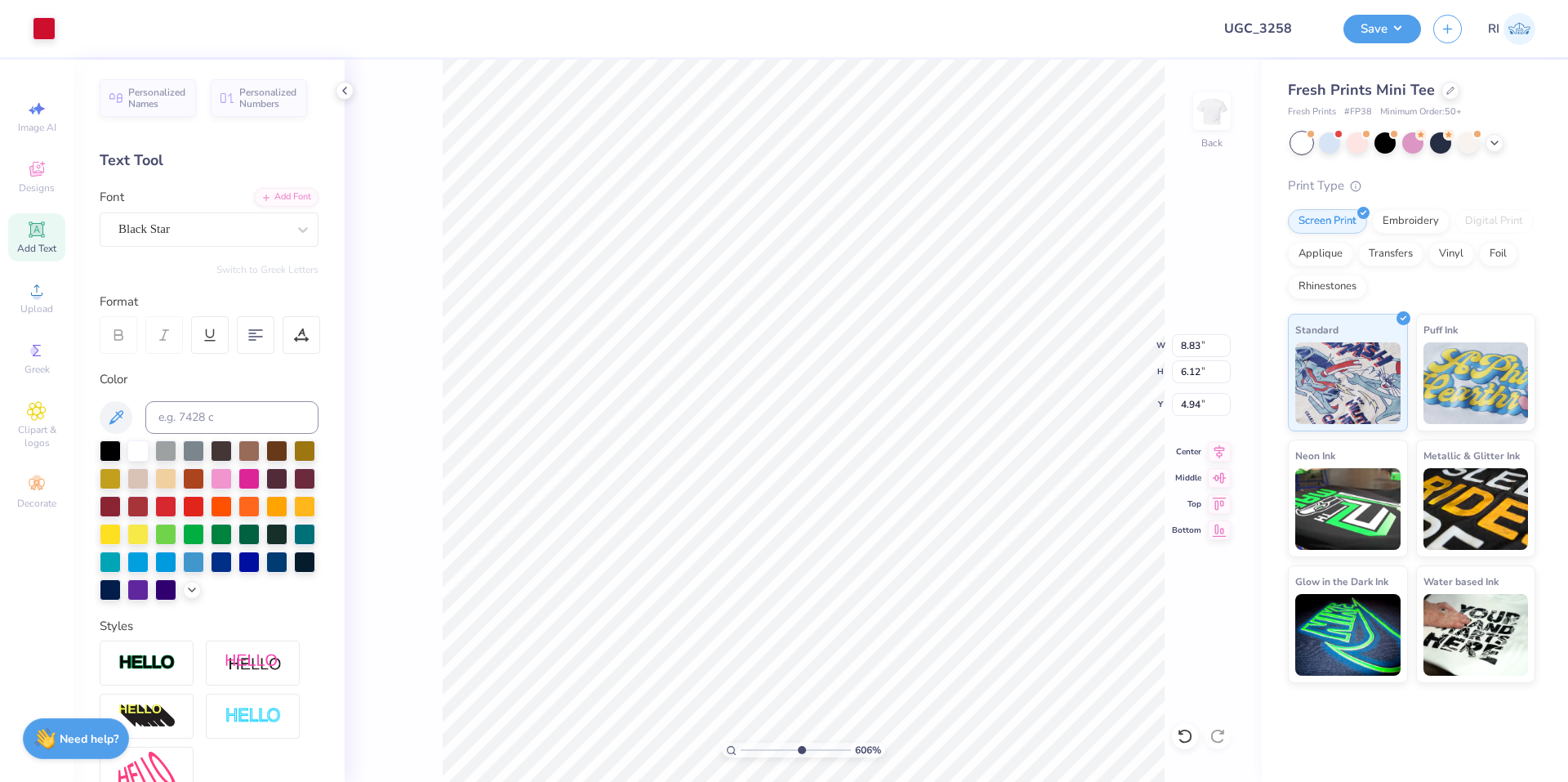
type input "7.60"
type textarea "1984"
type input "8.83"
type input "6.12"
type input "4.94"
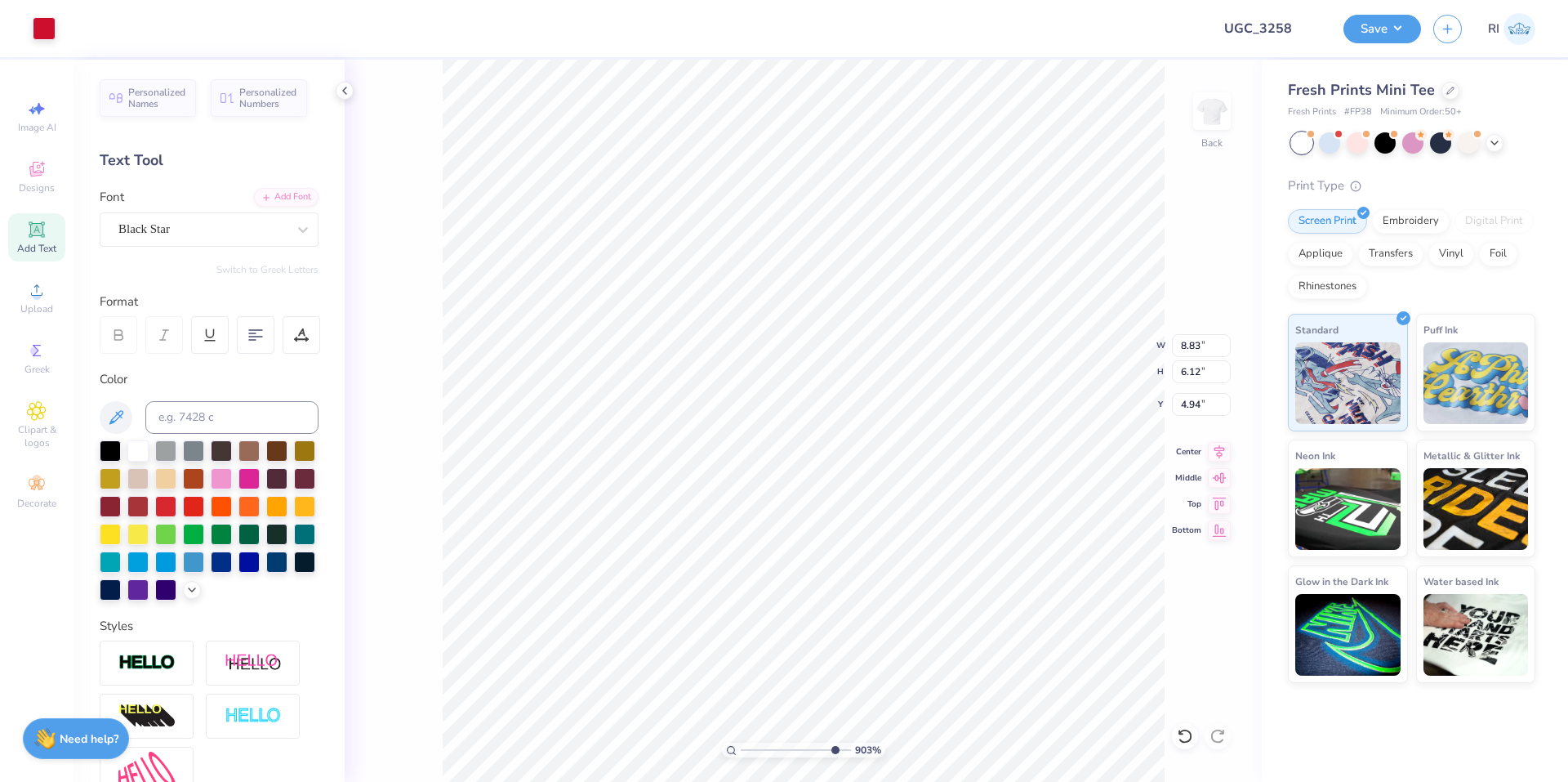
type input "9.03495310702233"
type input "1.21"
type input "0.81"
type input "7.64"
type input "9.03495310702233"
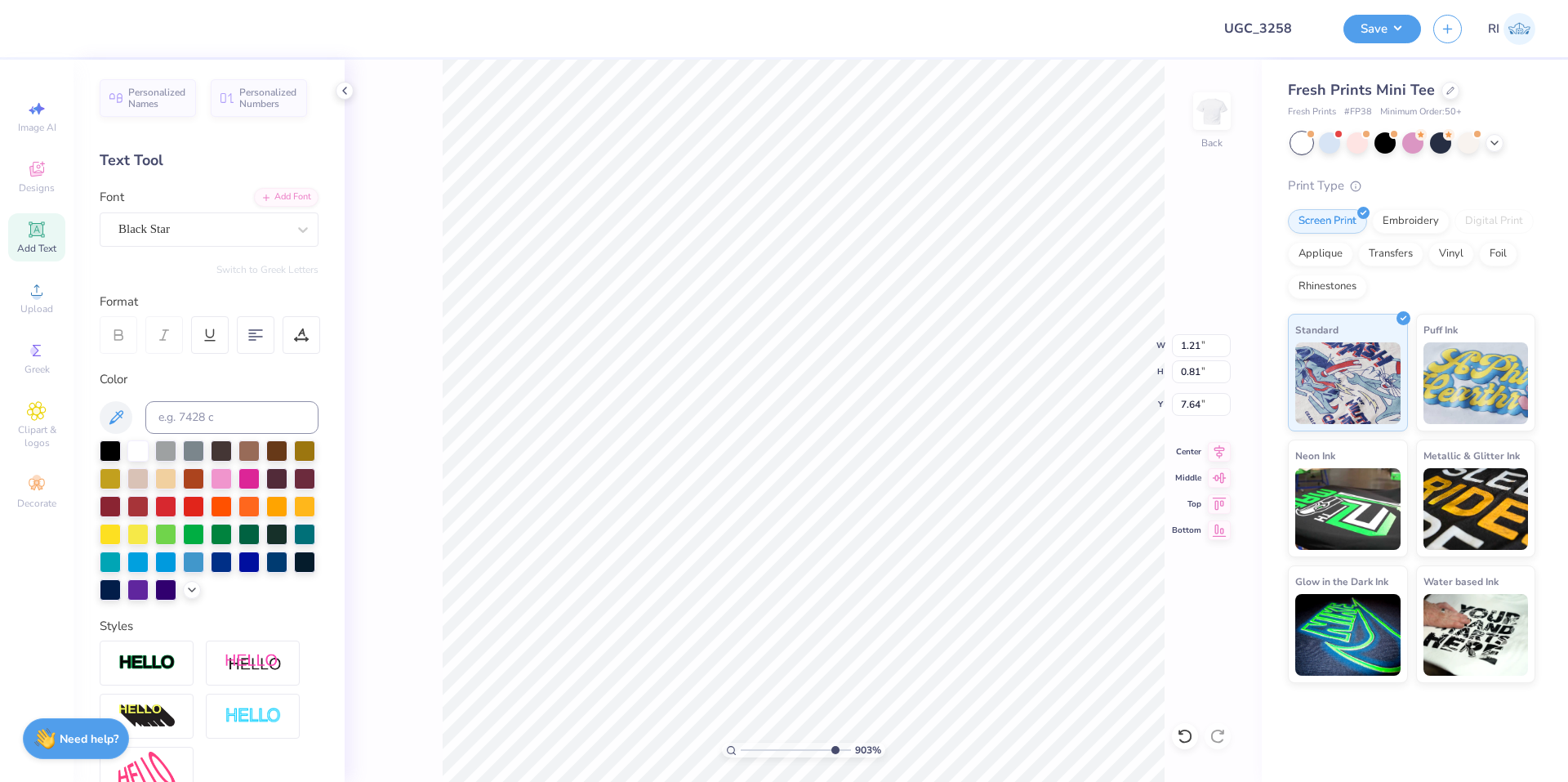
type input "7.76"
type input "9.03495310702233"
type input "0.78"
type input "7.77"
type input "9.03495310702233"
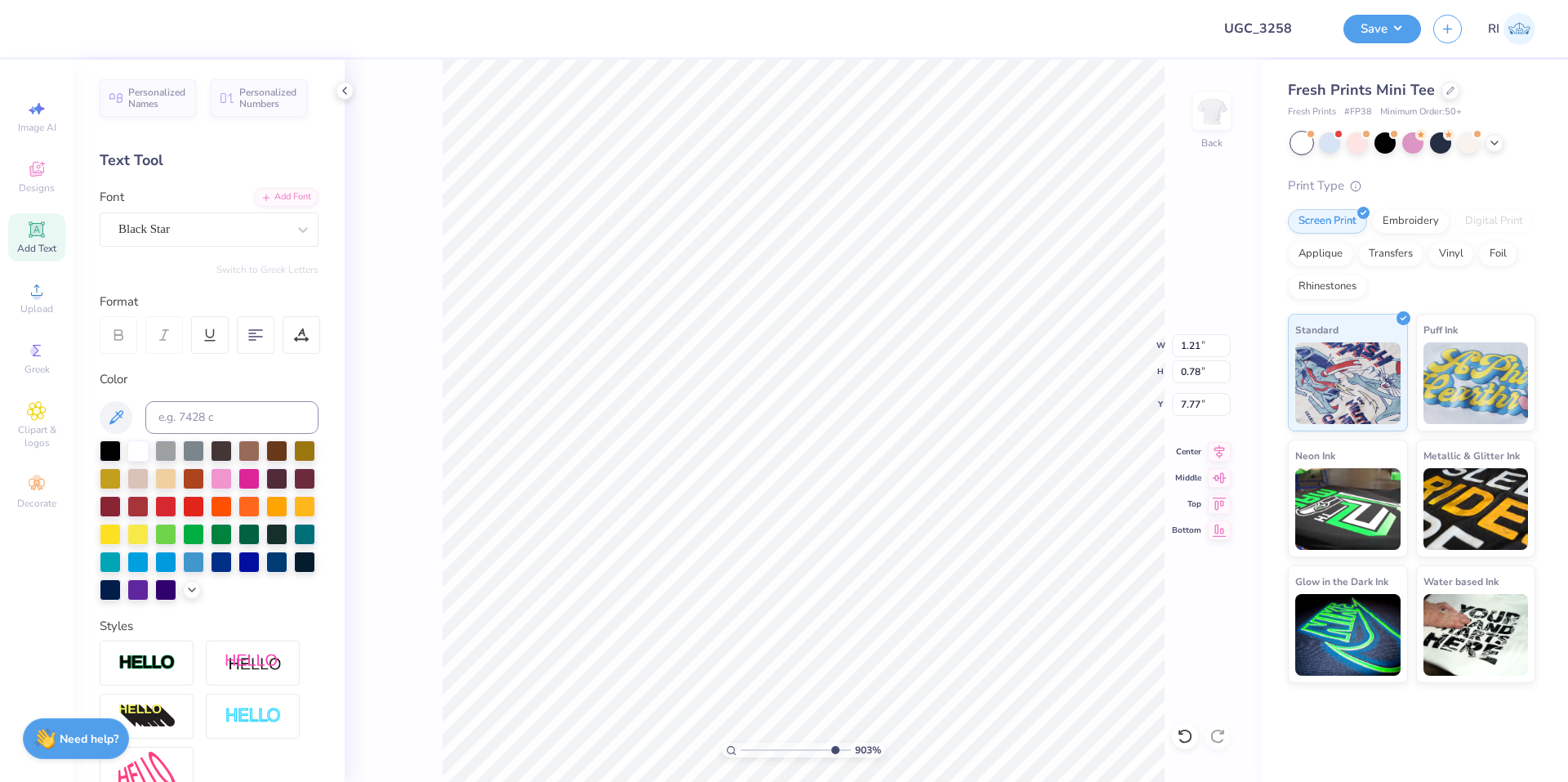
type input "1.16"
type input "0.75"
type input "7.79"
type input "9.03495310702233"
type input "1.15"
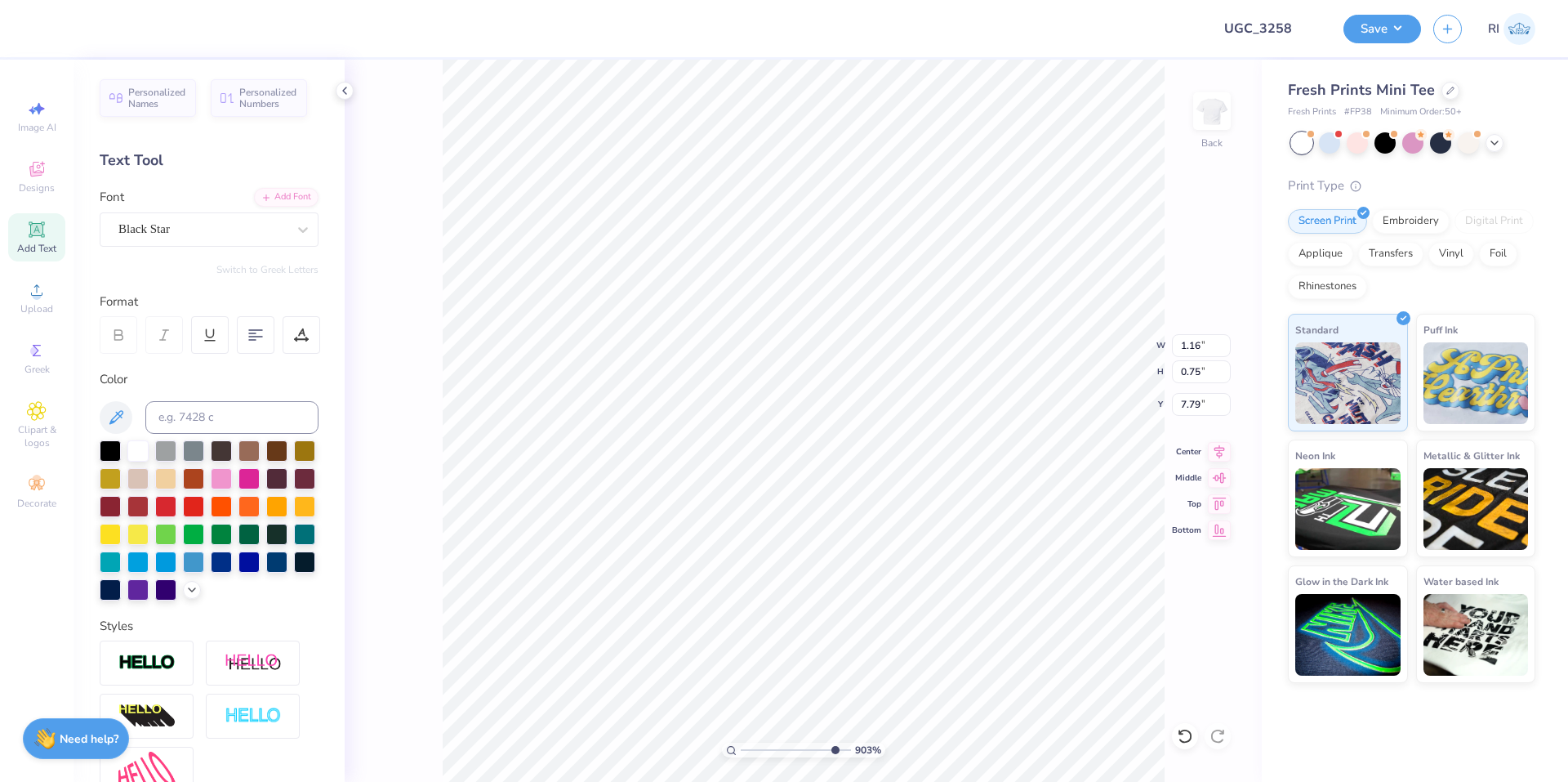
type input "0.74"
type input "7.80"
type input "9.03495310702233"
type input "7.78"
click at [772, 482] on li "Duplicate" at bounding box center [764, 475] width 128 height 32
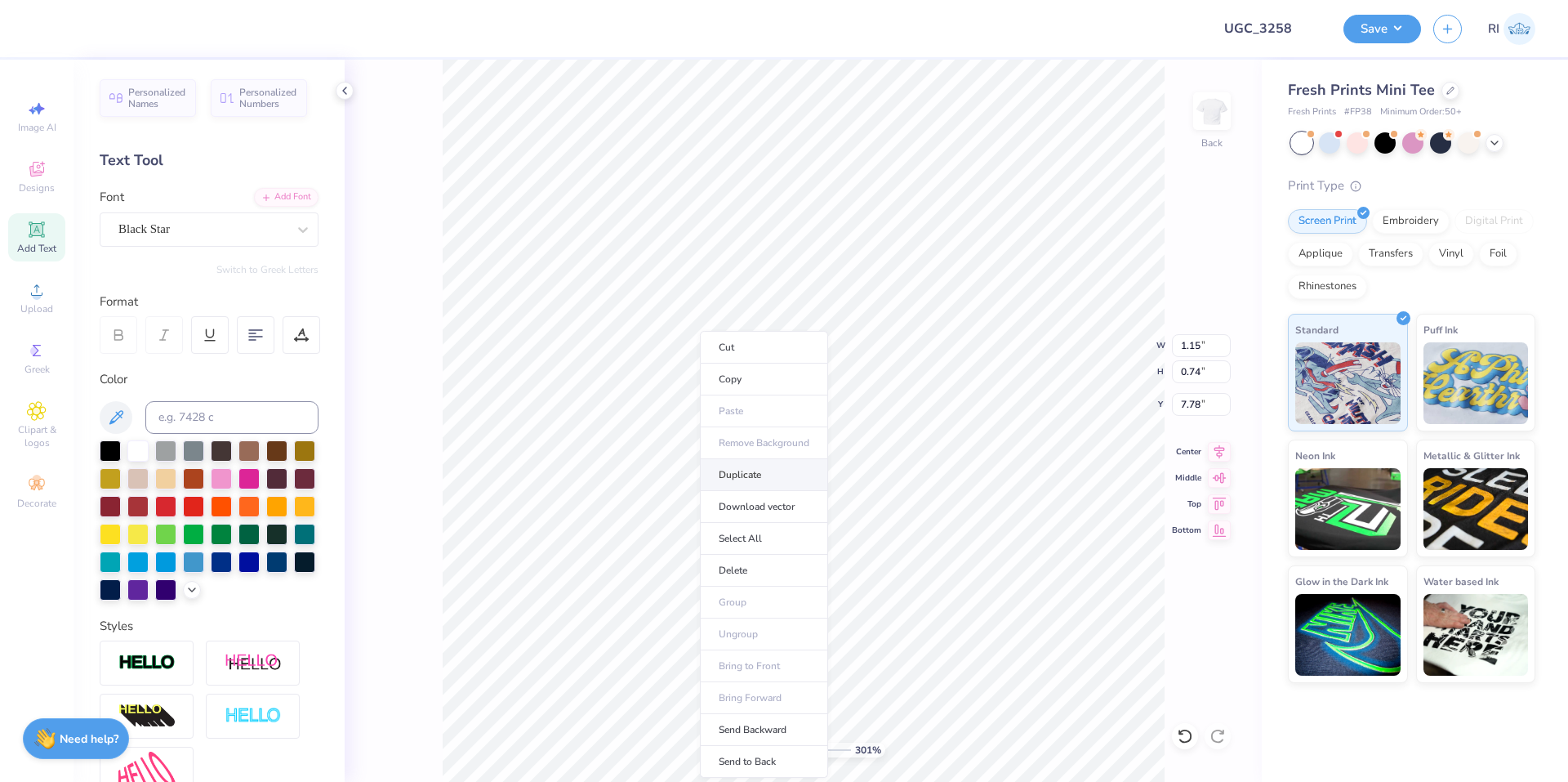
type input "3.00581987268404"
type input "8.78"
type input "3.00581987268404"
type input "8.53"
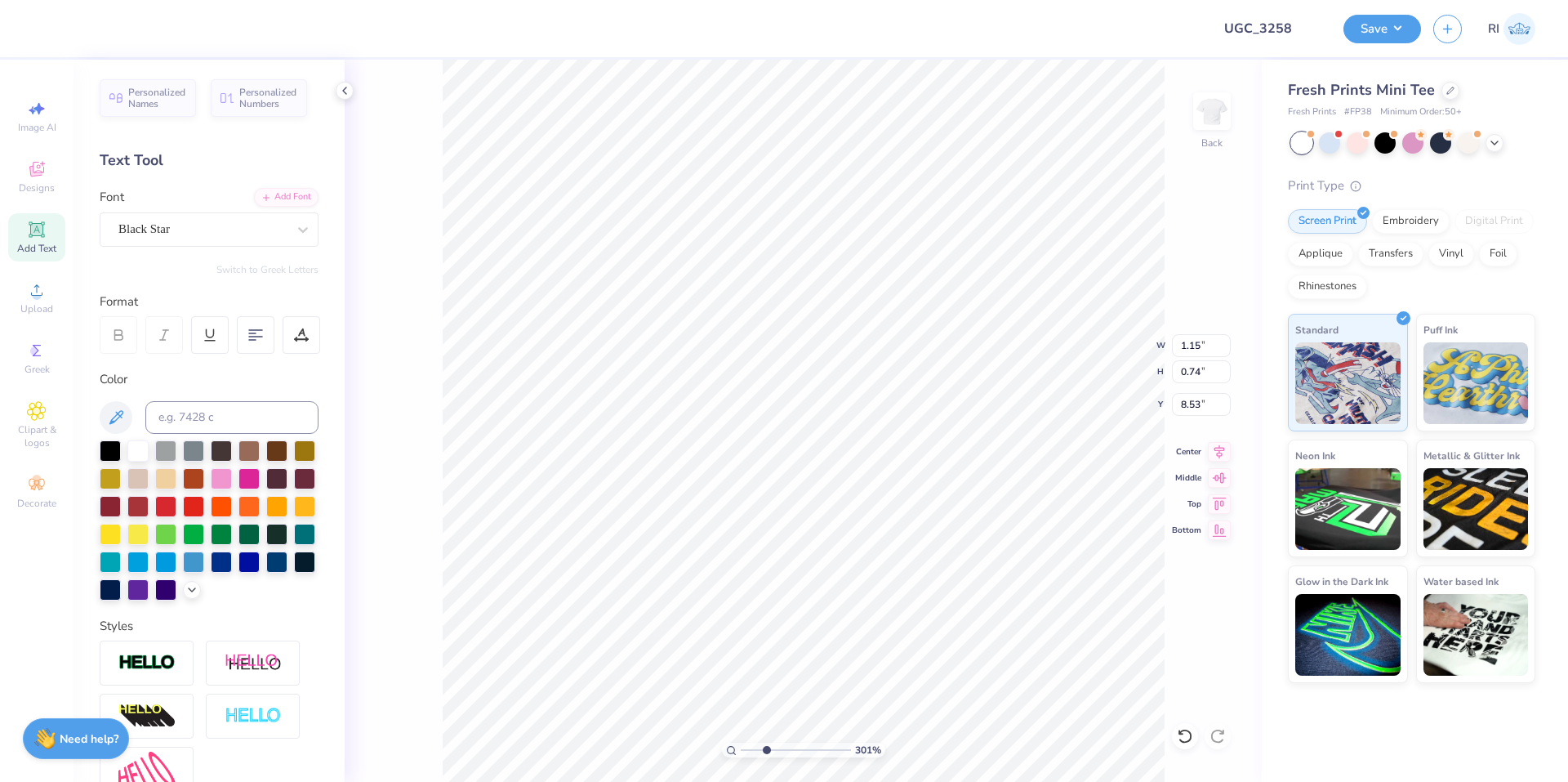
type input "3.00581987268404"
type textarea "P"
type input "3.00581987268404"
type textarea "Ph"
type input "3.00581987268404"
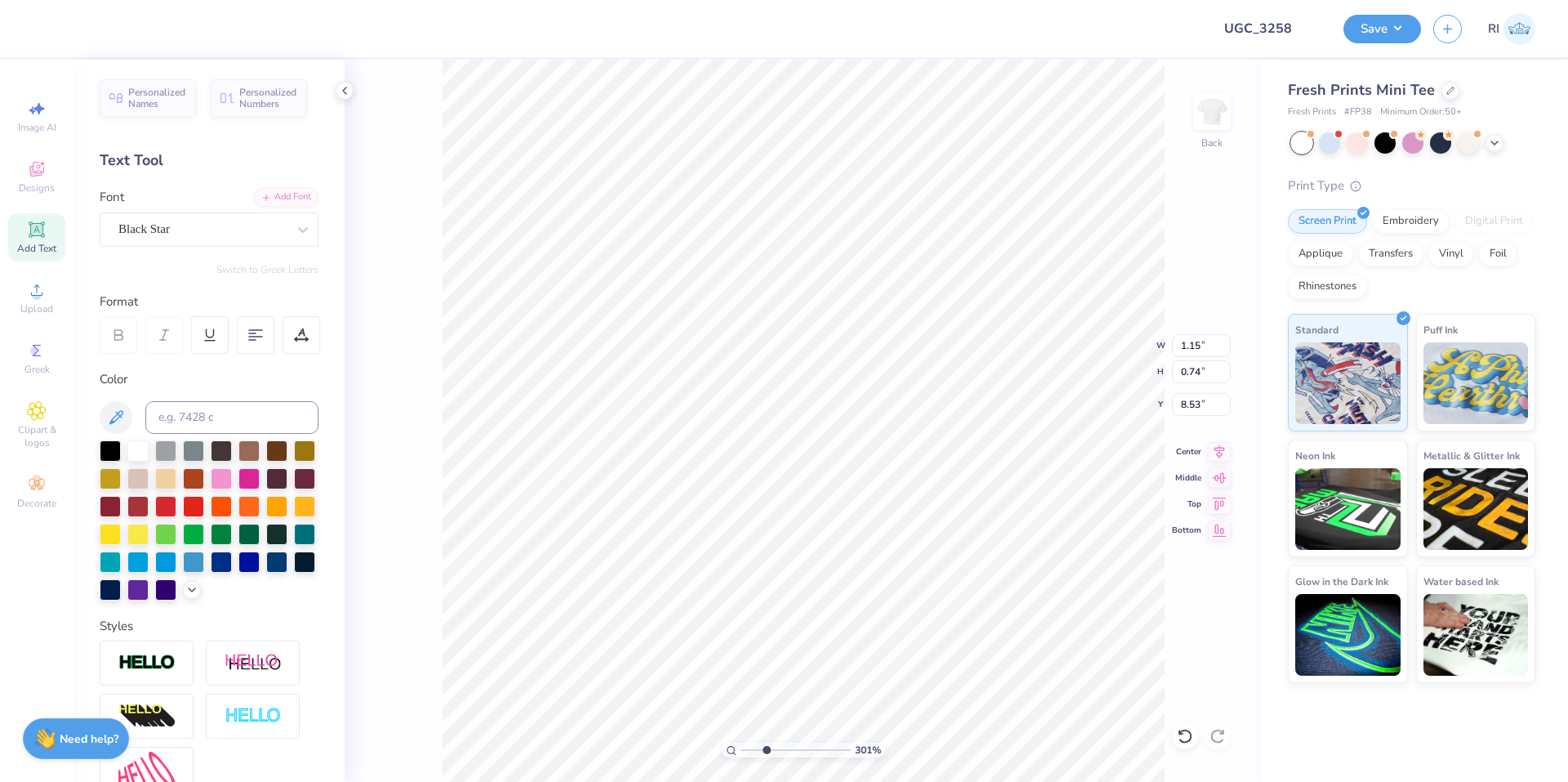
type textarea "Phi"
type input "7.39645378545818"
type input "8.11"
type input "7.39645378545818"
type input "1.13"
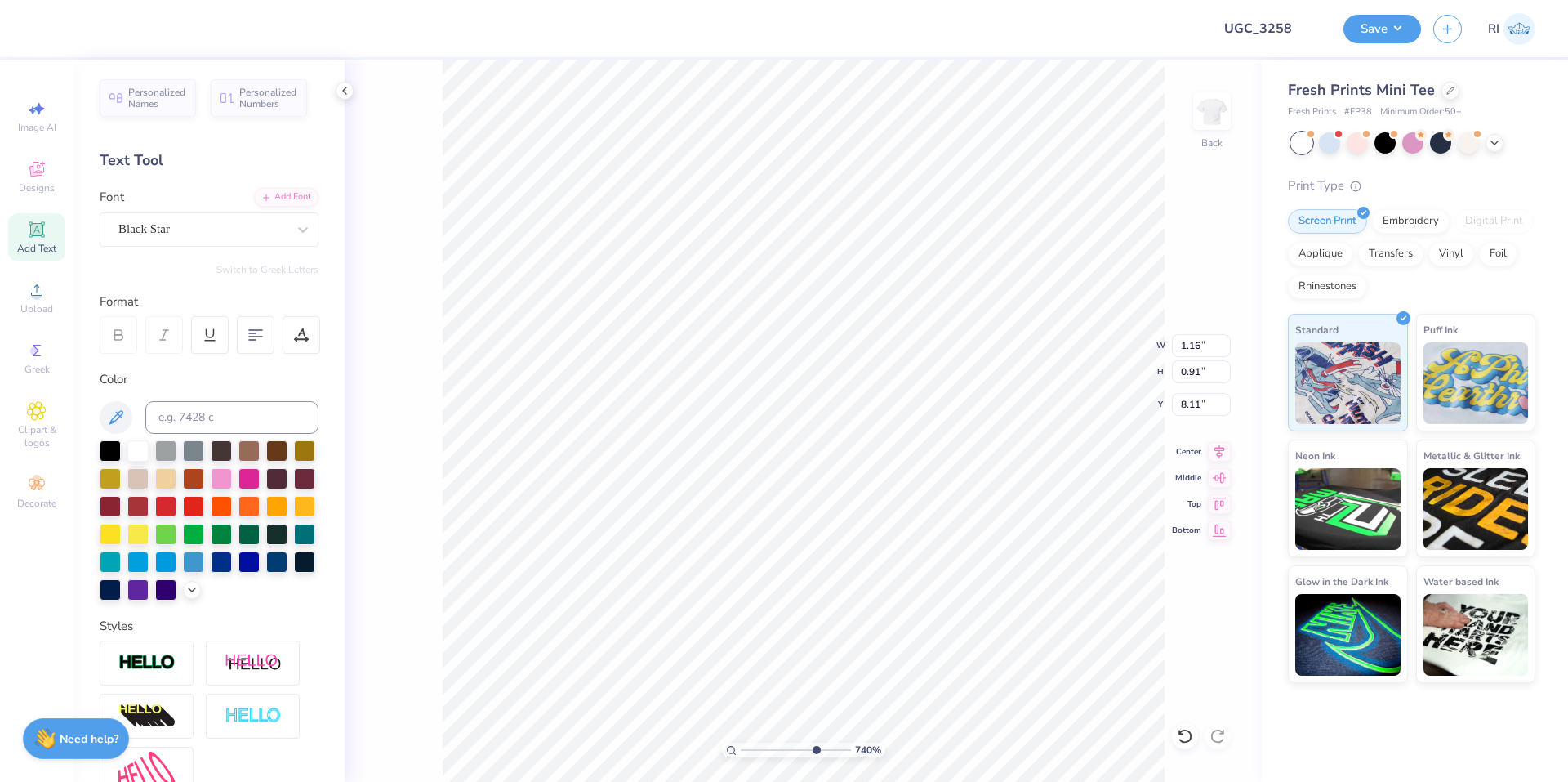
type input "0.96"
type input "8.09"
type input "7.39645378545818"
type input "1.20"
type input "1.01"
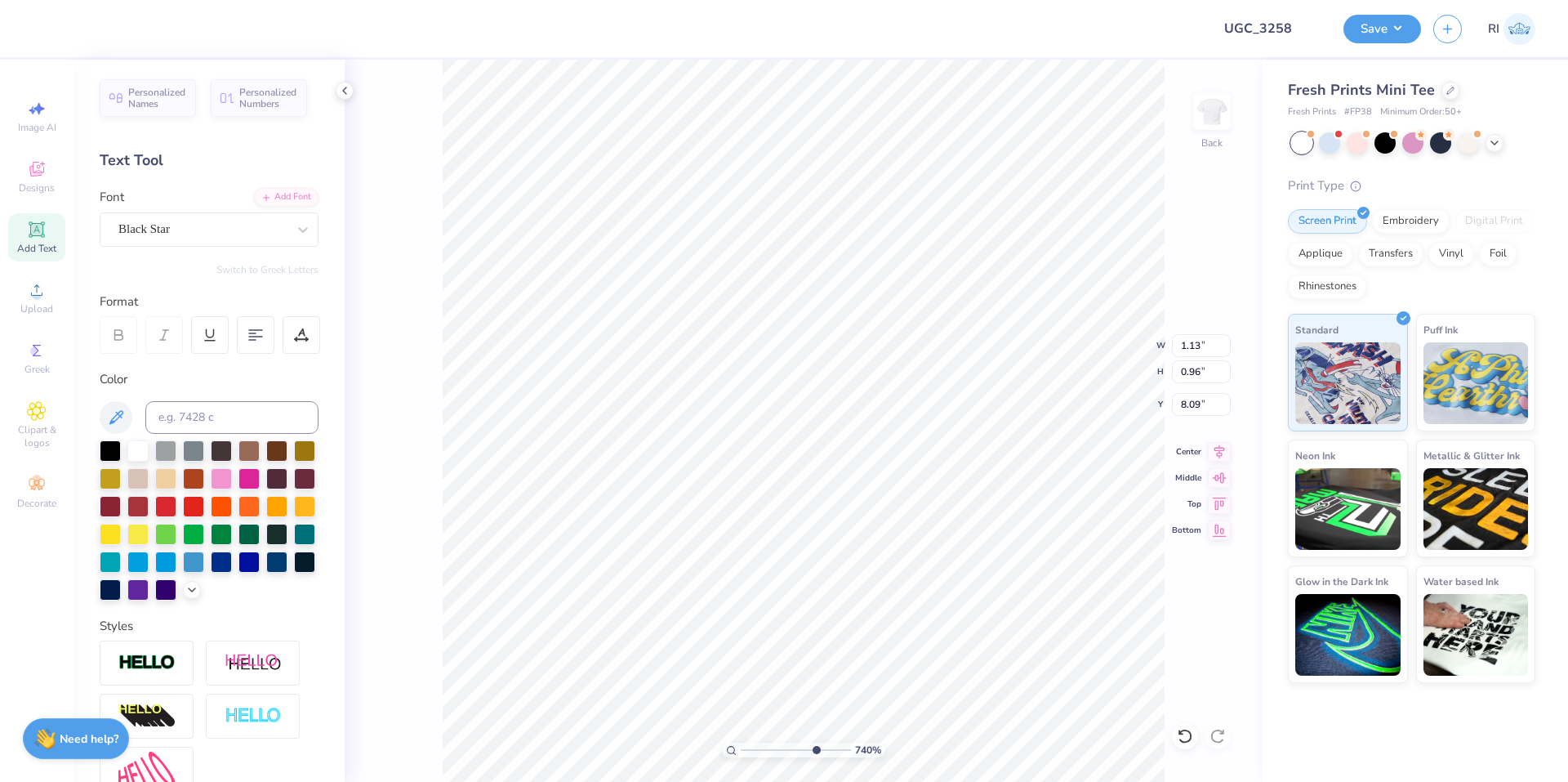
type input "8.10"
type input "7.39645378545818"
type input "8.12"
type input "7.39645378545818"
type input "1.19"
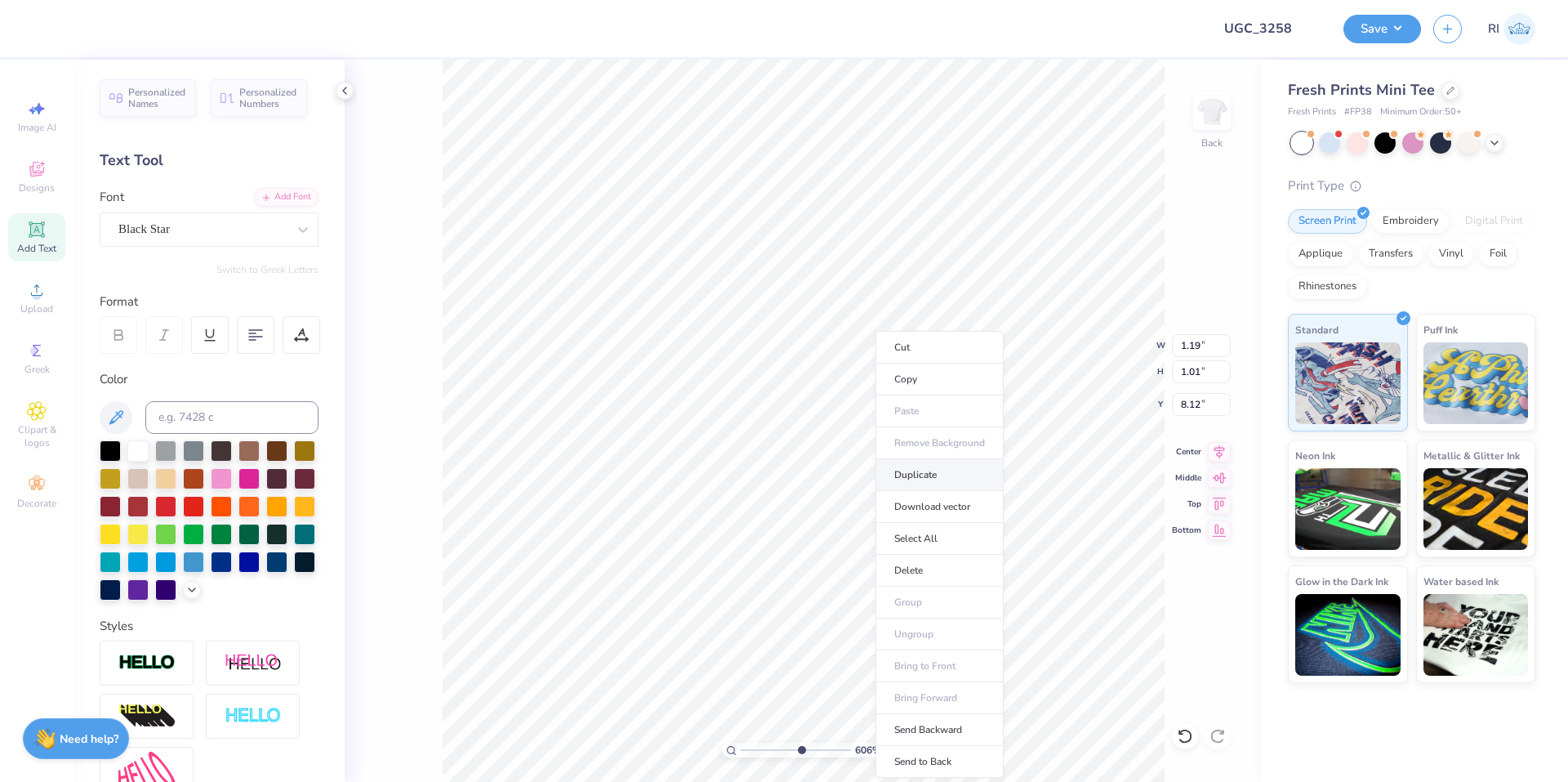
click at [947, 480] on li "Duplicate" at bounding box center [940, 475] width 128 height 32
type input "6.05509823375816"
type input "9.12"
type input "6.05509823375816"
type input "9.21"
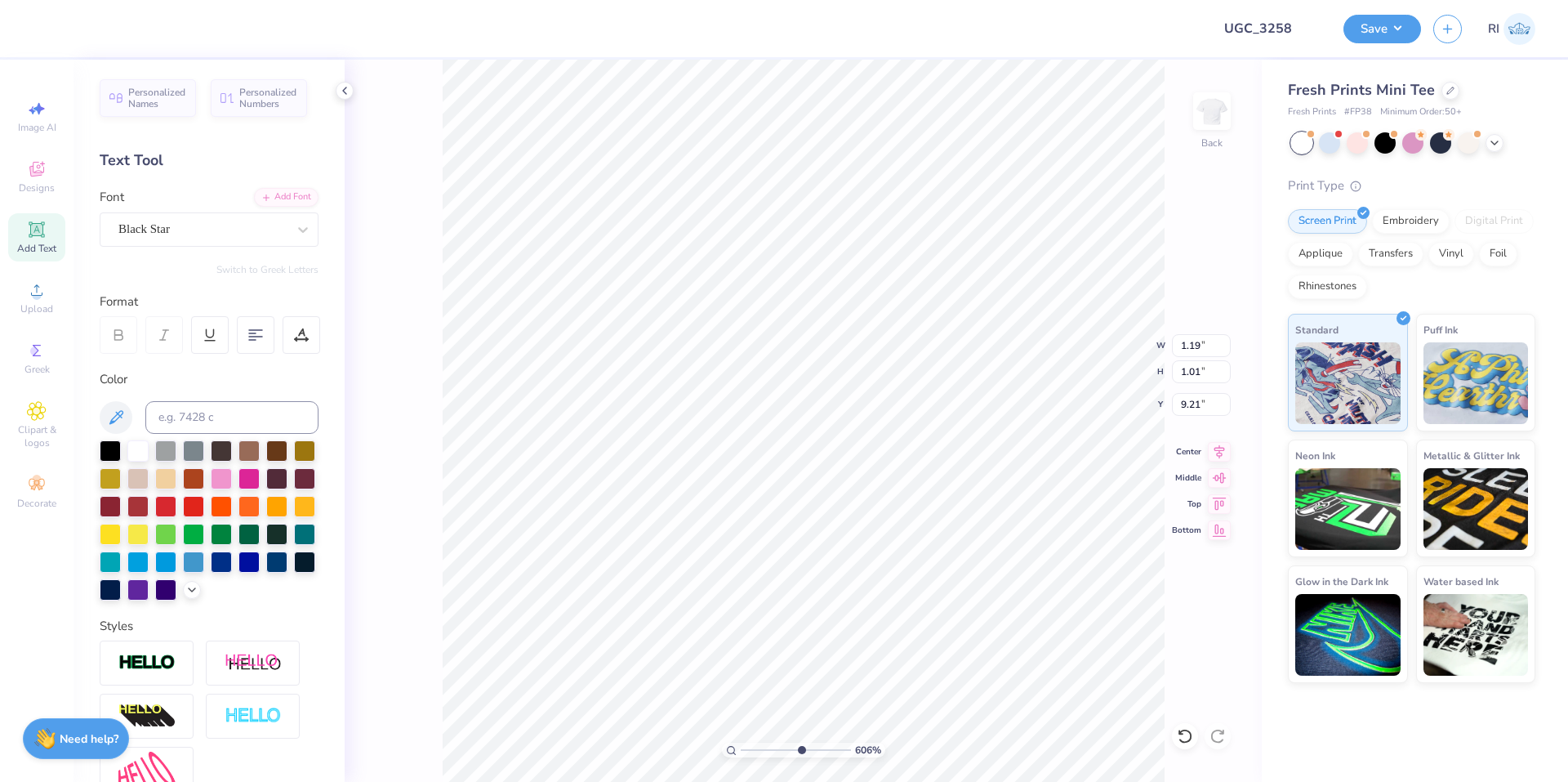
type input "6.05509823375816"
type textarea "Rh"
type input "6.05509823375816"
type textarea "Rho"
type input "6.05509823375816"
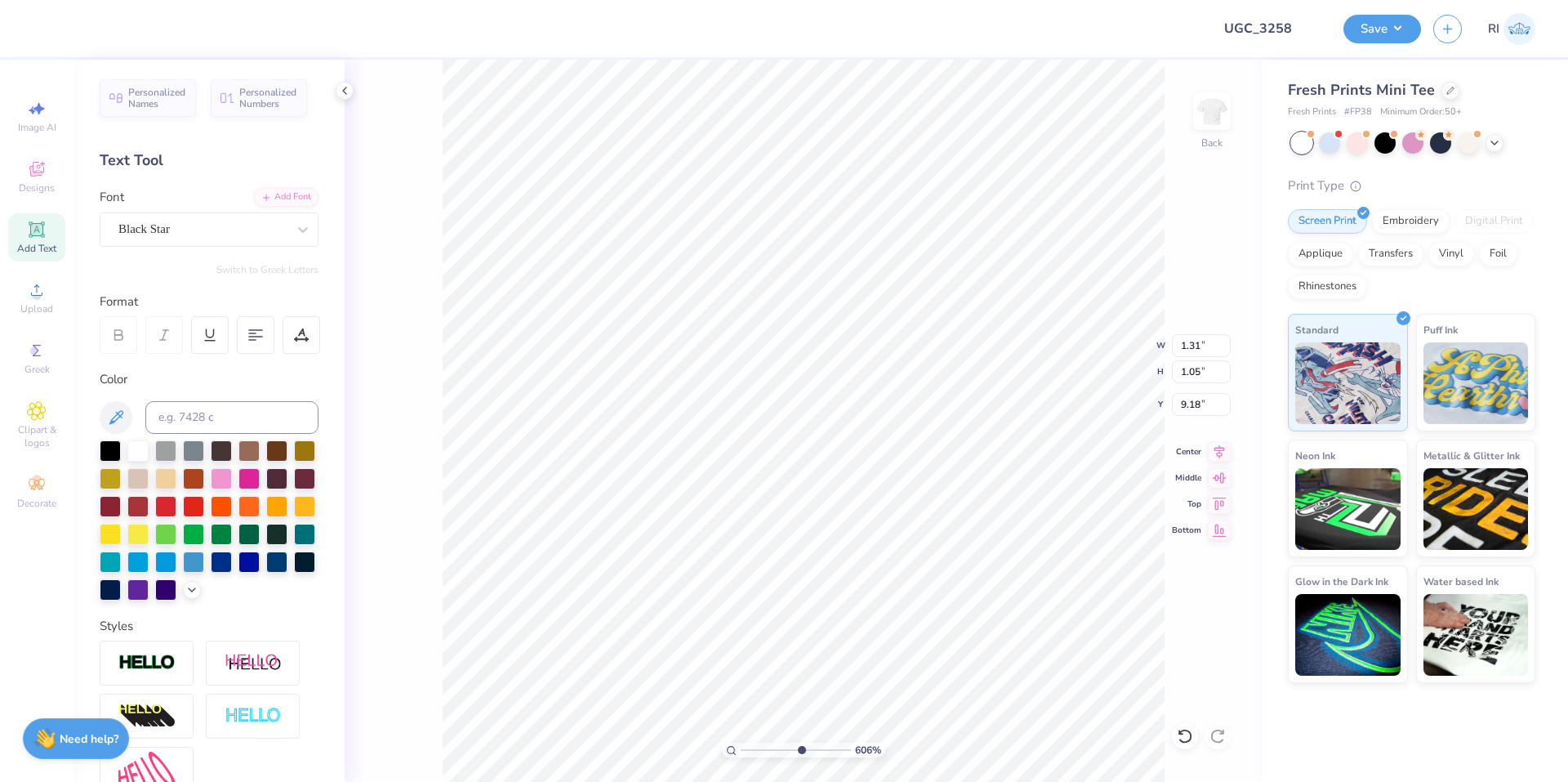
type input "9.23"
type input "9.98566702401634"
type input "9.25"
type input "6.05509823375816"
type input "1.24"
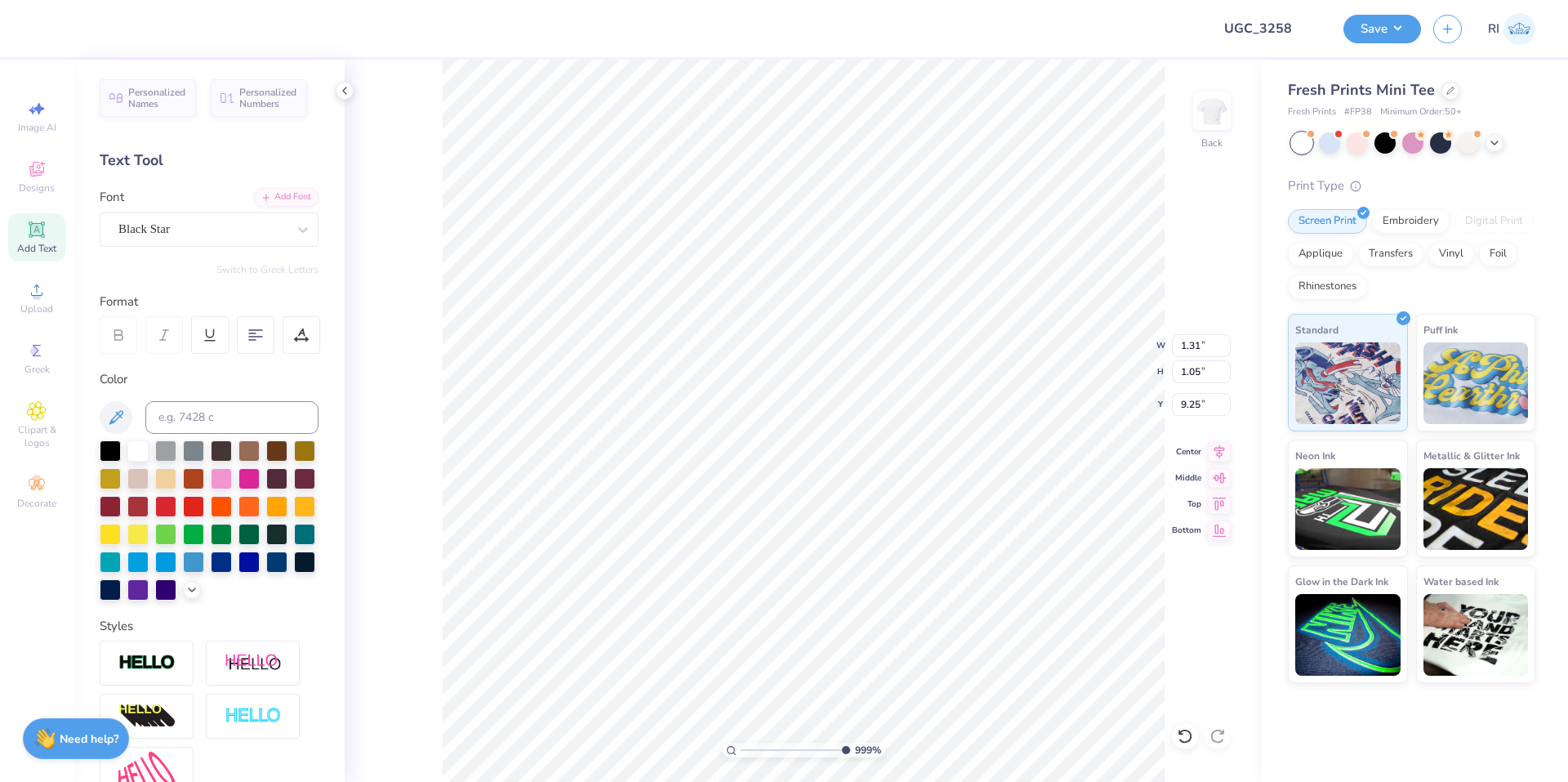
type input "0.99"
type input "9.28"
click at [906, 477] on li "Duplicate" at bounding box center [902, 475] width 128 height 32
type input "3.00581987268404"
type input "10.28"
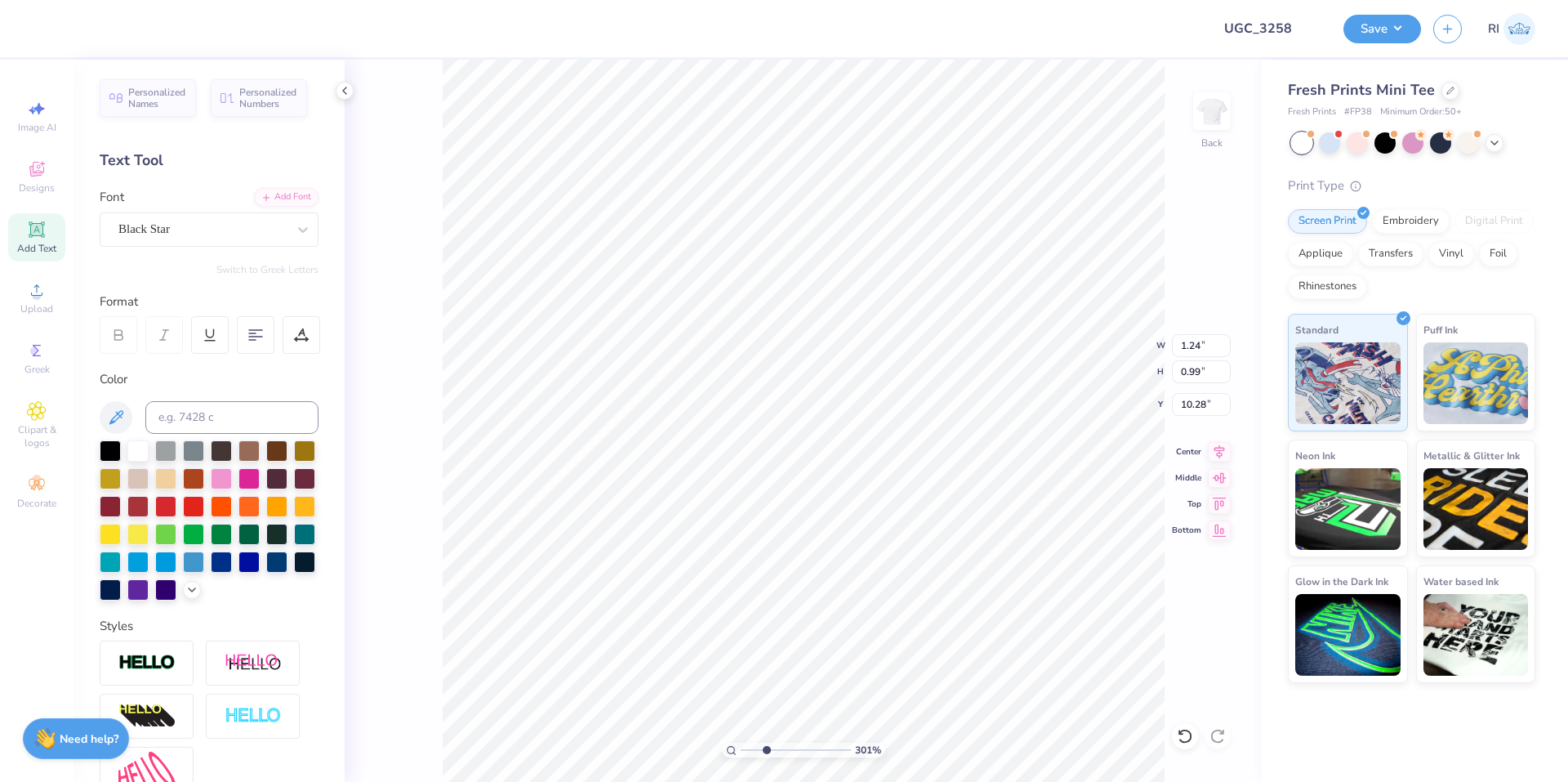
type input "3.00581987268404"
type input "11.06"
type input "3.00581987268404"
type textarea "b"
type input "3.00581987268404"
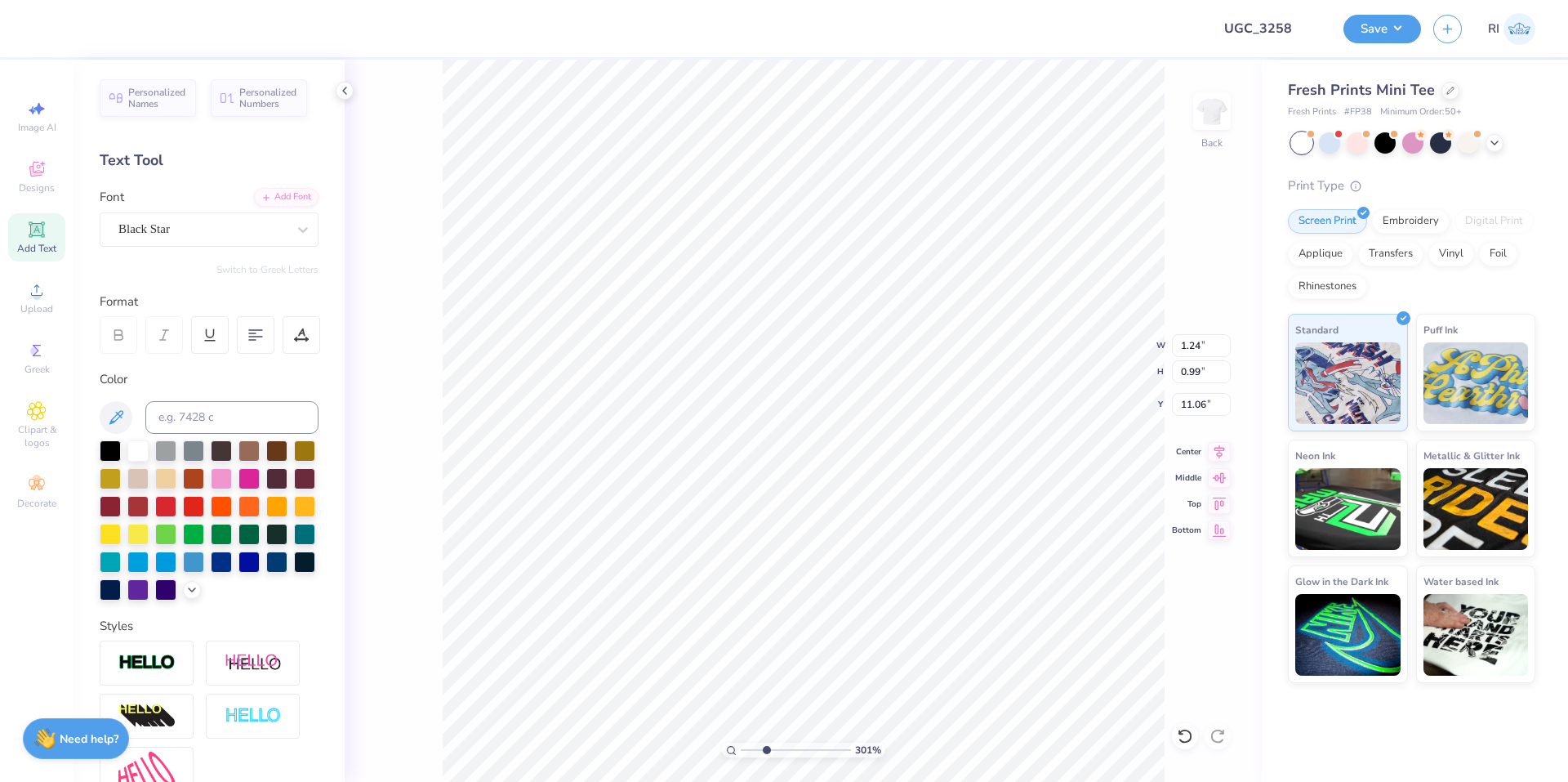
type textarea "bi"
type input "3.00581987268404"
type textarea "bid"
type input "3.00581987268404"
type textarea "bid"
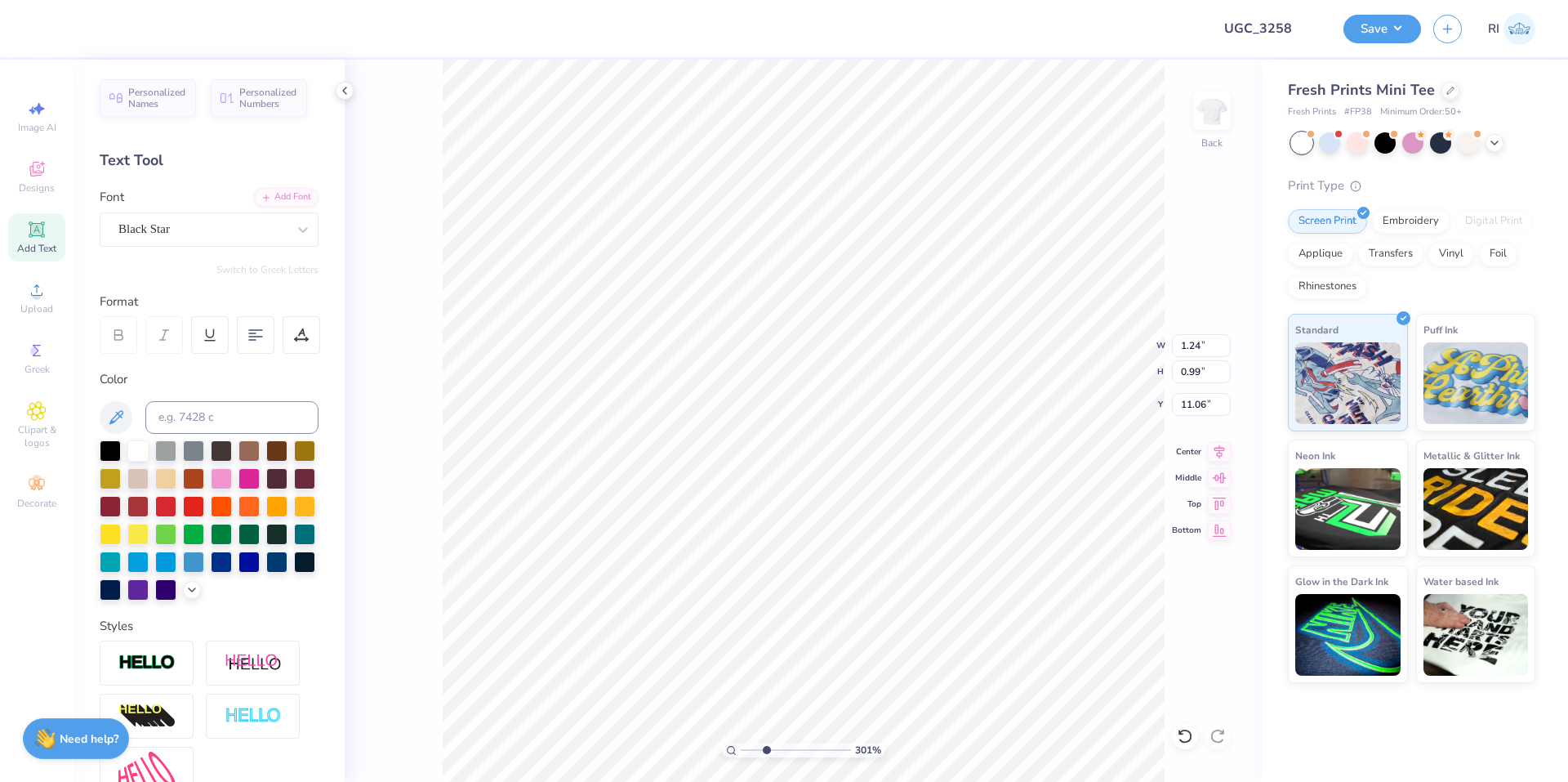
type input "3.00581987268404"
type textarea "bid da"
type input "3.00581987268404"
type textarea "bid day"
type input "3.00581987268404"
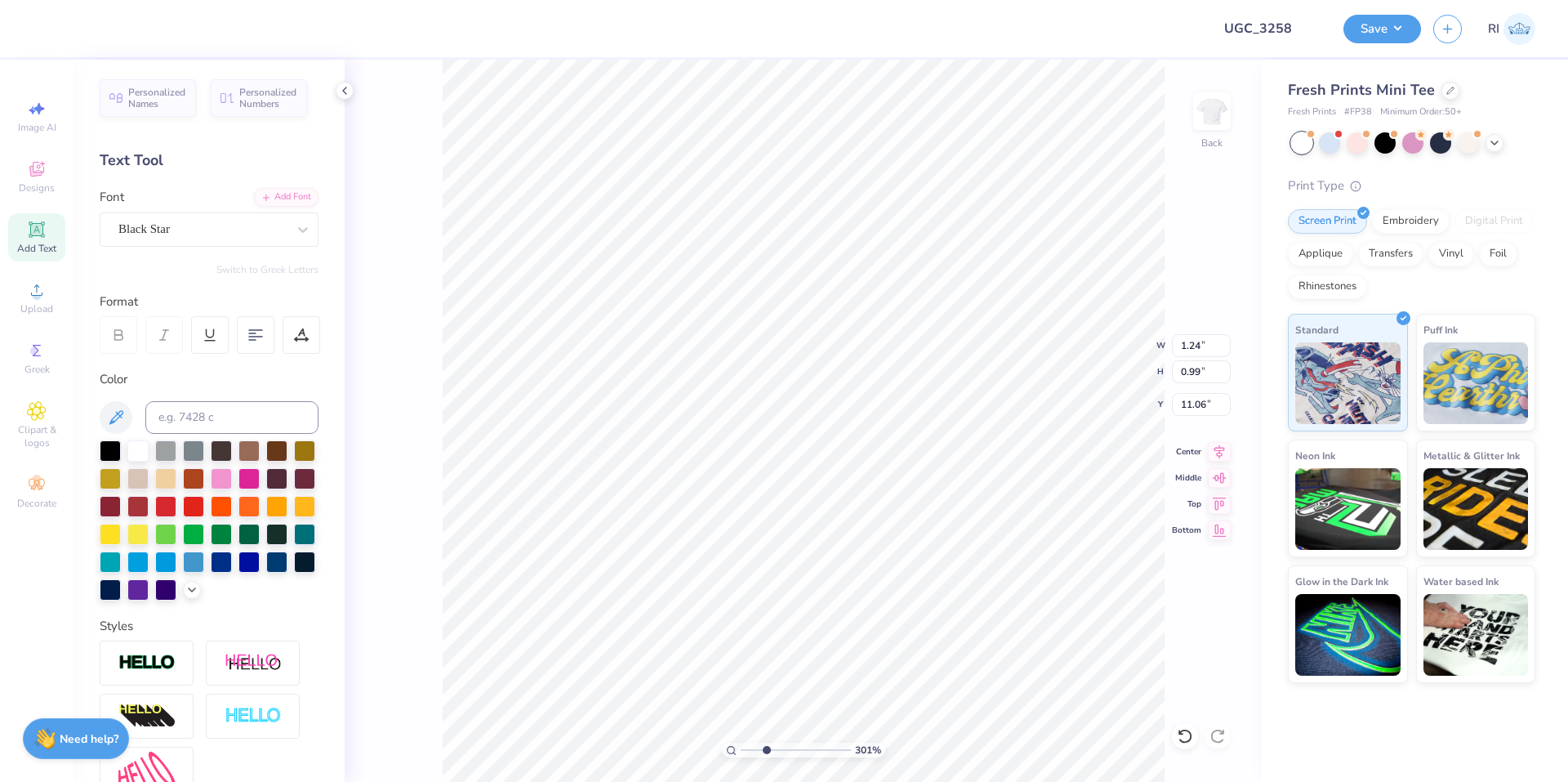
type textarea "bid day"
type input "3.00581987268404"
type textarea "bid day '2"
type input "3.00581987268404"
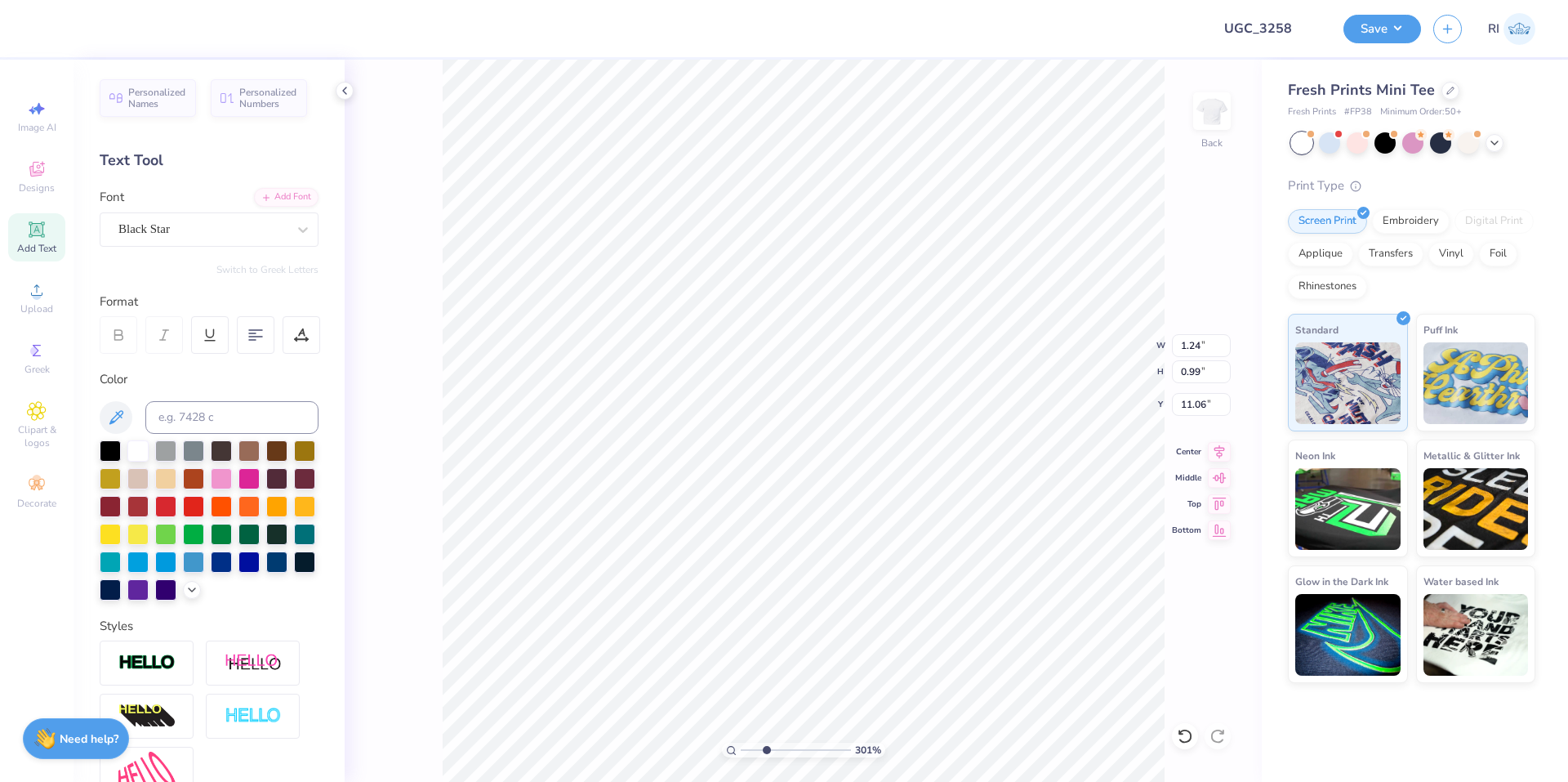
type textarea "bid day '25"
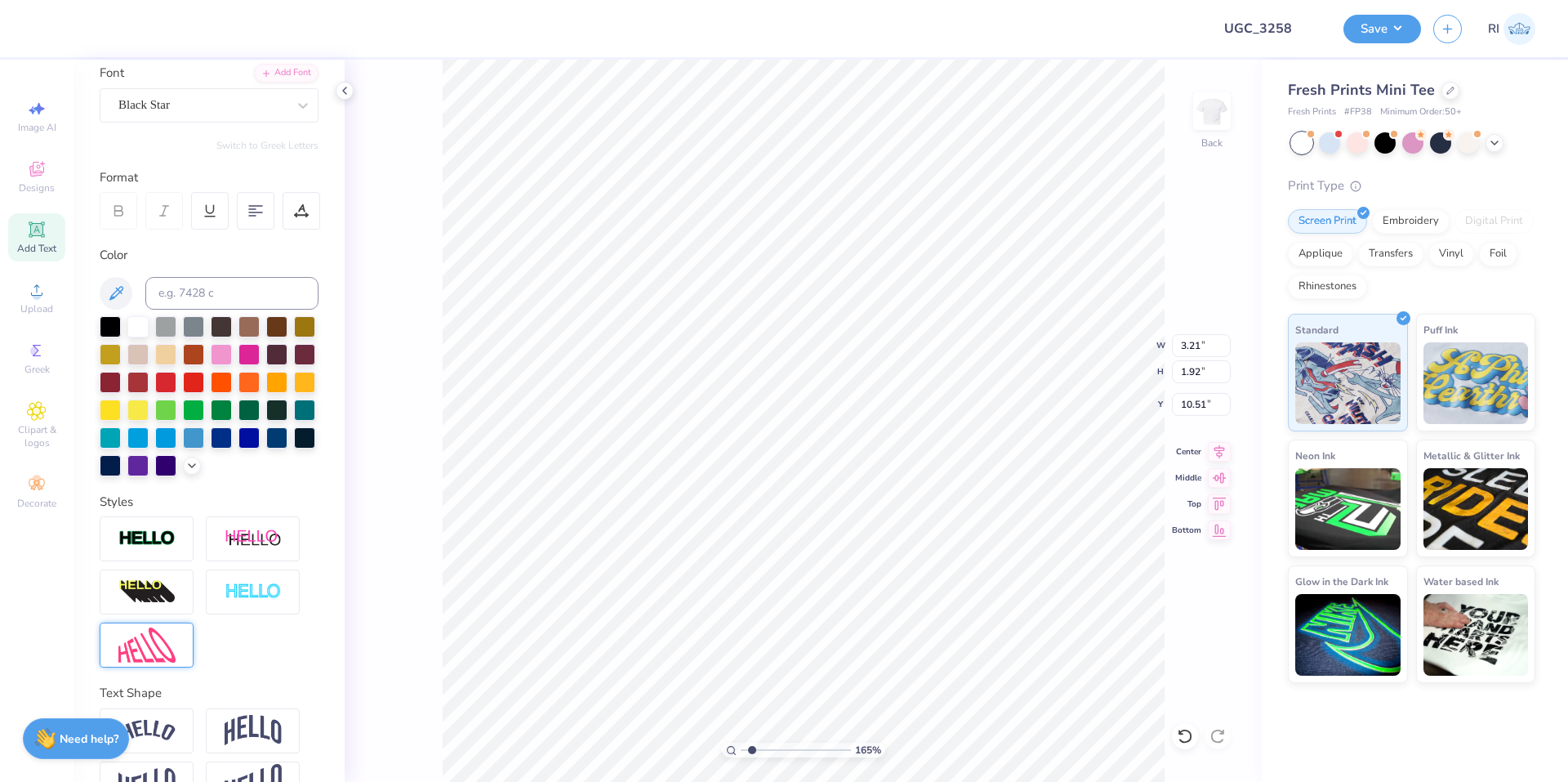
scroll to position [196, 0]
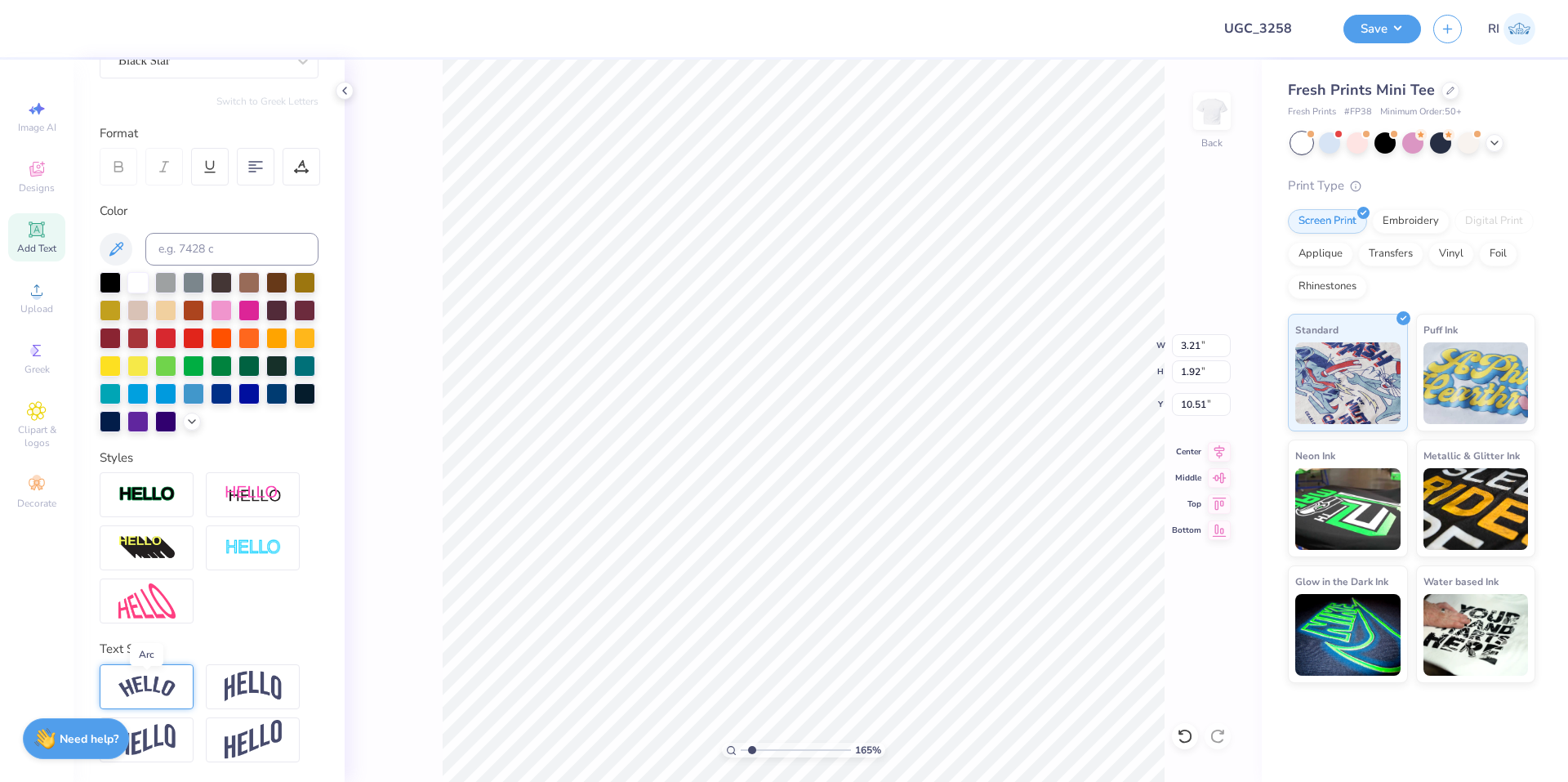
click at [173, 676] on img at bounding box center [146, 687] width 57 height 22
type input "1.64913377760654"
type input "3.77"
type input "2.25"
type input "10.59"
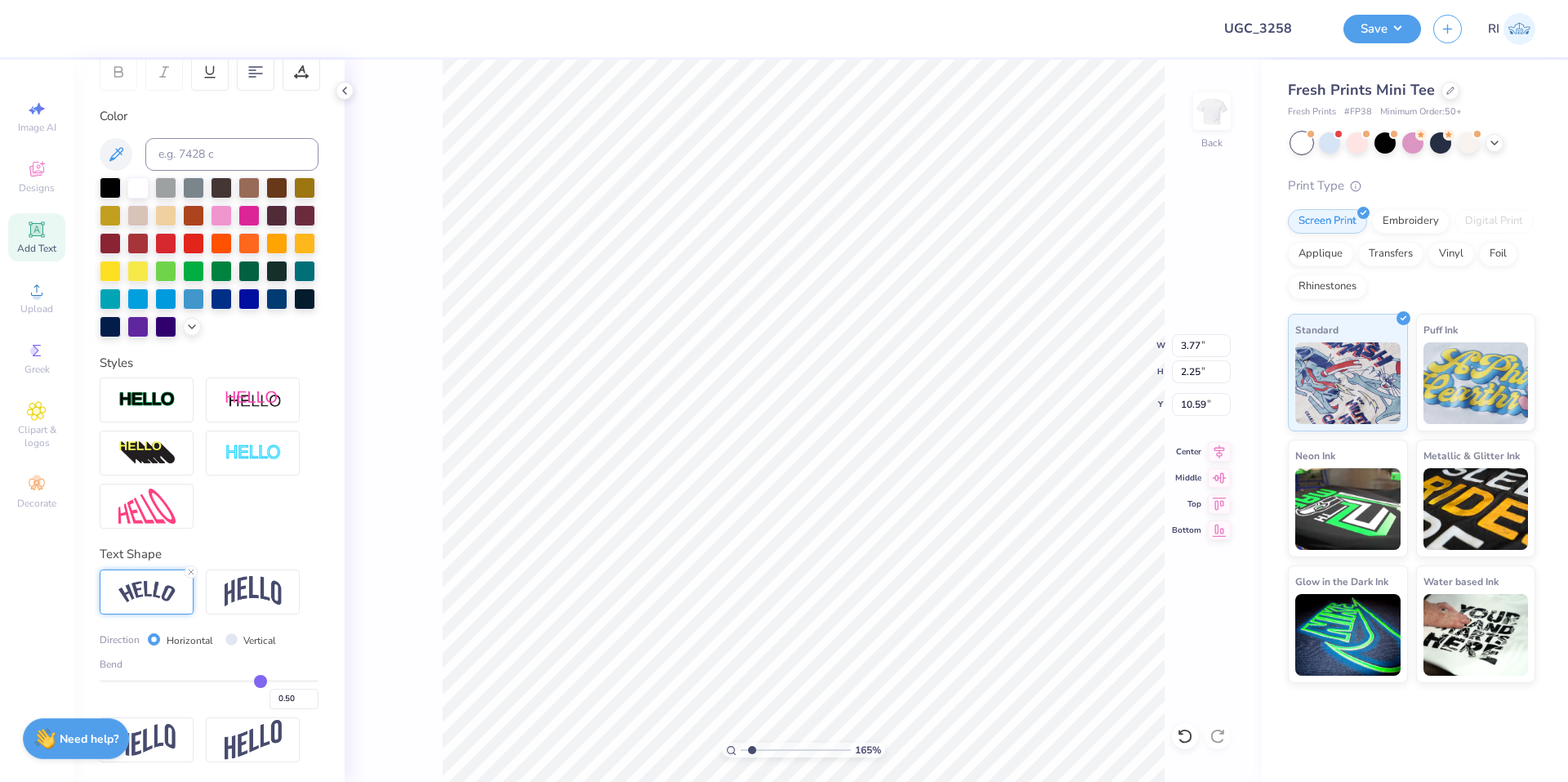
scroll to position [291, 0]
click at [270, 698] on input "0.50" at bounding box center [294, 699] width 49 height 20
type input "-0.50"
type input "-0.5"
type input "1.64913377760654"
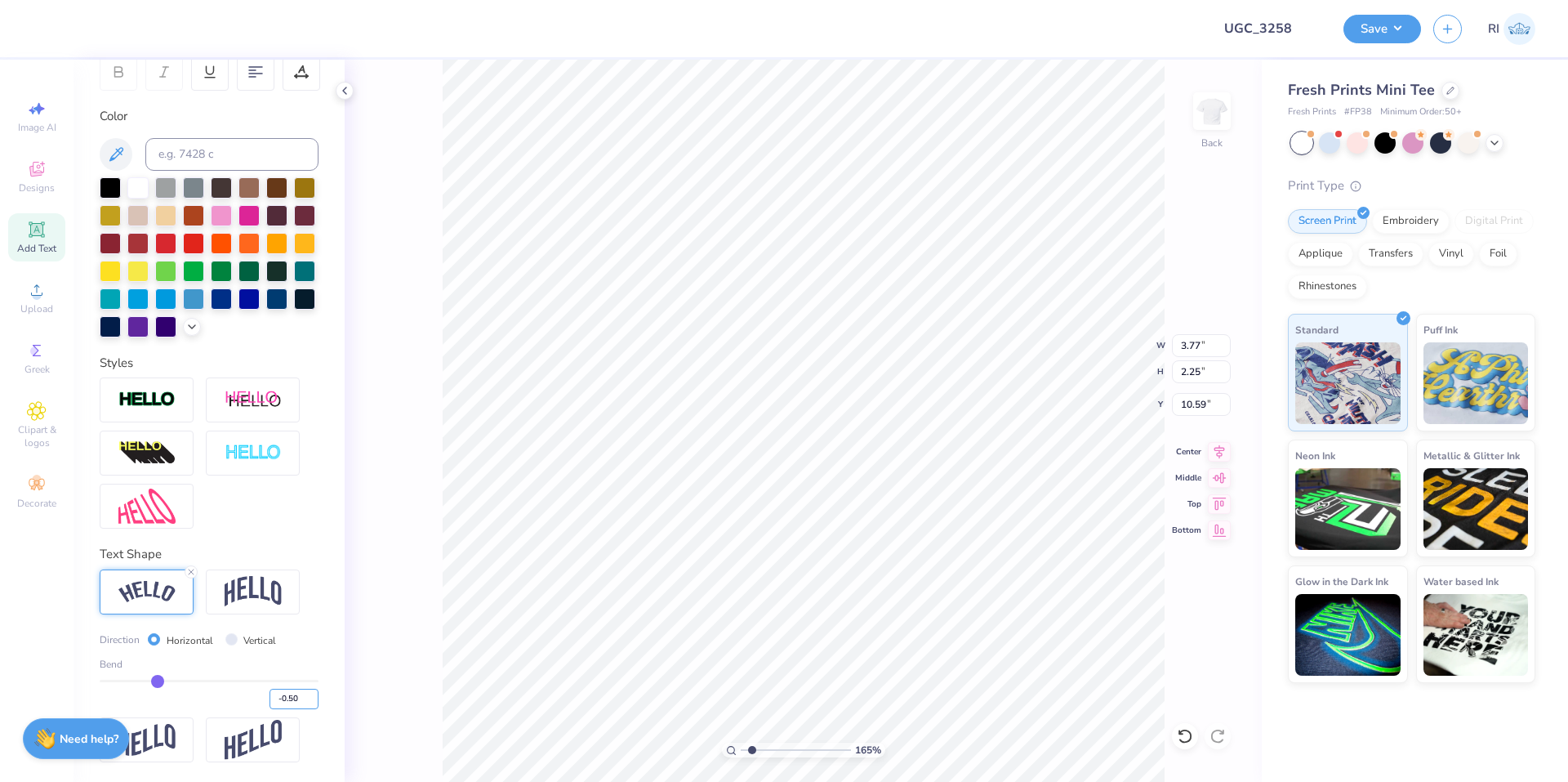
type input "3.66"
type input "2.01"
type input "10.35"
type input "1.64913377760654"
type input "2.12"
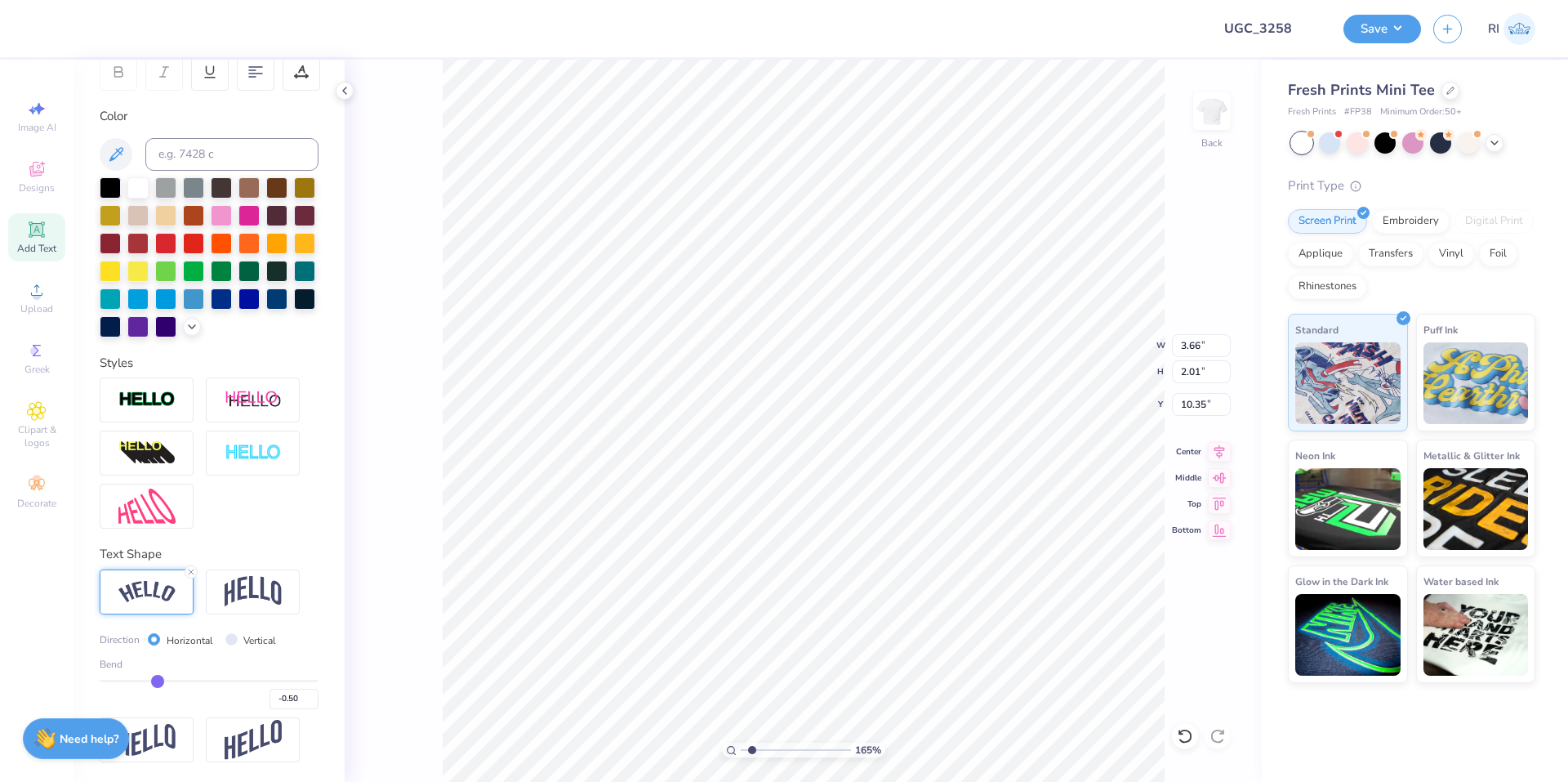
type input "1.16"
type input "10.69"
type input "1.64913377760654"
type input "2.30"
type input "0.88"
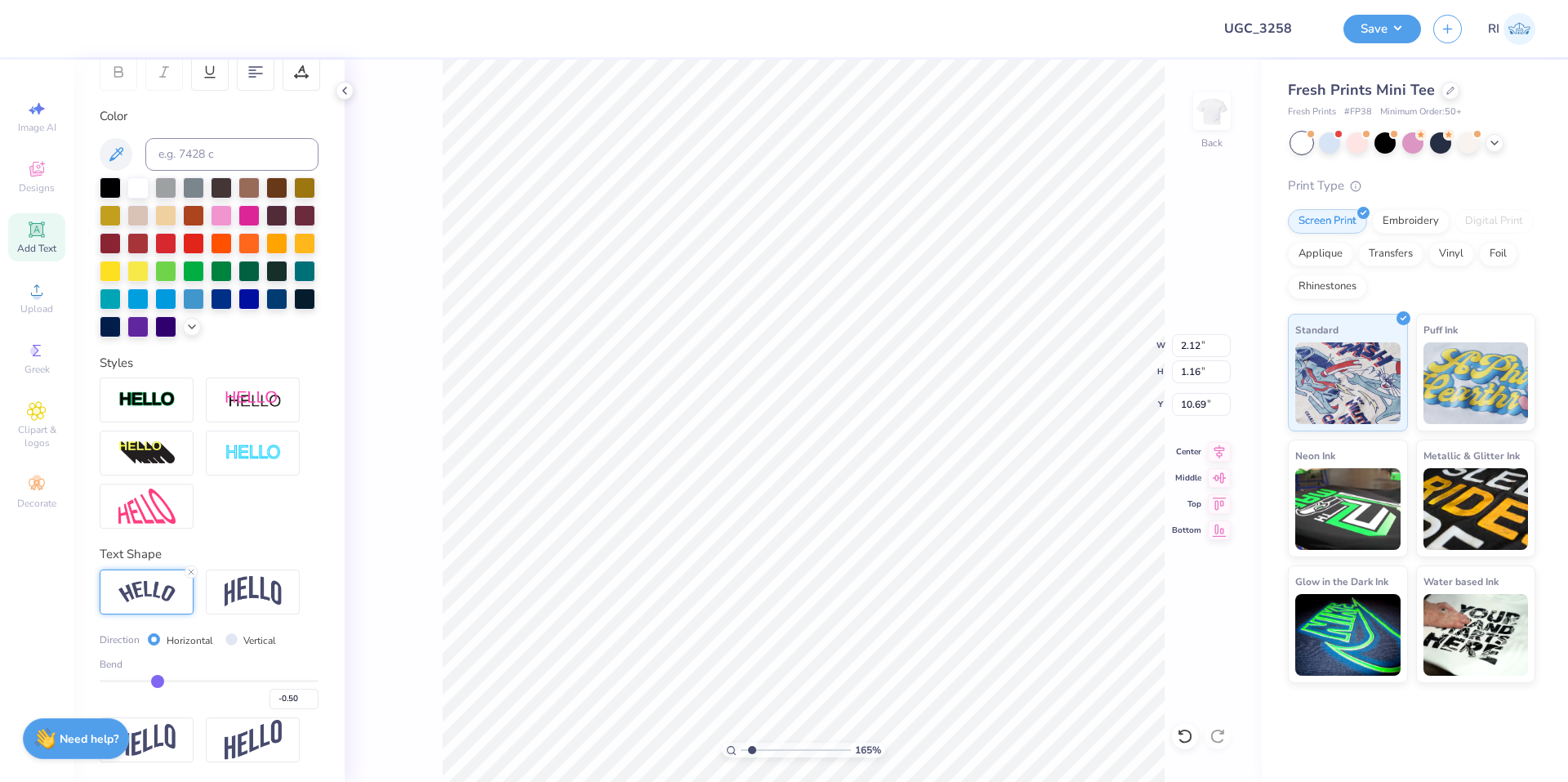
type input "10.79"
type input "1.82266588284092"
type input "9.28"
type input "3.3221109204723"
type input "2.18"
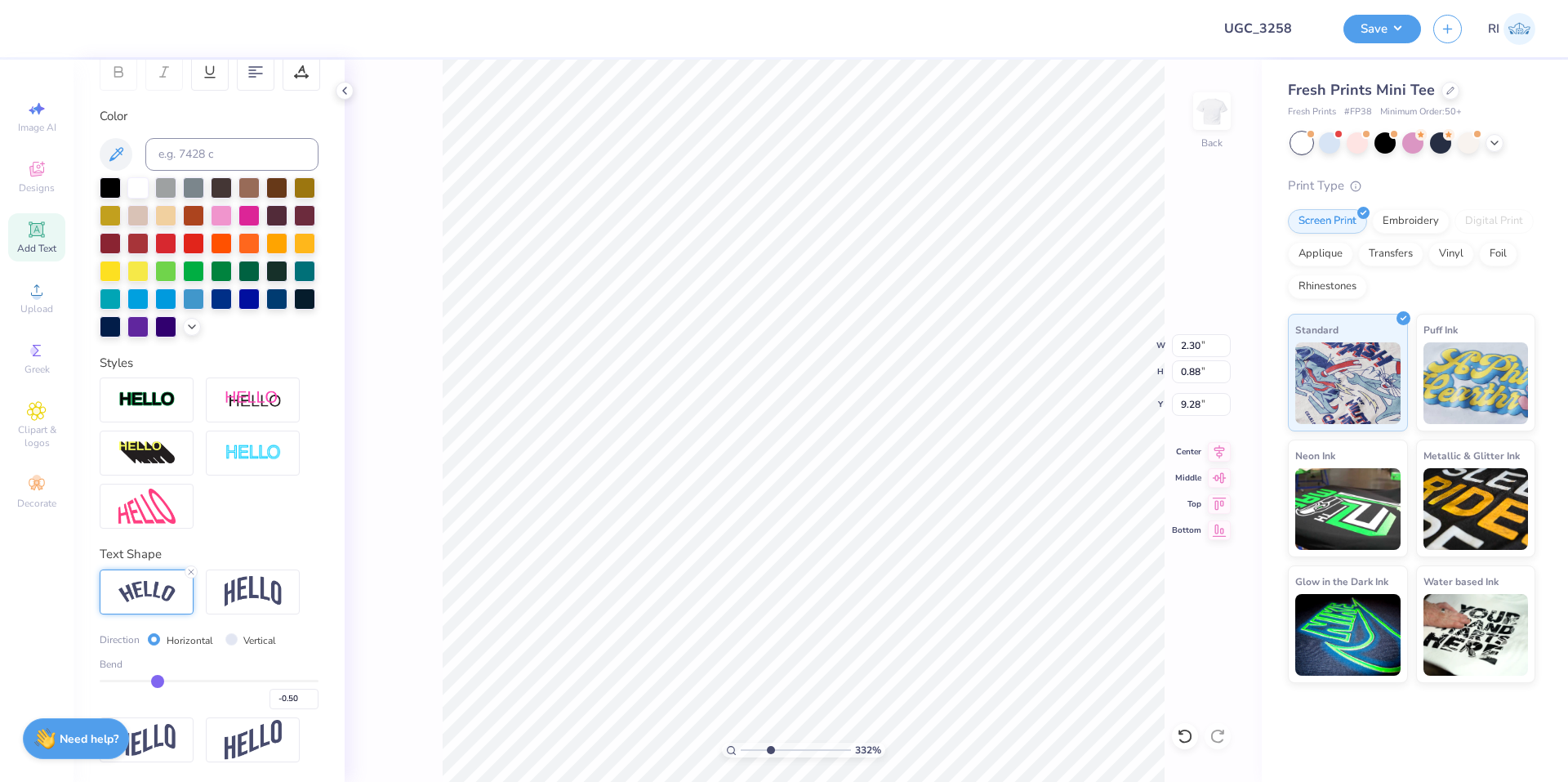
type input "1.13"
type input "9.03"
click at [284, 697] on input "-0.50" at bounding box center [294, 699] width 49 height 20
type input "-0.25"
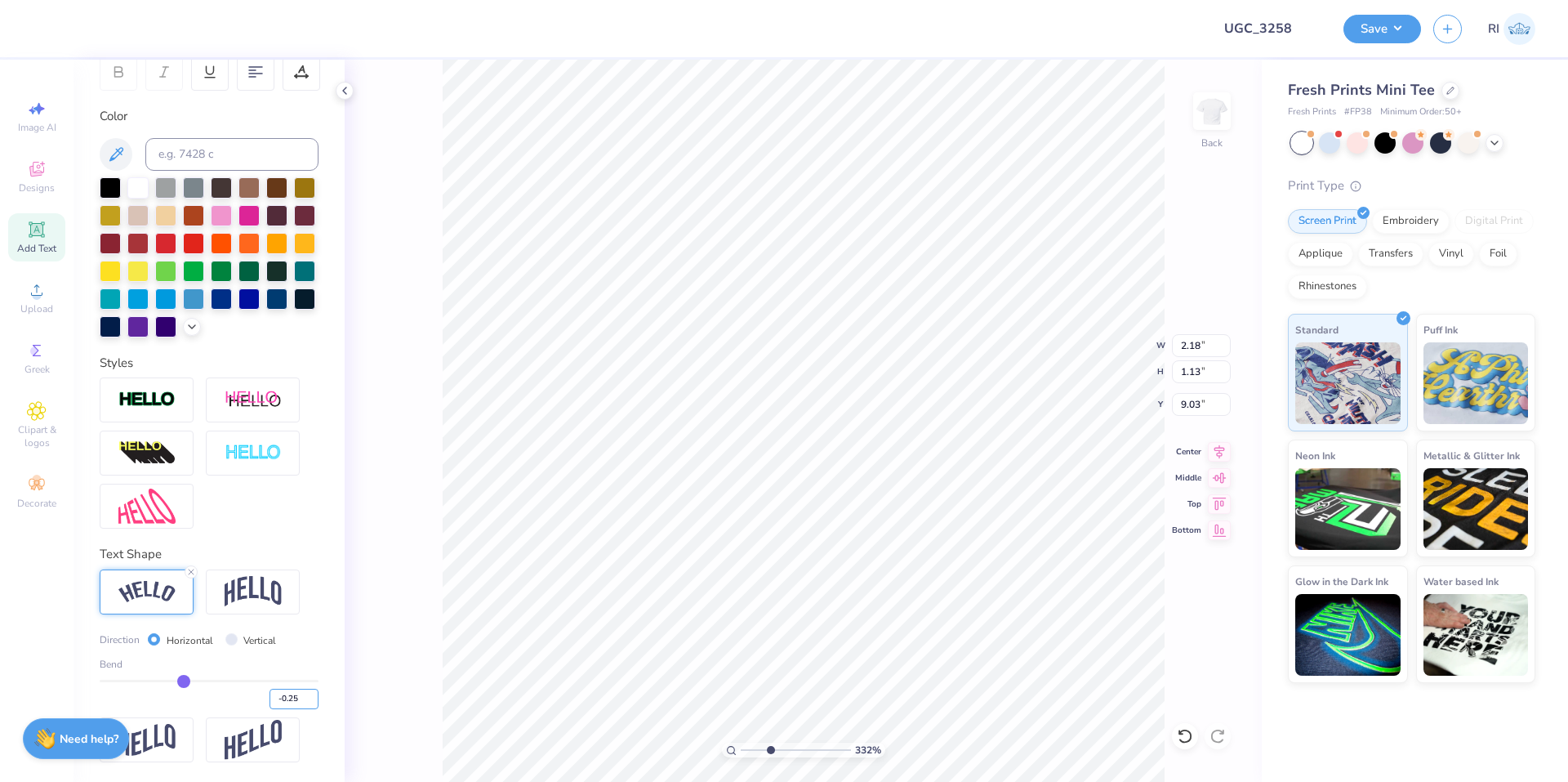
type input "1.97"
type input "1.08"
type input "9.17"
type input "6.05509823375815"
type input "9.10"
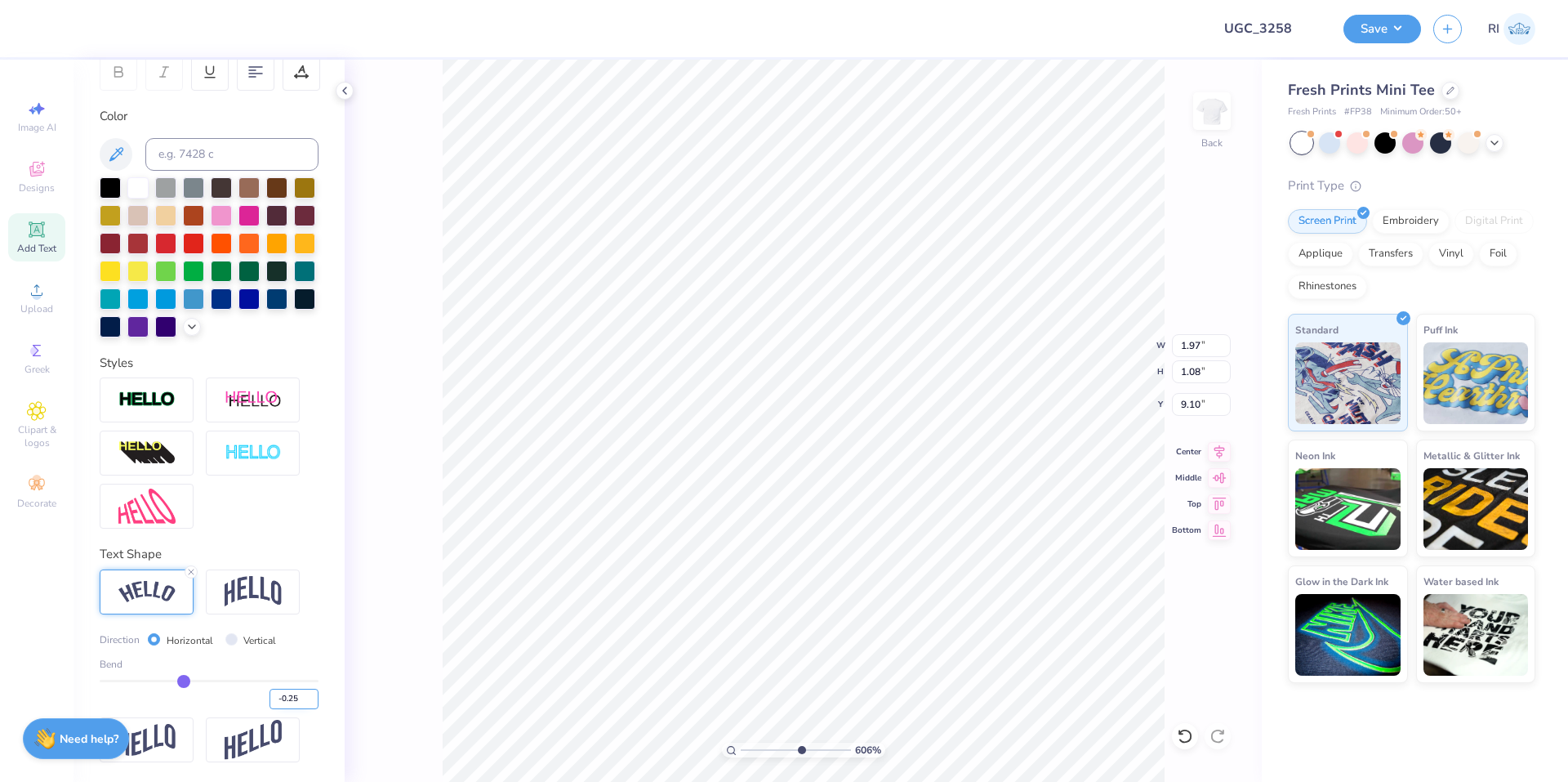
click at [288, 692] on input "-0.25" at bounding box center [294, 699] width 49 height 20
type input "-0.3"
type input "-0.30"
type input "6.05509823375815"
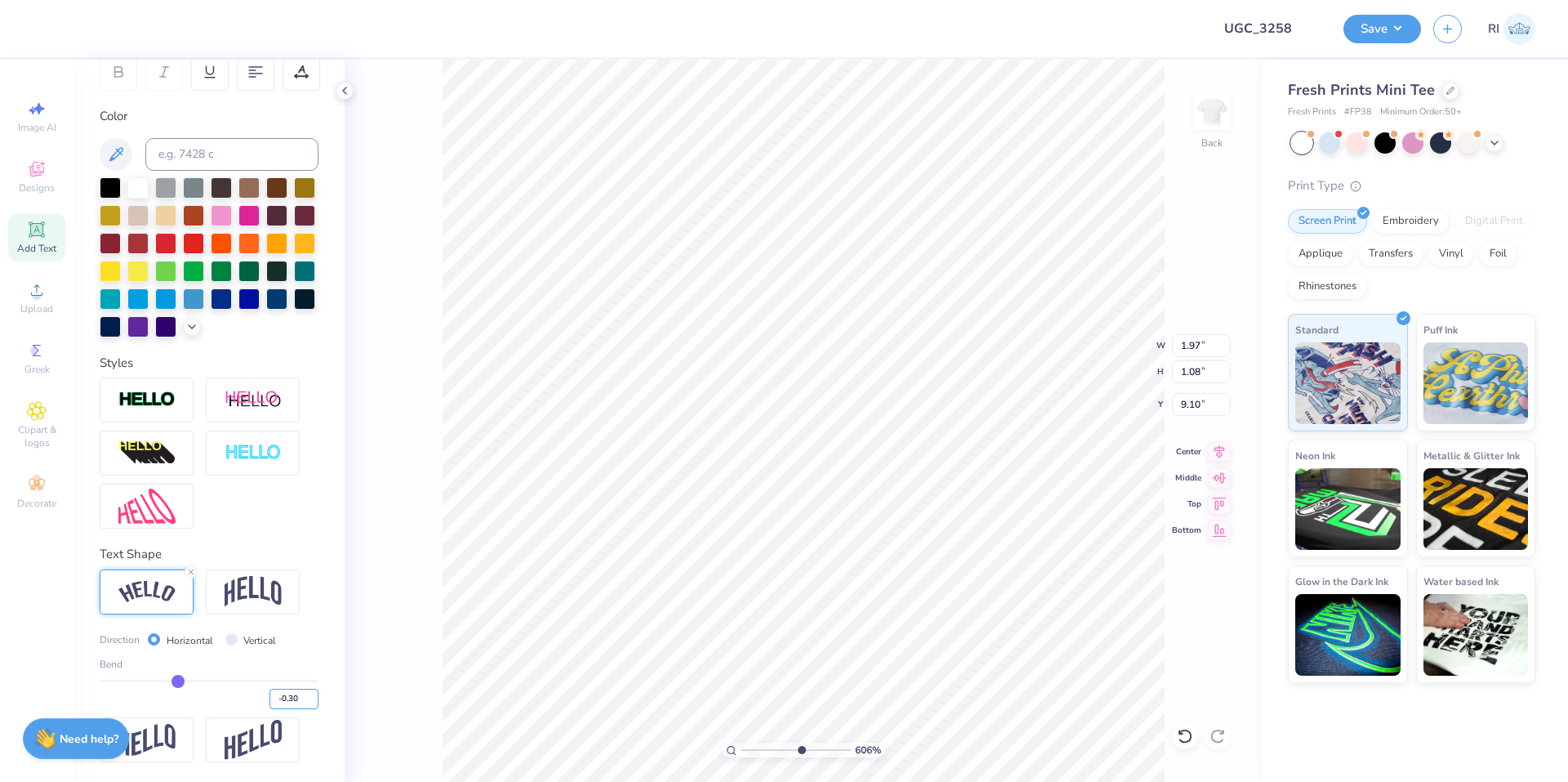
type input "2.01"
type input "1.09"
type input "9.08"
type input "6.05509823375815"
type input "8.83"
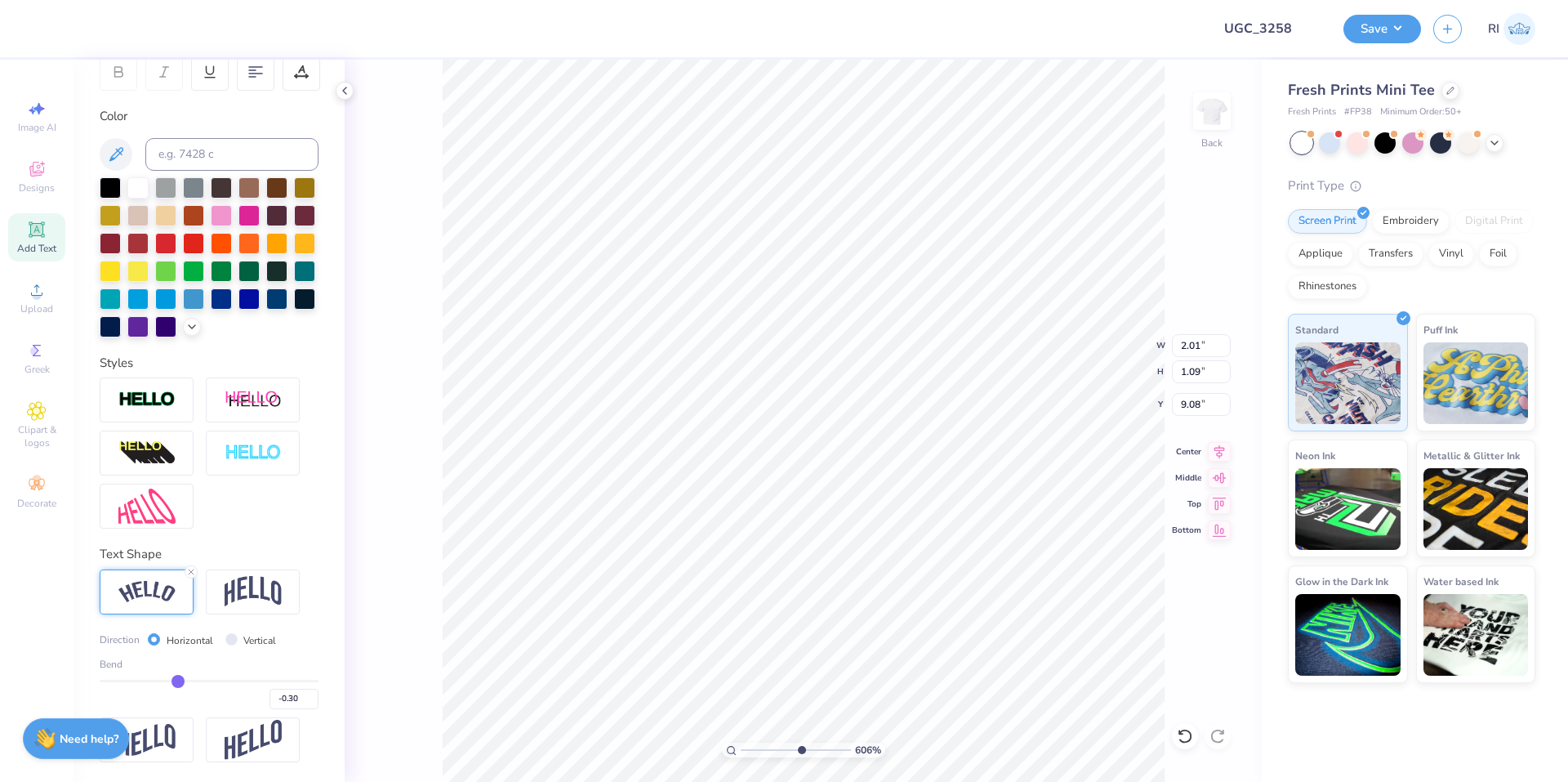
type input "6.12"
type input "4.94"
click at [1179, 737] on icon at bounding box center [1185, 736] width 16 height 16
type input "6.05509823375815"
type input "2.01"
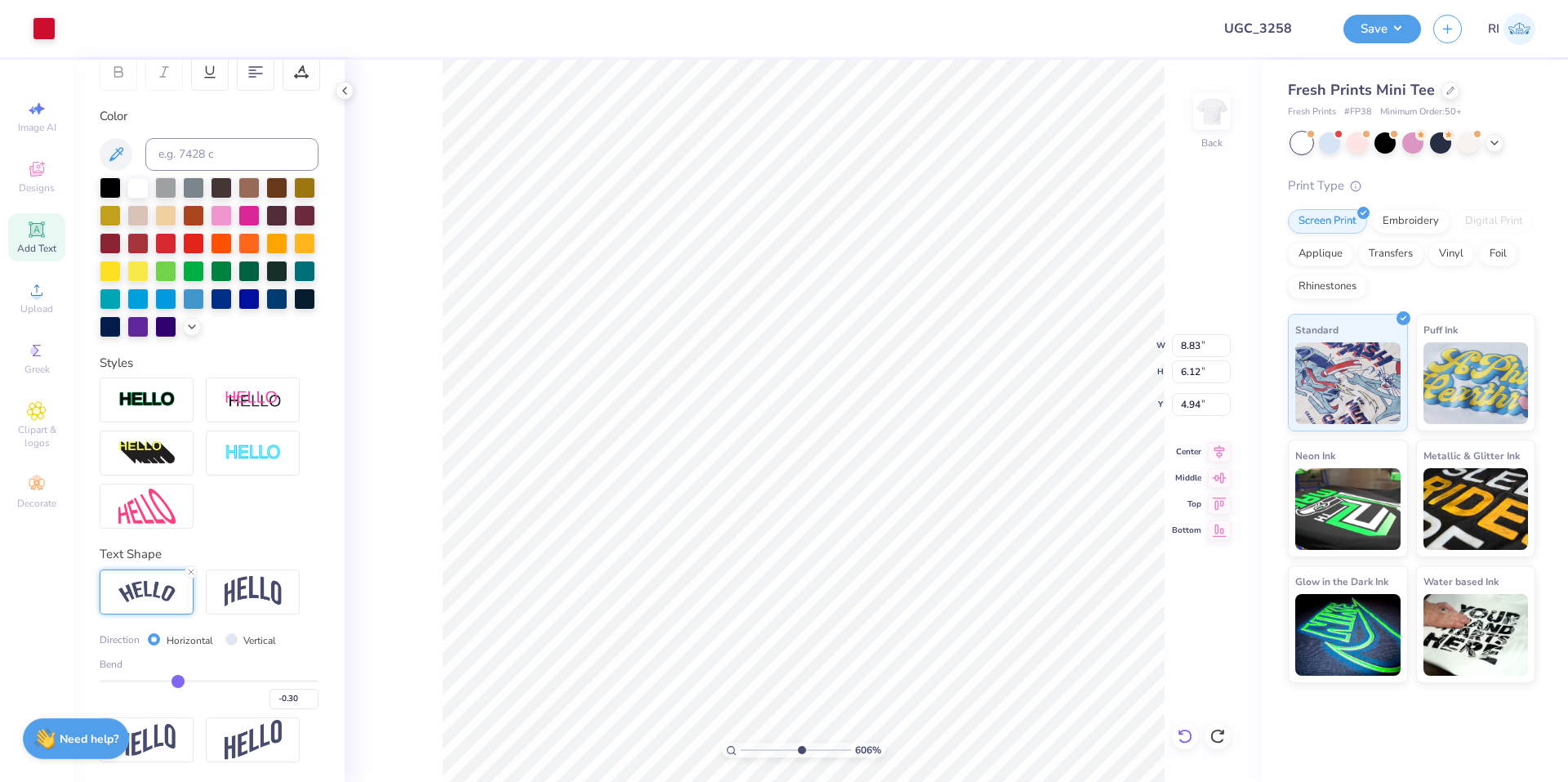
type input "1.09"
type input "9.08"
type input "6.05509823375815"
type input "9.09"
type input "6.05509823375815"
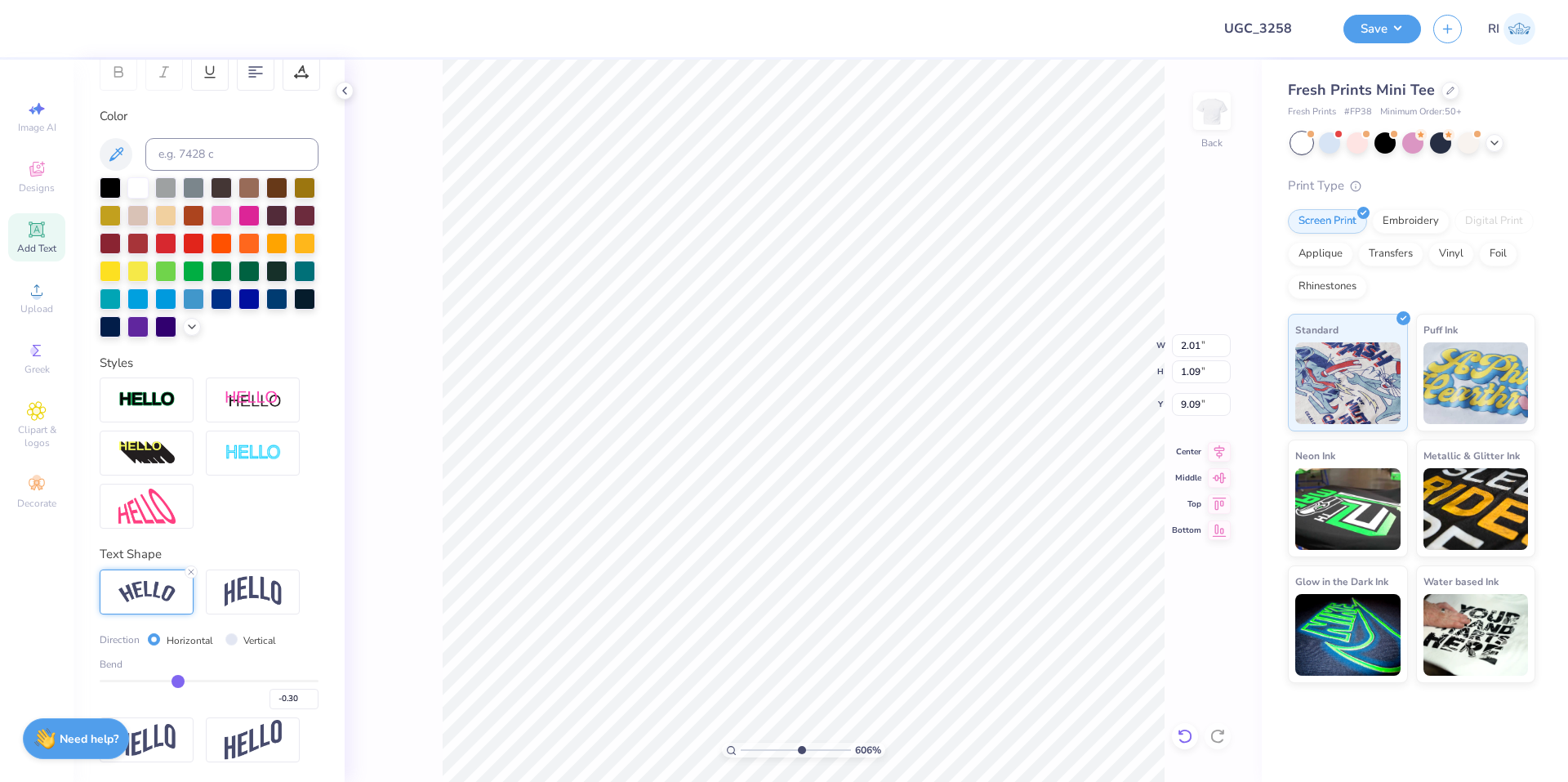
type input "1.98"
type input "1.16"
type input "9.06"
type input "6.05509823375815"
type input "9.01"
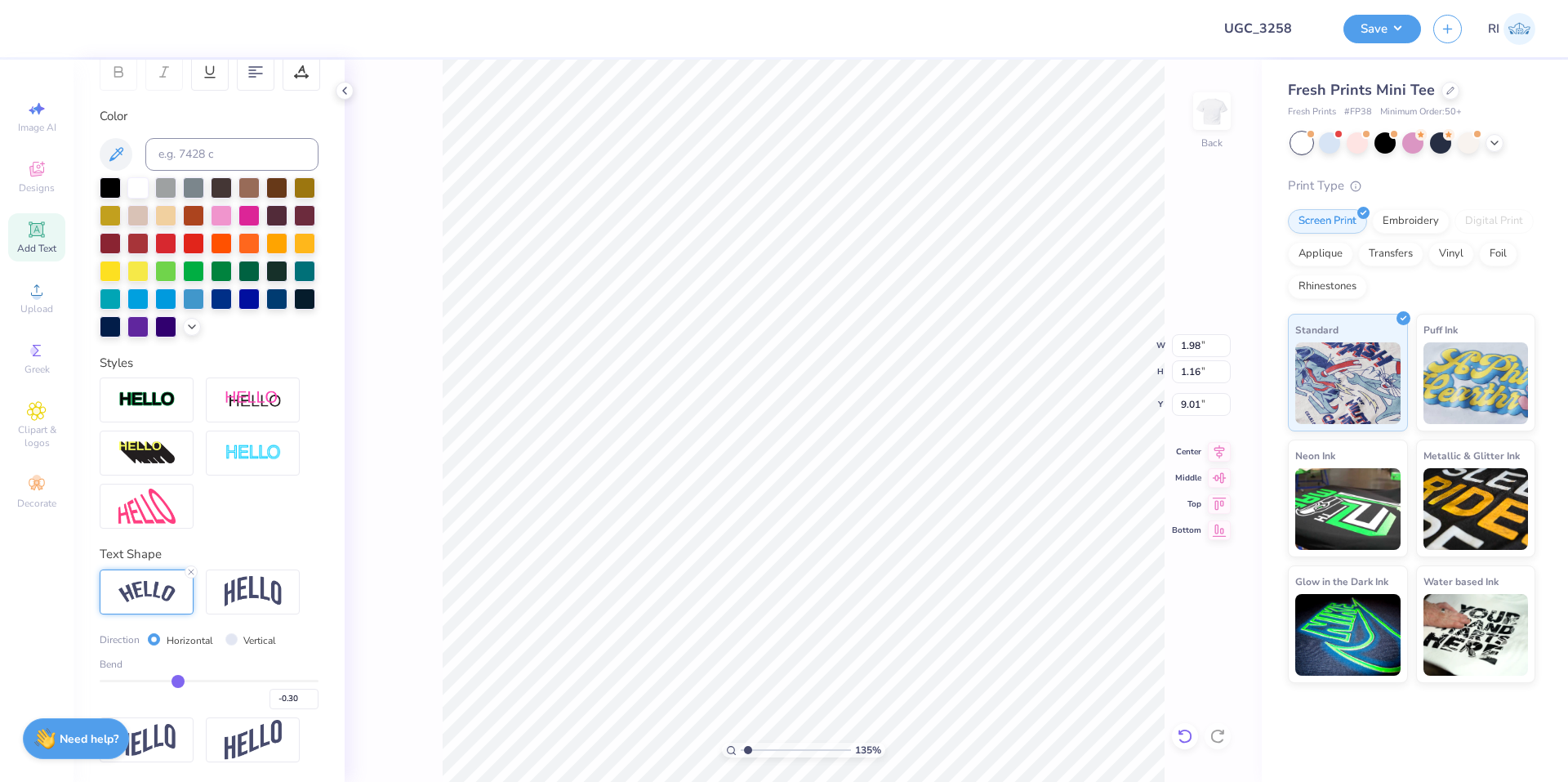
type input "1.35006143669128"
type input "8.83"
type input "6.12"
type input "4.94"
type input "1.35006143669128"
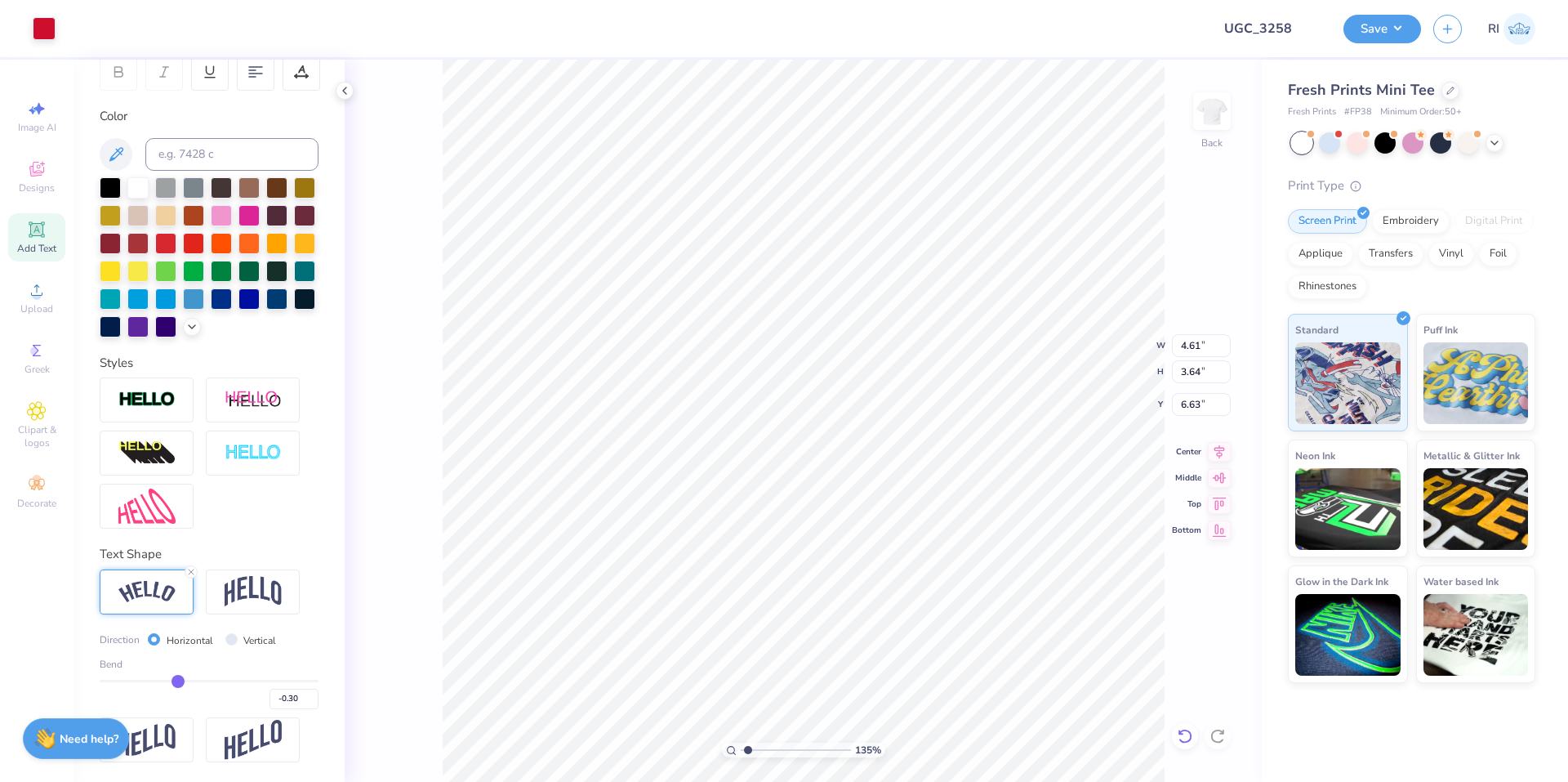
type input "7.64"
click at [44, 32] on div at bounding box center [44, 27] width 23 height 23
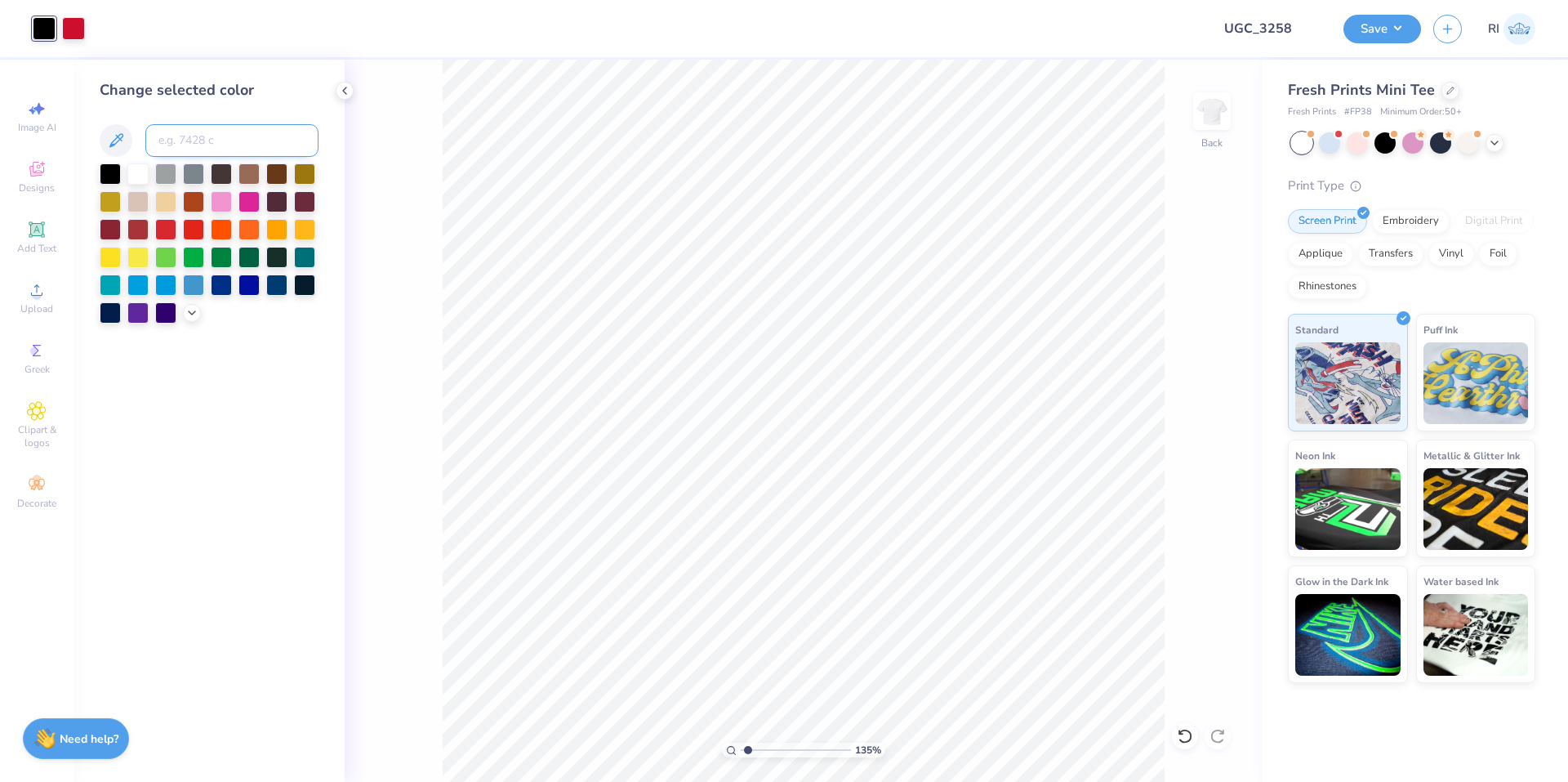
click at [261, 146] on input at bounding box center [231, 140] width 173 height 33
type input "1.35006143669128"
type input "1"
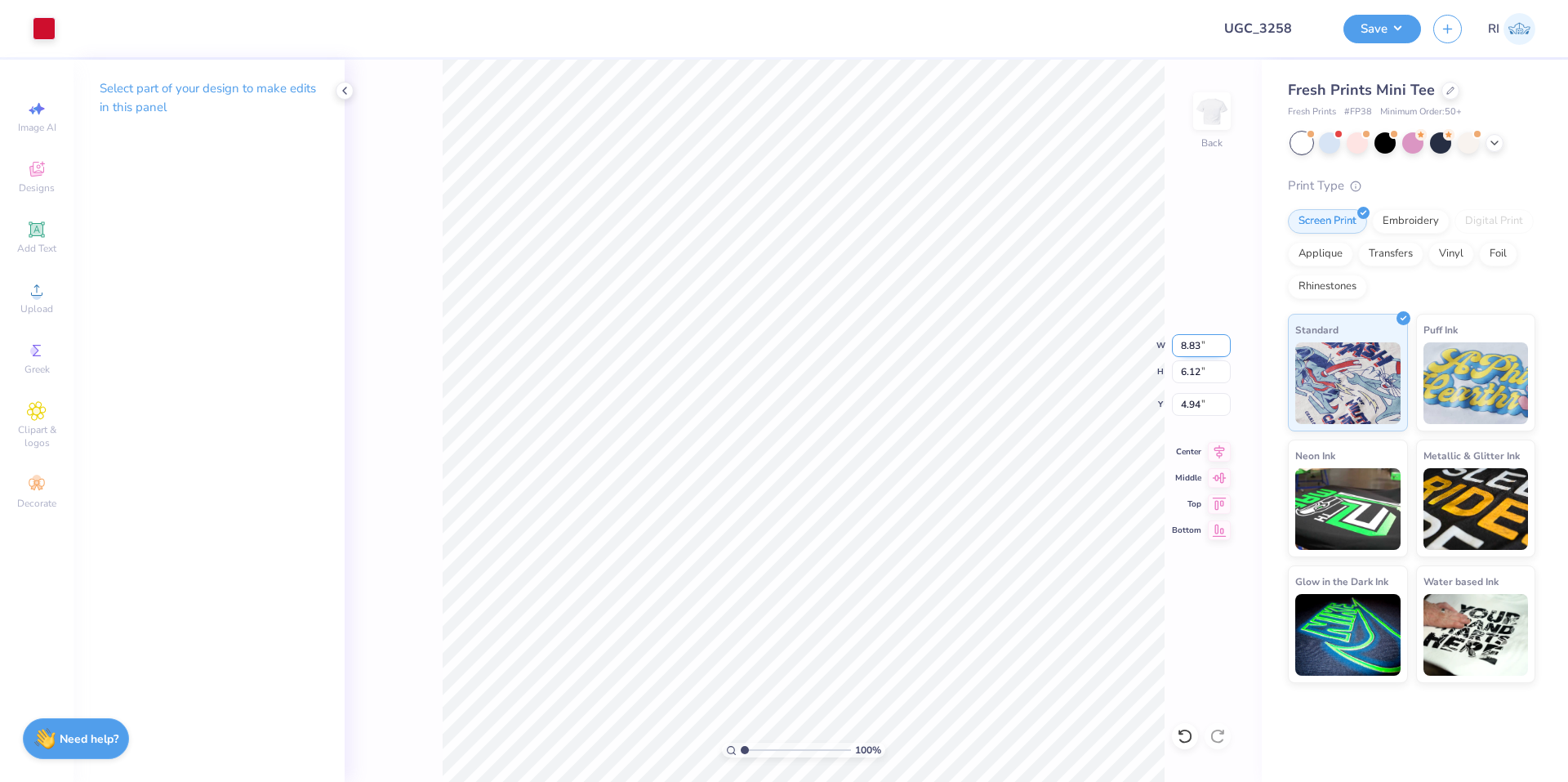
click at [1189, 350] on input "8.83" at bounding box center [1201, 345] width 59 height 23
type input "8.10"
type input "5.62"
click at [1200, 403] on input "5.19" at bounding box center [1201, 404] width 59 height 23
type input "2.50"
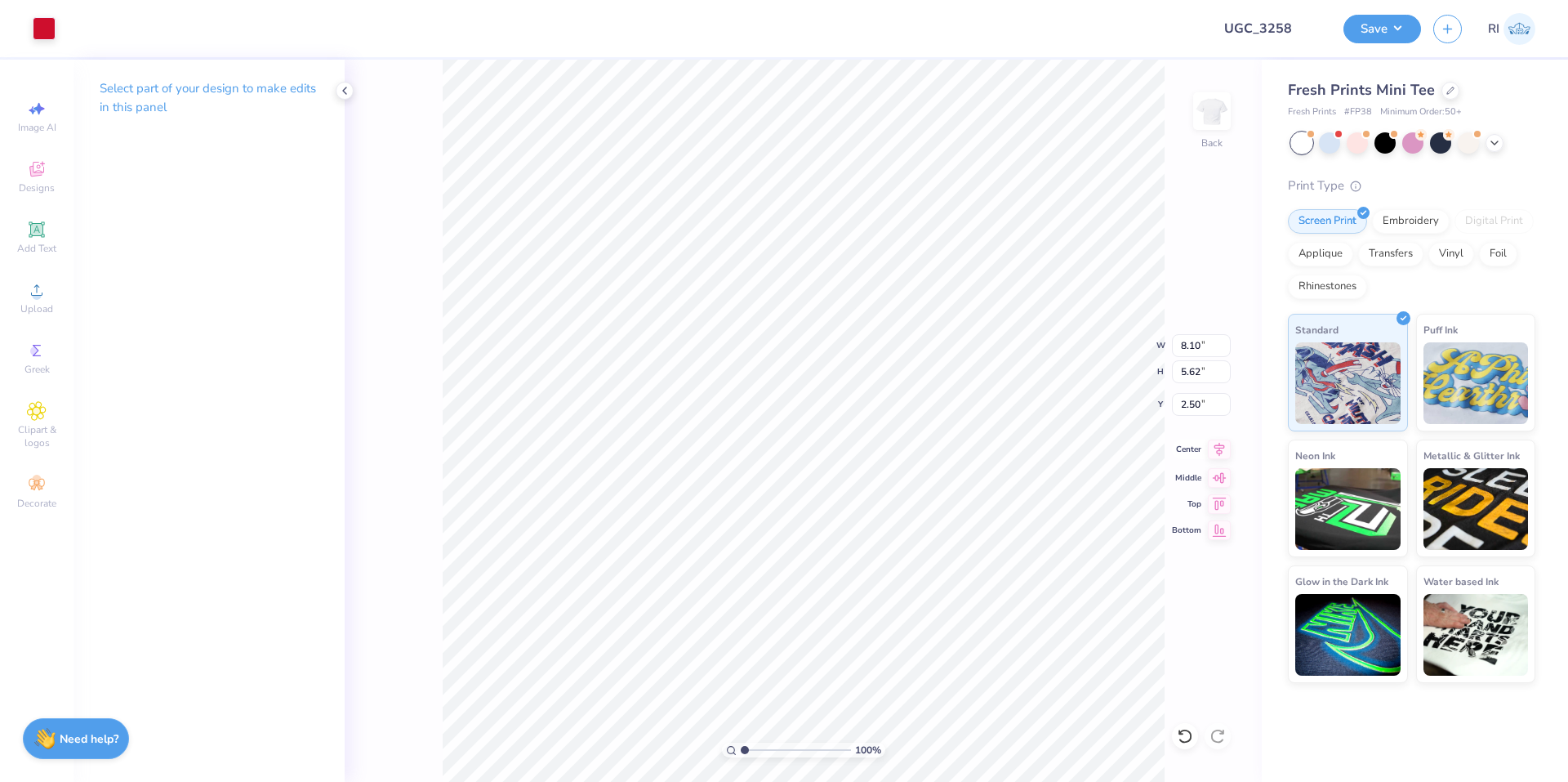
click at [1224, 454] on icon at bounding box center [1219, 449] width 23 height 20
click at [915, 590] on li "Group" at bounding box center [888, 603] width 128 height 32
click at [1407, 29] on button "Save" at bounding box center [1383, 26] width 78 height 29
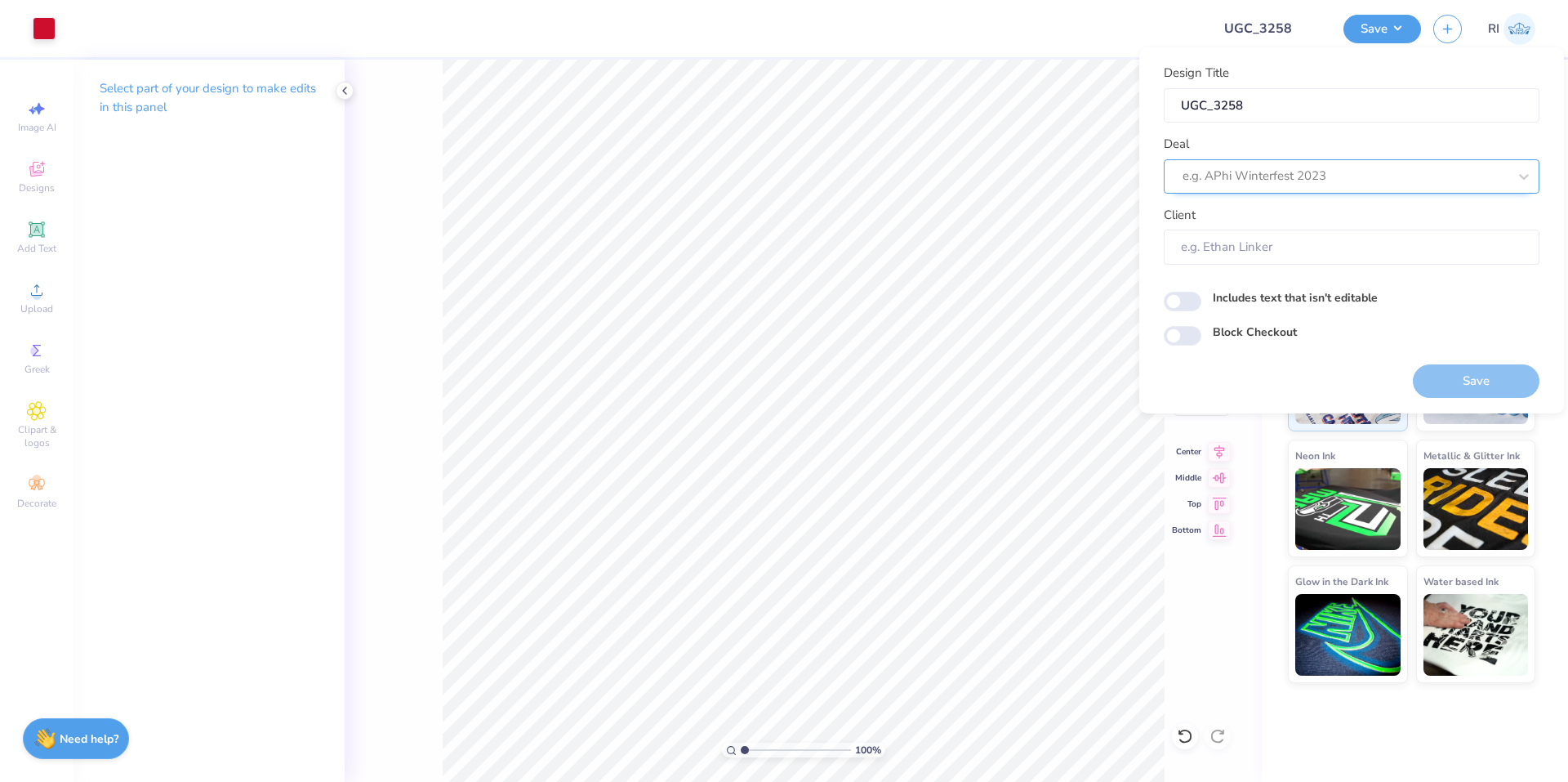
click at [1363, 179] on div at bounding box center [1345, 176] width 325 height 22
click at [1262, 216] on div "UGC Designs" at bounding box center [1352, 220] width 363 height 27
type input "ugc"
type input "Design Tool Gallery User"
click at [1189, 335] on input "Block Checkout" at bounding box center [1183, 336] width 38 height 20
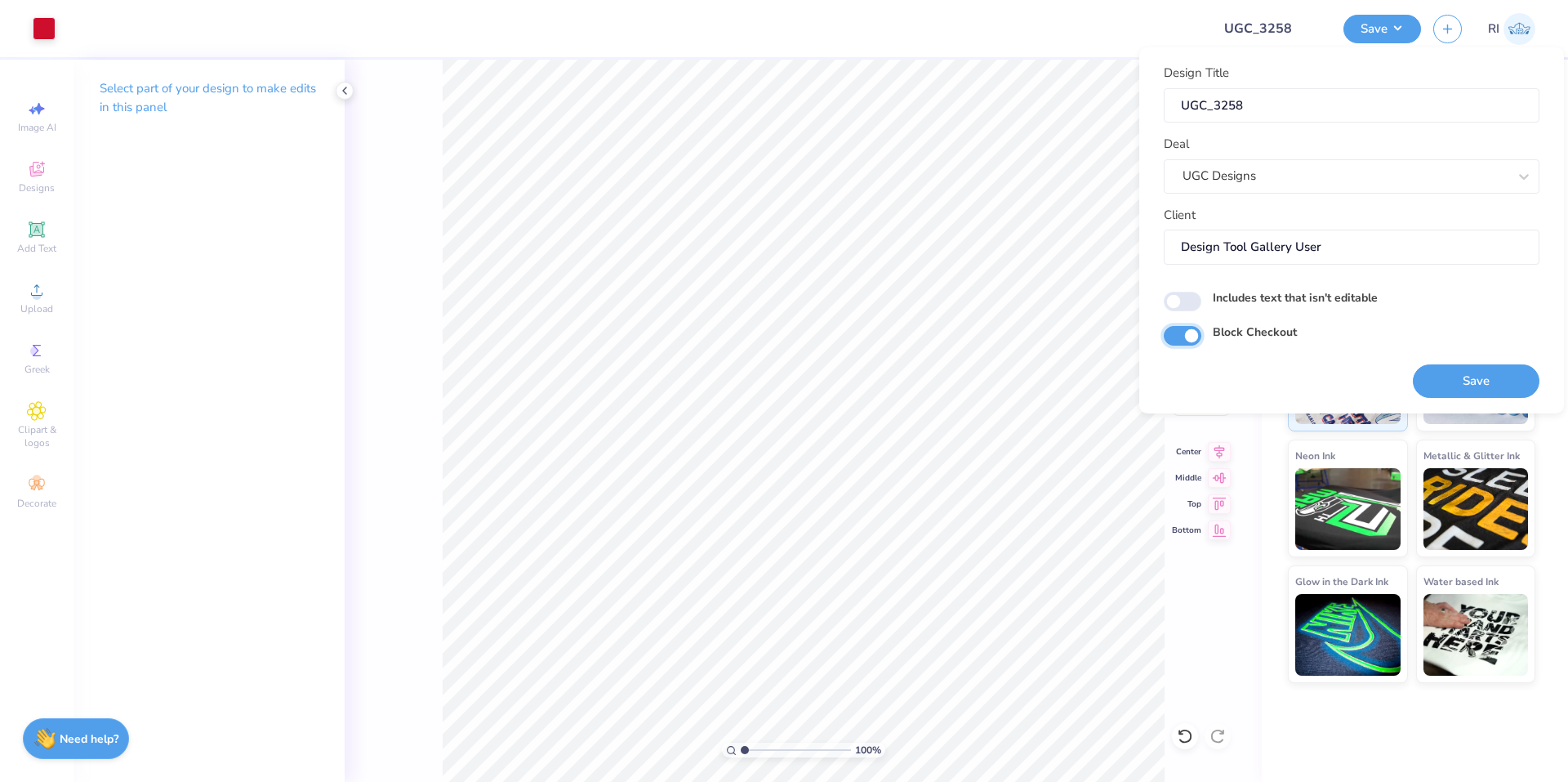
checkbox input "true"
click at [1445, 385] on button "Save" at bounding box center [1476, 380] width 127 height 33
